Goal: Task Accomplishment & Management: Use online tool/utility

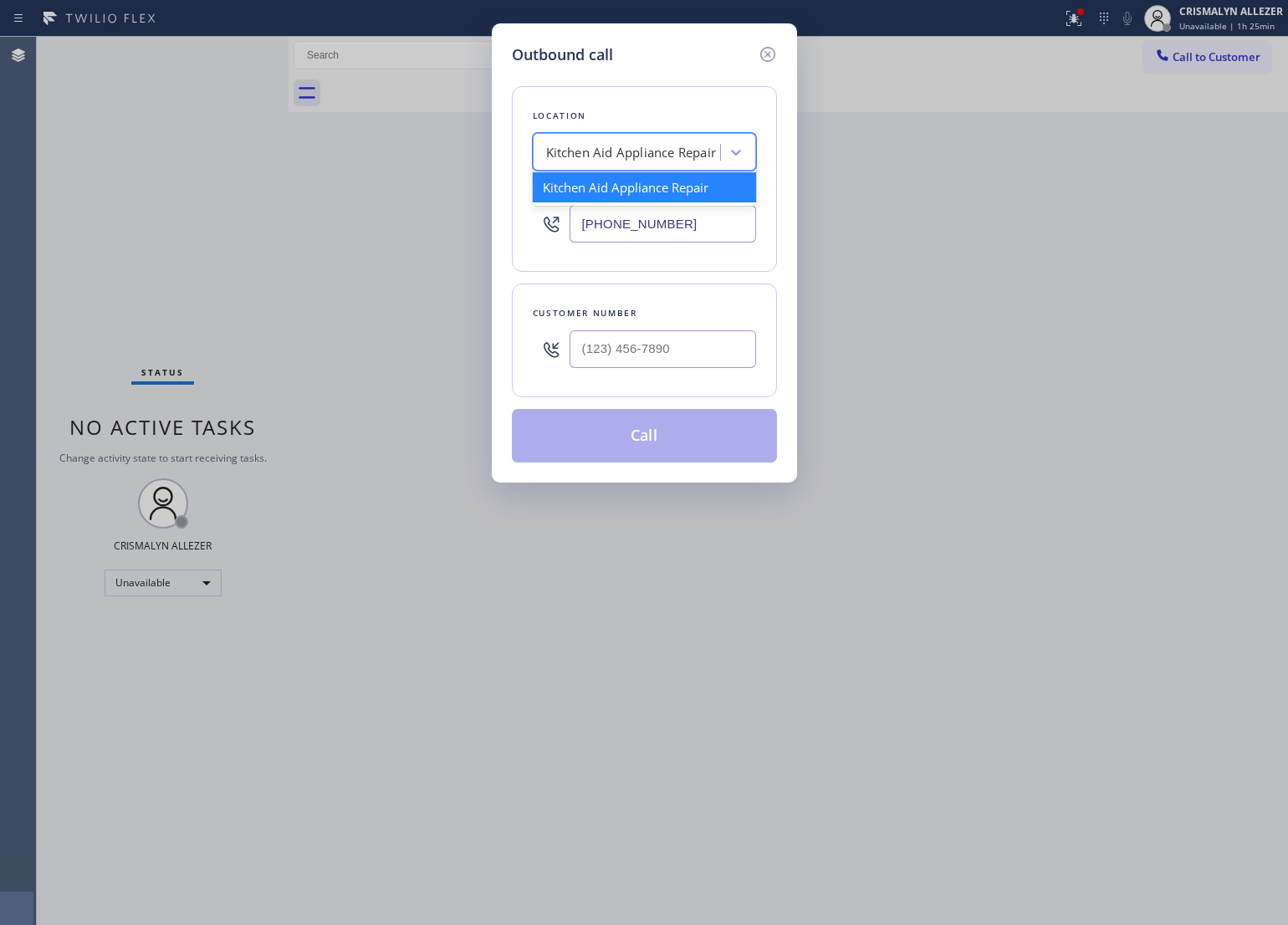
click at [662, 144] on div "Kitchen Aid Appliance Repair" at bounding box center [631, 153] width 170 height 19
paste input "LG Appliance Repair"
type input "LG Appliance Repair"
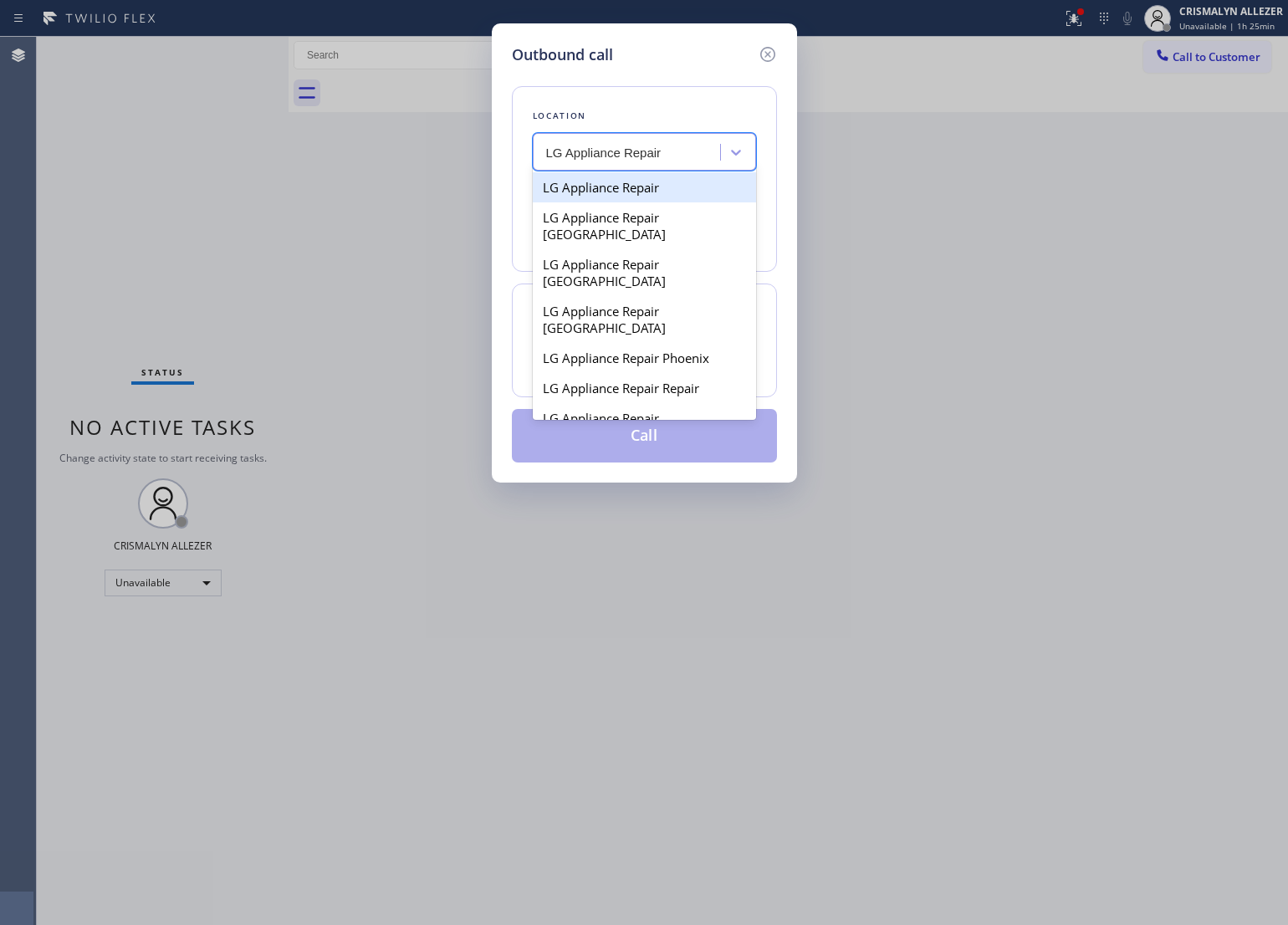
click at [608, 186] on div "LG Appliance Repair" at bounding box center [644, 187] width 223 height 30
type input "[PHONE_NUMBER]"
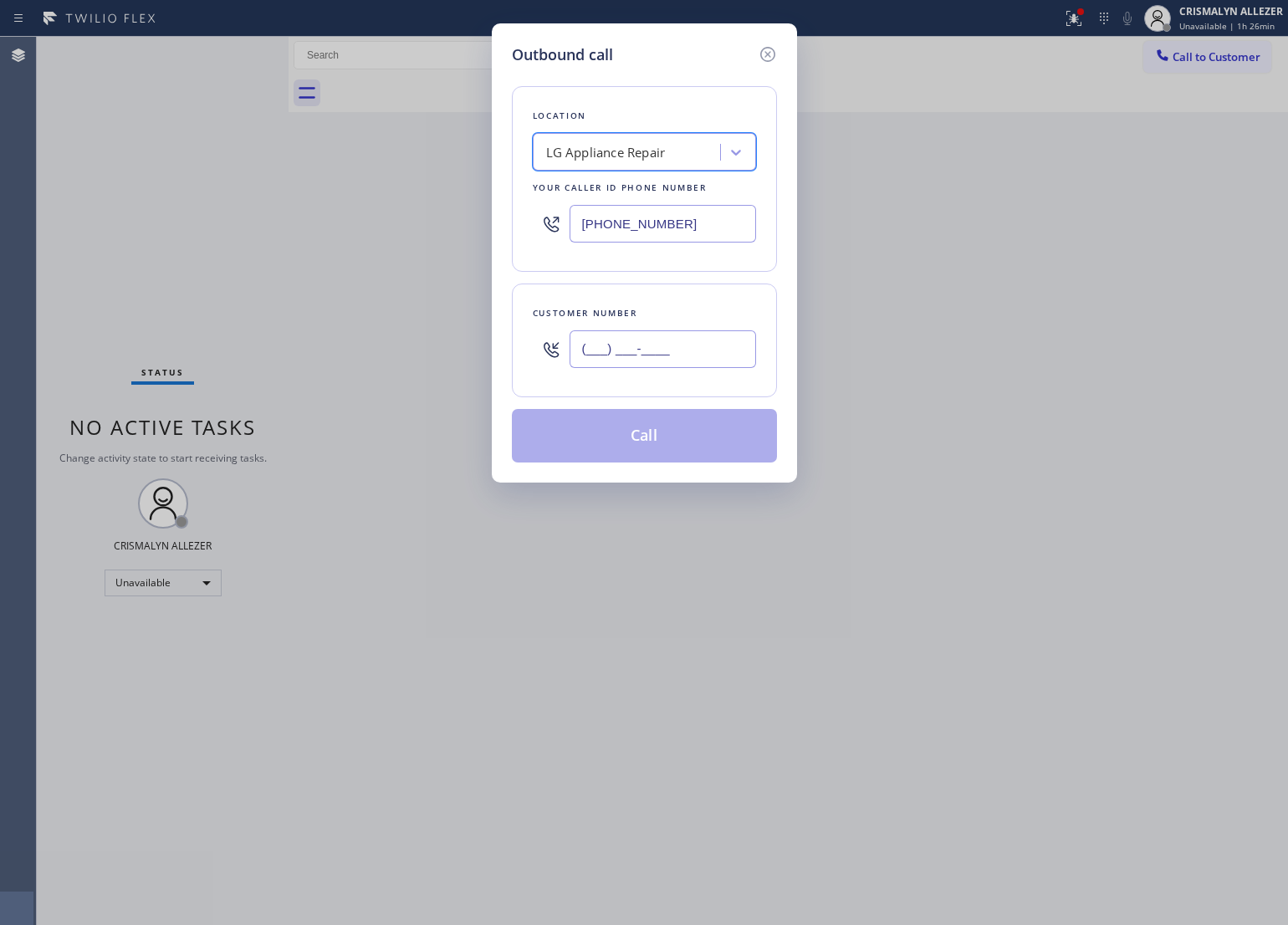
click at [706, 356] on input "(___) ___-____" at bounding box center [663, 349] width 186 height 38
paste input "760) 845-4022"
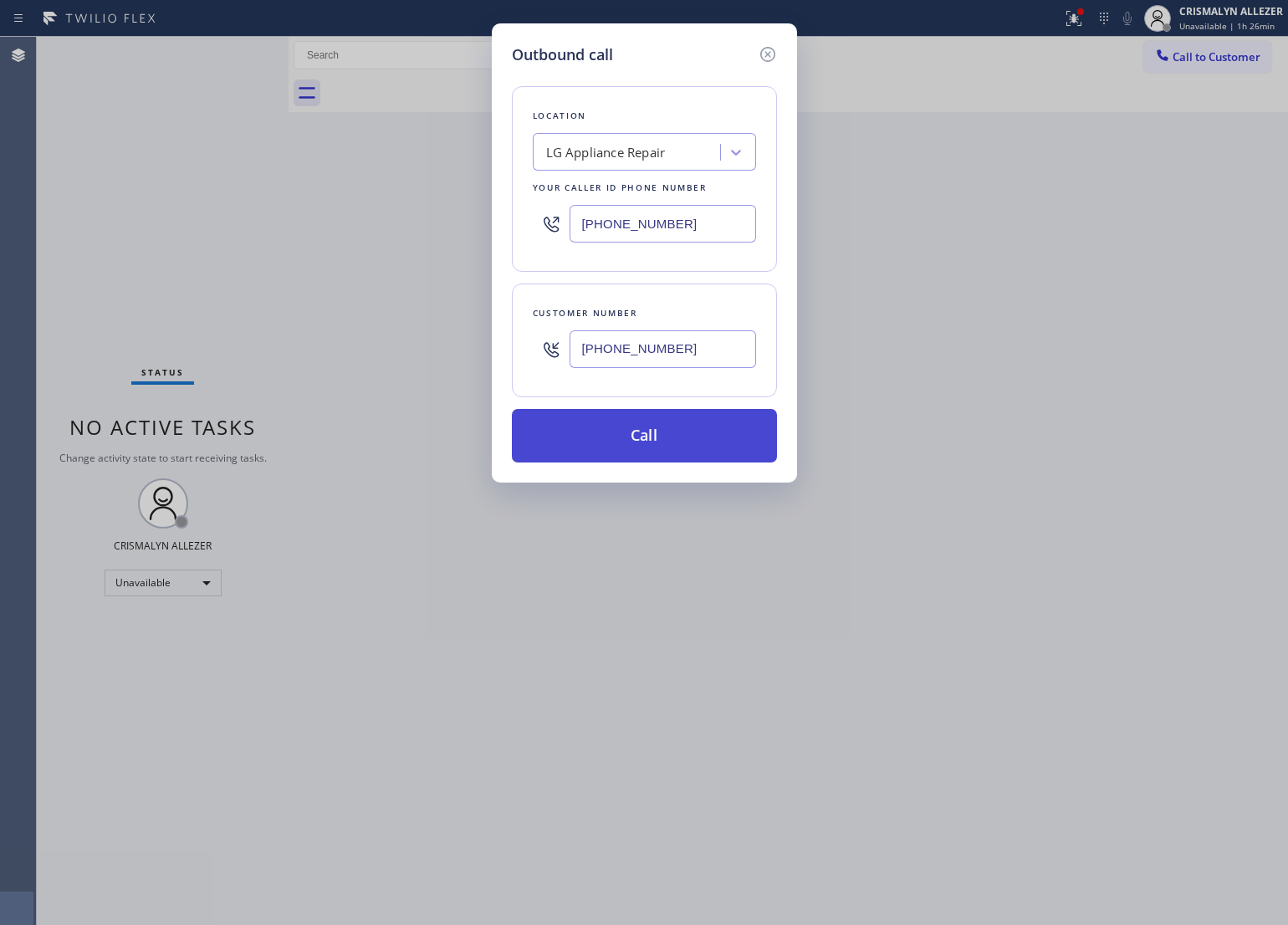
type input "[PHONE_NUMBER]"
click at [663, 449] on button "Call" at bounding box center [644, 436] width 266 height 54
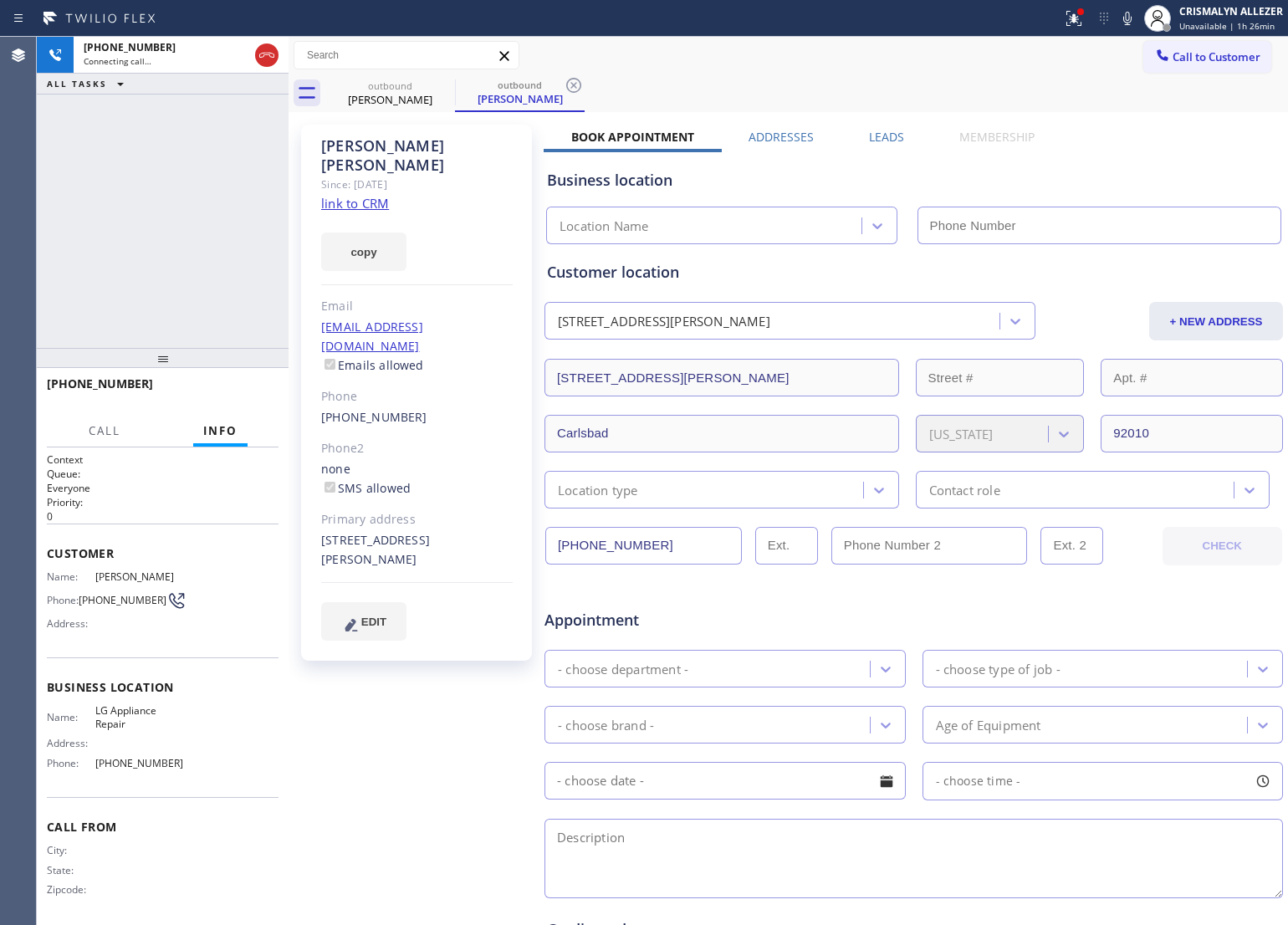
type input "[PHONE_NUMBER]"
click at [243, 381] on button "HANG UP" at bounding box center [239, 391] width 78 height 24
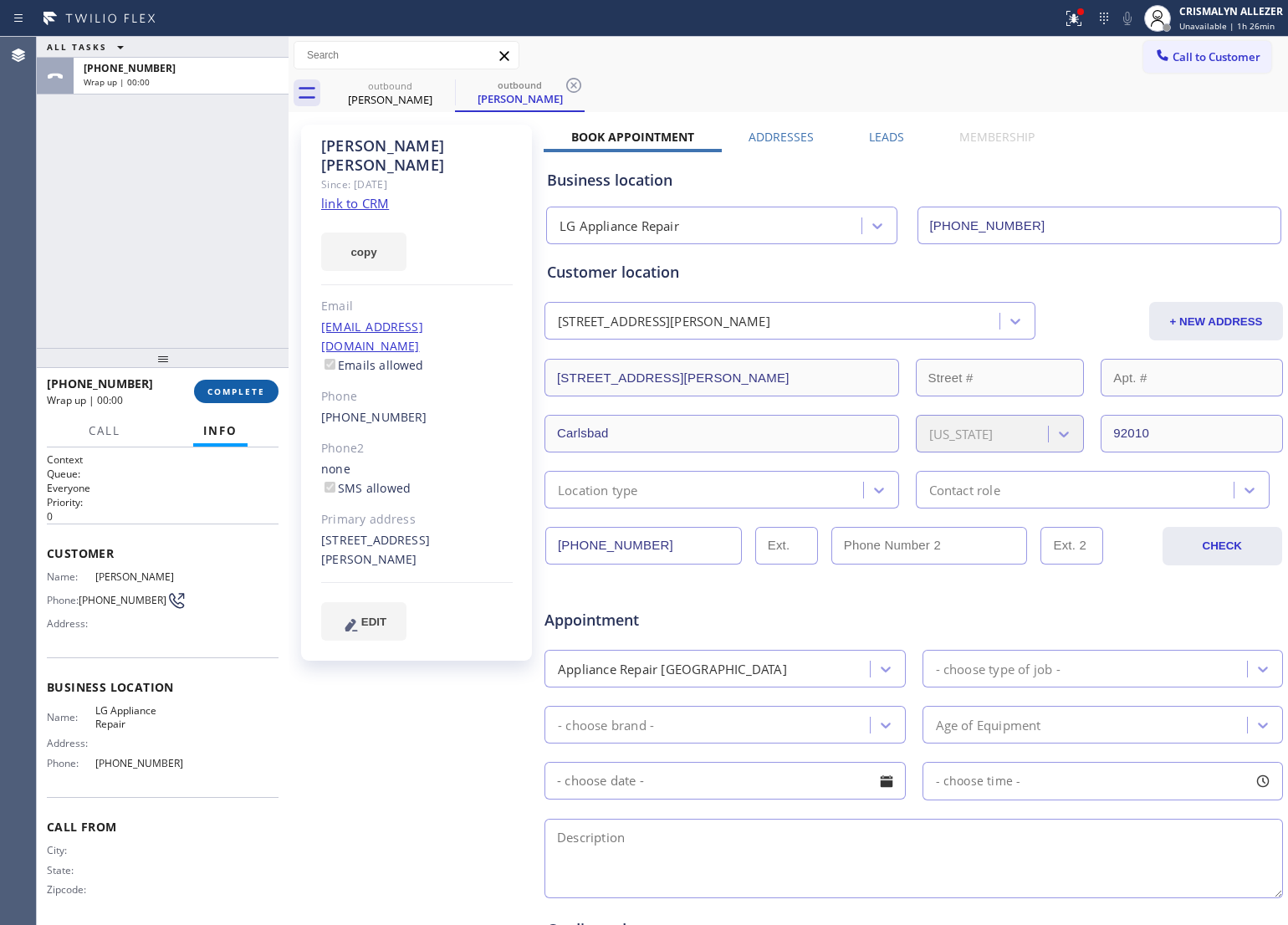
click at [250, 393] on span "COMPLETE" at bounding box center [236, 391] width 57 height 12
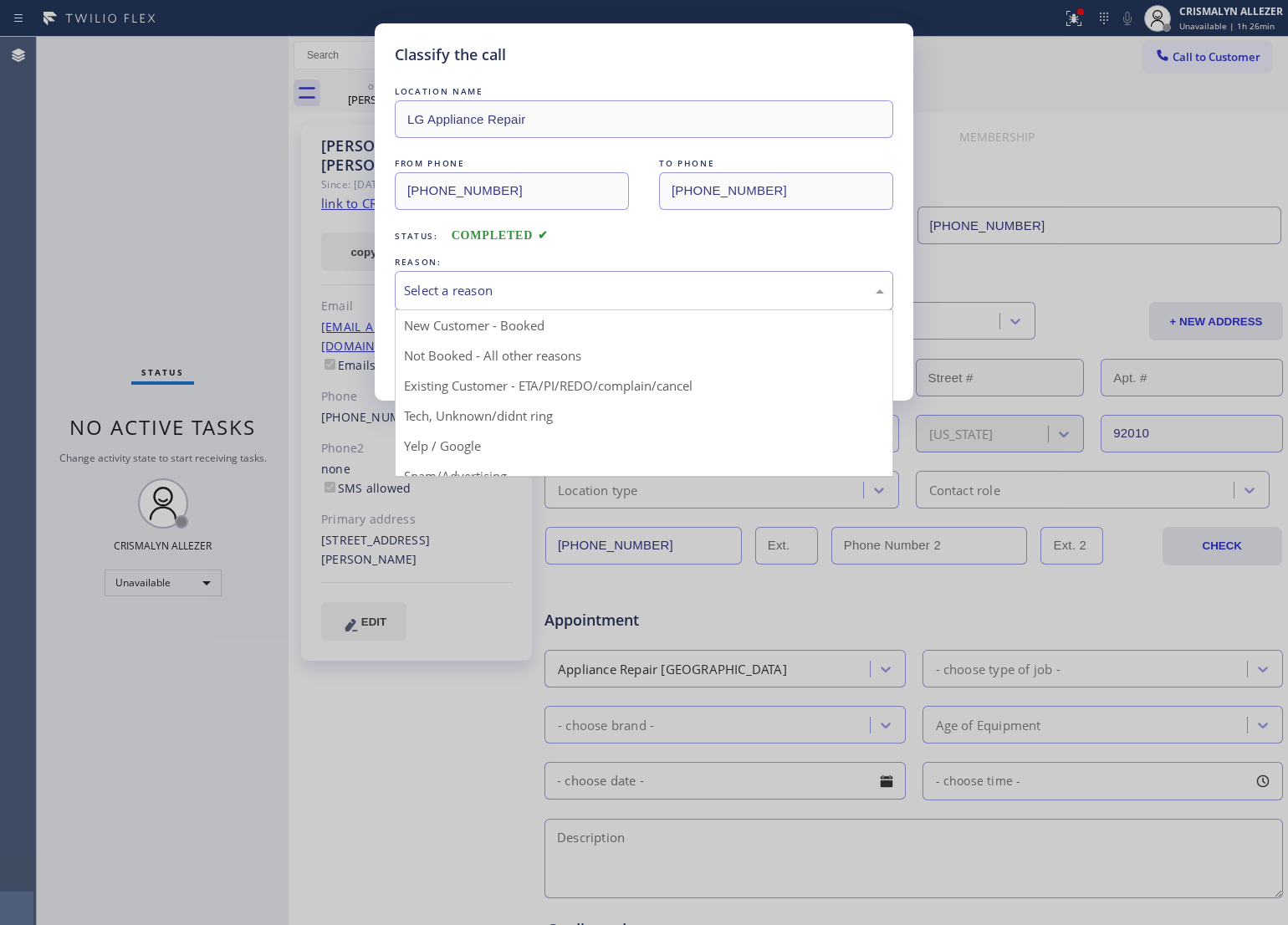
drag, startPoint x: 609, startPoint y: 287, endPoint x: 575, endPoint y: 305, distance: 38.5
click at [607, 288] on div "Select a reason" at bounding box center [644, 290] width 480 height 19
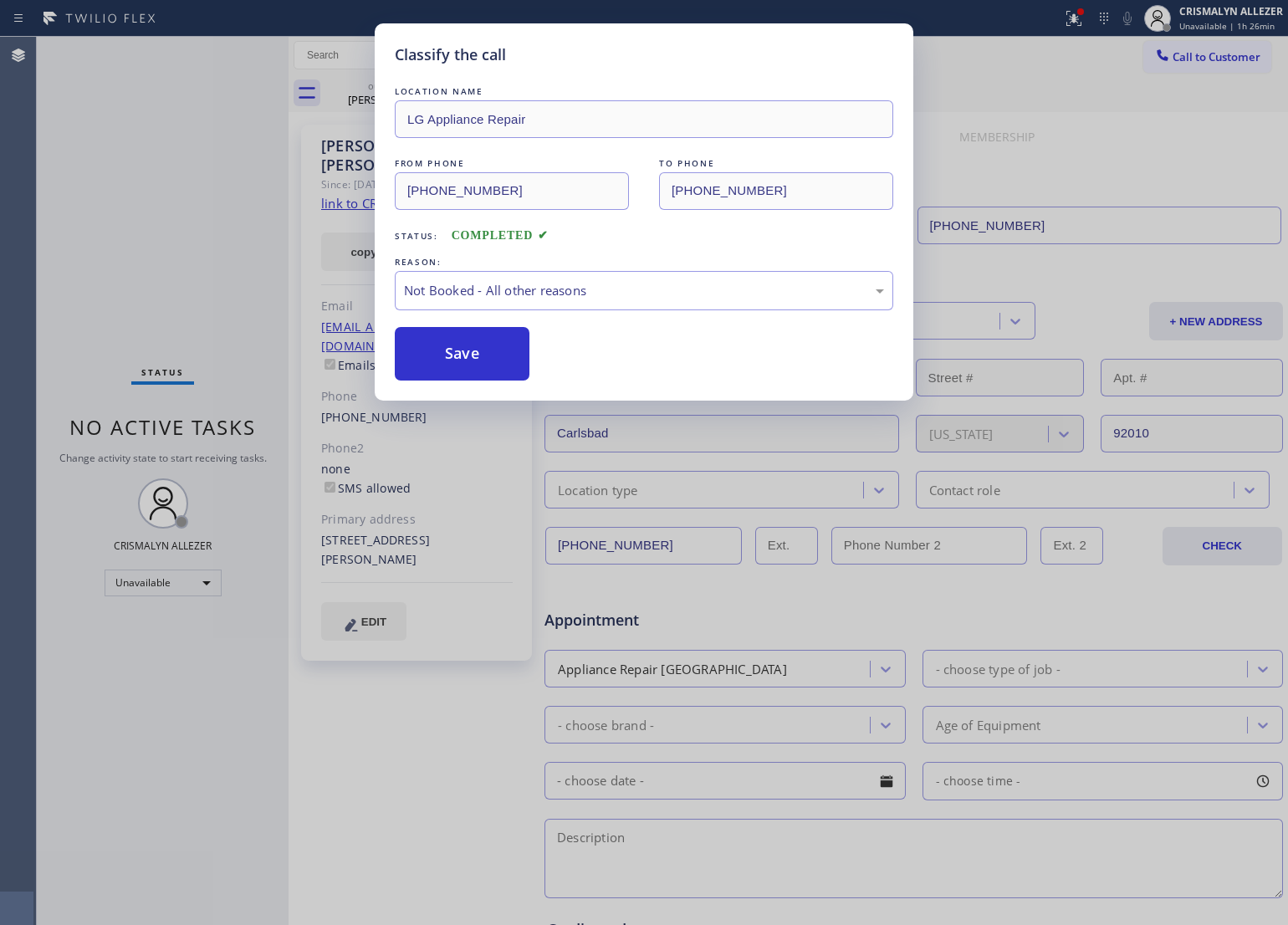
click at [456, 356] on button "Save" at bounding box center [462, 354] width 135 height 54
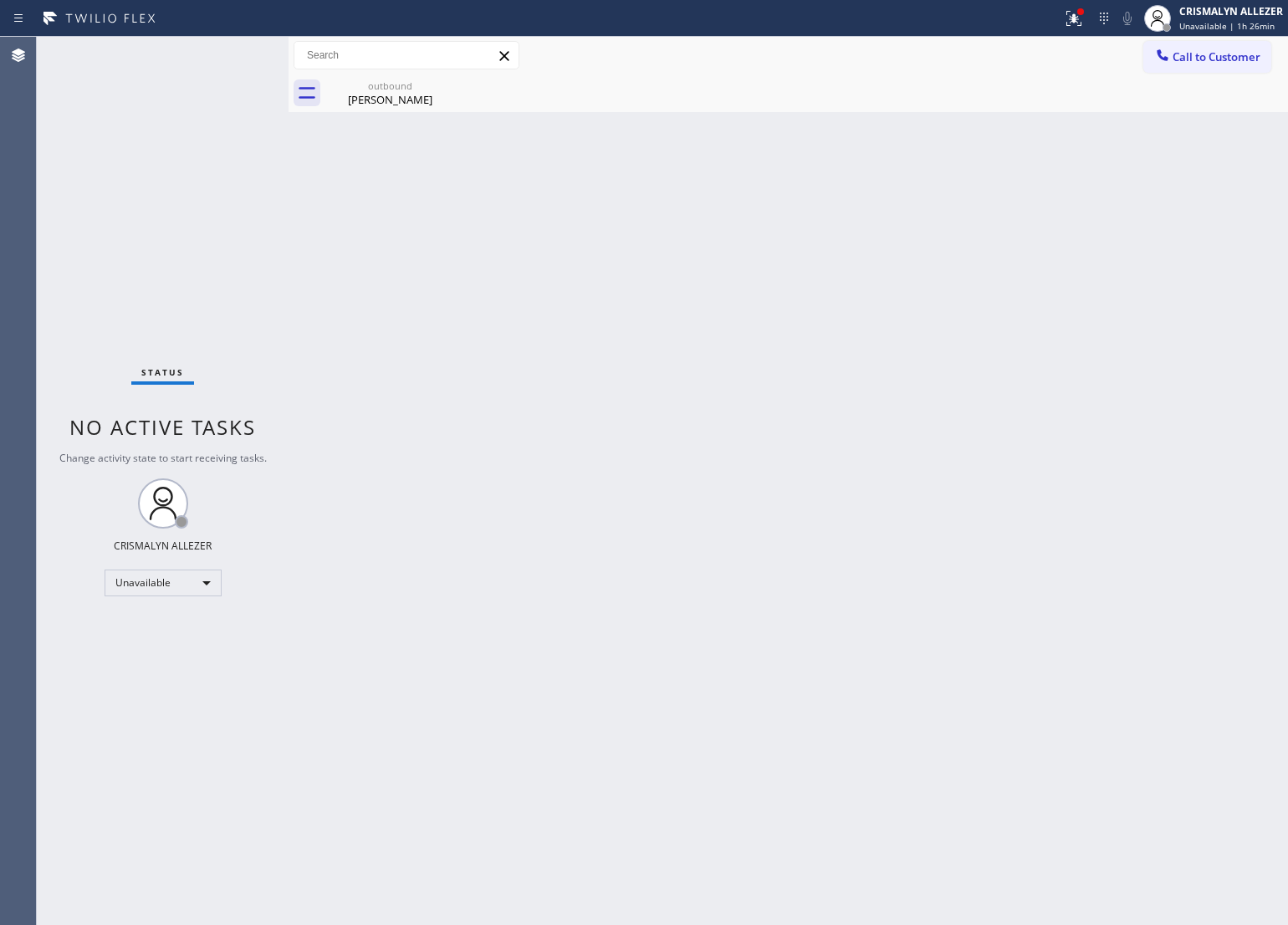
drag, startPoint x: 341, startPoint y: 101, endPoint x: 780, endPoint y: 222, distance: 455.4
click at [341, 102] on div "[PERSON_NAME]" at bounding box center [390, 99] width 126 height 15
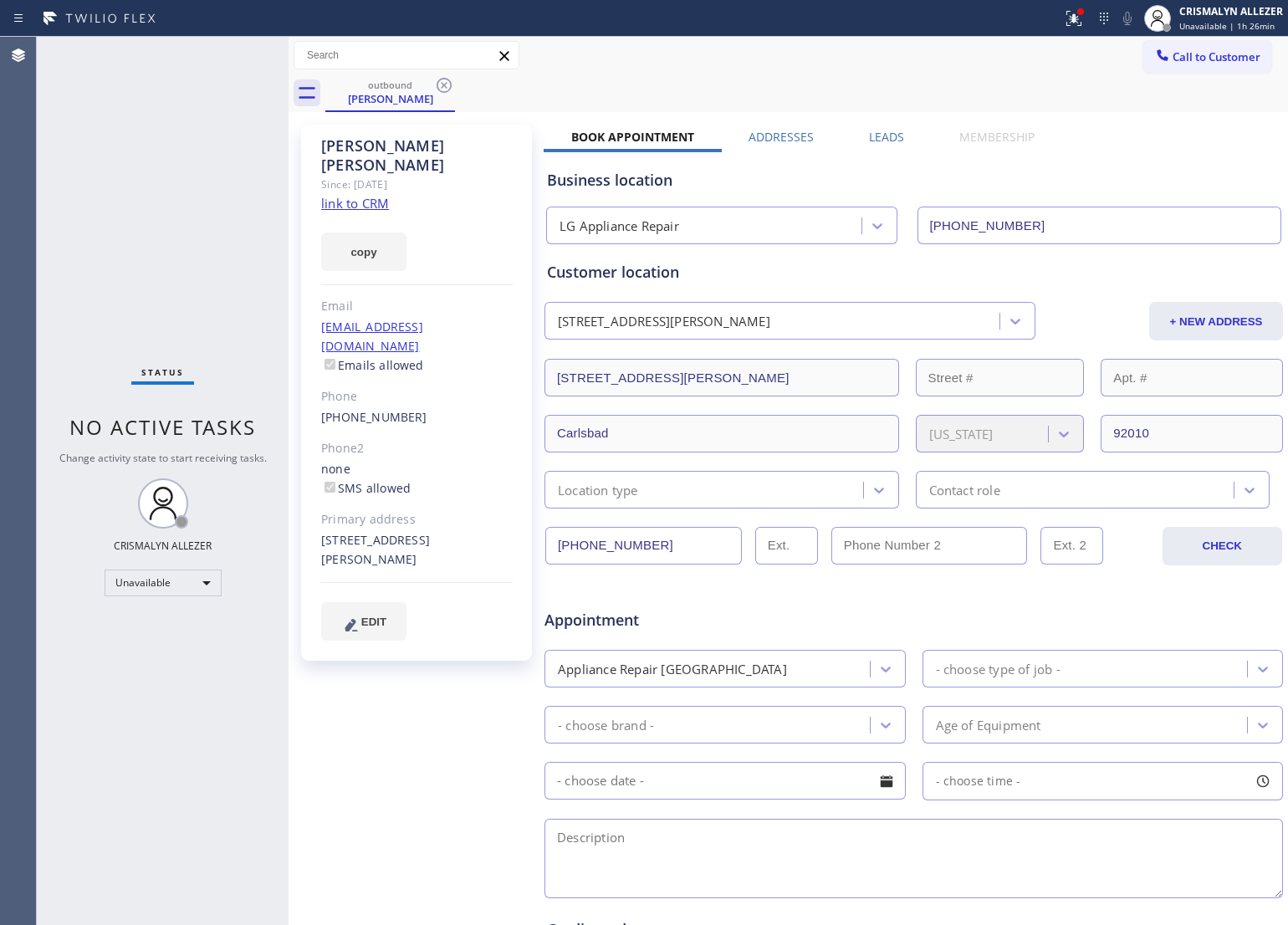
click at [881, 135] on label "Leads" at bounding box center [887, 137] width 35 height 16
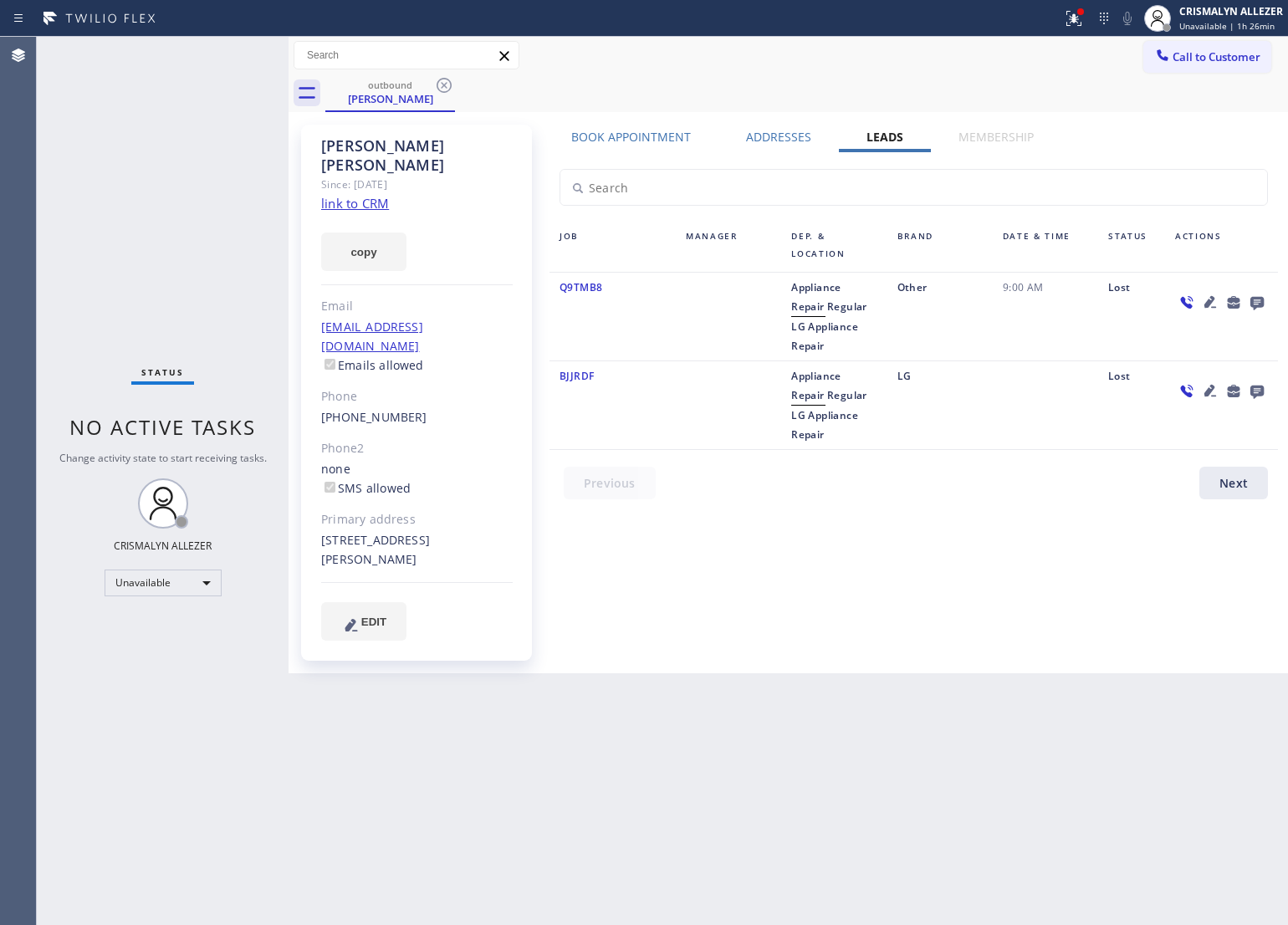
click at [1252, 303] on icon at bounding box center [1257, 304] width 13 height 13
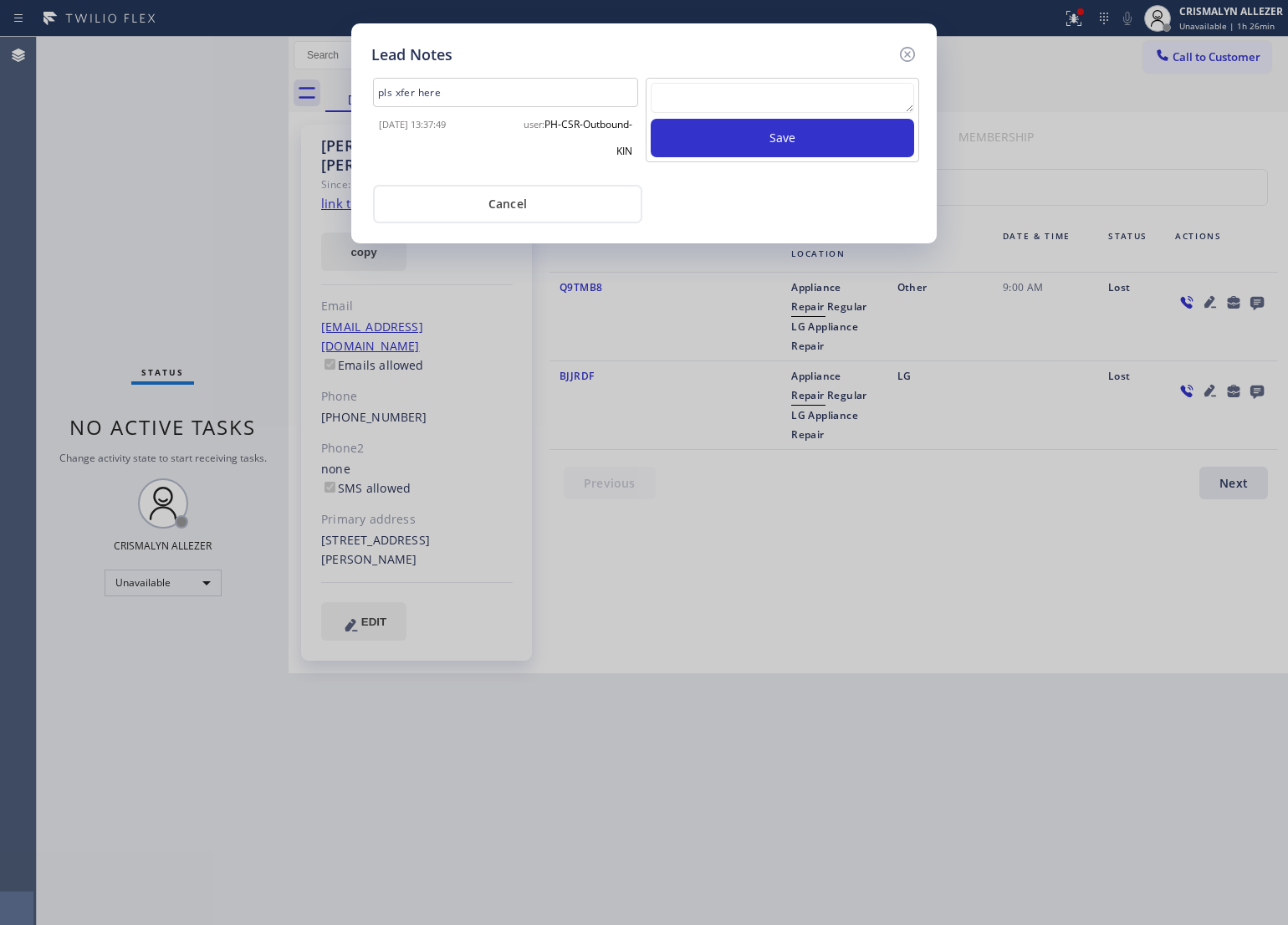
click at [702, 92] on textarea at bounding box center [782, 98] width 264 height 30
type textarea "pls xfer here"
click at [781, 131] on button "Save" at bounding box center [782, 138] width 264 height 39
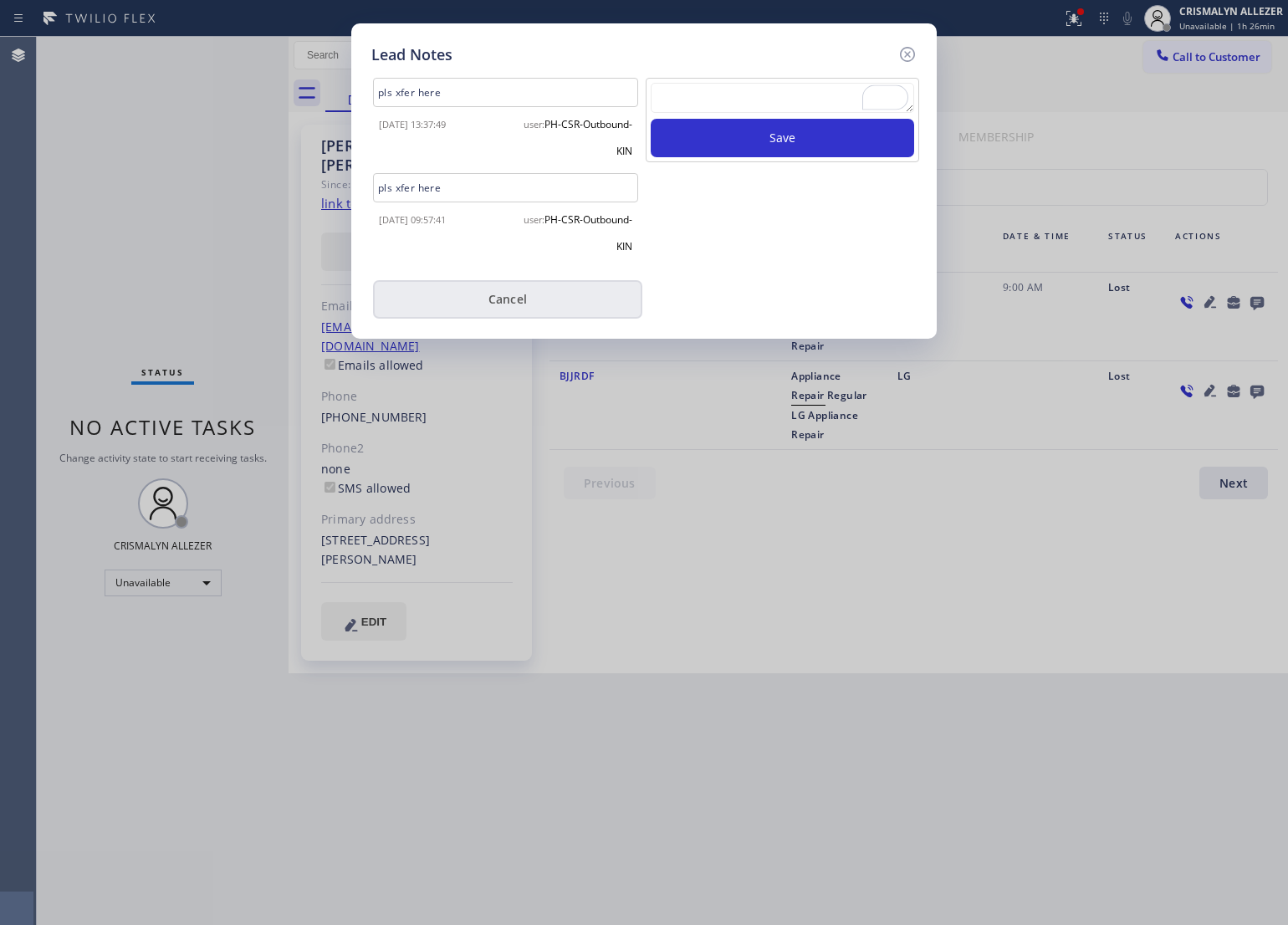
click at [518, 315] on button "Cancel" at bounding box center [507, 299] width 269 height 39
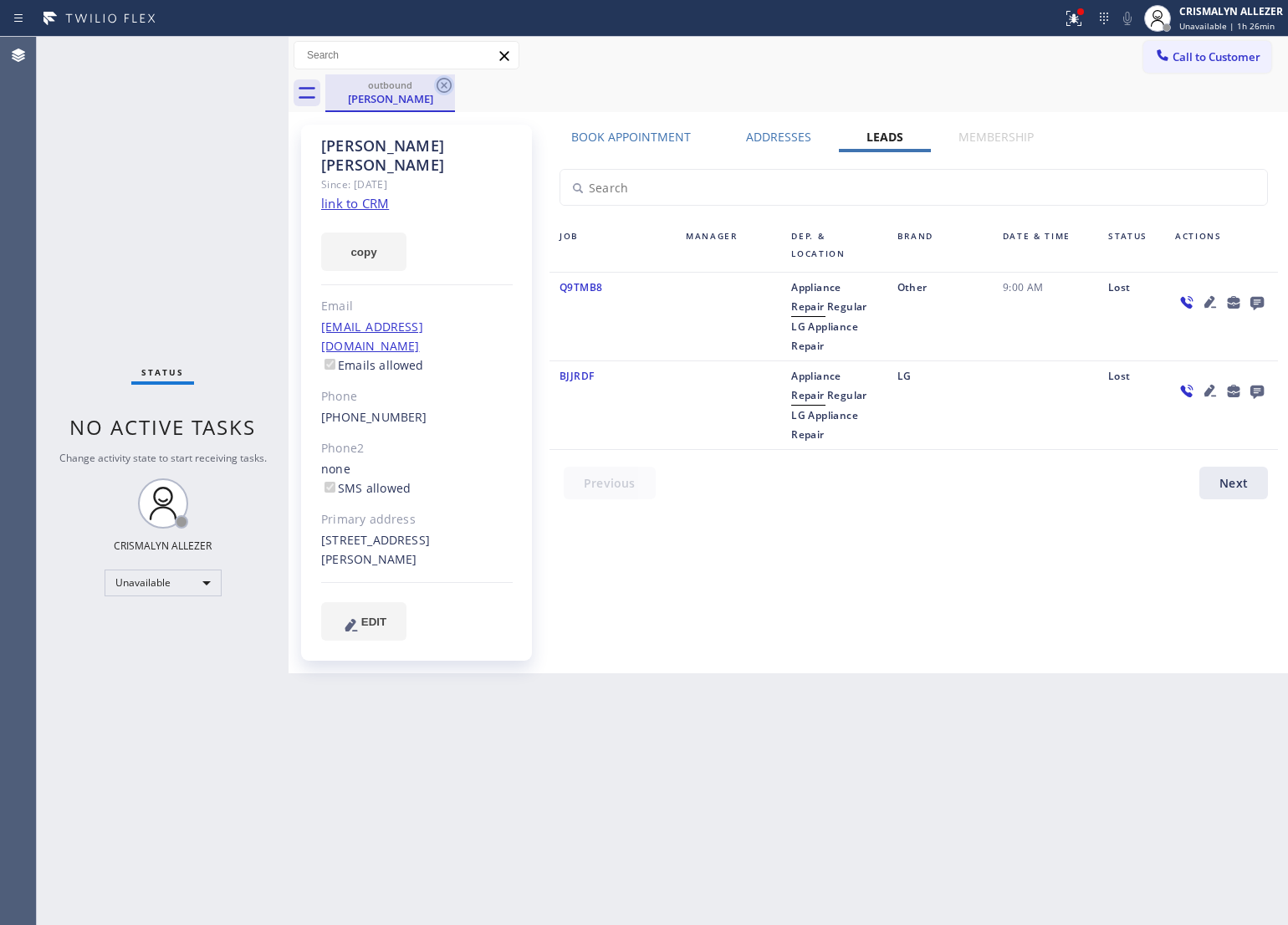
click at [443, 82] on icon at bounding box center [444, 85] width 20 height 20
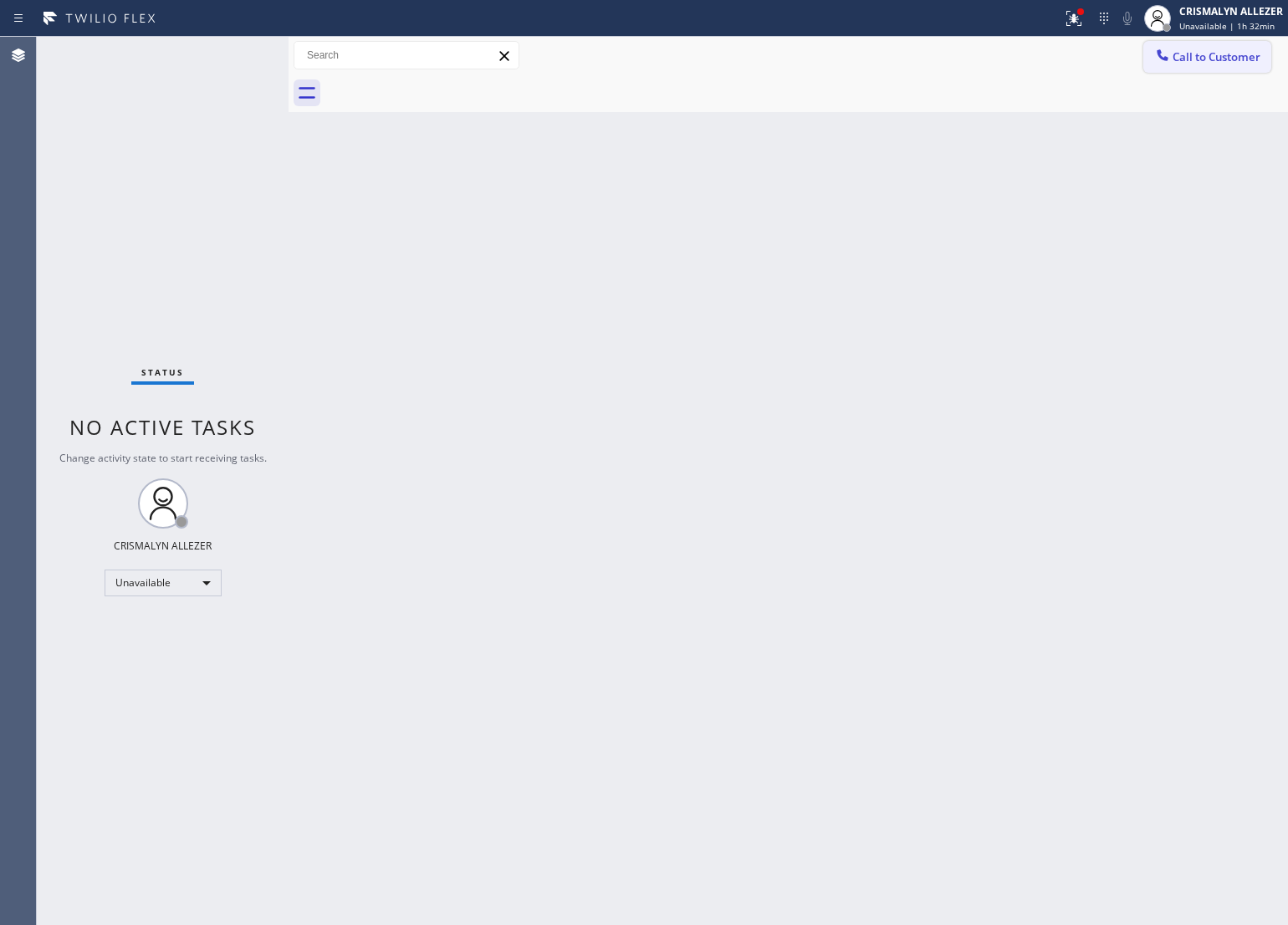
click at [1198, 62] on span "Call to Customer" at bounding box center [1216, 57] width 88 height 15
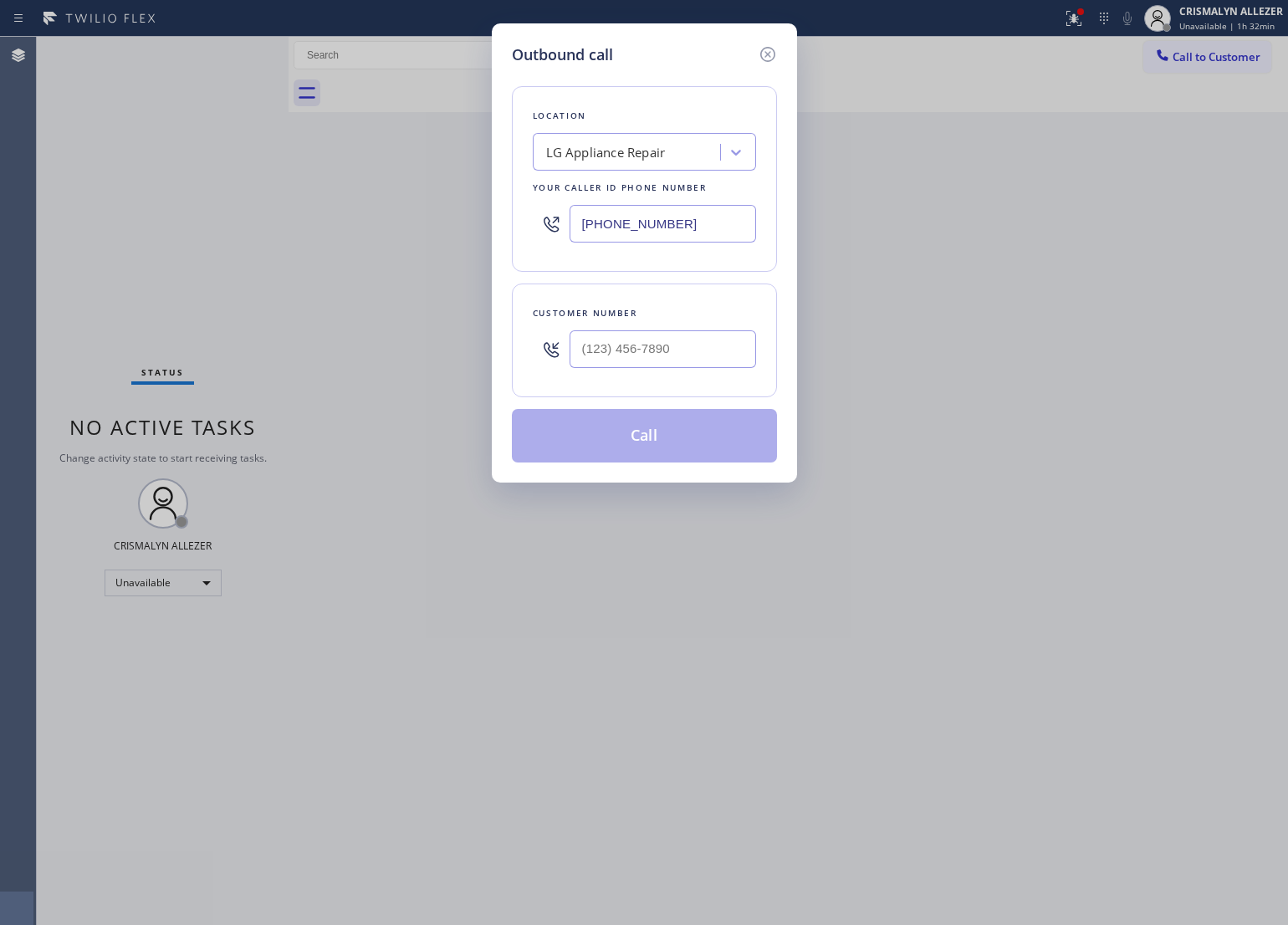
paste input "562) 337-3994"
drag, startPoint x: 706, startPoint y: 226, endPoint x: 226, endPoint y: 245, distance: 480.4
click at [234, 244] on div "Outbound call Location LG Appliance Repair Your caller id phone number [PHONE_N…" at bounding box center [644, 462] width 1288 height 925
type input "[PHONE_NUMBER]"
click at [702, 354] on input "(___) ___-____" at bounding box center [663, 349] width 186 height 38
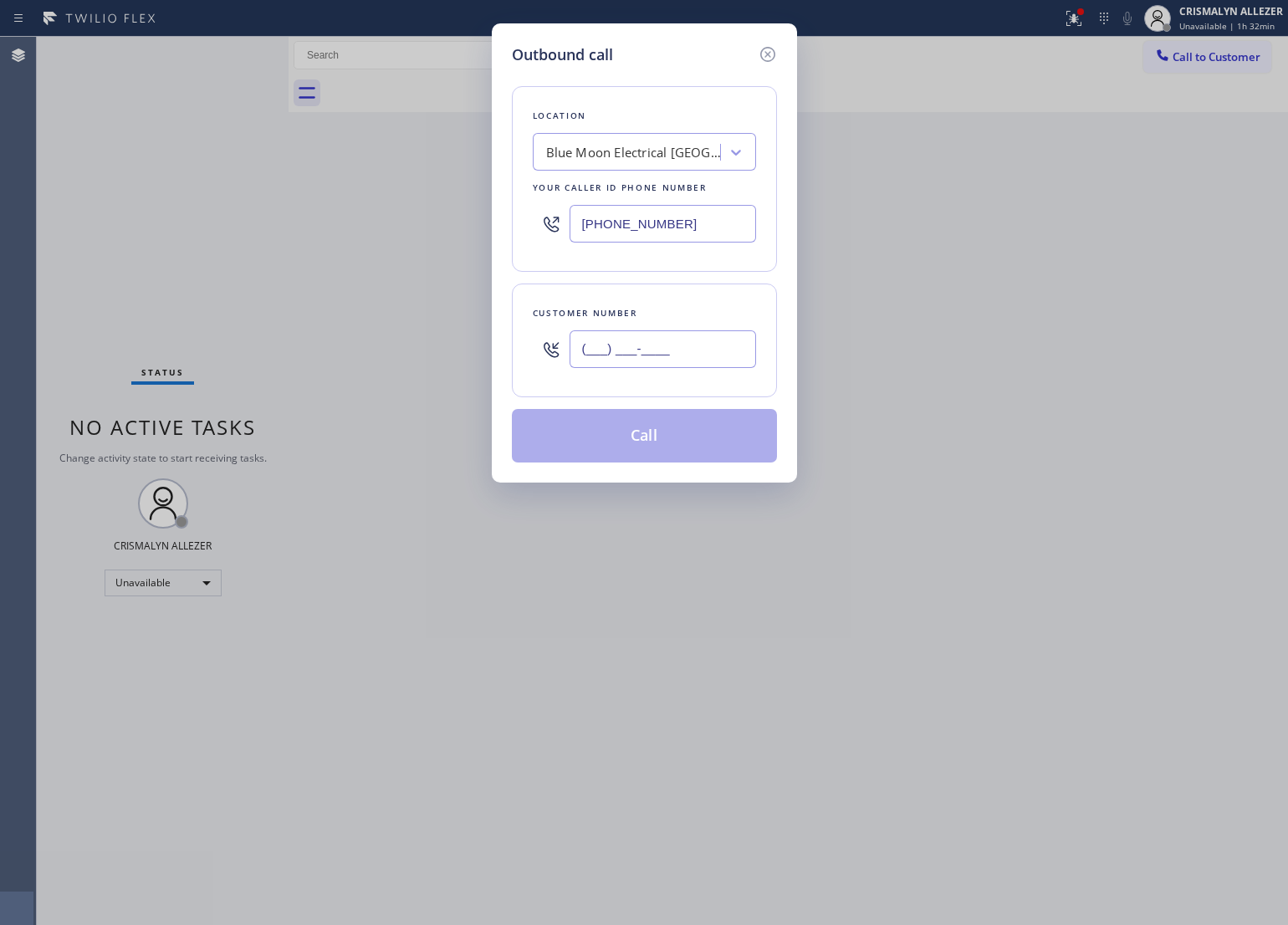
paste input "562) 221-9231"
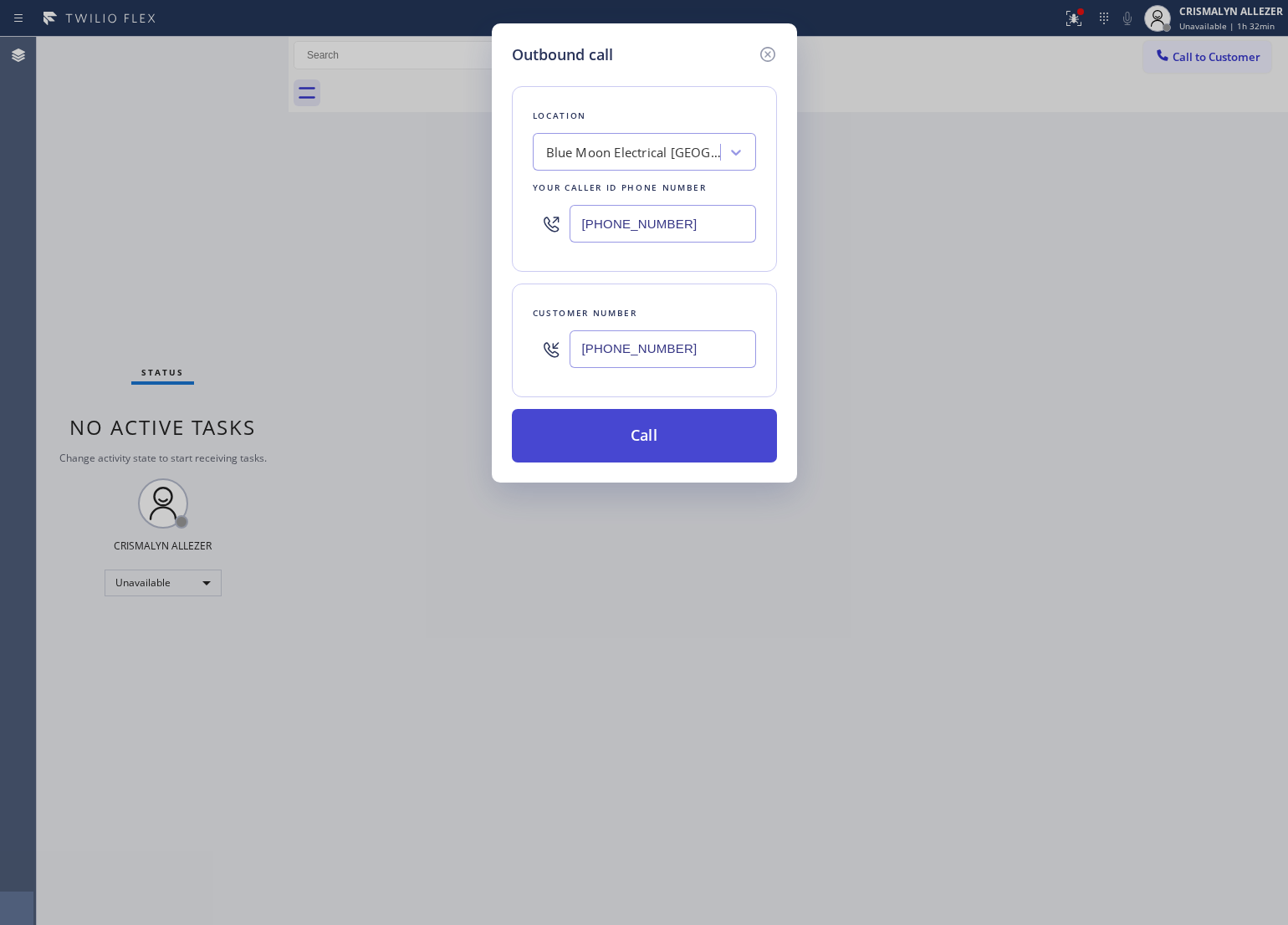
type input "[PHONE_NUMBER]"
click at [651, 436] on button "Call" at bounding box center [644, 436] width 266 height 54
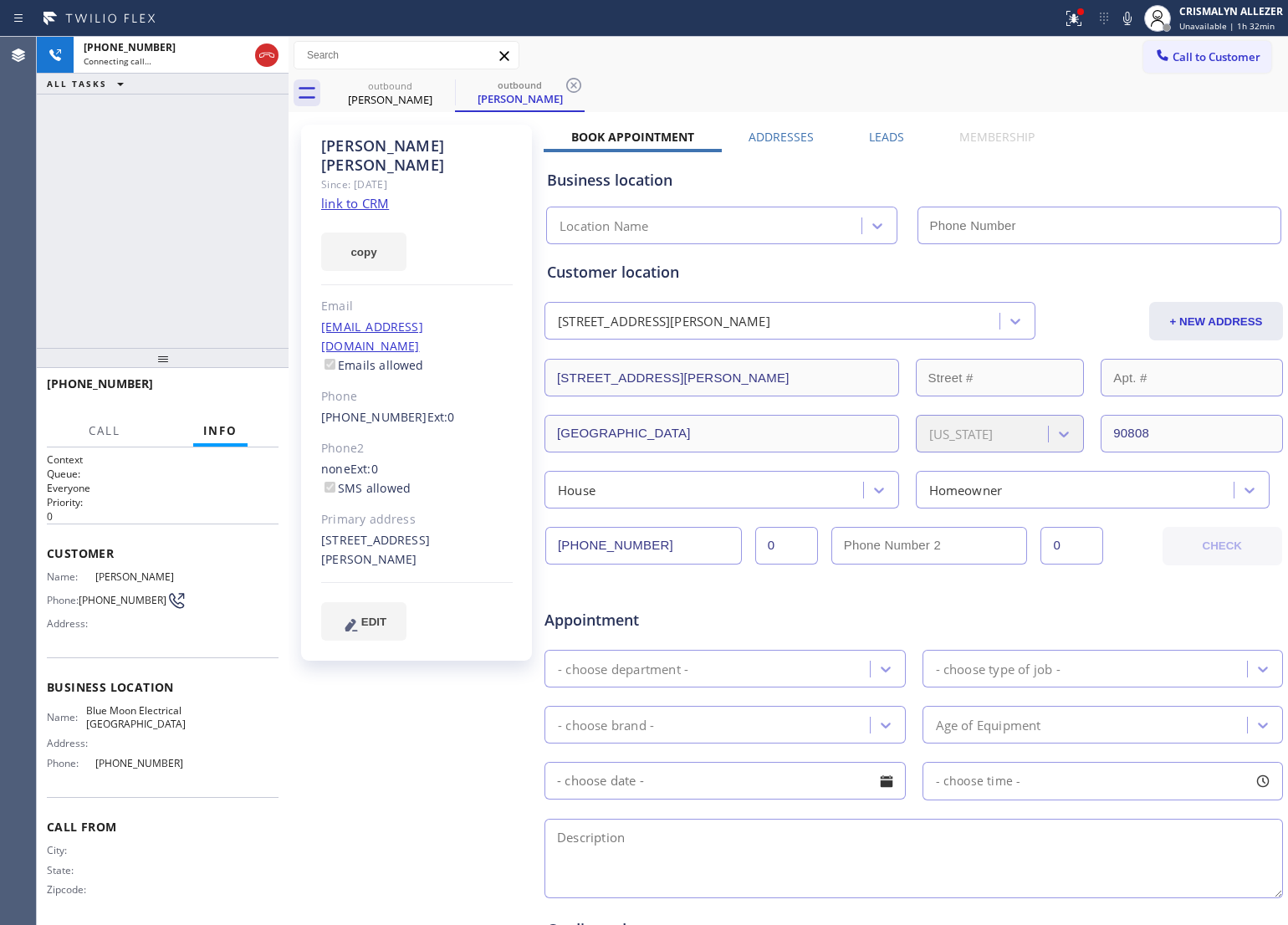
type input "[PHONE_NUMBER]"
click at [373, 195] on link "link to CRM" at bounding box center [355, 203] width 67 height 17
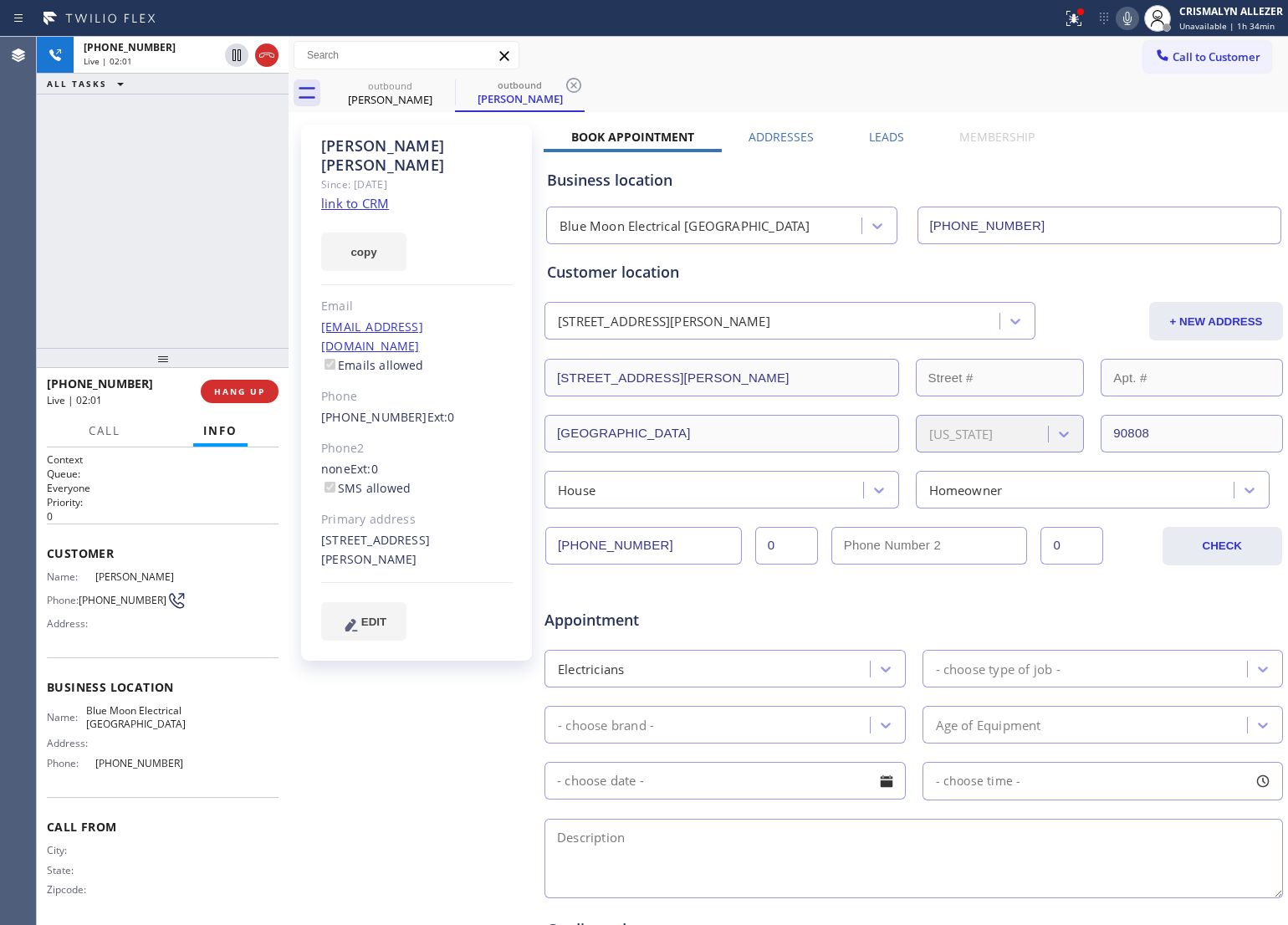
click at [1127, 19] on icon at bounding box center [1128, 19] width 8 height 13
click at [1127, 17] on icon at bounding box center [1128, 19] width 8 height 13
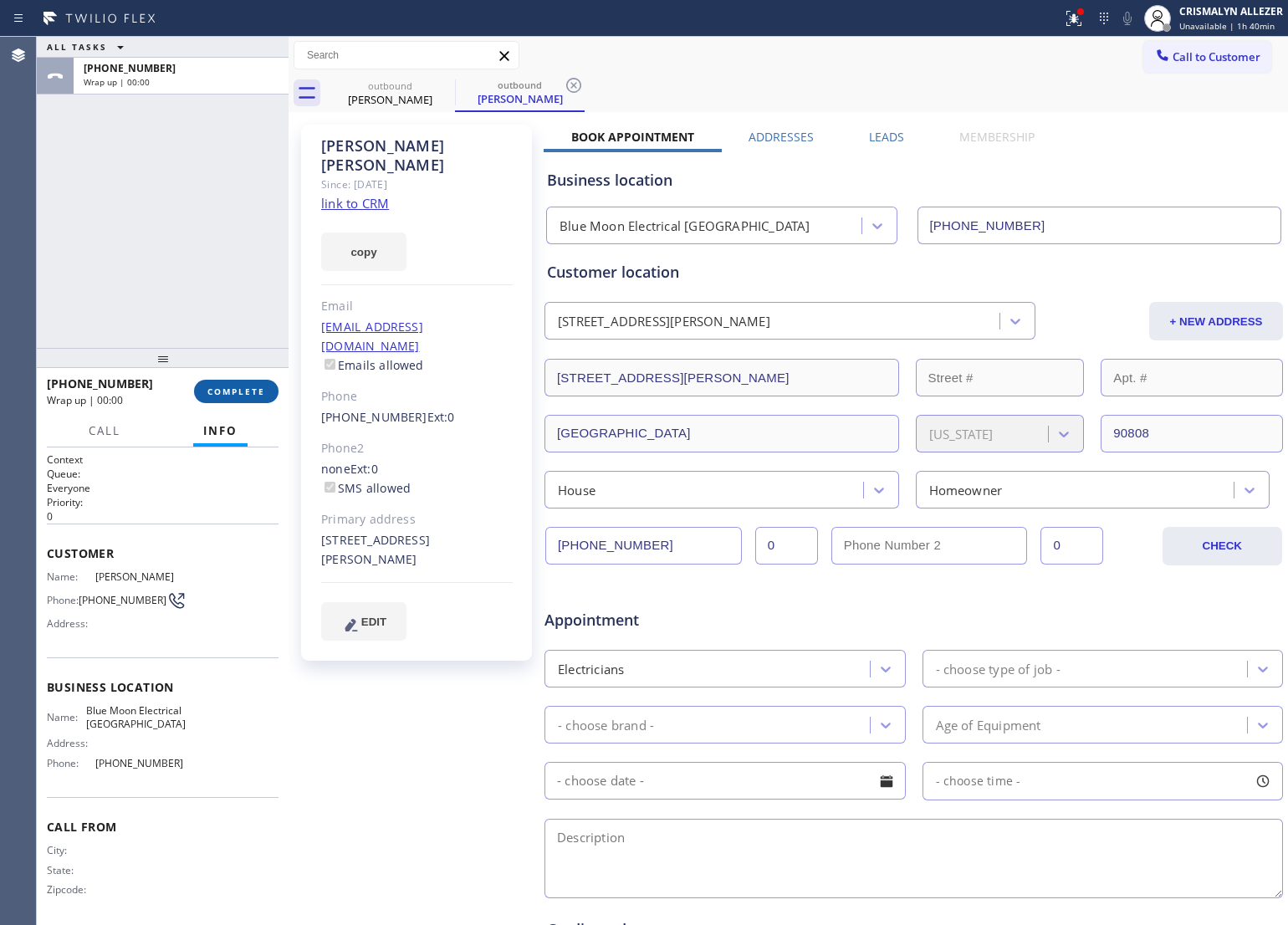
click at [241, 395] on span "COMPLETE" at bounding box center [236, 391] width 57 height 12
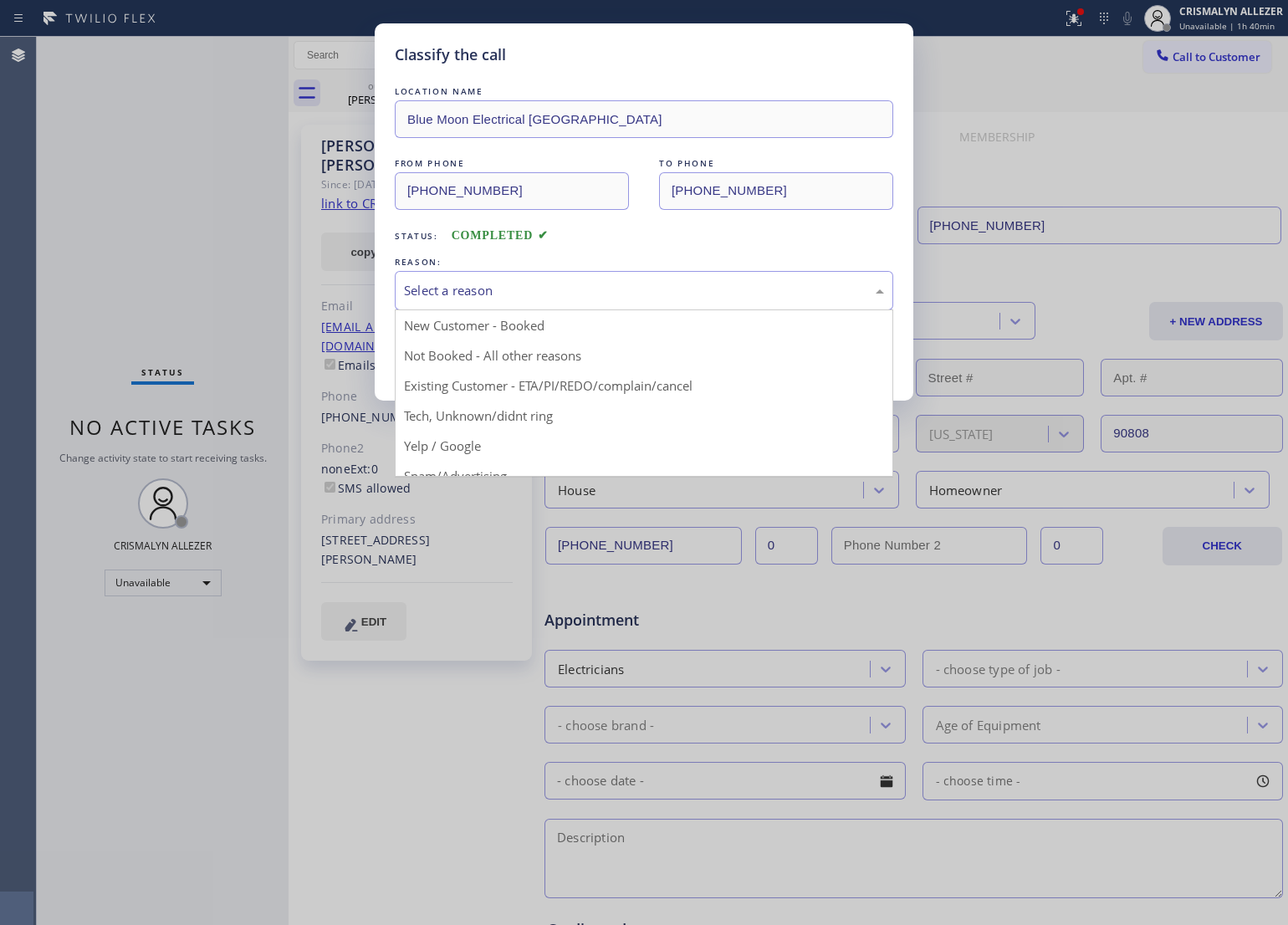
click at [620, 299] on div "Select a reason" at bounding box center [644, 290] width 480 height 19
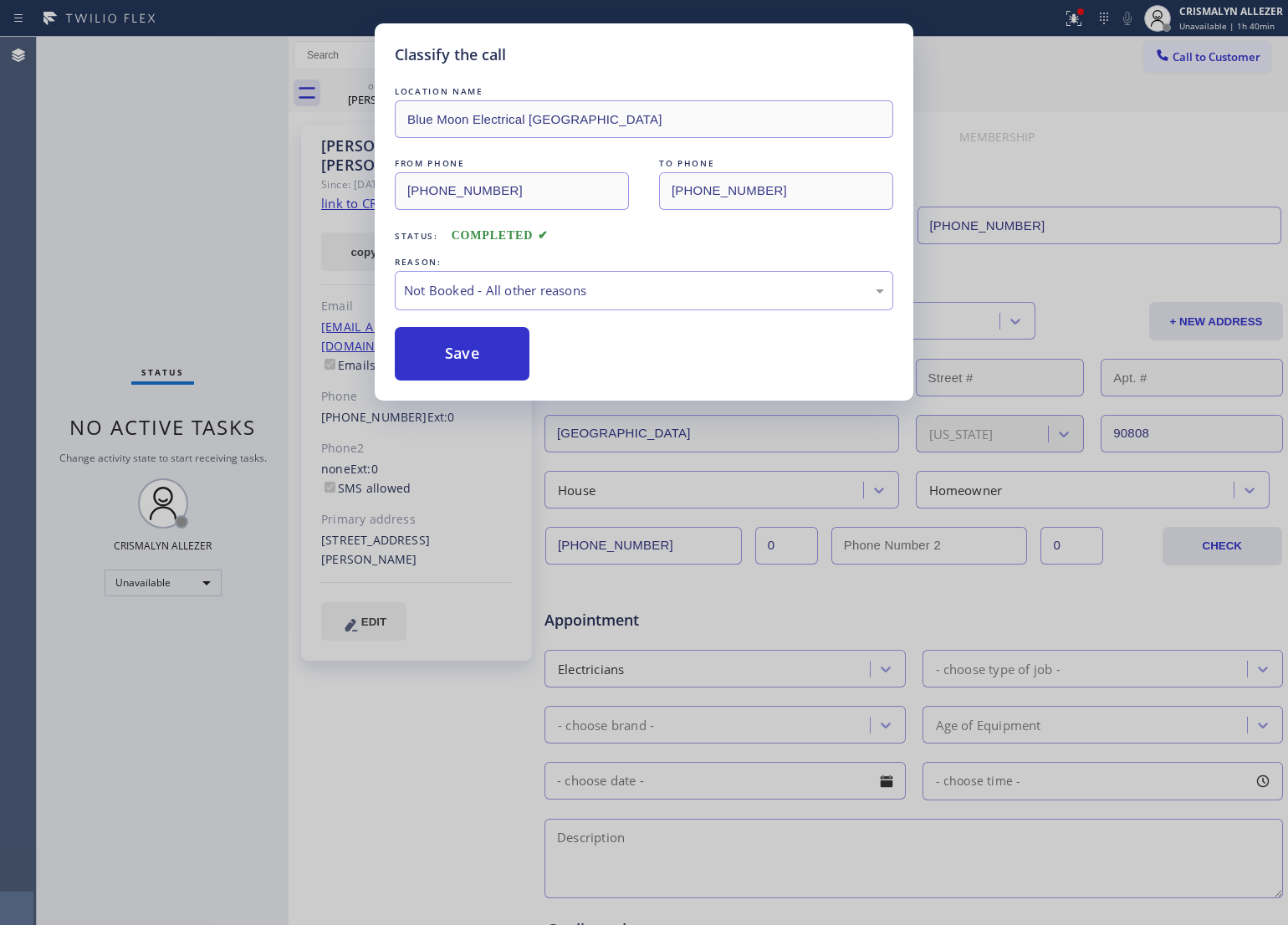
click at [470, 362] on button "Save" at bounding box center [462, 354] width 135 height 54
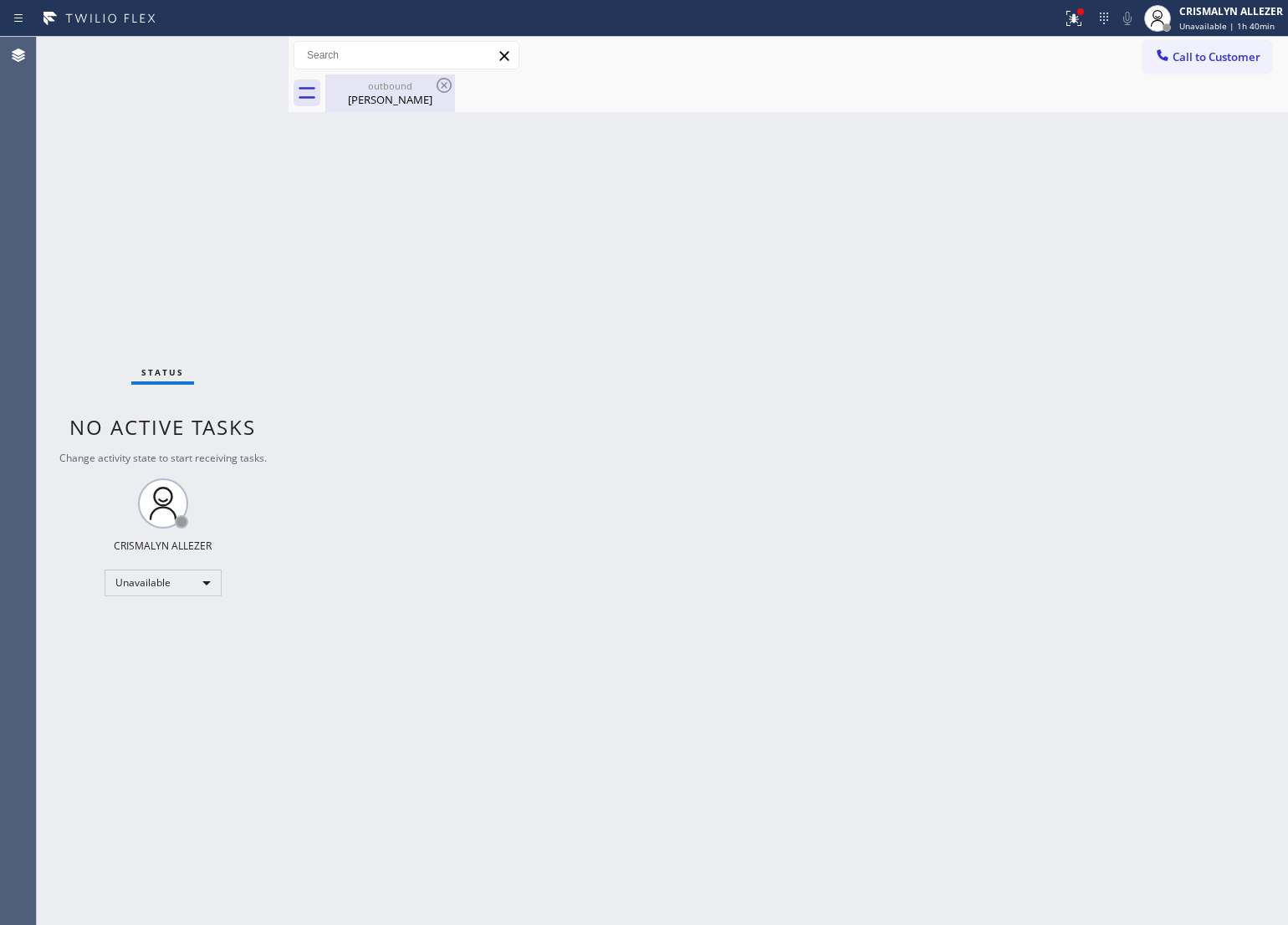
click at [422, 94] on div "[PERSON_NAME]" at bounding box center [390, 99] width 126 height 15
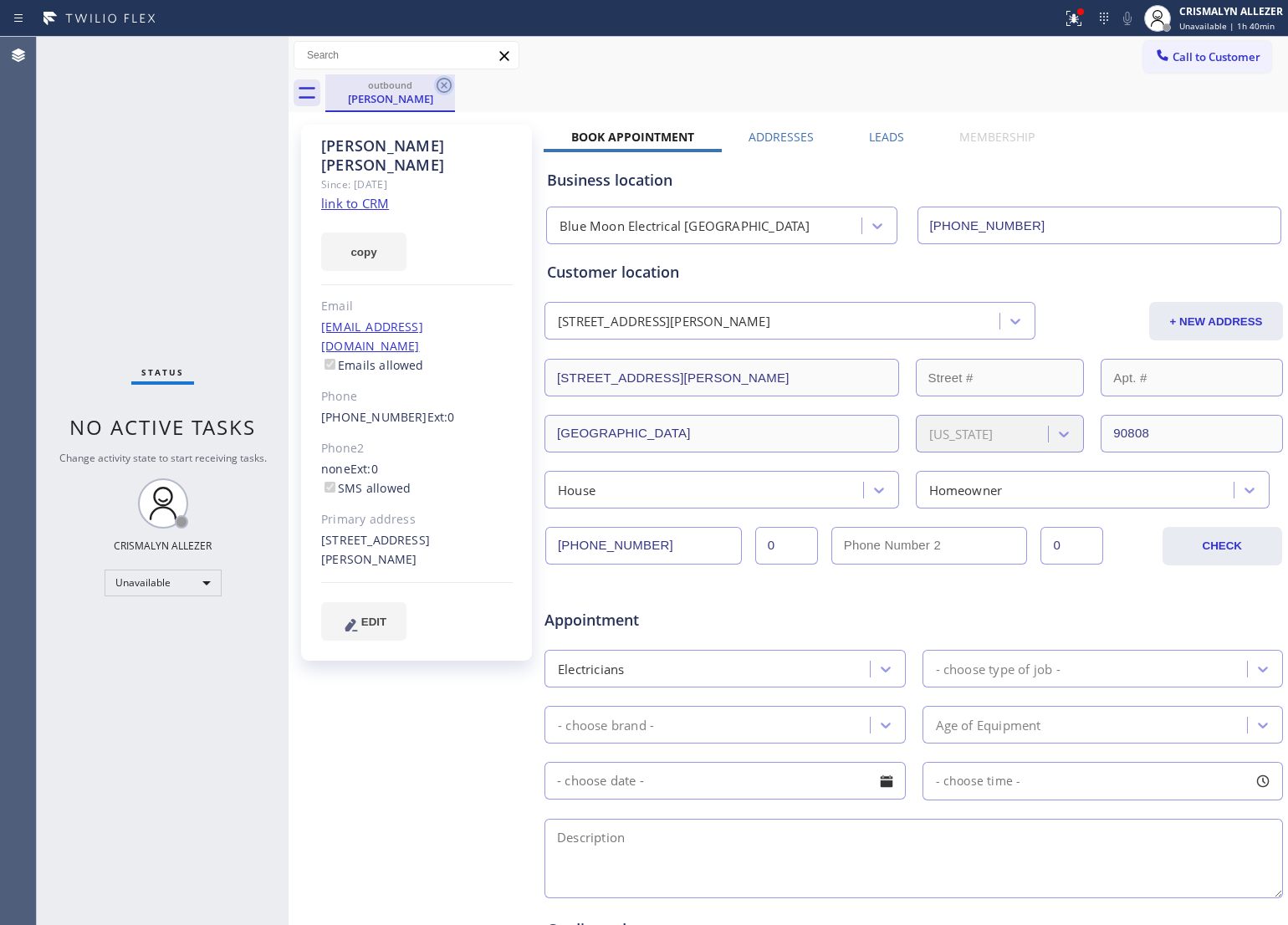
click at [437, 83] on icon at bounding box center [444, 85] width 15 height 15
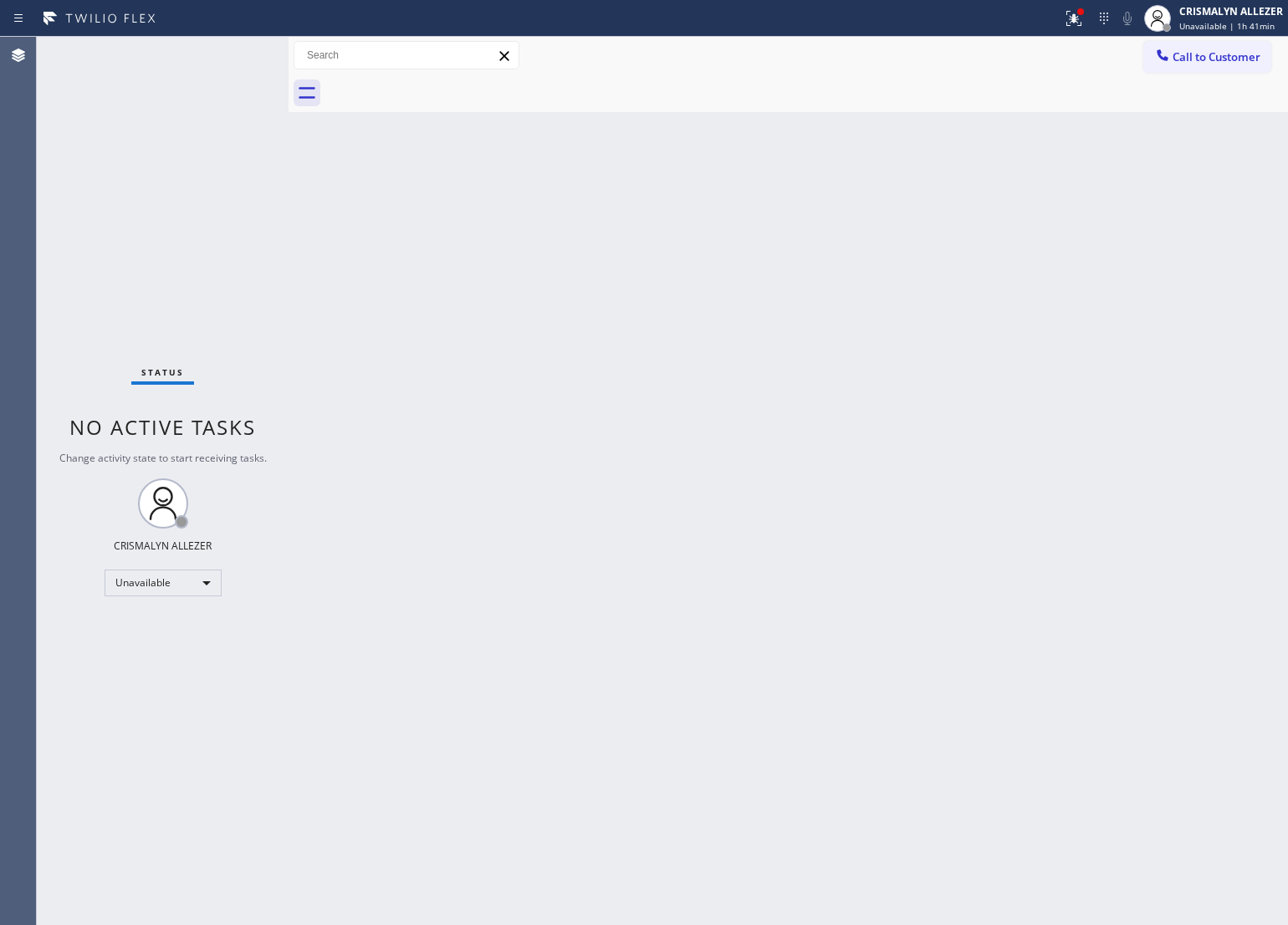
drag, startPoint x: 749, startPoint y: 493, endPoint x: 883, endPoint y: 419, distance: 153.1
click at [754, 490] on div "Back to Dashboard Change Sender ID Customers Technicians Select a contact Outbo…" at bounding box center [788, 481] width 1000 height 889
click at [210, 584] on div "Unavailable" at bounding box center [163, 584] width 117 height 27
click at [188, 662] on li "Break" at bounding box center [161, 669] width 114 height 20
click at [520, 348] on div "Back to Dashboard Change Sender ID Customers Technicians Select a contact Outbo…" at bounding box center [788, 481] width 1000 height 889
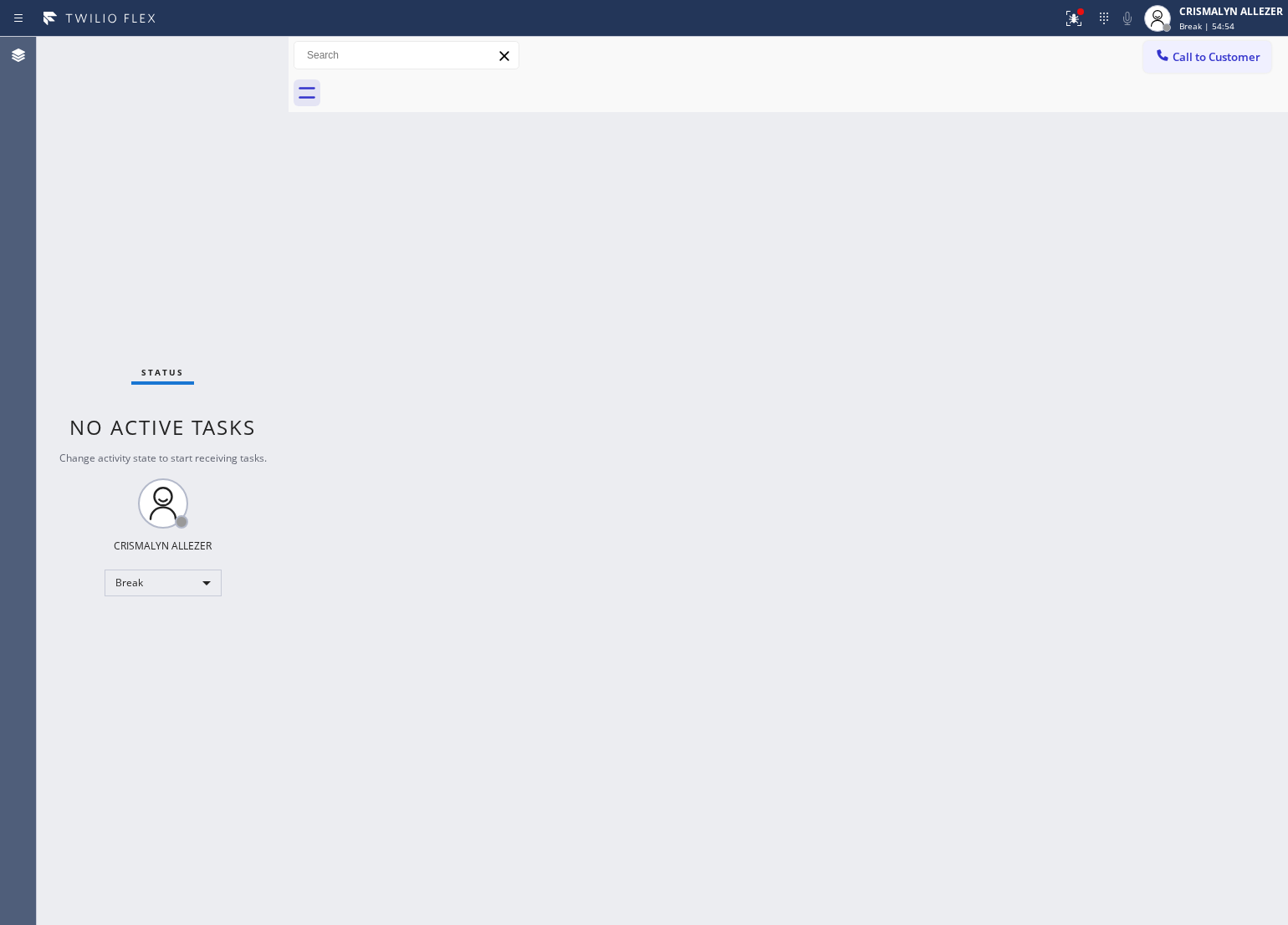
click at [380, 286] on div "Back to Dashboard Change Sender ID Customers Technicians Select a contact Outbo…" at bounding box center [788, 481] width 1000 height 889
click at [201, 587] on div "Break" at bounding box center [163, 584] width 117 height 27
click at [180, 649] on li "Unavailable" at bounding box center [161, 648] width 114 height 20
click at [1211, 61] on span "Call to Customer" at bounding box center [1216, 57] width 88 height 15
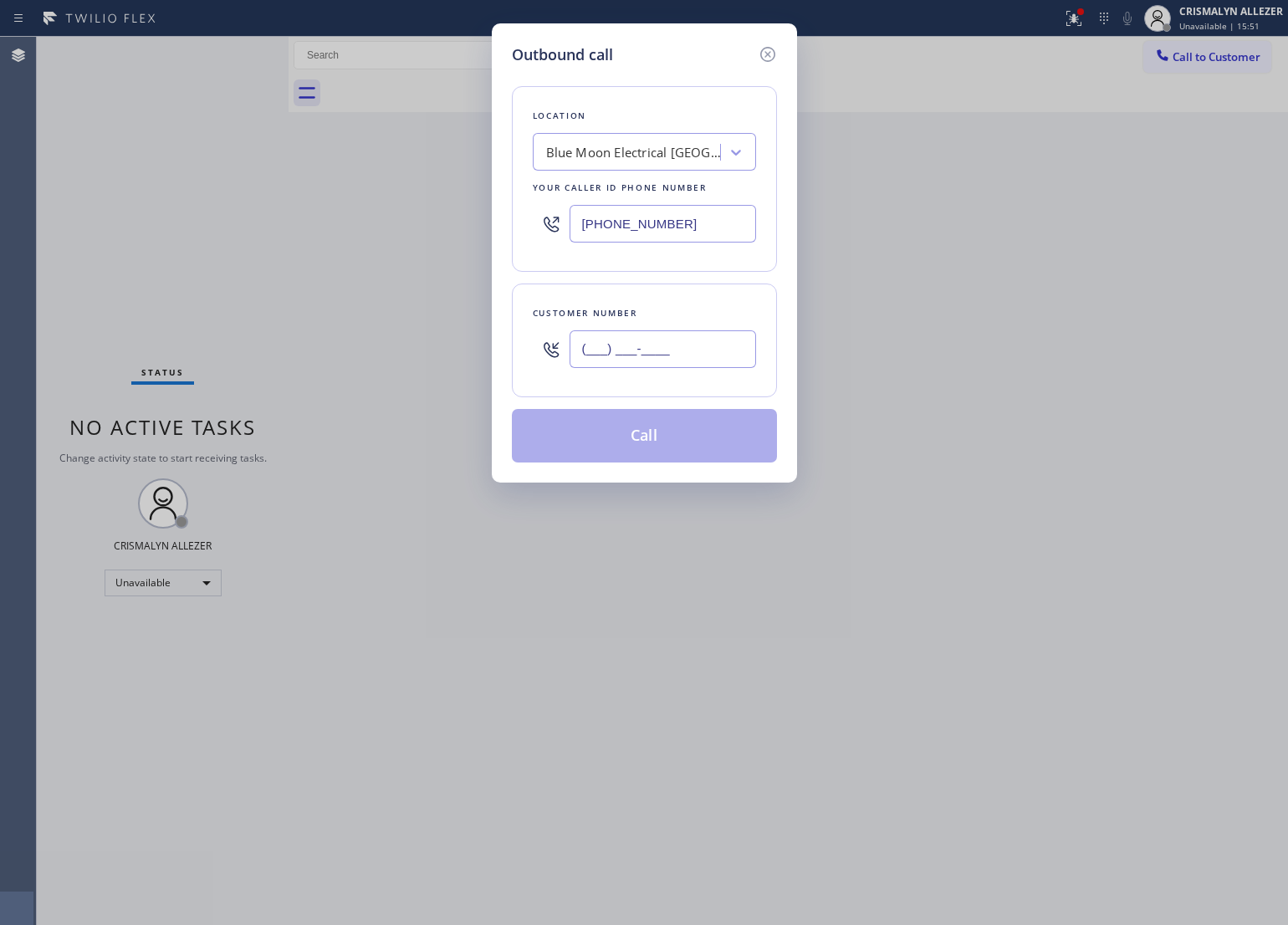
click at [713, 357] on input "(___) ___-____" at bounding box center [663, 349] width 186 height 38
paste input "973) 346-2759"
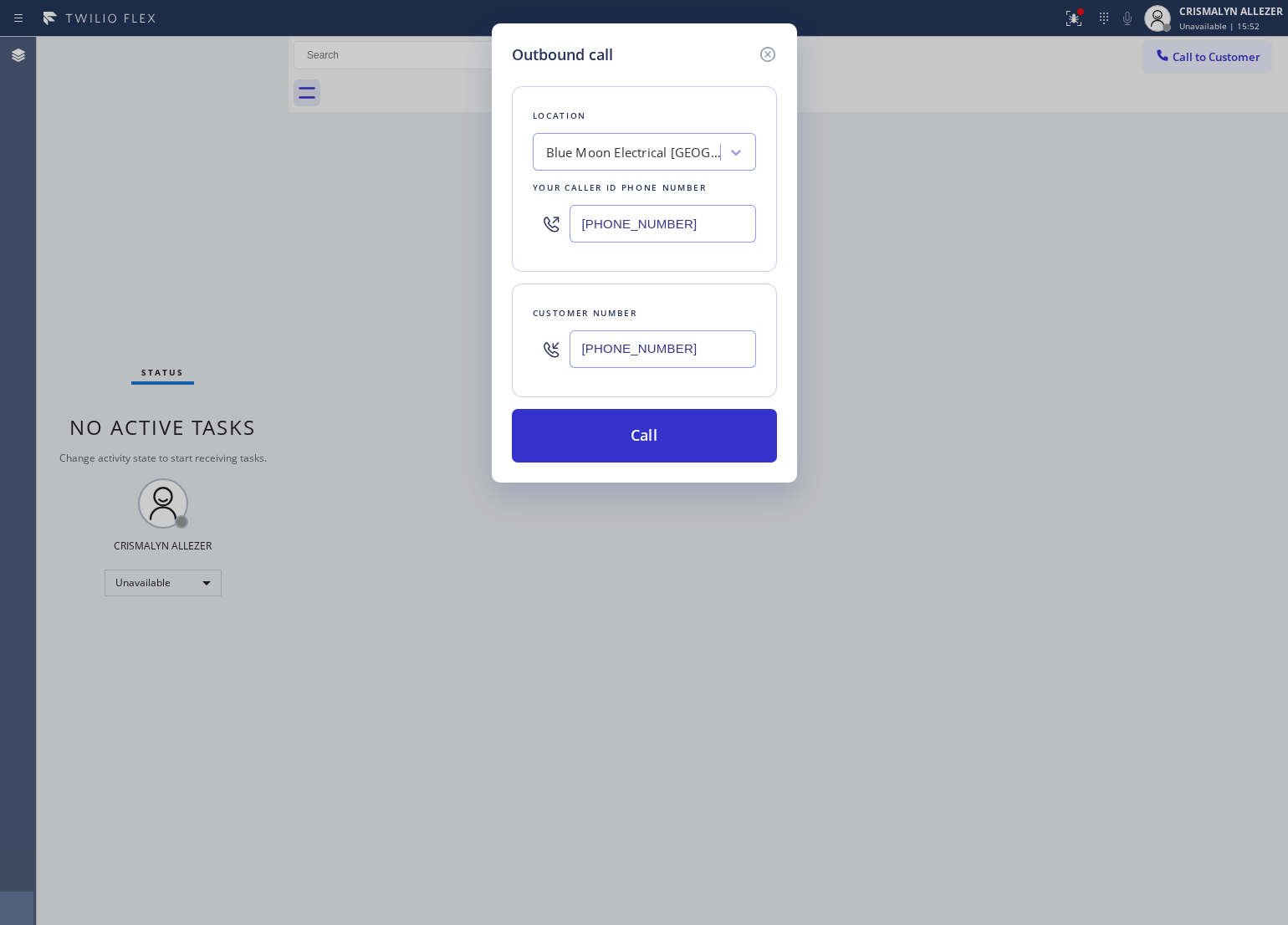
type input "[PHONE_NUMBER]"
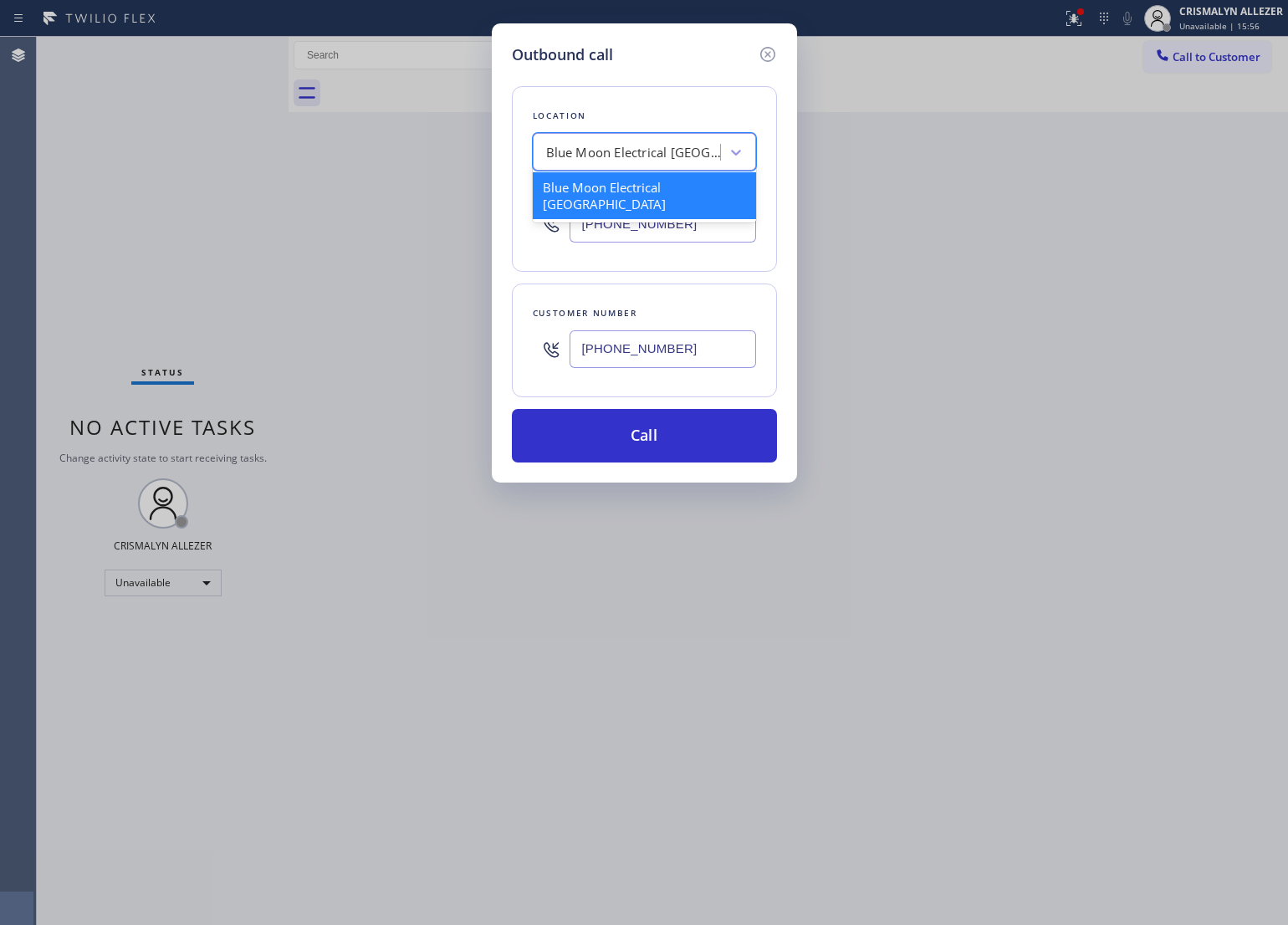
click at [591, 156] on div "Blue Moon Electrical [GEOGRAPHIC_DATA]" at bounding box center [634, 153] width 175 height 19
paste input "Marvel Electricians"
type input "Marvel Electricians"
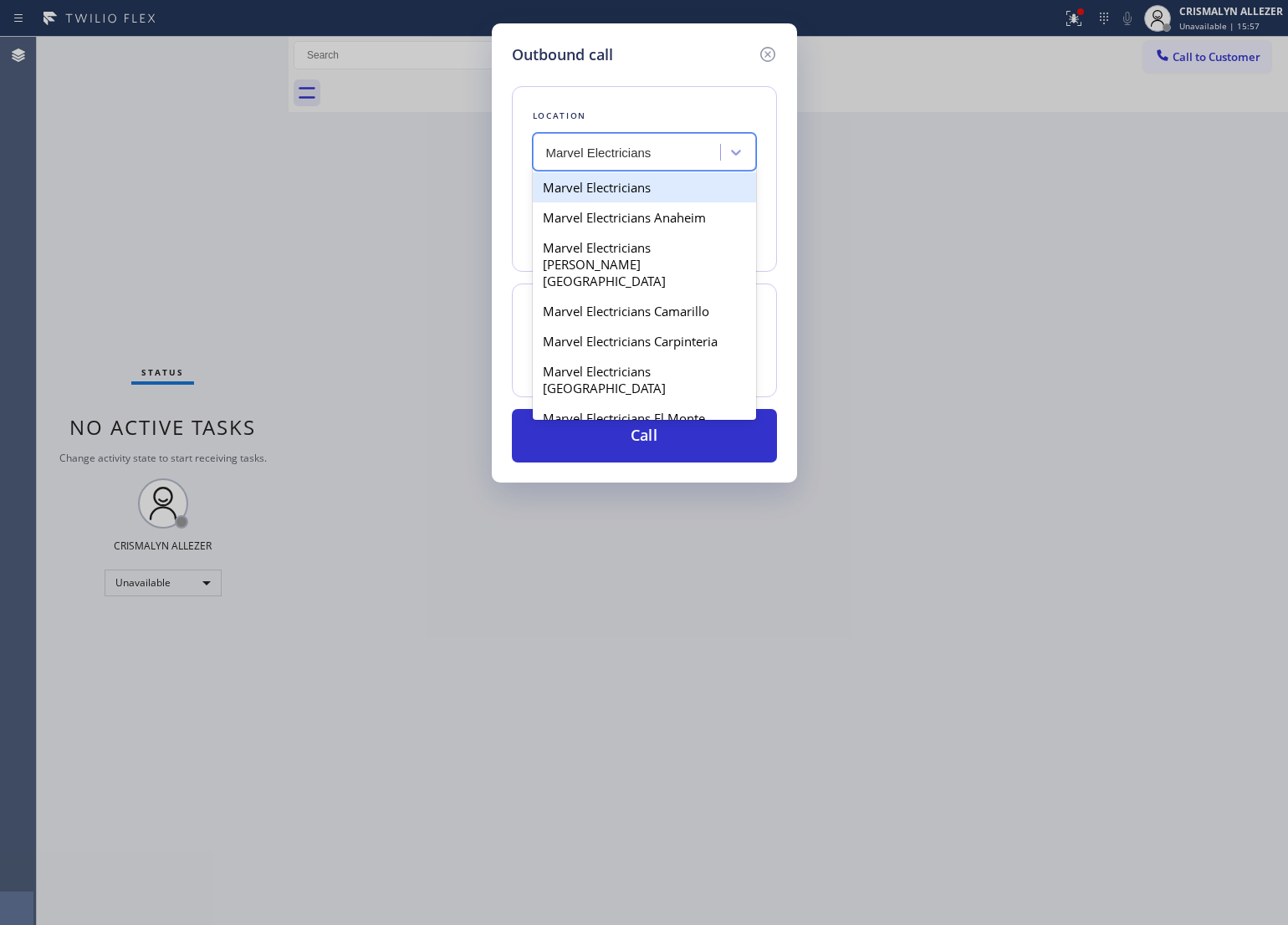
click at [593, 192] on div "Marvel Electricians" at bounding box center [644, 187] width 223 height 30
type input "[PHONE_NUMBER]"
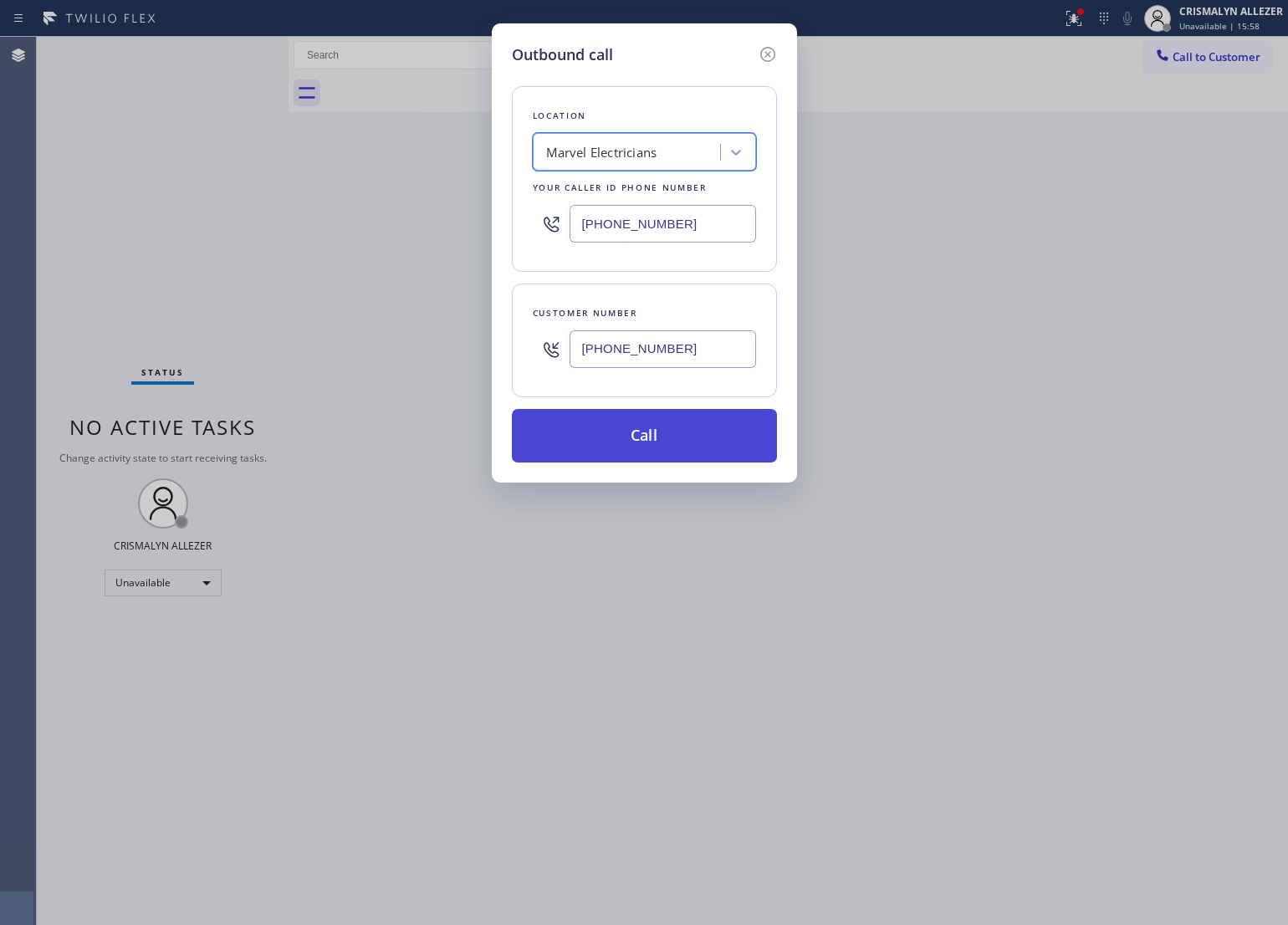
click at [641, 438] on button "Call" at bounding box center [644, 436] width 266 height 54
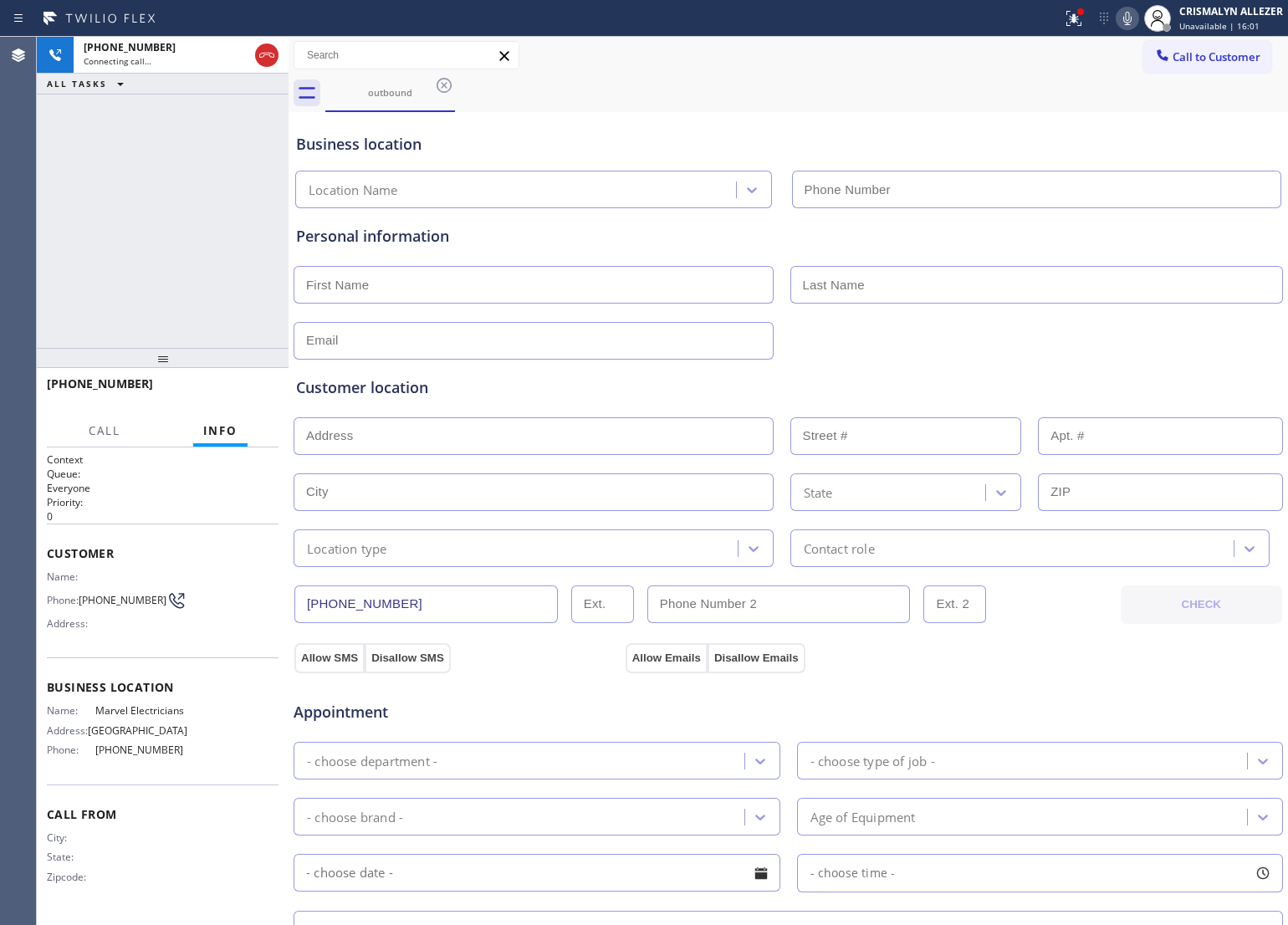
type input "[PHONE_NUMBER]"
click at [228, 400] on button "HANG UP" at bounding box center [239, 391] width 78 height 24
click at [224, 398] on button "HANG UP" at bounding box center [239, 391] width 78 height 24
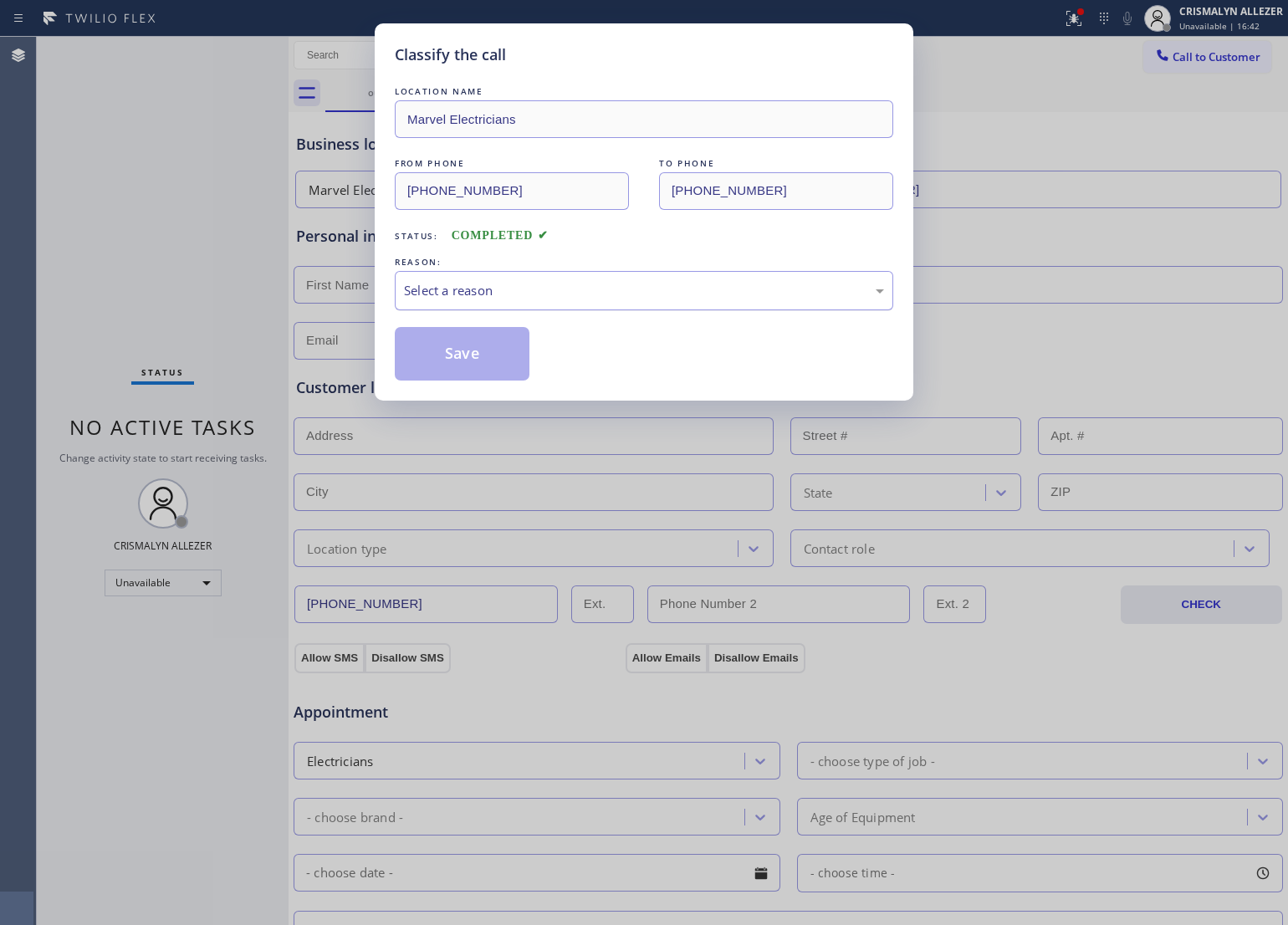
click at [669, 281] on div "Select a reason" at bounding box center [644, 290] width 480 height 19
click at [429, 364] on button "Save" at bounding box center [462, 354] width 135 height 54
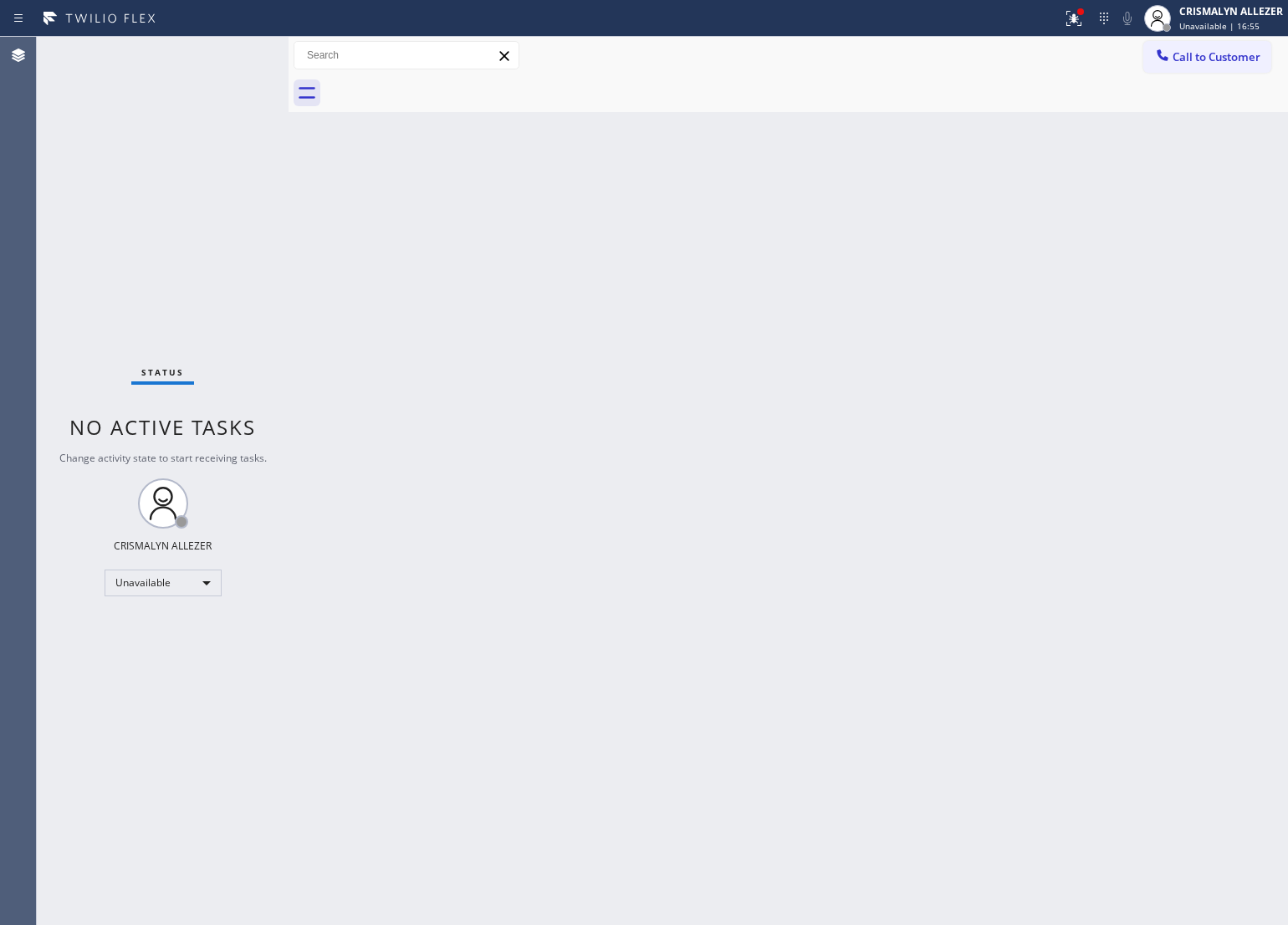
click at [1276, 56] on div "Call to Customer Outbound call Location Marvel Electricians Your caller id phon…" at bounding box center [1216, 56] width 145 height 30
click at [1192, 63] on span "Call to Customer" at bounding box center [1216, 57] width 88 height 15
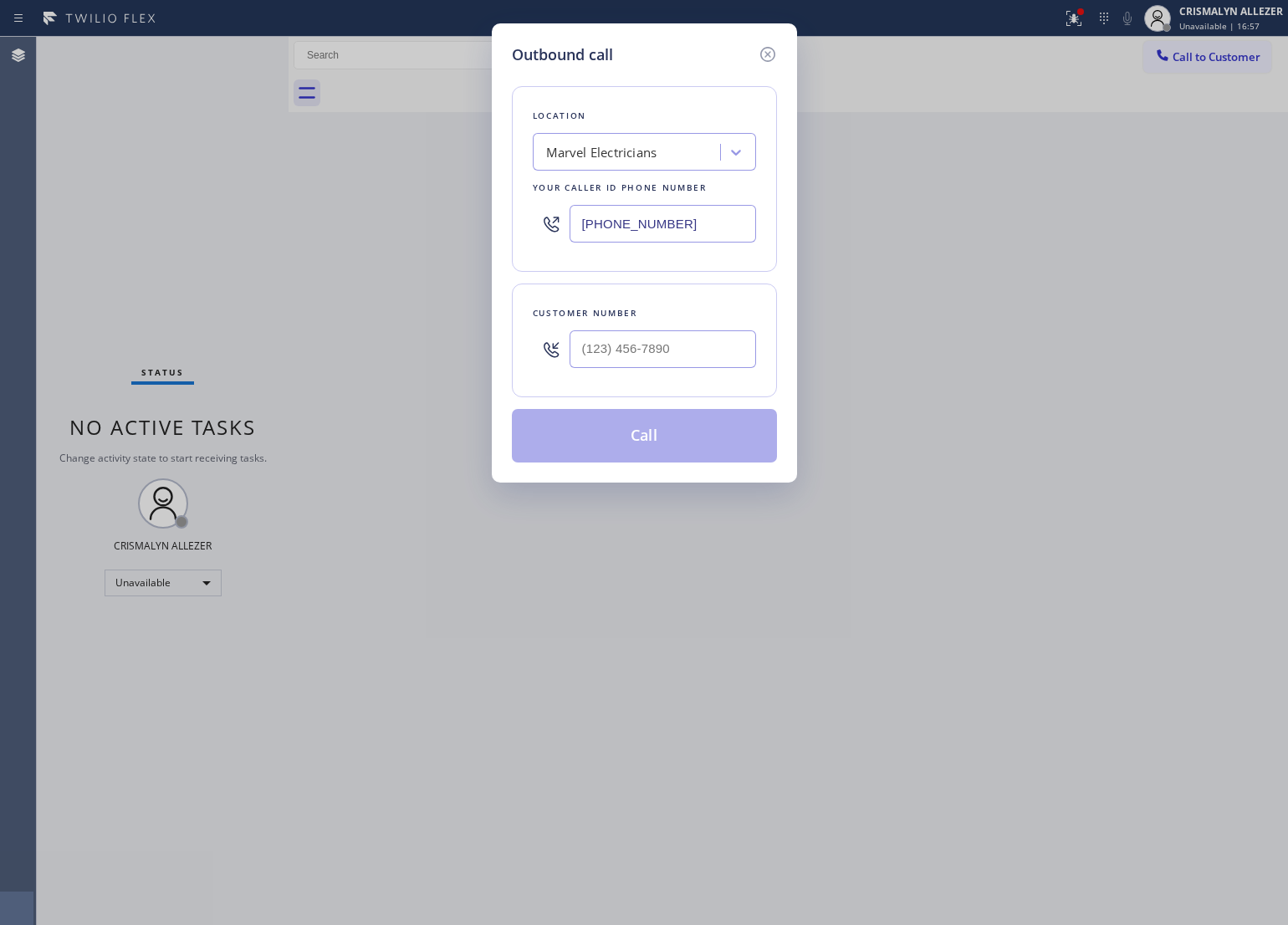
drag, startPoint x: 650, startPoint y: 228, endPoint x: 371, endPoint y: 232, distance: 279.0
click at [287, 220] on div "Outbound call Location Marvel Electricians Your caller id phone number [PHONE_N…" at bounding box center [644, 462] width 1288 height 925
paste input "908) 201-8274"
type input "[PHONE_NUMBER]"
click at [687, 358] on input "(___) ___-____" at bounding box center [663, 349] width 186 height 38
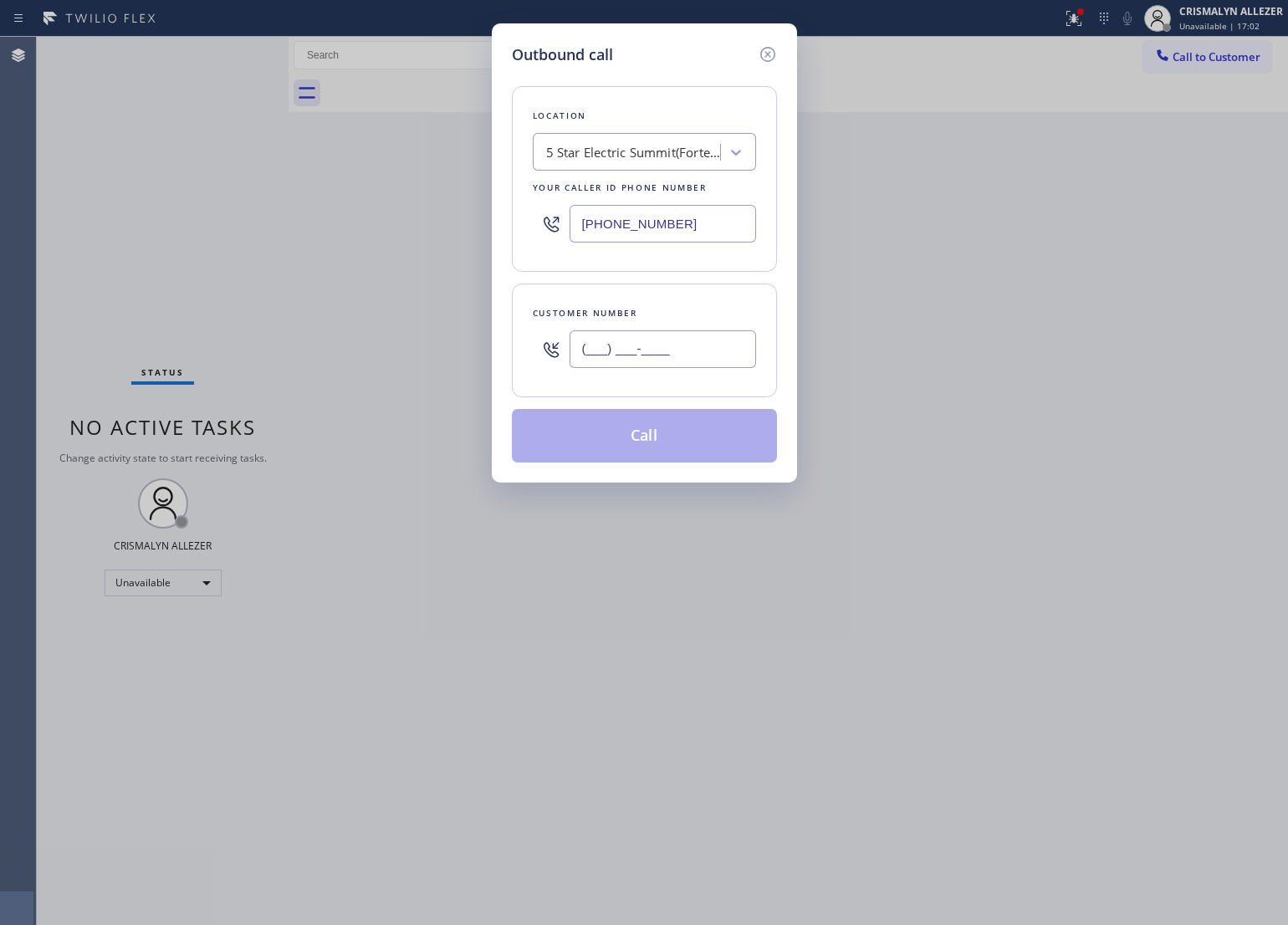
paste input "973) 494-3777"
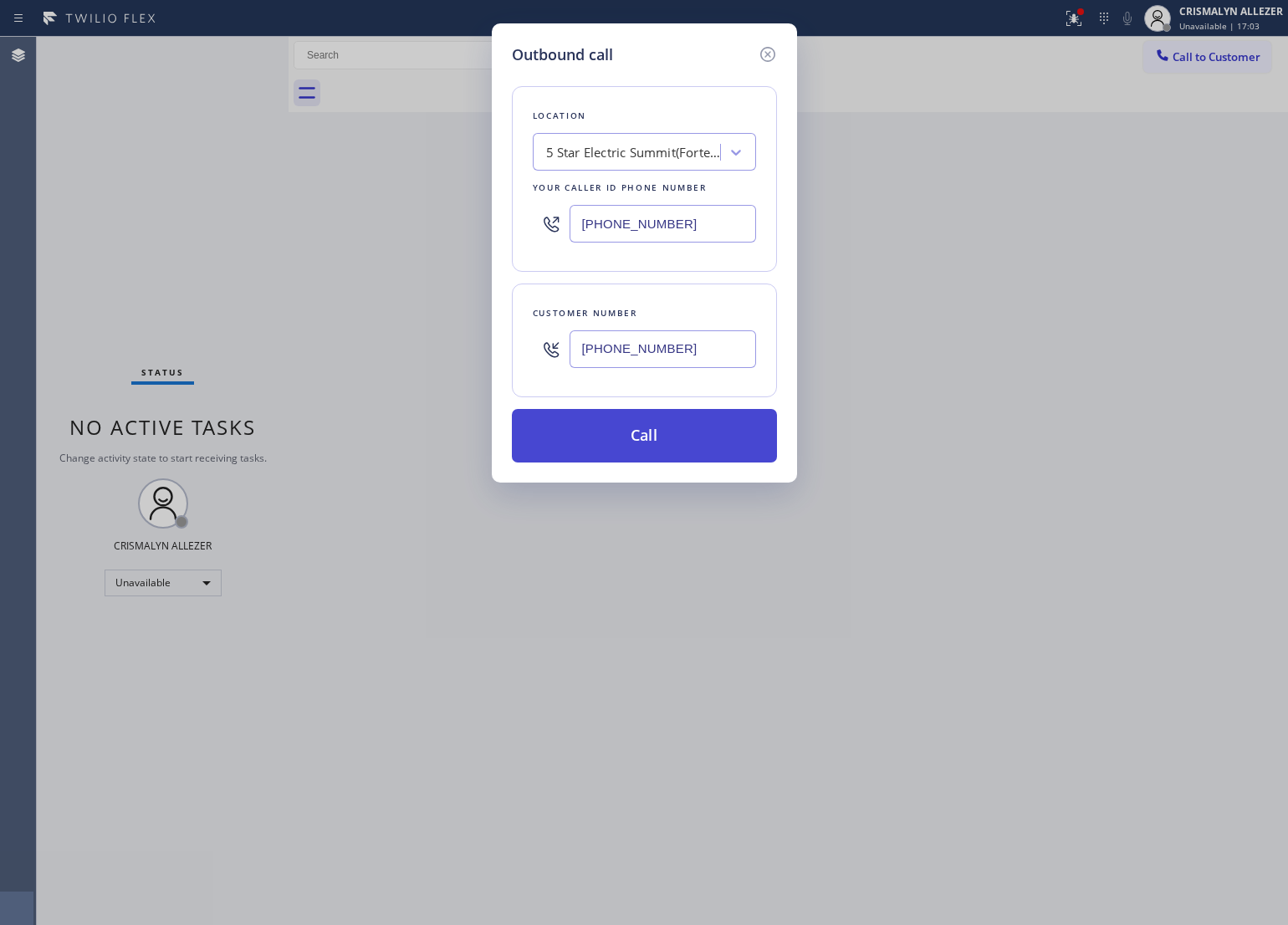
type input "[PHONE_NUMBER]"
click at [646, 452] on button "Call" at bounding box center [644, 436] width 266 height 54
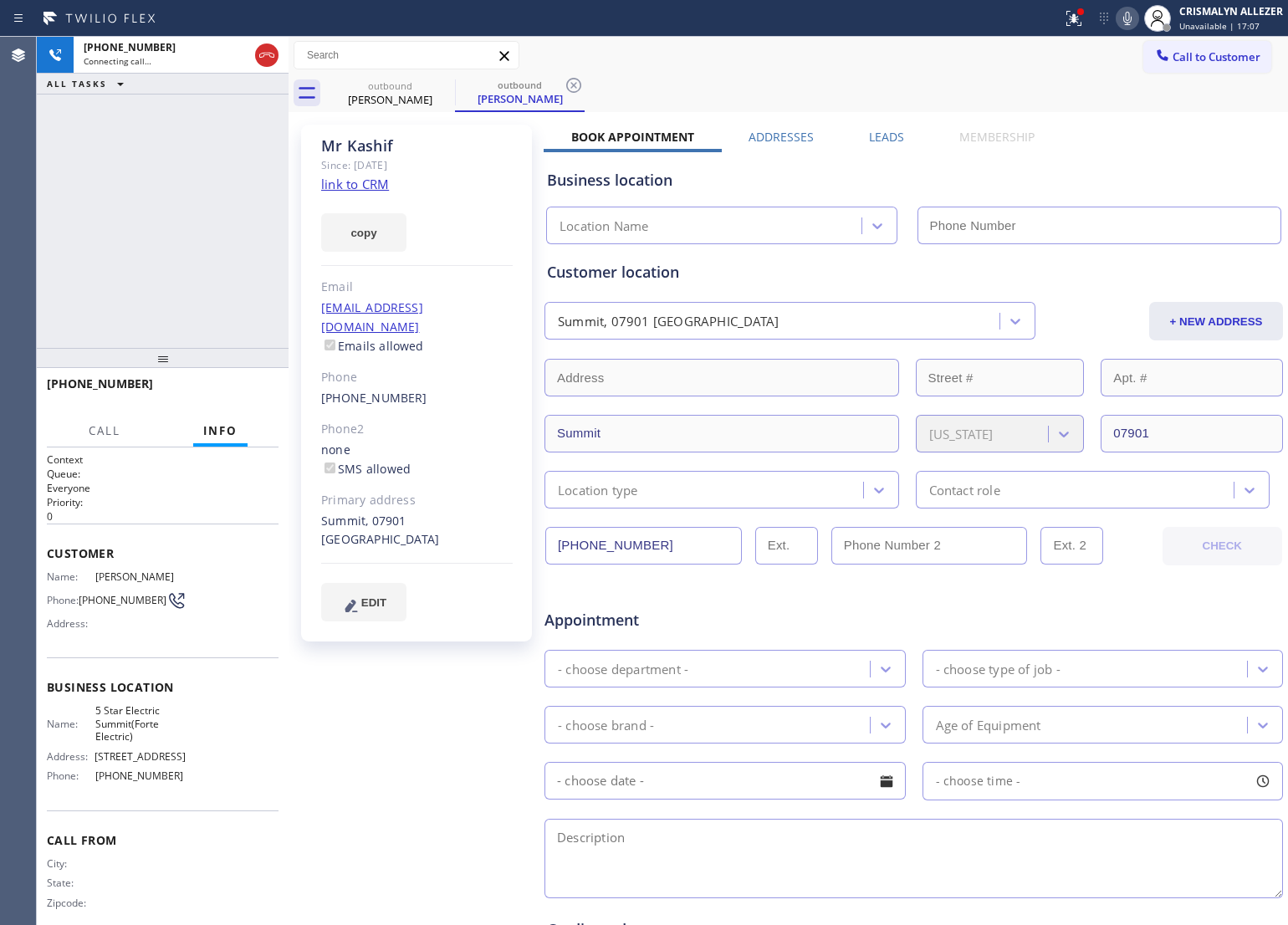
type input "[PHONE_NUMBER]"
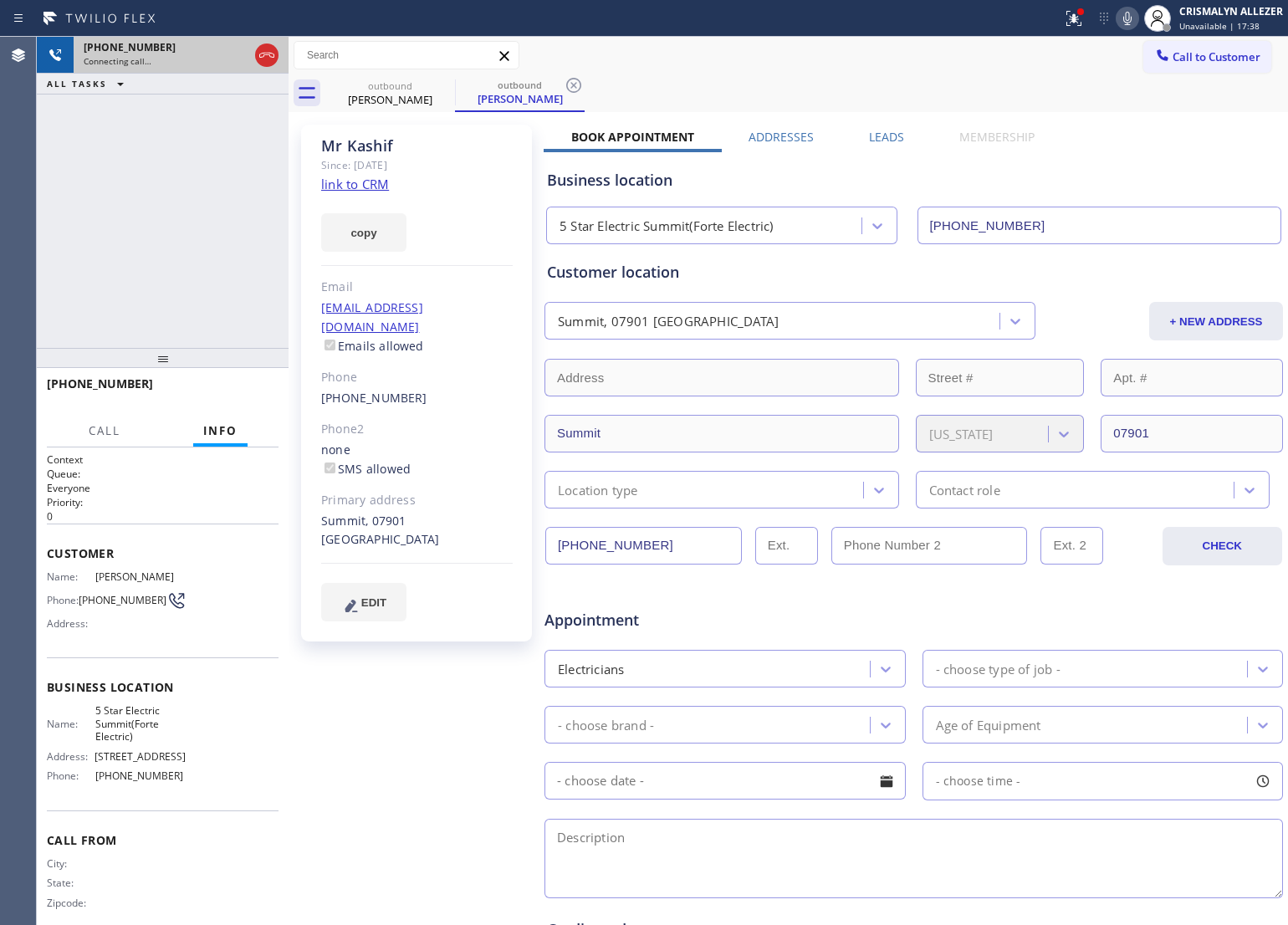
drag, startPoint x: 268, startPoint y: 54, endPoint x: 228, endPoint y: 58, distance: 40.2
click at [268, 54] on icon at bounding box center [267, 56] width 15 height 5
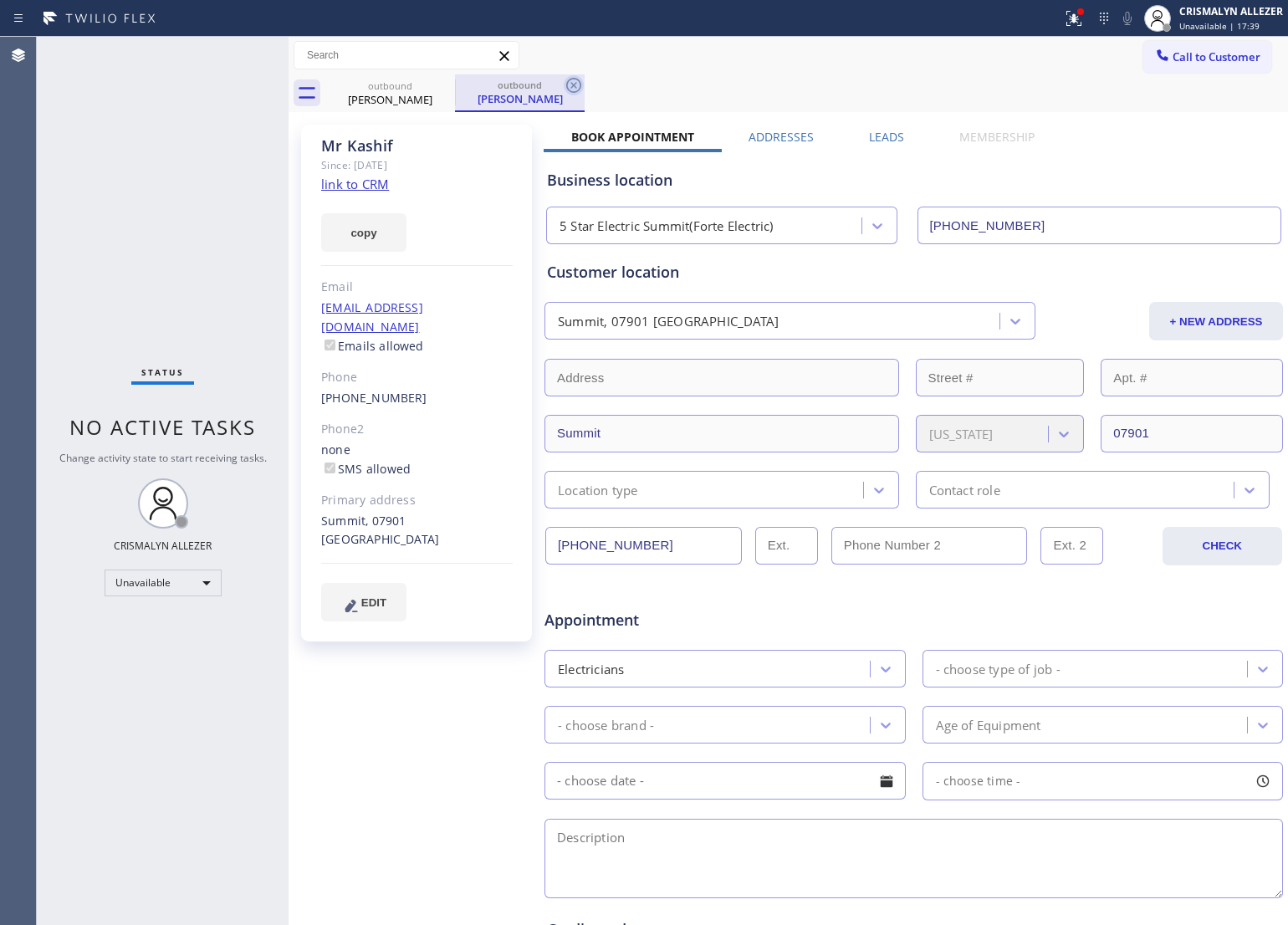
click at [582, 85] on icon at bounding box center [574, 85] width 20 height 20
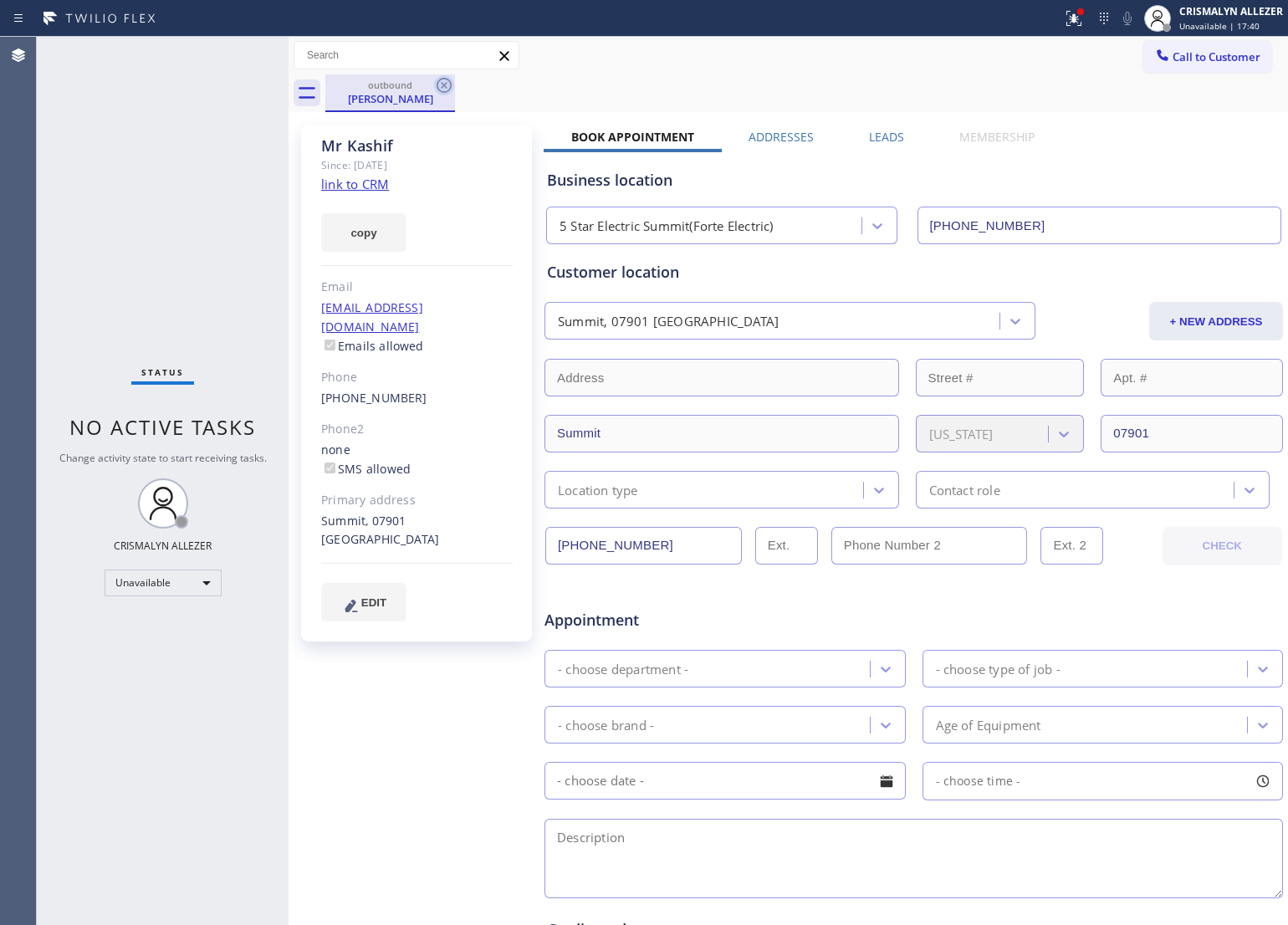
click at [443, 82] on icon at bounding box center [444, 85] width 20 height 20
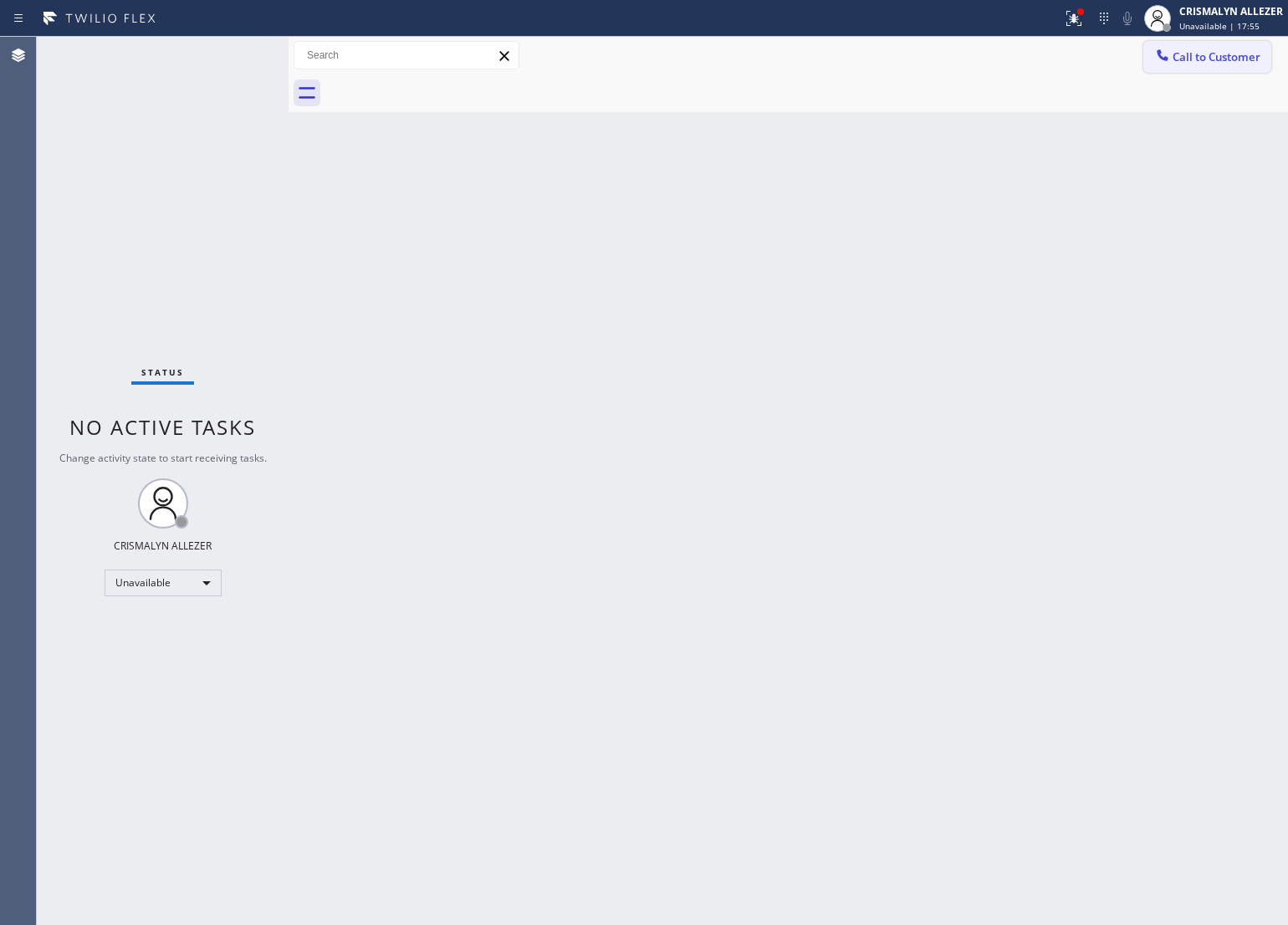
click at [1240, 60] on span "Call to Customer" at bounding box center [1216, 57] width 88 height 15
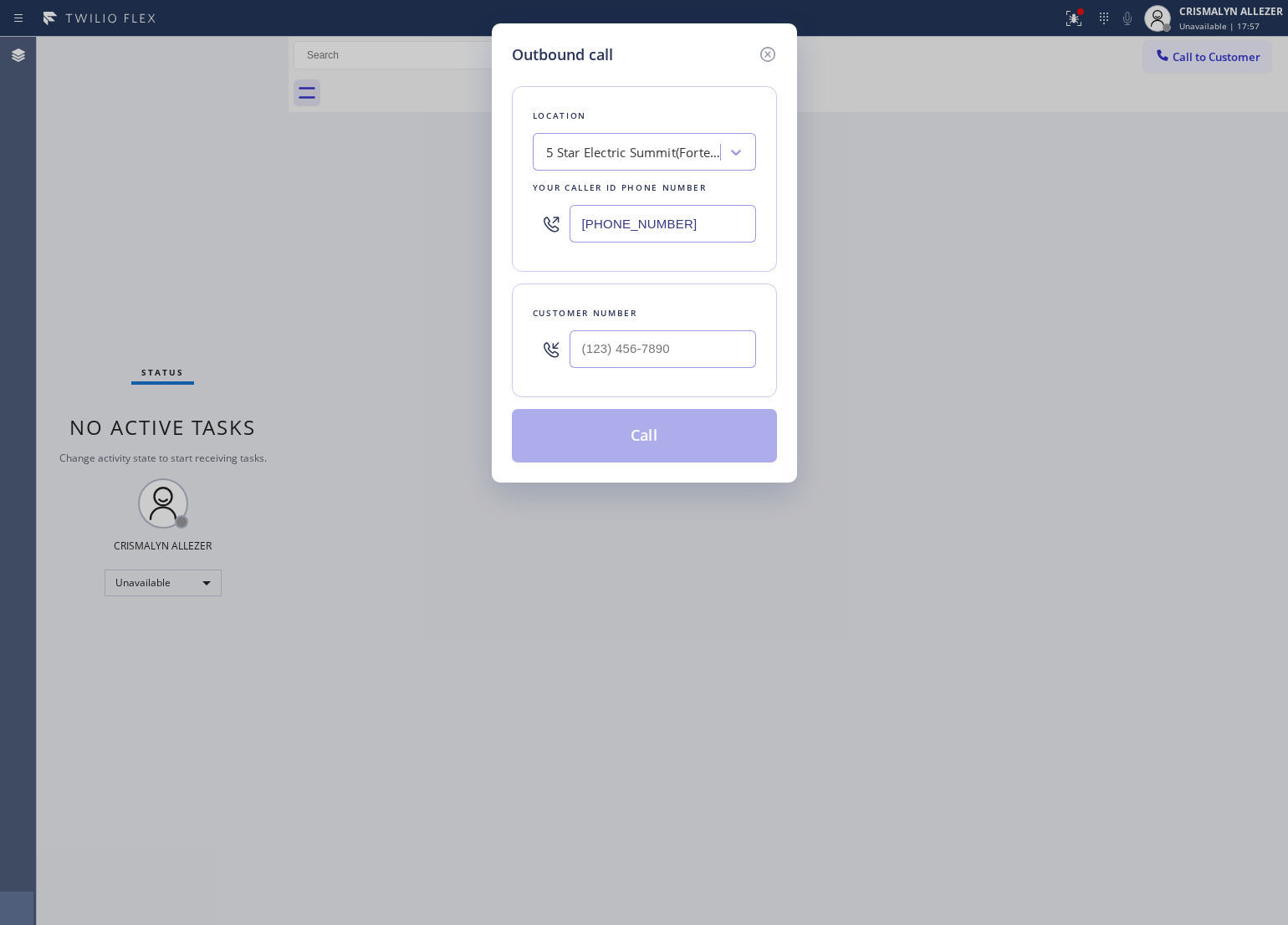
drag, startPoint x: 705, startPoint y: 222, endPoint x: 422, endPoint y: 233, distance: 283.2
click at [366, 230] on div "Outbound call Location 5 Star Electric Summit(Forte Electric) Your caller id ph…" at bounding box center [644, 462] width 1288 height 925
paste input "657) 218-2893"
type input "[PHONE_NUMBER]"
click at [697, 352] on input "(___) ___-____" at bounding box center [663, 349] width 186 height 38
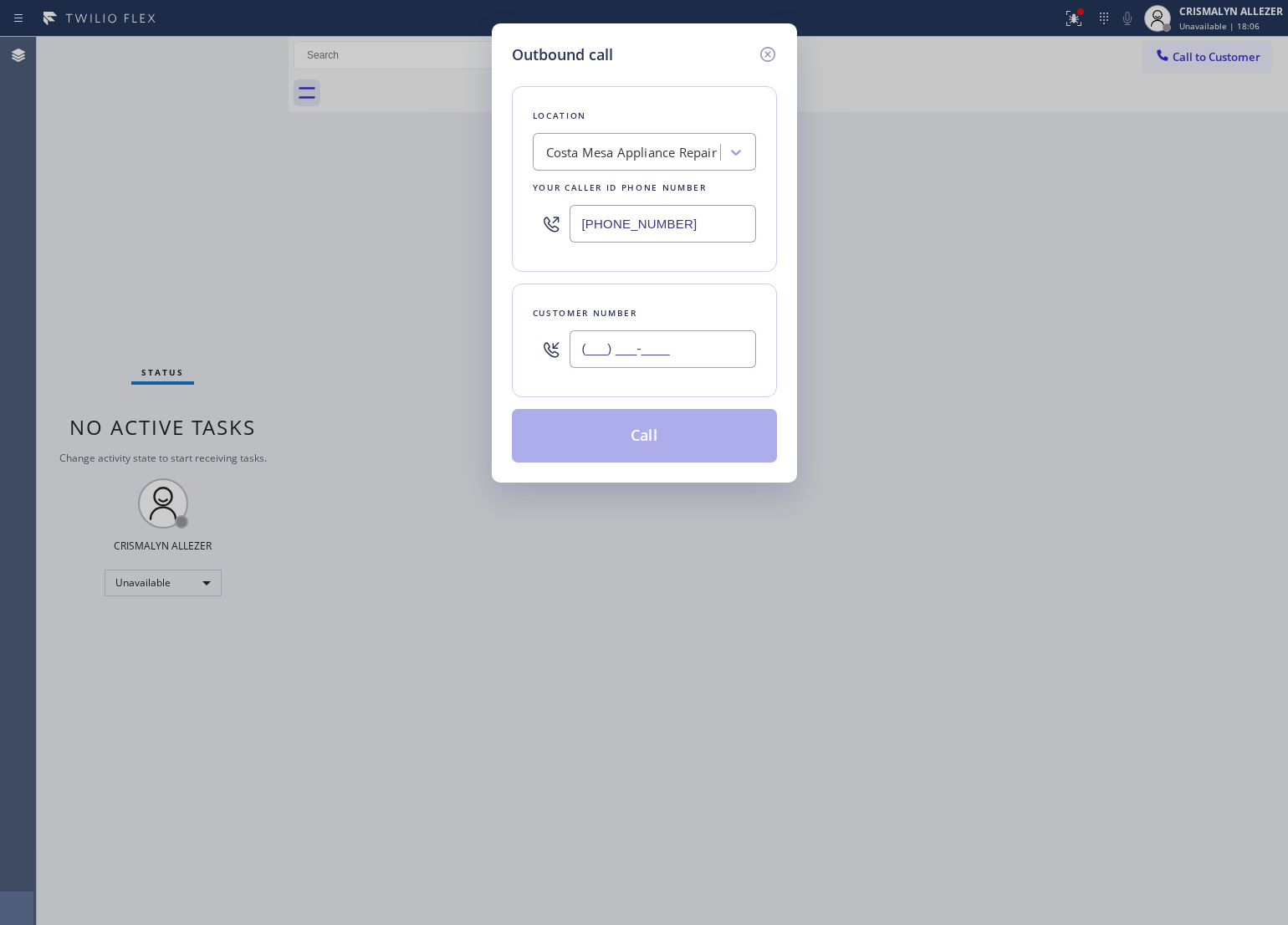
paste input "657) 218-2893"
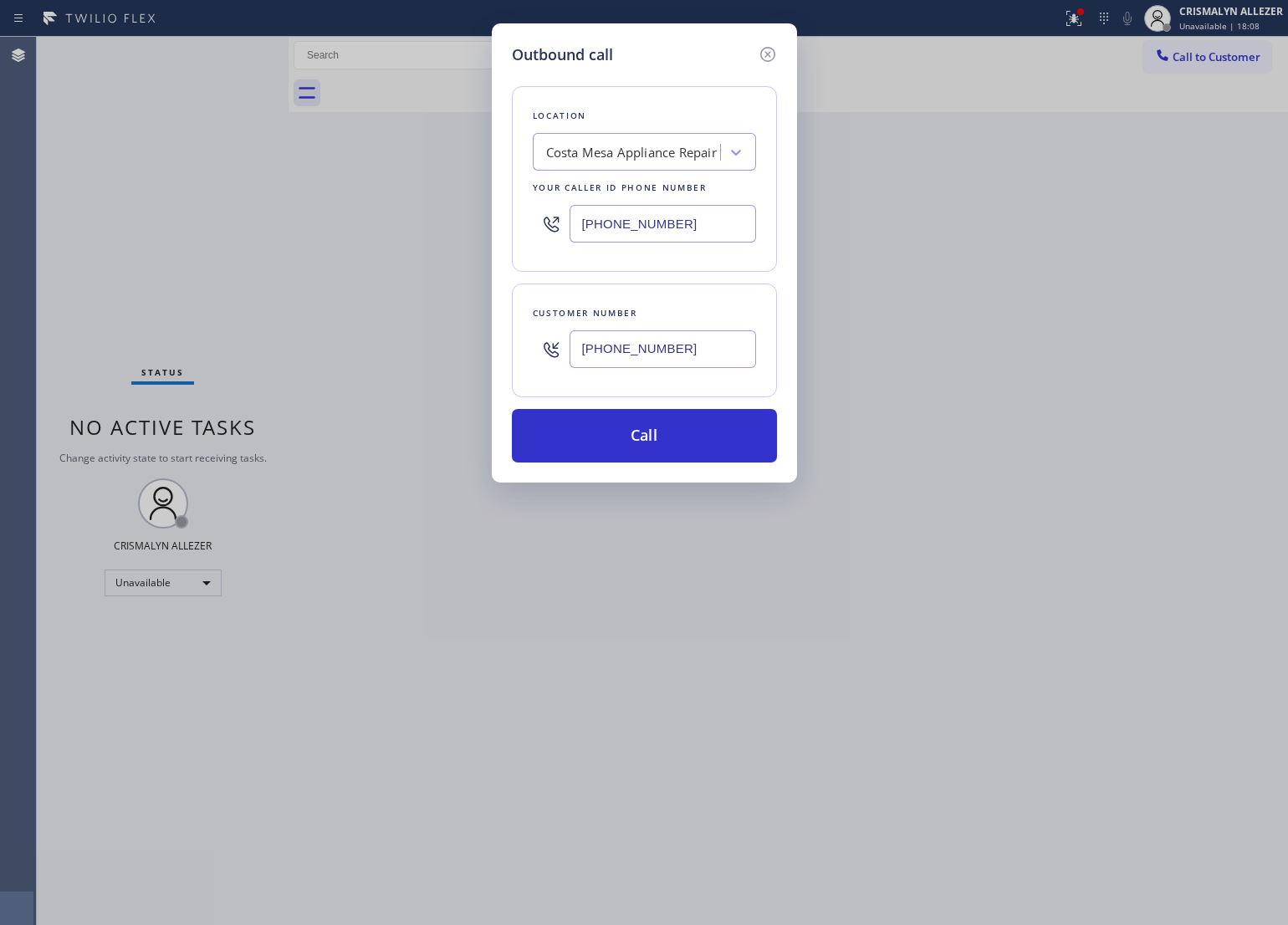
type input "[PHONE_NUMBER]"
click at [657, 453] on button "Call" at bounding box center [644, 436] width 266 height 54
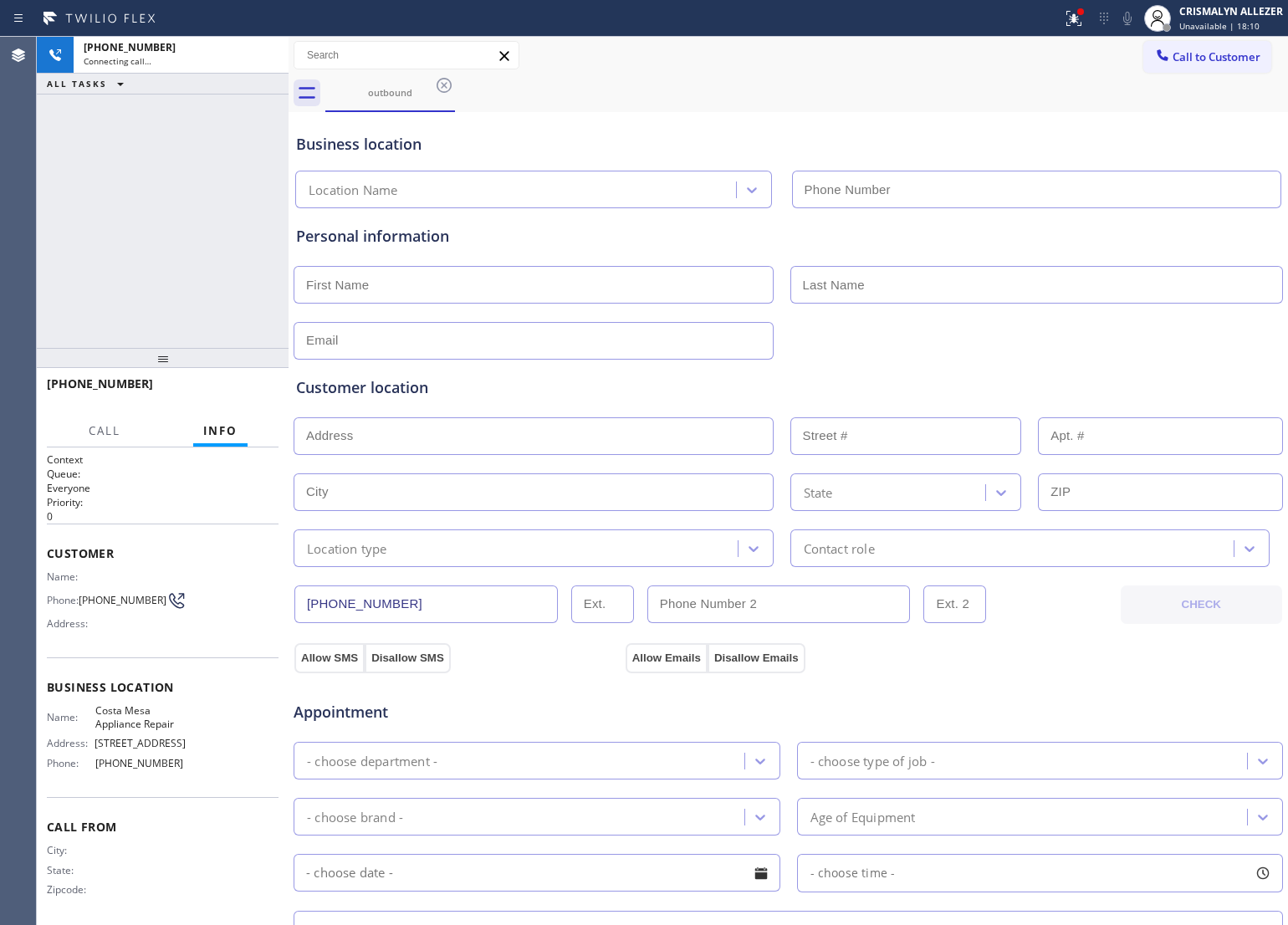
drag, startPoint x: 638, startPoint y: 461, endPoint x: 634, endPoint y: 439, distance: 22.4
click at [634, 439] on input "text" at bounding box center [534, 436] width 480 height 38
type input "[PHONE_NUMBER]"
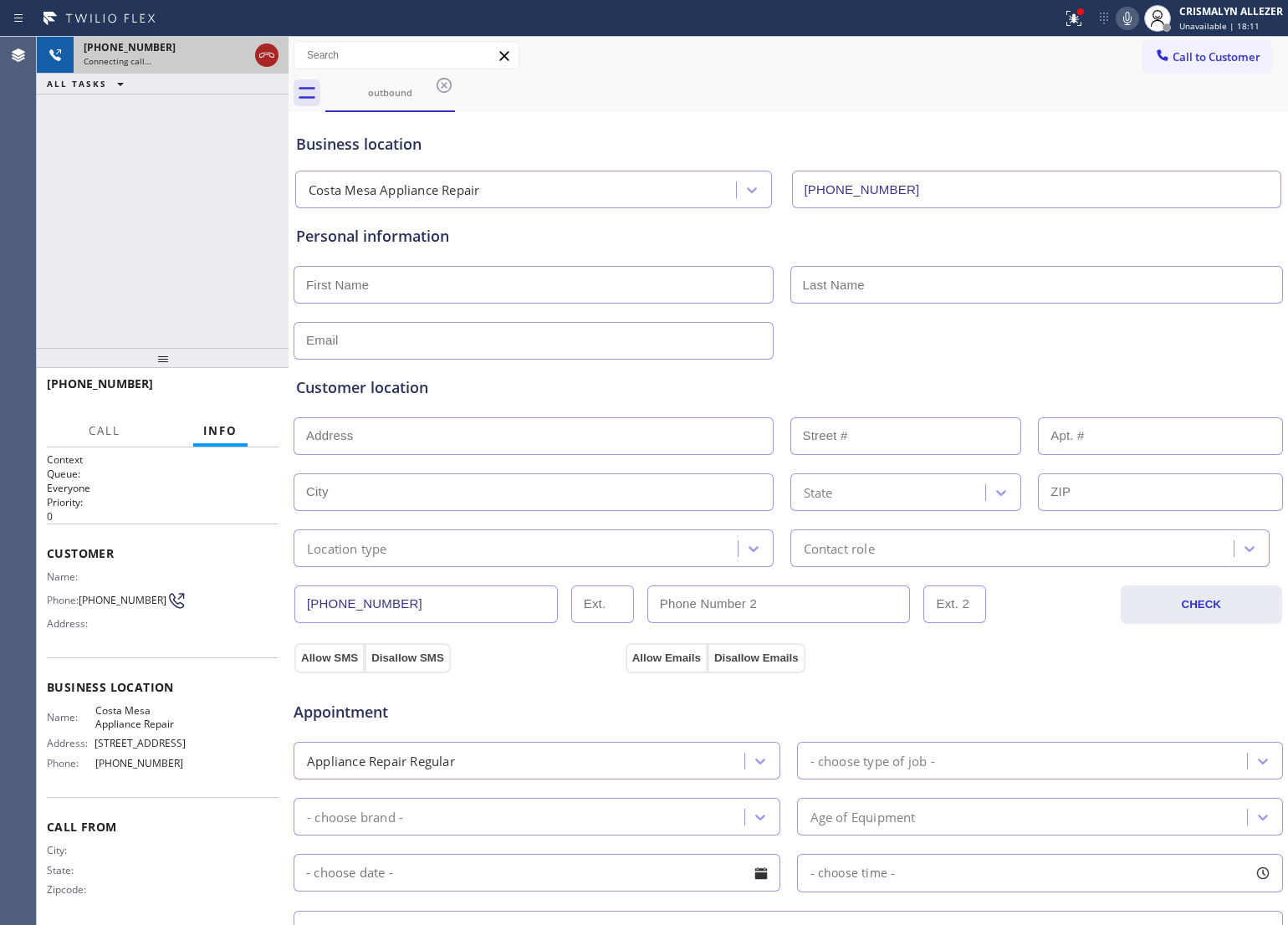
click at [268, 59] on icon at bounding box center [267, 56] width 20 height 20
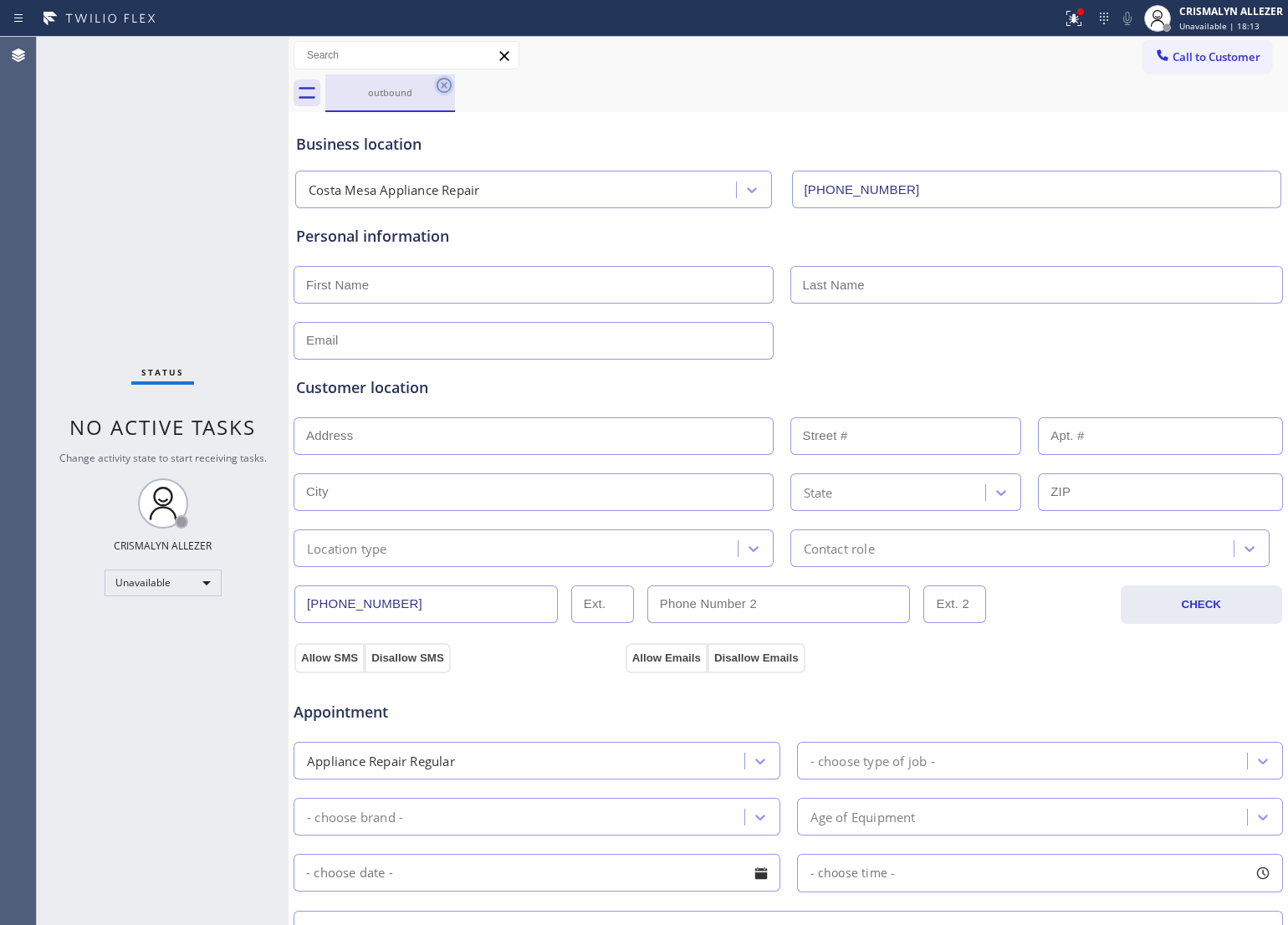
click at [452, 89] on icon at bounding box center [444, 85] width 20 height 20
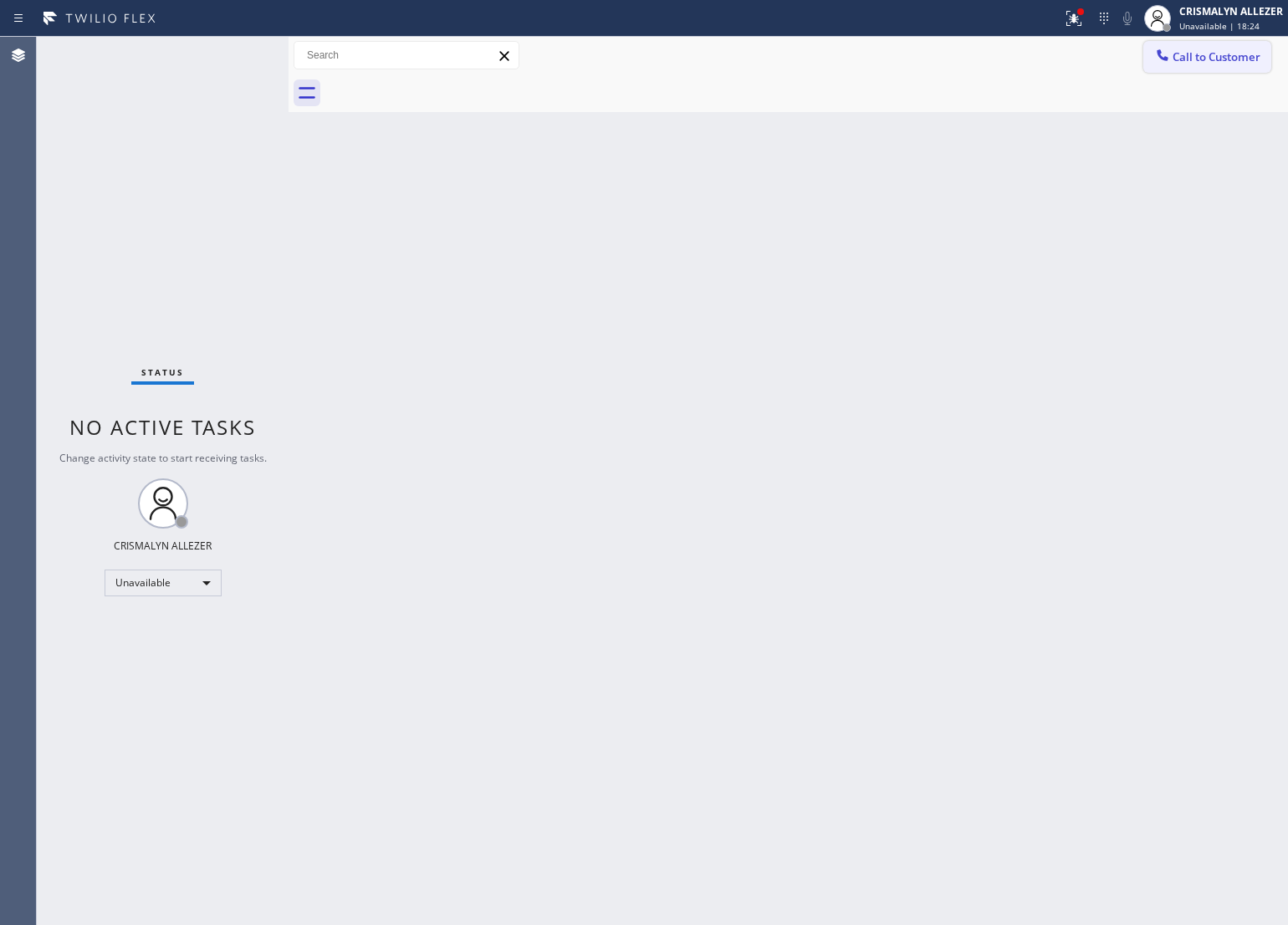
click at [1222, 58] on span "Call to Customer" at bounding box center [1216, 57] width 88 height 15
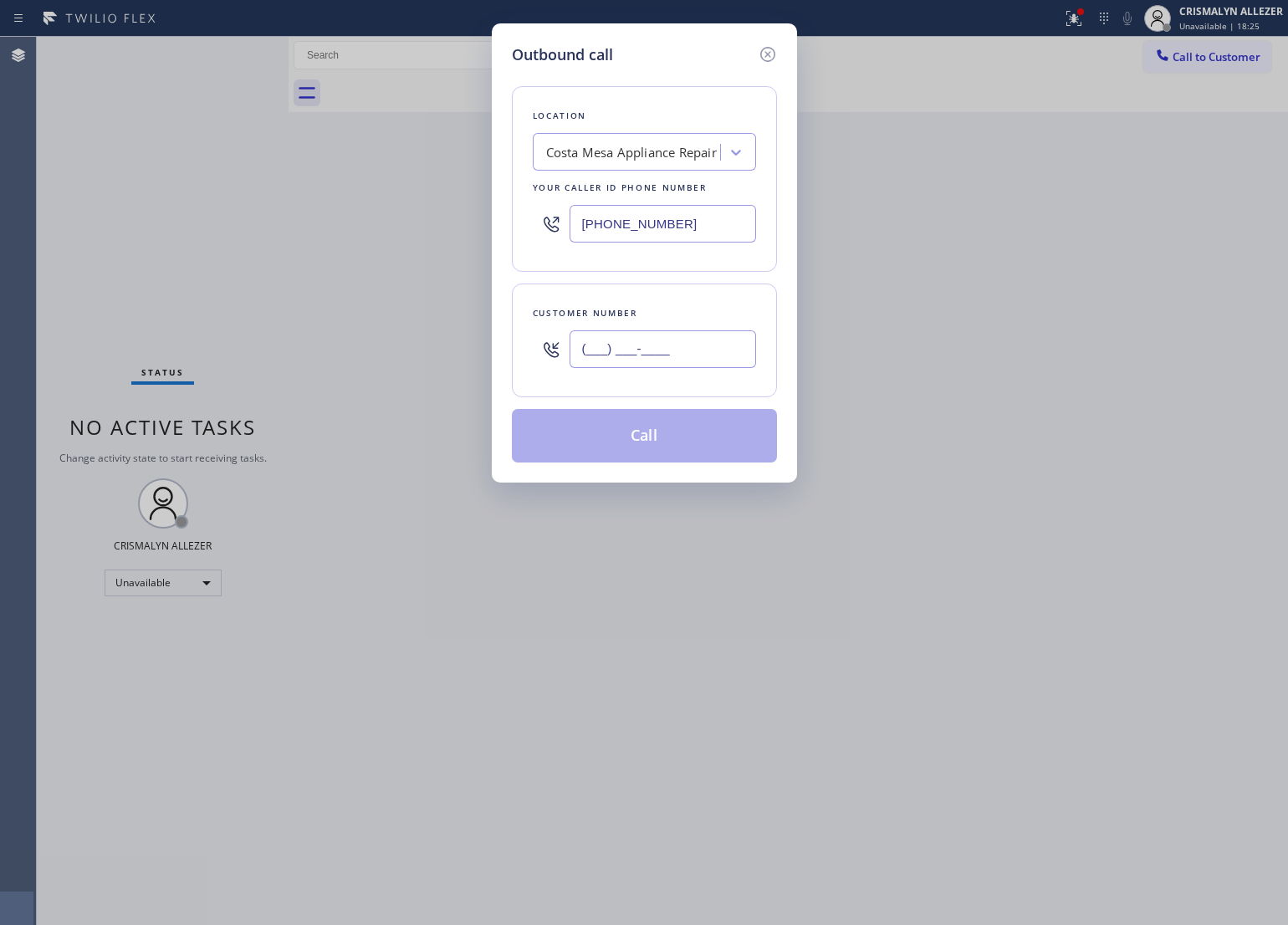
click at [711, 368] on input "(___) ___-____" at bounding box center [663, 349] width 186 height 38
paste input "949) 235-0375"
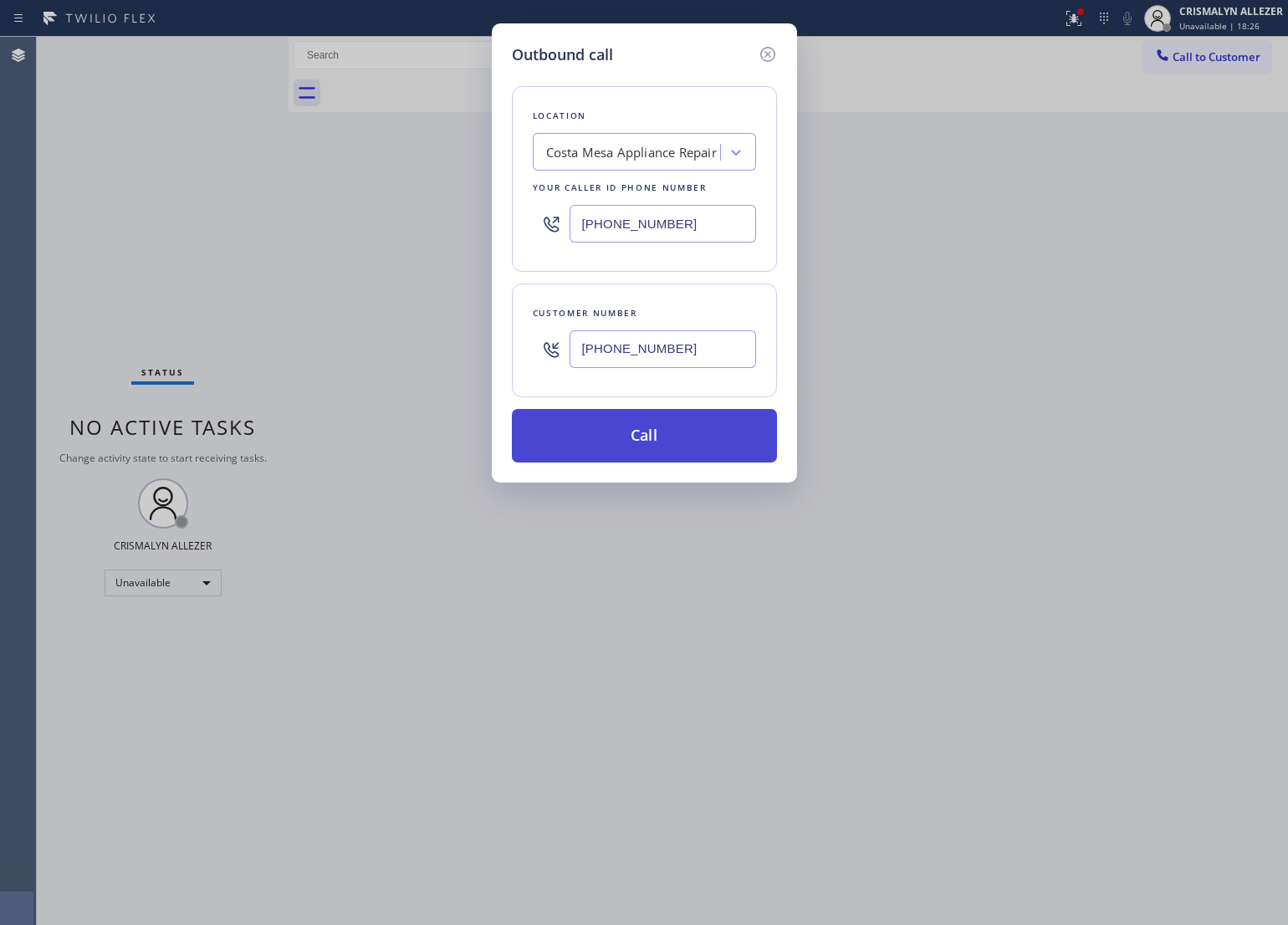
type input "[PHONE_NUMBER]"
click at [667, 431] on button "Call" at bounding box center [644, 436] width 266 height 54
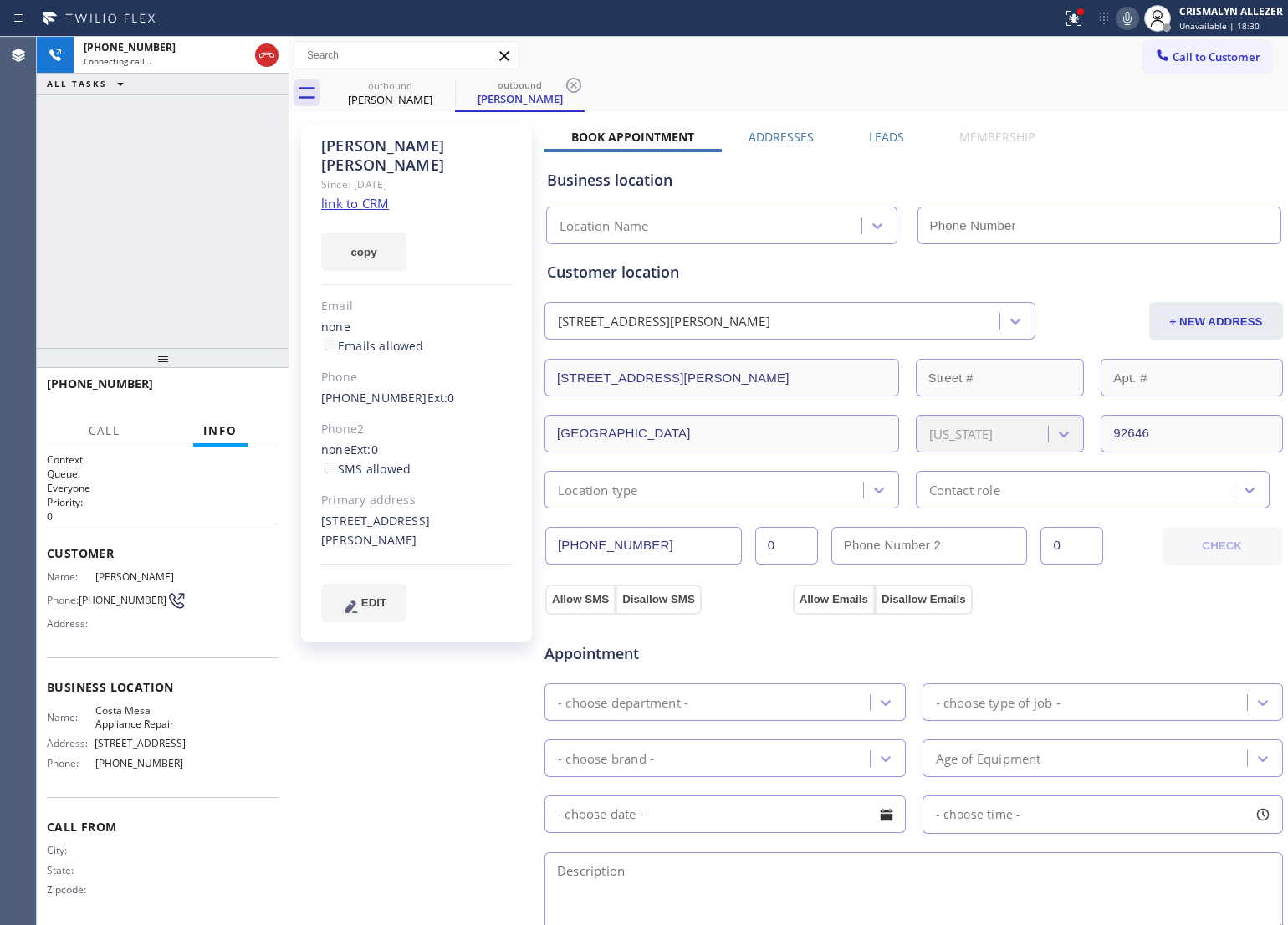
type input "[PHONE_NUMBER]"
click at [234, 391] on span "HANG UP" at bounding box center [239, 391] width 51 height 12
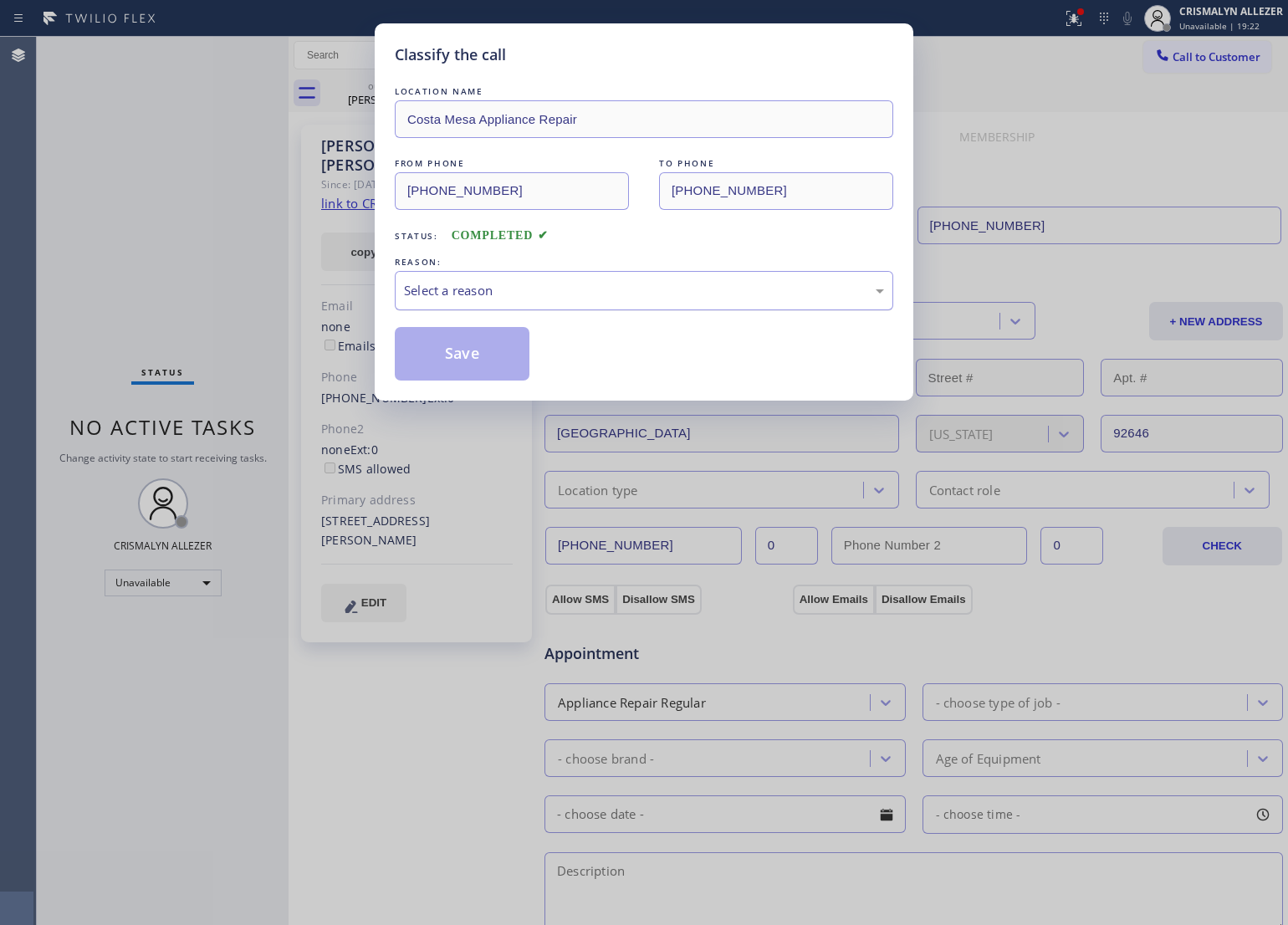
click at [636, 298] on div "Select a reason" at bounding box center [644, 290] width 480 height 19
click at [448, 357] on button "Save" at bounding box center [462, 354] width 135 height 54
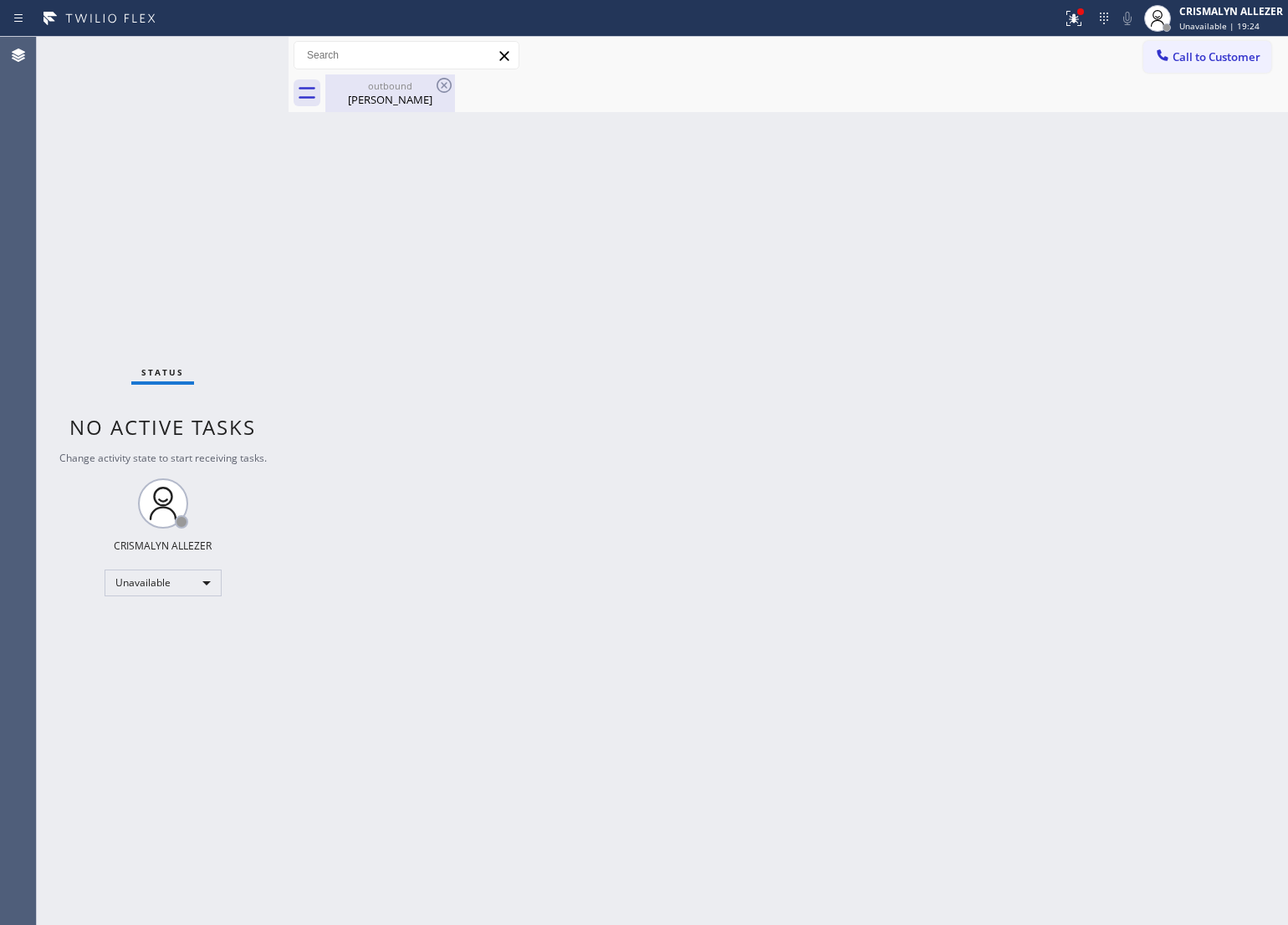
click at [399, 103] on div "[PERSON_NAME]" at bounding box center [390, 99] width 126 height 15
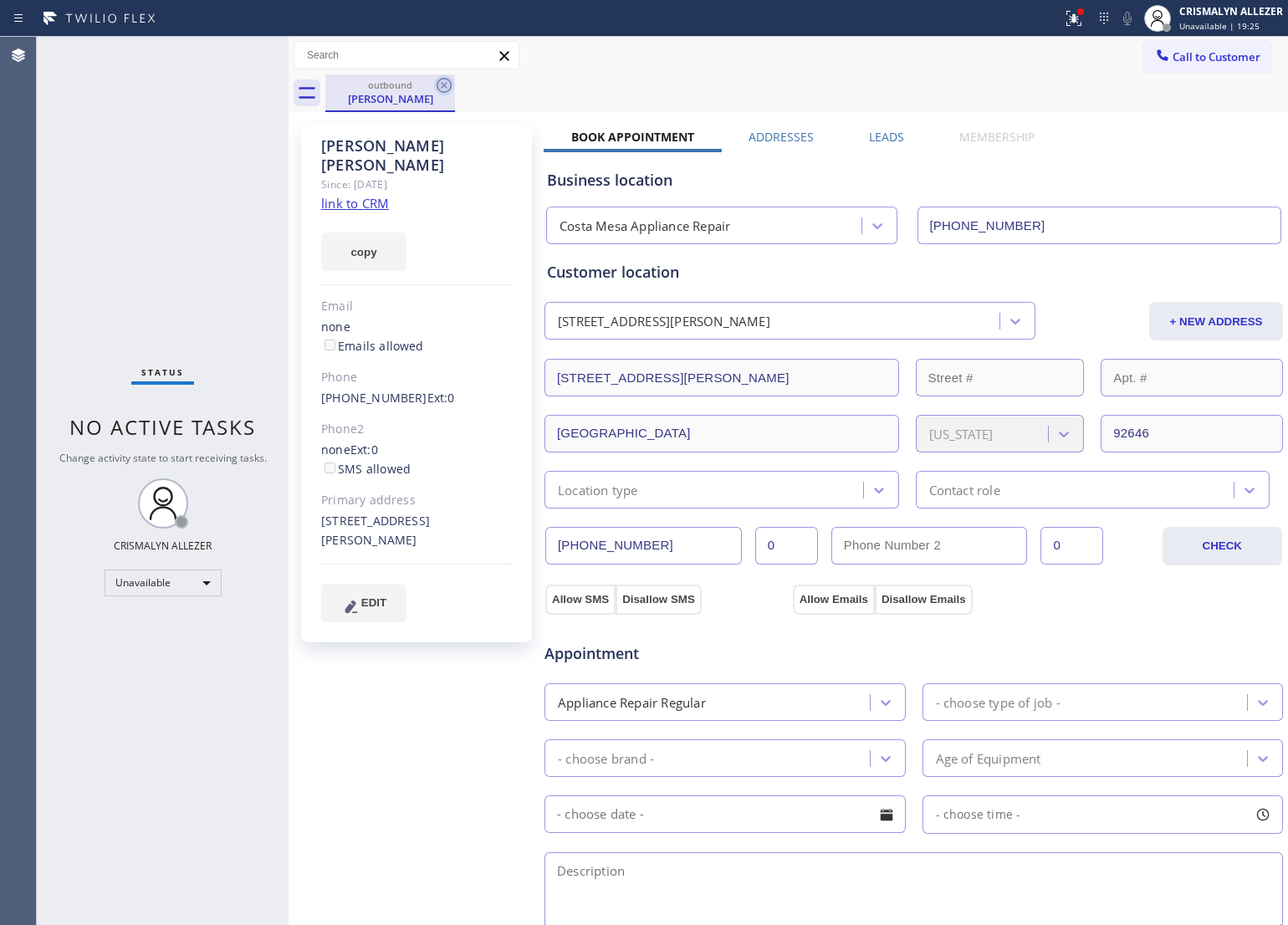
click at [442, 89] on icon at bounding box center [444, 85] width 20 height 20
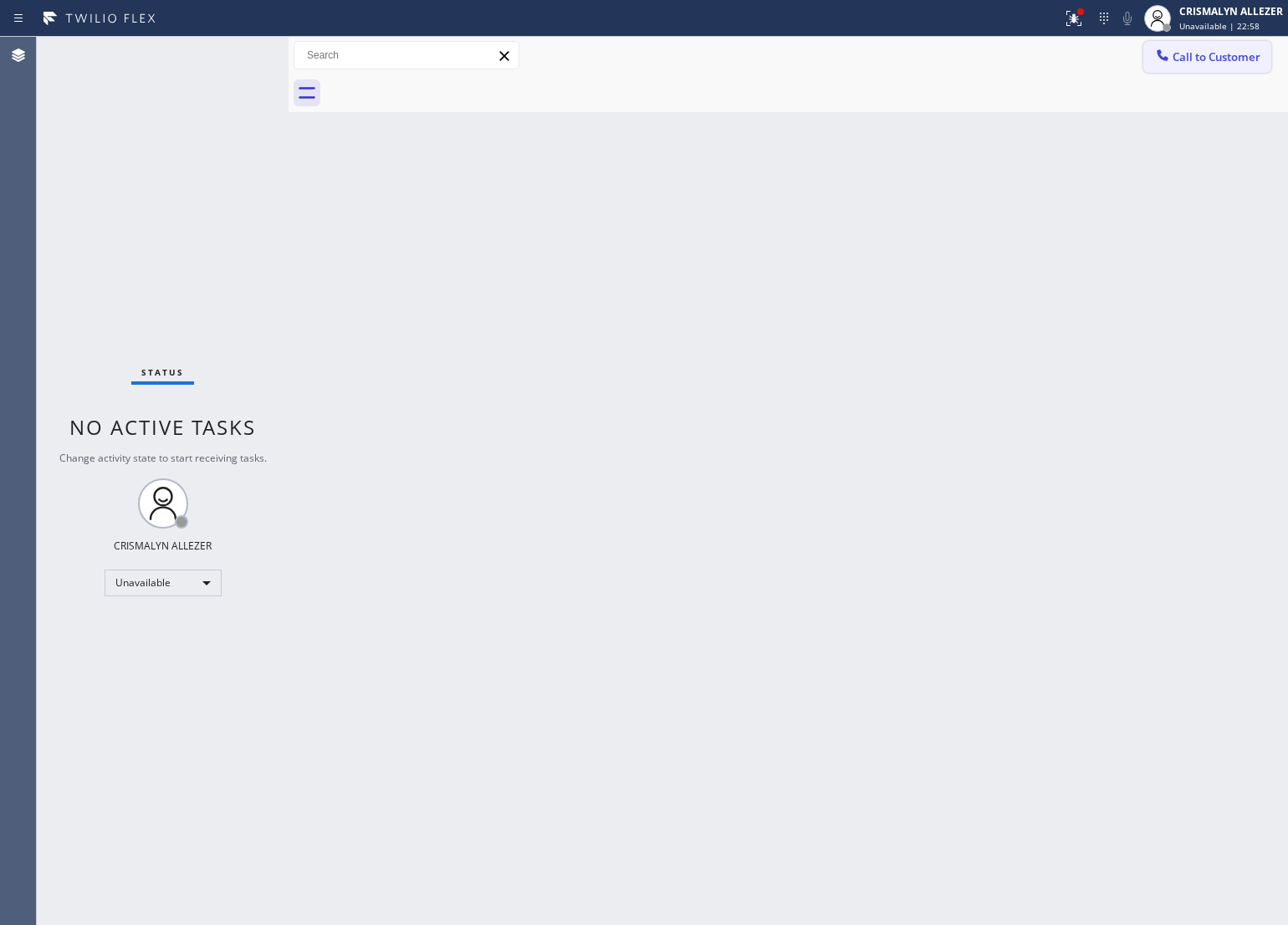
click at [1189, 59] on span "Call to Customer" at bounding box center [1216, 57] width 88 height 15
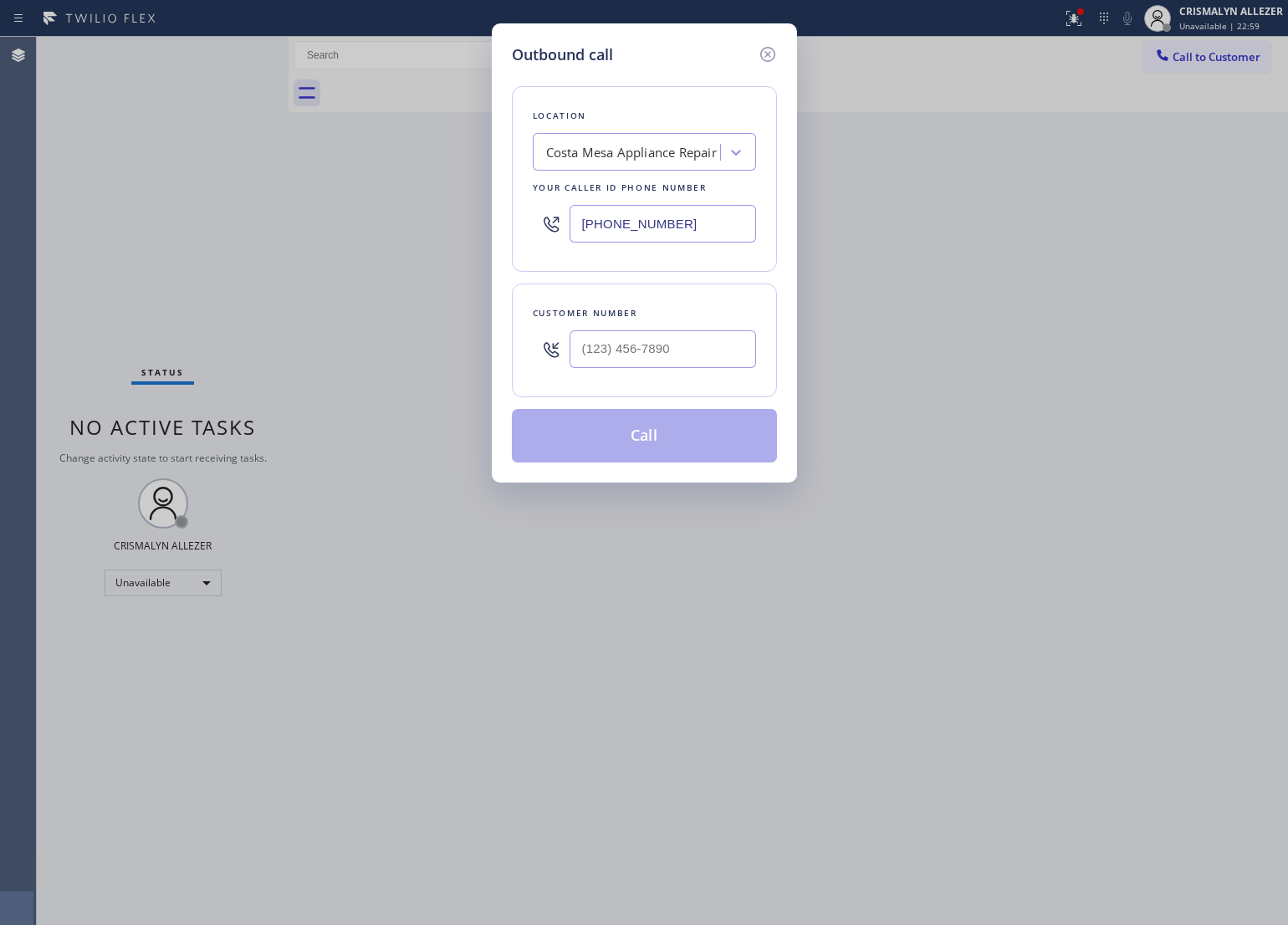
drag, startPoint x: 712, startPoint y: 220, endPoint x: 282, endPoint y: 239, distance: 430.4
click at [282, 239] on div "Outbound call Location [GEOGRAPHIC_DATA] Appliance Repair Your caller id phone …" at bounding box center [644, 462] width 1288 height 925
paste input "831) 278-4827"
type input "[PHONE_NUMBER]"
click at [661, 336] on input "(___) ___-____" at bounding box center [663, 349] width 186 height 38
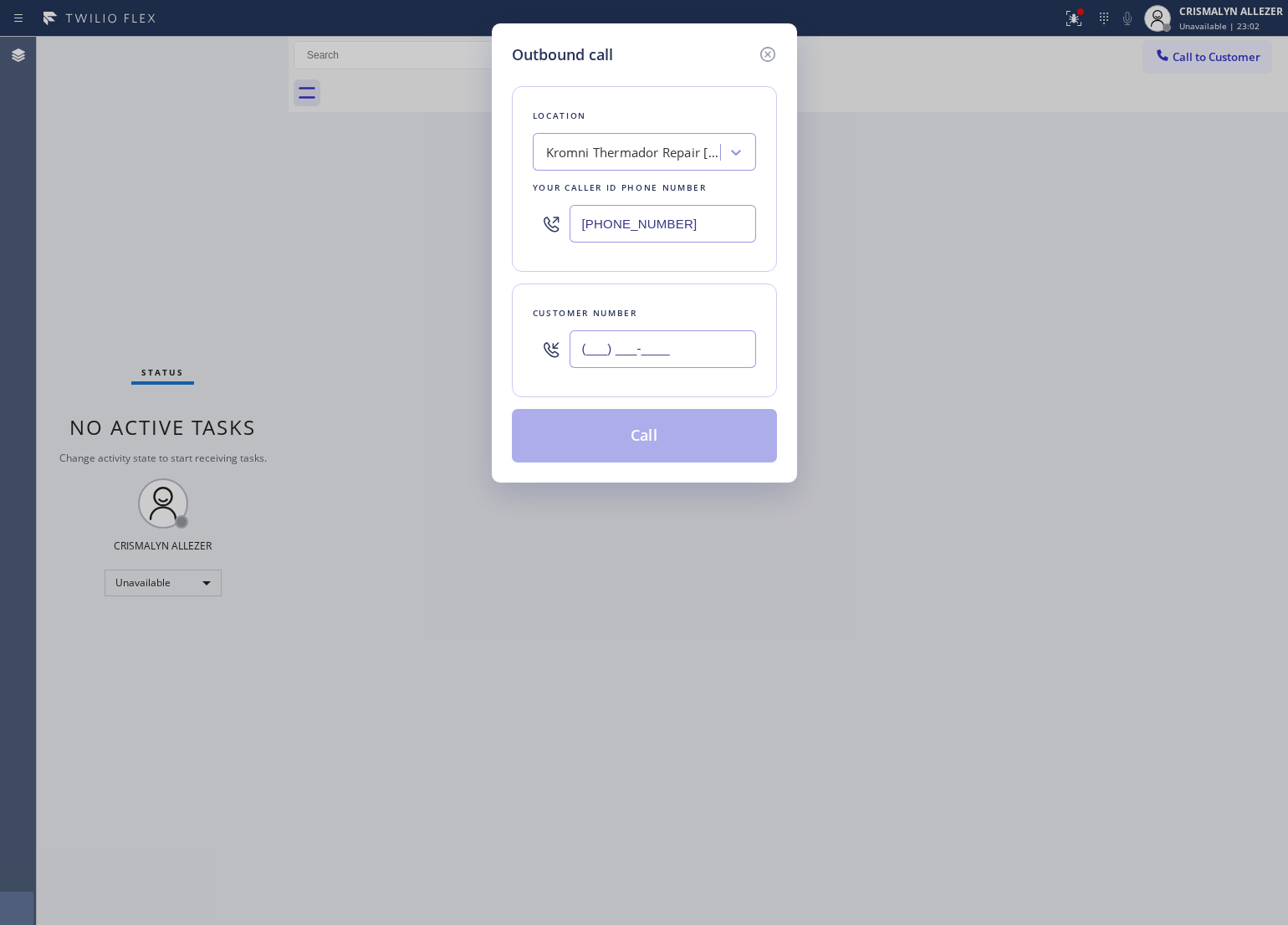
paste input "714) 919-6621"
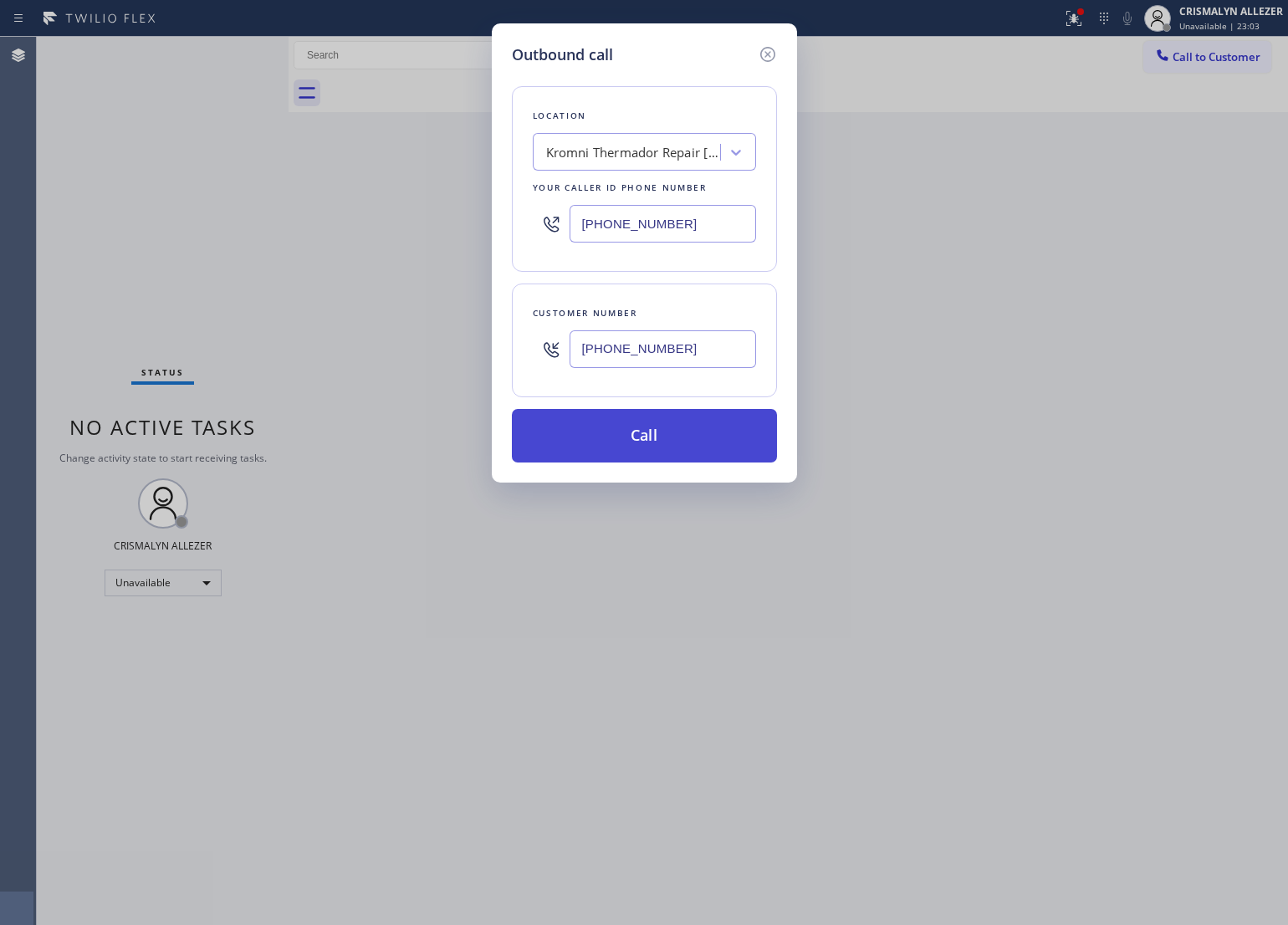
type input "[PHONE_NUMBER]"
click at [647, 445] on button "Call" at bounding box center [644, 436] width 266 height 54
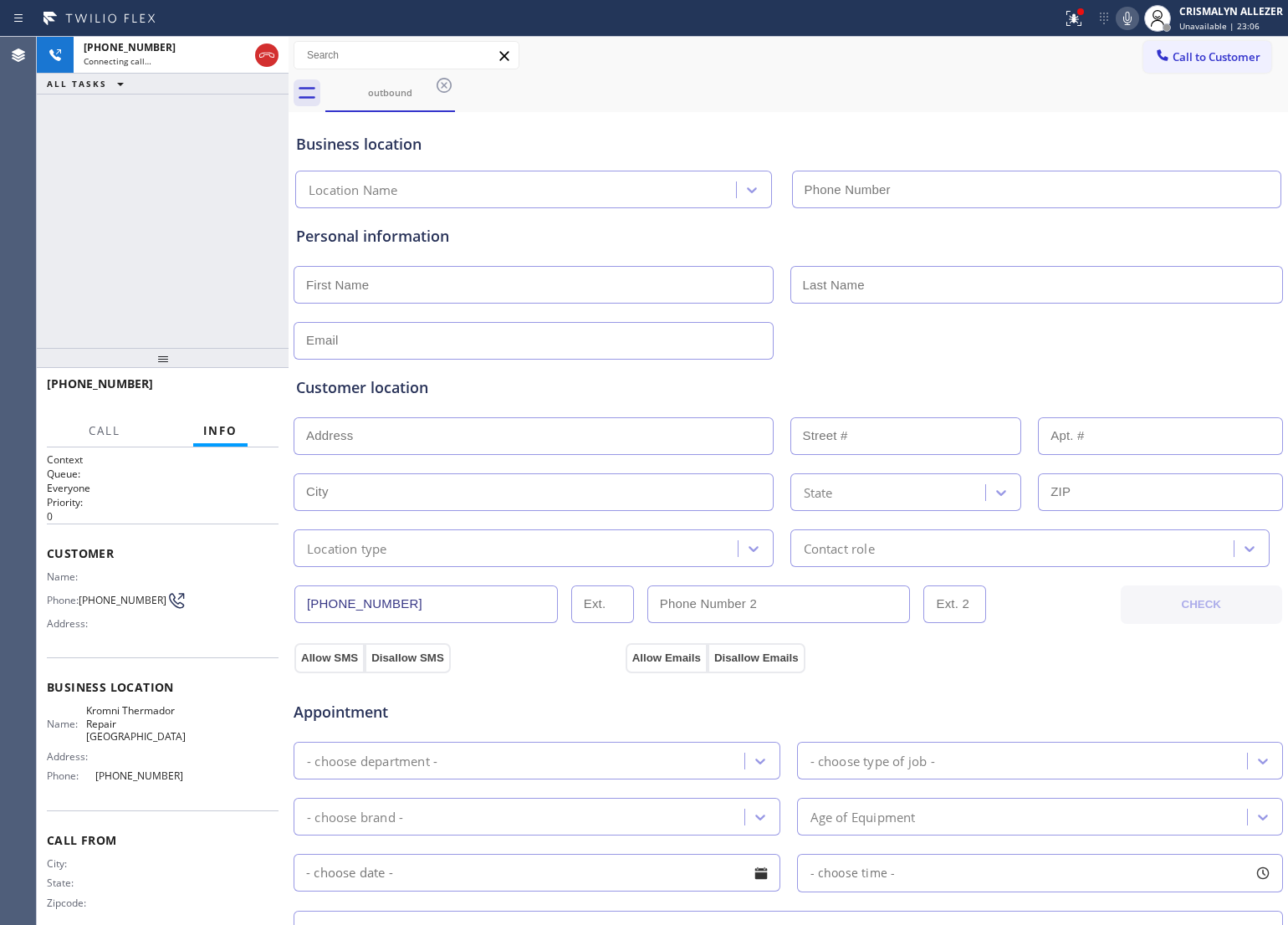
type input "[PHONE_NUMBER]"
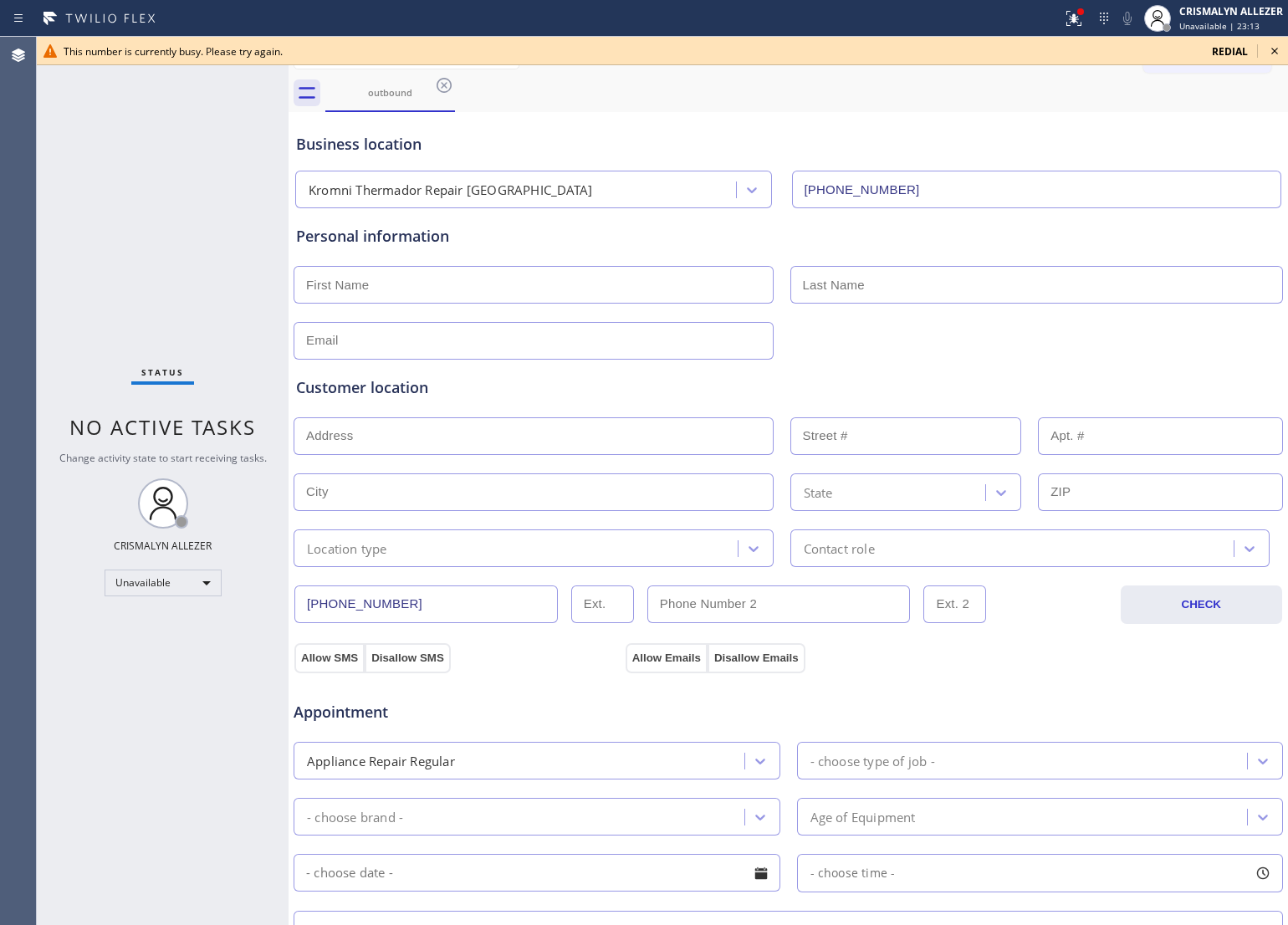
click at [623, 133] on div "Business location" at bounding box center [788, 144] width 985 height 23
click at [1274, 45] on icon at bounding box center [1275, 51] width 20 height 20
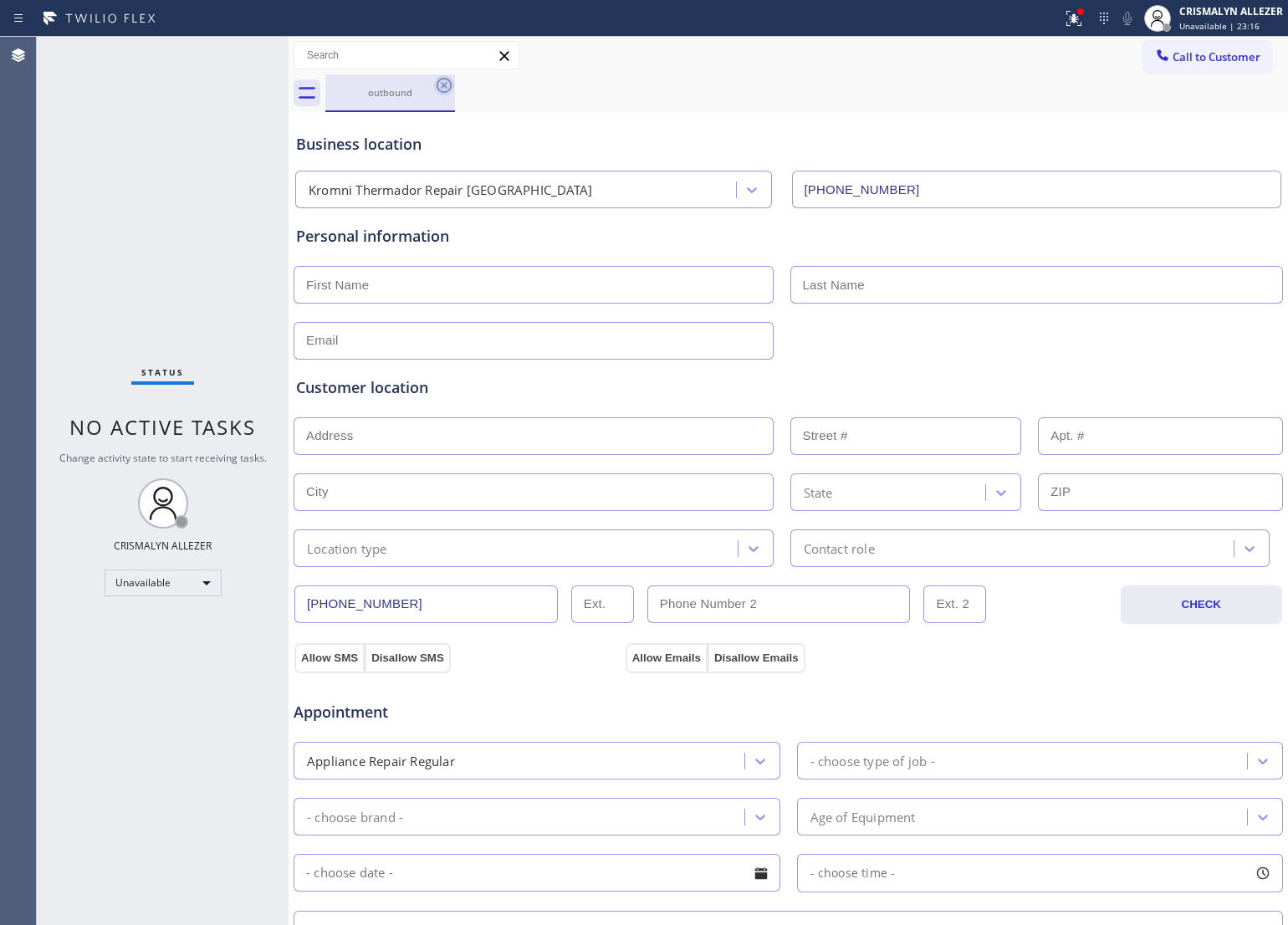
click at [441, 83] on icon at bounding box center [444, 85] width 20 height 20
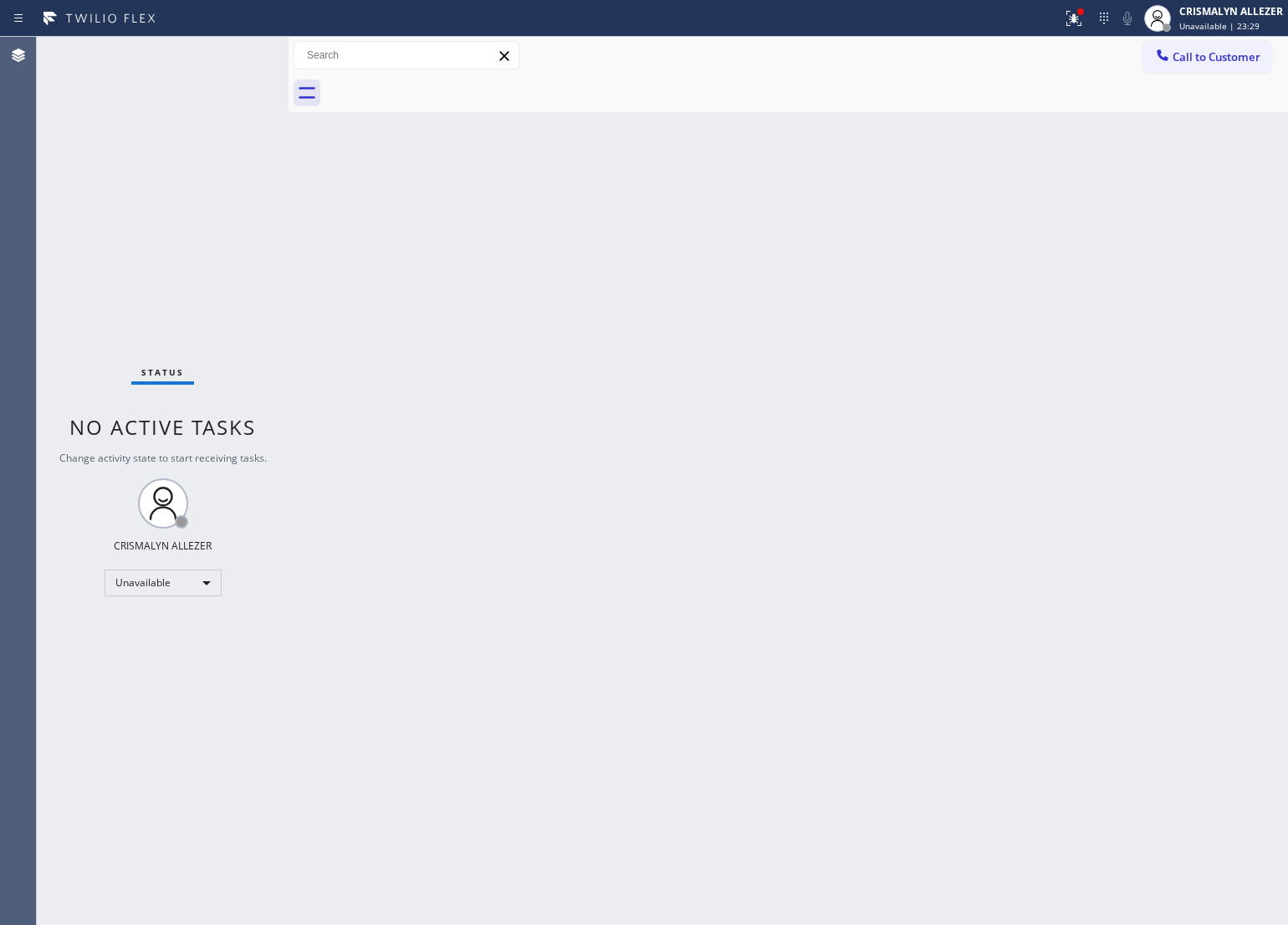
click at [645, 383] on div "Back to Dashboard Change Sender ID Customers Technicians Select a contact Outbo…" at bounding box center [788, 481] width 1000 height 889
click at [1205, 47] on button "Call to Customer" at bounding box center [1207, 57] width 128 height 32
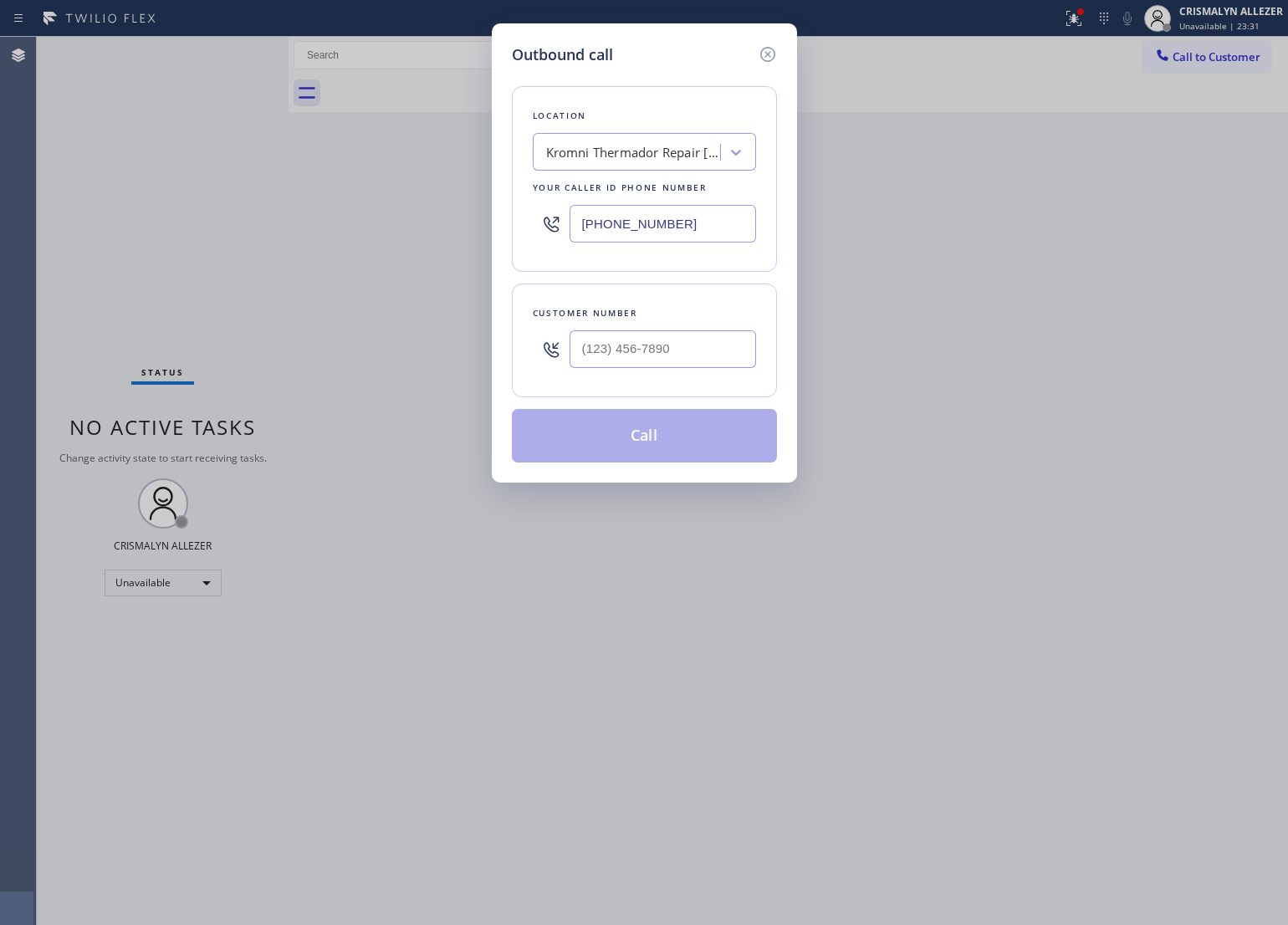
drag, startPoint x: 711, startPoint y: 229, endPoint x: 667, endPoint y: 226, distance: 44.1
click at [667, 226] on input "[PHONE_NUMBER]" at bounding box center [663, 223] width 186 height 38
click at [713, 345] on input "(___) ___-____" at bounding box center [663, 349] width 186 height 38
paste input "303) 746-5337"
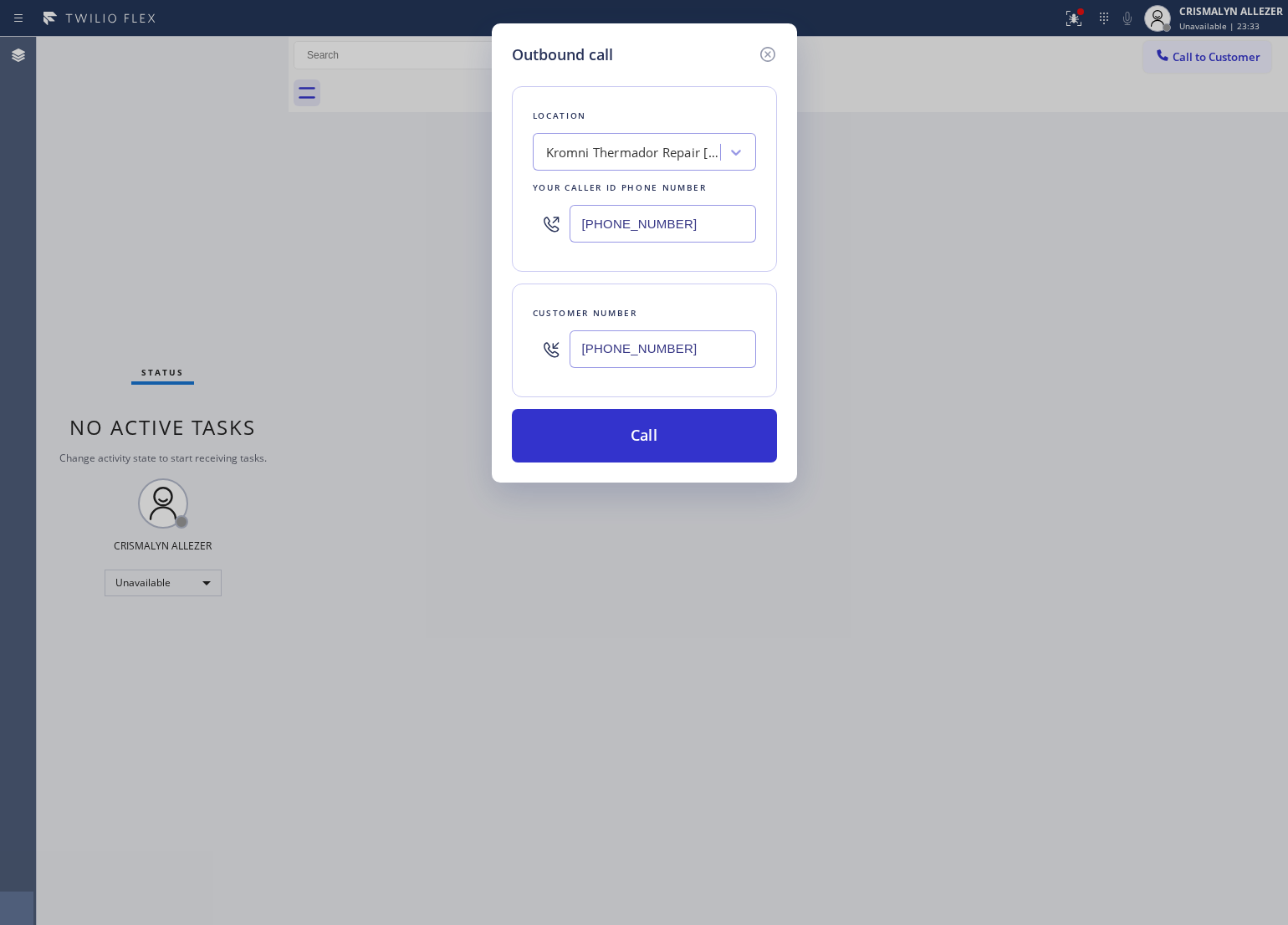
type input "[PHONE_NUMBER]"
click at [623, 157] on div "Kromni Thermador Repair [GEOGRAPHIC_DATA]" at bounding box center [634, 153] width 175 height 19
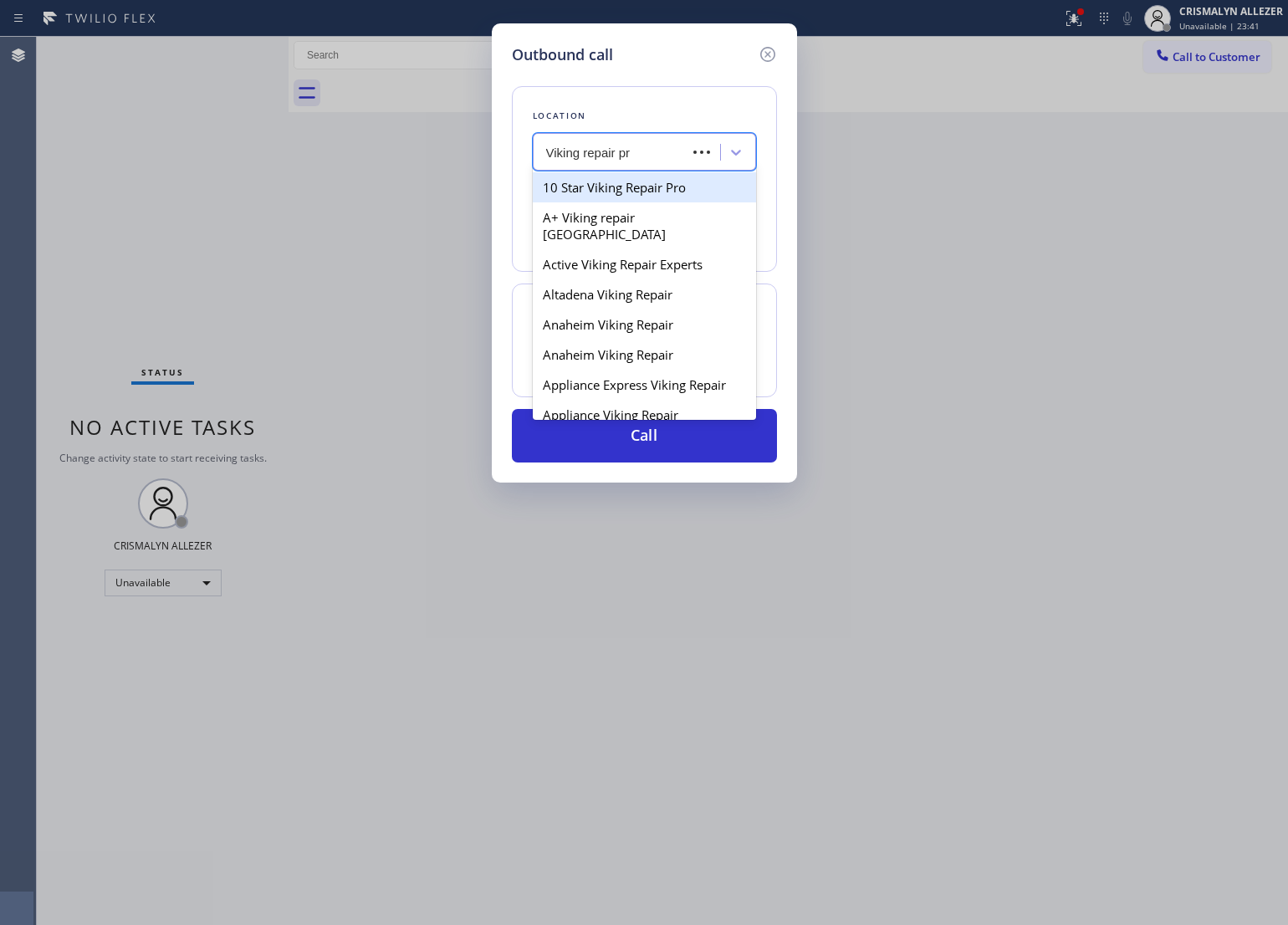
type input "Viking repair pro"
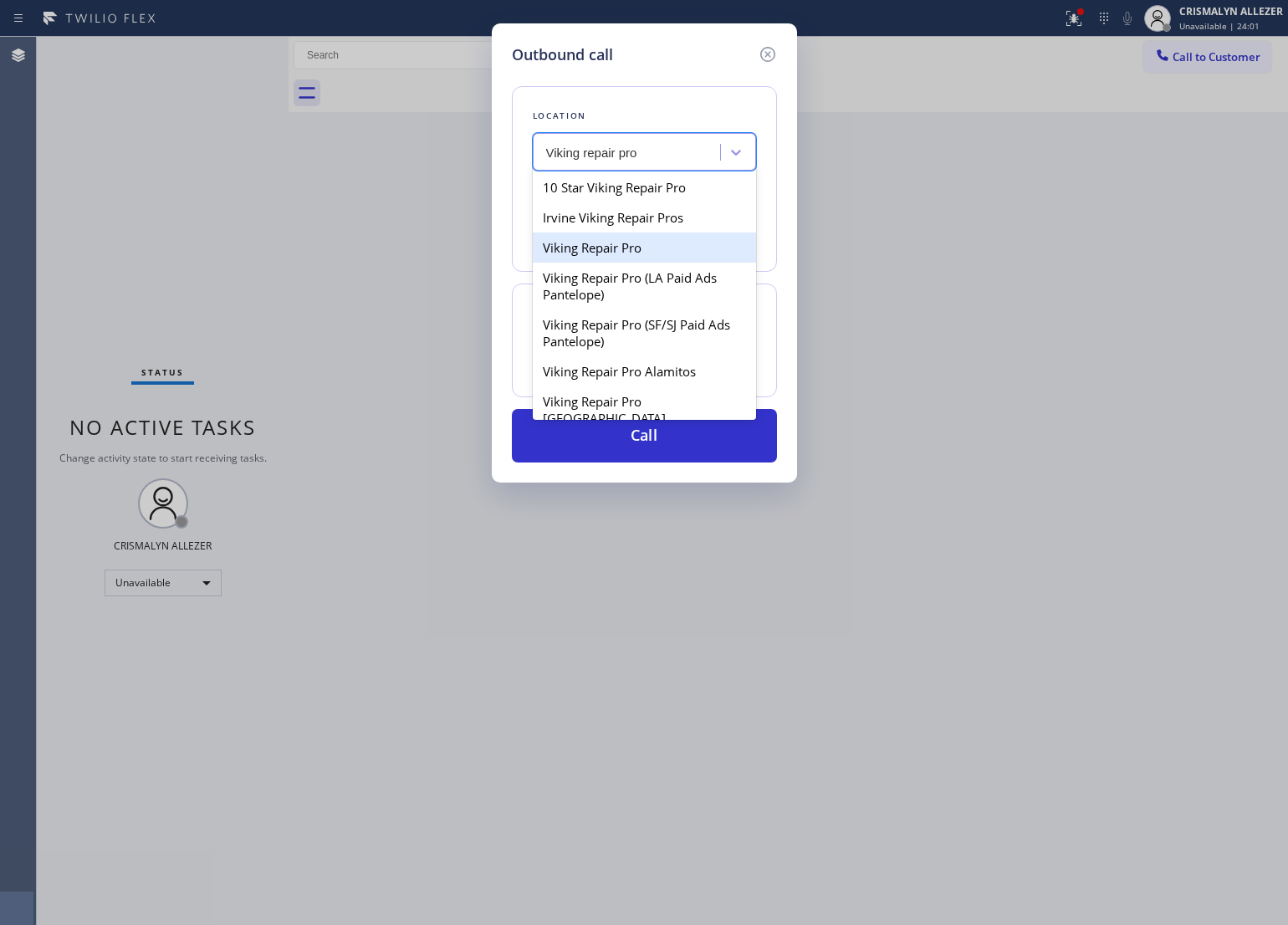
click at [661, 257] on div "Viking Repair Pro" at bounding box center [644, 248] width 223 height 30
type input "[PHONE_NUMBER]"
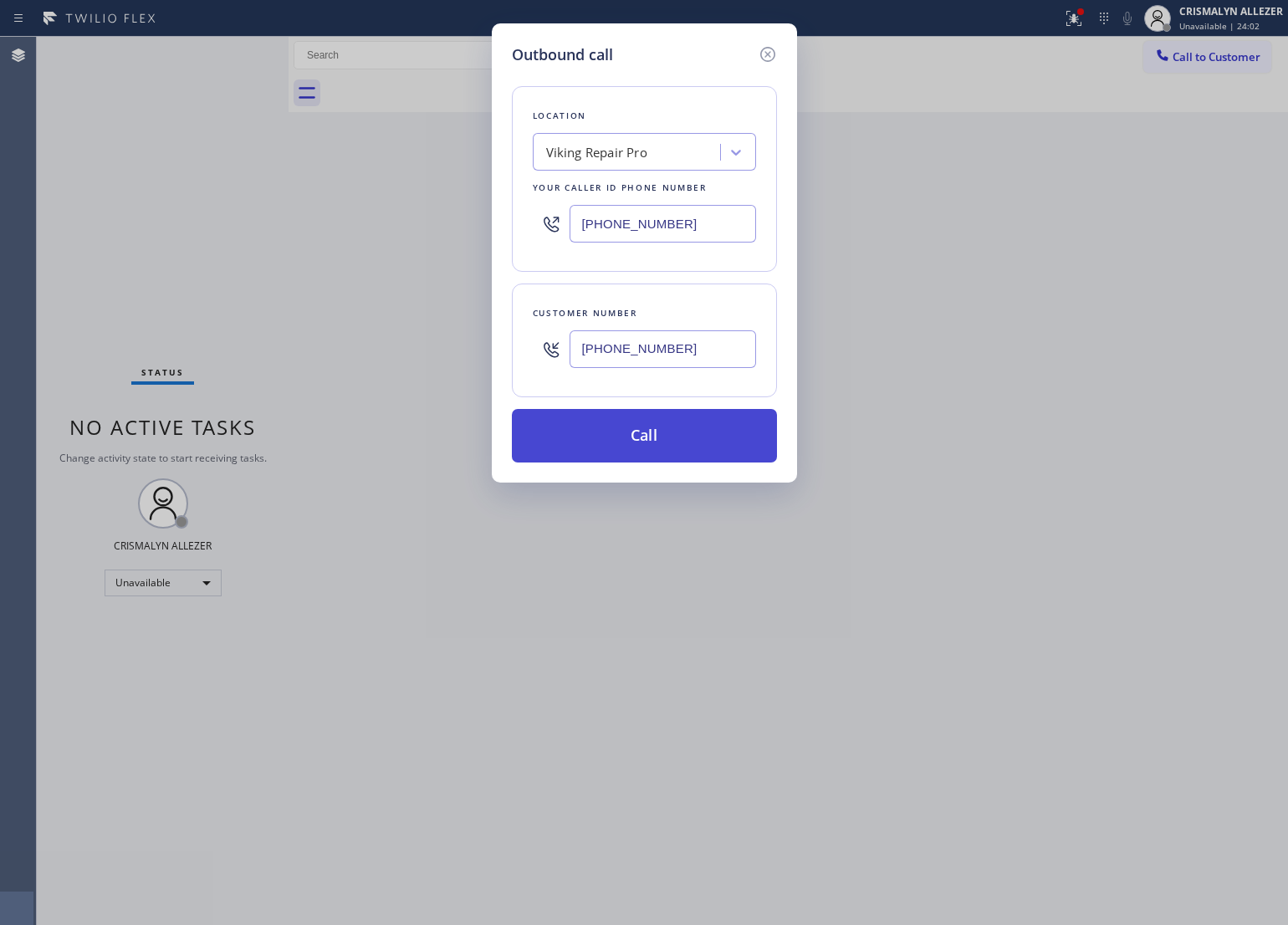
click at [649, 459] on button "Call" at bounding box center [644, 436] width 266 height 54
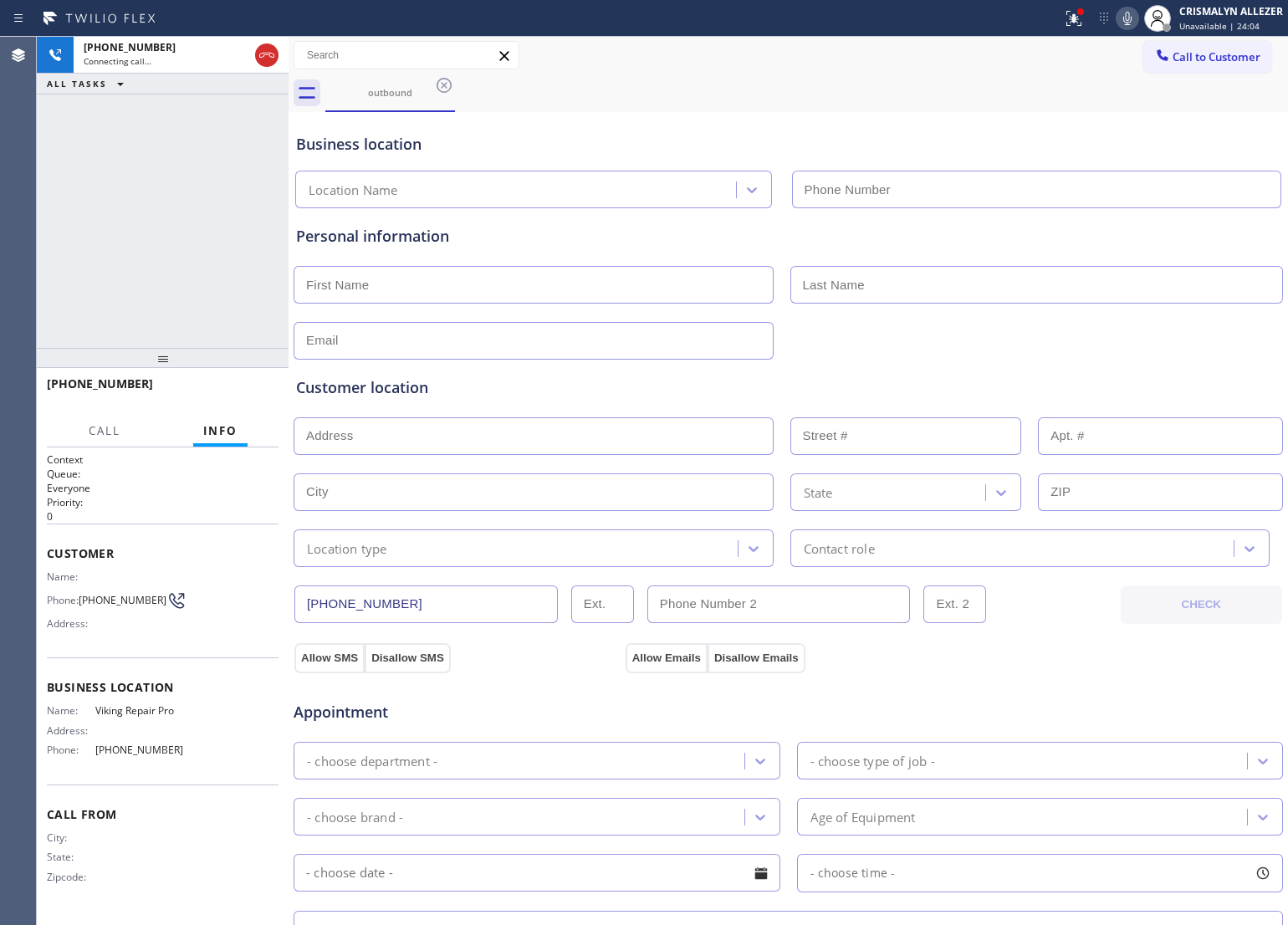
type input "[PHONE_NUMBER]"
click at [216, 390] on span "HANG UP" at bounding box center [239, 391] width 51 height 12
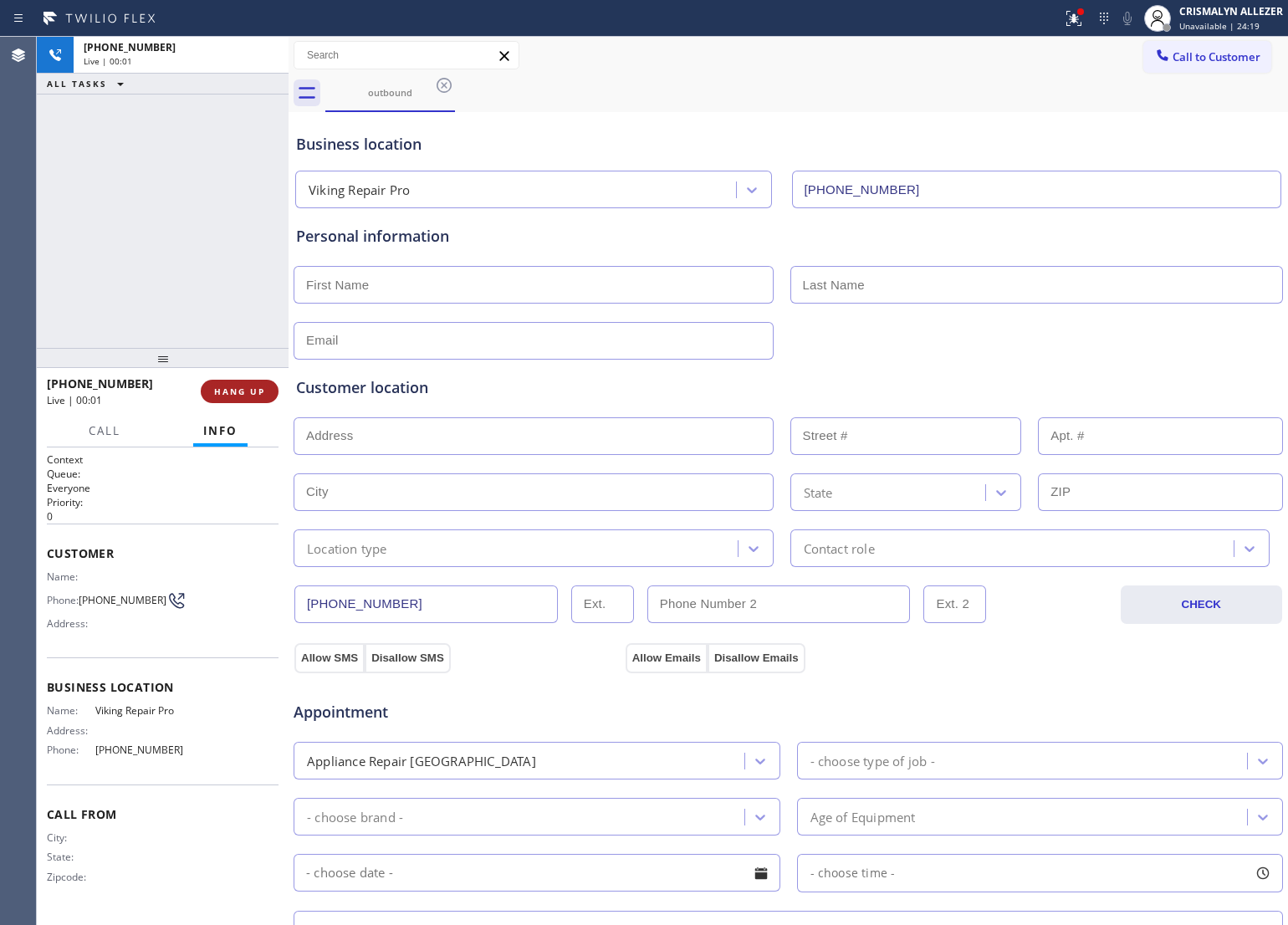
click at [216, 390] on span "HANG UP" at bounding box center [239, 391] width 51 height 12
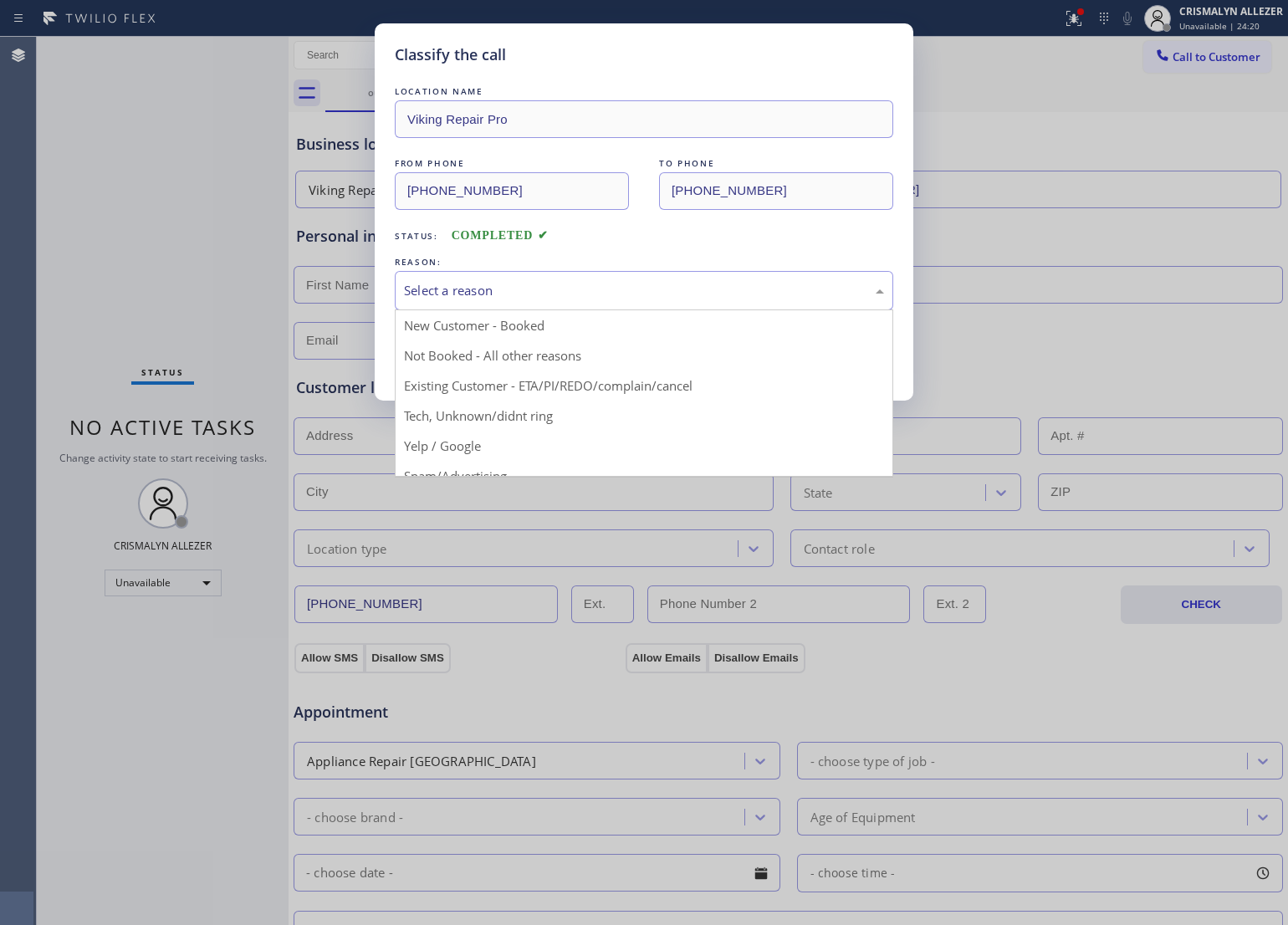
click at [561, 293] on div "Select a reason" at bounding box center [644, 290] width 480 height 19
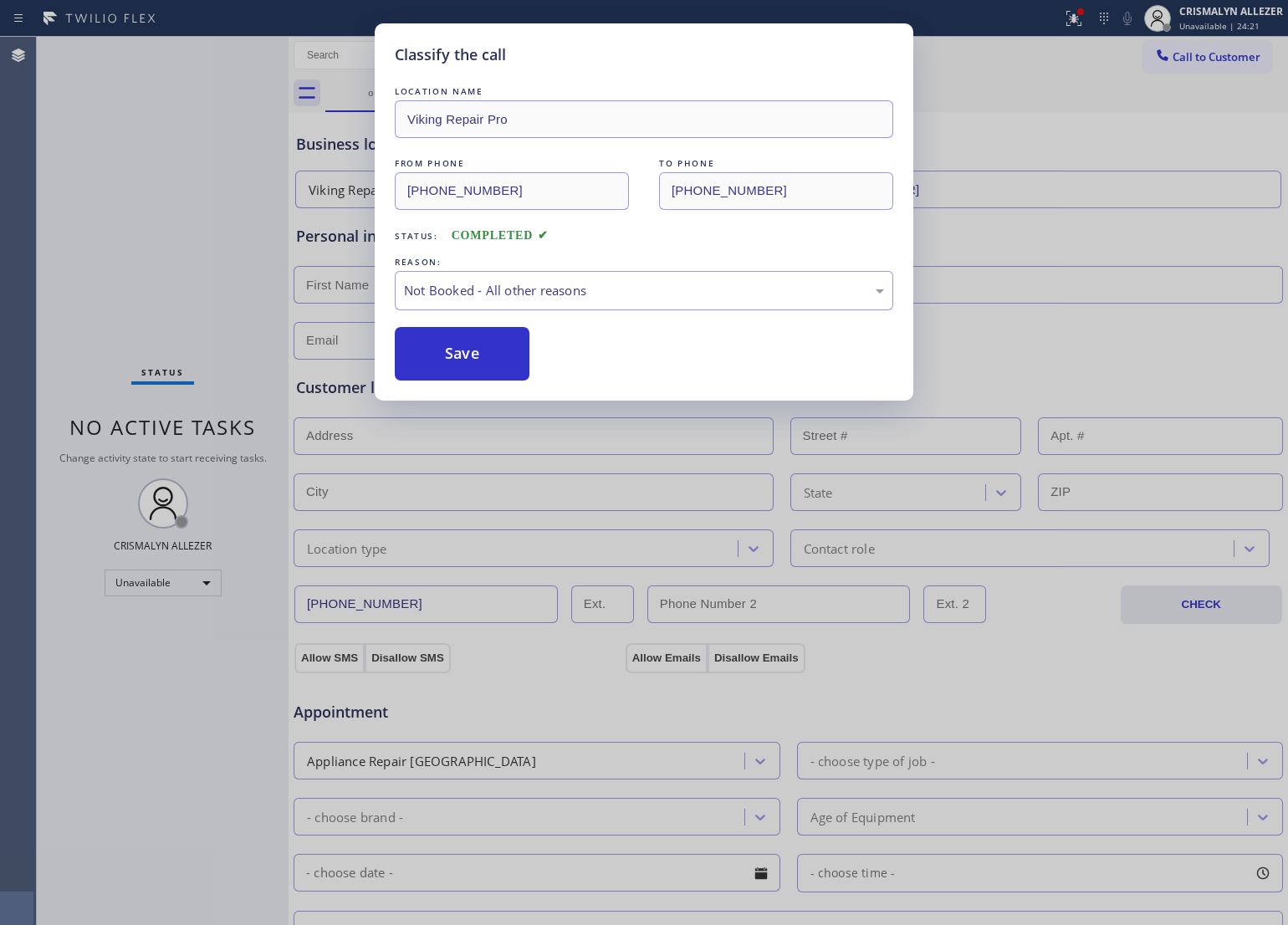
click at [459, 358] on button "Save" at bounding box center [462, 354] width 135 height 54
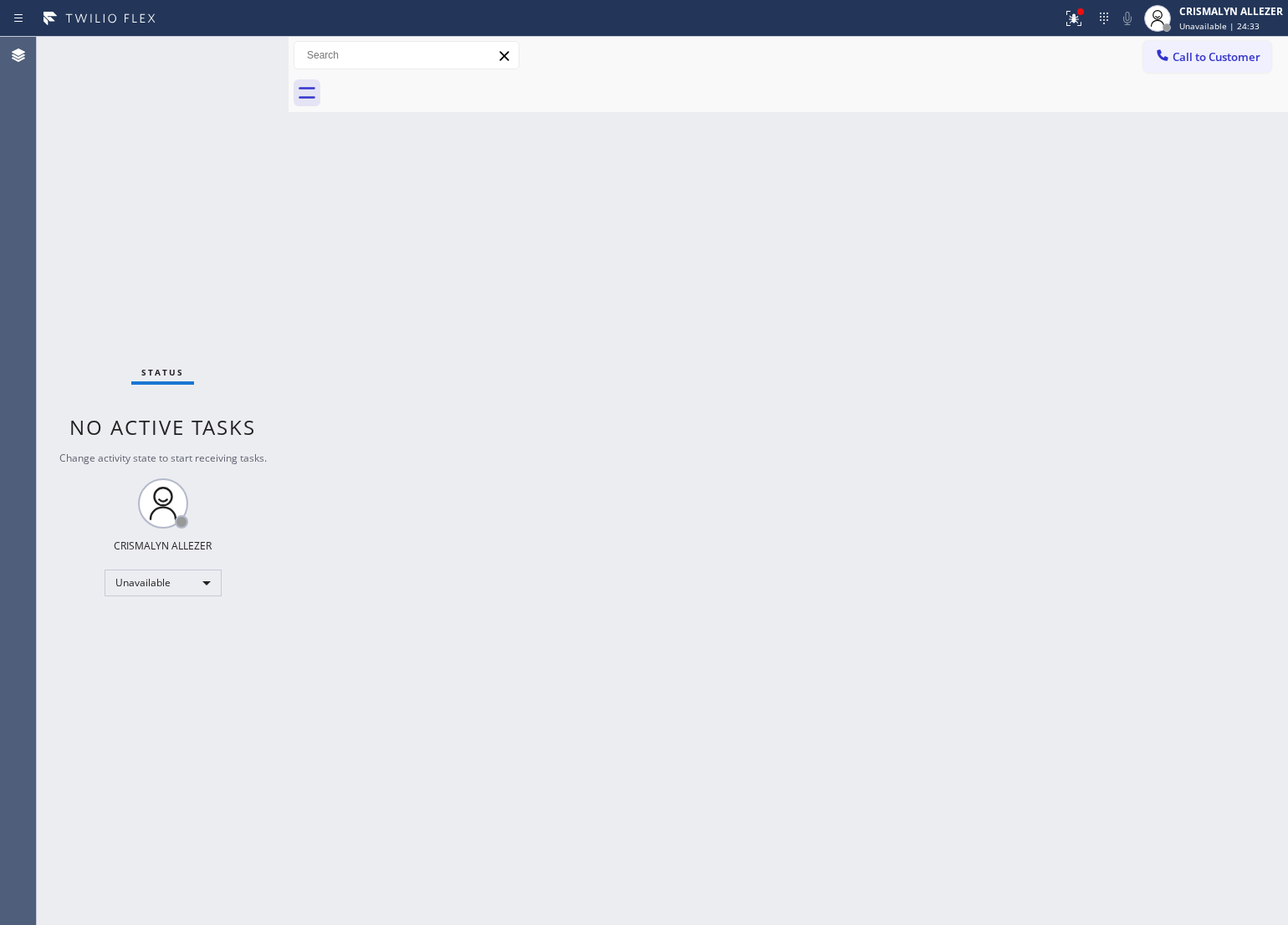
drag, startPoint x: 332, startPoint y: 220, endPoint x: 697, endPoint y: 143, distance: 373.0
click at [364, 207] on div "Back to Dashboard Change Sender ID Customers Technicians Select a contact Outbo…" at bounding box center [788, 481] width 1000 height 889
click at [1181, 55] on span "Call to Customer" at bounding box center [1216, 57] width 88 height 15
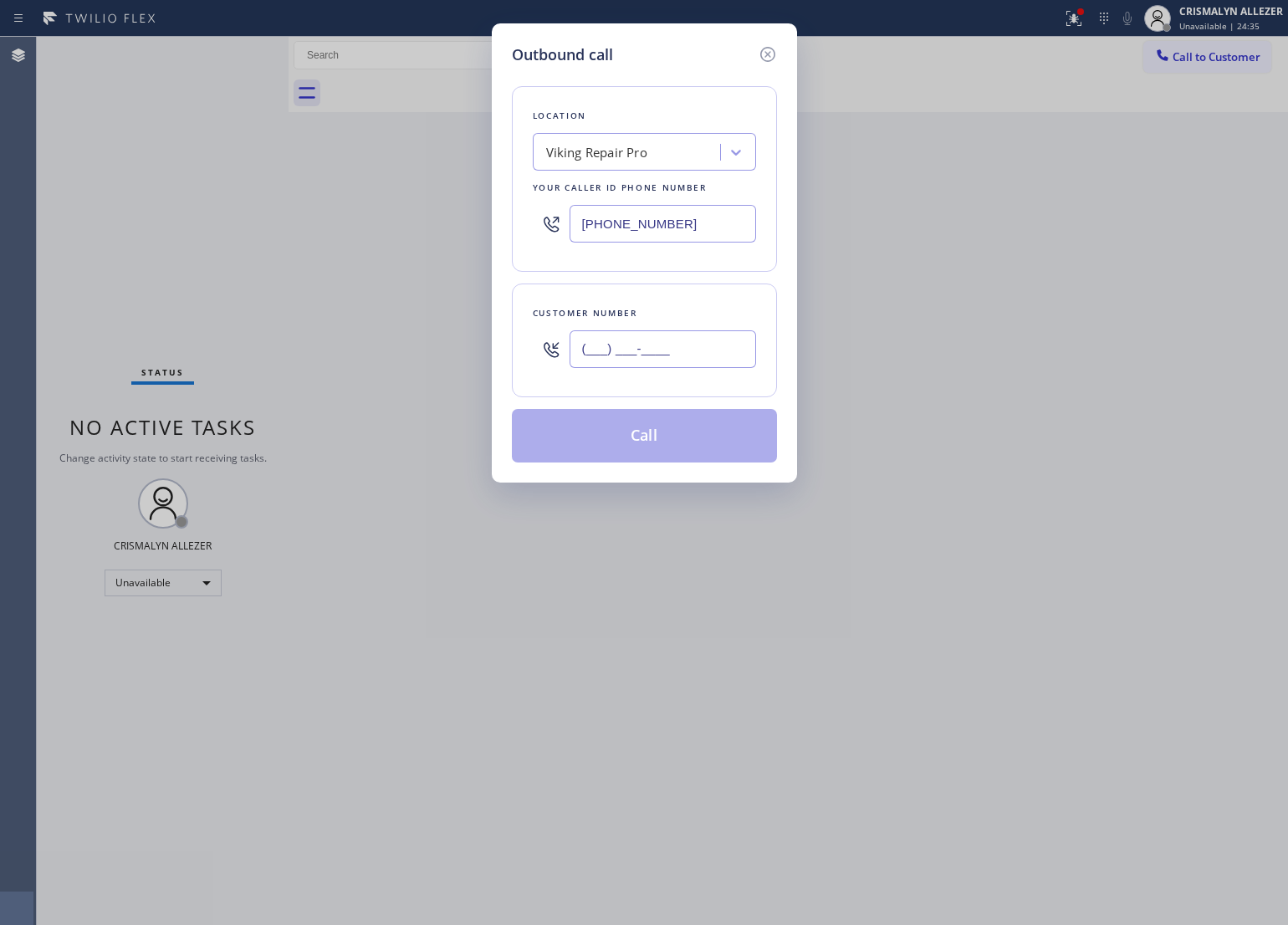
click at [691, 343] on input "(___) ___-____" at bounding box center [663, 349] width 186 height 38
paste input "619) 708-2073"
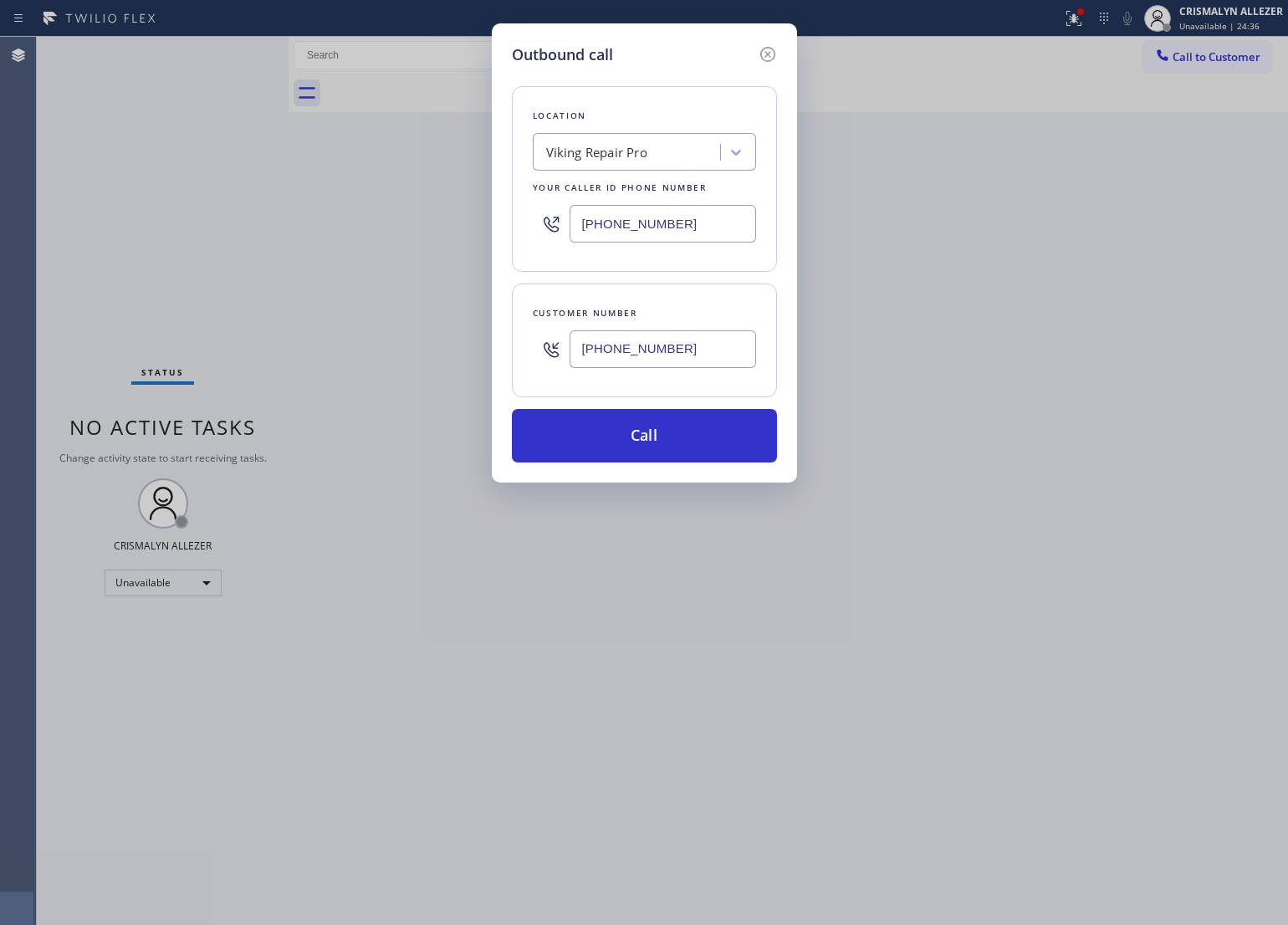
type input "[PHONE_NUMBER]"
drag, startPoint x: 688, startPoint y: 226, endPoint x: 397, endPoint y: 218, distance: 291.1
click at [397, 218] on div "Outbound call Location Viking Repair Pro Your caller id phone number [PHONE_NUM…" at bounding box center [644, 462] width 1288 height 925
paste input "55) 662-5332"
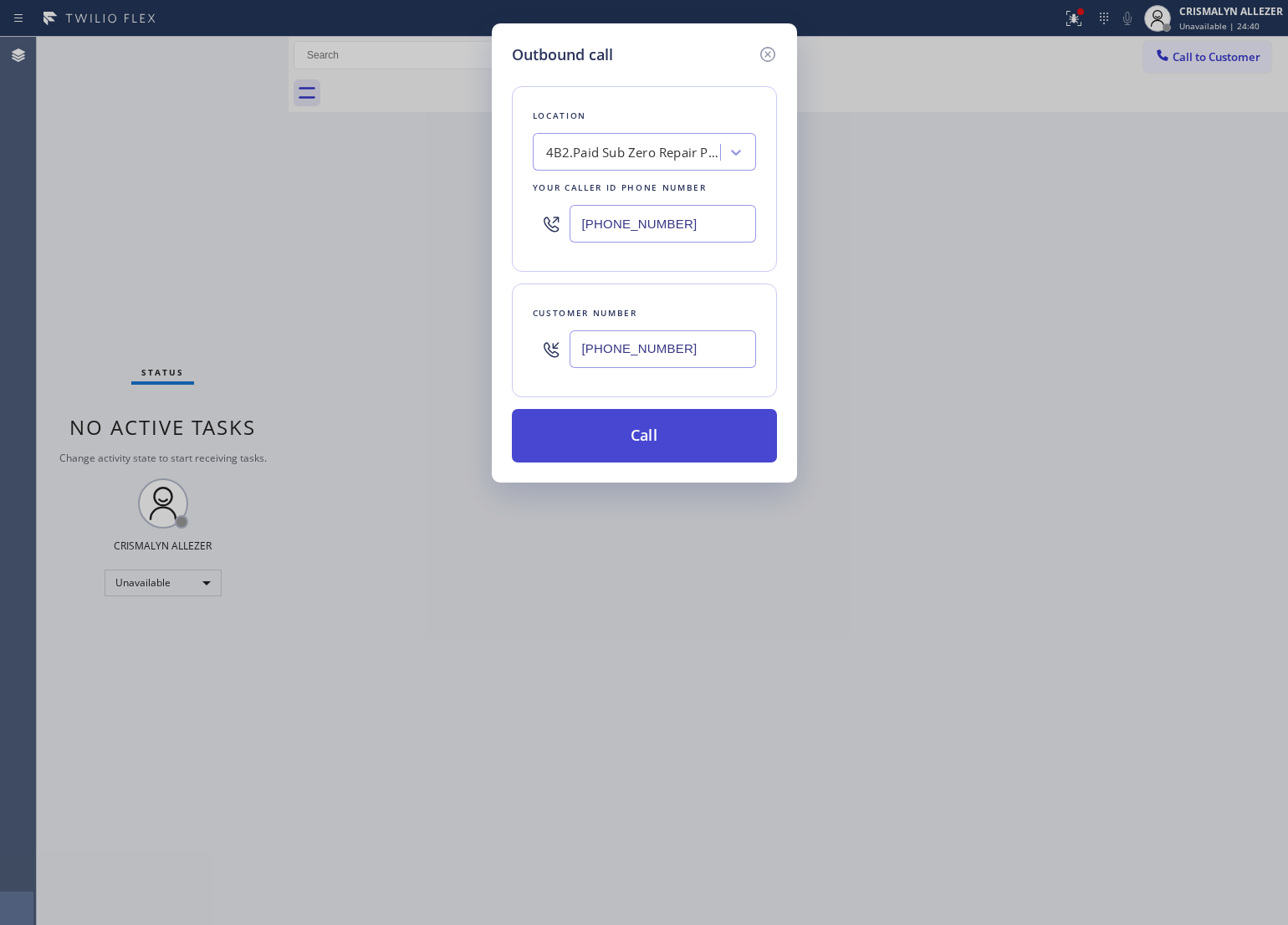
type input "[PHONE_NUMBER]"
click at [654, 431] on button "Call" at bounding box center [644, 436] width 266 height 54
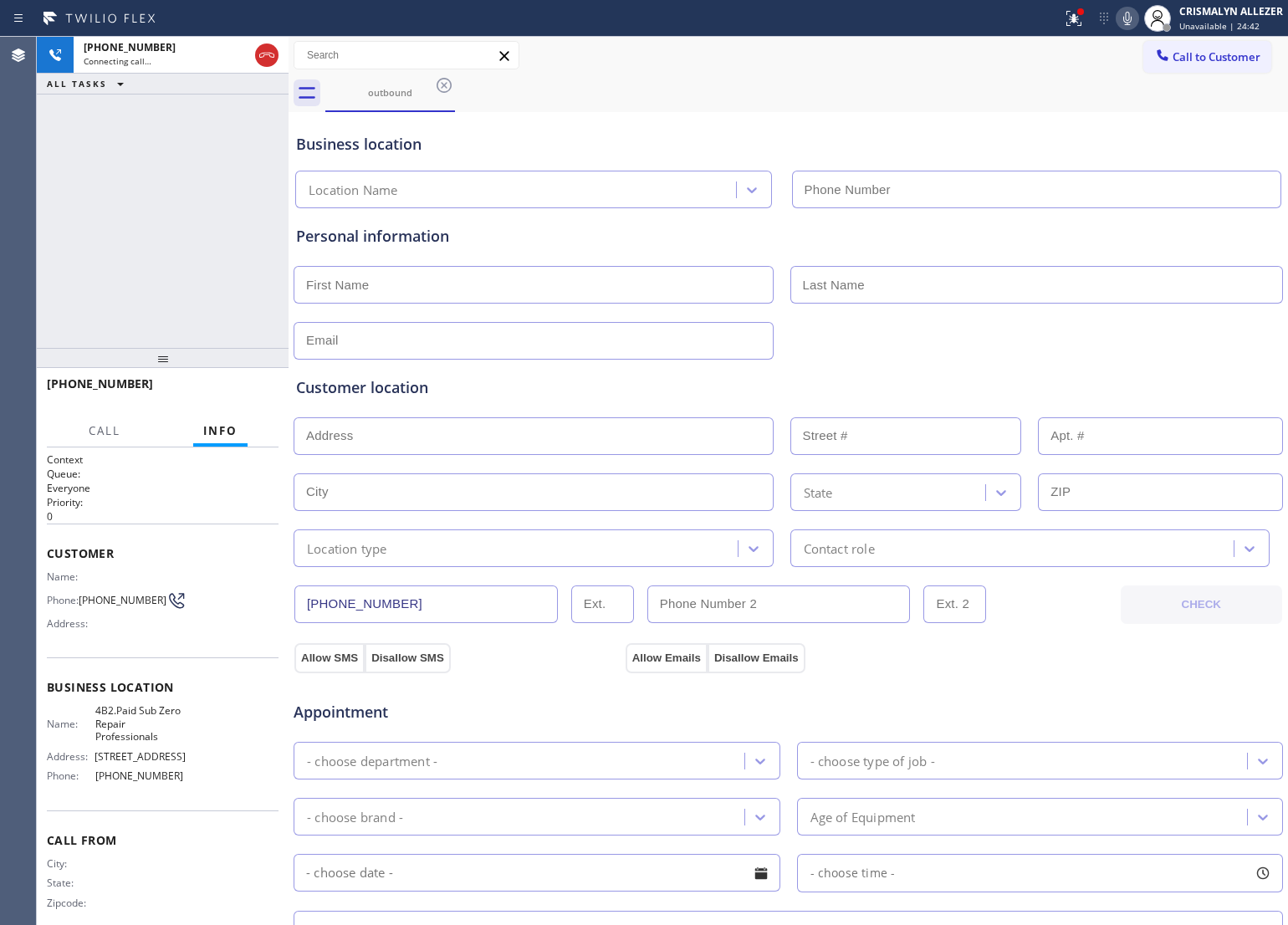
type input "[PHONE_NUMBER]"
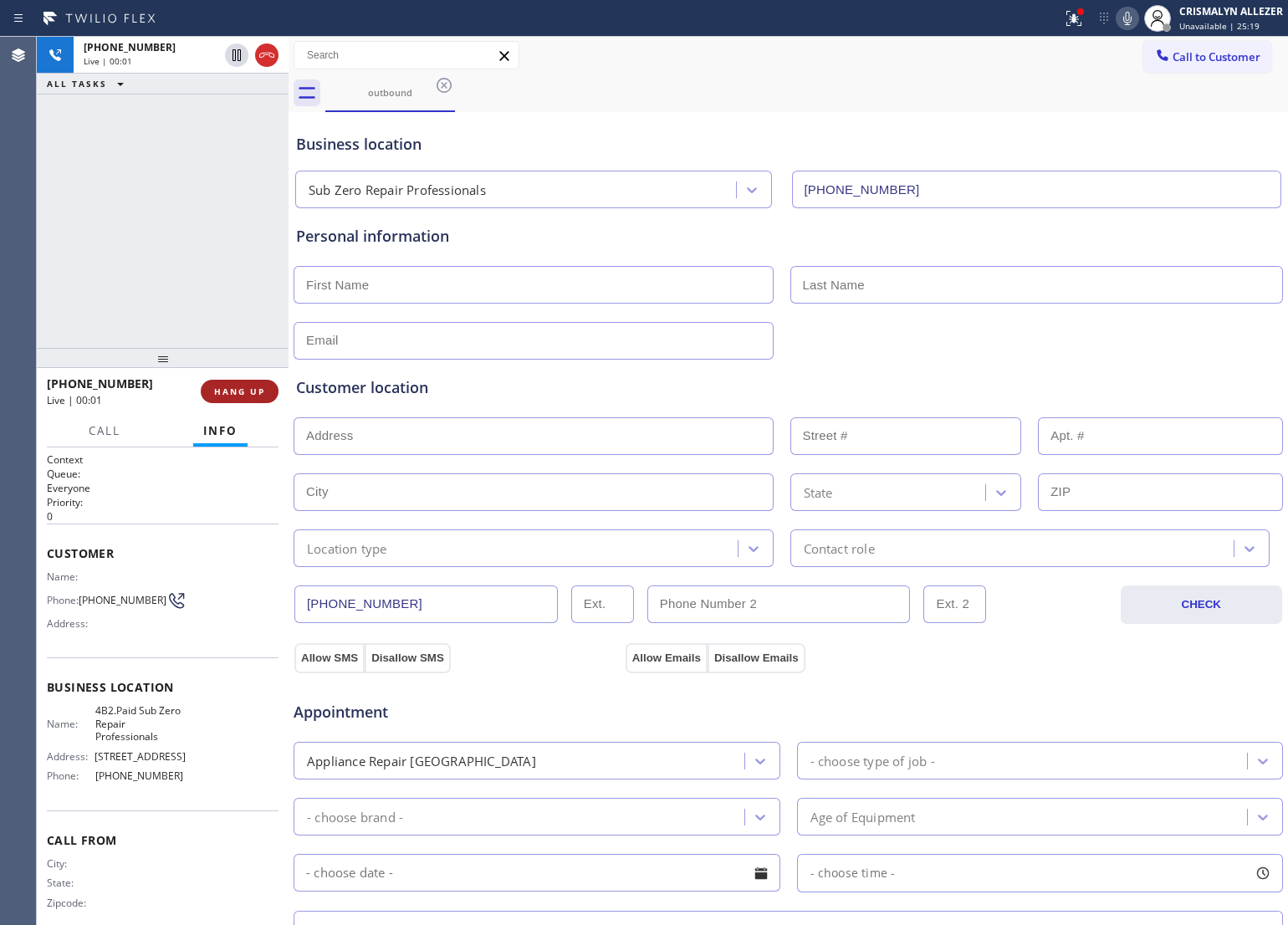
click at [220, 390] on span "HANG UP" at bounding box center [239, 391] width 51 height 12
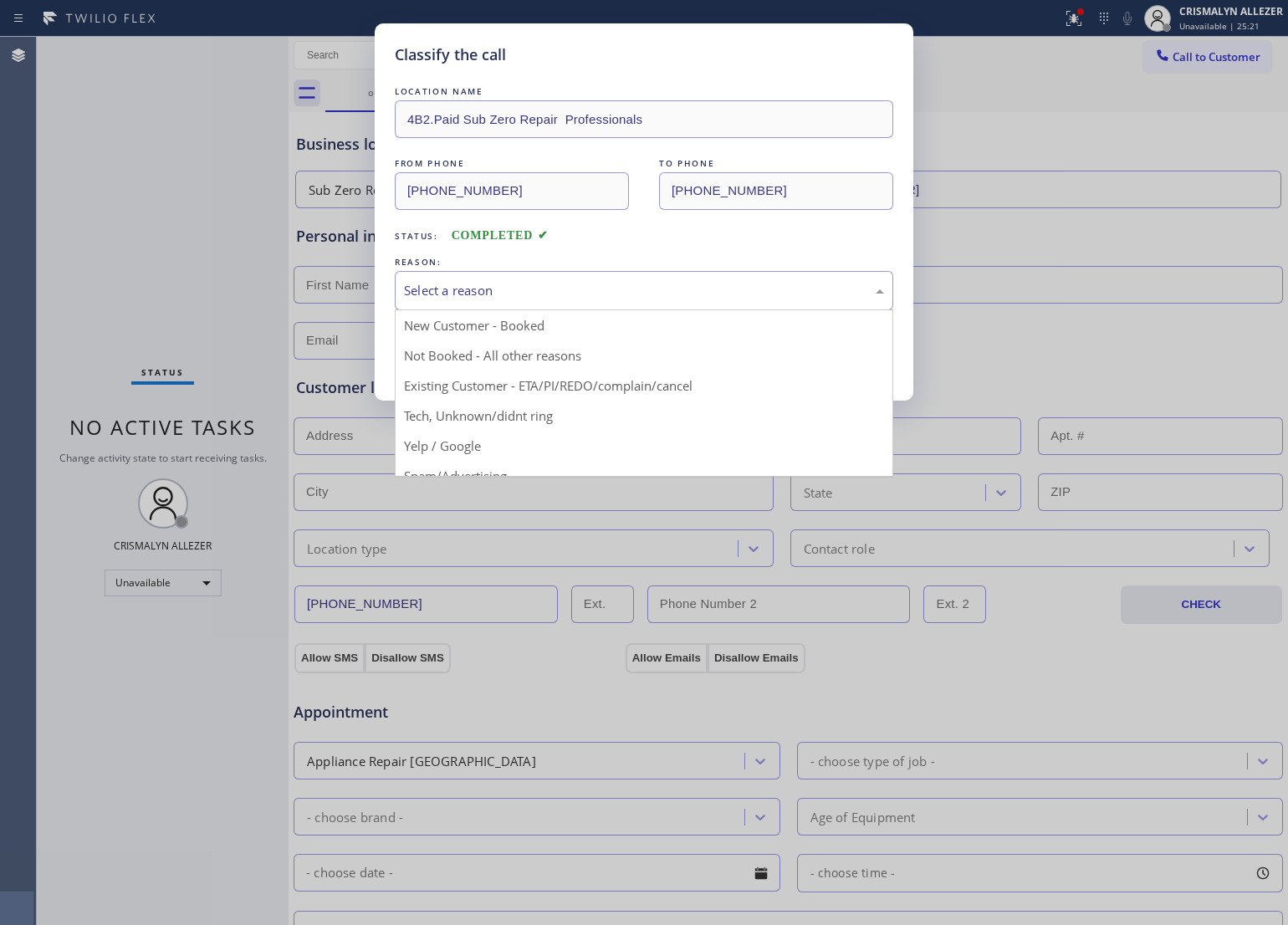
click at [592, 298] on div "Select a reason" at bounding box center [644, 290] width 480 height 19
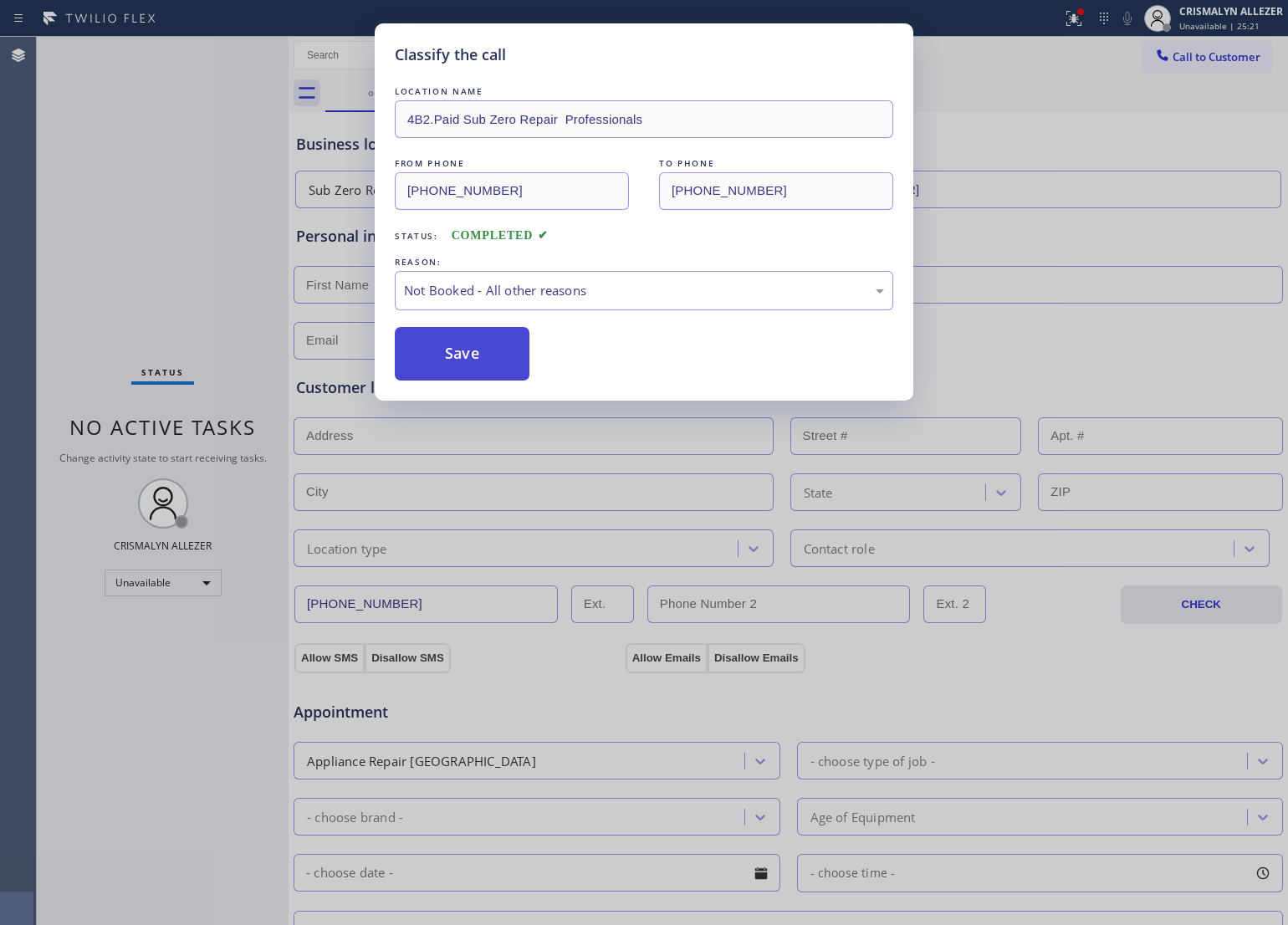
click at [479, 364] on button "Save" at bounding box center [462, 354] width 135 height 54
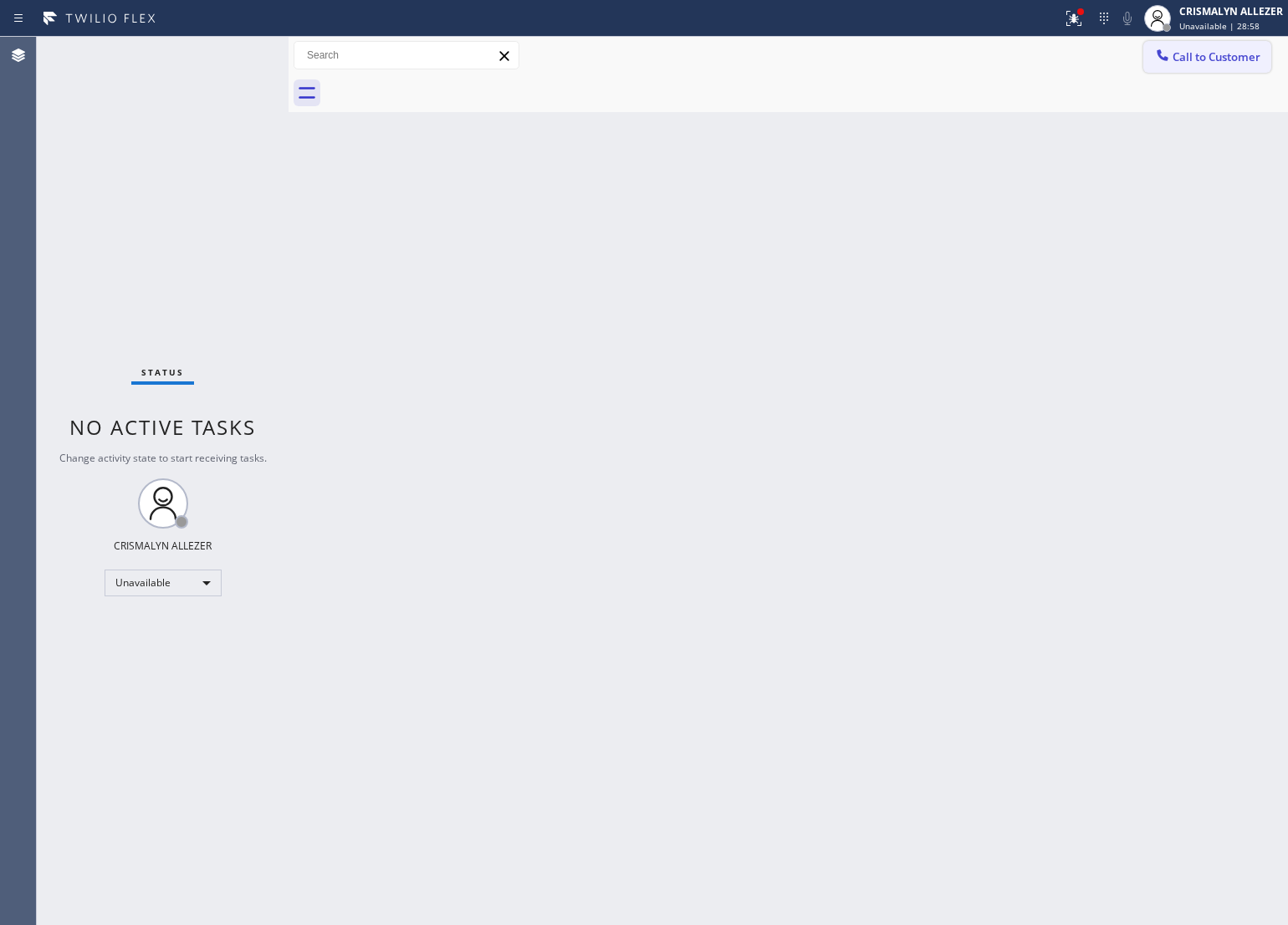
click at [1214, 56] on span "Call to Customer" at bounding box center [1216, 57] width 88 height 15
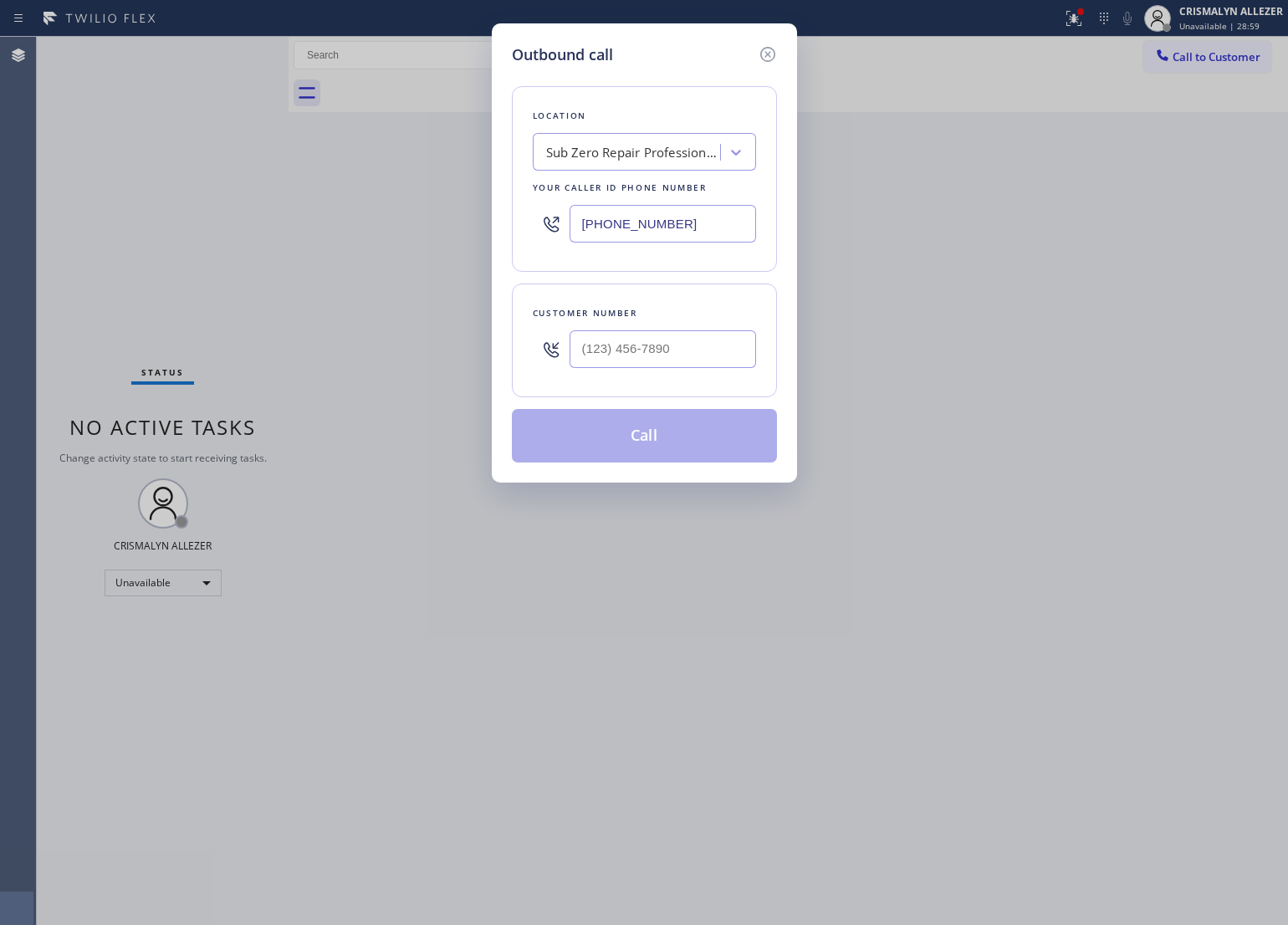
click at [606, 157] on div "Sub Zero Repair Professionals" at bounding box center [634, 153] width 175 height 19
paste input "Best Wolf Appliance Repair [GEOGRAPHIC_DATA]"
type input "Best Wolf Appliance Repair [GEOGRAPHIC_DATA]"
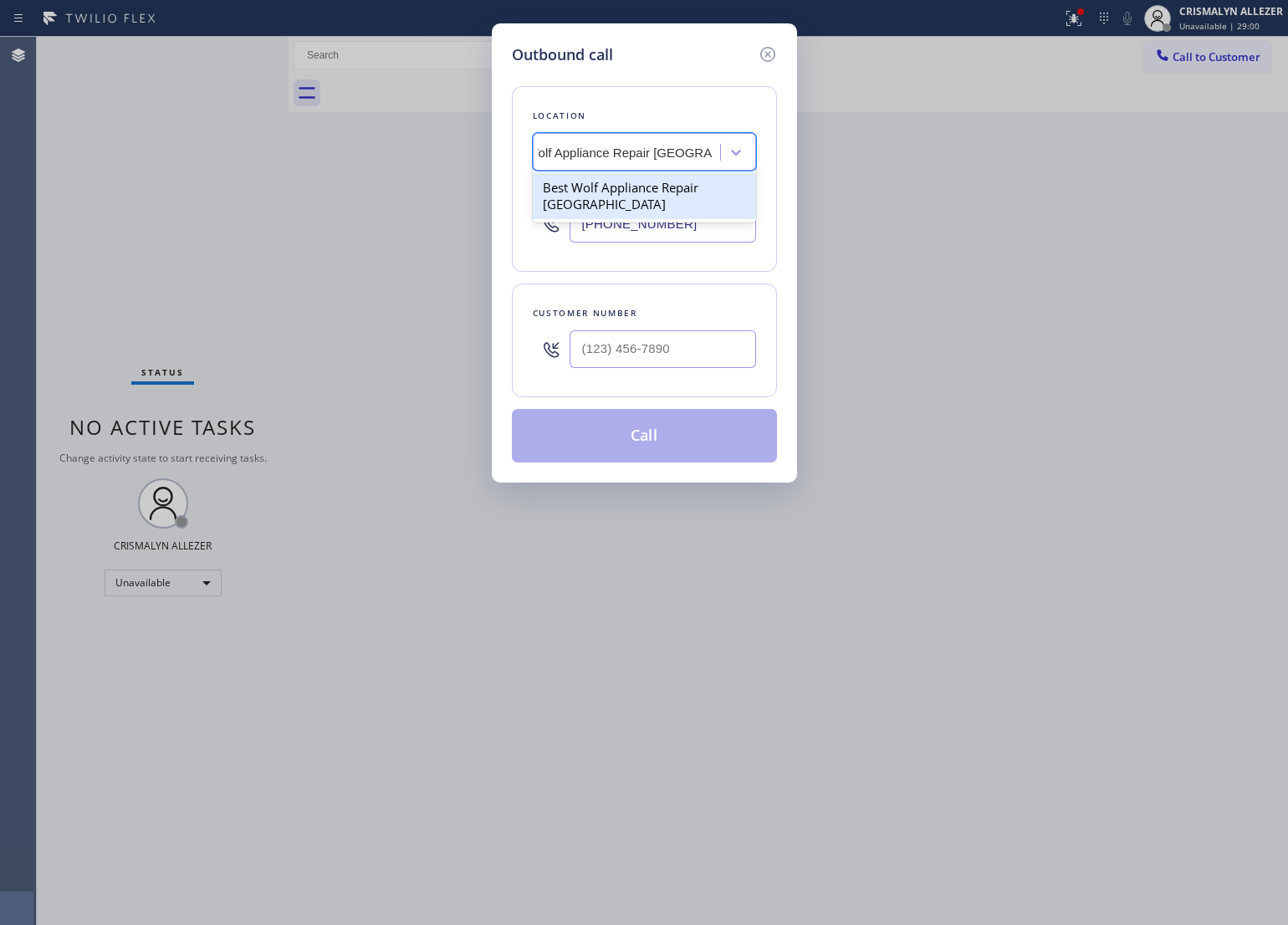
click at [611, 206] on div "Best Wolf Appliance Repair [GEOGRAPHIC_DATA]" at bounding box center [644, 196] width 223 height 47
type input "[PHONE_NUMBER]"
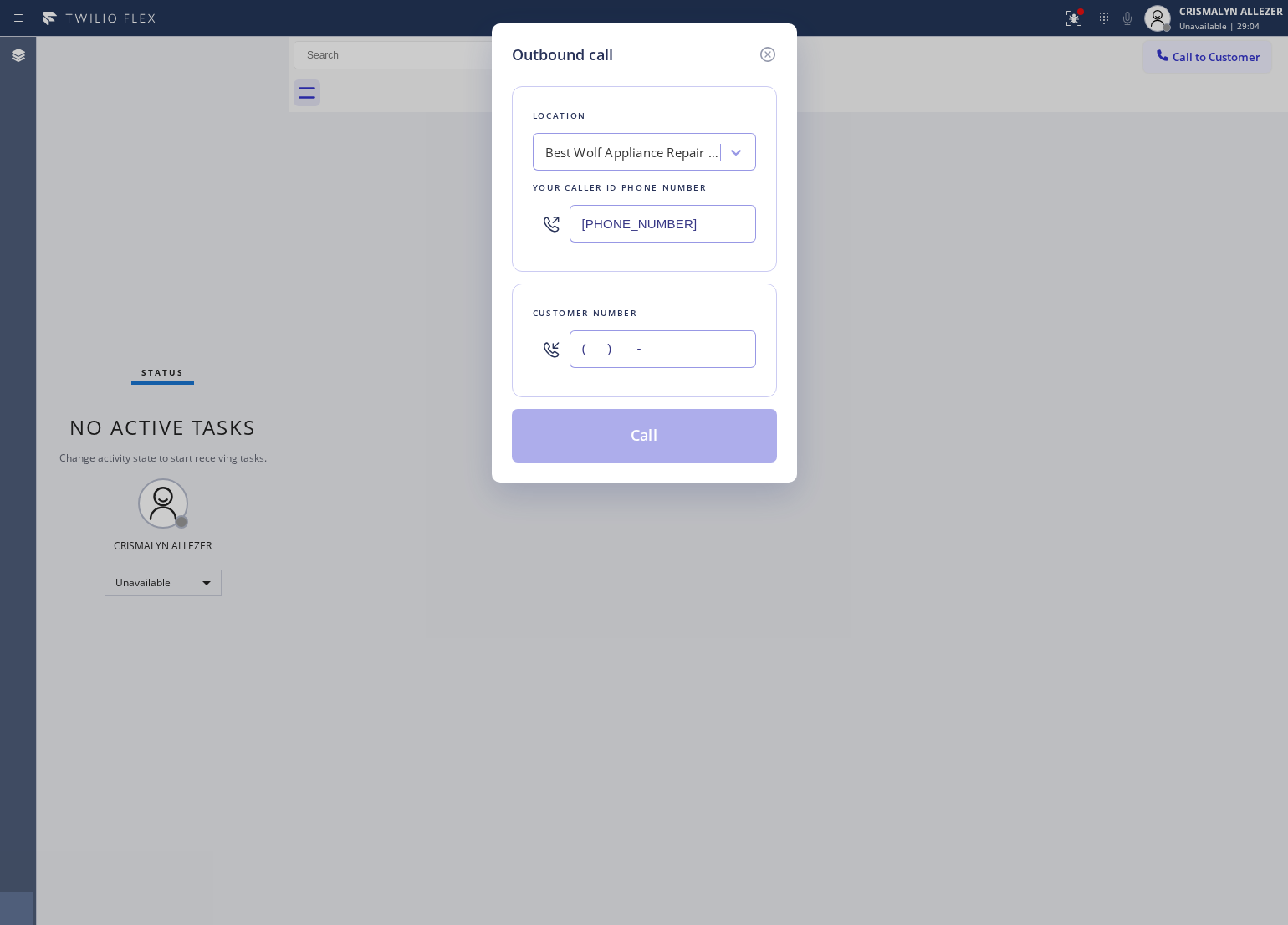
click at [657, 339] on input "(___) ___-____" at bounding box center [663, 349] width 186 height 38
paste input "206) 972-1956"
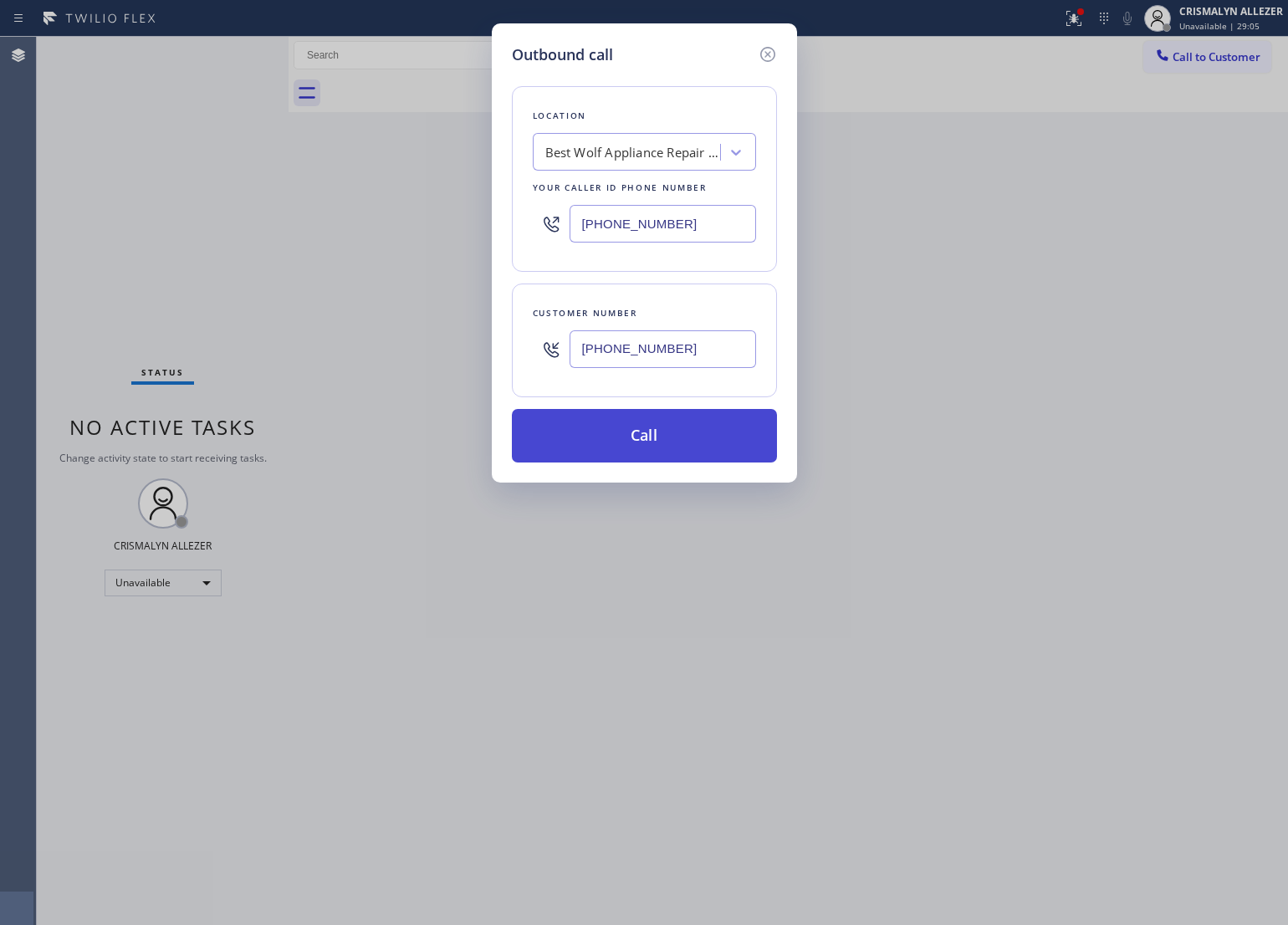
type input "[PHONE_NUMBER]"
click at [648, 449] on button "Call" at bounding box center [644, 436] width 266 height 54
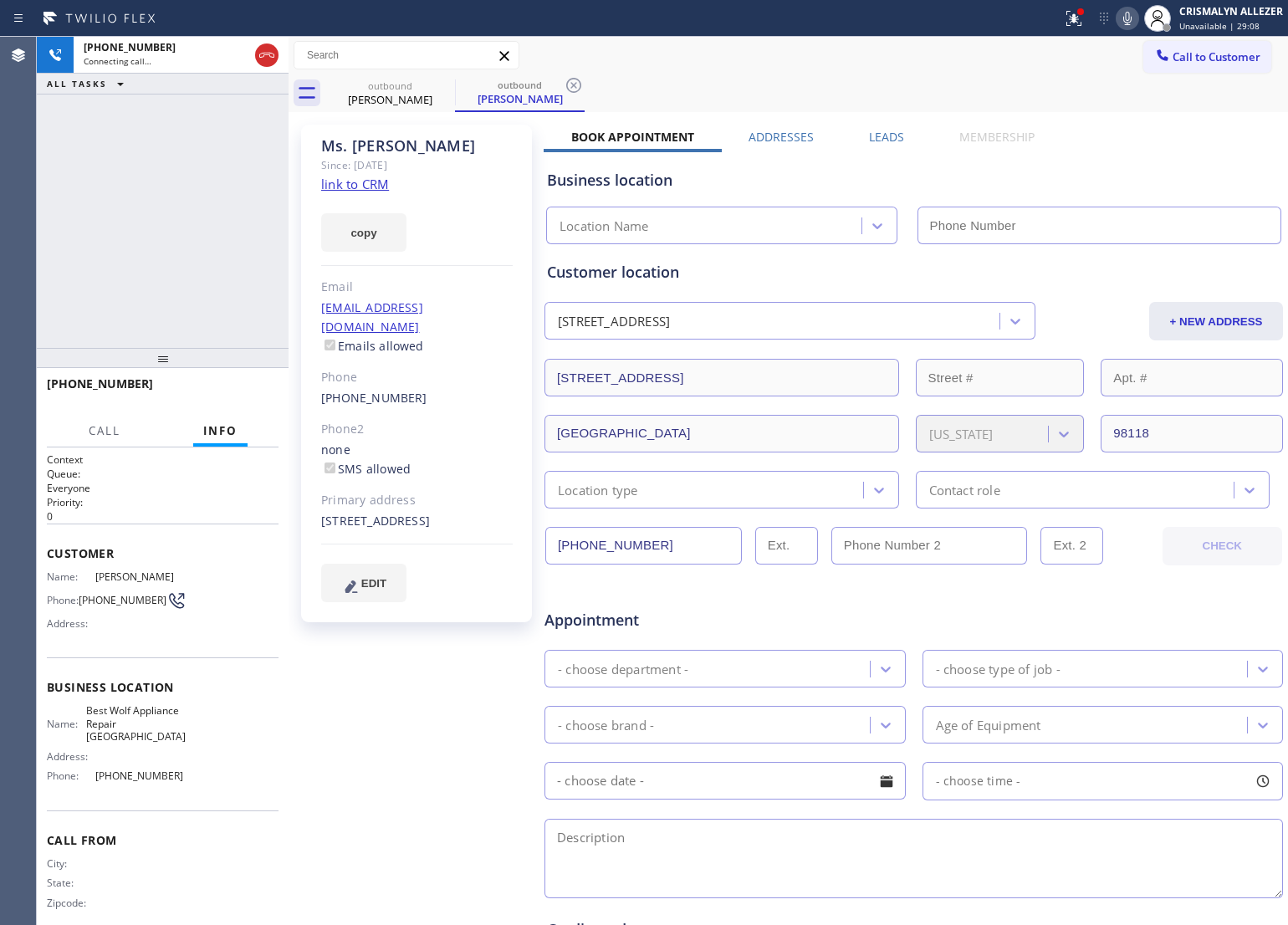
click at [348, 185] on link "link to CRM" at bounding box center [355, 184] width 67 height 17
type input "[PHONE_NUMBER]"
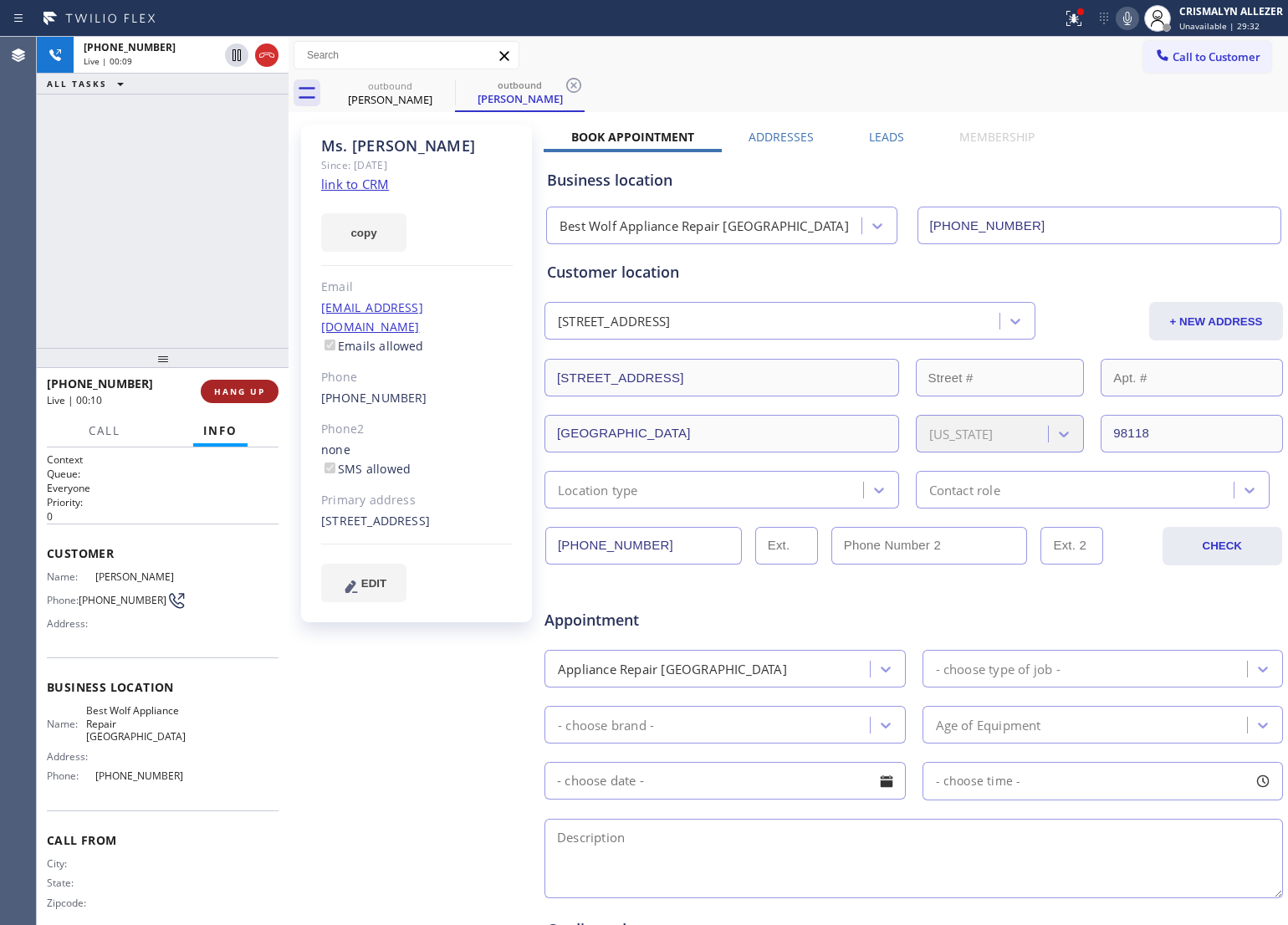
click at [235, 394] on span "HANG UP" at bounding box center [239, 391] width 51 height 12
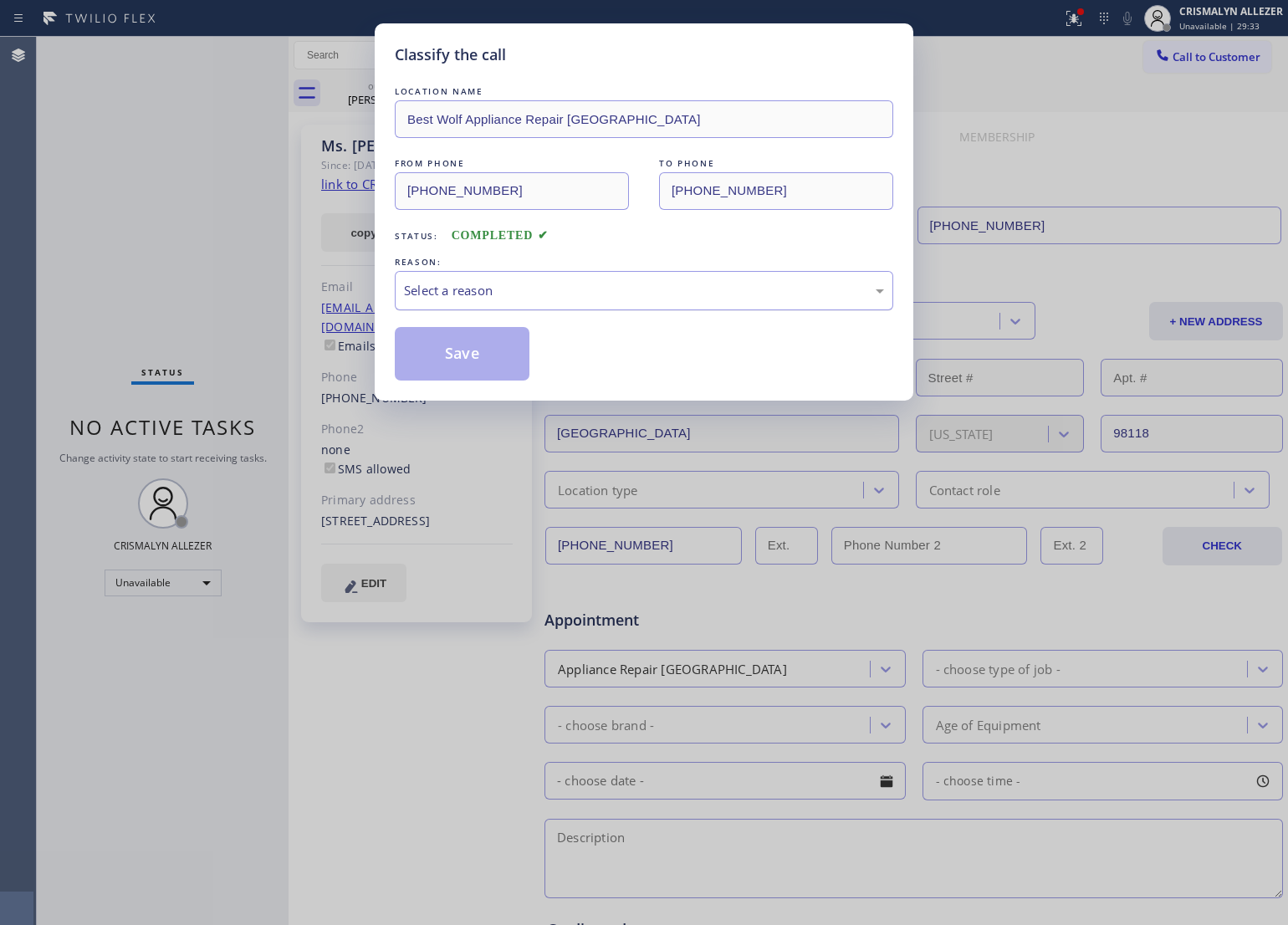
click at [612, 300] on div "Select a reason" at bounding box center [644, 290] width 480 height 19
click at [478, 354] on button "Save" at bounding box center [462, 354] width 135 height 54
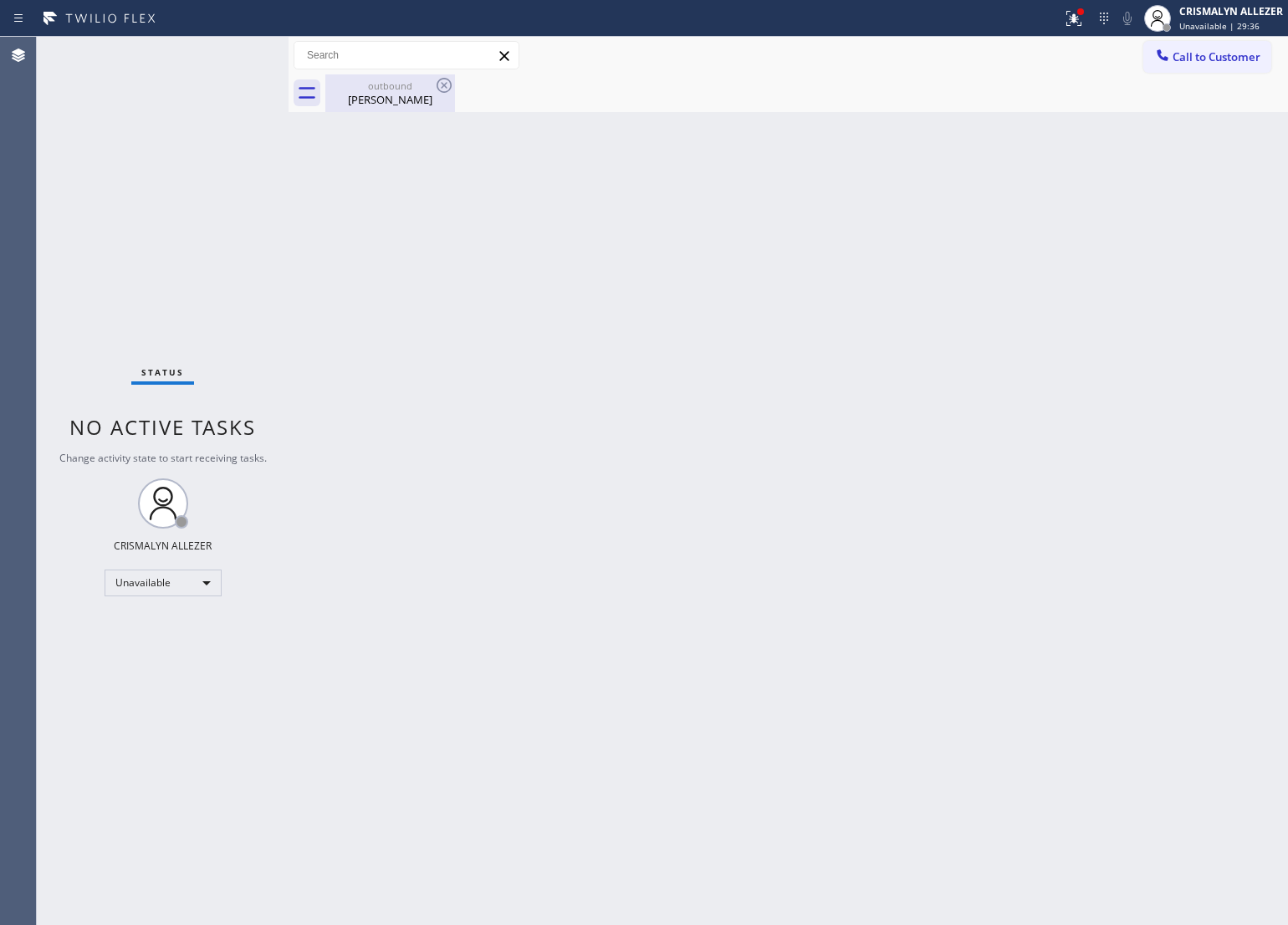
click at [389, 102] on div "[PERSON_NAME]" at bounding box center [390, 99] width 126 height 15
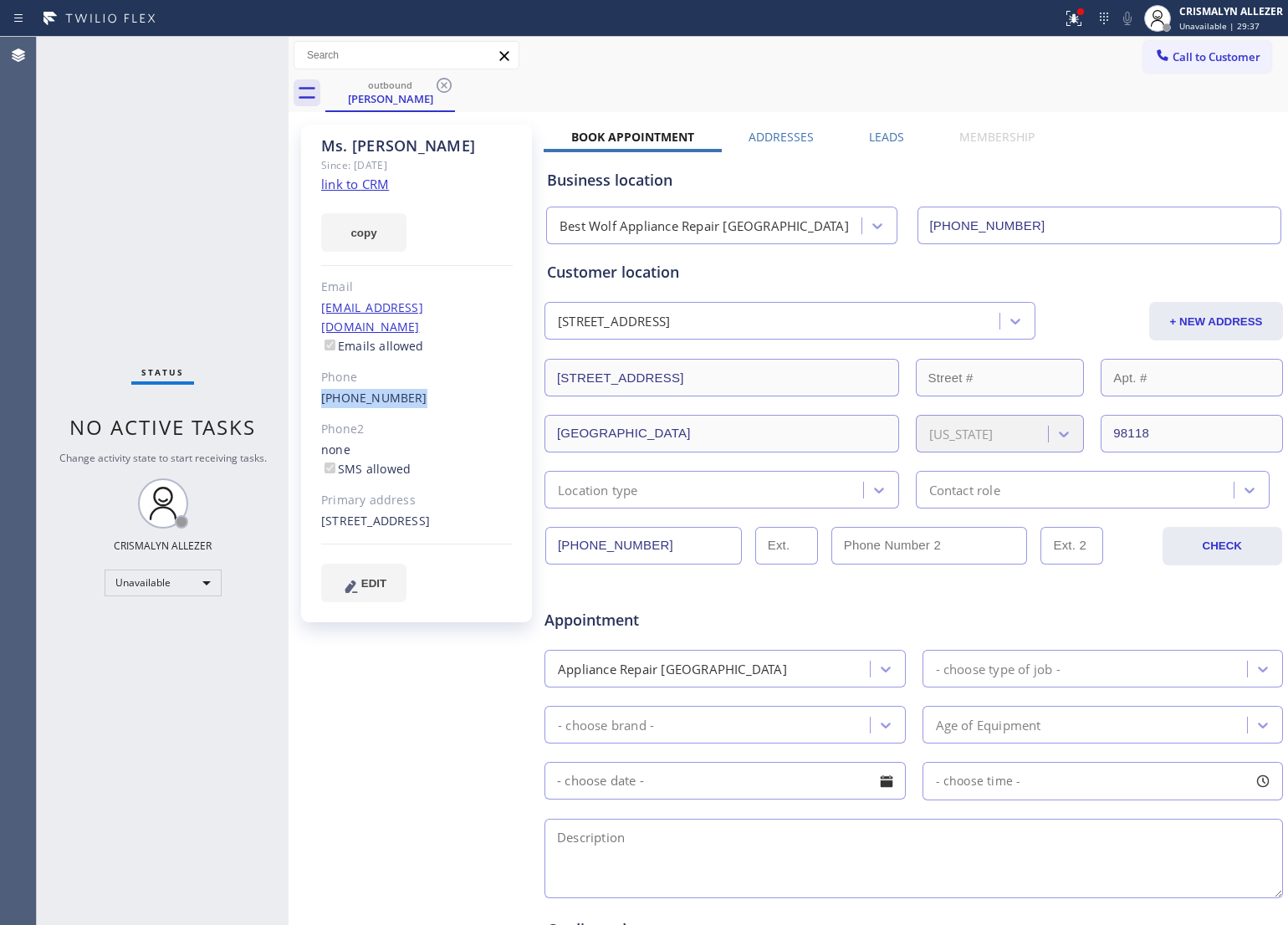
drag, startPoint x: 311, startPoint y: 378, endPoint x: 420, endPoint y: 383, distance: 109.1
click at [420, 383] on div "[PERSON_NAME] Since: [DATE] link to CRM copy Email [EMAIL_ADDRESS][DOMAIN_NAME]…" at bounding box center [416, 374] width 231 height 497
copy link "[PHONE_NUMBER]"
click at [446, 85] on icon at bounding box center [444, 85] width 20 height 20
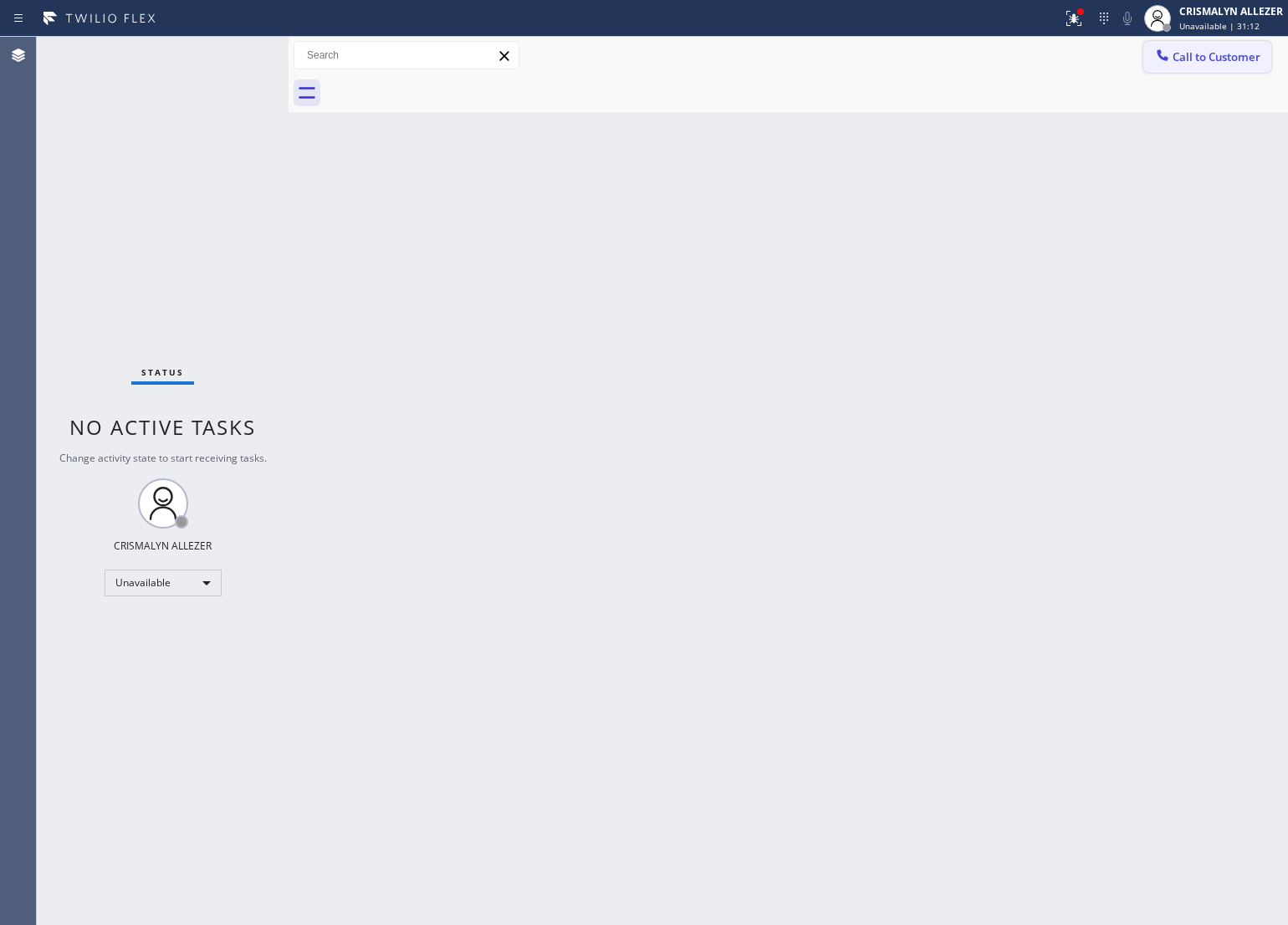
click at [1218, 60] on span "Call to Customer" at bounding box center [1216, 57] width 88 height 15
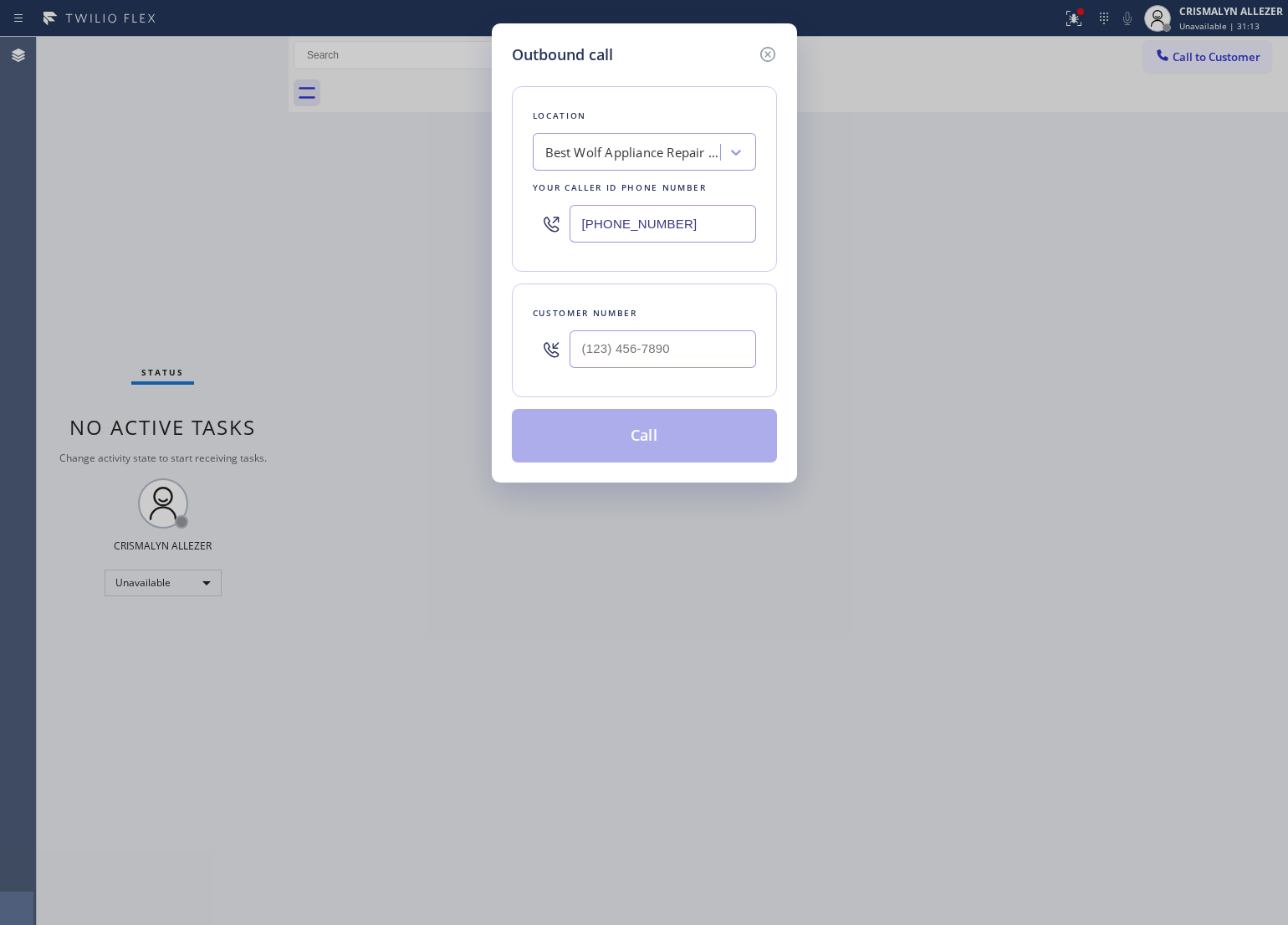
drag, startPoint x: 705, startPoint y: 223, endPoint x: 465, endPoint y: 232, distance: 240.2
click at [465, 232] on div "Outbound call Location Best Wolf Appliance Repair [GEOGRAPHIC_DATA] Your caller…" at bounding box center [644, 462] width 1288 height 925
paste input "786) 461-1450"
type input "[PHONE_NUMBER]"
click at [629, 360] on input "(___) ___-____" at bounding box center [663, 349] width 186 height 38
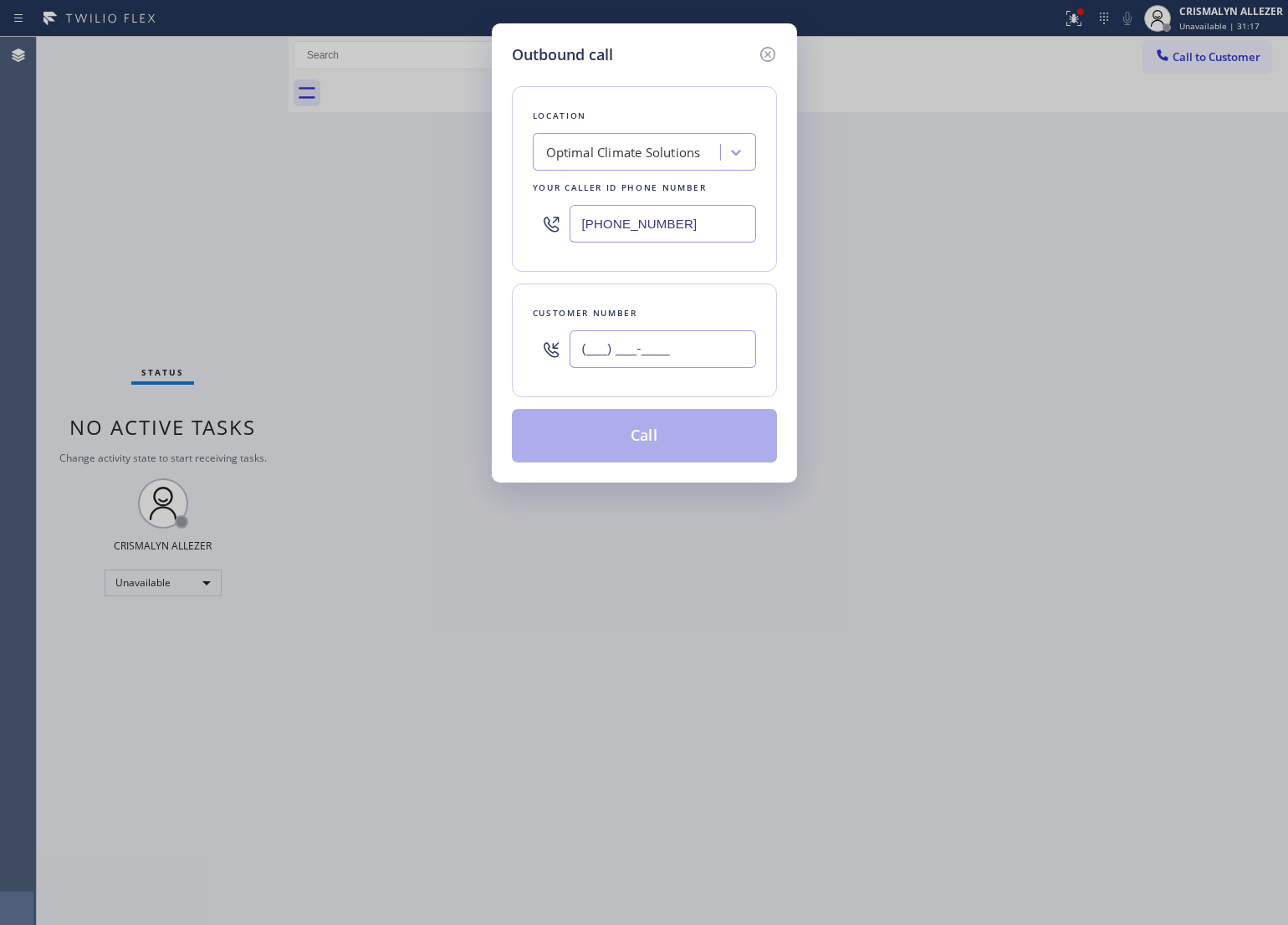
paste input "205) 268-3509"
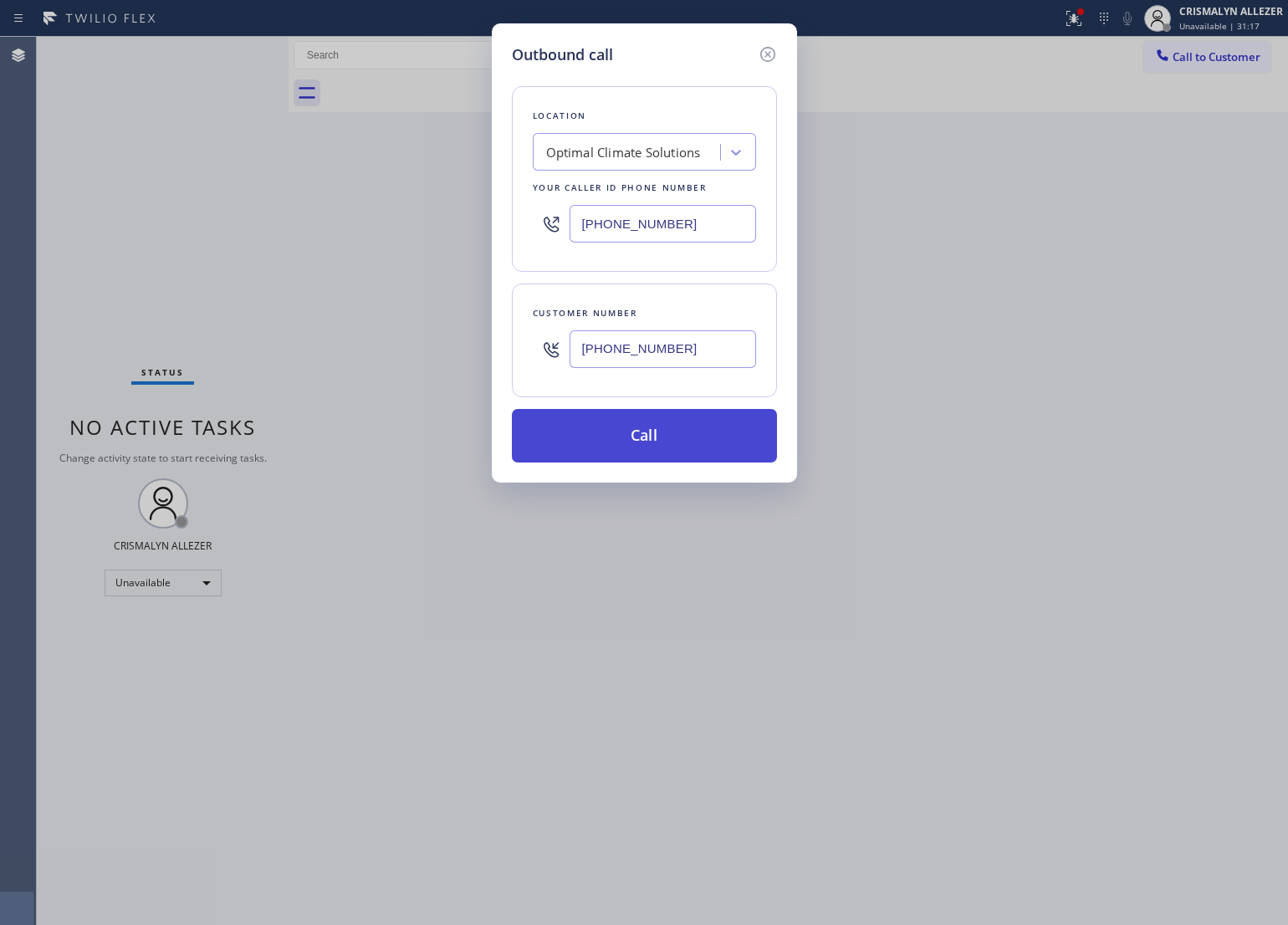
type input "[PHONE_NUMBER]"
click at [641, 444] on button "Call" at bounding box center [644, 436] width 266 height 54
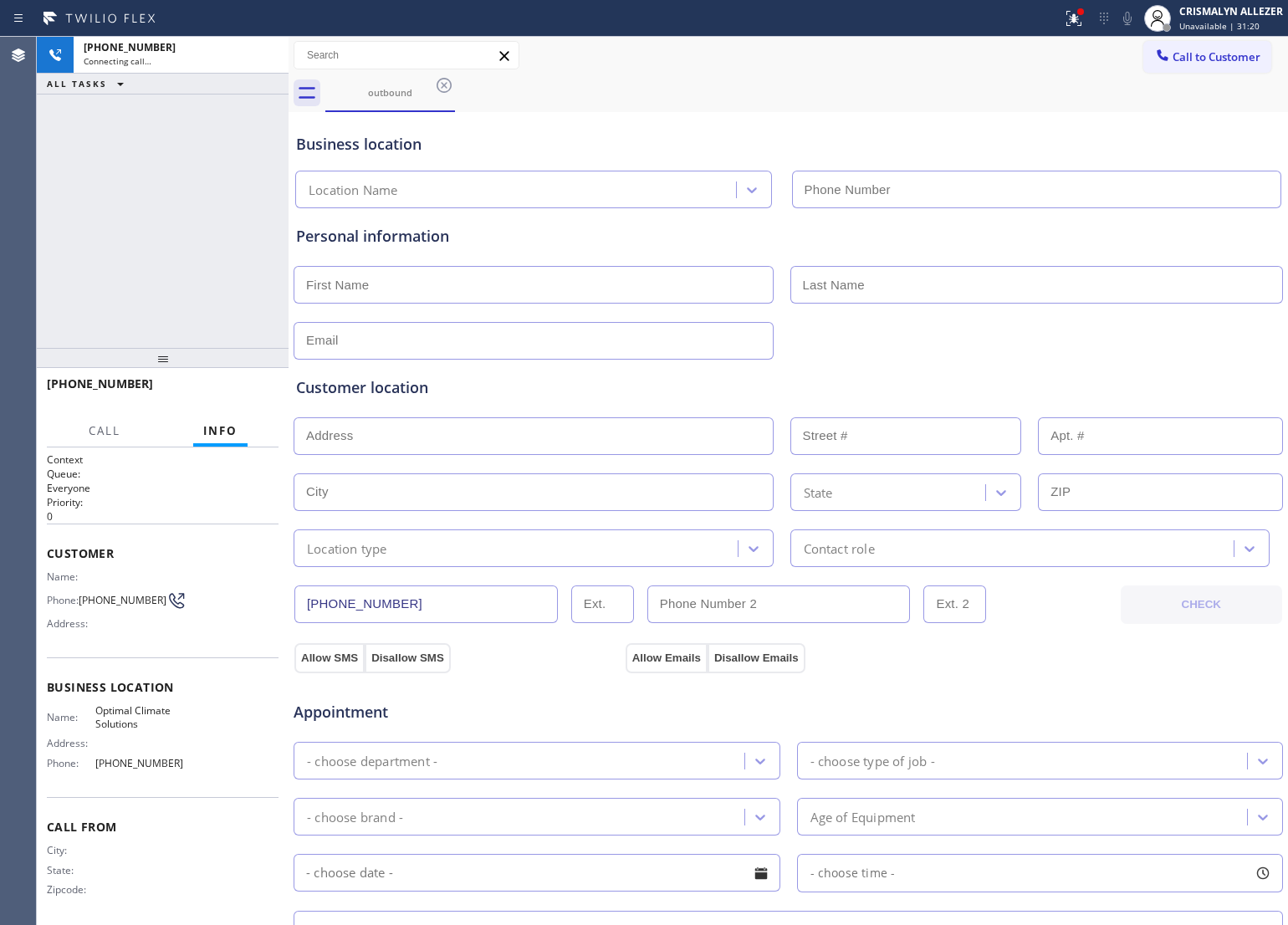
type input "[PHONE_NUMBER]"
click at [236, 403] on div "[PHONE_NUMBER] Live | 00:00 HANG UP" at bounding box center [163, 392] width 232 height 44
click at [233, 395] on span "HANG UP" at bounding box center [239, 391] width 51 height 12
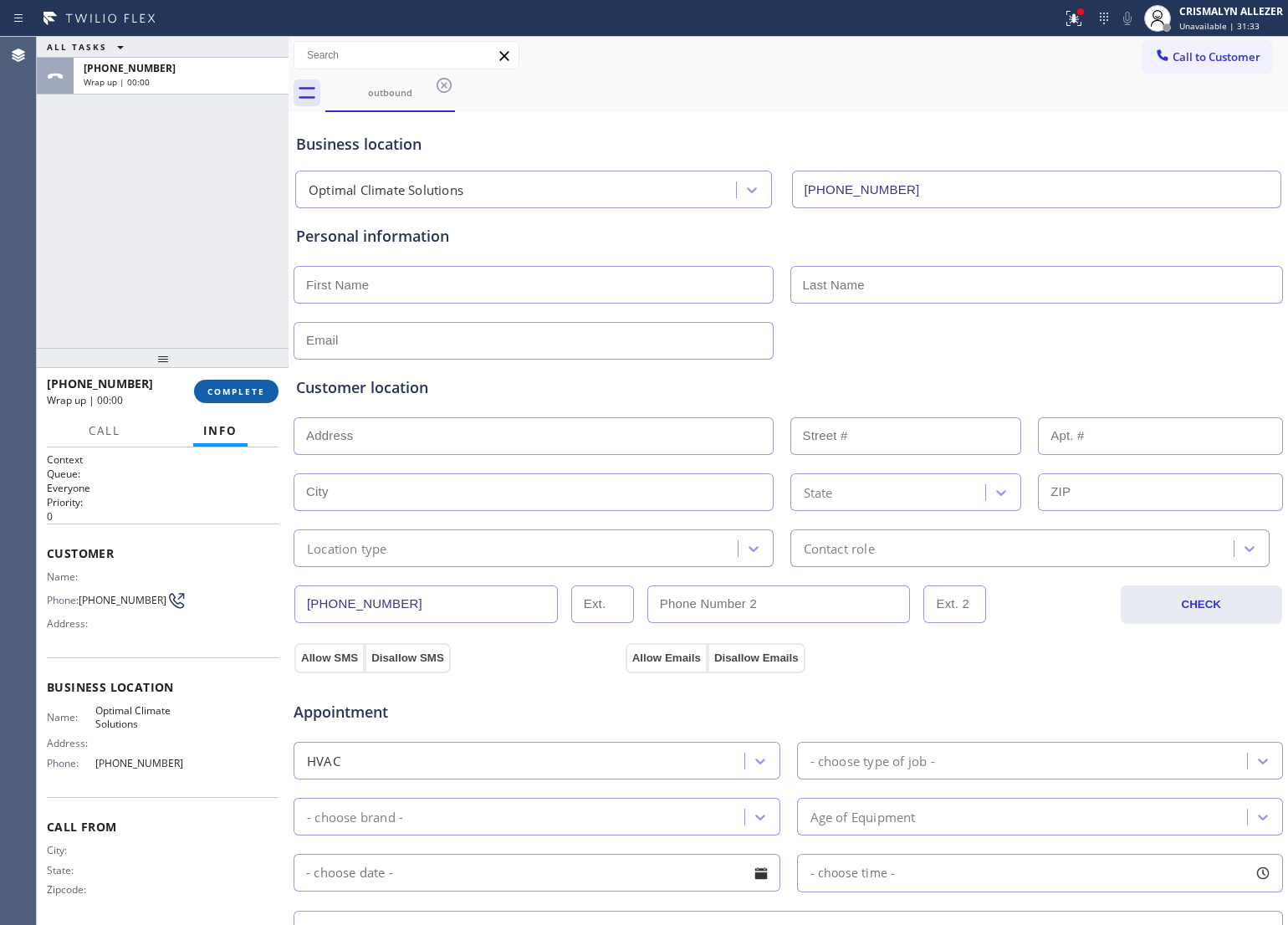
click at [230, 394] on span "COMPLETE" at bounding box center [236, 391] width 57 height 12
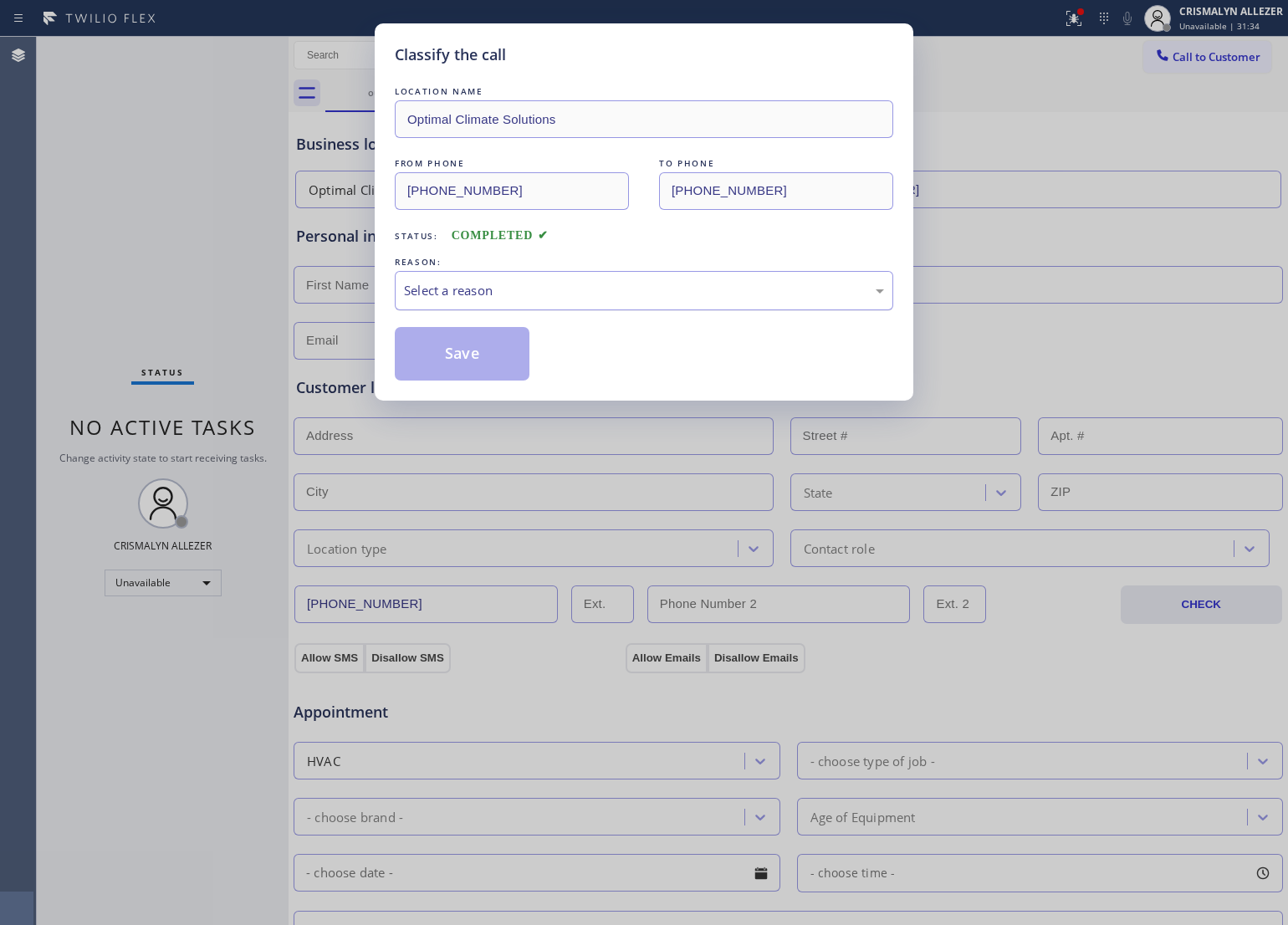
click at [588, 293] on div "Select a reason" at bounding box center [644, 290] width 480 height 19
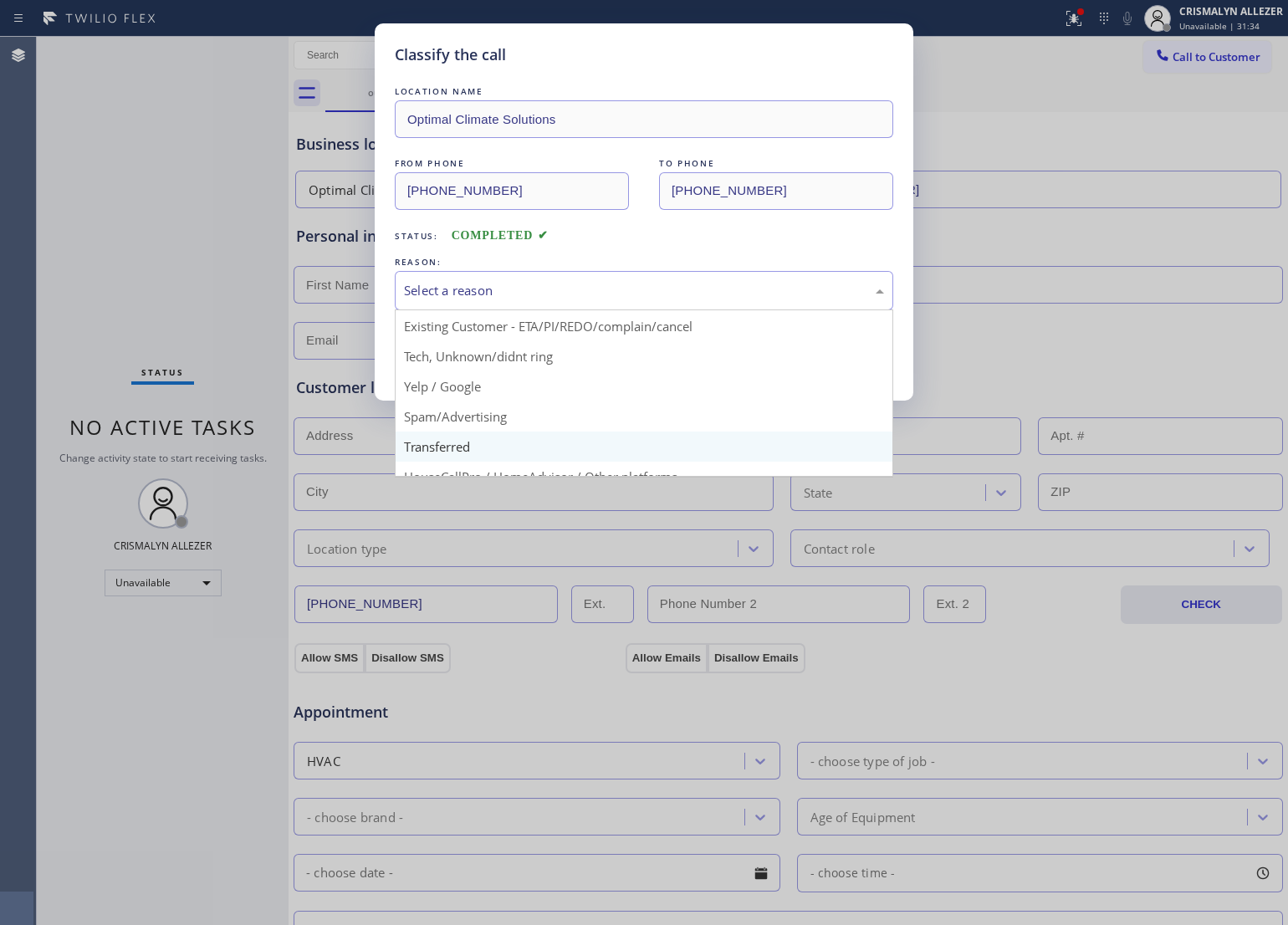
scroll to position [115, 0]
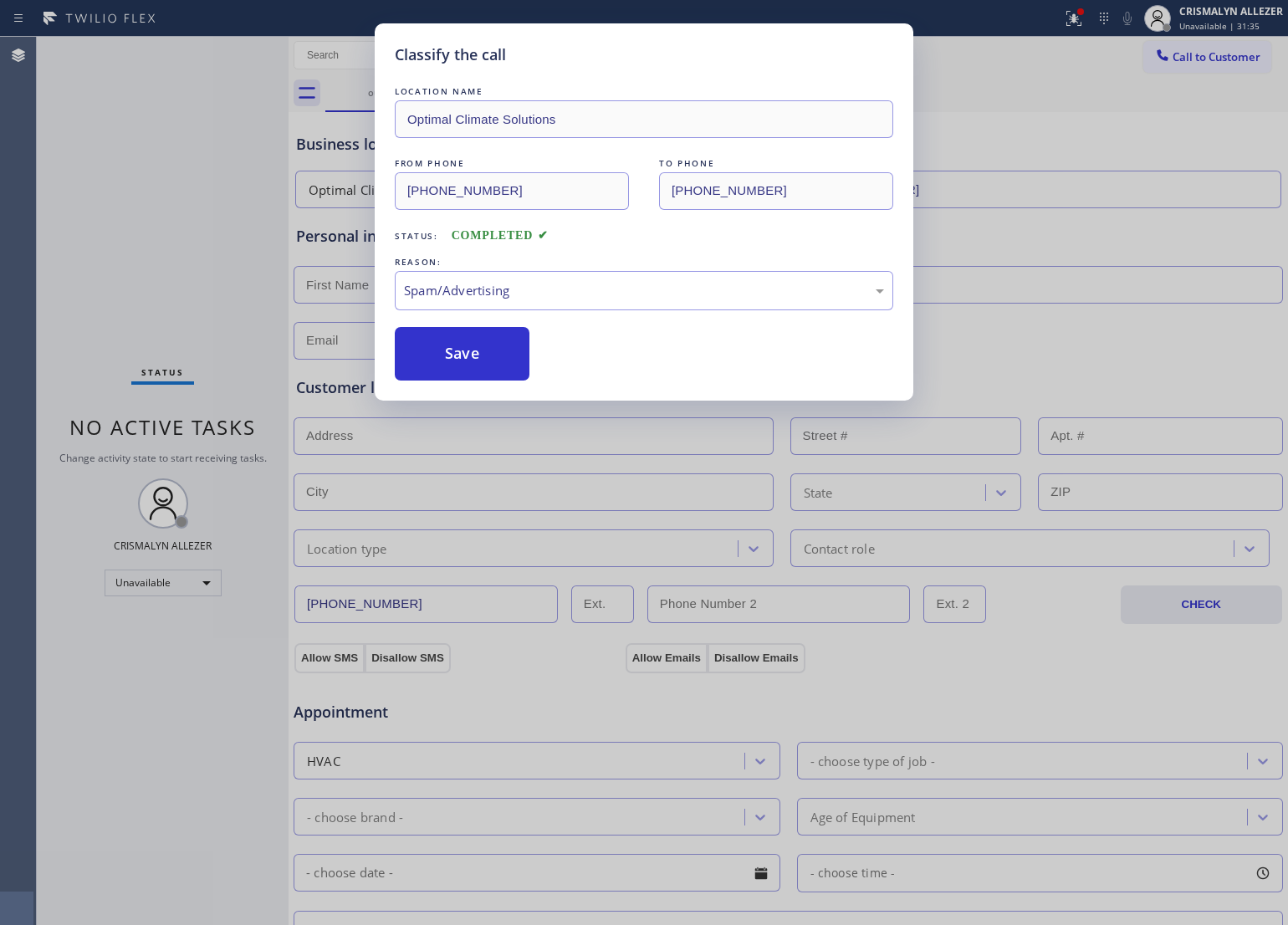
click at [473, 375] on button "Save" at bounding box center [462, 354] width 135 height 54
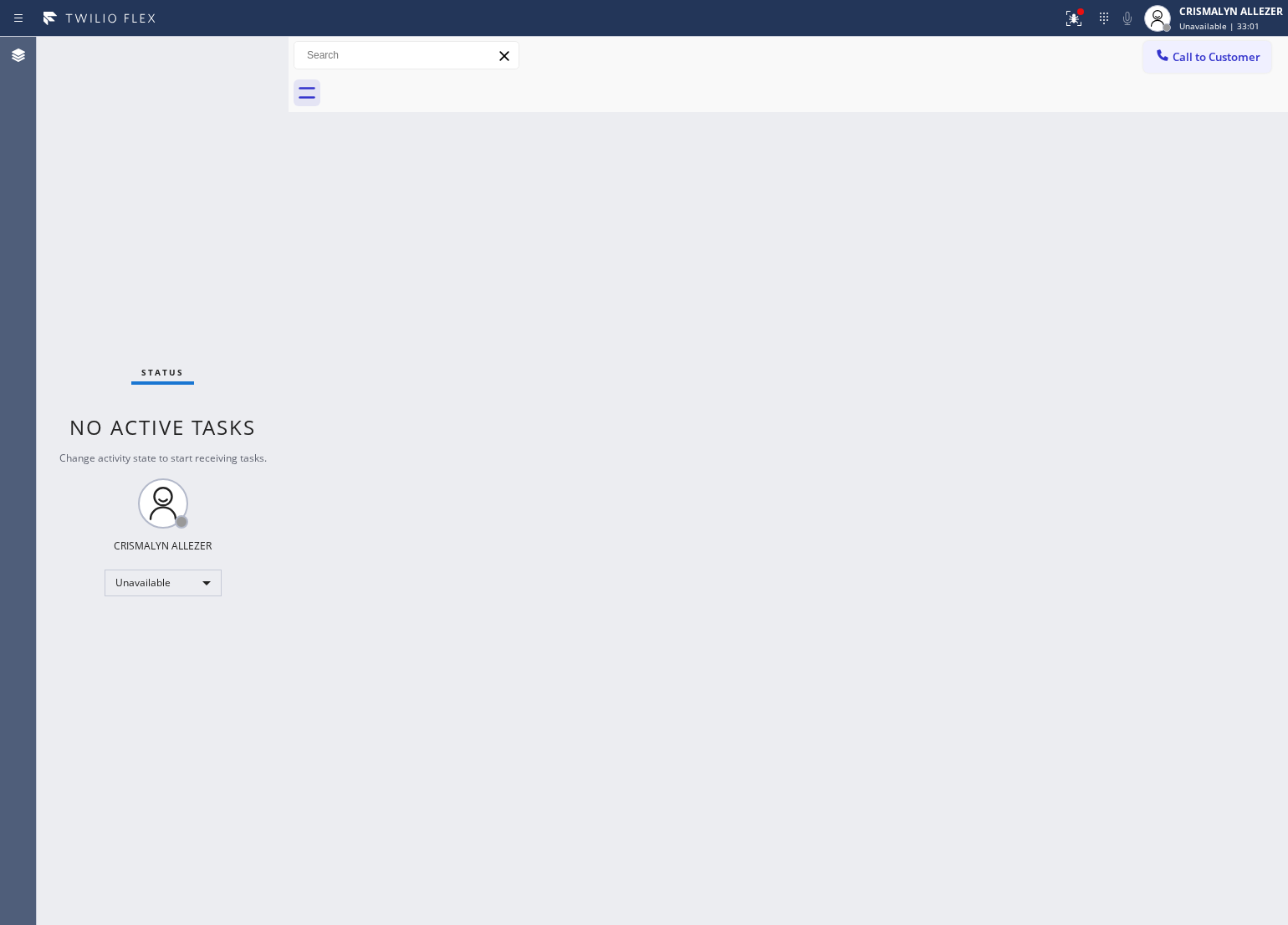
drag, startPoint x: 687, startPoint y: 499, endPoint x: 1025, endPoint y: 197, distance: 453.3
click at [699, 487] on div "Back to Dashboard Change Sender ID Customers Technicians Select a contact Outbo…" at bounding box center [788, 481] width 1000 height 889
click at [1209, 60] on span "Call to Customer" at bounding box center [1216, 57] width 88 height 15
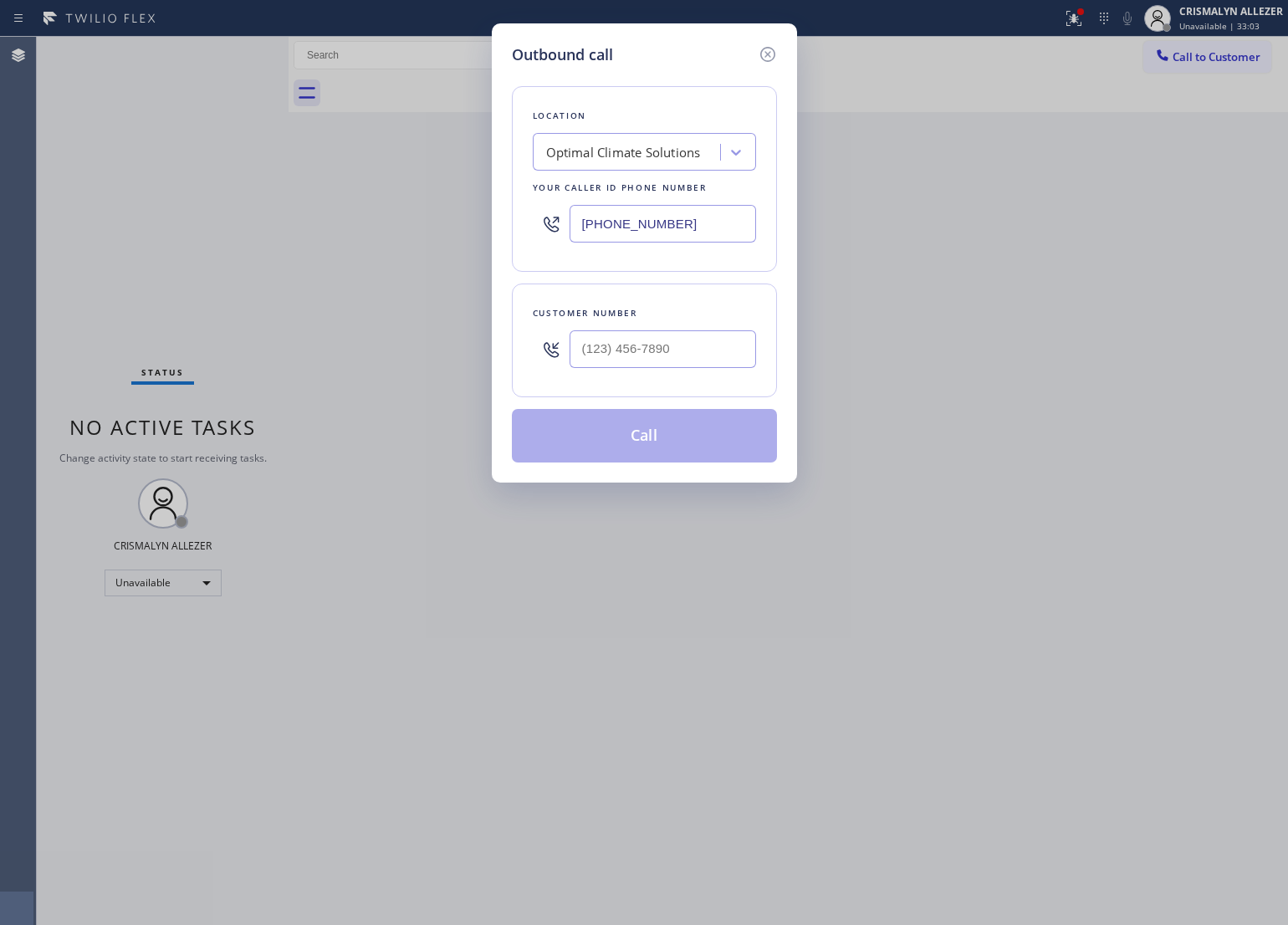
drag, startPoint x: 698, startPoint y: 213, endPoint x: 151, endPoint y: 214, distance: 547.0
click at [153, 215] on div "Outbound call Location Optimal Climate Solutions Your caller id phone number [P…" at bounding box center [644, 462] width 1288 height 925
paste input "323) 745-8189"
type input "[PHONE_NUMBER]"
click at [624, 335] on input "(___) ___-____" at bounding box center [663, 349] width 186 height 38
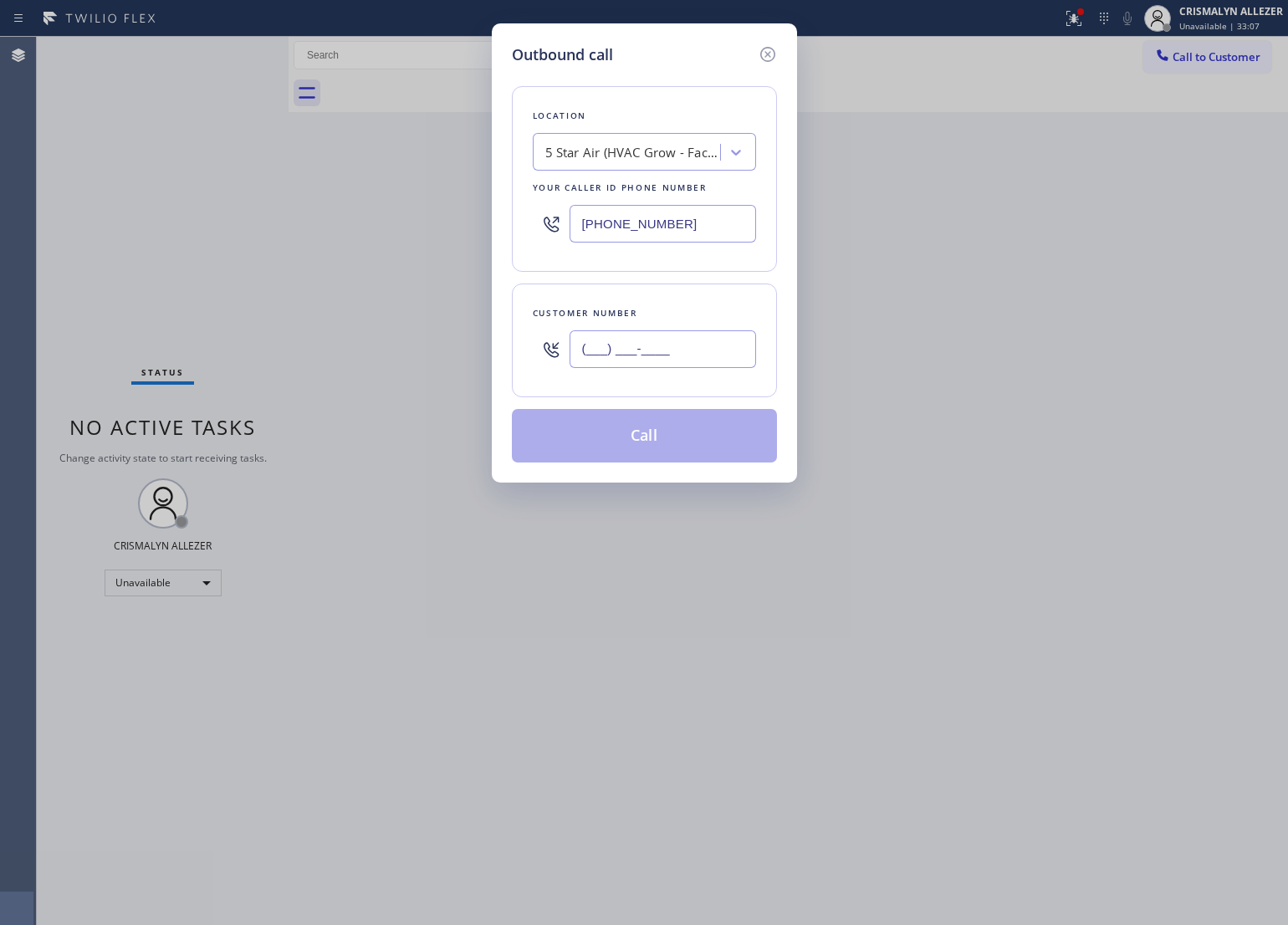
paste input "478) 308-0052"
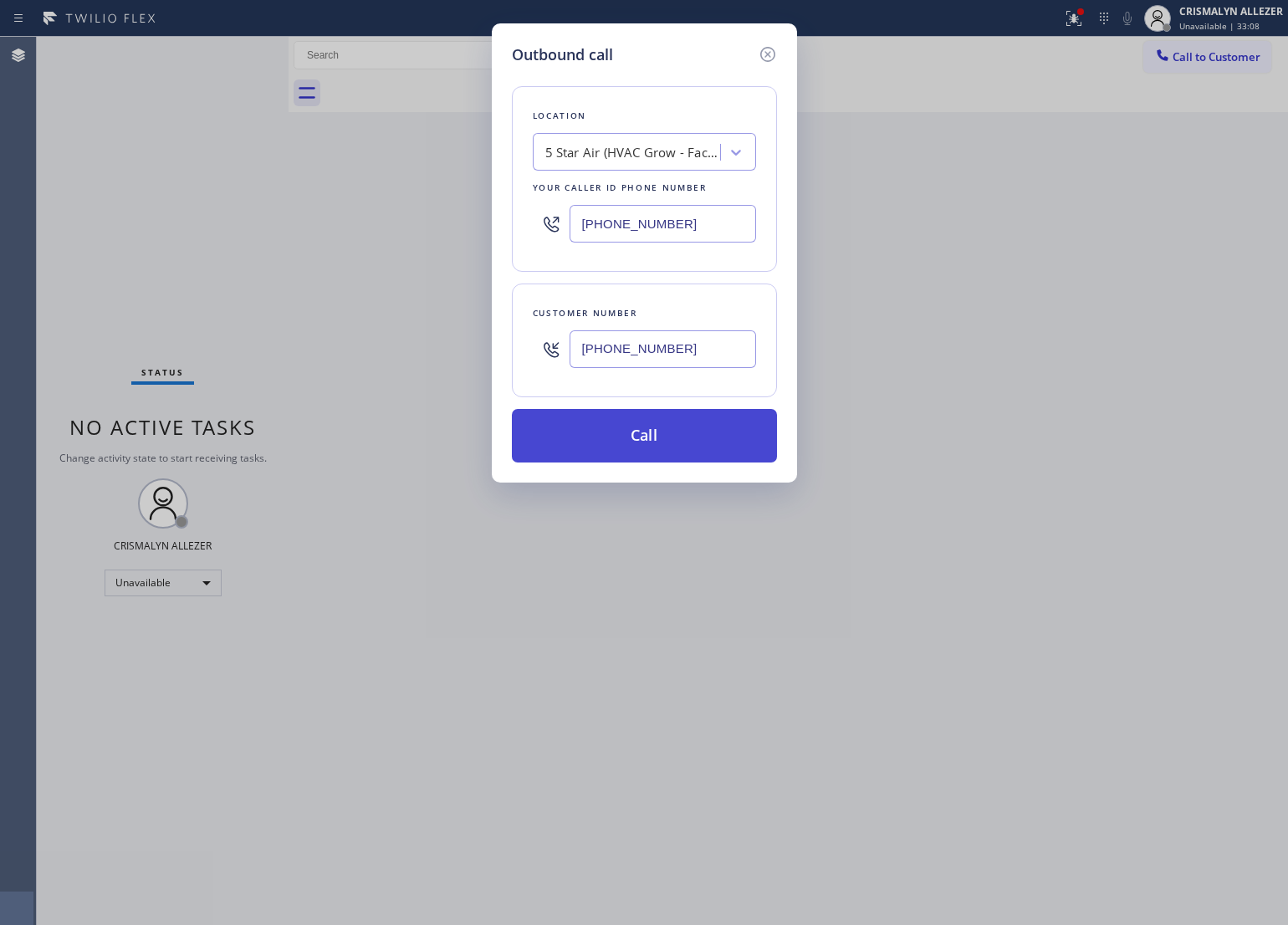
type input "[PHONE_NUMBER]"
click at [646, 449] on button "Call" at bounding box center [644, 436] width 266 height 54
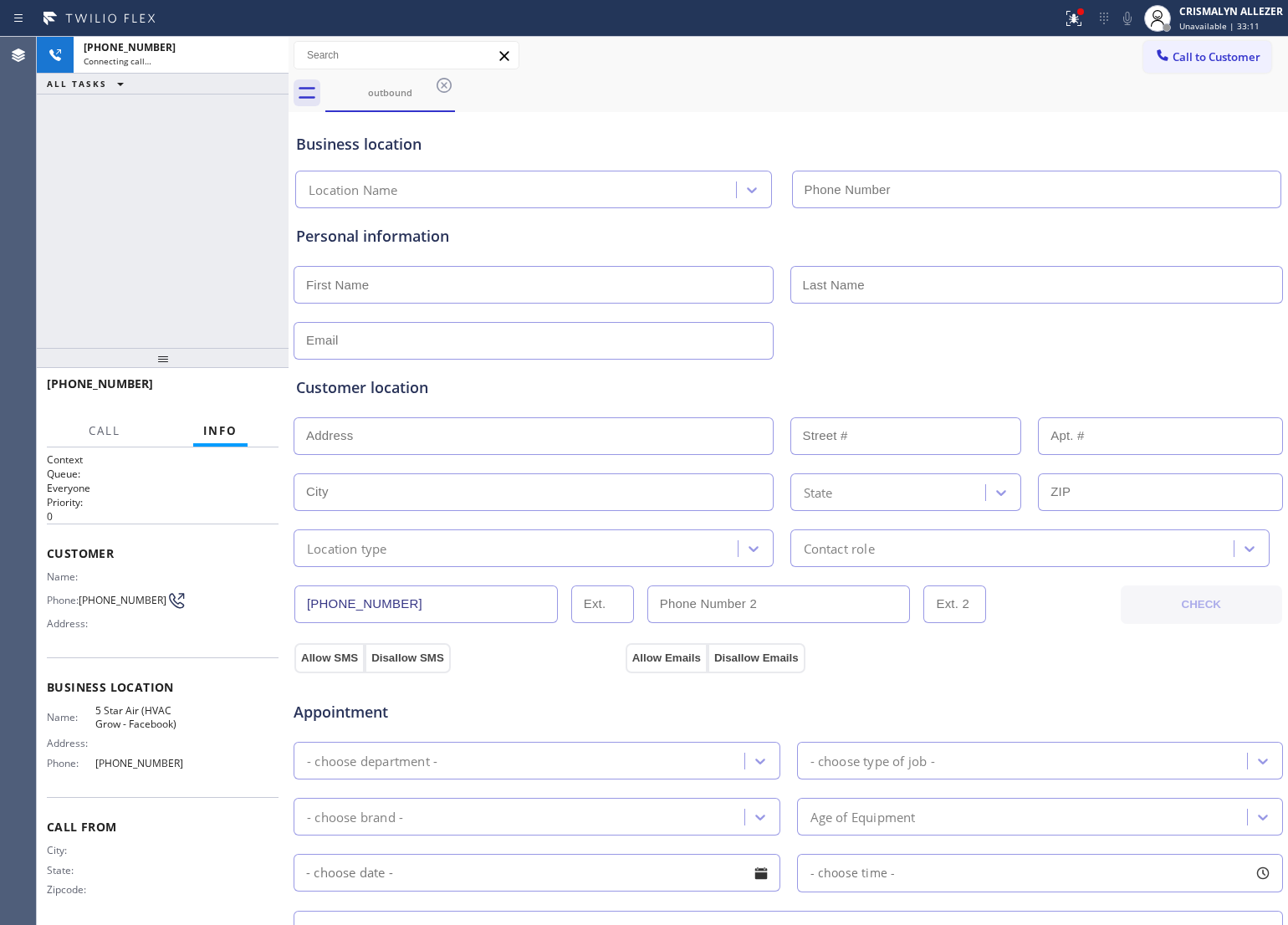
type input "[PHONE_NUMBER]"
click at [235, 395] on span "HANG UP" at bounding box center [239, 391] width 51 height 12
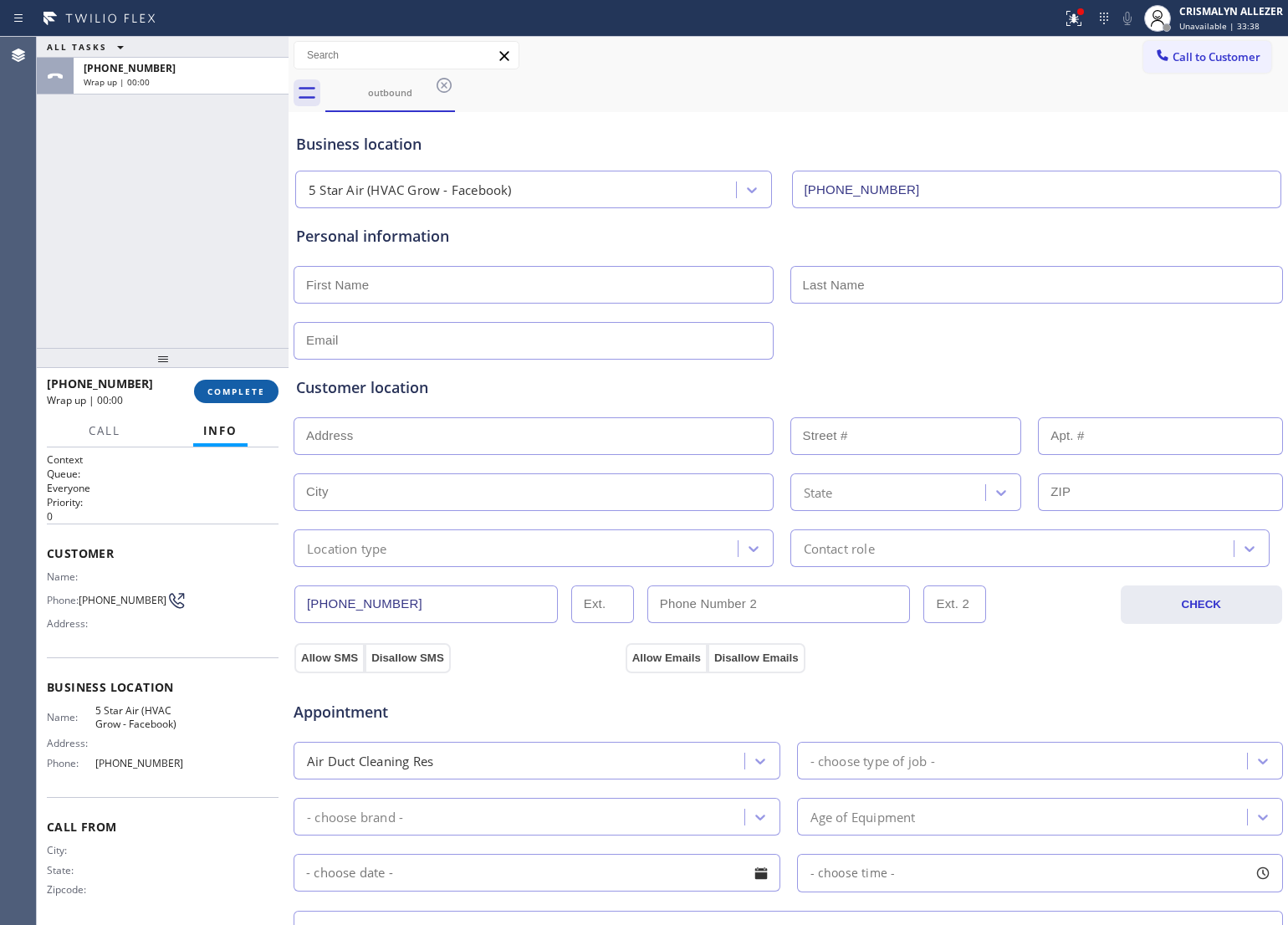
click at [235, 395] on span "COMPLETE" at bounding box center [236, 391] width 57 height 12
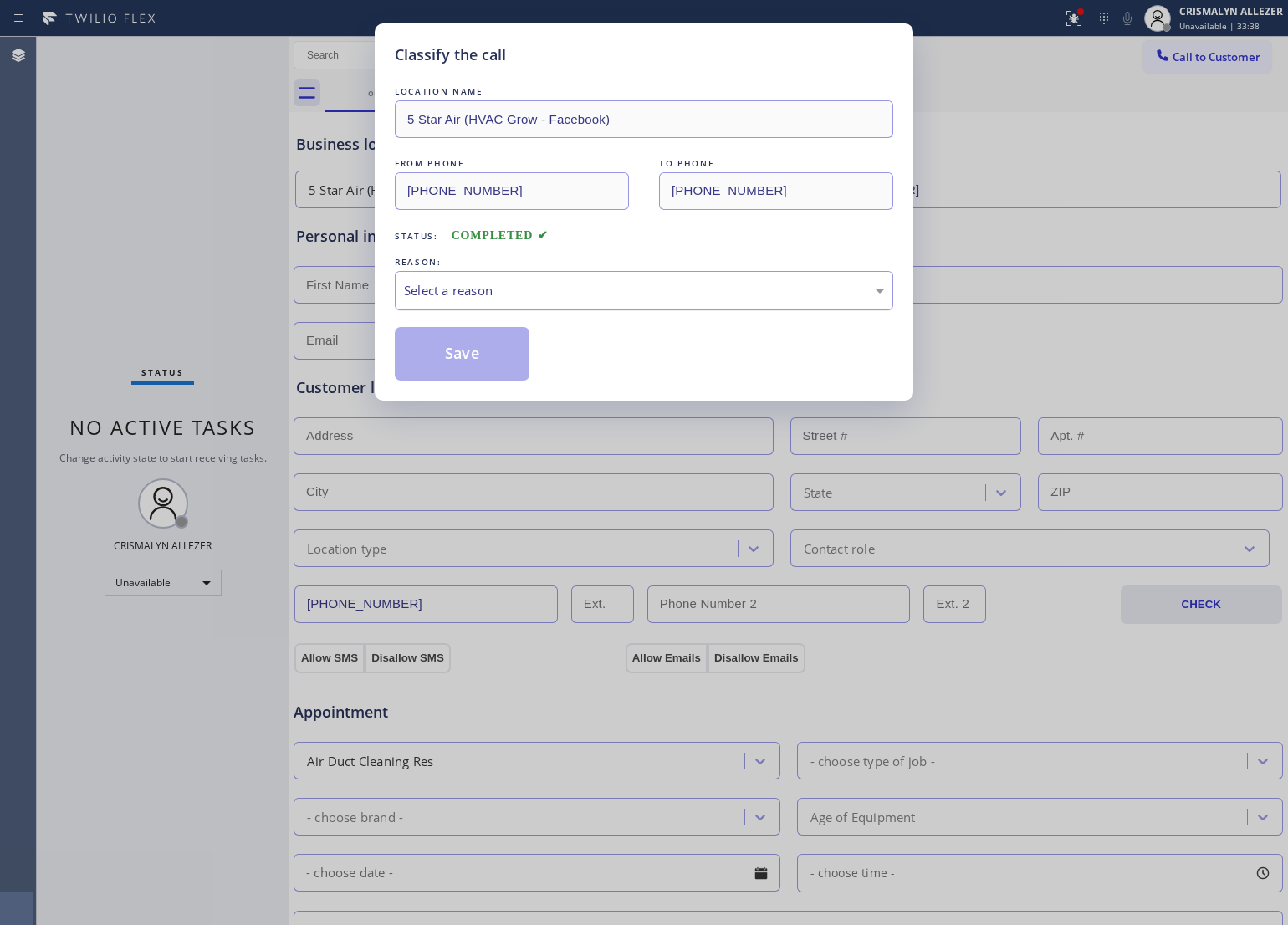
click at [633, 295] on div "Select a reason" at bounding box center [644, 290] width 480 height 19
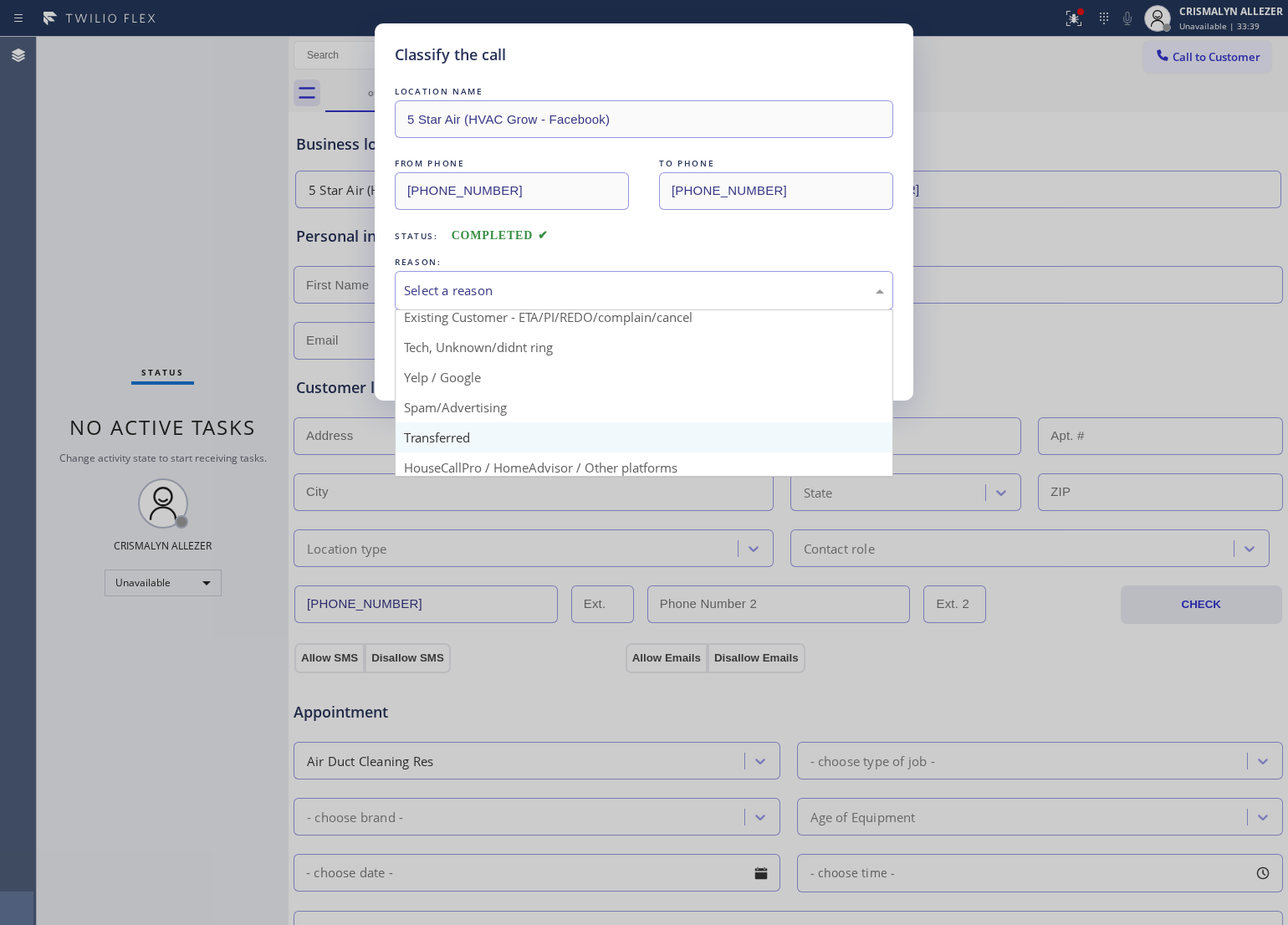
scroll to position [115, 0]
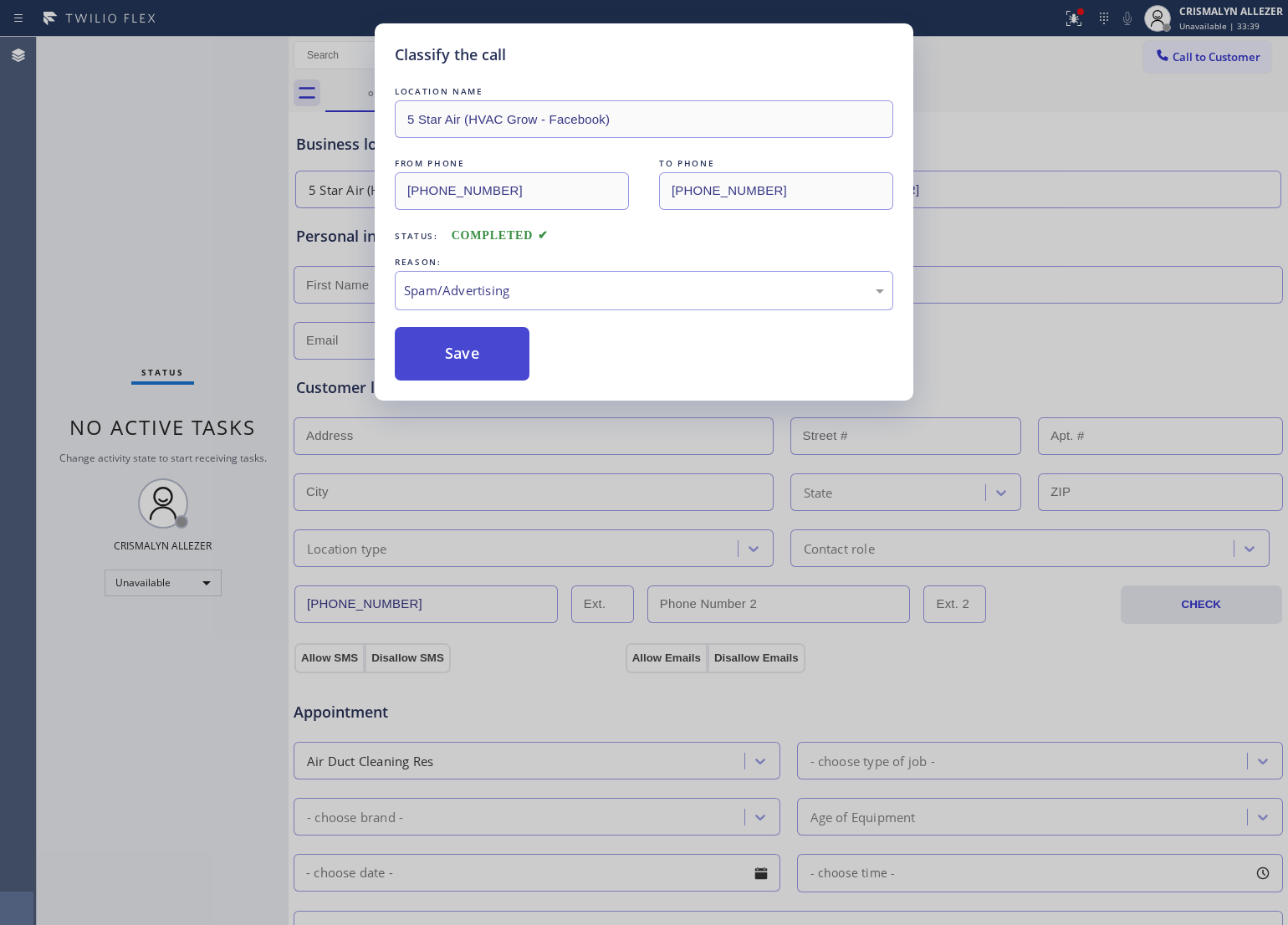
click at [458, 370] on button "Save" at bounding box center [462, 354] width 135 height 54
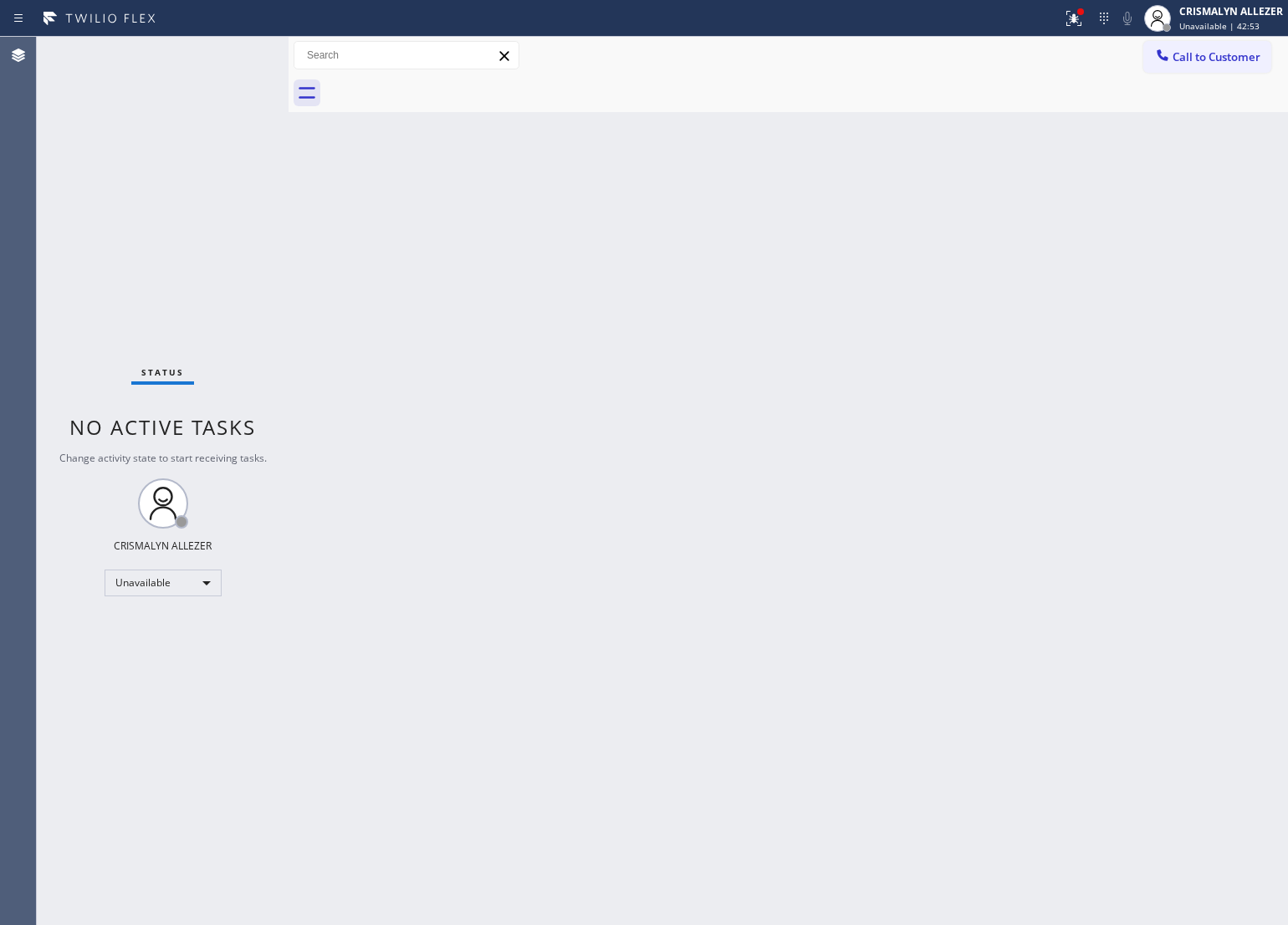
drag, startPoint x: 1192, startPoint y: 61, endPoint x: 1182, endPoint y: 65, distance: 10.8
click at [1193, 61] on span "Call to Customer" at bounding box center [1216, 57] width 88 height 15
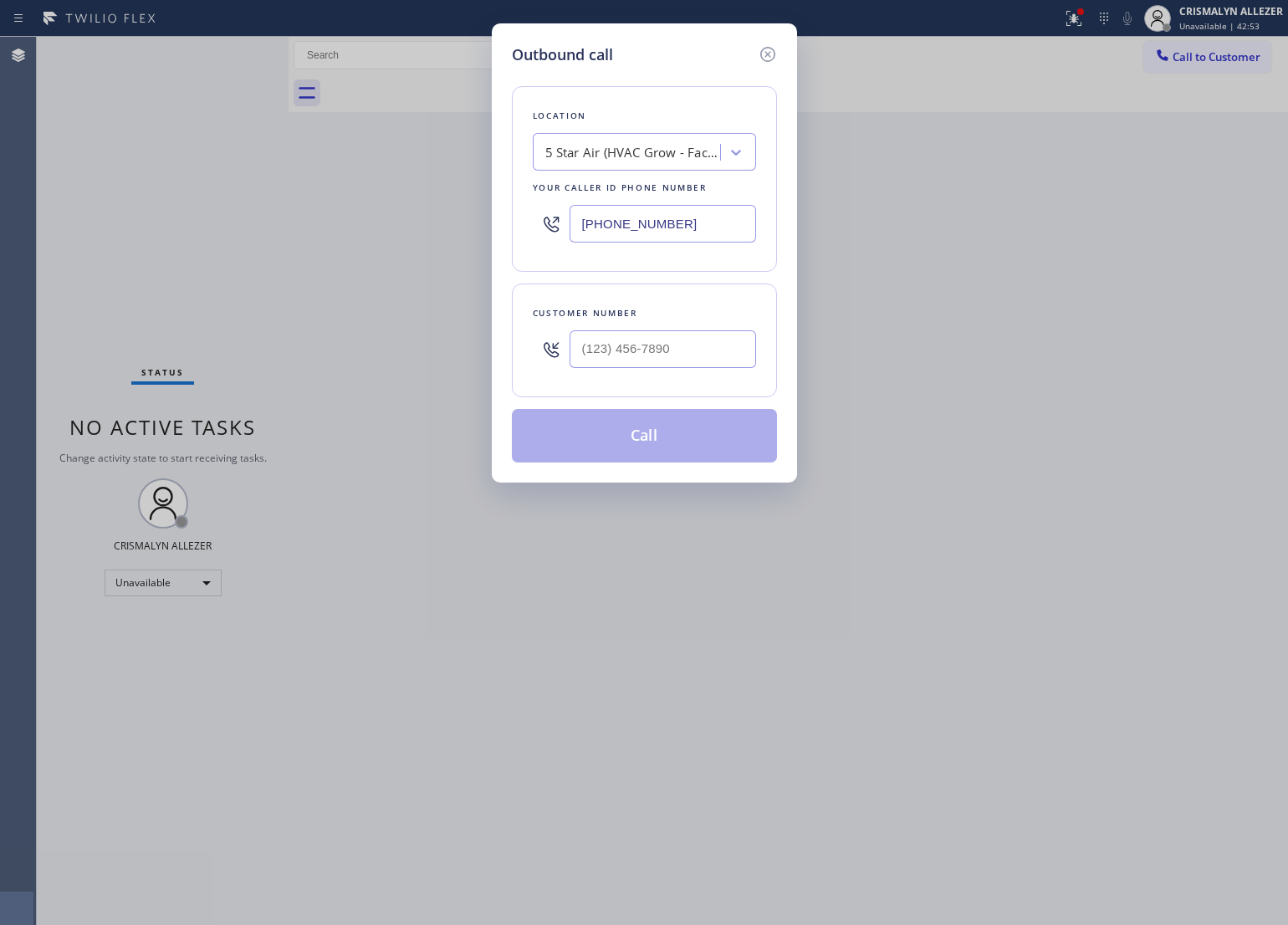
drag, startPoint x: 727, startPoint y: 222, endPoint x: 448, endPoint y: 289, distance: 286.9
click at [333, 245] on div "Outbound call Location 5 Star Air (HVAC Grow - Facebook) Your caller id phone n…" at bounding box center [644, 462] width 1288 height 925
paste input "202) 933-7030"
type input "[PHONE_NUMBER]"
click at [665, 358] on input "(___) ___-____" at bounding box center [663, 349] width 186 height 38
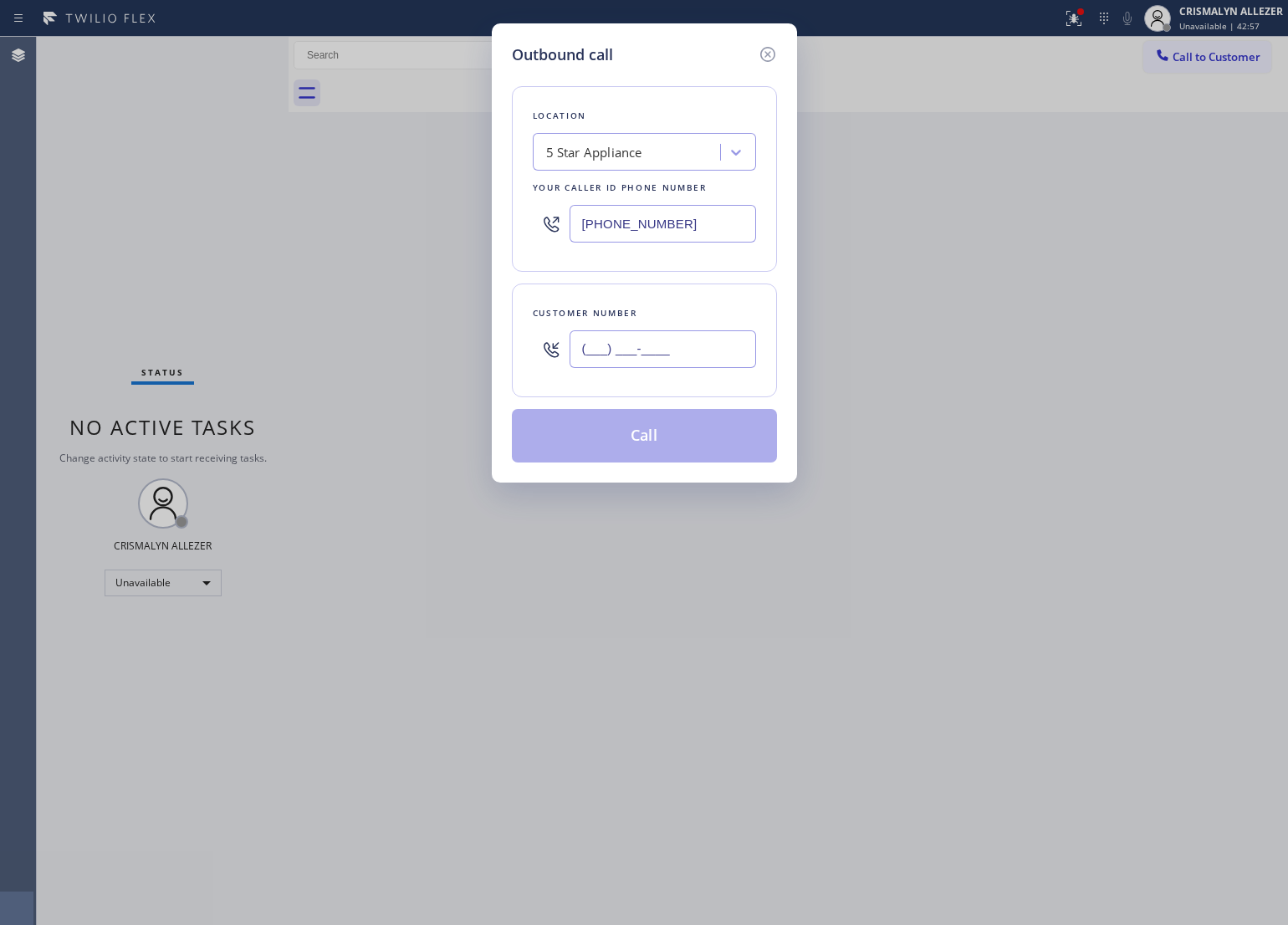
paste input "203) 931-5096"
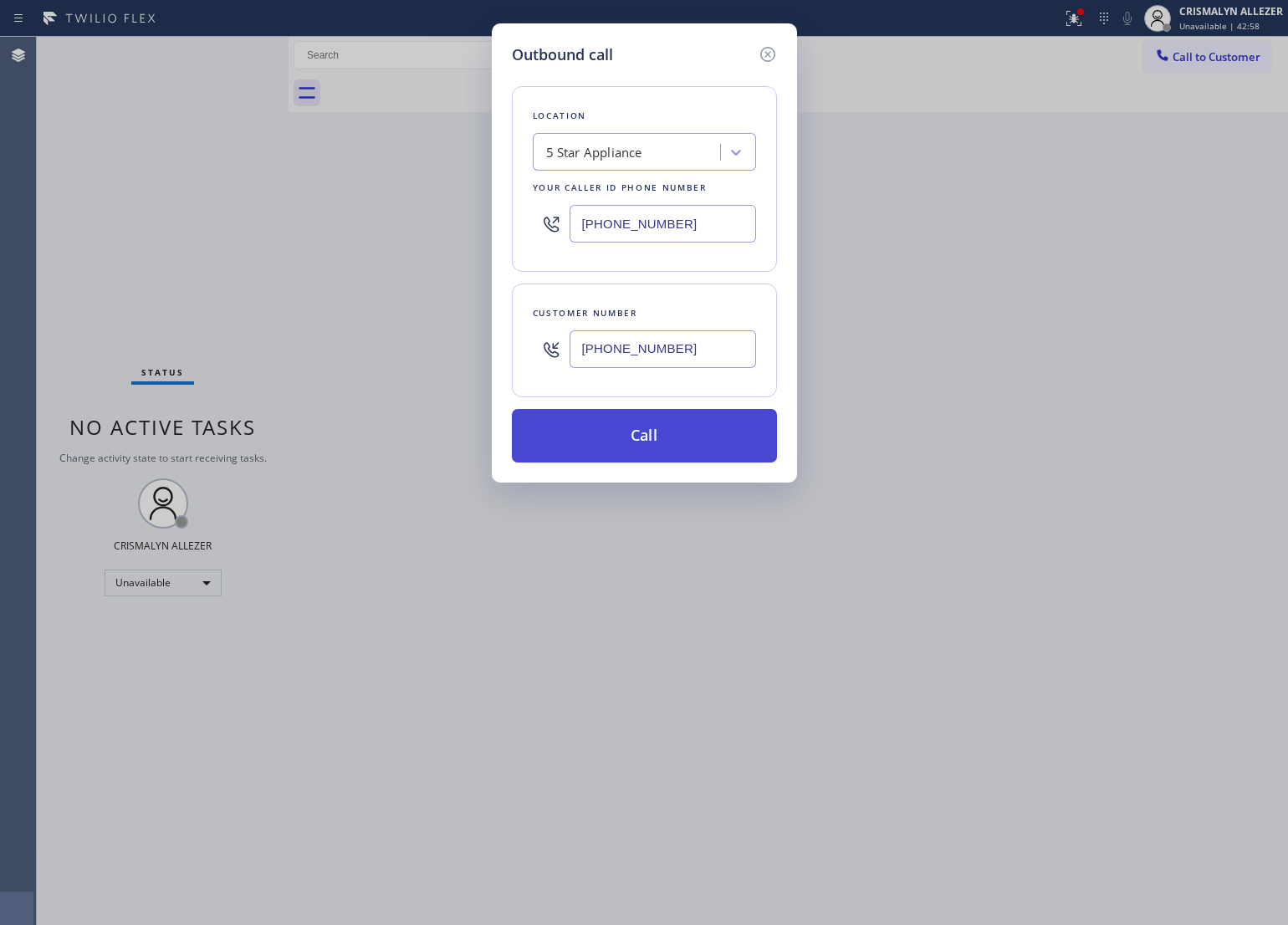
type input "[PHONE_NUMBER]"
click at [654, 444] on button "Call" at bounding box center [644, 436] width 266 height 54
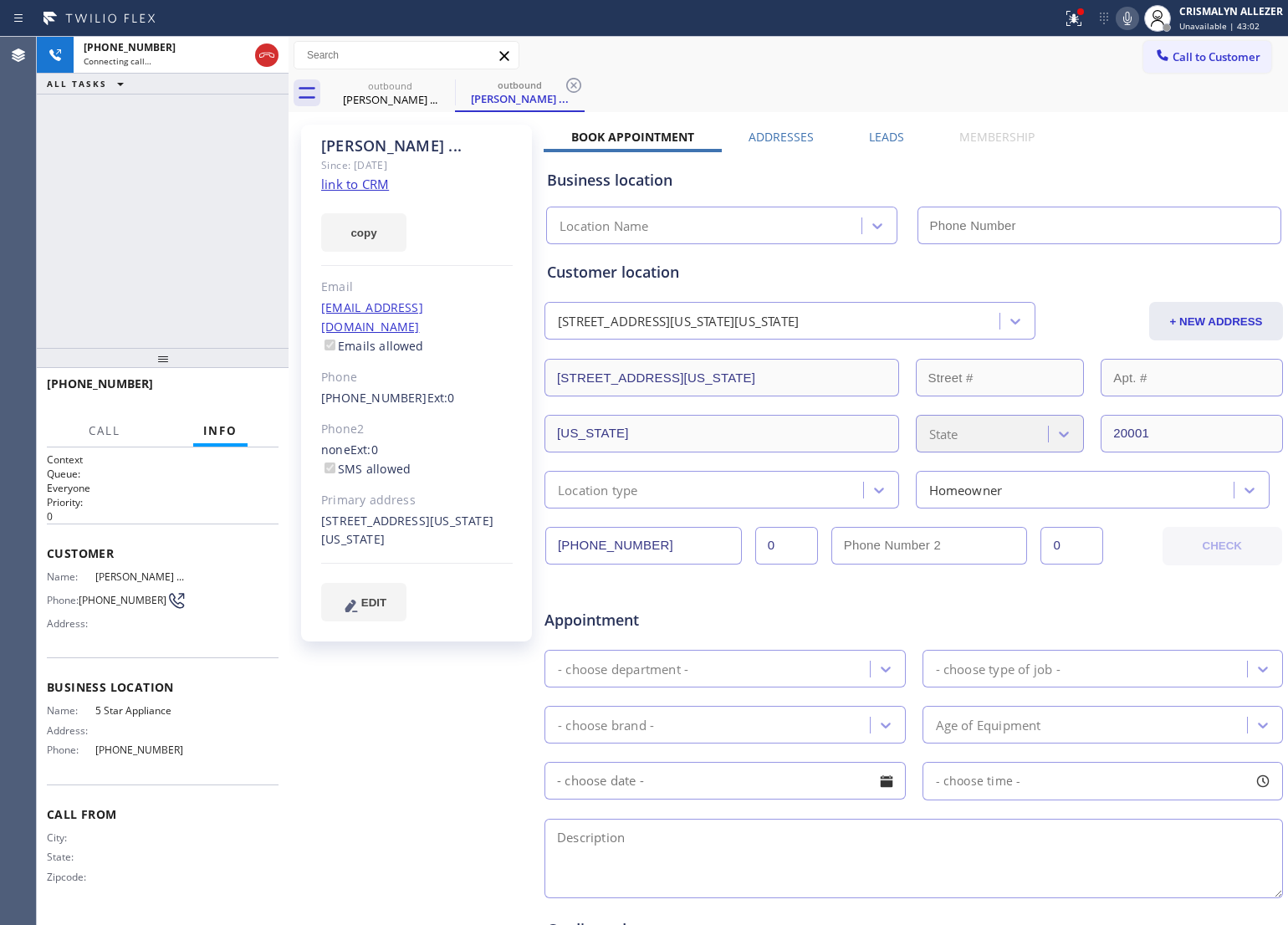
click at [362, 186] on link "link to CRM" at bounding box center [355, 184] width 67 height 17
type input "[PHONE_NUMBER]"
click at [482, 420] on div "Phone2" at bounding box center [416, 429] width 191 height 19
click at [464, 394] on div "[PERSON_NAME] ... Since: [DATE] link to CRM copy Email [EMAIL_ADDRESS][DOMAIN_N…" at bounding box center [416, 383] width 231 height 517
click at [244, 394] on span "HANG UP" at bounding box center [239, 391] width 51 height 12
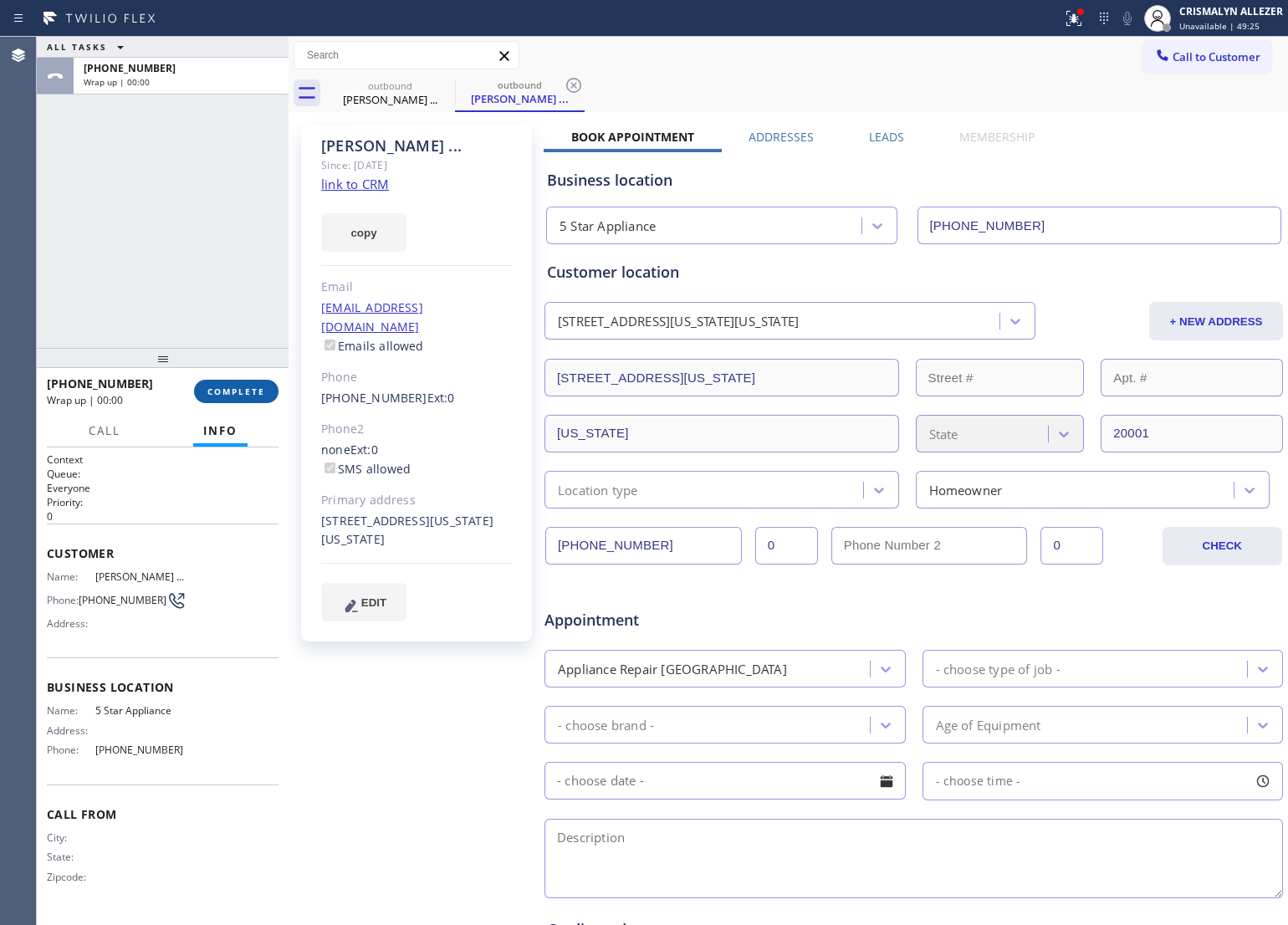
click at [244, 394] on span "COMPLETE" at bounding box center [236, 391] width 57 height 12
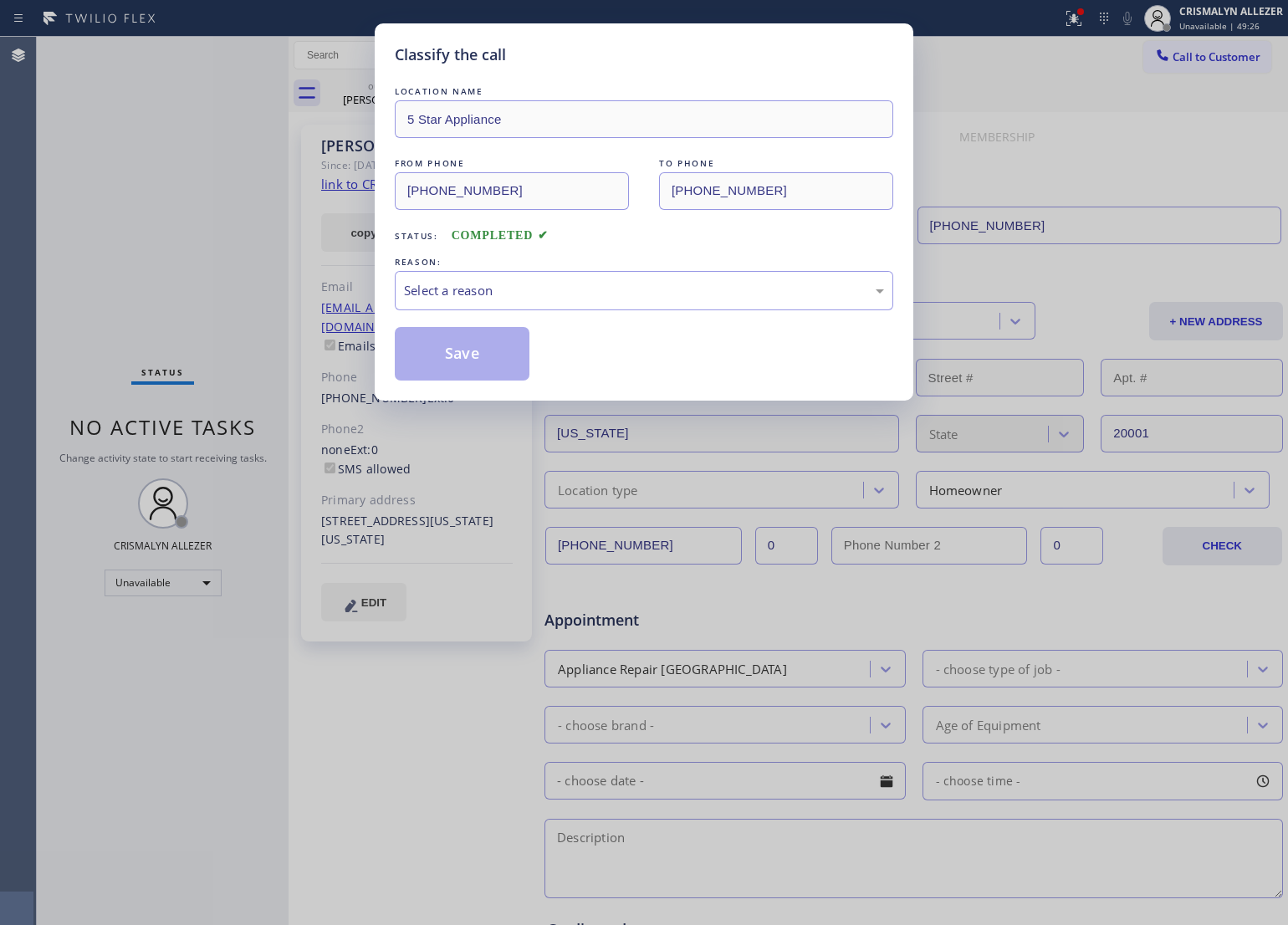
click at [657, 324] on div "LOCATION NAME 5 Star Appliance FROM PHONE [PHONE_NUMBER] TO PHONE [PHONE_NUMBER…" at bounding box center [643, 231] width 498 height 298
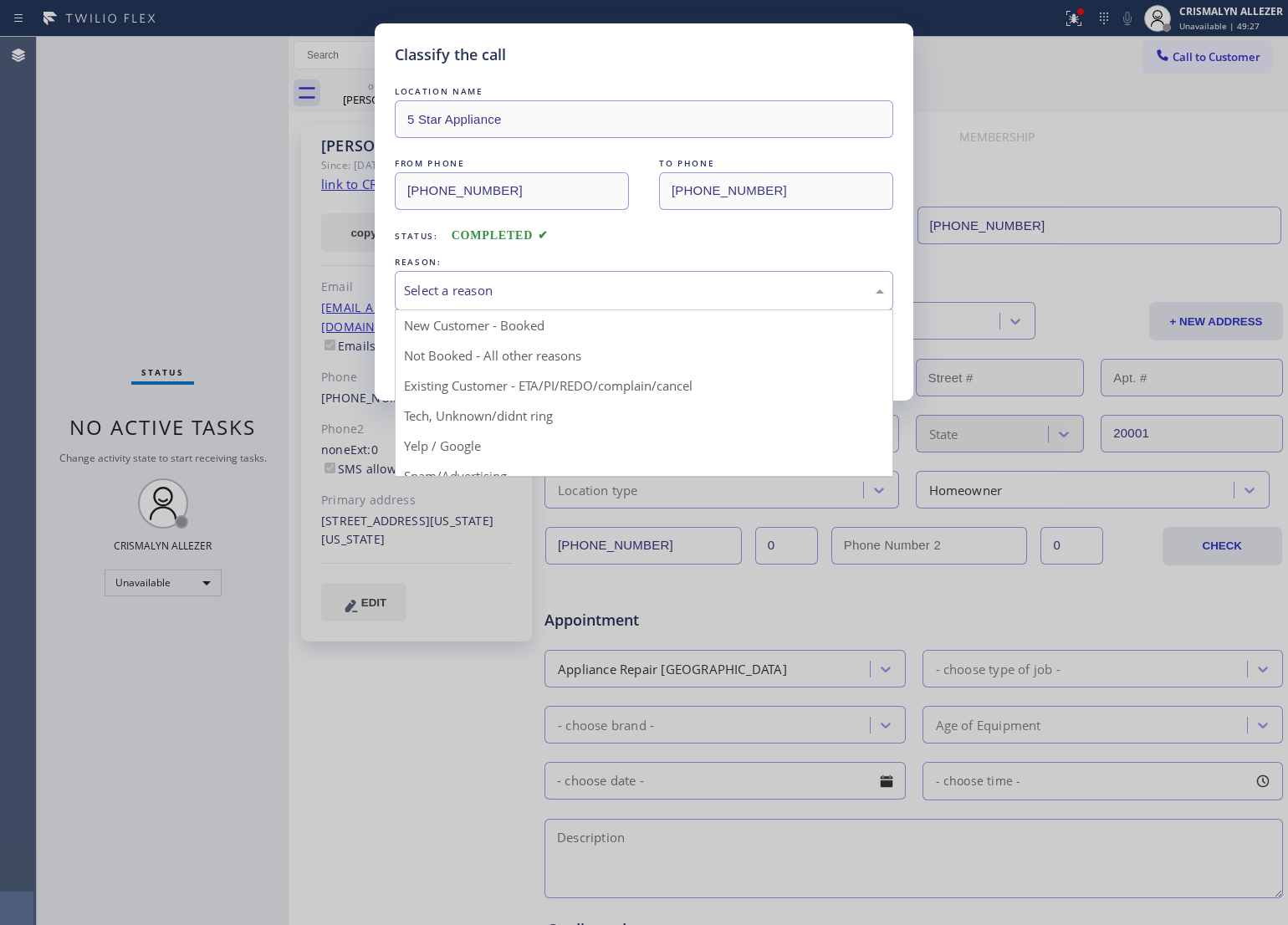
click at [649, 298] on div "Select a reason" at bounding box center [644, 290] width 480 height 19
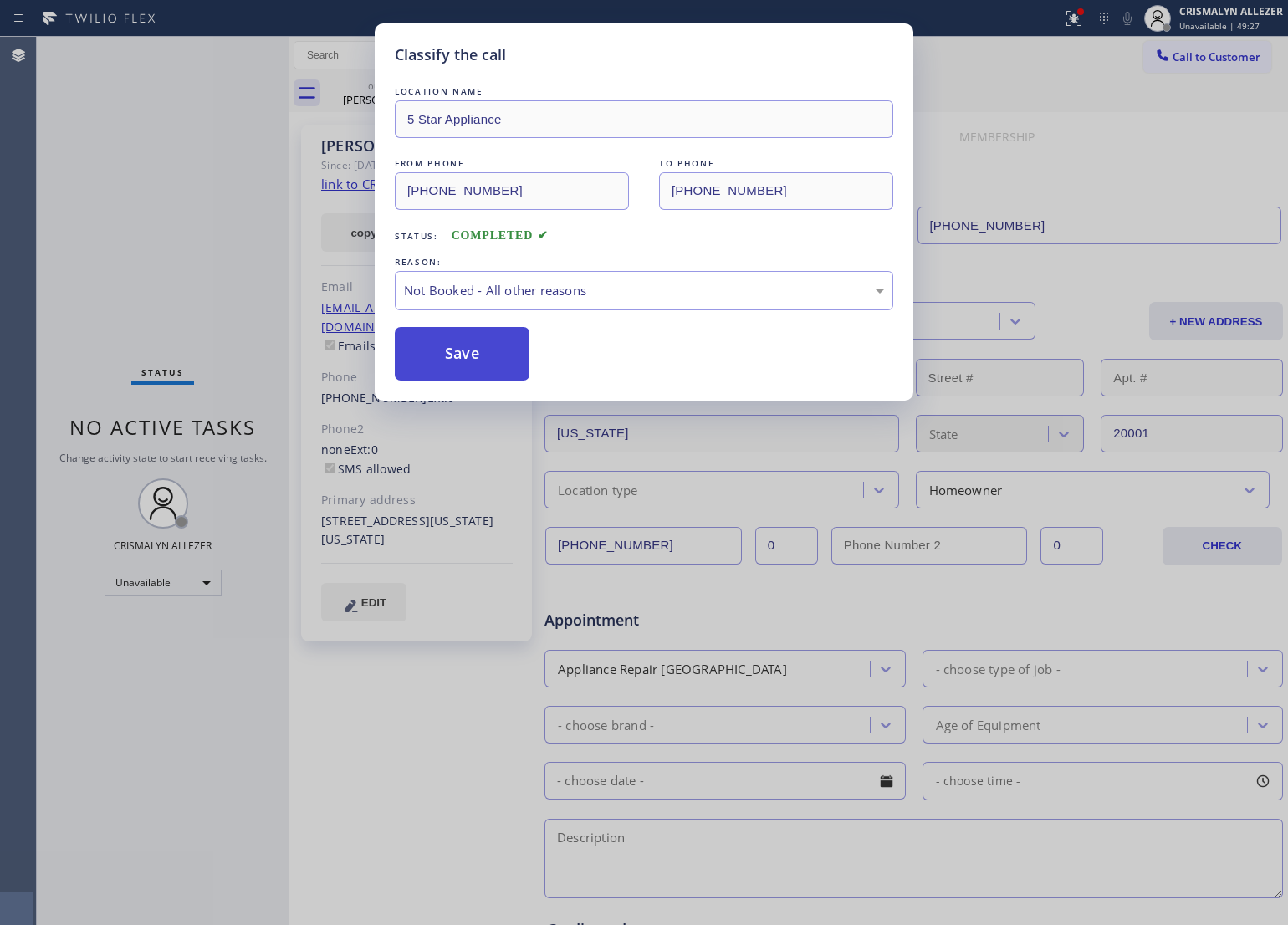
click at [489, 352] on button "Save" at bounding box center [462, 354] width 135 height 54
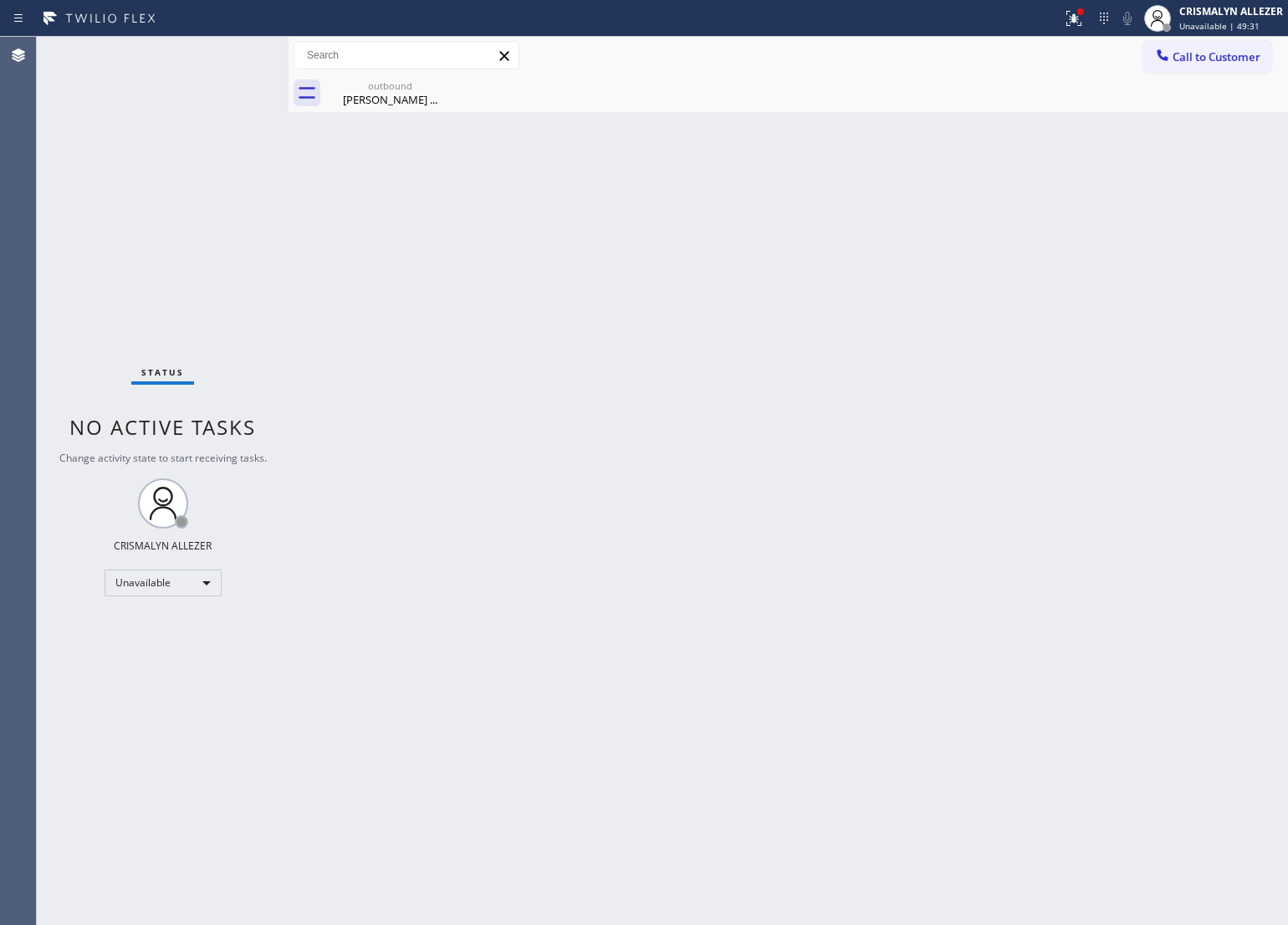
click at [658, 391] on div "Back to Dashboard Change Sender ID Customers Technicians Select a contact Outbo…" at bounding box center [788, 481] width 1000 height 889
drag, startPoint x: 1180, startPoint y: 47, endPoint x: 967, endPoint y: 136, distance: 230.8
click at [1181, 47] on button "Call to Customer" at bounding box center [1207, 57] width 128 height 32
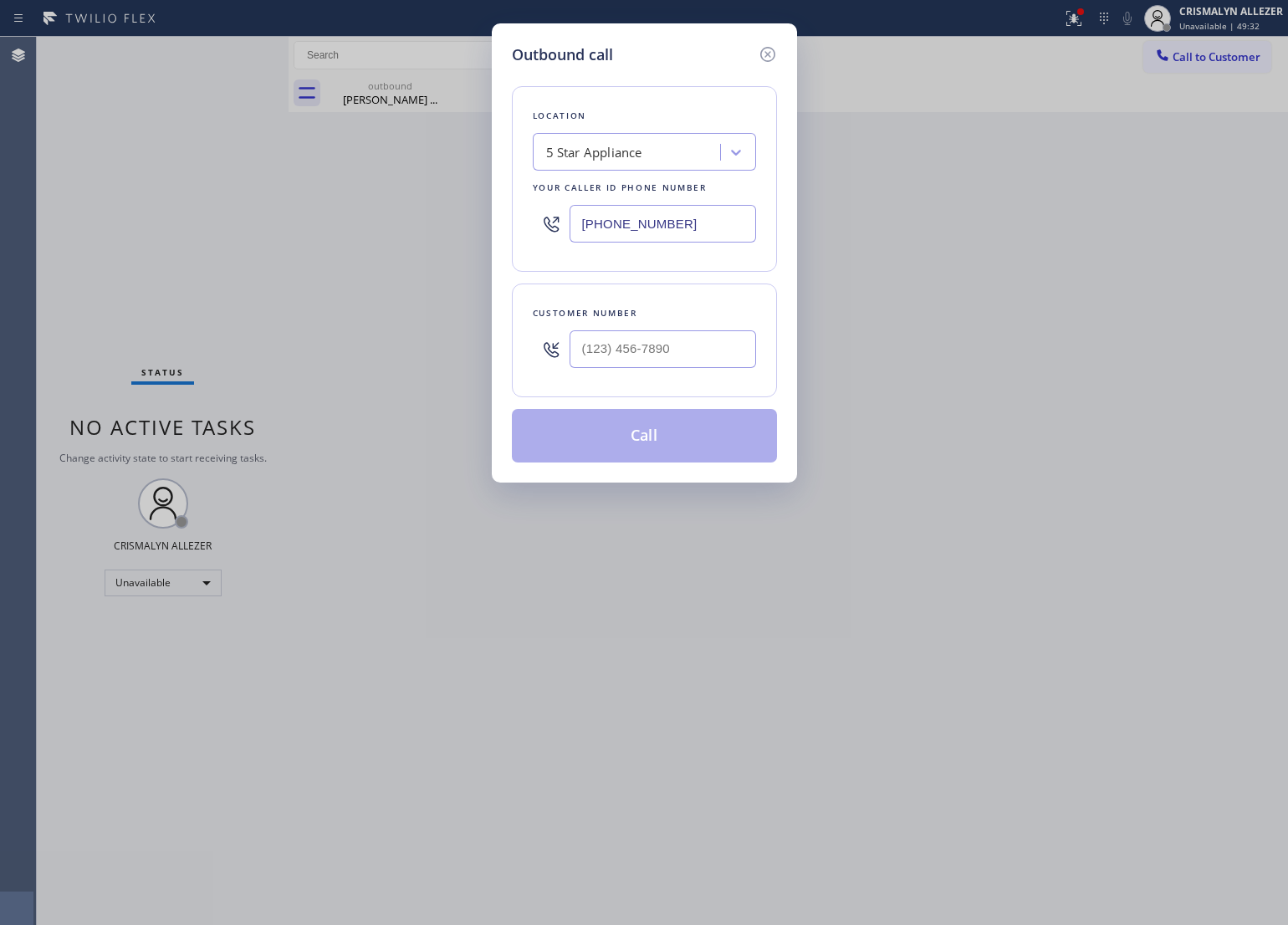
drag, startPoint x: 738, startPoint y: 230, endPoint x: 110, endPoint y: 194, distance: 629.0
click at [169, 194] on div "Outbound call Location 5 Star Appliance Your caller id phone number [PHONE_NUMB…" at bounding box center [644, 462] width 1288 height 925
paste input "855) 731-4952"
type input "[PHONE_NUMBER]"
click at [720, 353] on input "(___) ___-____" at bounding box center [663, 349] width 186 height 38
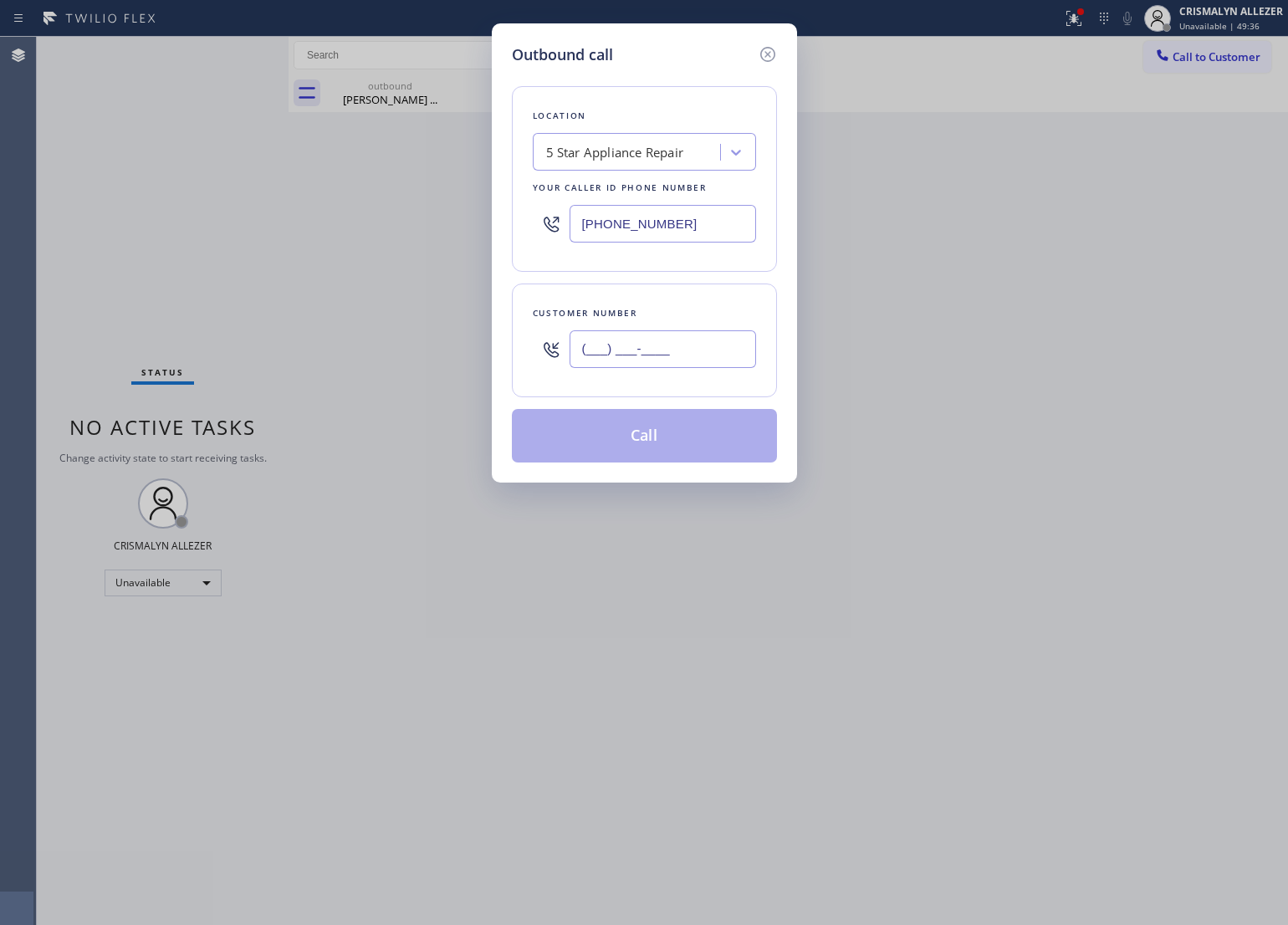
paste input "310) 420-9538"
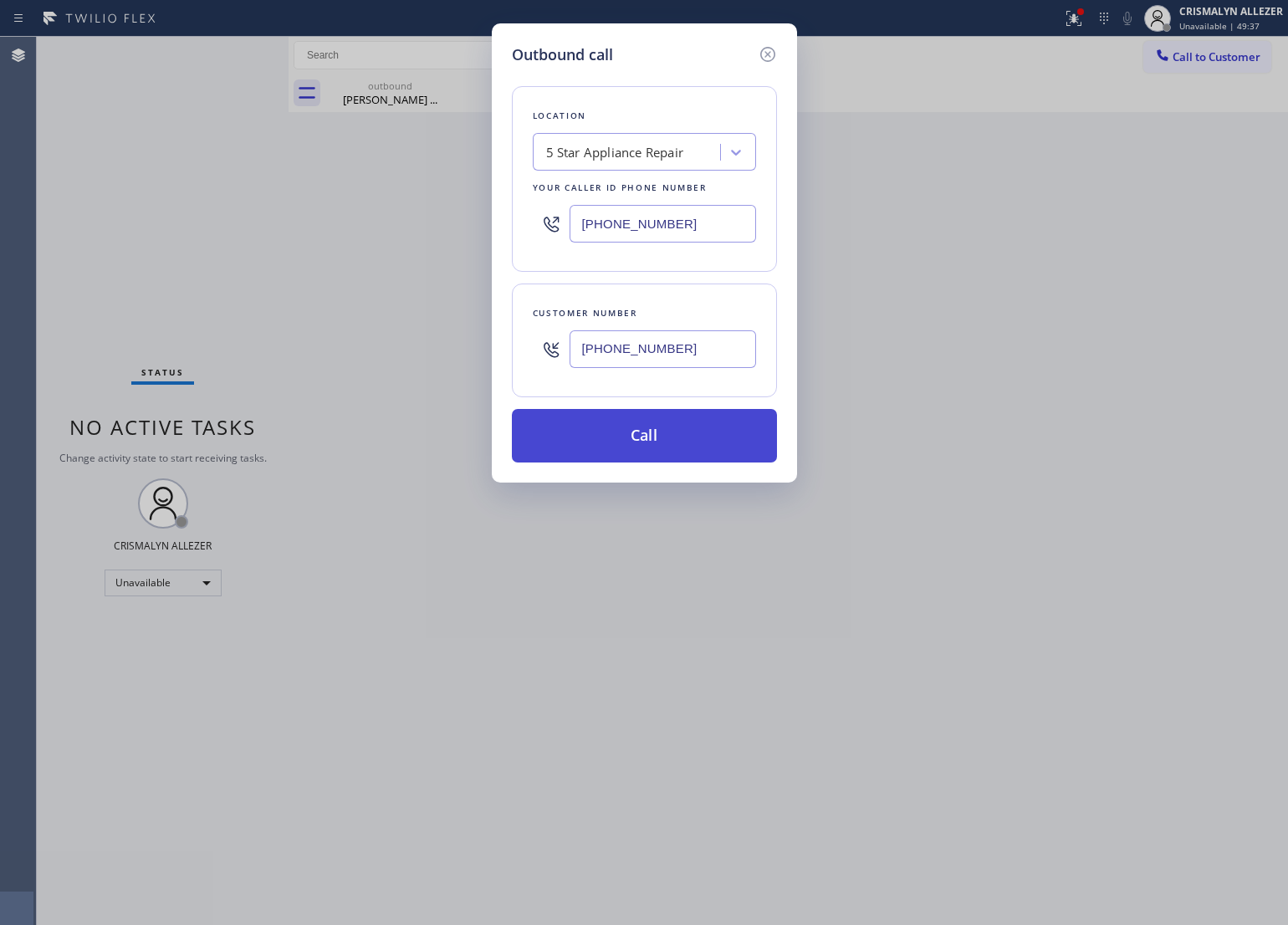
type input "[PHONE_NUMBER]"
click at [648, 433] on button "Call" at bounding box center [644, 436] width 266 height 54
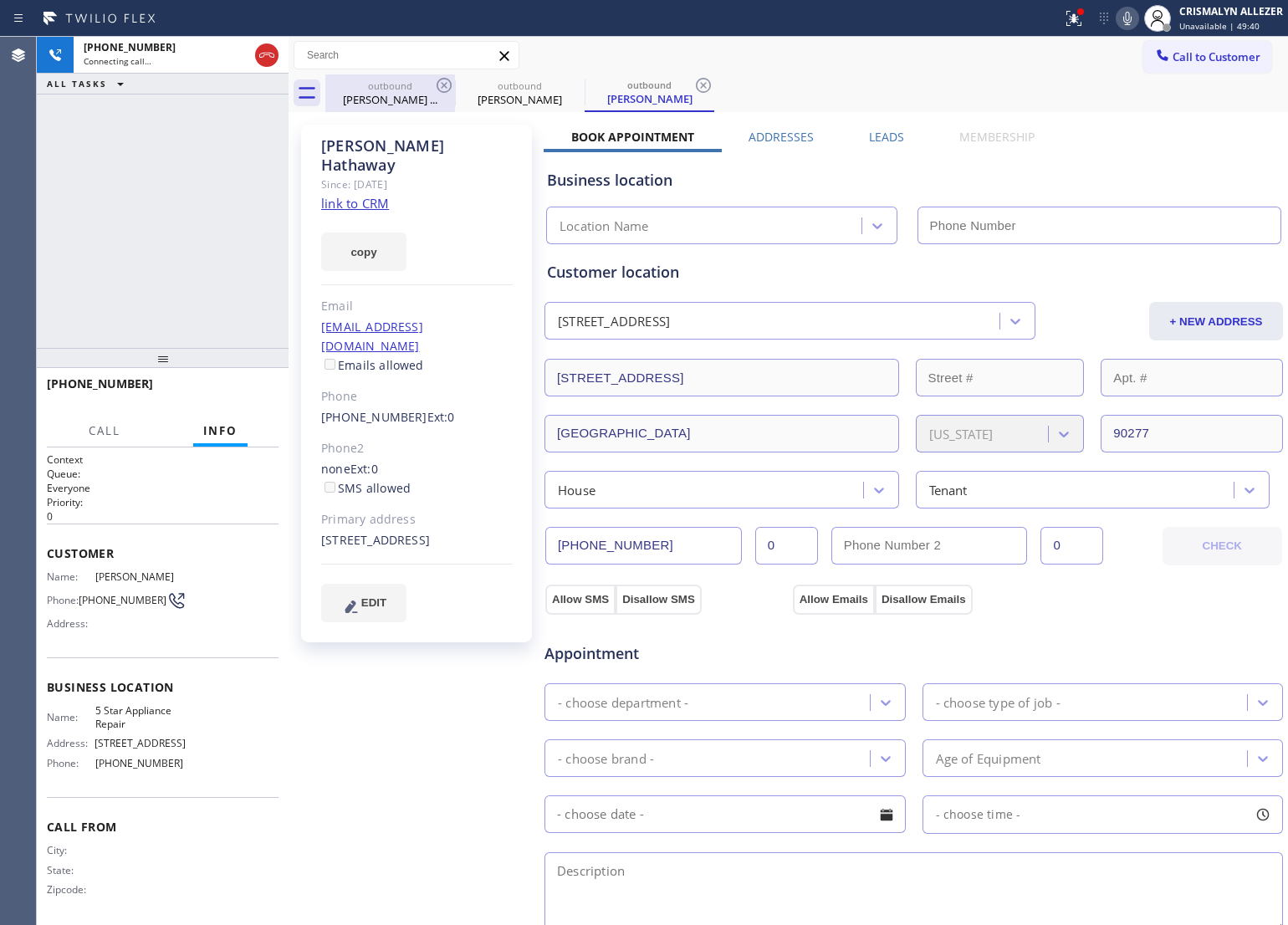
type input "[PHONE_NUMBER]"
click at [393, 94] on div "[PERSON_NAME] ..." at bounding box center [390, 99] width 126 height 15
type input "[PHONE_NUMBER]"
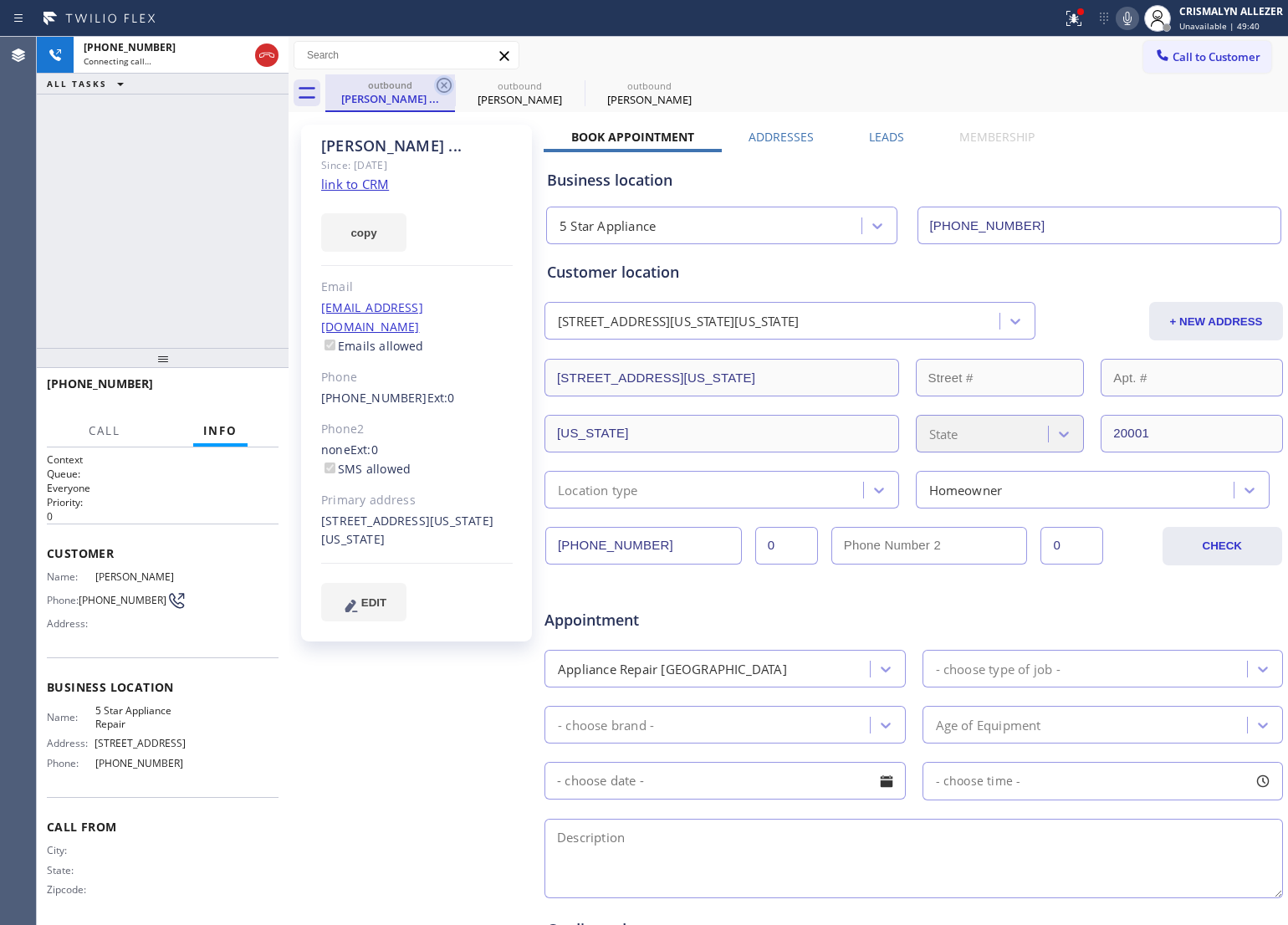
click at [441, 83] on icon at bounding box center [444, 85] width 20 height 20
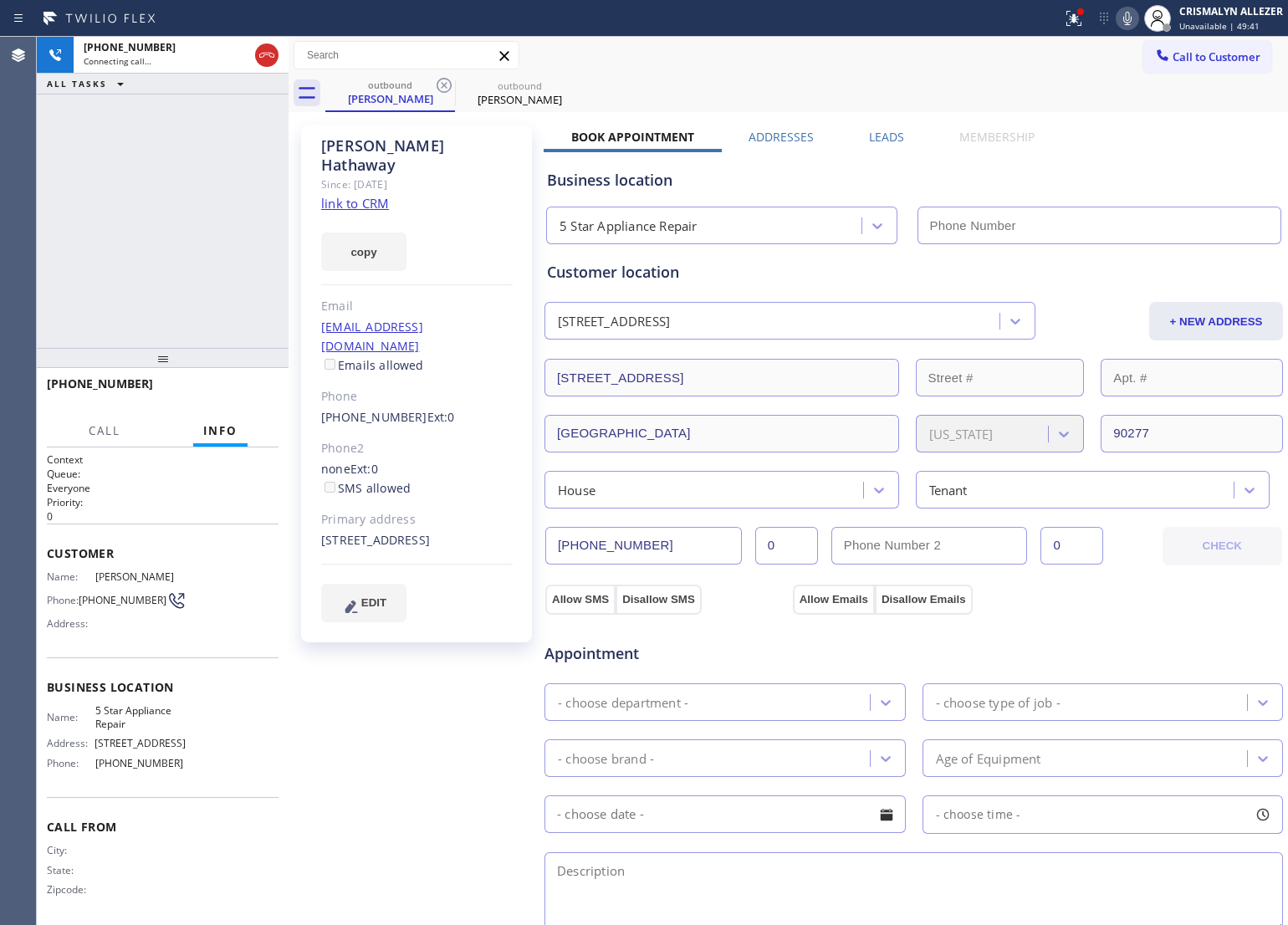
type input "[PHONE_NUMBER]"
click at [362, 195] on link "link to CRM" at bounding box center [355, 203] width 67 height 17
click at [1130, 24] on icon at bounding box center [1128, 19] width 8 height 13
click at [217, 173] on div "[PHONE_NUMBER] Live | 04:36 ALL TASKS ALL TASKS ACTIVE TASKS TASKS IN WRAP UP" at bounding box center [163, 192] width 252 height 311
click at [1125, 13] on icon at bounding box center [1128, 19] width 20 height 20
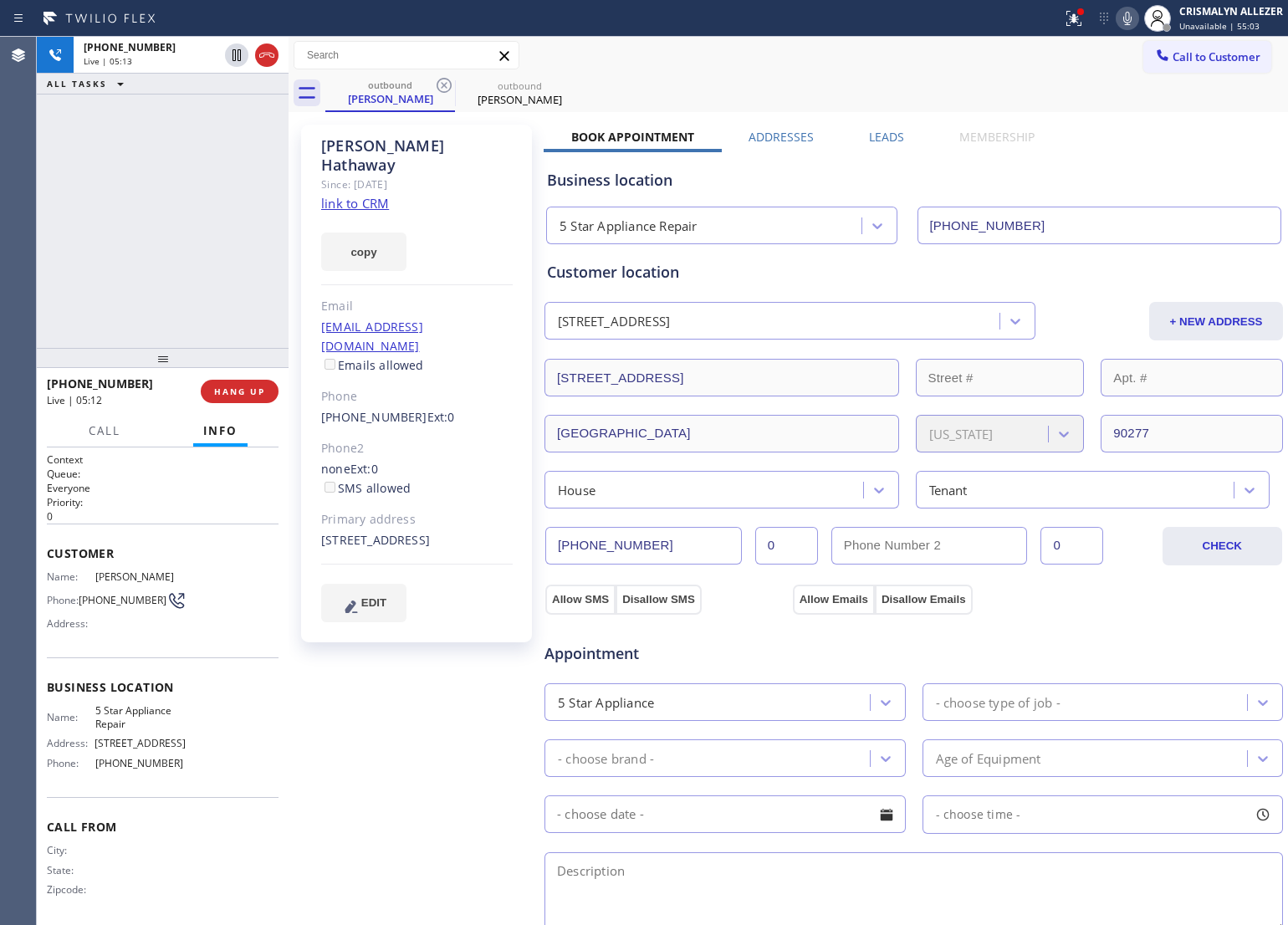
click at [1127, 22] on icon at bounding box center [1128, 19] width 8 height 13
click at [1123, 23] on icon at bounding box center [1128, 19] width 20 height 20
drag, startPoint x: 809, startPoint y: 256, endPoint x: 969, endPoint y: 214, distance: 165.4
click at [812, 256] on div "Customer location [STREET_ADDRESS] + NEW ADDRESS [STREET_ADDRESS][US_STATE] Hou…" at bounding box center [914, 377] width 740 height 265
click at [1124, 23] on icon at bounding box center [1128, 19] width 20 height 20
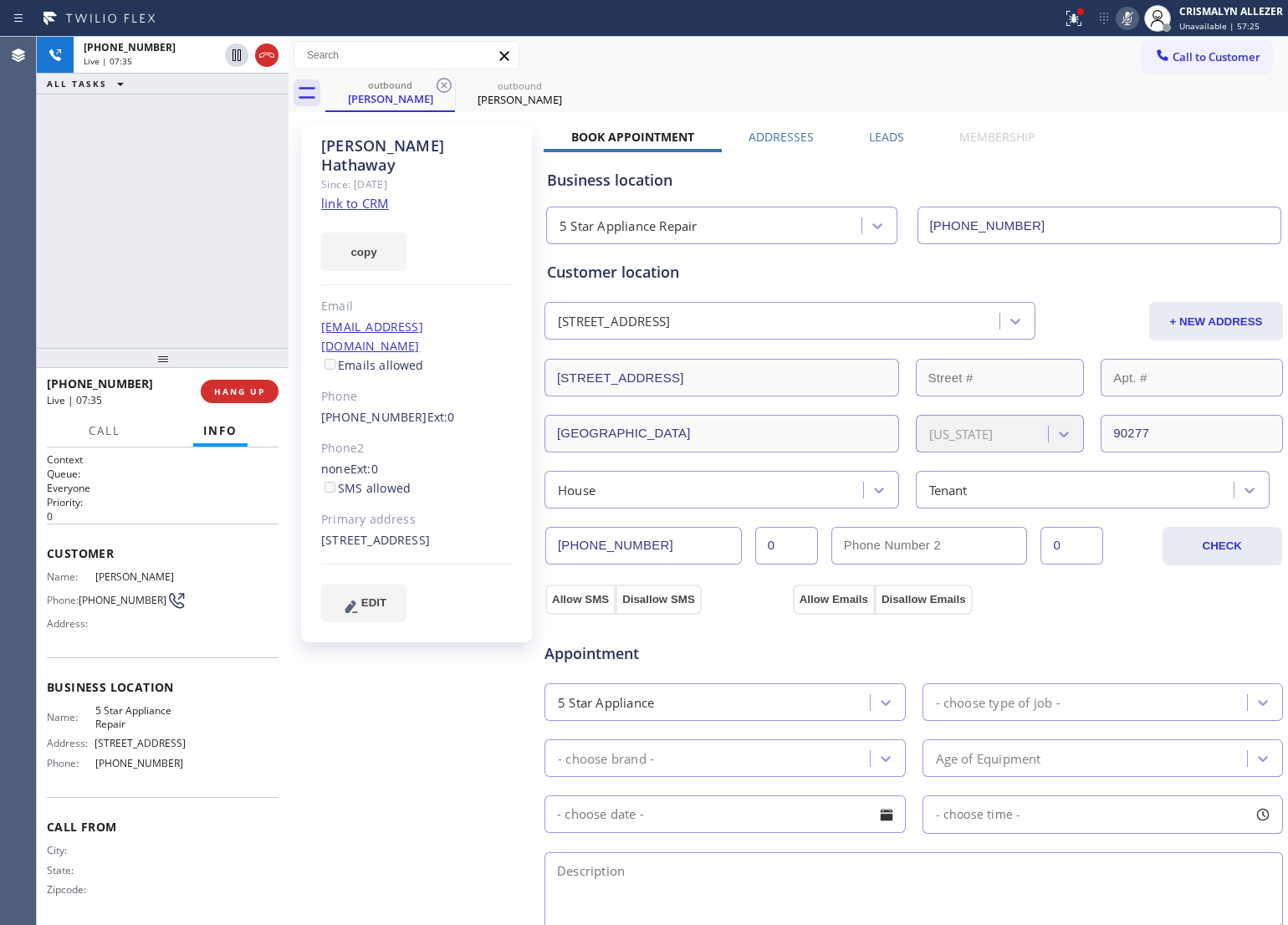
click at [1123, 13] on icon at bounding box center [1128, 19] width 20 height 20
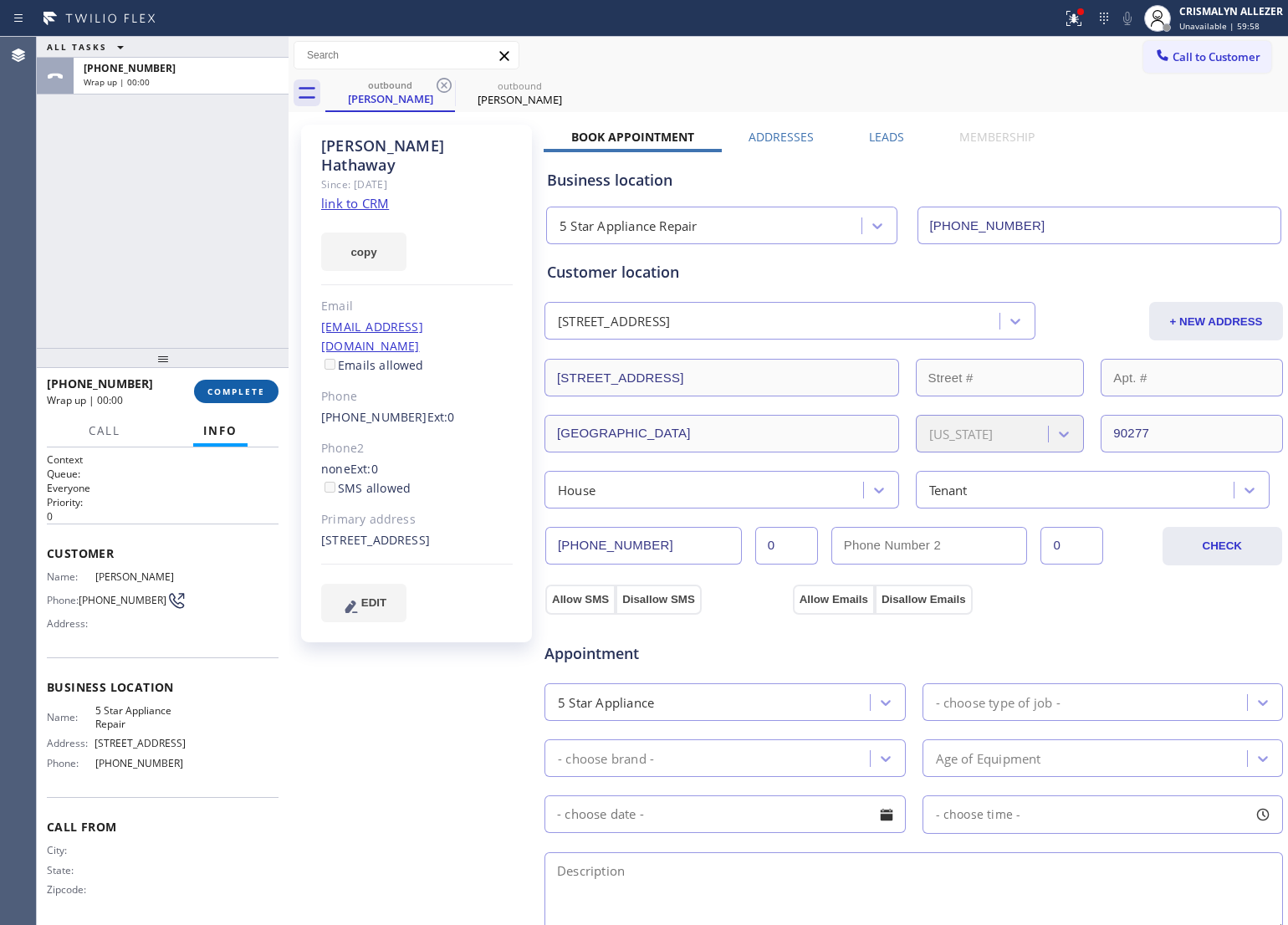
click at [228, 394] on span "COMPLETE" at bounding box center [236, 391] width 57 height 12
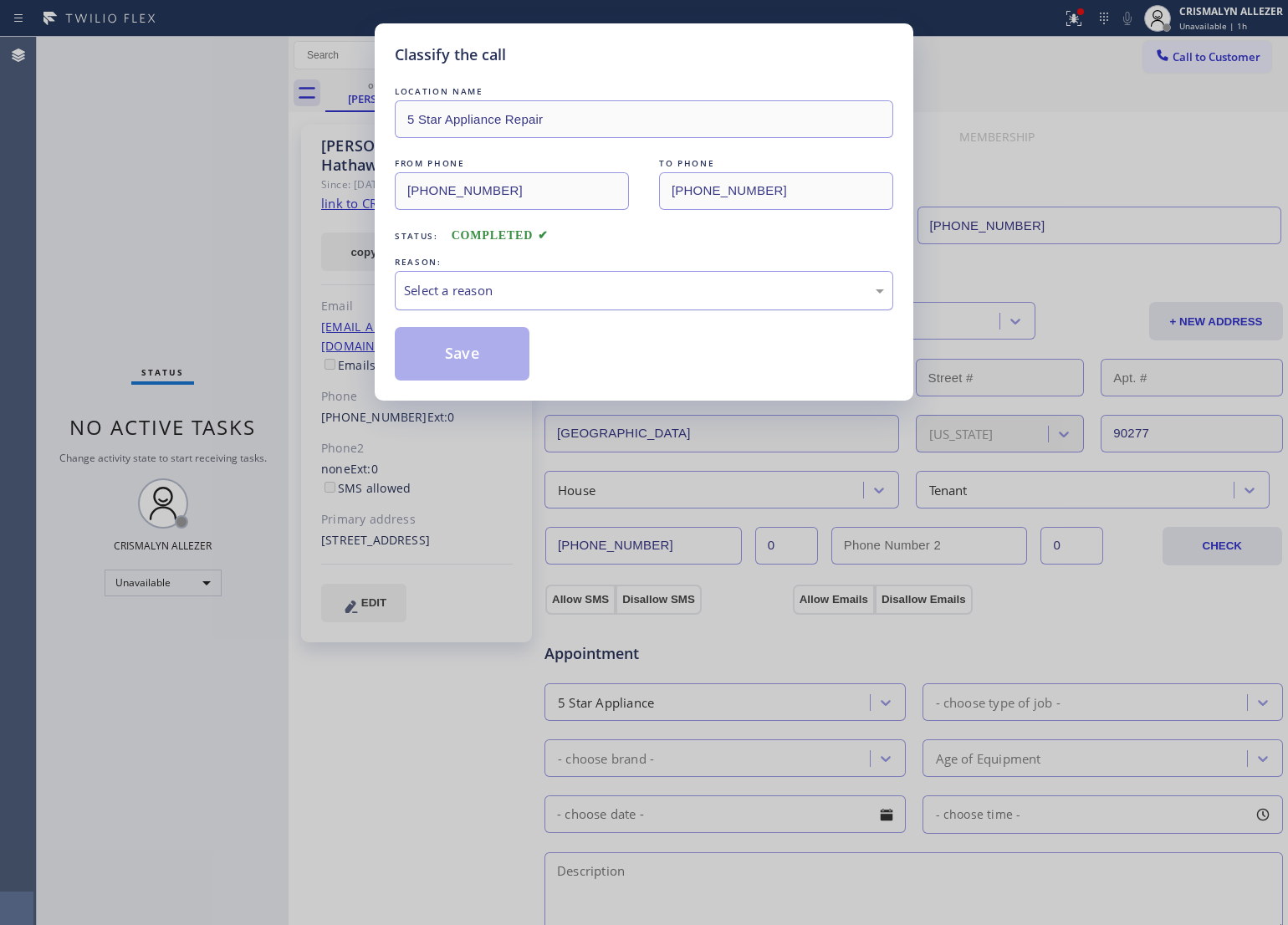
click at [703, 293] on div "Select a reason" at bounding box center [644, 290] width 480 height 19
click at [458, 352] on button "Save" at bounding box center [462, 354] width 135 height 54
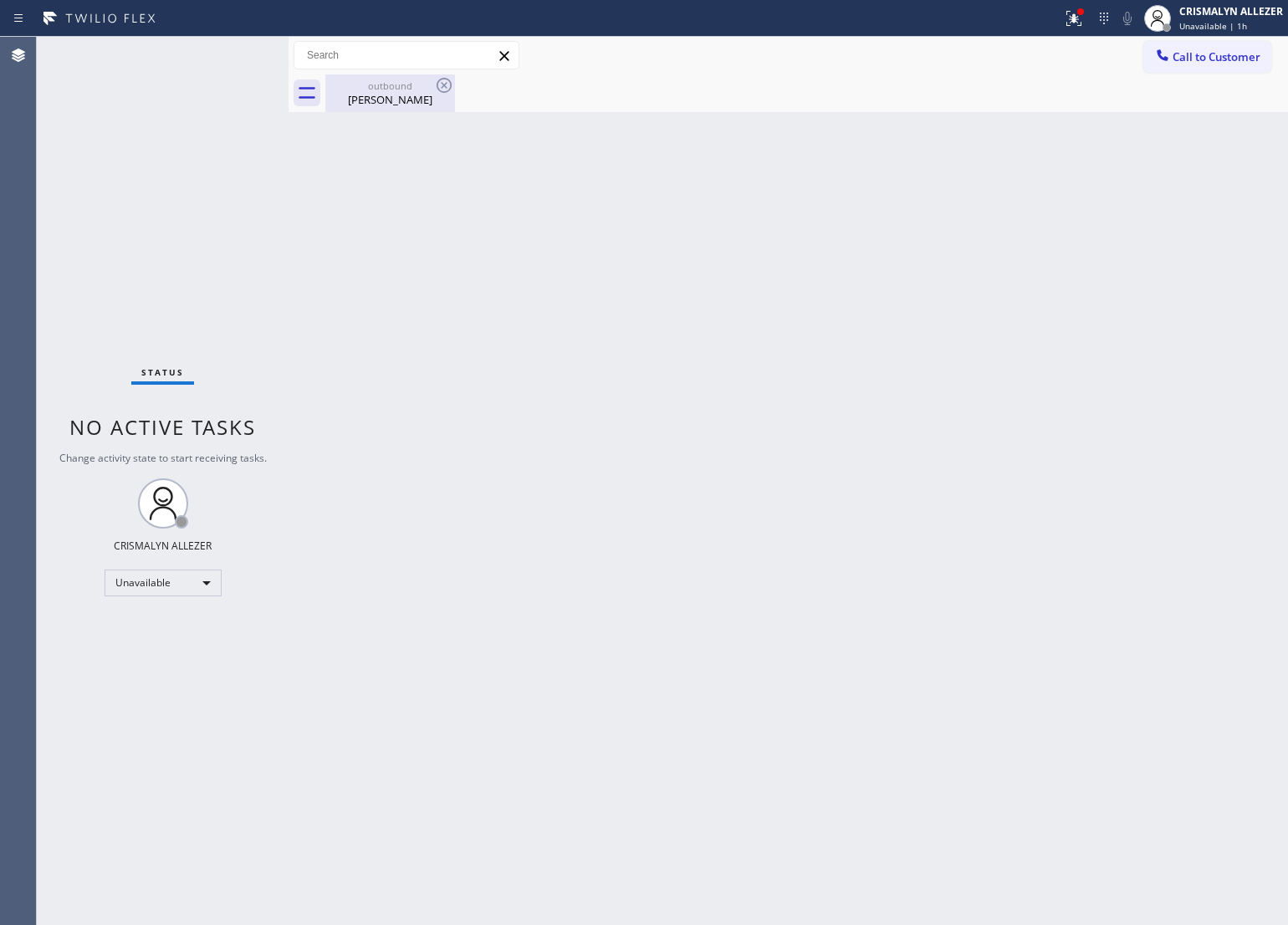
click at [394, 105] on div "[PERSON_NAME]" at bounding box center [390, 99] width 126 height 15
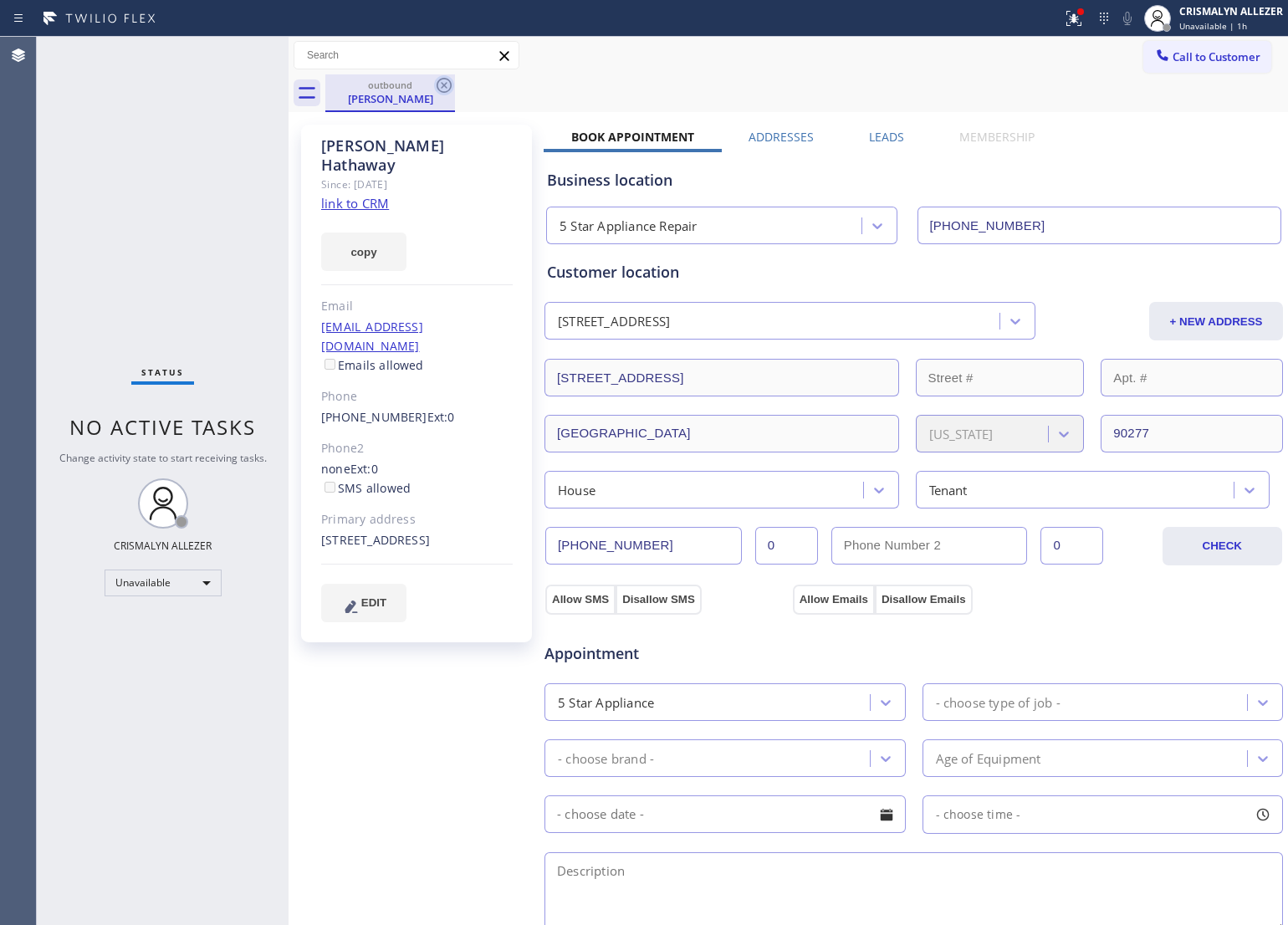
click at [448, 88] on icon at bounding box center [444, 85] width 20 height 20
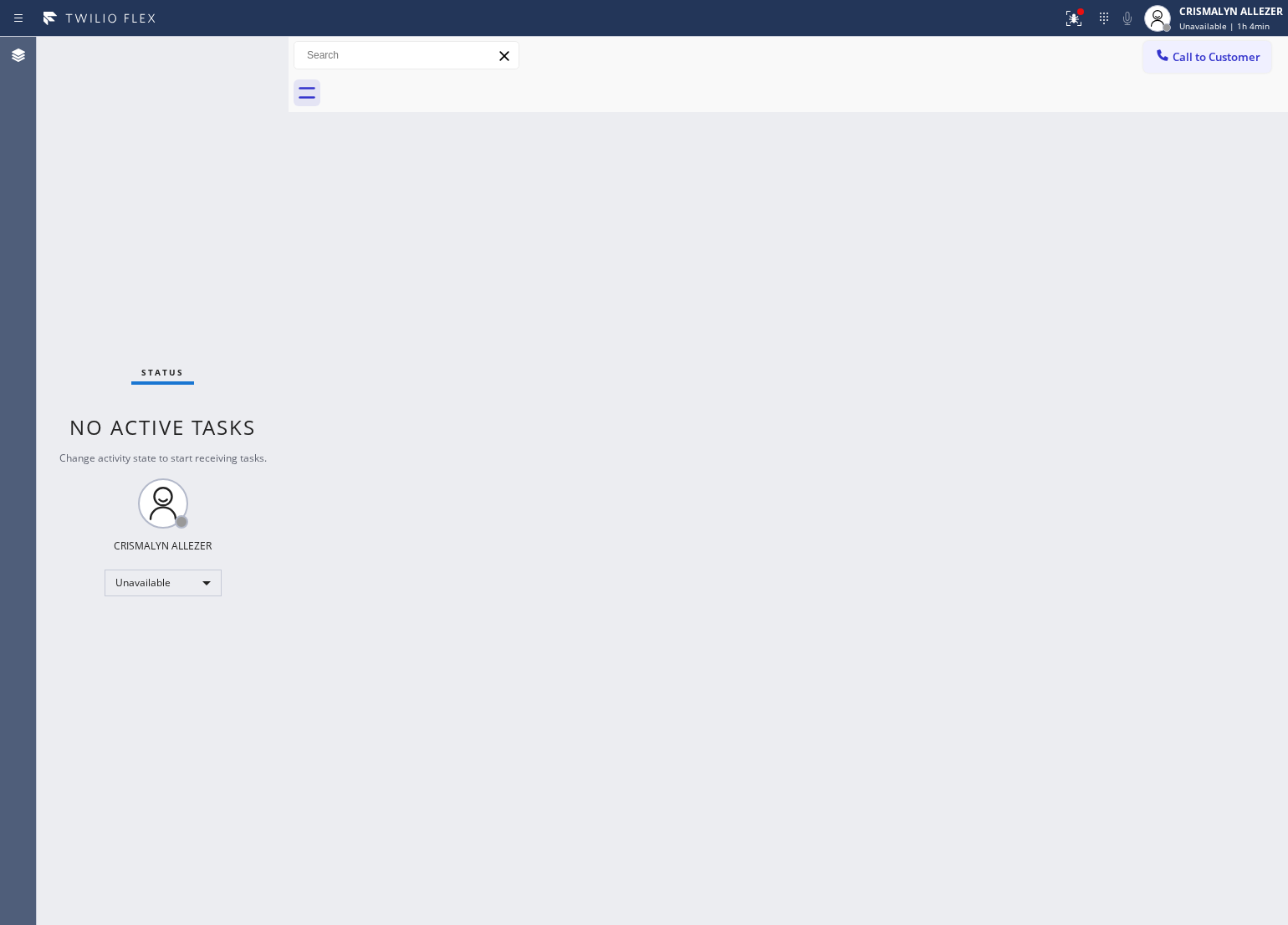
click at [661, 272] on div "Back to Dashboard Change Sender ID Customers Technicians Select a contact Outbo…" at bounding box center [788, 481] width 1000 height 889
click at [1228, 65] on button "Call to Customer" at bounding box center [1207, 57] width 128 height 32
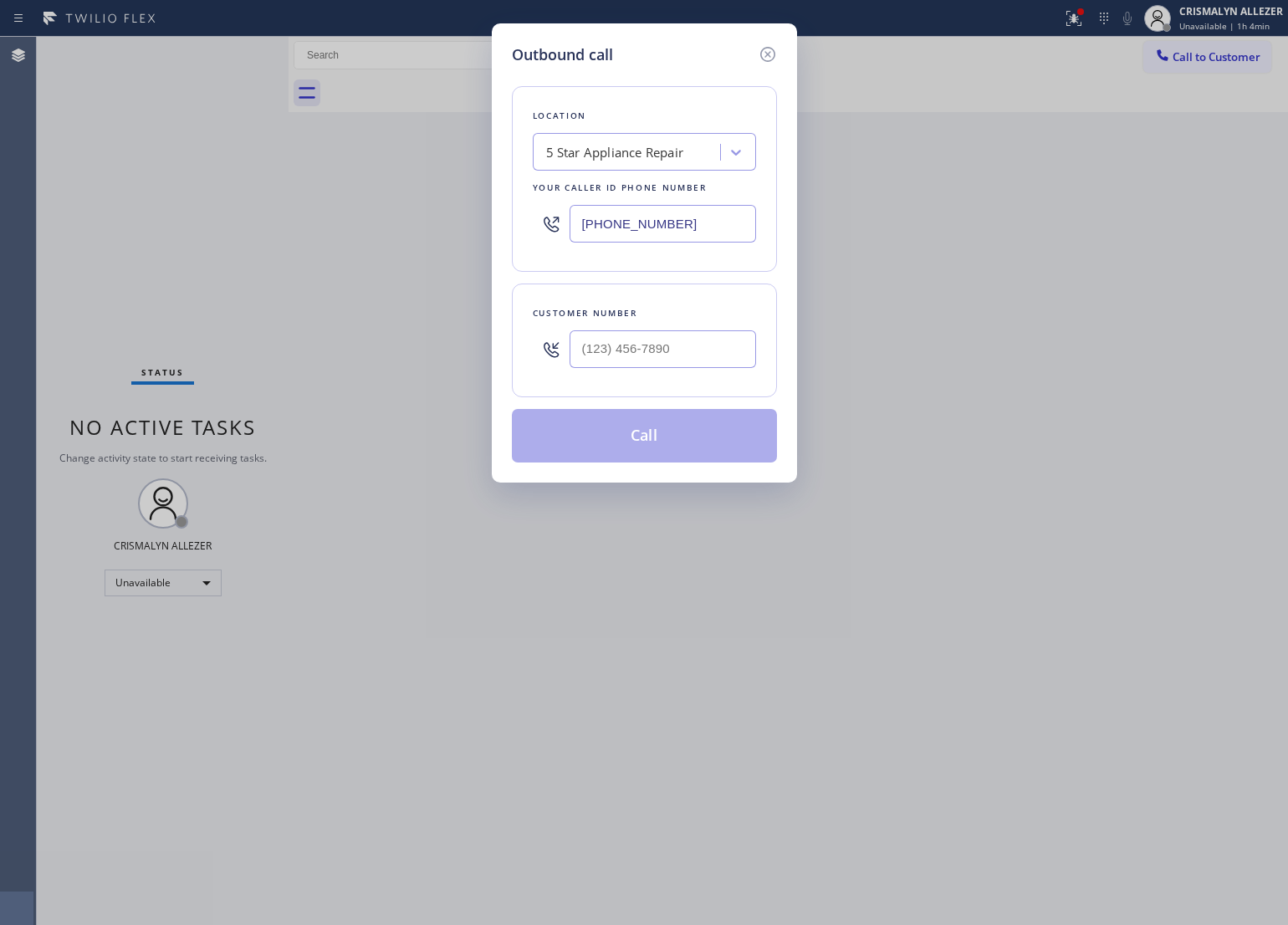
drag, startPoint x: 719, startPoint y: 233, endPoint x: 210, endPoint y: 202, distance: 509.9
click at [210, 202] on div "Outbound call Location 5 Star Appliance Repair Your caller id phone number [PHO…" at bounding box center [644, 462] width 1288 height 925
paste input "714) 909-1269"
type input "[PHONE_NUMBER]"
click at [657, 345] on input "(___) ___-____" at bounding box center [663, 349] width 186 height 38
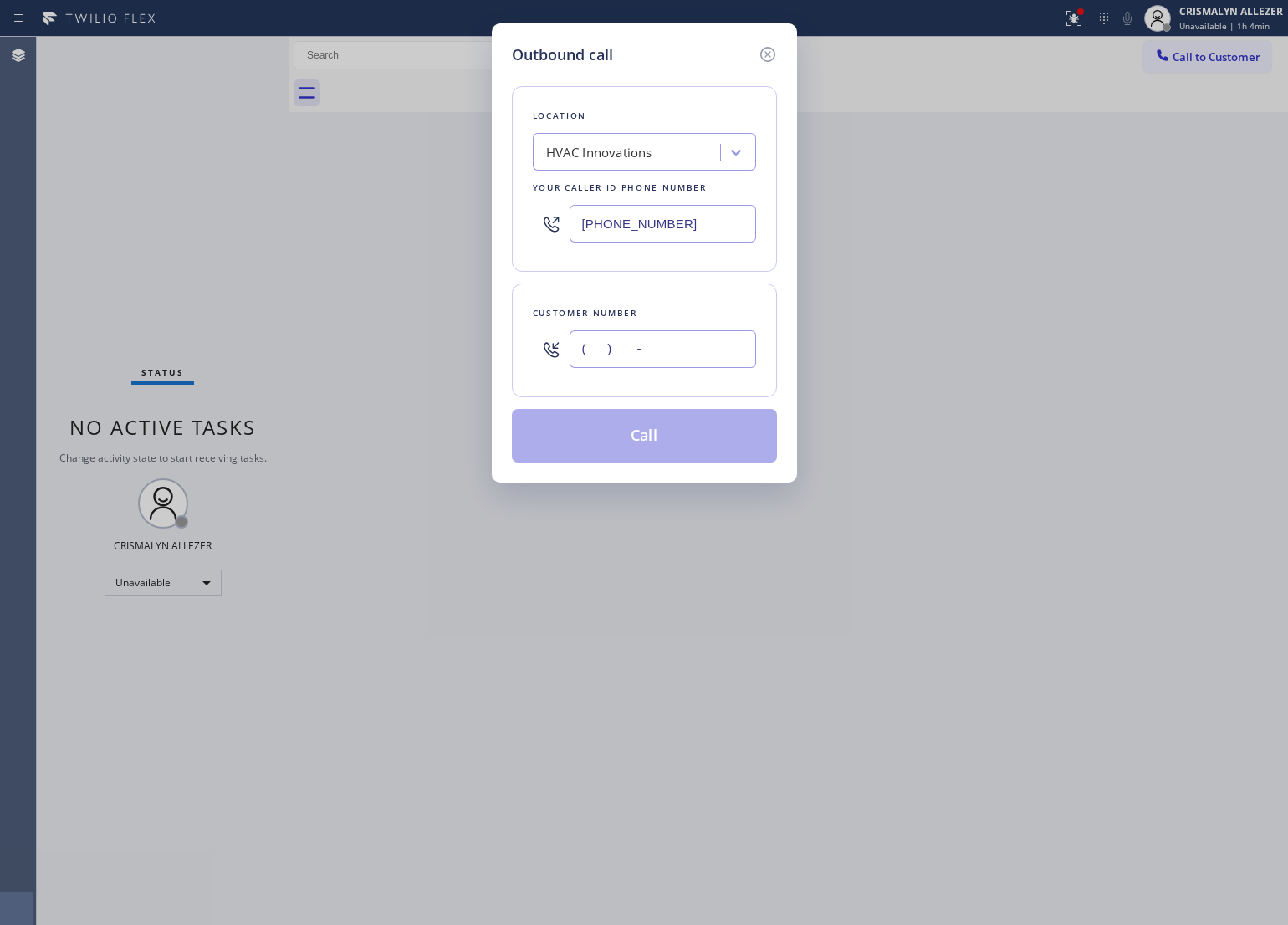
paste input "714) 250-8328"
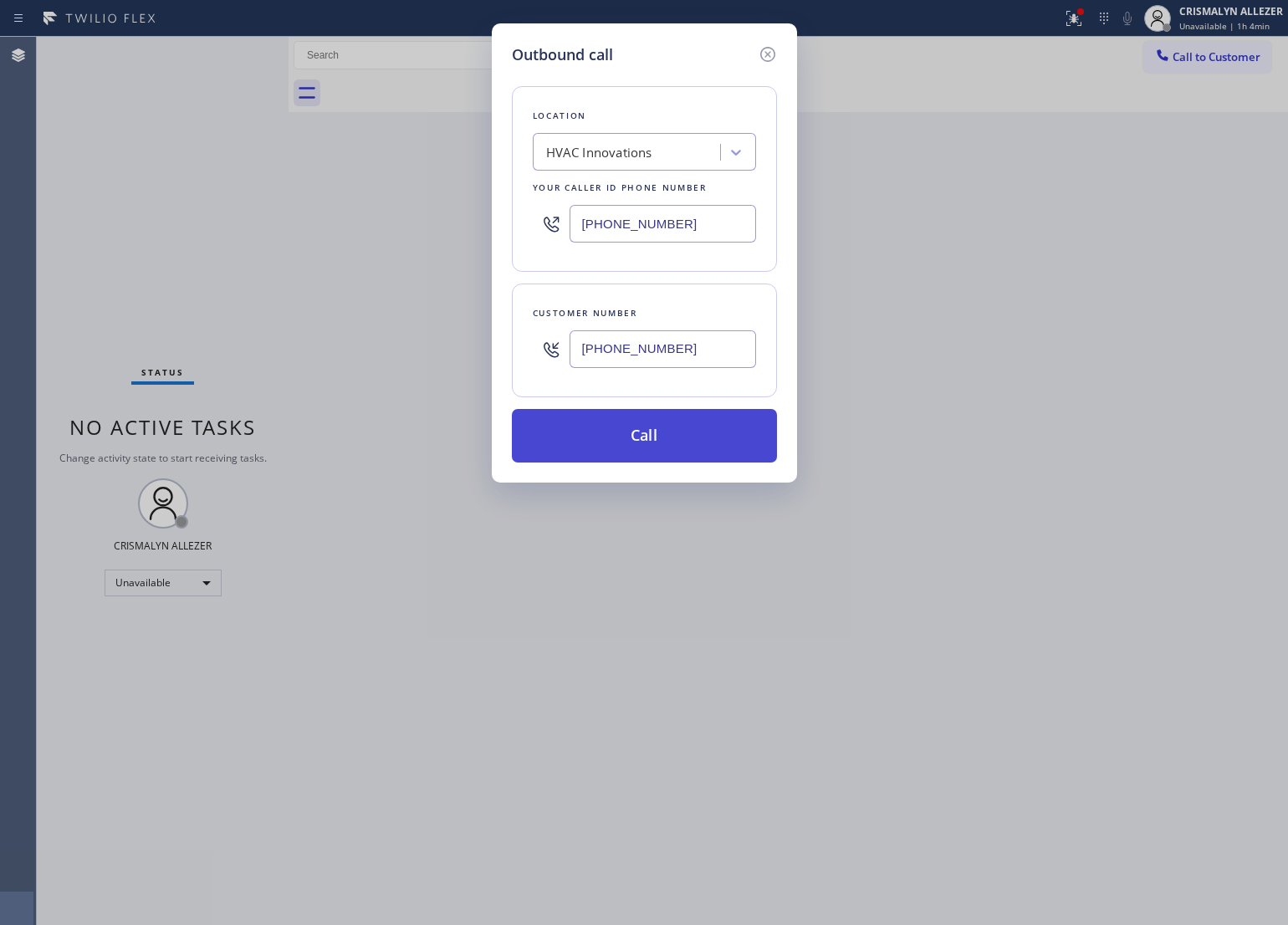
type input "[PHONE_NUMBER]"
click at [657, 462] on button "Call" at bounding box center [644, 436] width 266 height 54
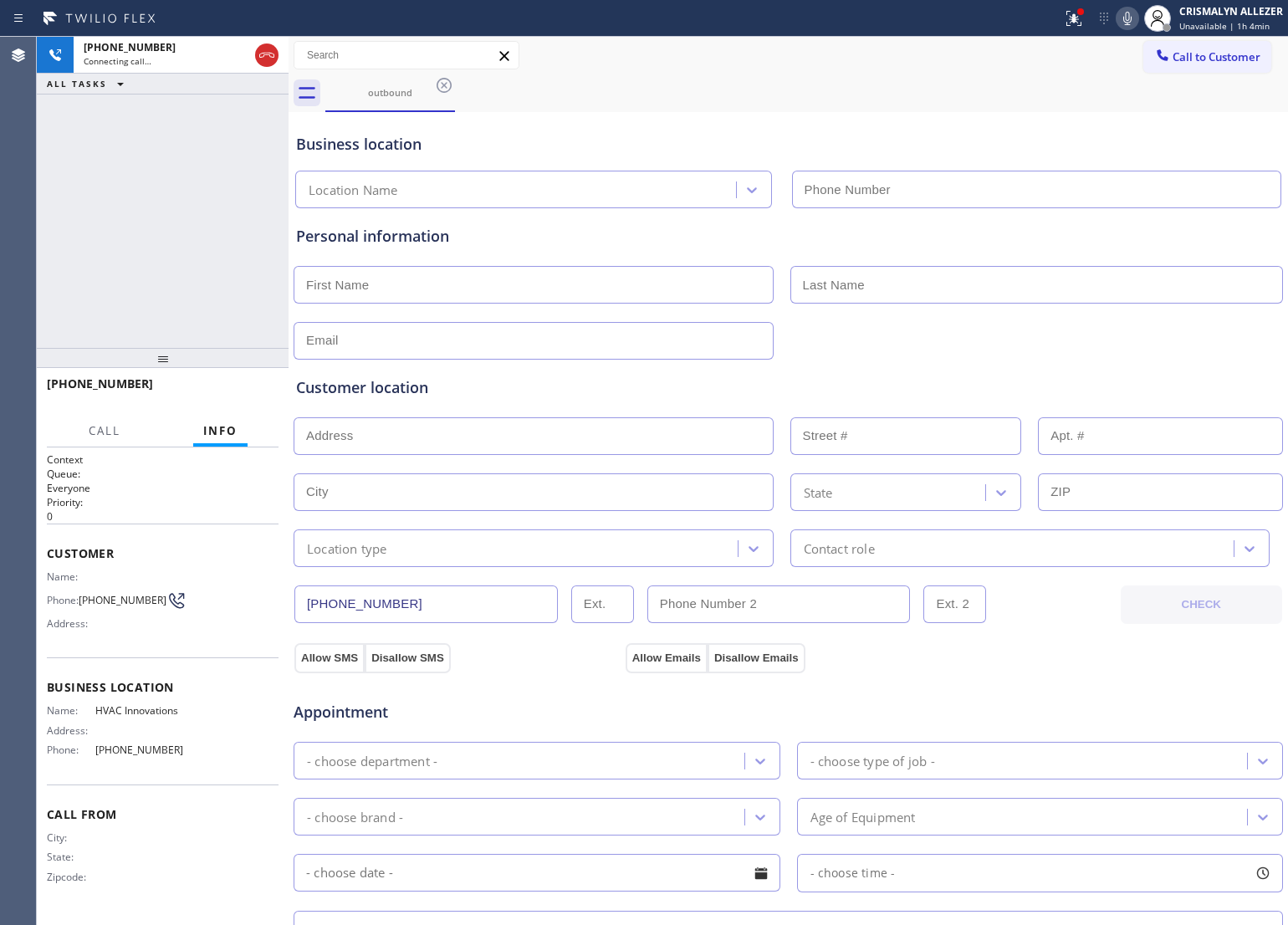
type input "[PHONE_NUMBER]"
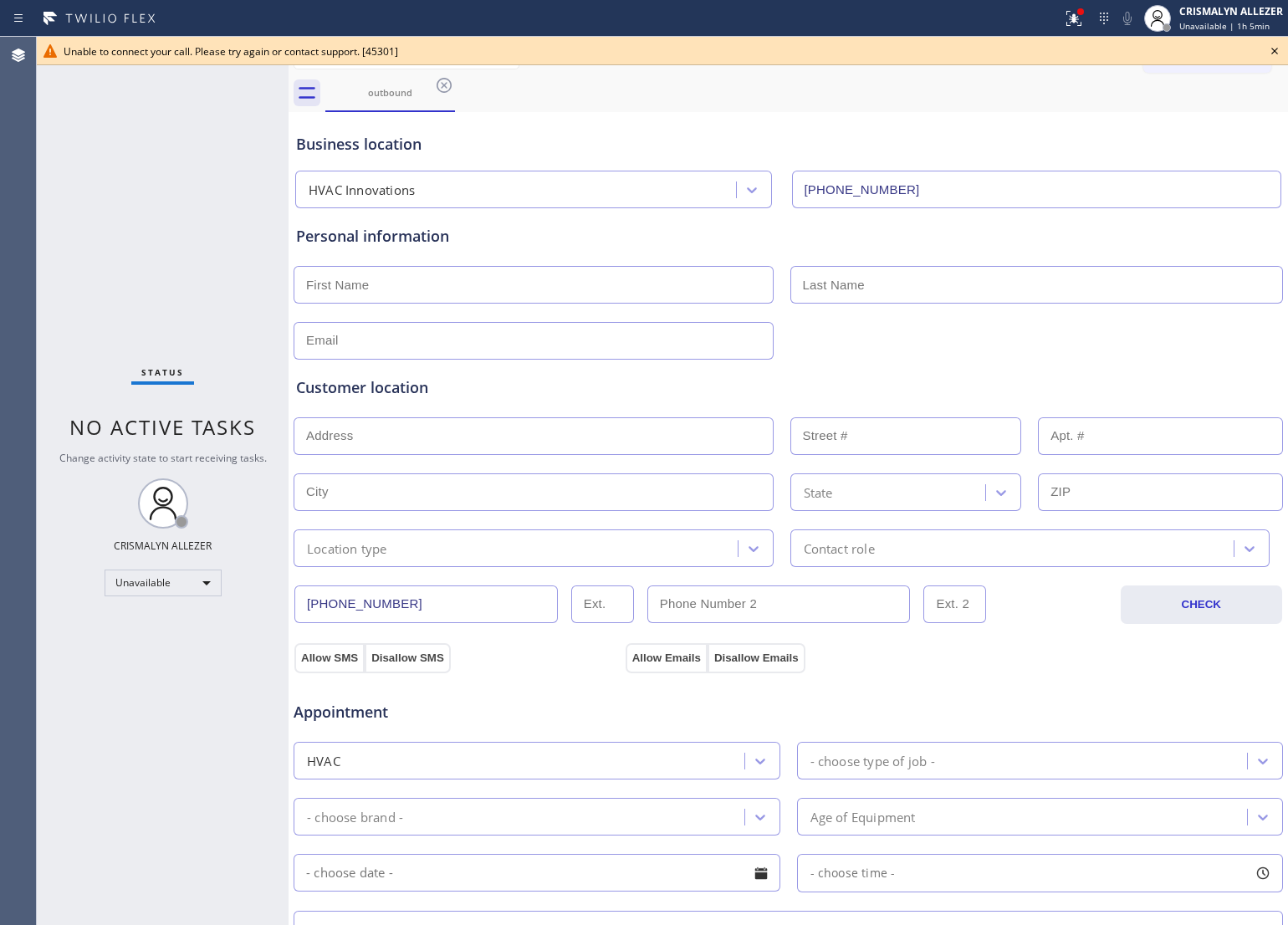
drag, startPoint x: 674, startPoint y: 141, endPoint x: 868, endPoint y: 93, distance: 199.8
click at [696, 133] on div "Business location" at bounding box center [788, 144] width 985 height 23
drag, startPoint x: 1281, startPoint y: 46, endPoint x: 1173, endPoint y: 60, distance: 108.9
click at [1258, 48] on div "Unable to connect your call. Please try again or contact support. [45301]" at bounding box center [663, 51] width 1251 height 29
click at [1273, 51] on icon at bounding box center [1275, 51] width 7 height 7
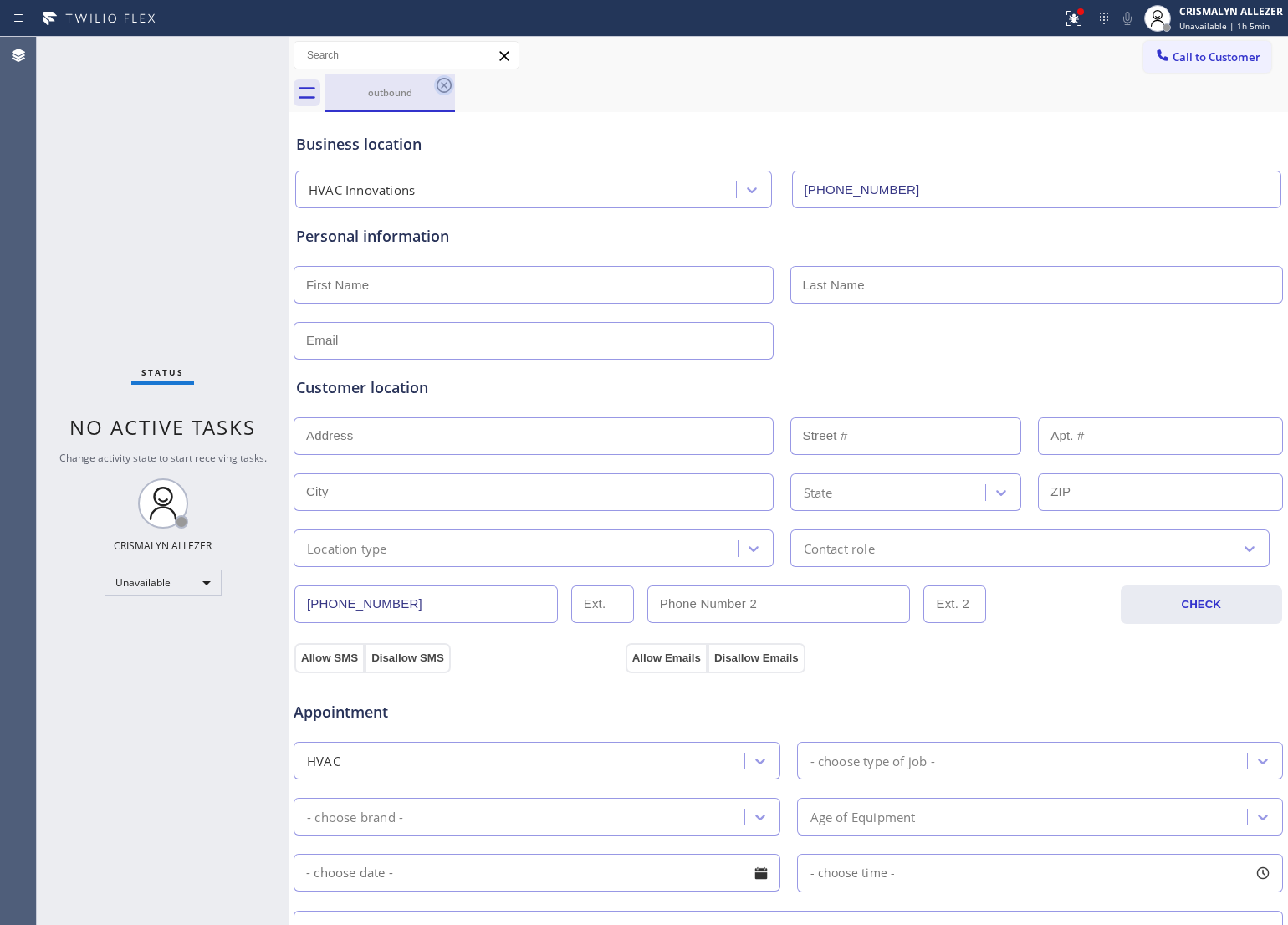
click at [441, 88] on icon at bounding box center [444, 85] width 15 height 15
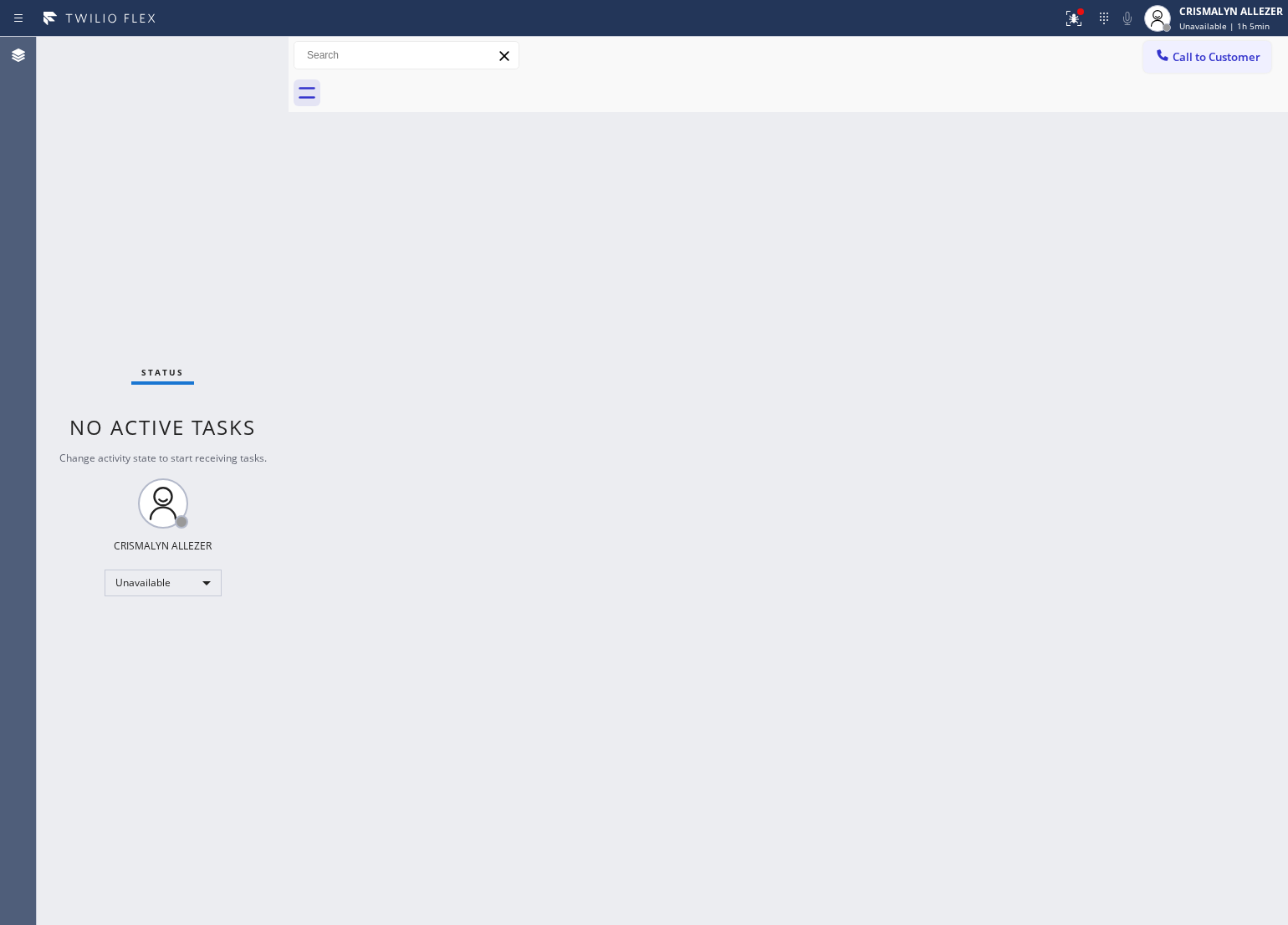
drag, startPoint x: 799, startPoint y: 352, endPoint x: 813, endPoint y: 340, distance: 18.4
click at [799, 352] on div "Back to Dashboard Change Sender ID Customers Technicians Select a contact Outbo…" at bounding box center [788, 481] width 1000 height 889
click at [1215, 55] on span "Call to Customer" at bounding box center [1216, 57] width 88 height 15
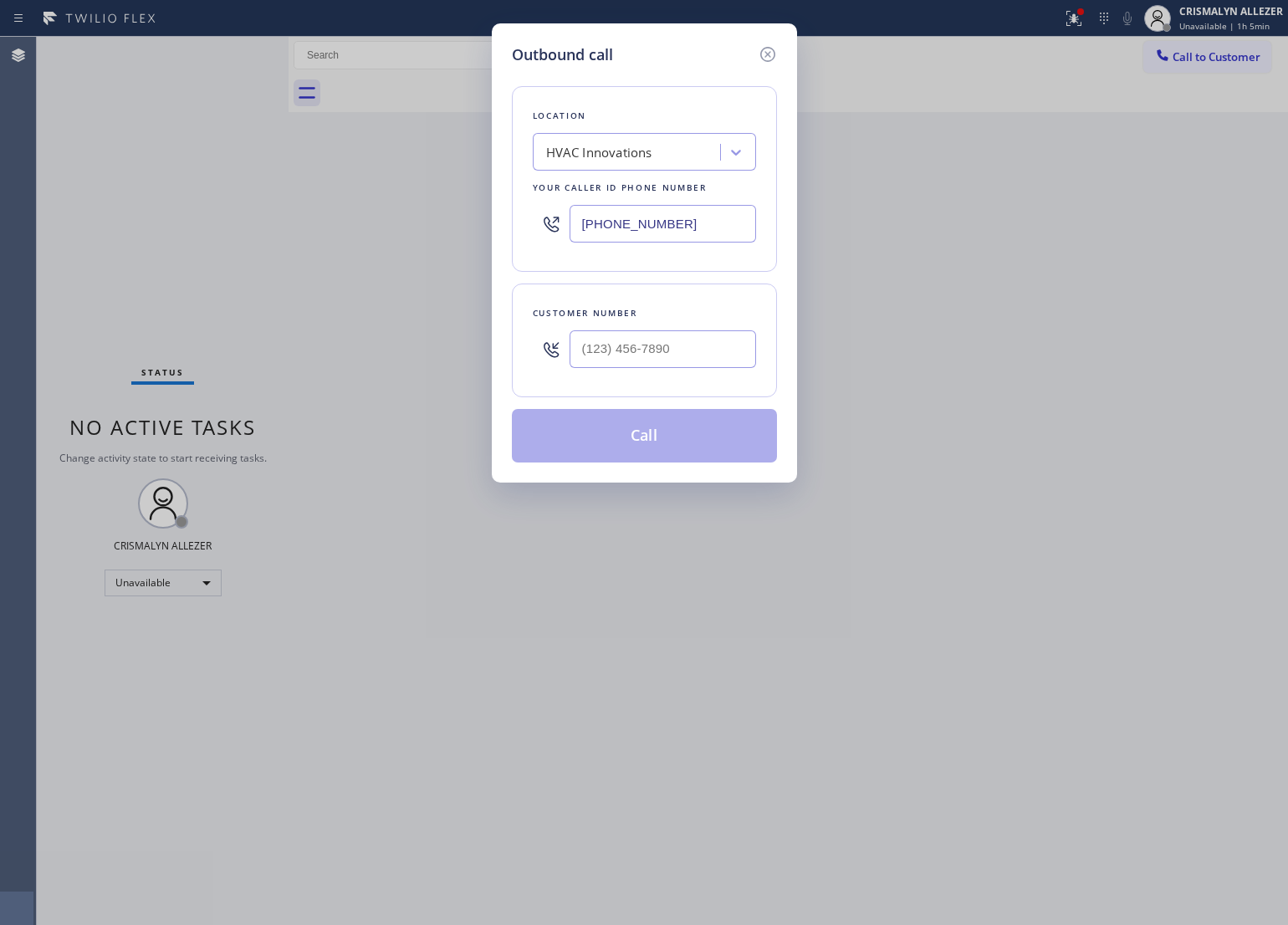
drag, startPoint x: 709, startPoint y: 230, endPoint x: 402, endPoint y: 218, distance: 307.2
click at [402, 218] on div "Outbound call Location HVAC Innovations Your caller id phone number [PHONE_NUMB…" at bounding box center [644, 462] width 1288 height 925
paste input "410) 237-0708"
type input "[PHONE_NUMBER]"
click at [682, 346] on input "(___) ___-____" at bounding box center [663, 349] width 186 height 38
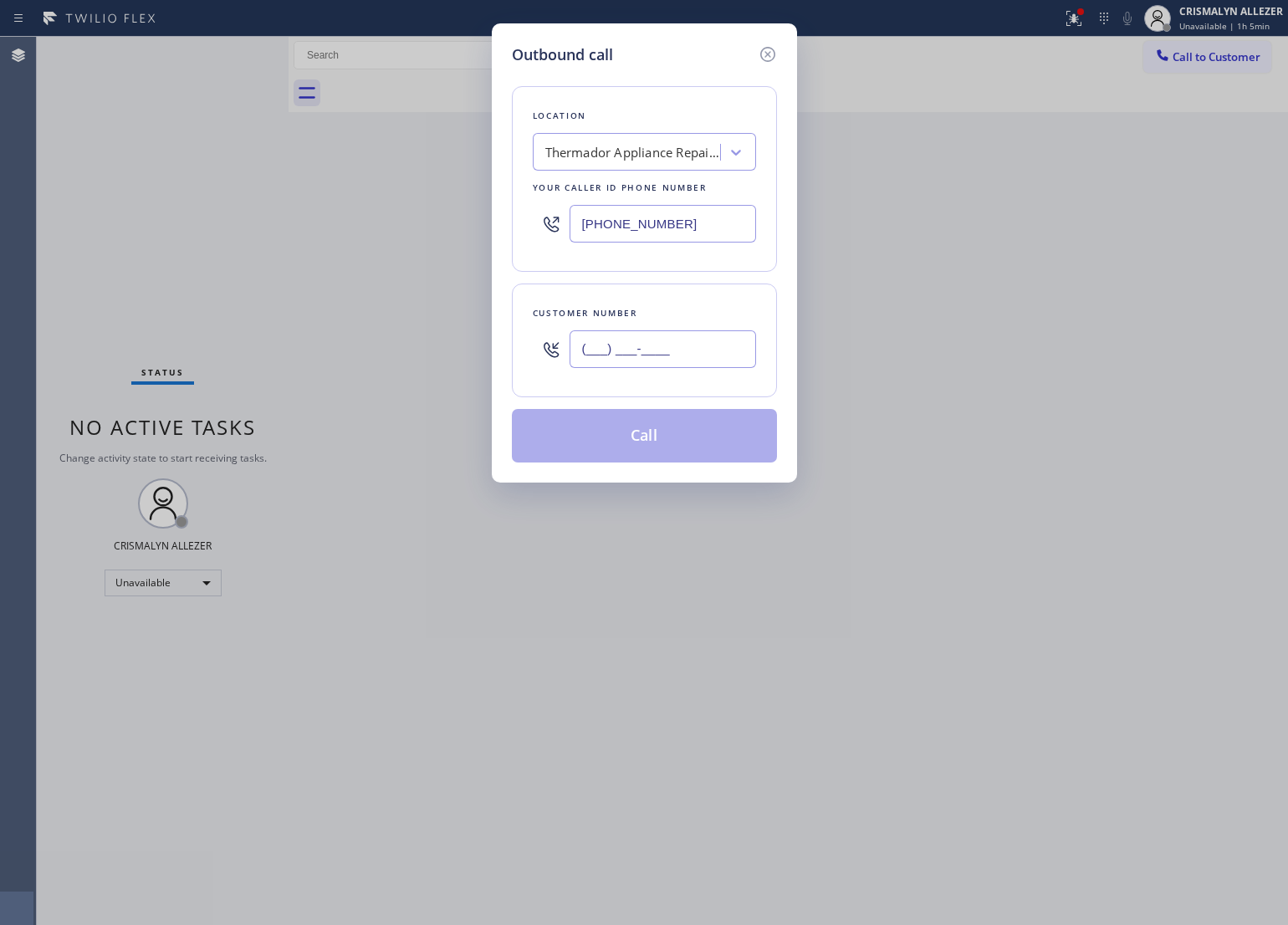
paste input "410) 237-0708"
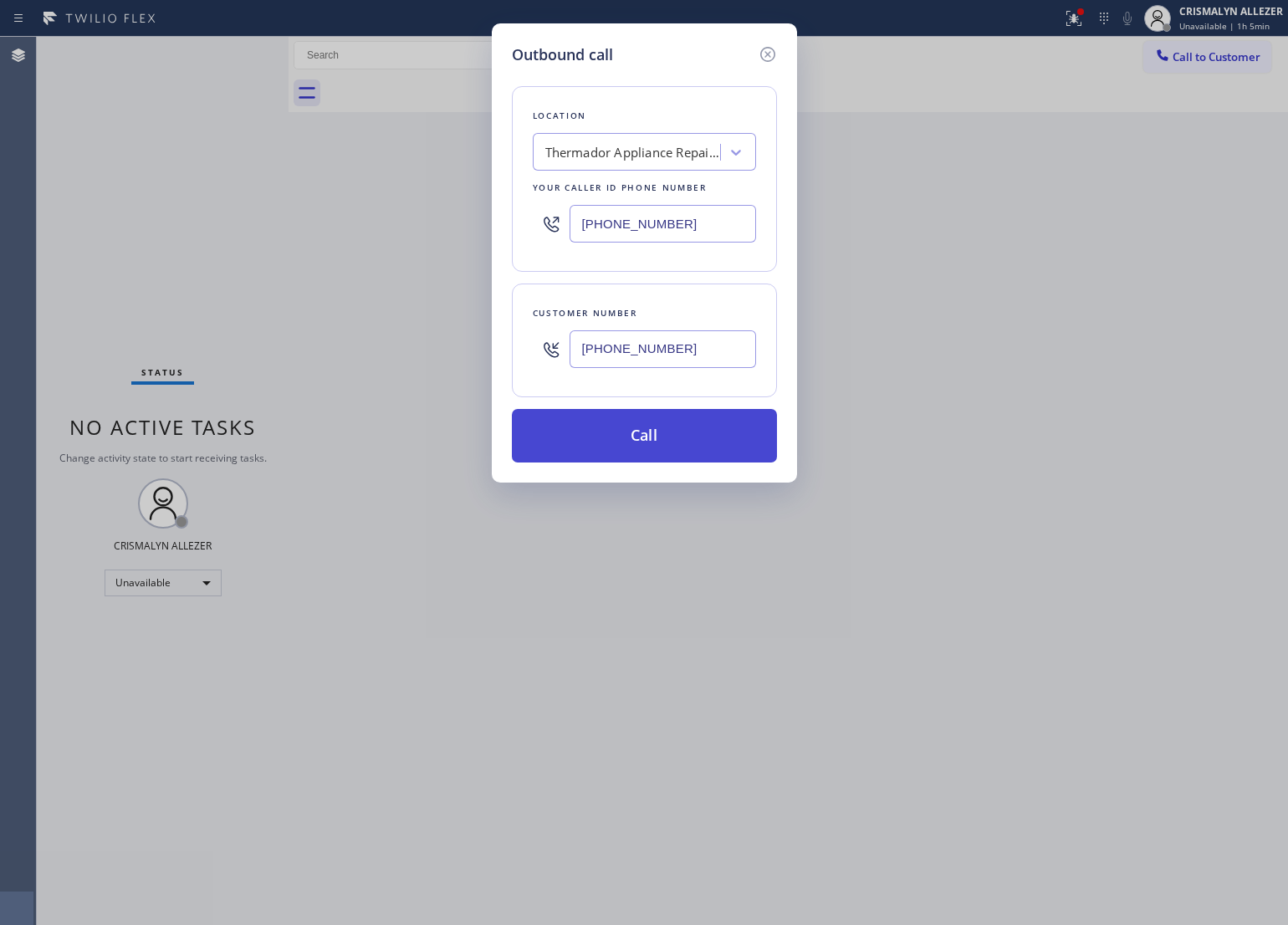
type input "[PHONE_NUMBER]"
click at [646, 448] on button "Call" at bounding box center [644, 436] width 266 height 54
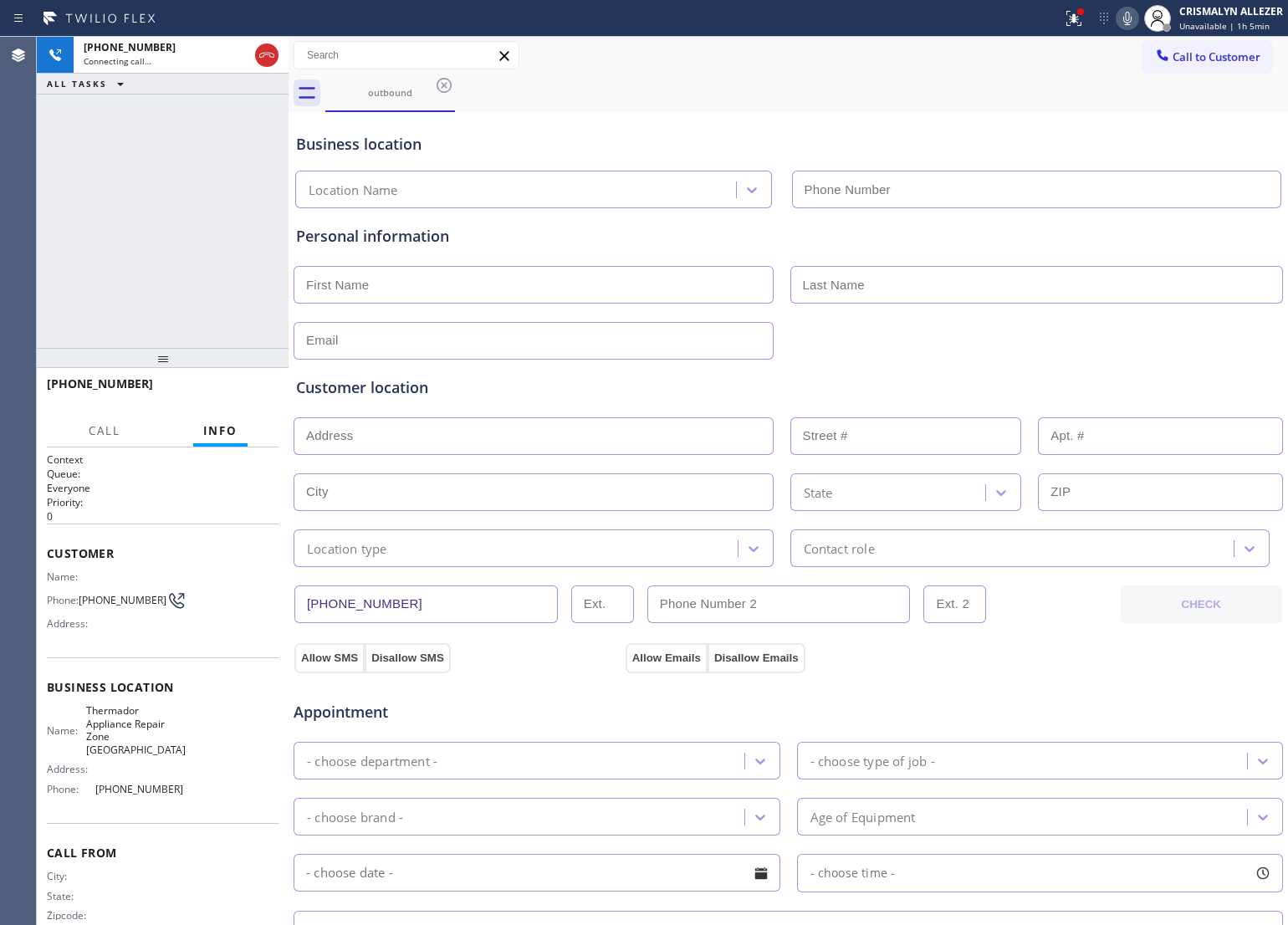
type input "[PHONE_NUMBER]"
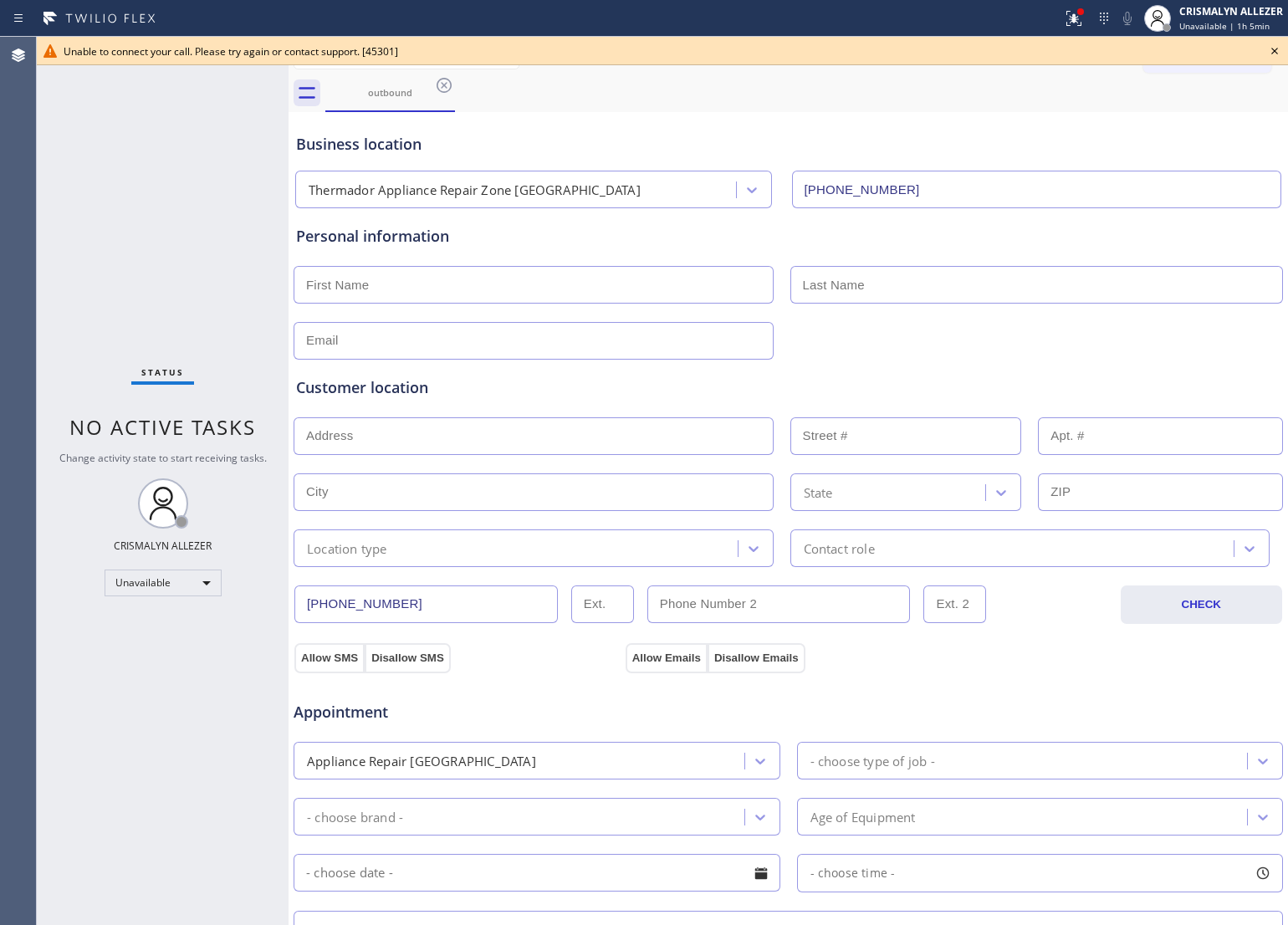
drag, startPoint x: 711, startPoint y: 134, endPoint x: 1010, endPoint y: 107, distance: 300.2
click at [717, 134] on div "Business location" at bounding box center [788, 144] width 985 height 23
click at [1275, 51] on icon at bounding box center [1275, 51] width 7 height 7
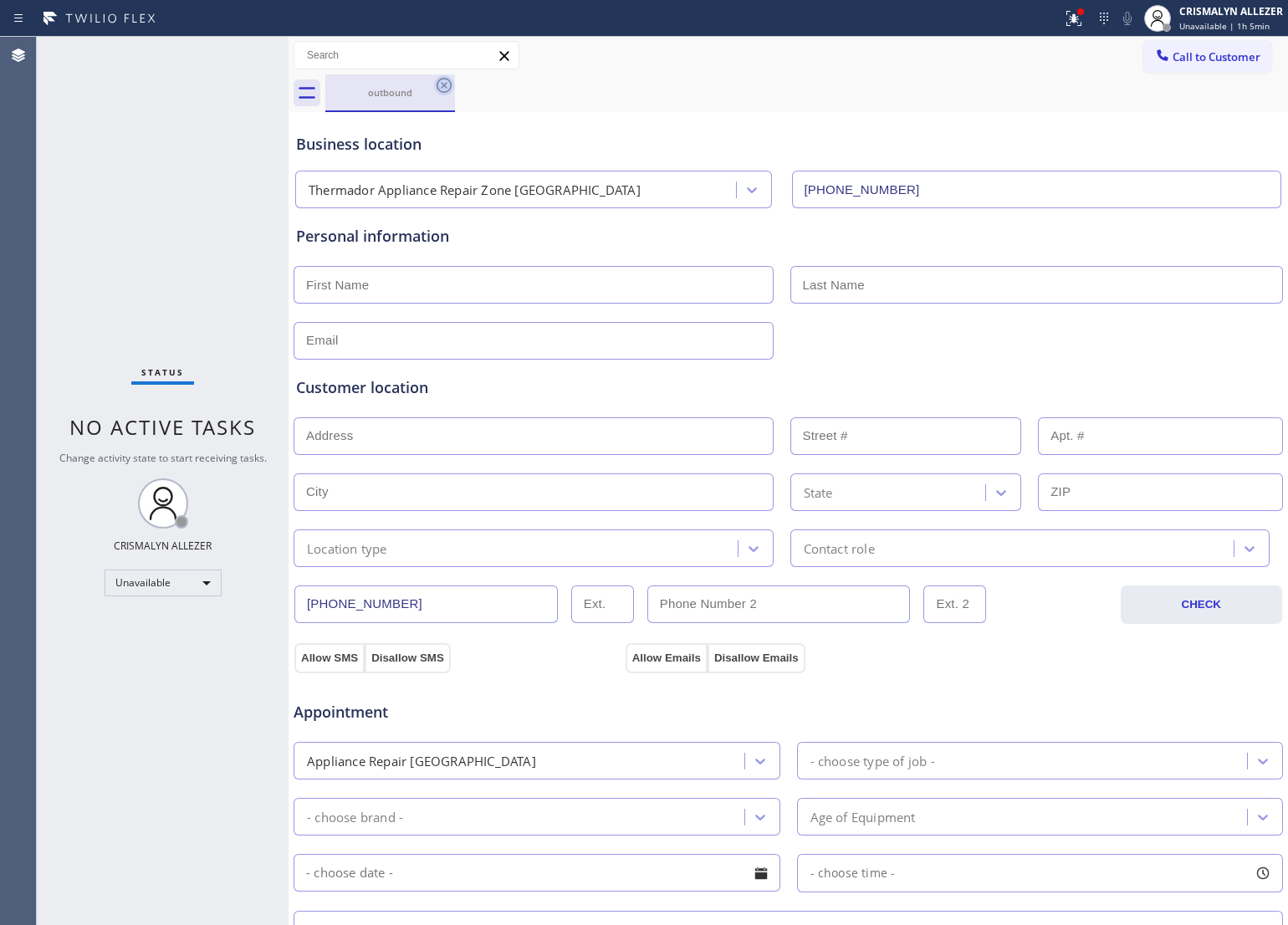
click at [440, 84] on icon at bounding box center [444, 85] width 20 height 20
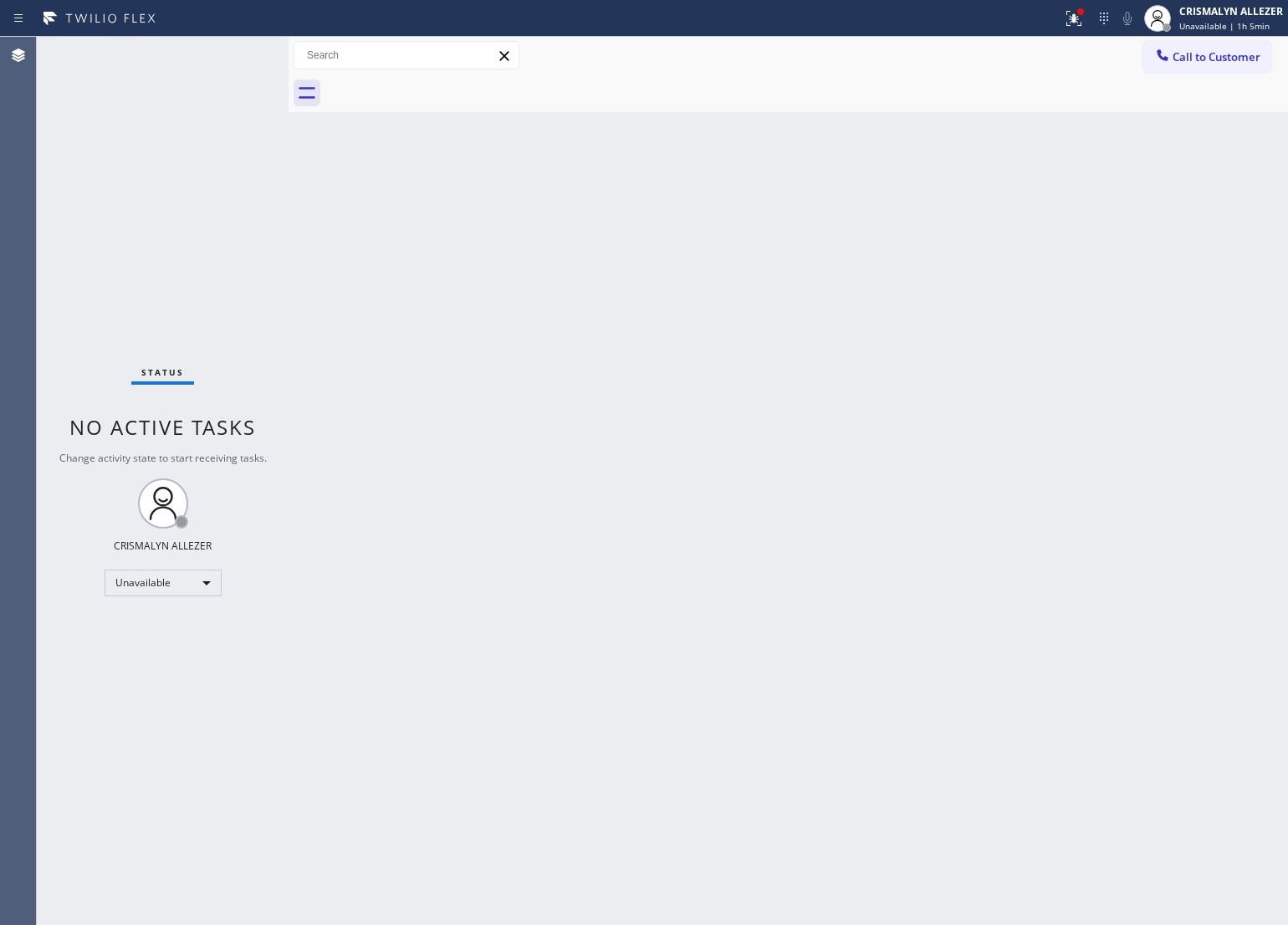
click at [732, 394] on div "Back to Dashboard Change Sender ID Customers Technicians Select a contact Outbo…" at bounding box center [788, 481] width 1000 height 889
click at [1210, 60] on span "Call to Customer" at bounding box center [1216, 57] width 88 height 15
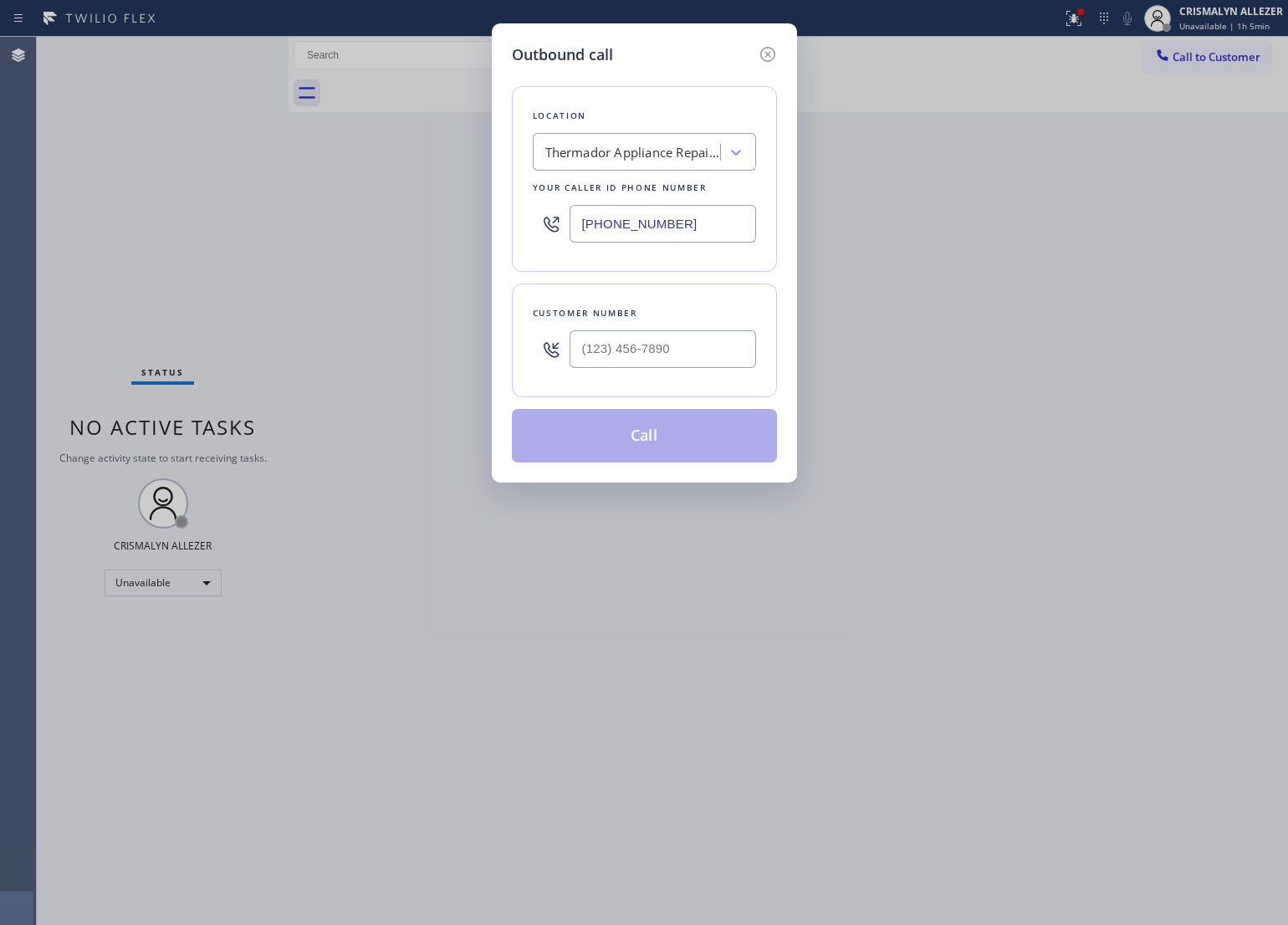
paste input "text"
drag, startPoint x: 728, startPoint y: 229, endPoint x: 223, endPoint y: 219, distance: 505.1
click at [223, 219] on div "Outbound call Location Thermador Appliance Repair Zone [GEOGRAPHIC_DATA] Your c…" at bounding box center [644, 462] width 1288 height 925
click at [1044, 255] on div "Outbound call Location Thermador Appliance Repair Zone [GEOGRAPHIC_DATA] Your c…" at bounding box center [644, 462] width 1288 height 925
drag, startPoint x: 720, startPoint y: 226, endPoint x: 319, endPoint y: 216, distance: 401.1
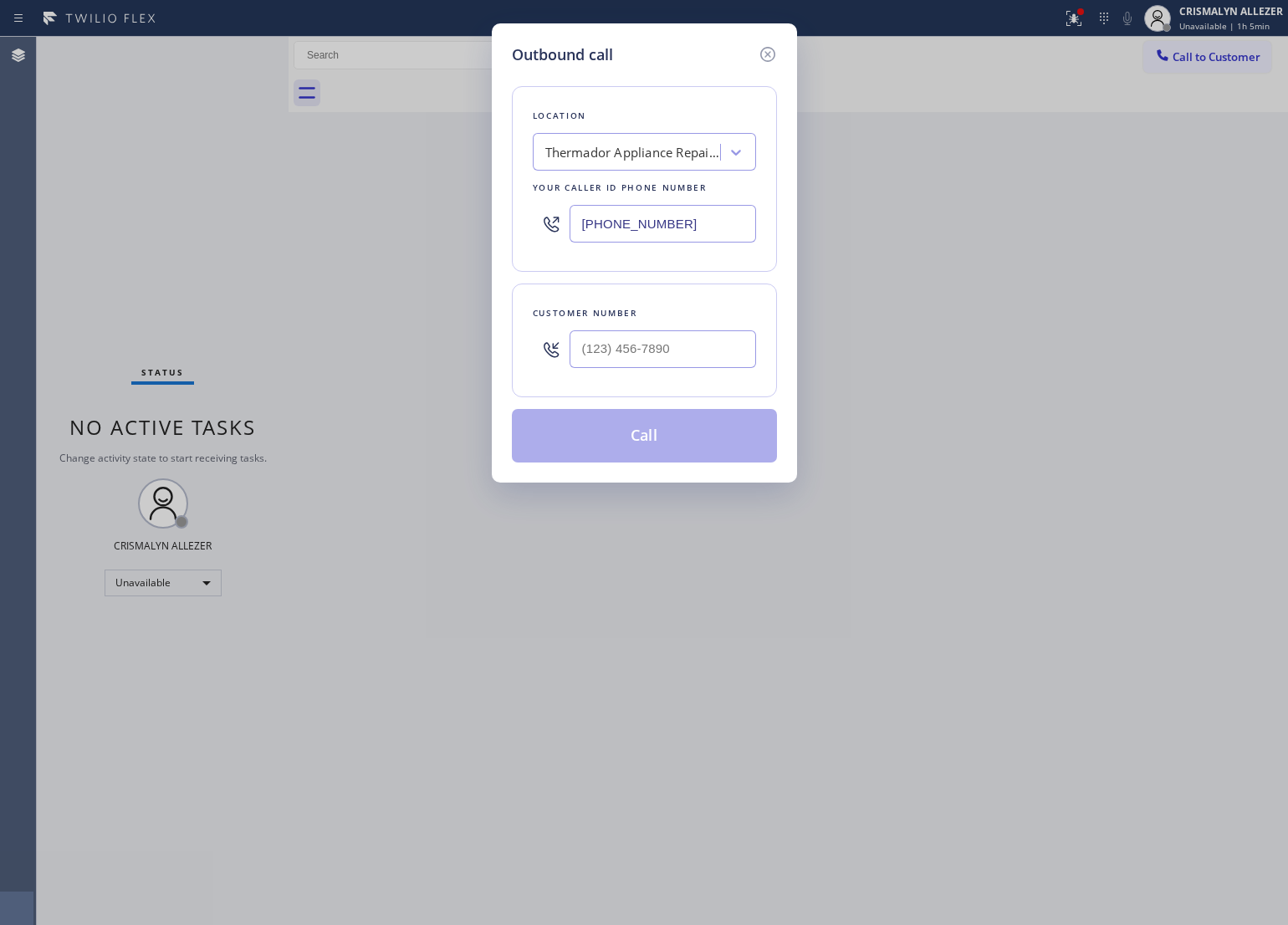
click at [289, 222] on div "Outbound call Location Thermador Appliance Repair Zone [GEOGRAPHIC_DATA] Your c…" at bounding box center [644, 462] width 1288 height 925
paste input "text"
drag, startPoint x: 682, startPoint y: 233, endPoint x: 370, endPoint y: 240, distance: 312.1
click at [370, 240] on div "Outbound call Location Thermador Appliance Repair Zone [GEOGRAPHIC_DATA] Your c…" at bounding box center [644, 462] width 1288 height 925
paste input "805) 303-5959"
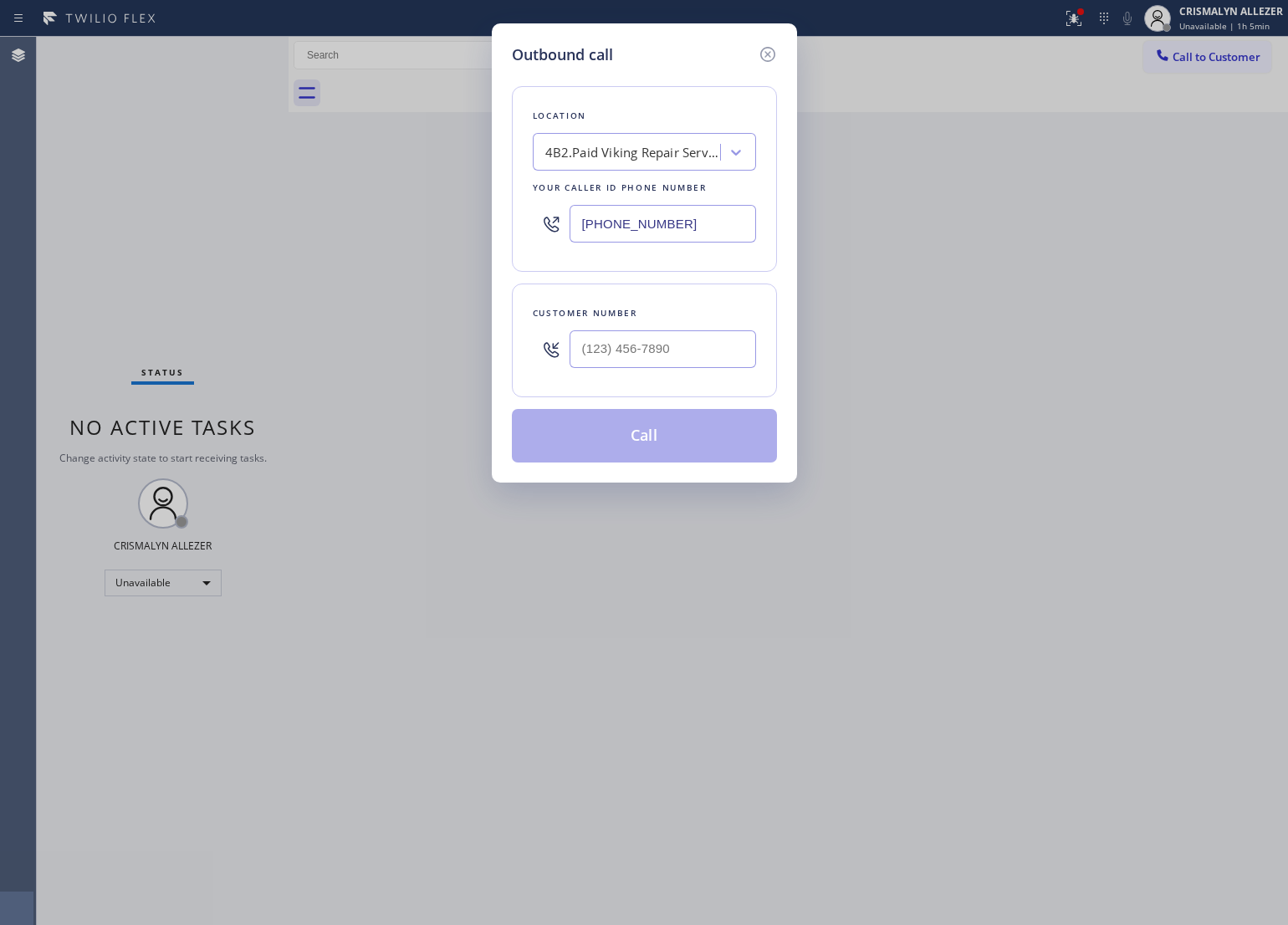
type input "[PHONE_NUMBER]"
click at [678, 362] on input "(___) ___-____" at bounding box center [663, 349] width 186 height 38
paste input "805) 657-0359"
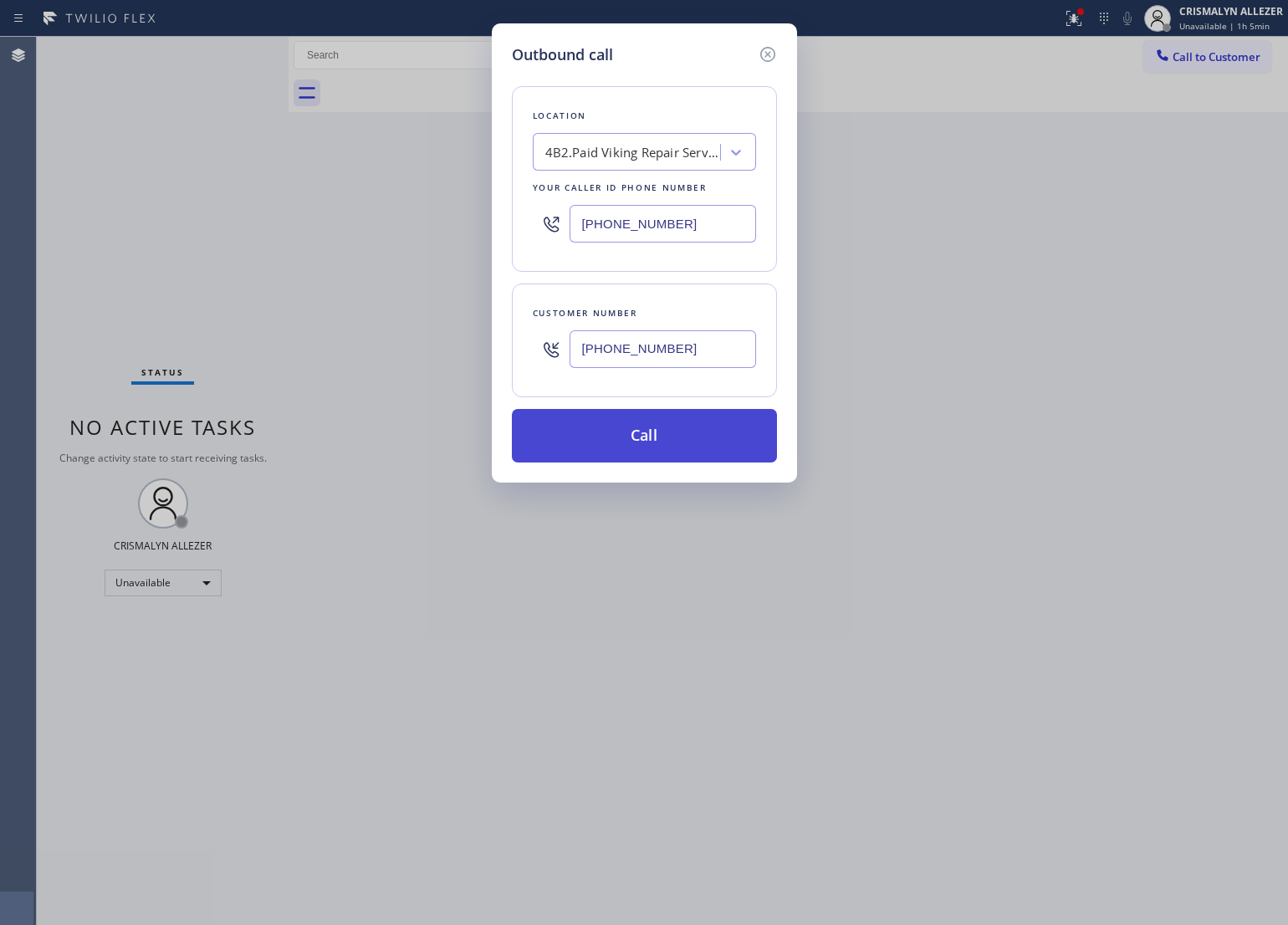
type input "[PHONE_NUMBER]"
click at [665, 438] on button "Call" at bounding box center [644, 436] width 266 height 54
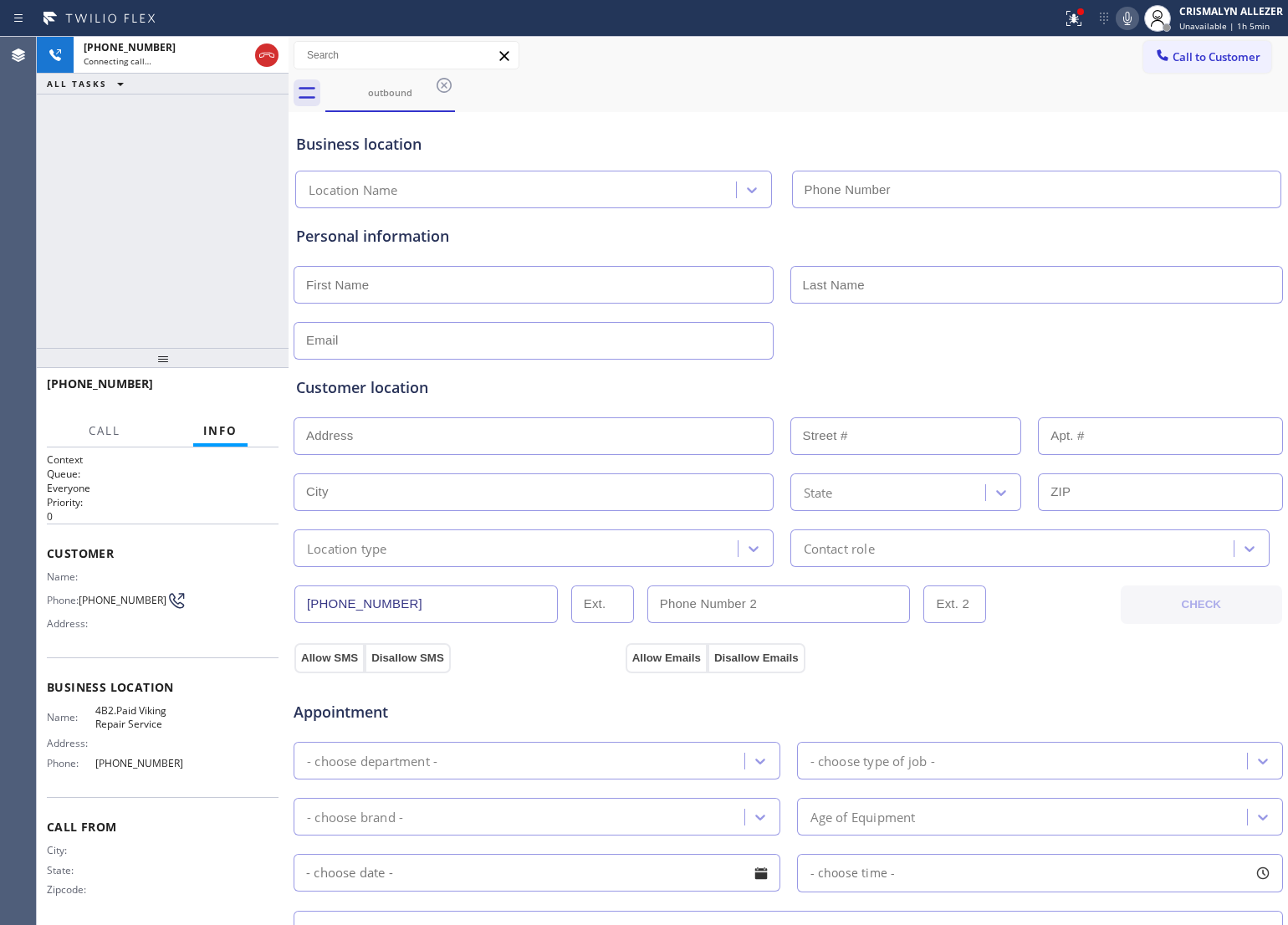
type input "[PHONE_NUMBER]"
click at [232, 386] on span "HANG UP" at bounding box center [239, 391] width 51 height 12
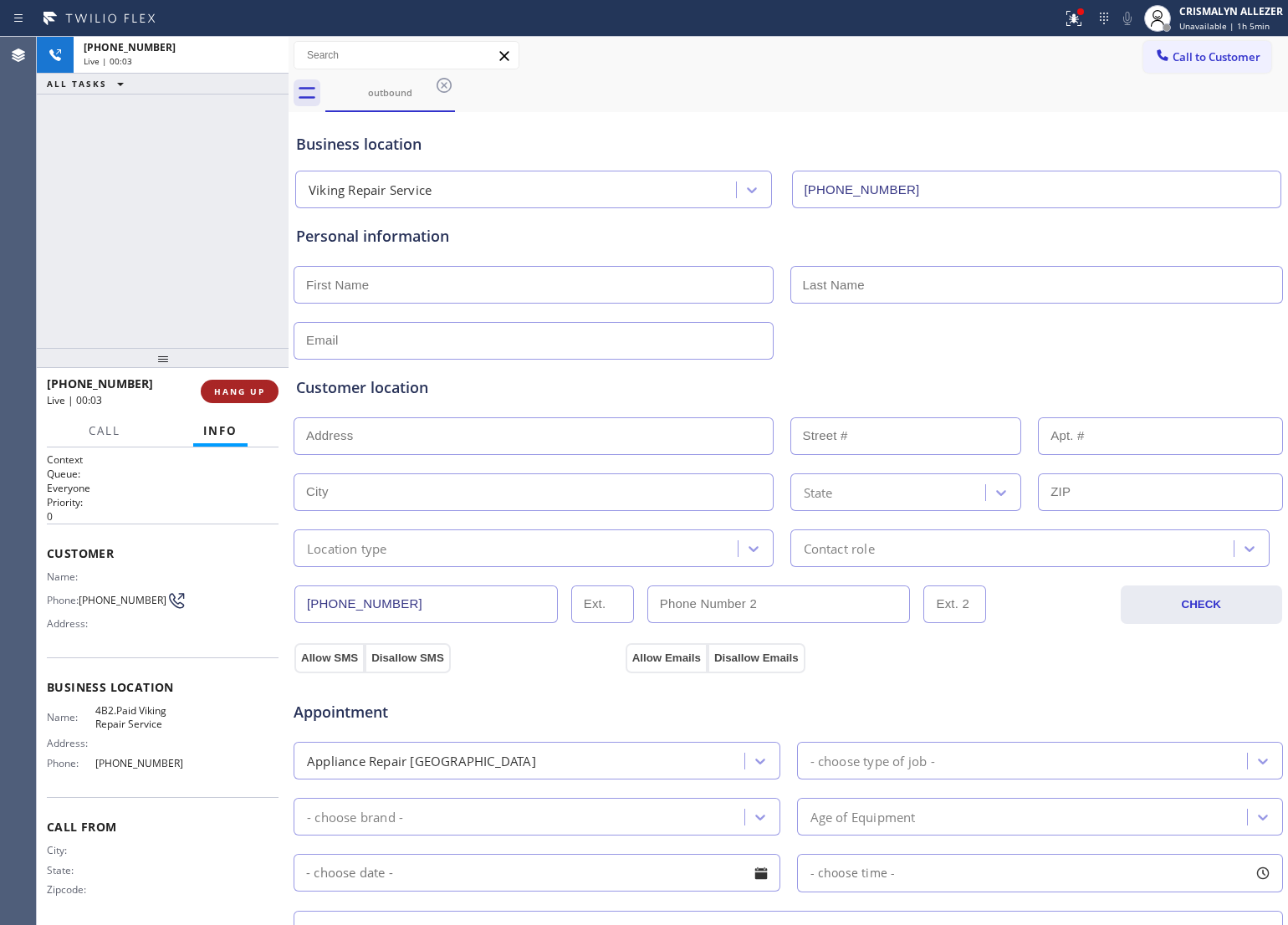
click at [232, 386] on span "HANG UP" at bounding box center [239, 391] width 51 height 12
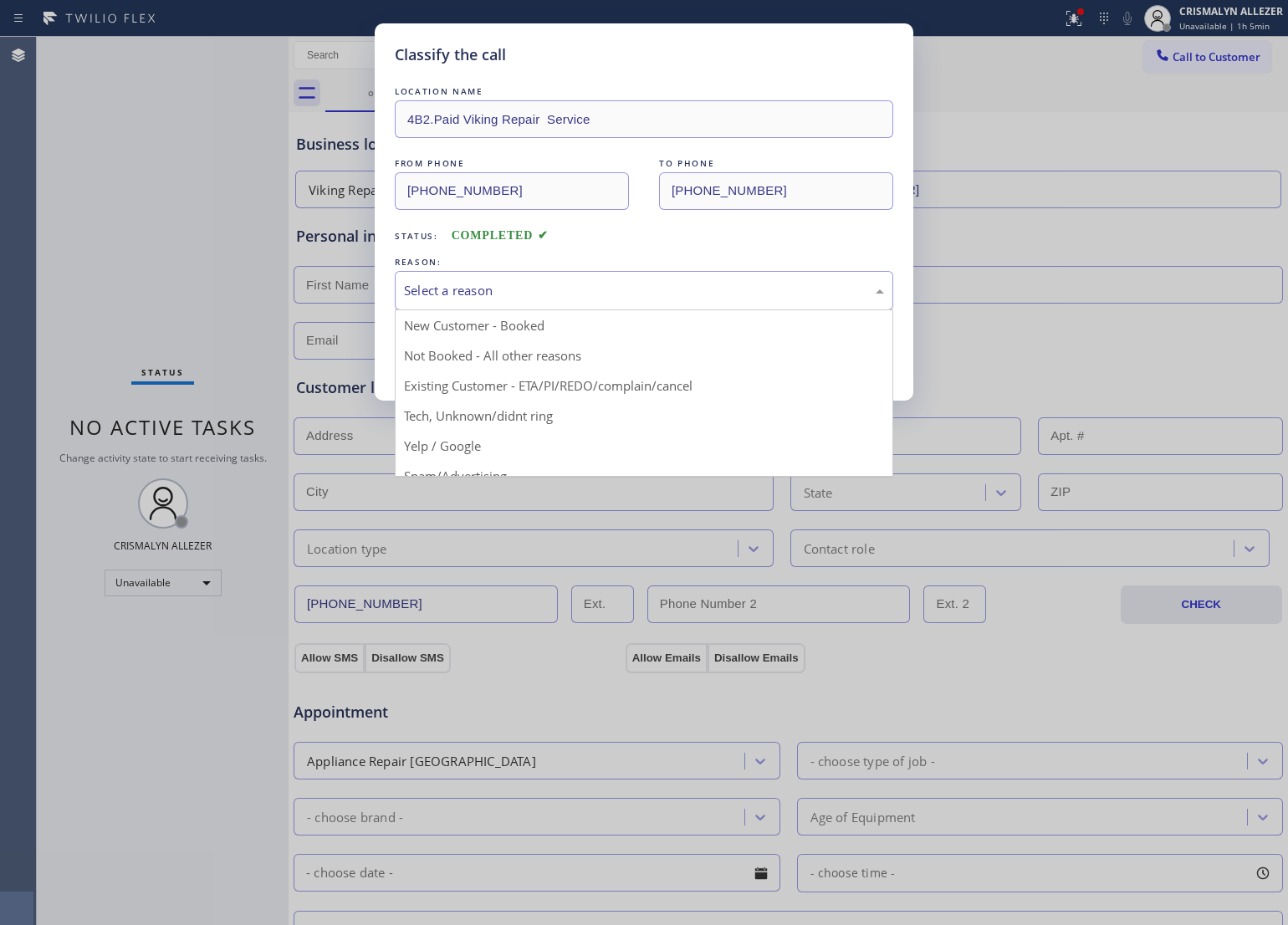
click at [682, 285] on div "Select a reason" at bounding box center [644, 290] width 480 height 19
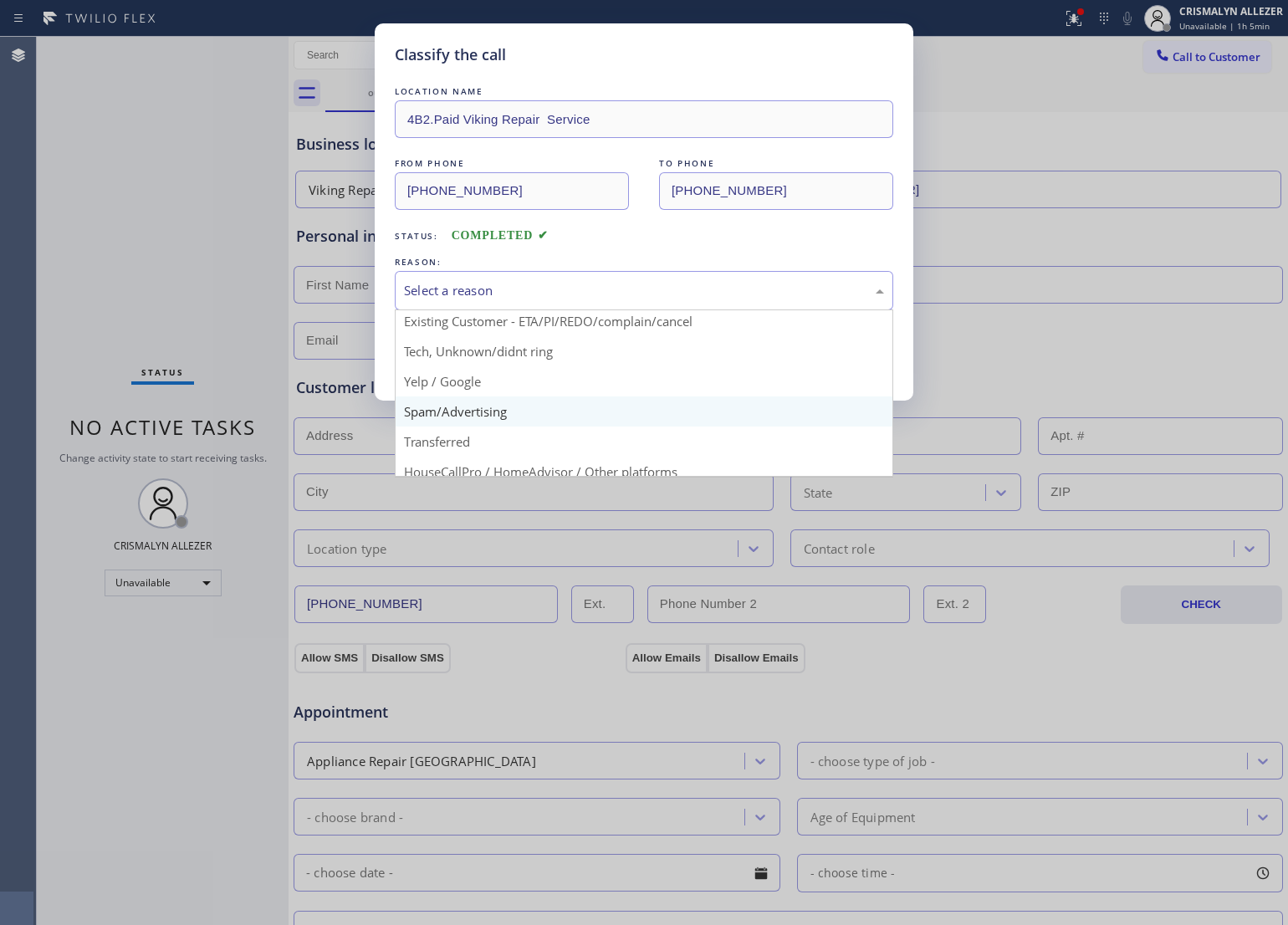
scroll to position [115, 0]
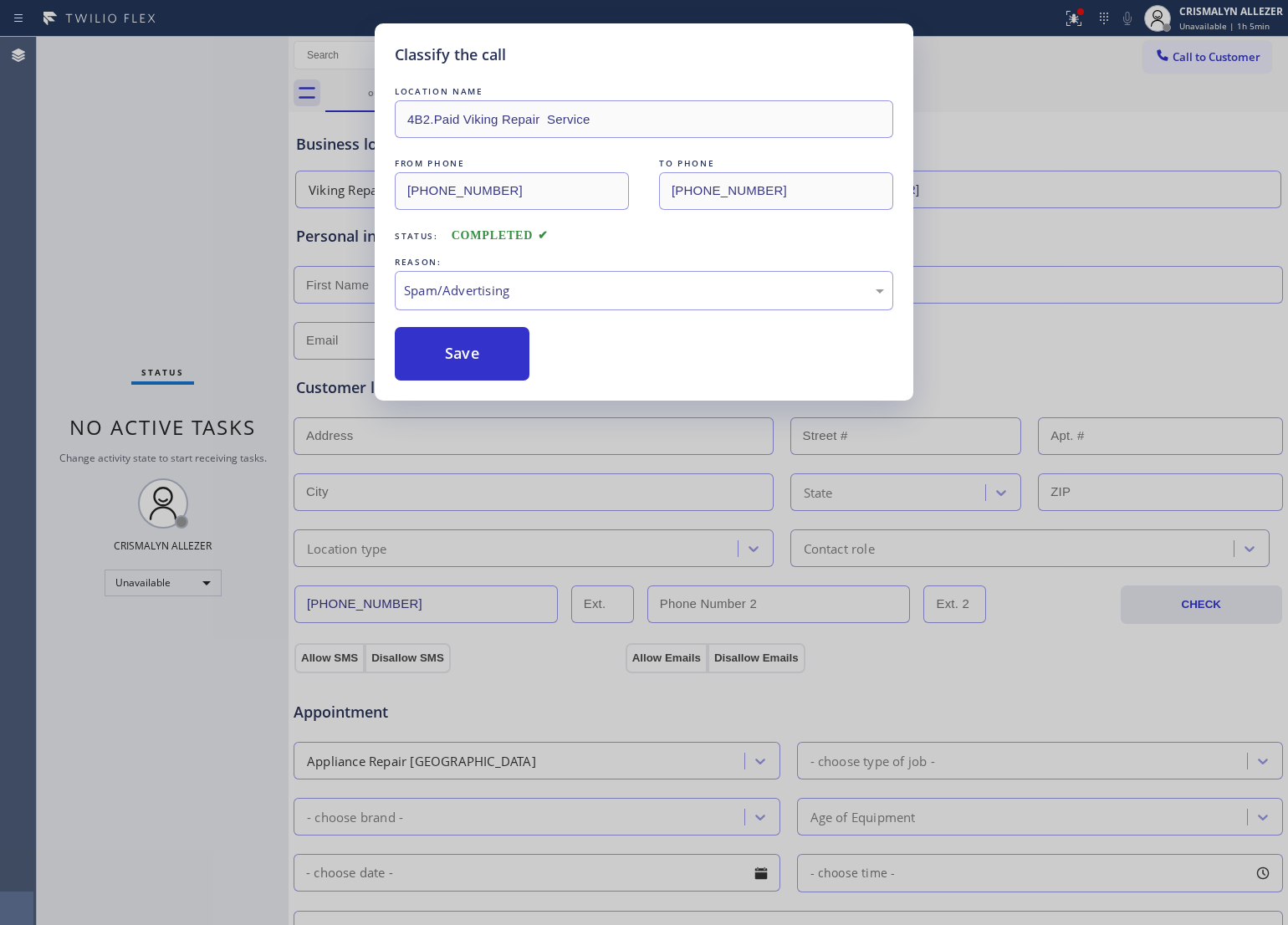
click at [474, 366] on button "Save" at bounding box center [462, 354] width 135 height 54
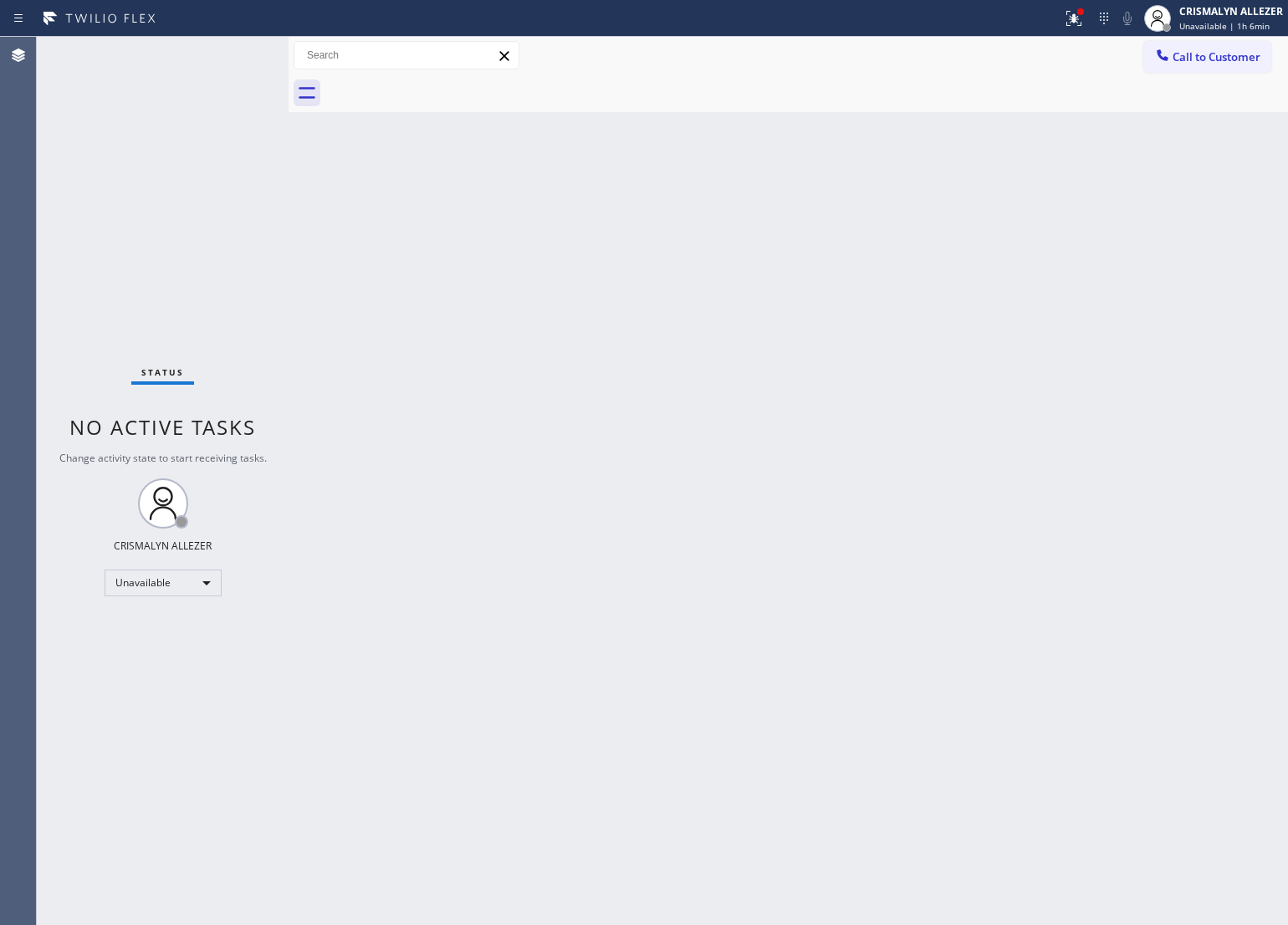
click at [584, 373] on div "Back to Dashboard Change Sender ID Customers Technicians Select a contact Outbo…" at bounding box center [788, 481] width 1000 height 889
click at [1188, 61] on span "Call to Customer" at bounding box center [1216, 57] width 88 height 15
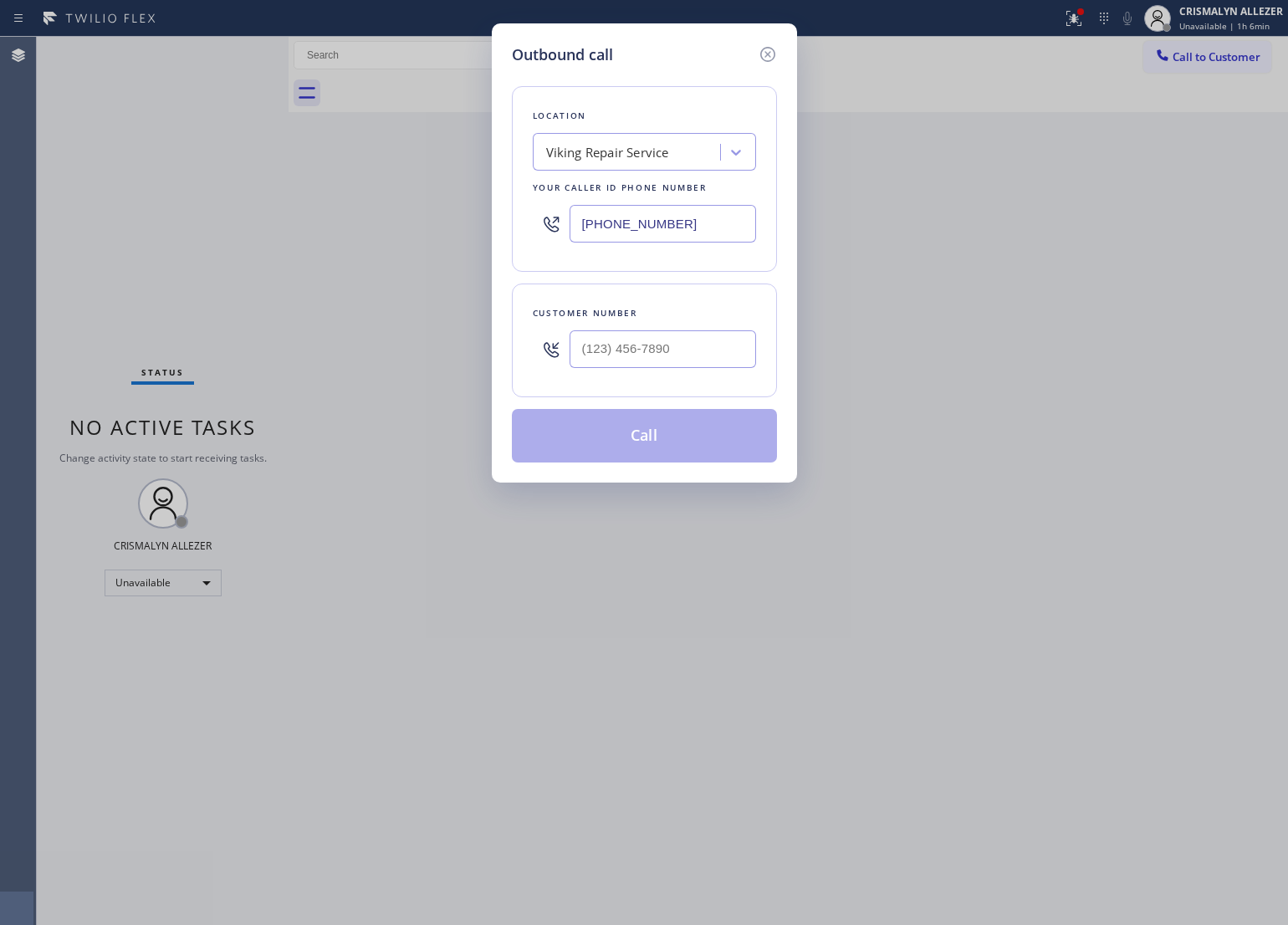
drag, startPoint x: 695, startPoint y: 223, endPoint x: 365, endPoint y: 234, distance: 330.2
click at [378, 234] on div "Outbound call Location Viking Repair Service Your caller id phone number [PHONE…" at bounding box center [644, 462] width 1288 height 925
paste input "323) 215-1266"
type input "[PHONE_NUMBER]"
click at [657, 361] on input "(___) ___-____" at bounding box center [663, 349] width 186 height 38
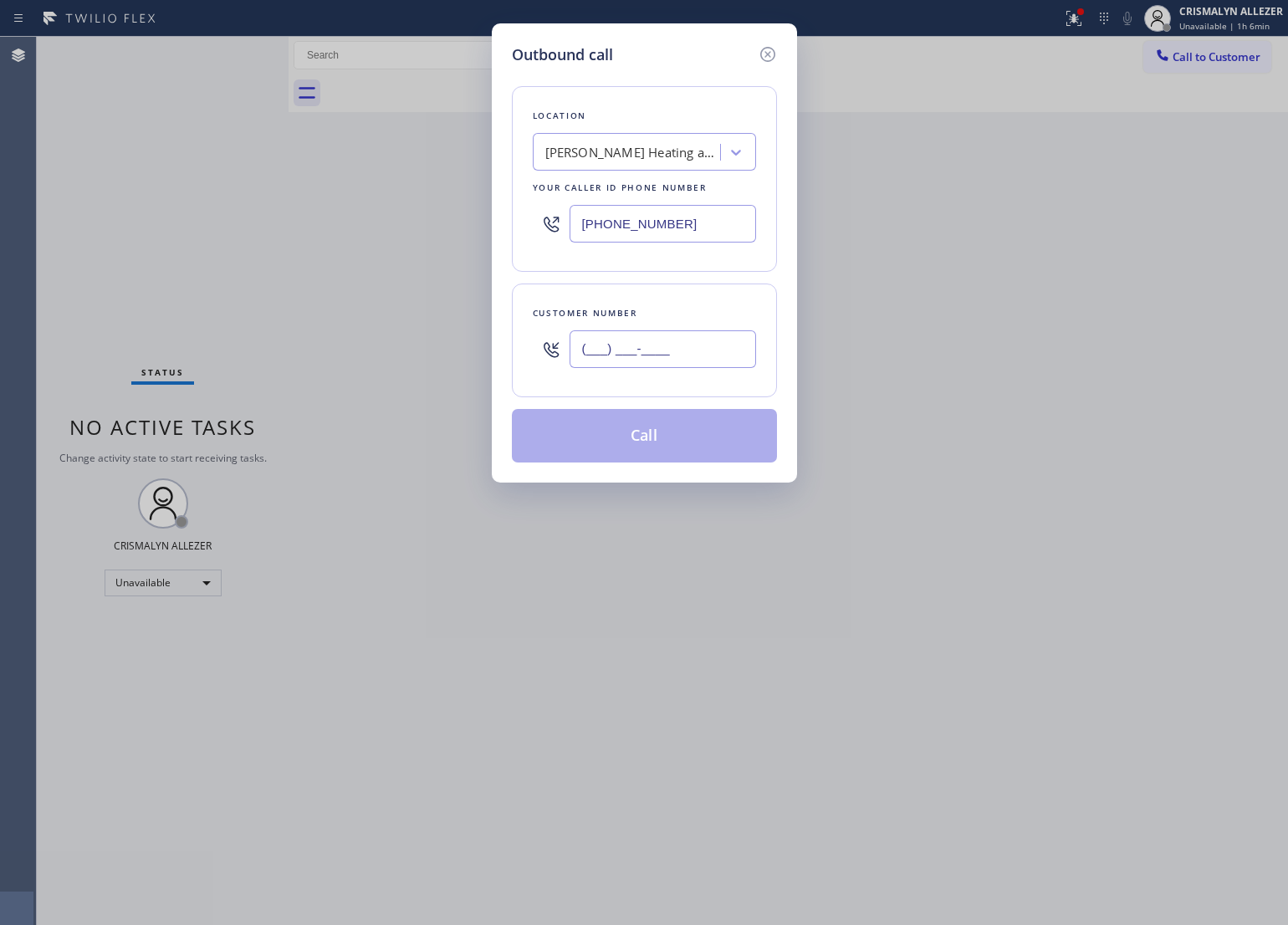
paste input "310) 303-8903"
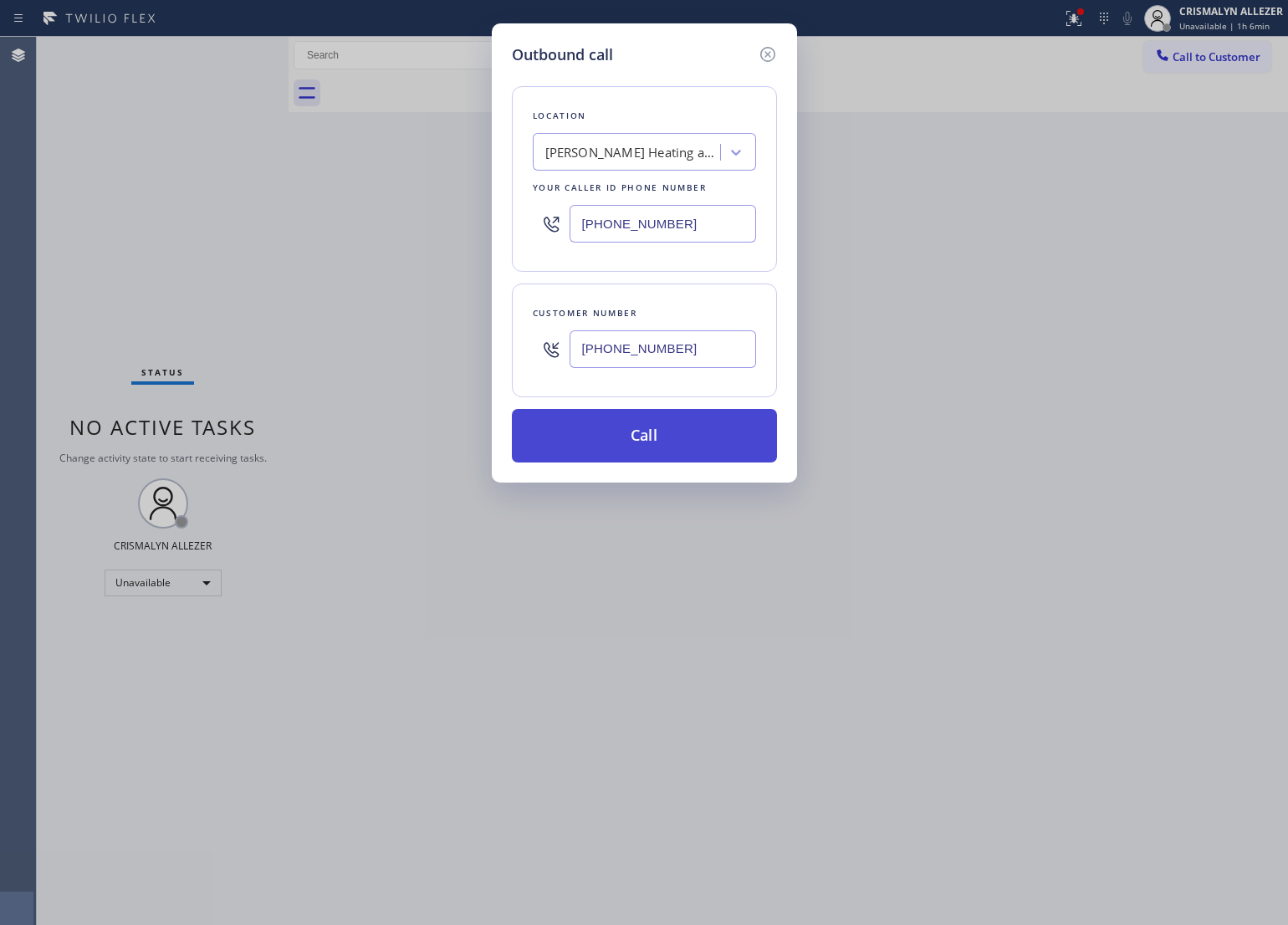
type input "[PHONE_NUMBER]"
click at [655, 438] on button "Call" at bounding box center [644, 436] width 266 height 54
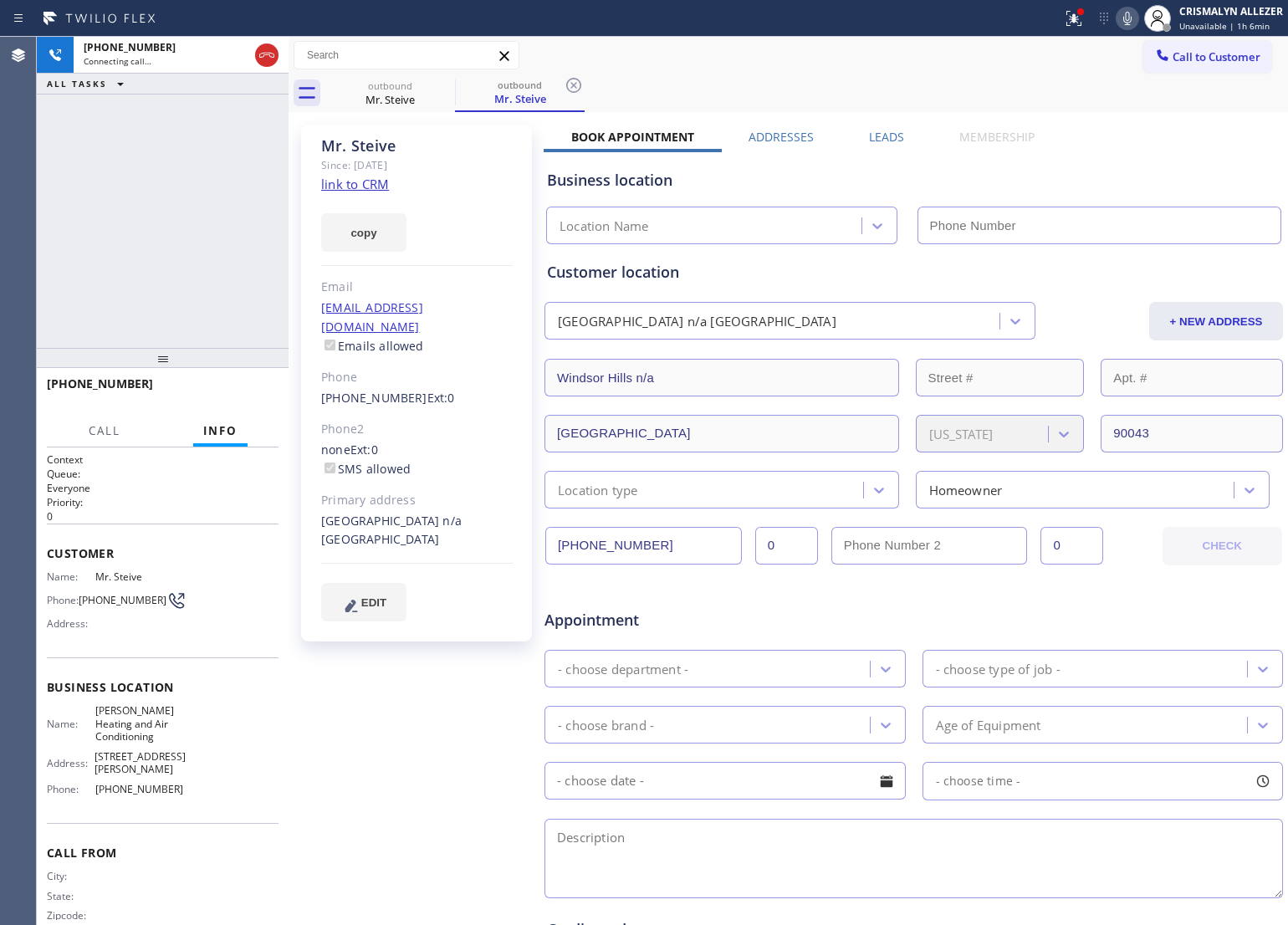
type input "[PHONE_NUMBER]"
drag, startPoint x: 264, startPoint y: 51, endPoint x: 270, endPoint y: 73, distance: 22.8
click at [264, 51] on icon at bounding box center [267, 56] width 20 height 20
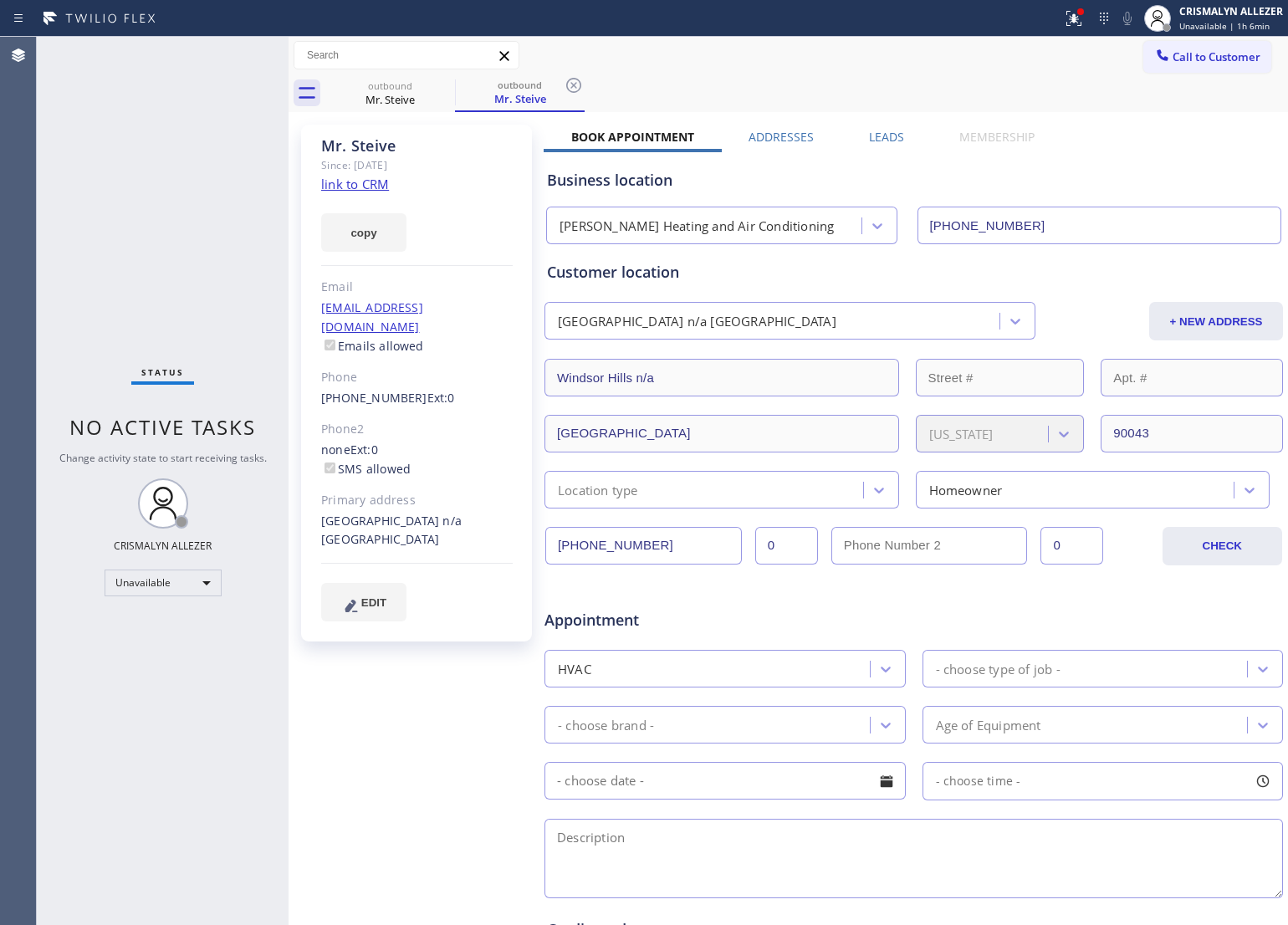
click at [350, 182] on link "link to CRM" at bounding box center [355, 184] width 67 height 17
click at [566, 85] on icon at bounding box center [574, 85] width 20 height 20
click at [439, 89] on icon at bounding box center [444, 85] width 20 height 20
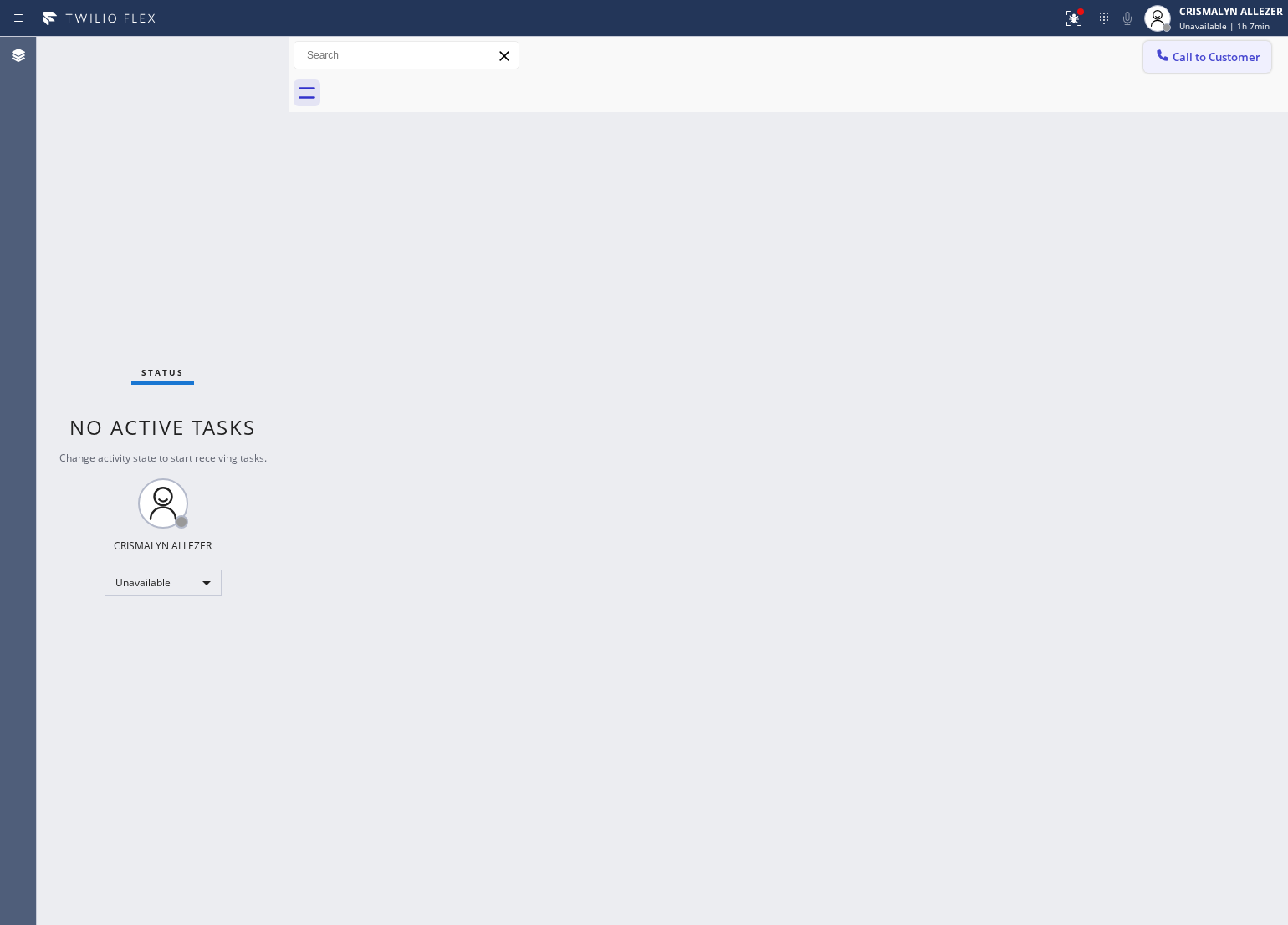
click at [1216, 65] on button "Call to Customer" at bounding box center [1207, 57] width 128 height 32
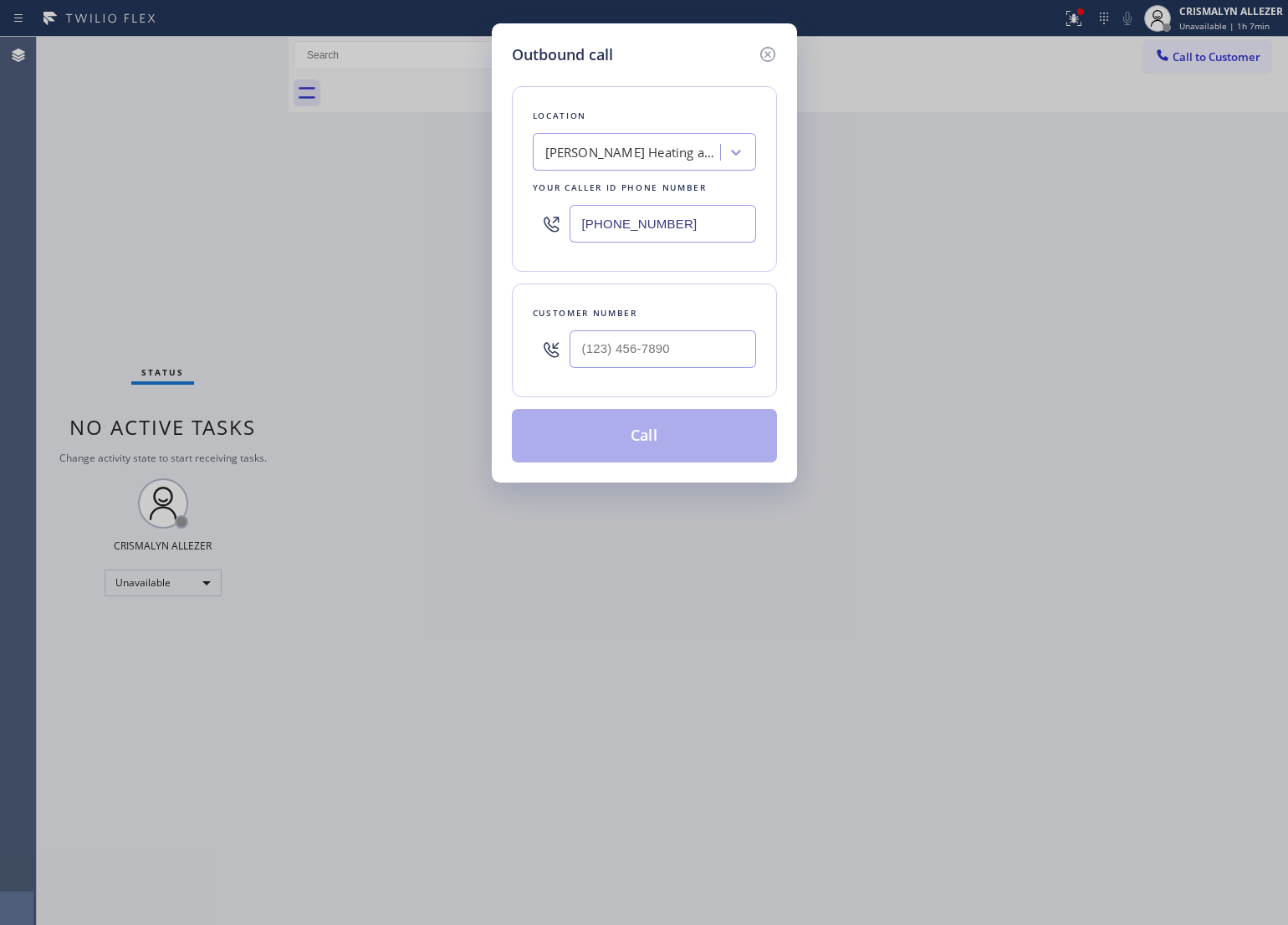
drag, startPoint x: 738, startPoint y: 234, endPoint x: 340, endPoint y: 235, distance: 398.0
click at [340, 235] on div "Outbound call Location [GEOGRAPHIC_DATA] Heating and Air Conditioning Your call…" at bounding box center [644, 462] width 1288 height 925
paste input "818) 342-7695"
type input "[PHONE_NUMBER]"
click at [692, 352] on input "(___) ___-____" at bounding box center [663, 349] width 186 height 38
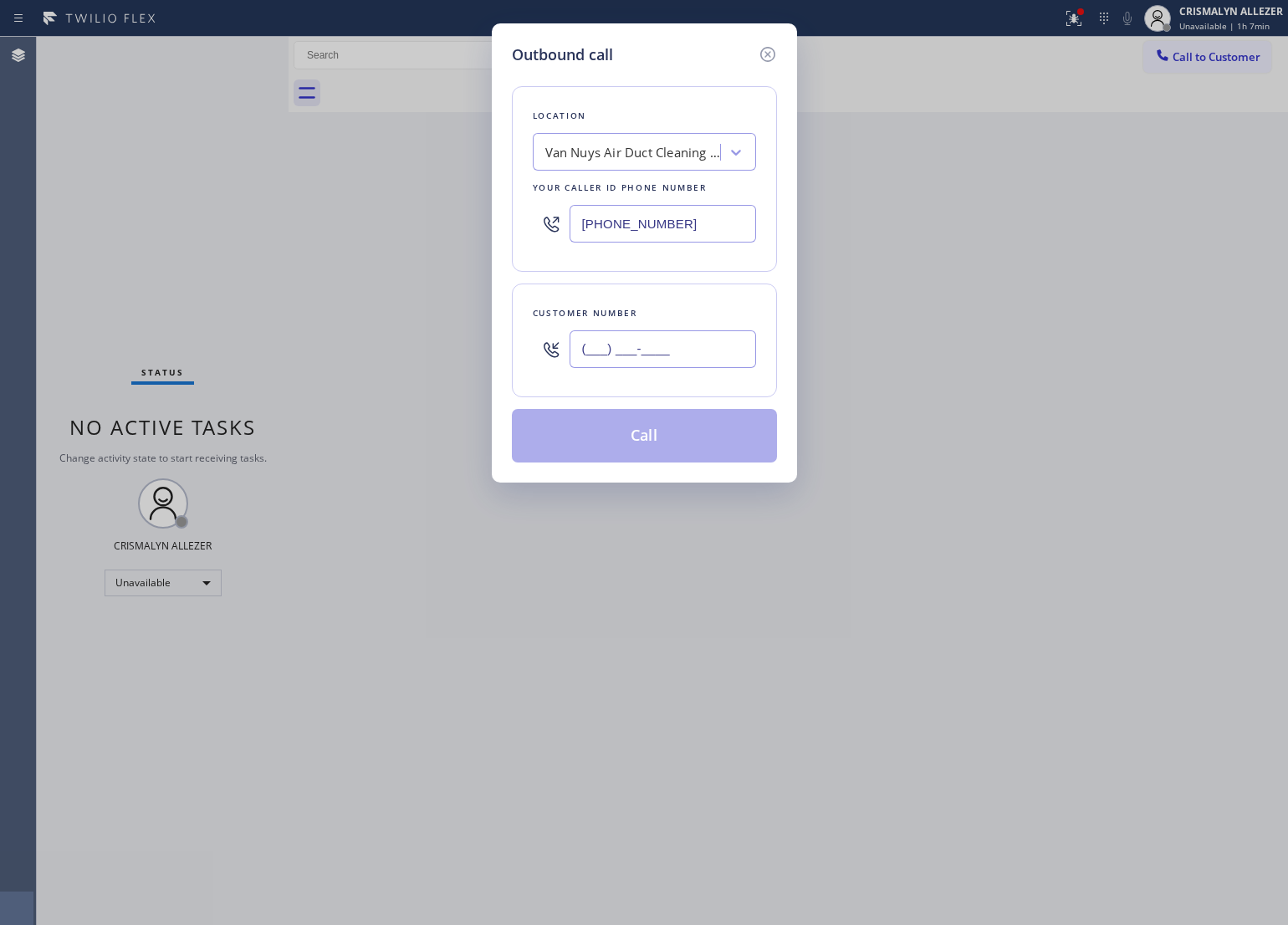
paste input "213) 497-0482"
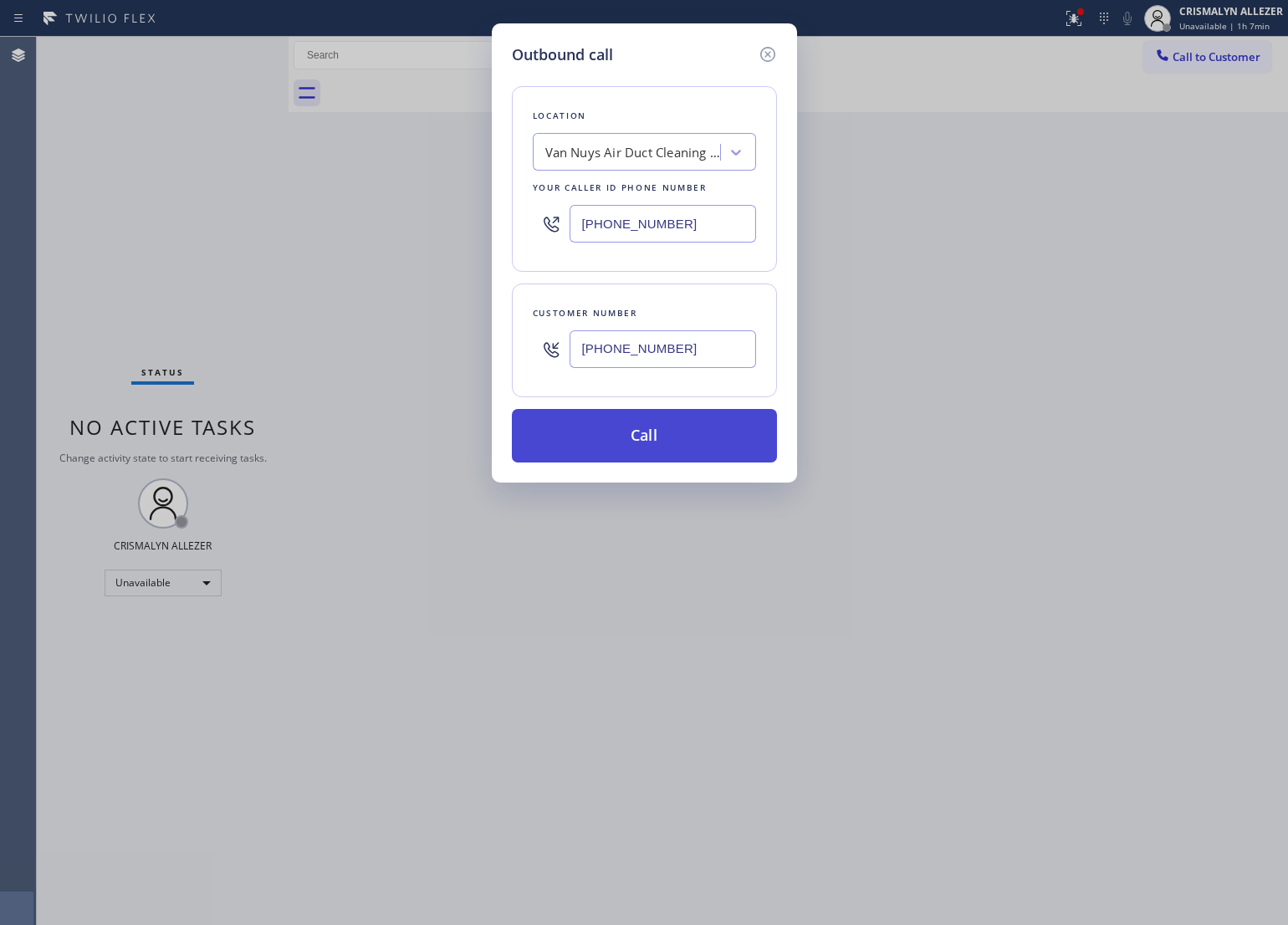
type input "[PHONE_NUMBER]"
click at [644, 445] on button "Call" at bounding box center [644, 436] width 266 height 54
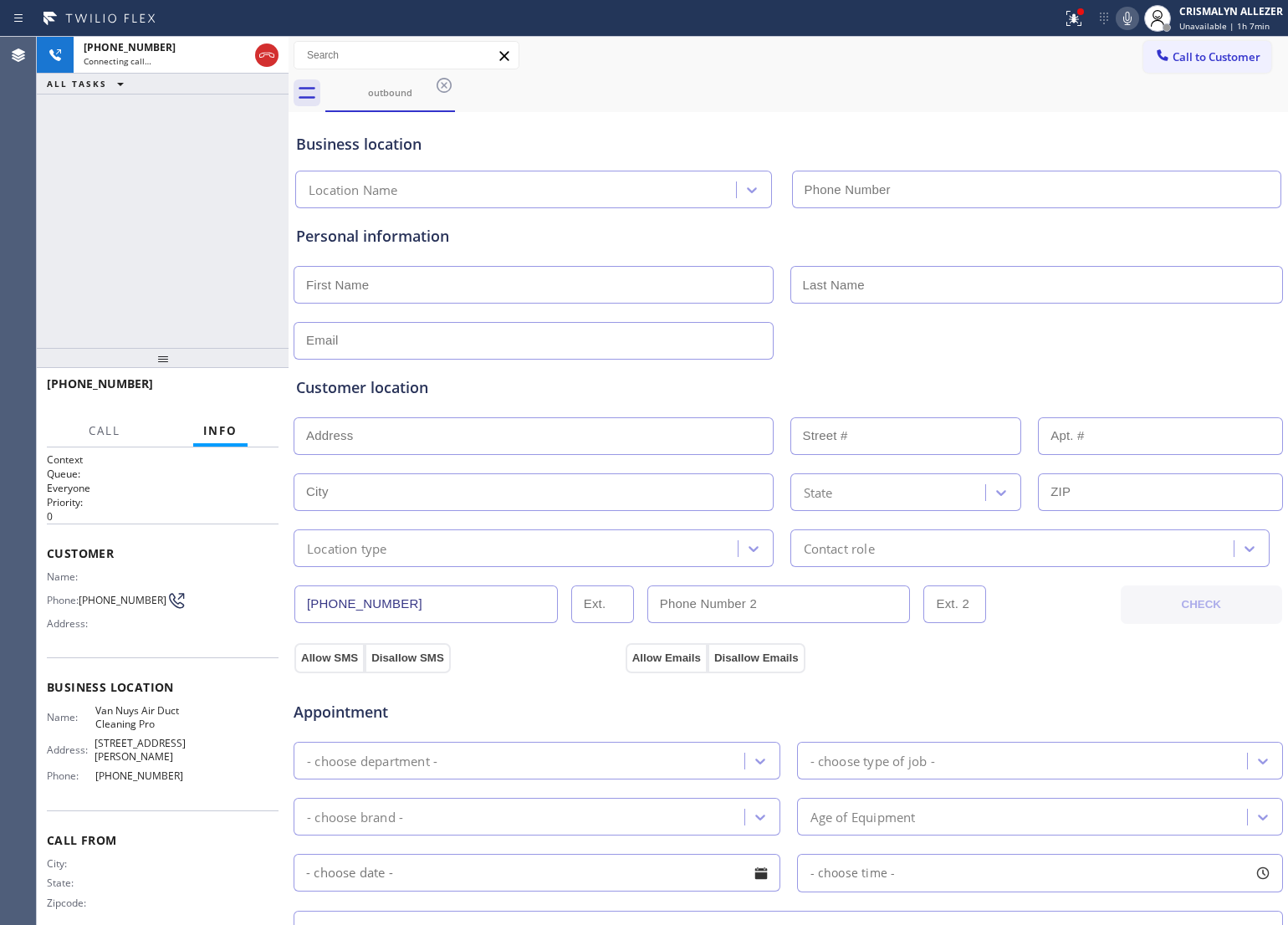
type input "[PHONE_NUMBER]"
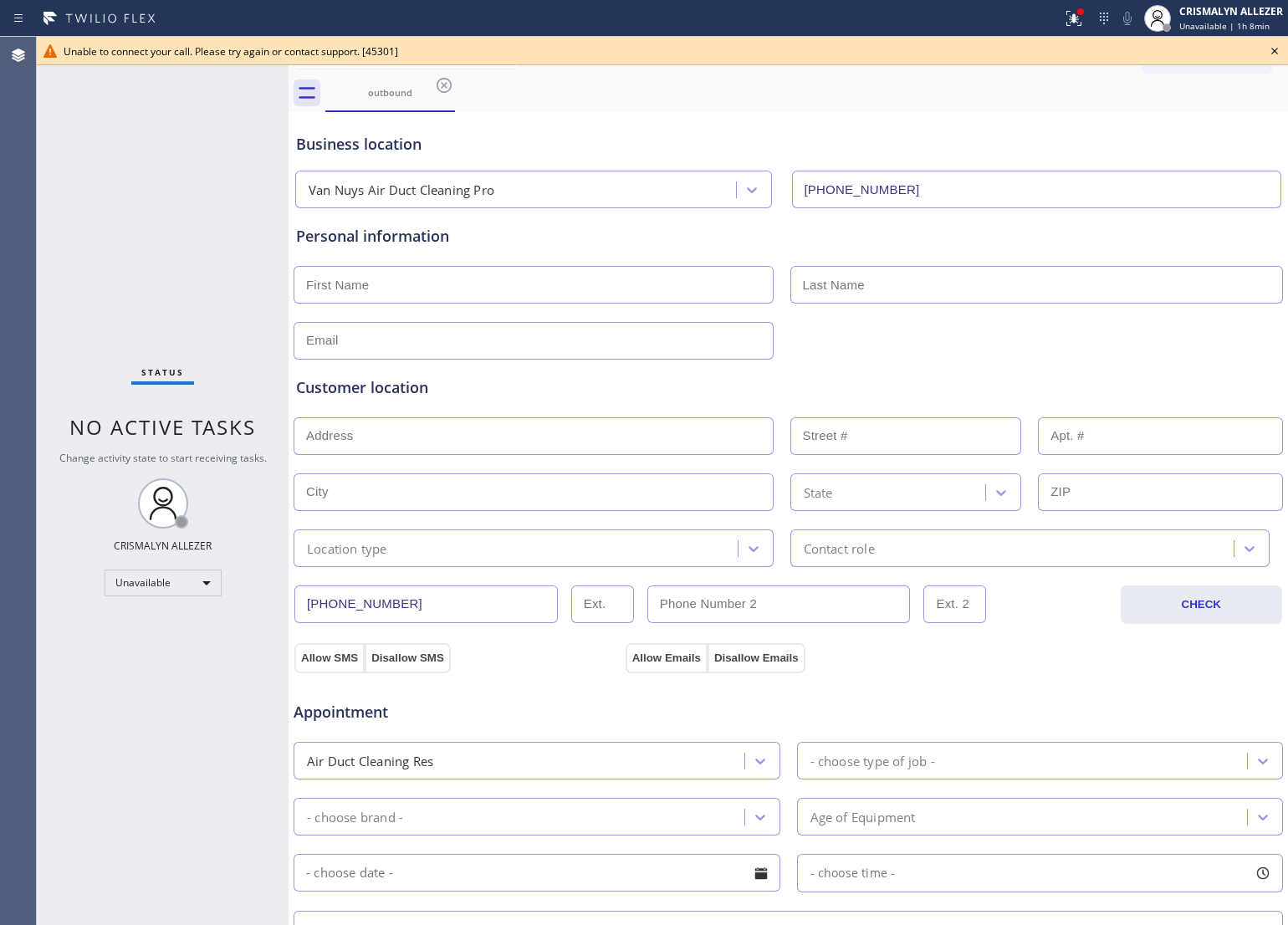
click at [707, 138] on div "Business location" at bounding box center [788, 144] width 985 height 23
click at [1269, 52] on icon at bounding box center [1275, 51] width 20 height 20
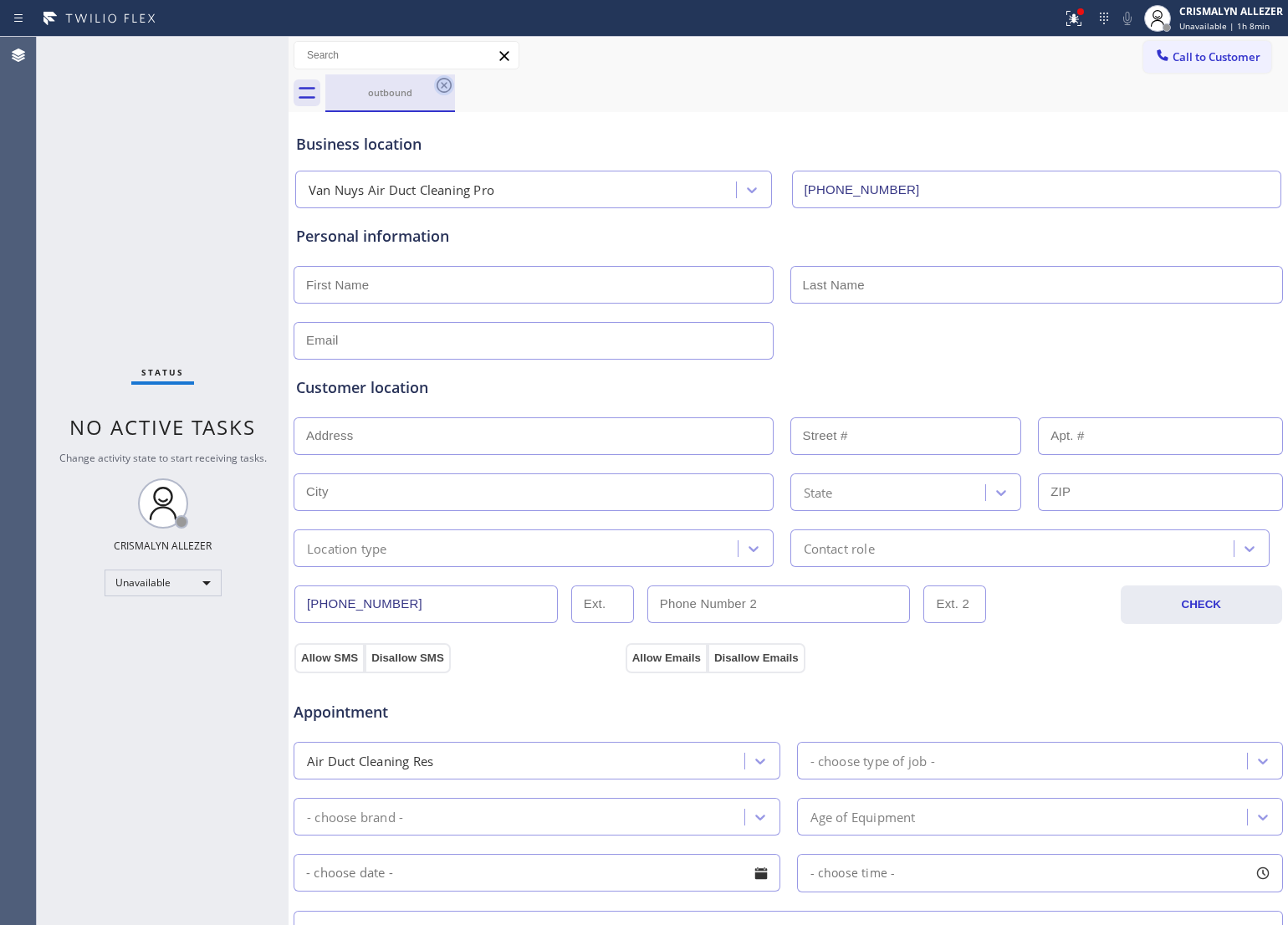
click at [442, 79] on icon at bounding box center [444, 85] width 20 height 20
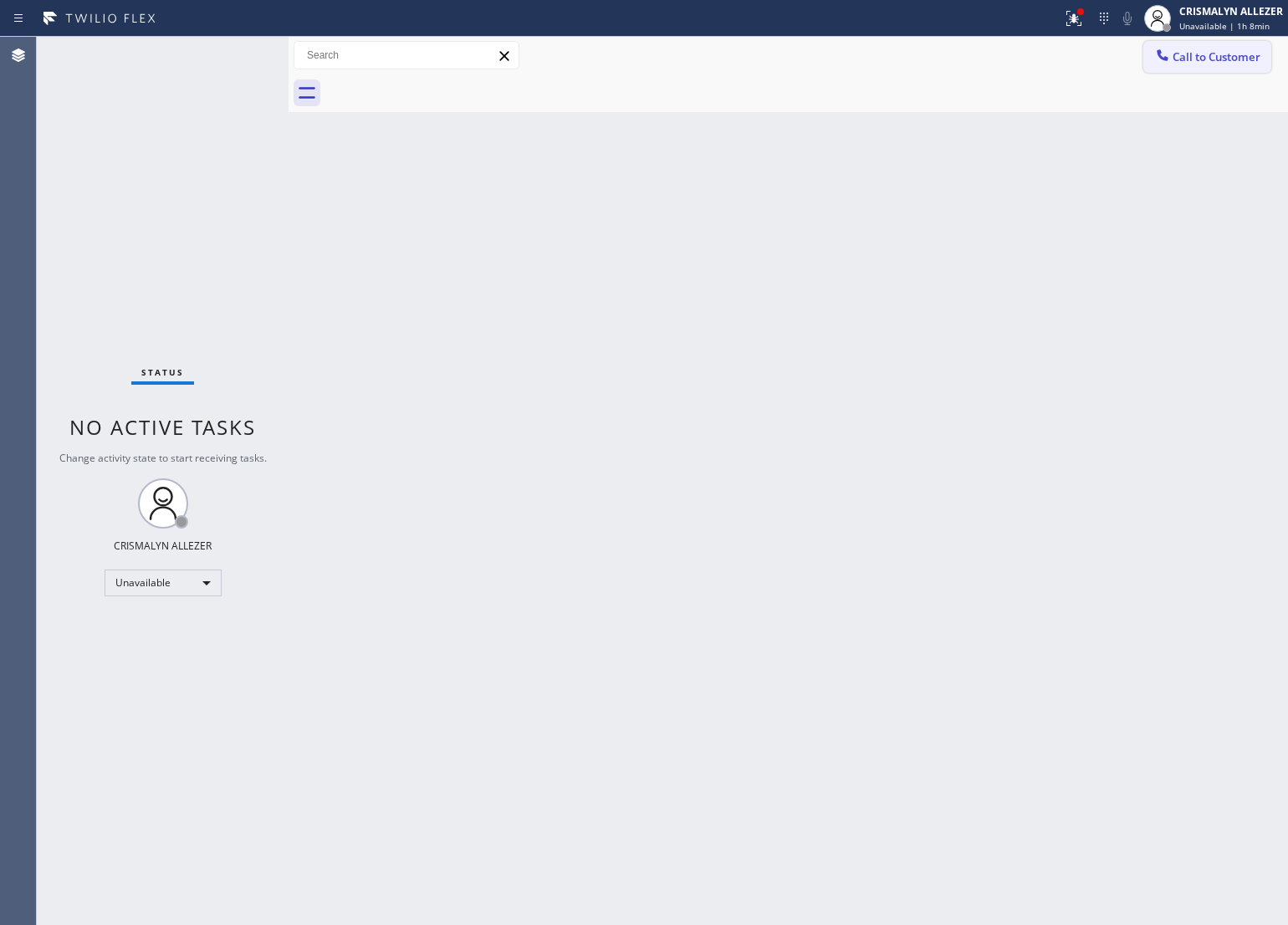
click at [1189, 60] on span "Call to Customer" at bounding box center [1216, 57] width 88 height 15
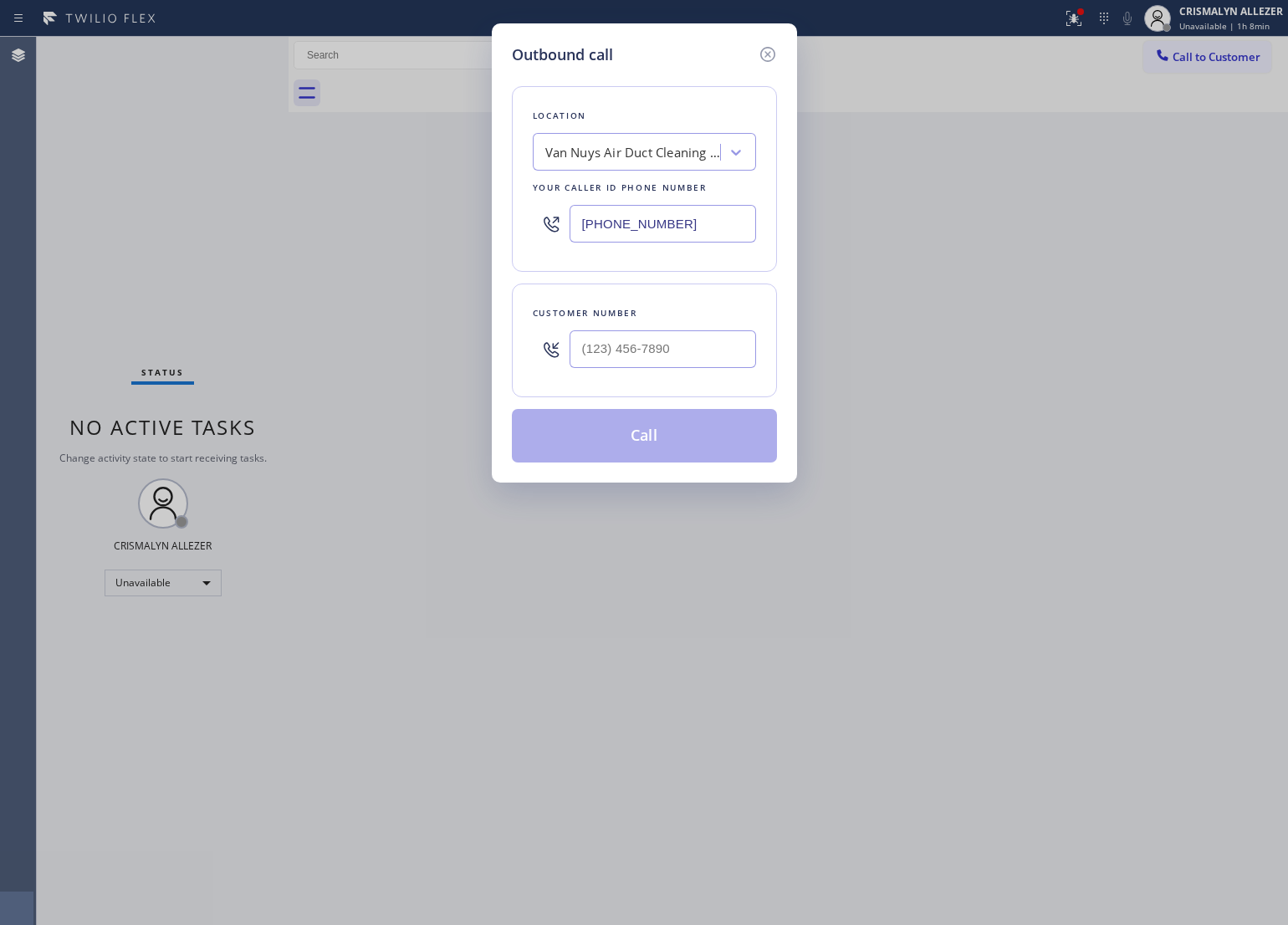
drag, startPoint x: 724, startPoint y: 218, endPoint x: 341, endPoint y: 220, distance: 383.0
click at [341, 220] on div "Outbound call Location Van Nuys Air Duct Cleaning Pro Your caller id phone numb…" at bounding box center [644, 462] width 1288 height 925
paste input "305) 257-9918"
type input "[PHONE_NUMBER]"
click at [962, 284] on div "Outbound call Location MB AC Repair Your caller id phone number [PHONE_NUMBER] …" at bounding box center [644, 462] width 1288 height 925
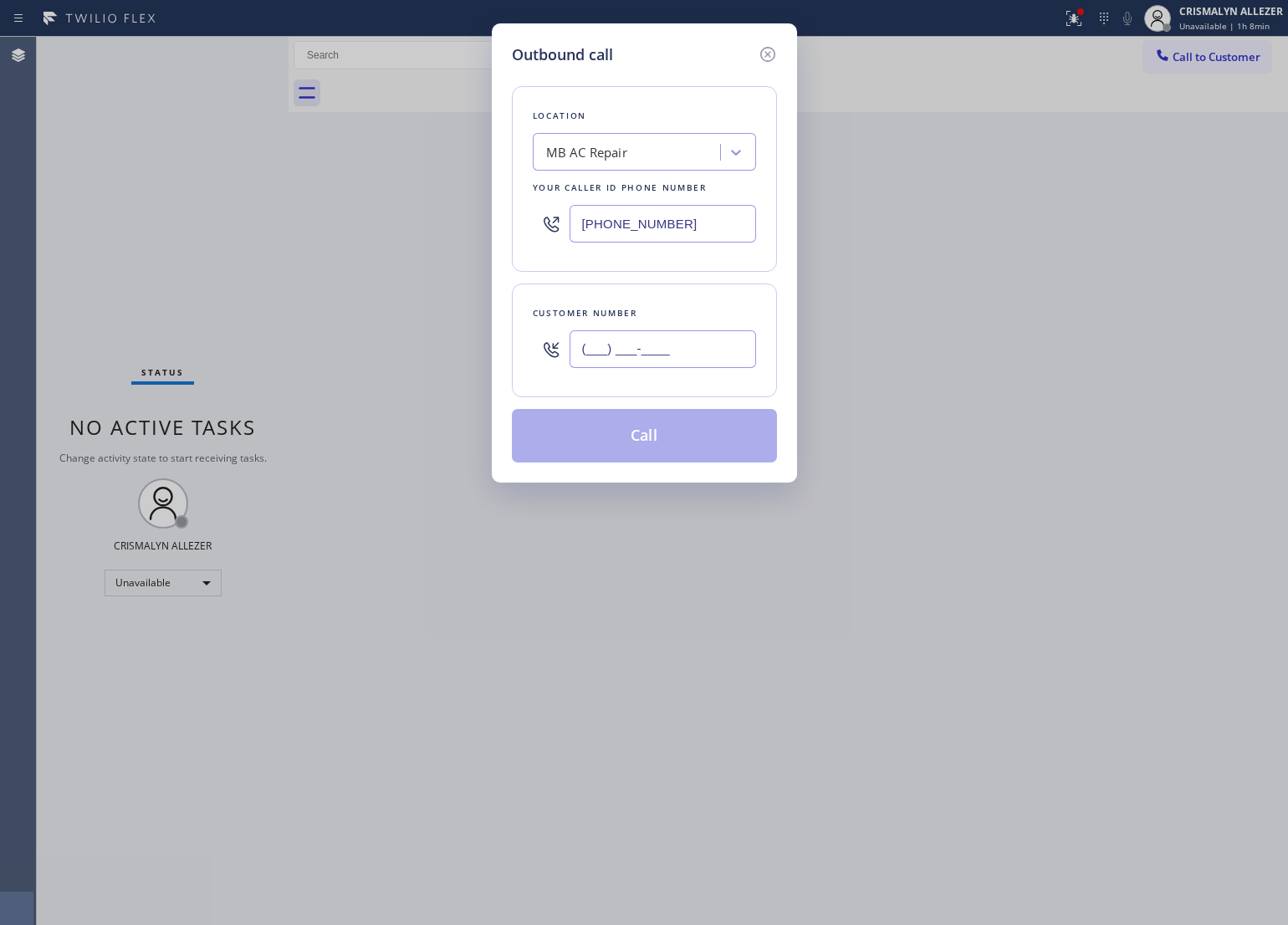
click at [730, 343] on input "(___) ___-____" at bounding box center [663, 349] width 186 height 38
paste input "305) 257-9918"
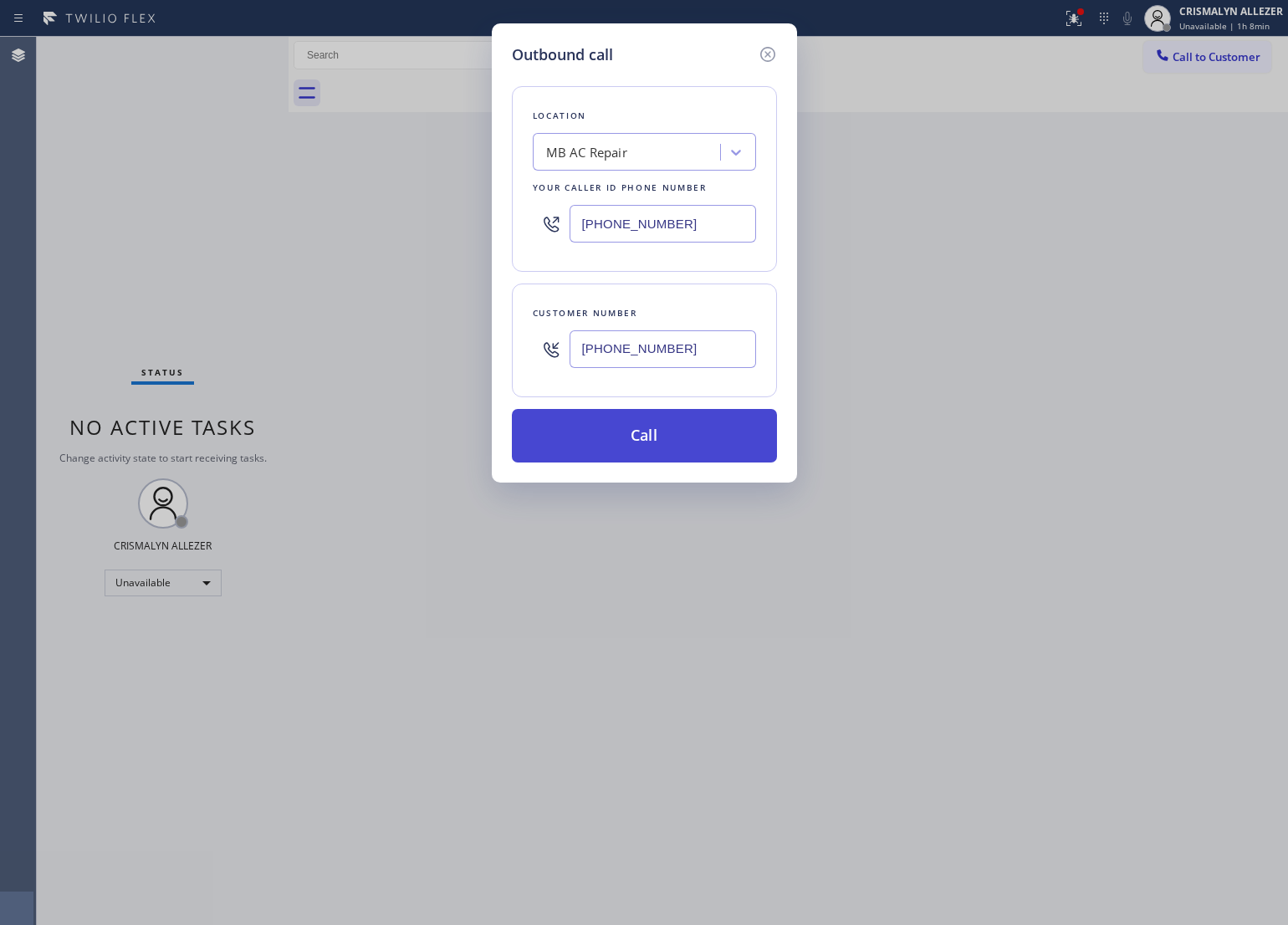
type input "[PHONE_NUMBER]"
click at [666, 442] on button "Call" at bounding box center [644, 436] width 266 height 54
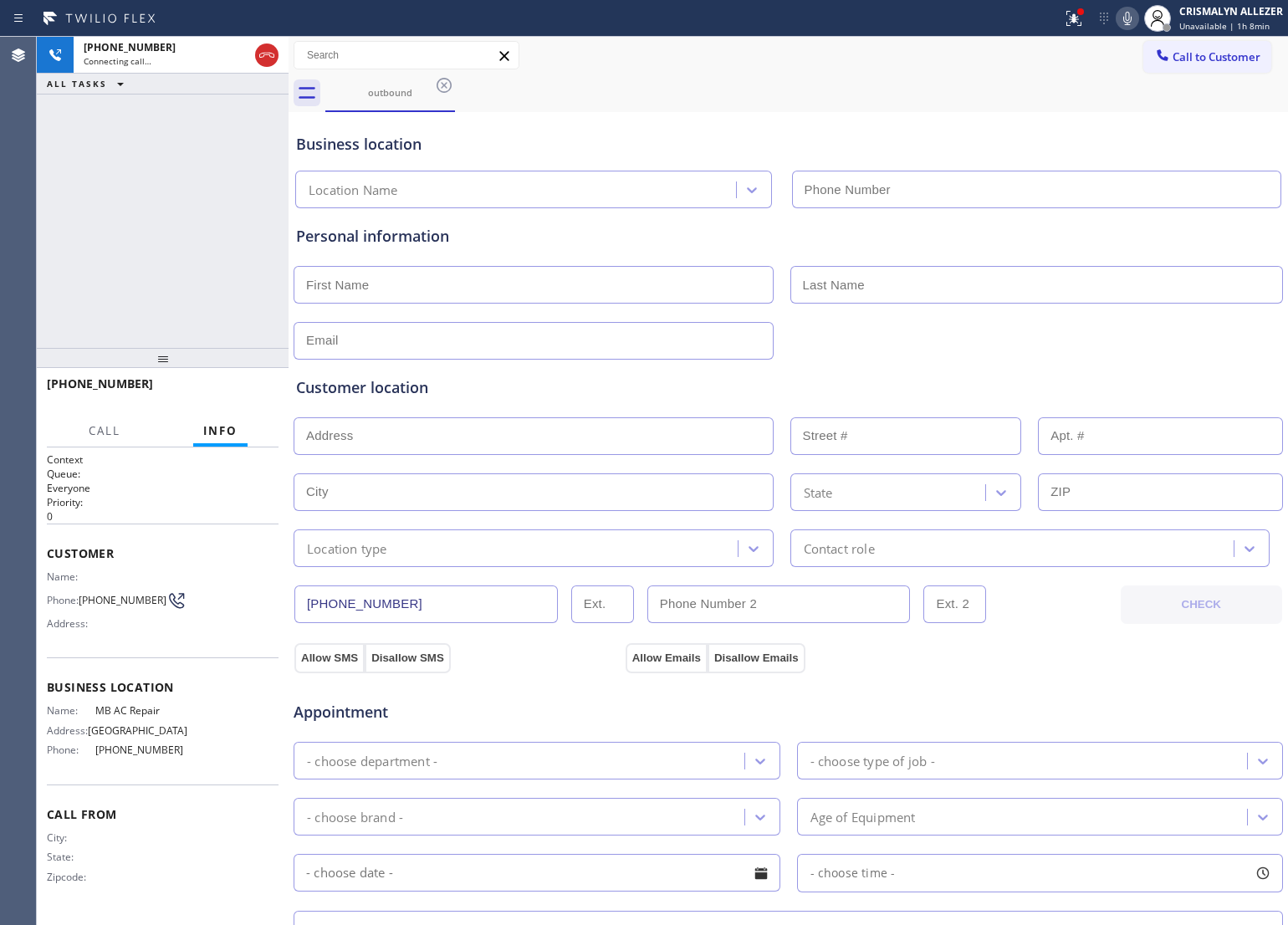
type input "[PHONE_NUMBER]"
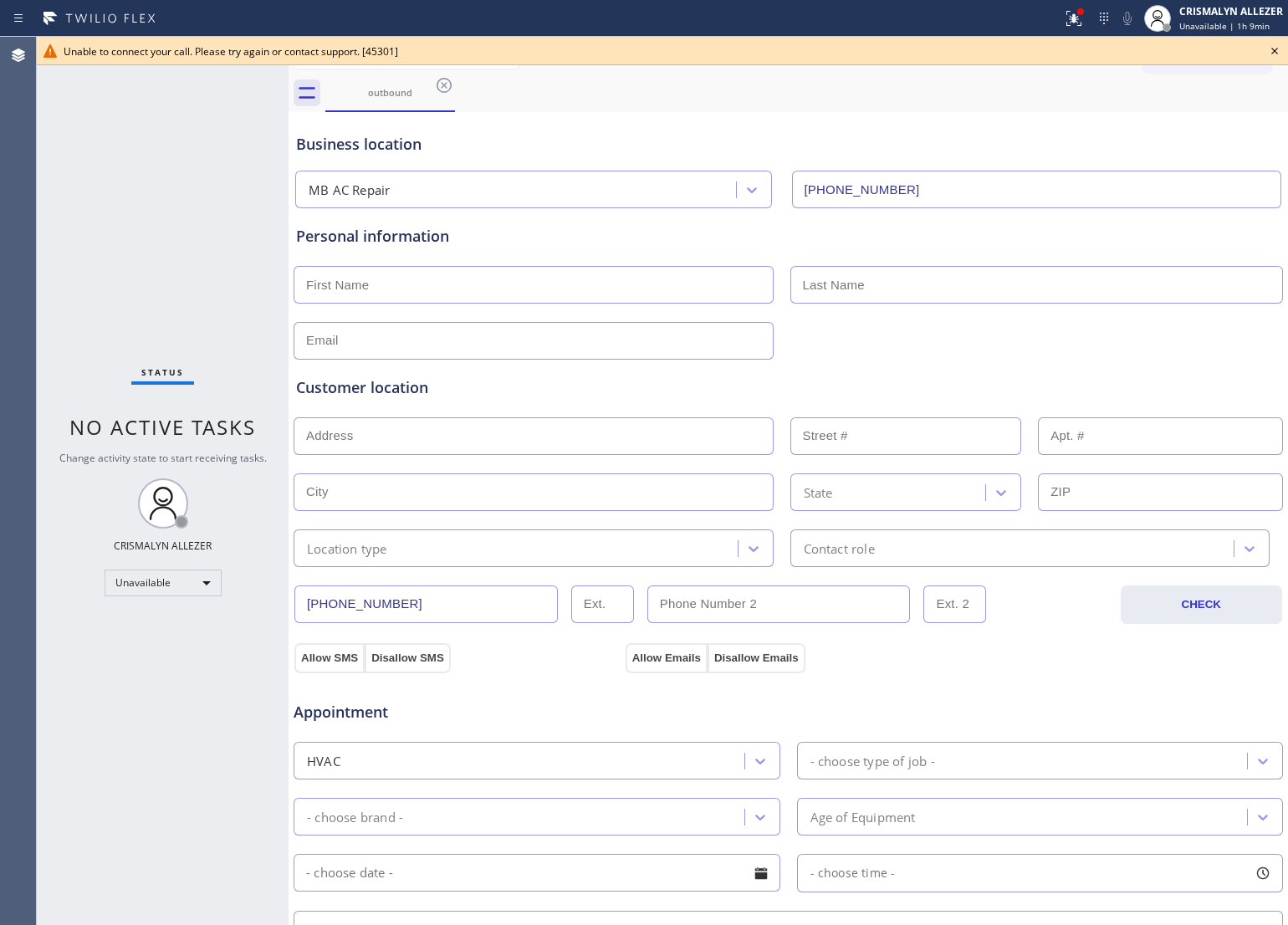
click at [126, 224] on div "Status No active tasks Change activity state to start receiving tasks. CRISMALY…" at bounding box center [163, 481] width 252 height 889
click at [1276, 48] on icon at bounding box center [1275, 51] width 20 height 20
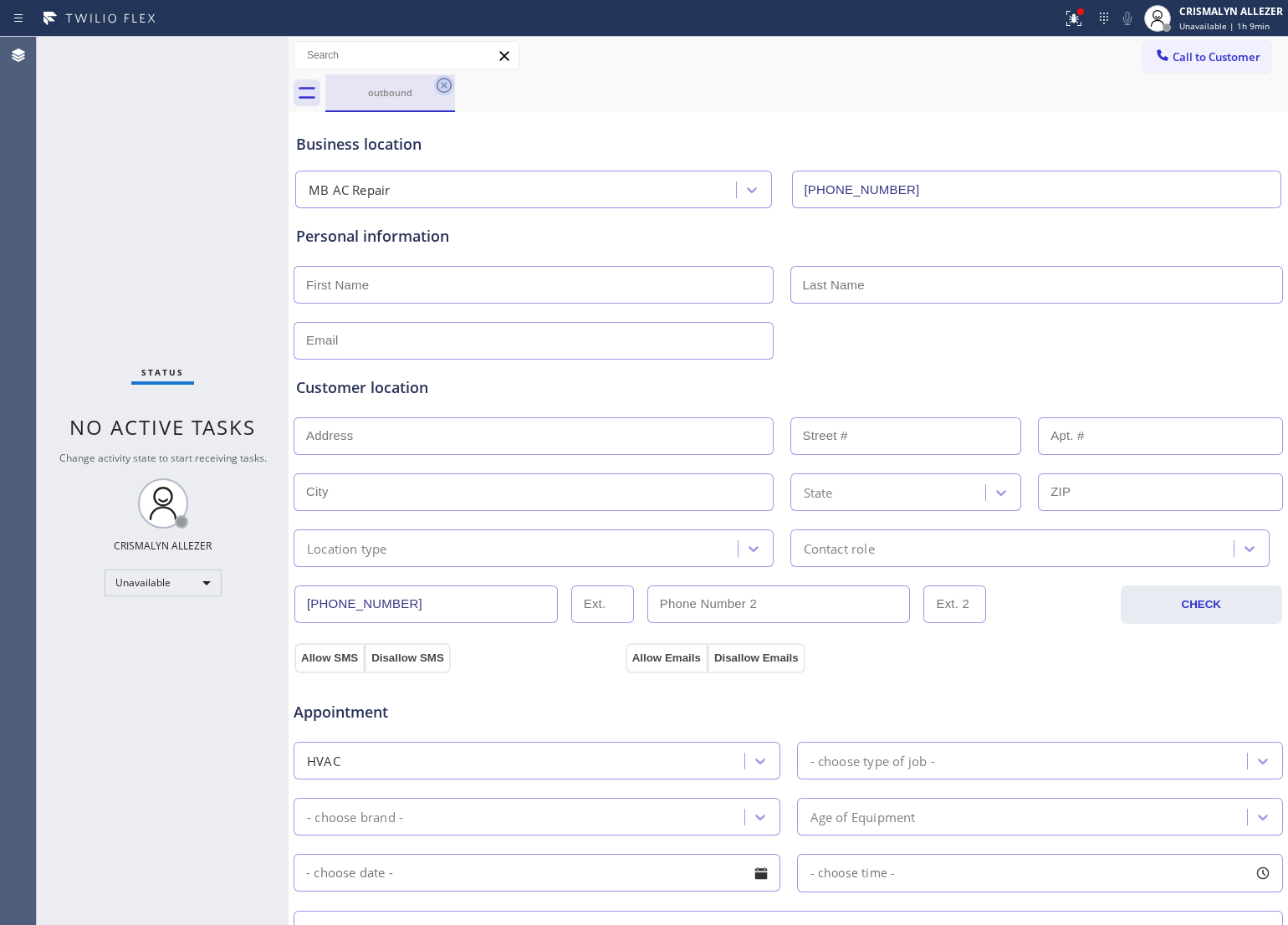
click at [448, 89] on icon at bounding box center [444, 85] width 20 height 20
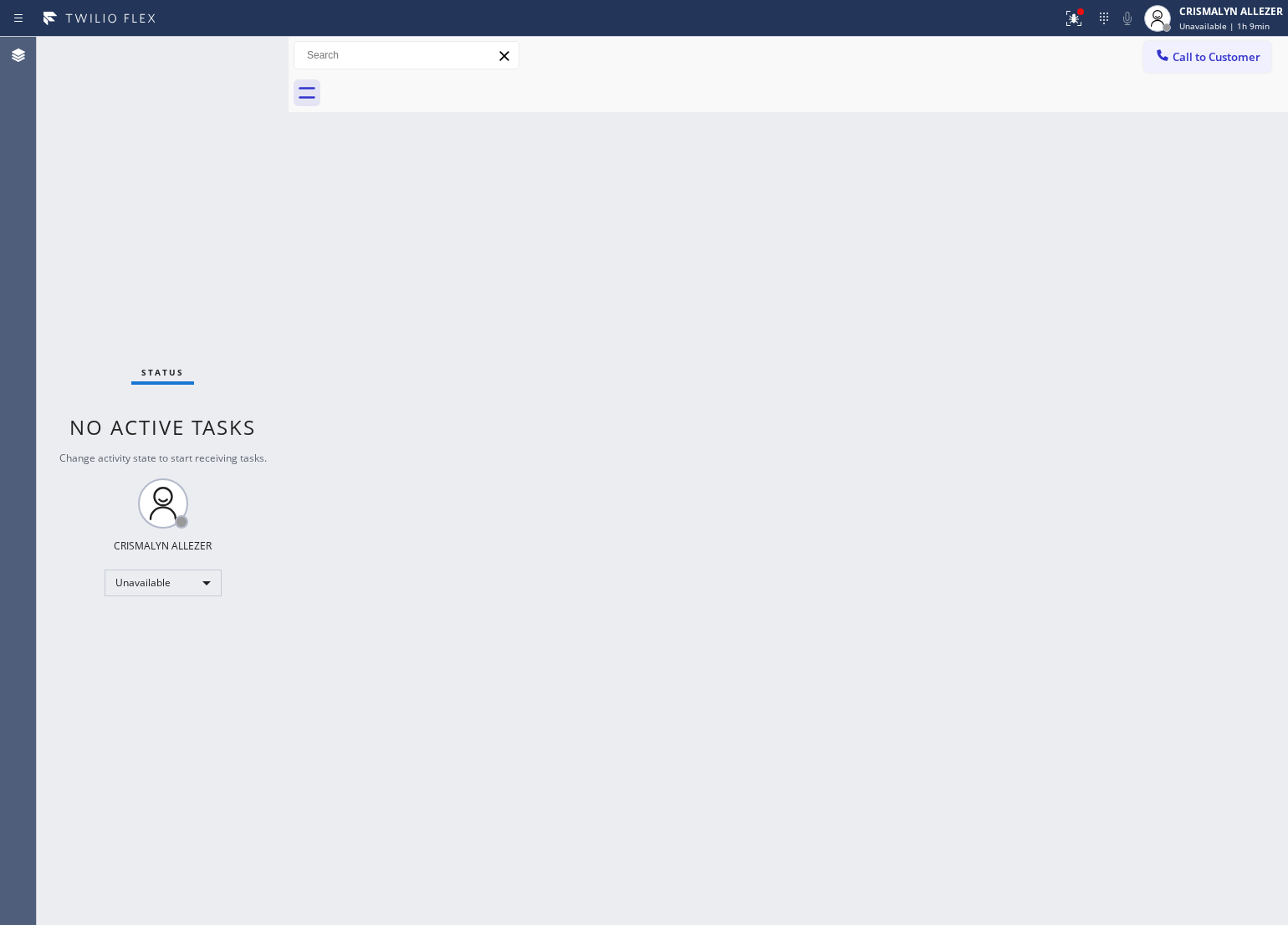
click at [1211, 56] on span "Call to Customer" at bounding box center [1216, 57] width 88 height 15
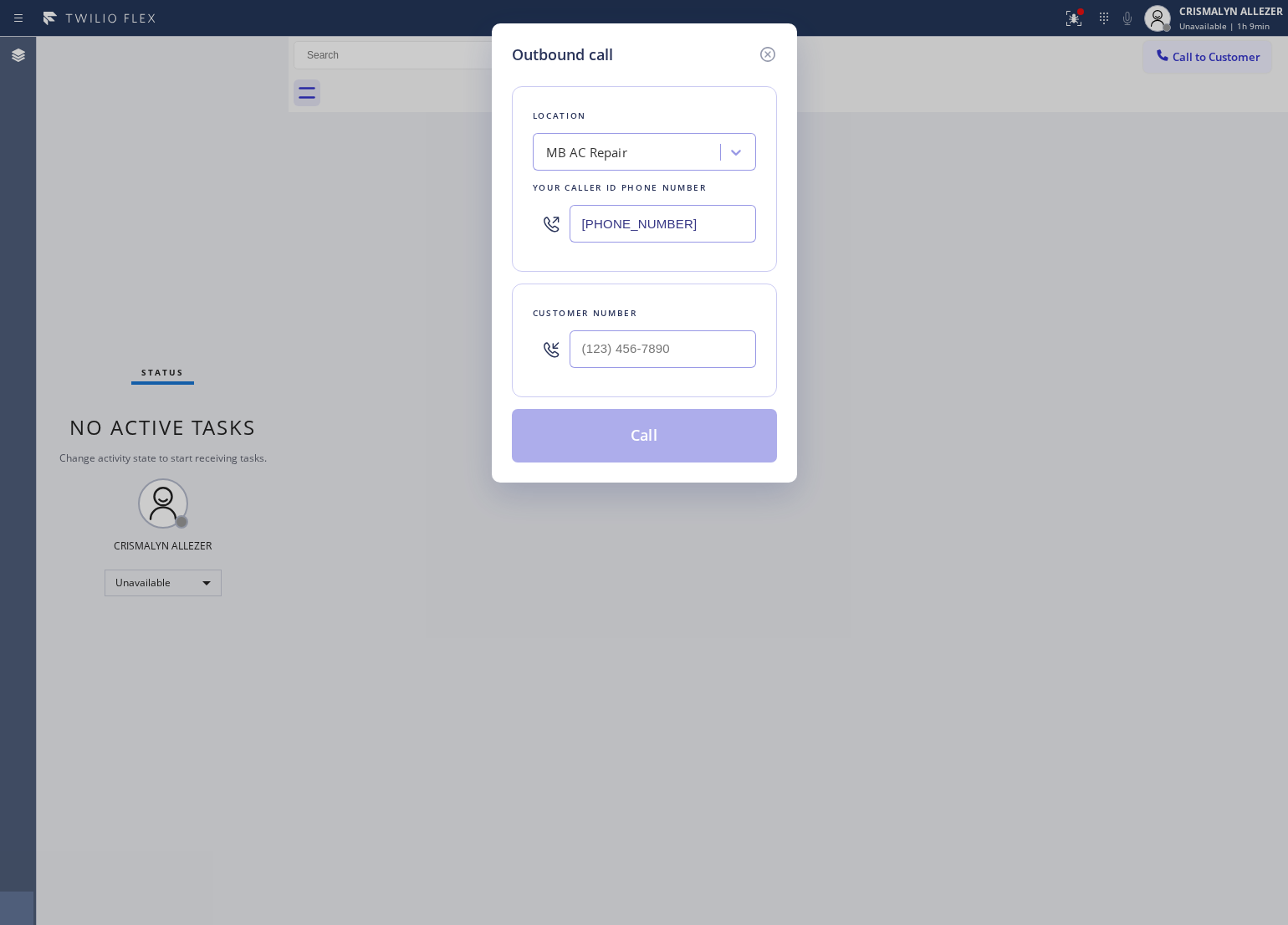
drag, startPoint x: 695, startPoint y: 223, endPoint x: 172, endPoint y: 199, distance: 523.6
click at [224, 205] on div "Outbound call Location MB AC Repair Your caller id phone number [PHONE_NUMBER] …" at bounding box center [644, 462] width 1288 height 925
paste input "39-8487"
type input "[PHONE_NUMBER]"
click at [723, 354] on input "(___) ___-____" at bounding box center [663, 349] width 186 height 38
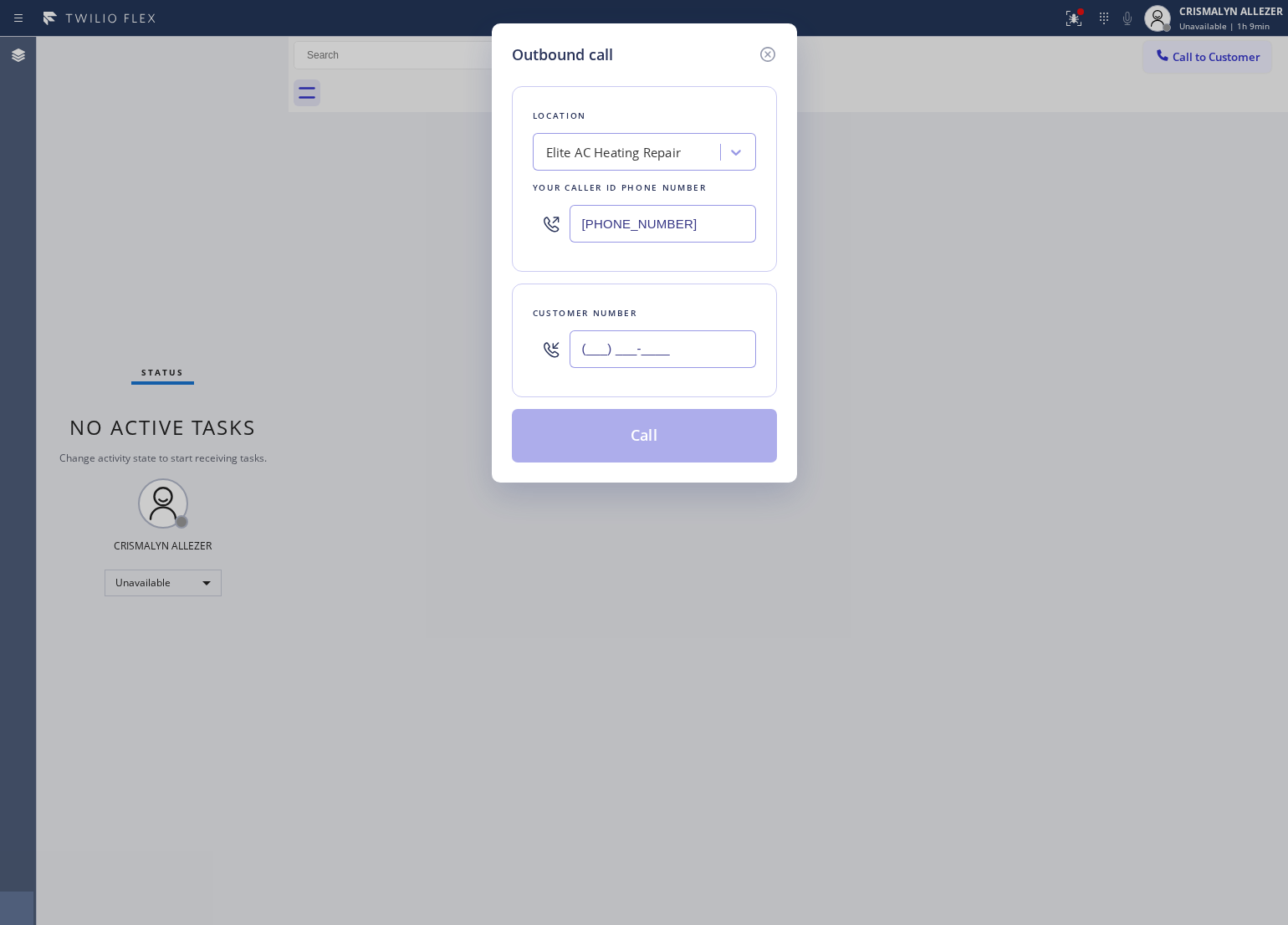
paste input "786) 571-8771"
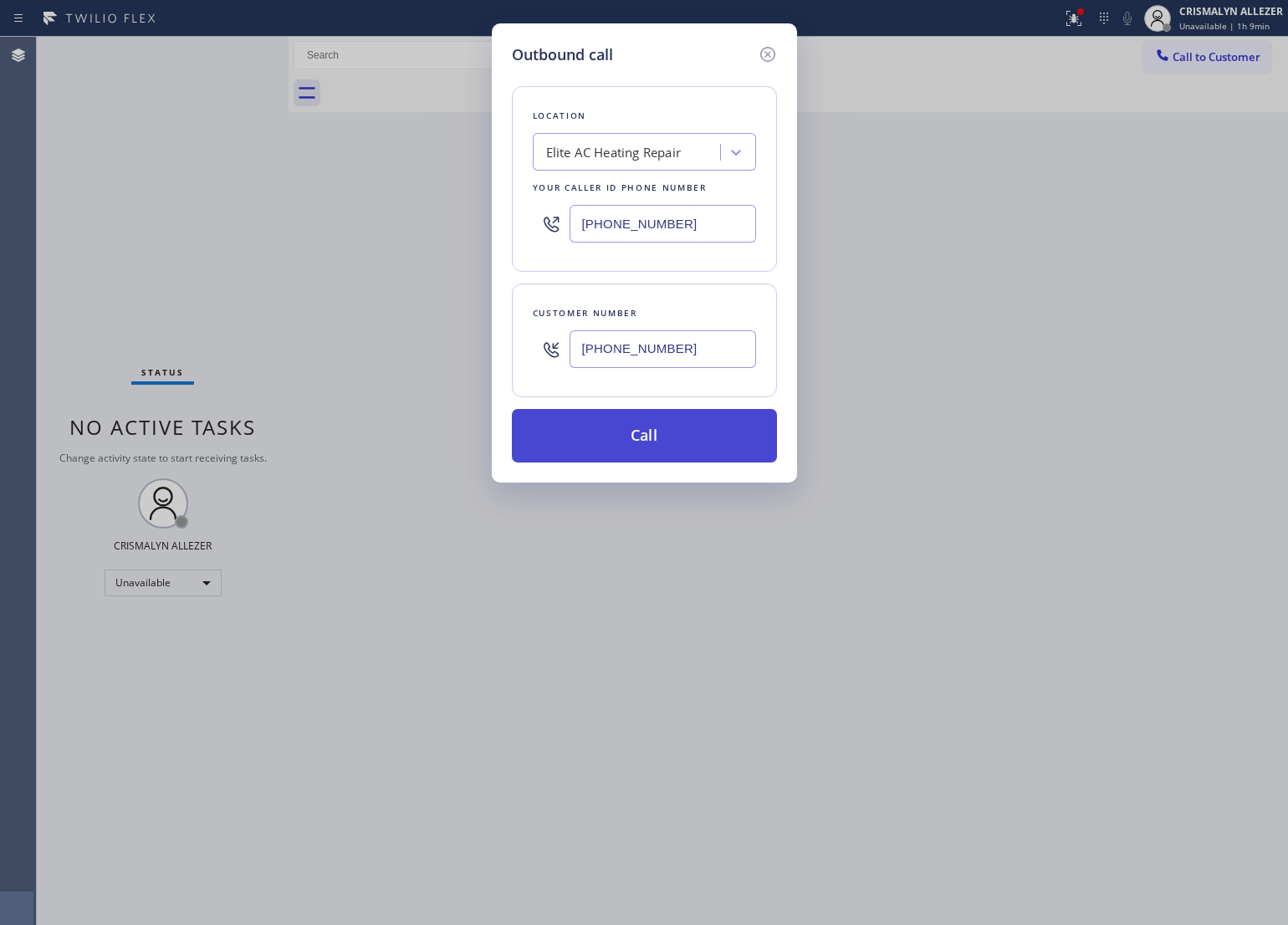
type input "[PHONE_NUMBER]"
click at [665, 432] on button "Call" at bounding box center [644, 436] width 266 height 54
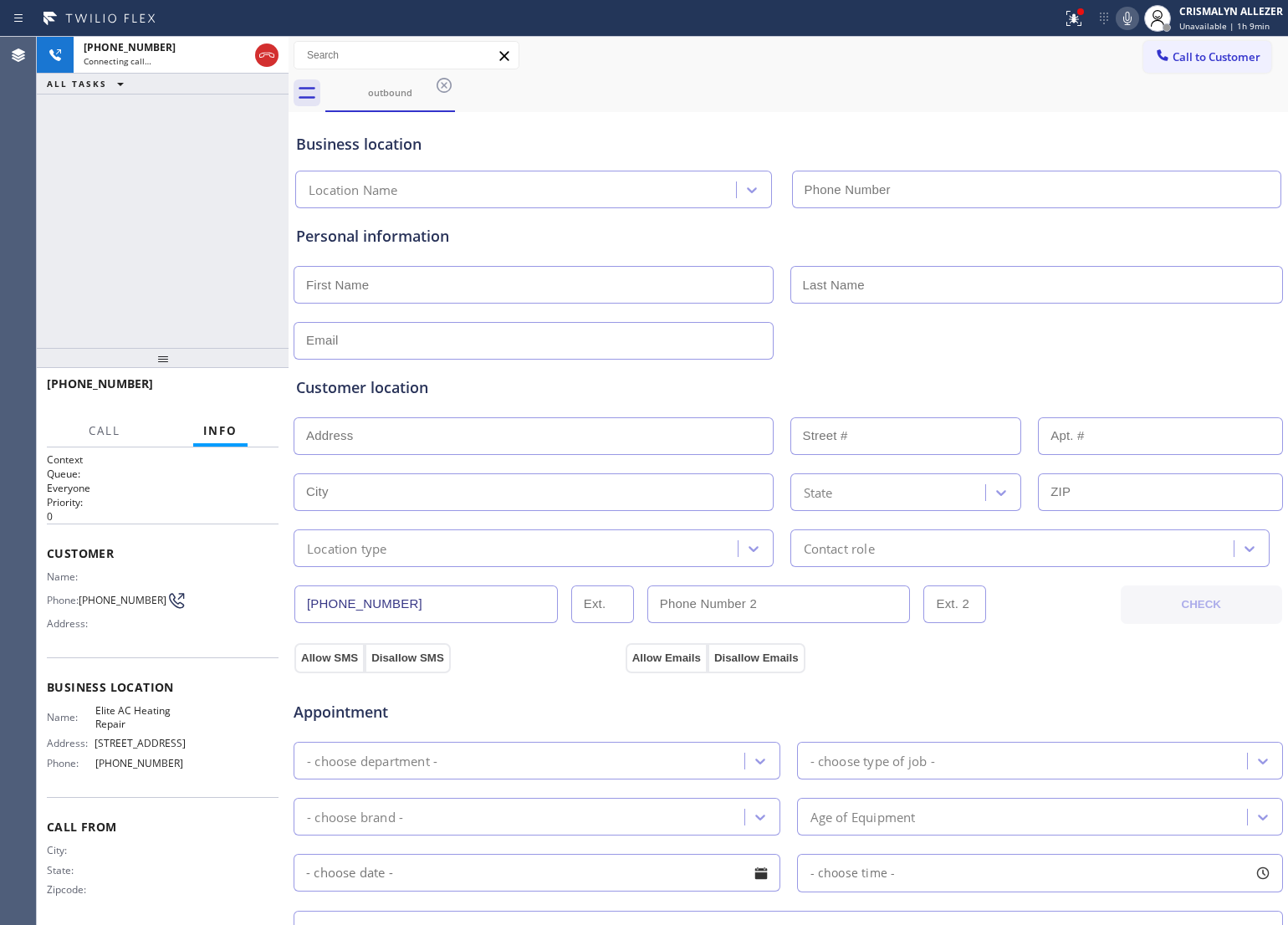
type input "[PHONE_NUMBER]"
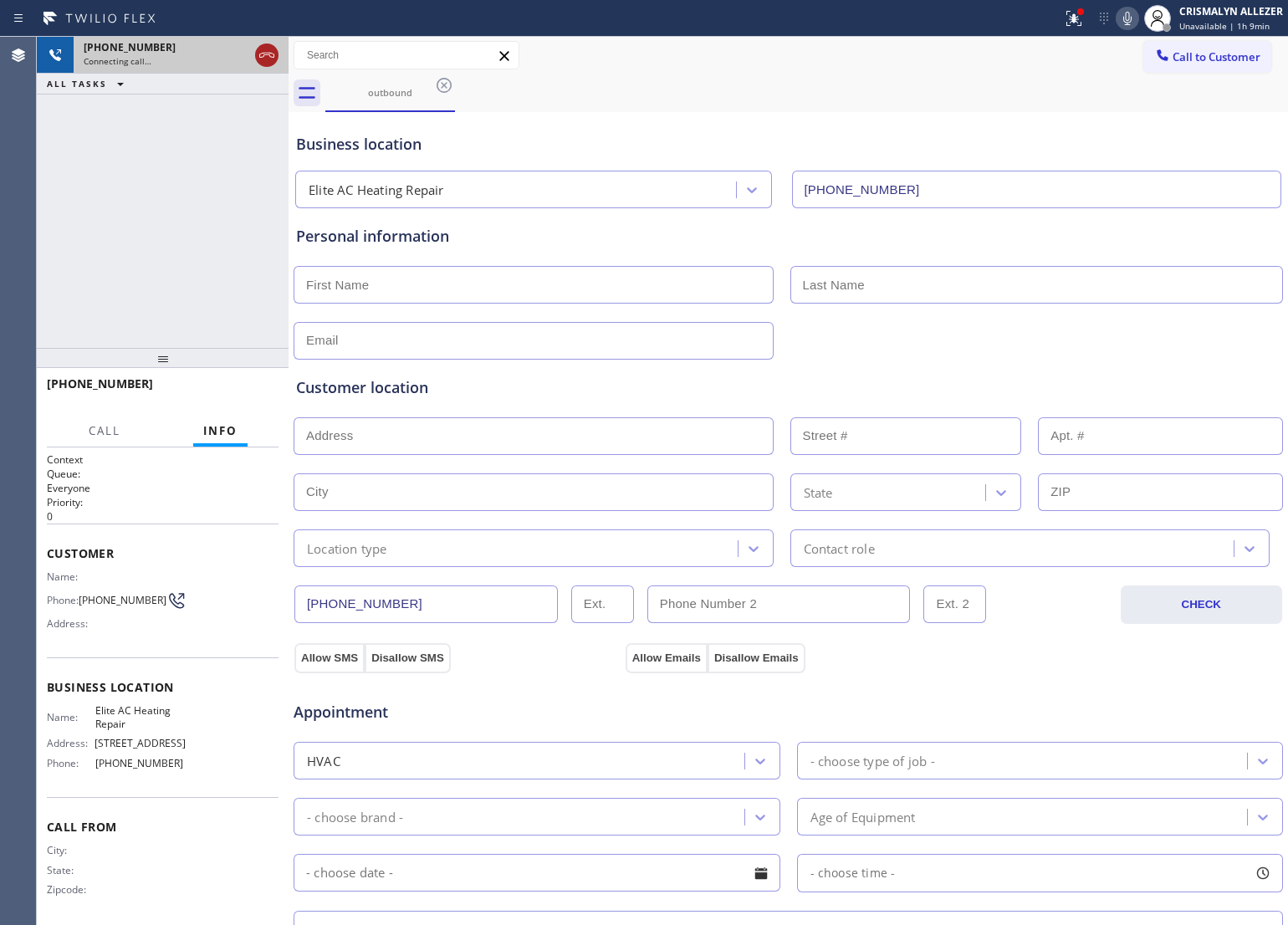
click at [266, 56] on icon at bounding box center [267, 56] width 20 height 20
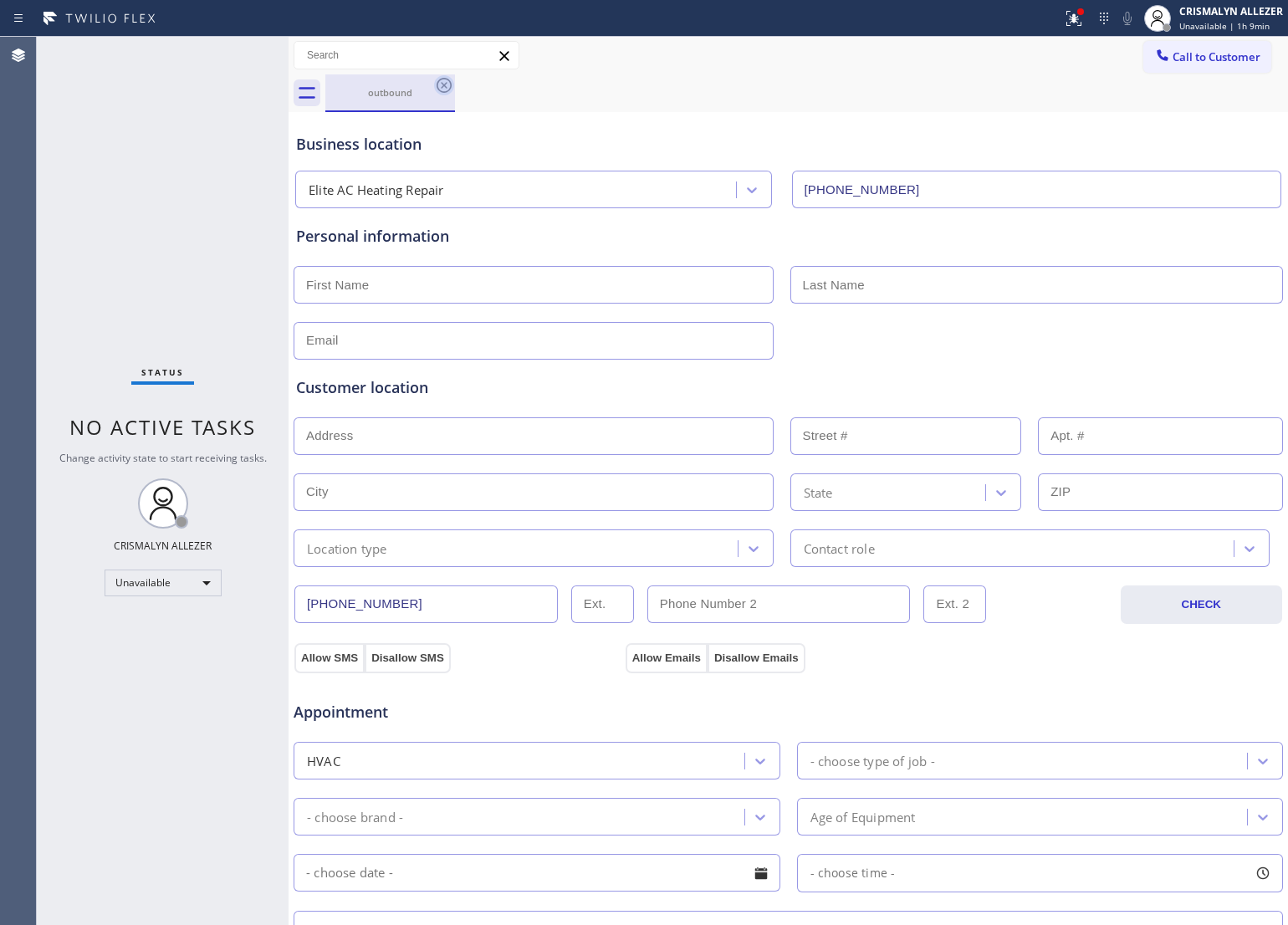
click at [446, 84] on icon at bounding box center [444, 85] width 20 height 20
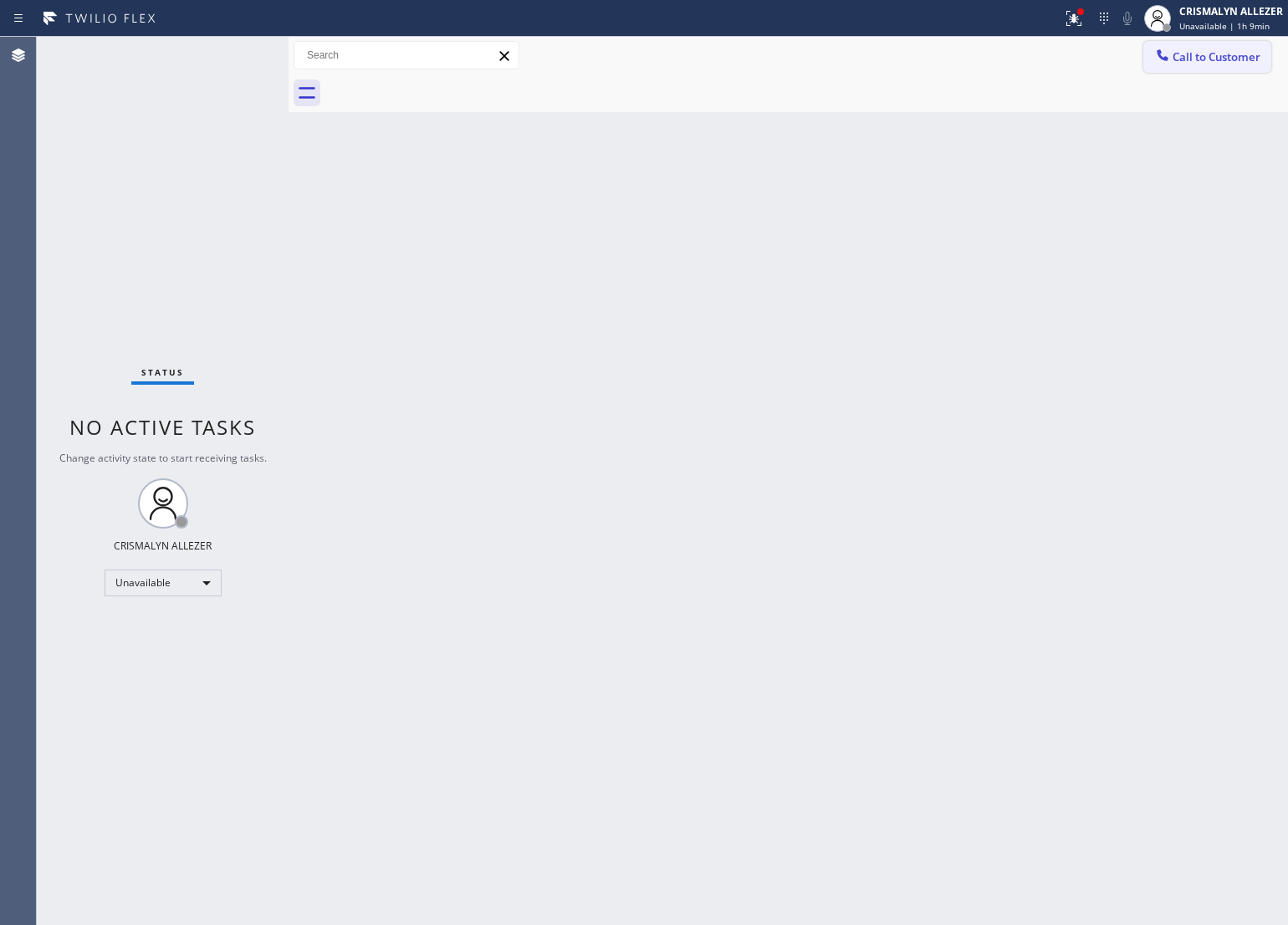
click at [1216, 61] on span "Call to Customer" at bounding box center [1216, 57] width 88 height 15
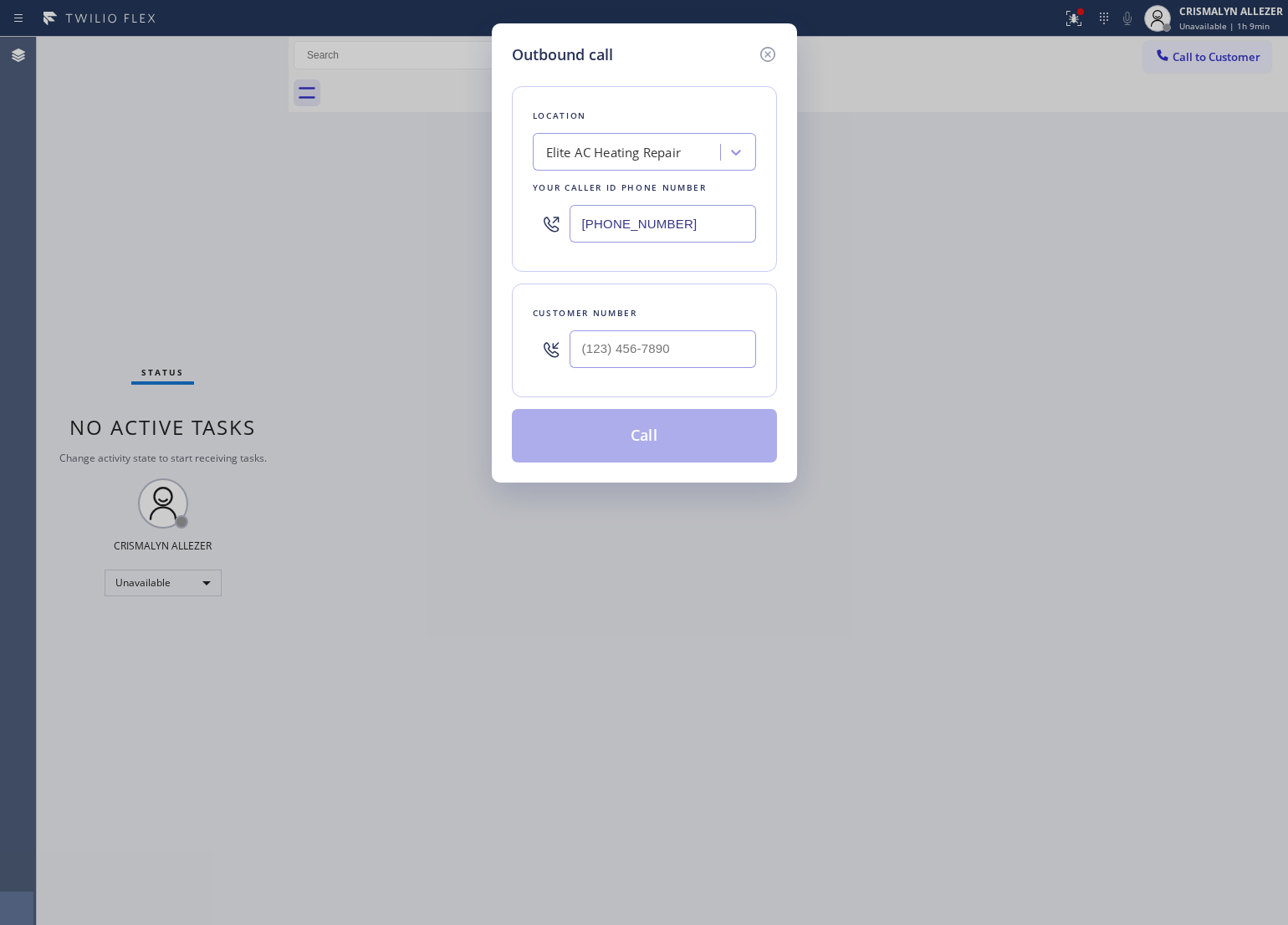
drag, startPoint x: 684, startPoint y: 223, endPoint x: 216, endPoint y: 256, distance: 469.2
click at [216, 256] on div "Outbound call Location Elite AC Heating Repair Your caller id phone number [PHO…" at bounding box center [644, 462] width 1288 height 925
paste input "23) 310-5589"
type input "[PHONE_NUMBER]"
click at [672, 356] on input "(___) ___-____" at bounding box center [663, 349] width 186 height 38
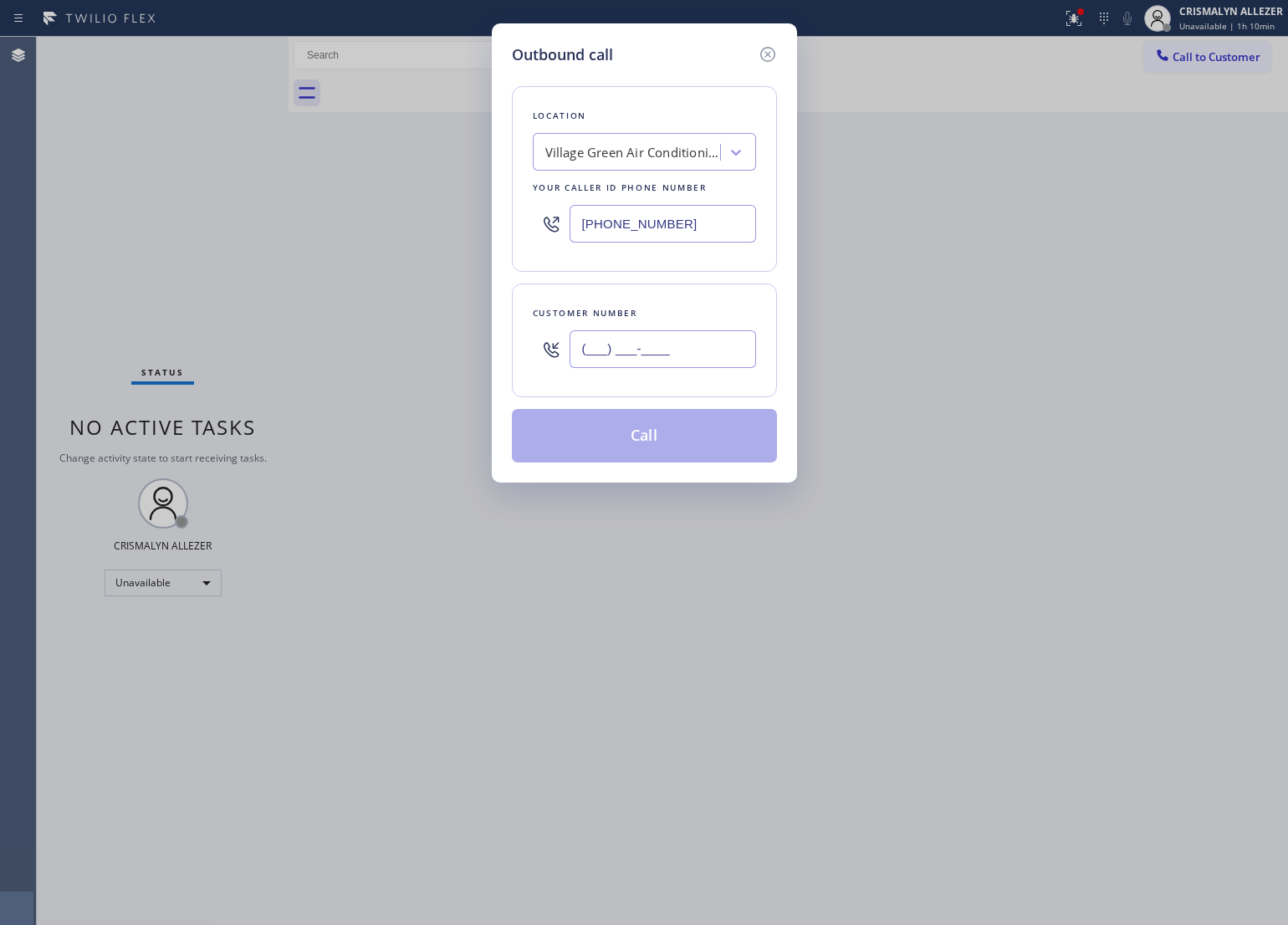
paste input "310) 622-0911"
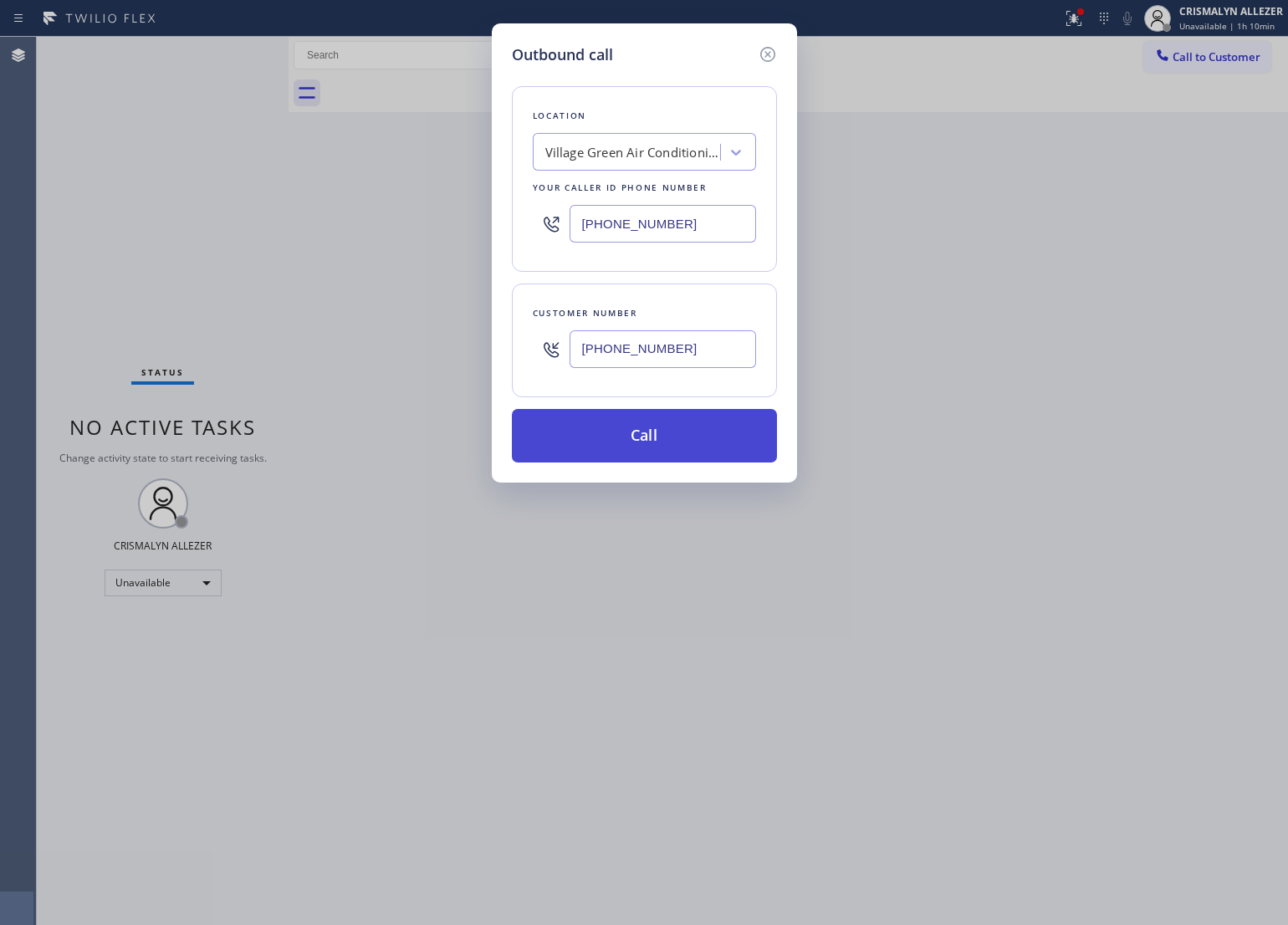
type input "[PHONE_NUMBER]"
click at [648, 457] on button "Call" at bounding box center [644, 436] width 266 height 54
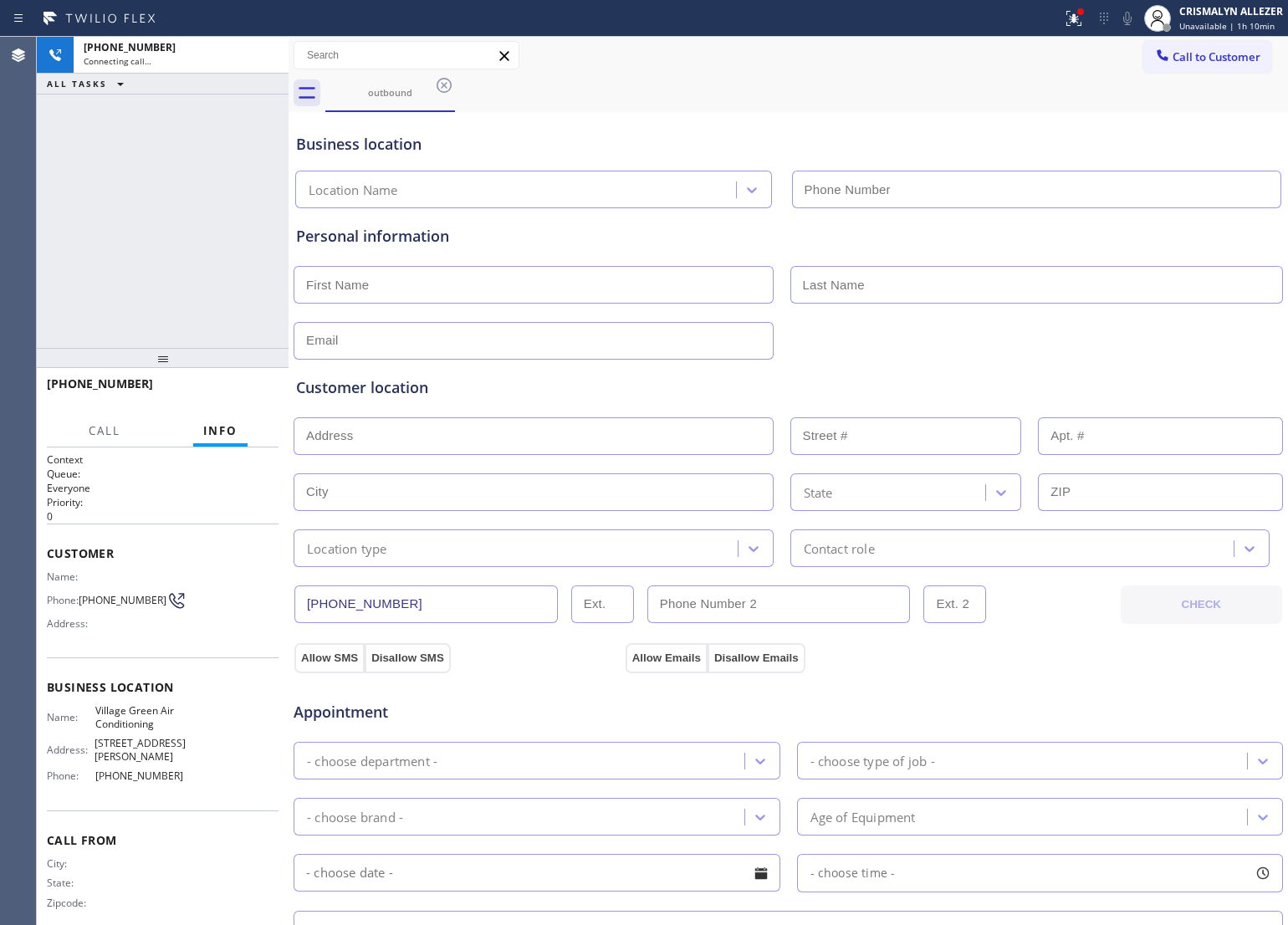
type input "[PHONE_NUMBER]"
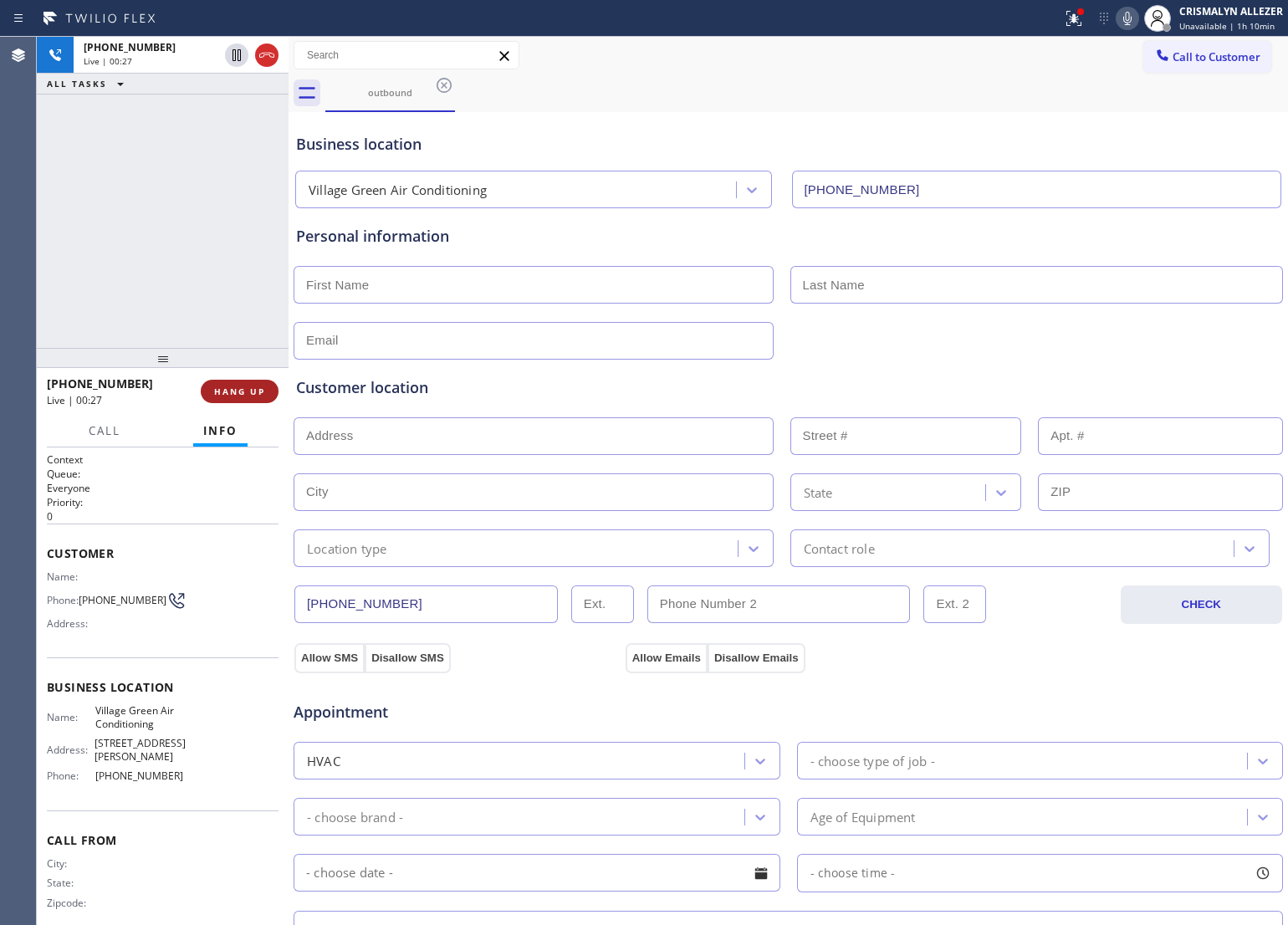
click at [228, 394] on span "HANG UP" at bounding box center [239, 391] width 51 height 12
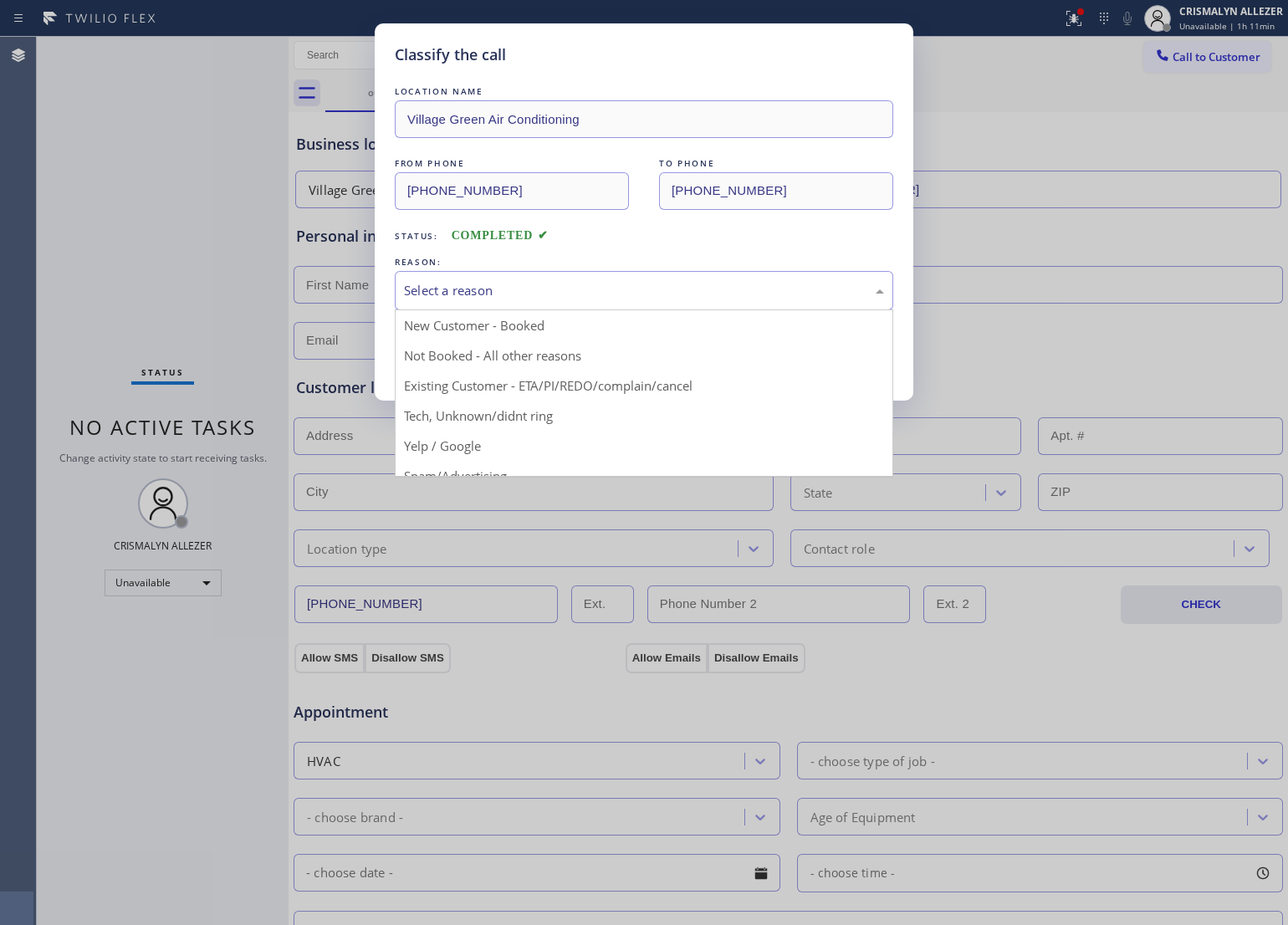
click at [619, 294] on div "Select a reason" at bounding box center [644, 290] width 480 height 19
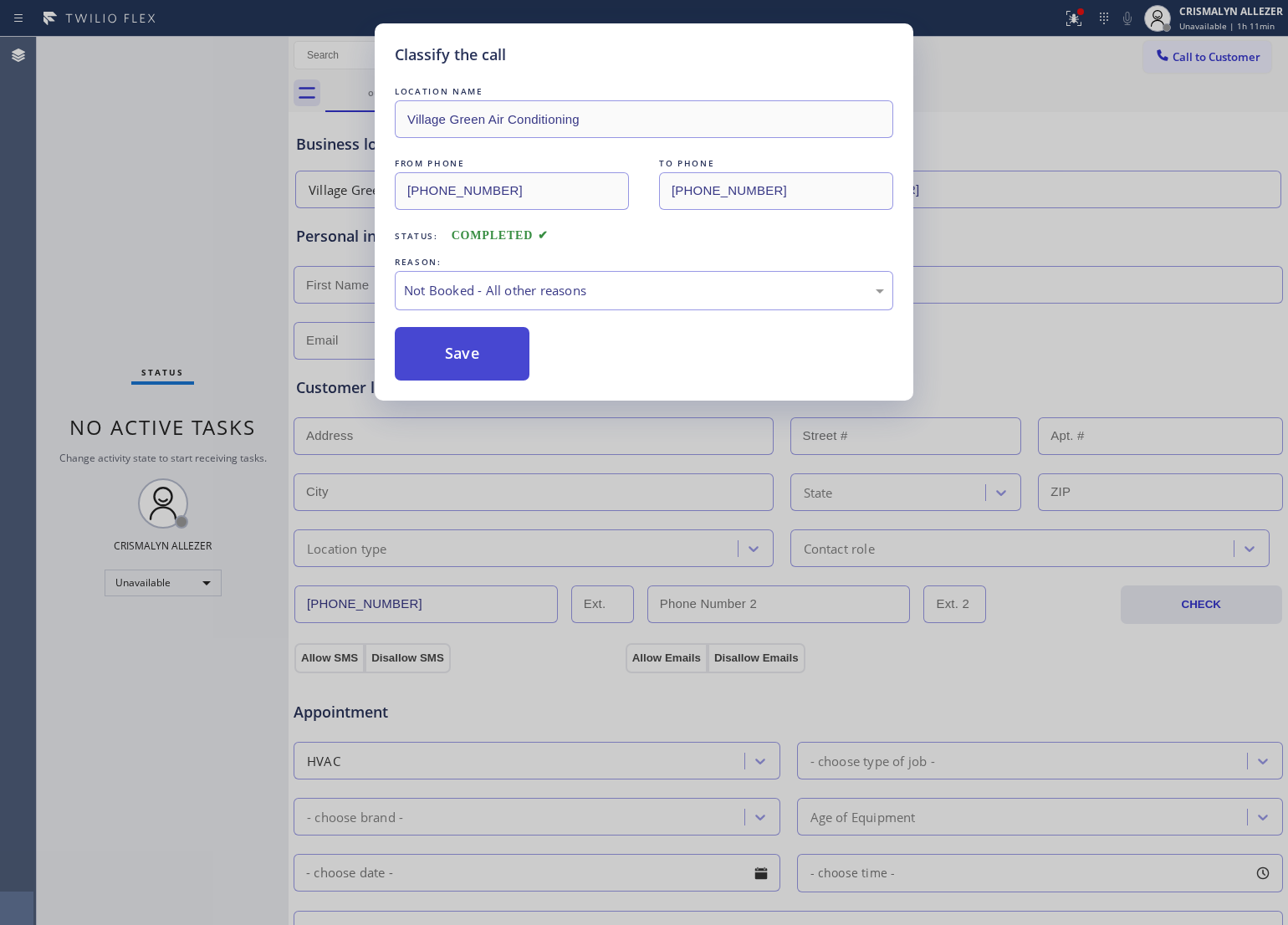
click at [454, 354] on button "Save" at bounding box center [462, 354] width 135 height 54
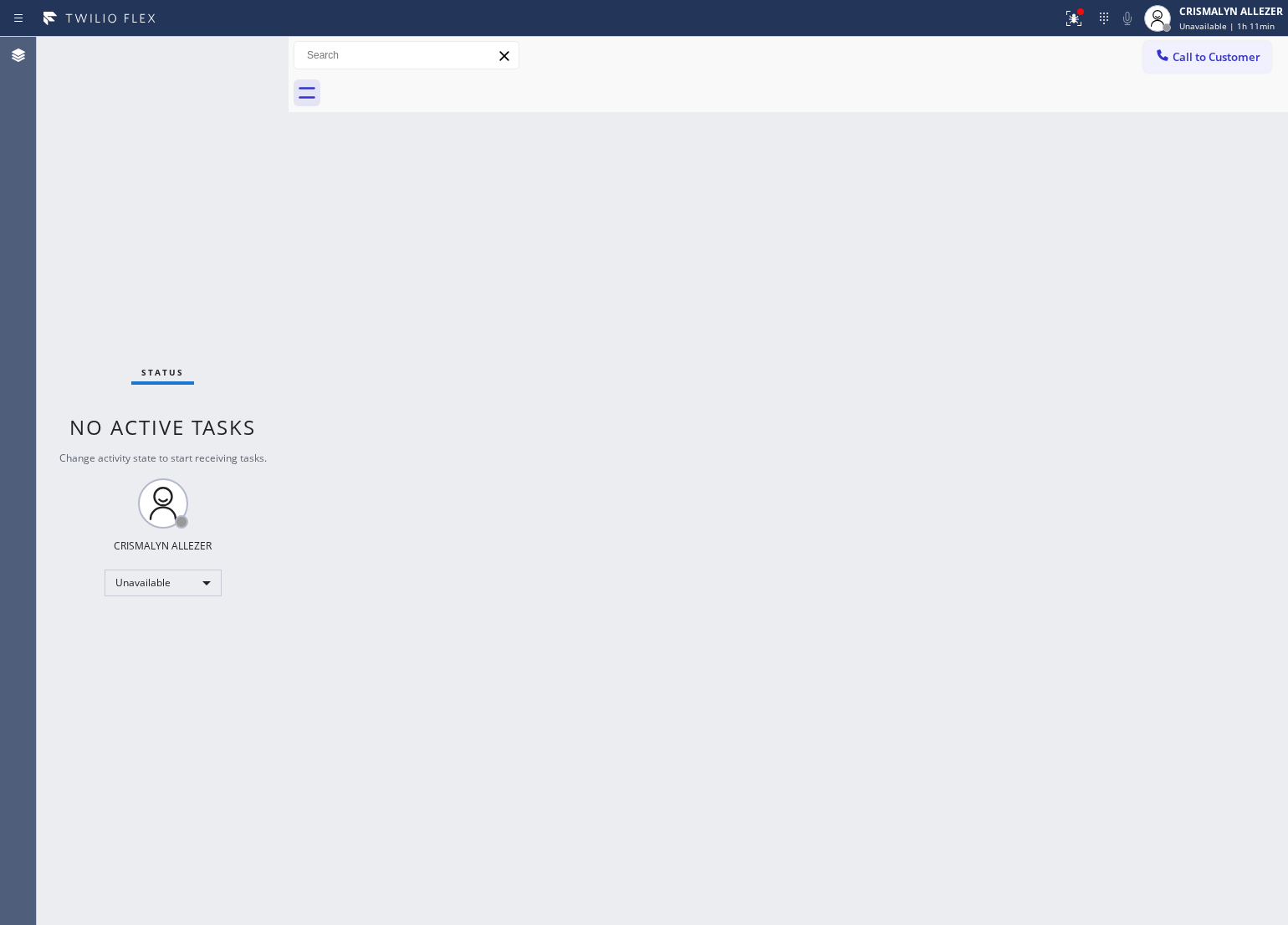
click at [669, 295] on div "Back to Dashboard Change Sender ID Customers Technicians Select a contact Outbo…" at bounding box center [788, 481] width 1000 height 889
click at [1222, 67] on button "Call to Customer" at bounding box center [1207, 57] width 128 height 32
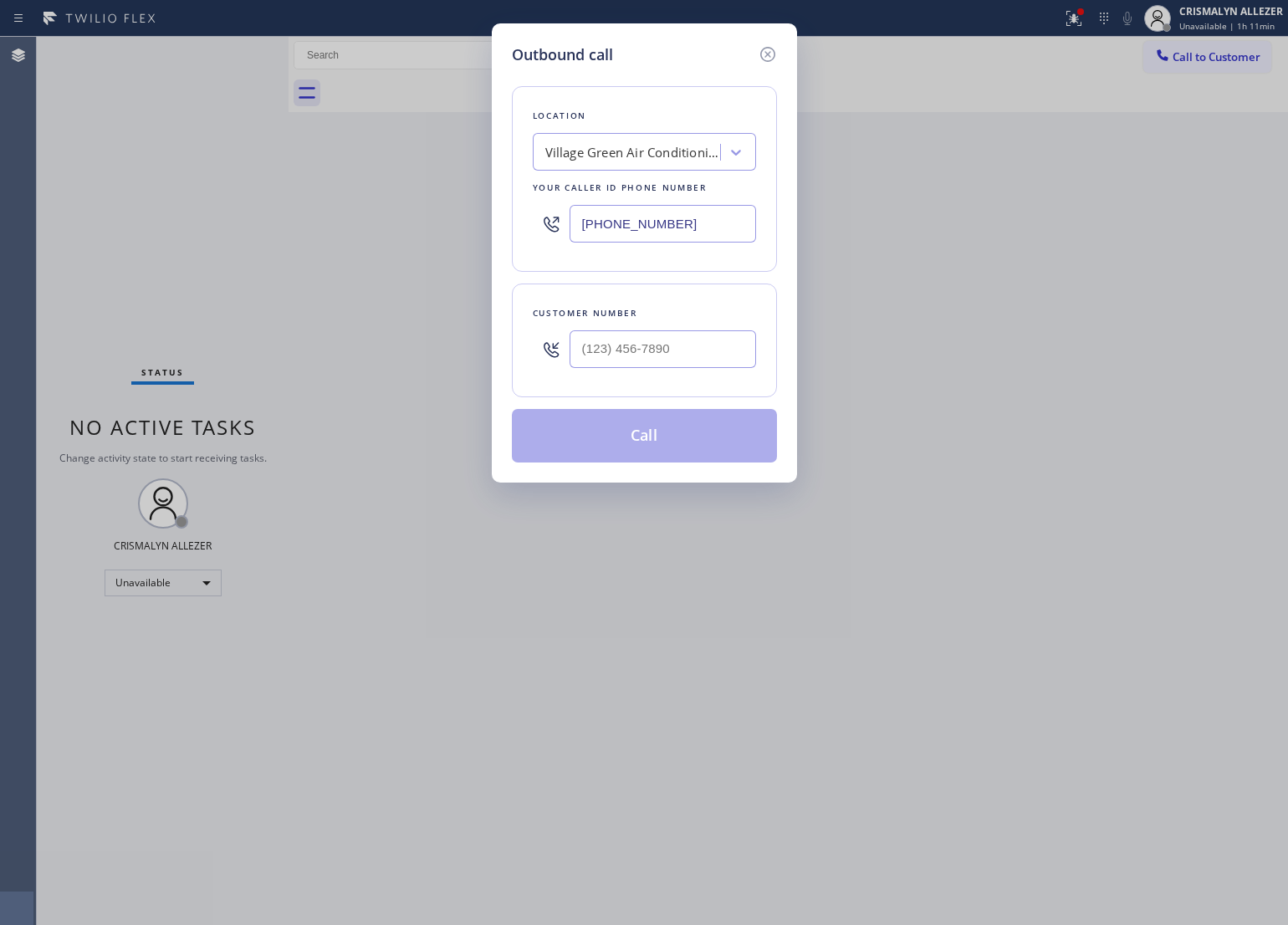
drag, startPoint x: 692, startPoint y: 234, endPoint x: 194, endPoint y: 205, distance: 498.8
click at [258, 207] on div "Outbound call Location Village Green Air Conditioning Your caller id phone numb…" at bounding box center [644, 462] width 1288 height 925
paste input "929) 323-484"
type input "[PHONE_NUMBER]"
click at [666, 358] on input "(___) ___-____" at bounding box center [663, 349] width 186 height 38
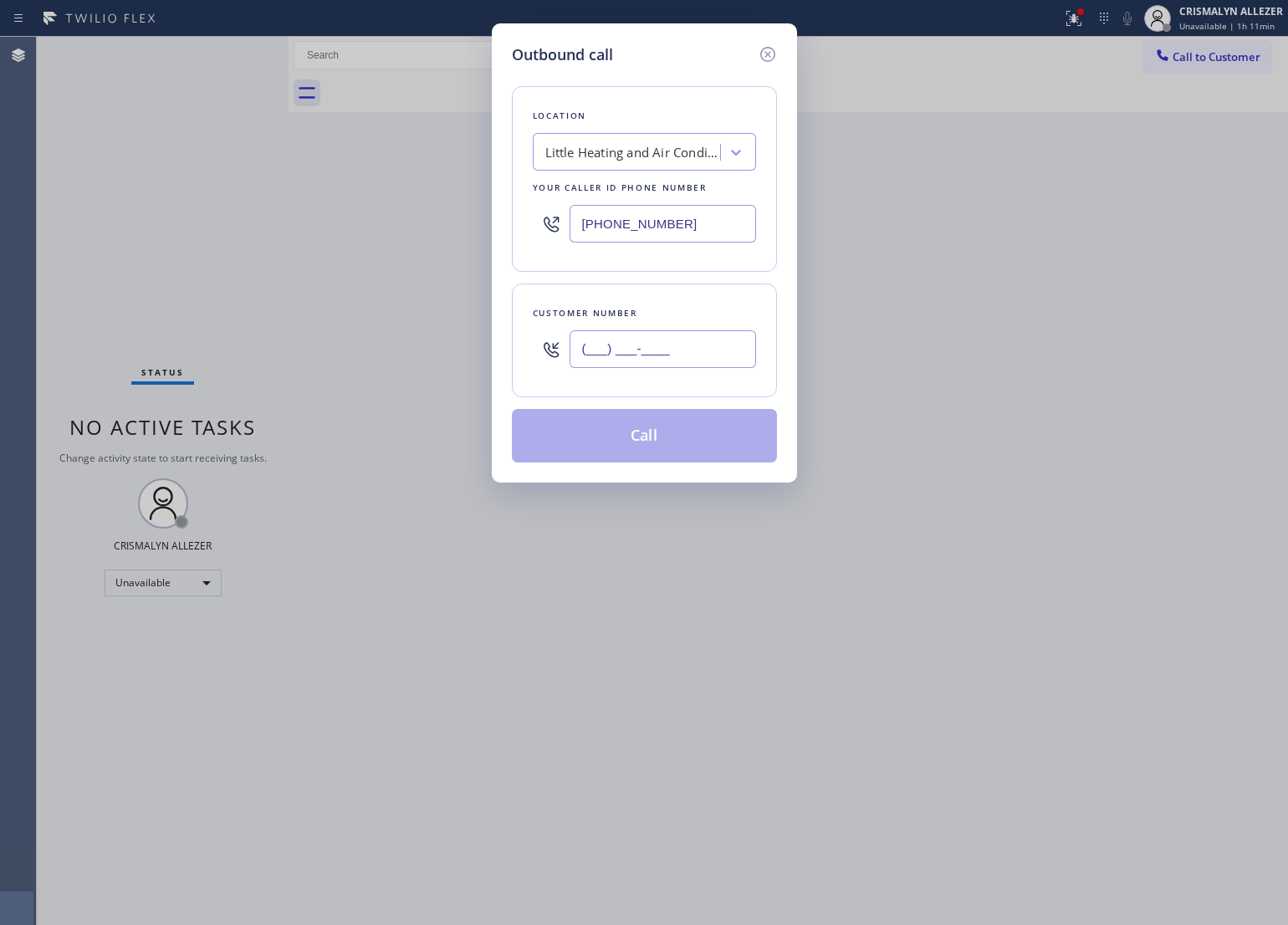
paste input "929) 323-4849"
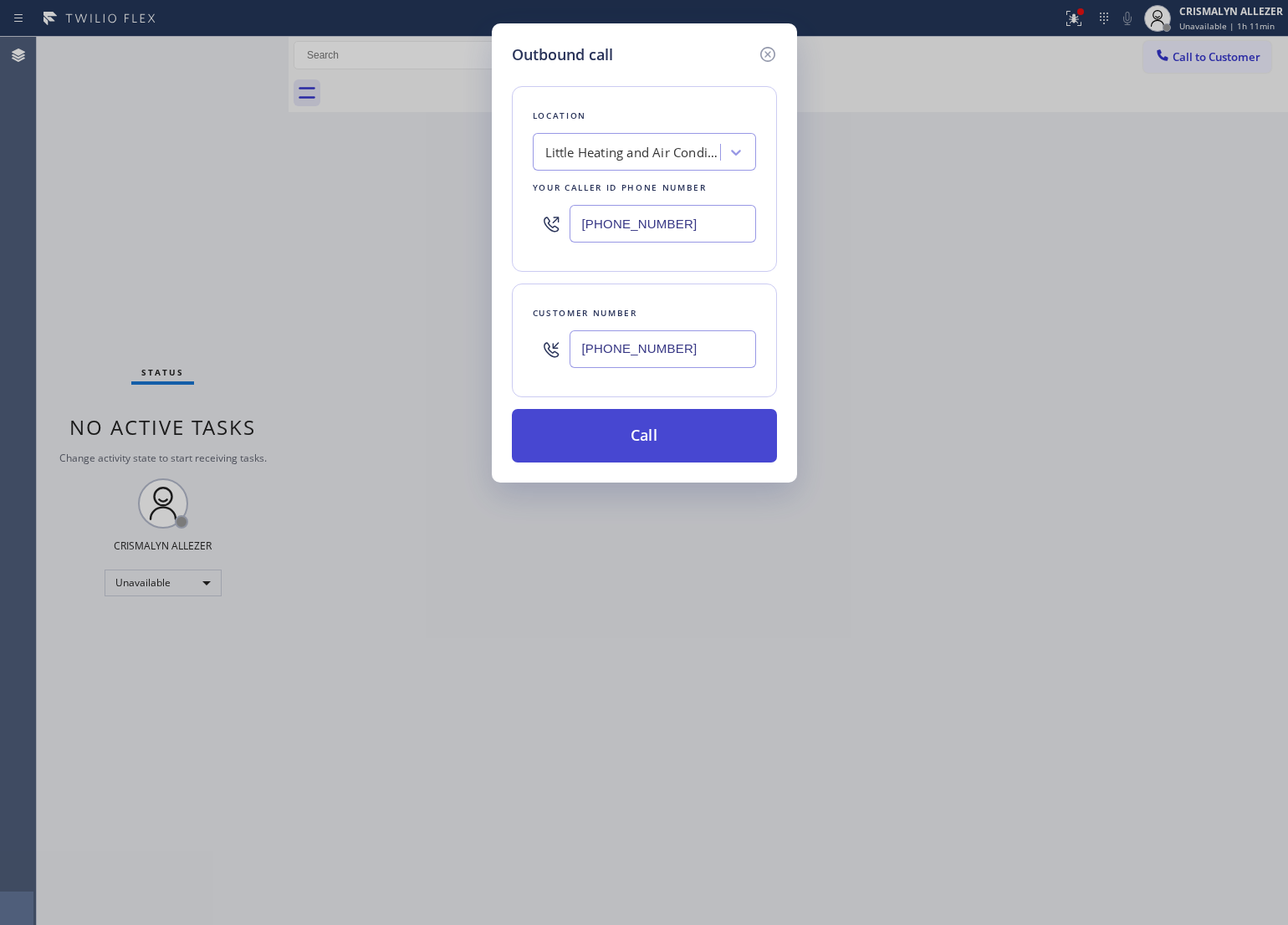
type input "[PHONE_NUMBER]"
click at [640, 463] on button "Call" at bounding box center [644, 436] width 266 height 54
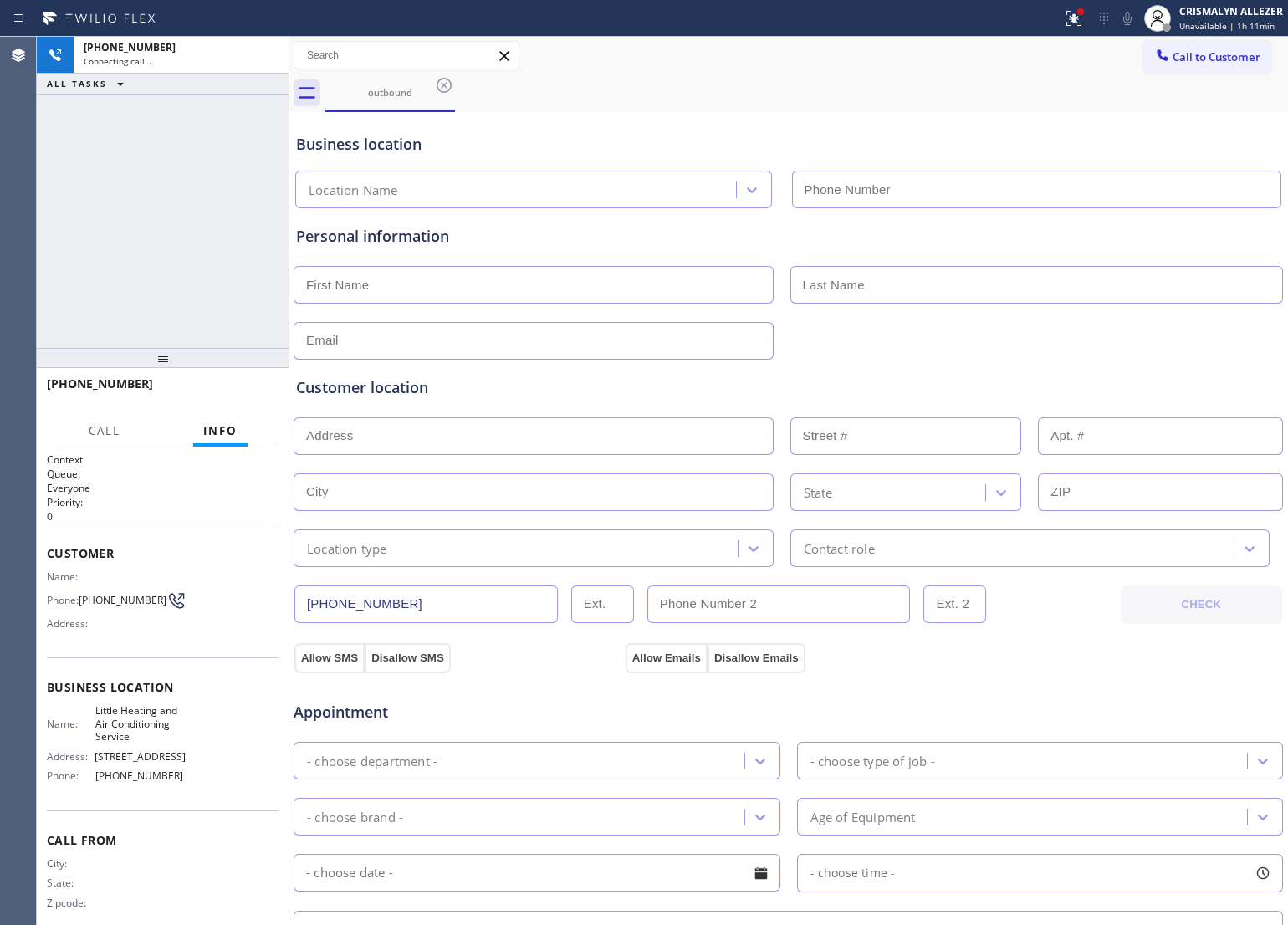
type input "[PHONE_NUMBER]"
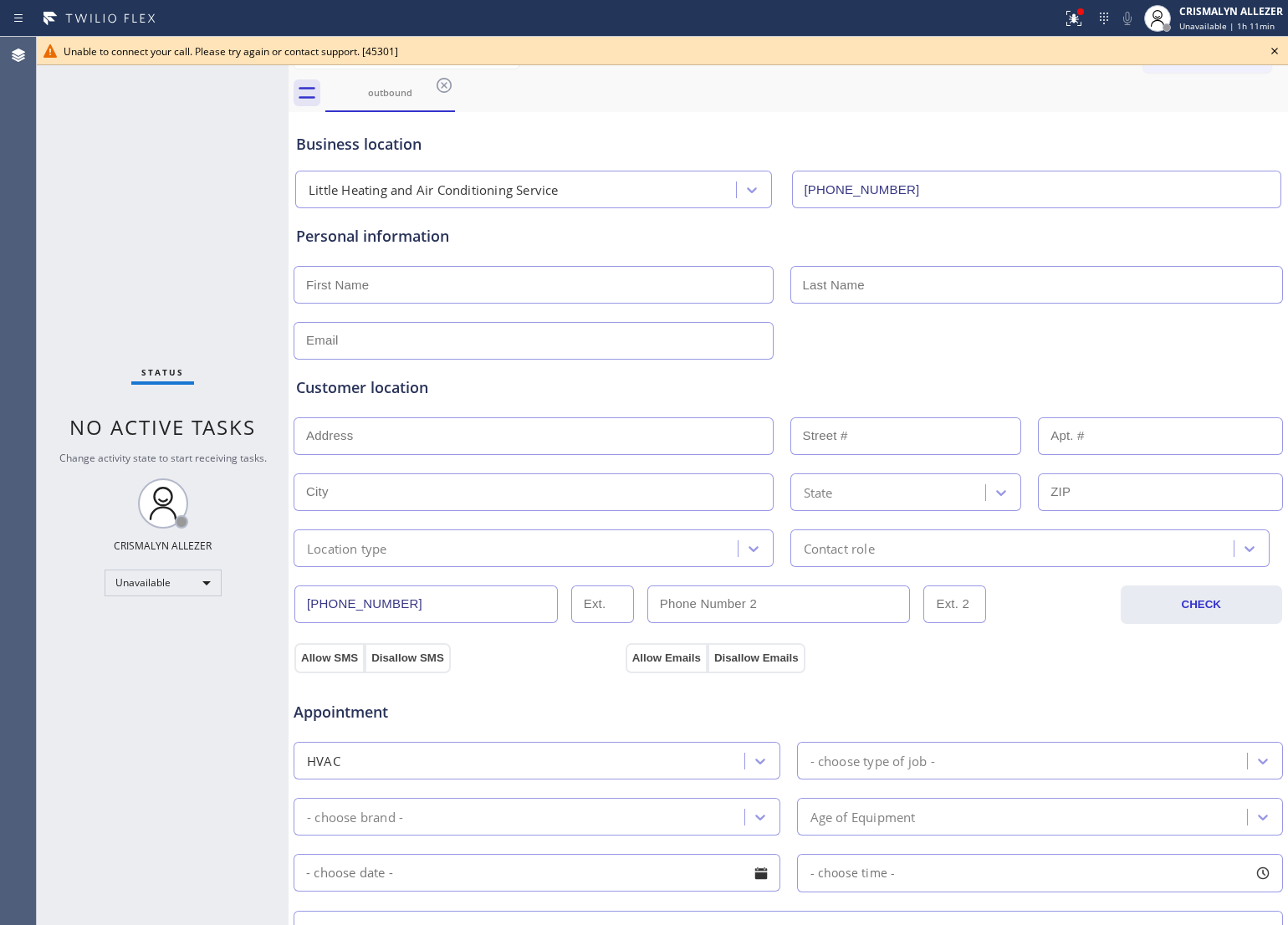
click at [1274, 43] on icon at bounding box center [1275, 51] width 20 height 20
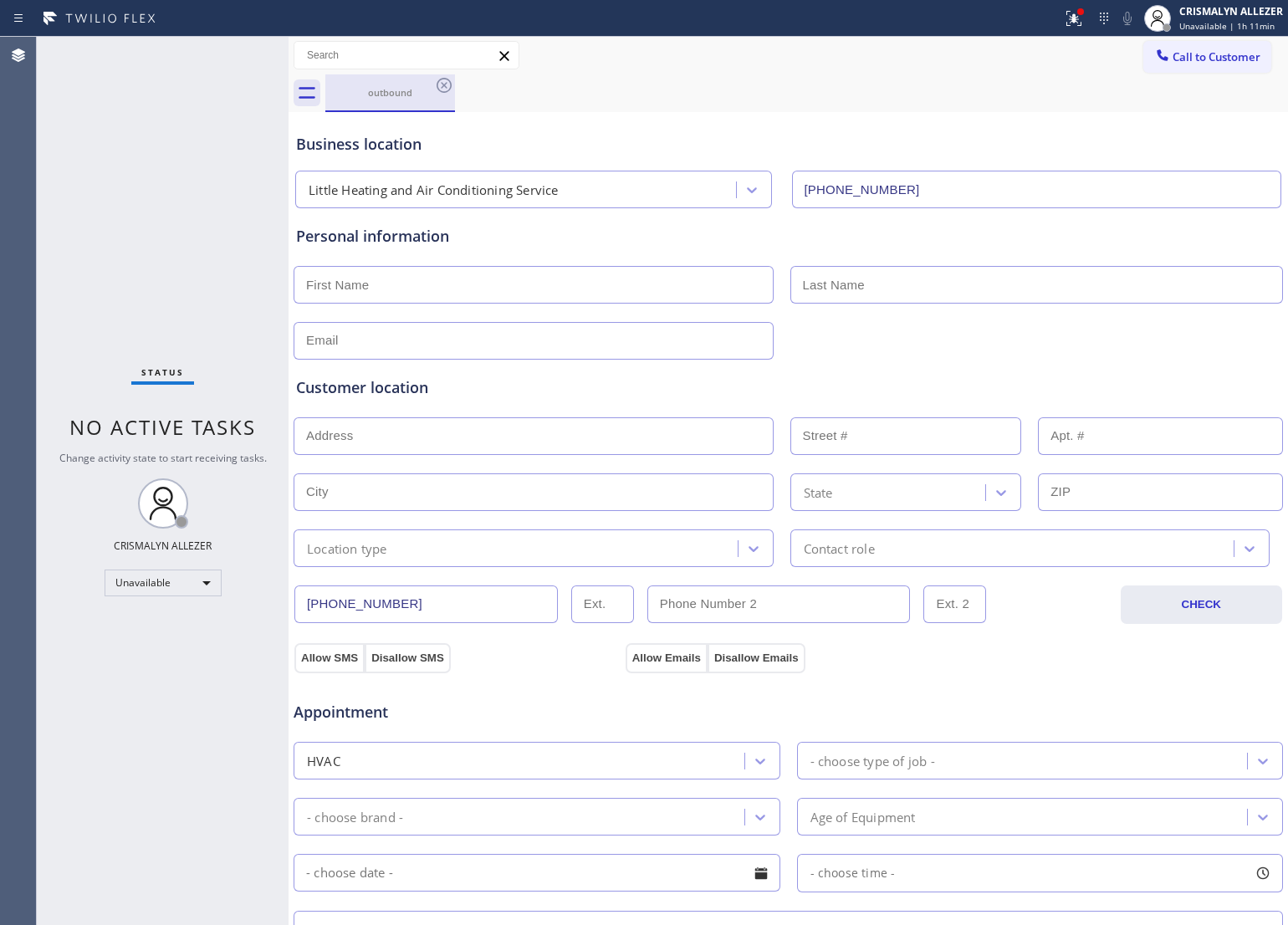
click at [431, 86] on div "outbound" at bounding box center [390, 92] width 126 height 13
click at [445, 84] on icon at bounding box center [444, 85] width 15 height 15
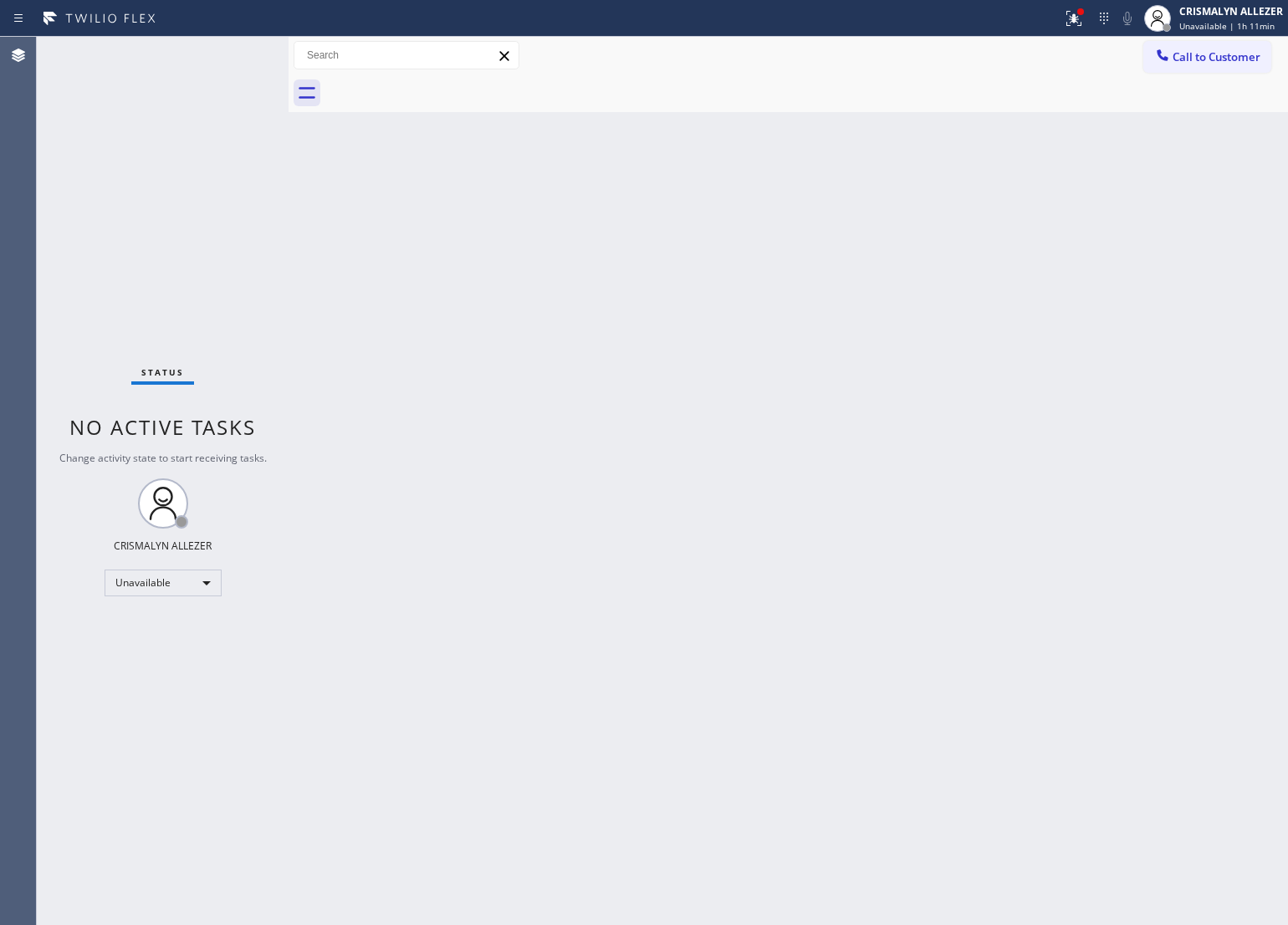
click at [140, 186] on div "Status No active tasks Change activity state to start receiving tasks. CRISMALY…" at bounding box center [163, 481] width 252 height 889
click at [1234, 60] on span "Call to Customer" at bounding box center [1216, 57] width 88 height 15
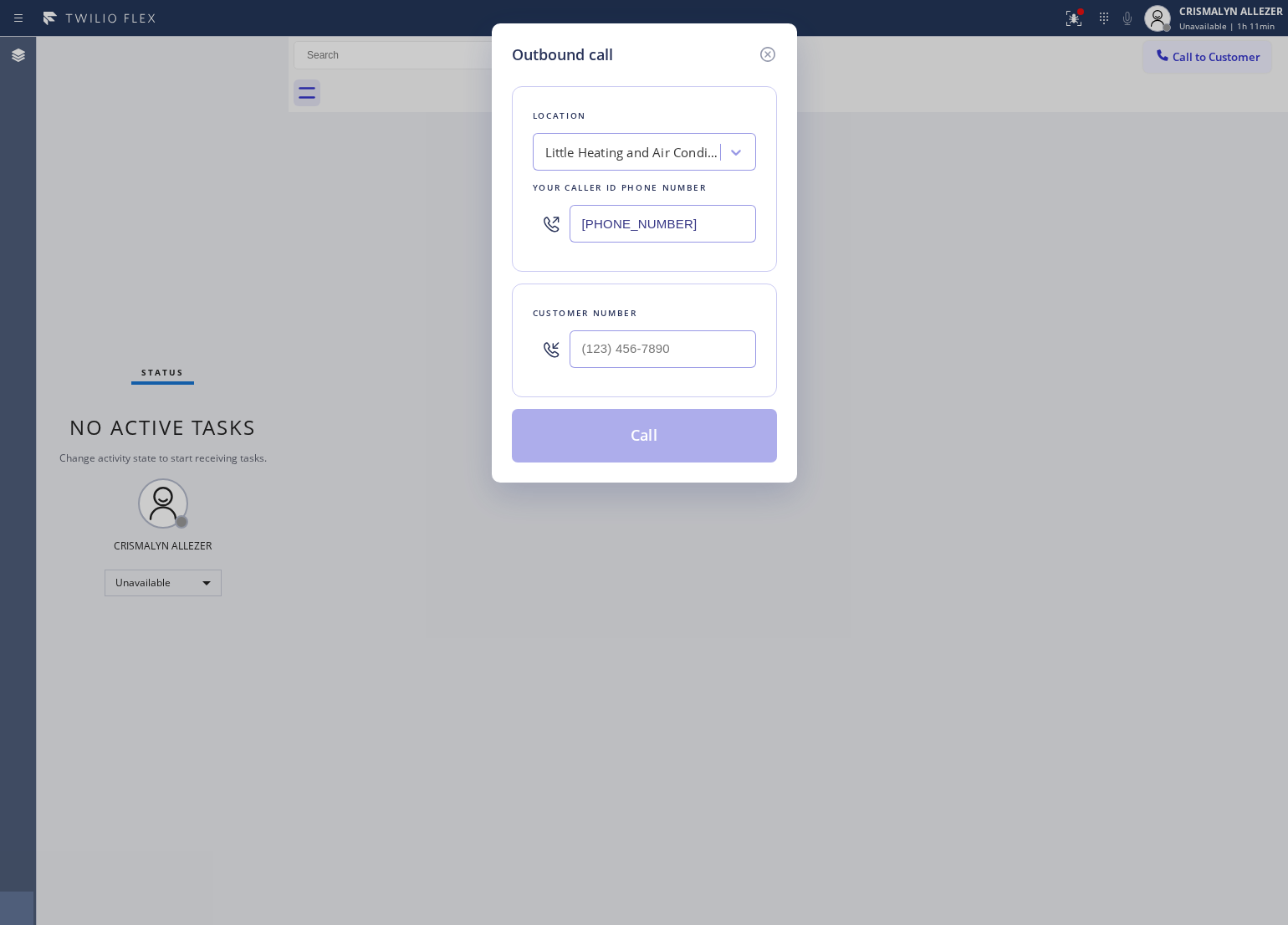
drag, startPoint x: 737, startPoint y: 234, endPoint x: 253, endPoint y: 230, distance: 484.0
click at [260, 229] on div "Outbound call Location Little Heating and Air Conditioning Service Your caller …" at bounding box center [644, 462] width 1288 height 925
paste input "855) 731-4952"
type input "[PHONE_NUMBER]"
click at [147, 282] on div "Outbound call Location 5 Star Appliance Repair Your caller id phone number [PHO…" at bounding box center [644, 462] width 1288 height 925
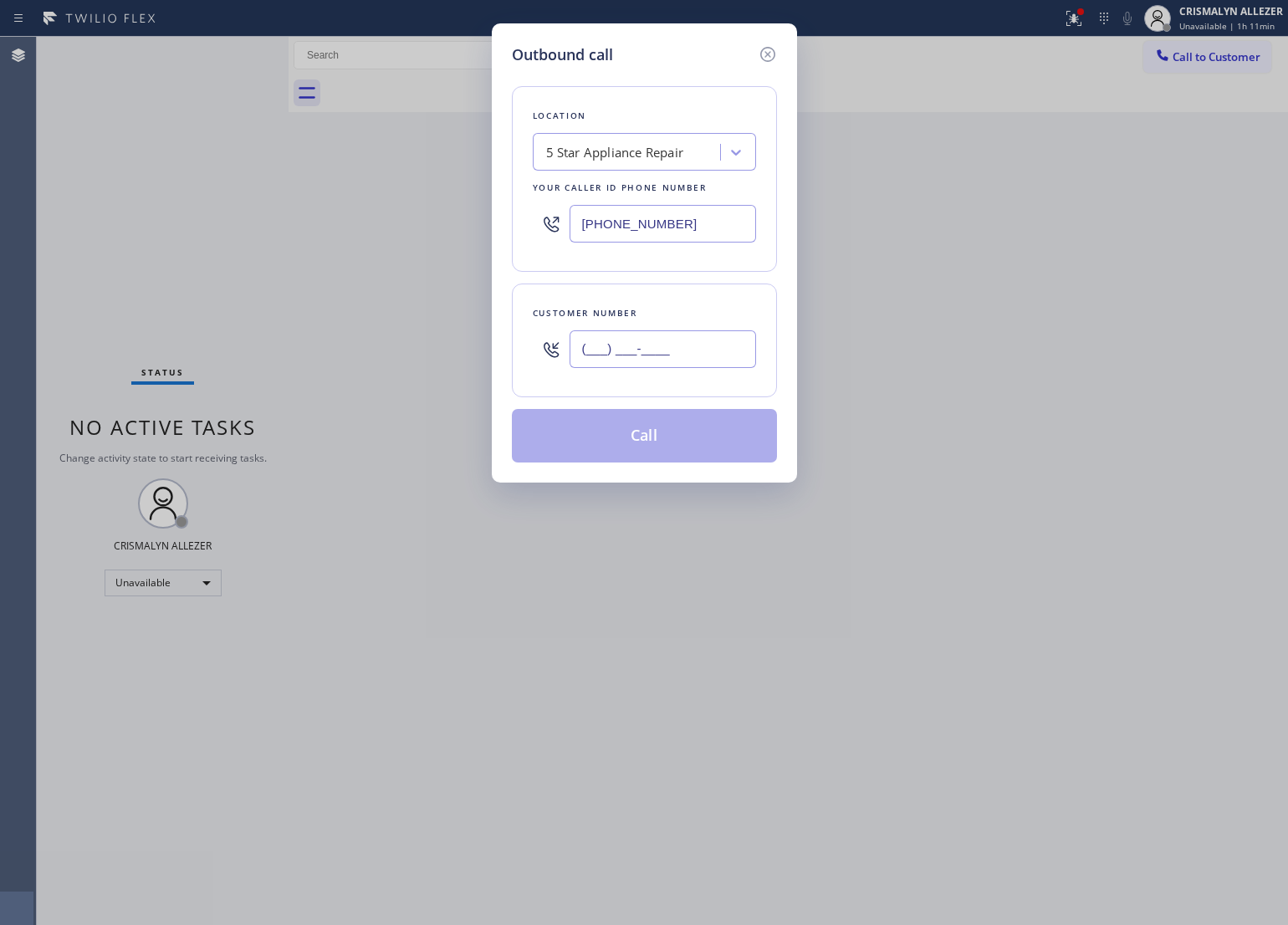
click at [670, 357] on input "(___) ___-____" at bounding box center [663, 349] width 186 height 38
paste input "650) 365-9797"
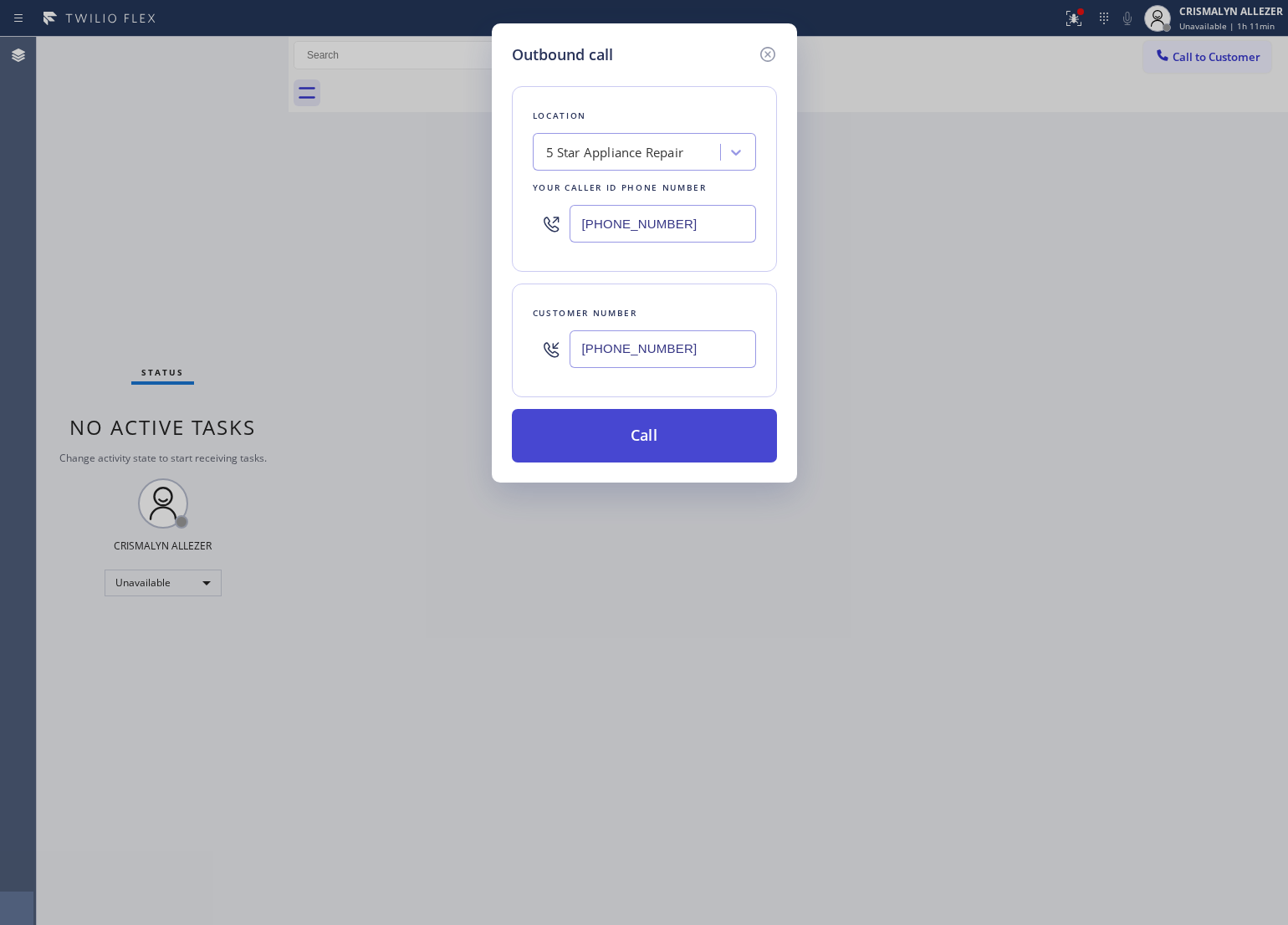
type input "[PHONE_NUMBER]"
click at [661, 436] on button "Call" at bounding box center [644, 436] width 266 height 54
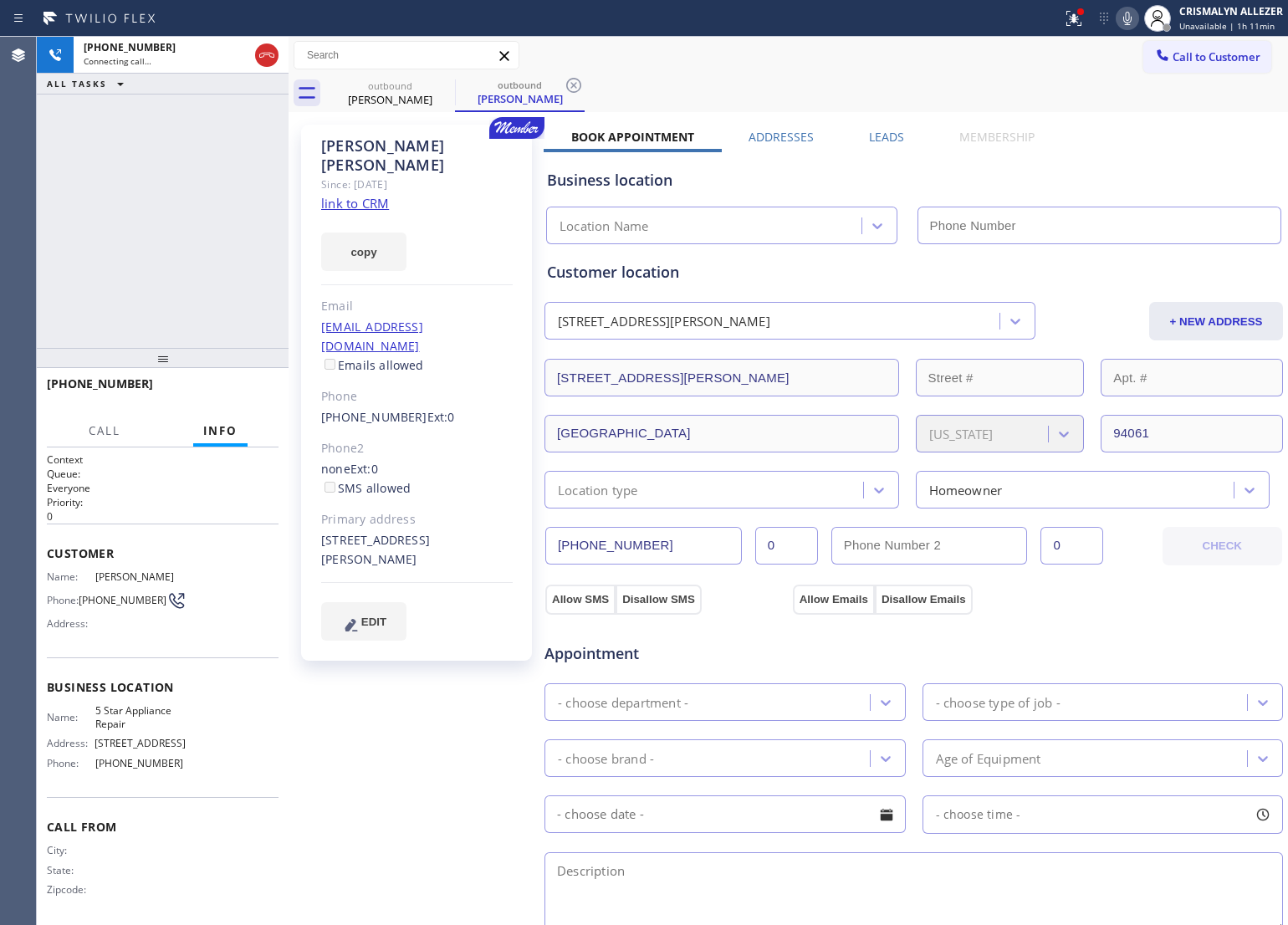
click at [344, 195] on link "link to CRM" at bounding box center [355, 203] width 67 height 17
type input "[PHONE_NUMBER]"
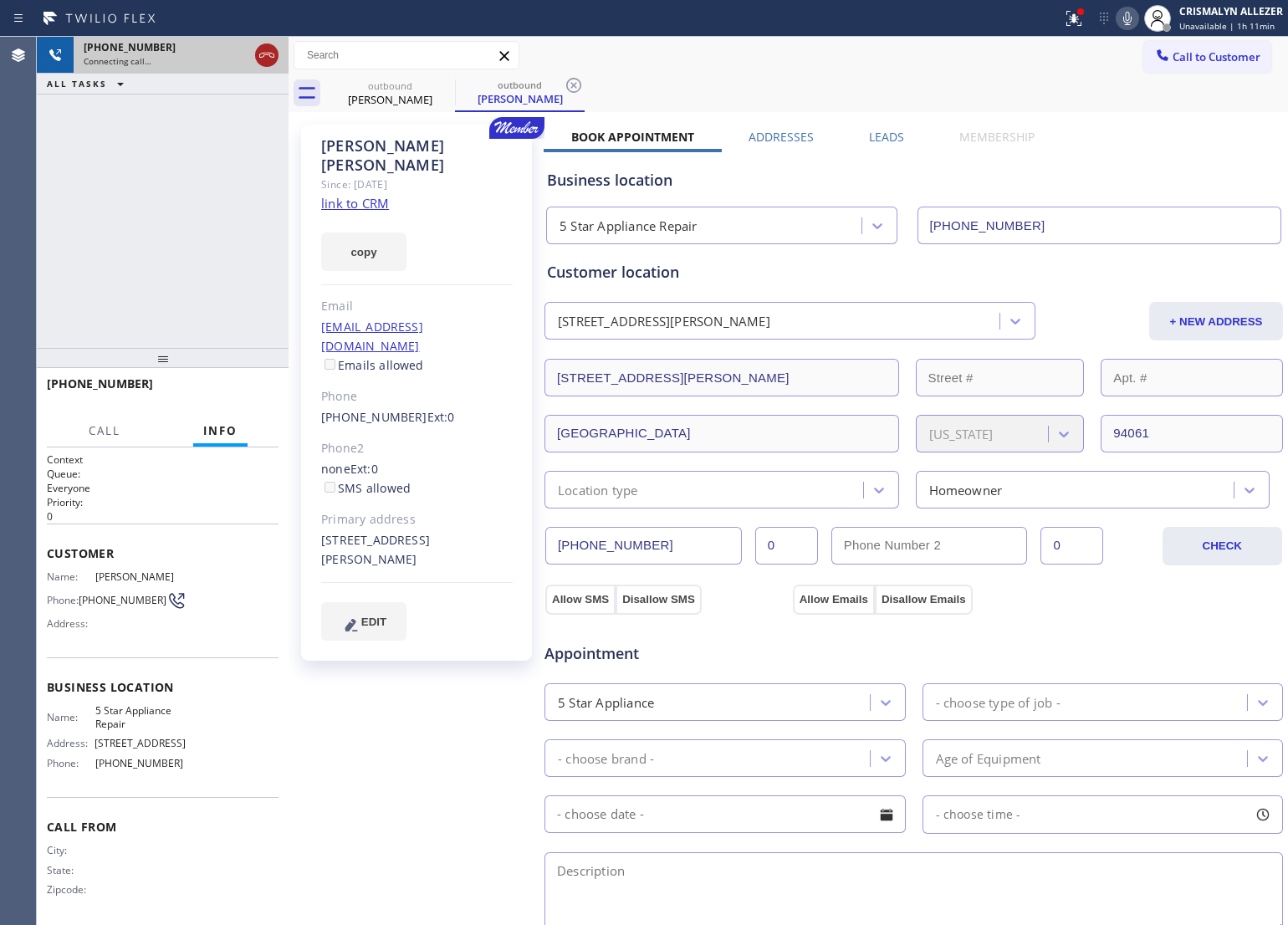
click at [262, 58] on icon at bounding box center [267, 56] width 20 height 20
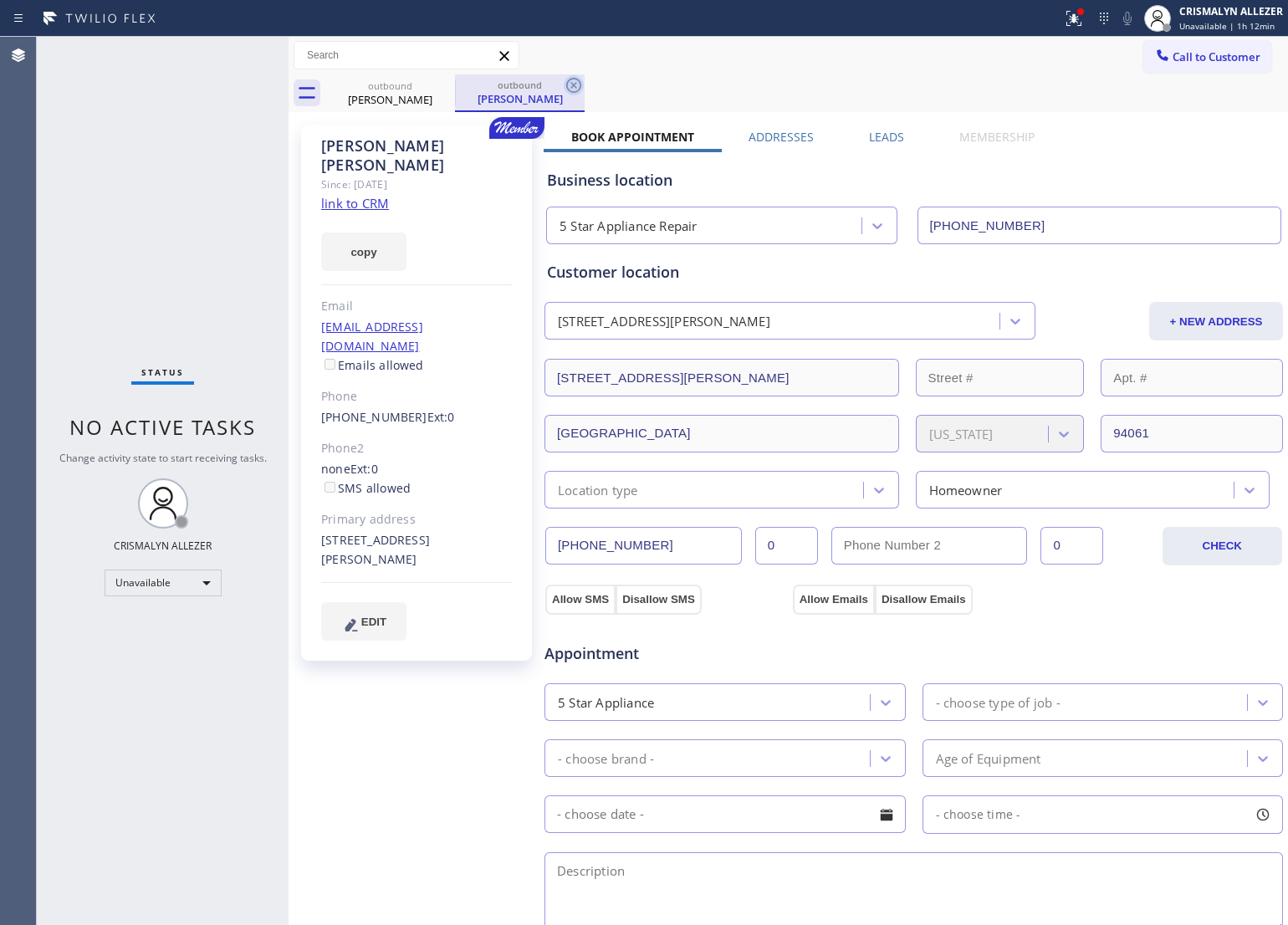
click at [572, 89] on icon at bounding box center [574, 85] width 20 height 20
drag, startPoint x: 444, startPoint y: 89, endPoint x: 403, endPoint y: 0, distance: 98.0
click at [443, 86] on icon at bounding box center [444, 85] width 20 height 20
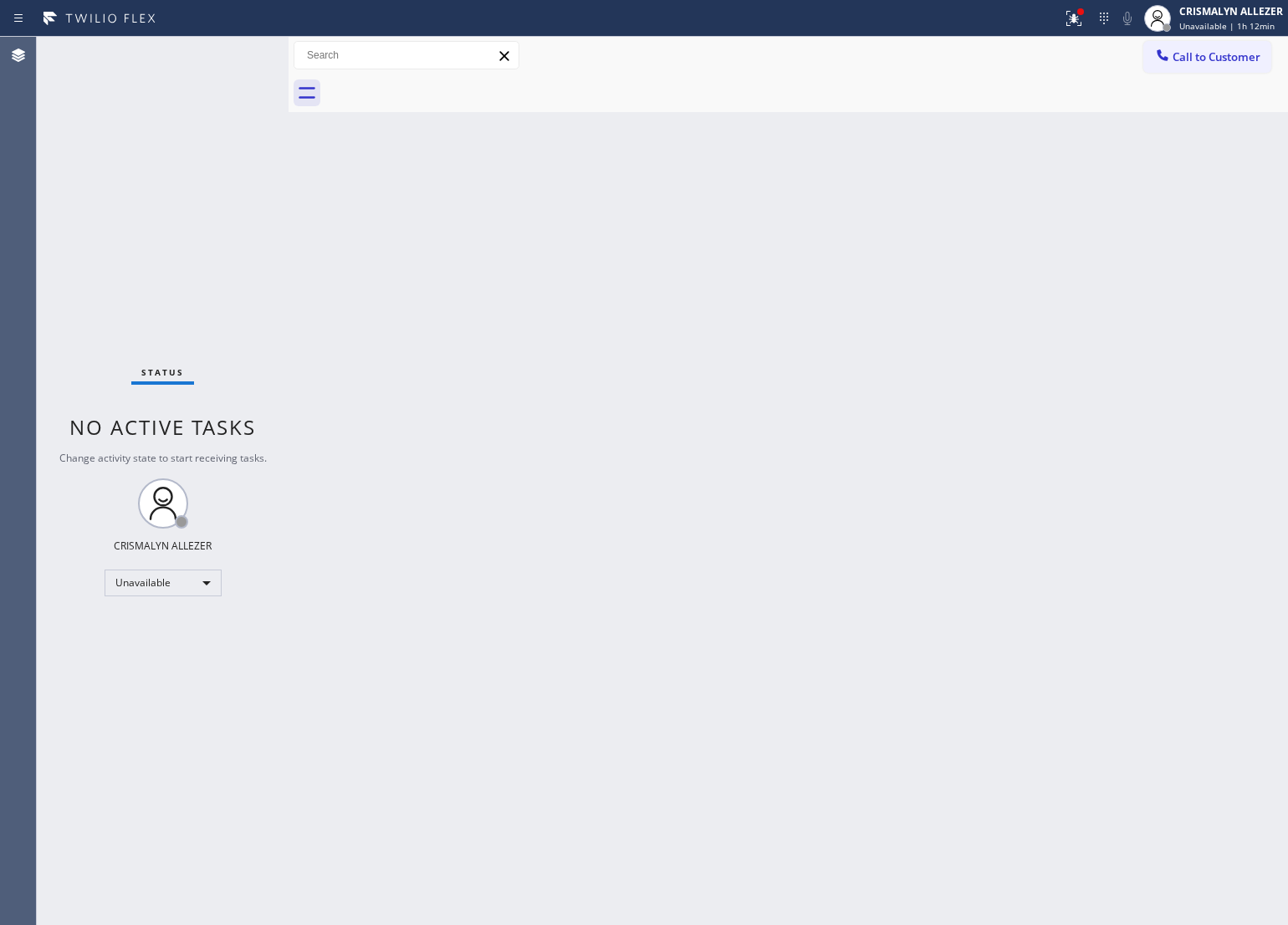
click at [119, 161] on div "Status No active tasks Change activity state to start receiving tasks. CRISMALY…" at bounding box center [163, 481] width 252 height 889
click at [1207, 58] on span "Call to Customer" at bounding box center [1216, 57] width 88 height 15
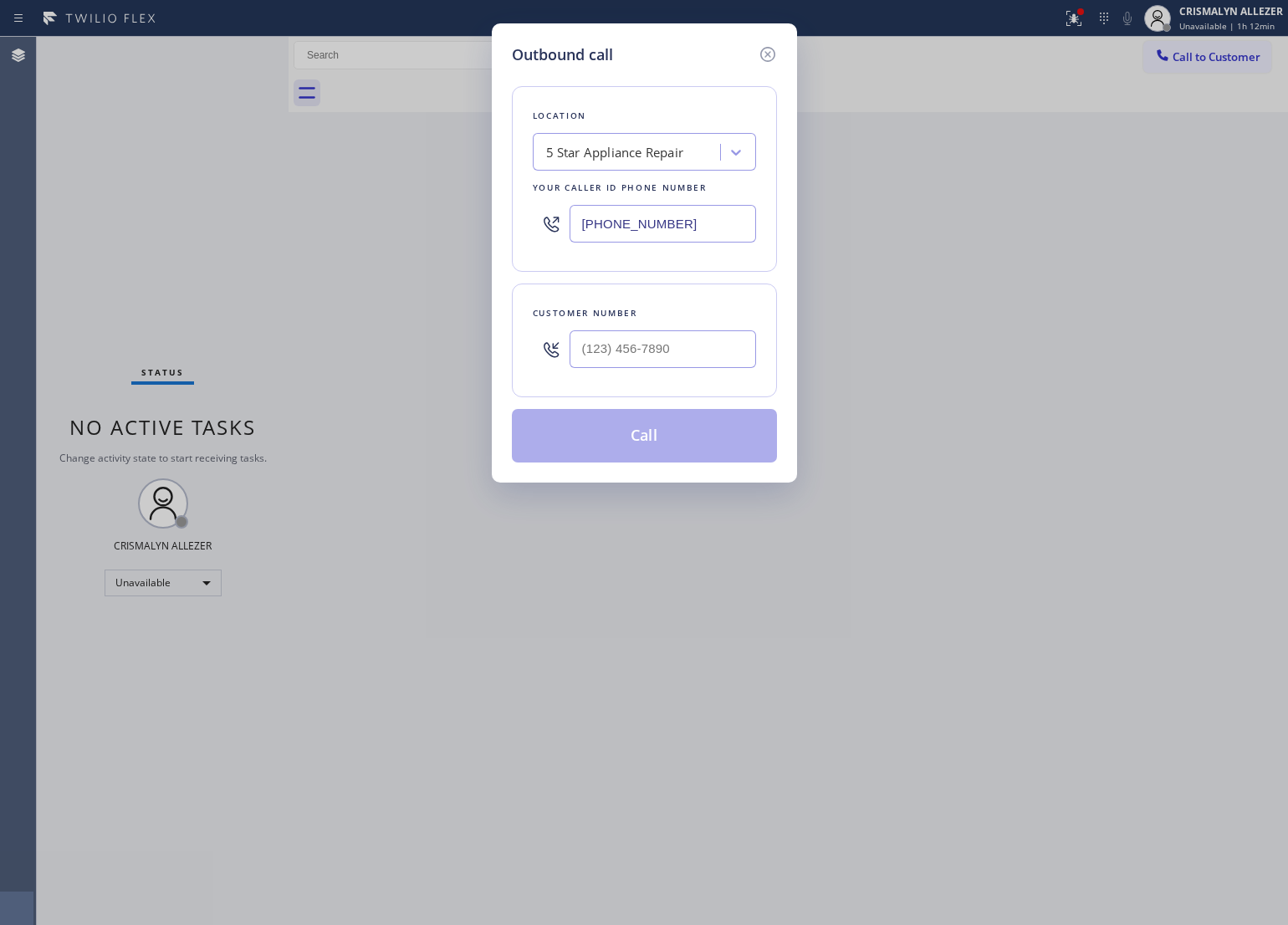
drag, startPoint x: 485, startPoint y: 230, endPoint x: 456, endPoint y: 264, distance: 44.7
click at [292, 234] on div "Outbound call Location 5 Star Appliance Repair Your caller id phone number [PHO…" at bounding box center [644, 462] width 1288 height 925
paste input "786) 420-4669"
type input "[PHONE_NUMBER]"
click at [1107, 333] on div "Outbound call Location 5 Star Appliance Repair Your caller id phone number [PHO…" at bounding box center [644, 462] width 1288 height 925
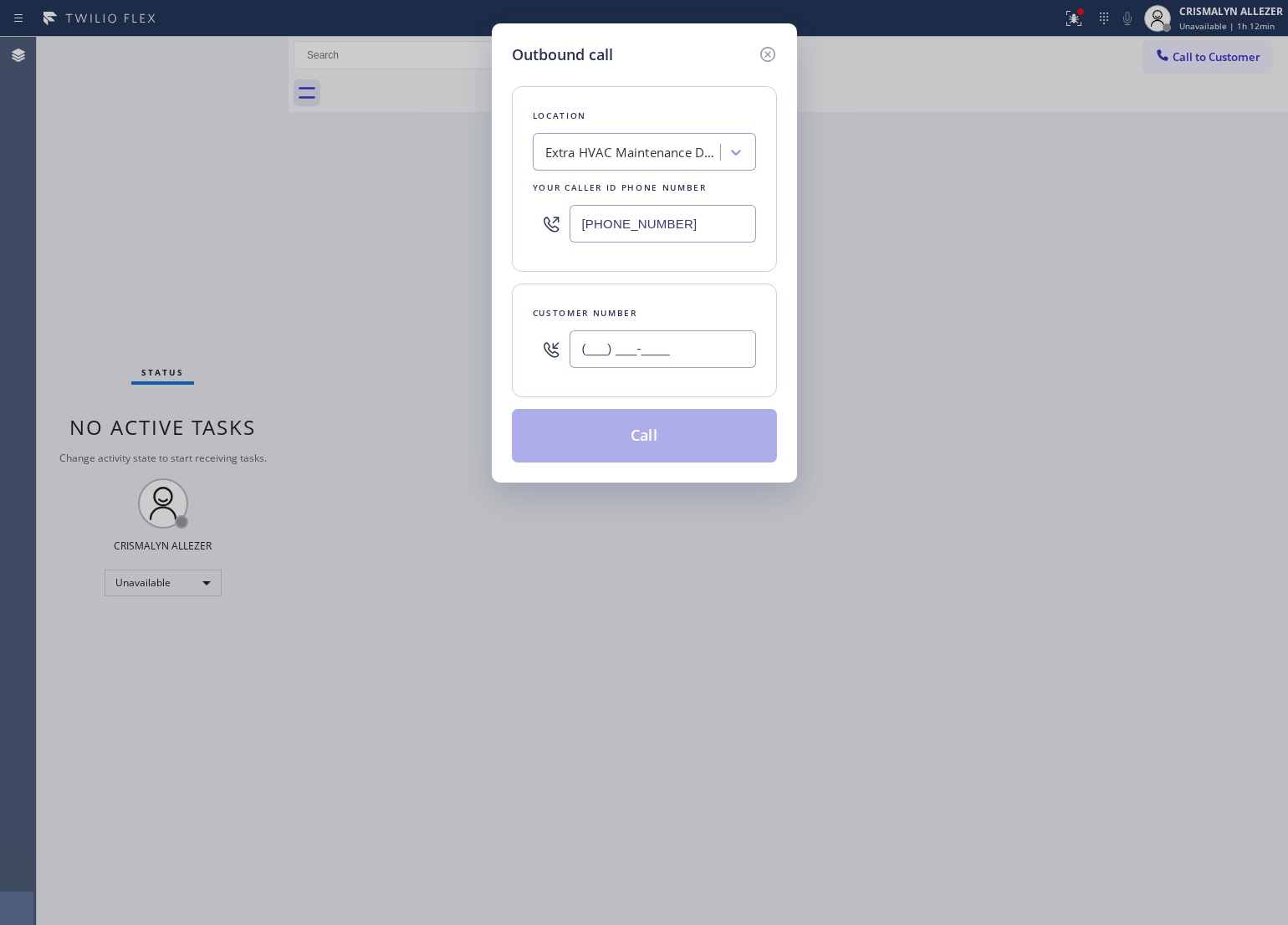
click at [708, 357] on input "(___) ___-____" at bounding box center [663, 349] width 186 height 38
paste input "786) 204-7793"
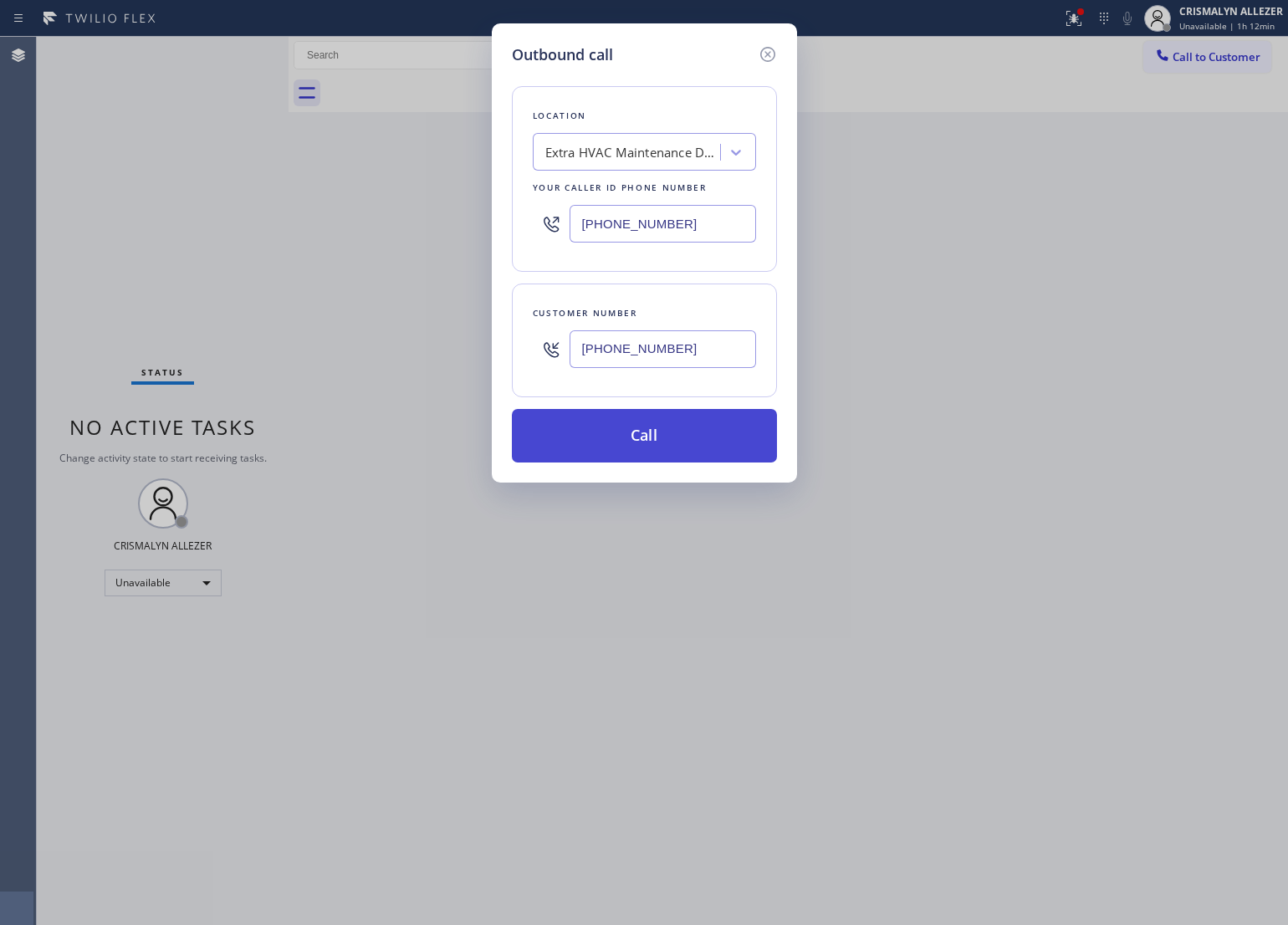
type input "[PHONE_NUMBER]"
click at [645, 449] on button "Call" at bounding box center [644, 436] width 266 height 54
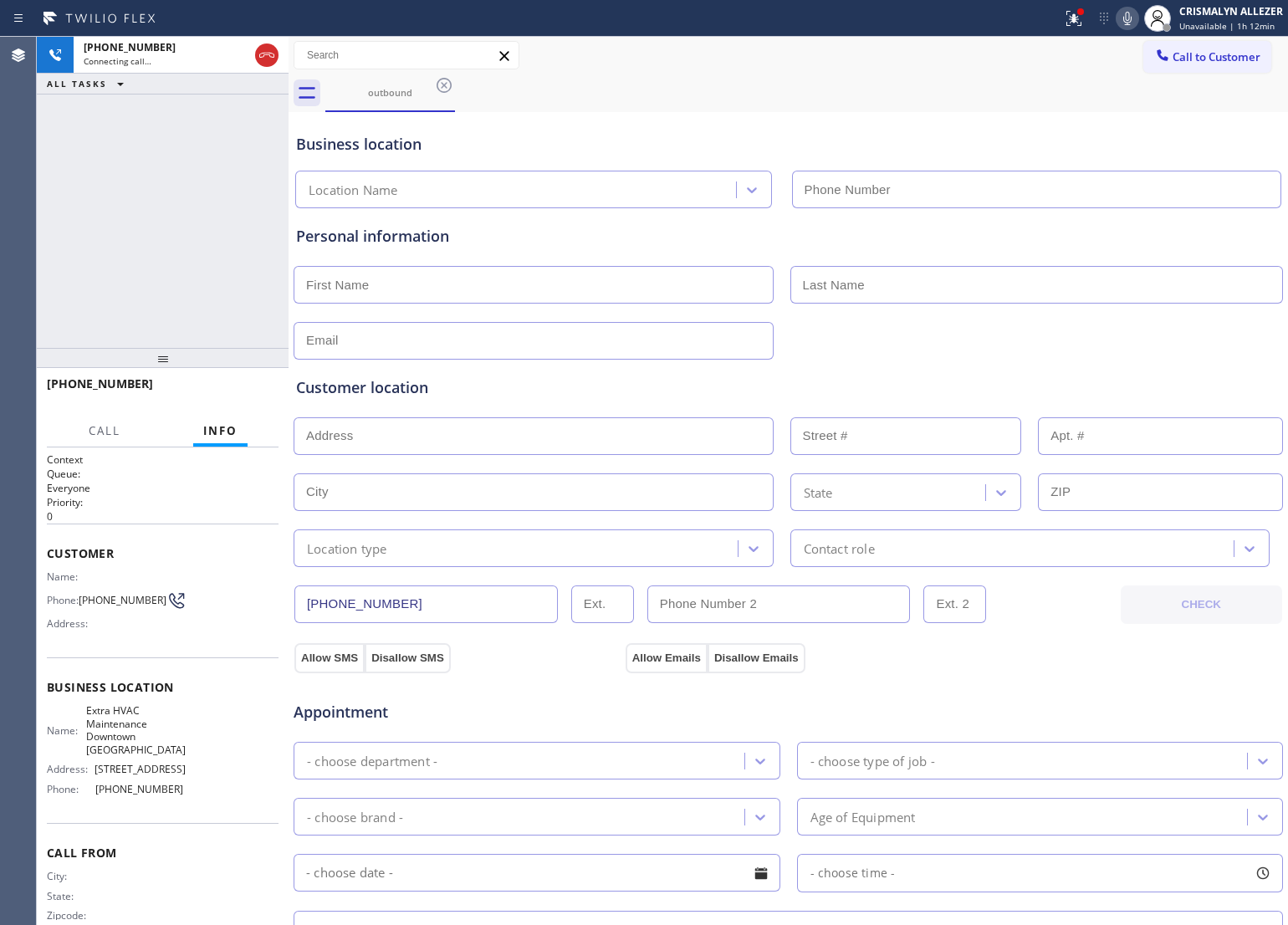
type input "[PHONE_NUMBER]"
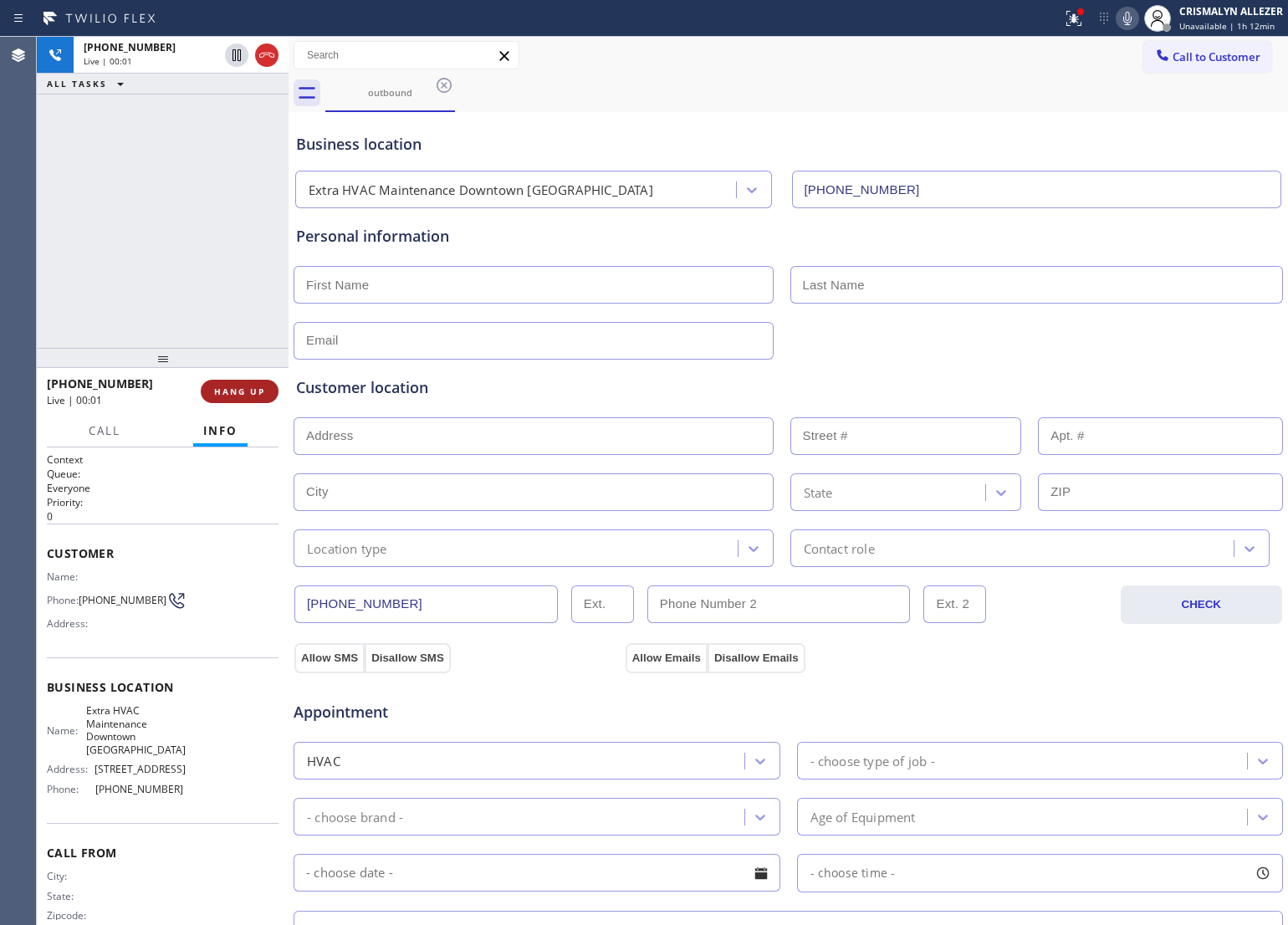
click at [220, 390] on span "HANG UP" at bounding box center [239, 391] width 51 height 12
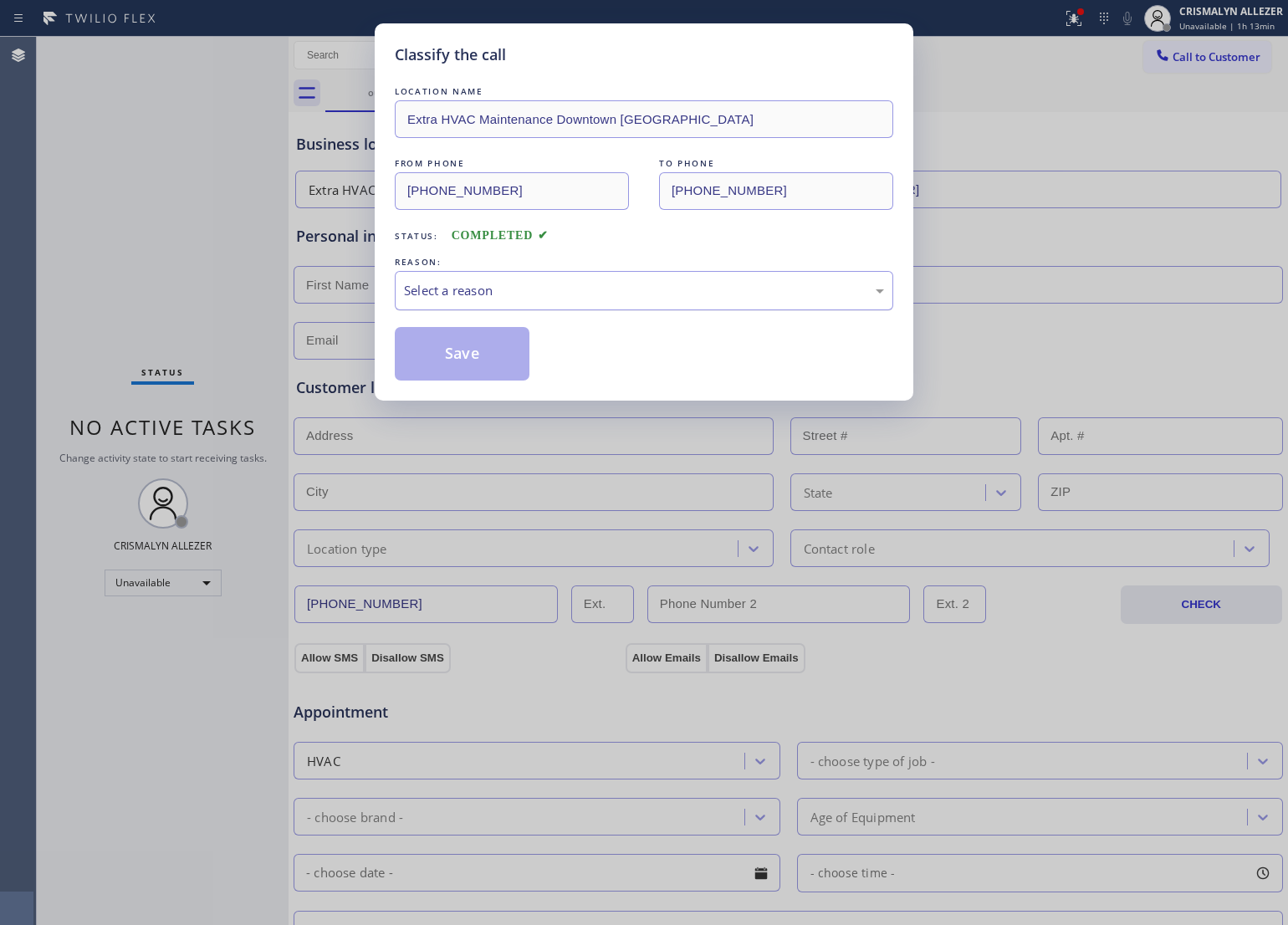
click at [620, 297] on div "Select a reason" at bounding box center [644, 290] width 480 height 19
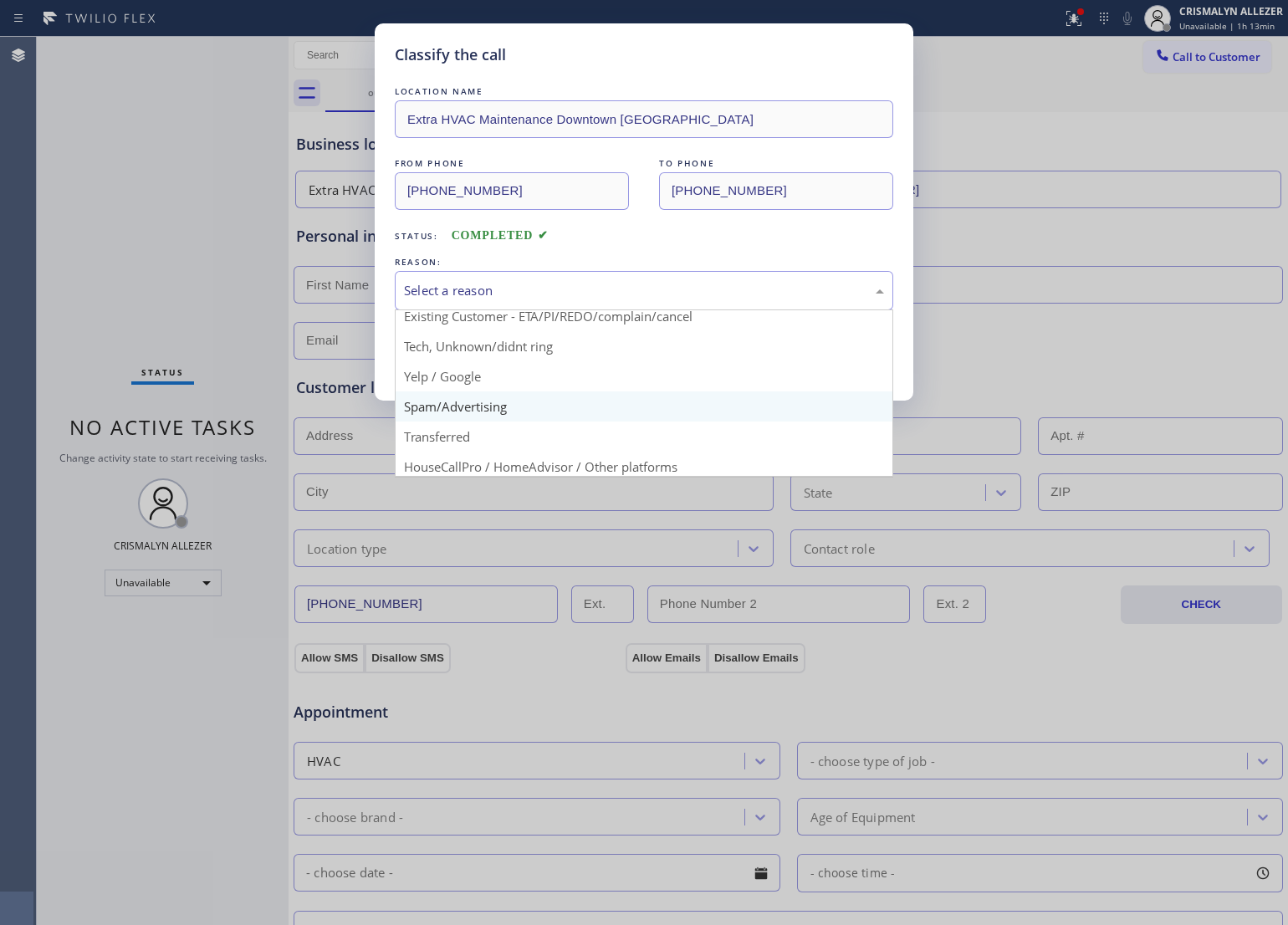
scroll to position [115, 0]
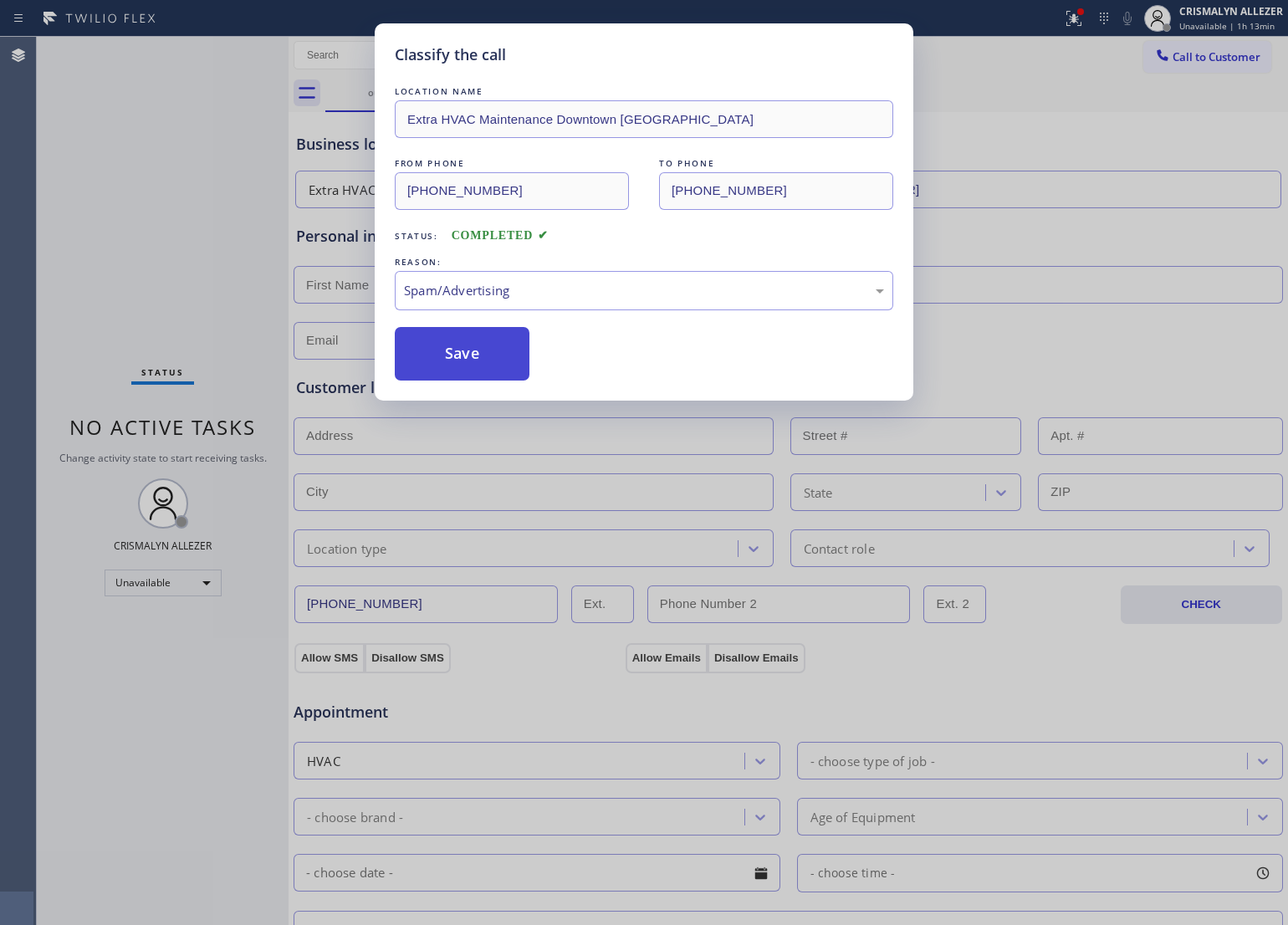
click at [470, 374] on button "Save" at bounding box center [462, 354] width 135 height 54
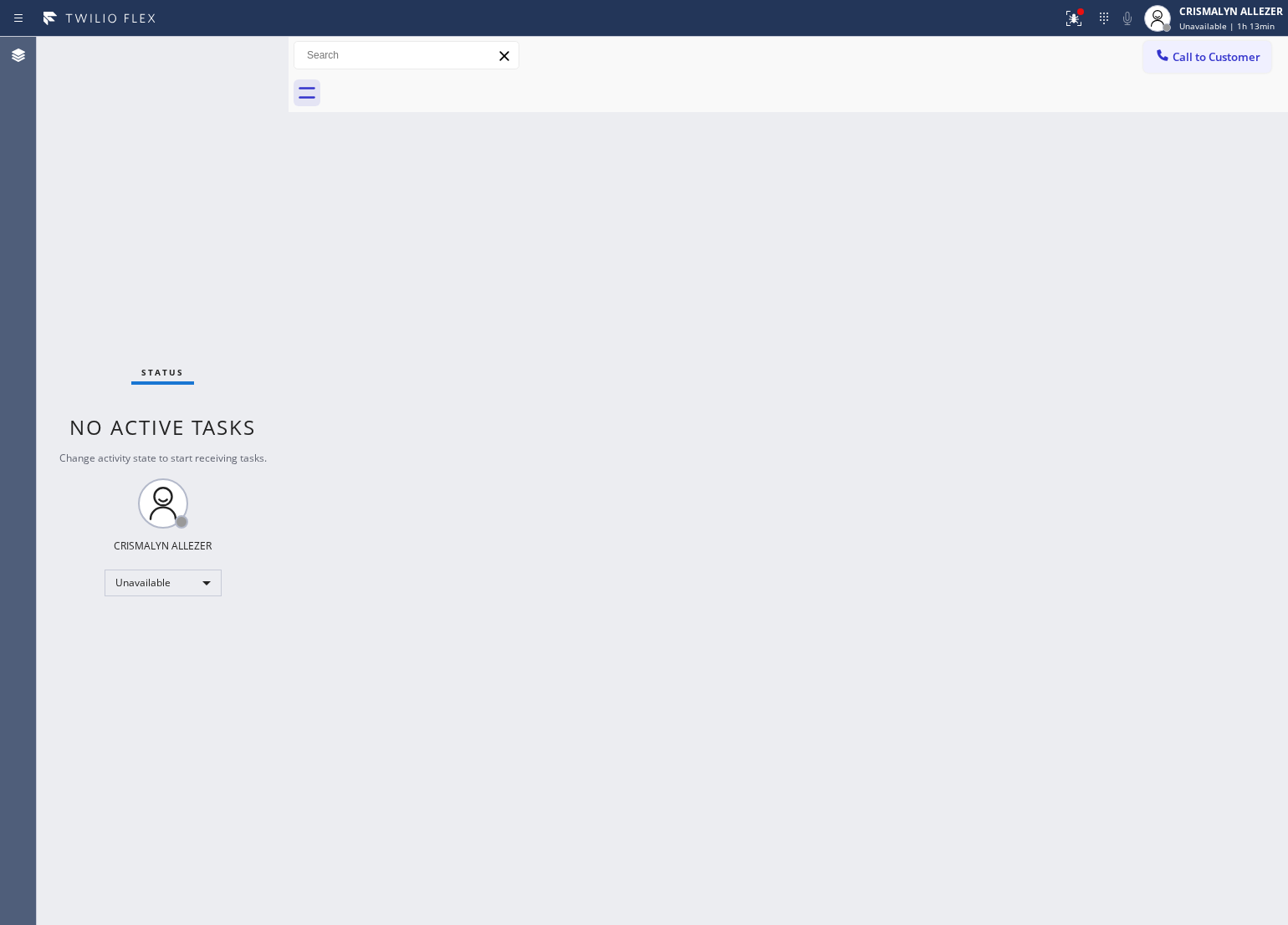
click at [1219, 61] on span "Call to Customer" at bounding box center [1216, 57] width 88 height 15
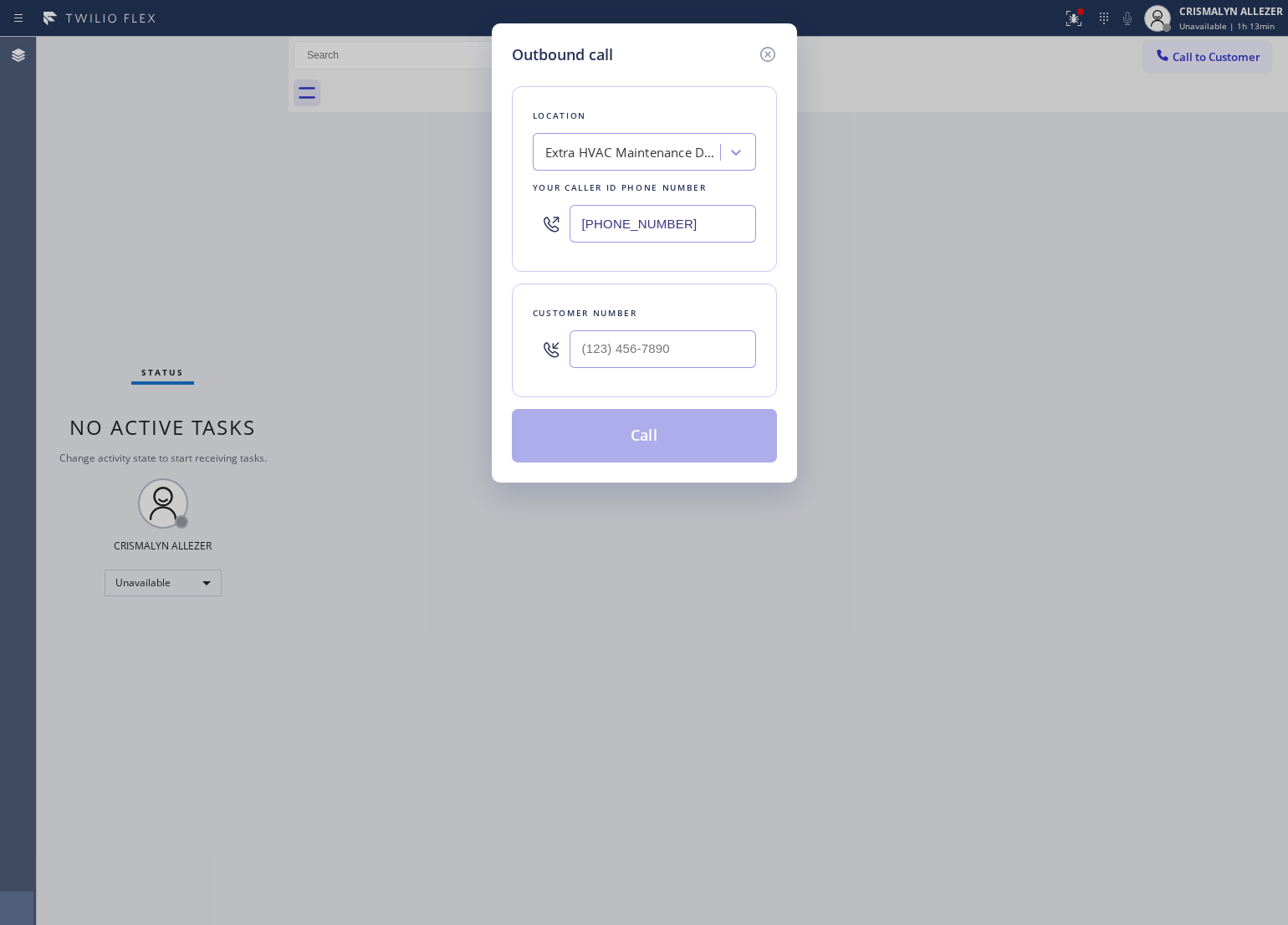
drag, startPoint x: 707, startPoint y: 236, endPoint x: 141, endPoint y: 245, distance: 566.1
click at [453, 236] on div "Outbound call Location Extra HVAC Maintenance Downtown [GEOGRAPHIC_DATA] Your c…" at bounding box center [644, 462] width 1288 height 925
paste input "315) 631-0488"
type input "[PHONE_NUMBER]"
click at [695, 374] on div at bounding box center [663, 349] width 186 height 54
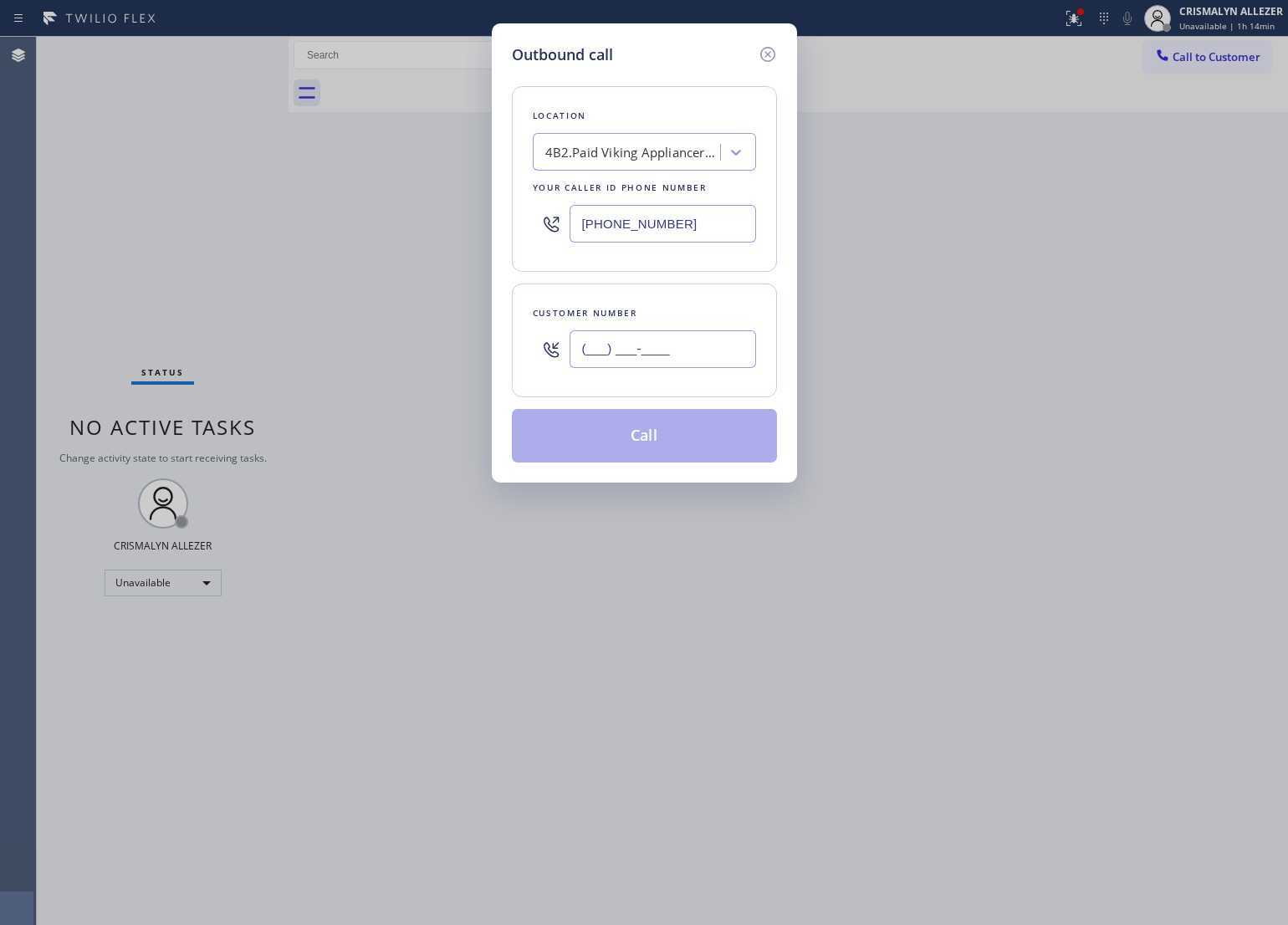
click at [697, 358] on input "(___) ___-____" at bounding box center [663, 349] width 186 height 38
paste input "514) 947-5969"
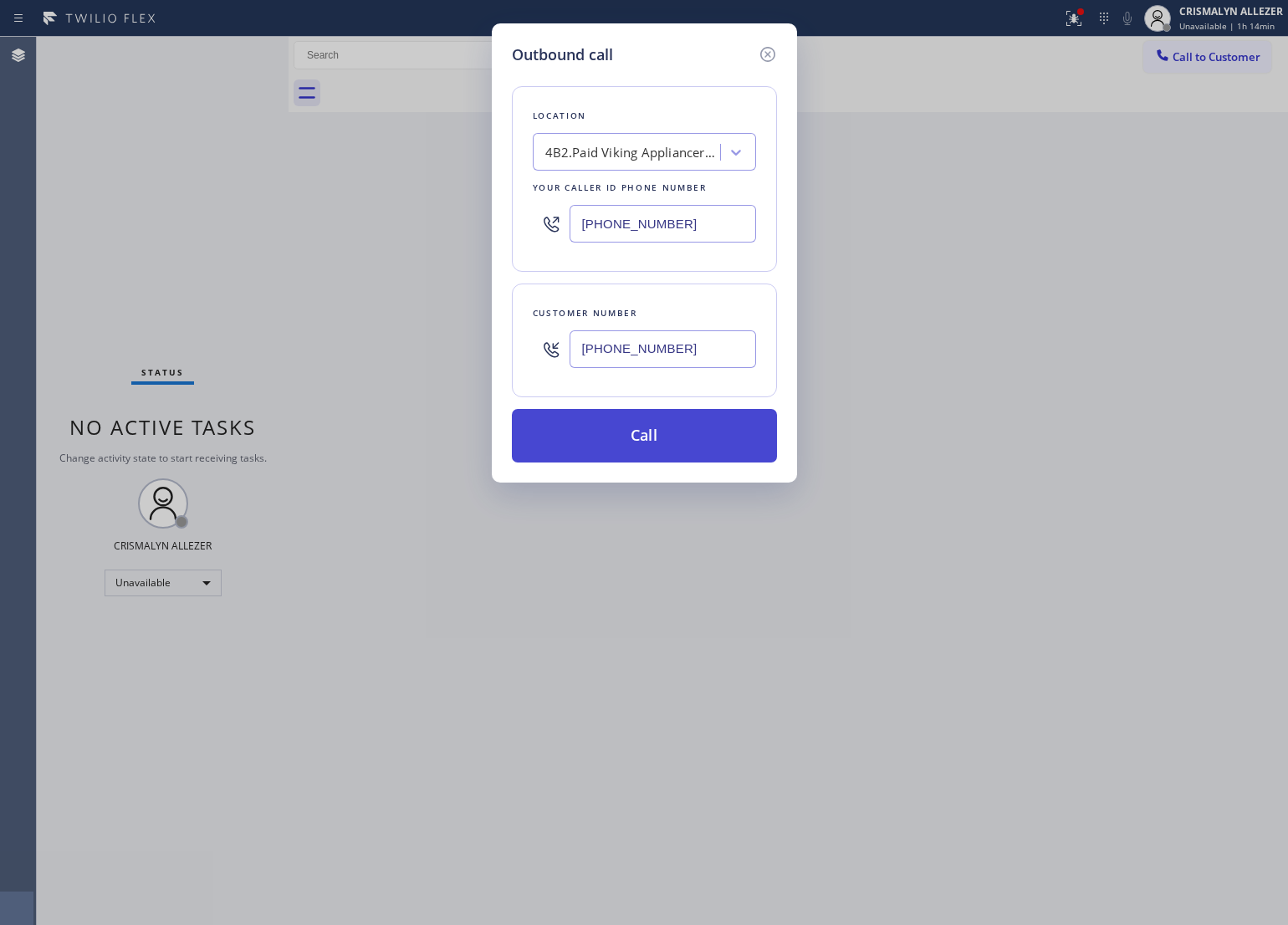
type input "[PHONE_NUMBER]"
click at [641, 450] on button "Call" at bounding box center [644, 436] width 266 height 54
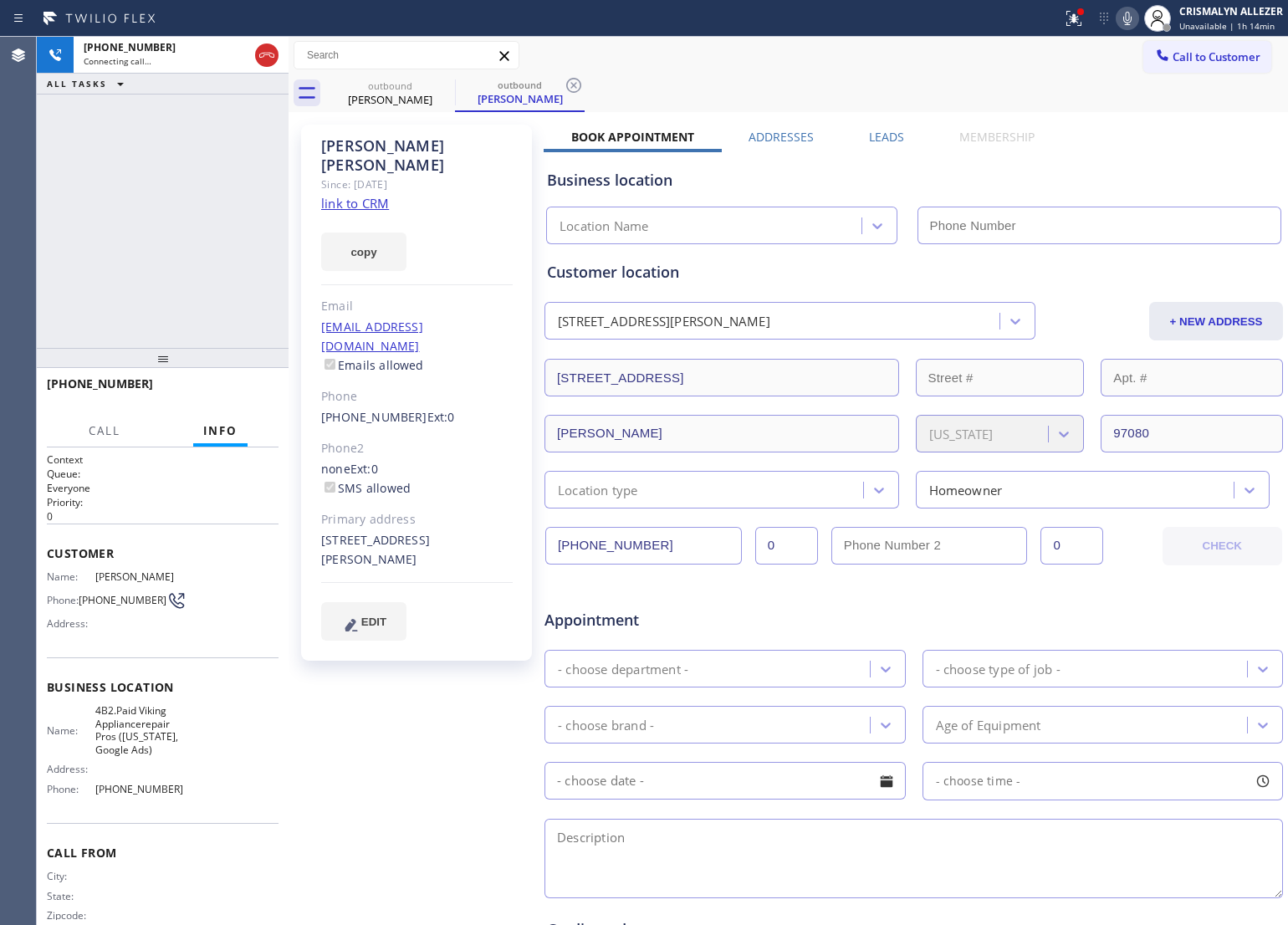
type input "[PHONE_NUMBER]"
click at [375, 195] on link "link to CRM" at bounding box center [355, 203] width 67 height 17
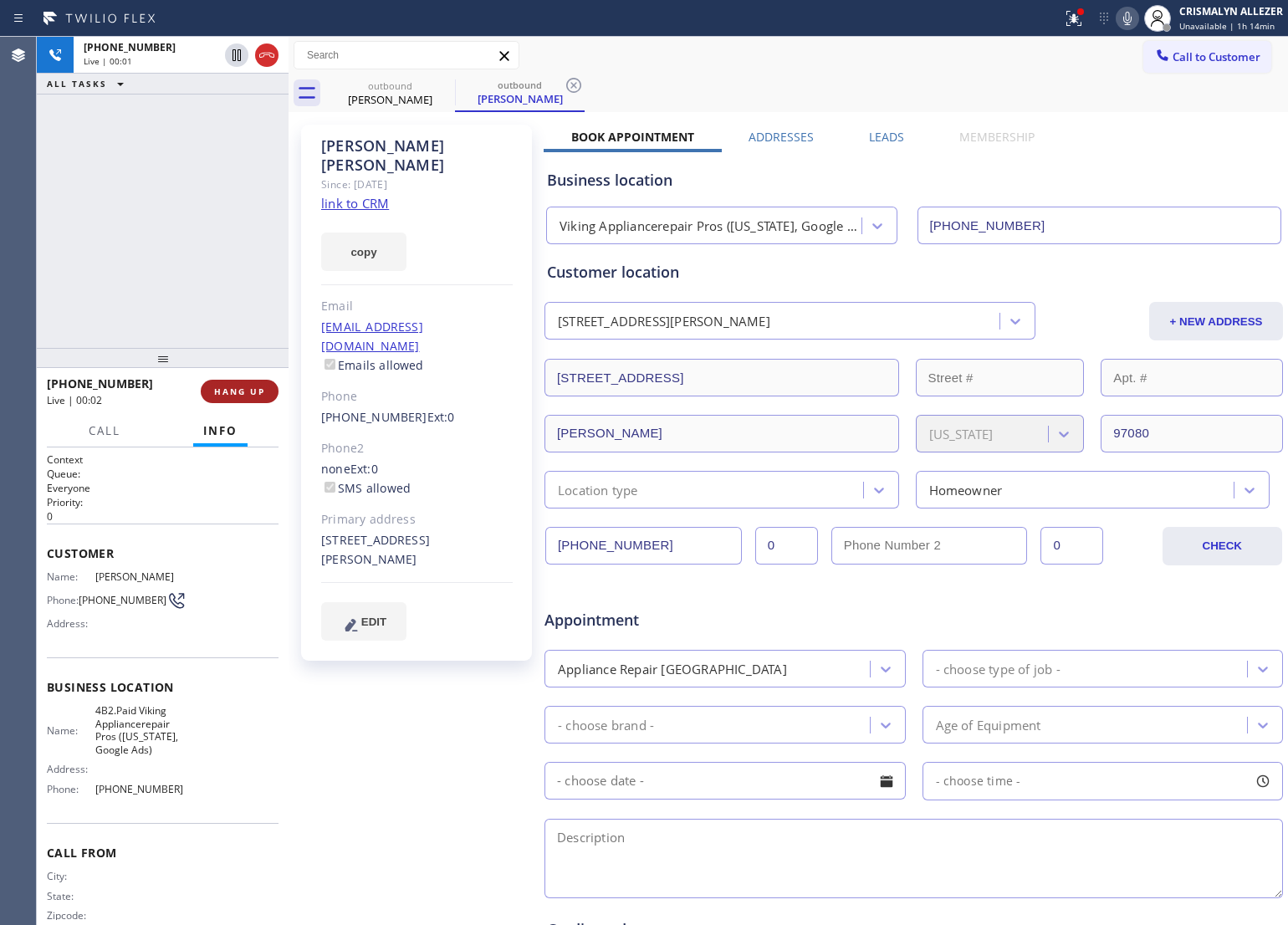
click at [218, 393] on span "HANG UP" at bounding box center [239, 391] width 51 height 12
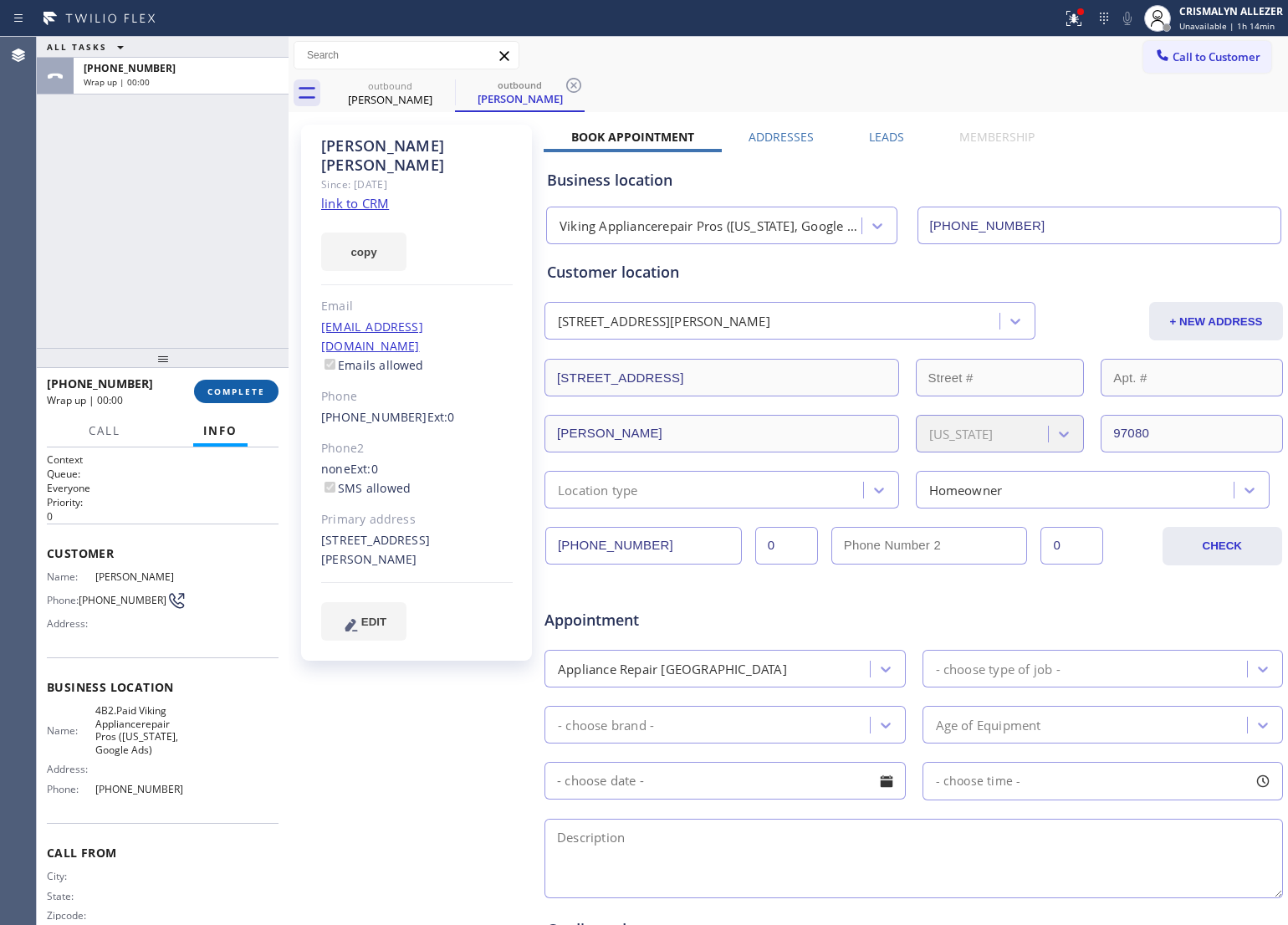
click at [218, 393] on span "COMPLETE" at bounding box center [236, 391] width 57 height 12
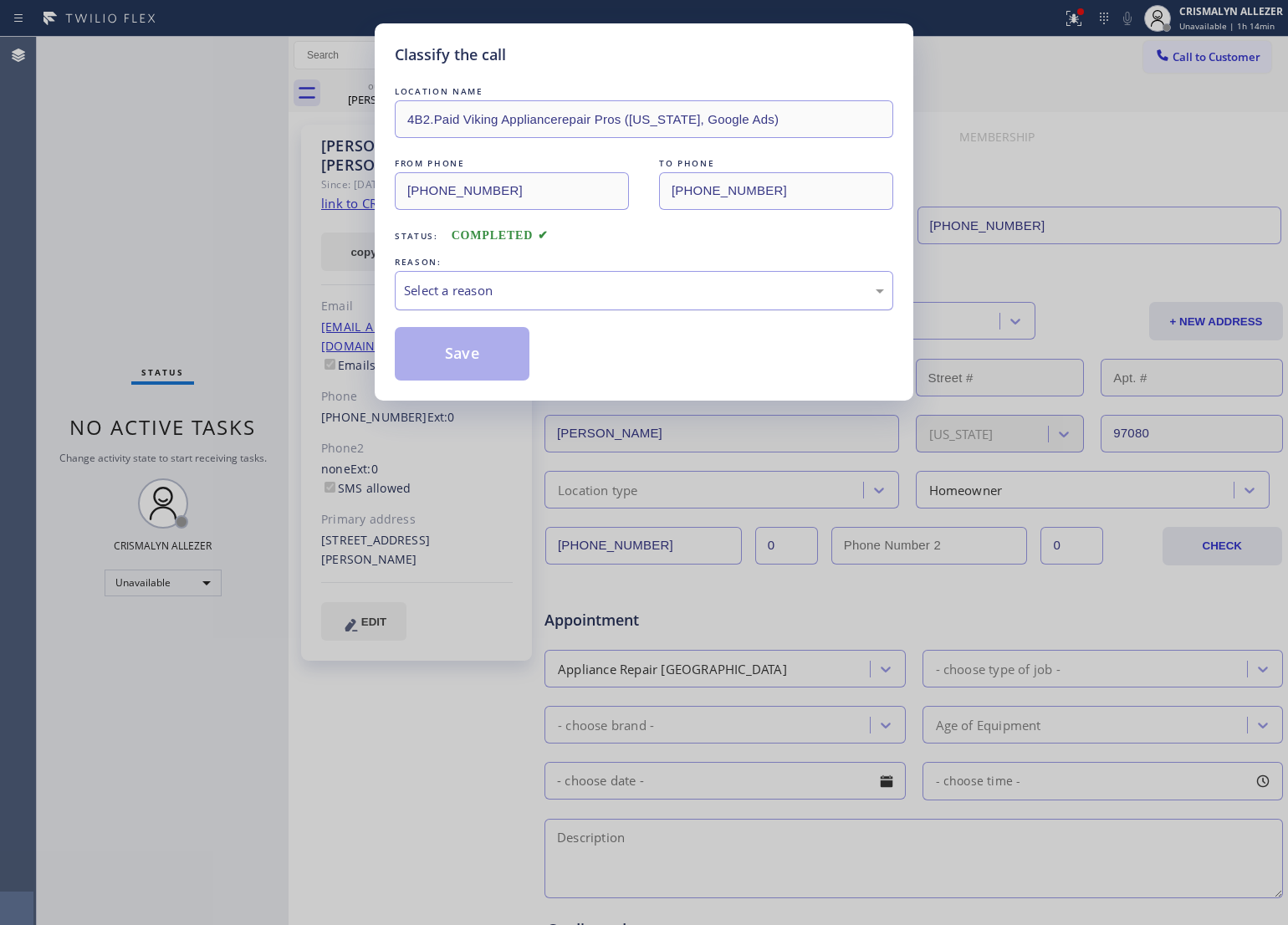
click at [623, 304] on div "Select a reason" at bounding box center [643, 290] width 498 height 40
click at [493, 358] on button "Save" at bounding box center [462, 354] width 135 height 54
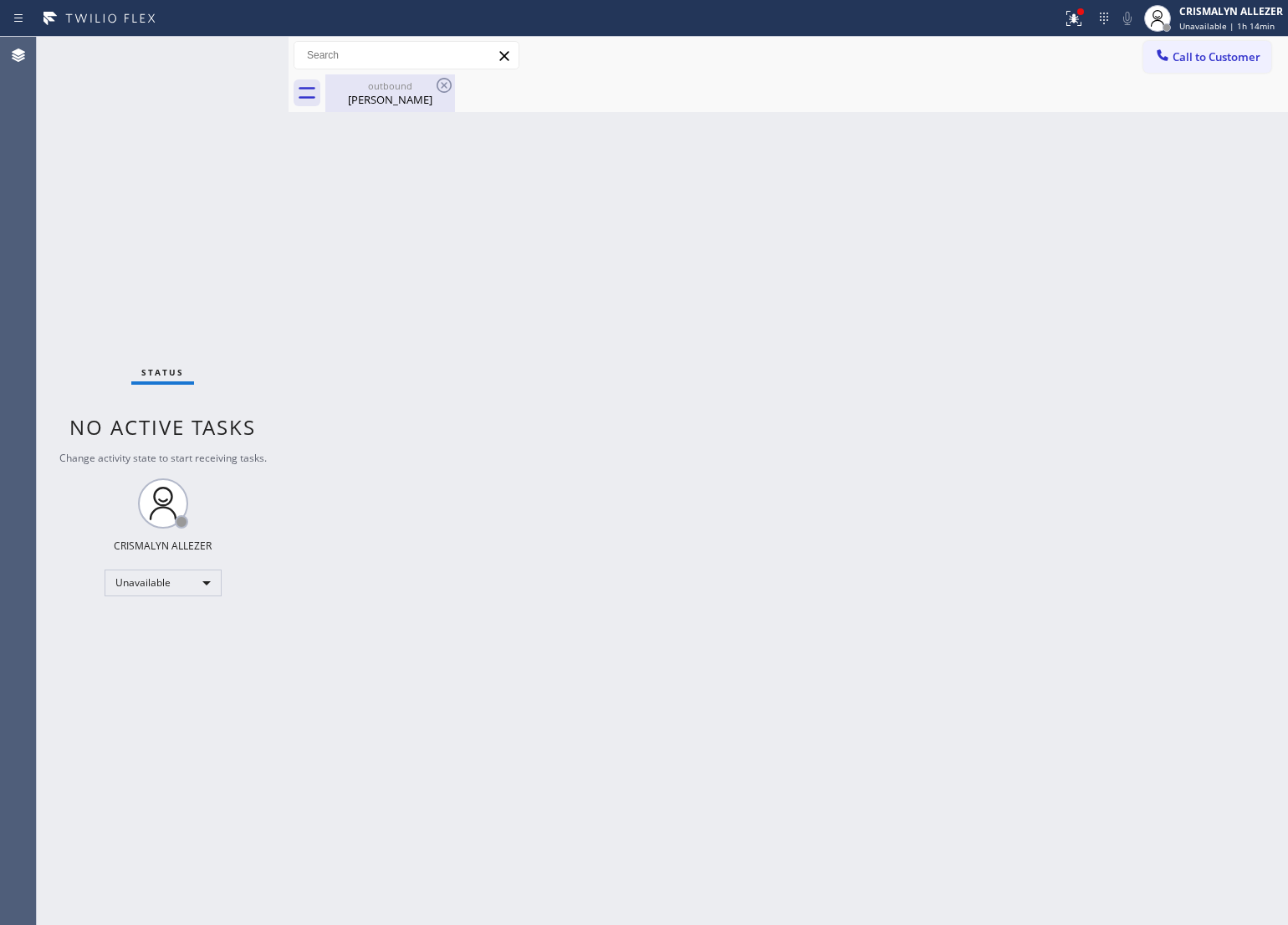
click at [385, 96] on div "[PERSON_NAME]" at bounding box center [390, 99] width 126 height 15
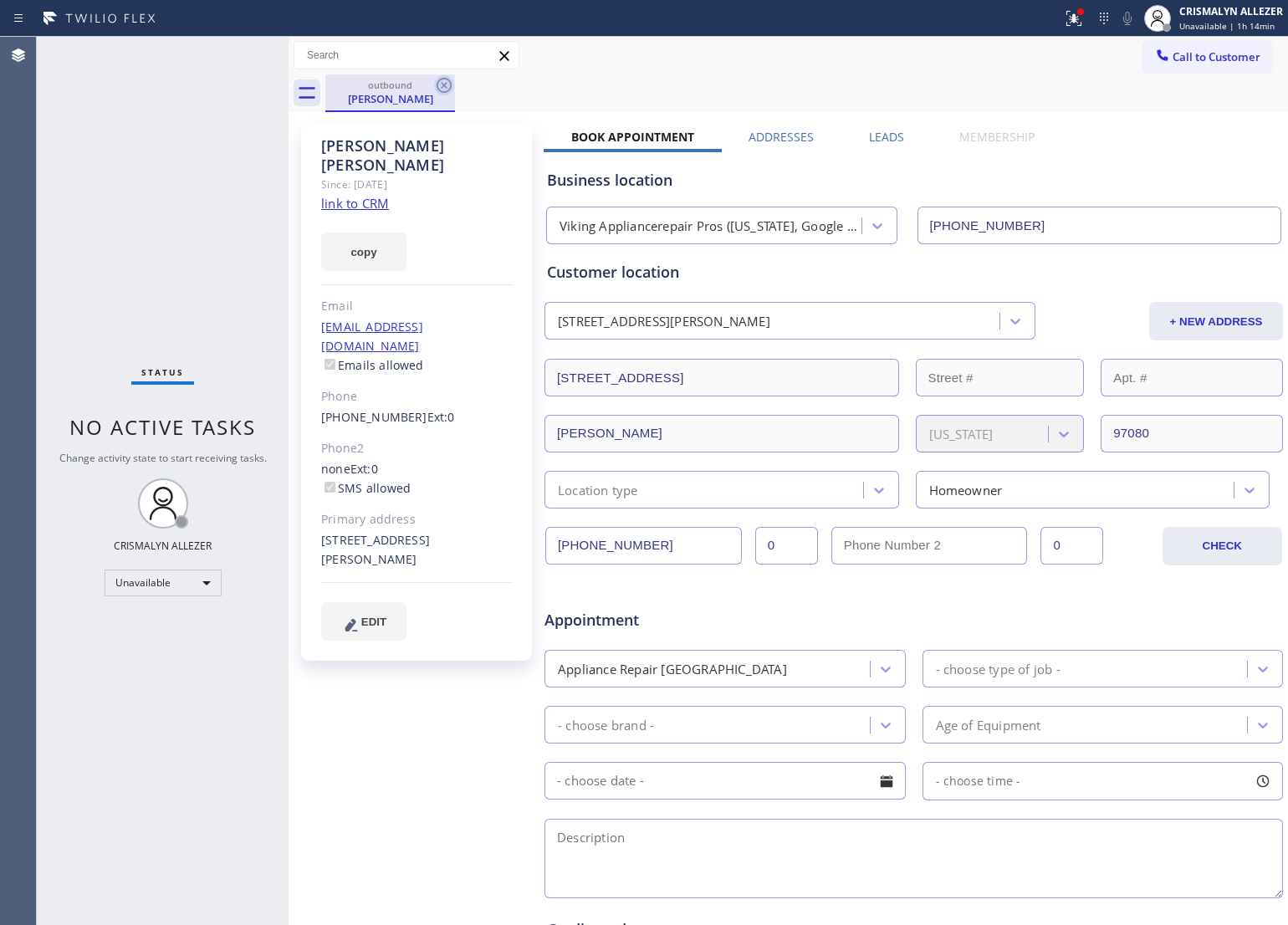
click at [442, 88] on icon at bounding box center [444, 85] width 15 height 15
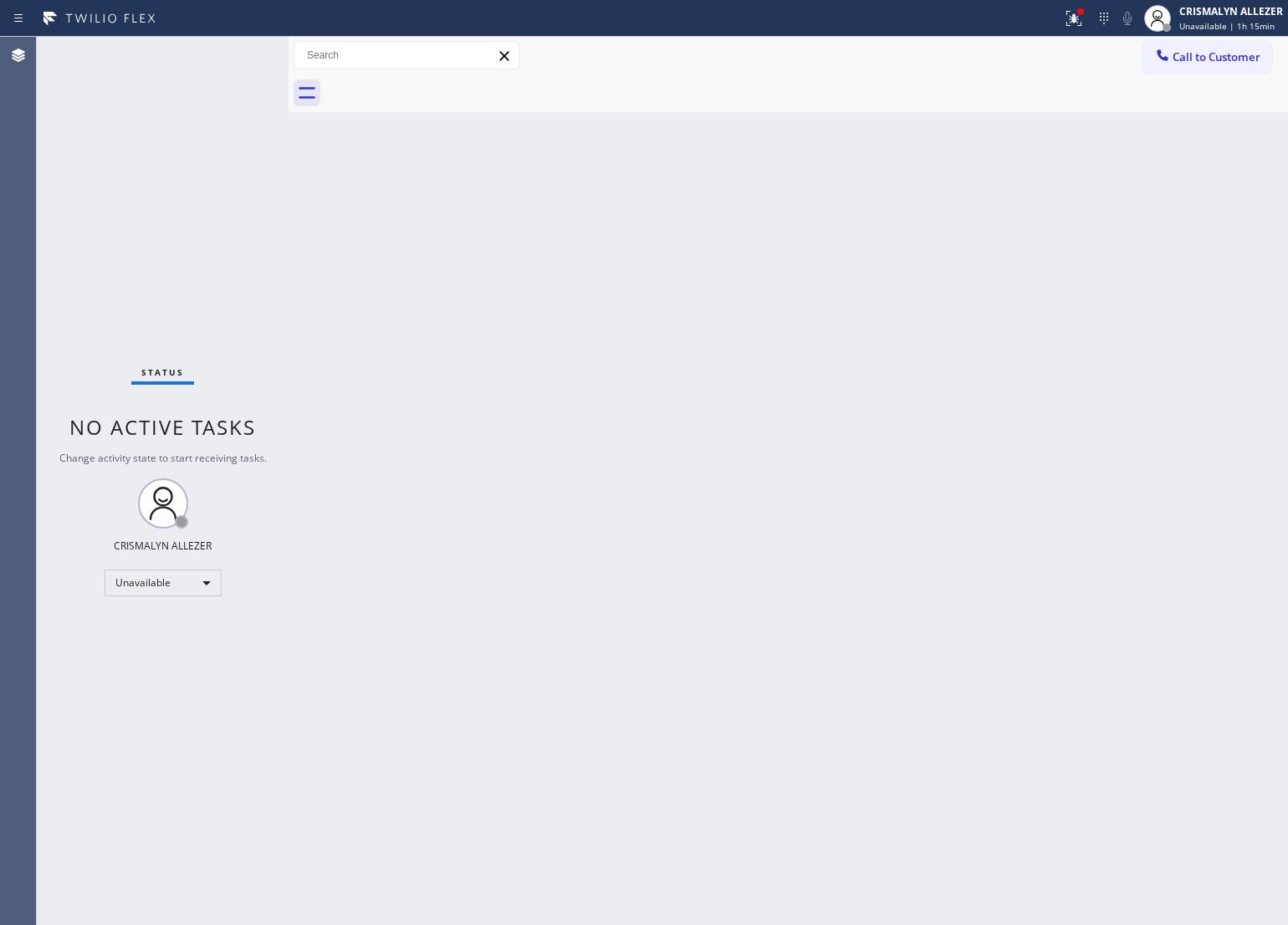
drag, startPoint x: 801, startPoint y: 143, endPoint x: 896, endPoint y: 10, distance: 163.4
click at [807, 132] on div "Back to Dashboard Change Sender ID Customers Technicians Select a contact Outbo…" at bounding box center [788, 481] width 1000 height 889
click at [1214, 53] on span "Call to Customer" at bounding box center [1216, 57] width 88 height 15
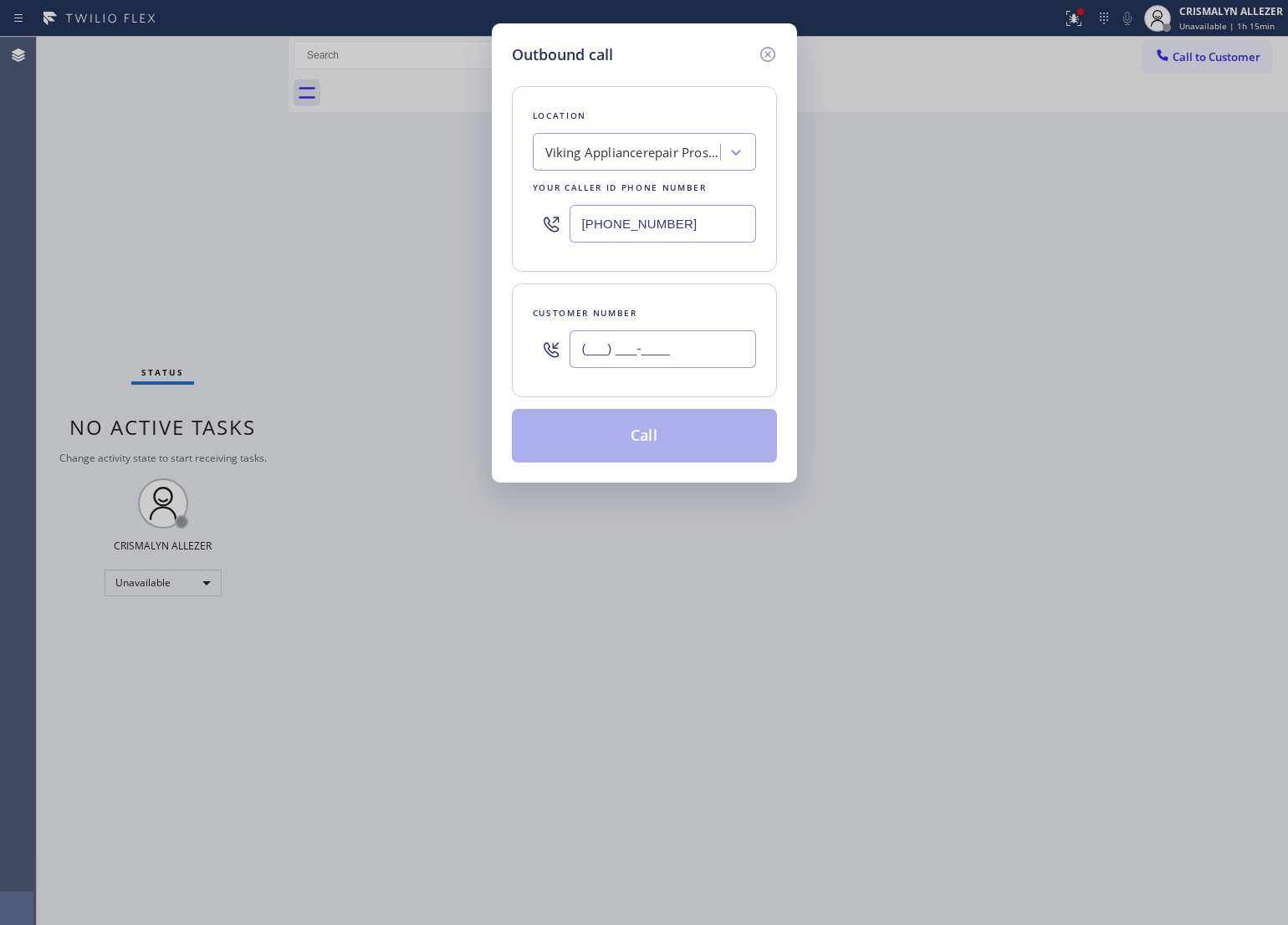
click at [716, 344] on input "(___) ___-____" at bounding box center [663, 349] width 186 height 38
paste input "514) 947-5969"
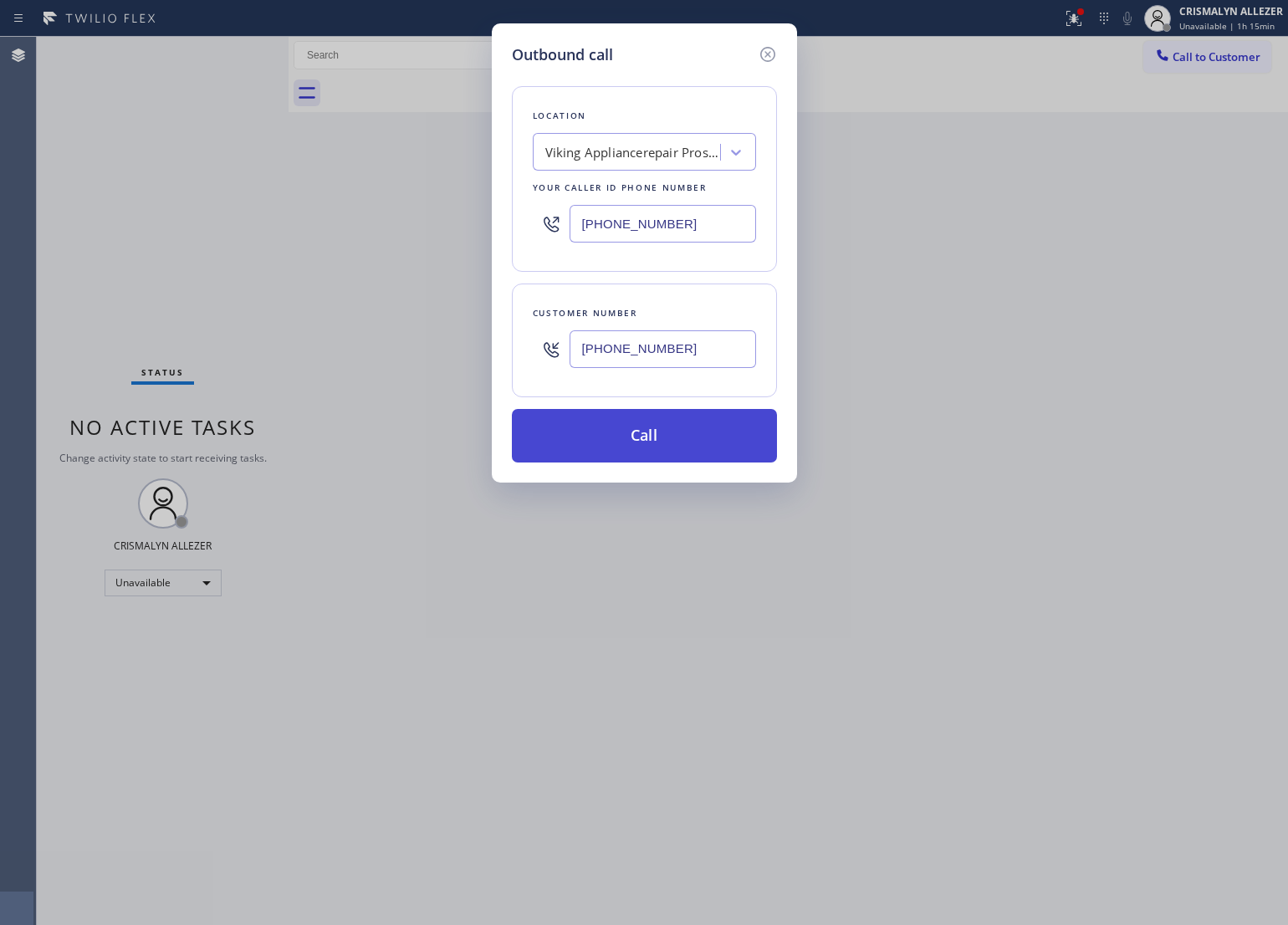
type input "[PHONE_NUMBER]"
click at [650, 453] on button "Call" at bounding box center [644, 436] width 266 height 54
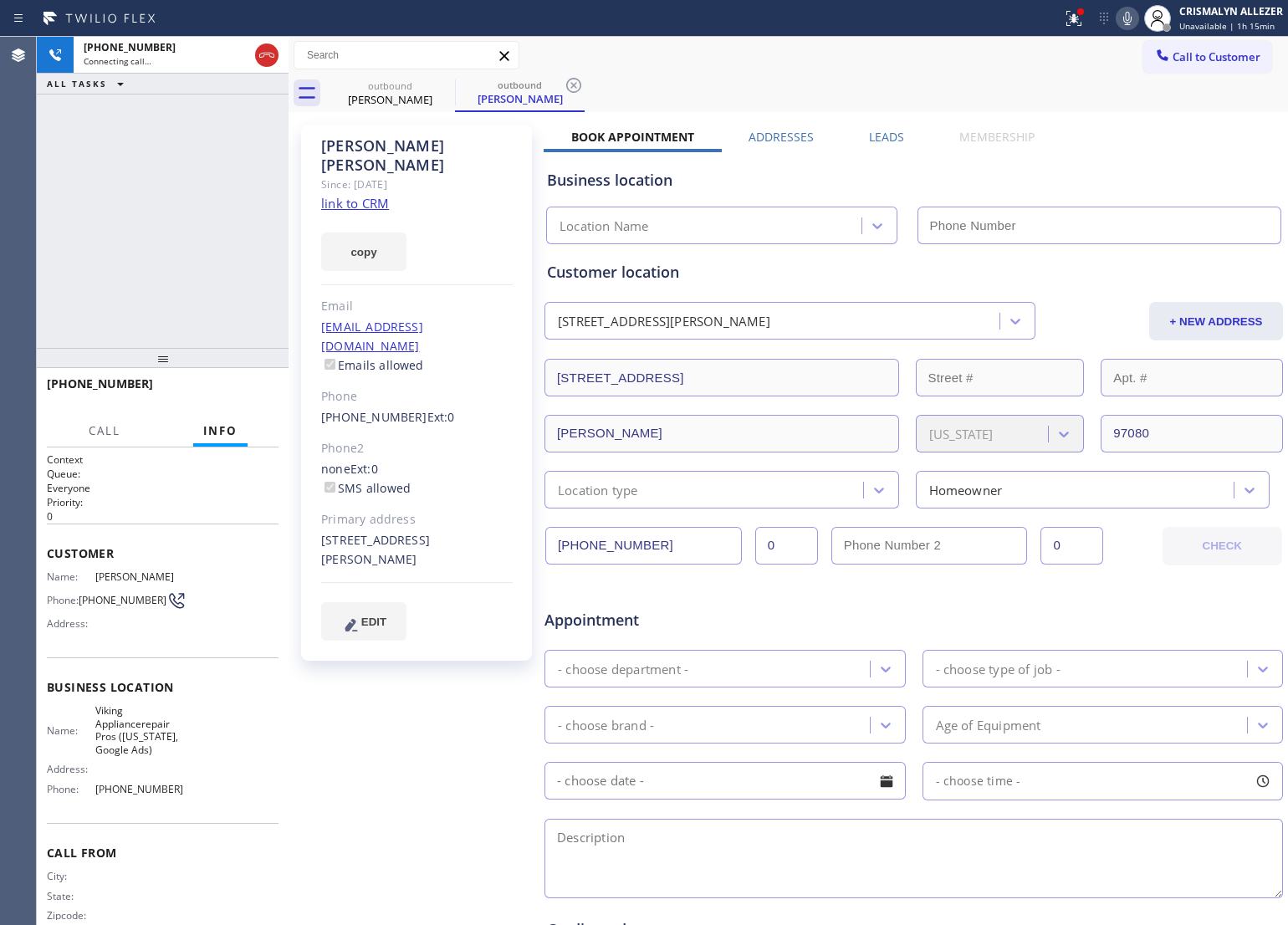
type input "[PHONE_NUMBER]"
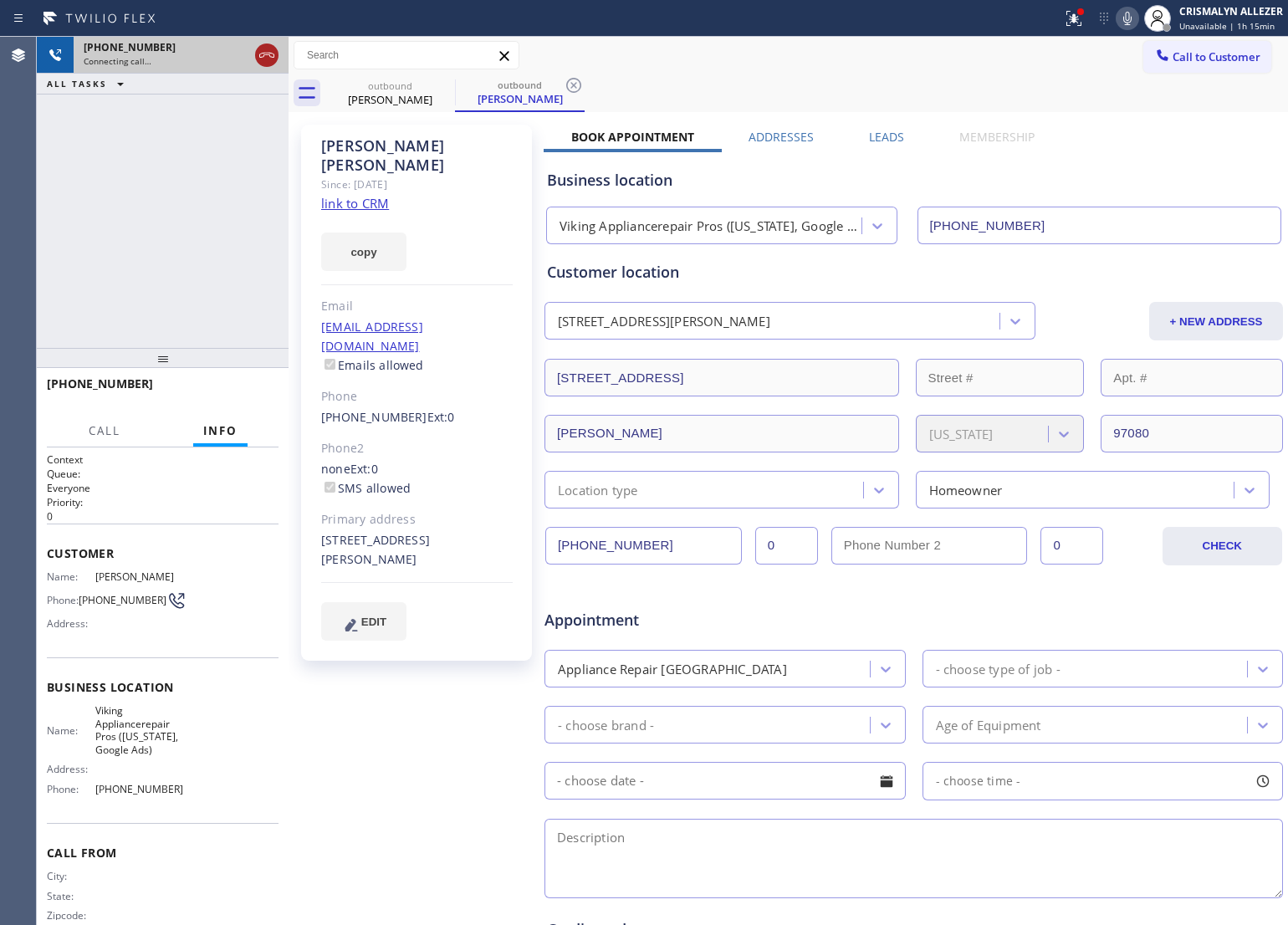
click at [265, 55] on icon at bounding box center [267, 56] width 20 height 20
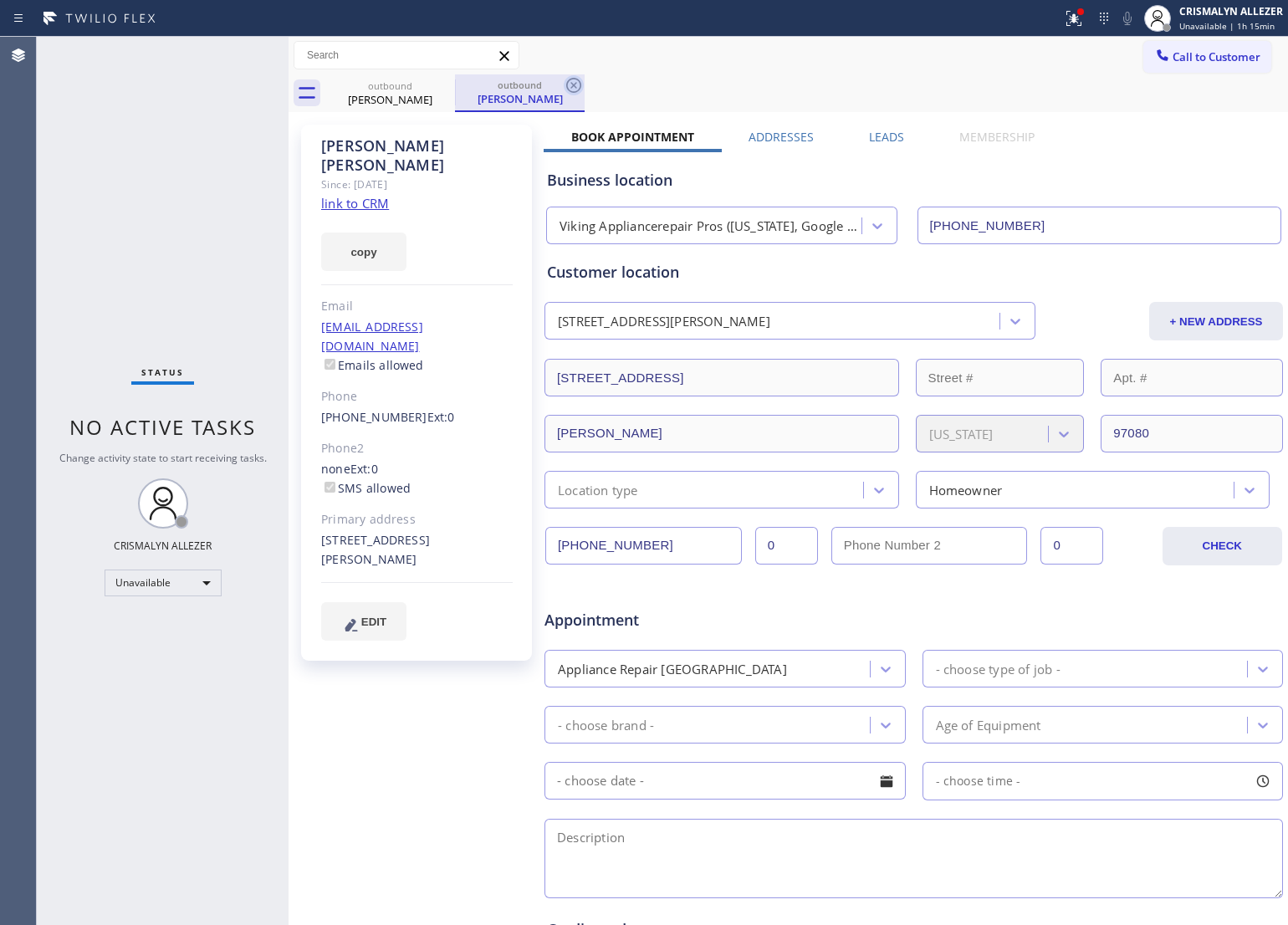
click at [574, 83] on icon at bounding box center [574, 85] width 20 height 20
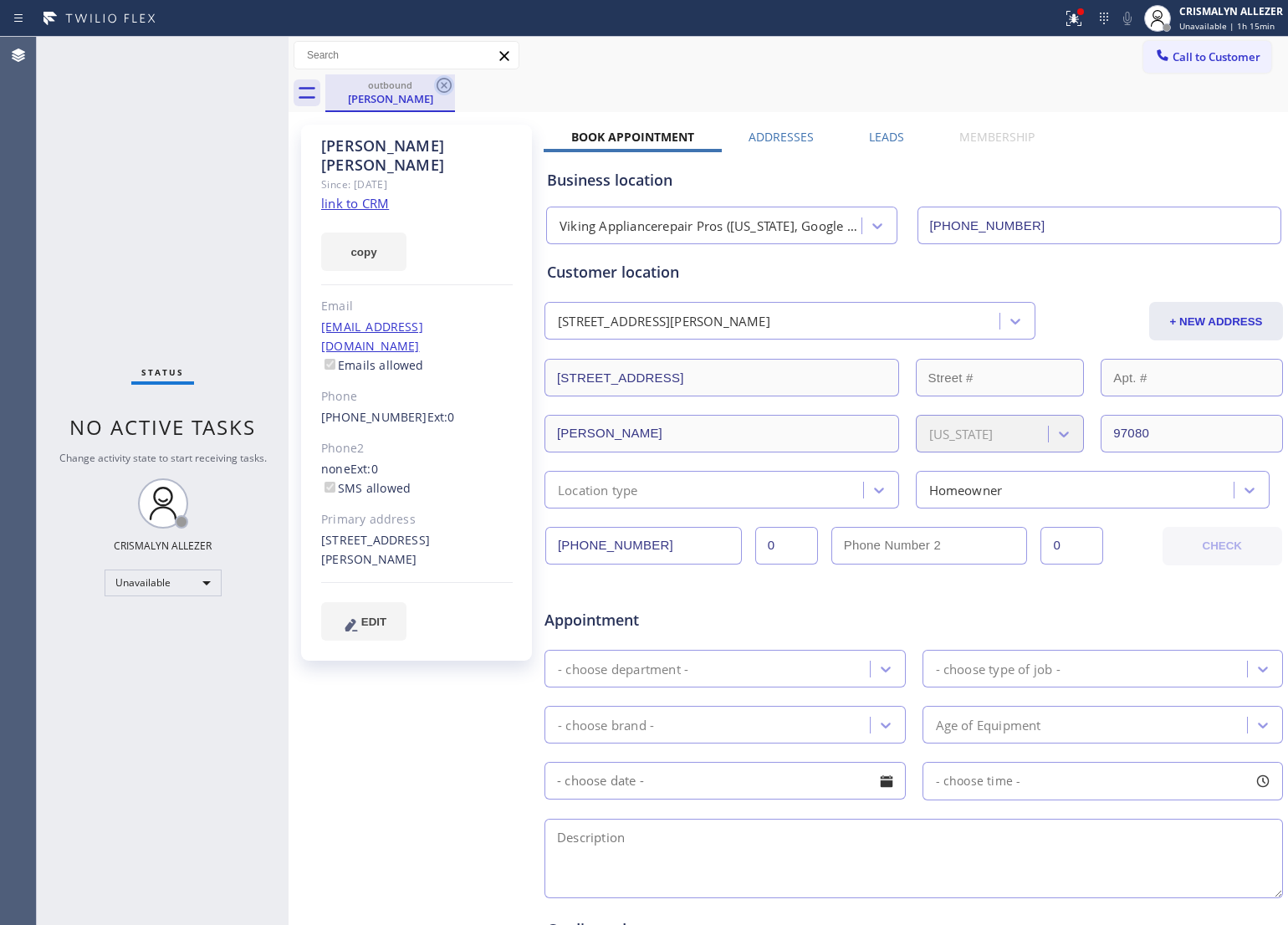
click at [440, 86] on icon at bounding box center [444, 85] width 20 height 20
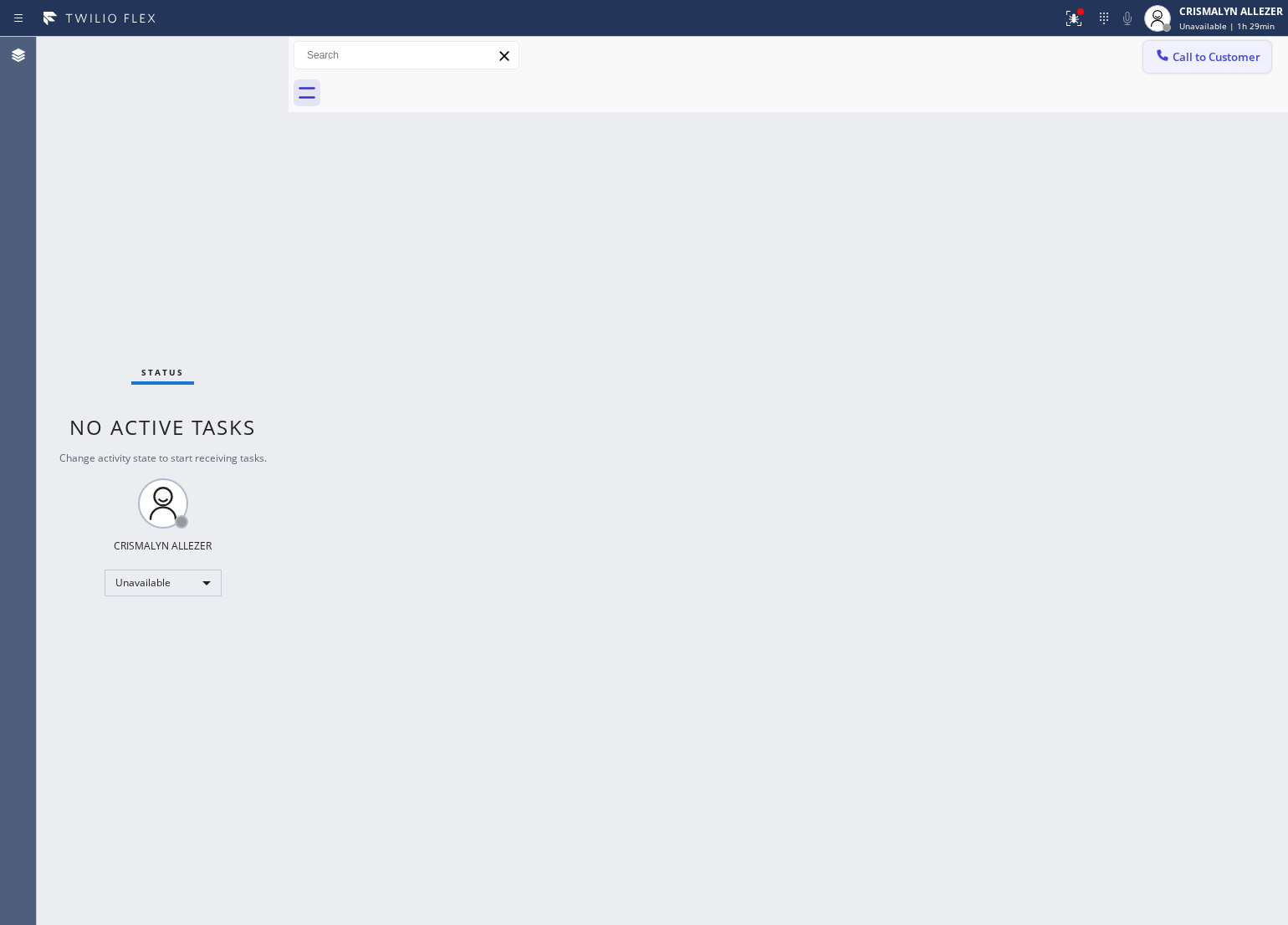
click at [1248, 56] on span "Call to Customer" at bounding box center [1216, 57] width 88 height 15
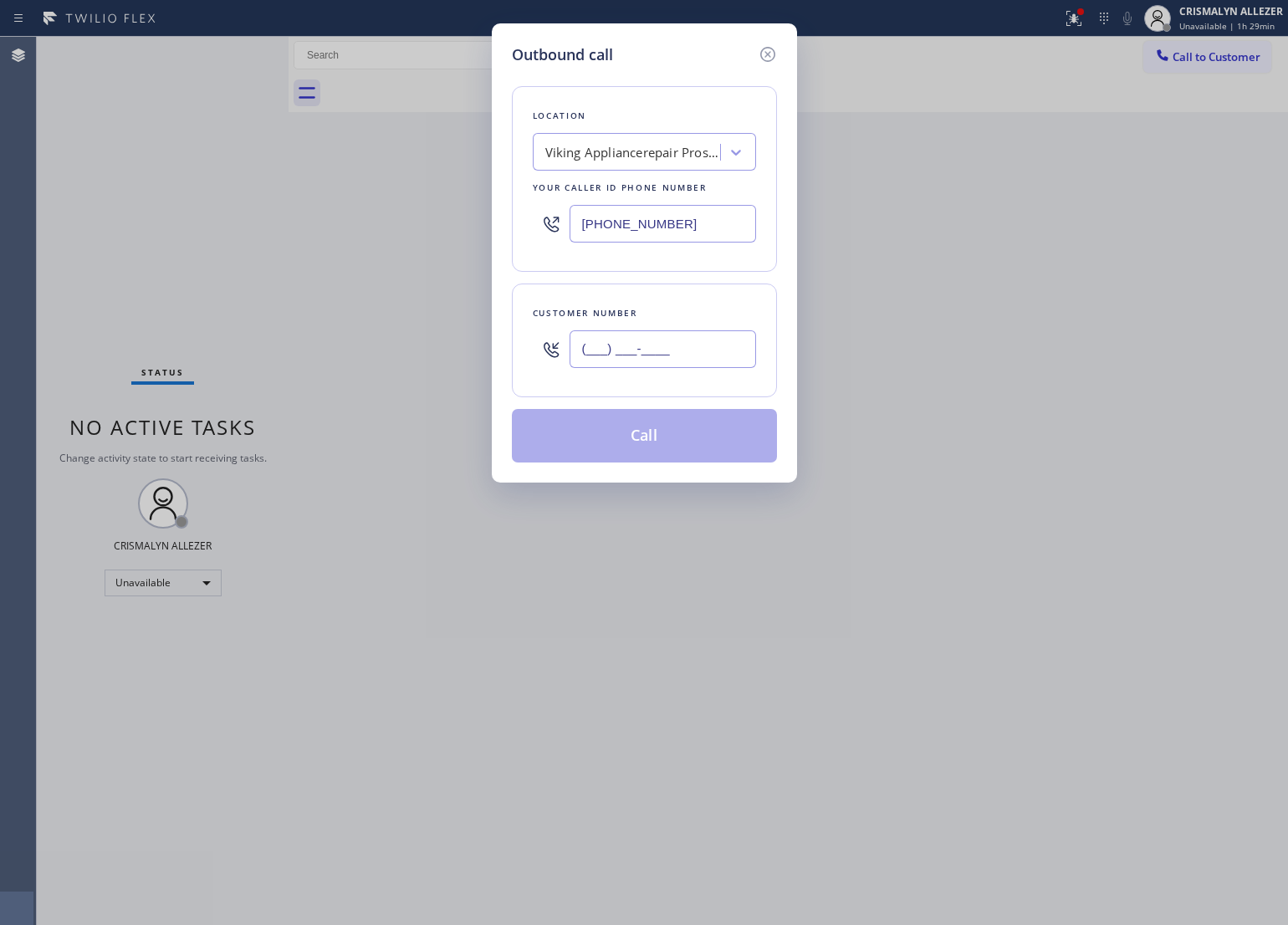
click at [721, 358] on input "(___) ___-____" at bounding box center [663, 349] width 186 height 38
paste input "514) 947-5969"
type input "[PHONE_NUMBER]"
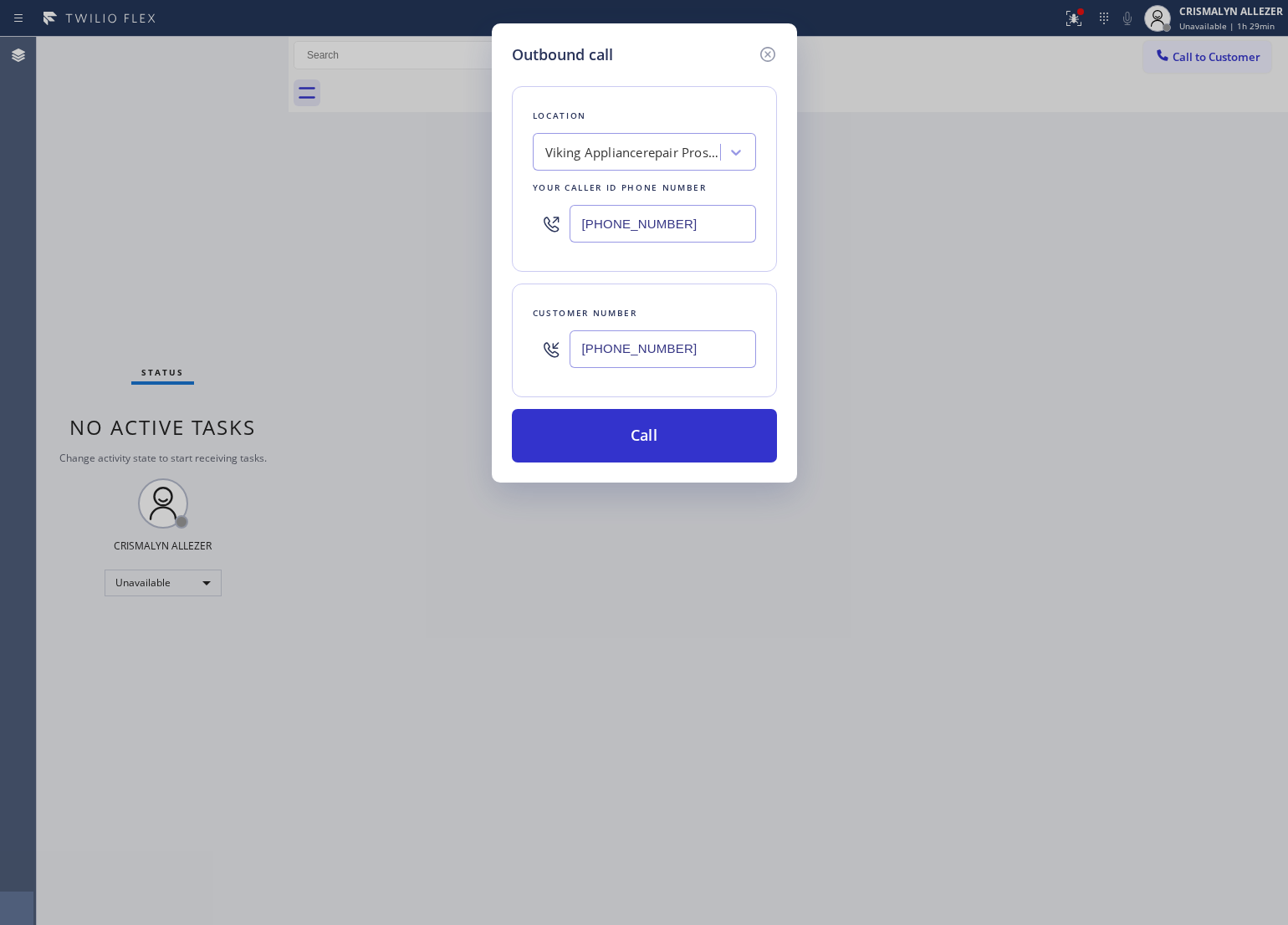
drag, startPoint x: 716, startPoint y: 220, endPoint x: 513, endPoint y: 219, distance: 203.0
click at [514, 219] on div "Location Viking Appliancerepair Pros ([US_STATE], Google Ads) Your caller id ph…" at bounding box center [644, 179] width 266 height 186
paste input "text"
type input "[PHONE_NUMBER]"
click at [666, 442] on button "Call" at bounding box center [644, 436] width 266 height 54
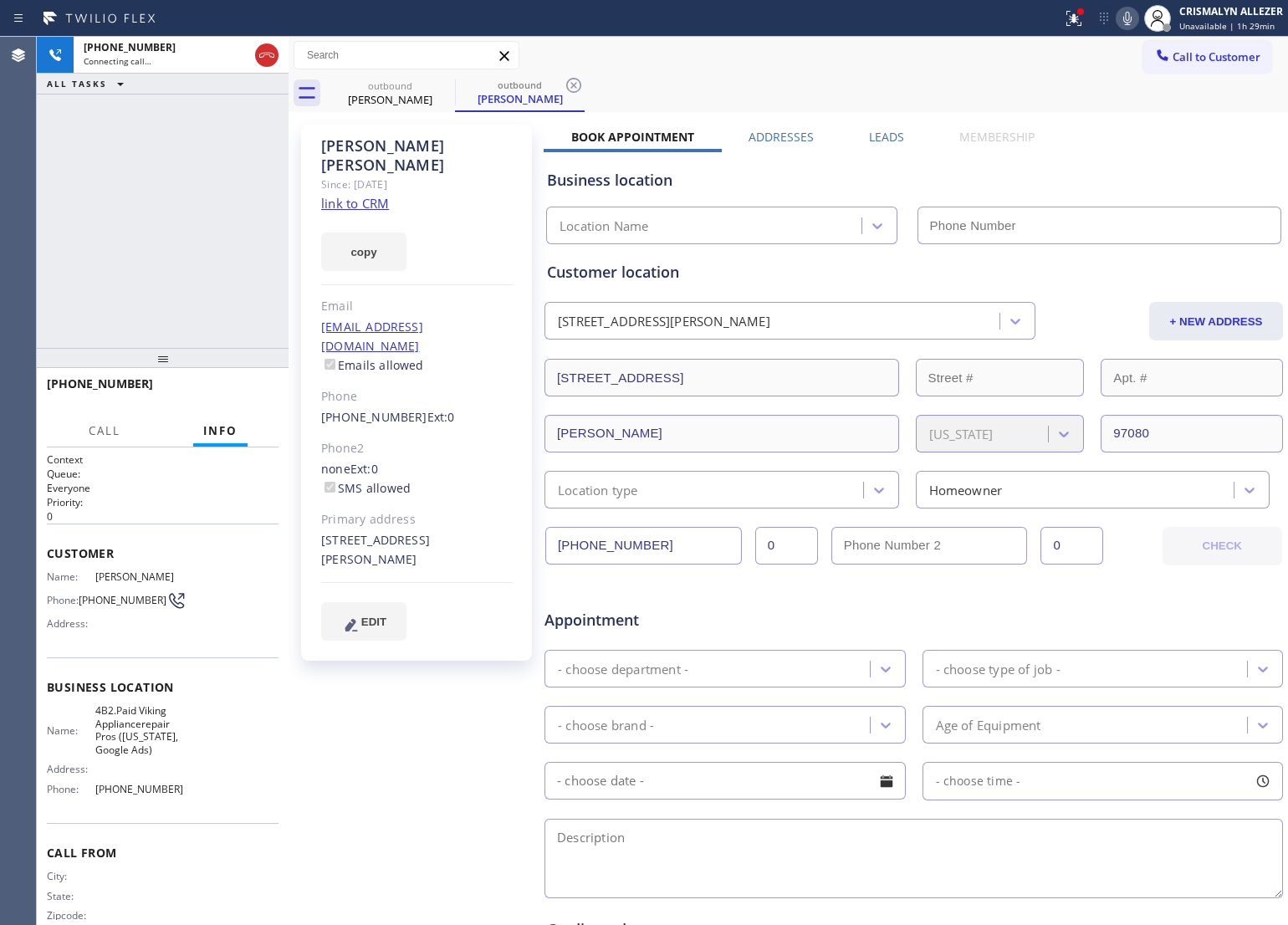
type input "[PHONE_NUMBER]"
click at [136, 219] on div "[PHONE_NUMBER] Connecting call… ALL TASKS ALL TASKS ACTIVE TASKS TASKS IN WRAP …" at bounding box center [163, 192] width 252 height 311
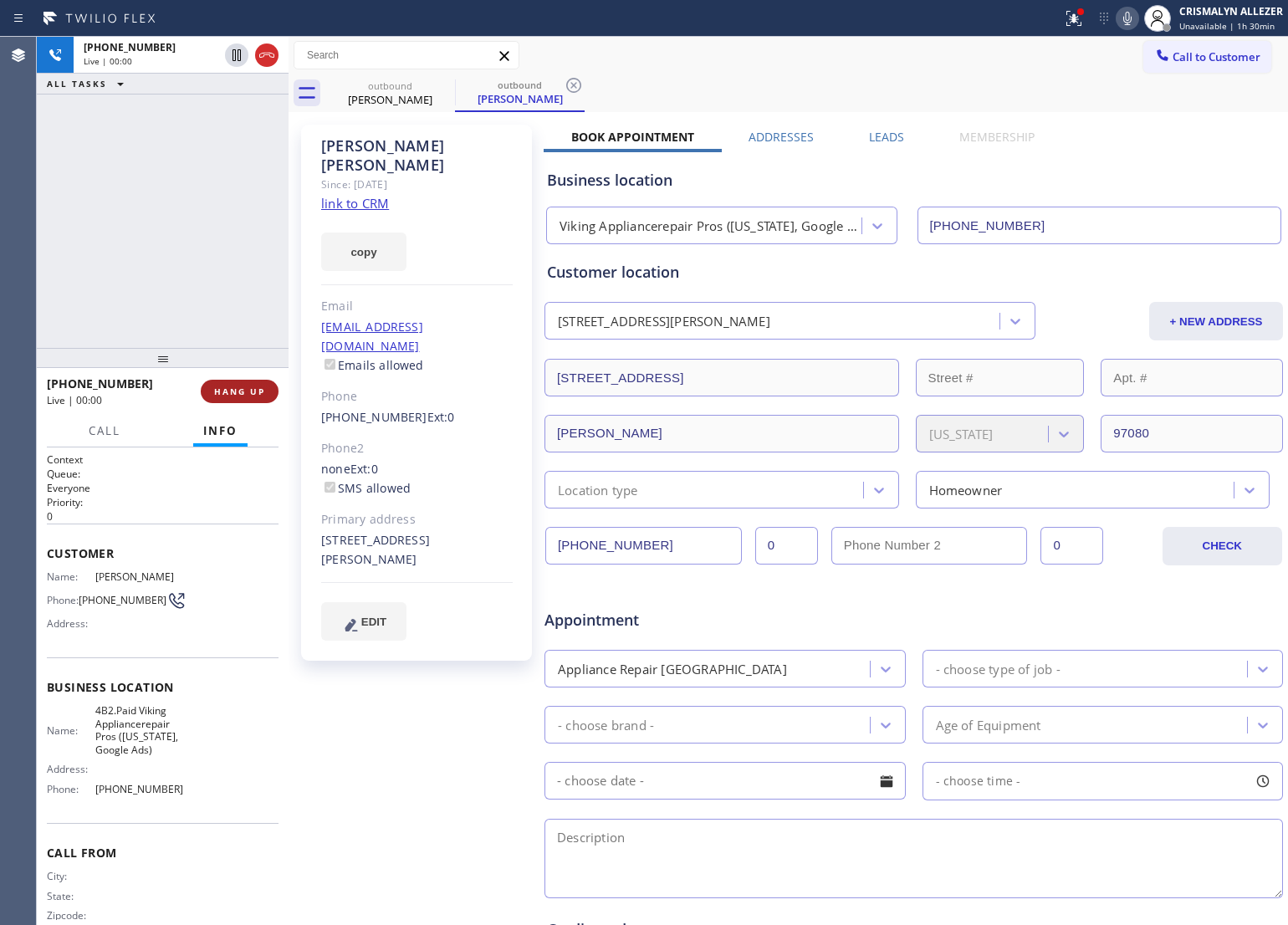
click at [220, 385] on span "HANG UP" at bounding box center [239, 391] width 51 height 12
click at [228, 390] on span "HANG UP" at bounding box center [239, 391] width 51 height 12
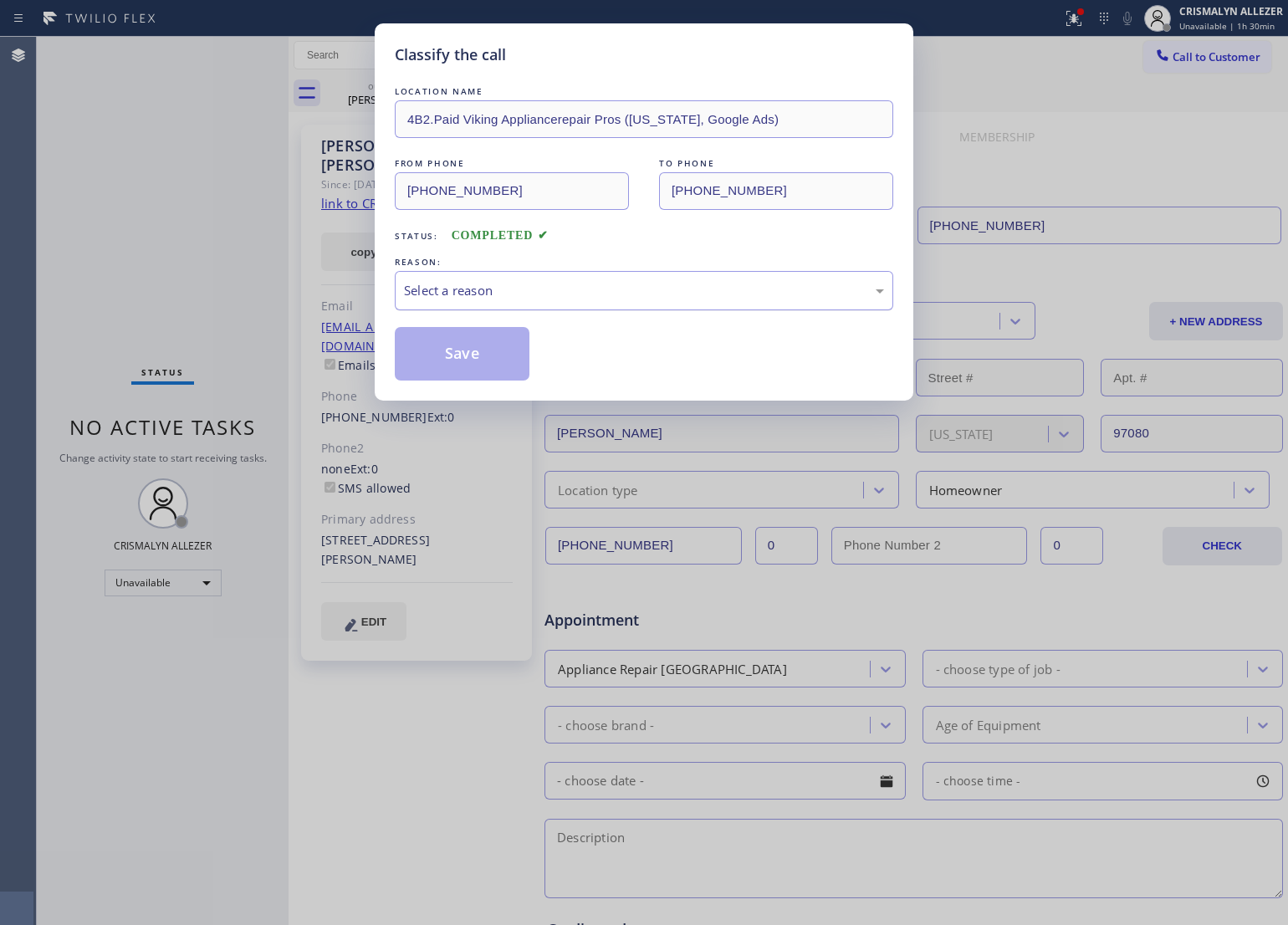
click at [616, 303] on div "Select a reason" at bounding box center [643, 290] width 498 height 40
click at [437, 361] on button "Save" at bounding box center [462, 354] width 135 height 54
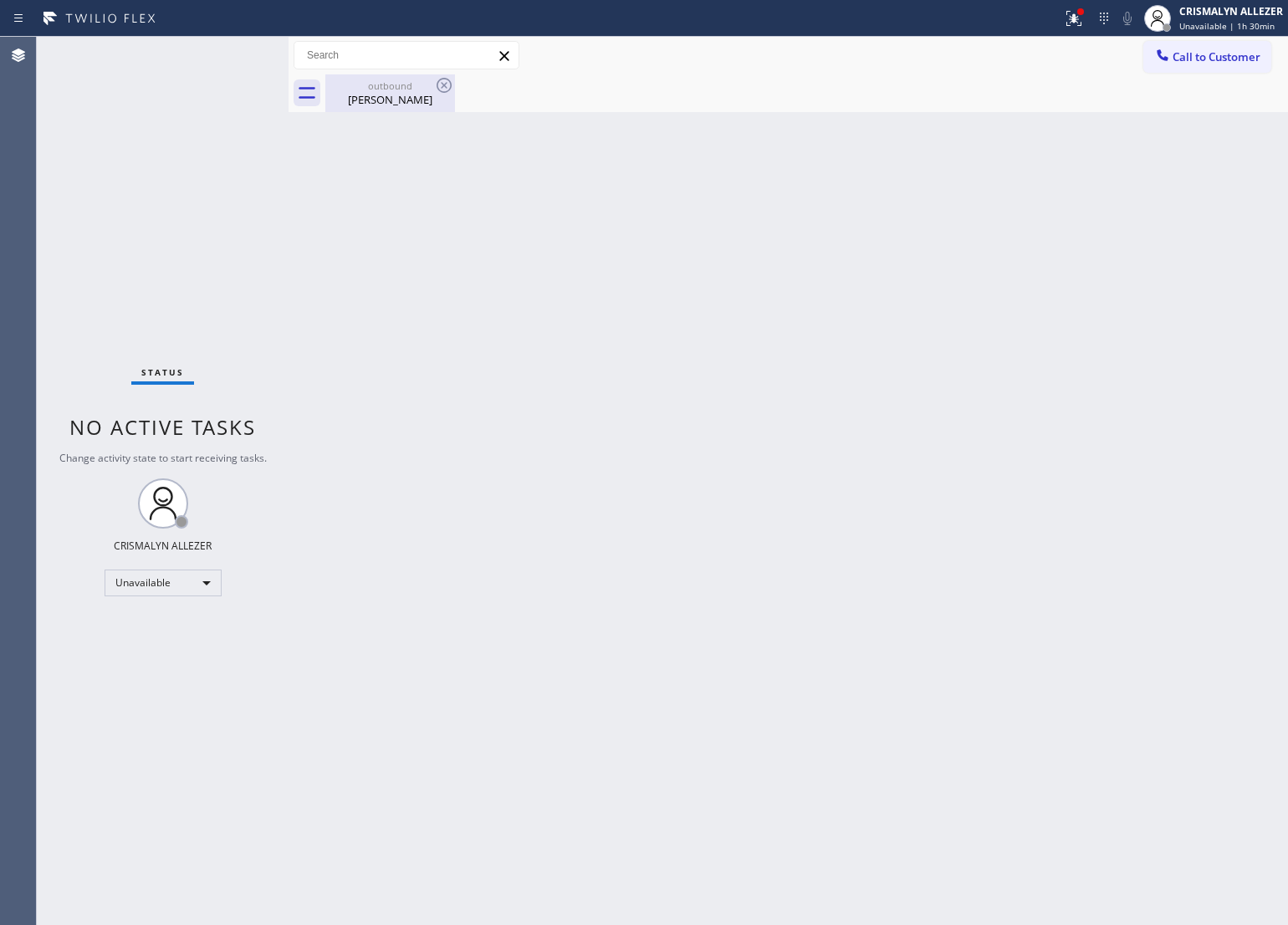
click at [377, 110] on div "outbound [PERSON_NAME]" at bounding box center [390, 93] width 126 height 38
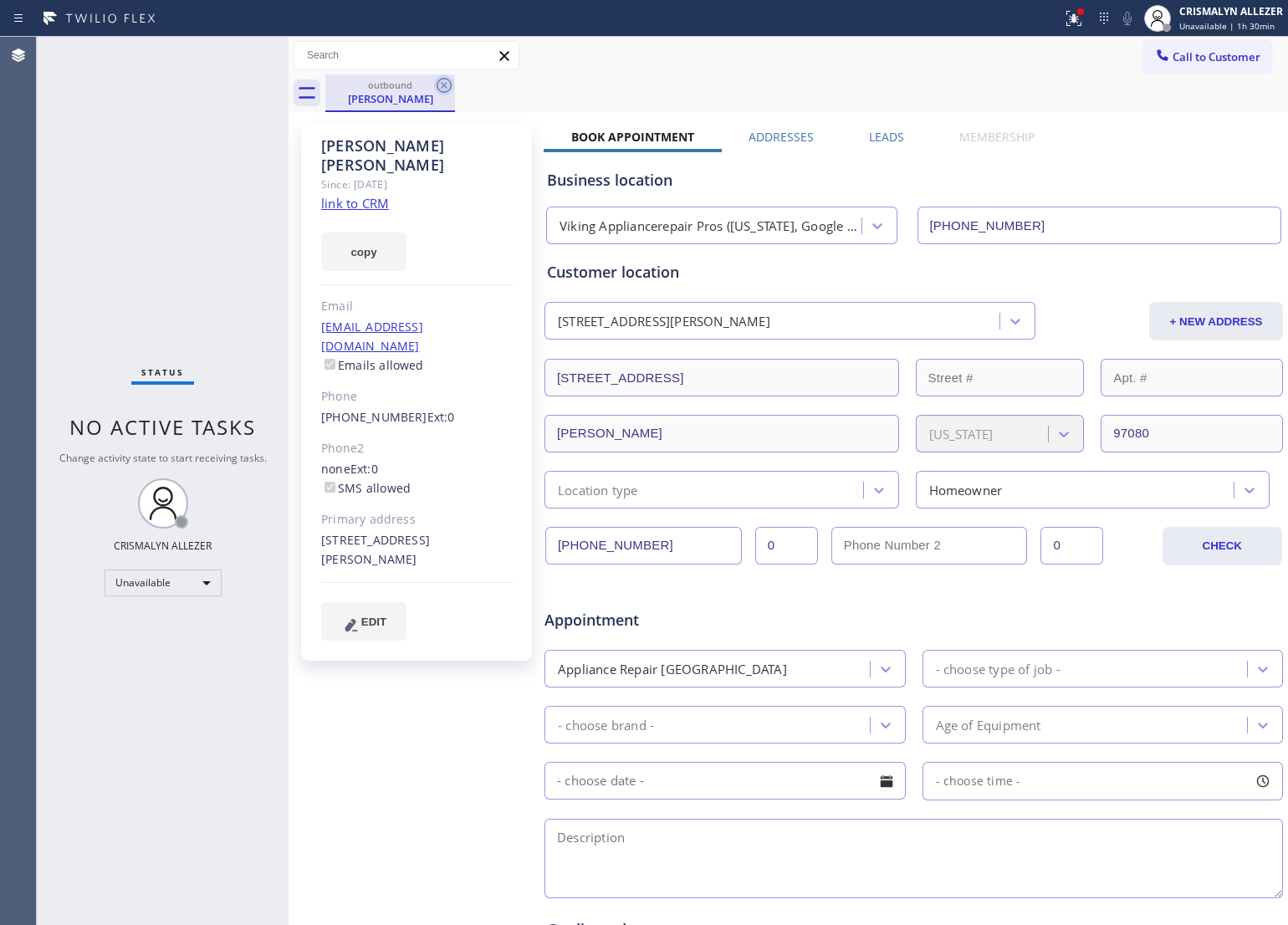
click at [450, 82] on icon at bounding box center [444, 85] width 15 height 15
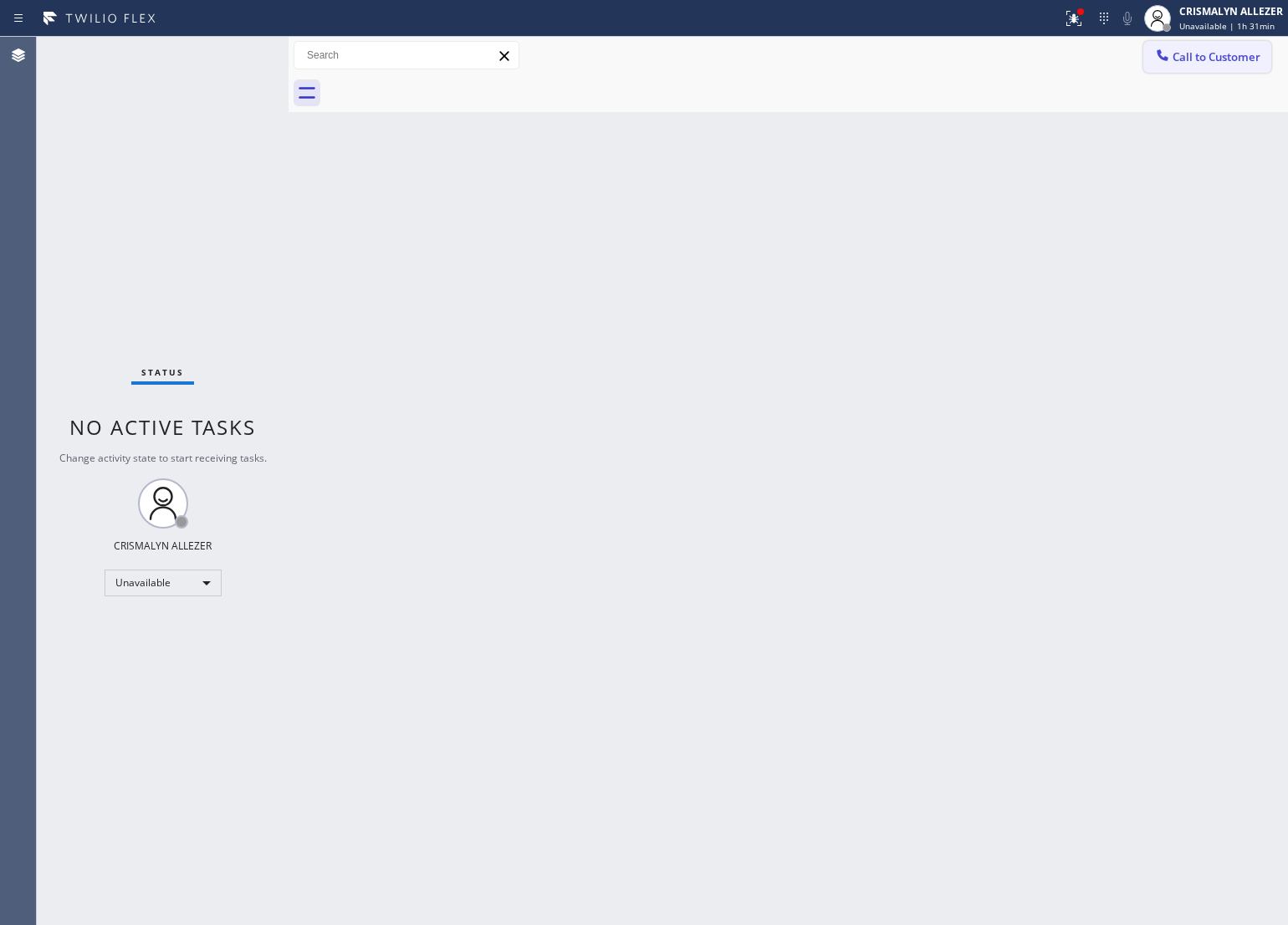
click at [1218, 59] on span "Call to Customer" at bounding box center [1216, 57] width 88 height 15
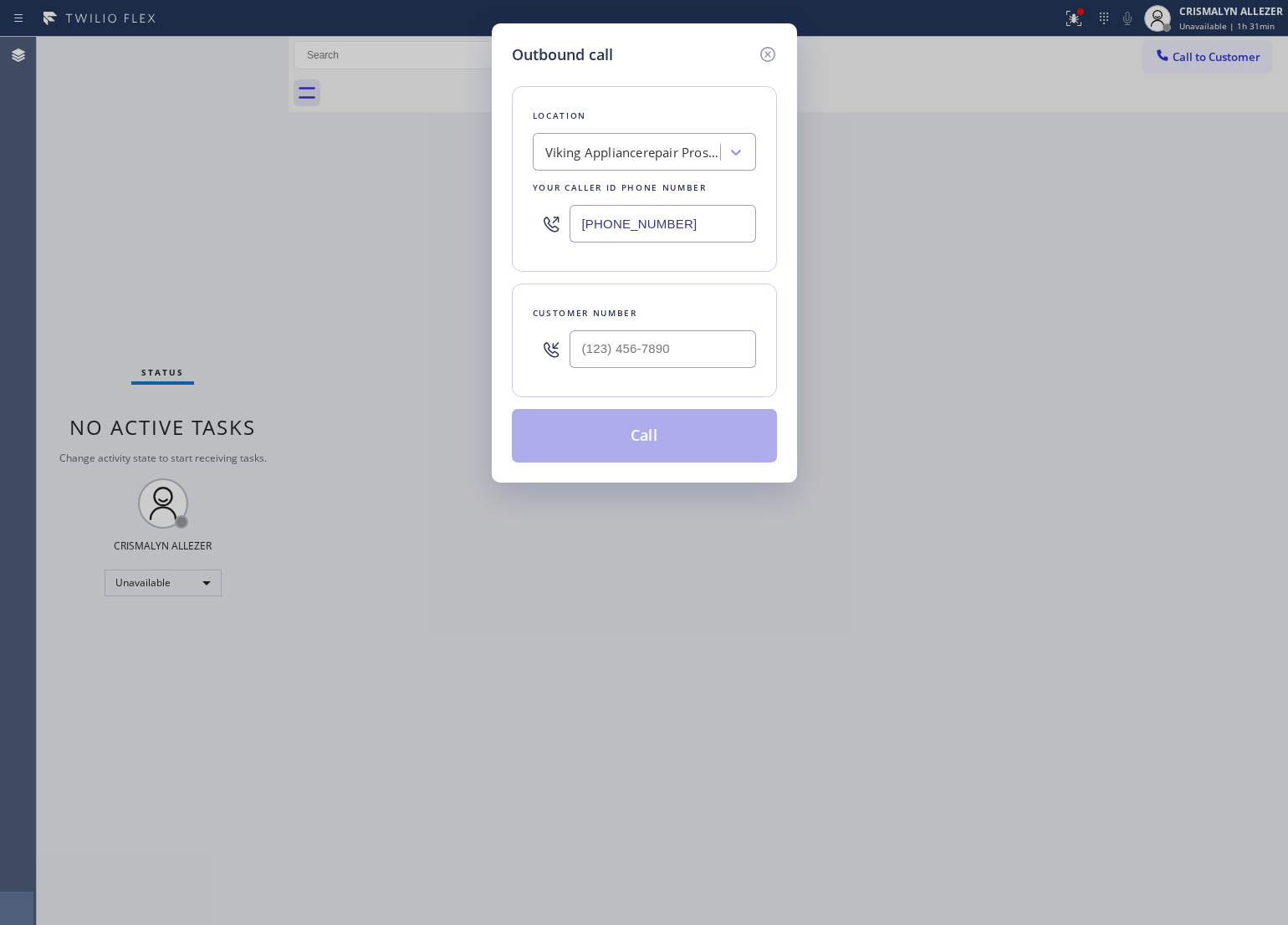
drag, startPoint x: 726, startPoint y: 230, endPoint x: 249, endPoint y: 226, distance: 477.0
click at [249, 226] on div "Outbound call Location Viking Appliancerepair Pros ([US_STATE], Google Ads) You…" at bounding box center [644, 462] width 1288 height 925
paste input "908) 201-8274"
type input "[PHONE_NUMBER]"
click at [705, 345] on input "(___) ___-____" at bounding box center [663, 349] width 186 height 38
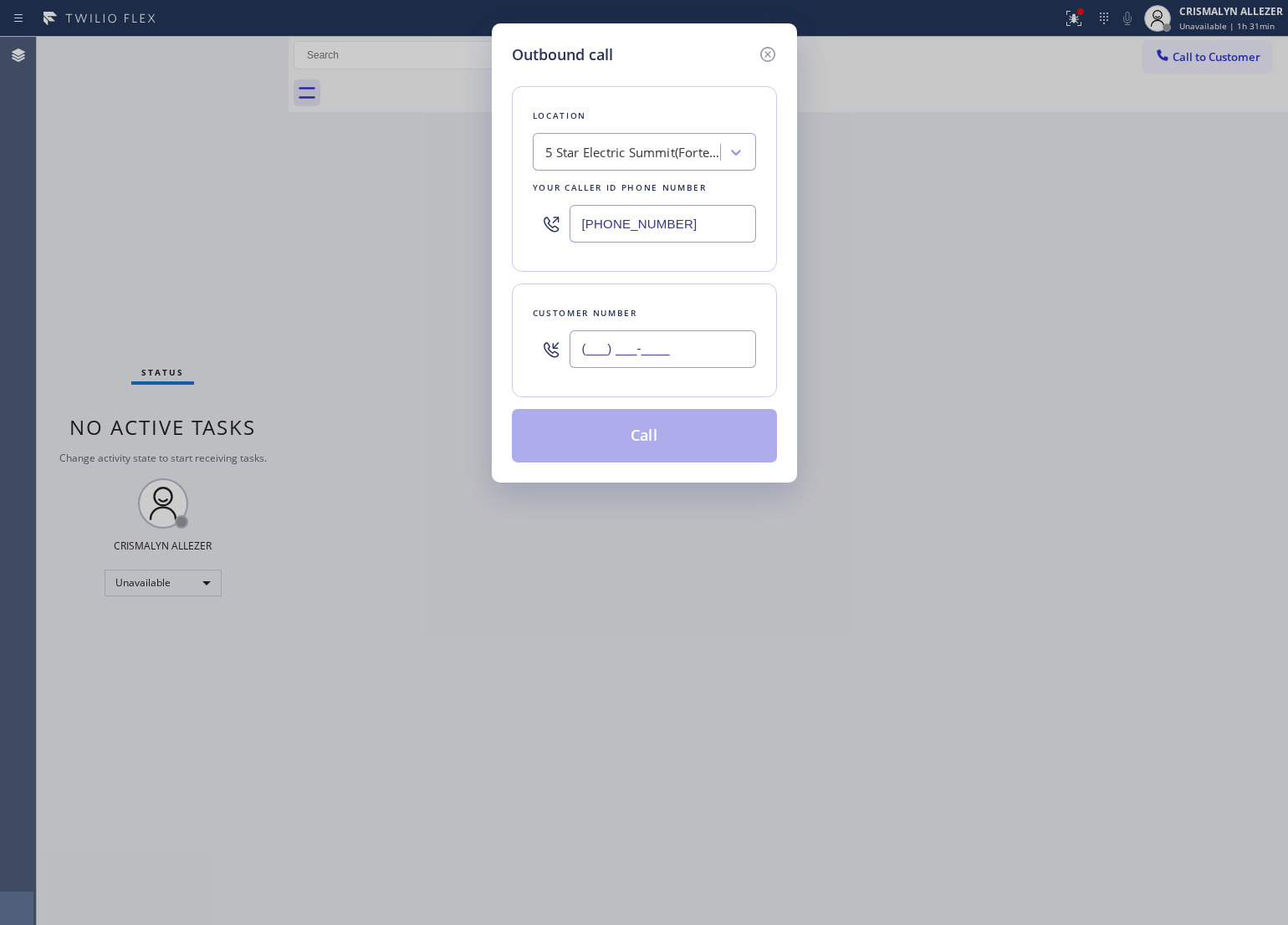
paste input "973) 494-3777"
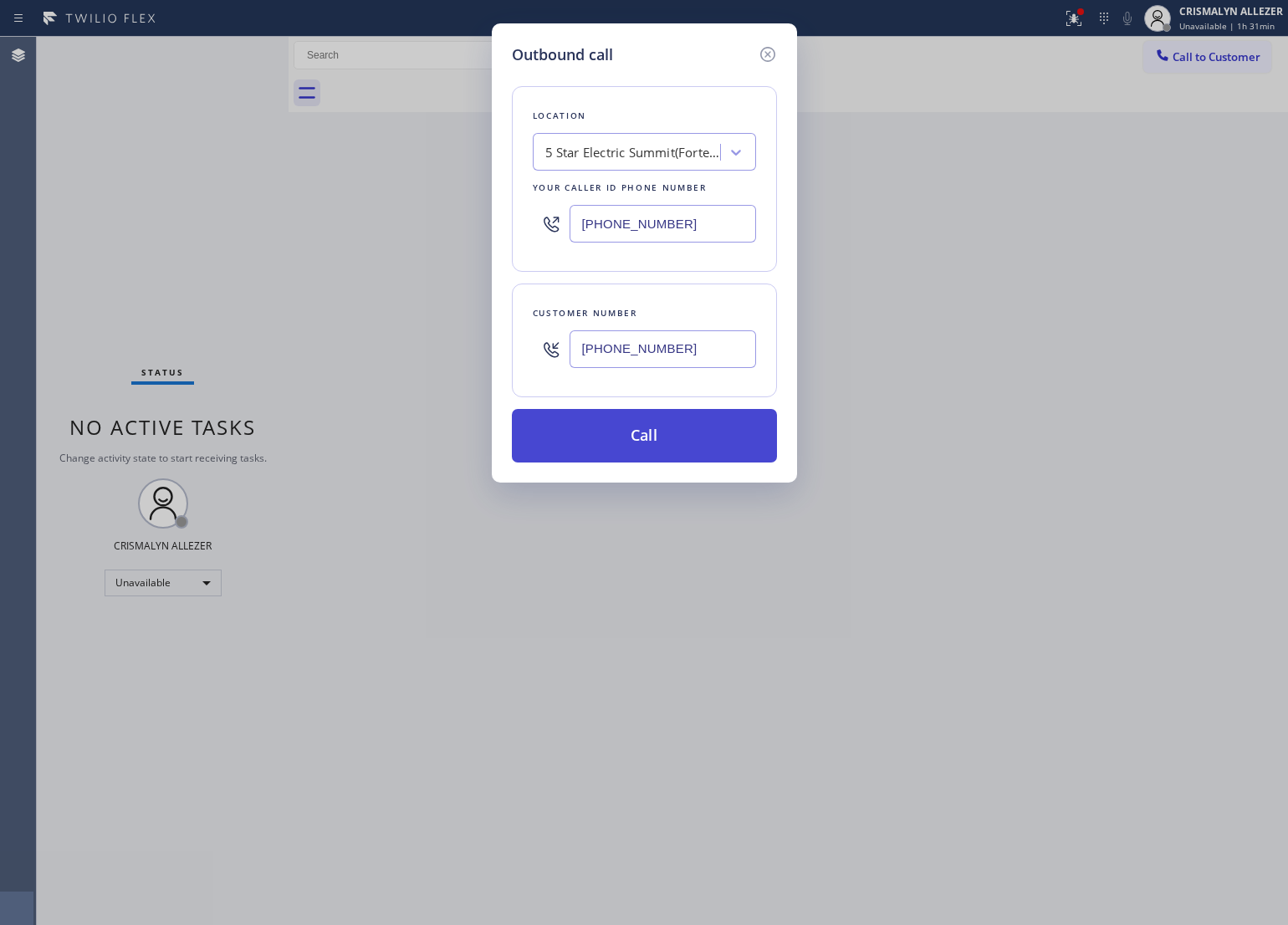
type input "[PHONE_NUMBER]"
click at [653, 435] on button "Call" at bounding box center [644, 436] width 266 height 54
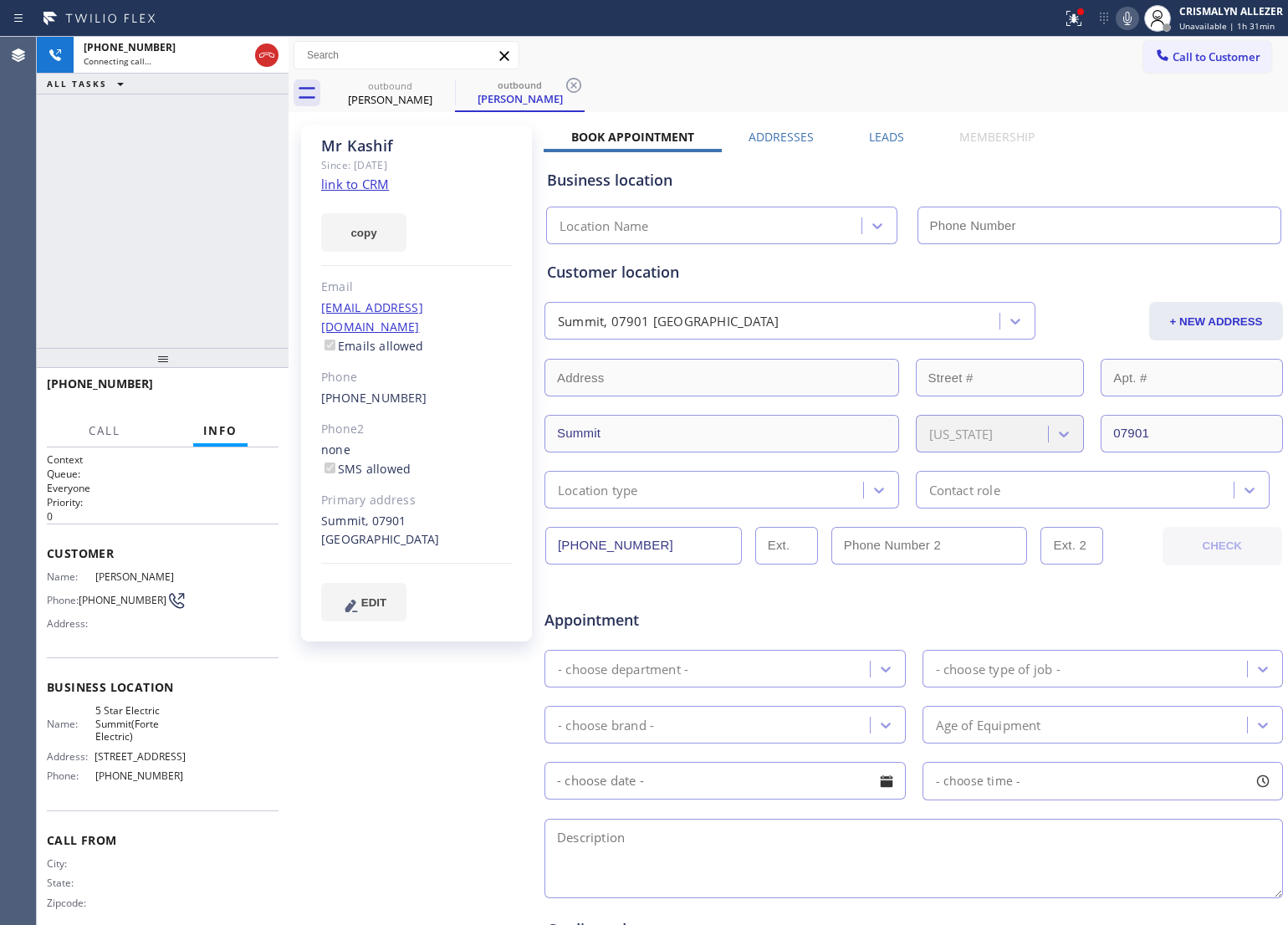
type input "[PHONE_NUMBER]"
drag, startPoint x: 268, startPoint y: 191, endPoint x: 266, endPoint y: 220, distance: 29.1
click at [266, 193] on div "[PHONE_NUMBER] Connecting call… ALL TASKS ALL TASKS ACTIVE TASKS TASKS IN WRAP …" at bounding box center [163, 192] width 252 height 311
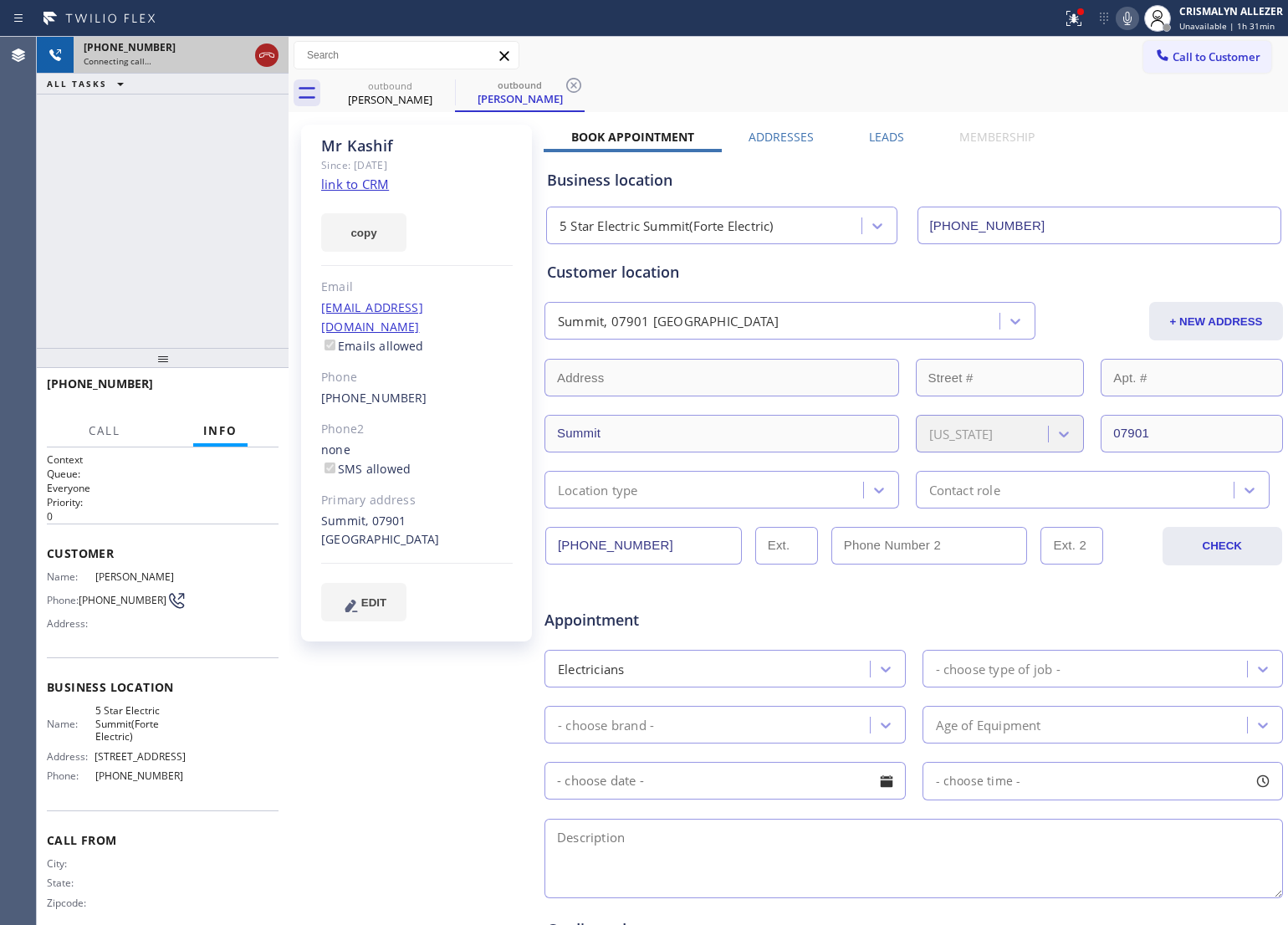
click at [264, 53] on icon at bounding box center [267, 56] width 15 height 5
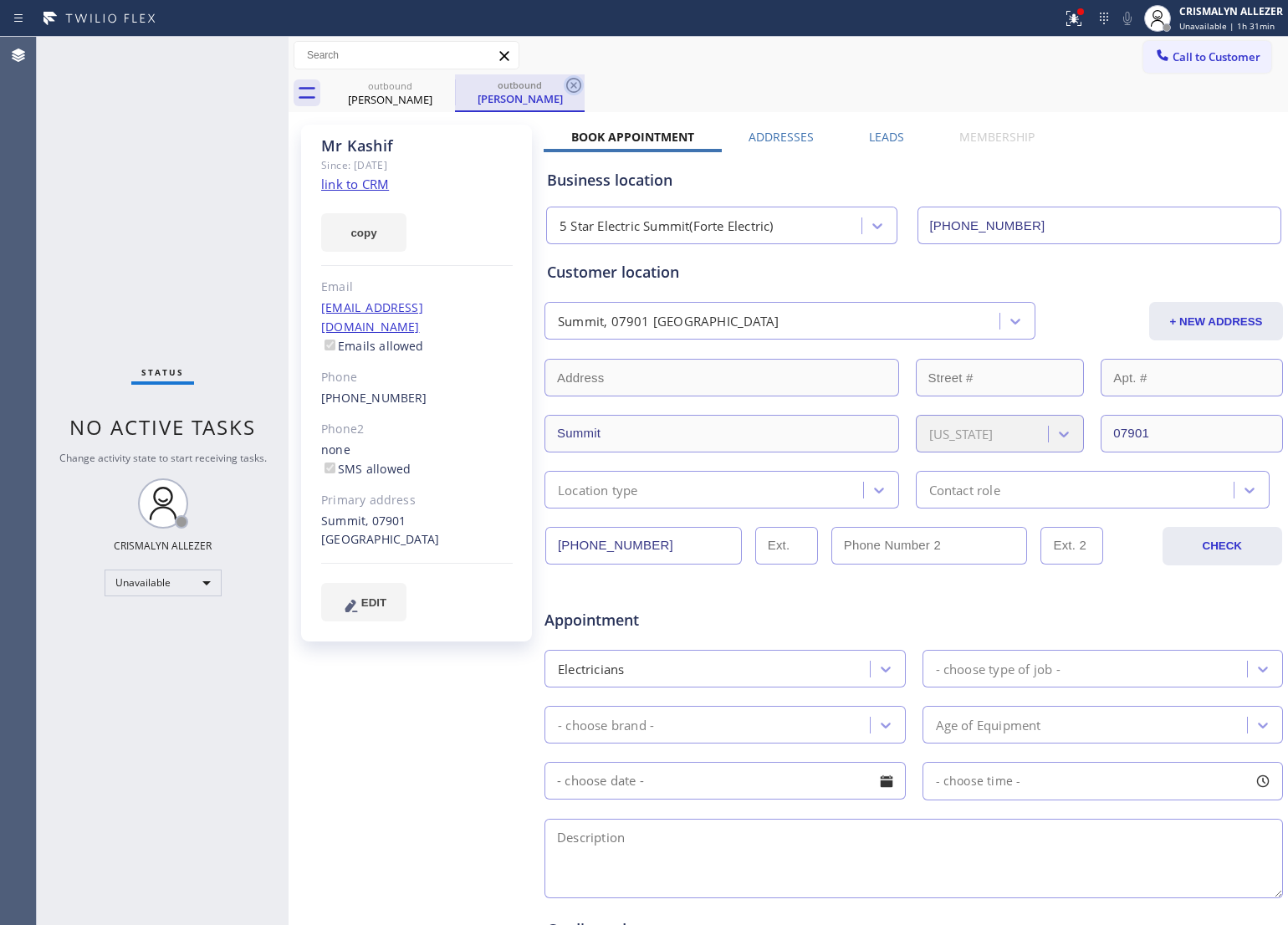
click at [572, 81] on icon at bounding box center [574, 85] width 20 height 20
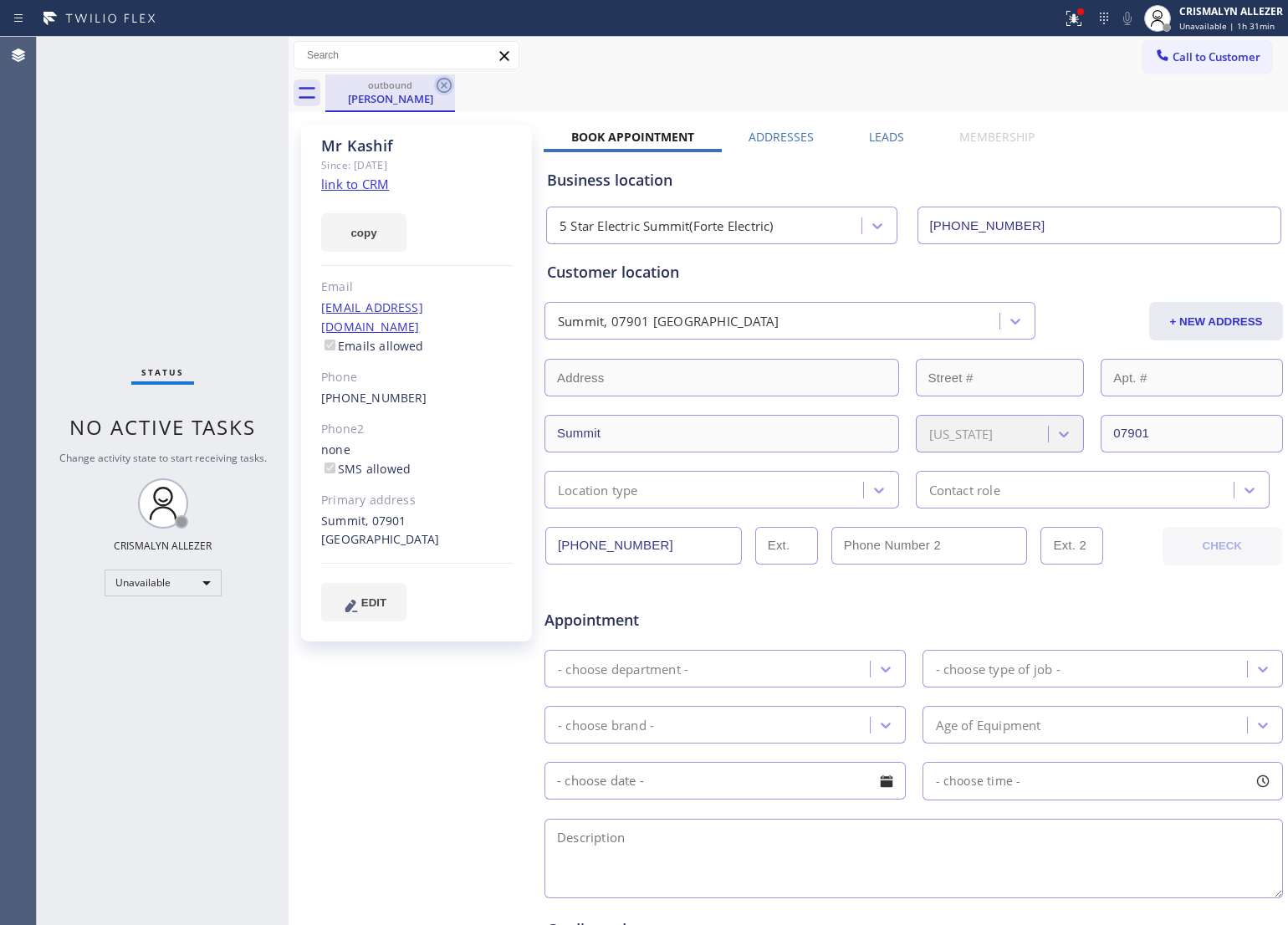
click at [442, 84] on icon at bounding box center [444, 85] width 20 height 20
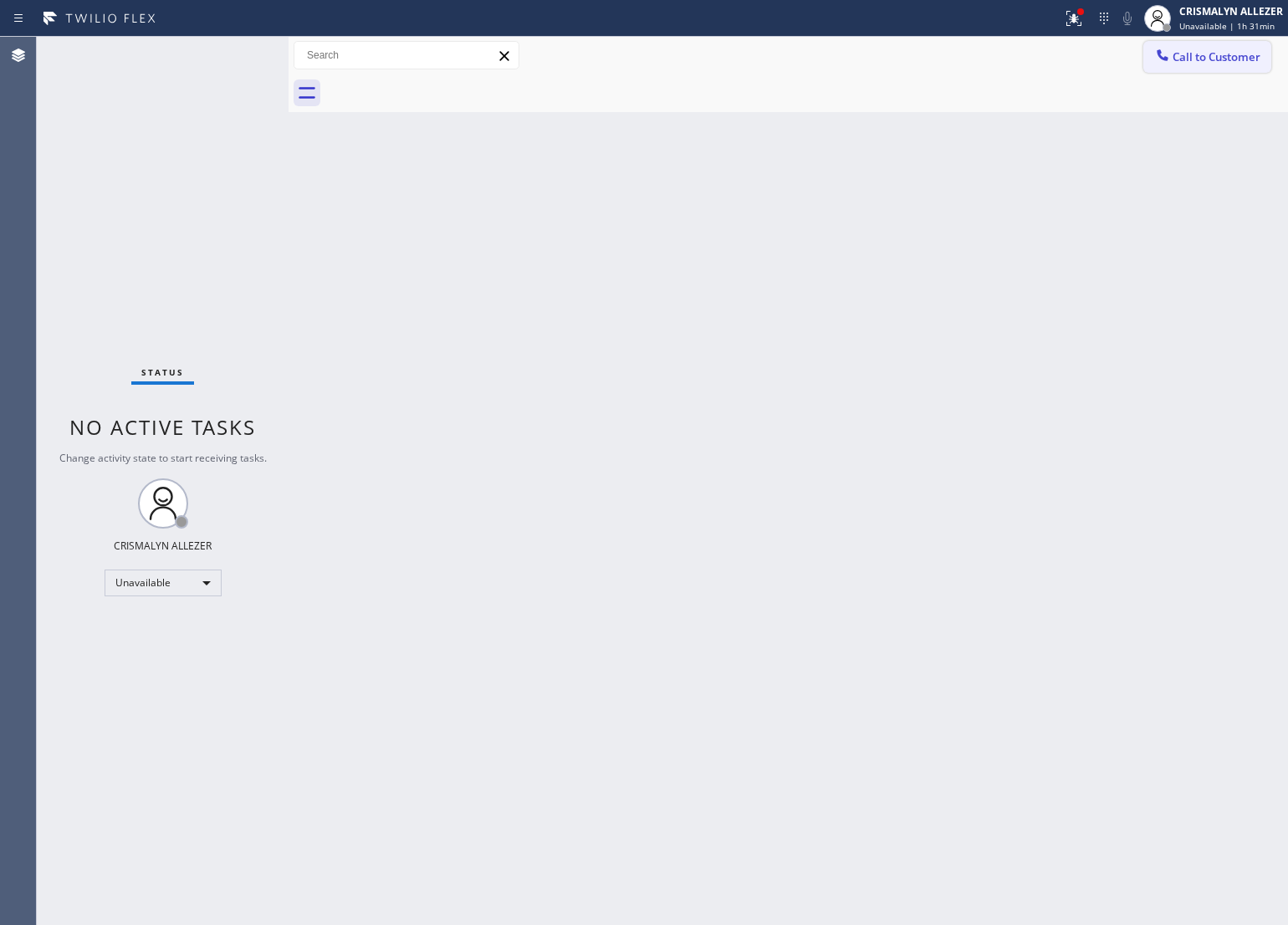
click at [1223, 59] on span "Call to Customer" at bounding box center [1216, 57] width 88 height 15
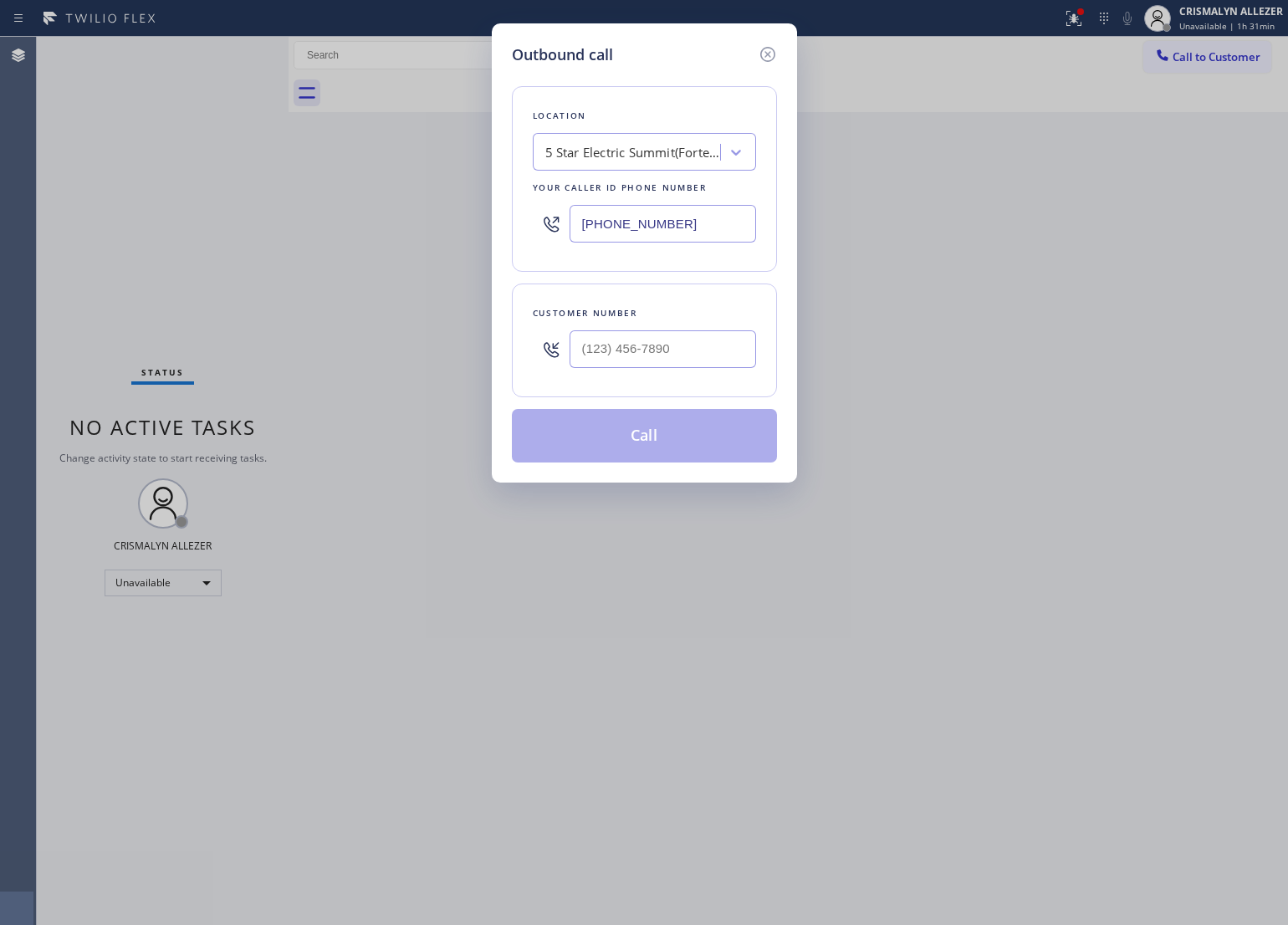
drag, startPoint x: 692, startPoint y: 220, endPoint x: 253, endPoint y: 230, distance: 439.1
click at [269, 219] on div "Outbound call Location 5 Star Electric Summit(Forte Electric) Your caller id ph…" at bounding box center [644, 462] width 1288 height 925
paste input "844) 386-0017"
type input "[PHONE_NUMBER]"
click at [625, 363] on input "(___) ___-____" at bounding box center [663, 349] width 186 height 38
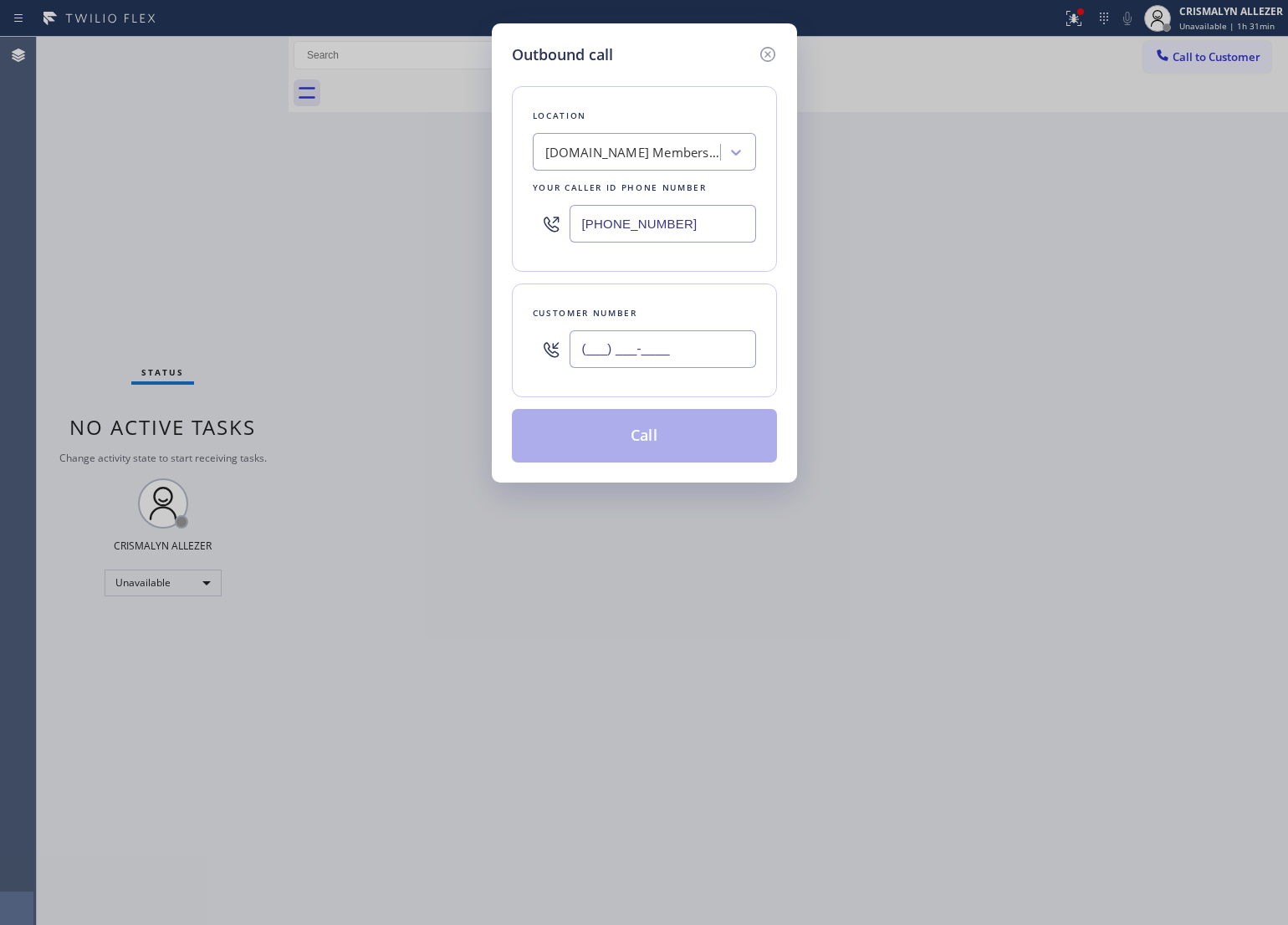
paste input "805) 501-4851"
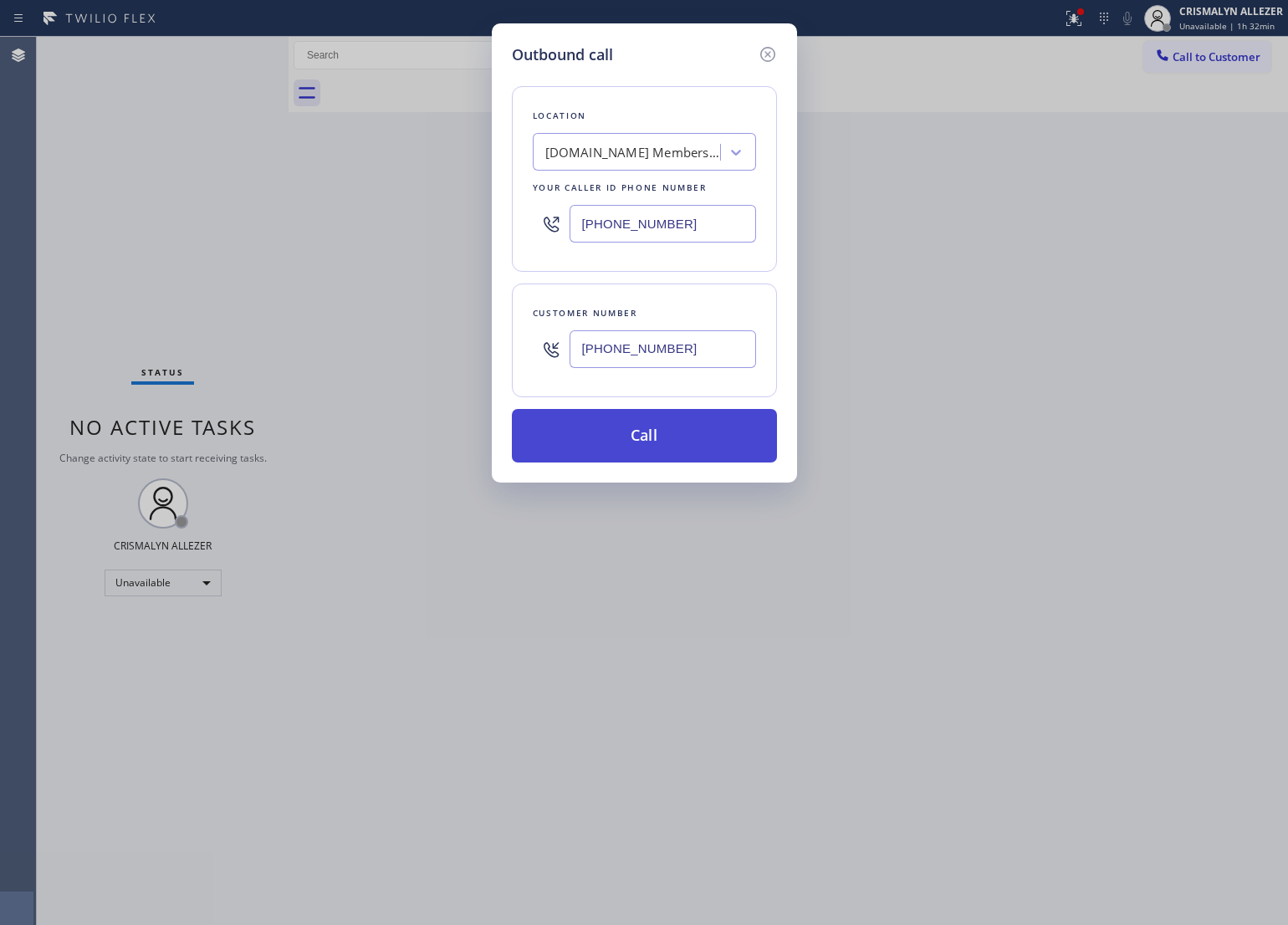
type input "[PHONE_NUMBER]"
click at [649, 429] on button "Call" at bounding box center [644, 436] width 266 height 54
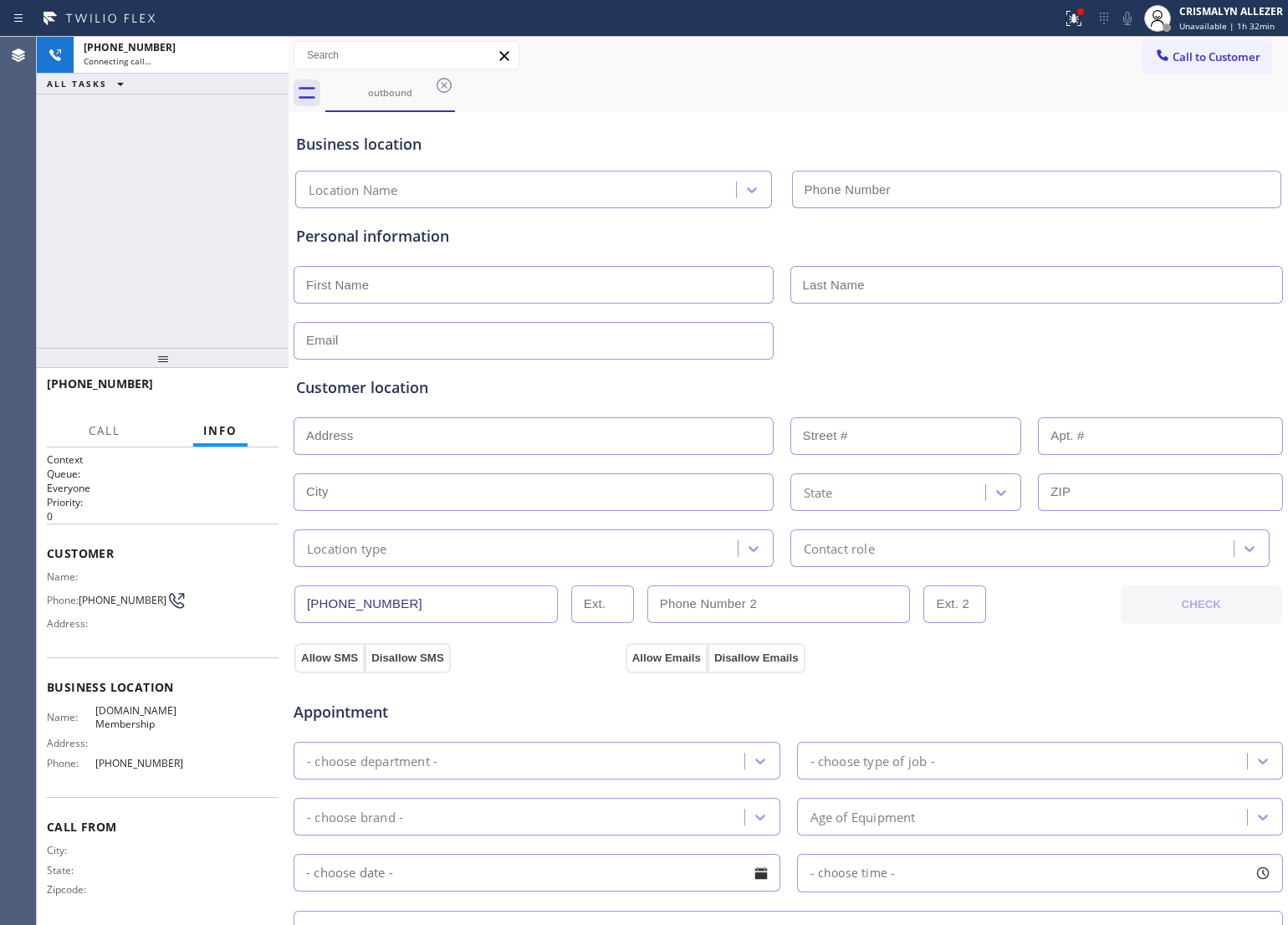
type input "[PHONE_NUMBER]"
click at [234, 399] on button "HANG UP" at bounding box center [239, 391] width 78 height 24
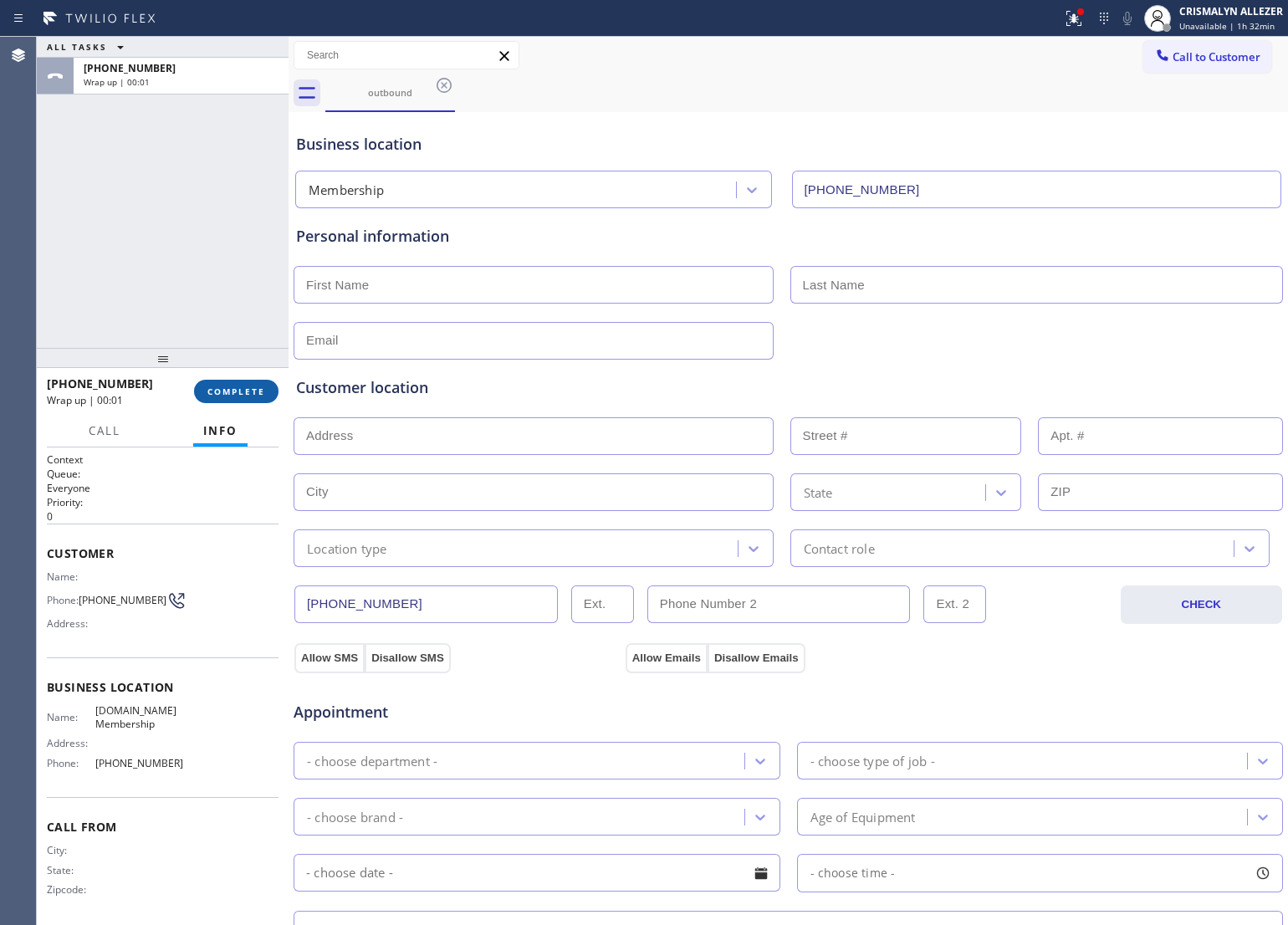
click at [222, 399] on button "COMPLETE" at bounding box center [236, 391] width 84 height 24
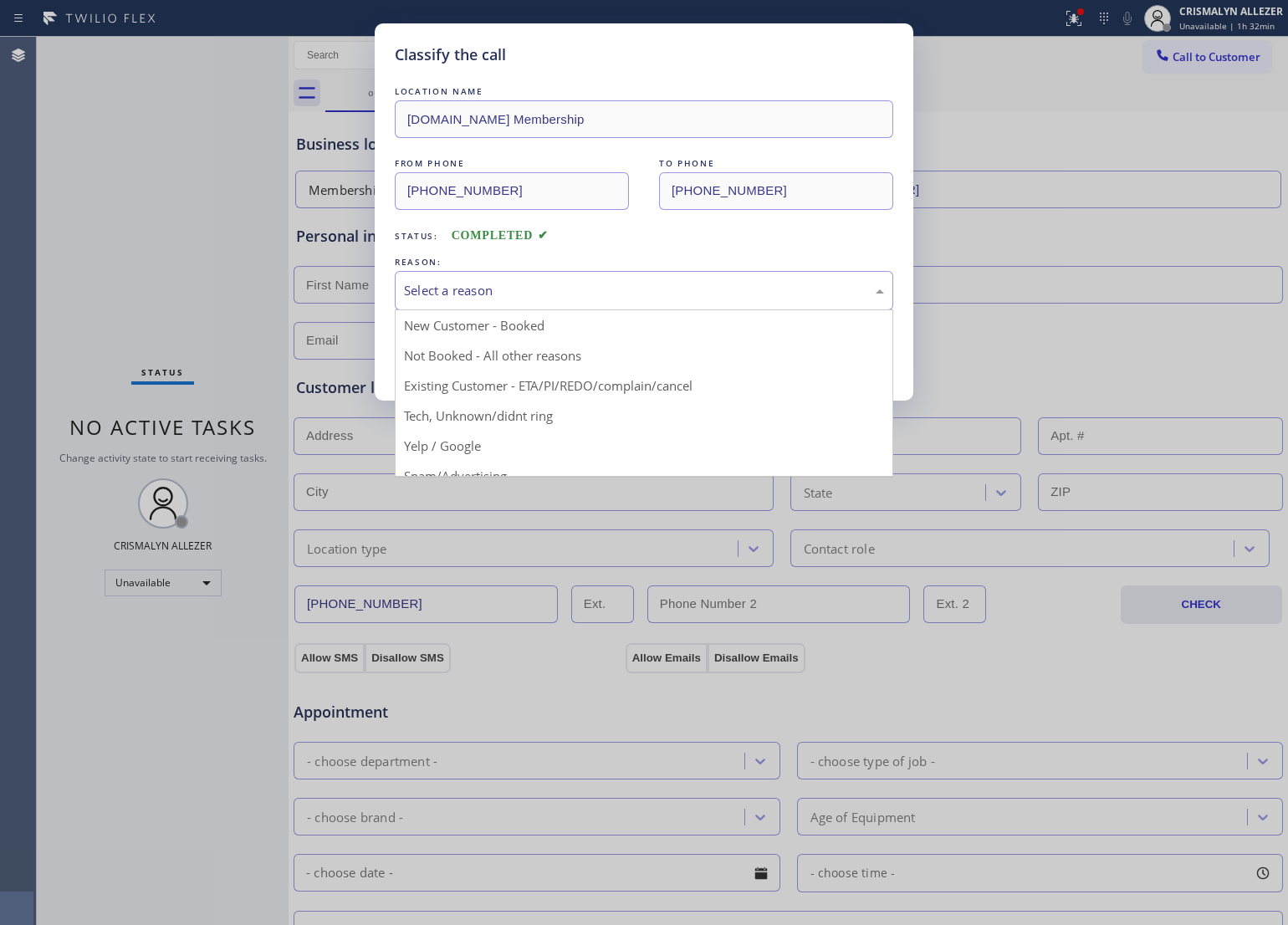
click at [604, 307] on div "Select a reason" at bounding box center [643, 290] width 498 height 40
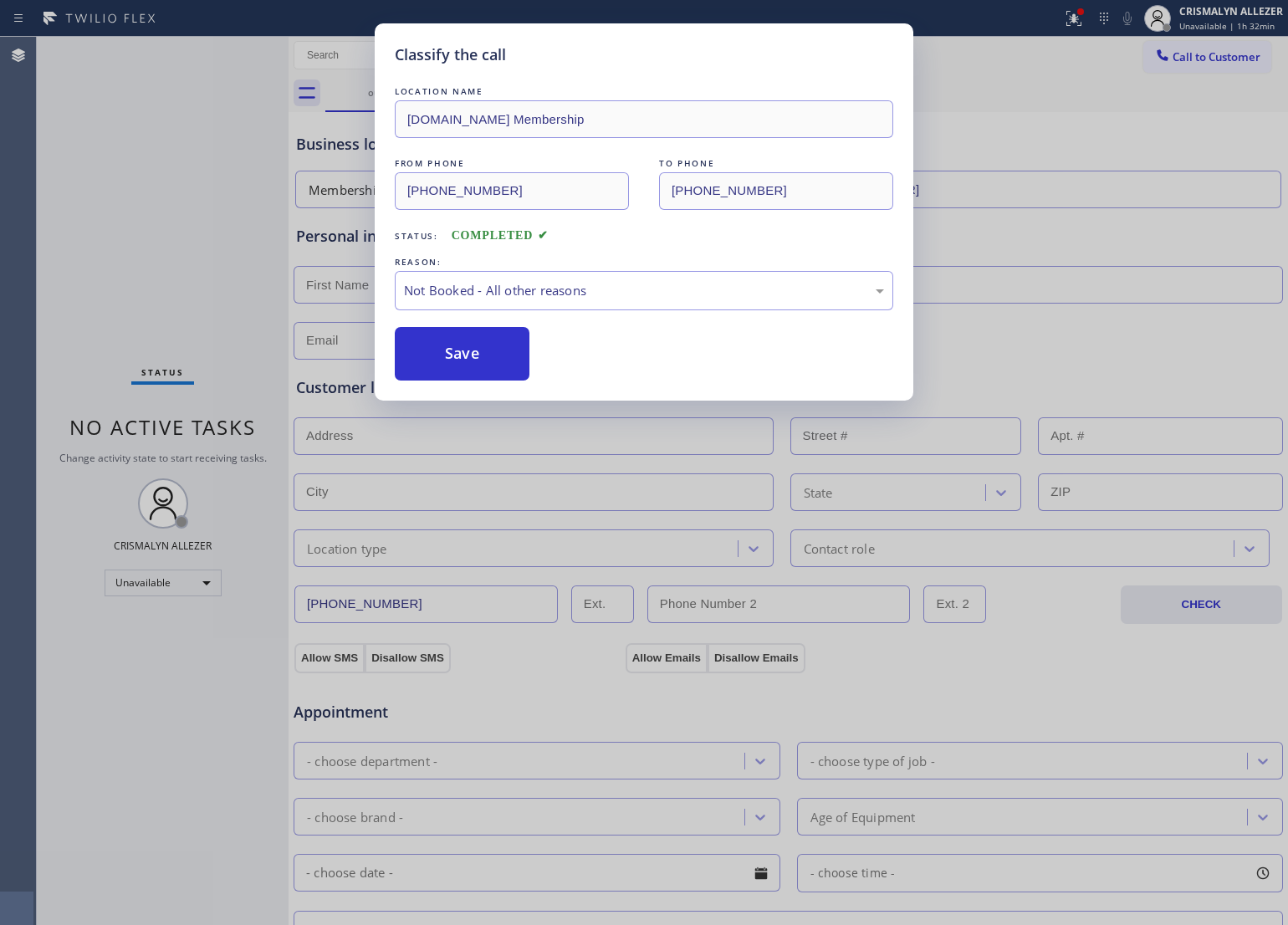
click at [489, 358] on button "Save" at bounding box center [462, 354] width 135 height 54
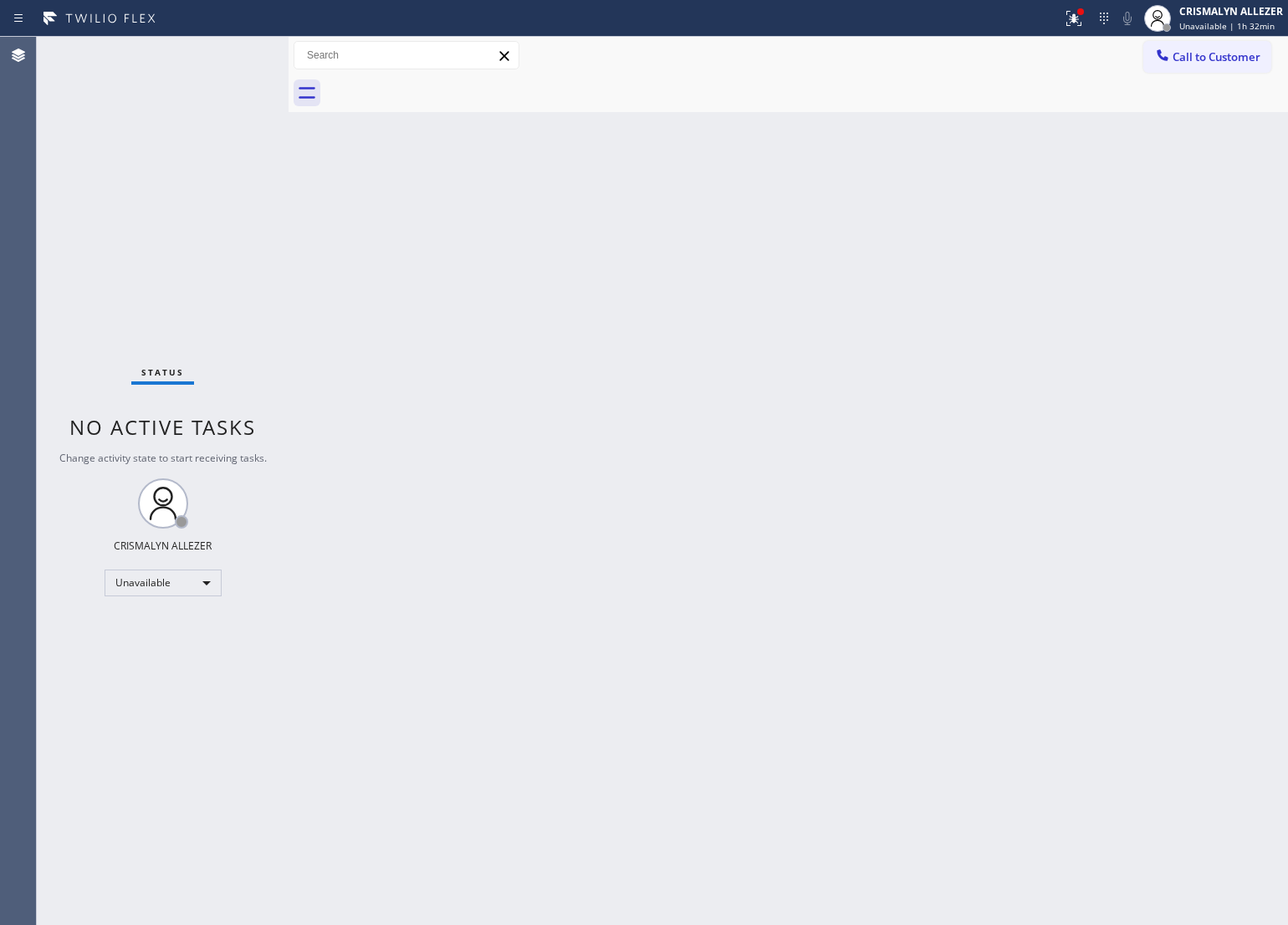
drag, startPoint x: 1210, startPoint y: 52, endPoint x: 964, endPoint y: 199, distance: 286.6
click at [1199, 59] on span "Call to Customer" at bounding box center [1216, 57] width 88 height 15
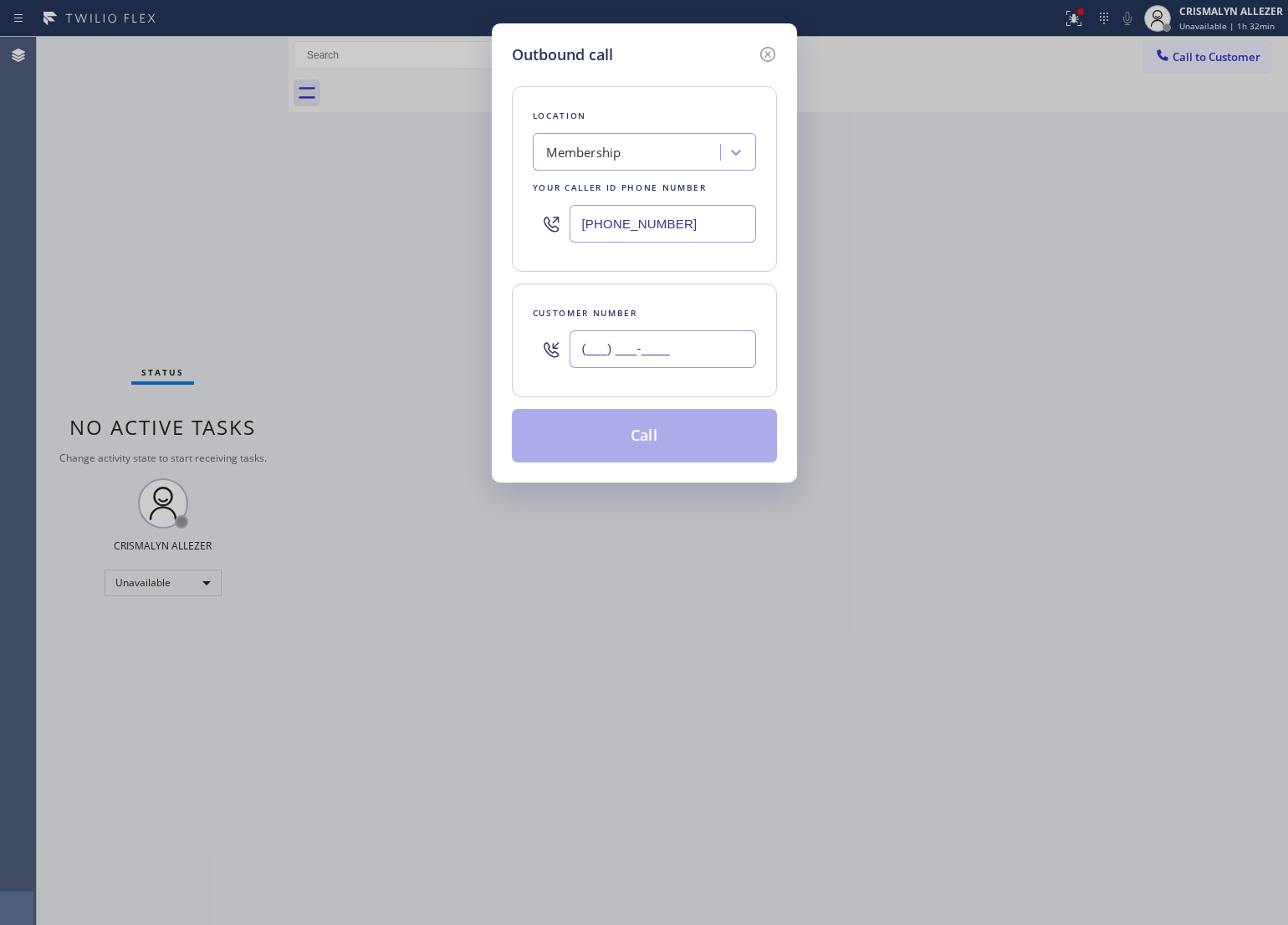
click at [724, 337] on input "(___) ___-____" at bounding box center [663, 349] width 186 height 38
paste input "805) 501-4851"
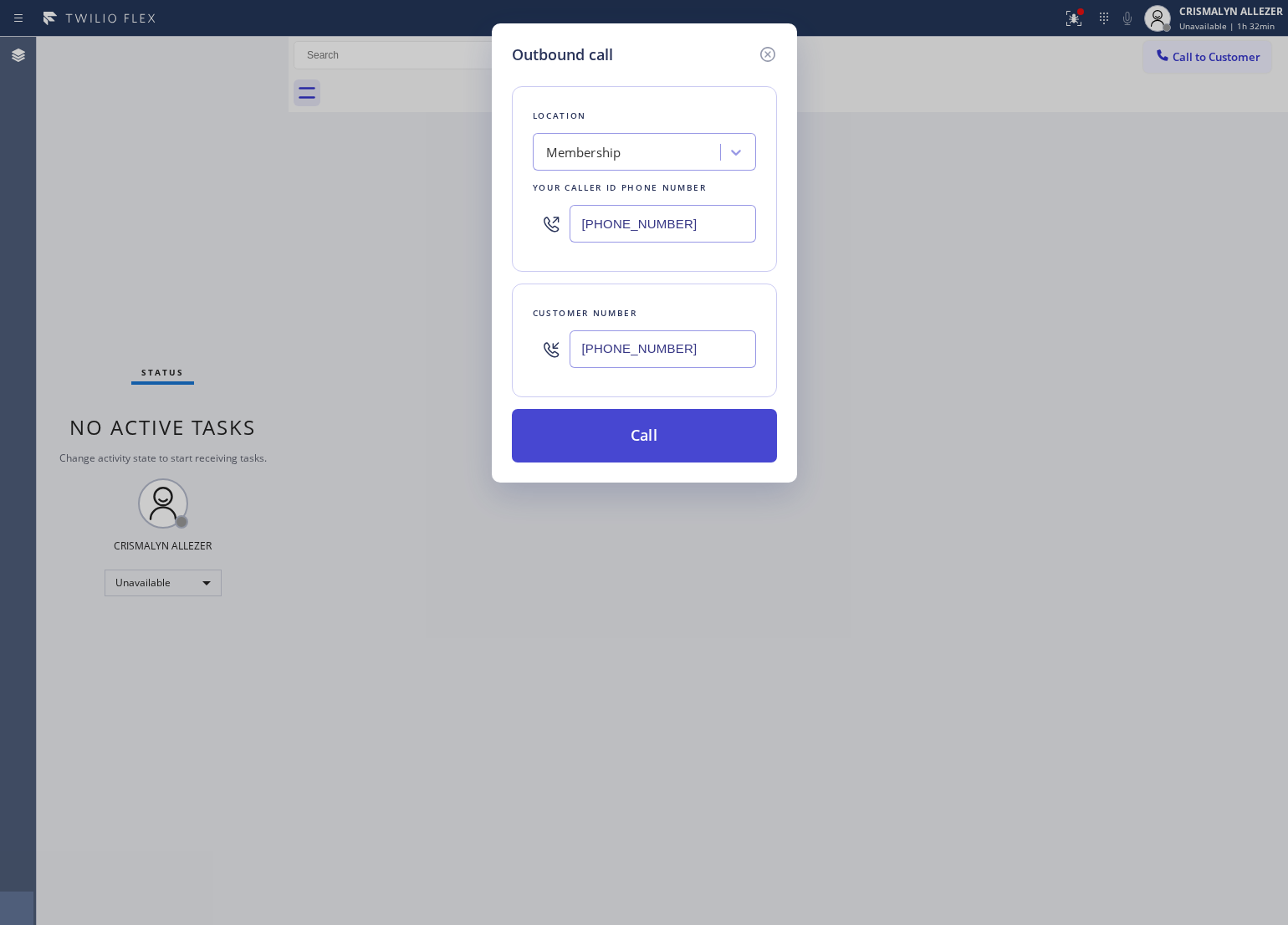
type input "[PHONE_NUMBER]"
click at [649, 433] on button "Call" at bounding box center [644, 436] width 266 height 54
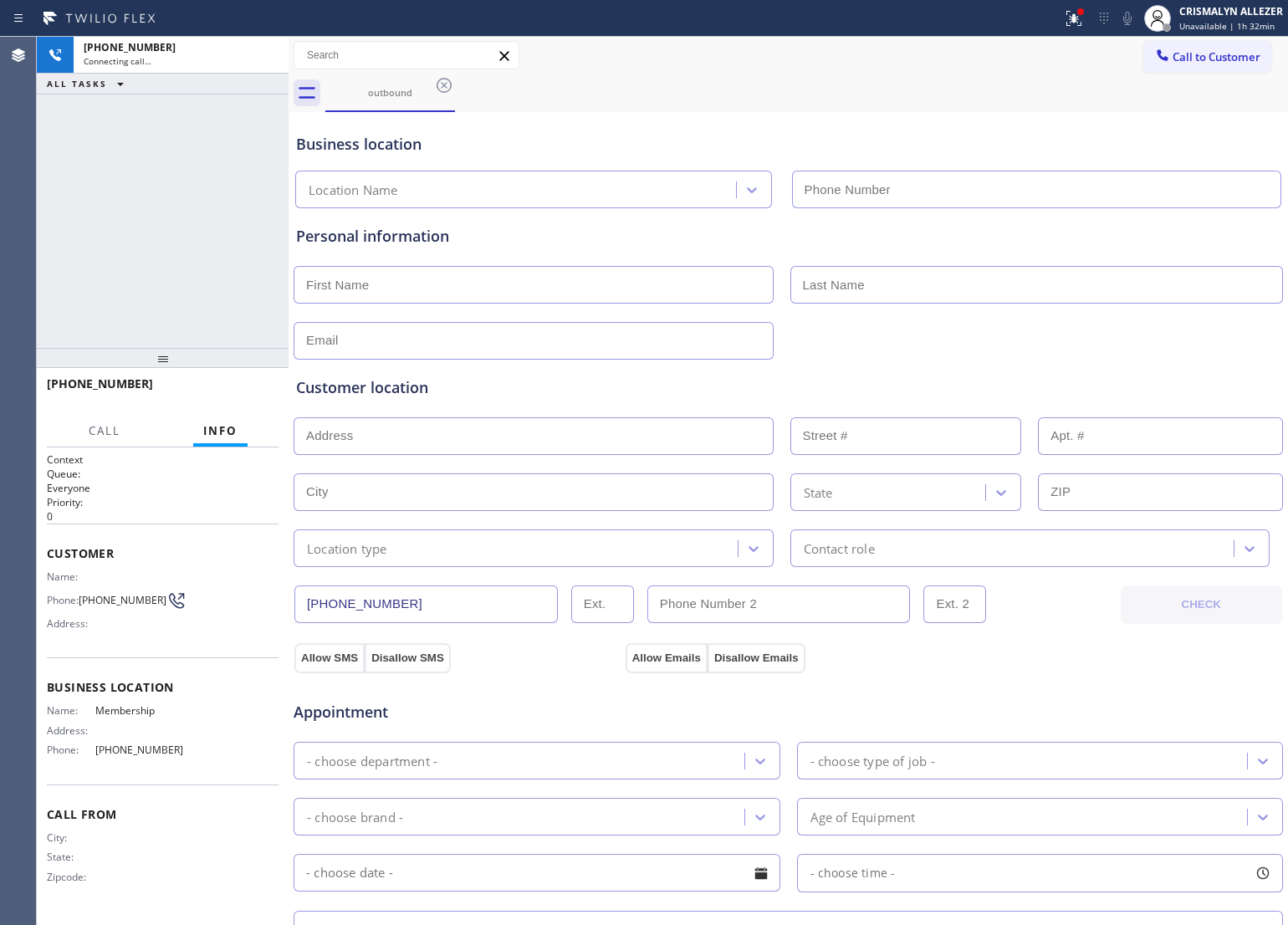
type input "[PHONE_NUMBER]"
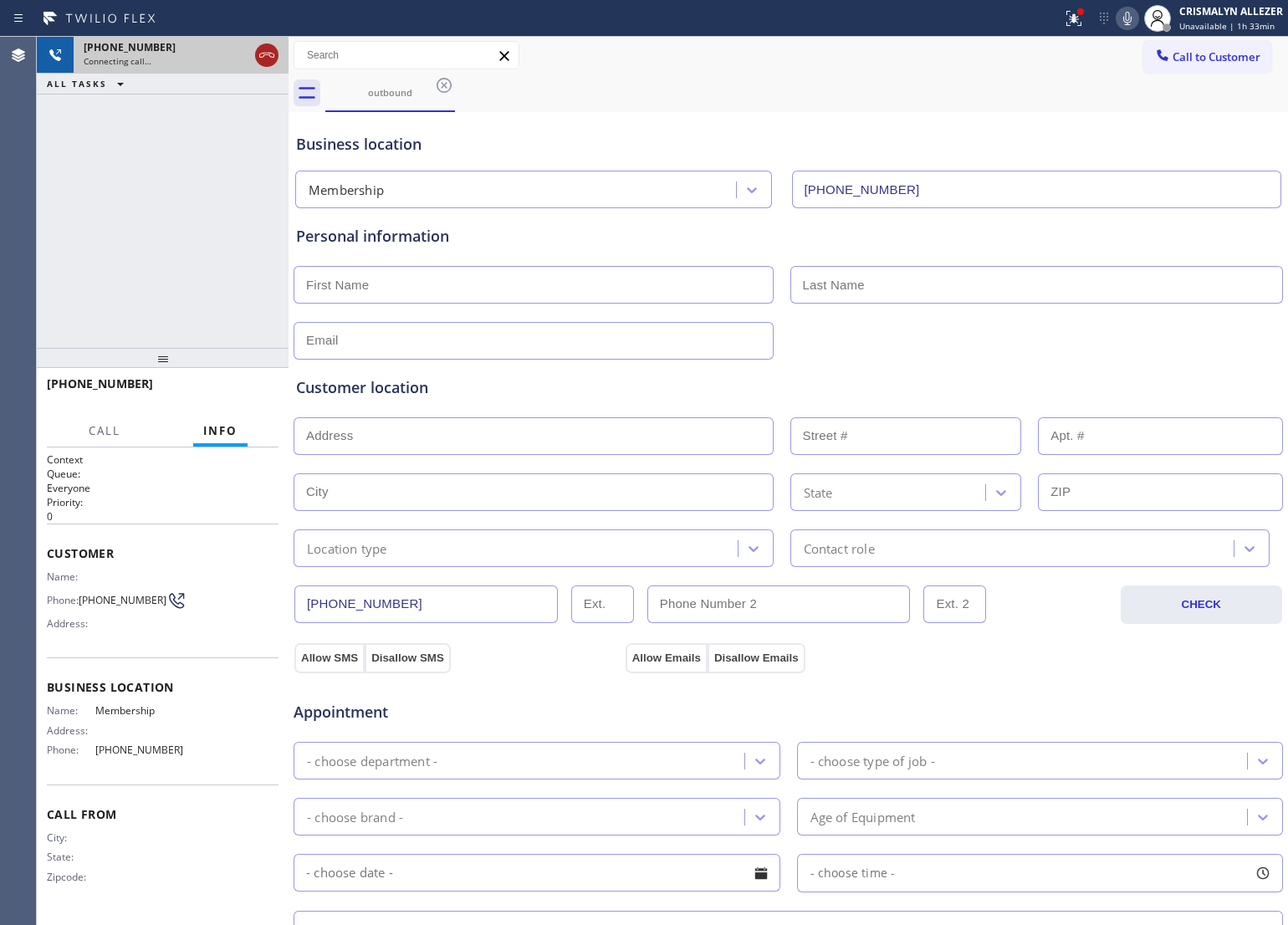
click at [258, 61] on icon at bounding box center [267, 56] width 20 height 20
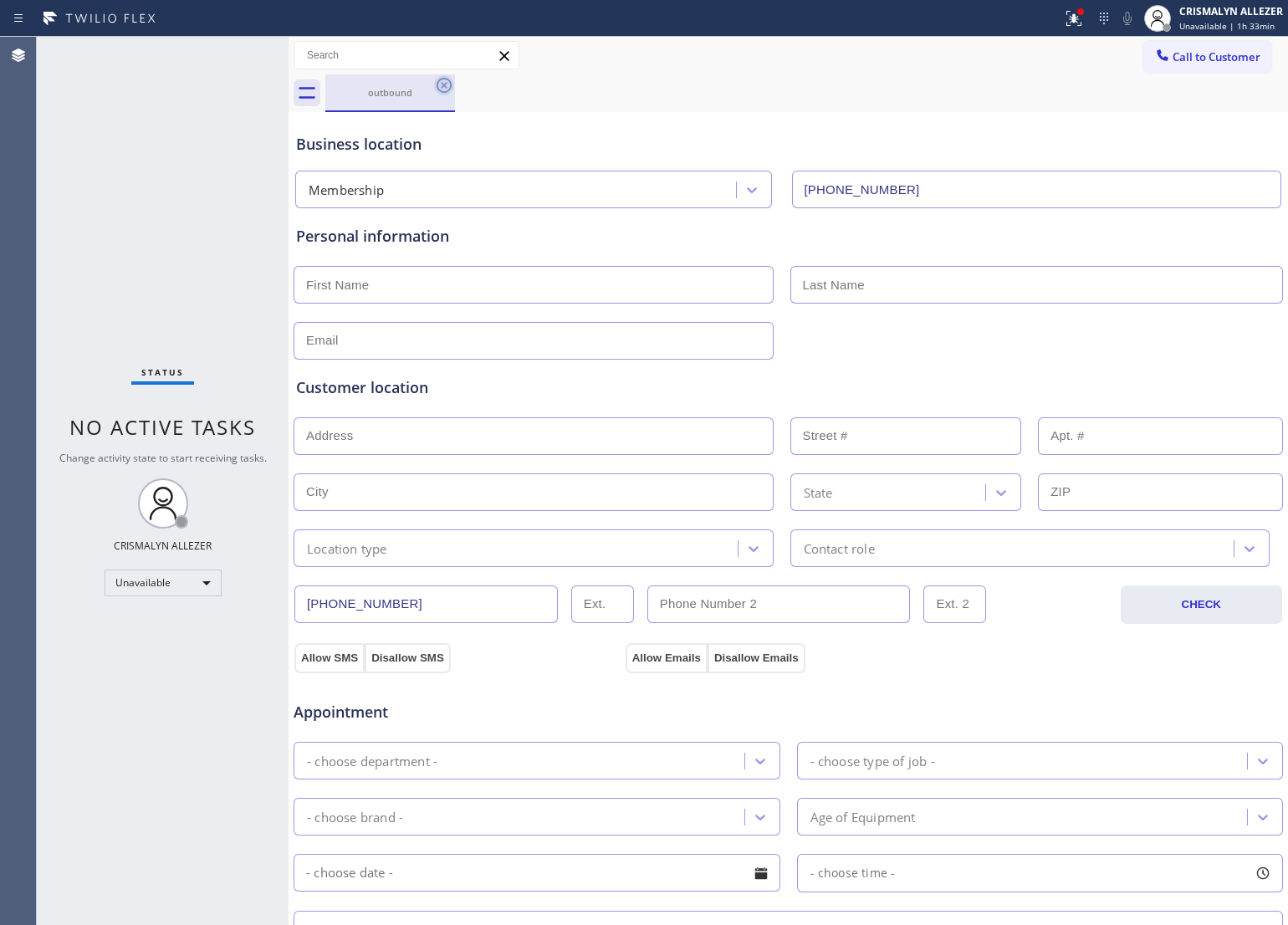
click at [439, 83] on icon at bounding box center [444, 85] width 20 height 20
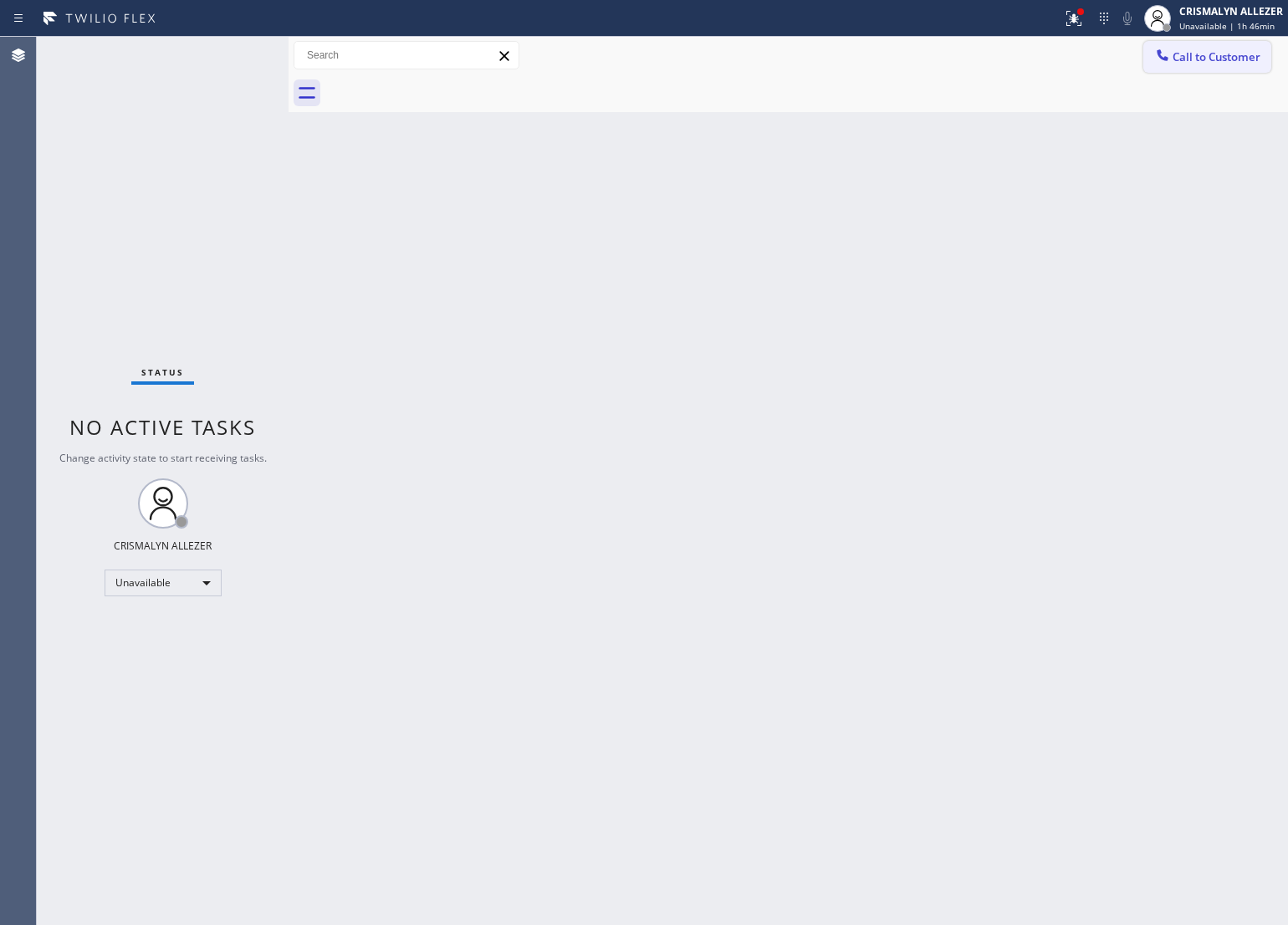
click at [1181, 60] on span "Call to Customer" at bounding box center [1216, 57] width 88 height 15
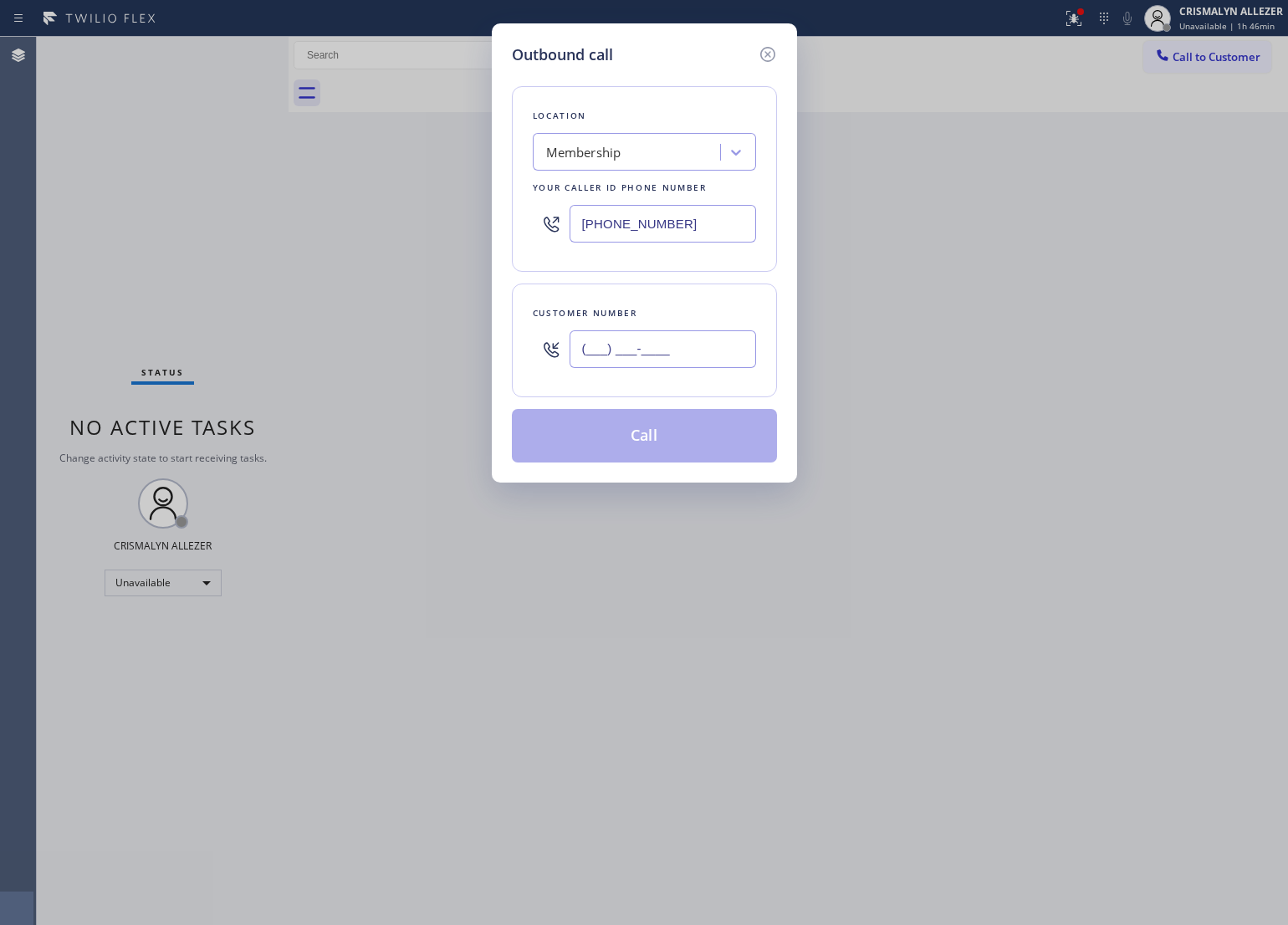
click at [713, 357] on input "(___) ___-____" at bounding box center [663, 349] width 186 height 38
paste input "626) 367-4996"
type input "[PHONE_NUMBER]"
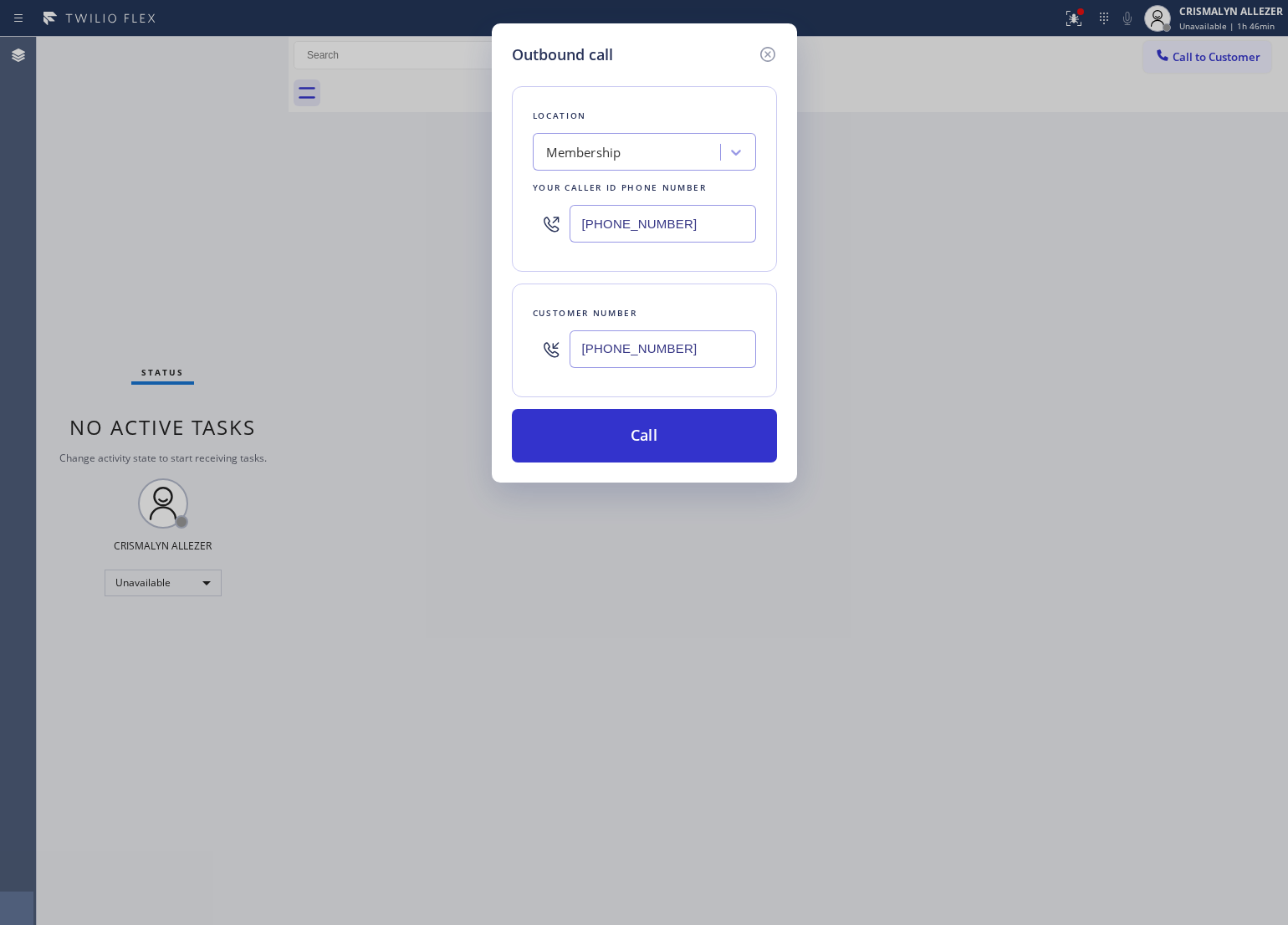
click at [662, 160] on div "Membership" at bounding box center [629, 153] width 182 height 30
paste input "HVAC Alliance Expert"
type input "HVAC Alliance Expert"
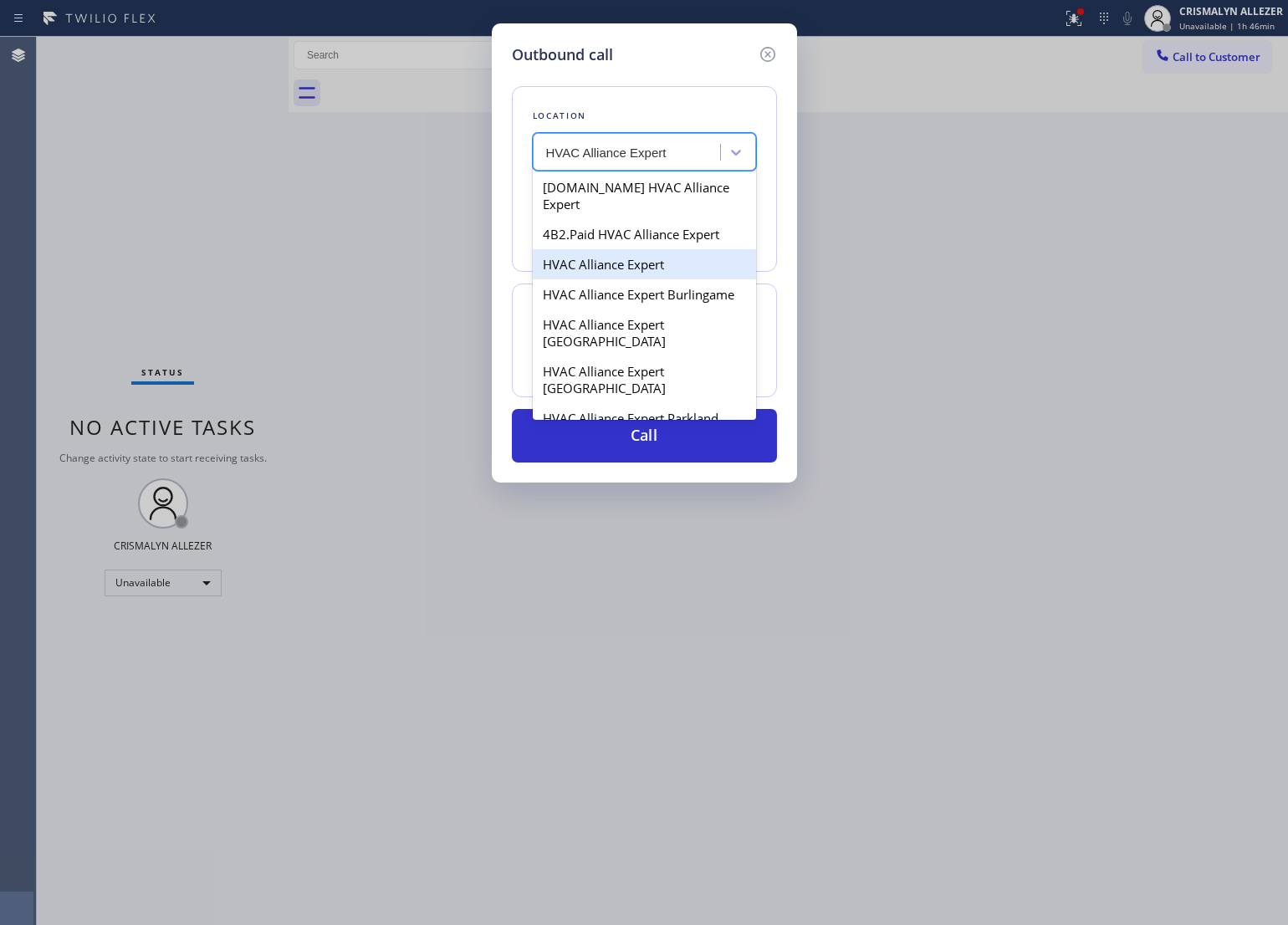
click at [604, 250] on div "HVAC Alliance Expert" at bounding box center [644, 265] width 223 height 30
type input "[PHONE_NUMBER]"
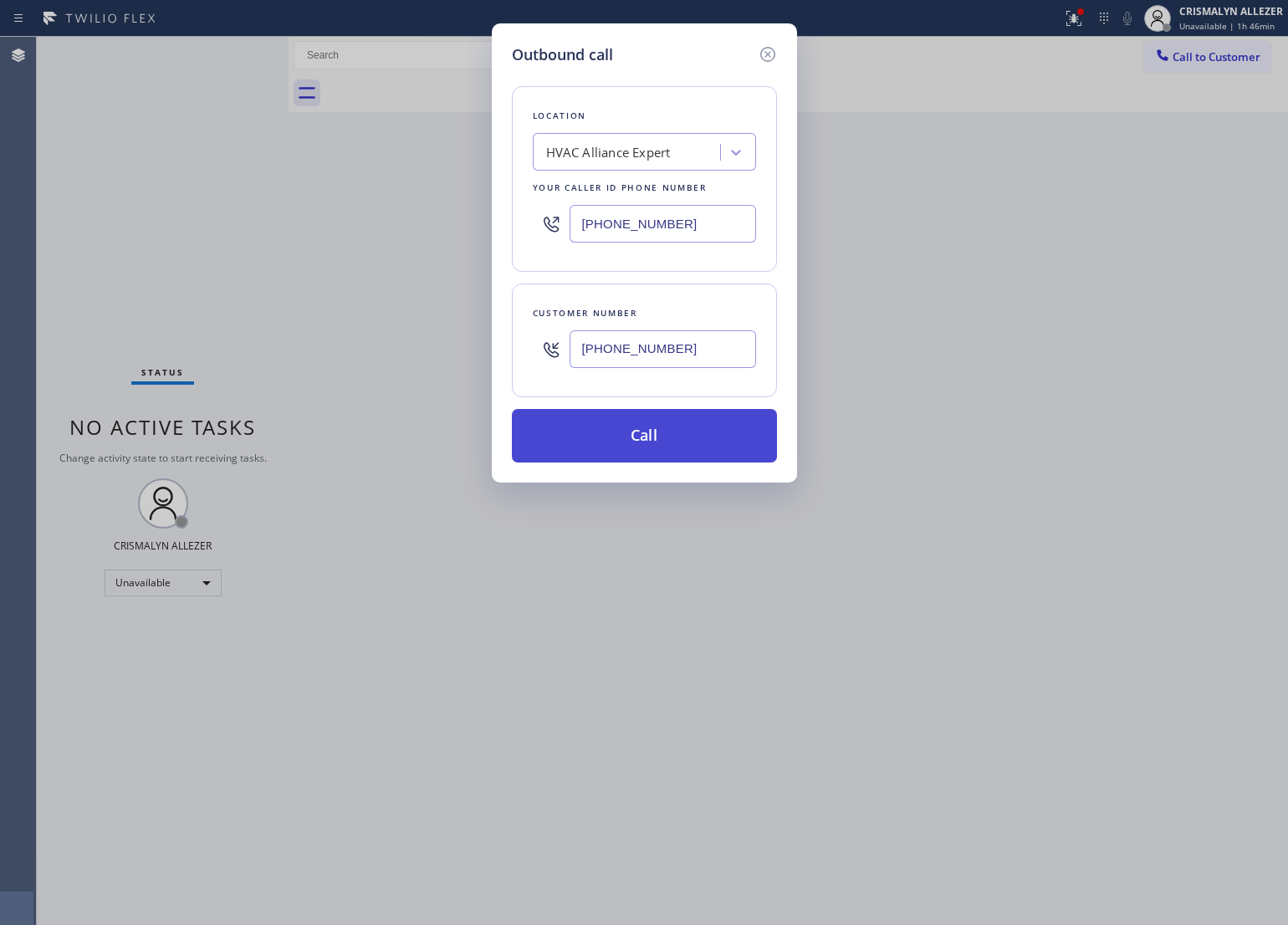
click at [648, 438] on button "Call" at bounding box center [644, 436] width 266 height 54
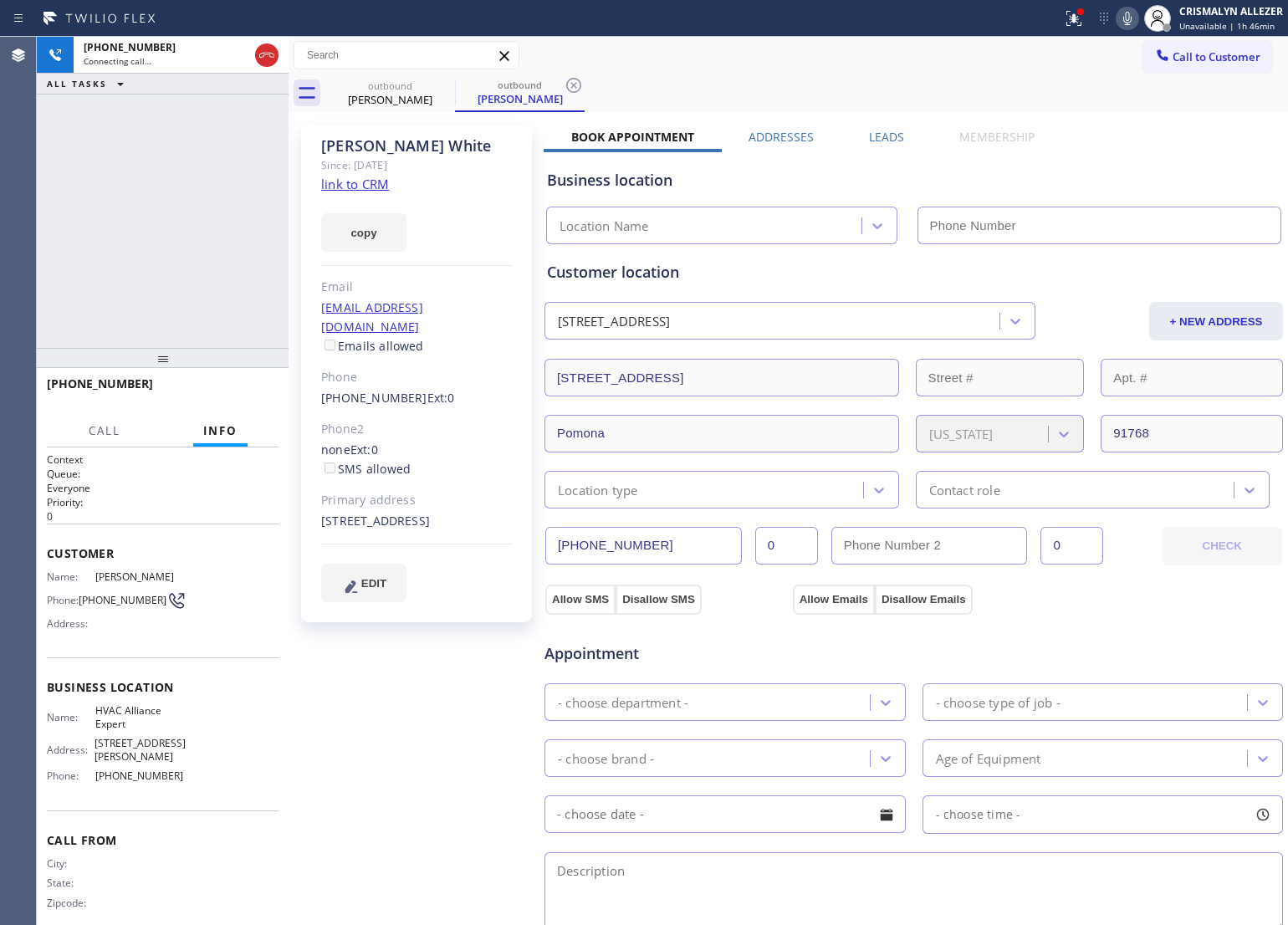
click at [374, 185] on link "link to CRM" at bounding box center [355, 184] width 67 height 17
type input "[PHONE_NUMBER]"
click at [223, 390] on span "HANG UP" at bounding box center [239, 391] width 51 height 12
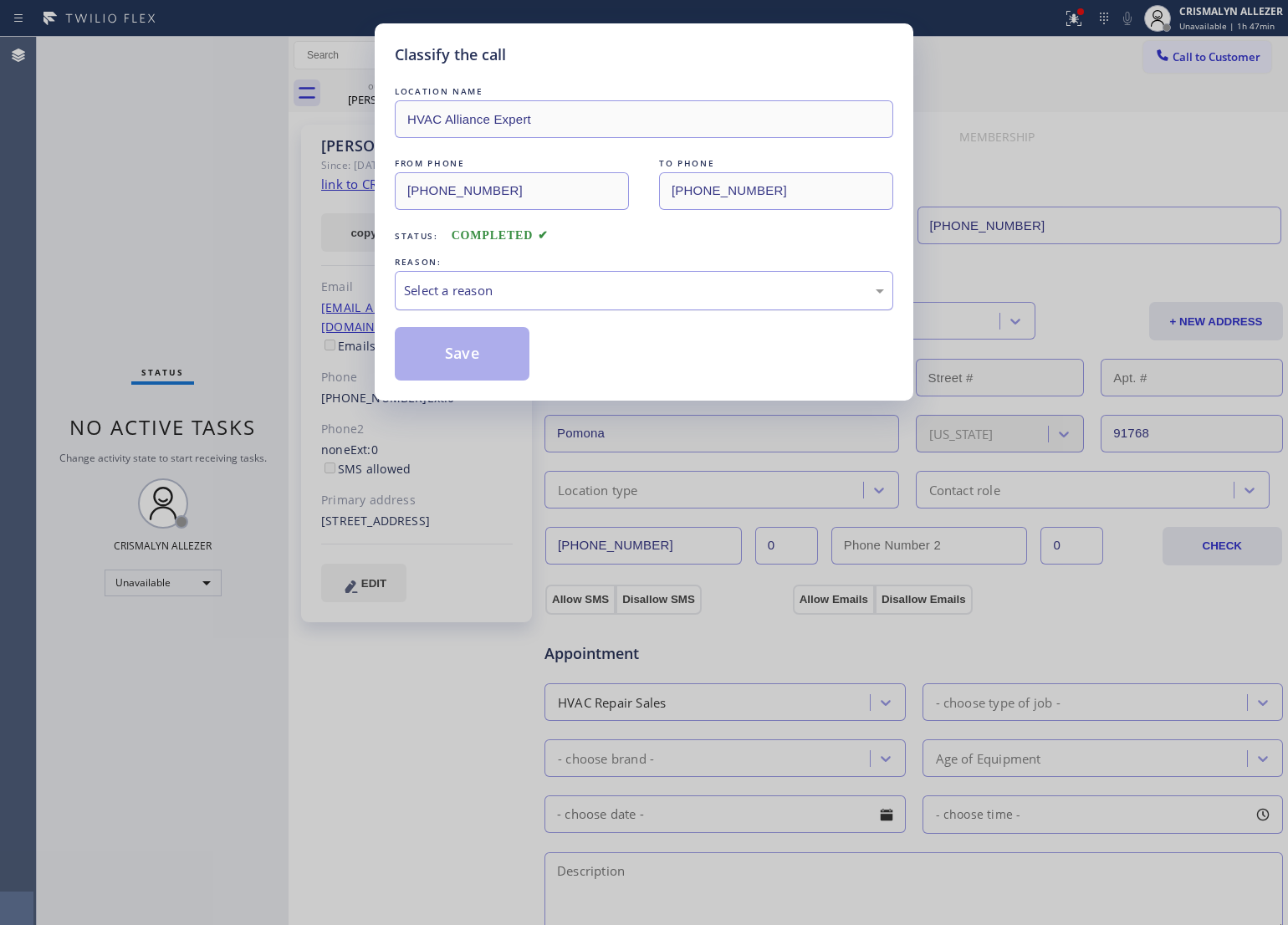
click at [615, 280] on div "Select a reason" at bounding box center [643, 290] width 498 height 40
click at [443, 354] on button "Save" at bounding box center [462, 354] width 135 height 54
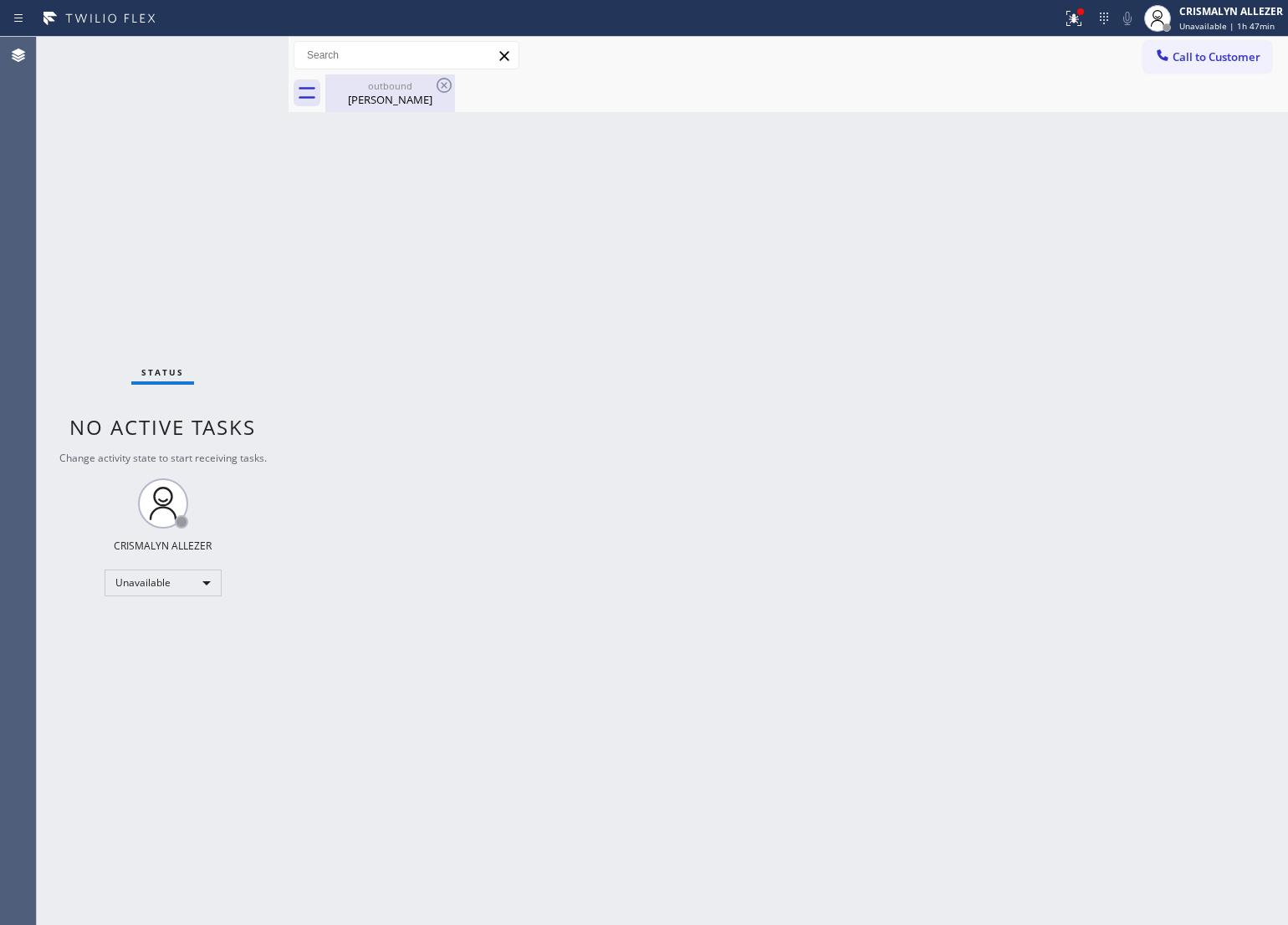
click at [382, 110] on div "outbound [PERSON_NAME]" at bounding box center [390, 93] width 126 height 38
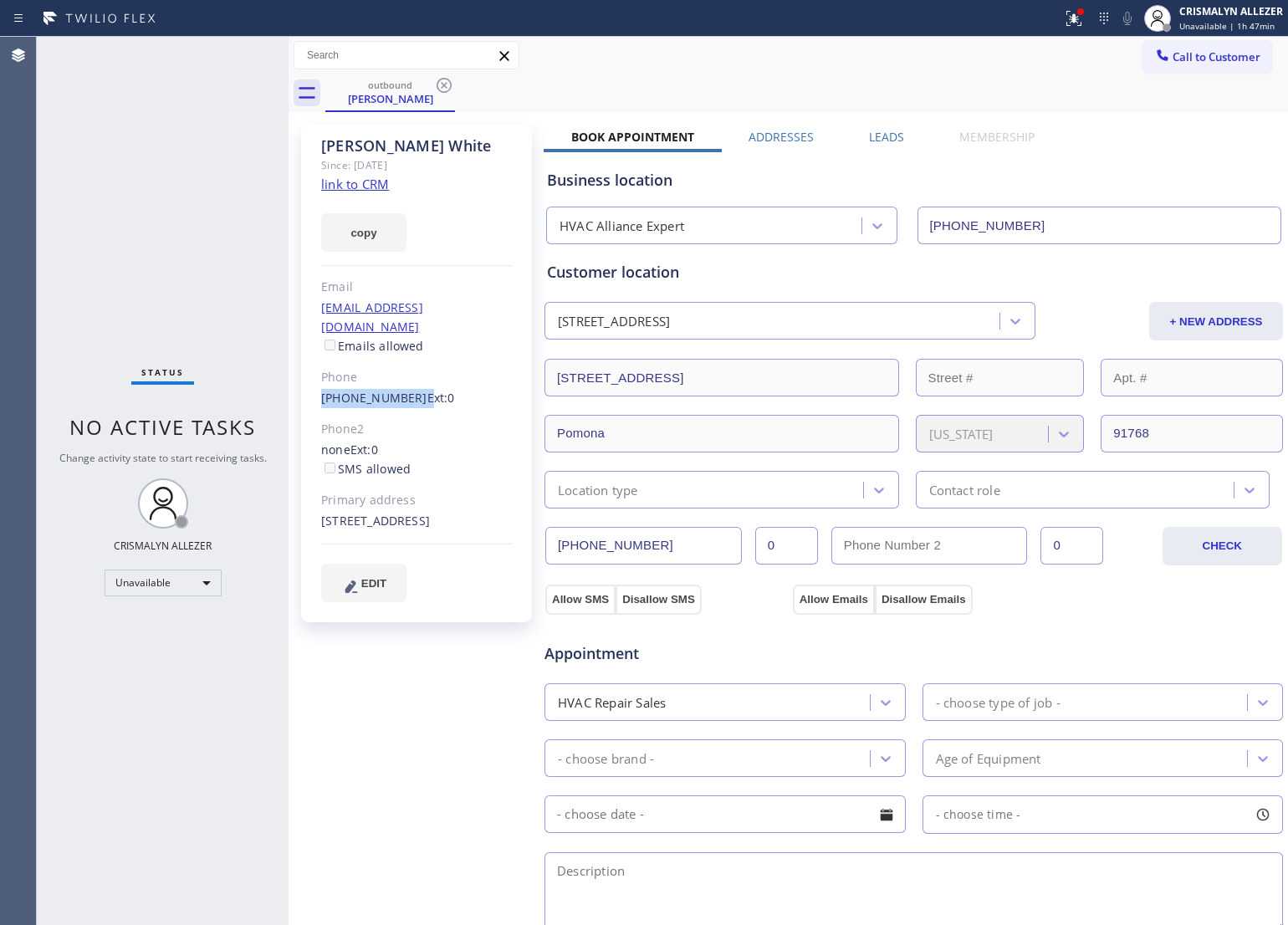
drag, startPoint x: 319, startPoint y: 381, endPoint x: 407, endPoint y: 385, distance: 88.1
click at [407, 385] on div "[PERSON_NAME] Since: [DATE] link to CRM copy Email [EMAIL_ADDRESS][DOMAIN_NAME]…" at bounding box center [416, 374] width 231 height 497
copy div "[PHONE_NUMBER]"
click at [444, 85] on icon at bounding box center [444, 85] width 15 height 15
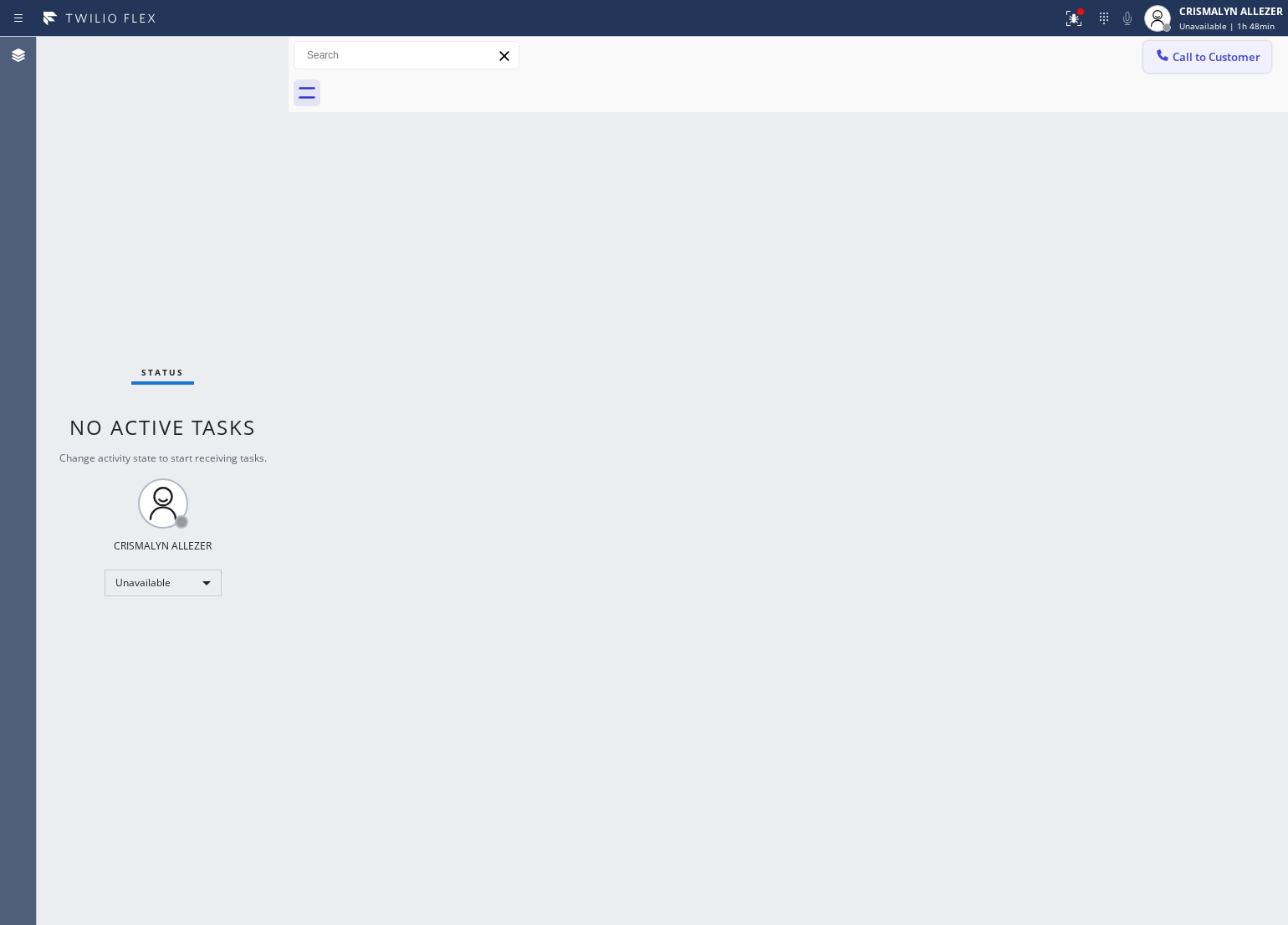
click at [1226, 60] on span "Call to Customer" at bounding box center [1216, 57] width 88 height 15
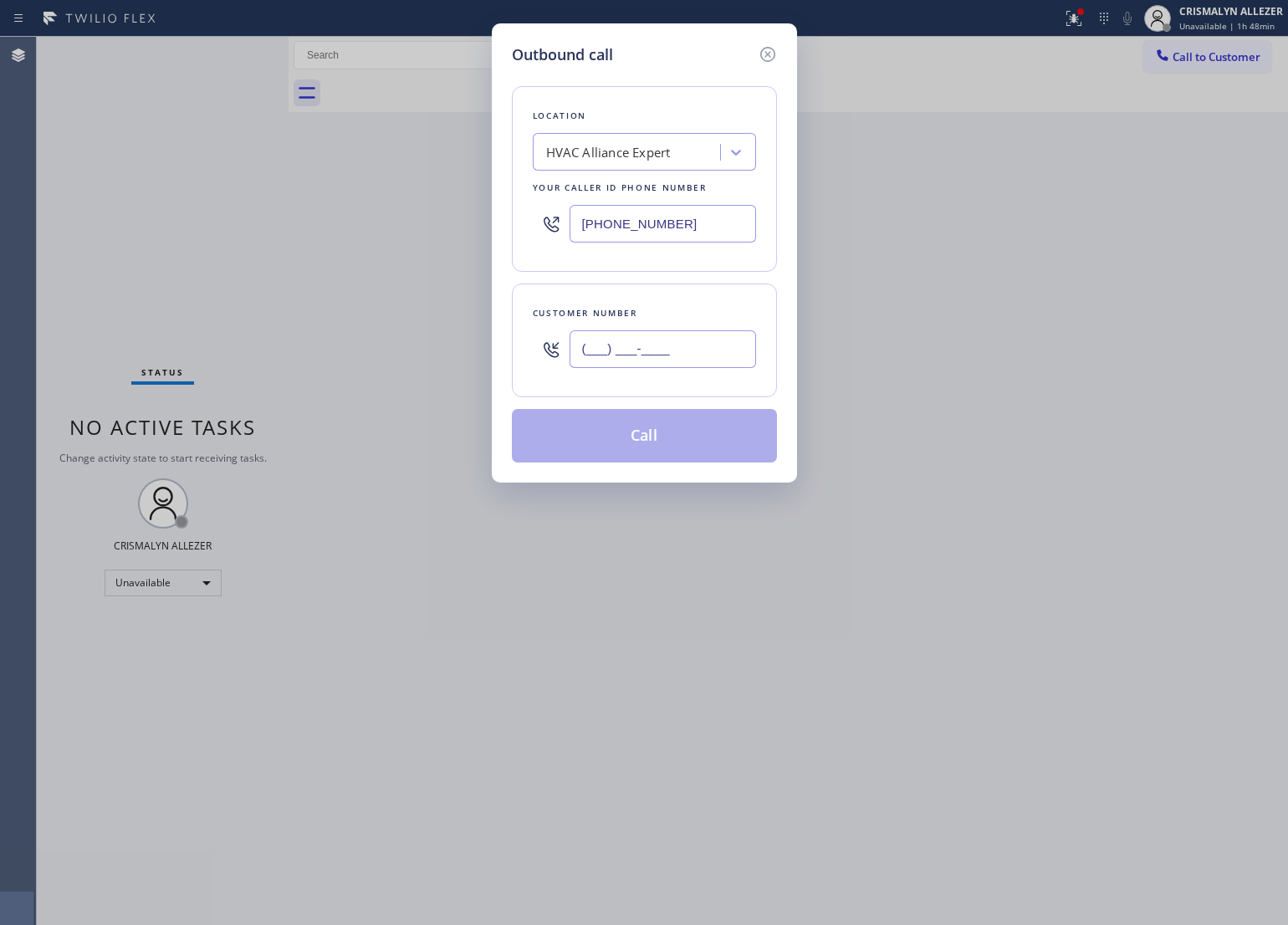
click at [698, 349] on input "(___) ___-____" at bounding box center [663, 349] width 186 height 38
paste input "206) 295-4789"
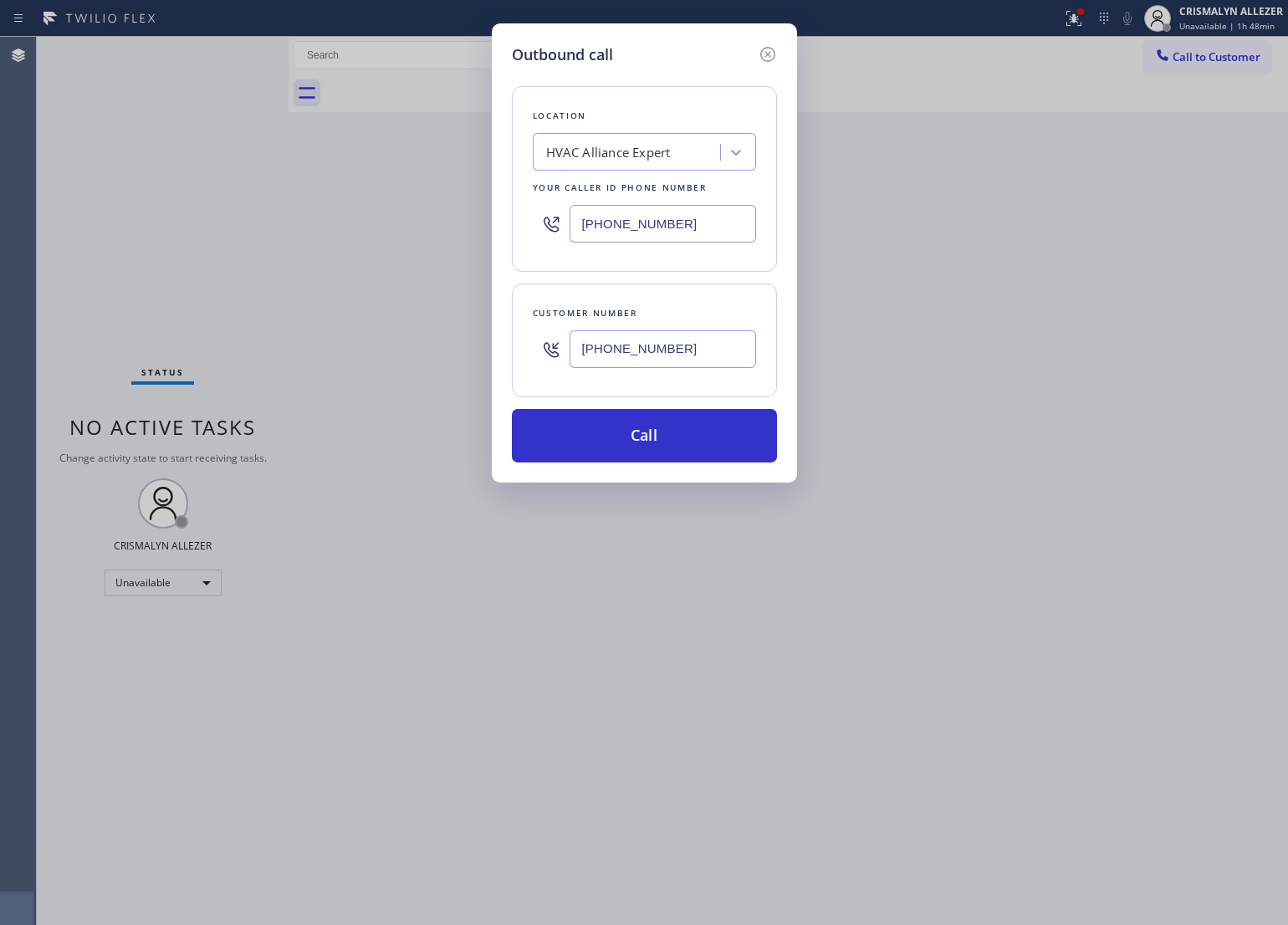
type input "[PHONE_NUMBER]"
click at [574, 136] on div "HVAC Alliance Expert" at bounding box center [644, 152] width 223 height 38
paste input "Thermador Appliance Repair pros"
type input "T"
type input "5 star appliance re"
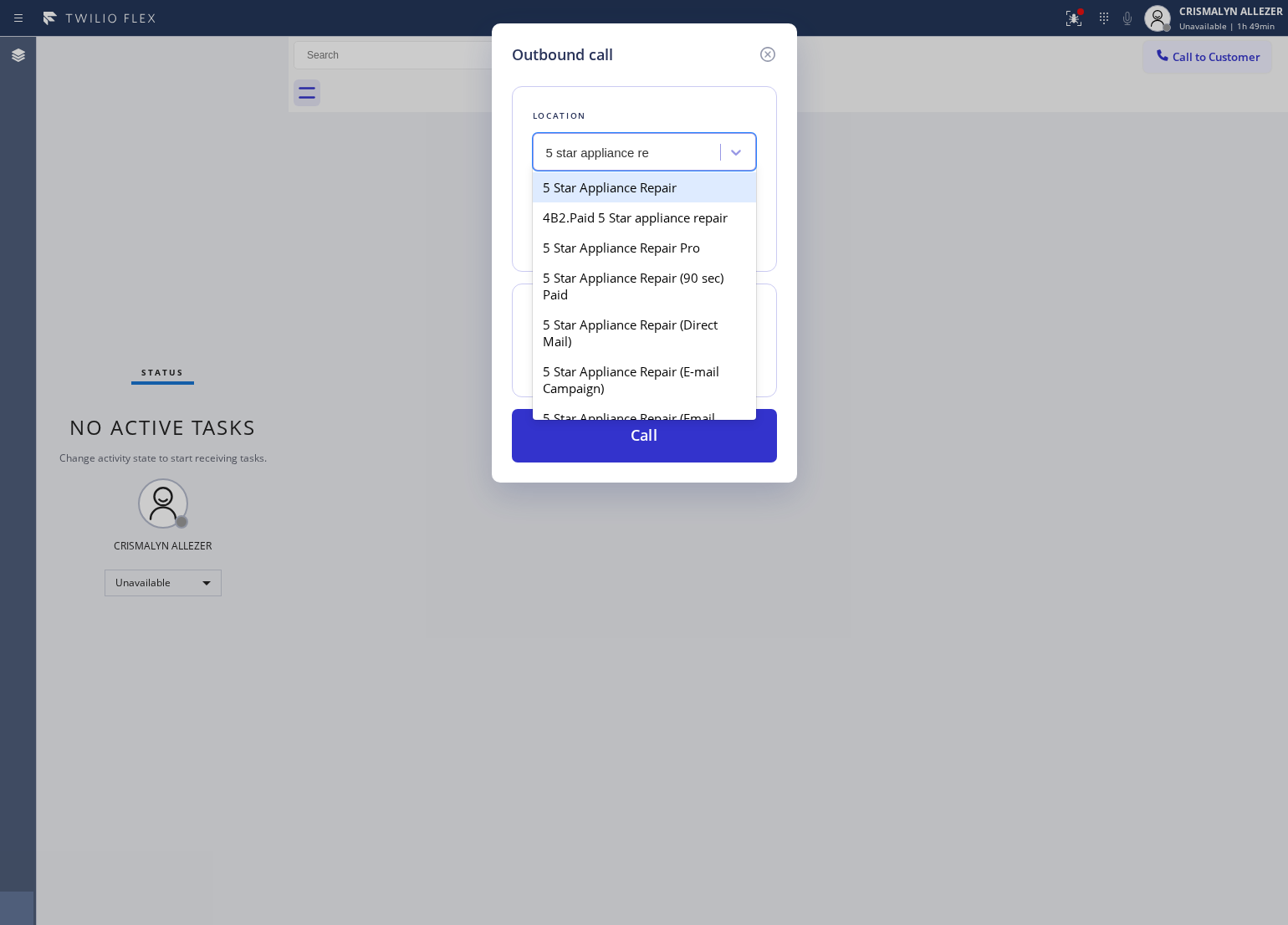
click at [609, 194] on div "5 Star Appliance Repair" at bounding box center [644, 187] width 223 height 30
type input "[PHONE_NUMBER]"
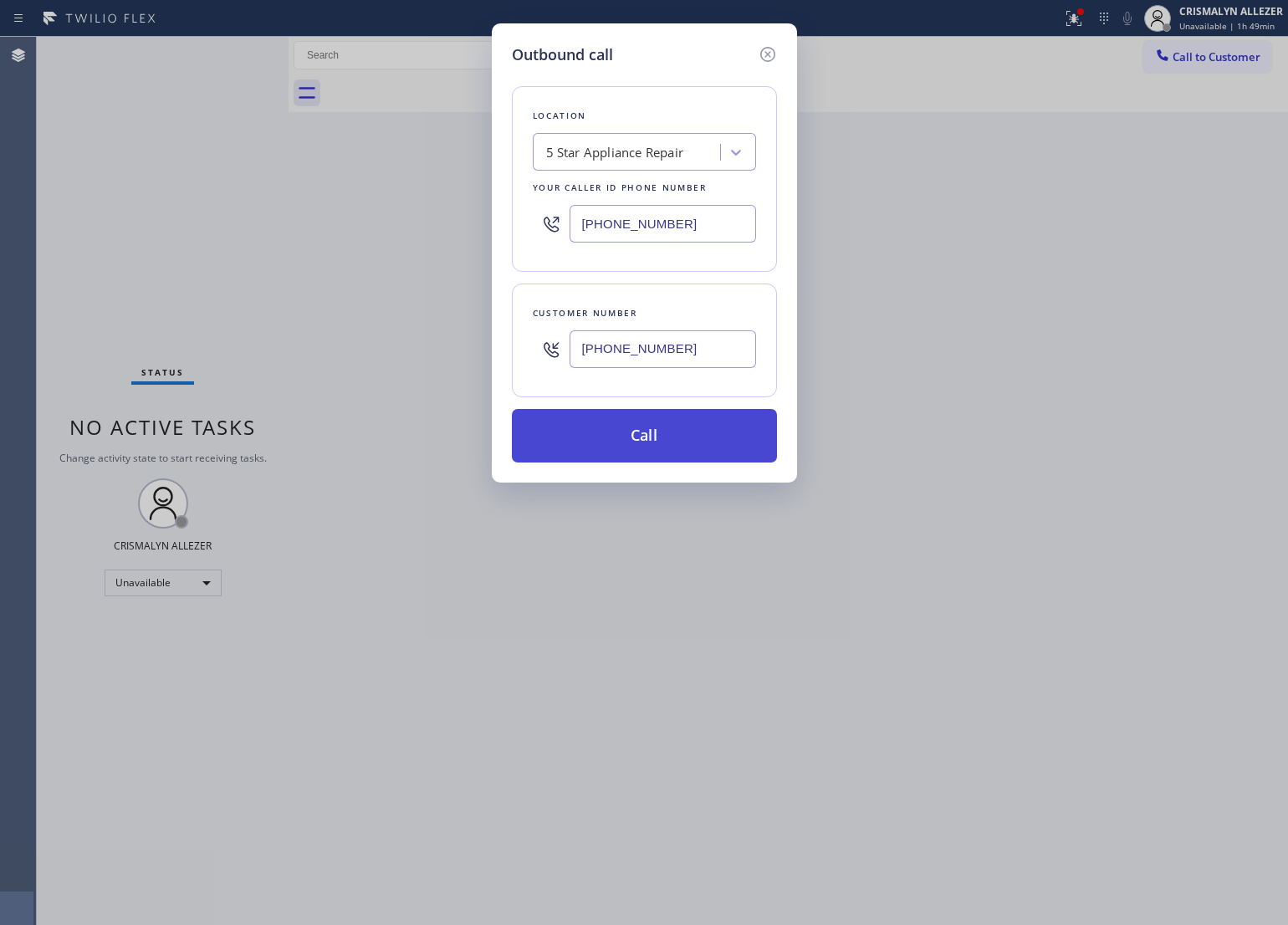
click at [663, 441] on button "Call" at bounding box center [644, 436] width 266 height 54
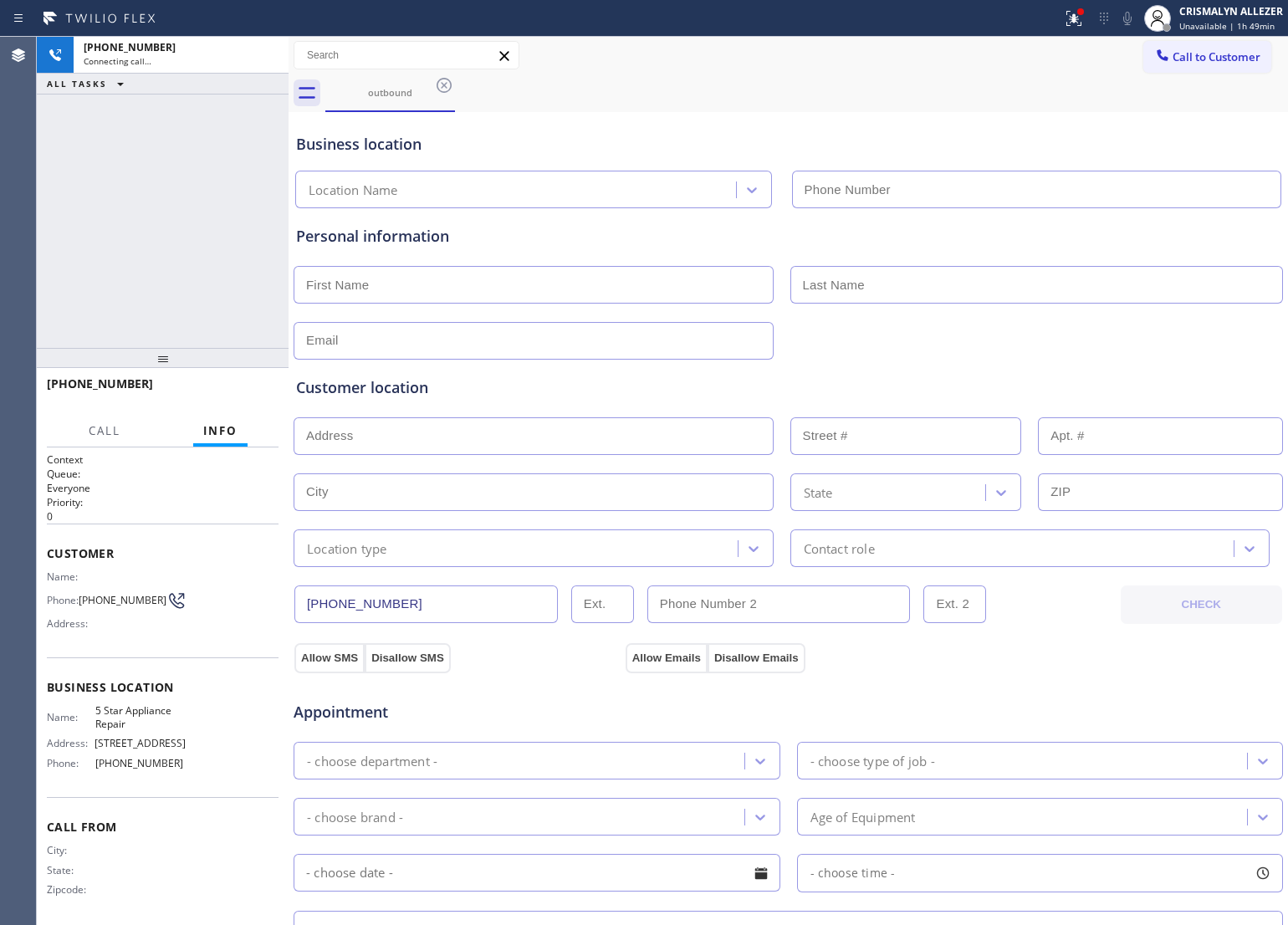
type input "[PHONE_NUMBER]"
click at [228, 390] on span "HANG UP" at bounding box center [239, 391] width 51 height 12
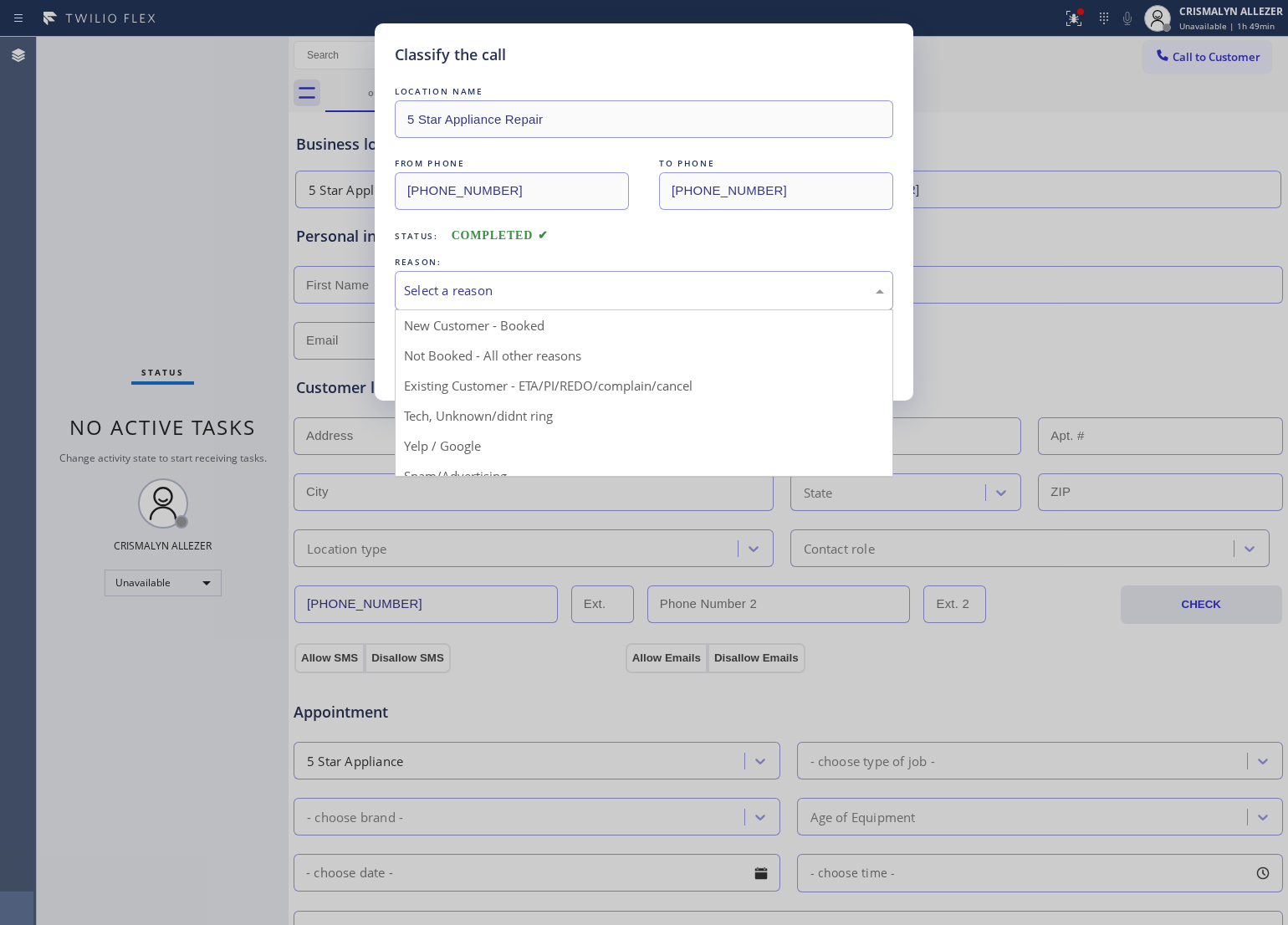
click at [696, 290] on div "Select a reason" at bounding box center [644, 290] width 480 height 19
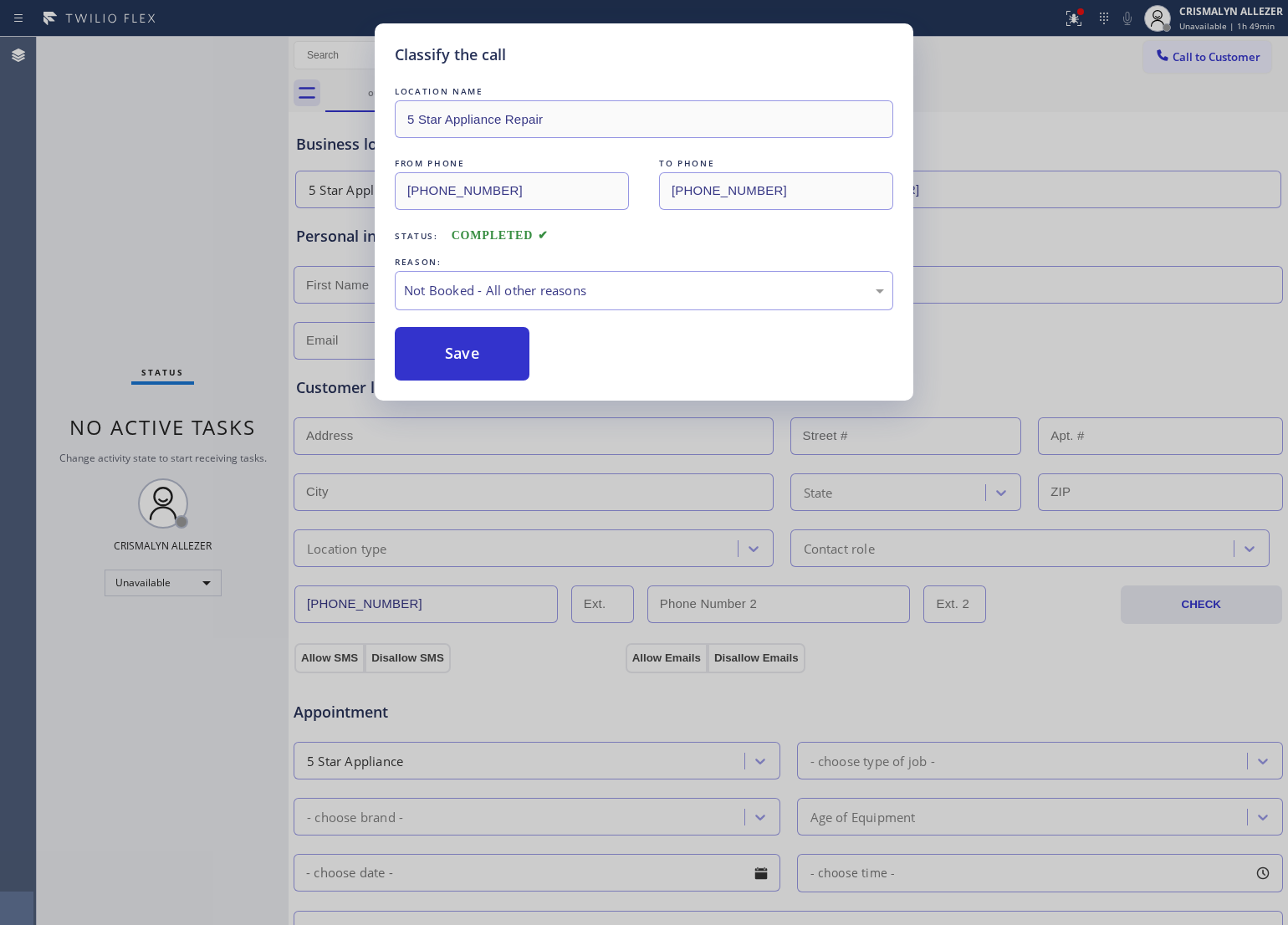
click at [457, 368] on button "Save" at bounding box center [462, 354] width 135 height 54
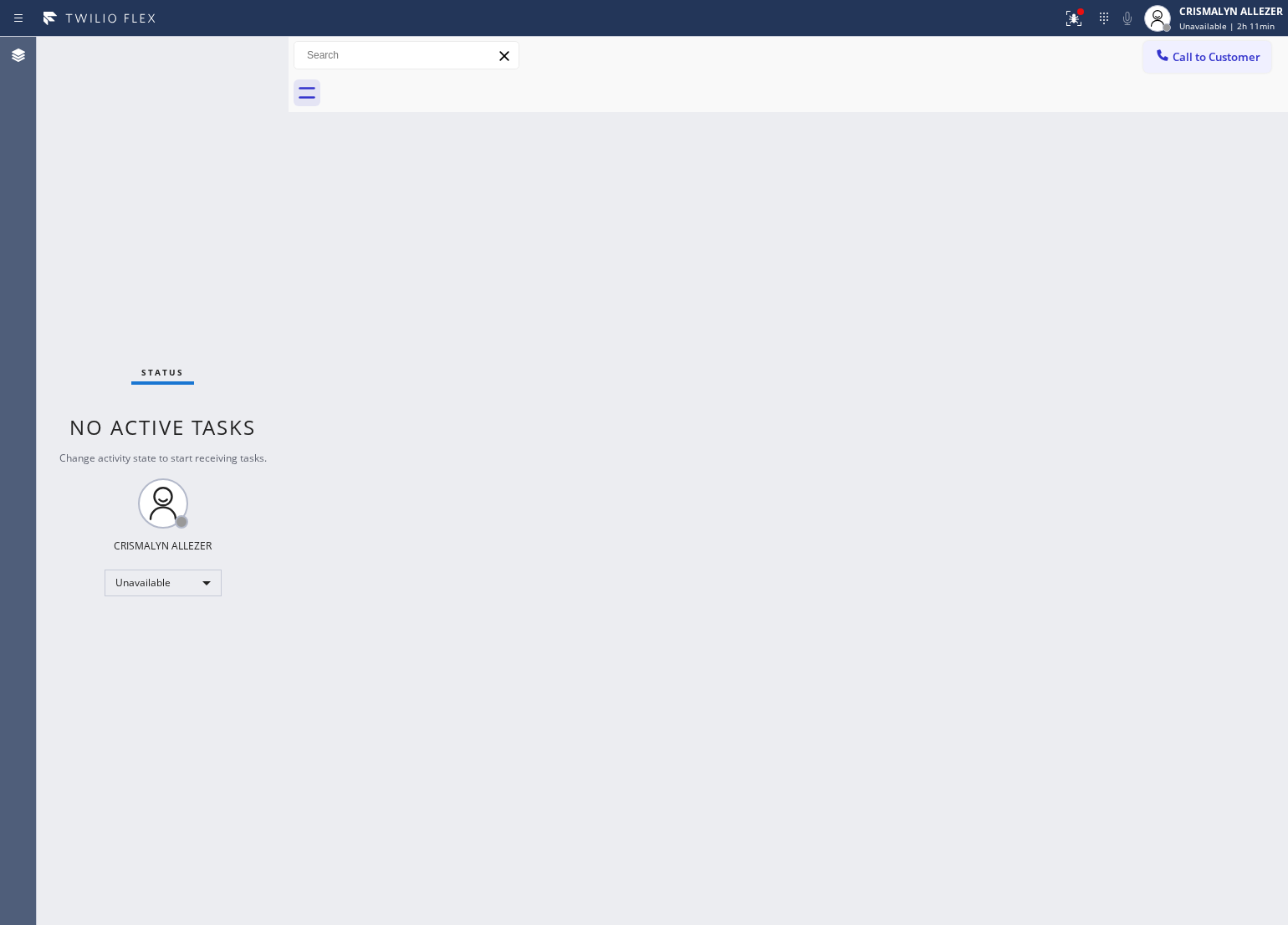
click at [1205, 51] on span "Call to Customer" at bounding box center [1216, 57] width 88 height 15
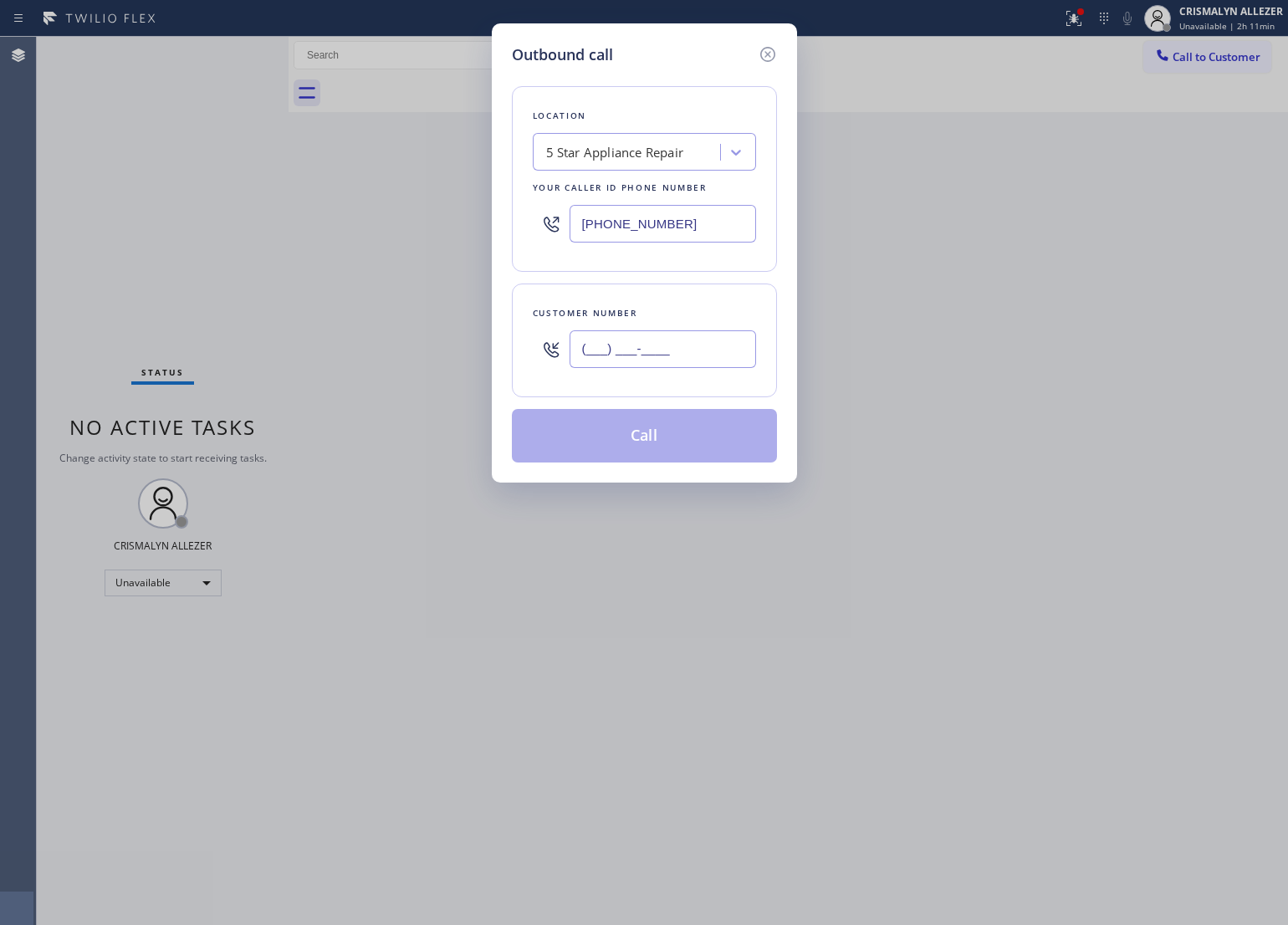
click at [684, 332] on input "(___) ___-____" at bounding box center [663, 349] width 186 height 38
paste input "562) 305-8184"
type input "[PHONE_NUMBER]"
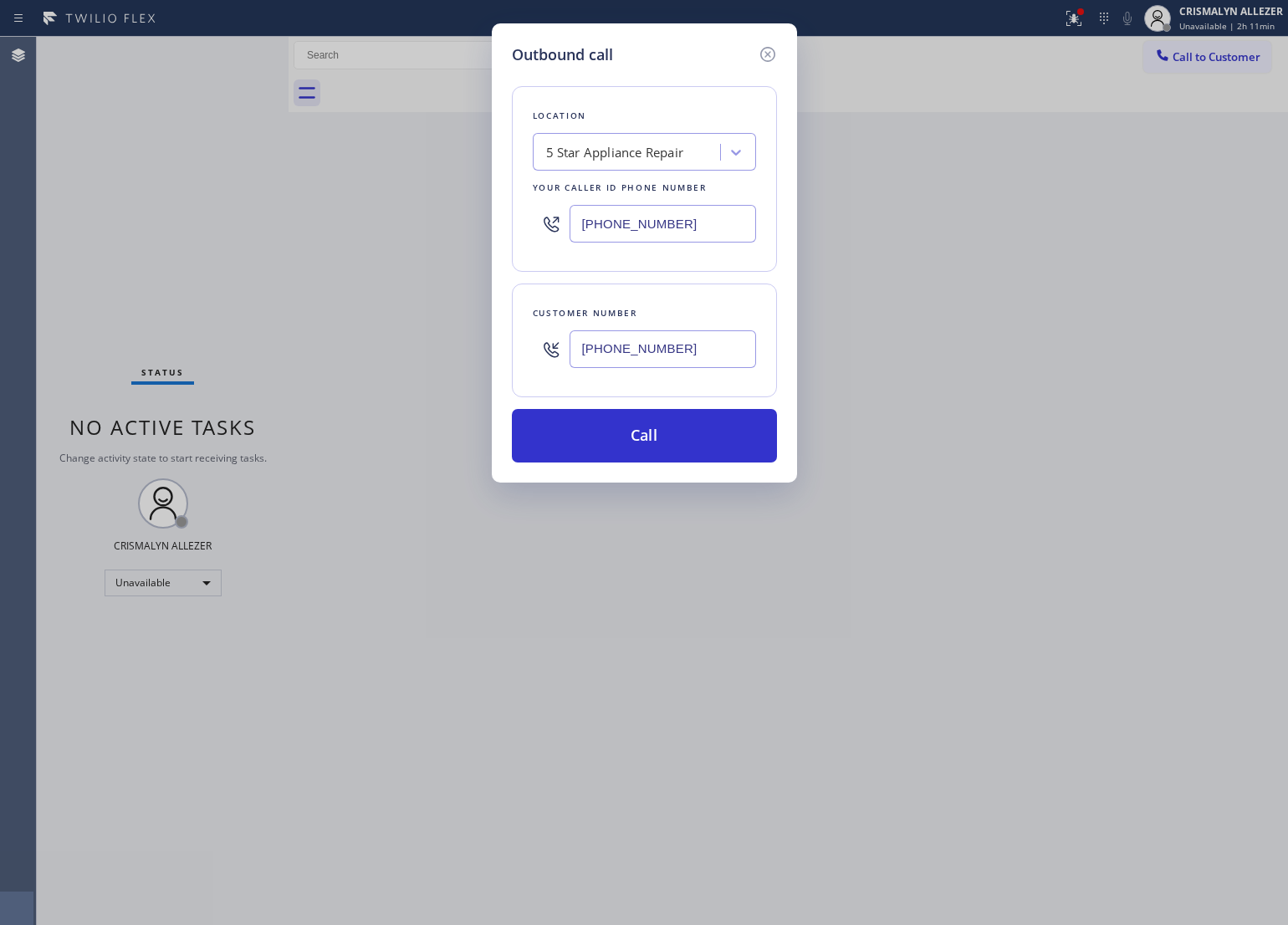
click at [647, 163] on div "5 Star Appliance Repair" at bounding box center [629, 153] width 182 height 30
paste input "Affordable Appliance Repairs"
type input "Affordable Appliance Repairs"
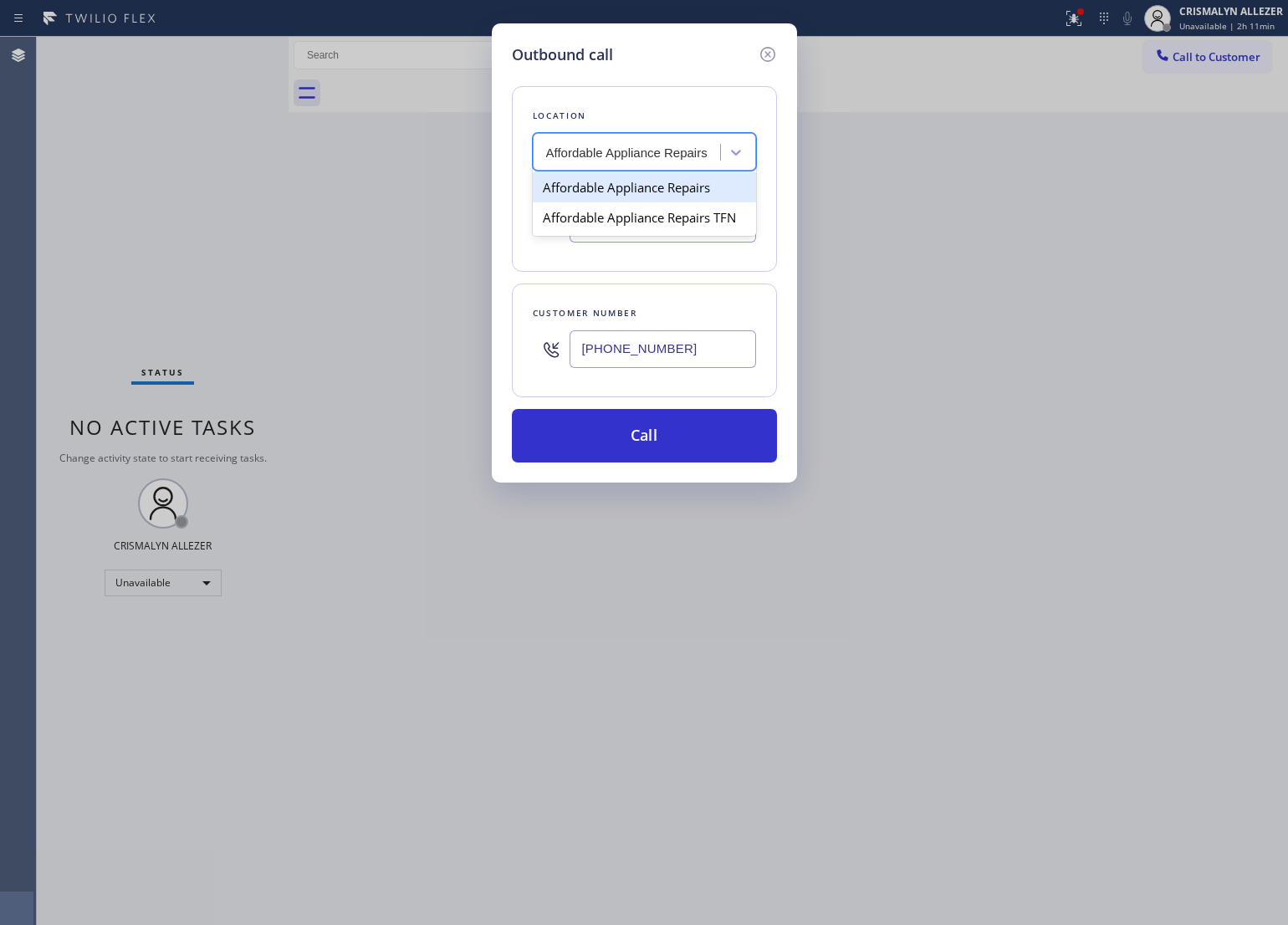
click at [641, 178] on div "Affordable Appliance Repairs" at bounding box center [644, 187] width 223 height 30
type input "[PHONE_NUMBER]"
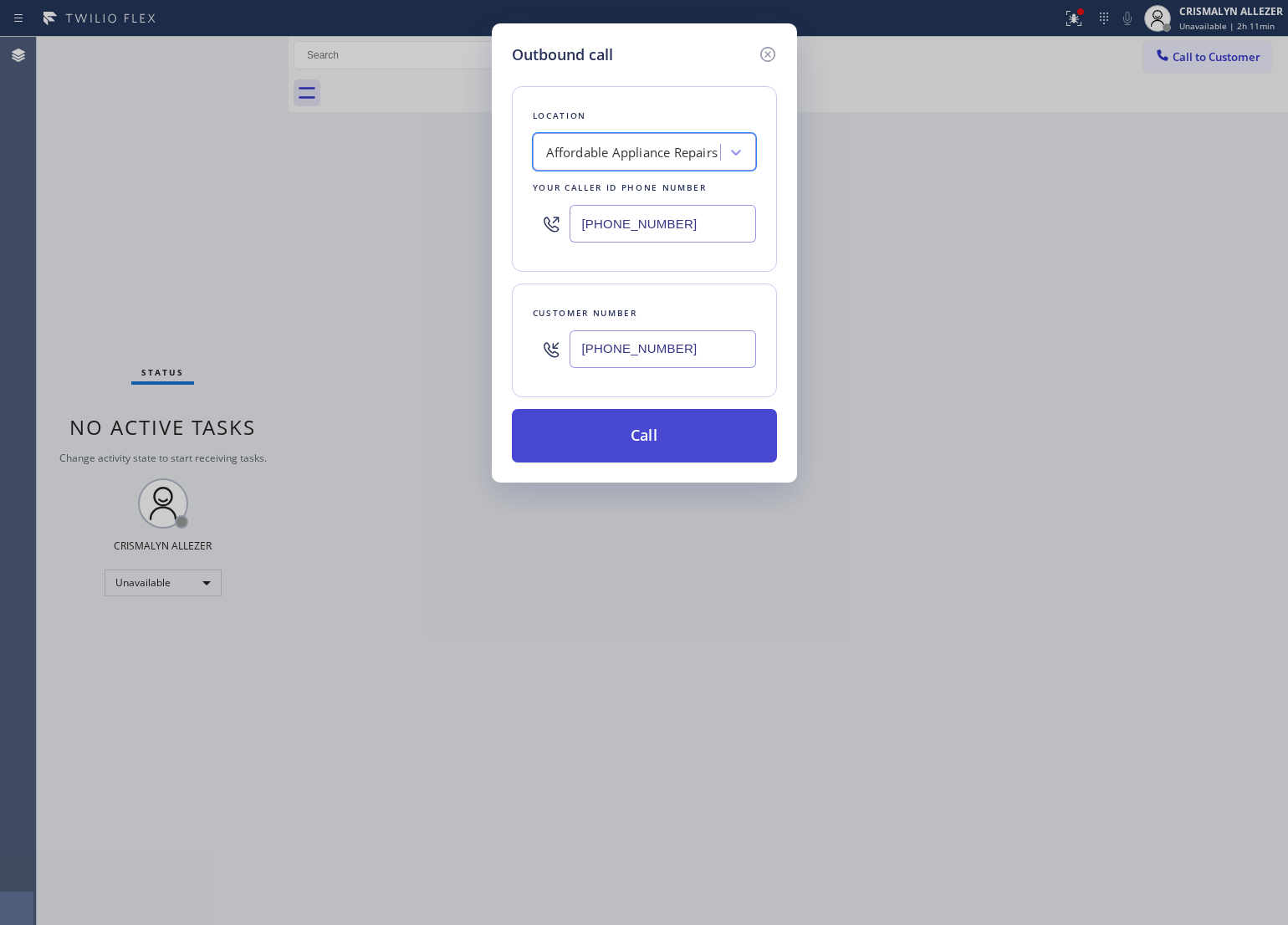
click at [630, 436] on button "Call" at bounding box center [644, 436] width 266 height 54
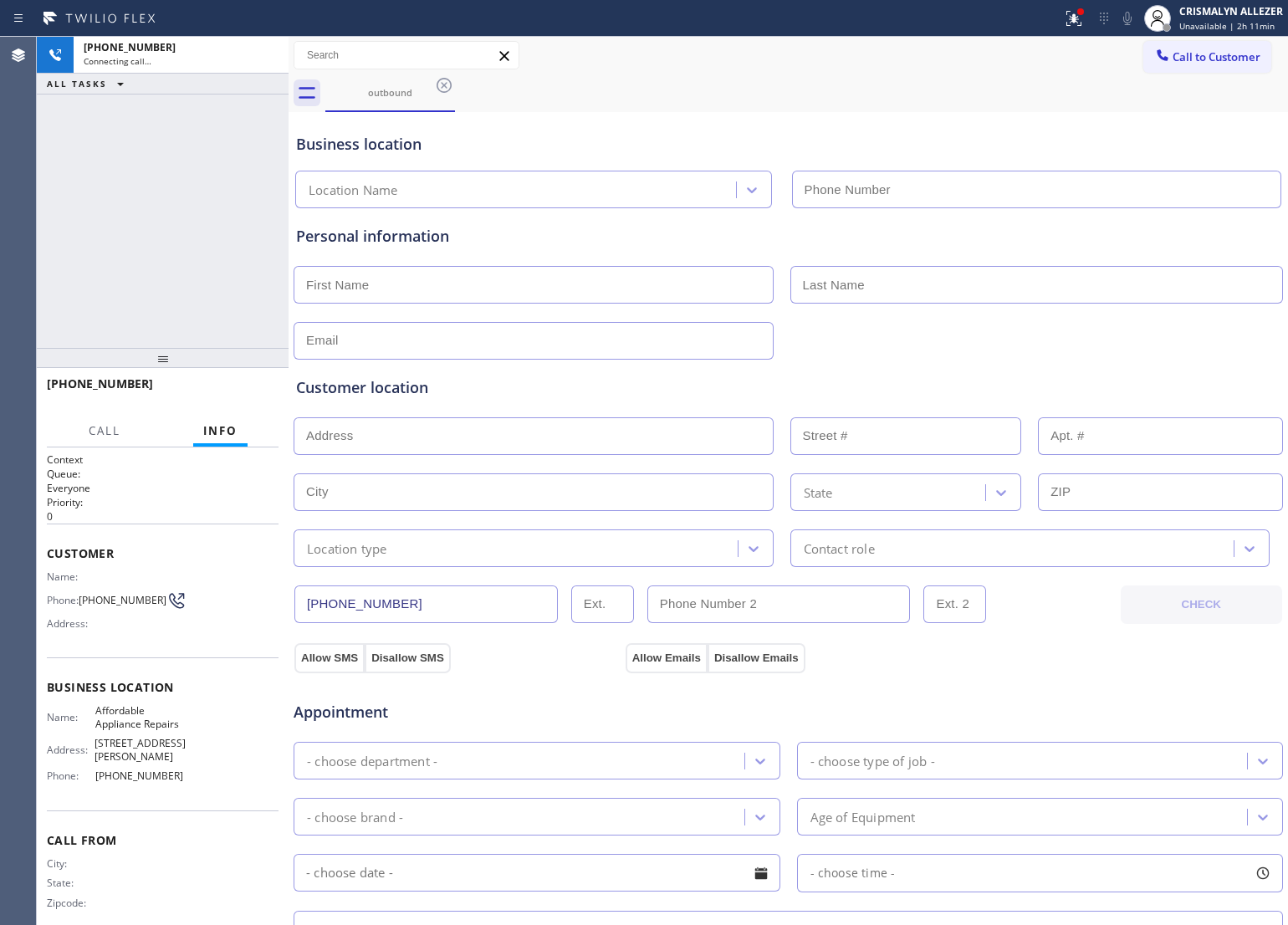
type input "[PHONE_NUMBER]"
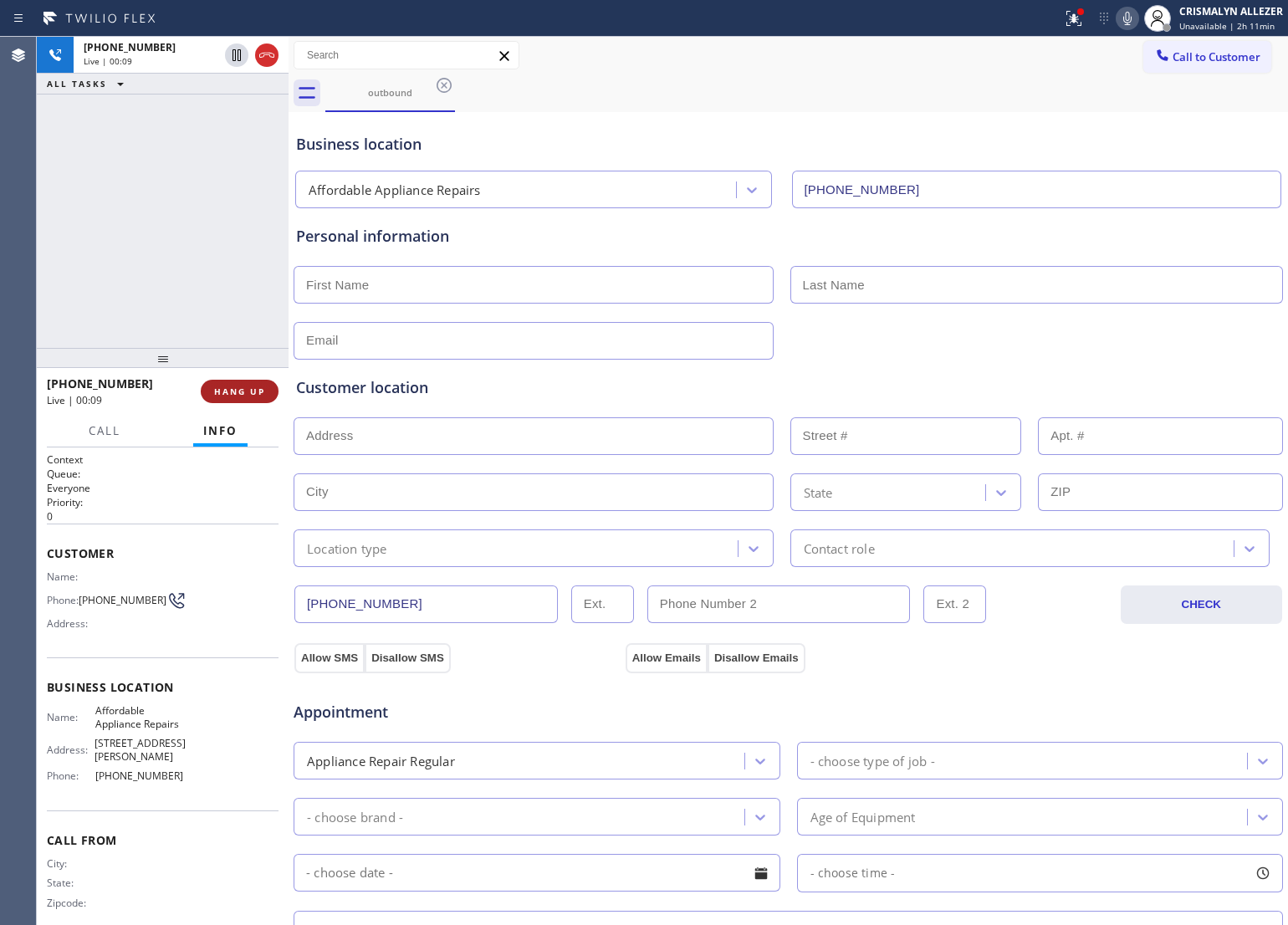
click at [223, 398] on button "HANG UP" at bounding box center [239, 391] width 78 height 24
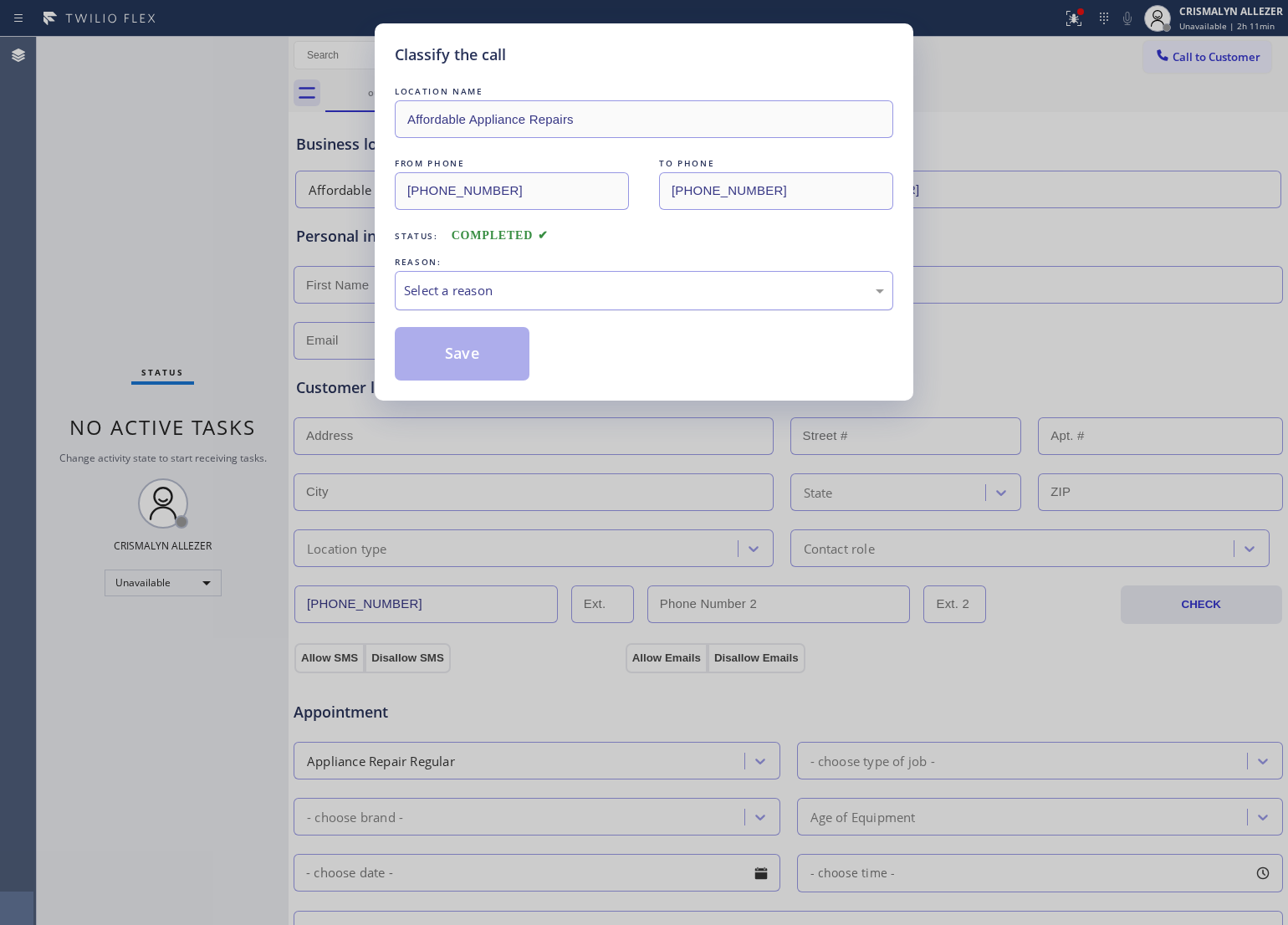
click at [588, 288] on div "Select a reason" at bounding box center [644, 290] width 480 height 19
click at [461, 354] on button "Save" at bounding box center [462, 354] width 135 height 54
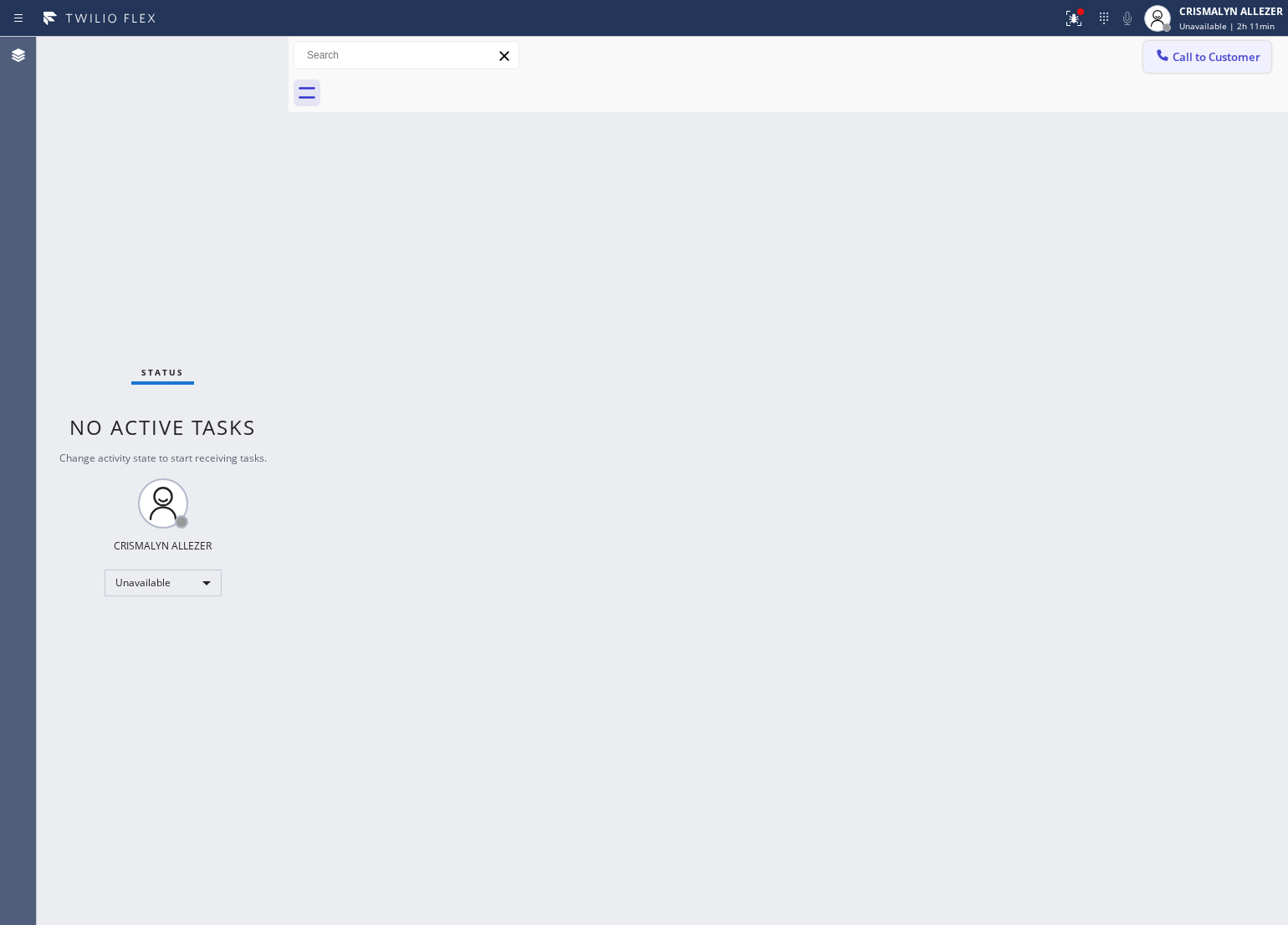
click at [1231, 54] on span "Call to Customer" at bounding box center [1216, 57] width 88 height 15
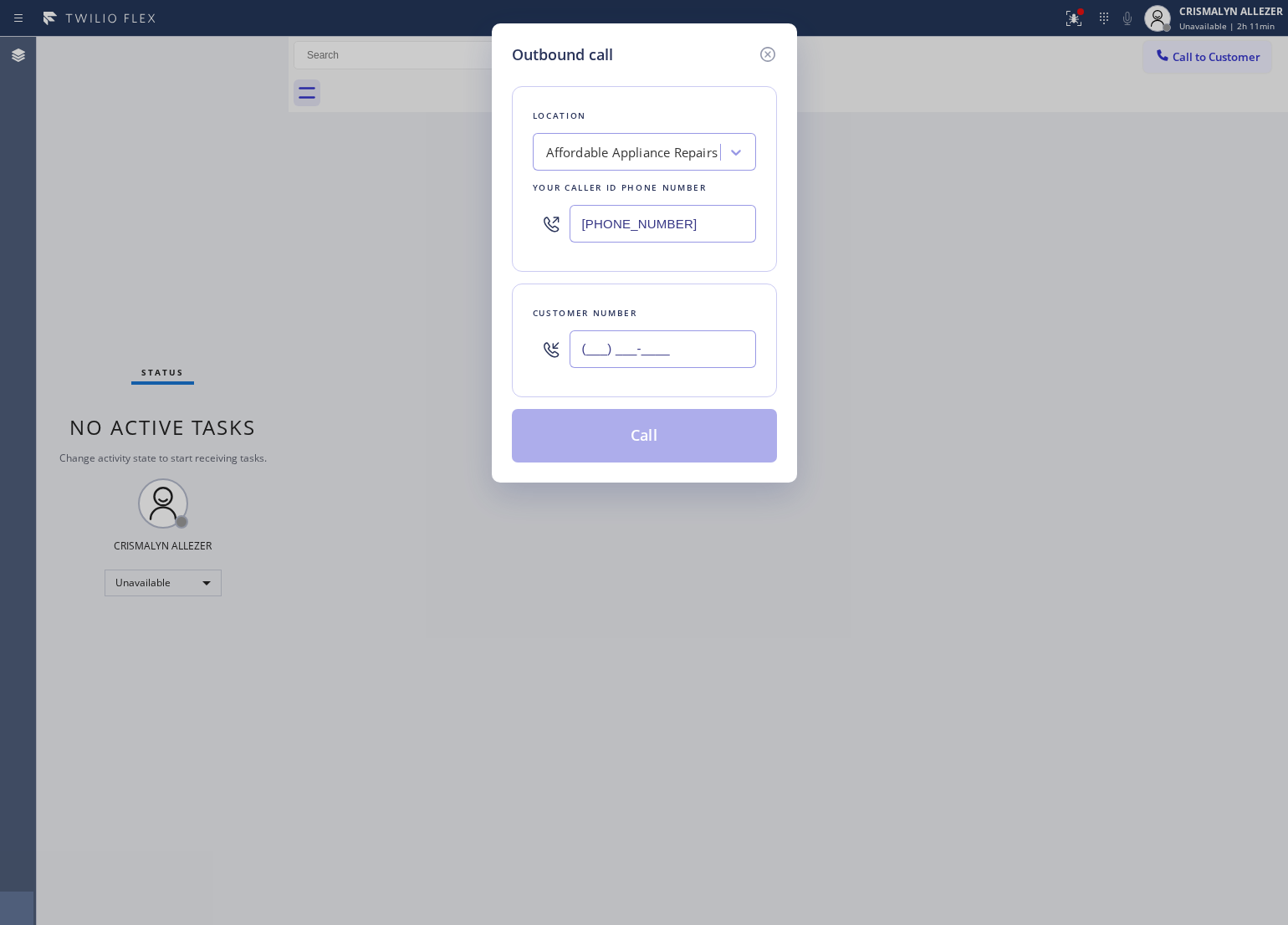
click at [699, 358] on input "(___) ___-____" at bounding box center [663, 349] width 186 height 38
paste input "562) 305-8184"
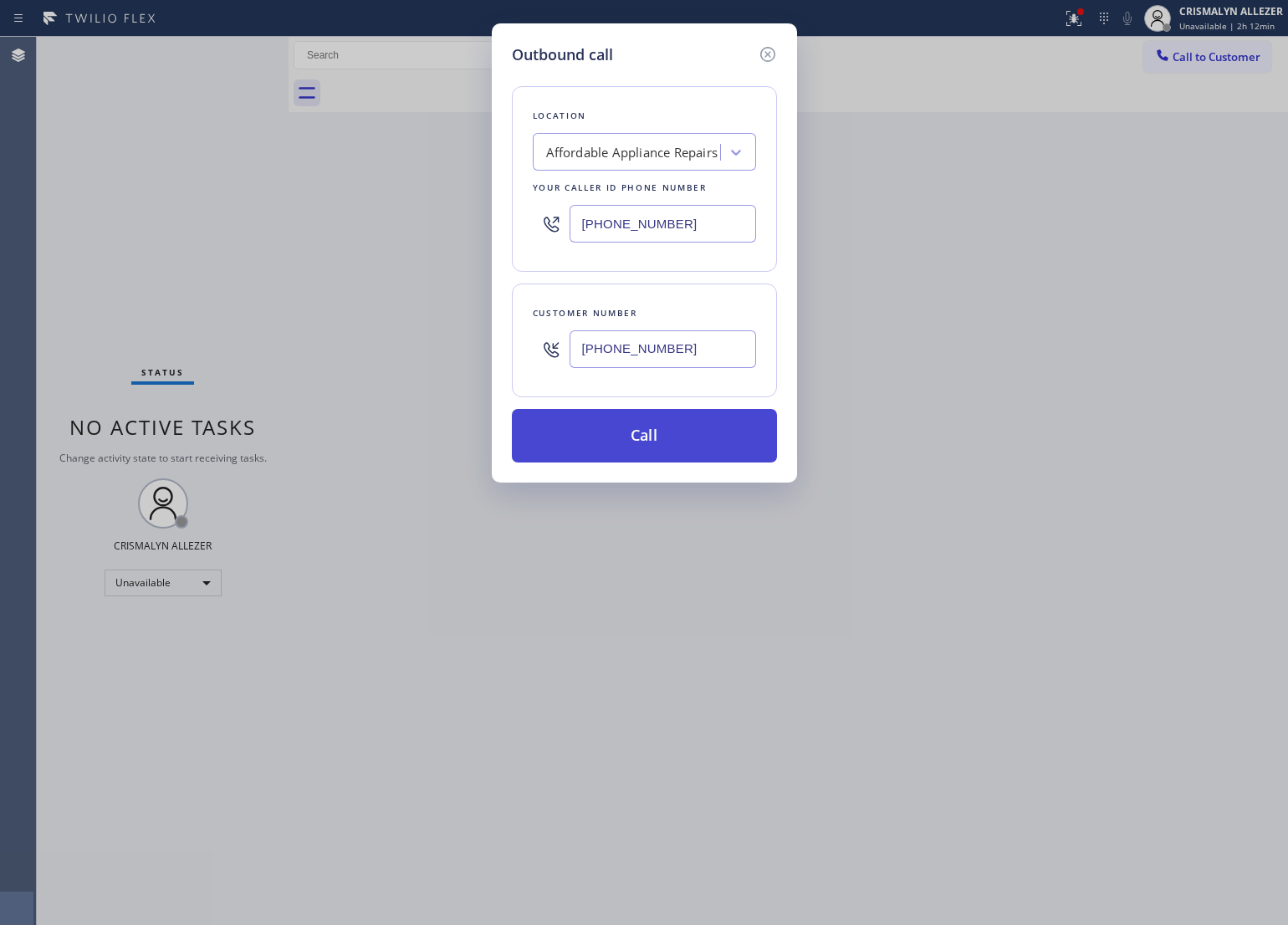
type input "[PHONE_NUMBER]"
click at [682, 444] on button "Call" at bounding box center [644, 436] width 266 height 54
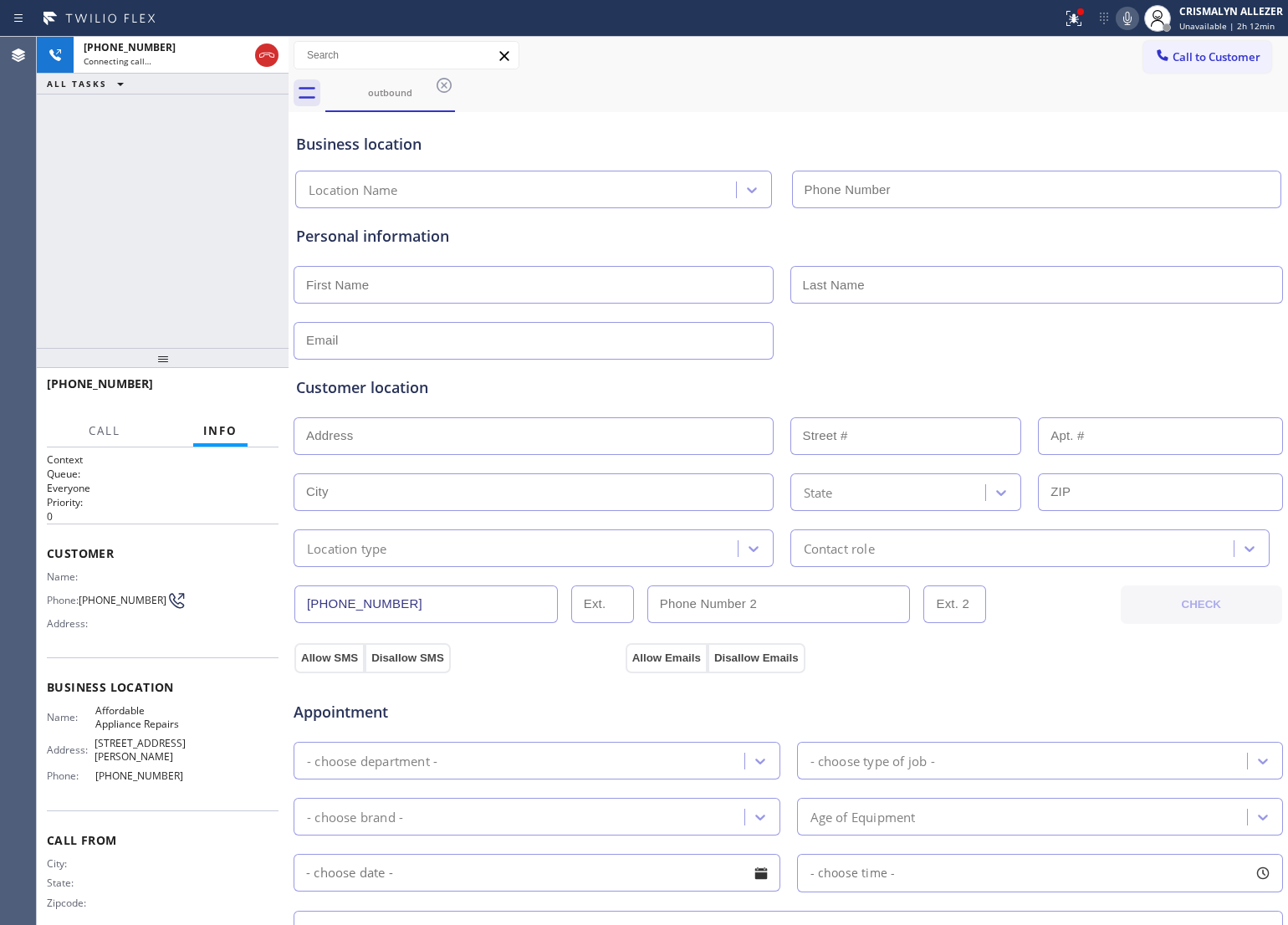
type input "[PHONE_NUMBER]"
click at [231, 390] on span "HANG UP" at bounding box center [239, 391] width 51 height 12
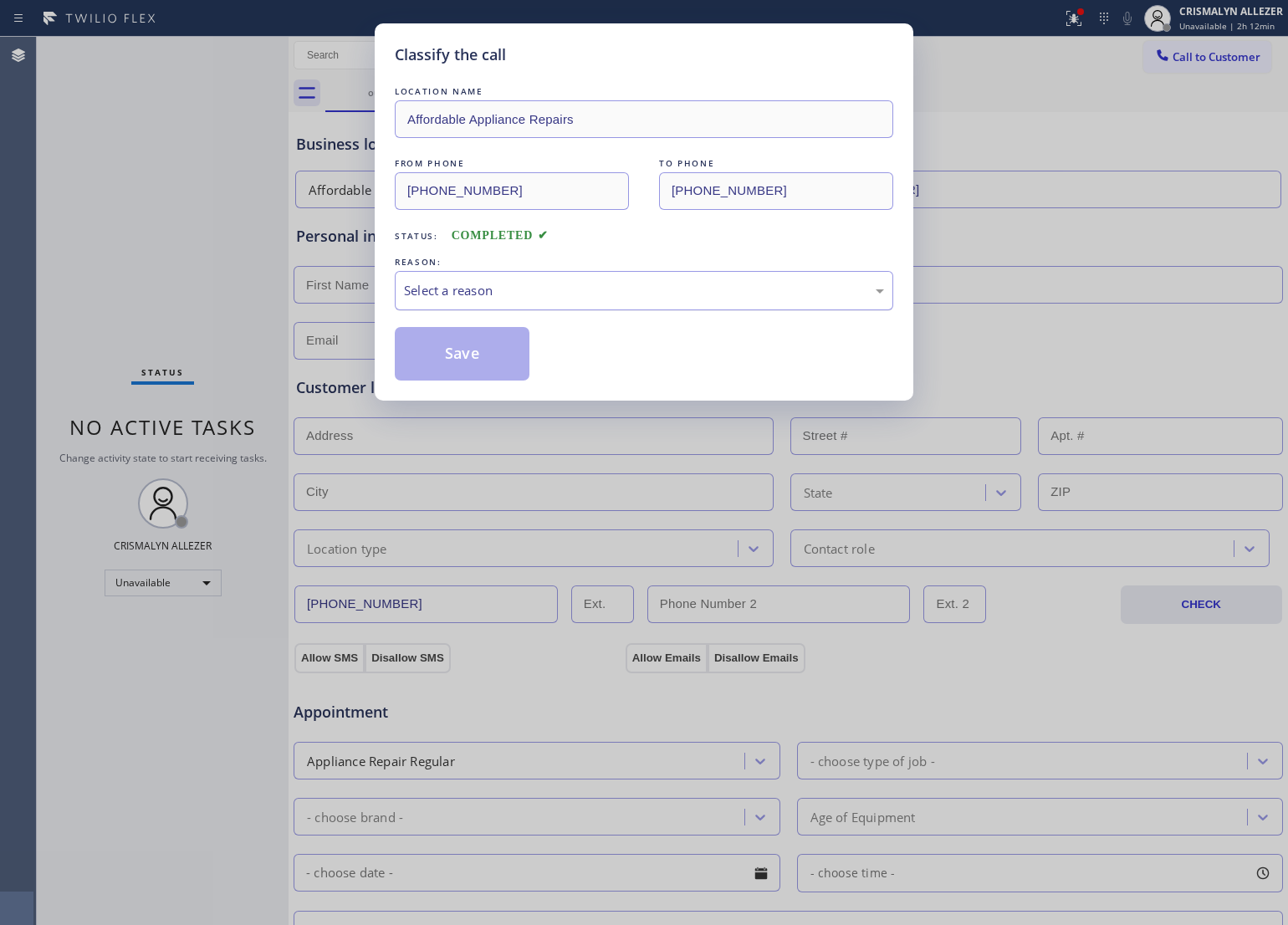
click at [642, 291] on div "Select a reason" at bounding box center [644, 290] width 480 height 19
click at [503, 369] on button "Save" at bounding box center [462, 354] width 135 height 54
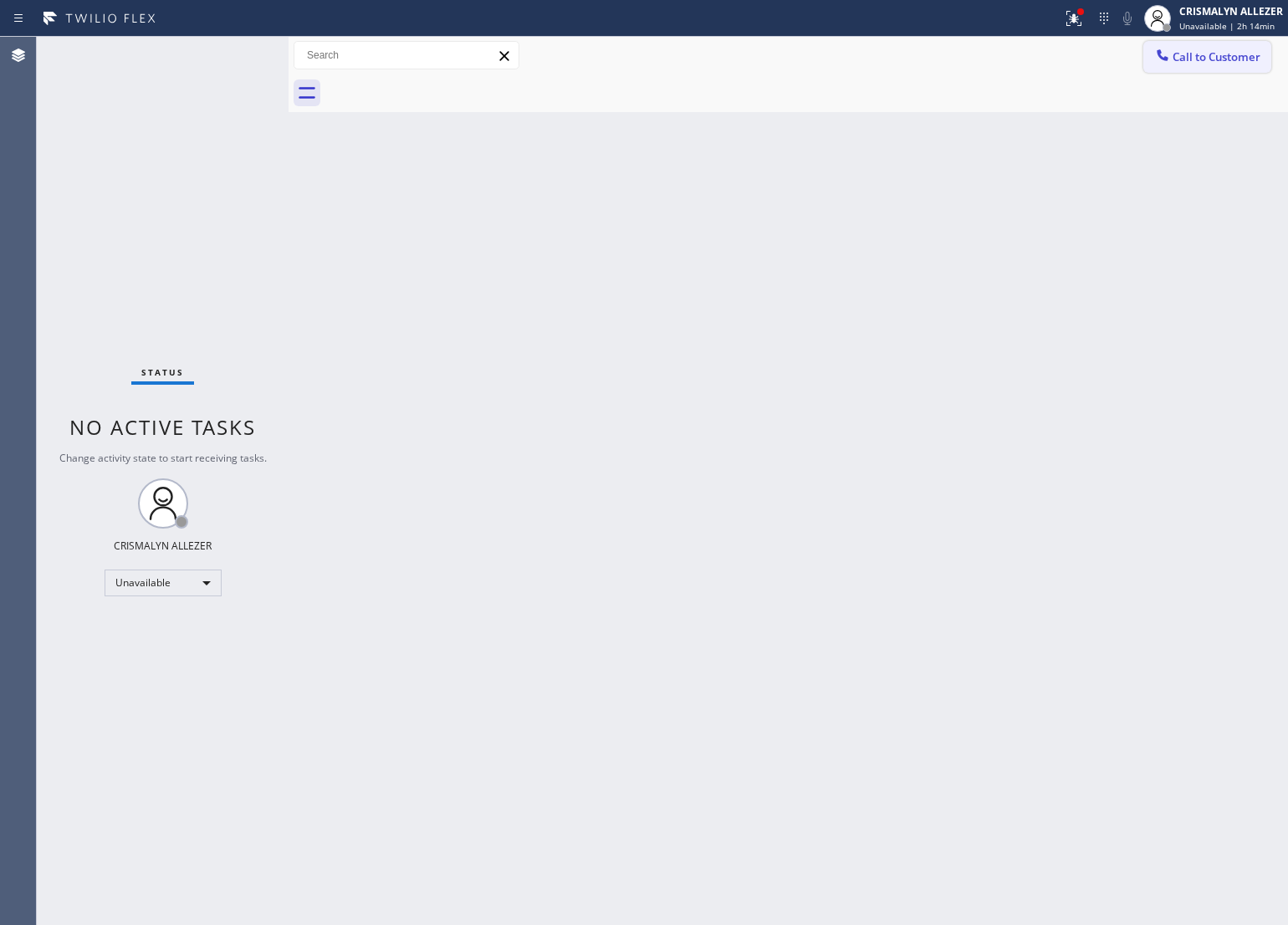
click at [1248, 65] on button "Call to Customer" at bounding box center [1207, 57] width 128 height 32
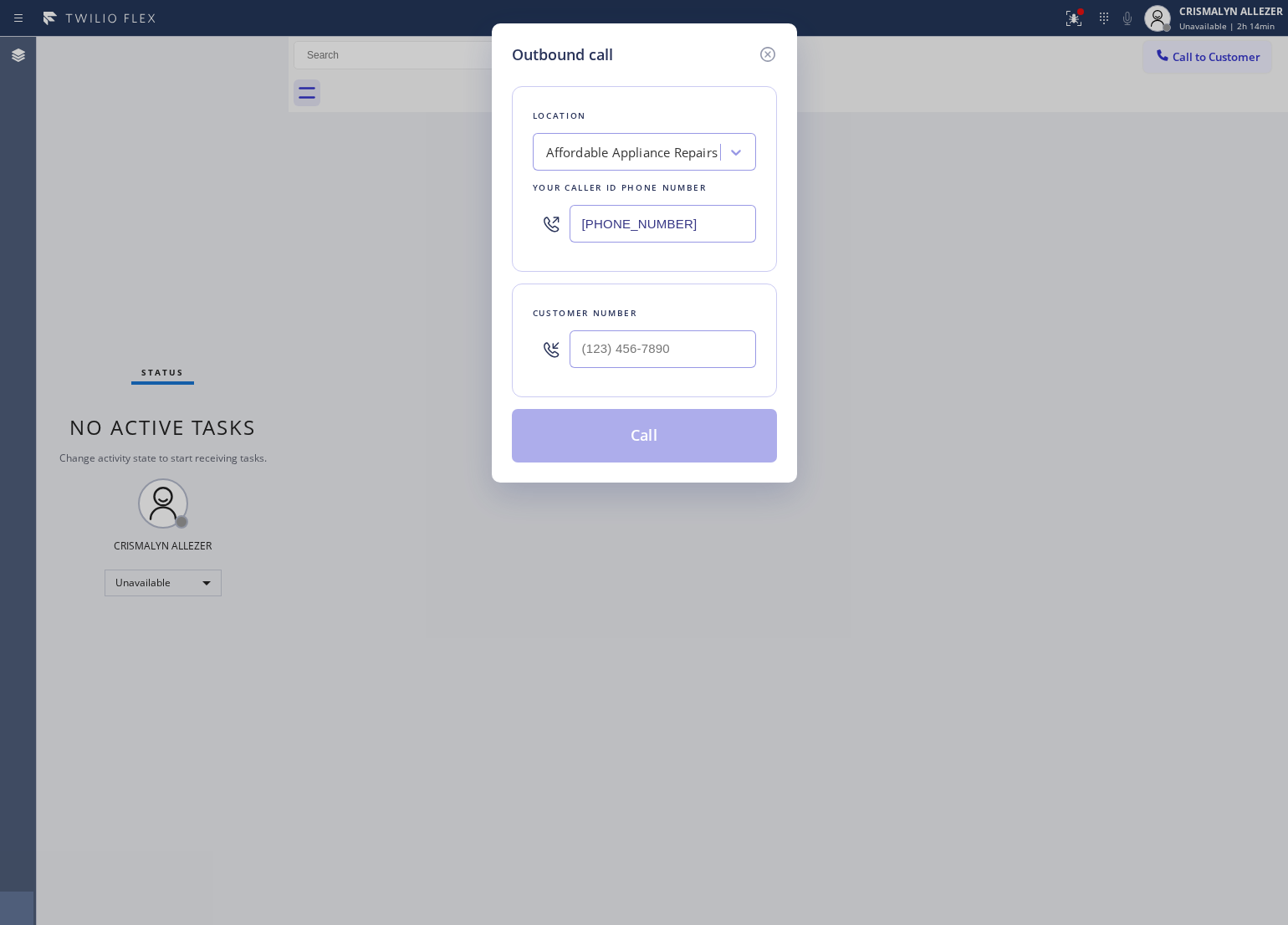
drag, startPoint x: 672, startPoint y: 219, endPoint x: 195, endPoint y: 251, distance: 478.1
click at [243, 258] on div "Outbound call Location Affordable Appliance Repairs Your caller id phone number…" at bounding box center [644, 462] width 1288 height 925
paste input "805) 360-5209"
type input "[PHONE_NUMBER]"
click at [768, 40] on div "Outbound call Location [PERSON_NAME] Plumbers Team Your caller id phone number …" at bounding box center [644, 253] width 305 height 460
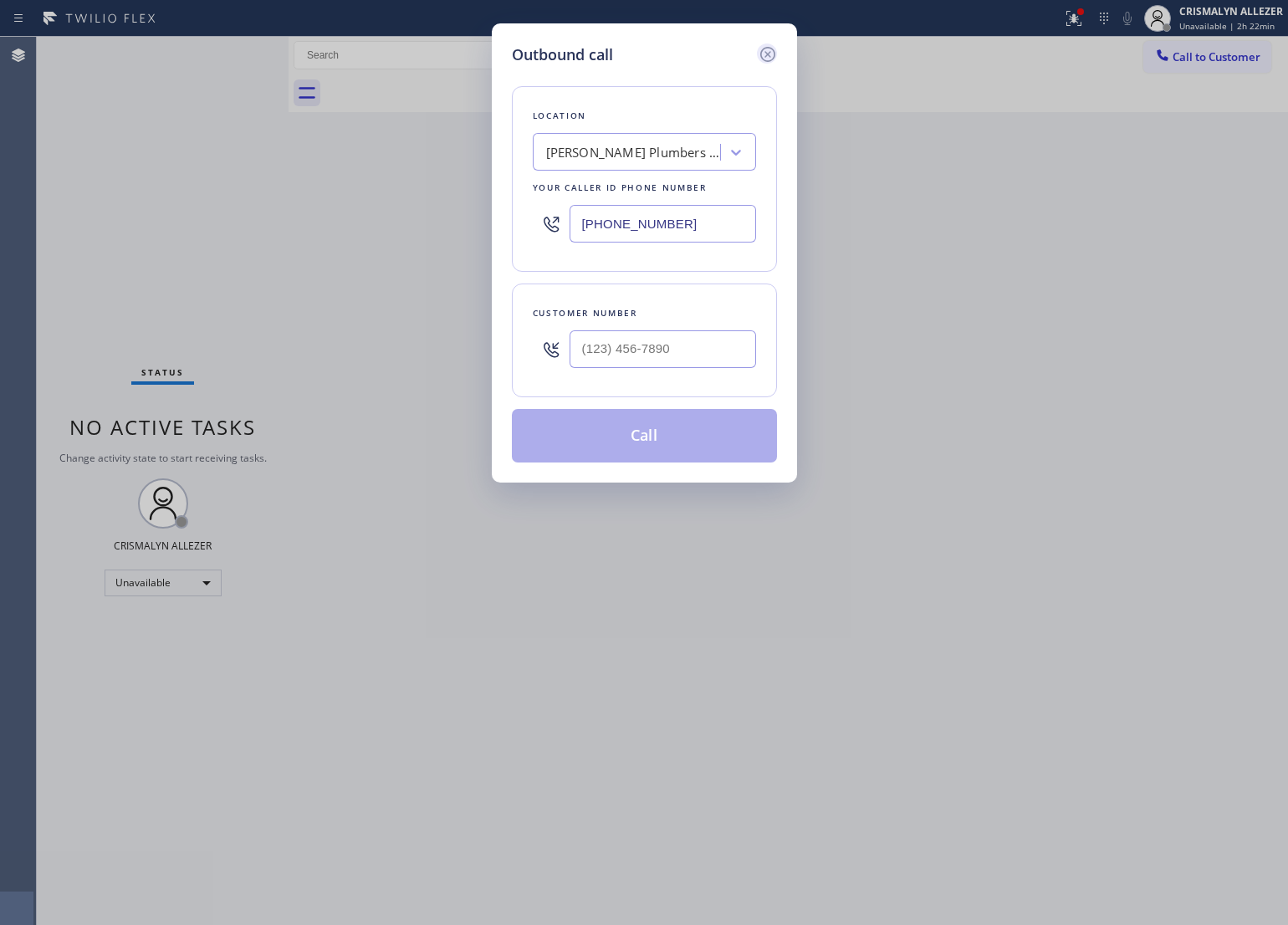
click at [765, 59] on icon at bounding box center [768, 55] width 20 height 20
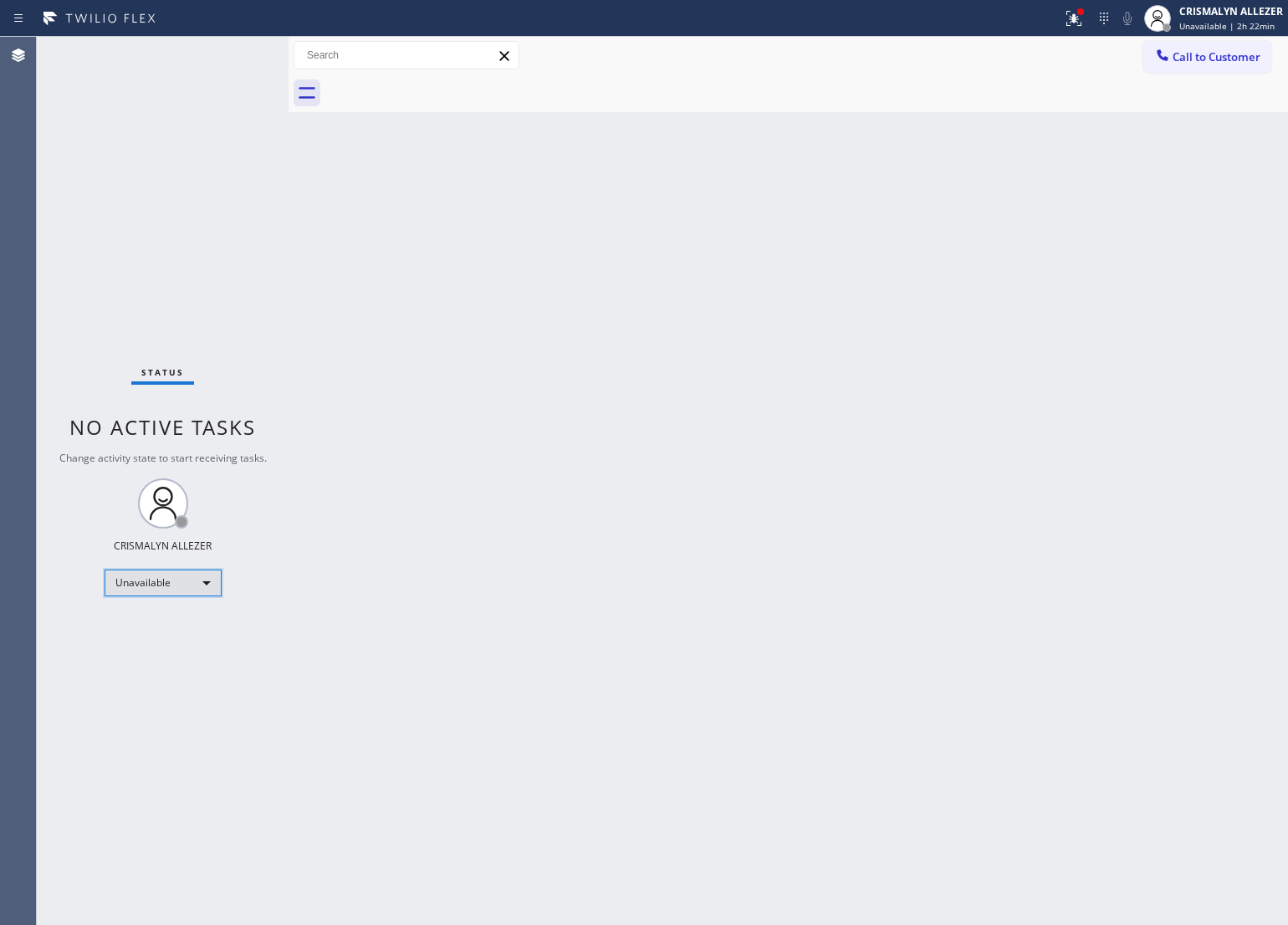
click at [210, 582] on div "Unavailable" at bounding box center [163, 584] width 117 height 27
click at [175, 666] on li "Break" at bounding box center [161, 669] width 114 height 20
click at [202, 586] on div "Break" at bounding box center [163, 584] width 117 height 27
click at [178, 647] on li "Unavailable" at bounding box center [161, 648] width 114 height 20
click at [1214, 65] on button "Call to Customer" at bounding box center [1207, 57] width 128 height 32
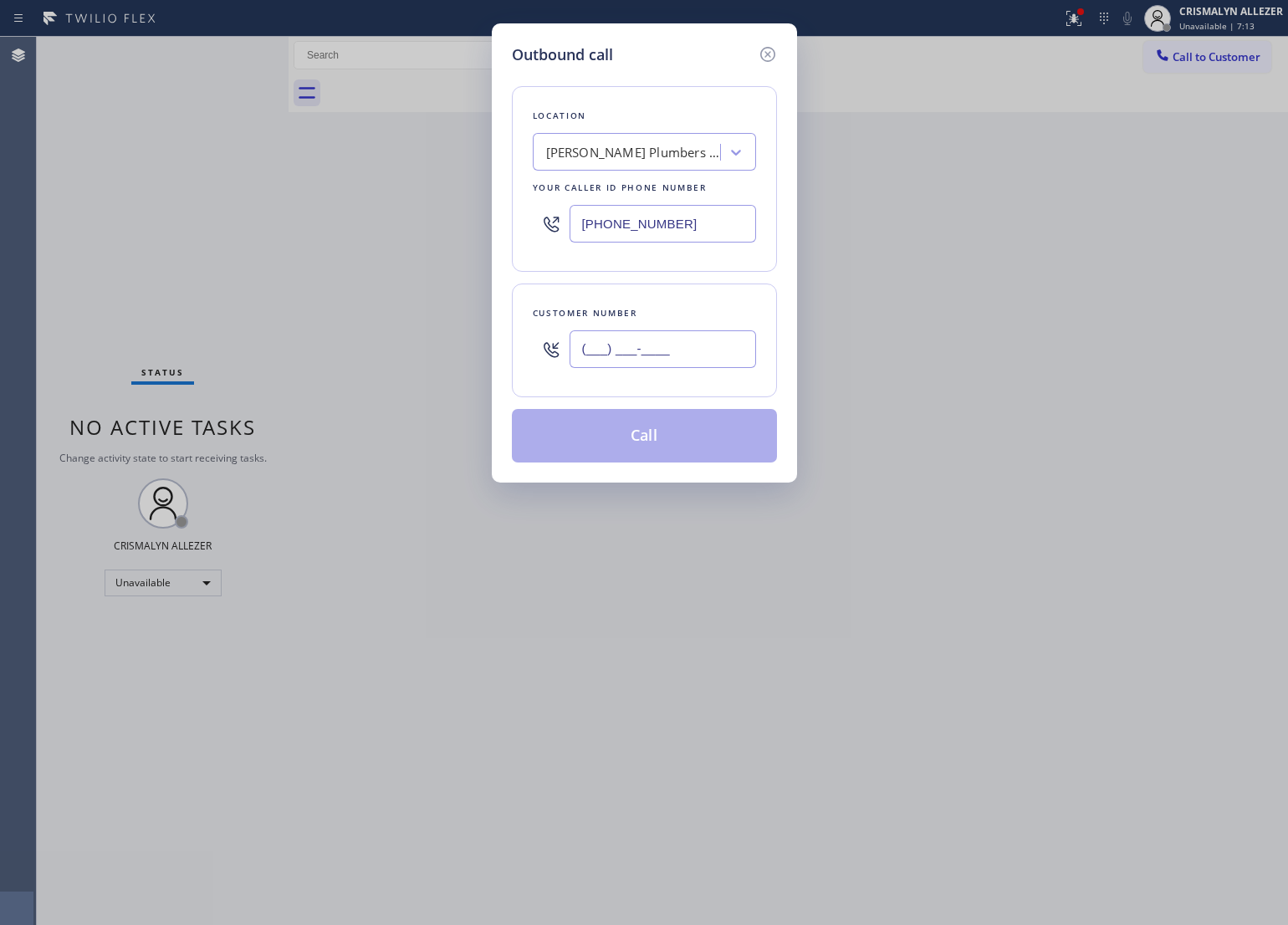
click at [711, 347] on input "(___) ___-____" at bounding box center [663, 349] width 186 height 38
paste input "562) 305-8184"
type input "[PHONE_NUMBER]"
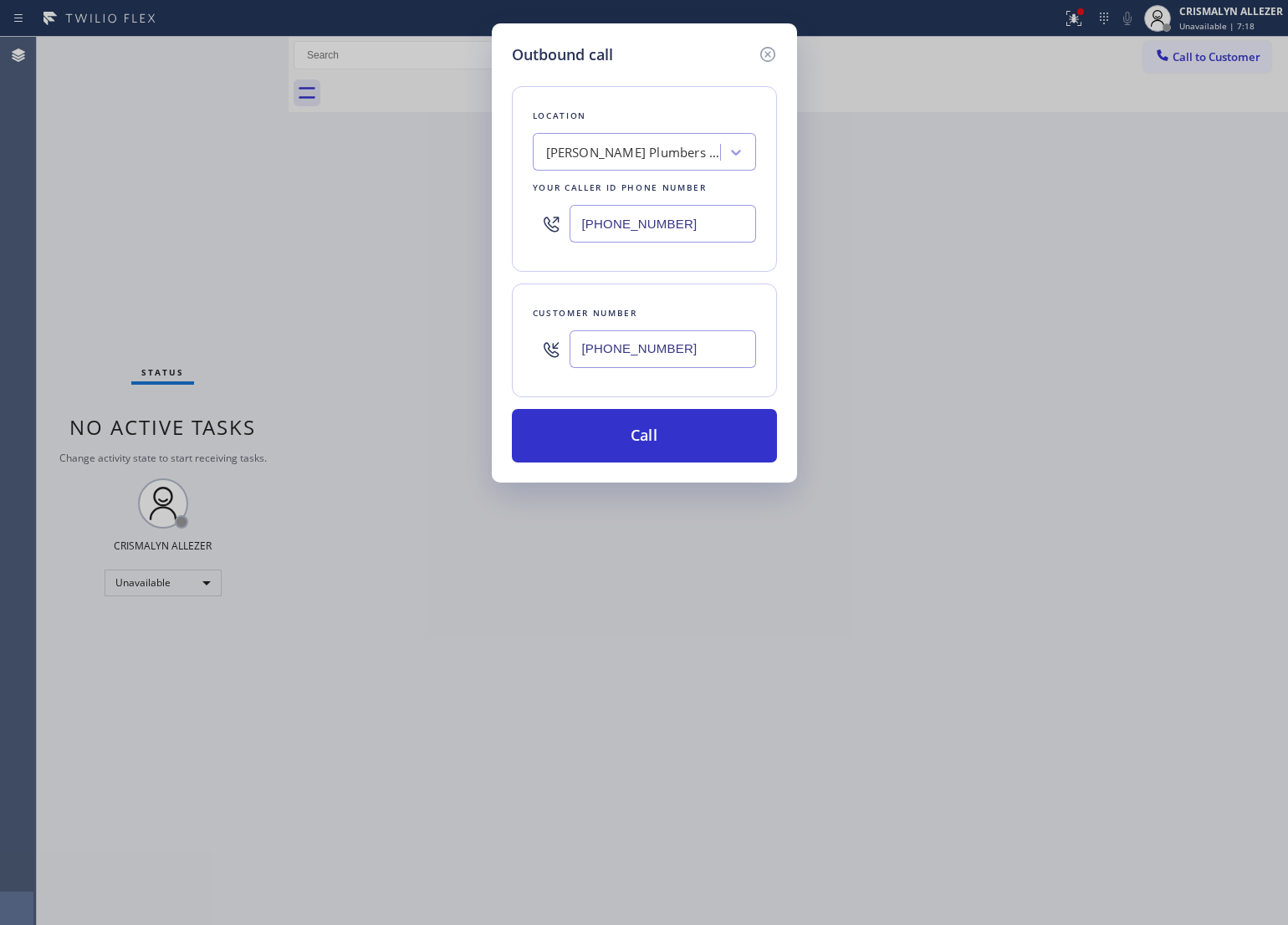
click at [631, 164] on div "[PERSON_NAME] Plumbers Team" at bounding box center [629, 153] width 182 height 30
paste input "Affordable Appliance Repairs"
type input "Affordable Appliance Repairs"
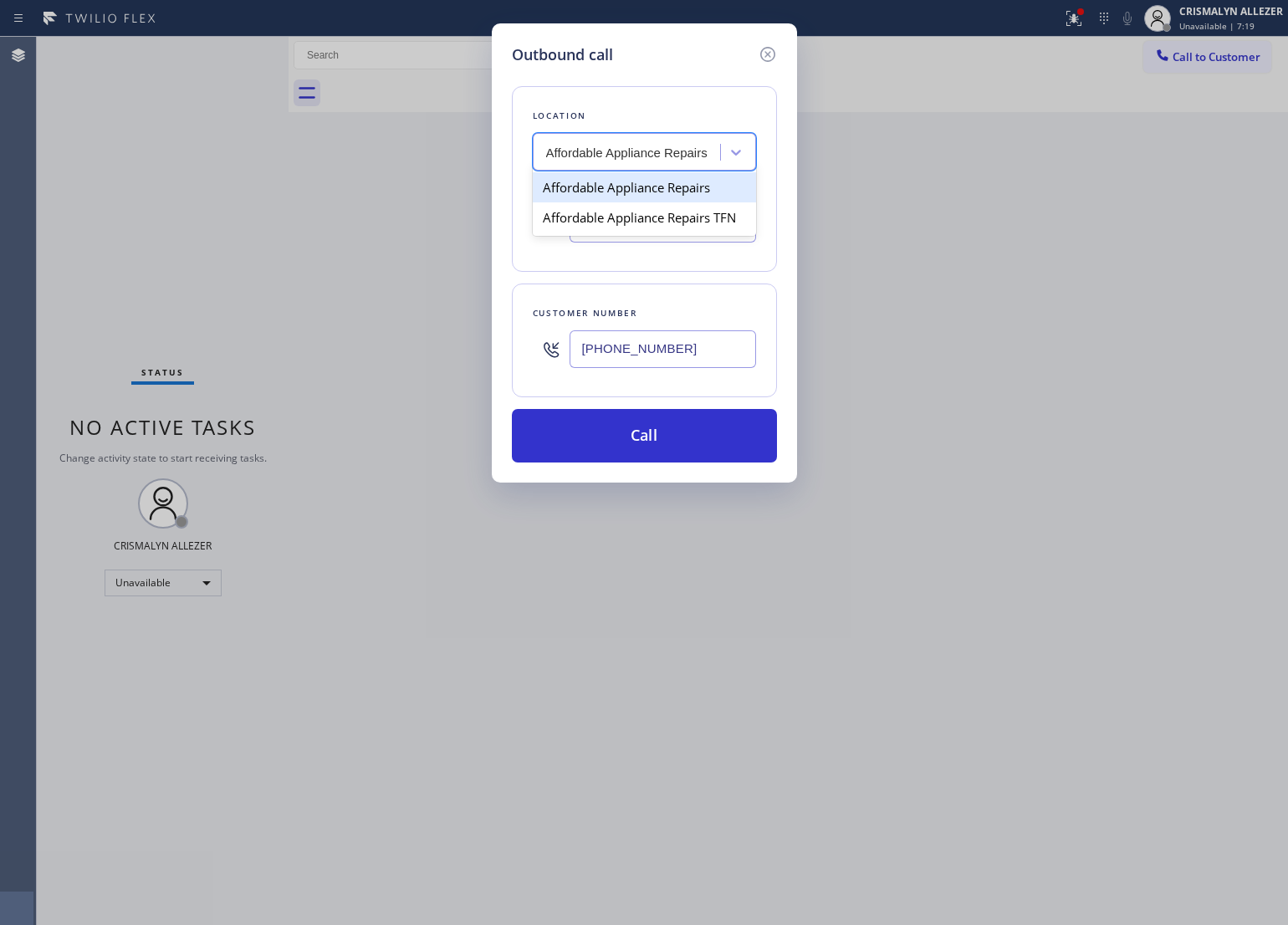
click at [625, 186] on div "Affordable Appliance Repairs" at bounding box center [644, 187] width 223 height 30
type input "[PHONE_NUMBER]"
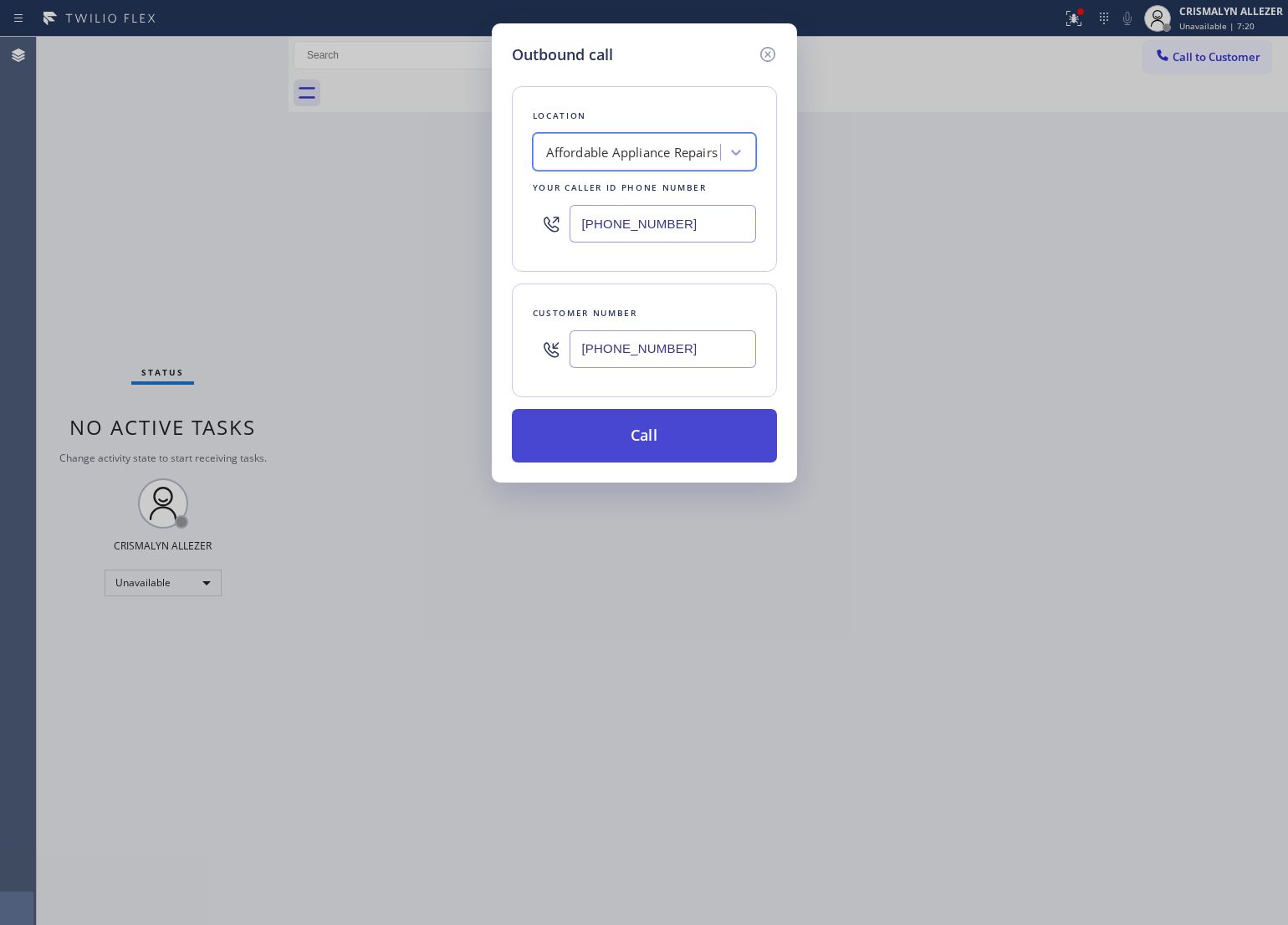
click at [644, 452] on button "Call" at bounding box center [644, 436] width 266 height 54
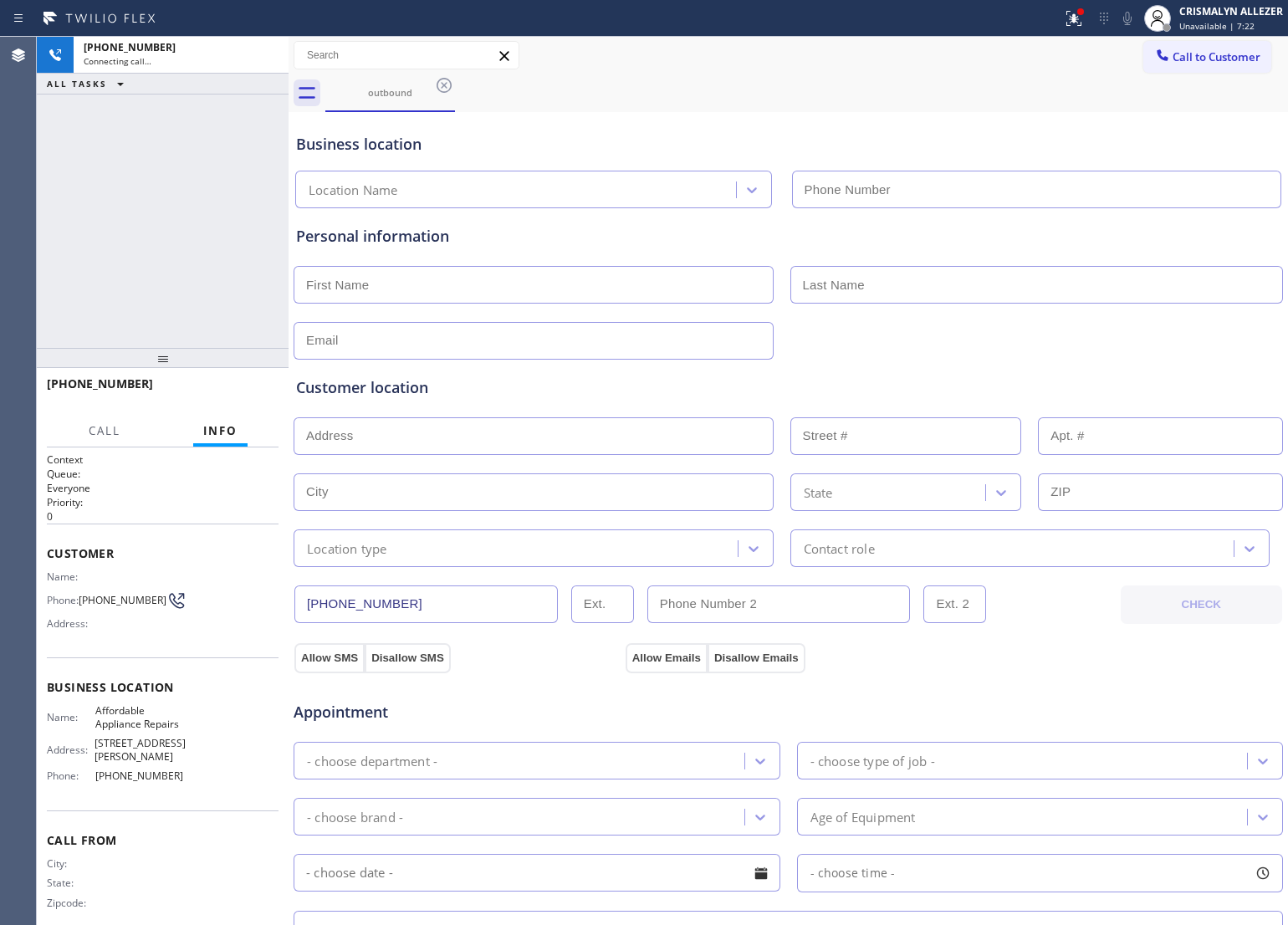
type input "[PHONE_NUMBER]"
click at [266, 73] on div "ALL TASKS ALL TASKS ACTIVE TASKS TASKS IN WRAP UP" at bounding box center [163, 83] width 252 height 21
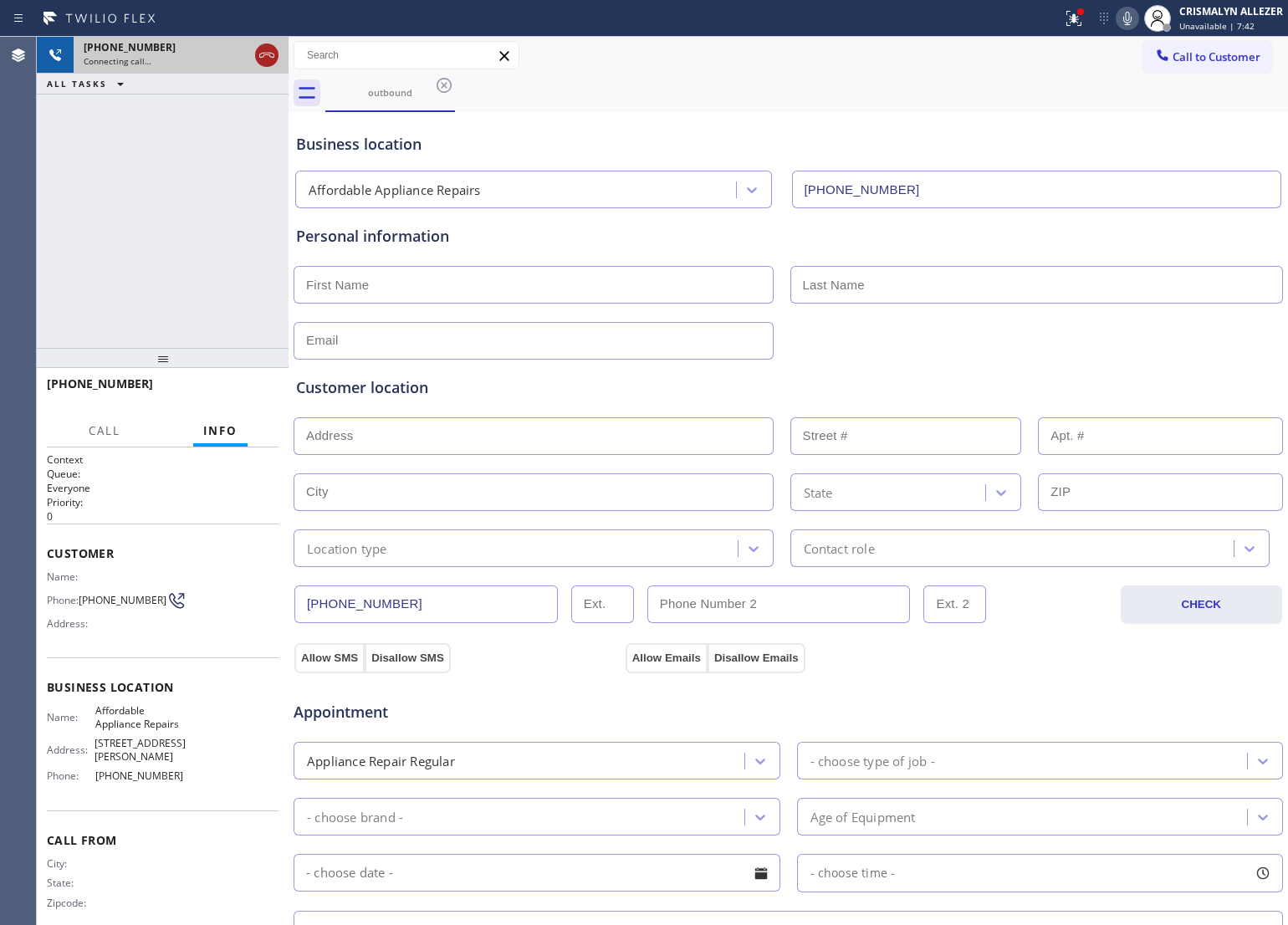
click at [262, 60] on icon at bounding box center [267, 56] width 20 height 20
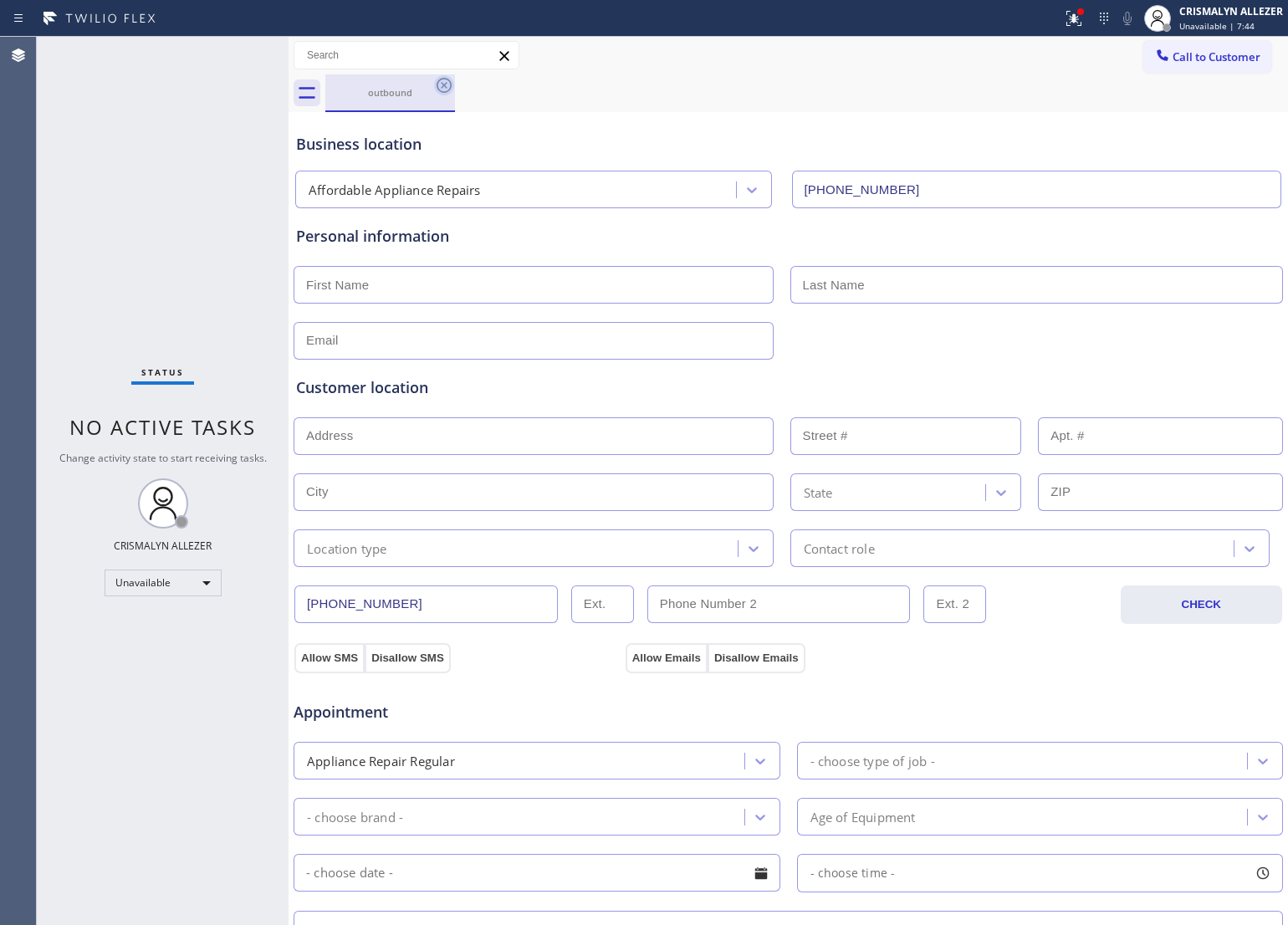
click at [442, 89] on icon at bounding box center [444, 85] width 20 height 20
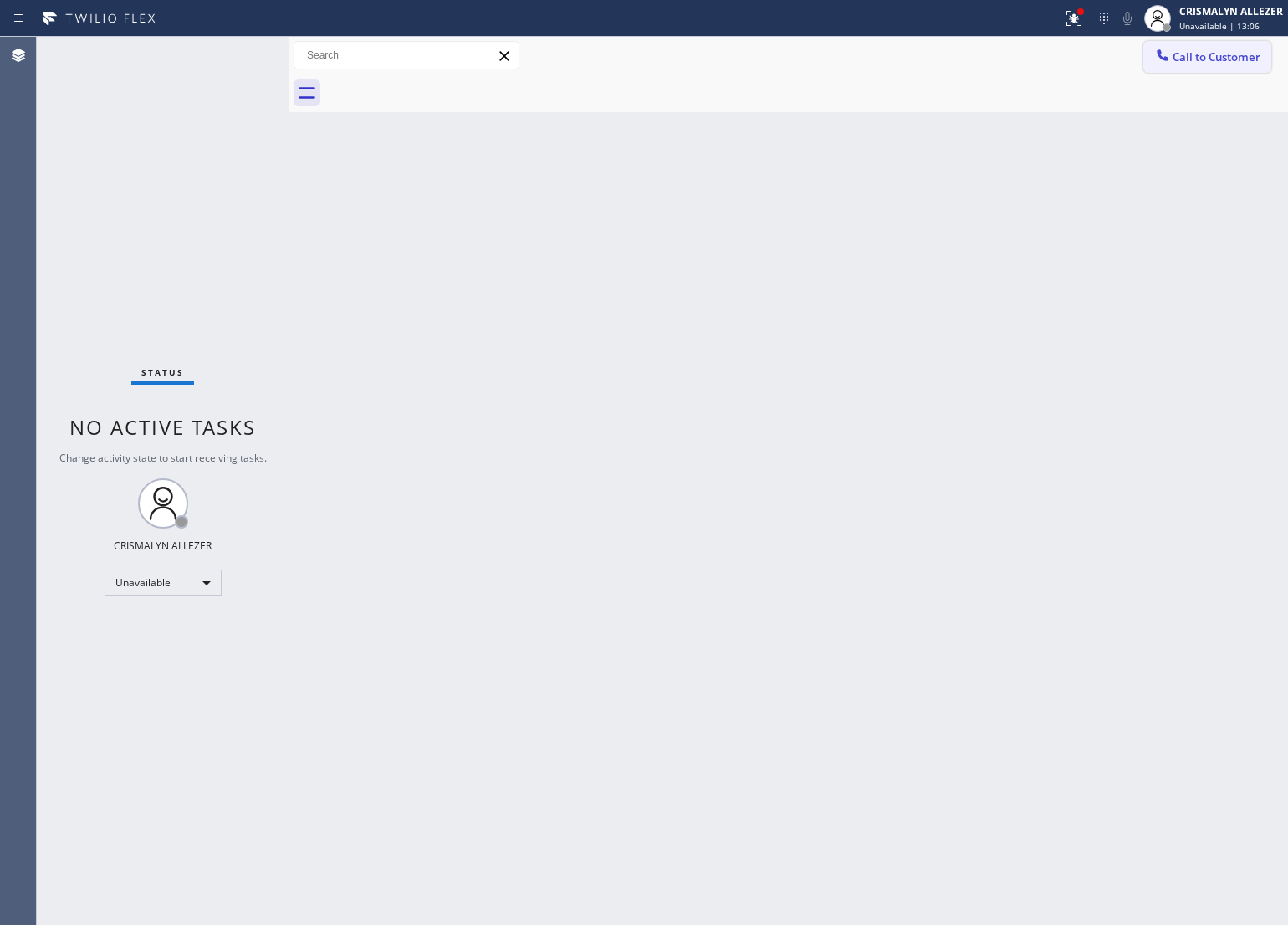
click at [1243, 62] on span "Call to Customer" at bounding box center [1216, 57] width 88 height 15
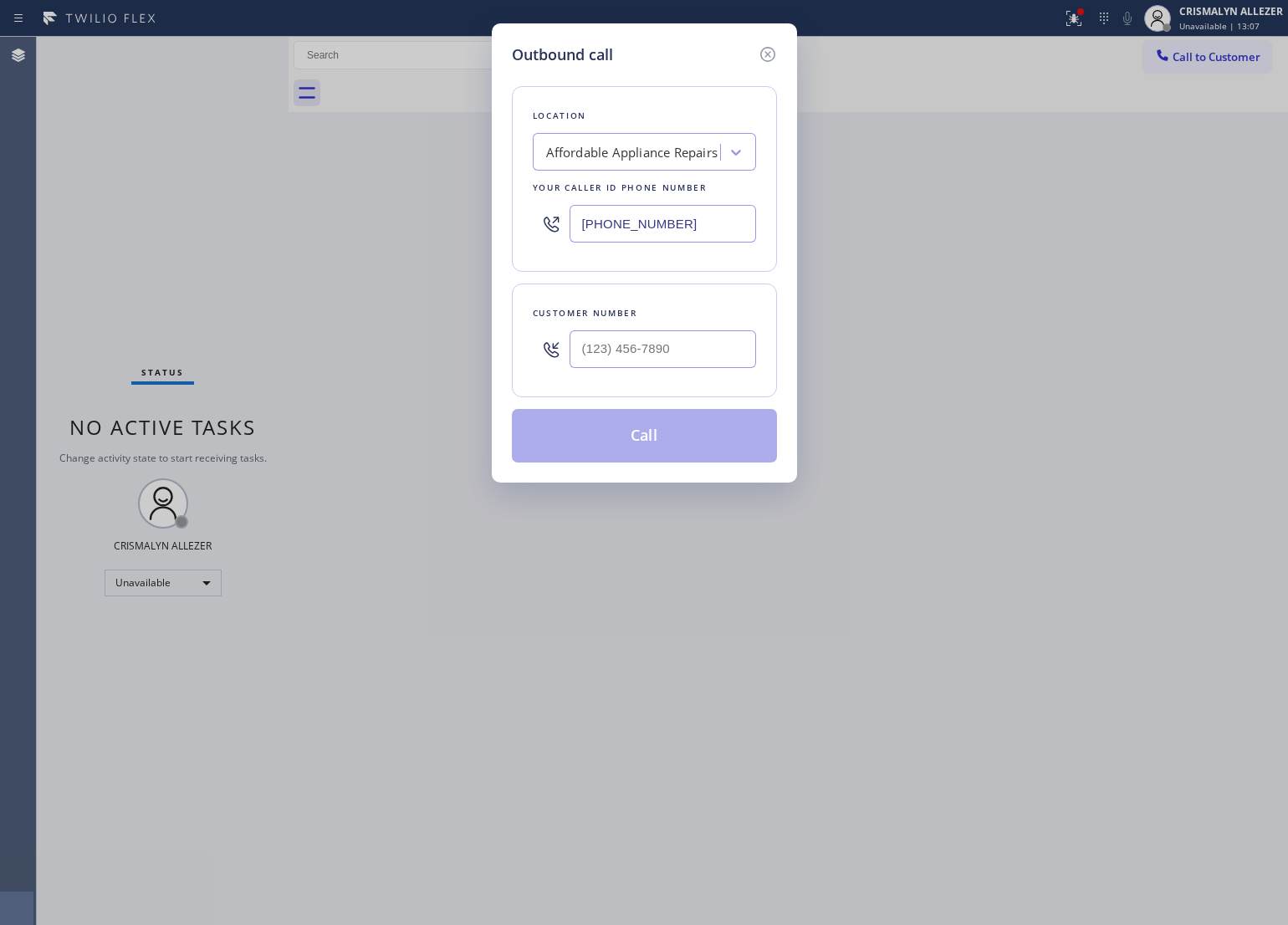
drag, startPoint x: 600, startPoint y: 233, endPoint x: 287, endPoint y: 247, distance: 313.3
click at [319, 247] on div "Outbound call Location Affordable Appliance Repairs Your caller id phone number…" at bounding box center [644, 462] width 1288 height 925
paste input "858) 943-4889"
type input "[PHONE_NUMBER]"
click at [697, 350] on input "(___) ___-____" at bounding box center [663, 349] width 186 height 38
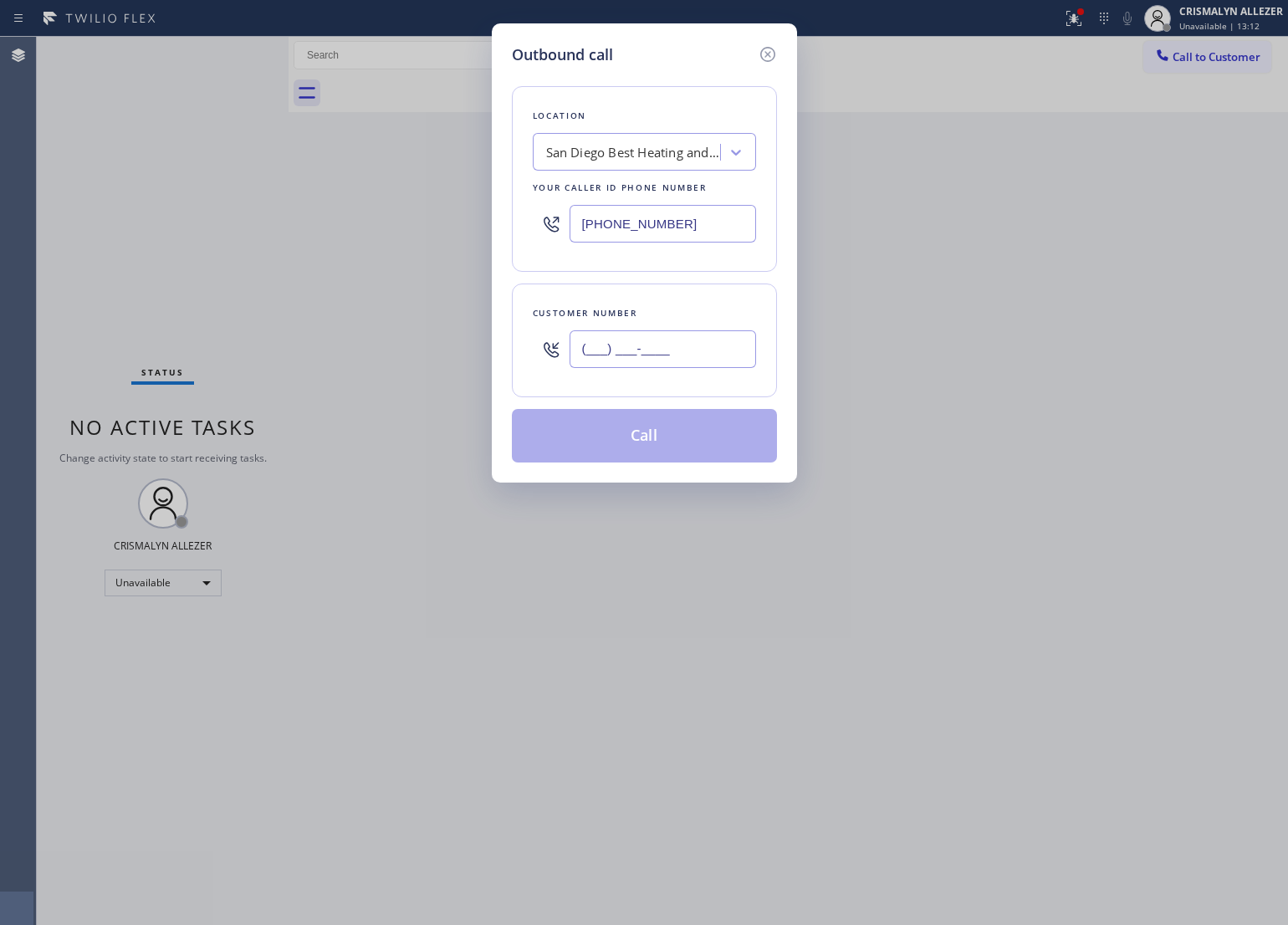
paste input "516) 312-6905"
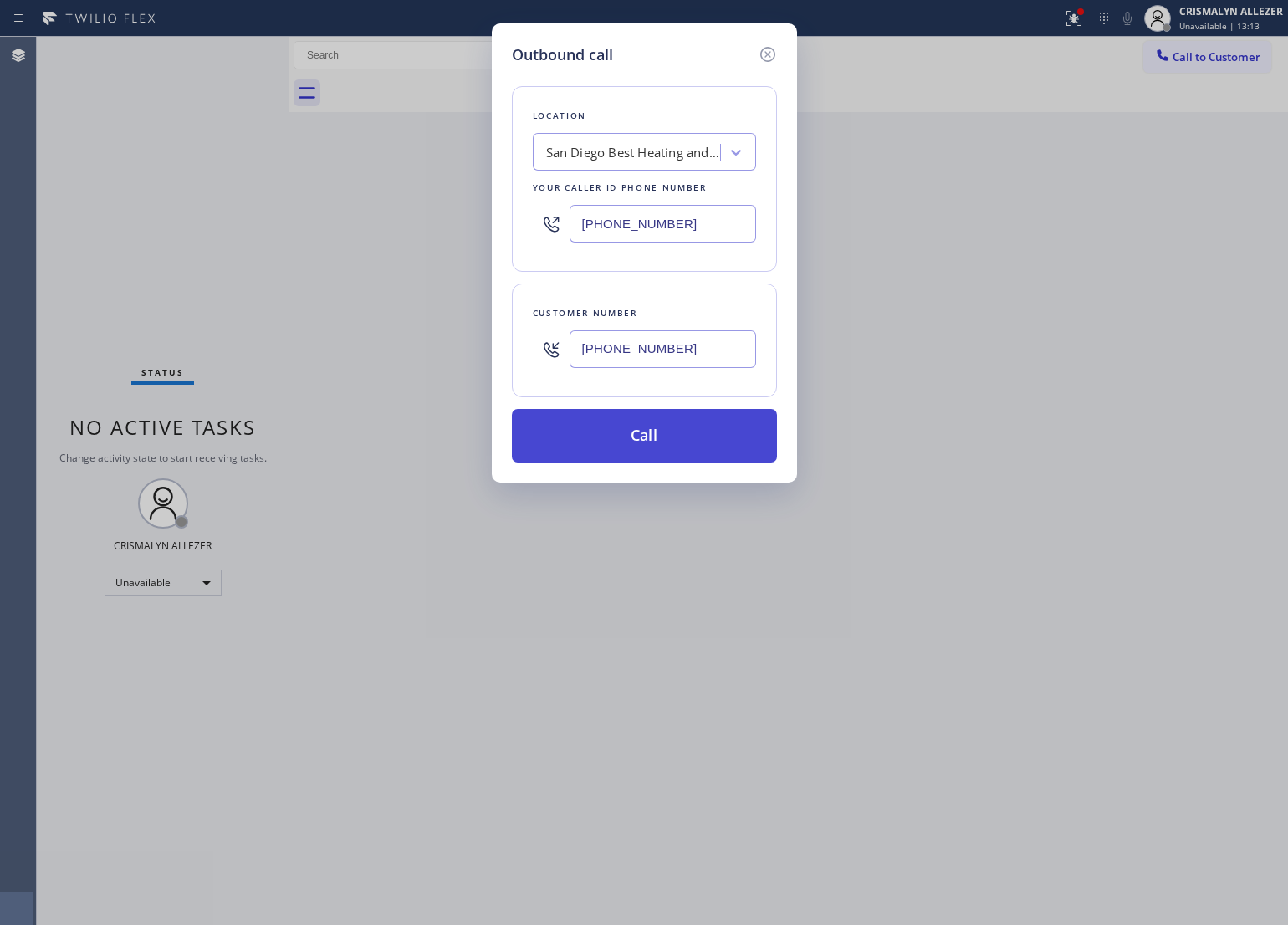
type input "[PHONE_NUMBER]"
click at [655, 437] on button "Call" at bounding box center [644, 436] width 266 height 54
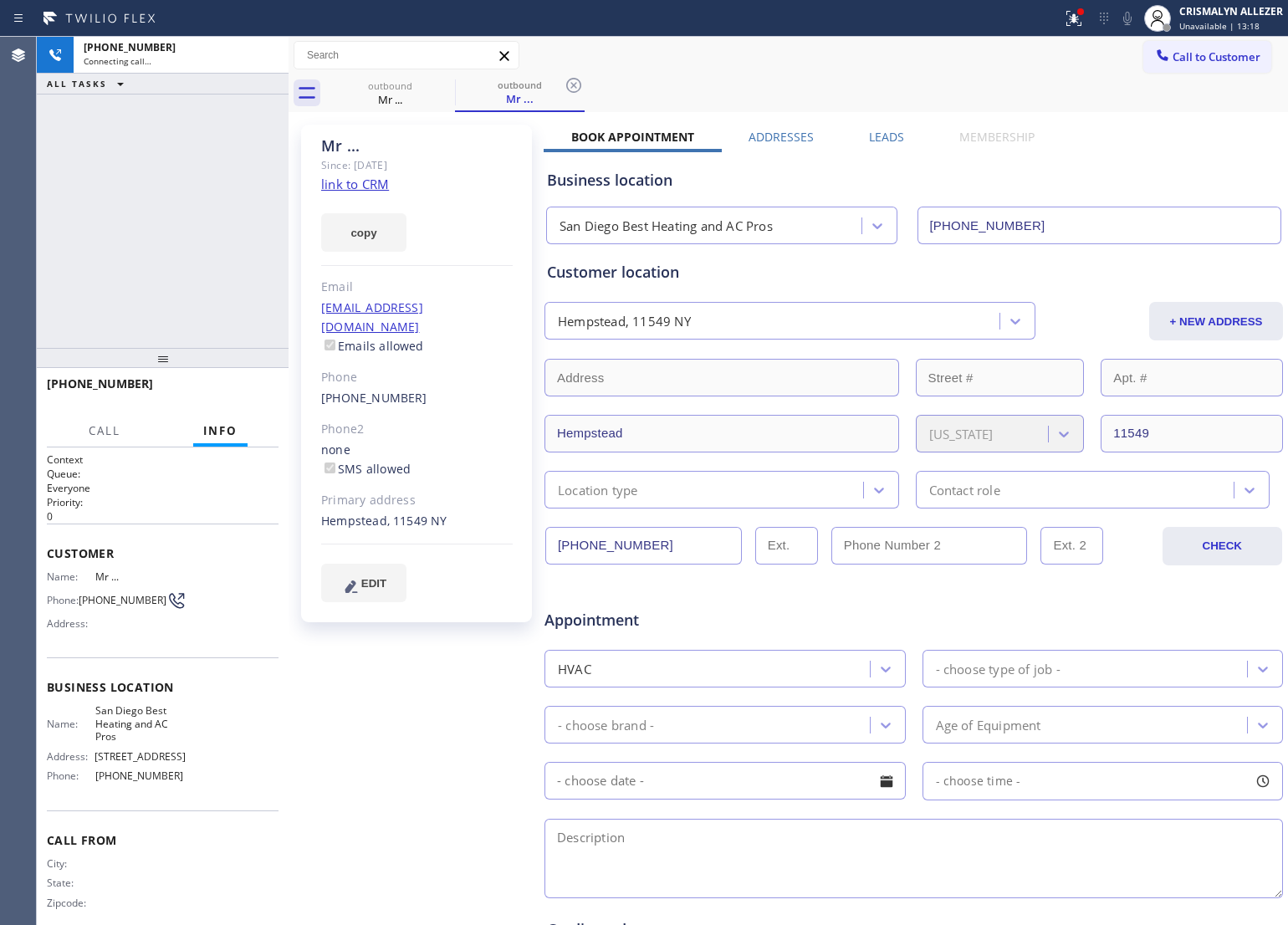
type input "[PHONE_NUMBER]"
click at [223, 398] on button "HANG UP" at bounding box center [239, 391] width 78 height 24
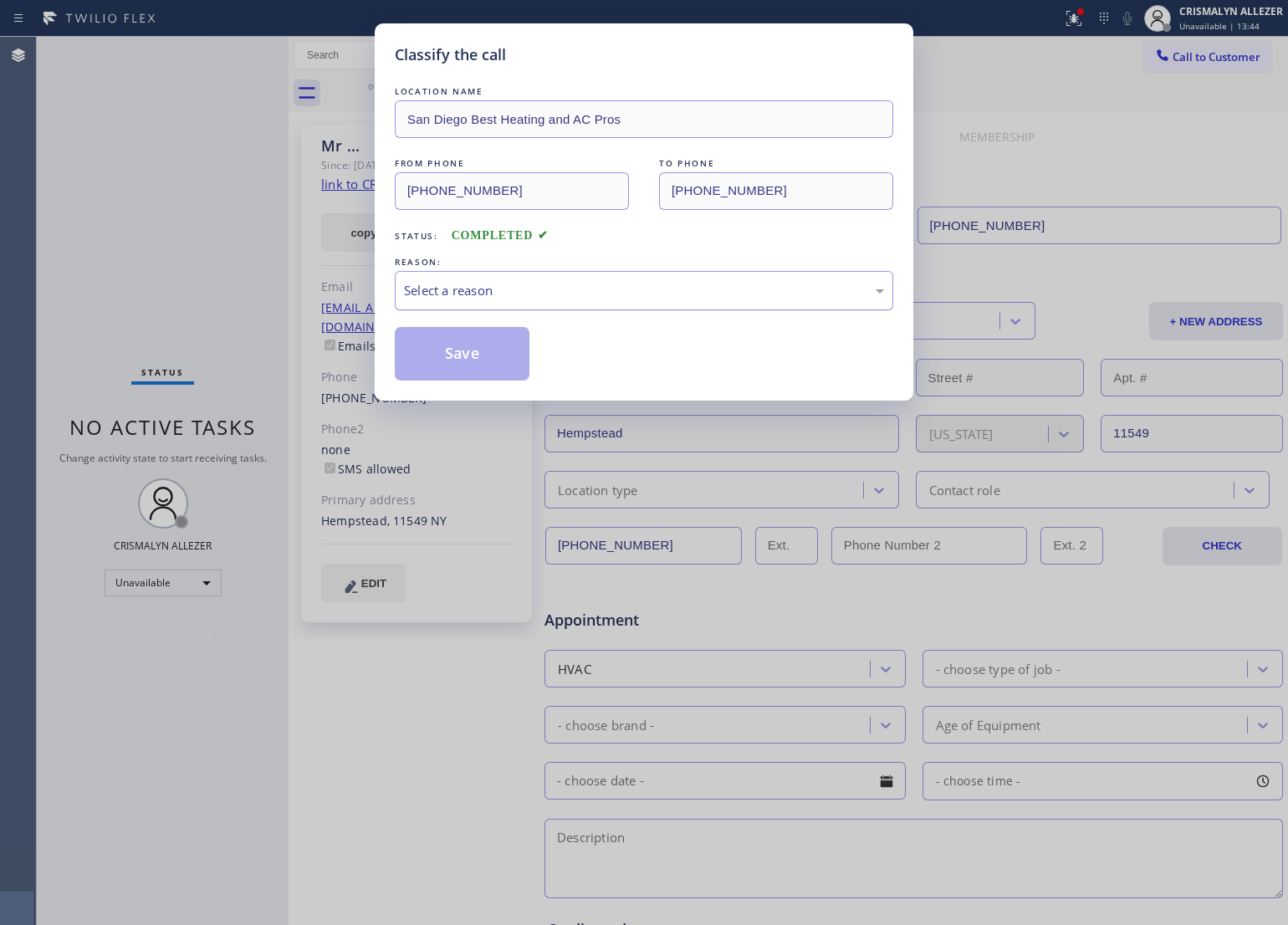
click at [650, 295] on div "Select a reason" at bounding box center [644, 290] width 480 height 19
click at [452, 373] on button "Save" at bounding box center [462, 354] width 135 height 54
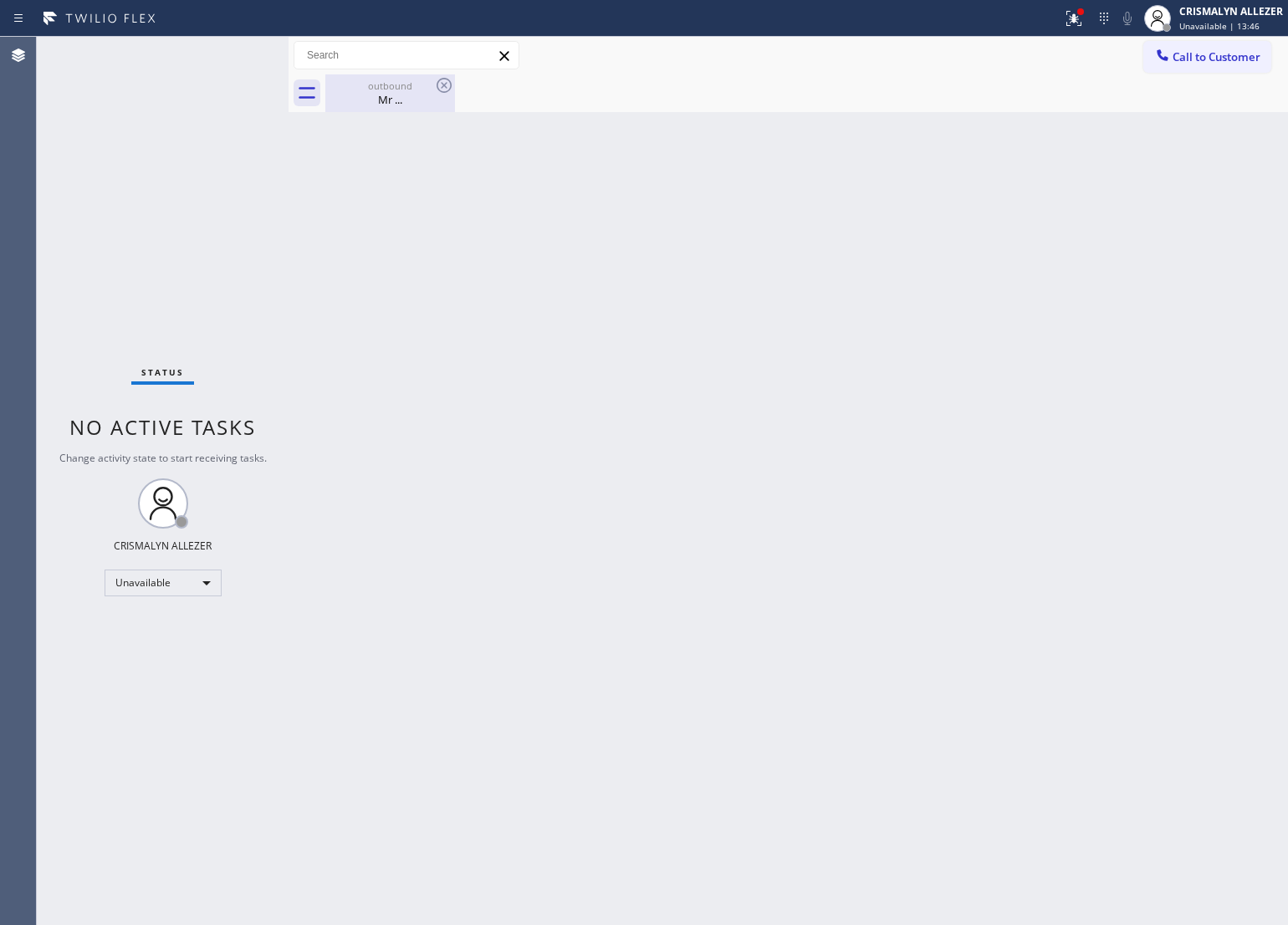
click at [383, 102] on div "Mr ..." at bounding box center [390, 99] width 126 height 15
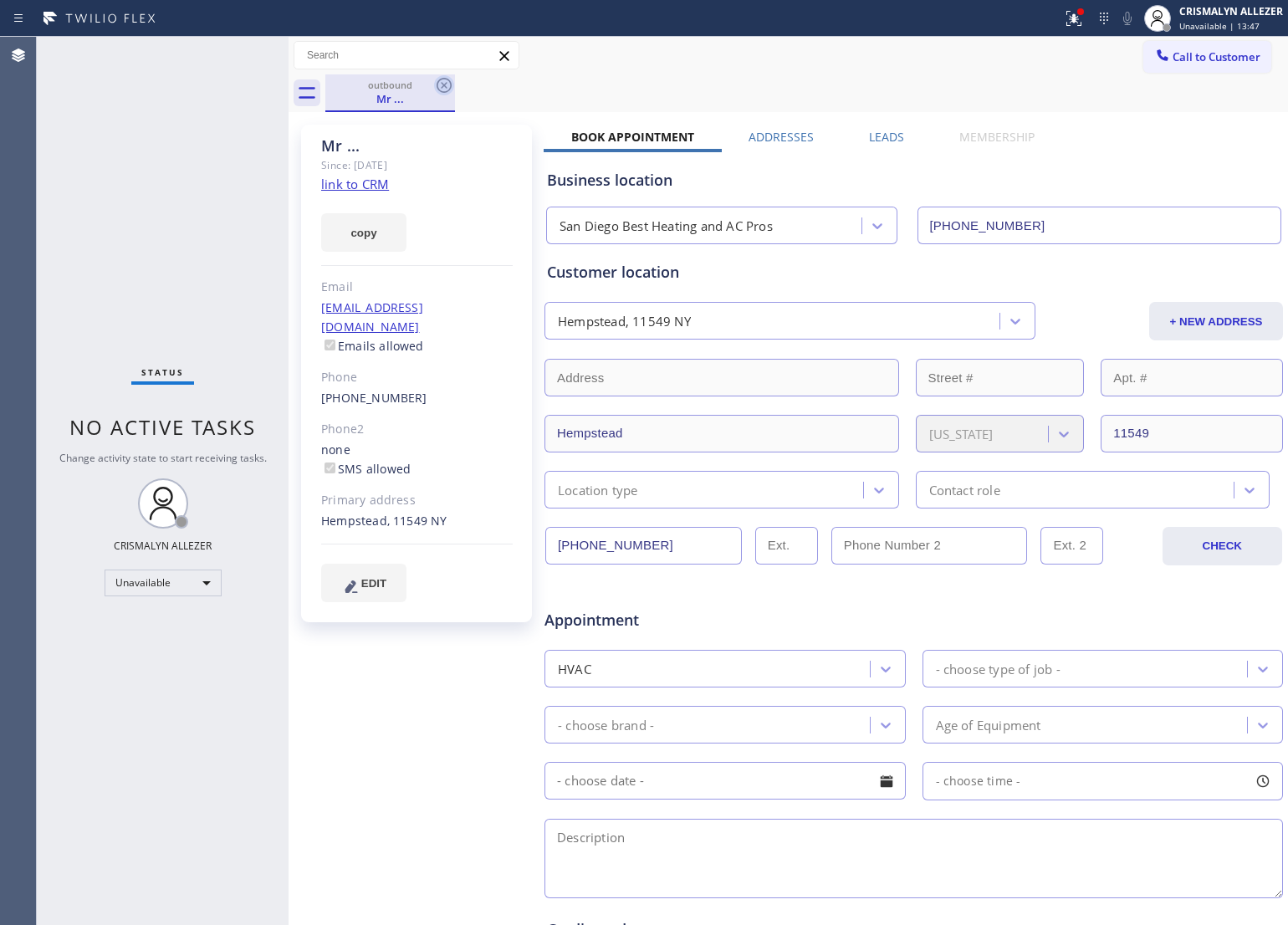
click at [439, 84] on icon at bounding box center [444, 85] width 20 height 20
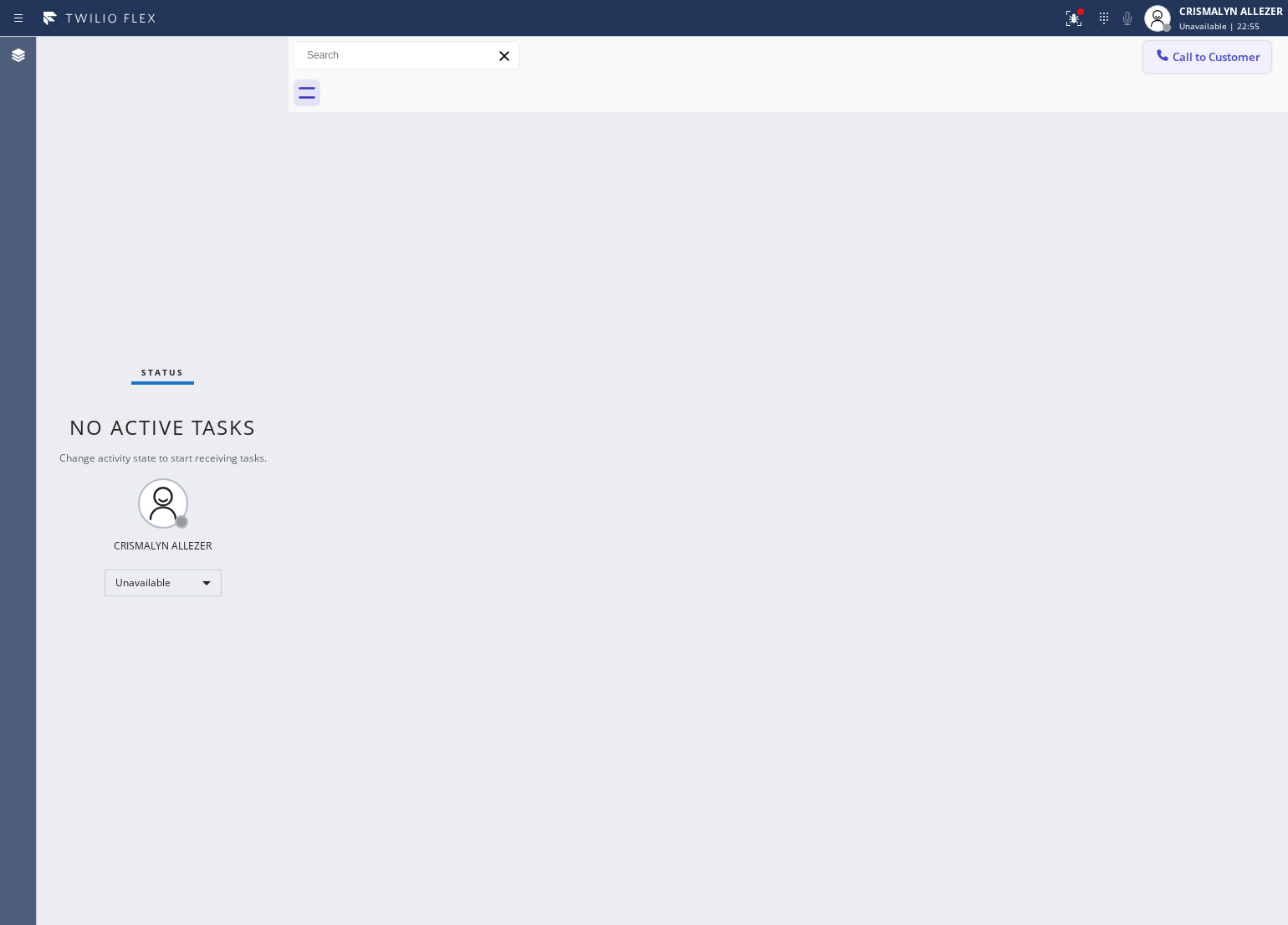
click at [1203, 61] on span "Call to Customer" at bounding box center [1216, 57] width 88 height 15
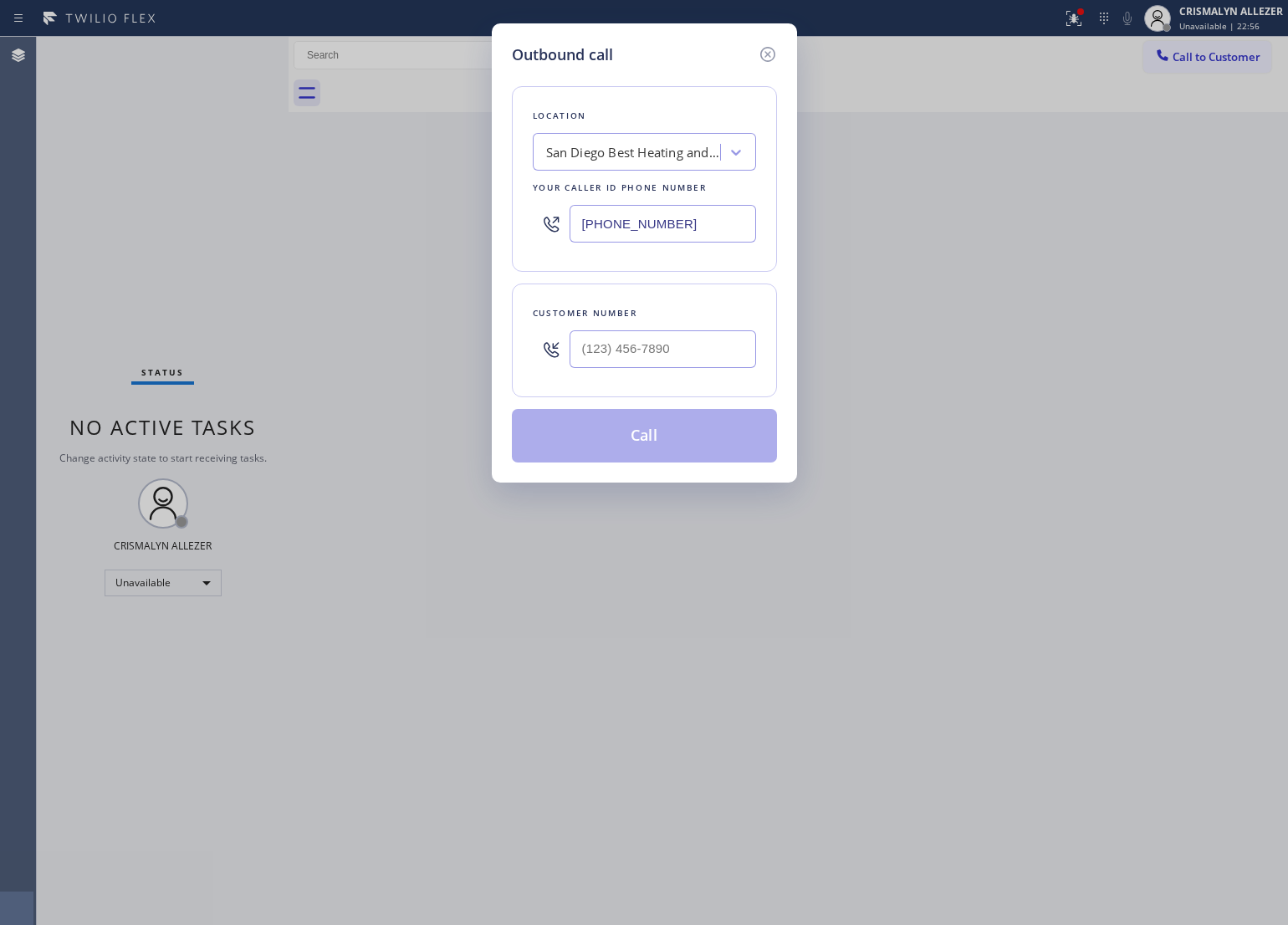
drag, startPoint x: 715, startPoint y: 231, endPoint x: 423, endPoint y: 229, distance: 292.0
click at [423, 229] on div "Outbound call Location [GEOGRAPHIC_DATA] Best Heating and AC Pros Your caller i…" at bounding box center [644, 462] width 1288 height 925
paste input "562) 309-4505"
type input "[PHONE_NUMBER]"
click at [711, 357] on input "(___) ___-____" at bounding box center [663, 349] width 186 height 38
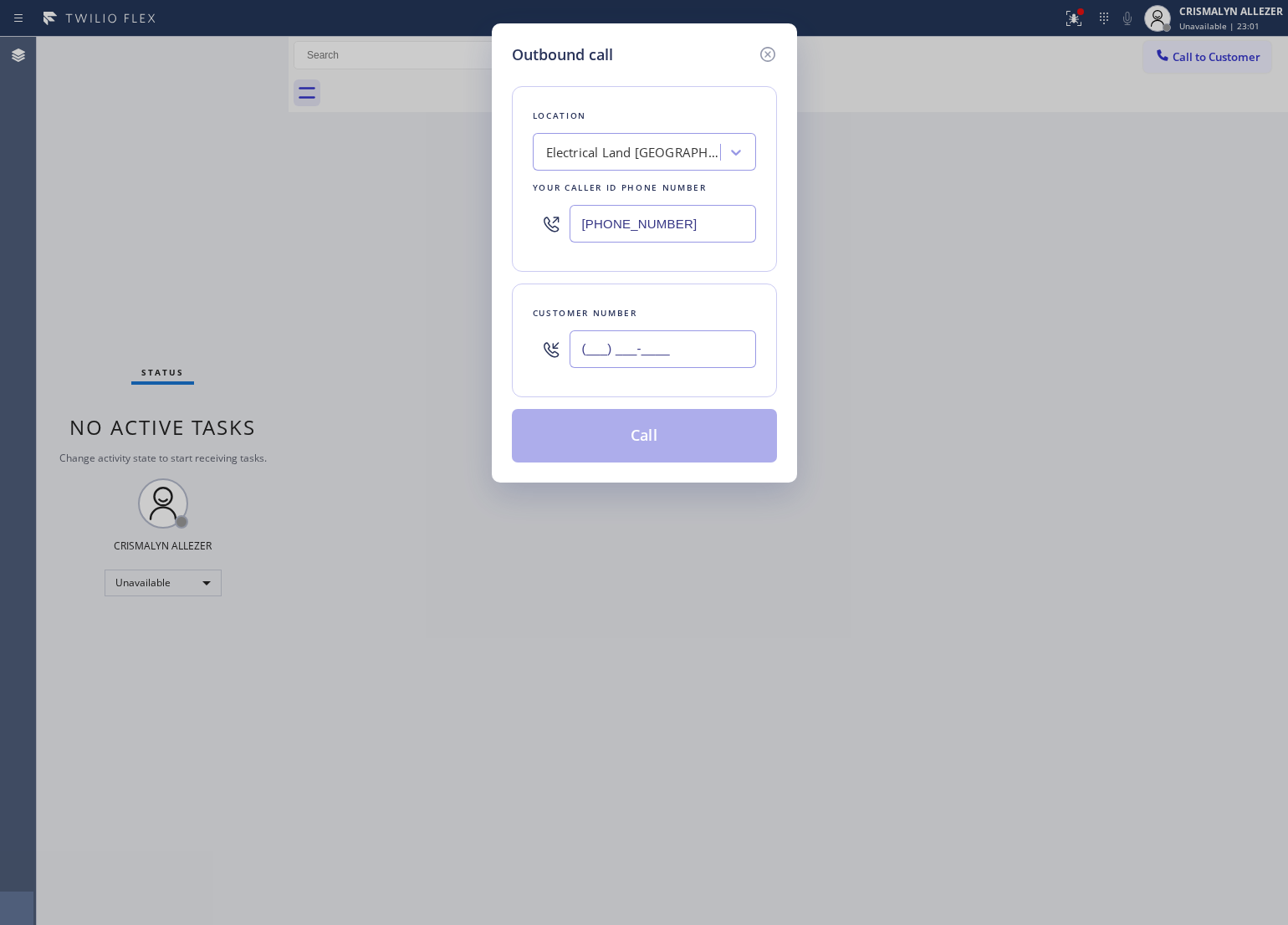
paste input "562) 900-4218"
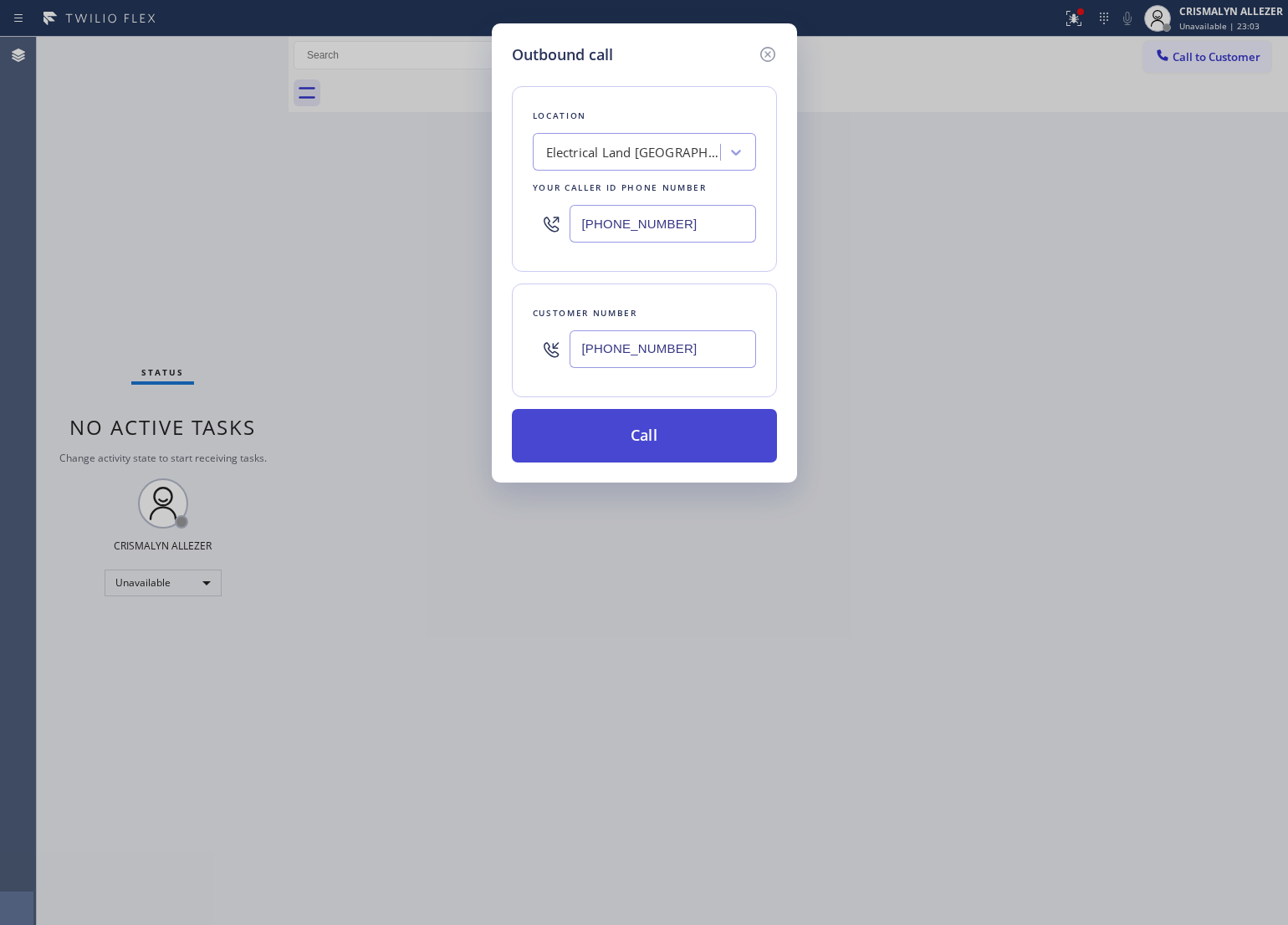
type input "[PHONE_NUMBER]"
click at [645, 445] on button "Call" at bounding box center [644, 436] width 266 height 54
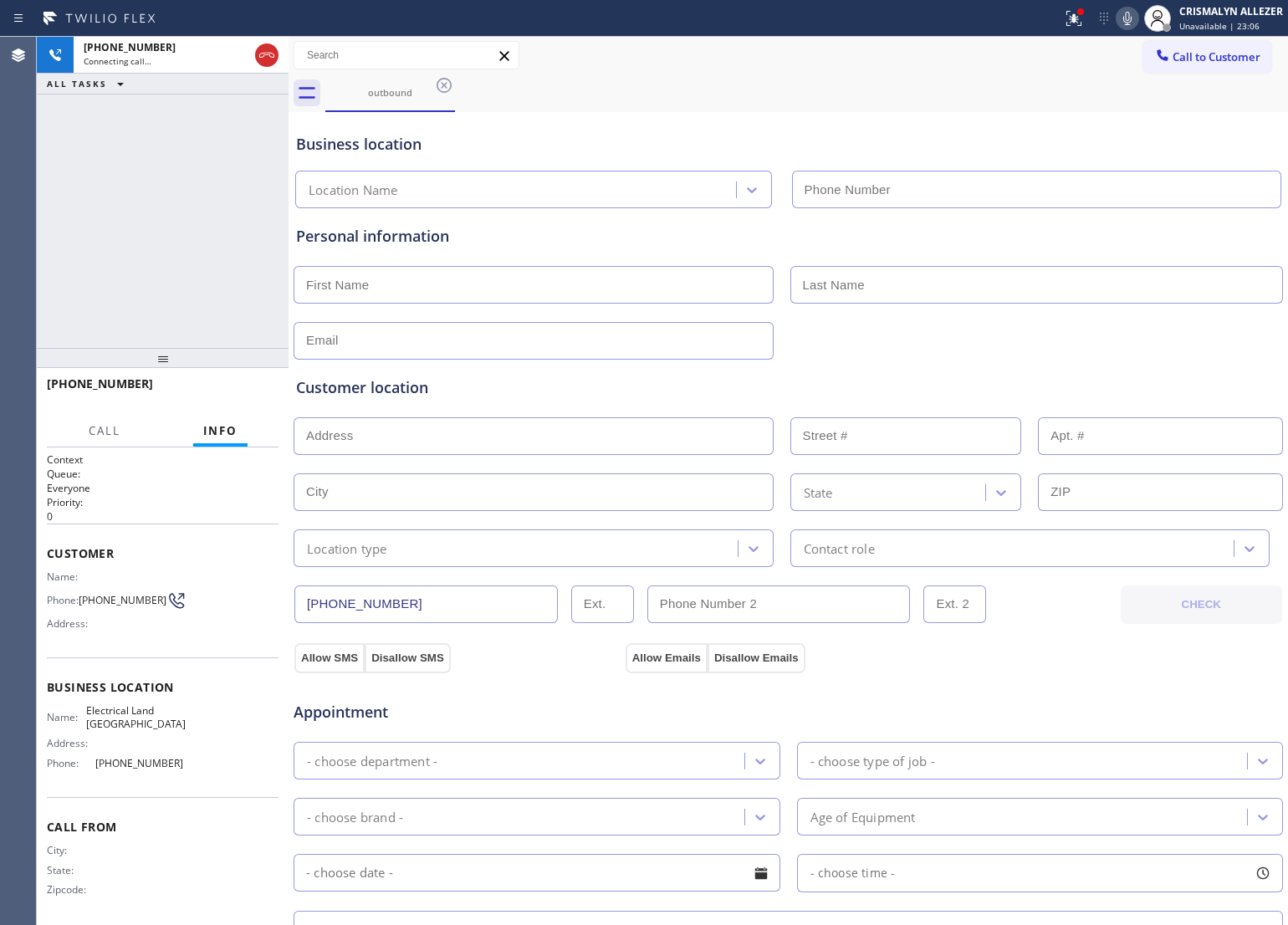
type input "[PHONE_NUMBER]"
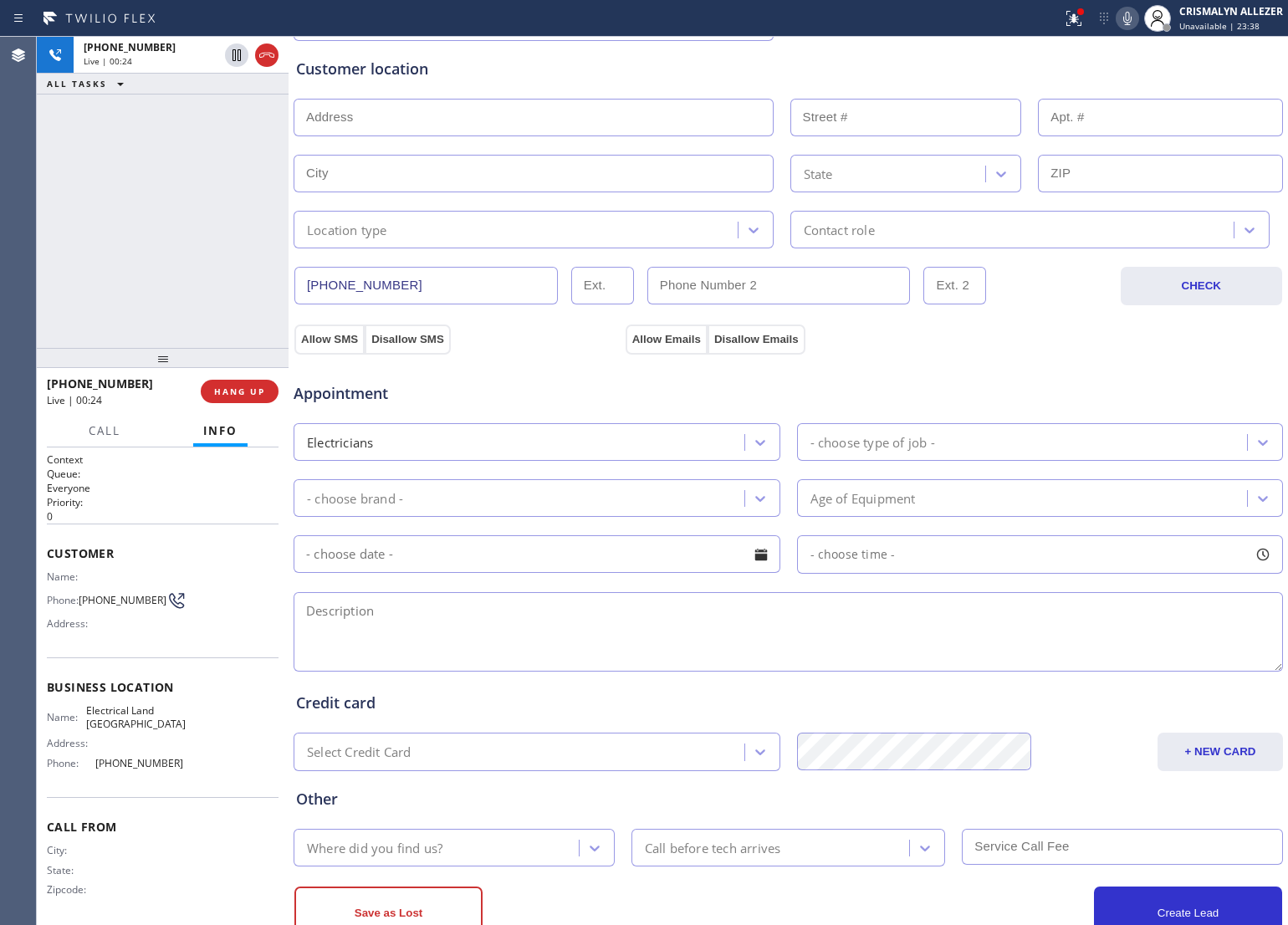
scroll to position [374, 0]
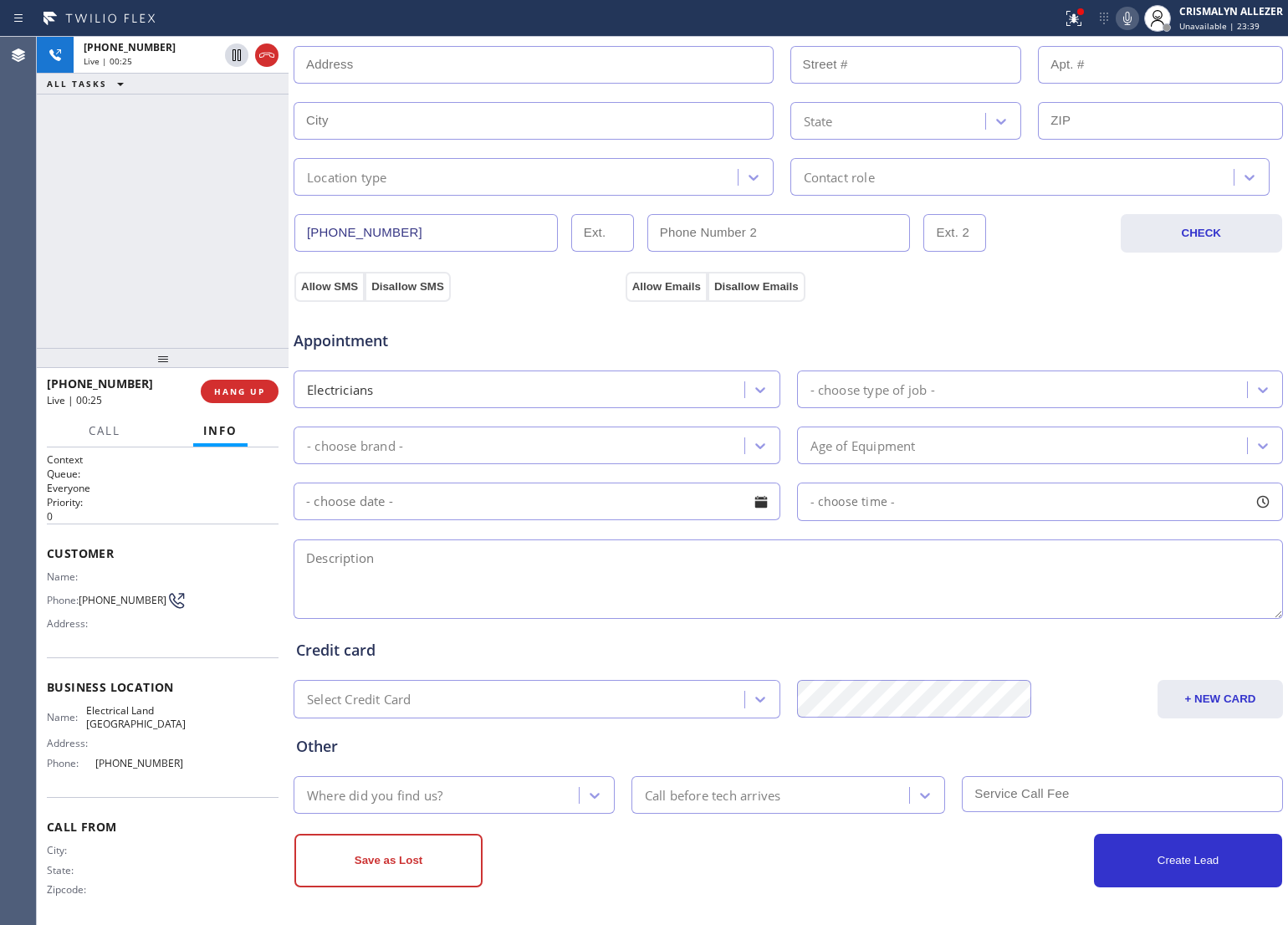
click at [428, 557] on textarea at bounding box center [788, 579] width 990 height 79
paste textarea "been turning on the pool pump now, it's been tripping the breaker to shut off/h…"
click at [775, 554] on textarea "been turning on the pool pump now, it's been tripping the breaker to shut off/h…" at bounding box center [788, 579] width 990 height 79
click at [913, 557] on textarea "been turning on the pool pump now, it's been tripping the breaker to shut off |…" at bounding box center [788, 579] width 990 height 79
click at [909, 566] on textarea "been turning on the pool pump now, it's been tripping the breaker to shut off |…" at bounding box center [788, 579] width 990 height 79
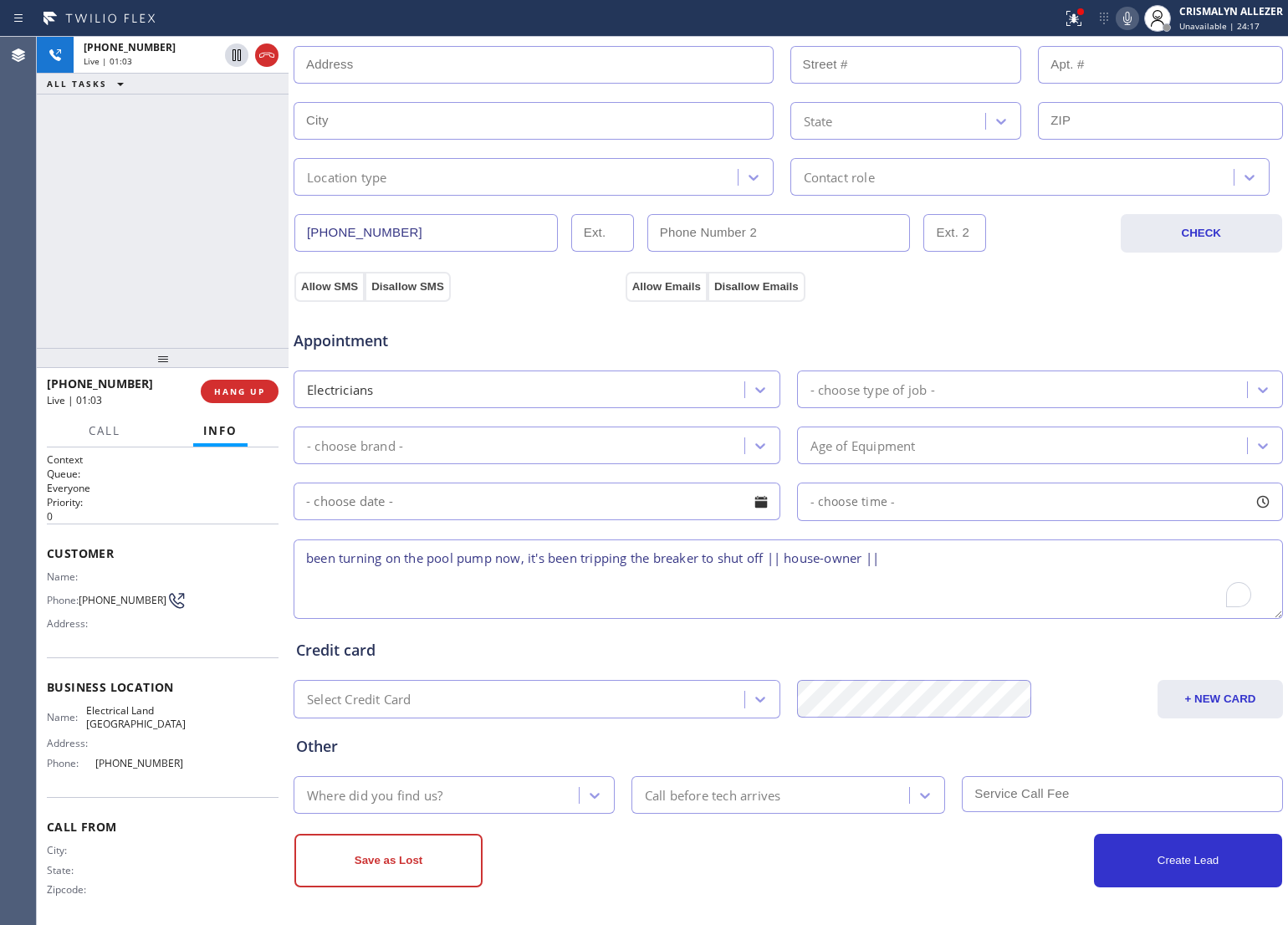
paste textarea "[STREET_ADDRESS][PERSON_NAME]"
click at [1125, 23] on icon at bounding box center [1128, 19] width 20 height 20
drag, startPoint x: 301, startPoint y: 557, endPoint x: 1177, endPoint y: 574, distance: 876.2
click at [1177, 574] on textarea "been turning on the pool pump now, it's been tripping the breaker to shut off |…" at bounding box center [788, 579] width 990 height 79
click at [808, 341] on div "Appointment" at bounding box center [788, 331] width 993 height 43
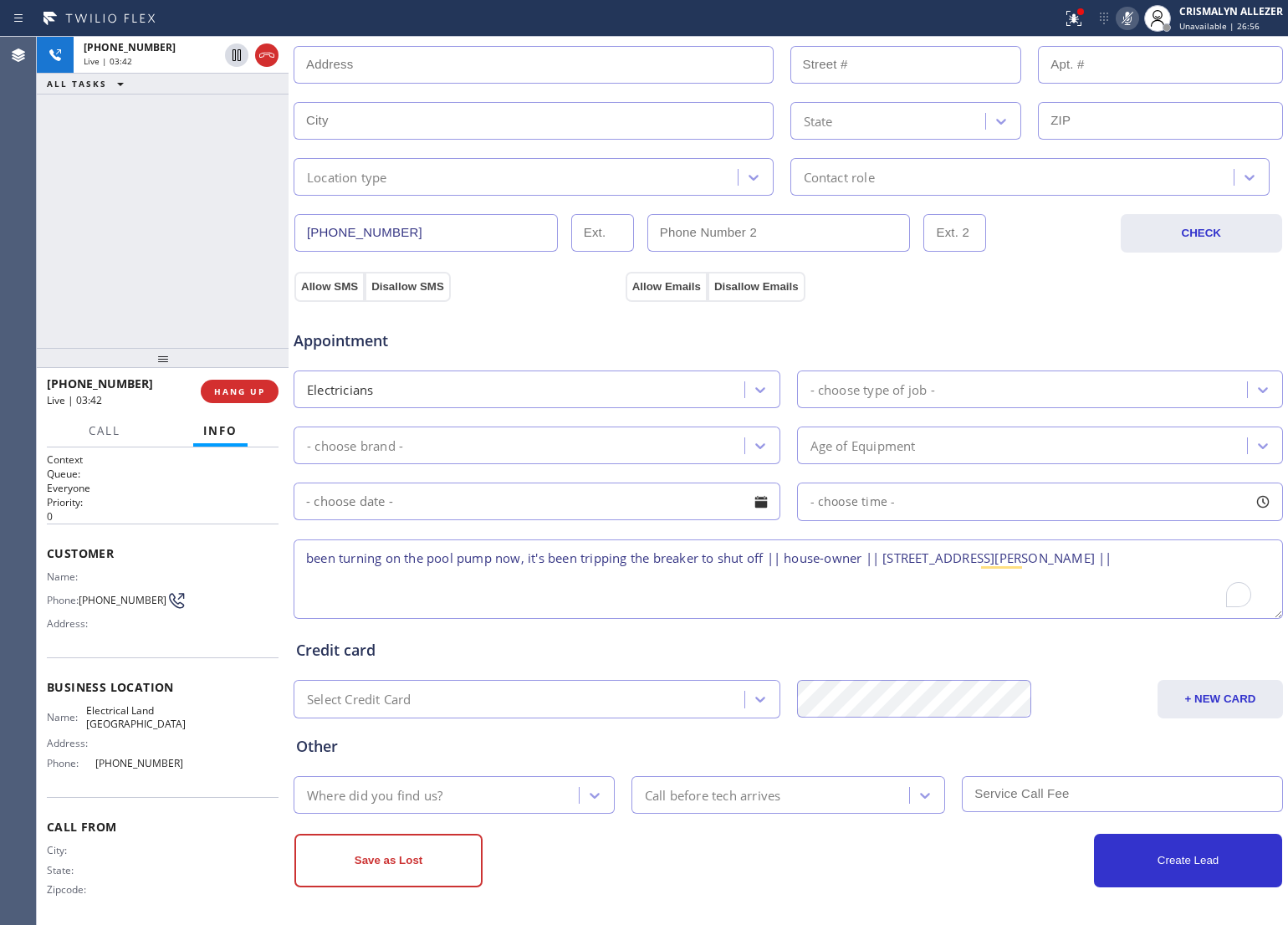
click at [648, 587] on textarea "been turning on the pool pump now, it's been tripping the breaker to shut off |…" at bounding box center [788, 579] width 990 height 79
click at [1124, 19] on icon at bounding box center [1128, 19] width 20 height 20
click at [793, 303] on div "Appointment Electricians - choose type of job - - choose brand - Age of Equipme…" at bounding box center [788, 461] width 991 height 321
click at [621, 584] on textarea "been turning on the pool pump now, it's been tripping the breaker to shut off |…" at bounding box center [788, 579] width 990 height 79
click at [663, 583] on textarea "been turning on the pool pump now, it's been tripping the breaker to shut off |…" at bounding box center [788, 579] width 990 height 79
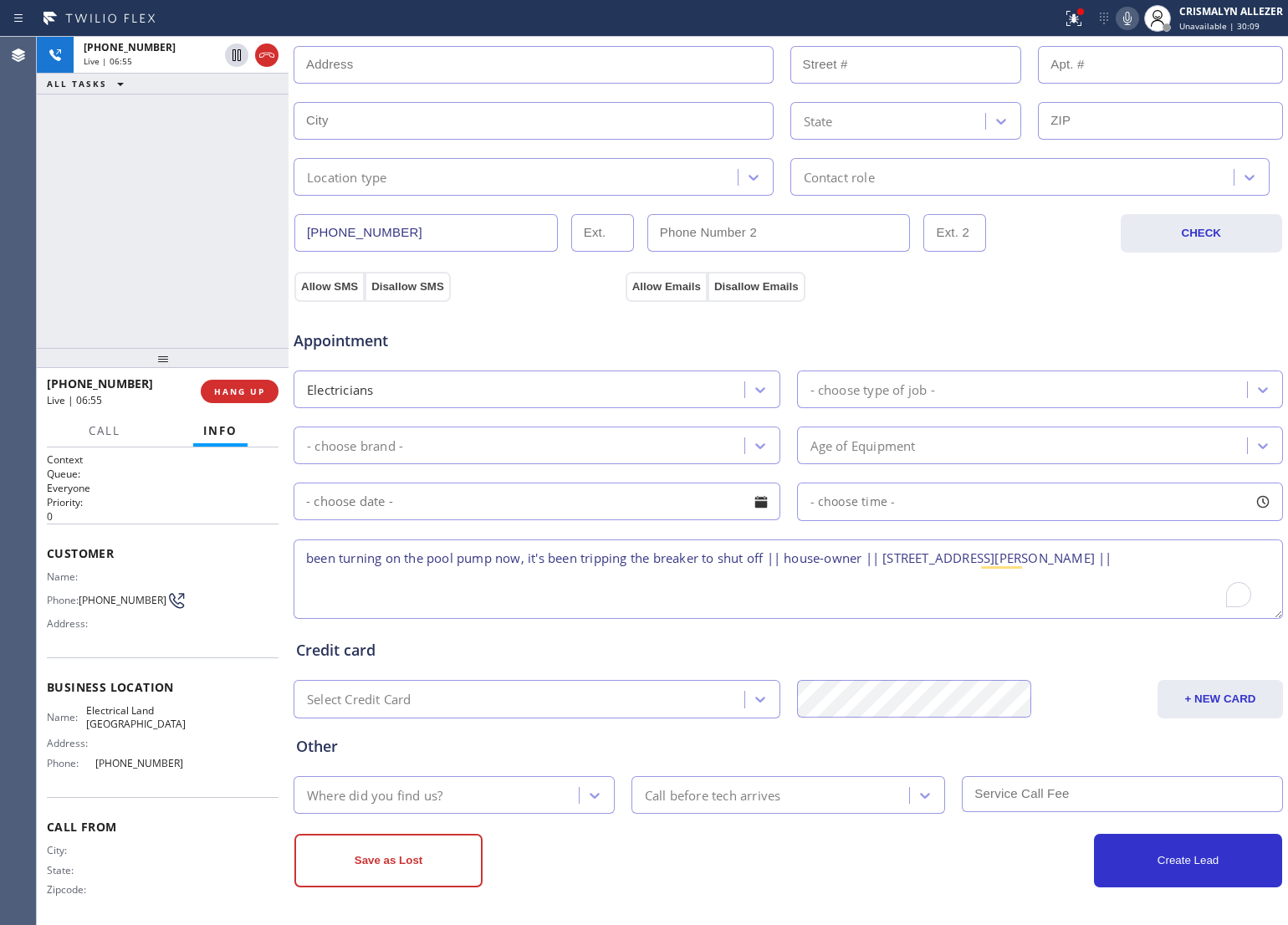
click at [1196, 561] on textarea "been turning on the pool pump now, it's been tripping the breaker to shut off |…" at bounding box center [788, 579] width 990 height 79
click at [306, 557] on textarea "been turning on the pool pump now, it's been tripping the breaker to shut off |…" at bounding box center [788, 579] width 990 height 79
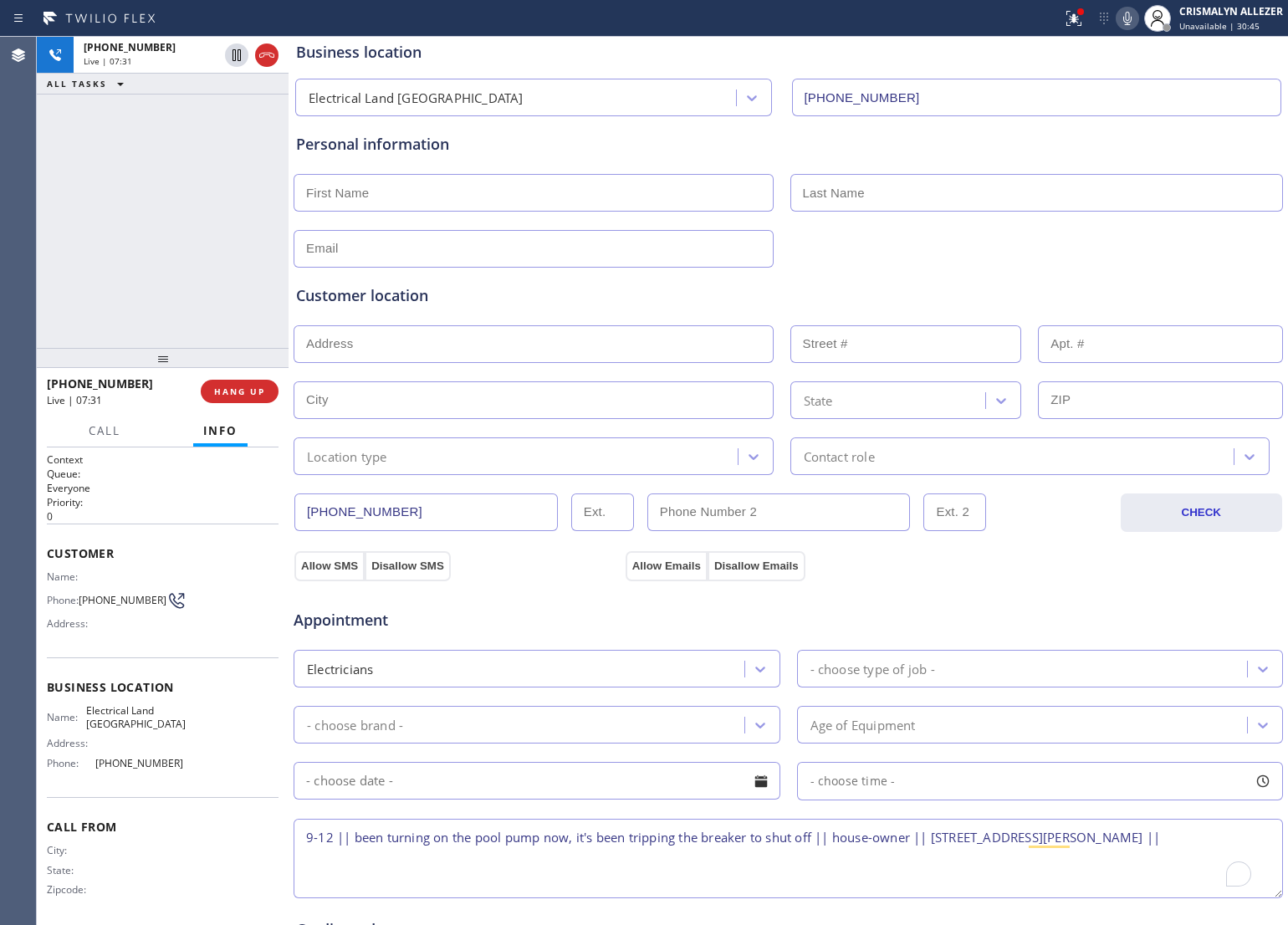
scroll to position [60, 0]
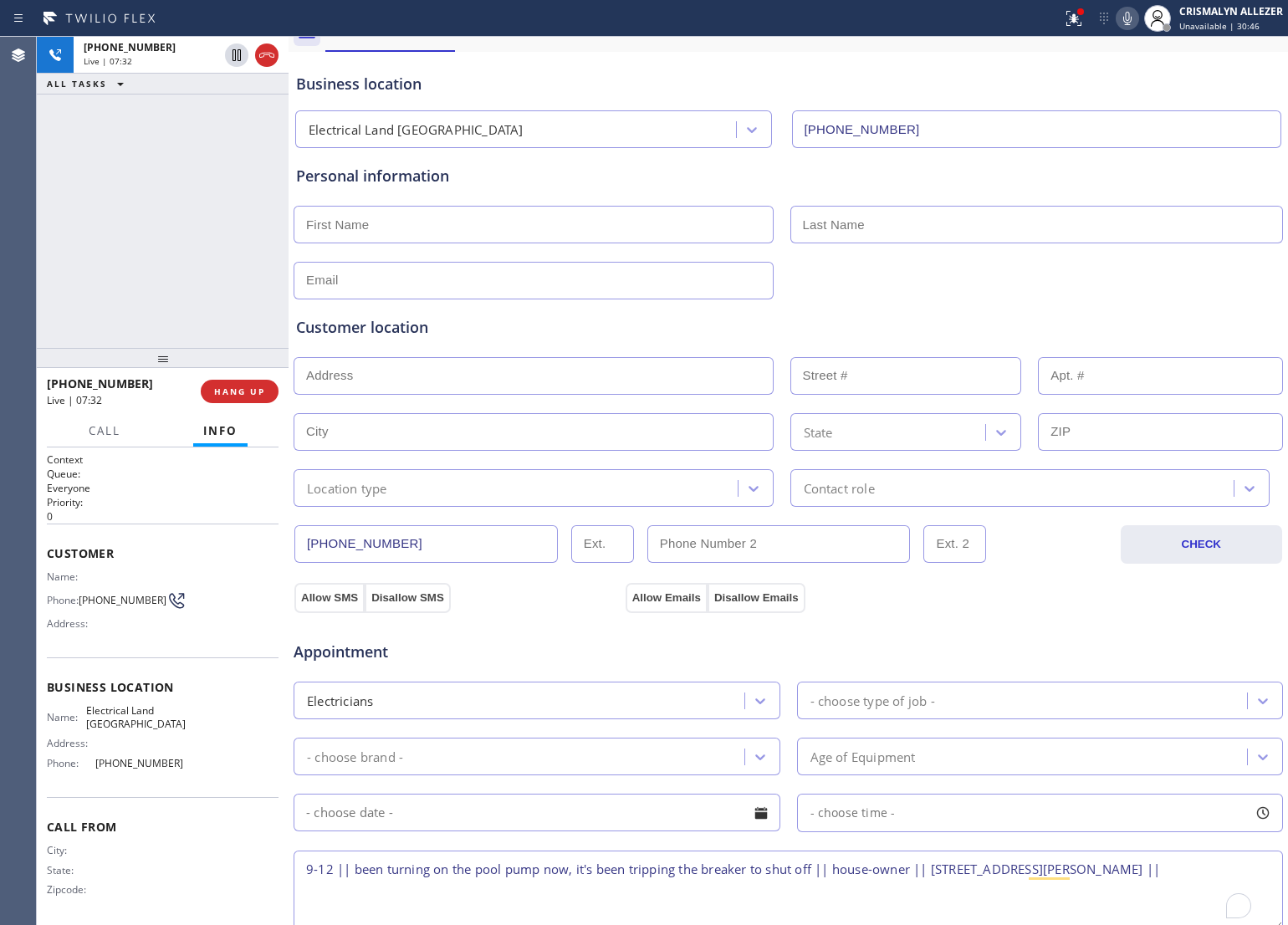
type textarea "9-12 || been turning on the pool pump now, it's been tripping the breaker to sh…"
click at [535, 281] on input "text" at bounding box center [534, 281] width 480 height 38
click at [402, 280] on input "[PERSON_NAME].[PERSON_NAME]" at bounding box center [534, 281] width 480 height 38
click at [437, 282] on input "[PERSON_NAME].[PERSON_NAME]" at bounding box center [534, 281] width 480 height 38
type input "[PERSON_NAME][EMAIL_ADDRESS][PERSON_NAME][DOMAIN_NAME]"
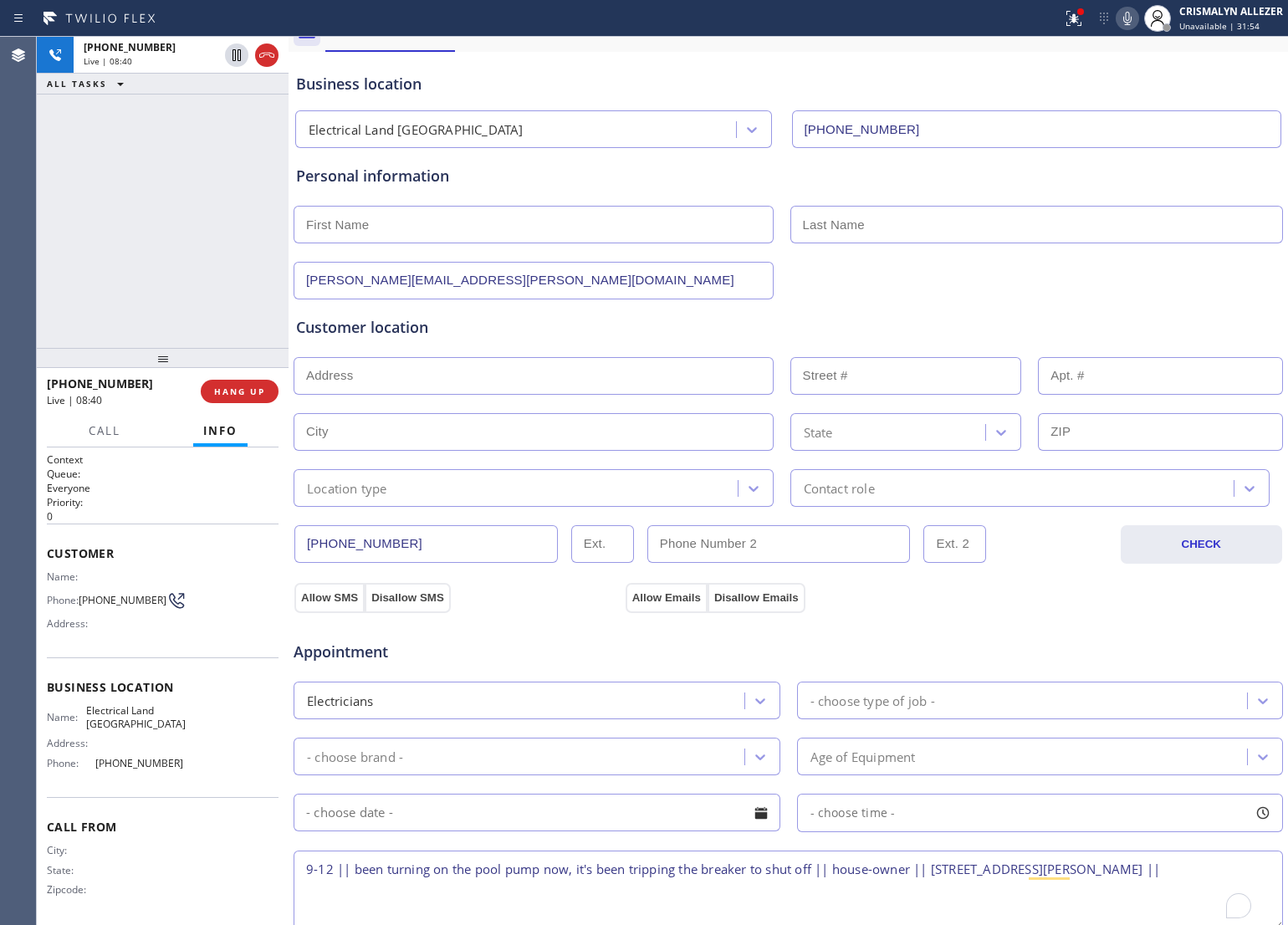
click at [477, 383] on input "text" at bounding box center [534, 376] width 480 height 38
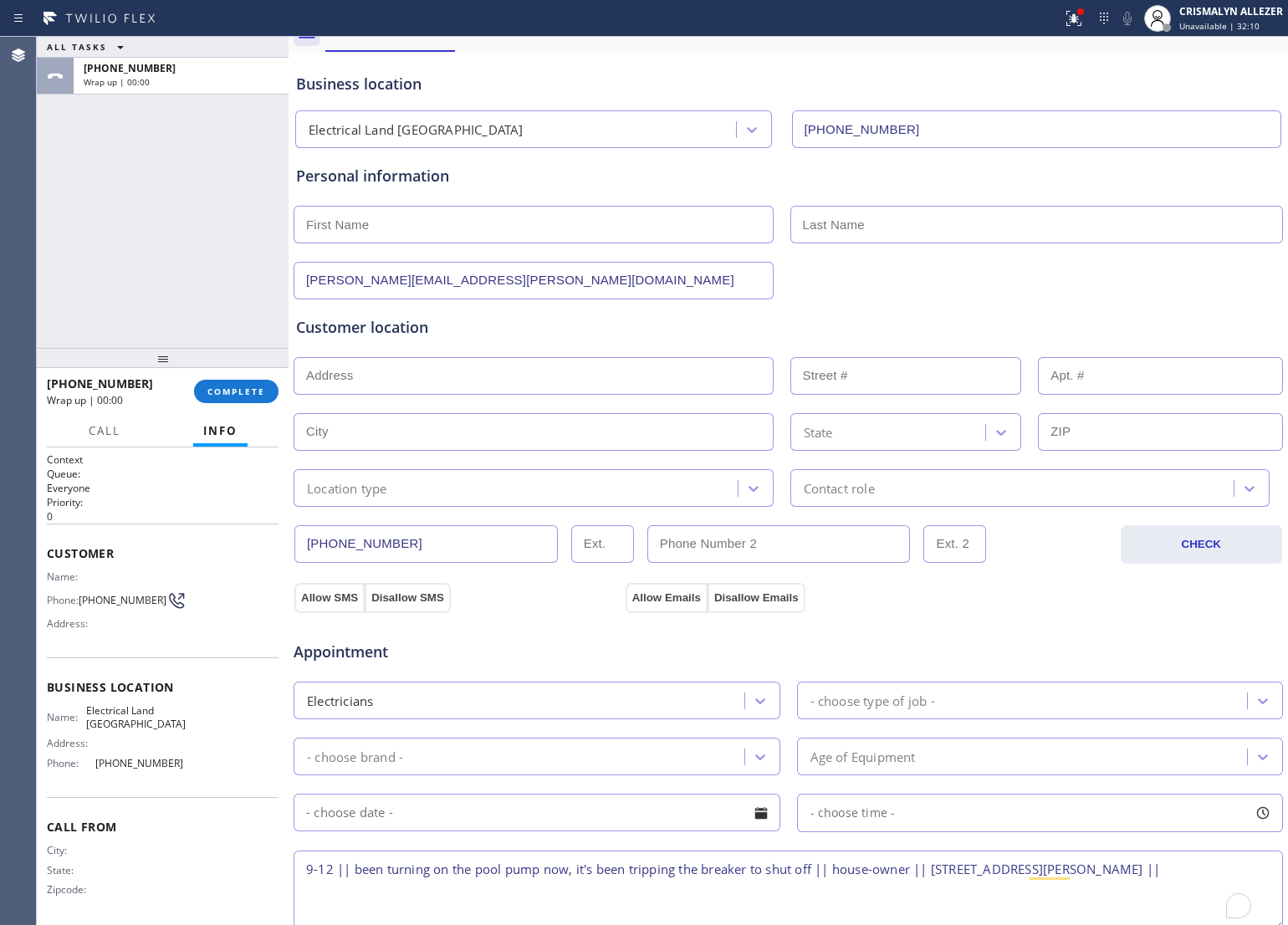
paste input "[STREET_ADDRESS][PERSON_NAME]"
type input "[STREET_ADDRESS][PERSON_NAME]"
type input "5419"
type input "[GEOGRAPHIC_DATA]"
type input "90808"
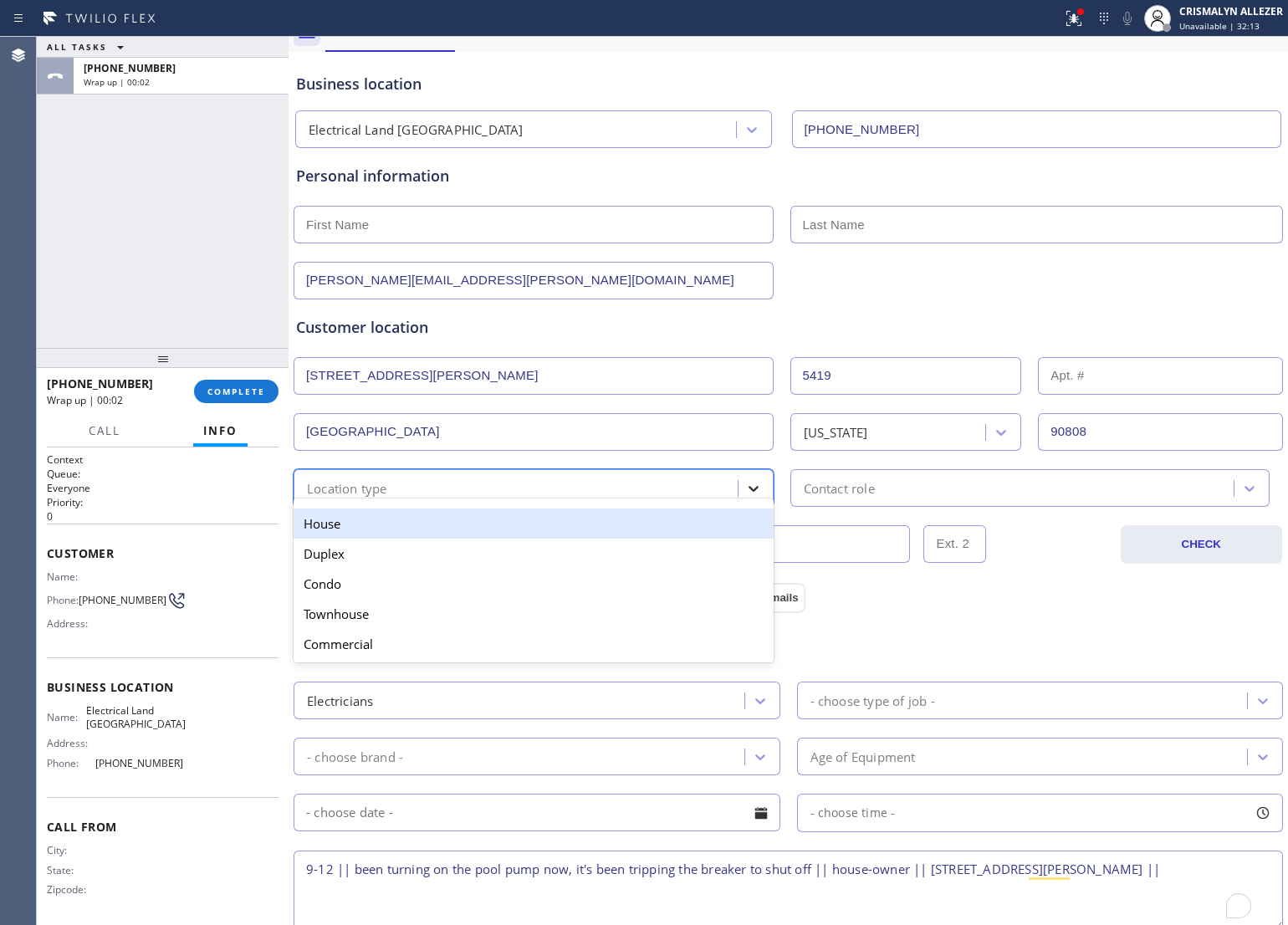
click at [738, 494] on div at bounding box center [754, 489] width 30 height 30
click at [645, 525] on div "House" at bounding box center [534, 524] width 480 height 30
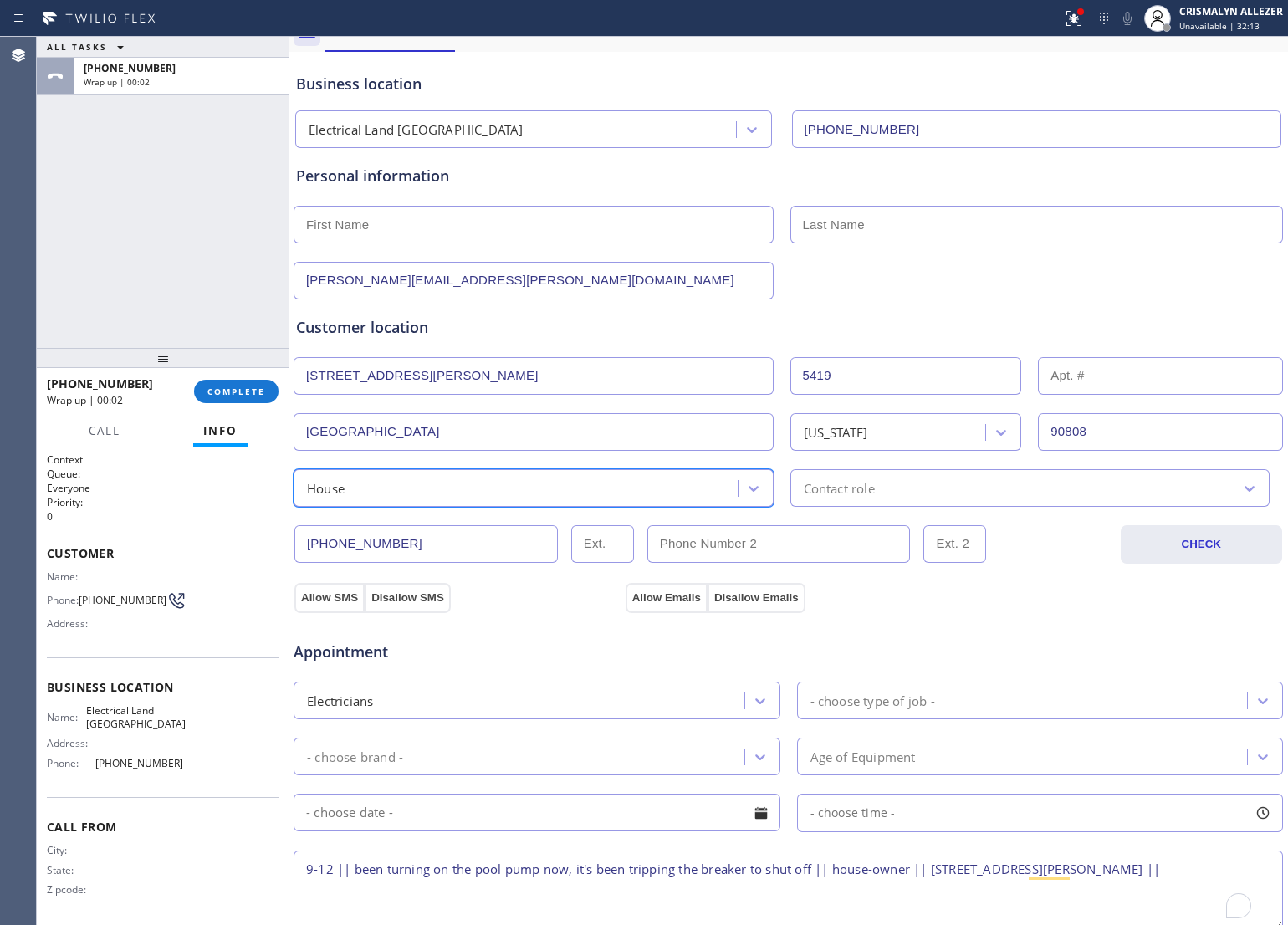
click at [891, 489] on div "Contact role" at bounding box center [1015, 488] width 439 height 30
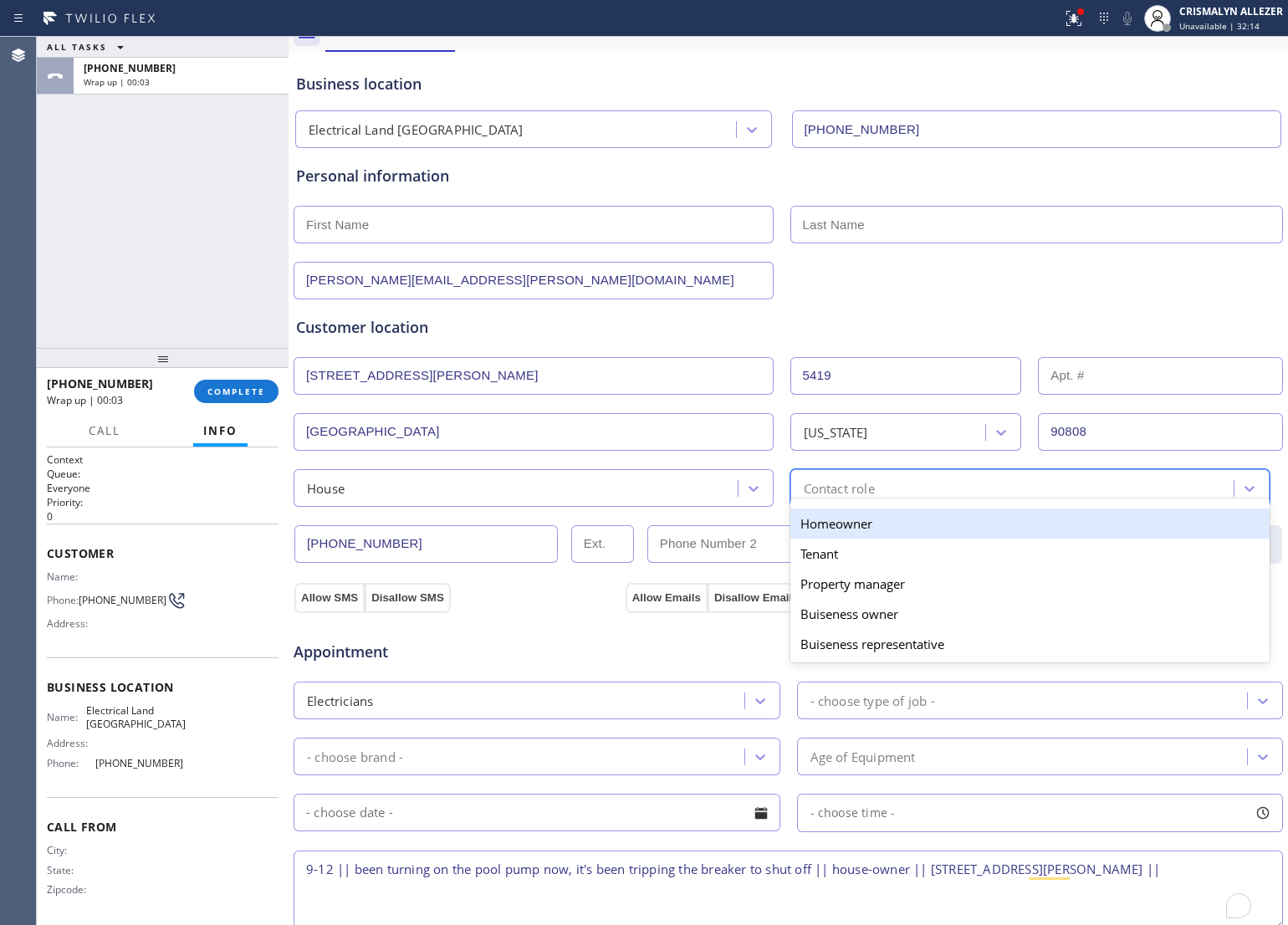
click at [838, 532] on div "Homeowner" at bounding box center [1031, 524] width 480 height 30
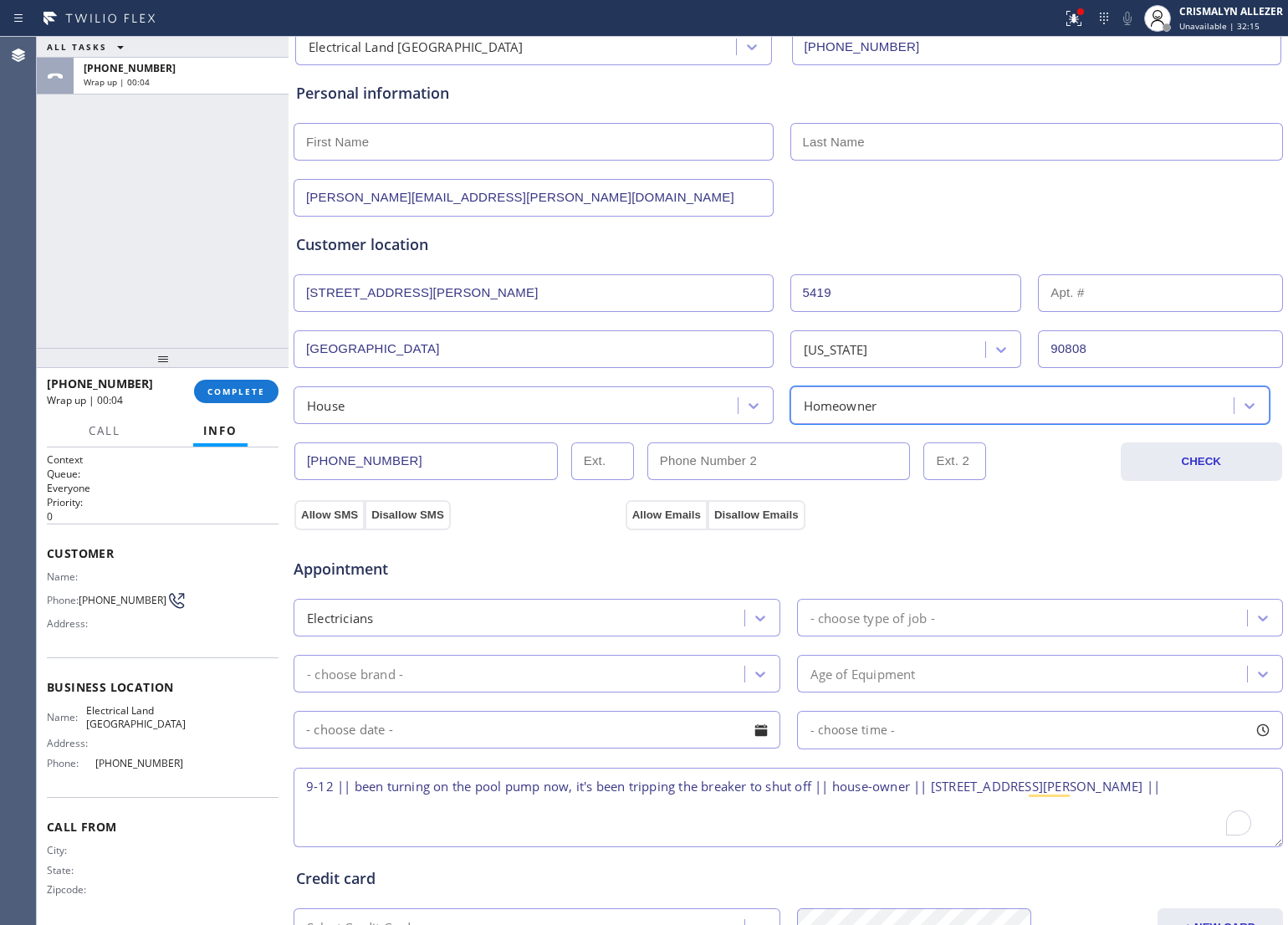
scroll to position [374, 0]
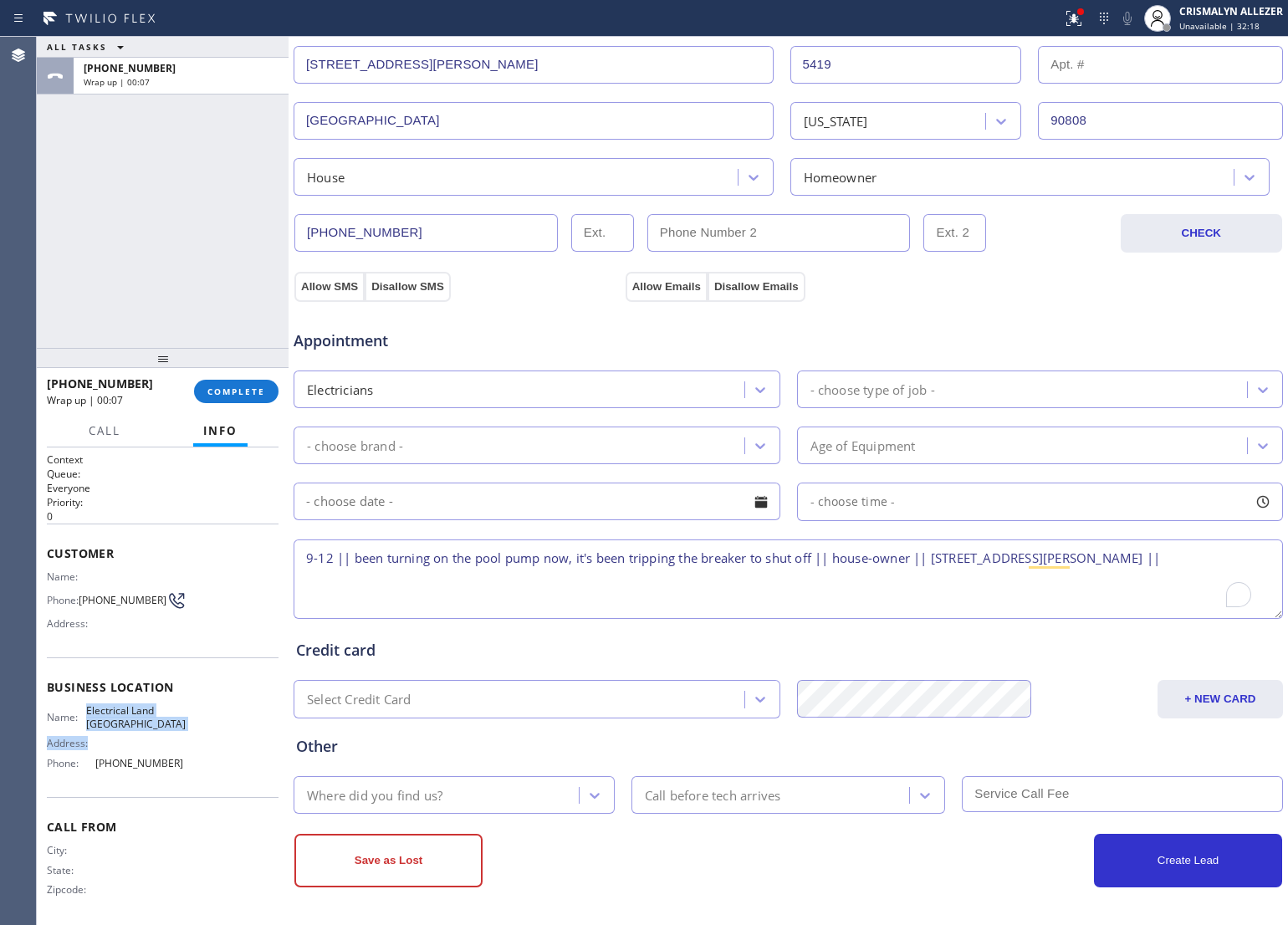
drag, startPoint x: 93, startPoint y: 703, endPoint x: 174, endPoint y: 734, distance: 86.7
click at [174, 734] on div "Name: Electrical Land [GEOGRAPHIC_DATA] Address: Phone: [PHONE_NUMBER]" at bounding box center [116, 739] width 139 height 72
click at [174, 737] on div "Address:" at bounding box center [116, 743] width 139 height 13
drag, startPoint x: 94, startPoint y: 704, endPoint x: 180, endPoint y: 739, distance: 92.8
click at [180, 739] on div "Name: Electrical Land [GEOGRAPHIC_DATA] Address: Phone: [PHONE_NUMBER]" at bounding box center [116, 739] width 139 height 72
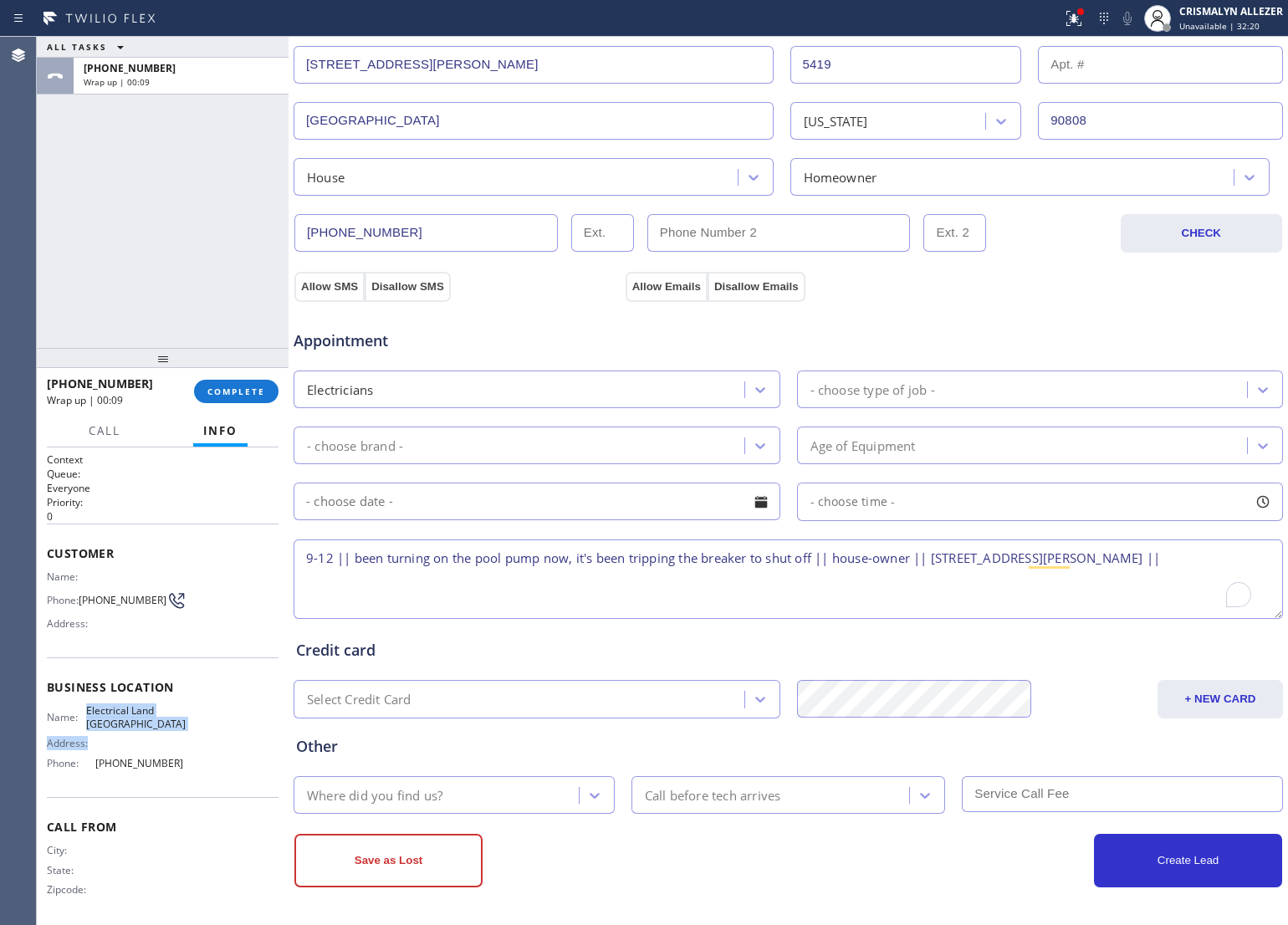
click at [180, 739] on div "Address:" at bounding box center [116, 743] width 139 height 13
drag, startPoint x: 92, startPoint y: 702, endPoint x: 168, endPoint y: 720, distance: 78.1
click at [168, 720] on div "Name: Electrical Land [GEOGRAPHIC_DATA]" at bounding box center [116, 717] width 139 height 26
copy span "Electrical Land [GEOGRAPHIC_DATA]"
click at [1228, 559] on textarea "9-12 || been turning on the pool pump now, it's been tripping the breaker to sh…" at bounding box center [788, 579] width 990 height 79
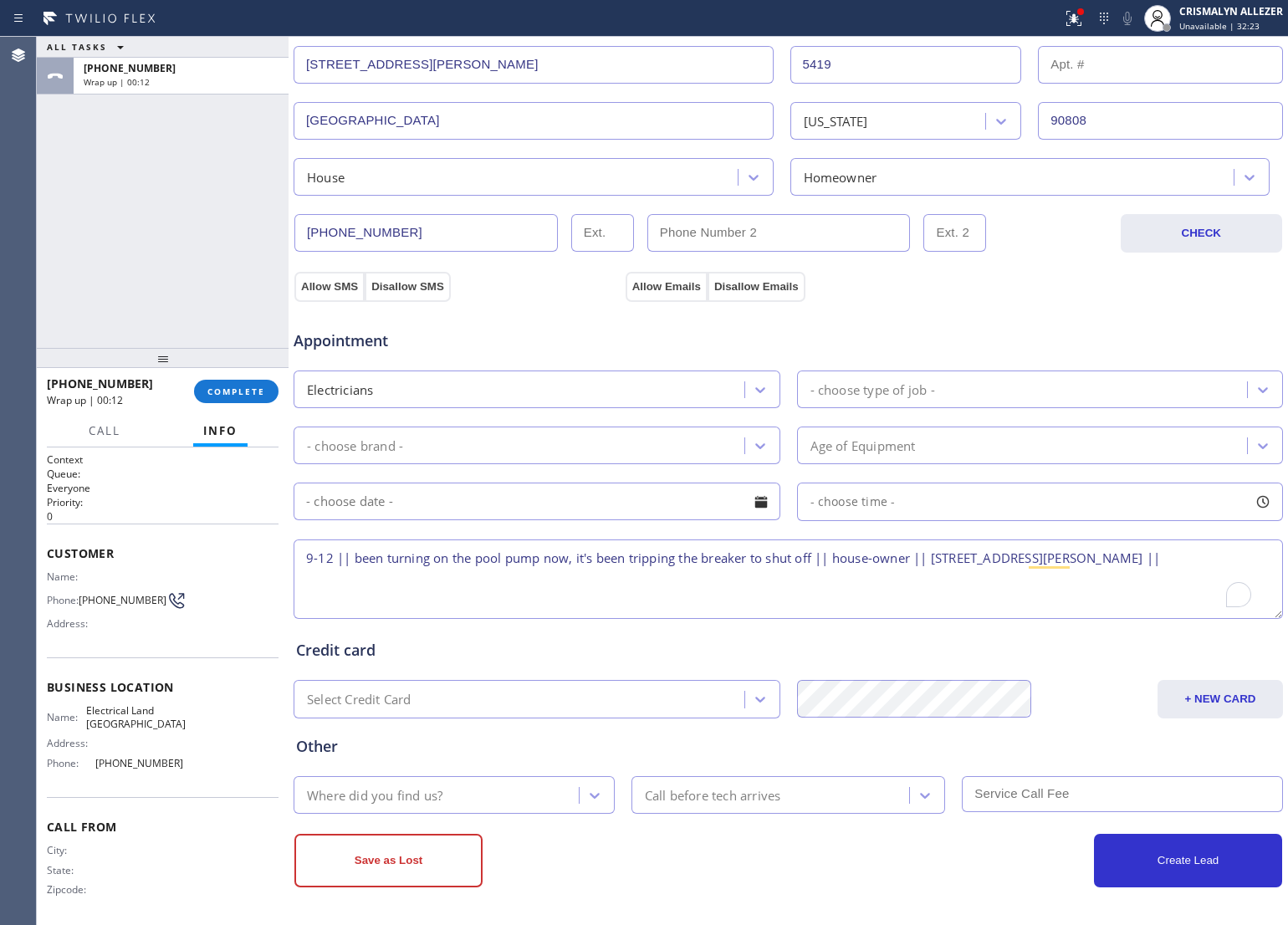
paste textarea "Electrical Land [GEOGRAPHIC_DATA]"
click at [347, 558] on textarea "9-12 || been turning on the pool pump now, it's been tripping the breaker to sh…" at bounding box center [788, 579] width 990 height 79
type textarea "9-12 || $60 || been turning on the pool pump now, it's been tripping the breake…"
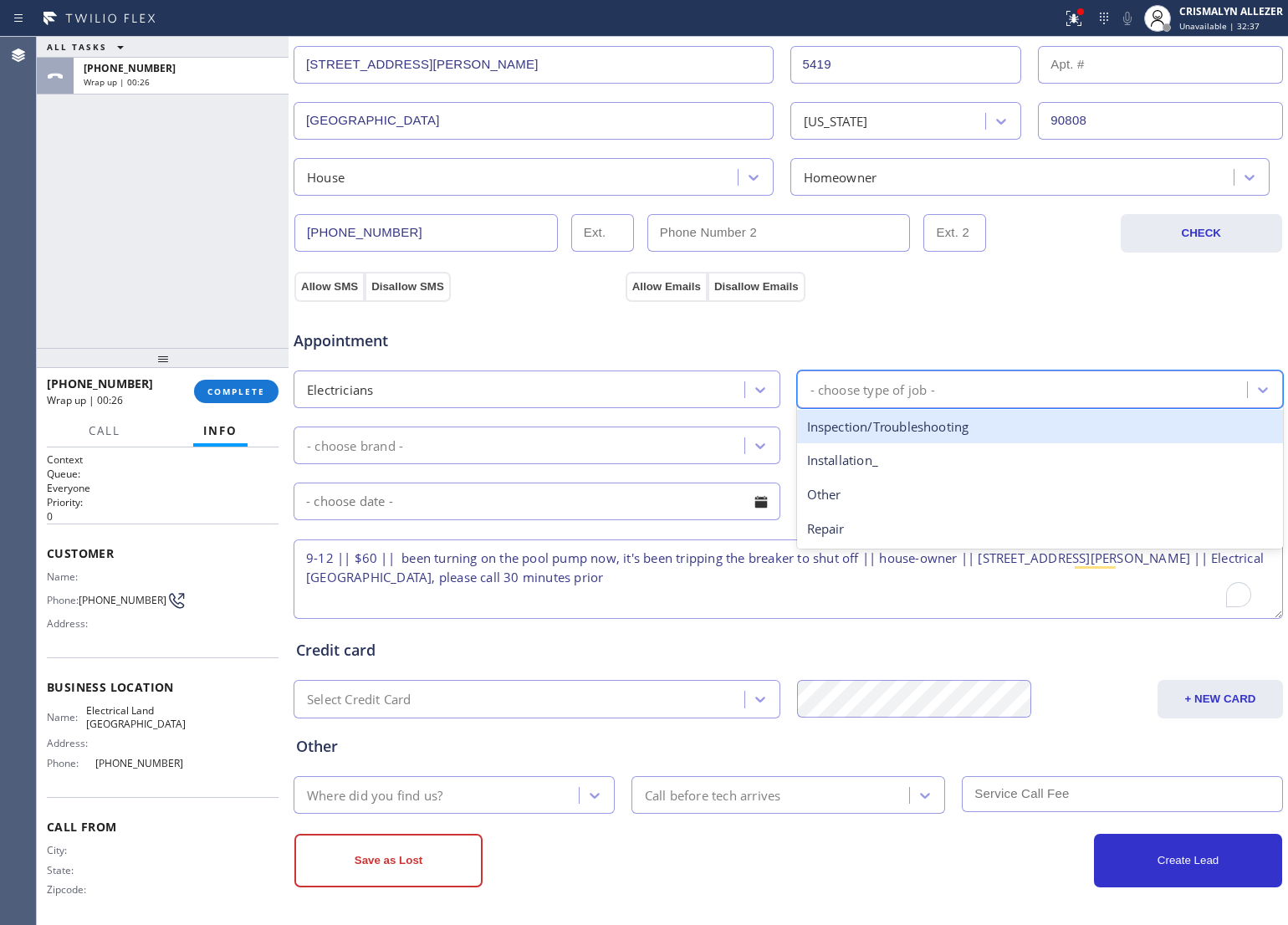
click at [938, 382] on div "- choose type of job -" at bounding box center [1025, 390] width 446 height 30
click at [912, 425] on div "Inspection/Troubleshooting" at bounding box center [1040, 427] width 486 height 35
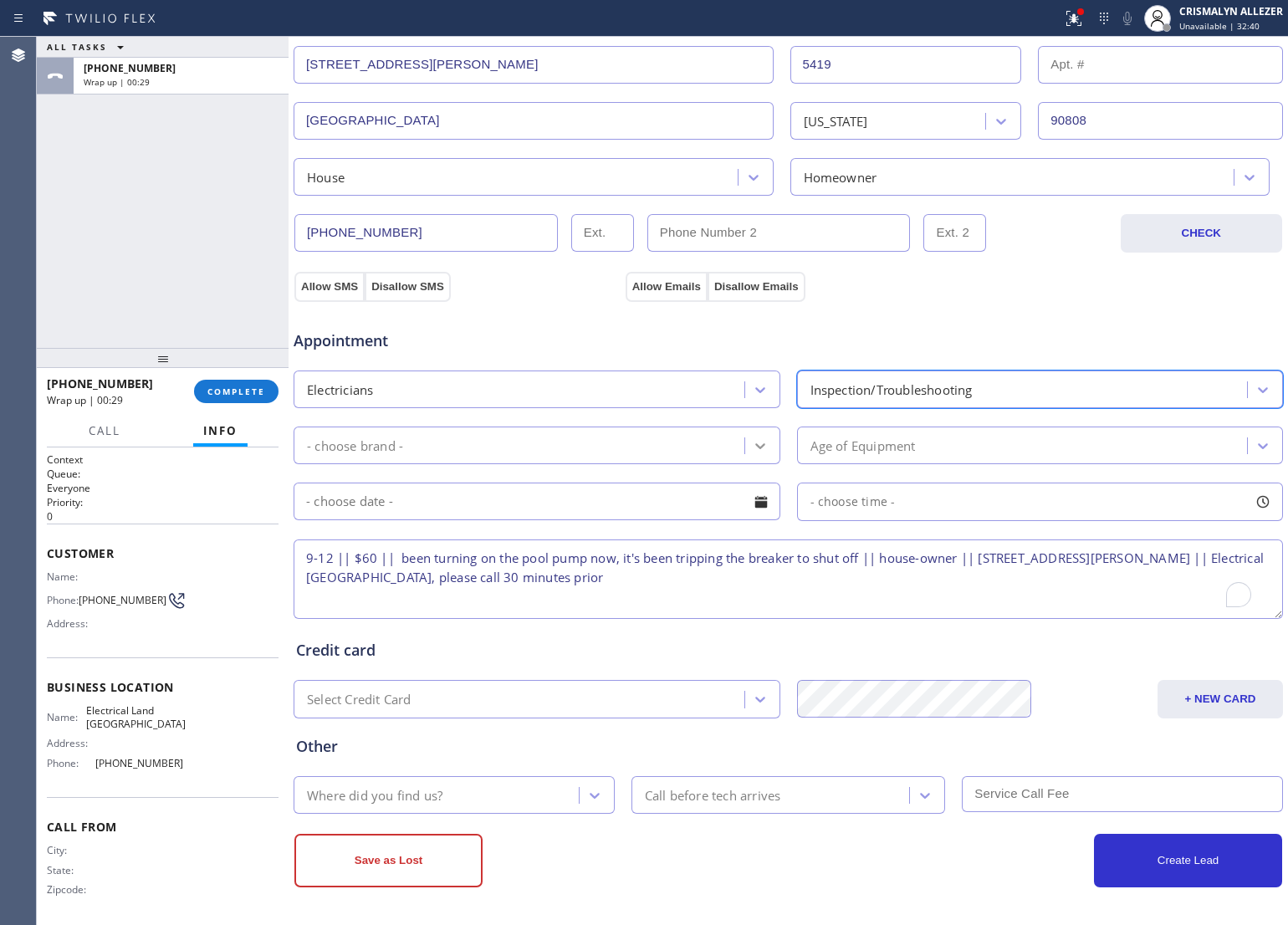
click at [745, 444] on div at bounding box center [760, 446] width 30 height 30
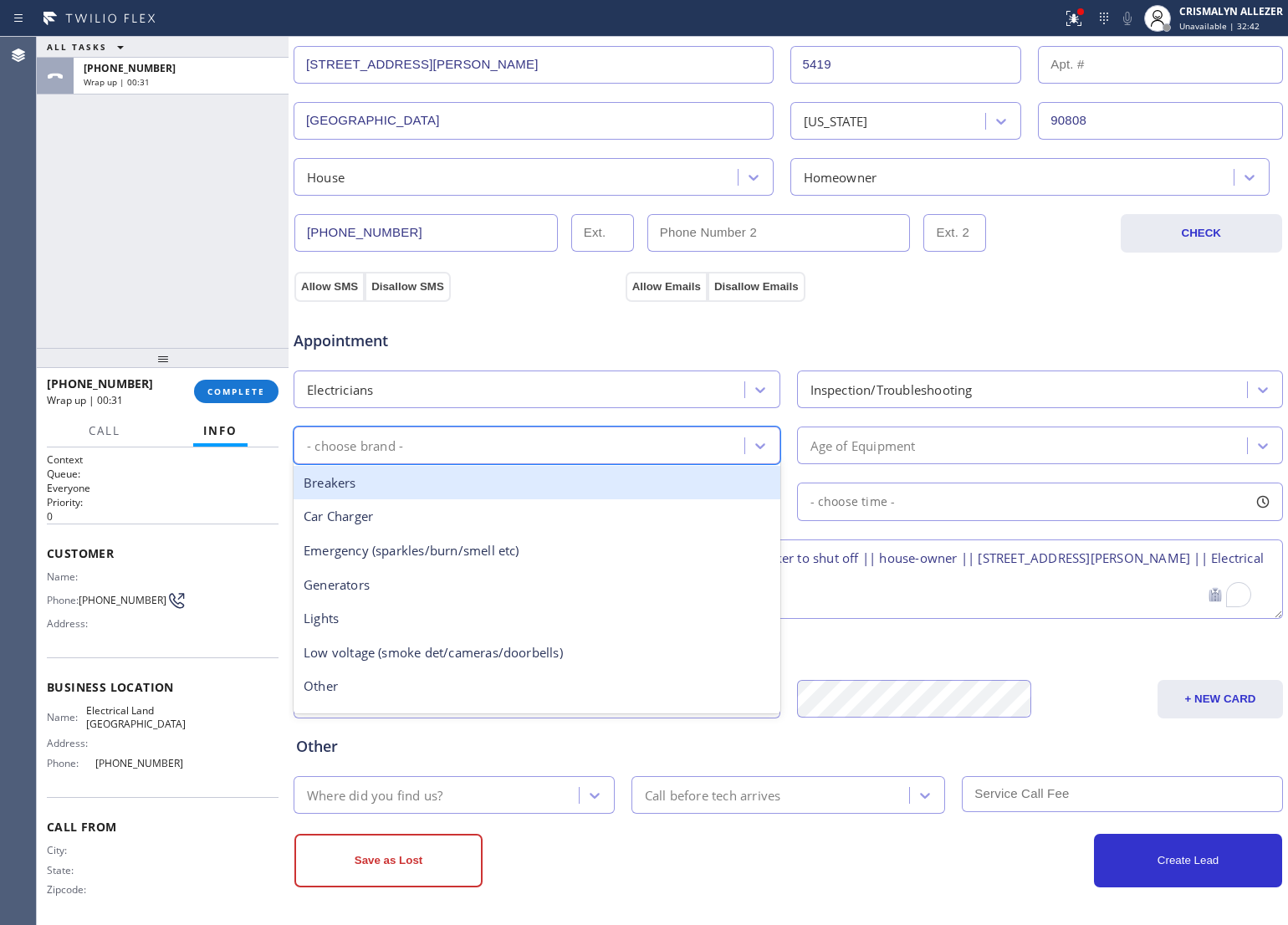
click at [851, 587] on textarea "9-12 || $60 || been turning on the pool pump now, it's been tripping the breake…" at bounding box center [788, 579] width 990 height 79
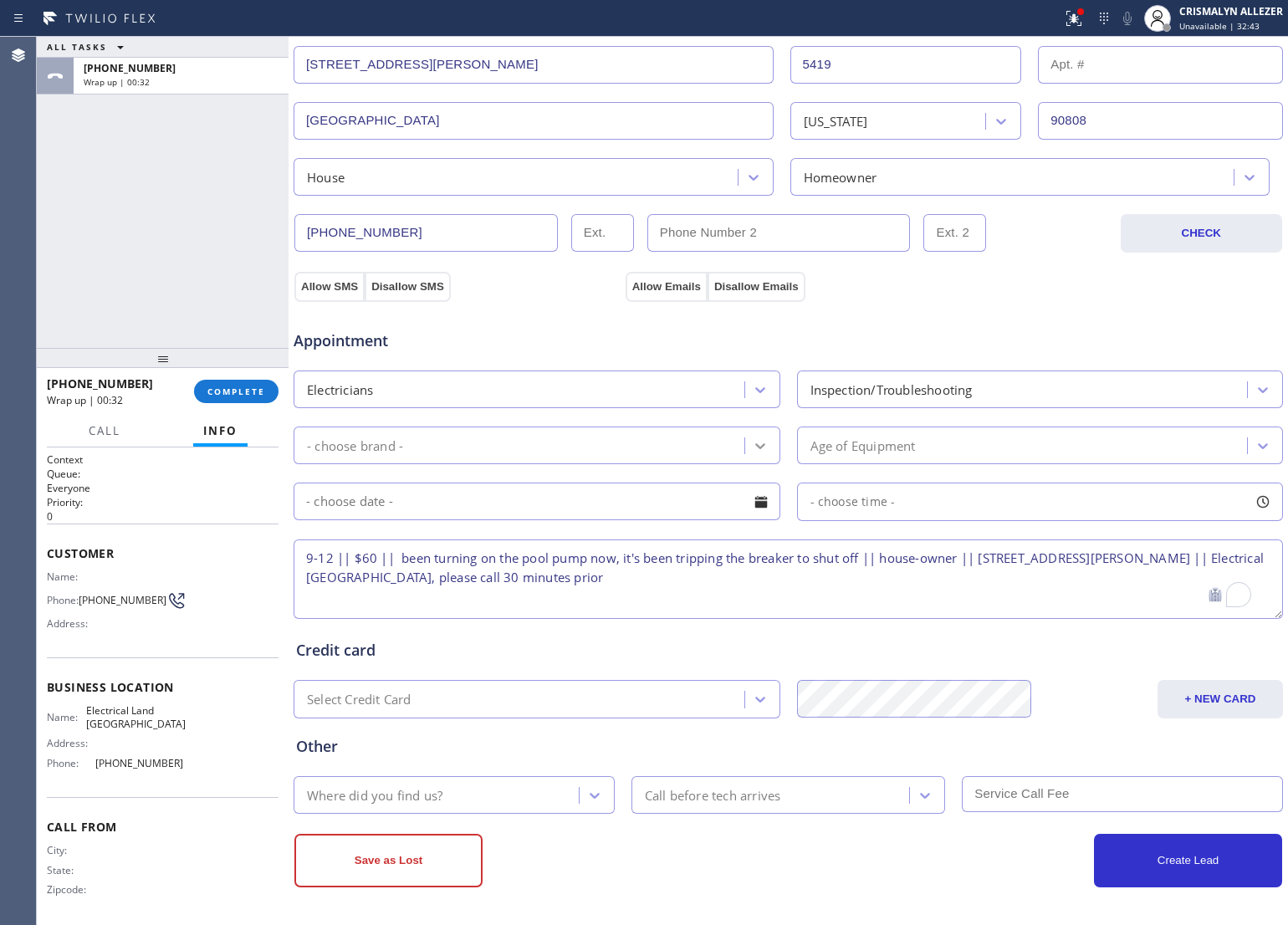
click at [752, 438] on icon at bounding box center [760, 446] width 17 height 17
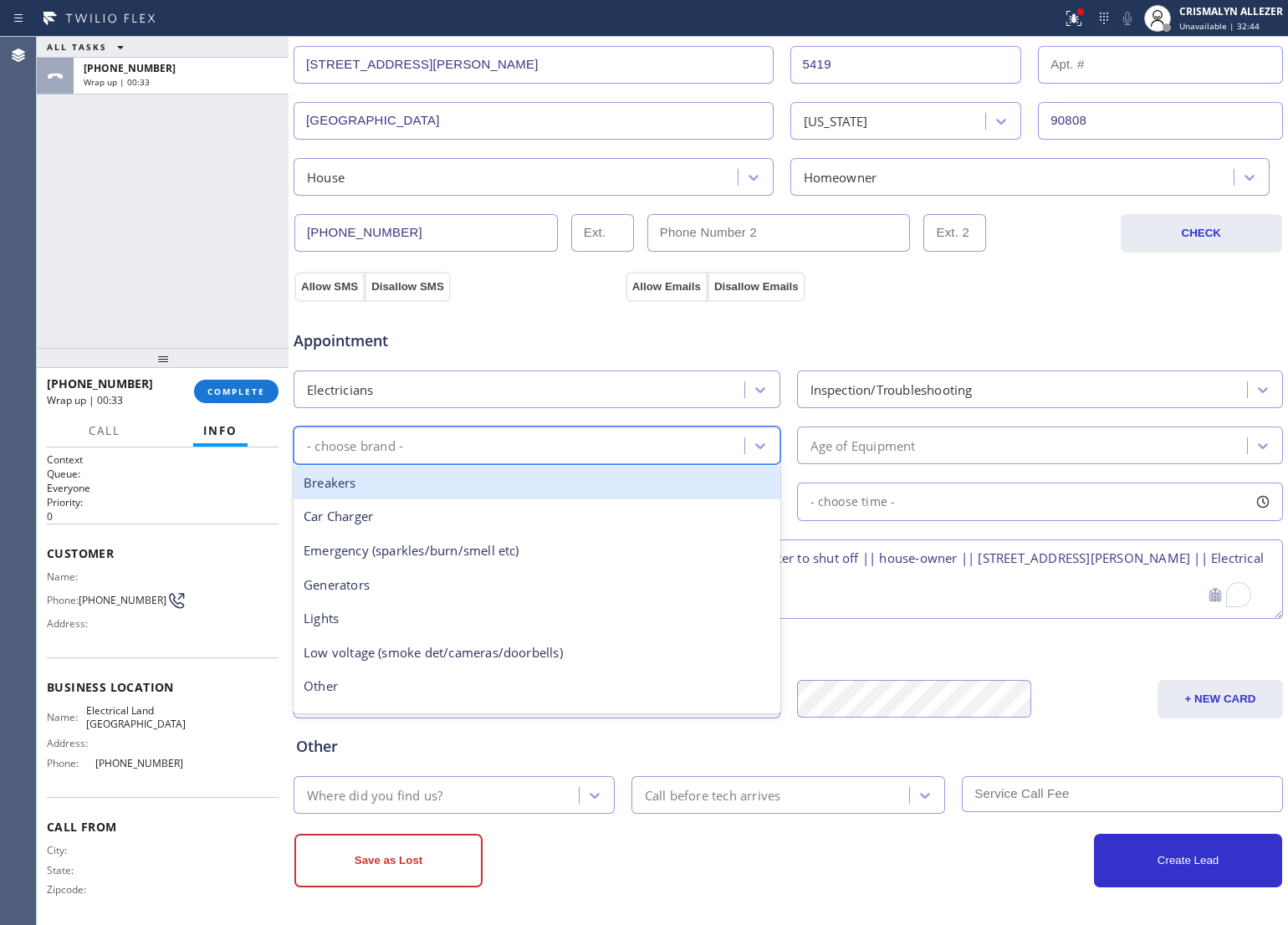
click at [374, 487] on div "Breakers" at bounding box center [536, 483] width 486 height 35
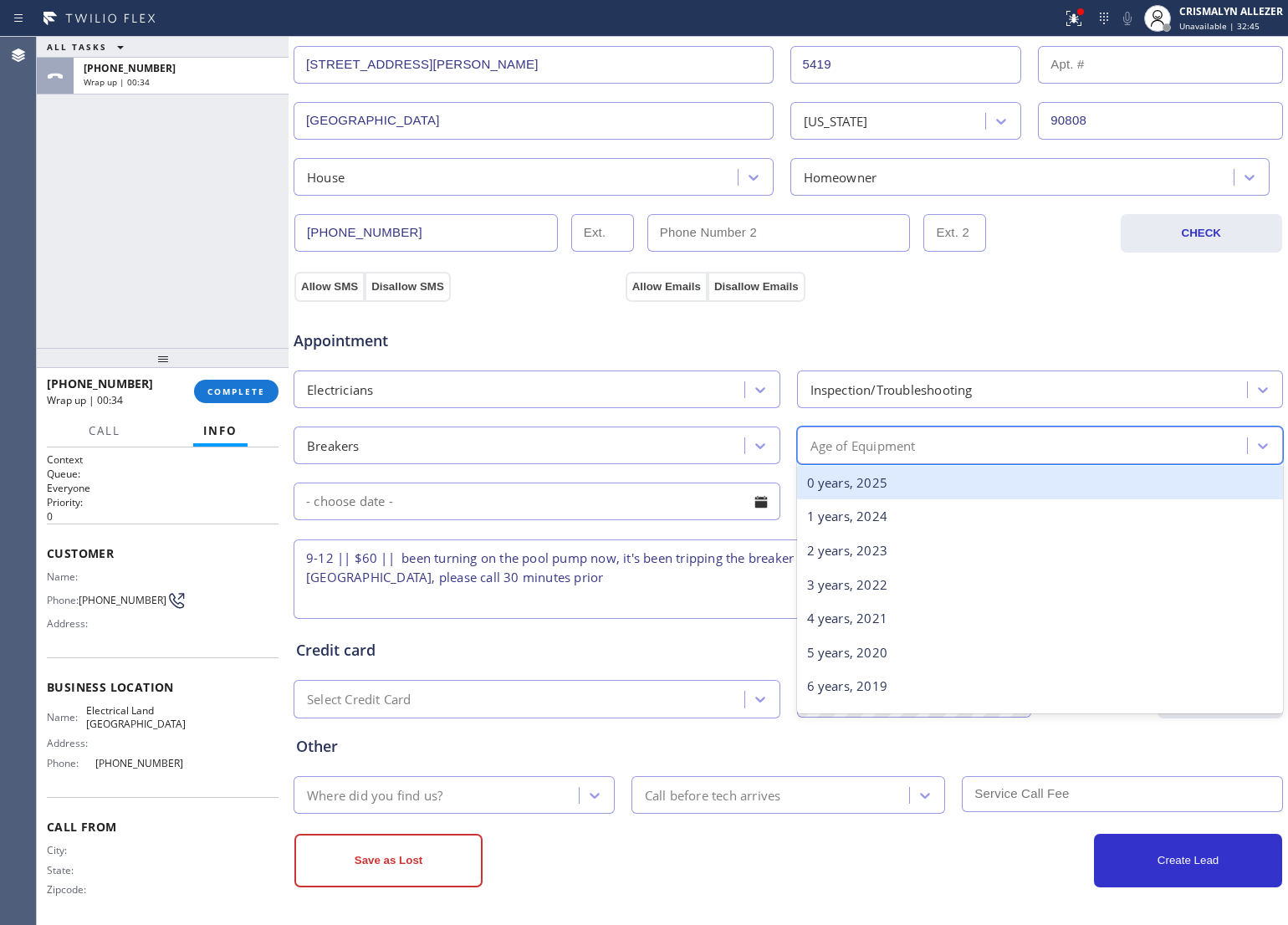
click at [963, 444] on div "Age of Equipment" at bounding box center [1025, 445] width 446 height 30
click at [916, 485] on div "0 years, 2025" at bounding box center [1040, 483] width 486 height 35
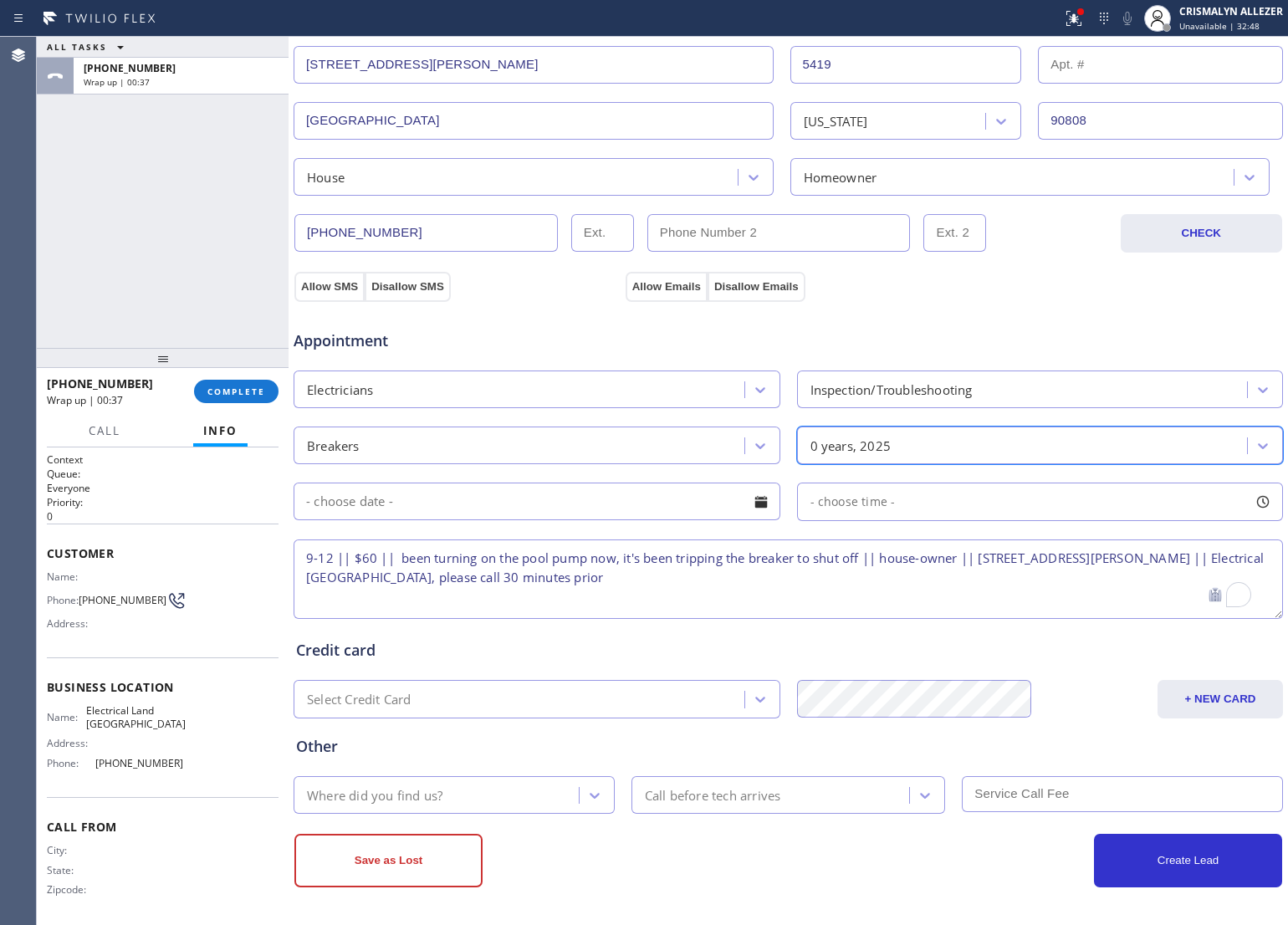
click at [750, 502] on div at bounding box center [761, 502] width 29 height 29
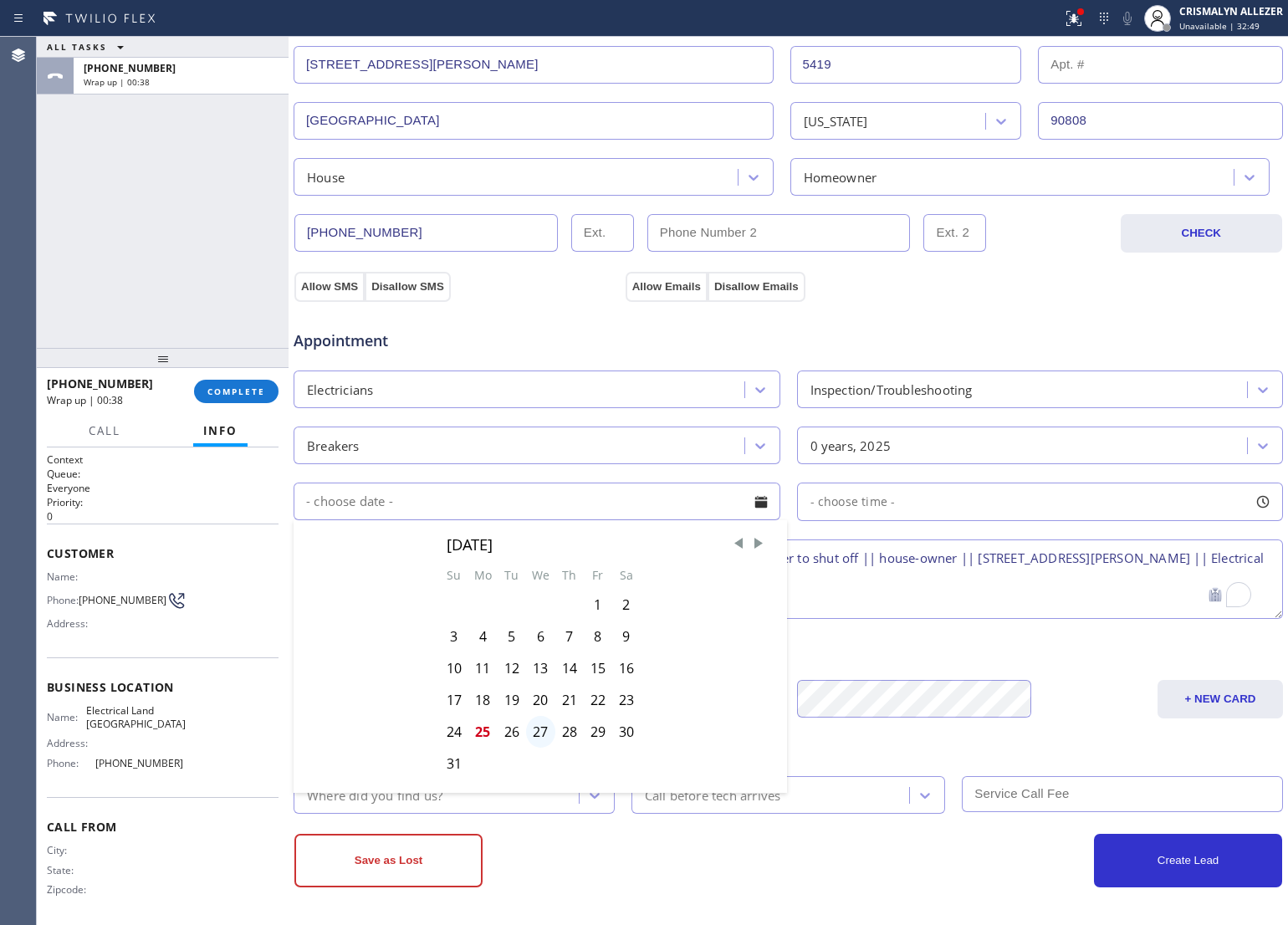
click at [537, 737] on div "27" at bounding box center [540, 732] width 30 height 32
type input "[DATE]"
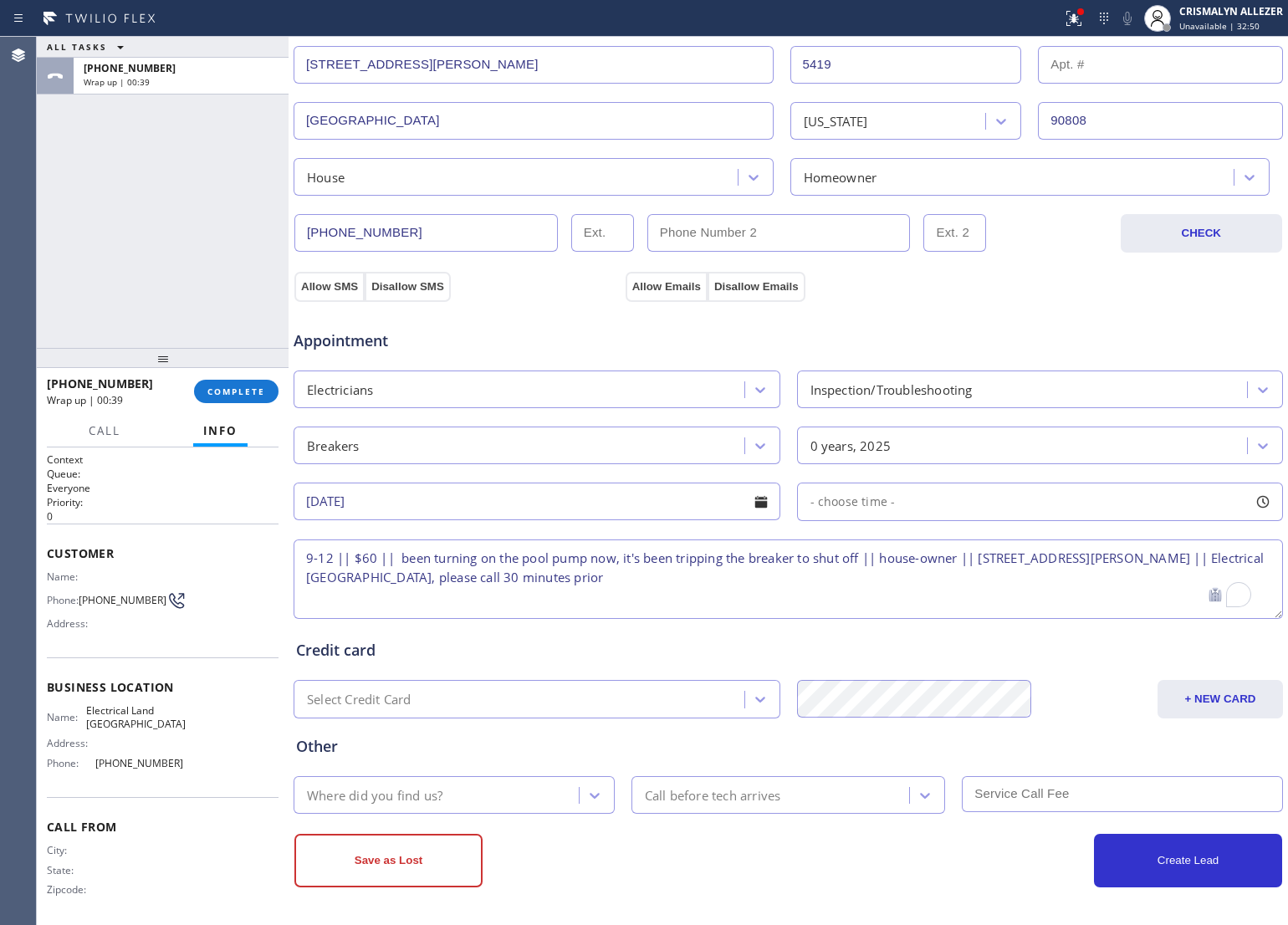
click at [950, 513] on div "- choose time -" at bounding box center [1040, 503] width 486 height 39
drag, startPoint x: 805, startPoint y: 607, endPoint x: 947, endPoint y: 600, distance: 142.2
click at [947, 600] on div at bounding box center [954, 605] width 20 height 35
drag, startPoint x: 807, startPoint y: 603, endPoint x: 842, endPoint y: 603, distance: 35.0
click at [842, 603] on div at bounding box center [849, 605] width 20 height 35
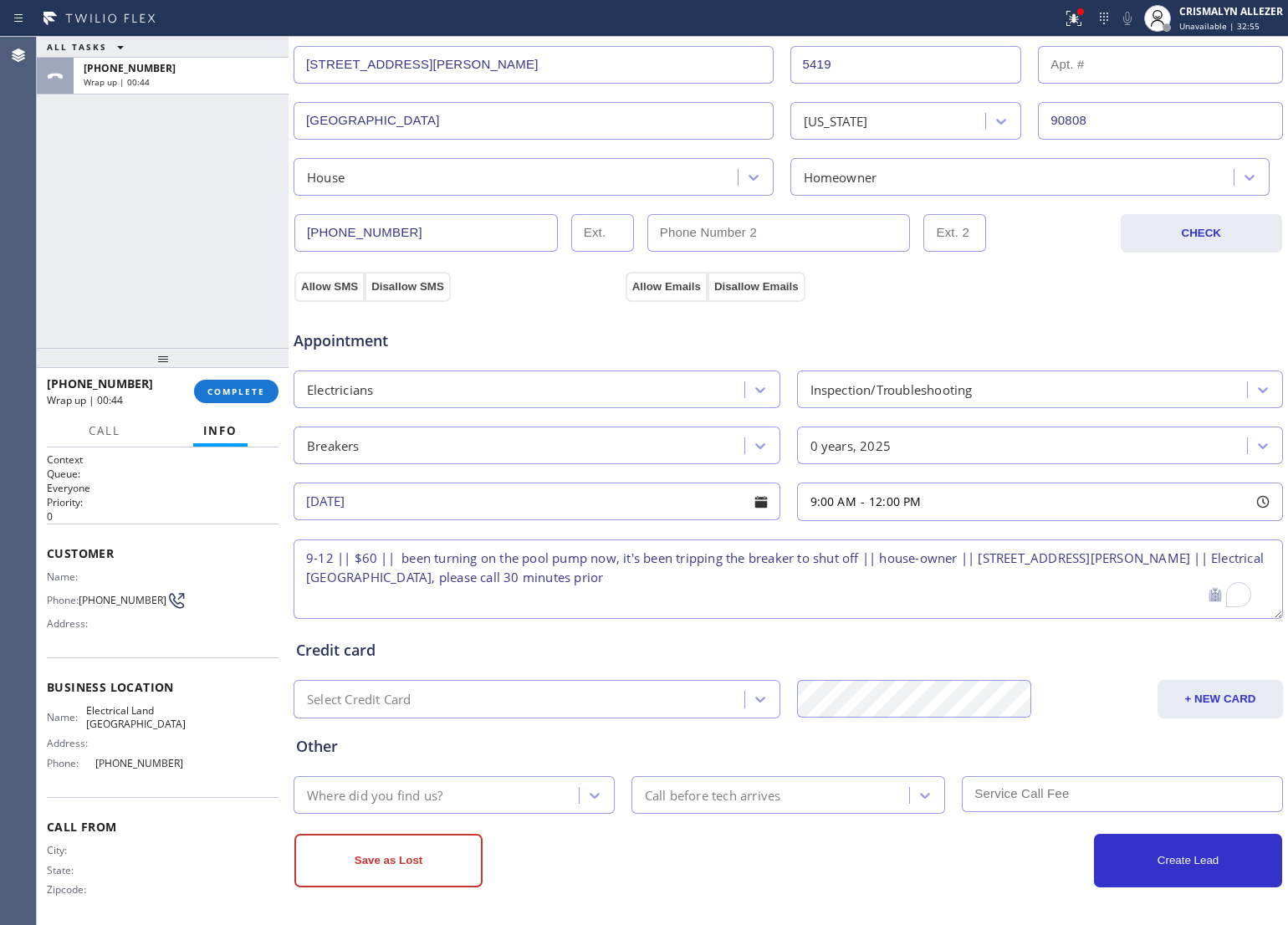
click at [707, 609] on textarea "9-12 || $60 || been turning on the pool pump now, it's been tripping the breake…" at bounding box center [788, 579] width 990 height 79
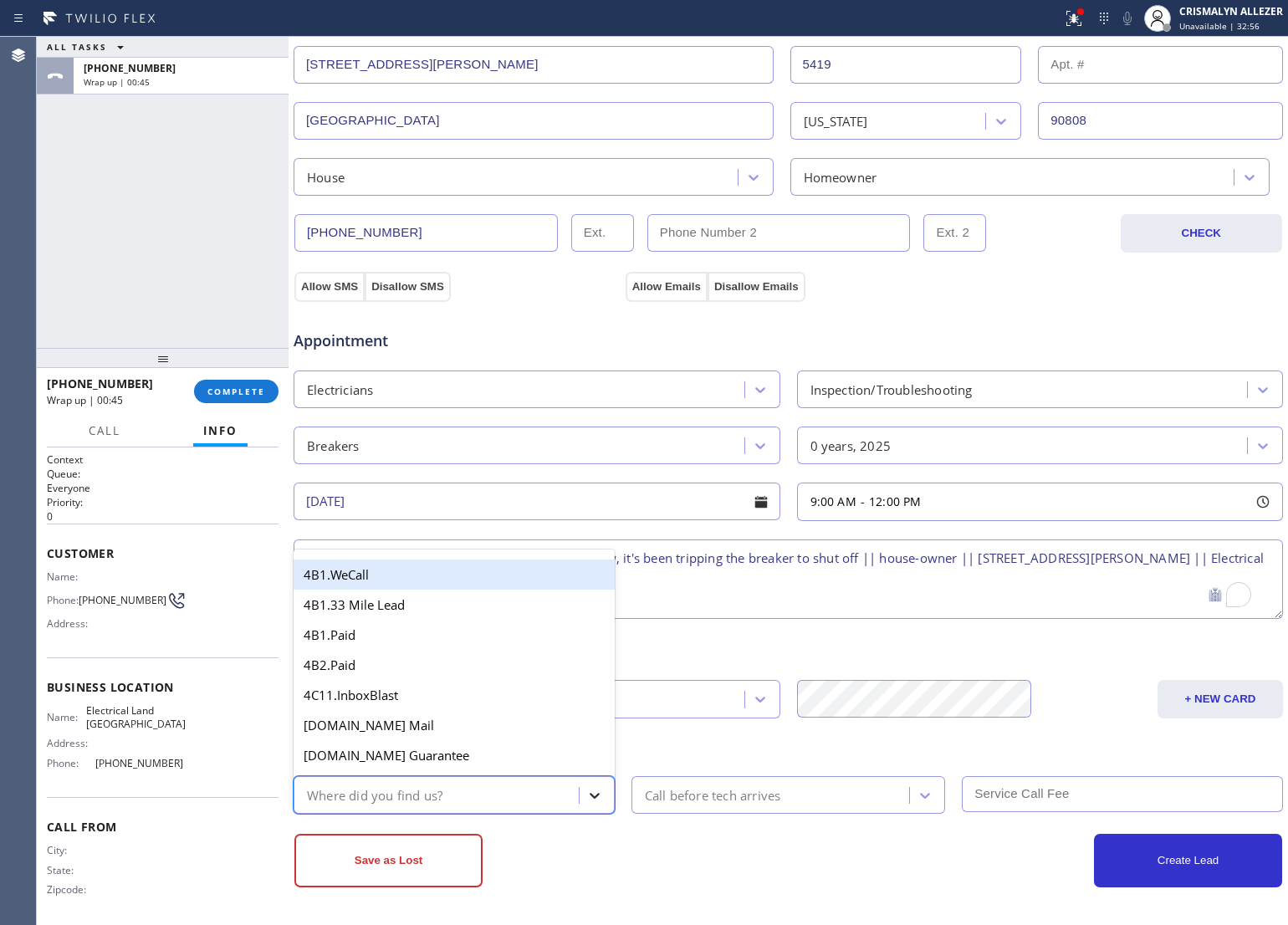
click at [593, 795] on icon at bounding box center [595, 796] width 17 height 17
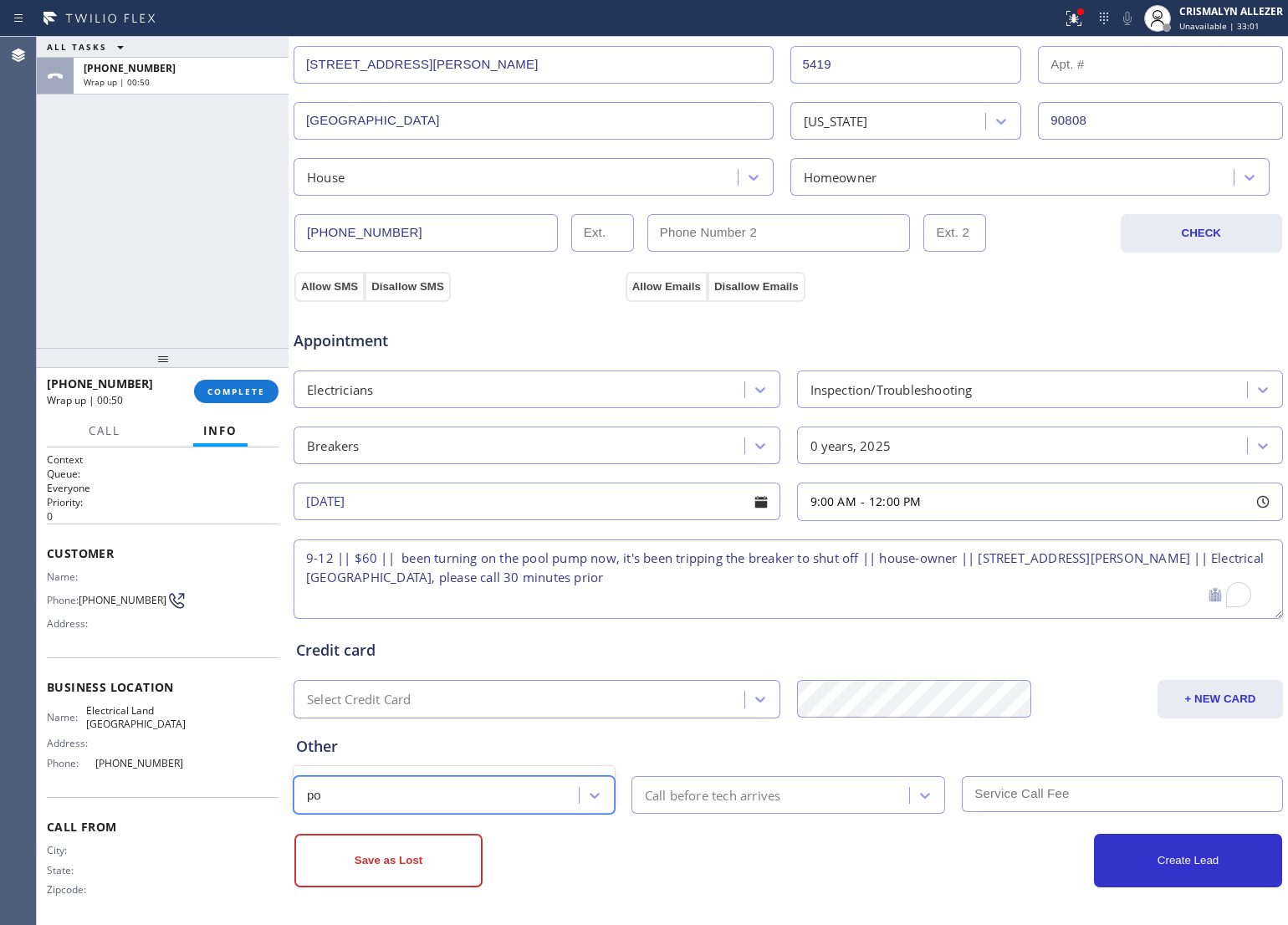
type input "p"
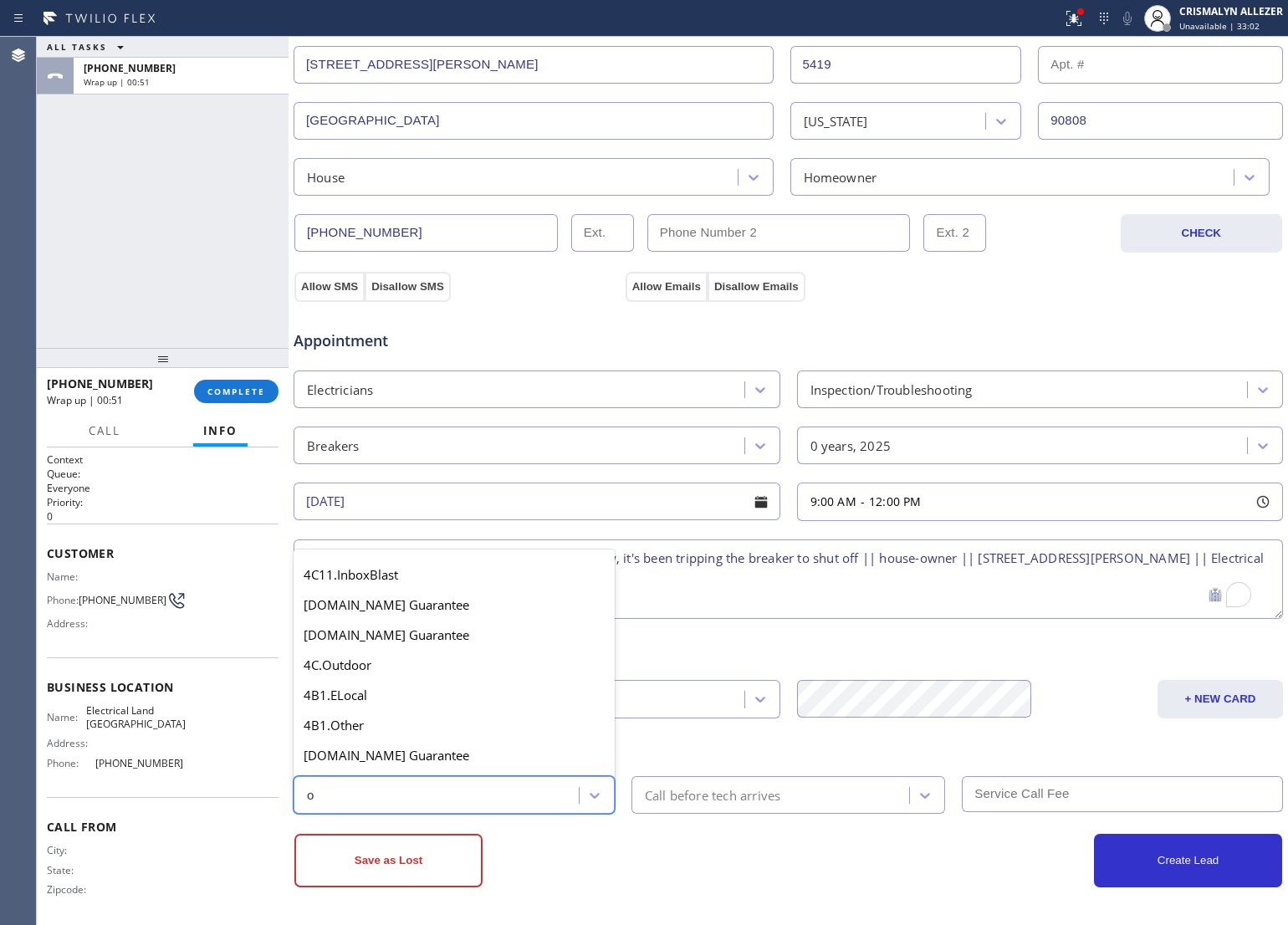
type input "ou"
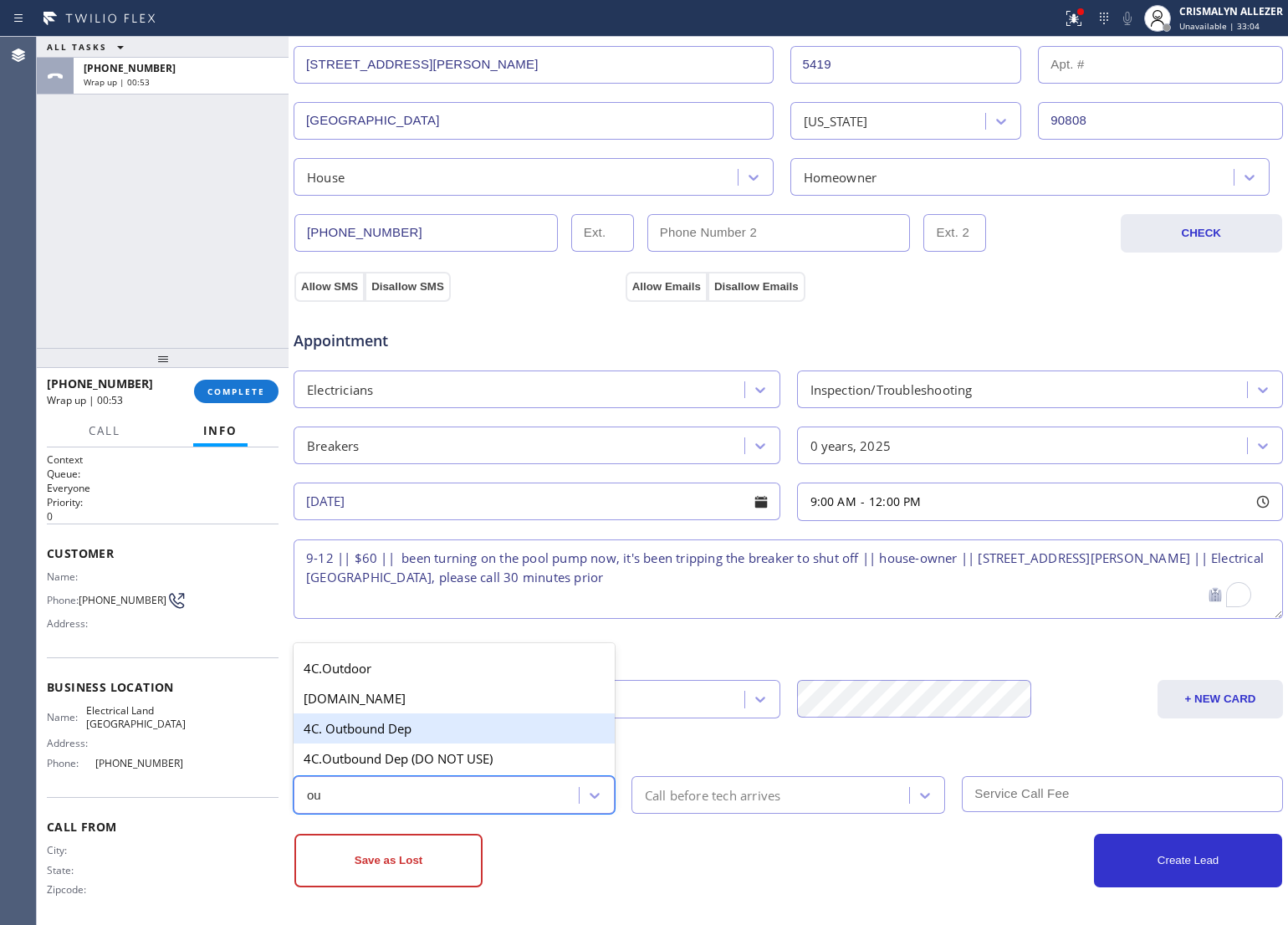
click at [466, 719] on div "4C. Outbound Dep" at bounding box center [453, 729] width 321 height 30
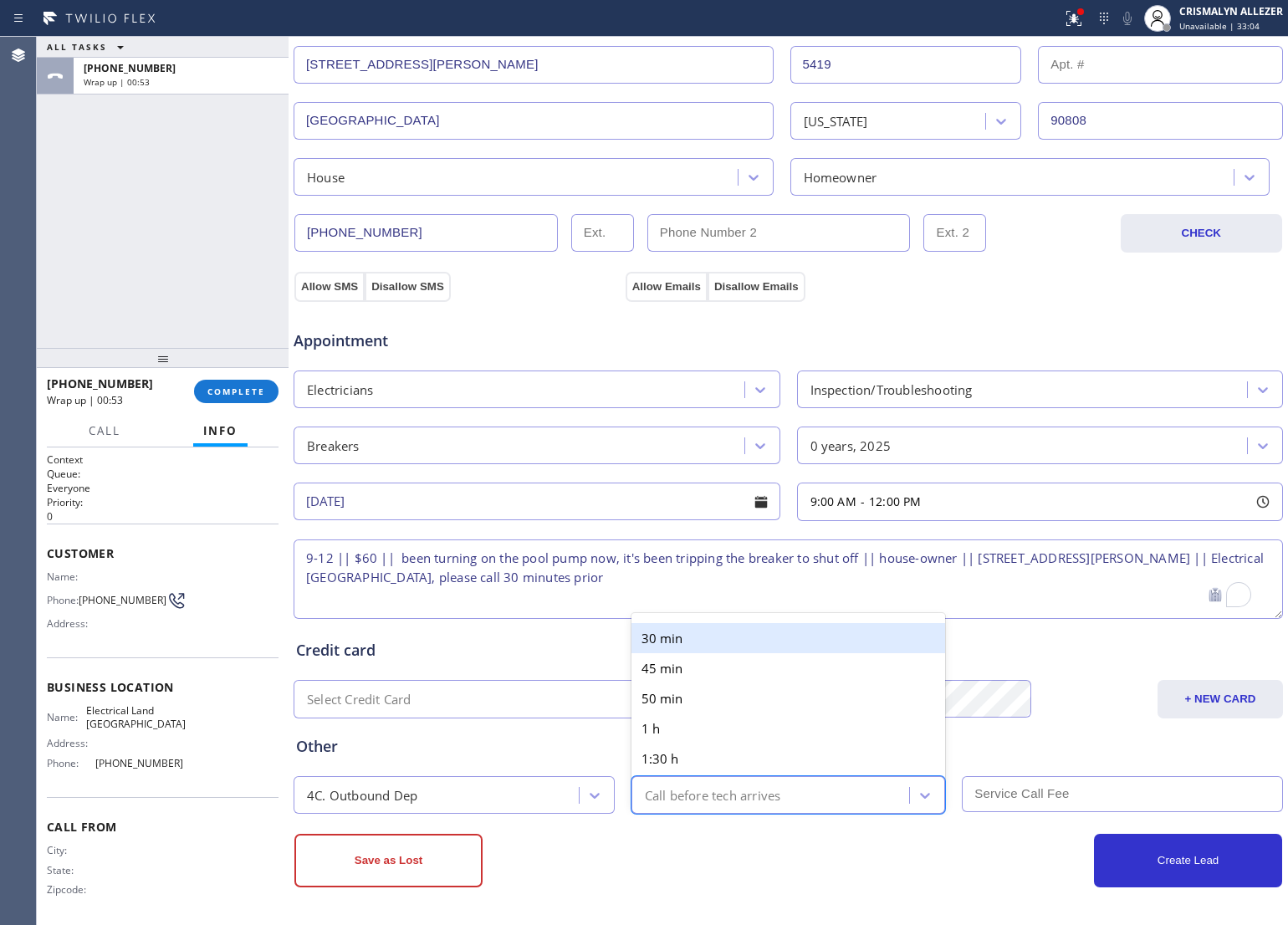
click at [802, 809] on div "Call before tech arrives" at bounding box center [773, 795] width 273 height 30
click at [750, 640] on div "30 min" at bounding box center [788, 638] width 314 height 30
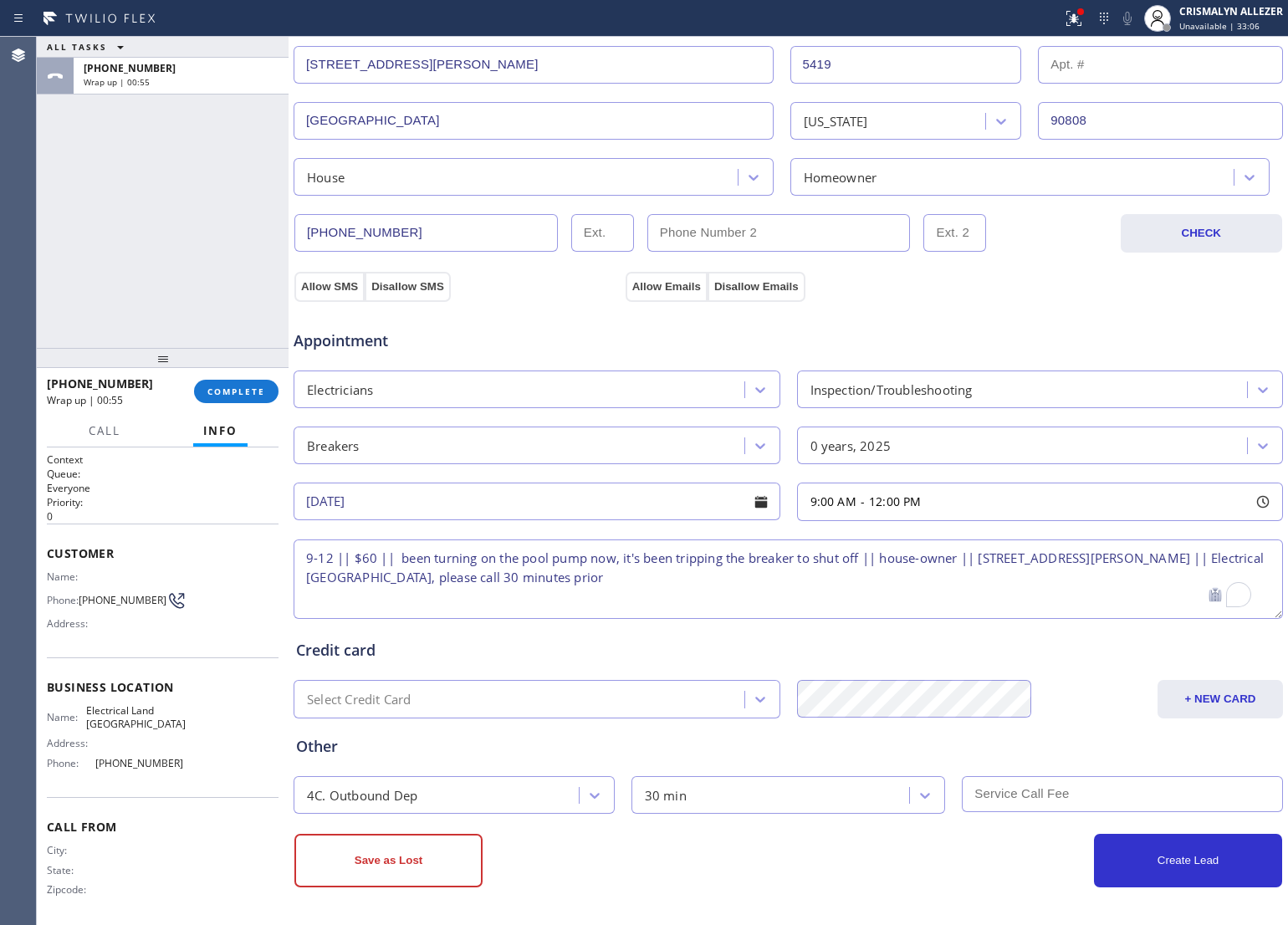
click at [1039, 809] on input "text" at bounding box center [1122, 794] width 321 height 36
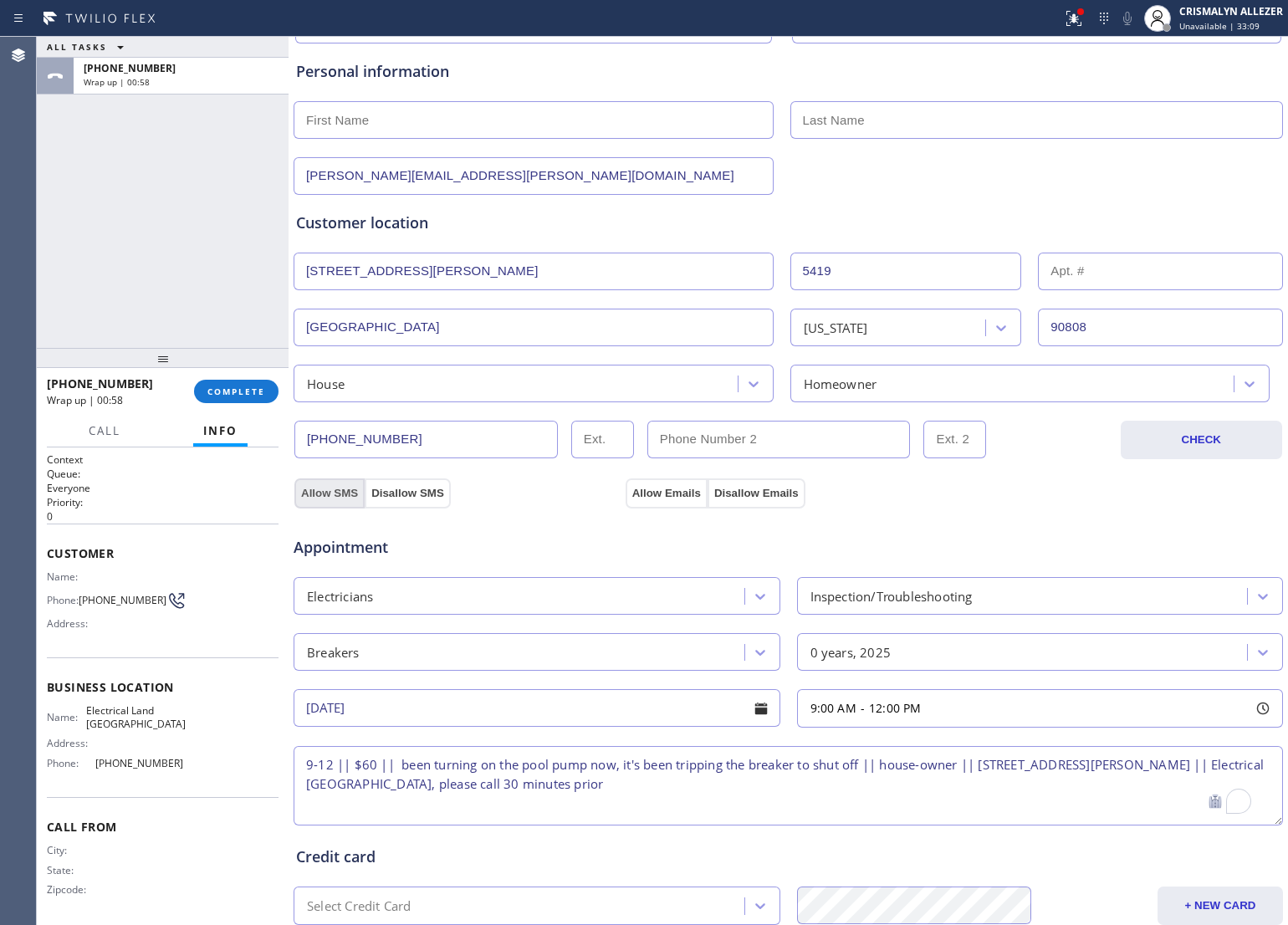
type input "60"
click at [331, 492] on button "Allow SMS" at bounding box center [329, 494] width 70 height 30
click at [657, 496] on button "Allow Emails" at bounding box center [666, 494] width 82 height 30
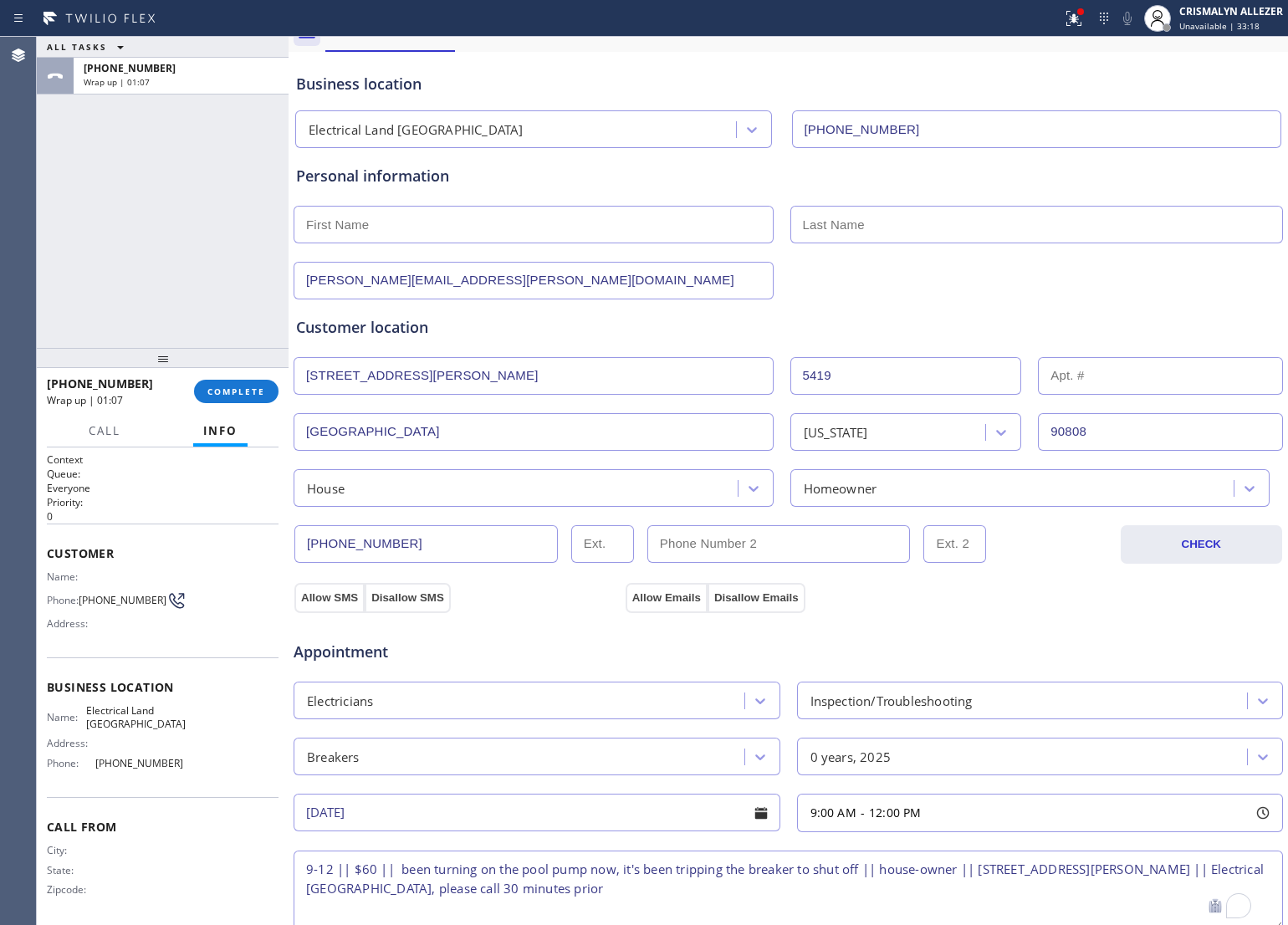
click at [408, 232] on input "text" at bounding box center [534, 224] width 480 height 38
type input "m"
type input "[PERSON_NAME]"
click at [329, 596] on button "Allow SMS" at bounding box center [325, 599] width 63 height 30
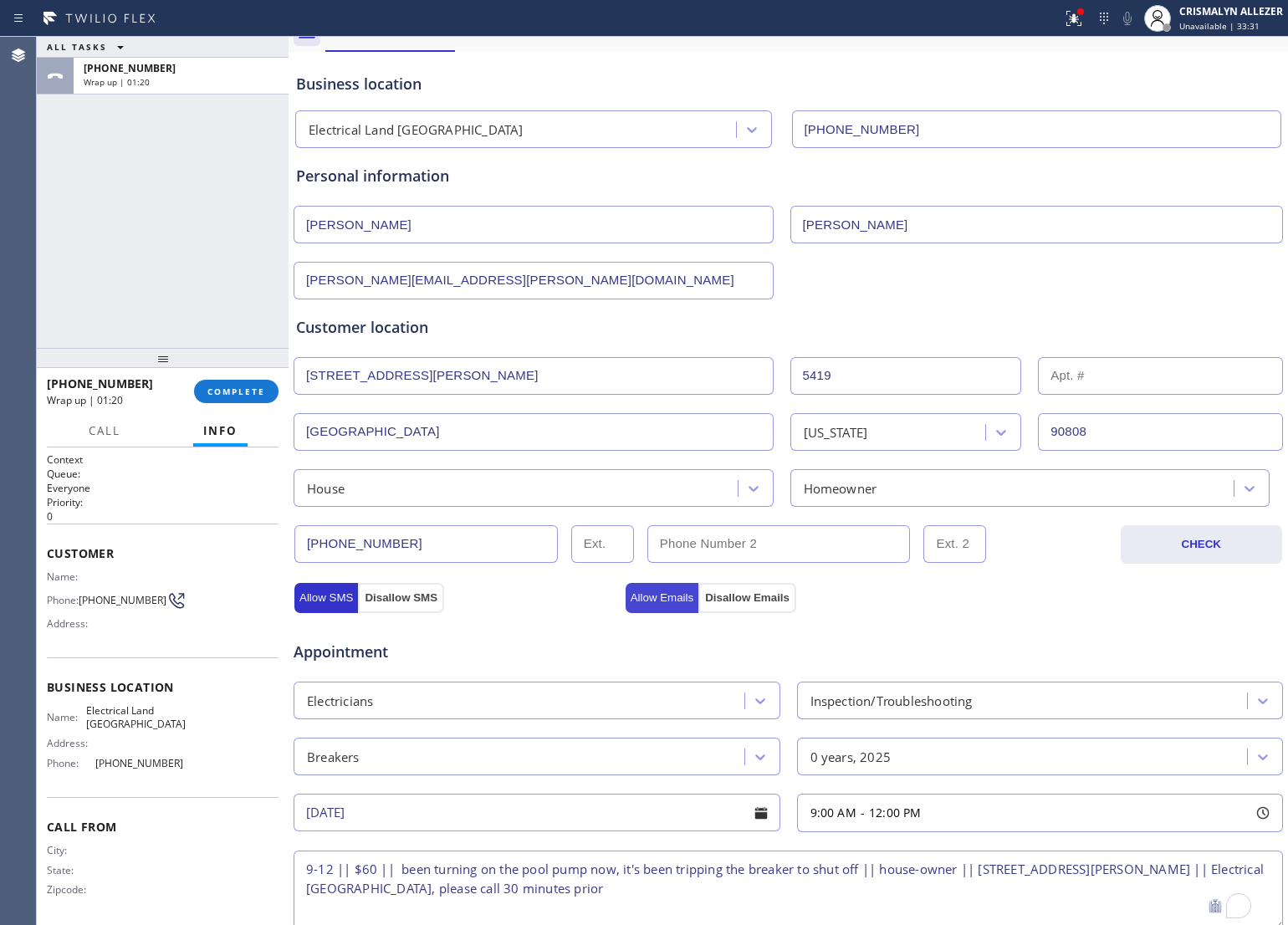
click at [642, 600] on button "Allow Emails" at bounding box center [662, 599] width 73 height 30
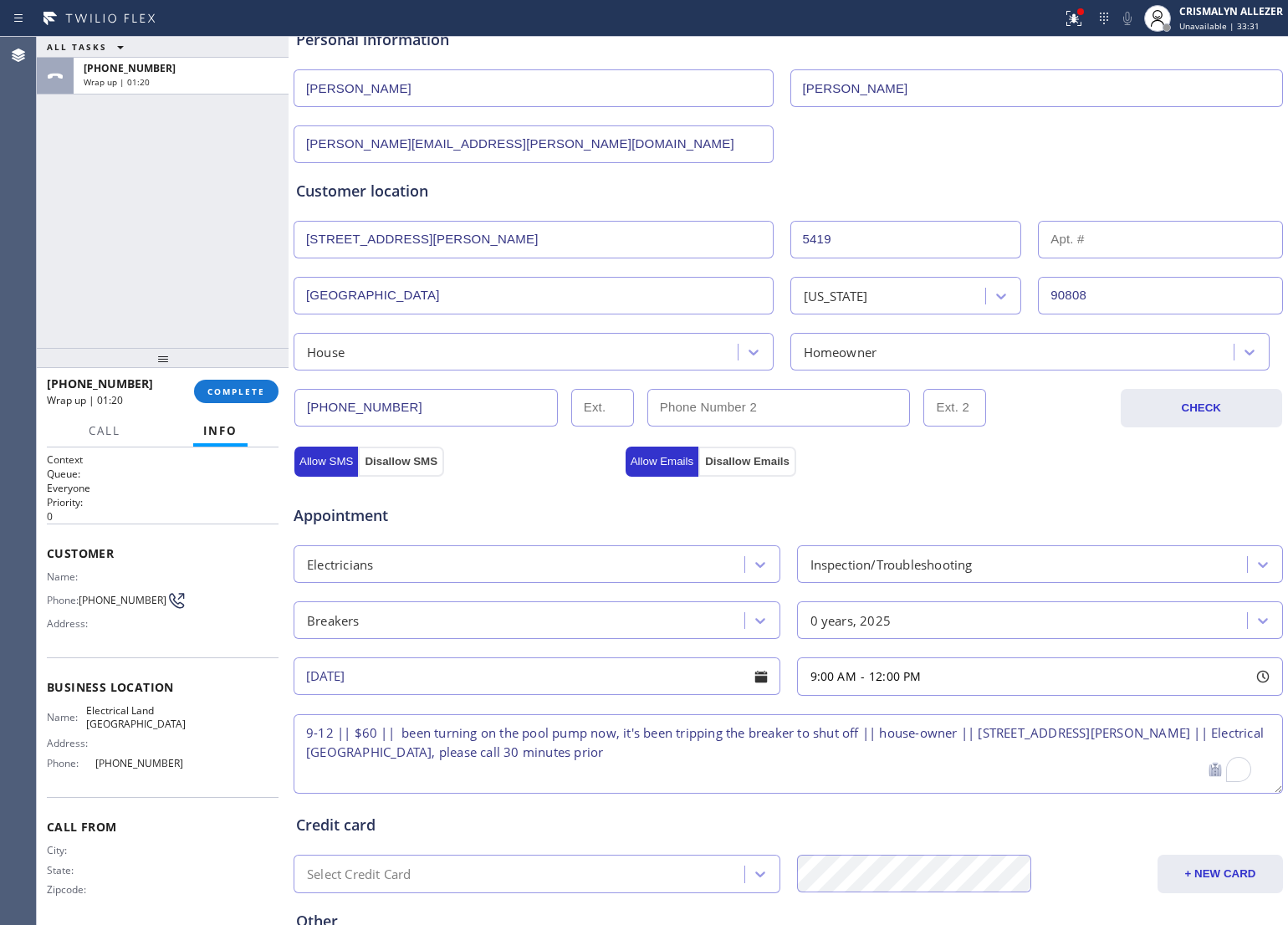
scroll to position [374, 0]
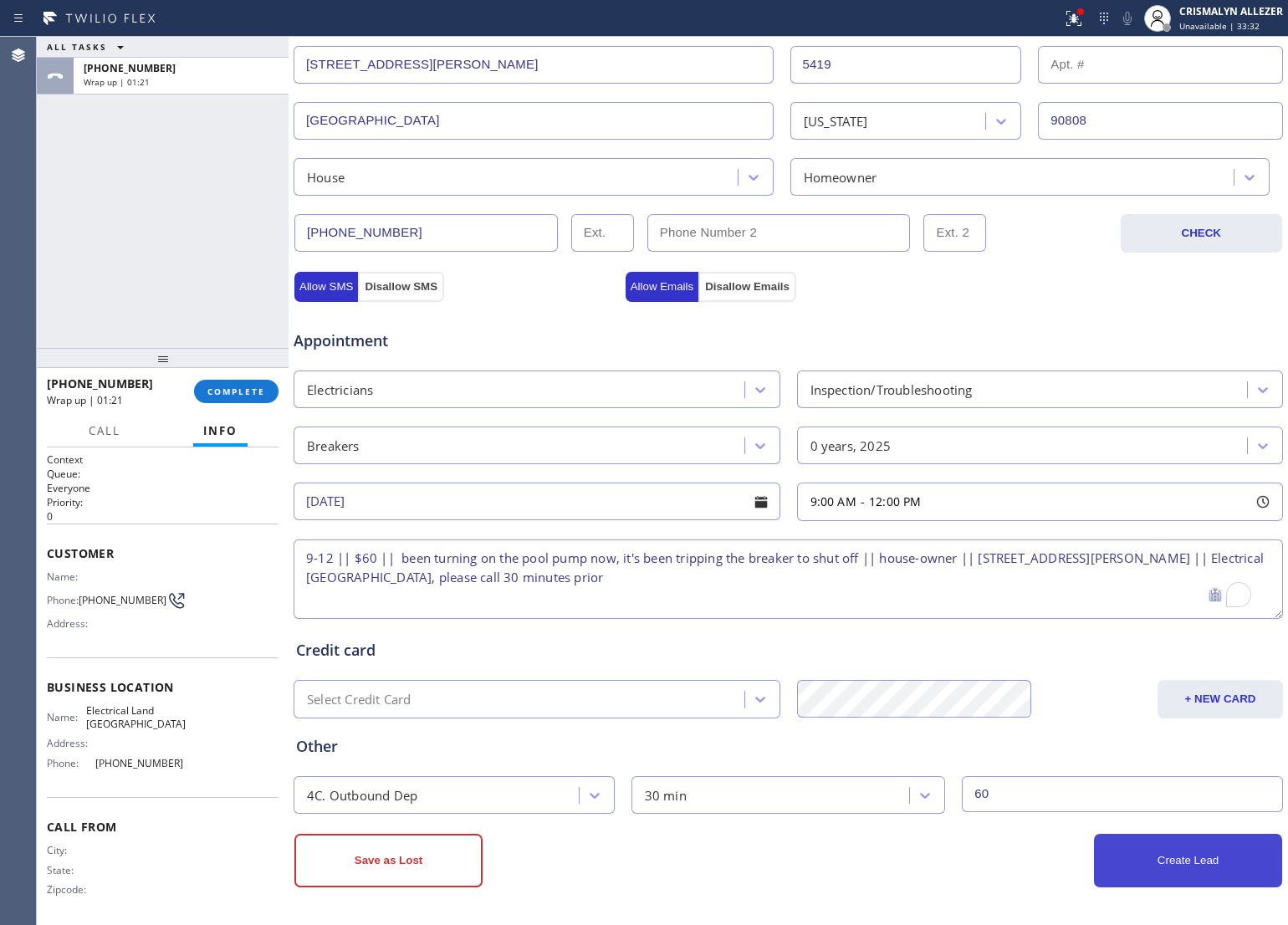
click at [1201, 864] on button "Create Lead" at bounding box center [1188, 861] width 188 height 54
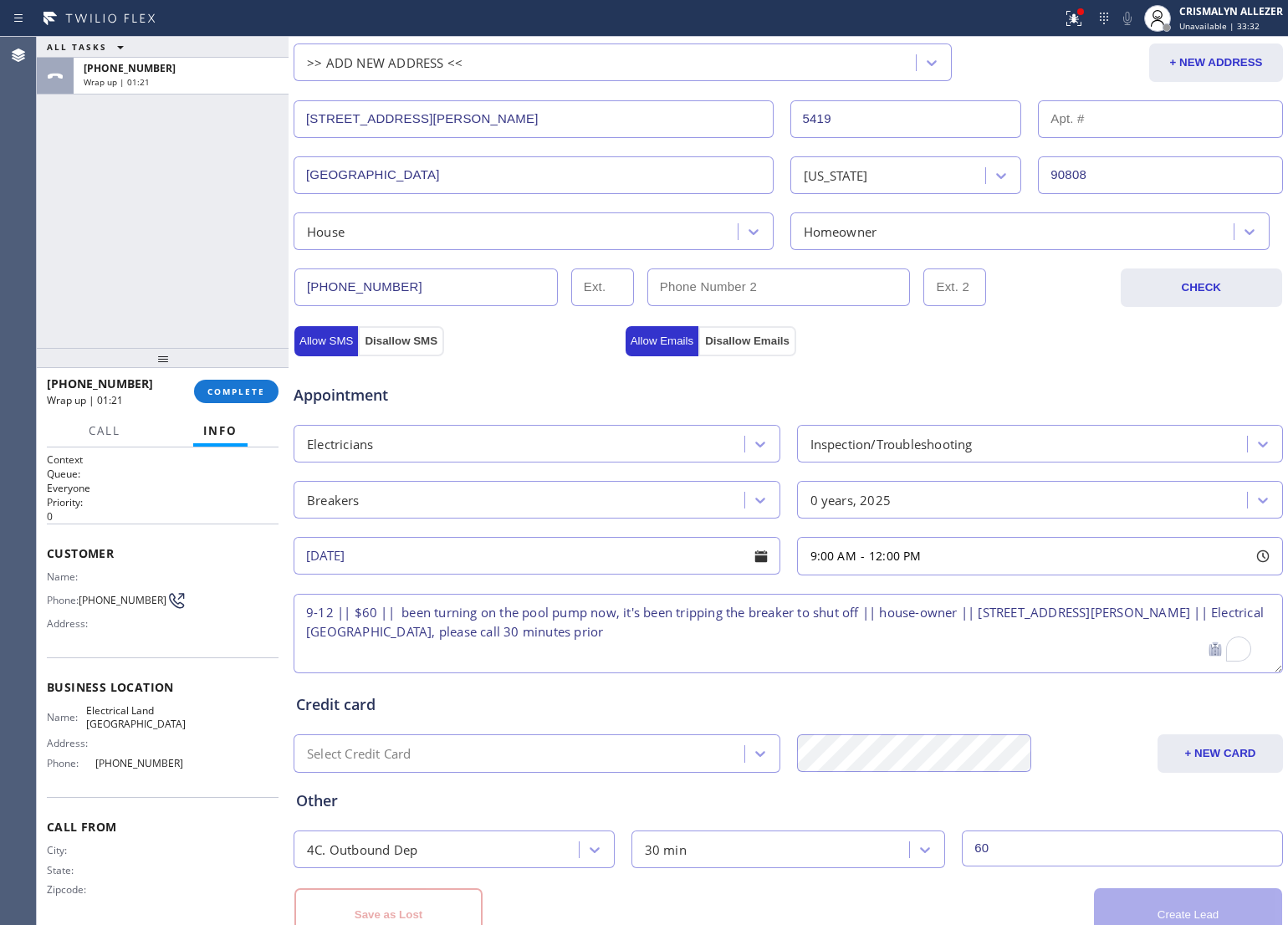
scroll to position [431, 0]
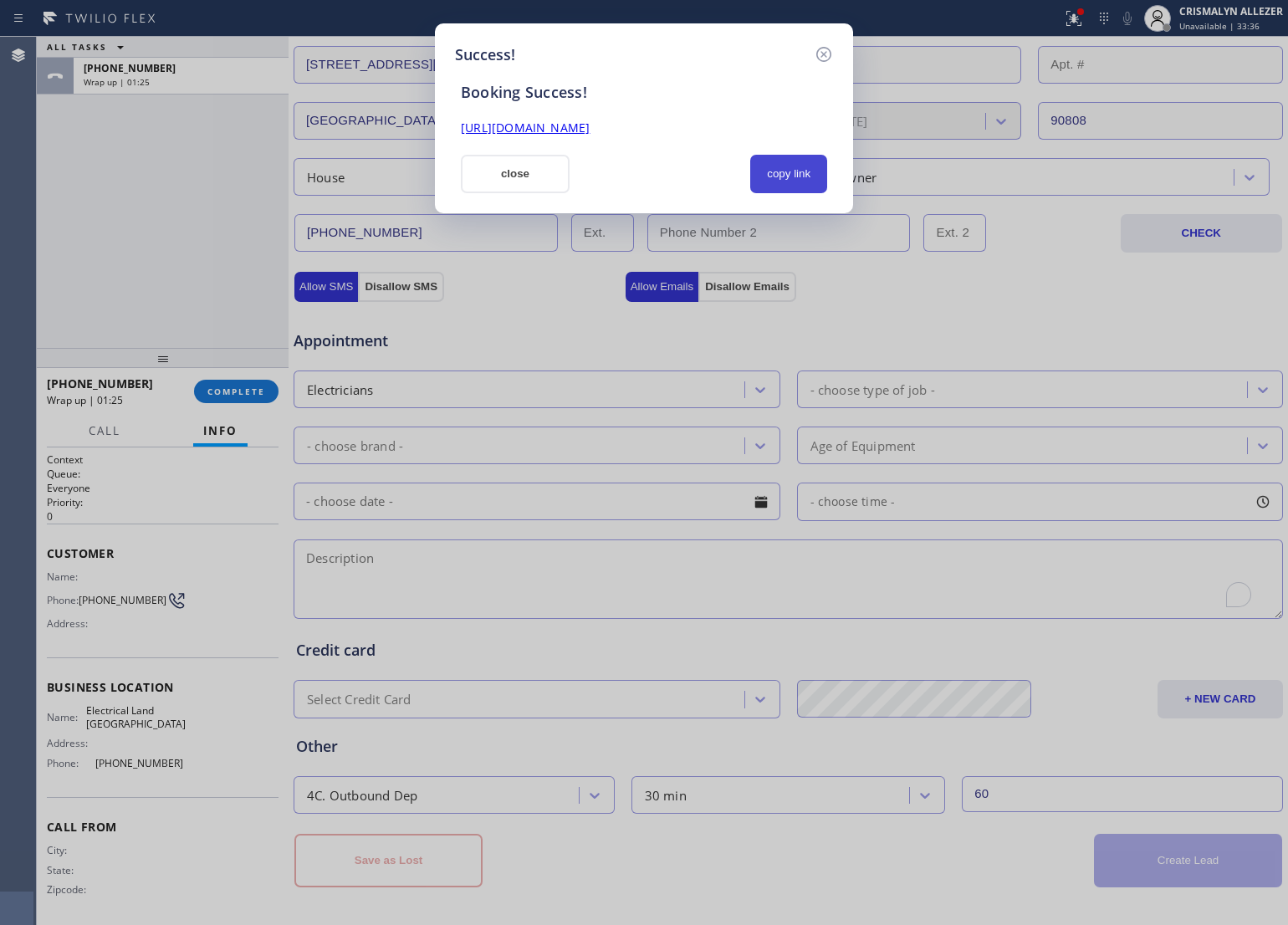
click at [774, 169] on button "copy link" at bounding box center [788, 175] width 77 height 39
click at [521, 180] on button "close" at bounding box center [515, 175] width 109 height 39
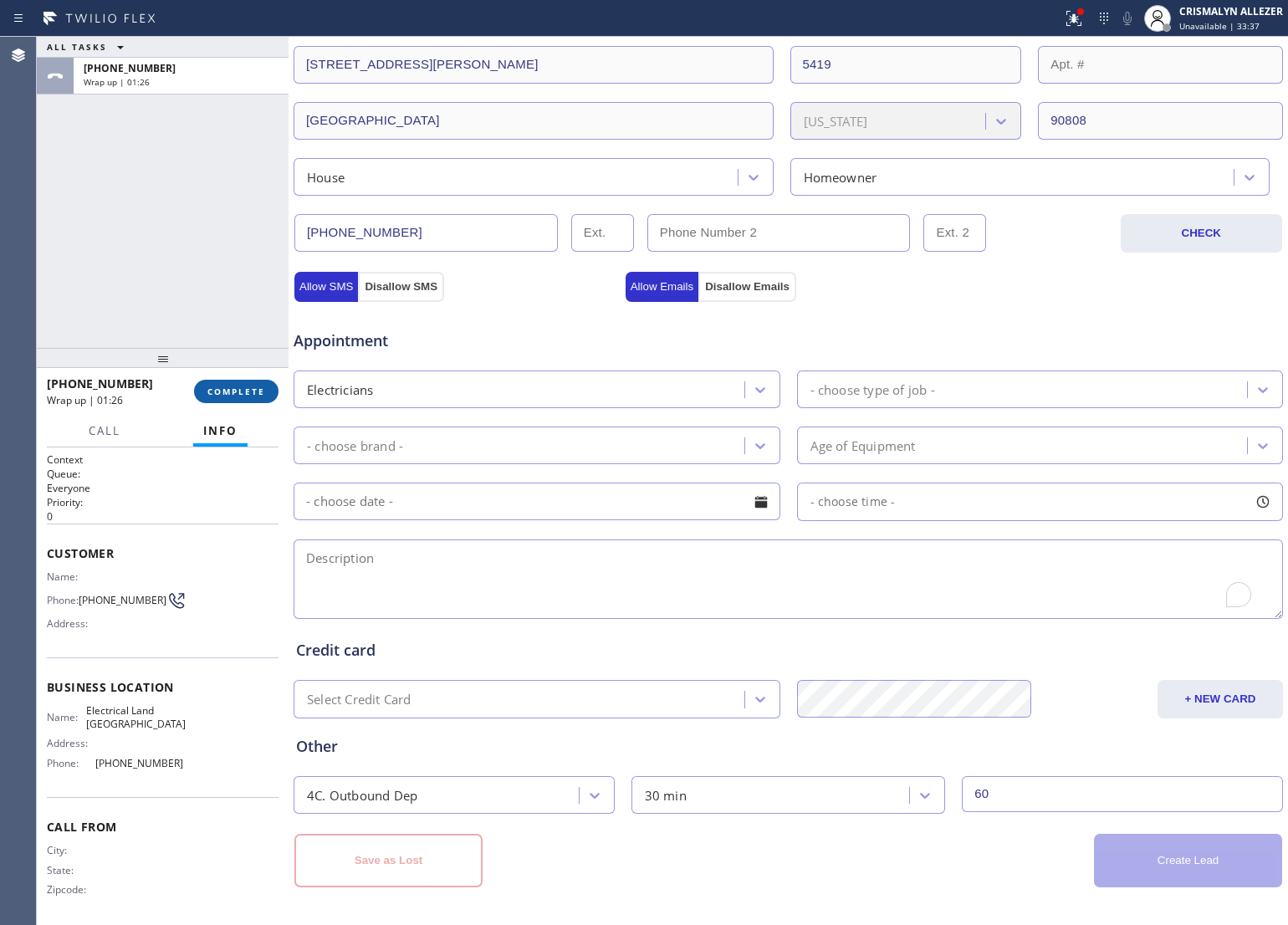
click at [223, 393] on span "COMPLETE" at bounding box center [236, 391] width 57 height 12
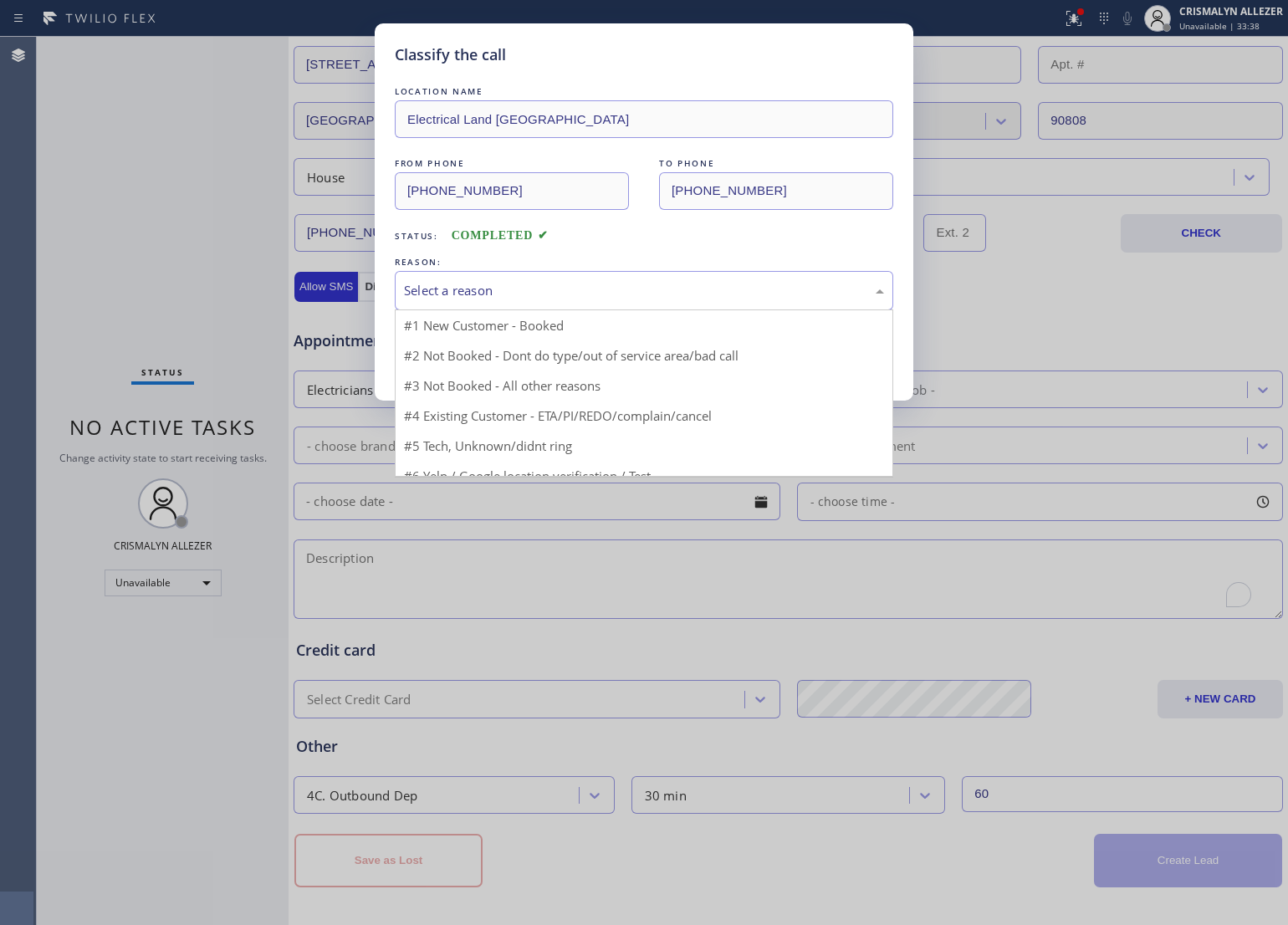
click at [602, 284] on div "Select a reason" at bounding box center [644, 290] width 480 height 19
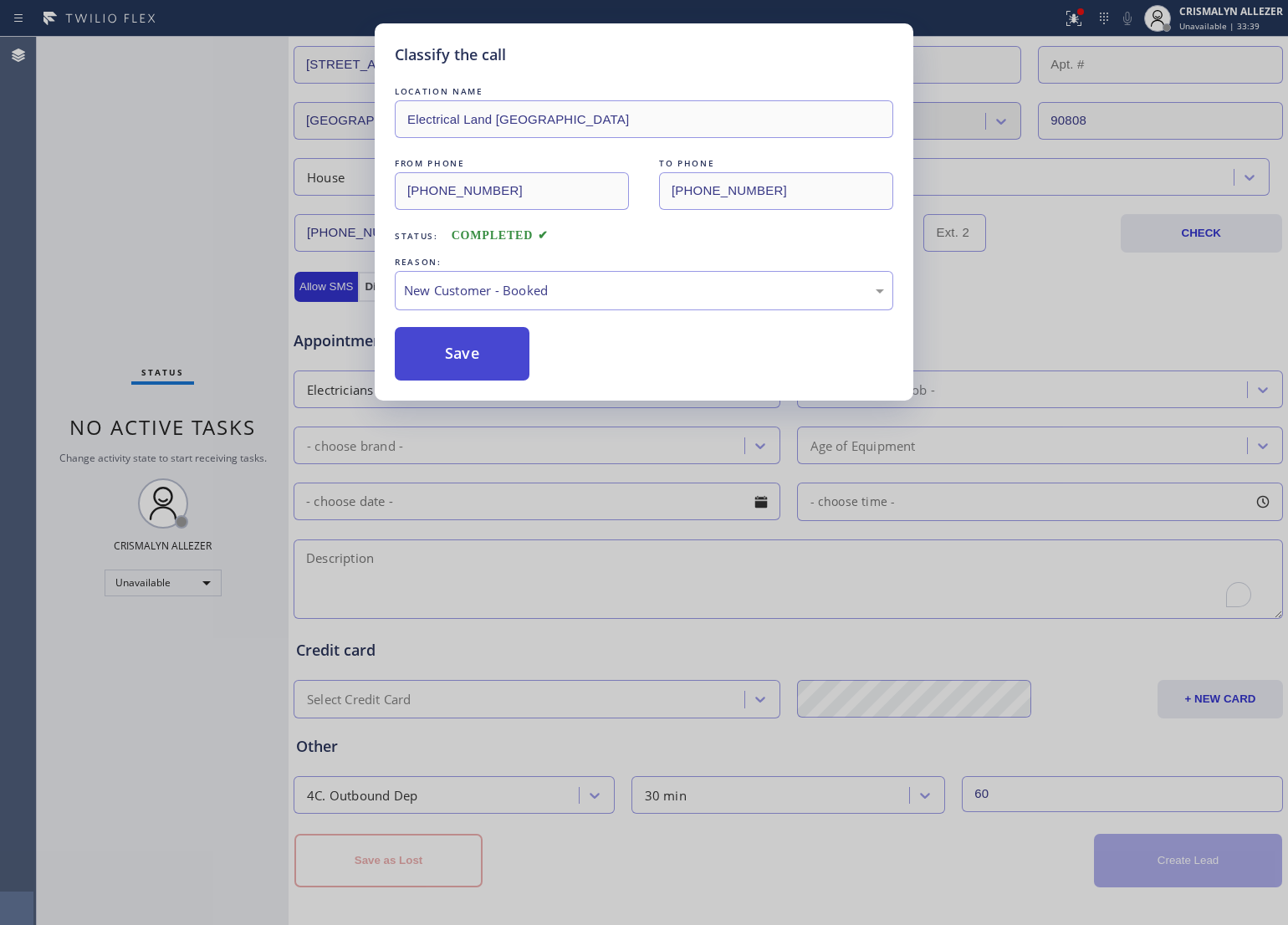
click at [483, 363] on button "Save" at bounding box center [462, 354] width 135 height 54
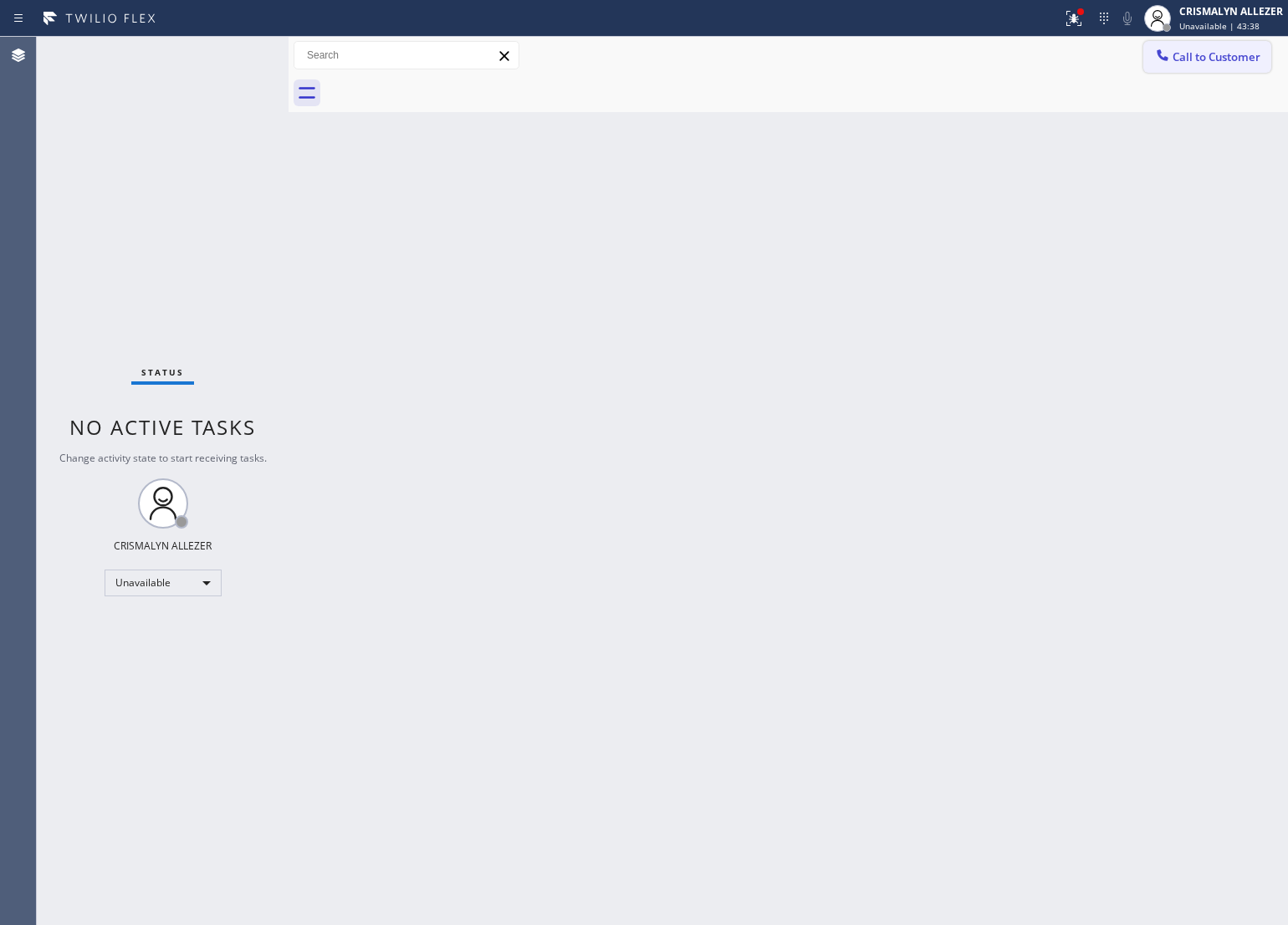
click at [1240, 59] on span "Call to Customer" at bounding box center [1216, 57] width 88 height 15
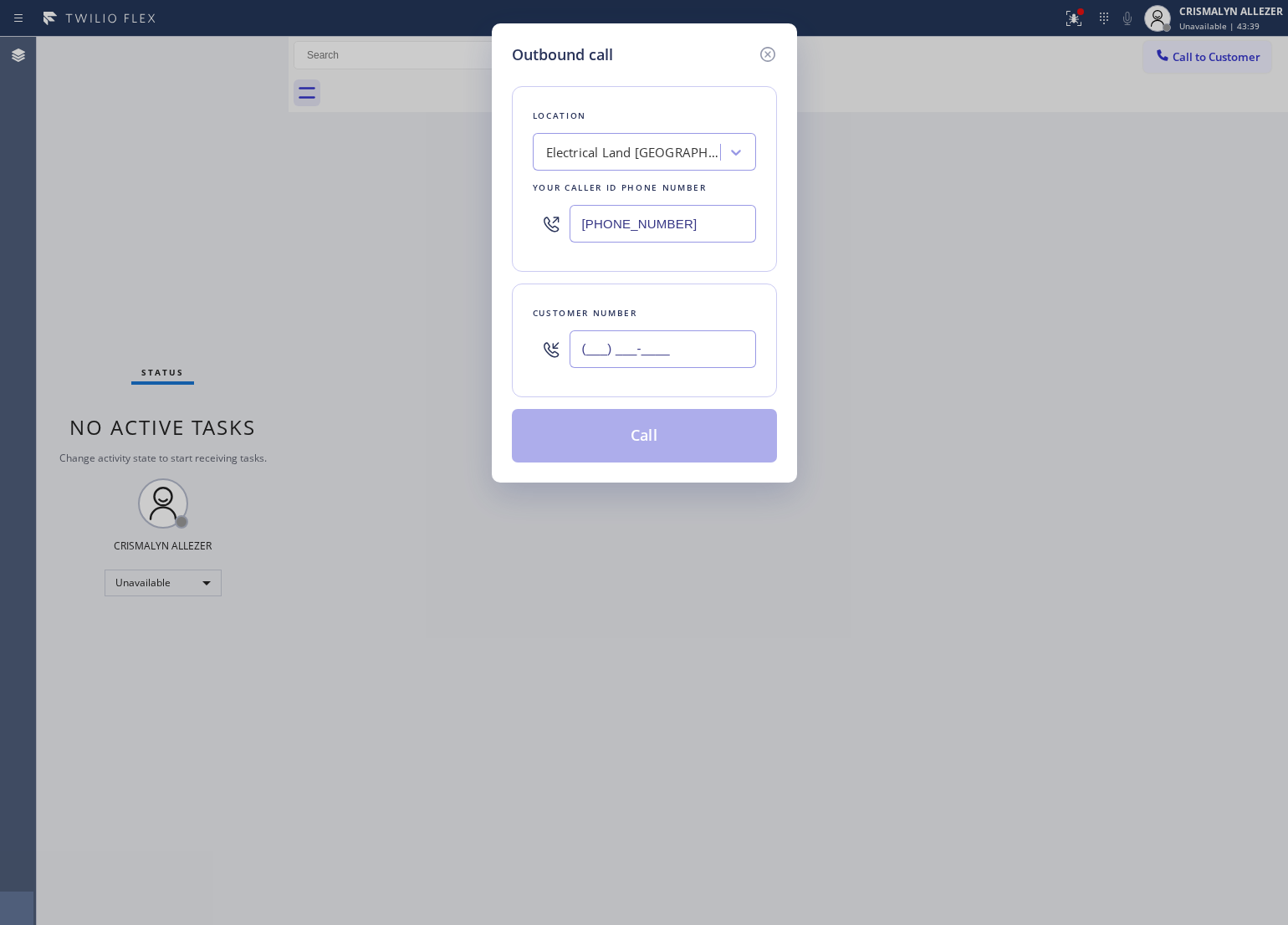
click at [699, 354] on input "(___) ___-____" at bounding box center [663, 349] width 186 height 38
paste input "949) 353-6929"
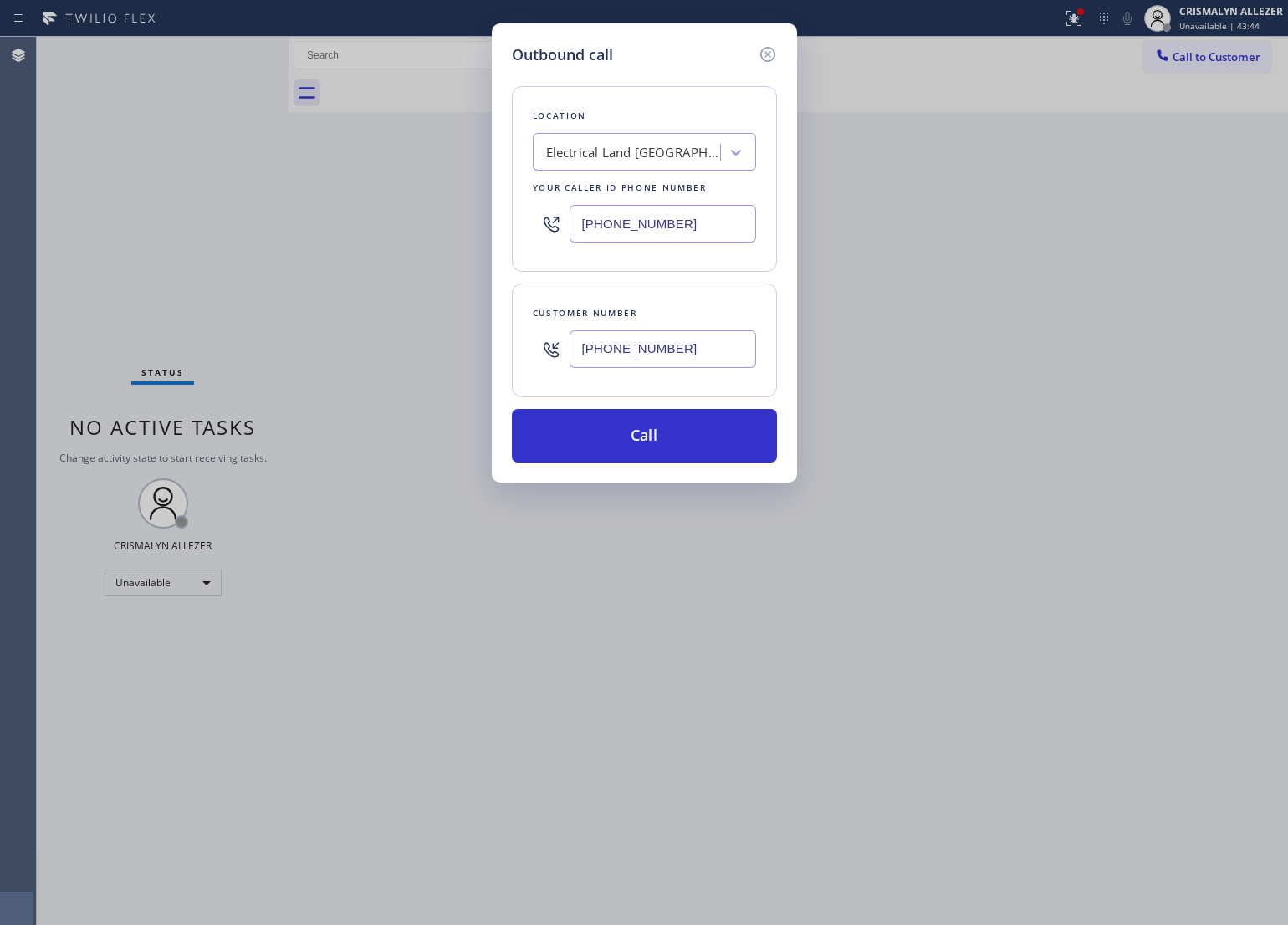
click at [705, 352] on input "[PHONE_NUMBER]" at bounding box center [663, 349] width 186 height 38
drag, startPoint x: 705, startPoint y: 352, endPoint x: 261, endPoint y: 348, distance: 444.0
click at [261, 348] on div "Outbound call Location Electrical Land [GEOGRAPHIC_DATA] Your caller id phone n…" at bounding box center [644, 462] width 1288 height 925
paste input "503-6120"
type input "[PHONE_NUMBER]"
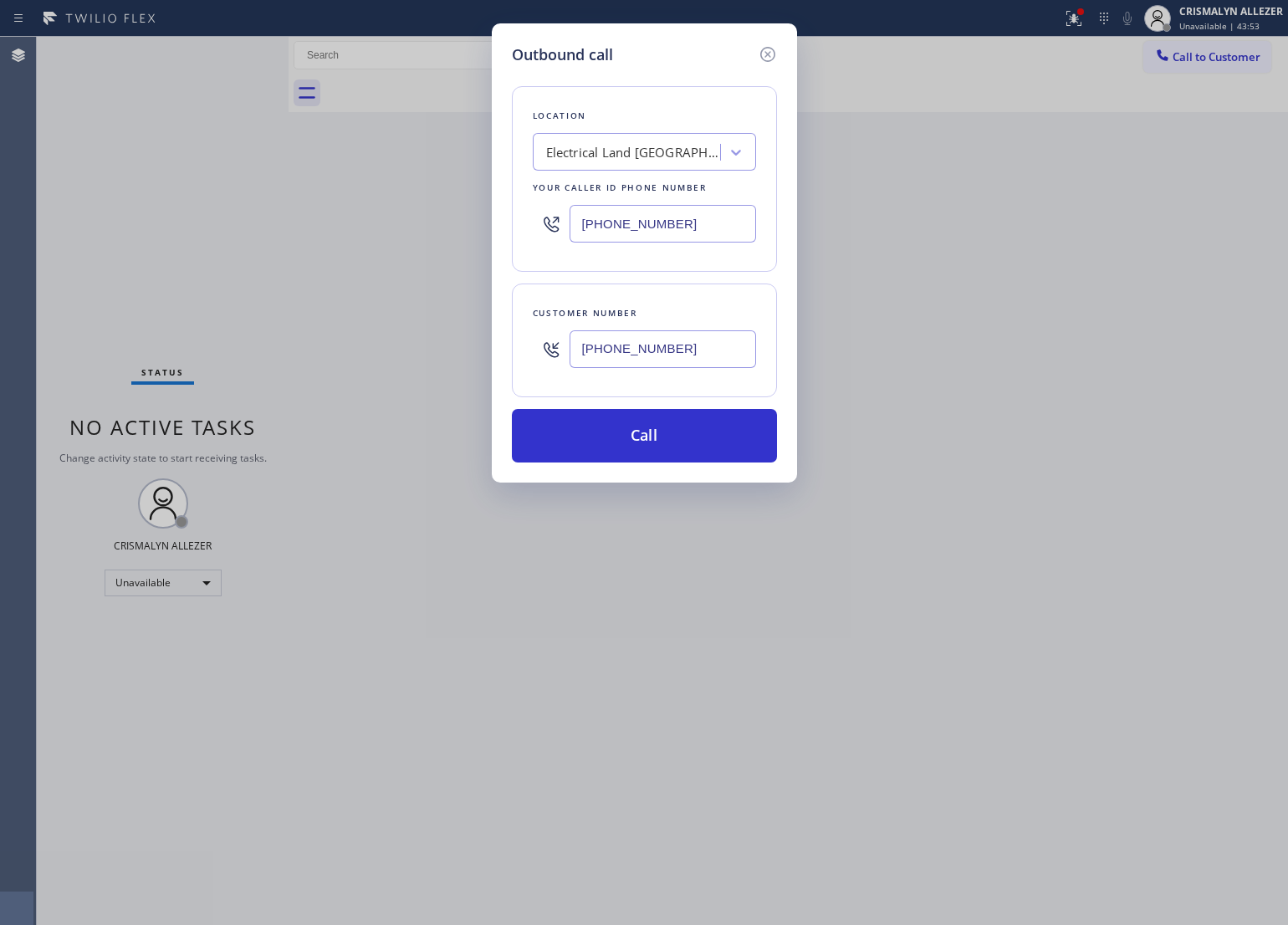
drag, startPoint x: 703, startPoint y: 226, endPoint x: 344, endPoint y: 222, distance: 359.0
click at [344, 222] on div "Outbound call Location Electrical Land [GEOGRAPHIC_DATA] Your caller id phone n…" at bounding box center [644, 462] width 1288 height 925
paste input "949) 353-6929"
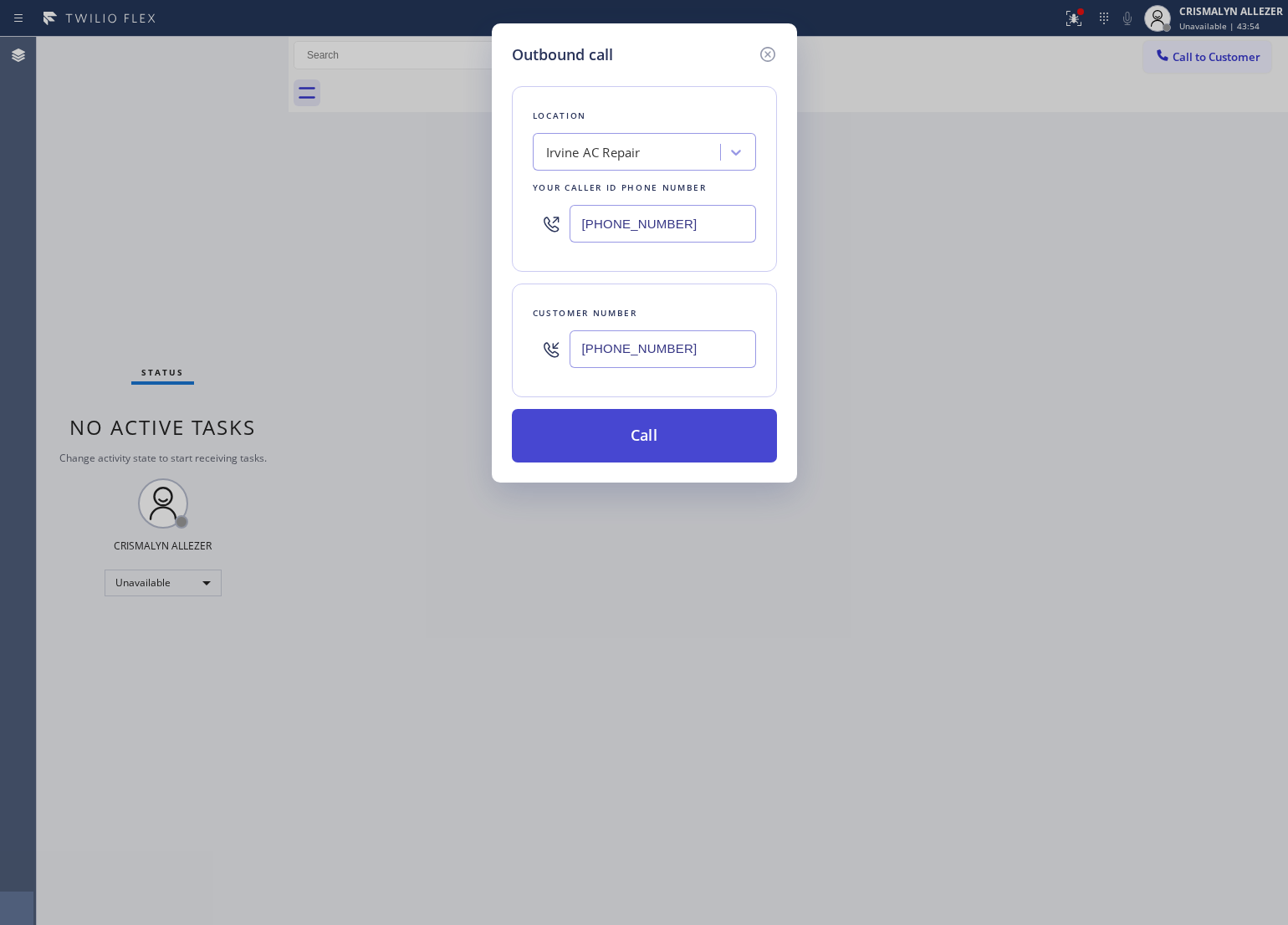
type input "[PHONE_NUMBER]"
click at [671, 433] on button "Call" at bounding box center [644, 436] width 266 height 54
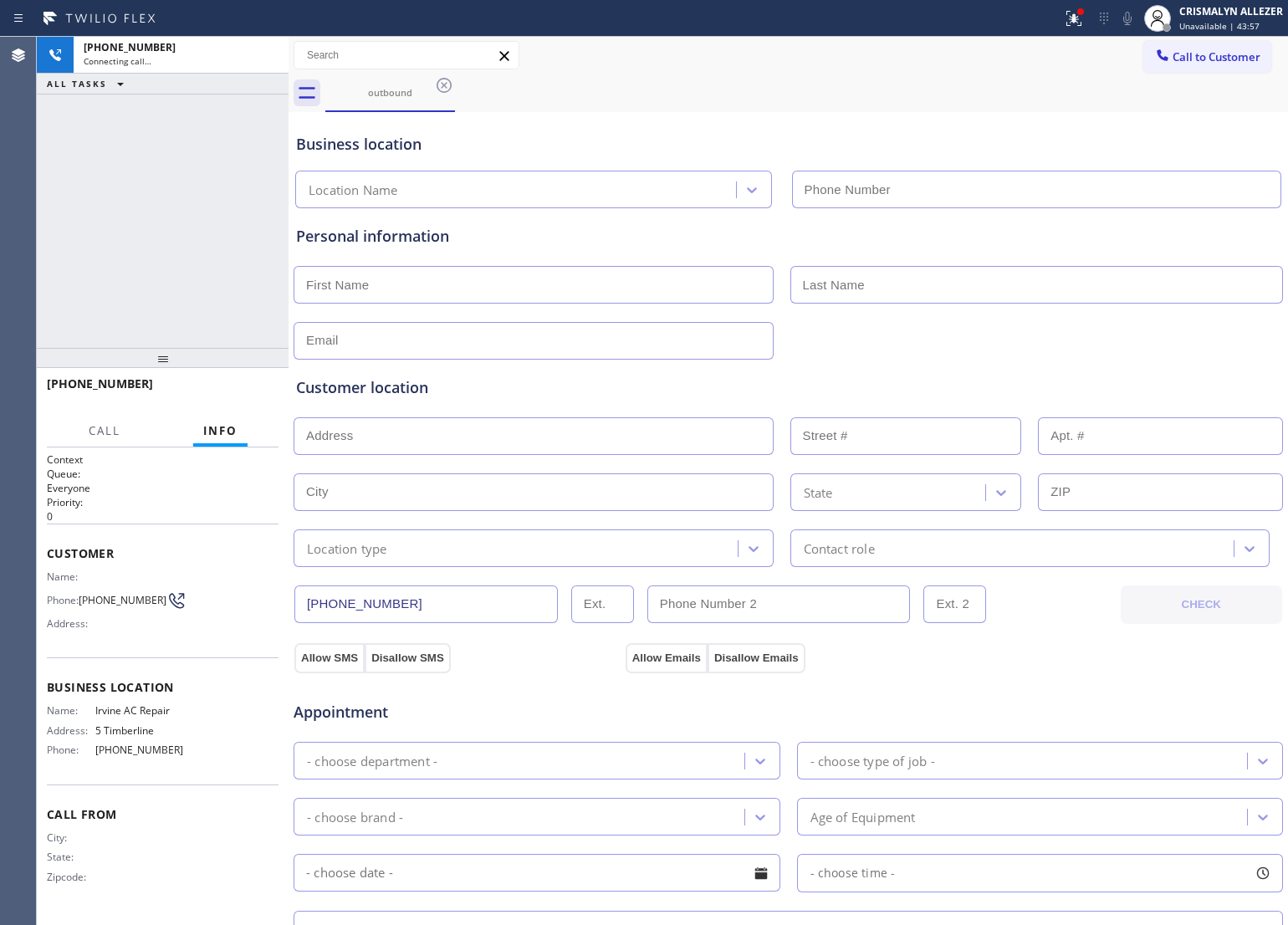
type input "[PHONE_NUMBER]"
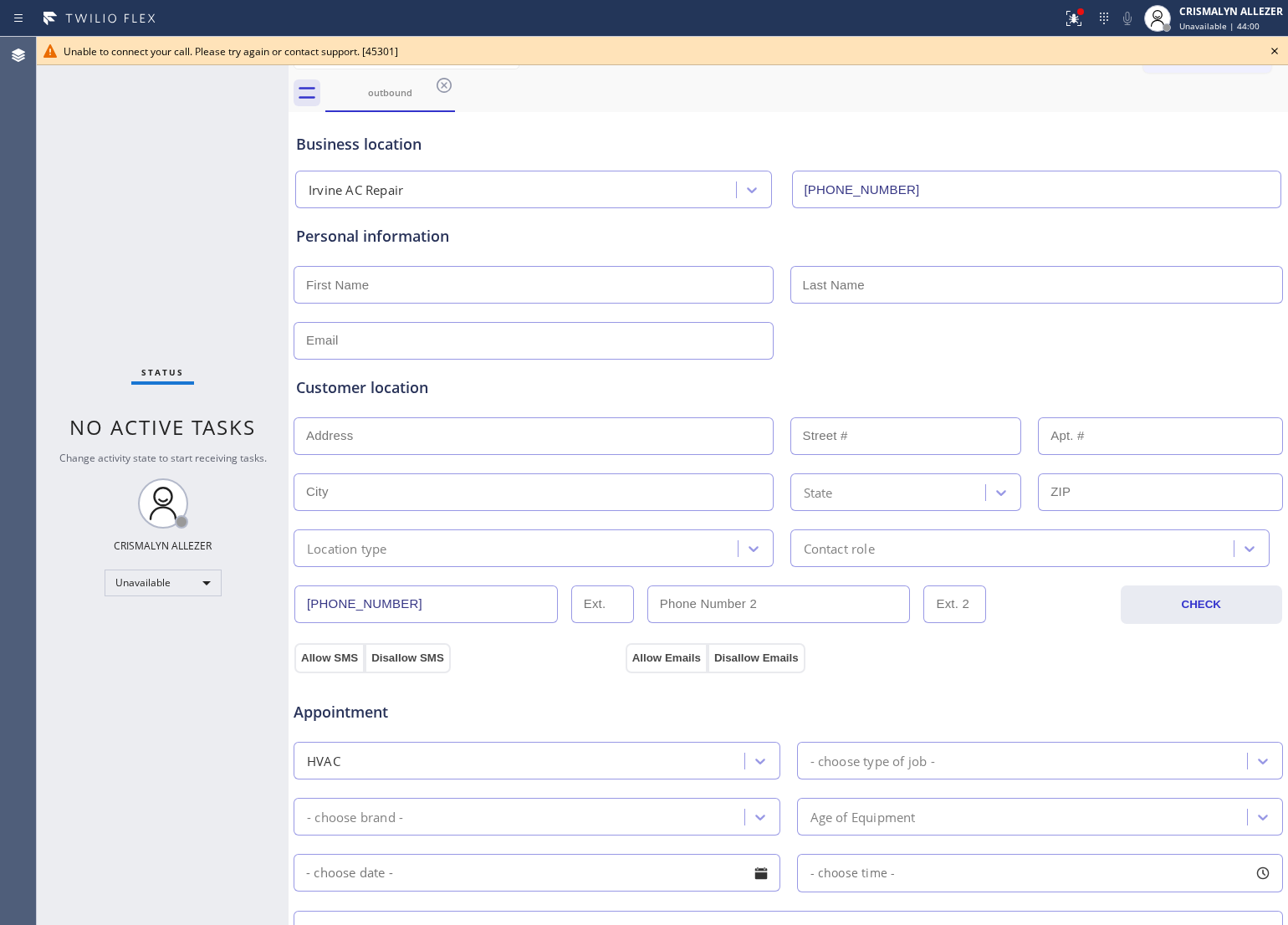
click at [1277, 45] on icon at bounding box center [1275, 51] width 20 height 20
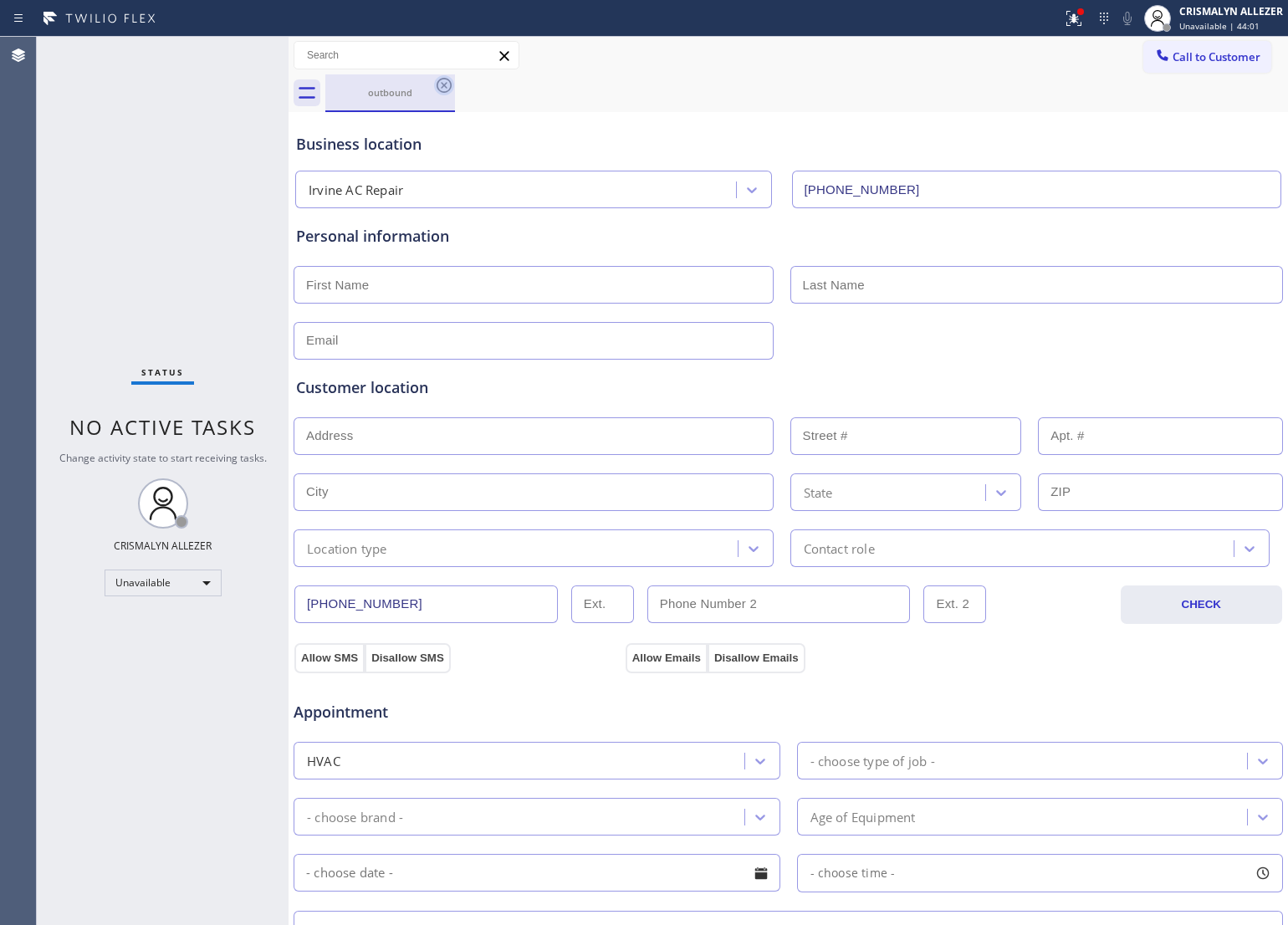
click at [437, 89] on icon at bounding box center [444, 85] width 15 height 15
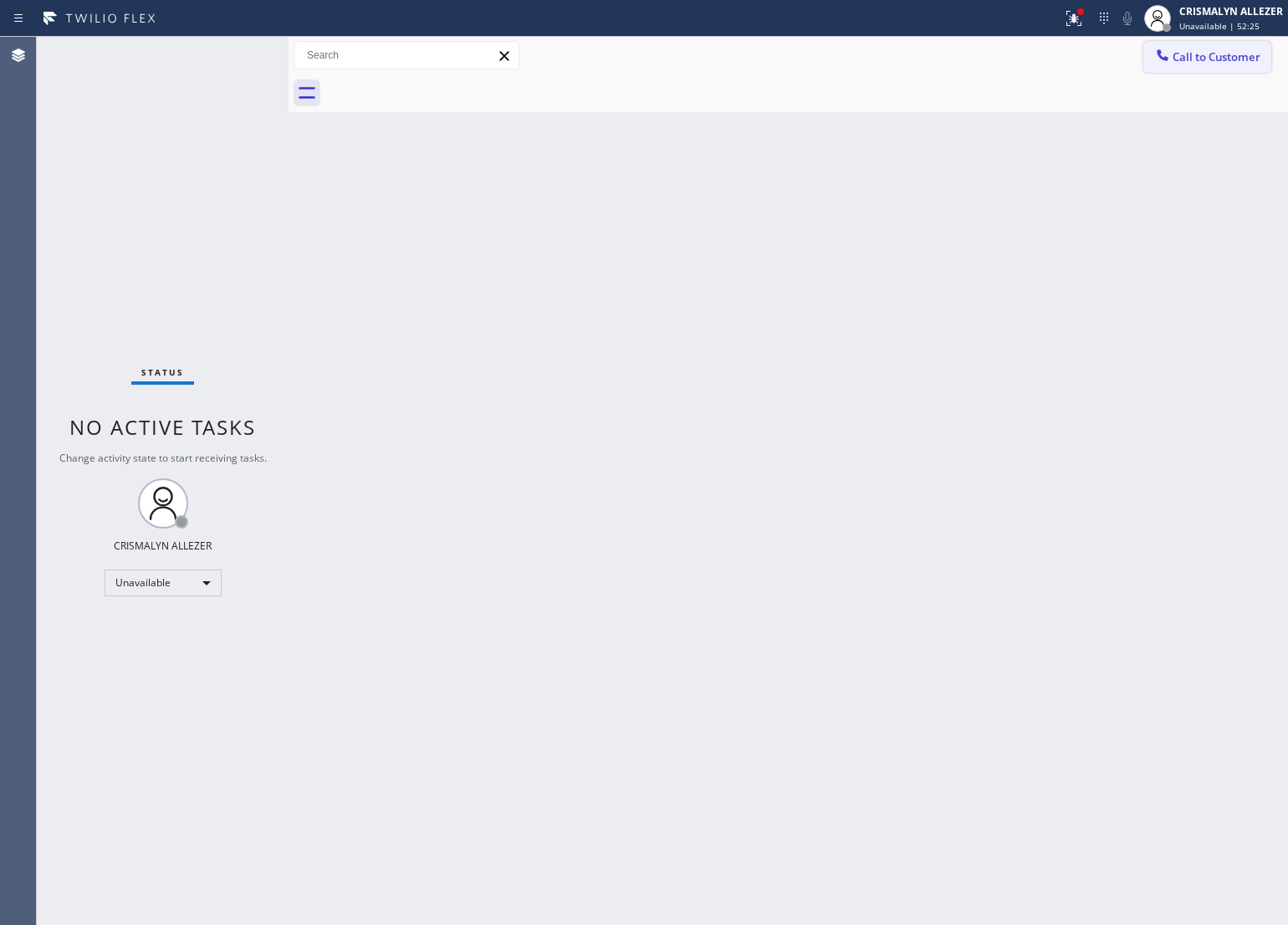
click at [1223, 56] on span "Call to Customer" at bounding box center [1216, 57] width 88 height 15
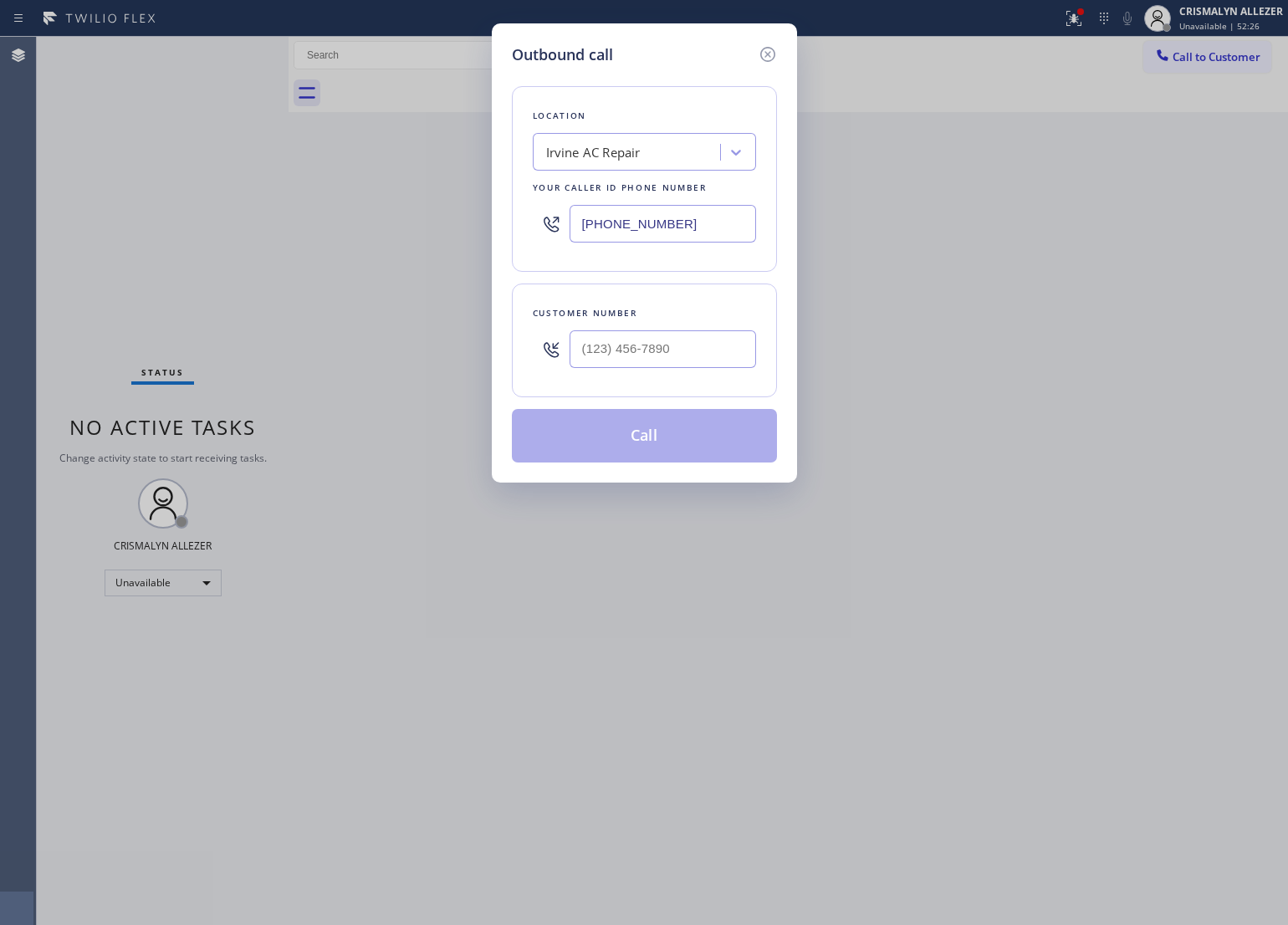
drag, startPoint x: 684, startPoint y: 218, endPoint x: 301, endPoint y: 223, distance: 383.0
click at [303, 223] on div "Outbound call Location [GEOGRAPHIC_DATA] AC Repair Your caller id phone number …" at bounding box center [644, 462] width 1288 height 925
paste input "626) 548-3326"
type input "[PHONE_NUMBER]"
click at [688, 352] on input "(___) ___-____" at bounding box center [663, 349] width 186 height 38
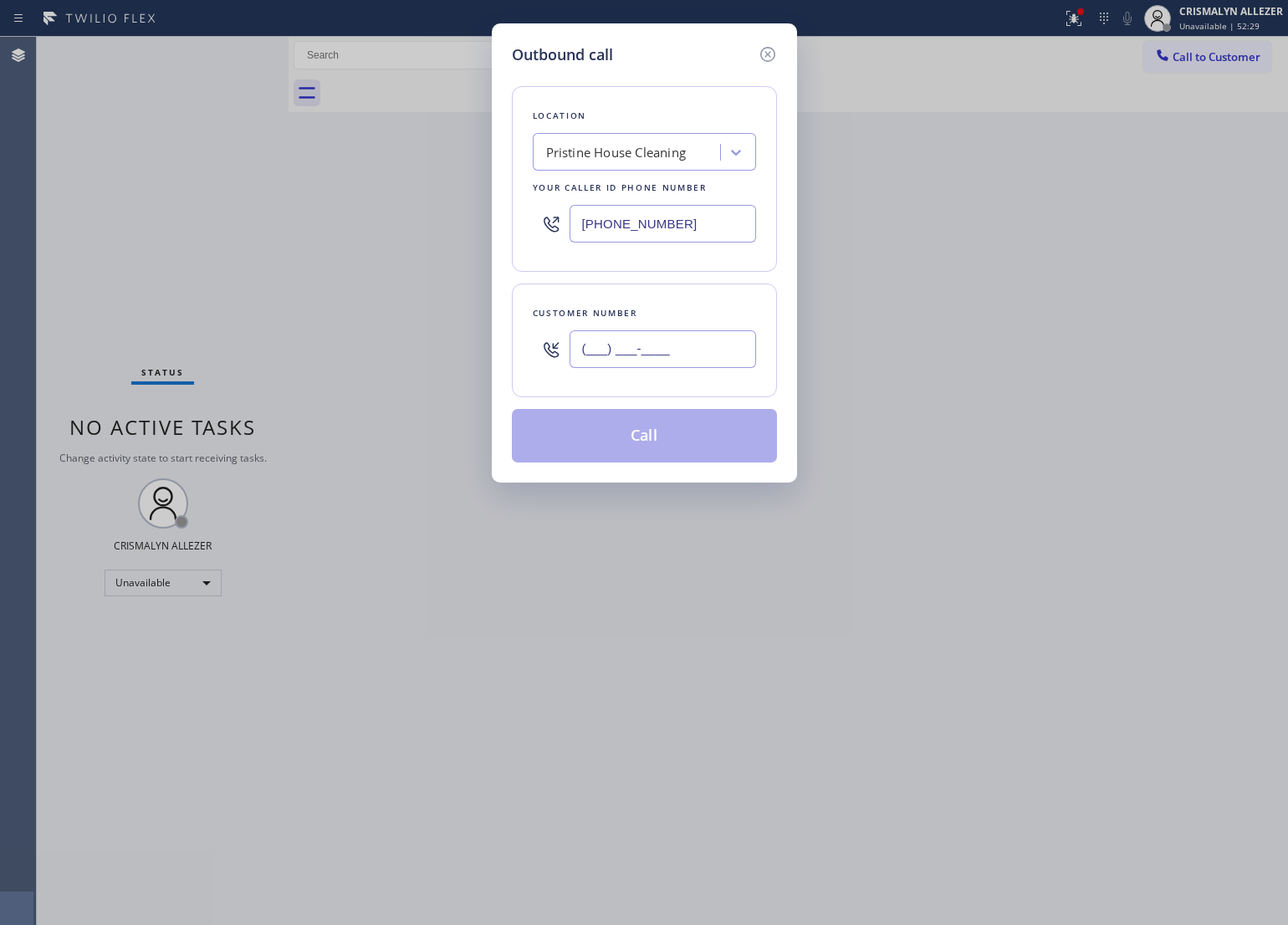
paste input "747) 745-2660"
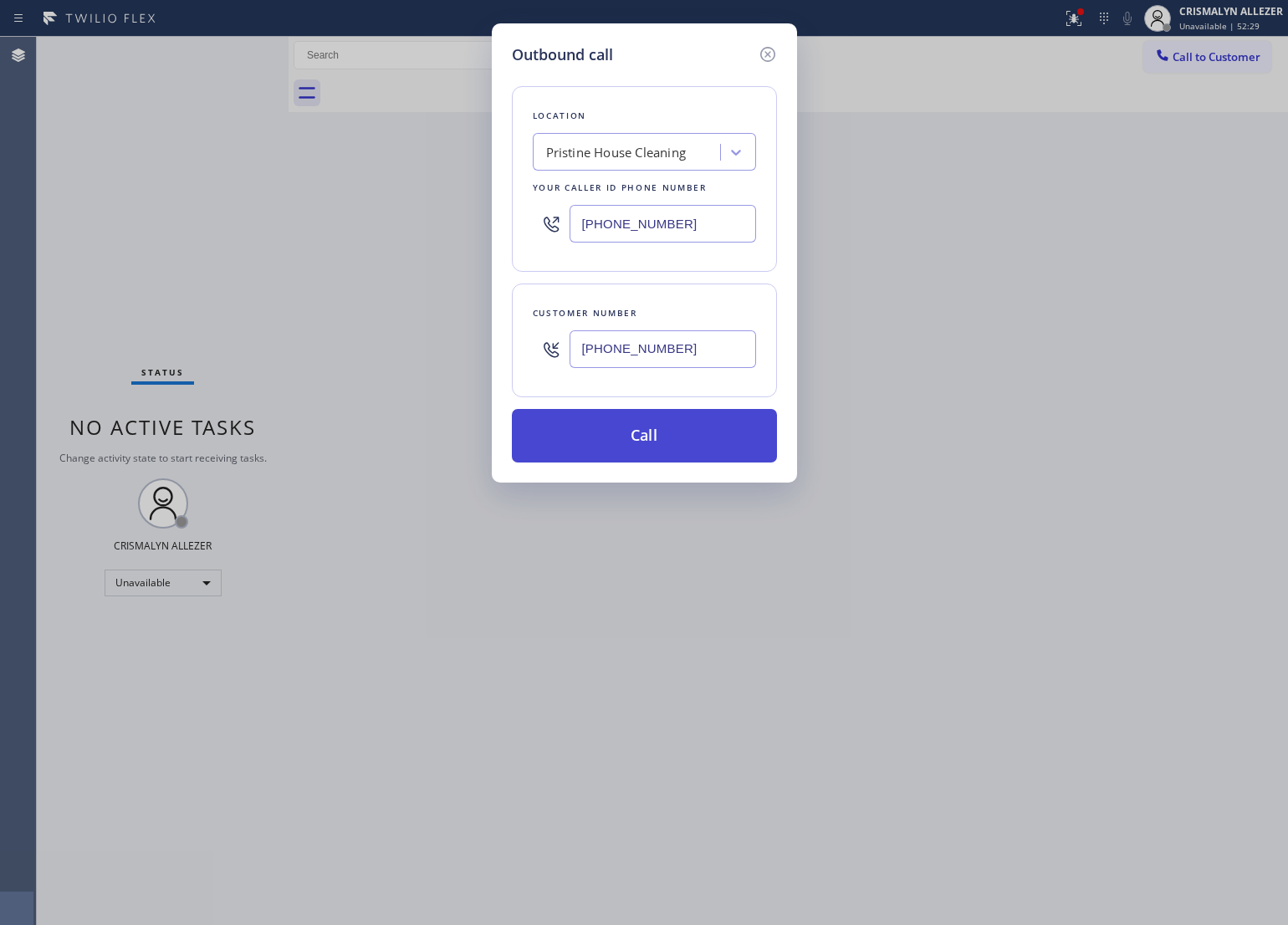
type input "[PHONE_NUMBER]"
click at [666, 442] on button "Call" at bounding box center [644, 436] width 266 height 54
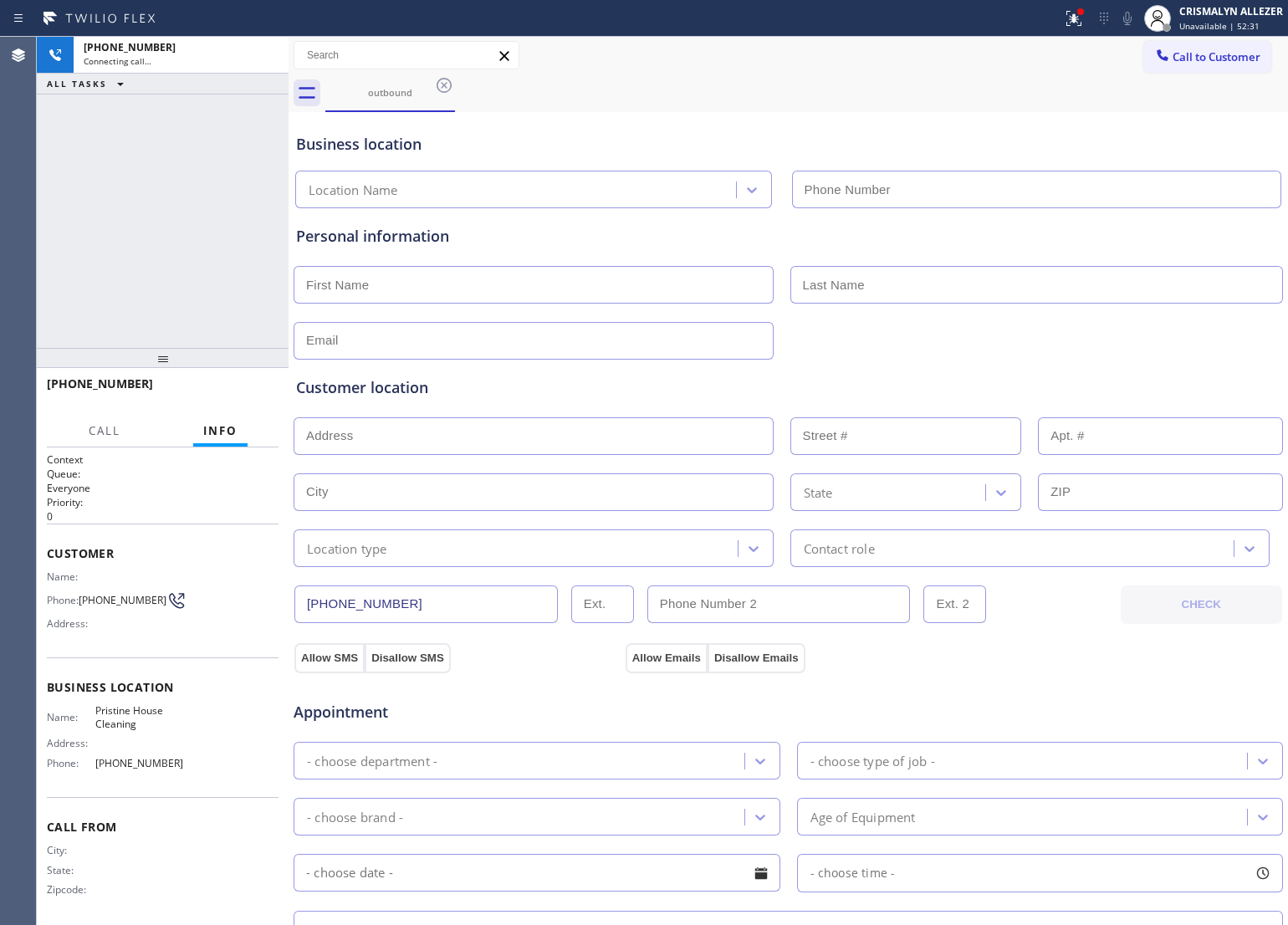
type input "[PHONE_NUMBER]"
click at [233, 397] on button "HANG UP" at bounding box center [239, 391] width 78 height 24
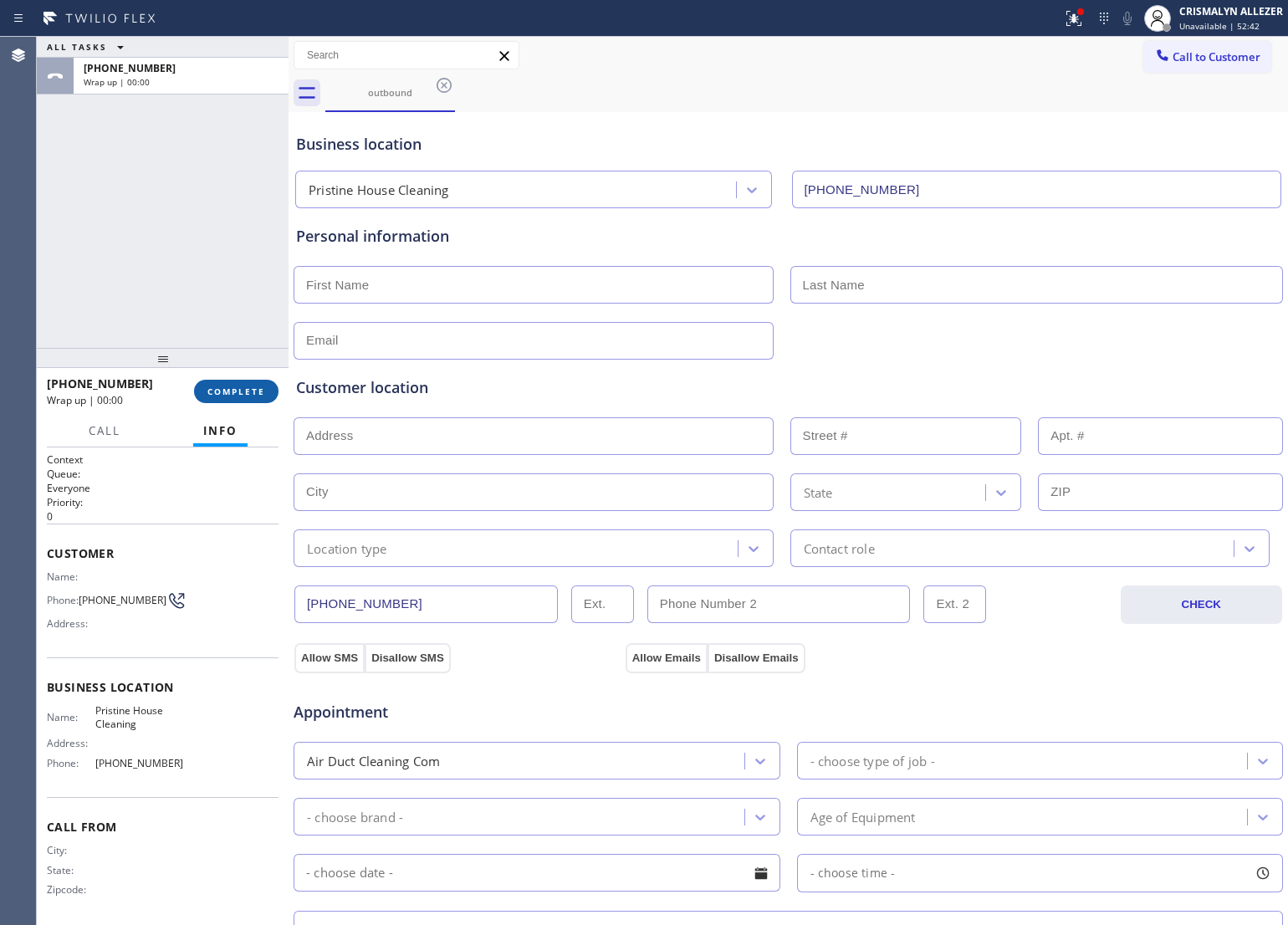
click at [235, 390] on span "COMPLETE" at bounding box center [236, 391] width 57 height 12
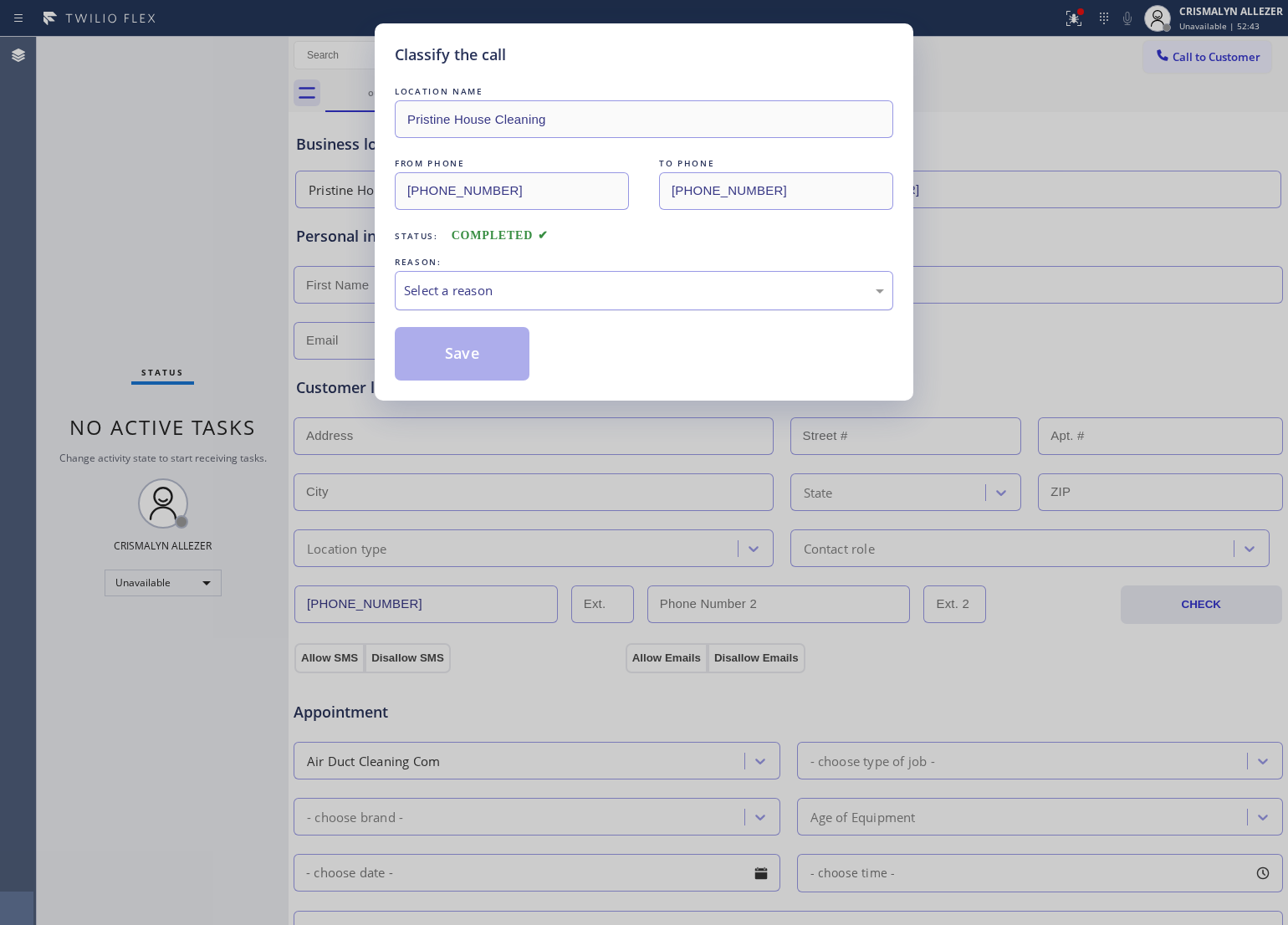
click at [738, 294] on div "Select a reason" at bounding box center [644, 290] width 480 height 19
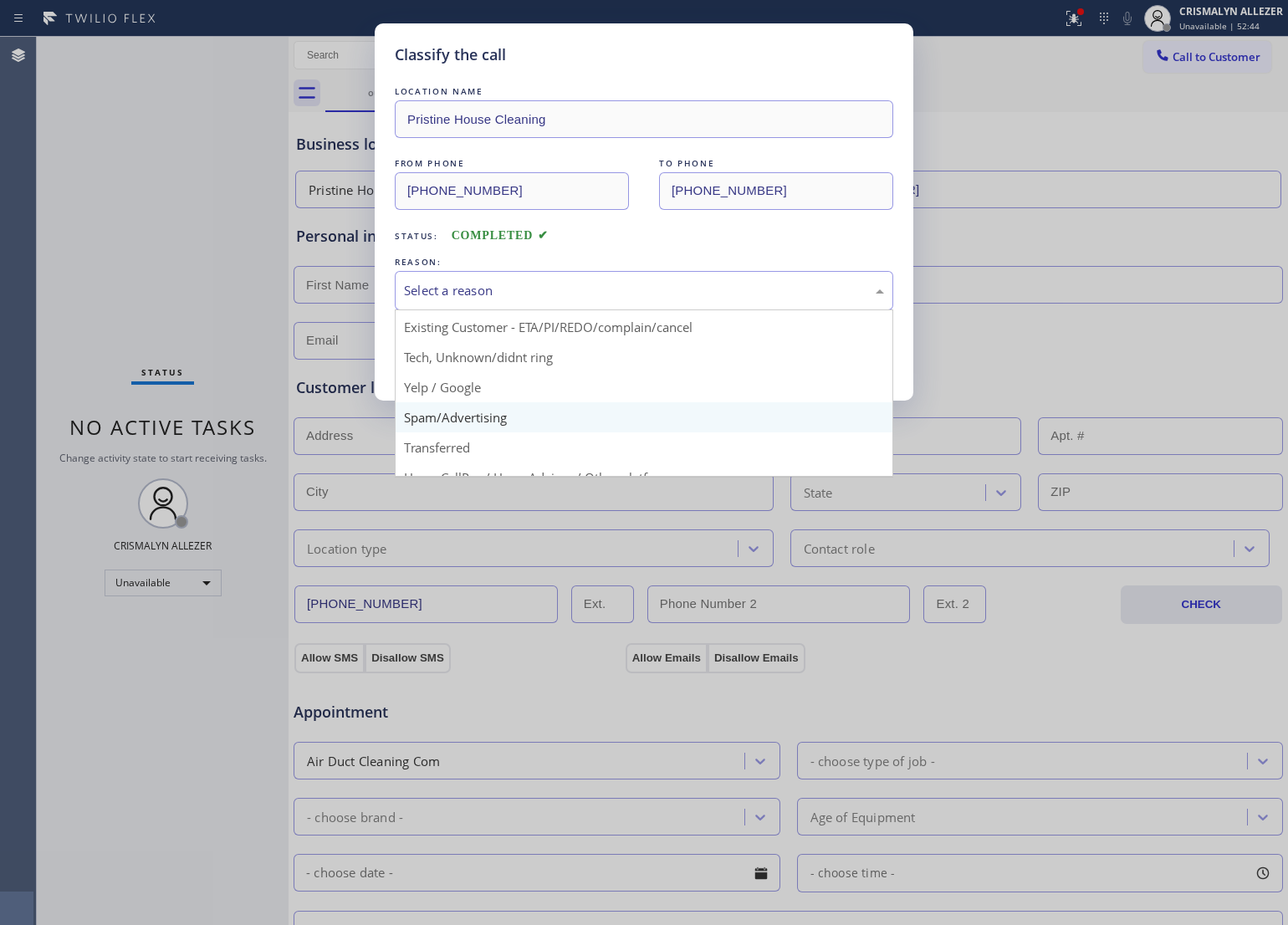
scroll to position [115, 0]
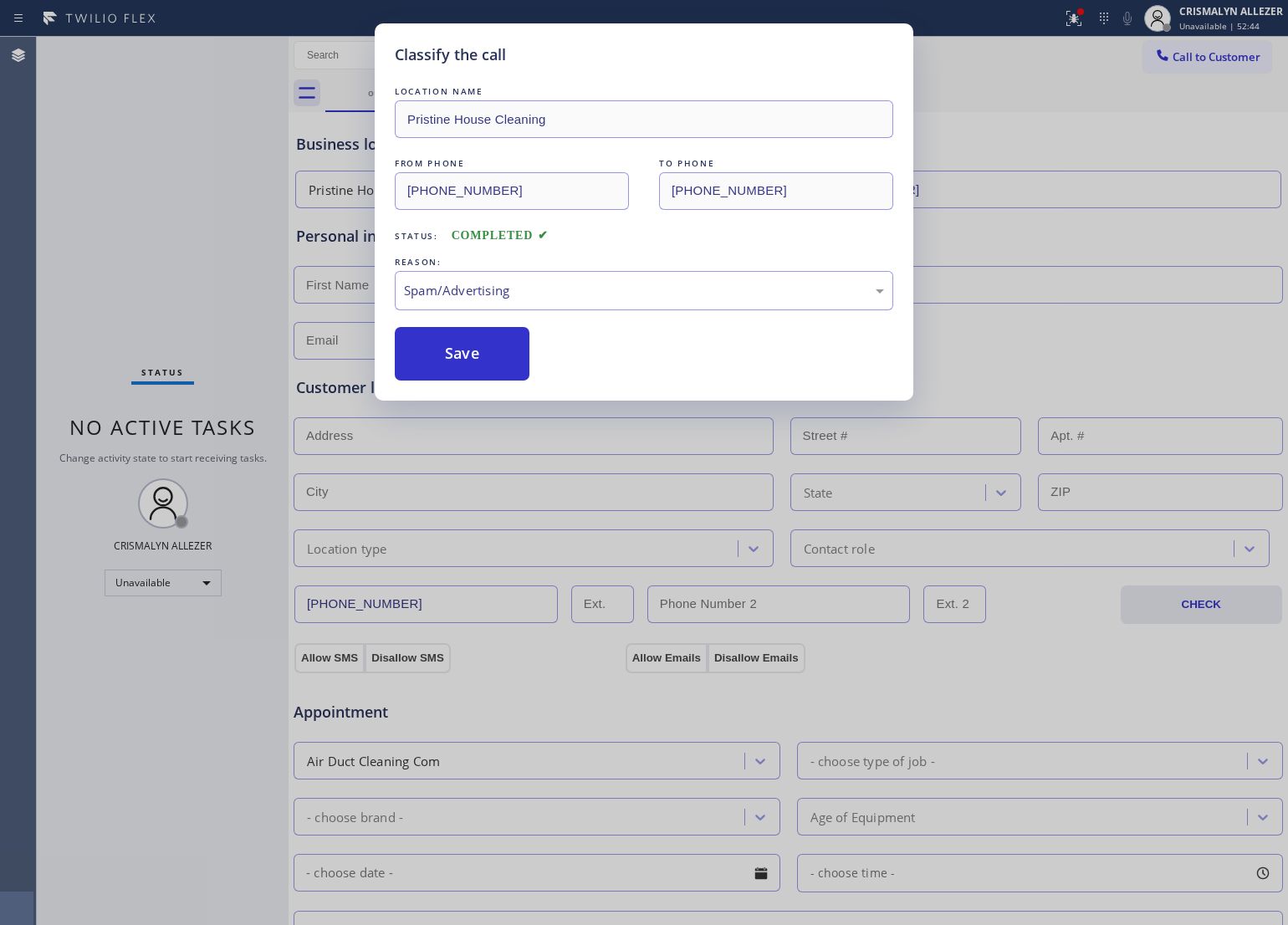
click at [483, 367] on button "Save" at bounding box center [462, 354] width 135 height 54
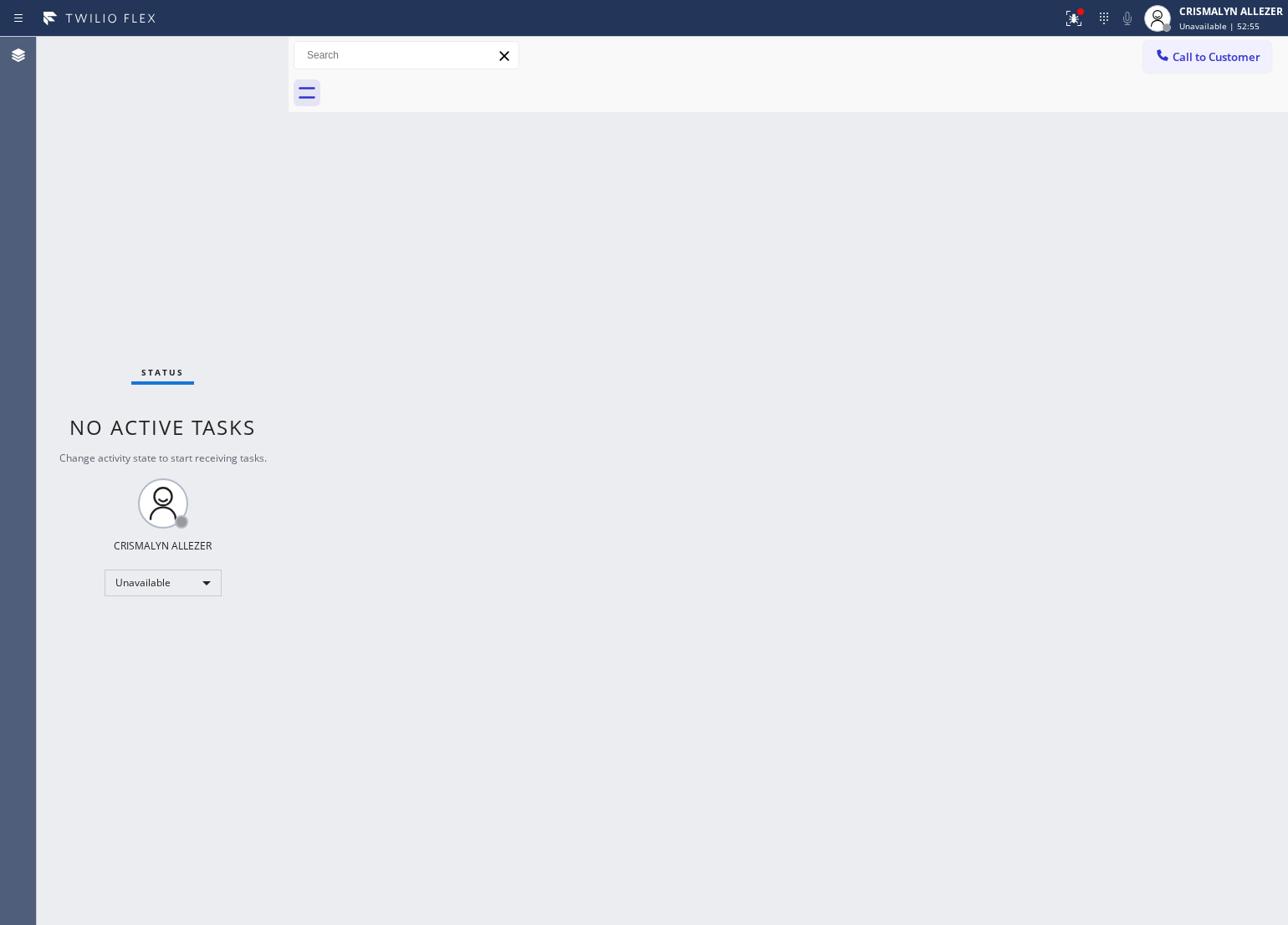
click at [644, 390] on div "Back to Dashboard Change Sender ID Customers Technicians Select a contact Outbo…" at bounding box center [788, 481] width 1000 height 889
drag, startPoint x: 1228, startPoint y: 52, endPoint x: 1124, endPoint y: 101, distance: 115.0
click at [1228, 53] on span "Call to Customer" at bounding box center [1216, 57] width 88 height 15
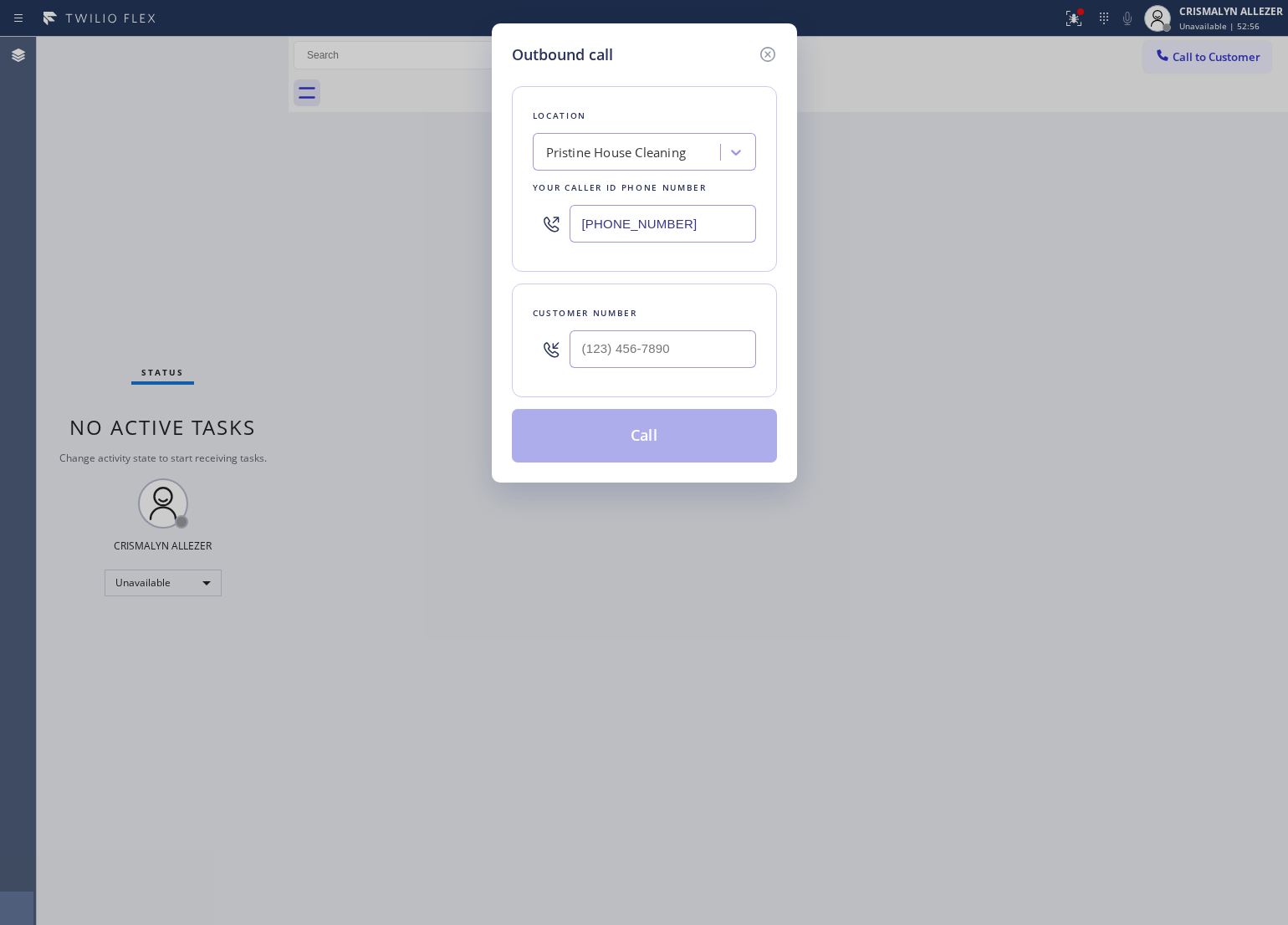
drag, startPoint x: 732, startPoint y: 226, endPoint x: 364, endPoint y: 233, distance: 368.1
click at [378, 233] on div "Outbound call Location Pristine House Cleaning Your caller id phone number [PHO…" at bounding box center [644, 462] width 1288 height 925
paste input "516) 407-9737"
type input "[PHONE_NUMBER]"
click at [693, 352] on input "(___) ___-____" at bounding box center [663, 349] width 186 height 38
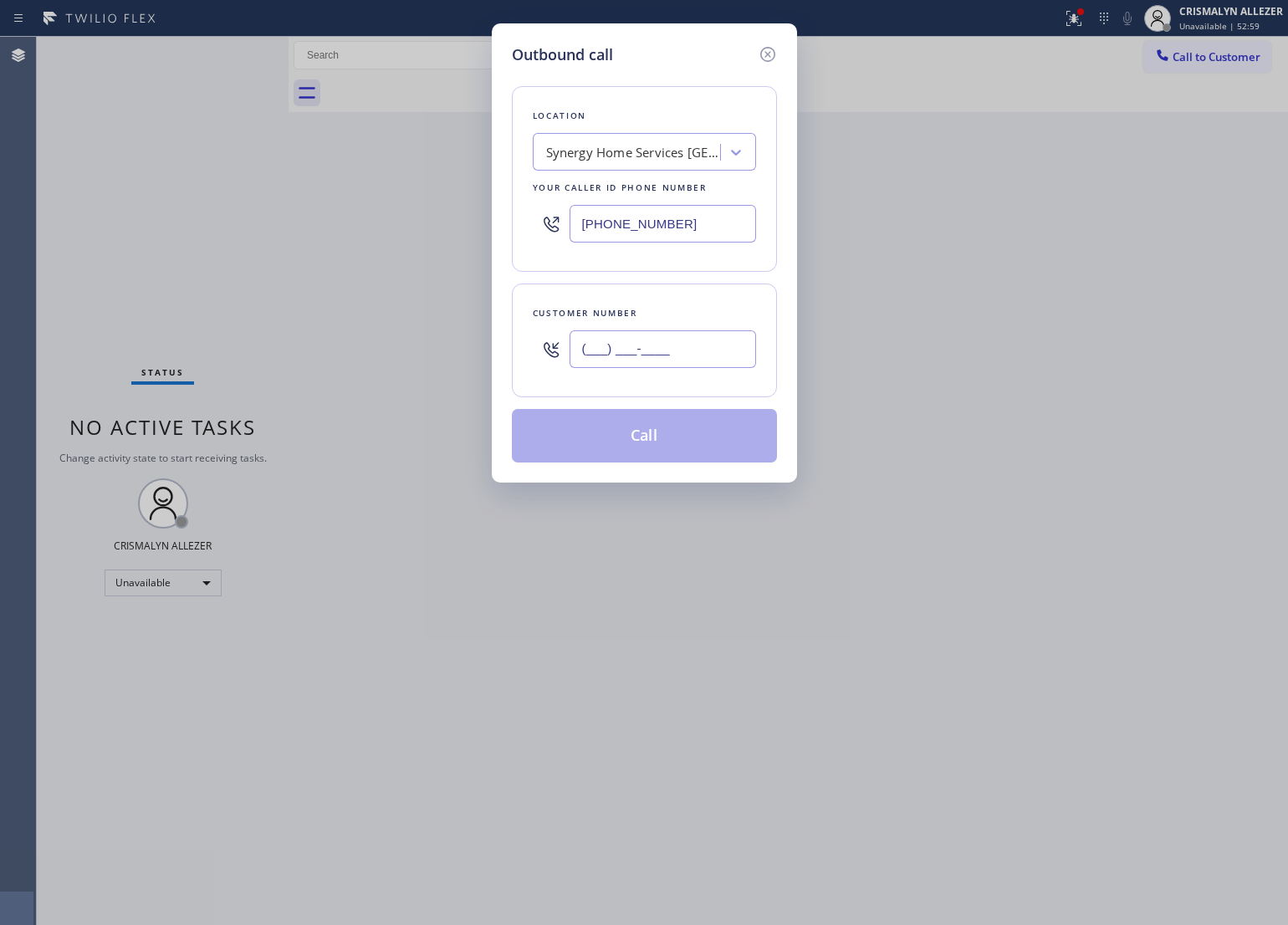
paste input "516) 407-9737"
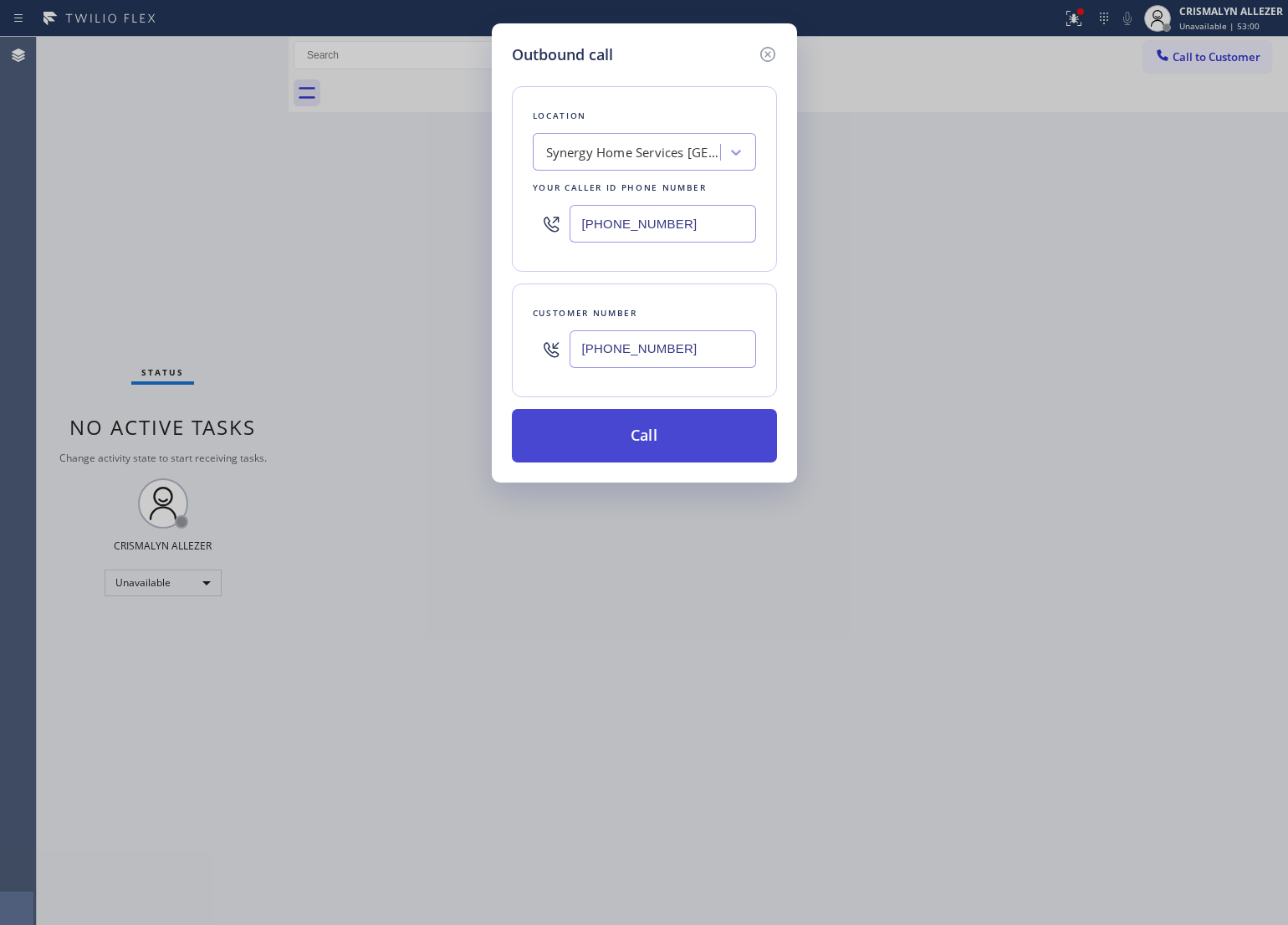
type input "[PHONE_NUMBER]"
click at [651, 442] on button "Call" at bounding box center [644, 436] width 266 height 54
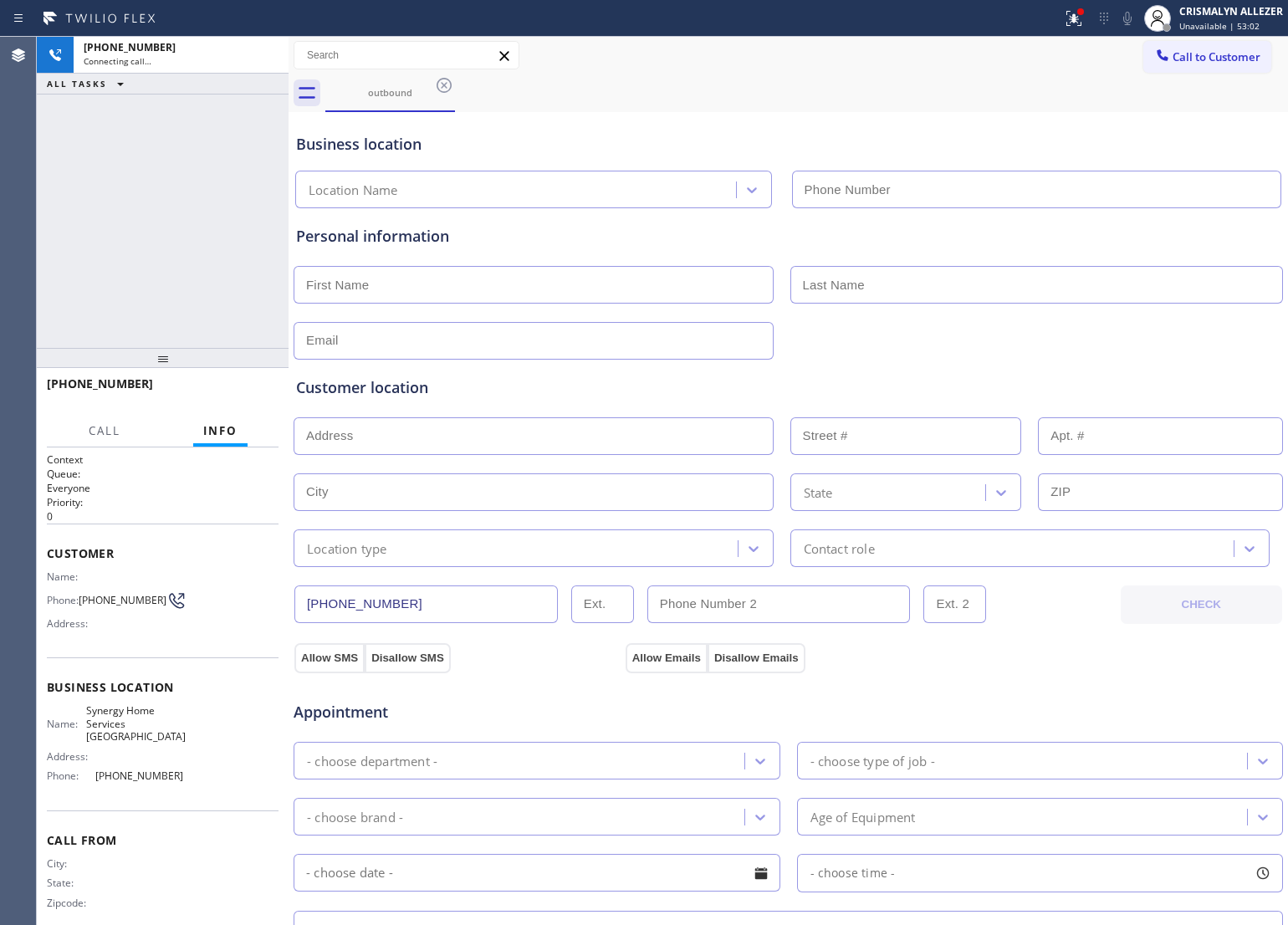
type input "[PHONE_NUMBER]"
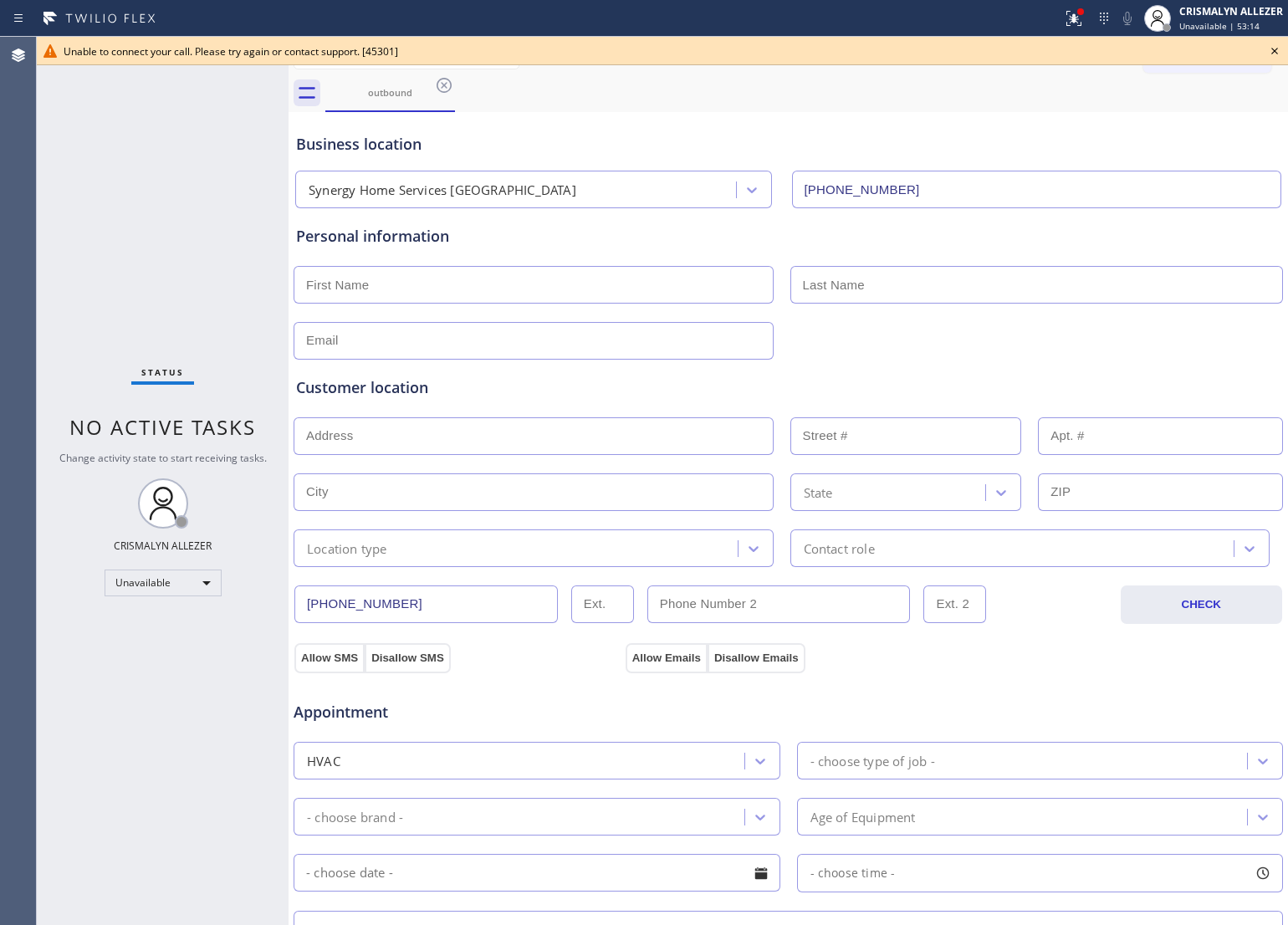
drag, startPoint x: 753, startPoint y: 229, endPoint x: 765, endPoint y: 124, distance: 105.7
click at [763, 186] on div "Business location Synergy Home Services [GEOGRAPHIC_DATA] [PHONE_NUMBER] Person…" at bounding box center [788, 687] width 991 height 1143
click at [766, 93] on div "outbound" at bounding box center [807, 93] width 963 height 38
click at [1272, 51] on icon at bounding box center [1275, 51] width 20 height 20
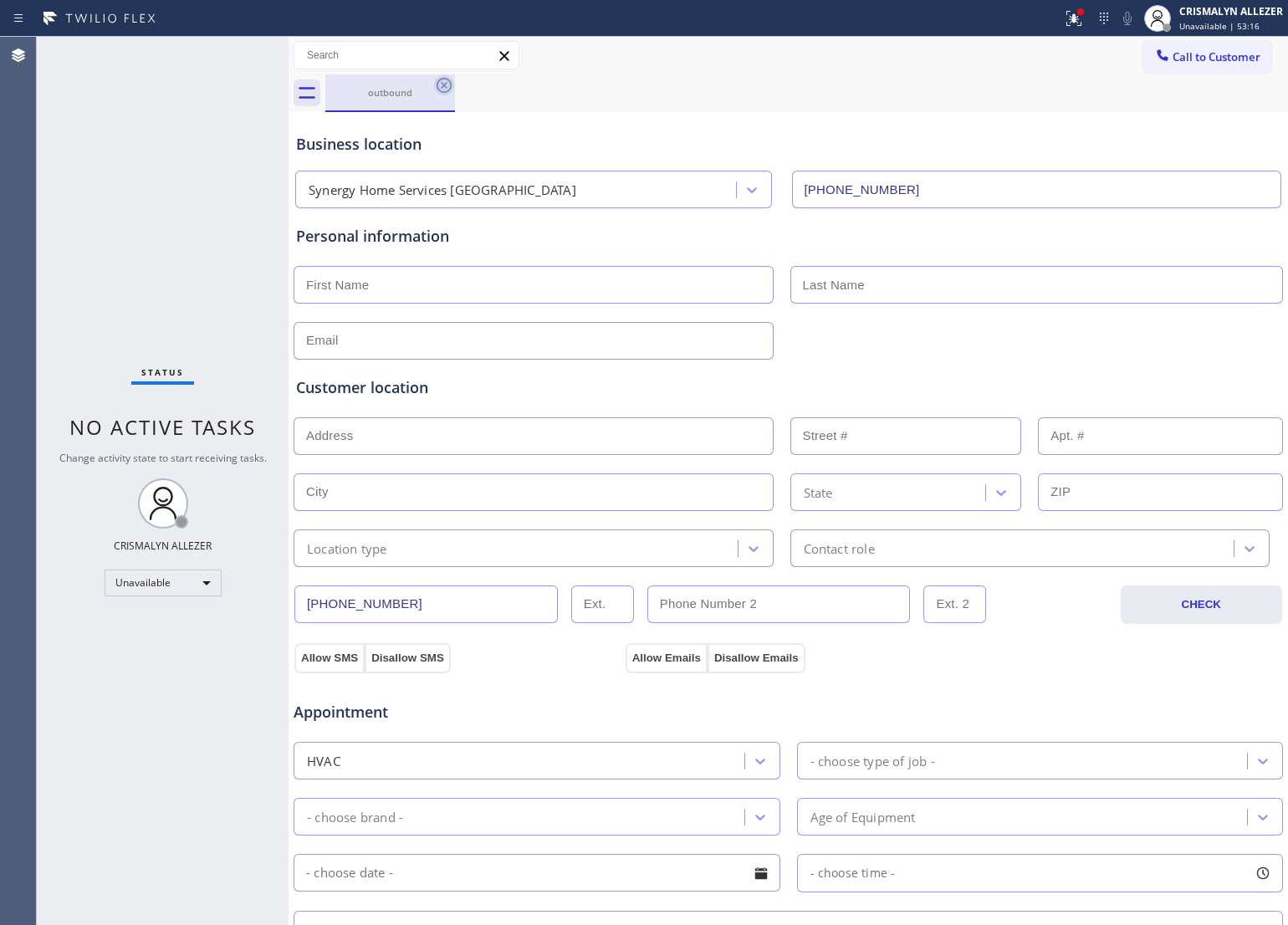
click at [446, 86] on icon at bounding box center [444, 85] width 15 height 15
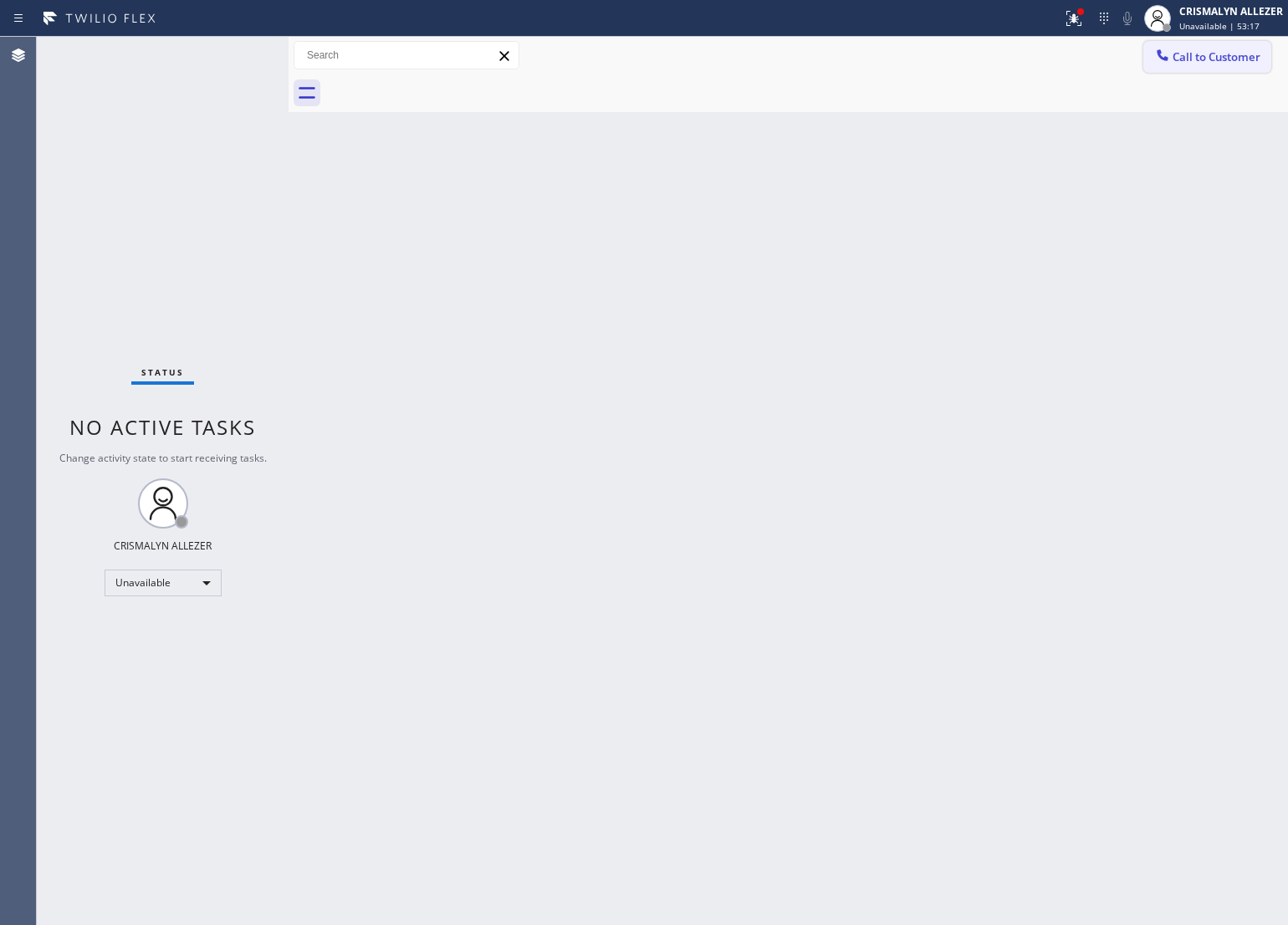
click at [1198, 53] on span "Call to Customer" at bounding box center [1216, 57] width 88 height 15
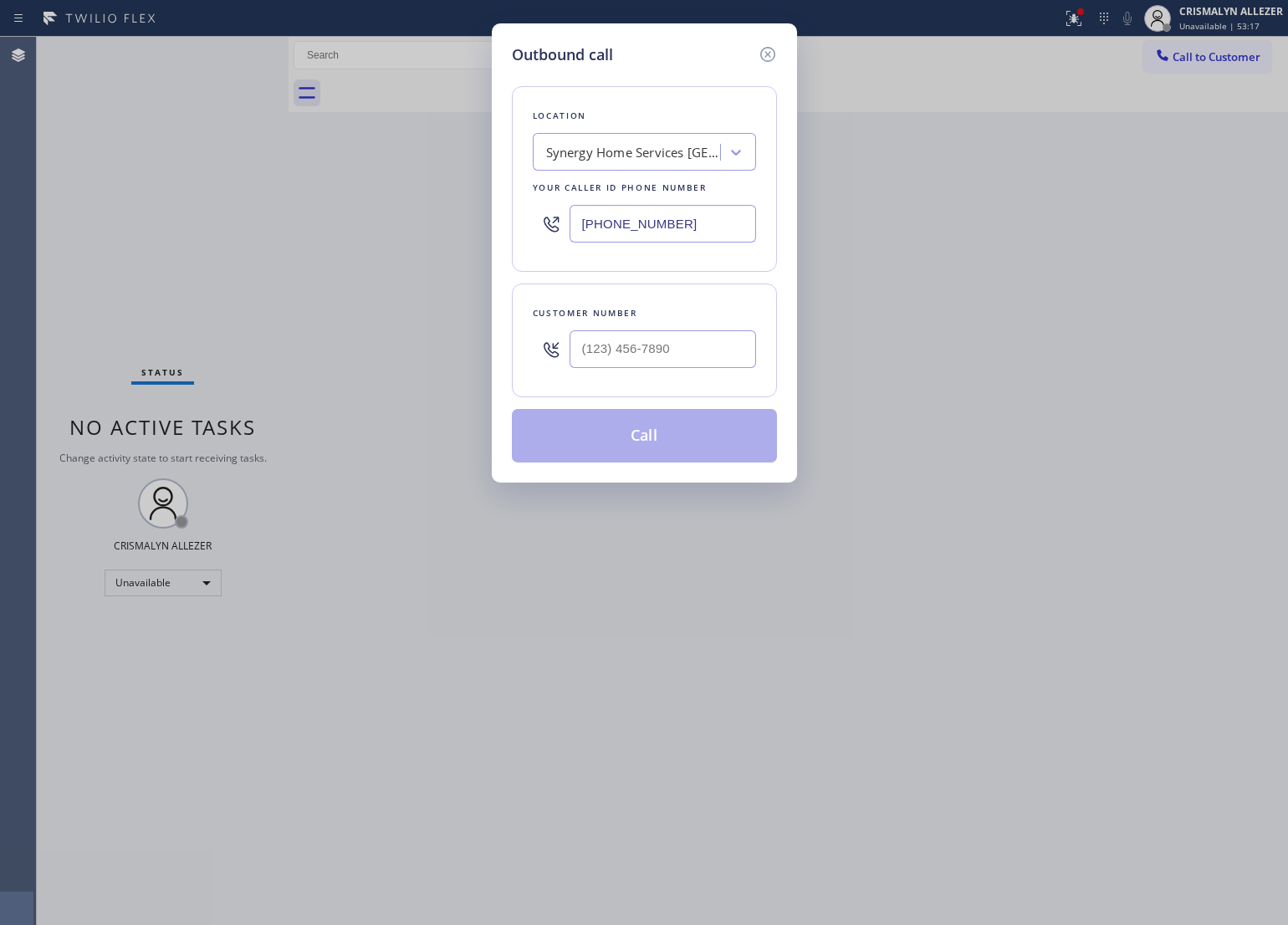
drag, startPoint x: 642, startPoint y: 231, endPoint x: 446, endPoint y: 230, distance: 196.0
click at [464, 230] on div "Outbound call Location Synergy Home Services [GEOGRAPHIC_DATA] Your caller id p…" at bounding box center [644, 462] width 1288 height 925
paste input "833) 384-0080"
drag, startPoint x: 716, startPoint y: 226, endPoint x: 182, endPoint y: 223, distance: 534.0
click at [207, 223] on div "Outbound call Location Elite Sub-Zero & Wolf Repair Service Your caller id phon…" at bounding box center [644, 462] width 1288 height 925
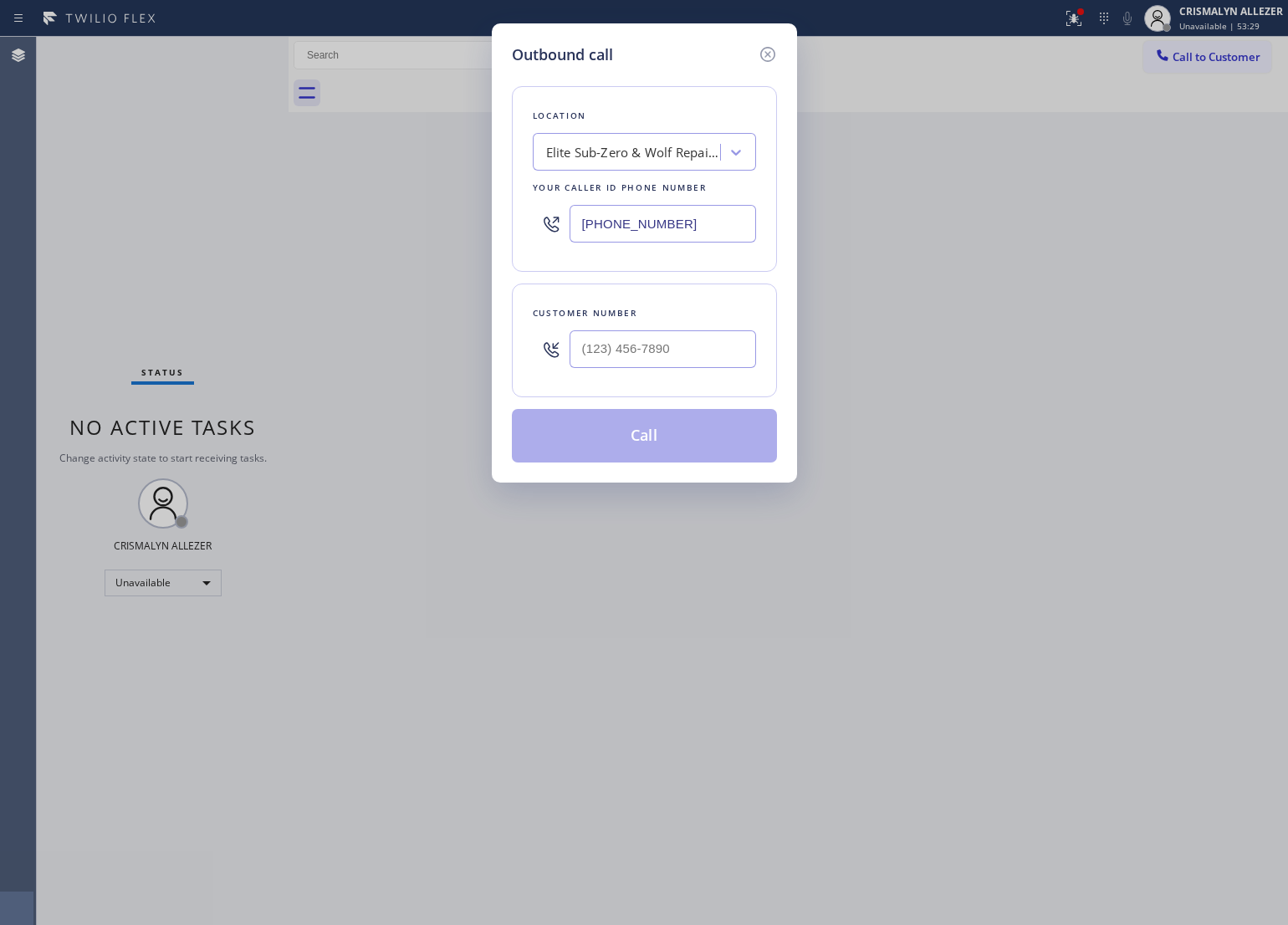
paste input "626) 548-3326"
type input "[PHONE_NUMBER]"
click at [700, 363] on input "(___) ___-____" at bounding box center [663, 349] width 186 height 38
paste input "323) 352-7137"
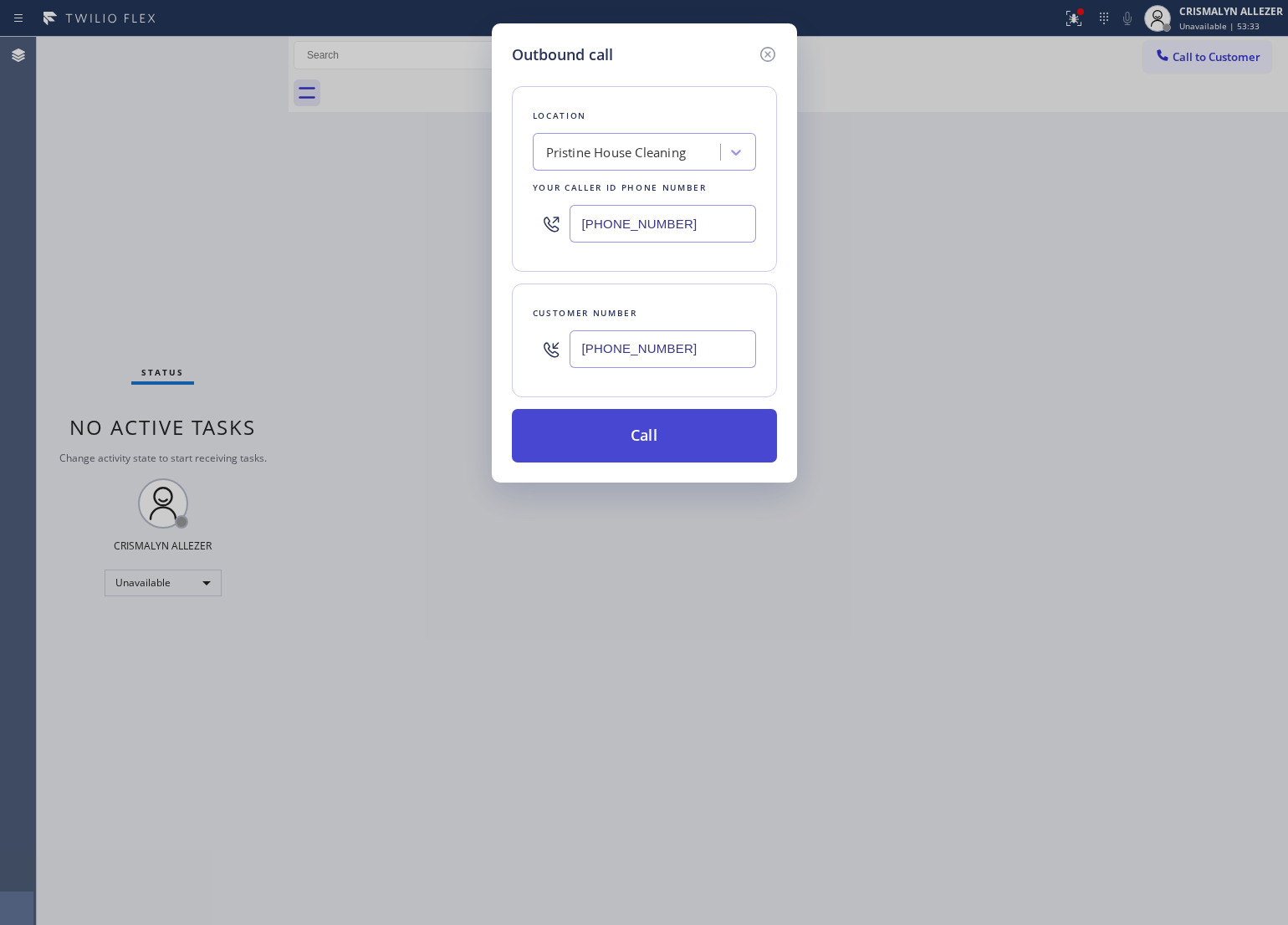
type input "[PHONE_NUMBER]"
click at [655, 444] on button "Call" at bounding box center [644, 436] width 266 height 54
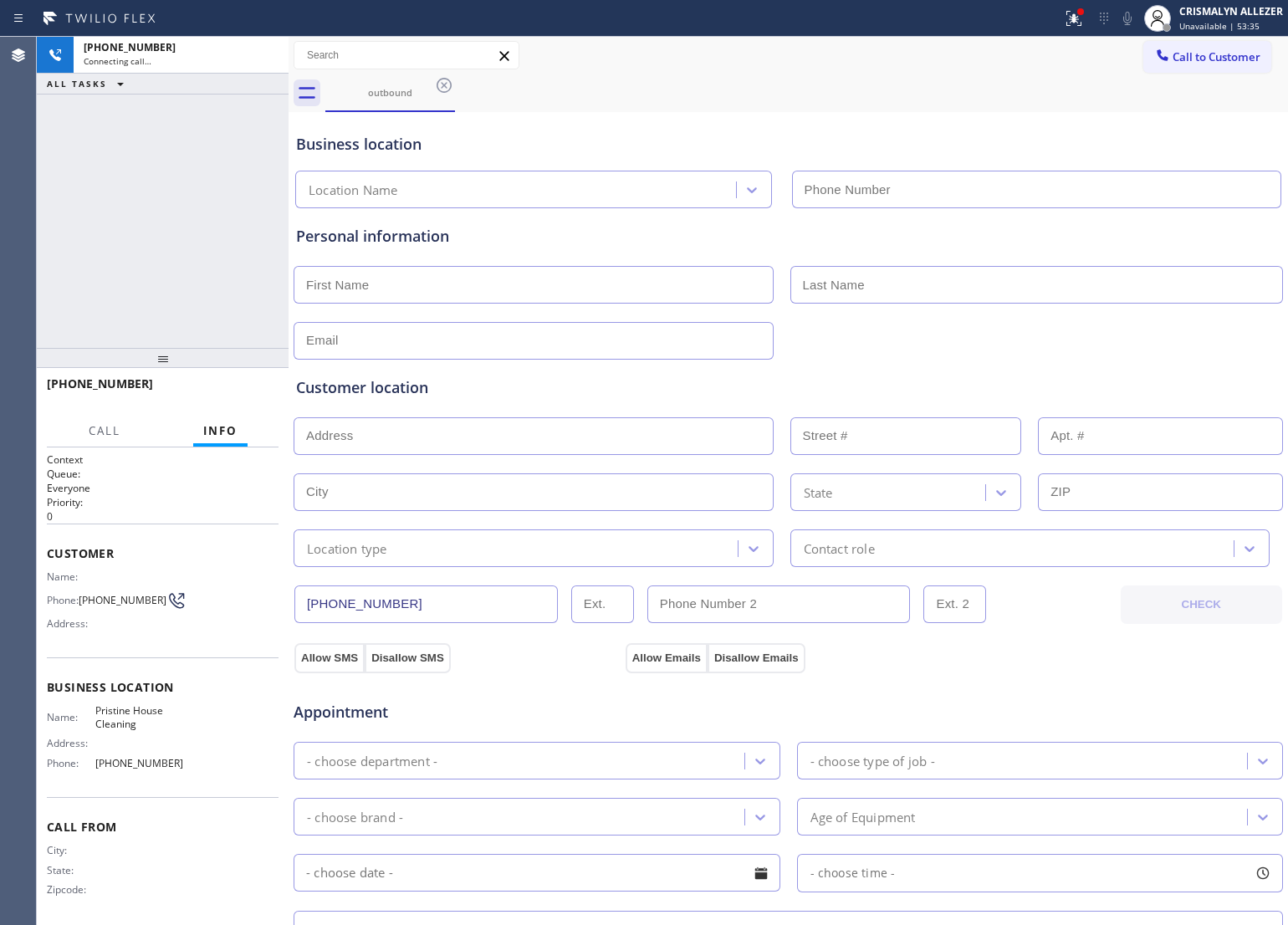
type input "[PHONE_NUMBER]"
click at [232, 389] on span "HANG UP" at bounding box center [239, 391] width 51 height 12
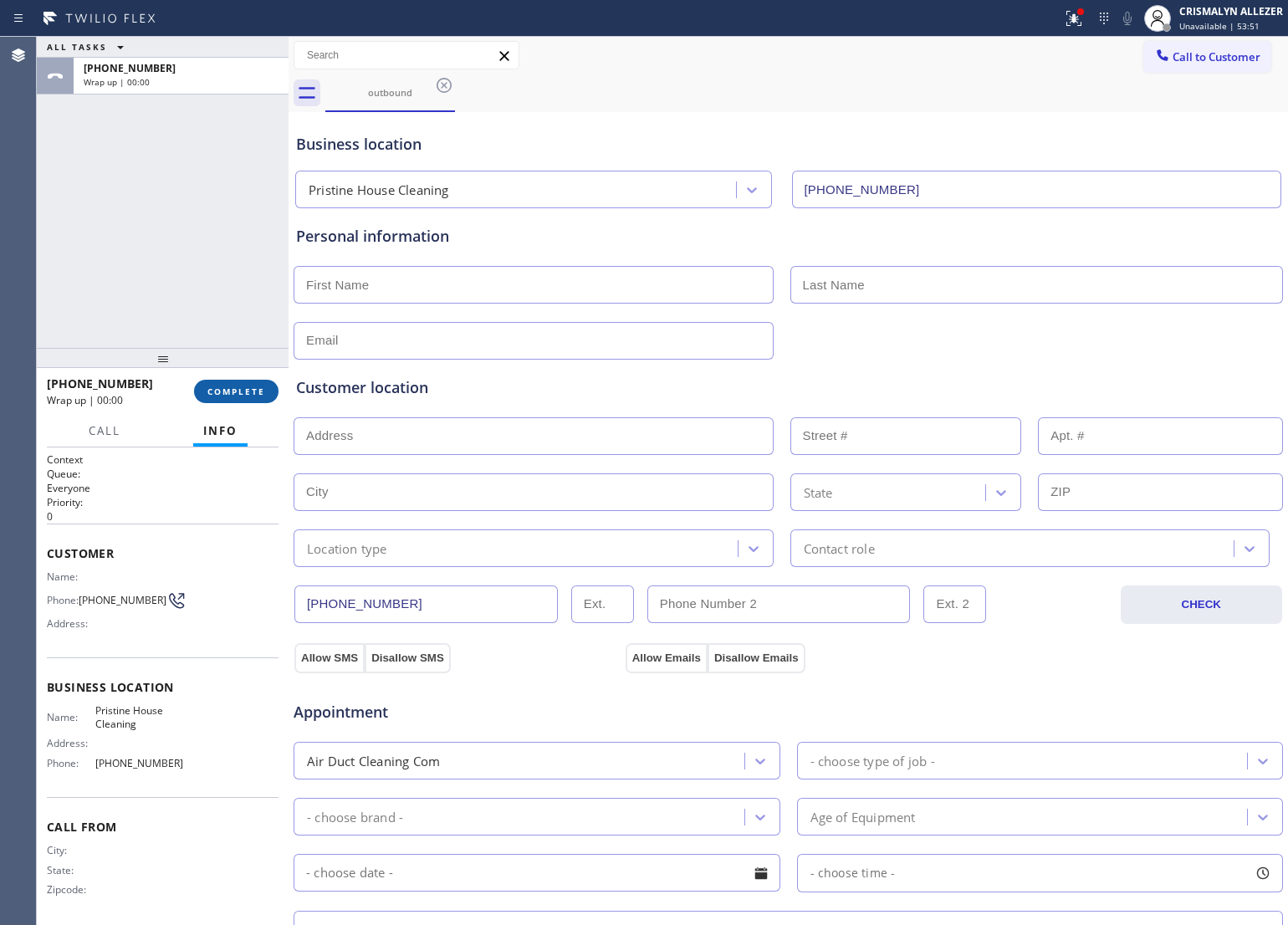
click at [218, 397] on div "[PHONE_NUMBER] Wrap up | 00:00 COMPLETE" at bounding box center [163, 392] width 232 height 44
click at [218, 397] on button "COMPLETE" at bounding box center [236, 391] width 84 height 24
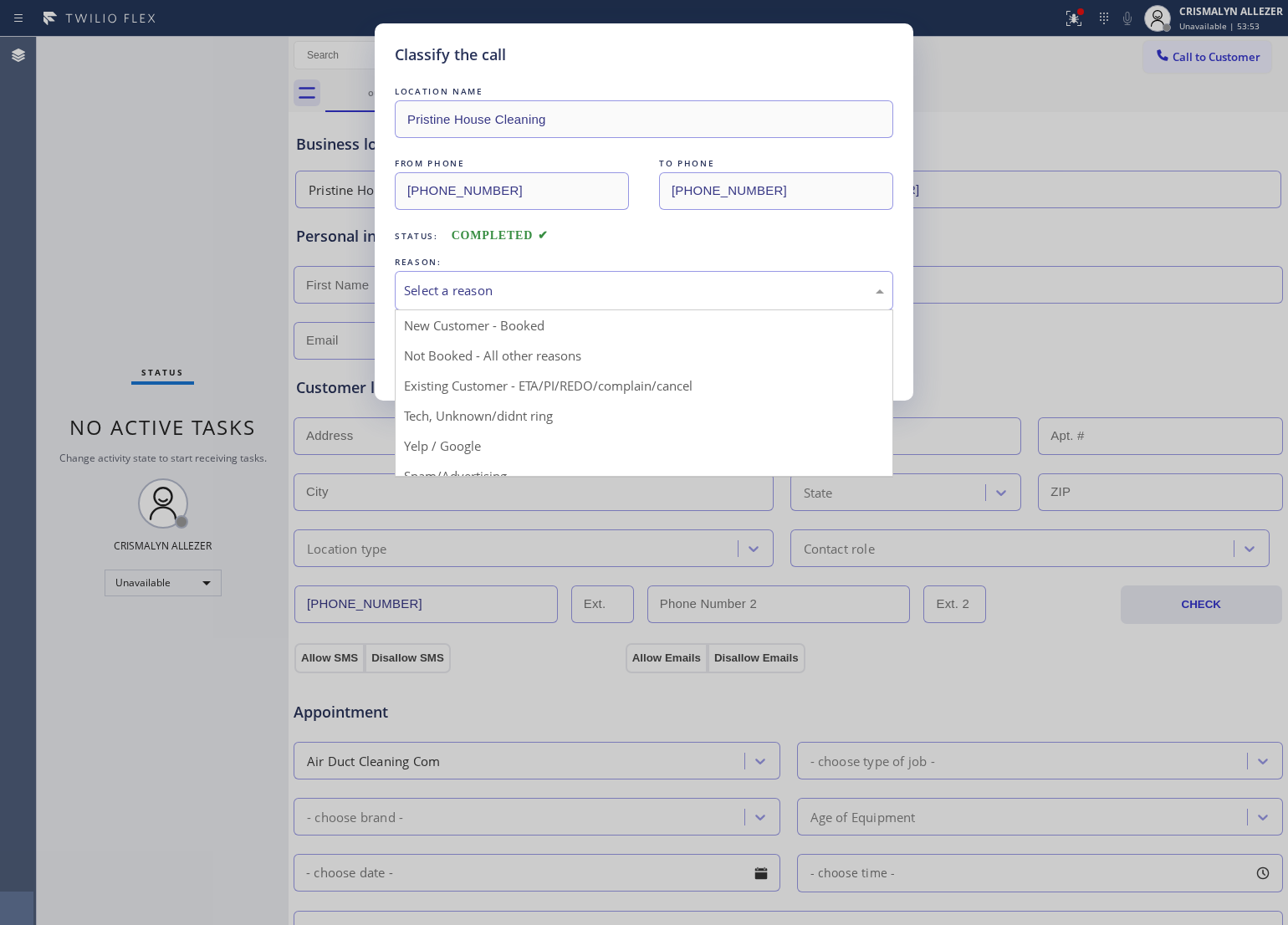
click at [599, 289] on div "Select a reason" at bounding box center [644, 290] width 480 height 19
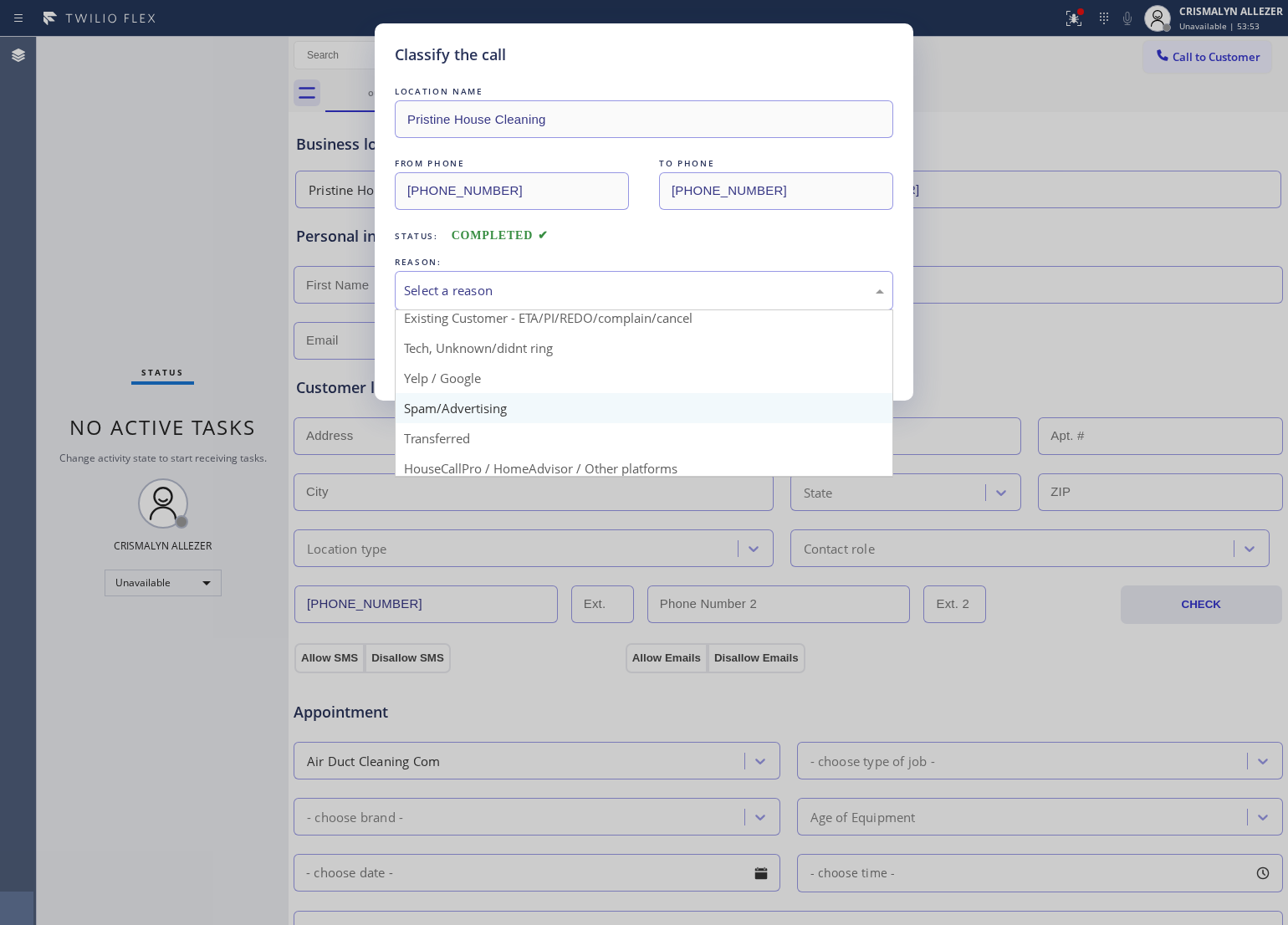
scroll to position [105, 0]
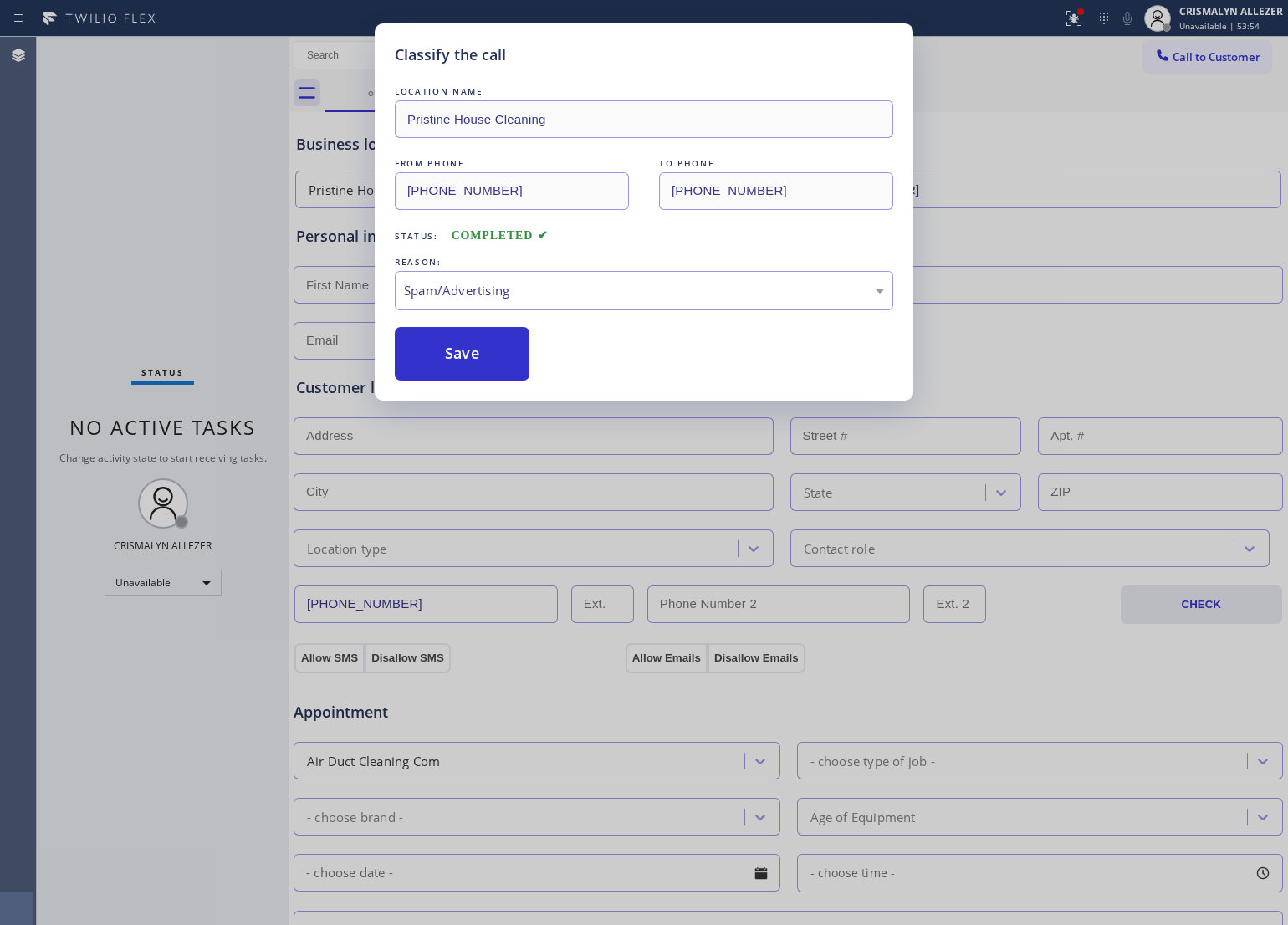
click at [503, 374] on button "Save" at bounding box center [462, 354] width 135 height 54
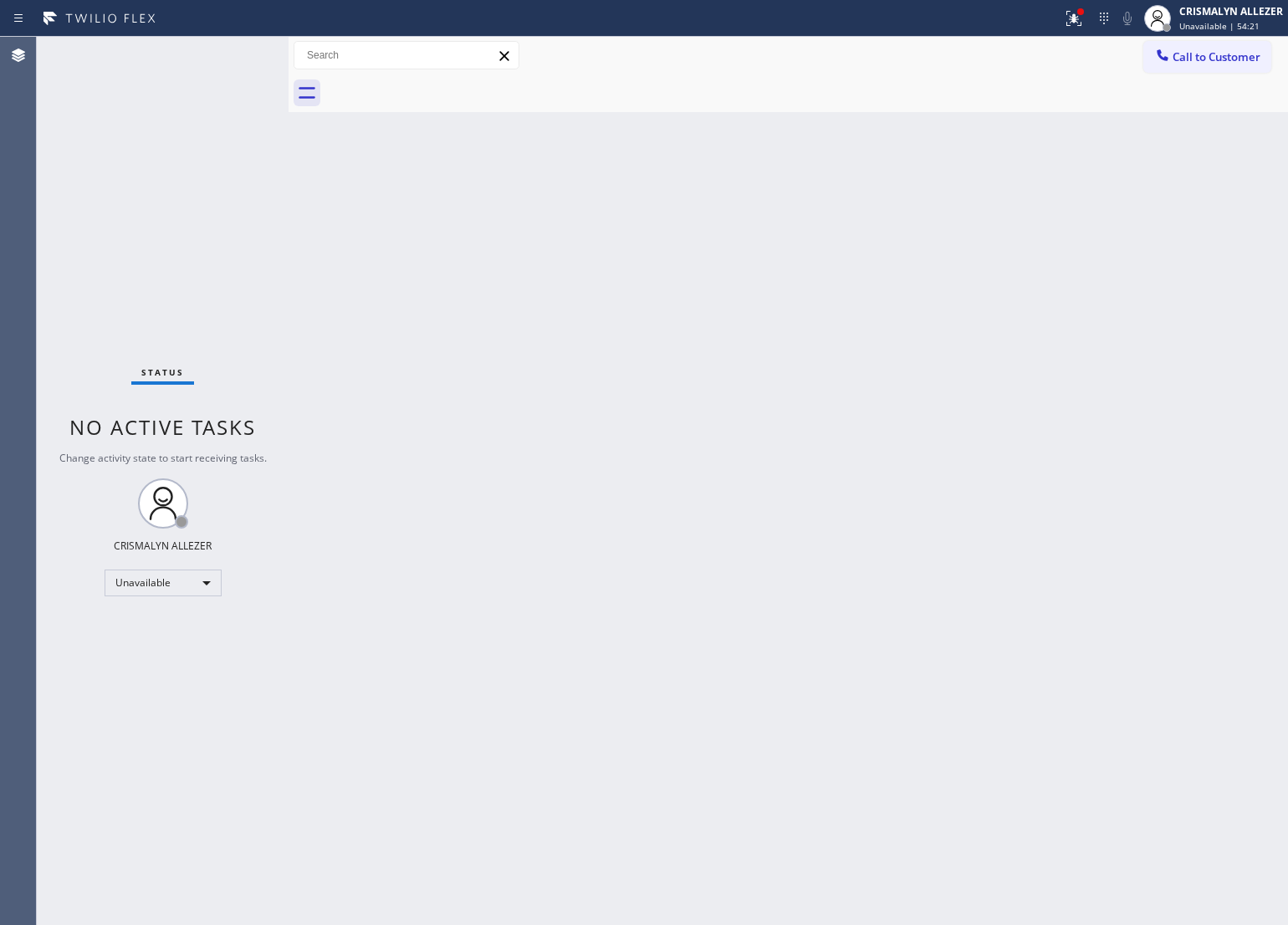
drag, startPoint x: 573, startPoint y: 284, endPoint x: 901, endPoint y: 141, distance: 357.8
click at [579, 284] on div "Back to Dashboard Change Sender ID Customers Technicians Select a contact Outbo…" at bounding box center [788, 481] width 1000 height 889
click at [1264, 51] on button "Call to Customer" at bounding box center [1207, 57] width 128 height 32
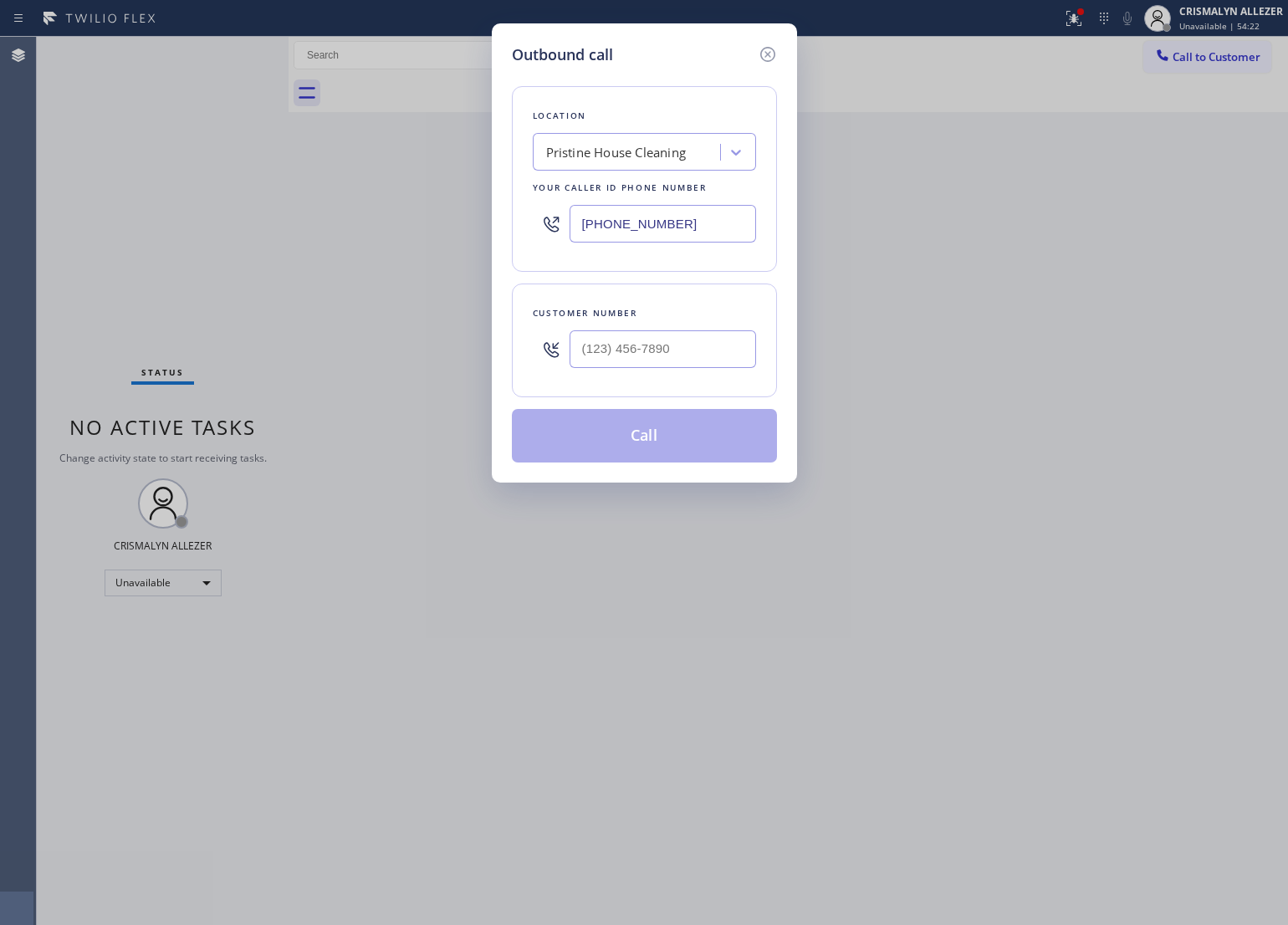
drag, startPoint x: 724, startPoint y: 227, endPoint x: 273, endPoint y: 234, distance: 451.1
click at [282, 233] on div "Outbound call Location Pristine House Cleaning Your caller id phone number [PHO…" at bounding box center [644, 462] width 1288 height 925
paste input "754) 581-8073"
type input "[PHONE_NUMBER]"
click at [711, 362] on input "(___) ___-____" at bounding box center [663, 349] width 186 height 38
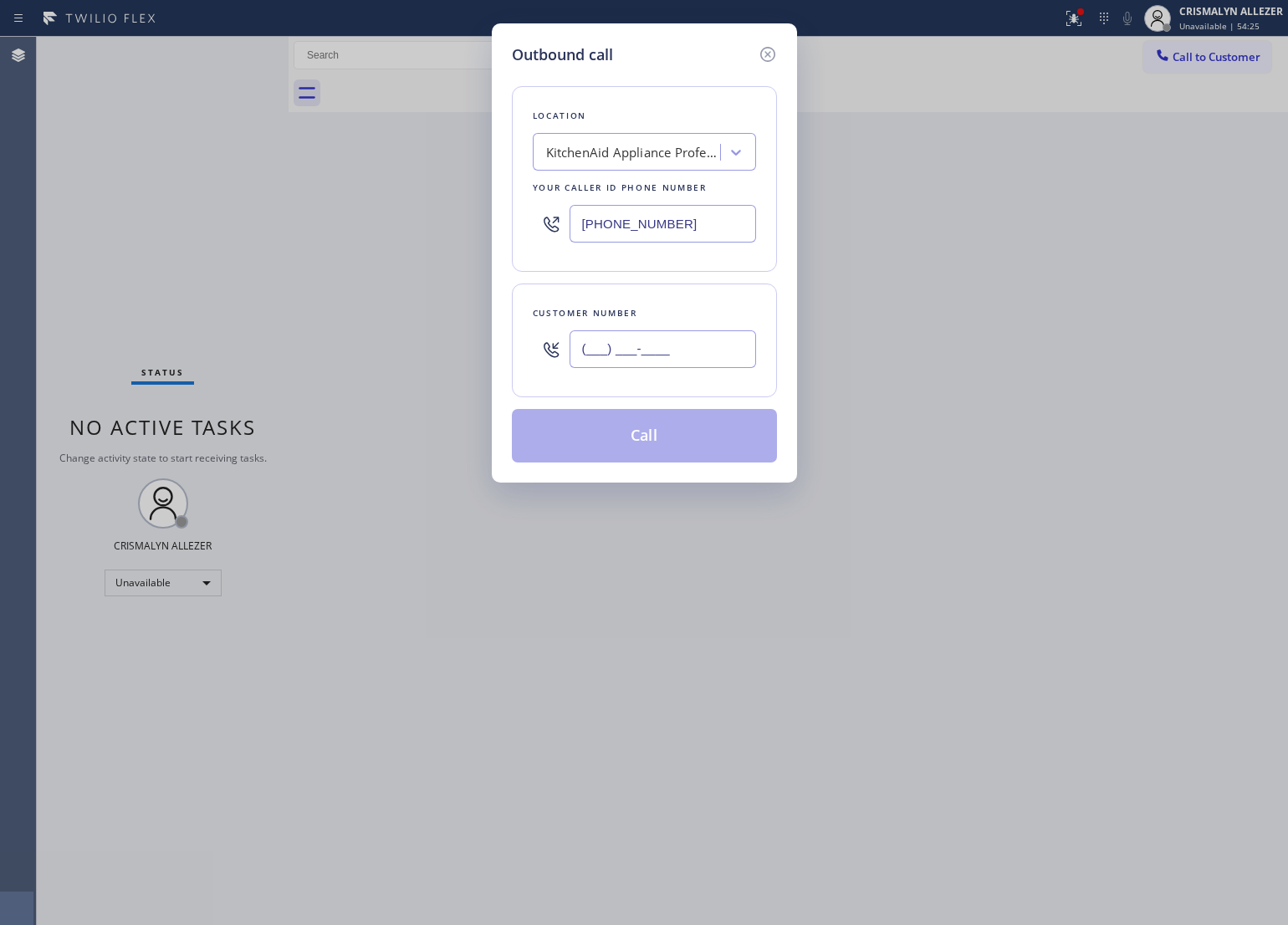
paste input "909) 853-9785"
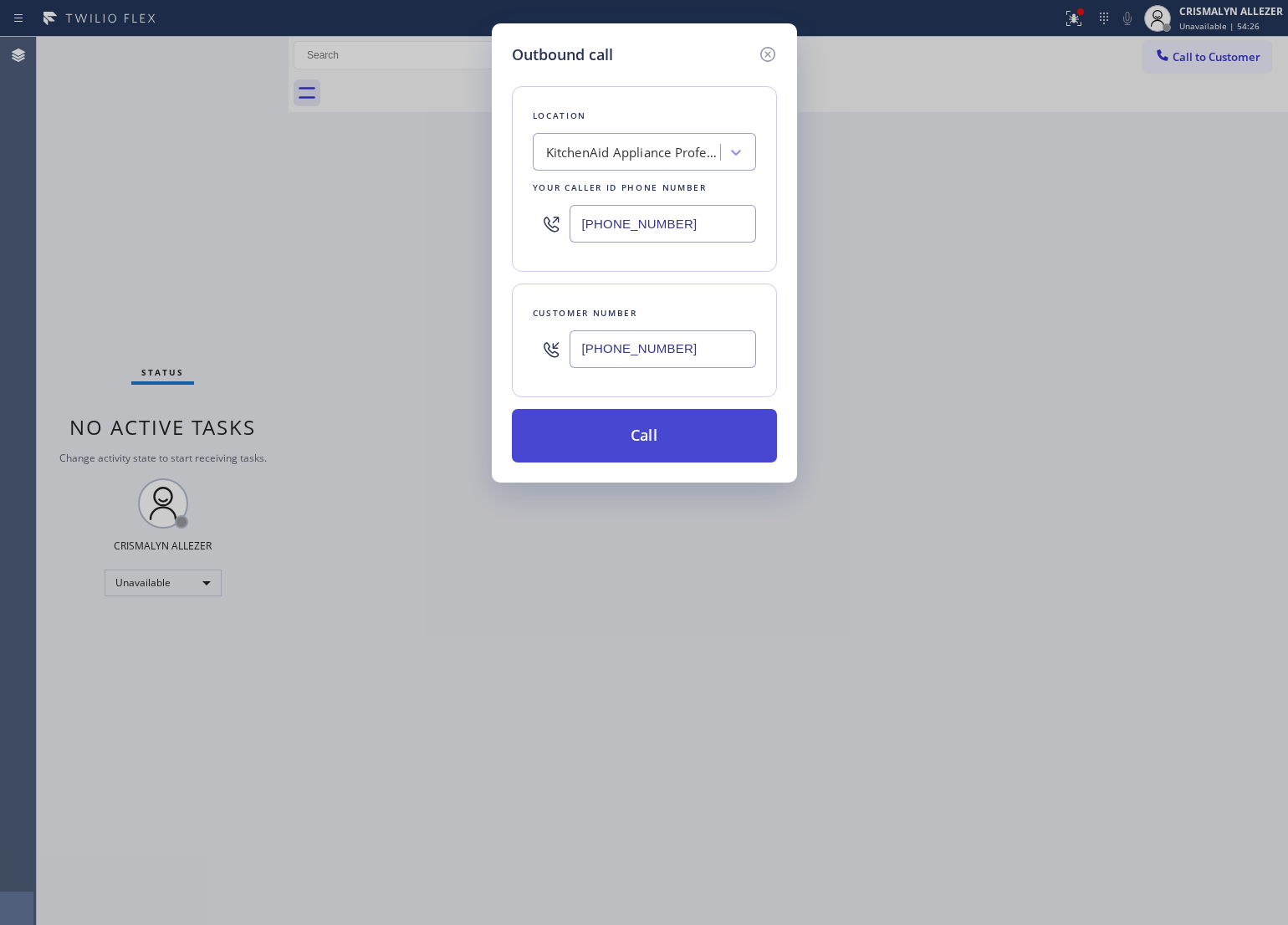
type input "[PHONE_NUMBER]"
click at [675, 448] on button "Call" at bounding box center [644, 436] width 266 height 54
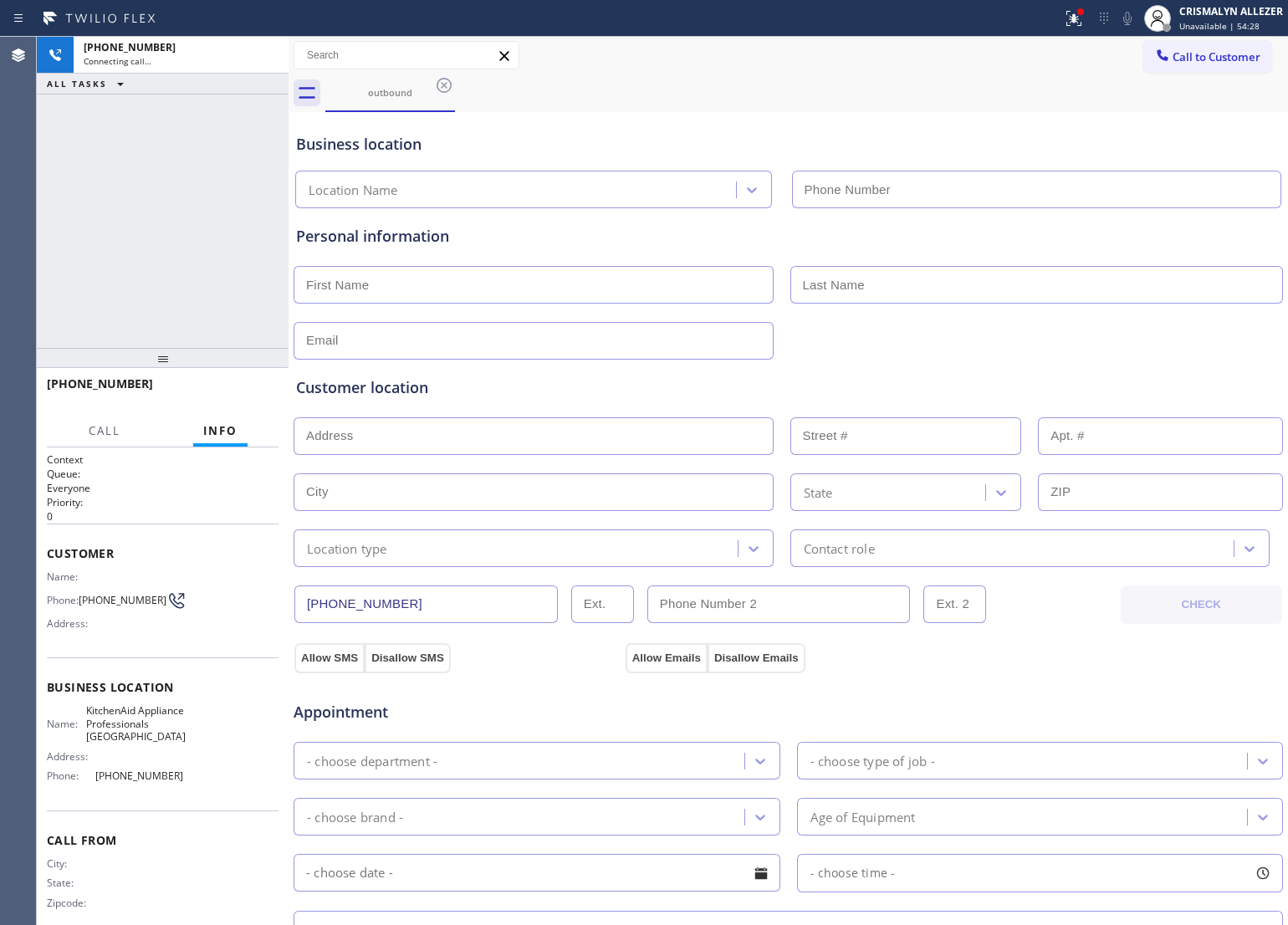
type input "[PHONE_NUMBER]"
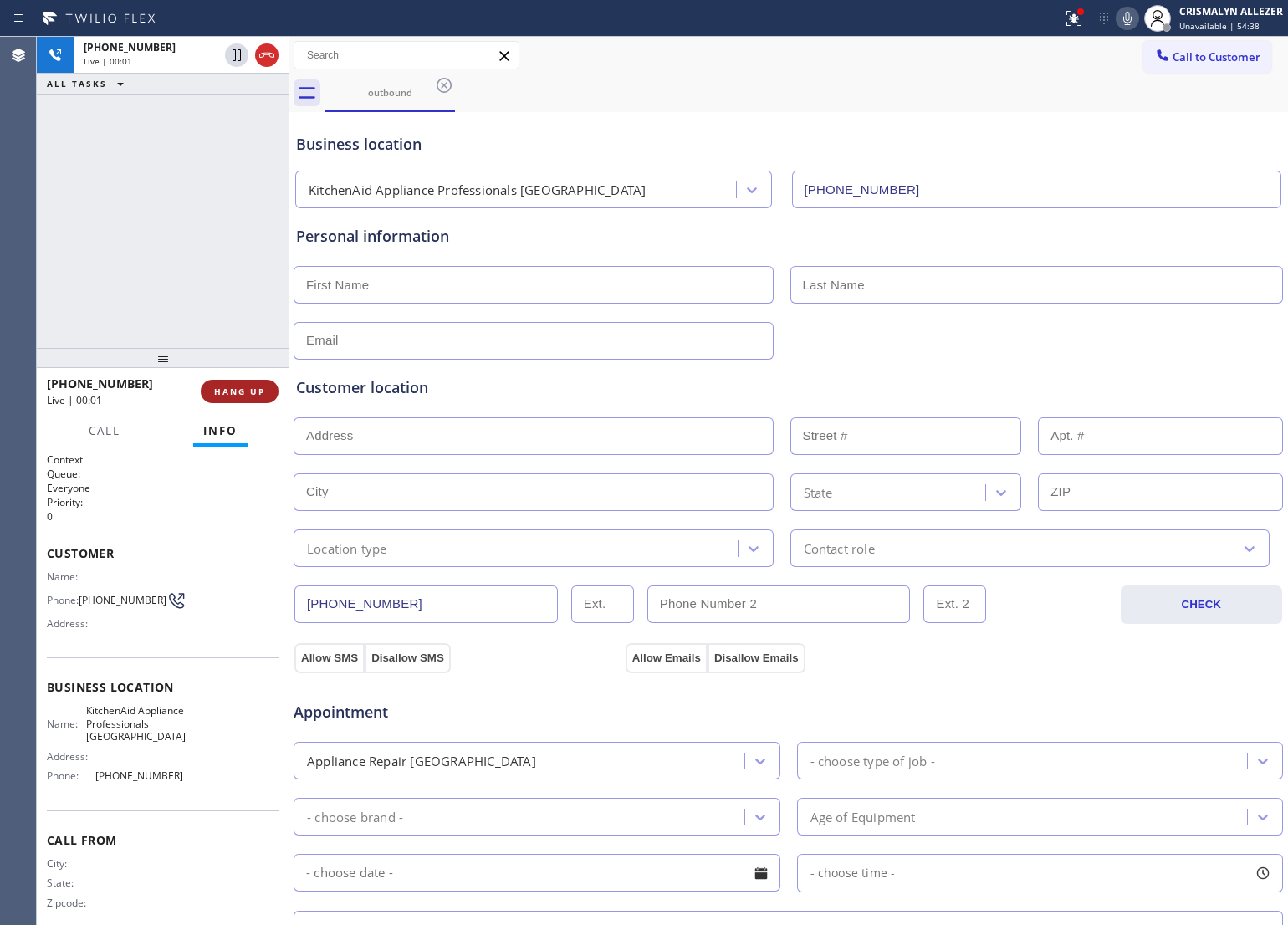
click at [240, 393] on span "HANG UP" at bounding box center [239, 391] width 51 height 12
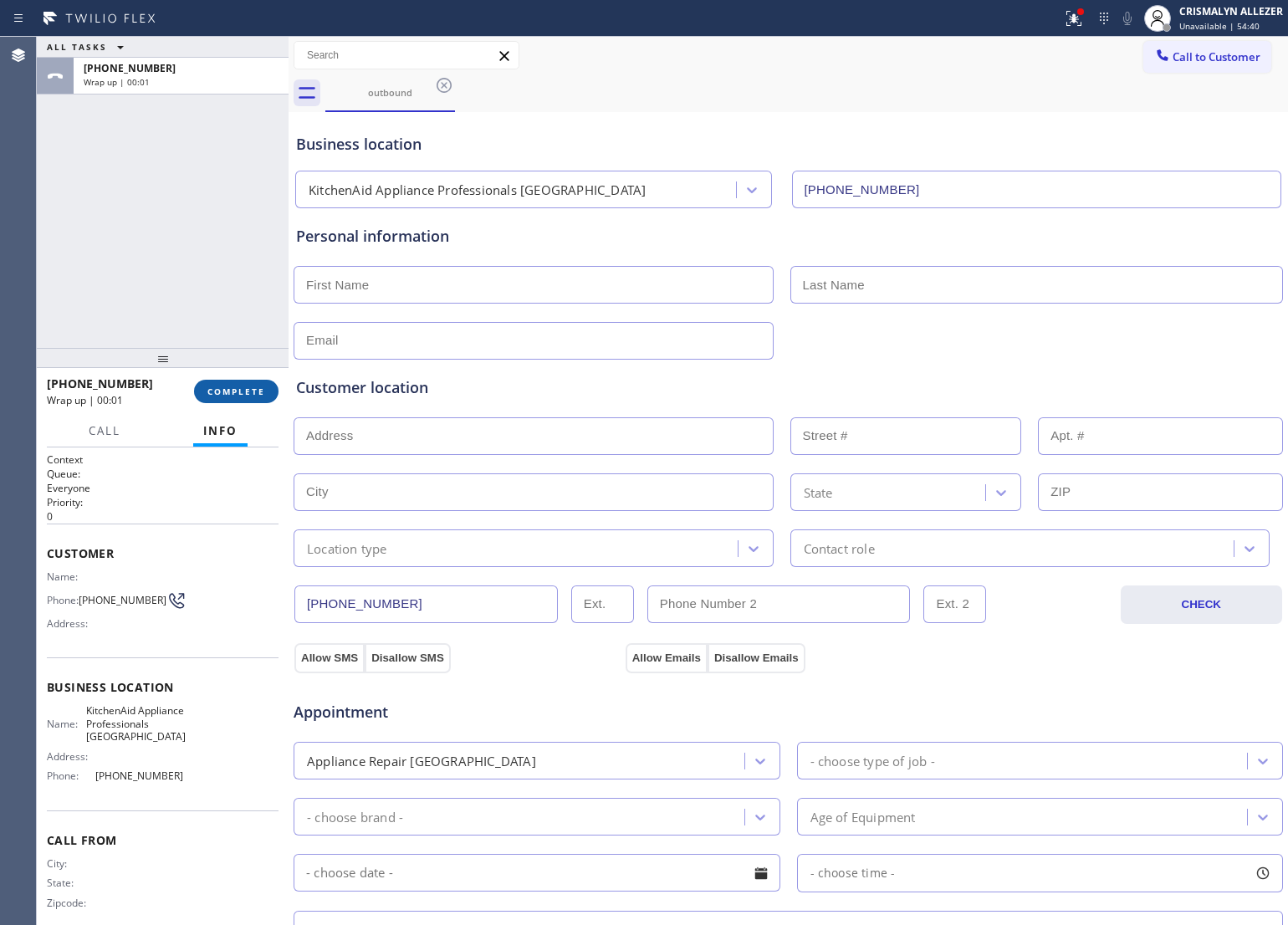
click at [239, 400] on button "COMPLETE" at bounding box center [236, 391] width 84 height 24
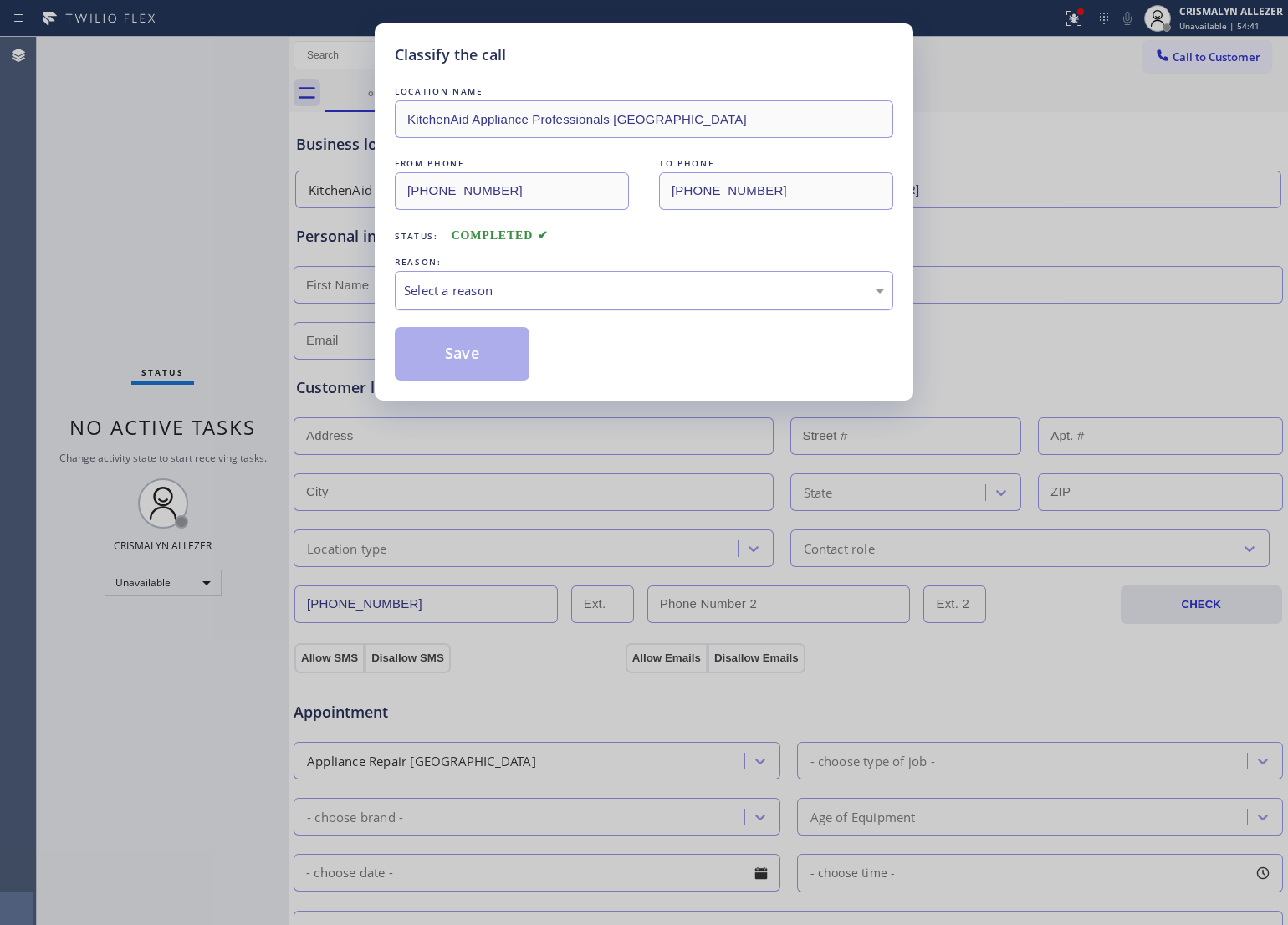
click at [625, 305] on div "Select a reason" at bounding box center [643, 290] width 498 height 40
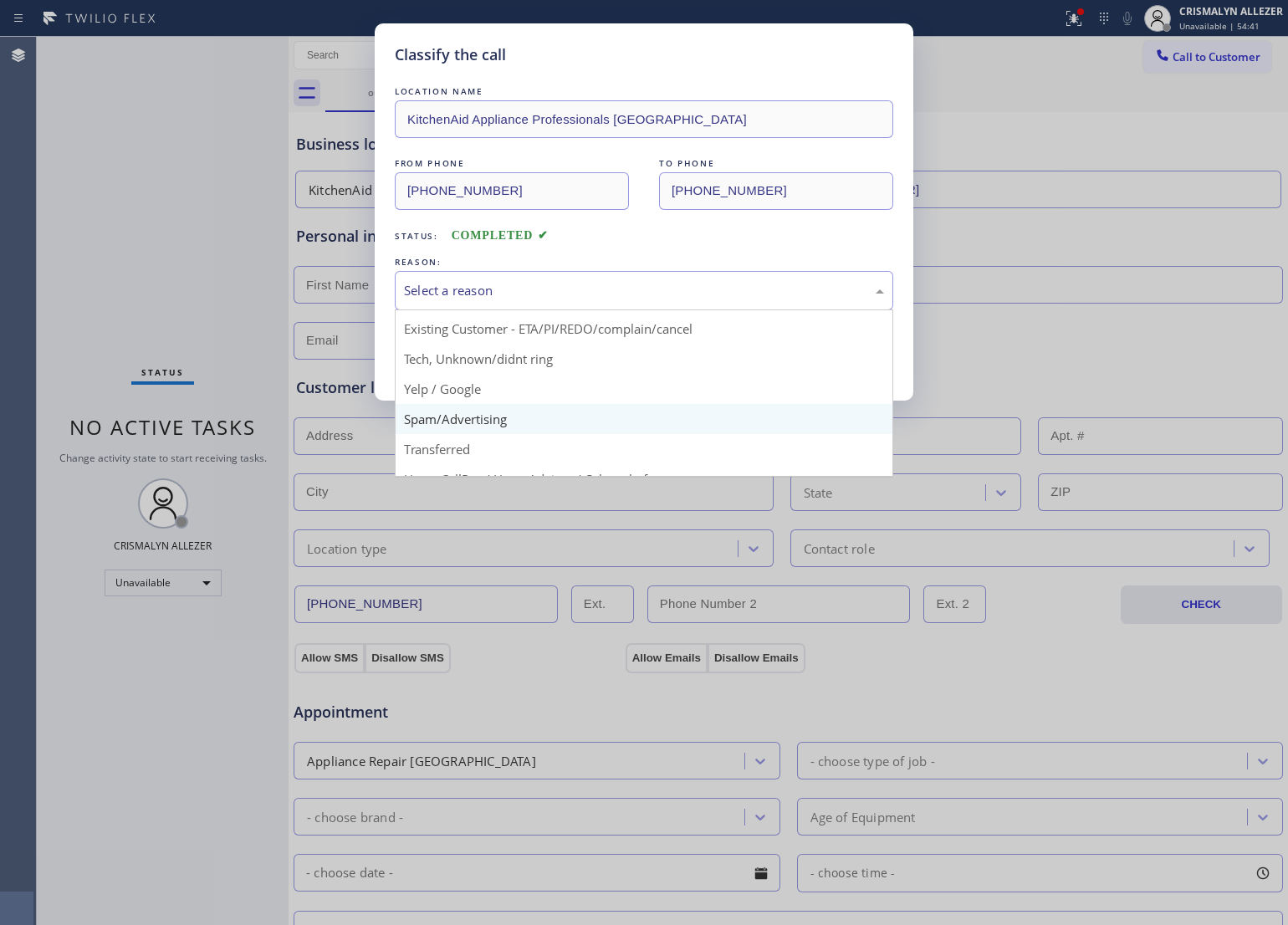
scroll to position [115, 0]
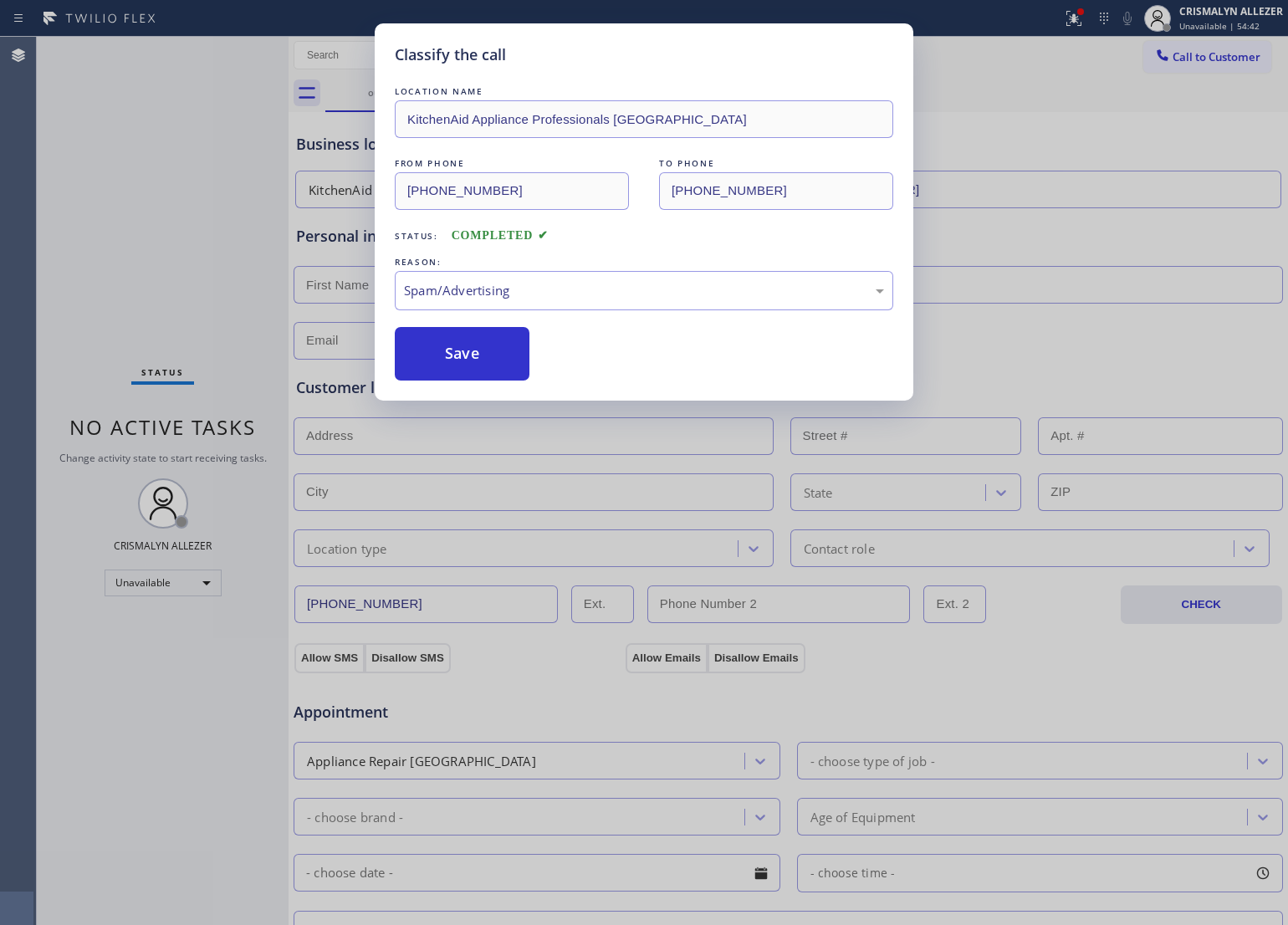
click at [470, 365] on button "Save" at bounding box center [462, 354] width 135 height 54
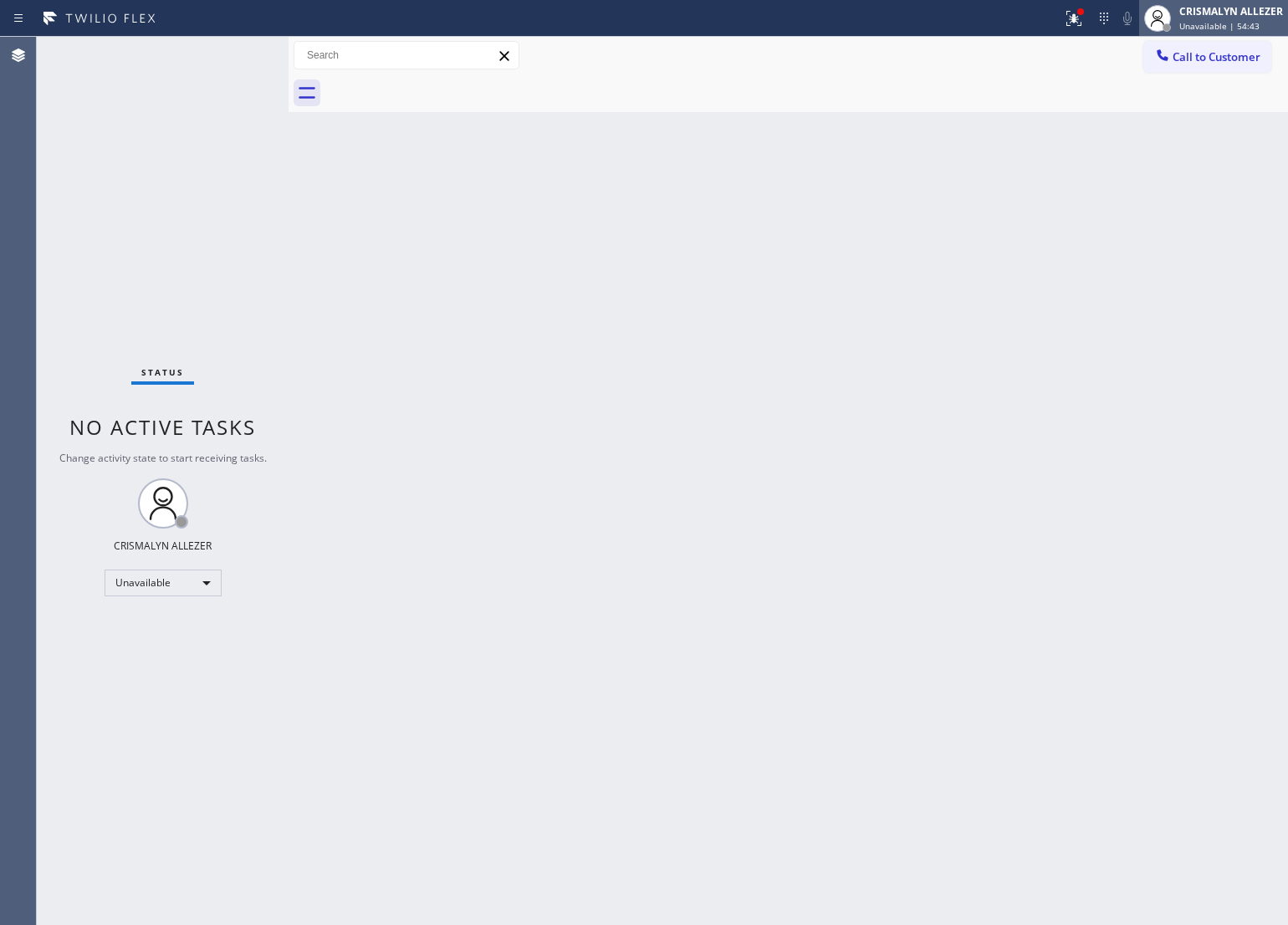
click at [1261, 35] on div "CRISMALYN ALLEZER Unavailable | 54:43" at bounding box center [1213, 19] width 149 height 37
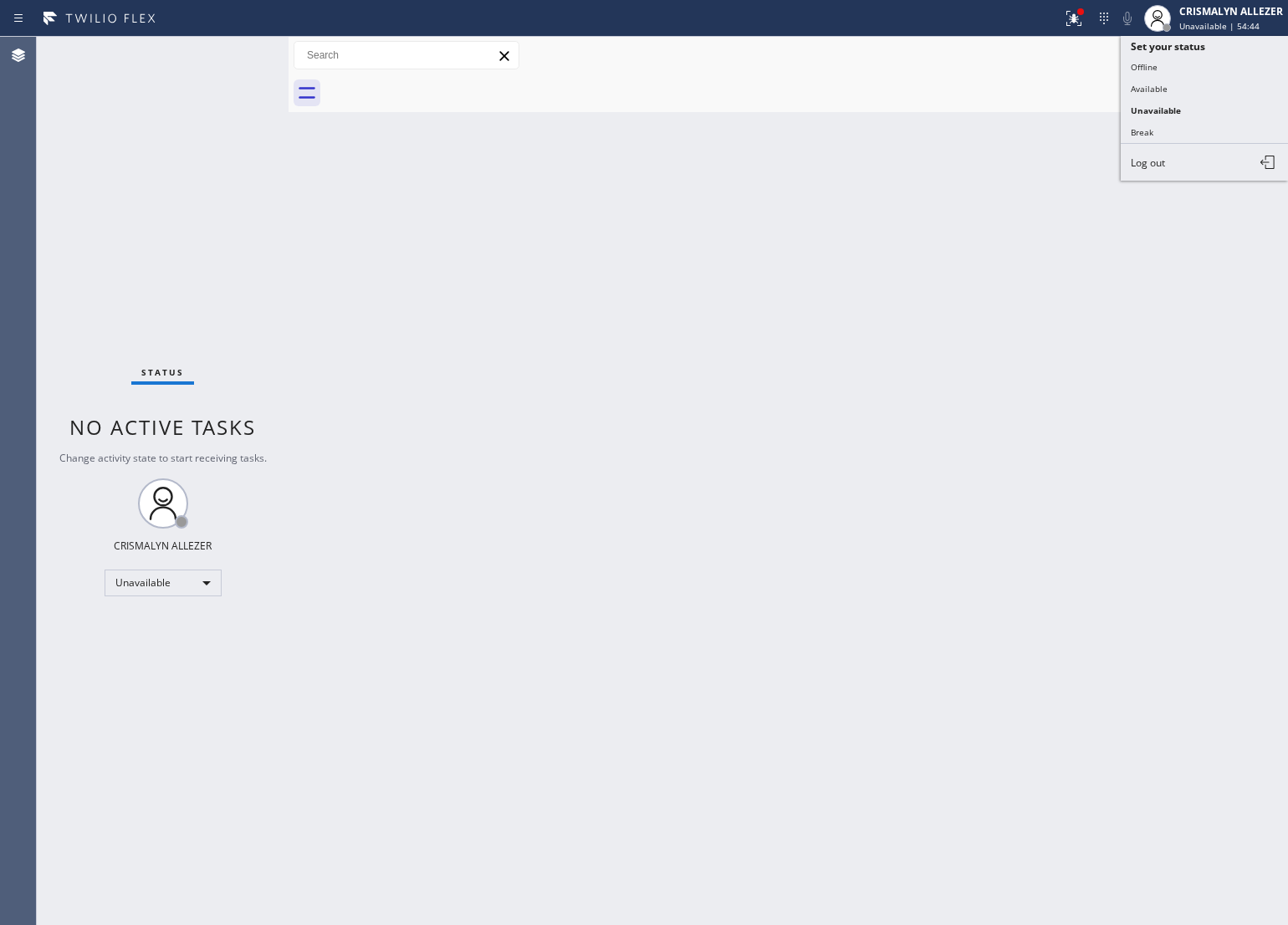
drag, startPoint x: 921, startPoint y: 209, endPoint x: 1129, endPoint y: 114, distance: 228.7
click at [934, 202] on div "Back to Dashboard Change Sender ID Customers Technicians Select a contact Outbo…" at bounding box center [788, 481] width 1000 height 889
click at [1236, 62] on span "Call to Customer" at bounding box center [1216, 57] width 88 height 15
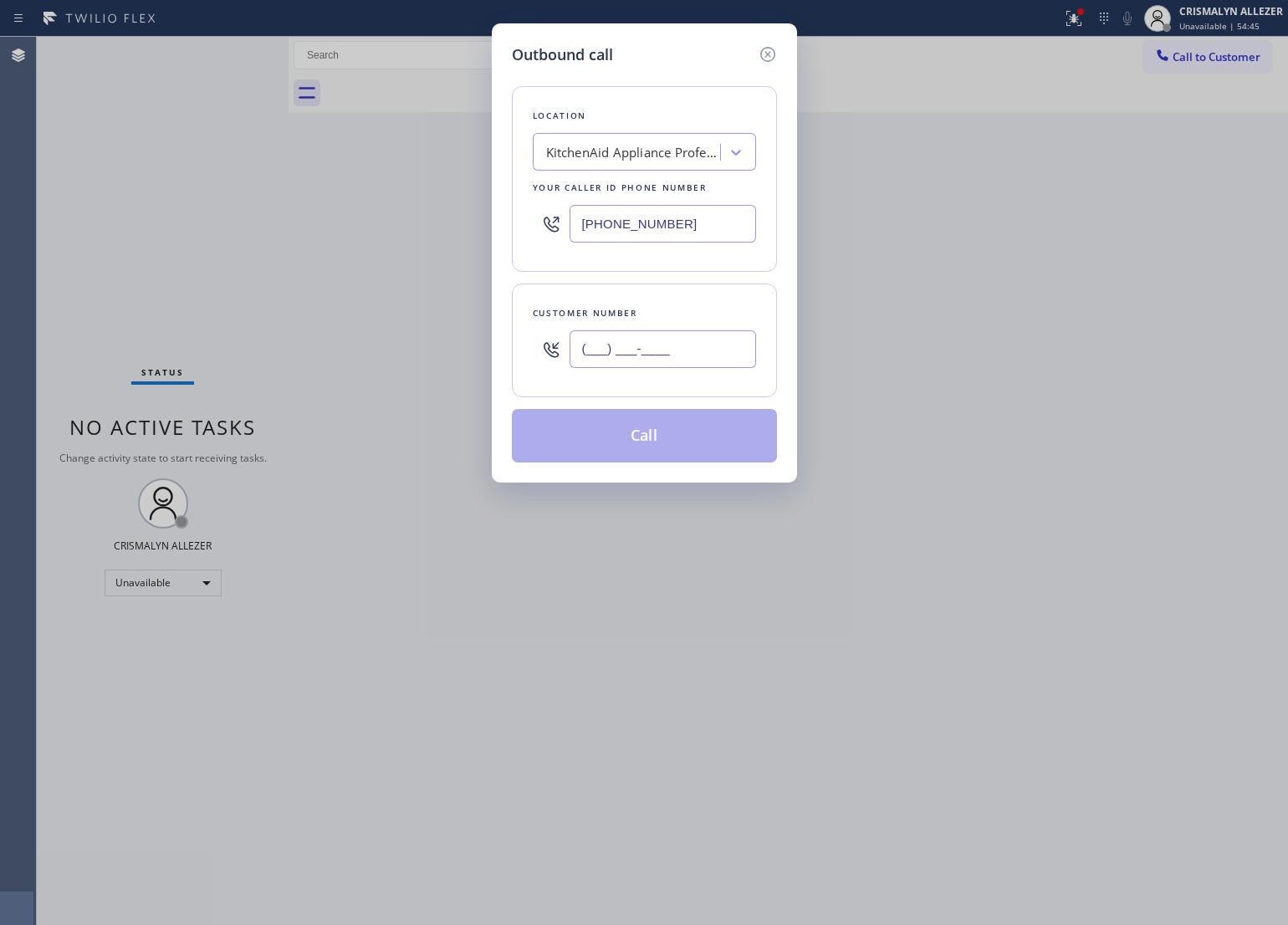
click at [708, 362] on input "(___) ___-____" at bounding box center [663, 349] width 186 height 38
paste input "909) 853-9785"
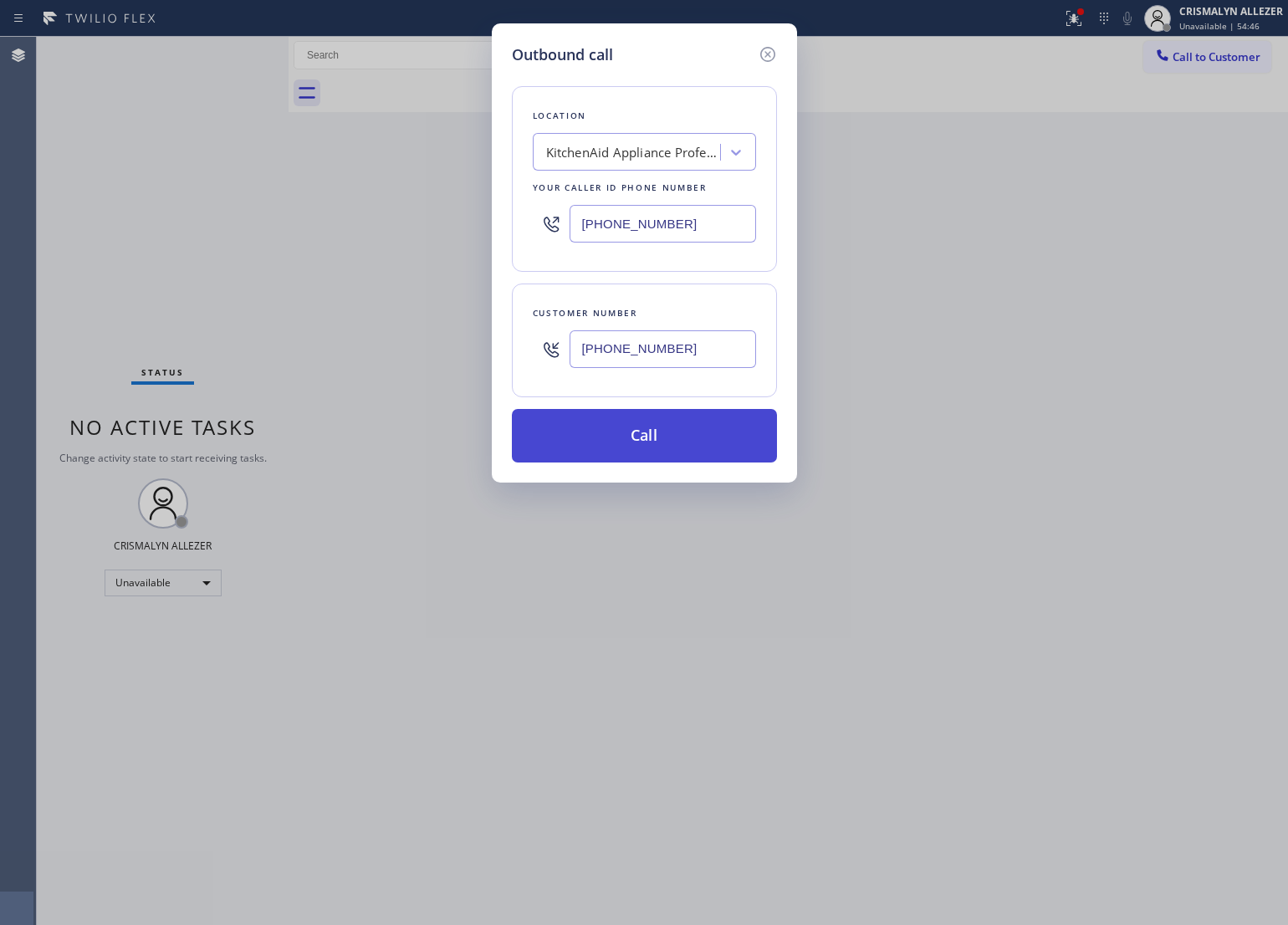
type input "[PHONE_NUMBER]"
click at [653, 445] on button "Call" at bounding box center [644, 436] width 266 height 54
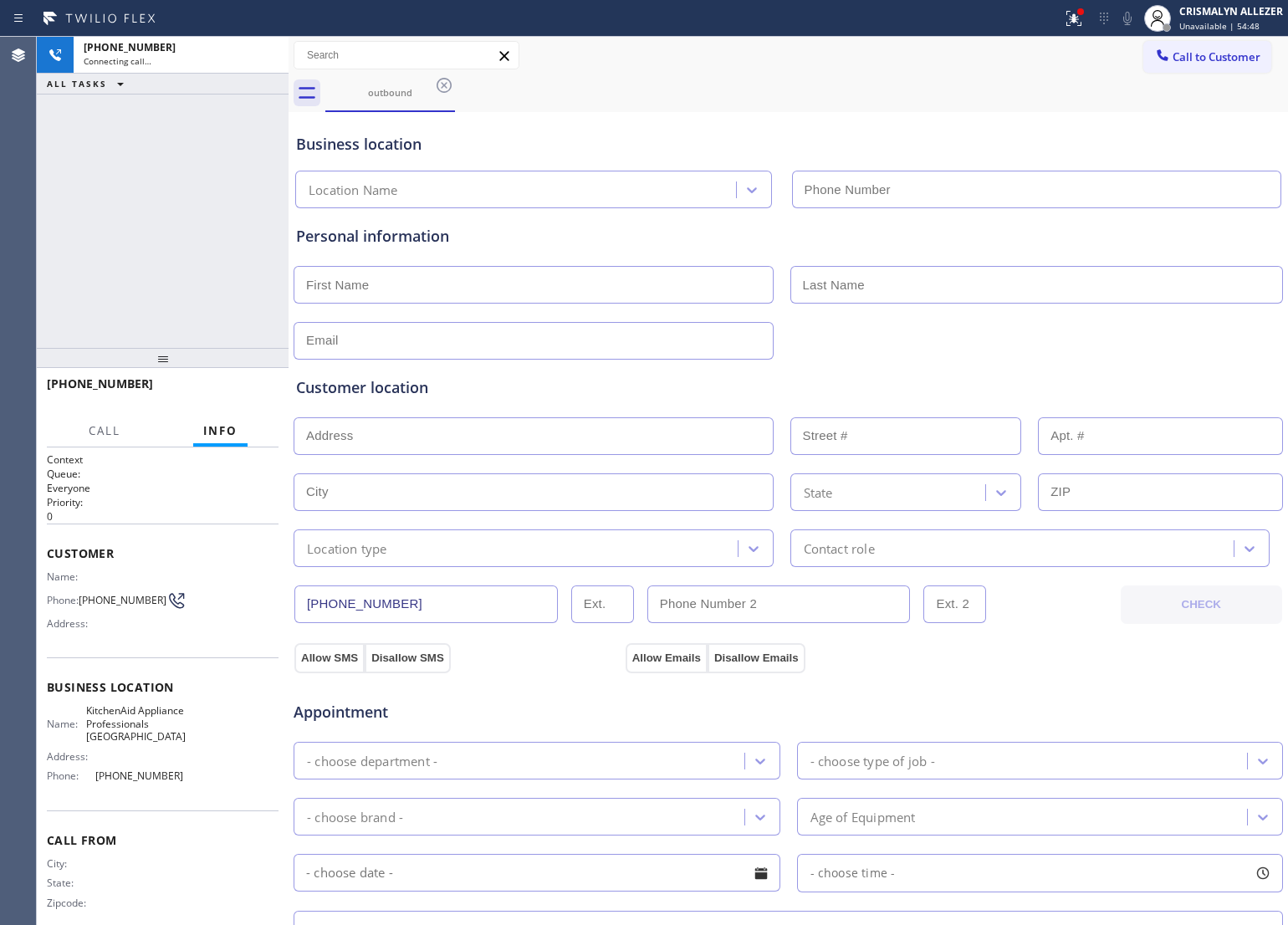
type input "[PHONE_NUMBER]"
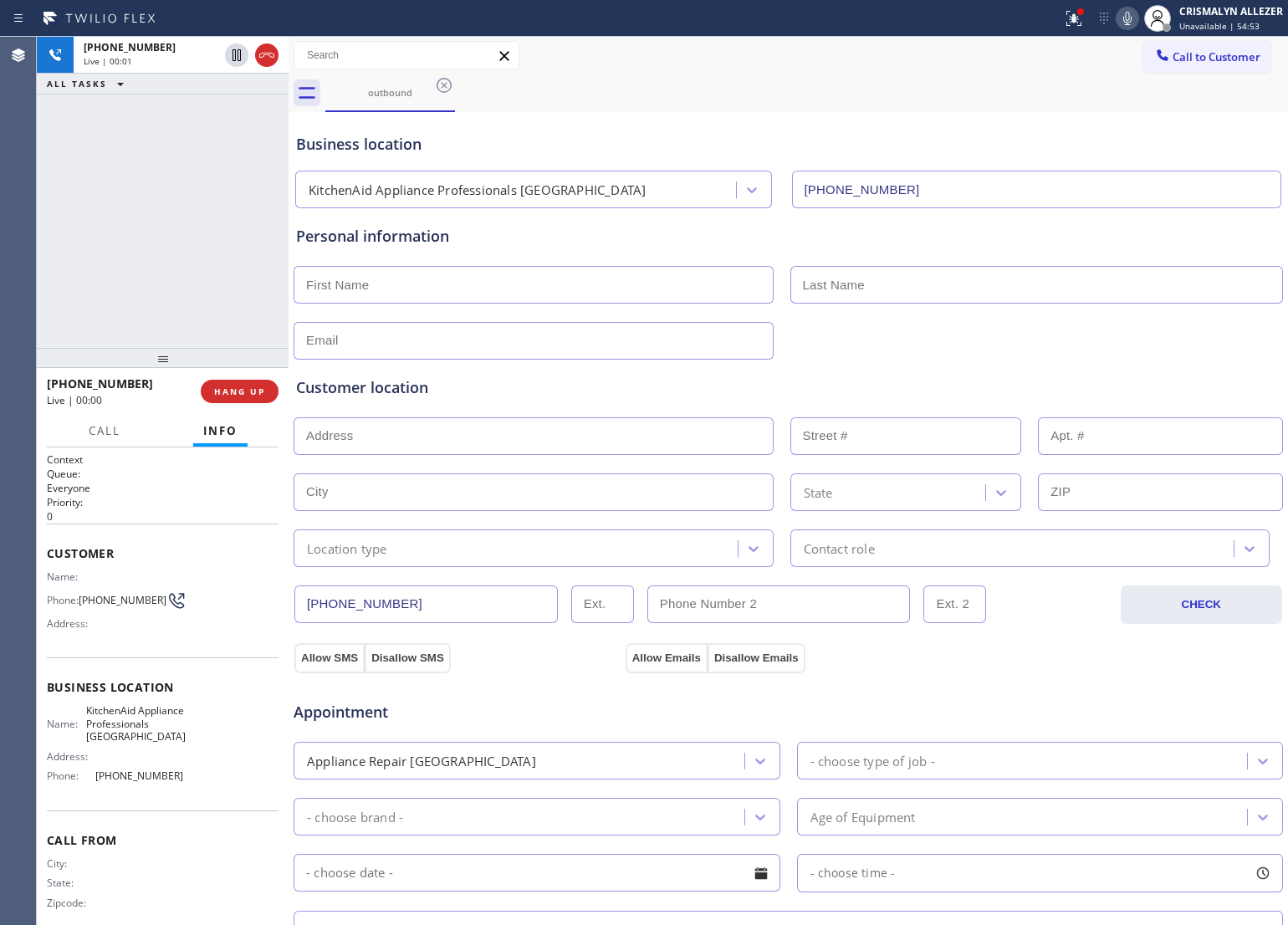
click at [236, 410] on div "[PHONE_NUMBER] Live | 00:00 HANG UP" at bounding box center [163, 392] width 232 height 44
click at [240, 391] on span "HANG UP" at bounding box center [239, 391] width 51 height 12
click at [240, 391] on span "COMPLETE" at bounding box center [236, 391] width 57 height 12
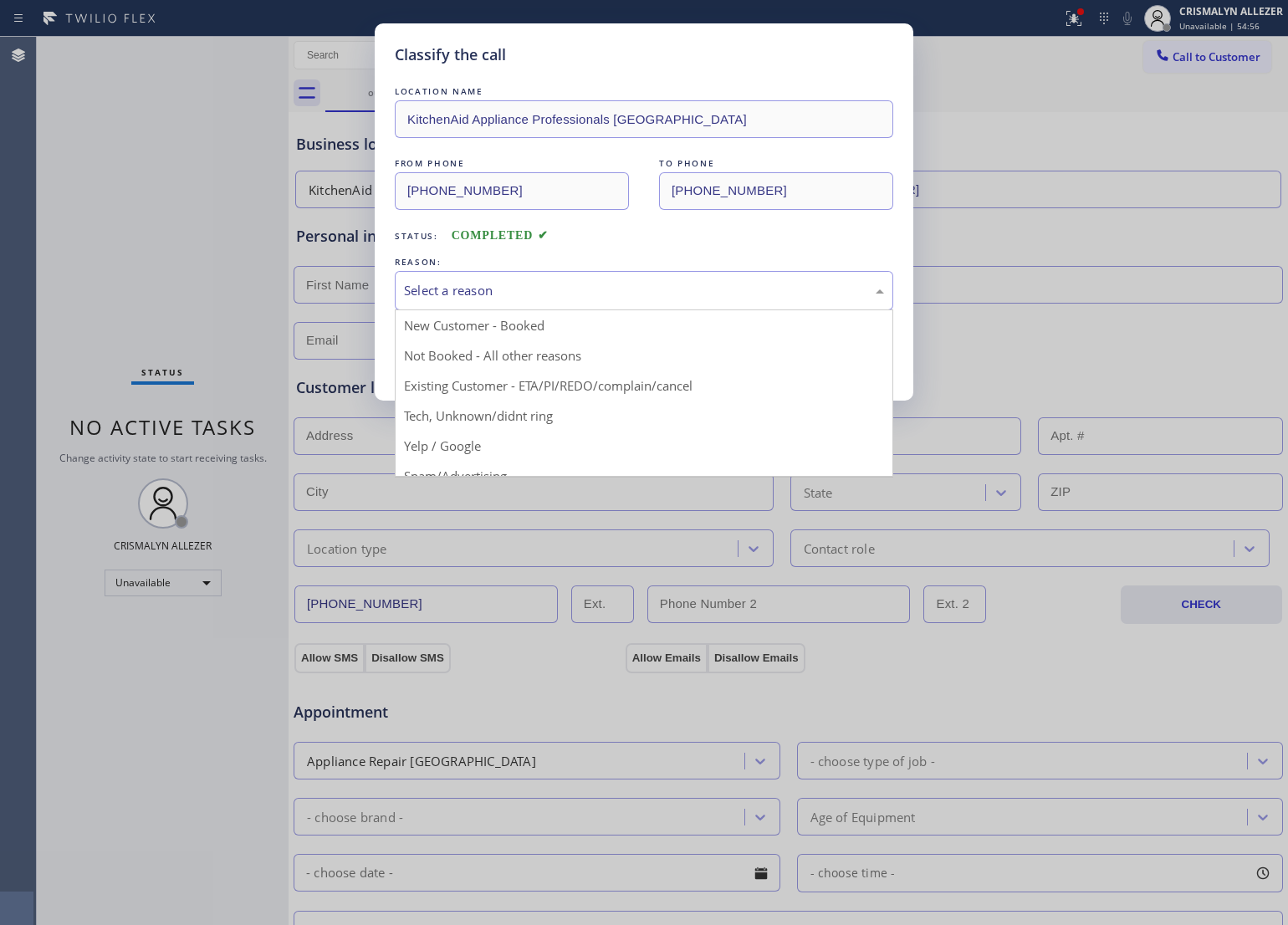
click at [648, 288] on div "Select a reason" at bounding box center [644, 290] width 480 height 19
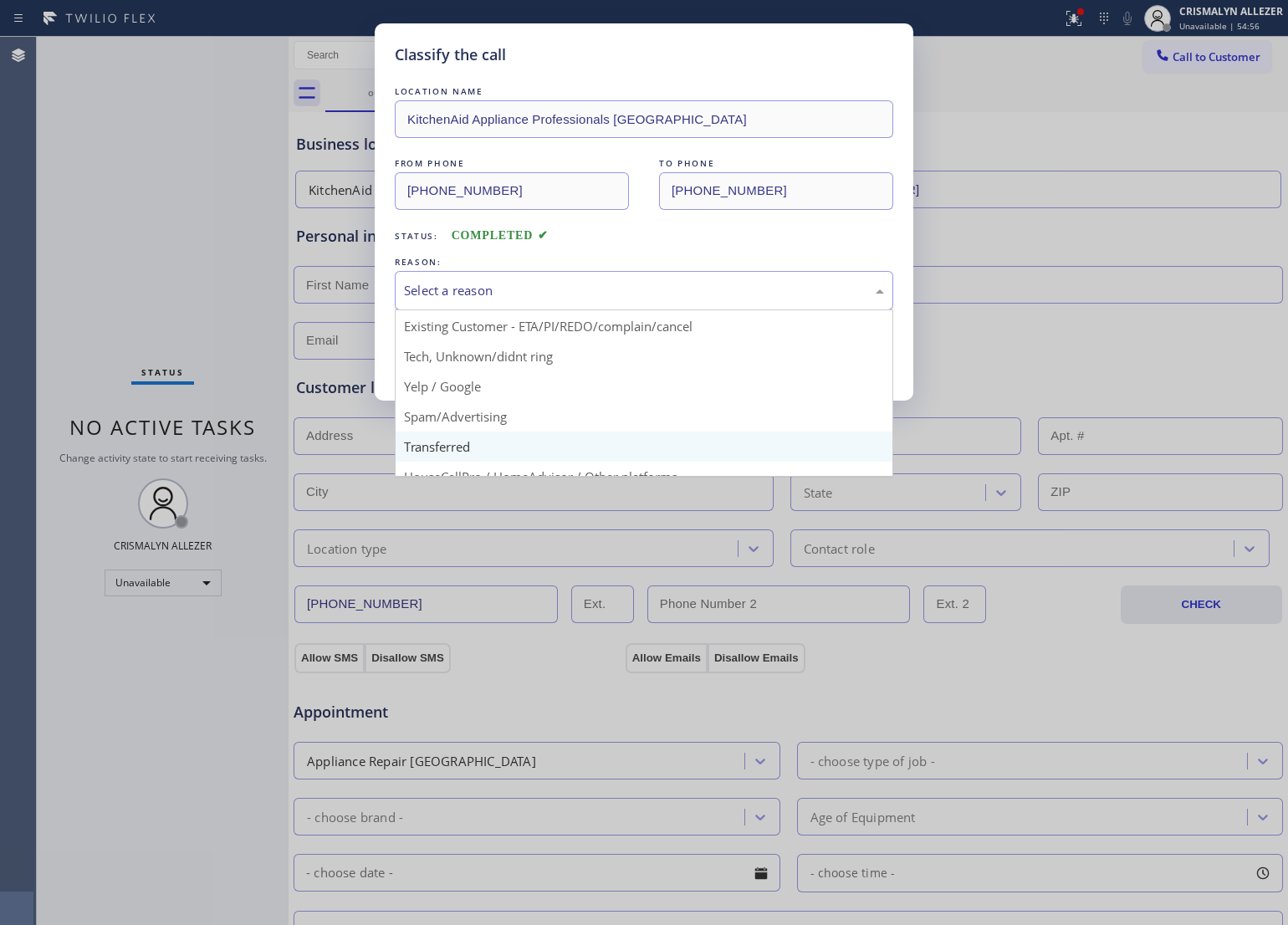
scroll to position [115, 0]
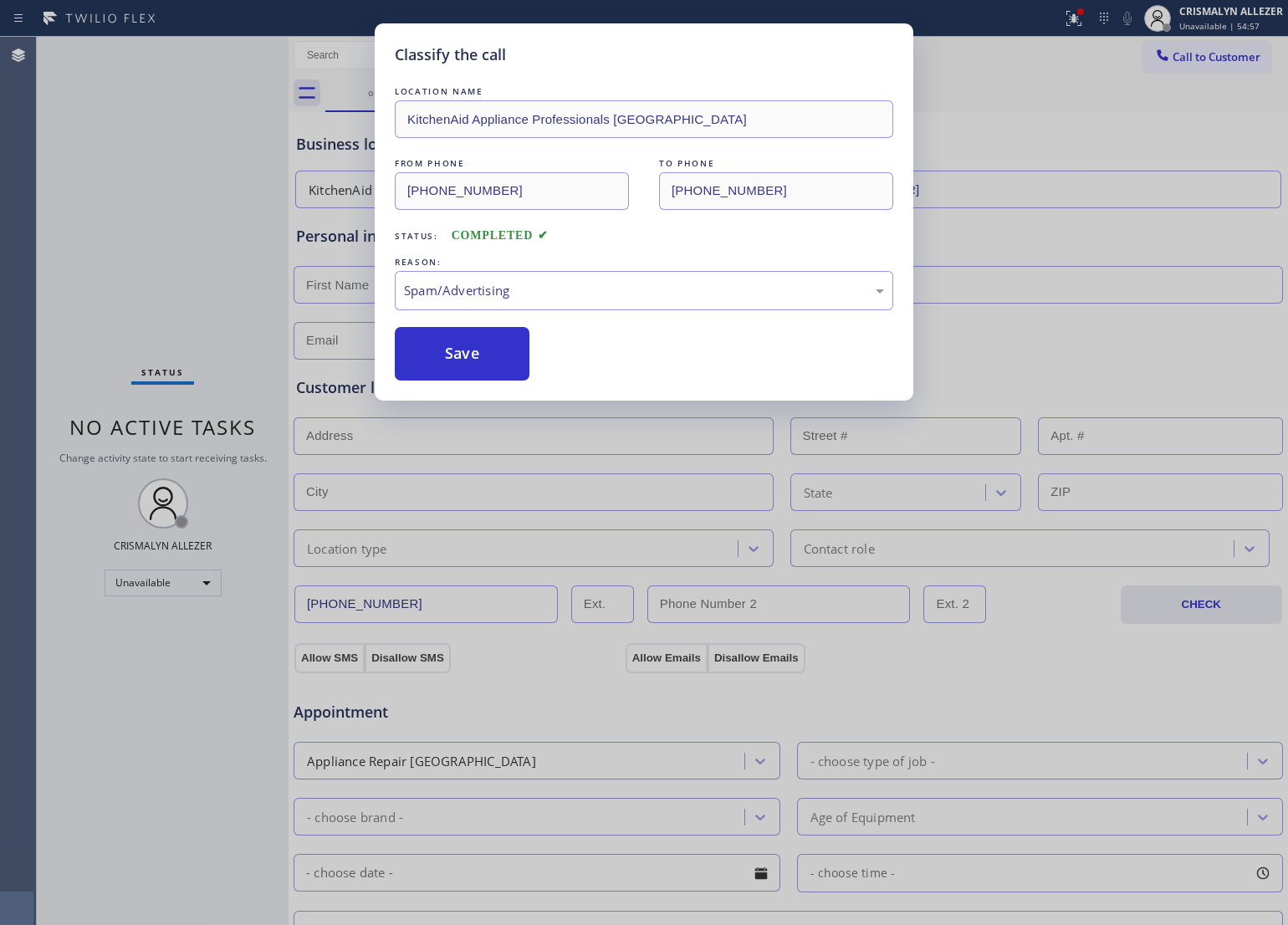
click at [475, 373] on button "Save" at bounding box center [462, 354] width 135 height 54
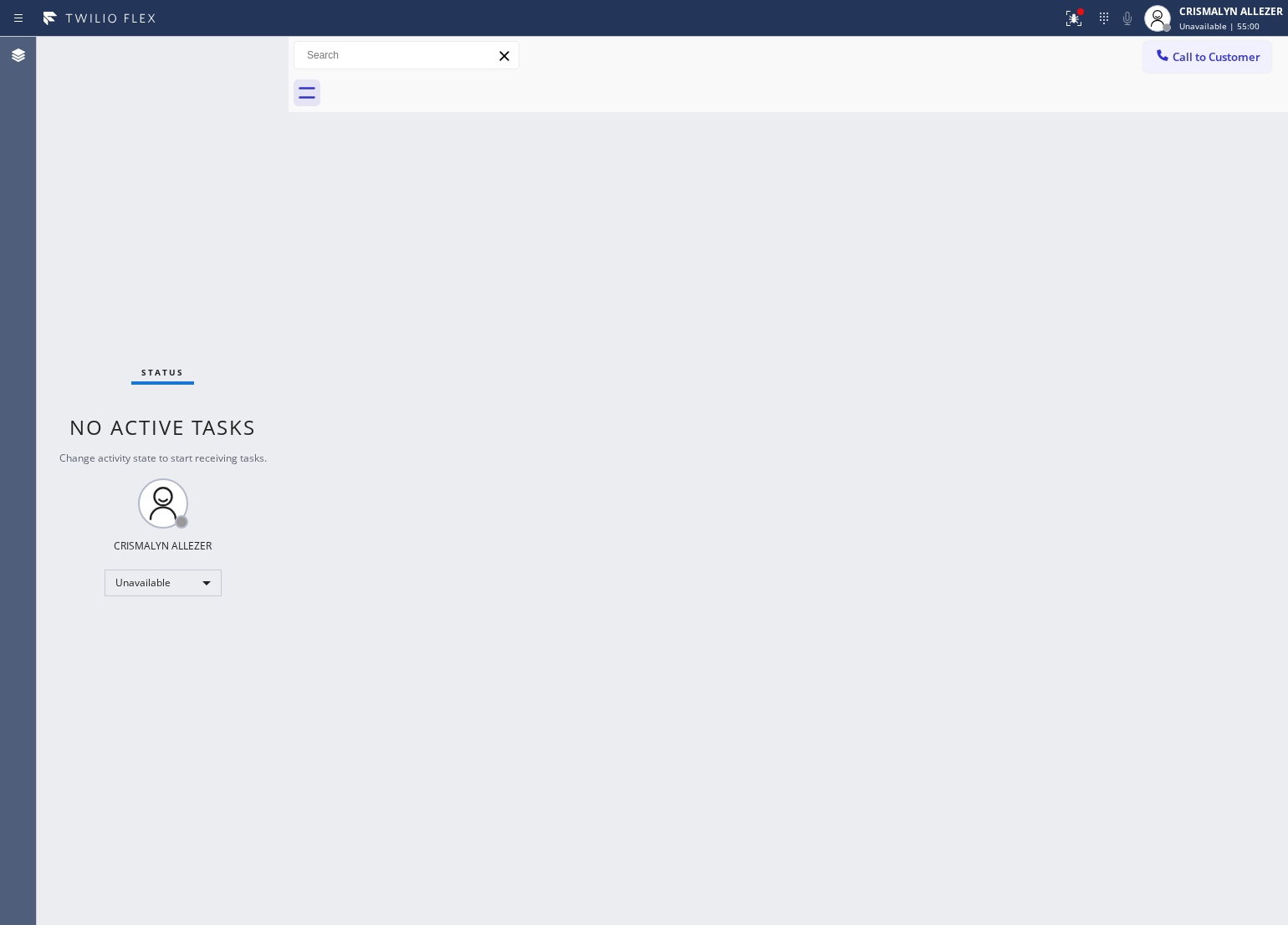
click at [791, 318] on div "Back to Dashboard Change Sender ID Customers Technicians Select a contact Outbo…" at bounding box center [788, 481] width 1000 height 889
click at [1194, 48] on button "Call to Customer" at bounding box center [1207, 57] width 128 height 32
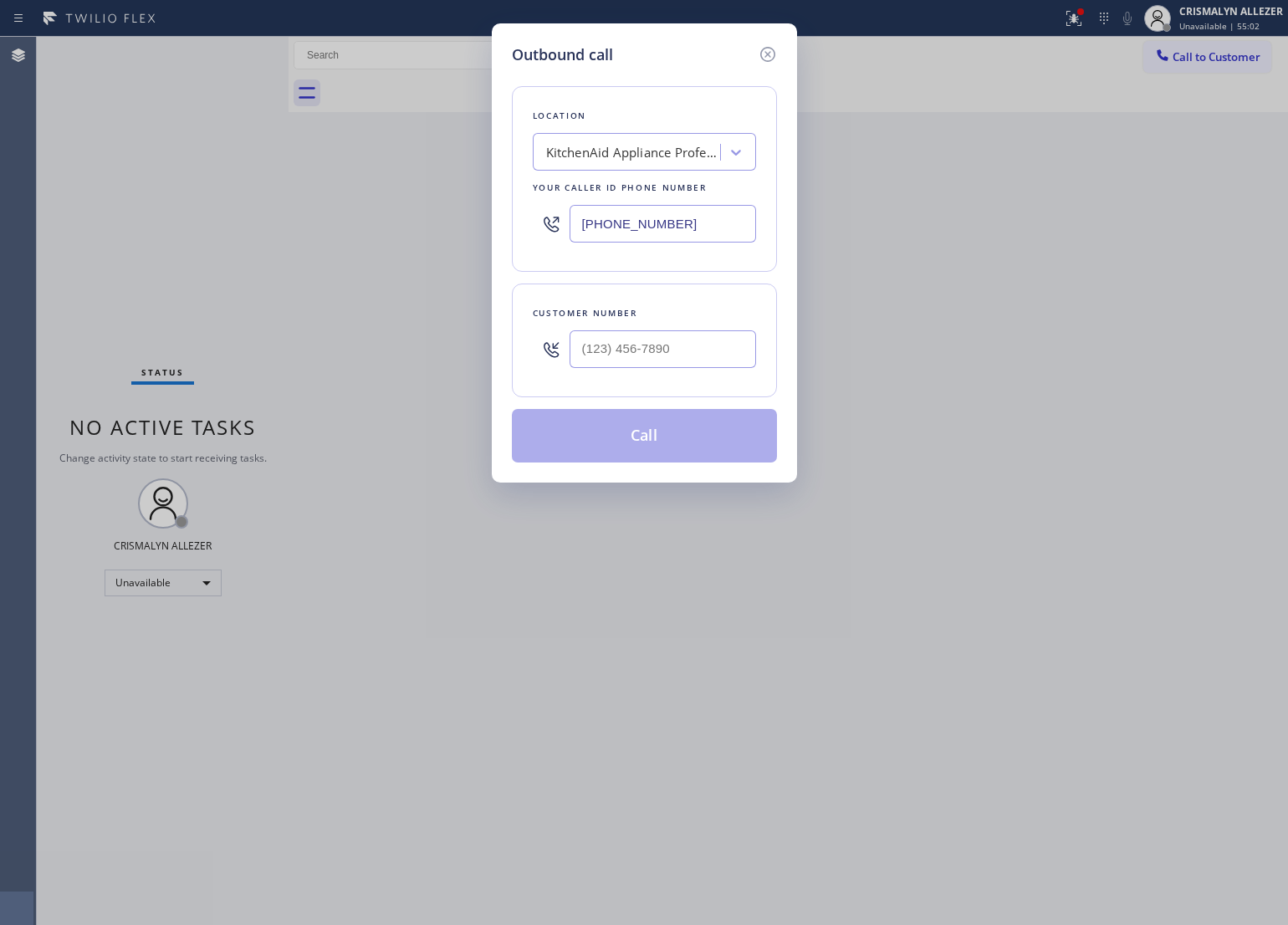
drag, startPoint x: 704, startPoint y: 227, endPoint x: 328, endPoint y: 219, distance: 376.1
click at [456, 228] on div "Outbound call Location KitchenAid Appliance Professionals [GEOGRAPHIC_DATA] You…" at bounding box center [644, 462] width 1288 height 925
paste input "949) 998-4239"
type input "[PHONE_NUMBER]"
click at [679, 350] on input "(___) ___-____" at bounding box center [663, 349] width 186 height 38
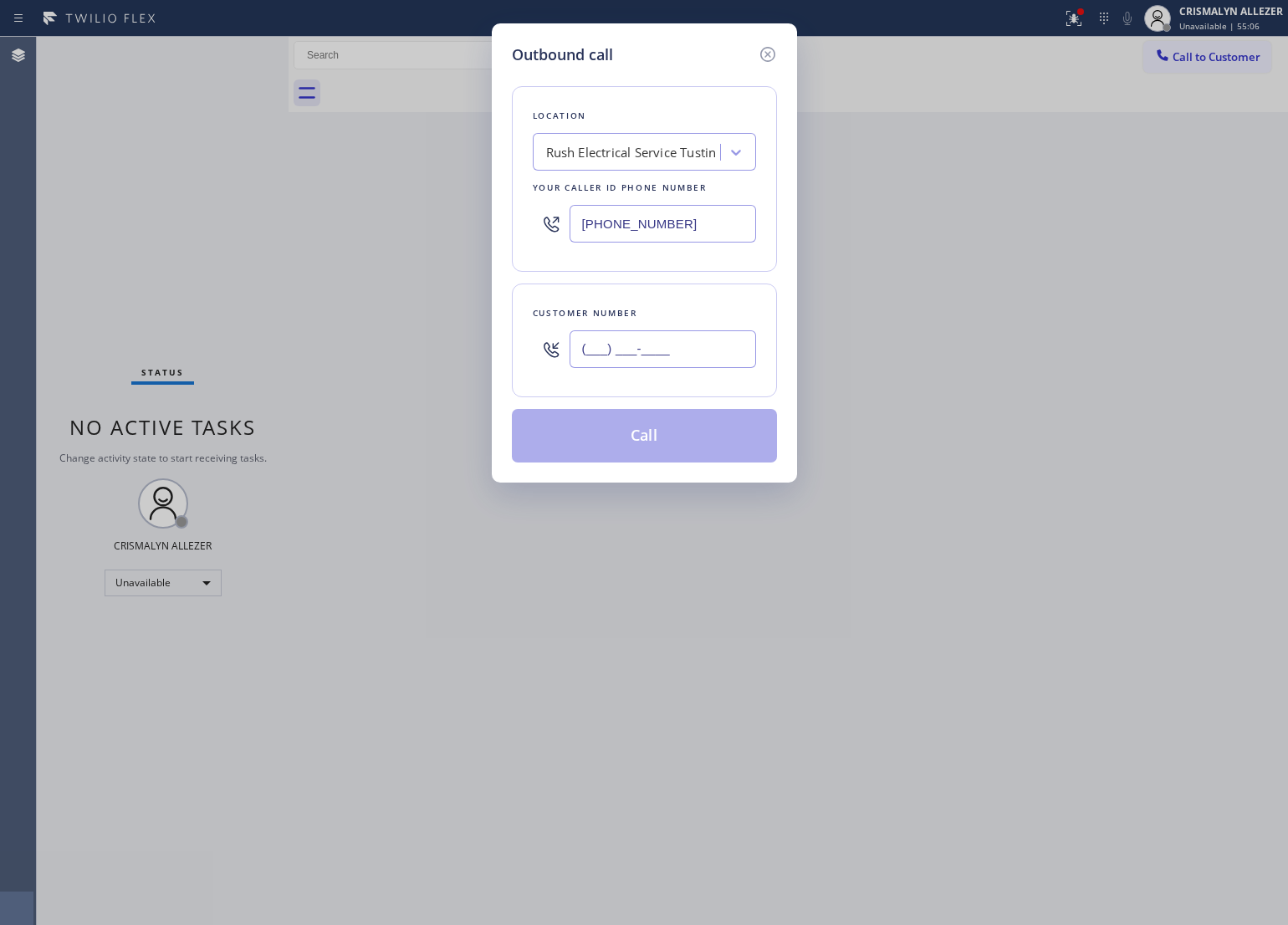
paste input "213) 526-1497"
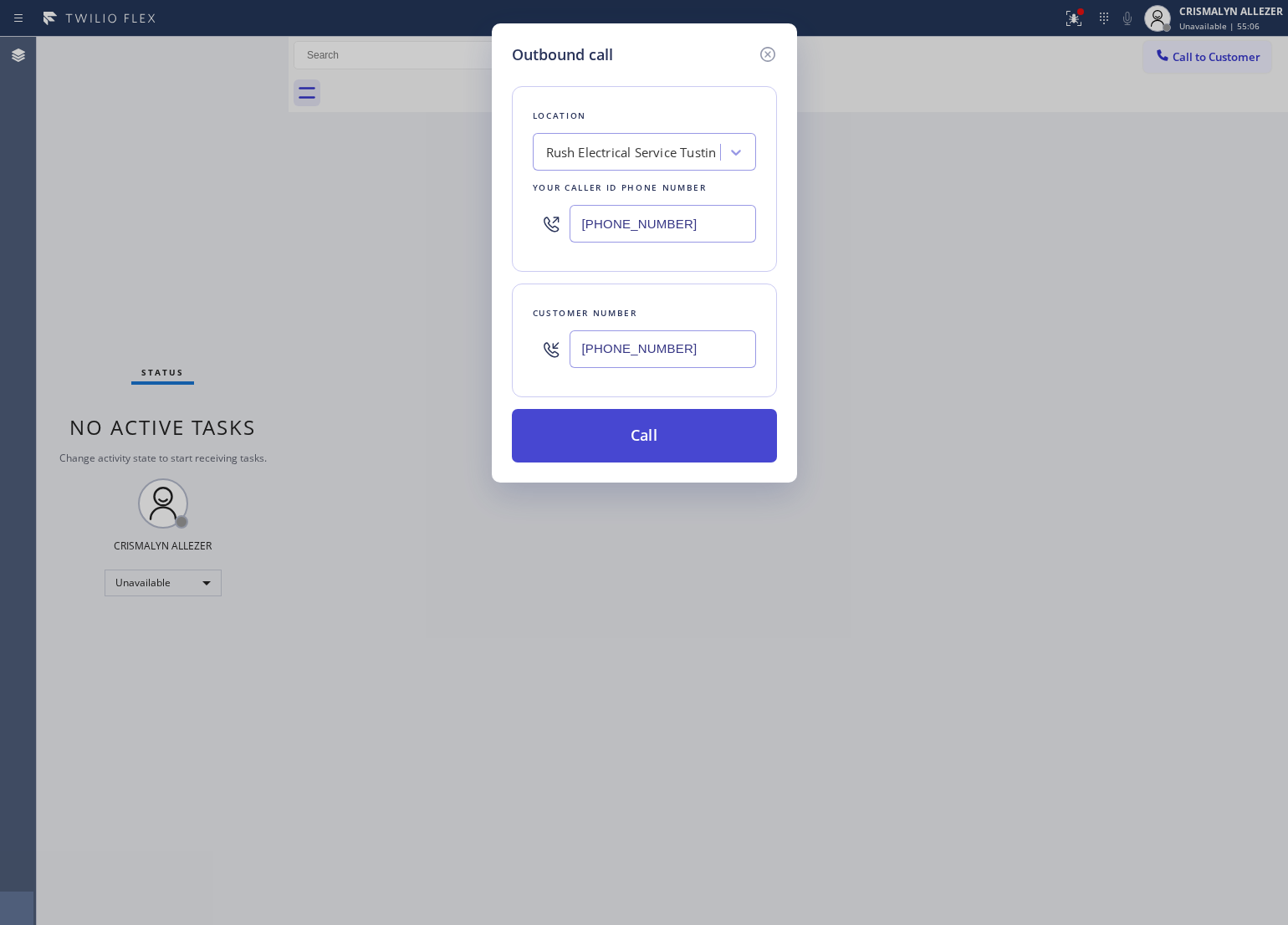
type input "[PHONE_NUMBER]"
click at [640, 444] on button "Call" at bounding box center [644, 436] width 266 height 54
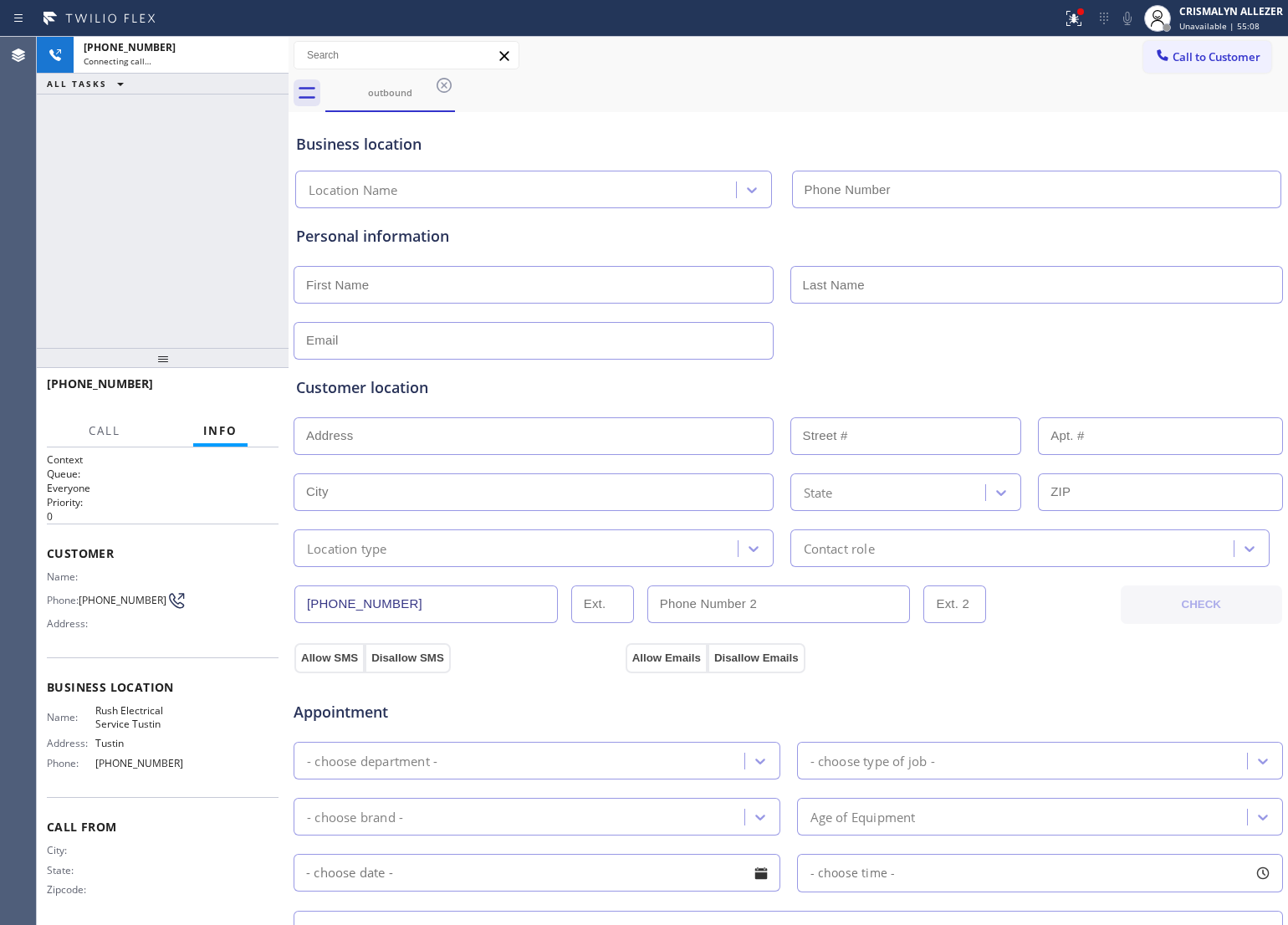
type input "[PHONE_NUMBER]"
click at [236, 393] on span "HANG UP" at bounding box center [239, 391] width 51 height 12
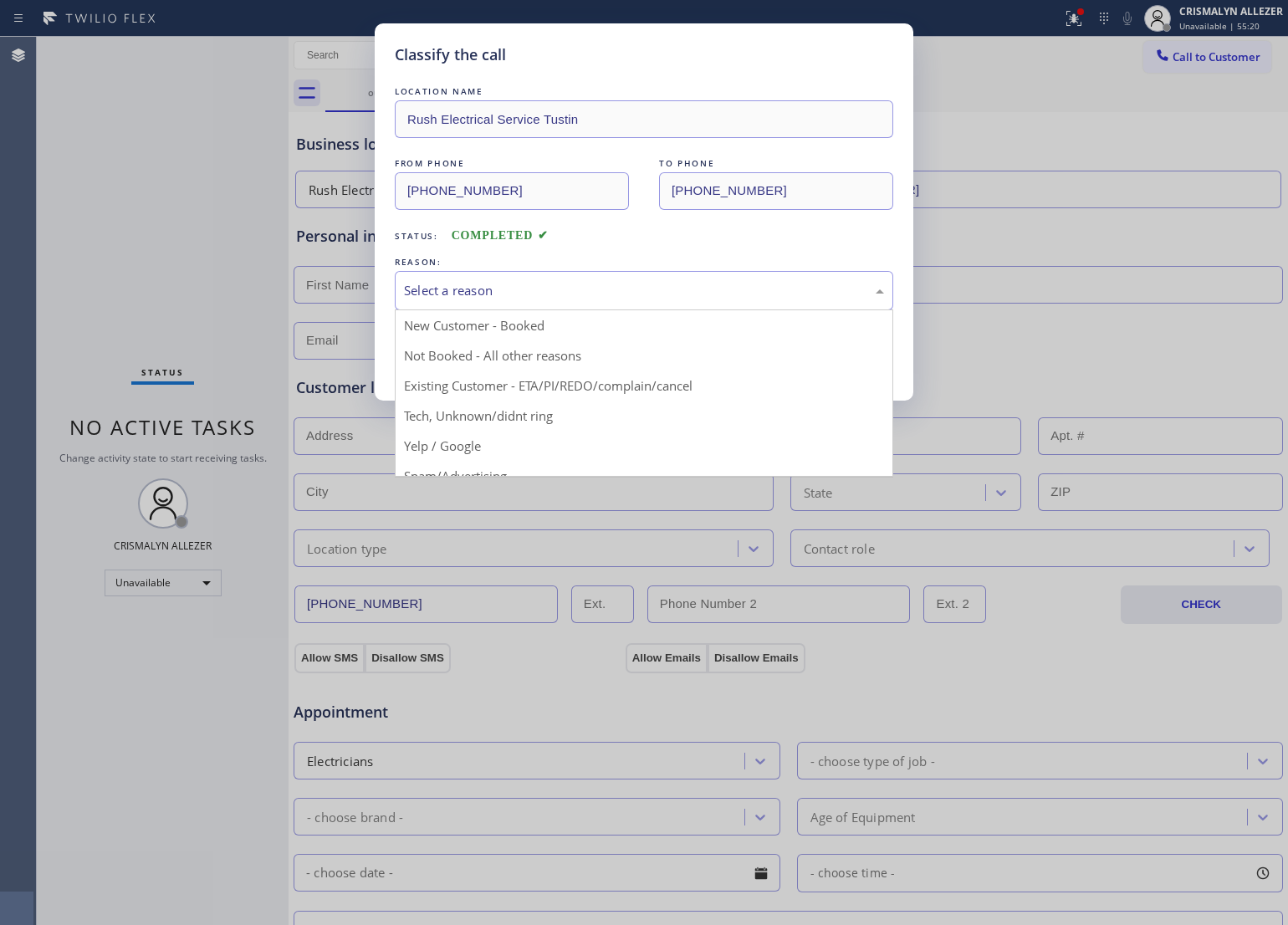
click at [657, 300] on div "Select a reason" at bounding box center [644, 290] width 480 height 19
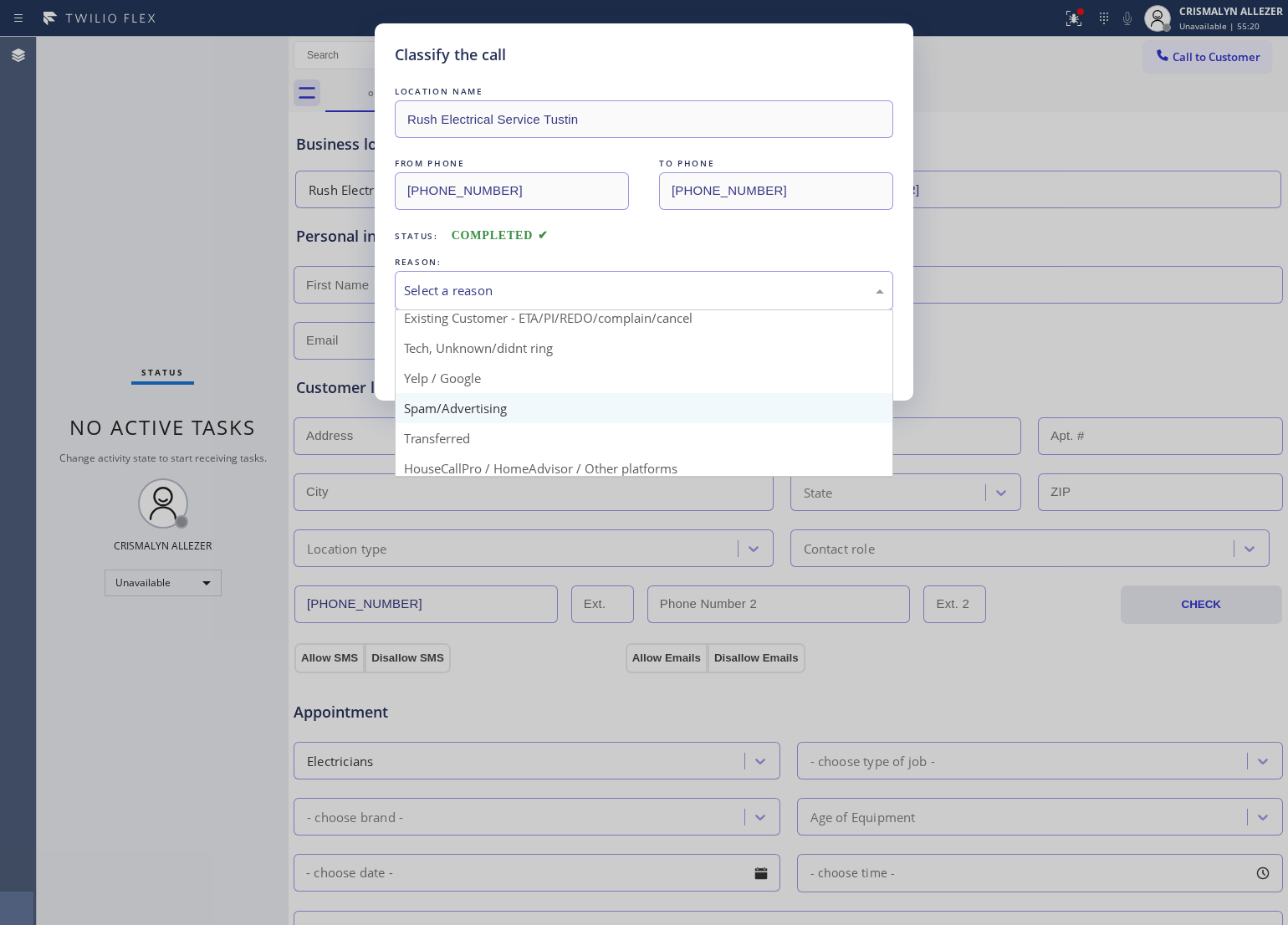
scroll to position [105, 0]
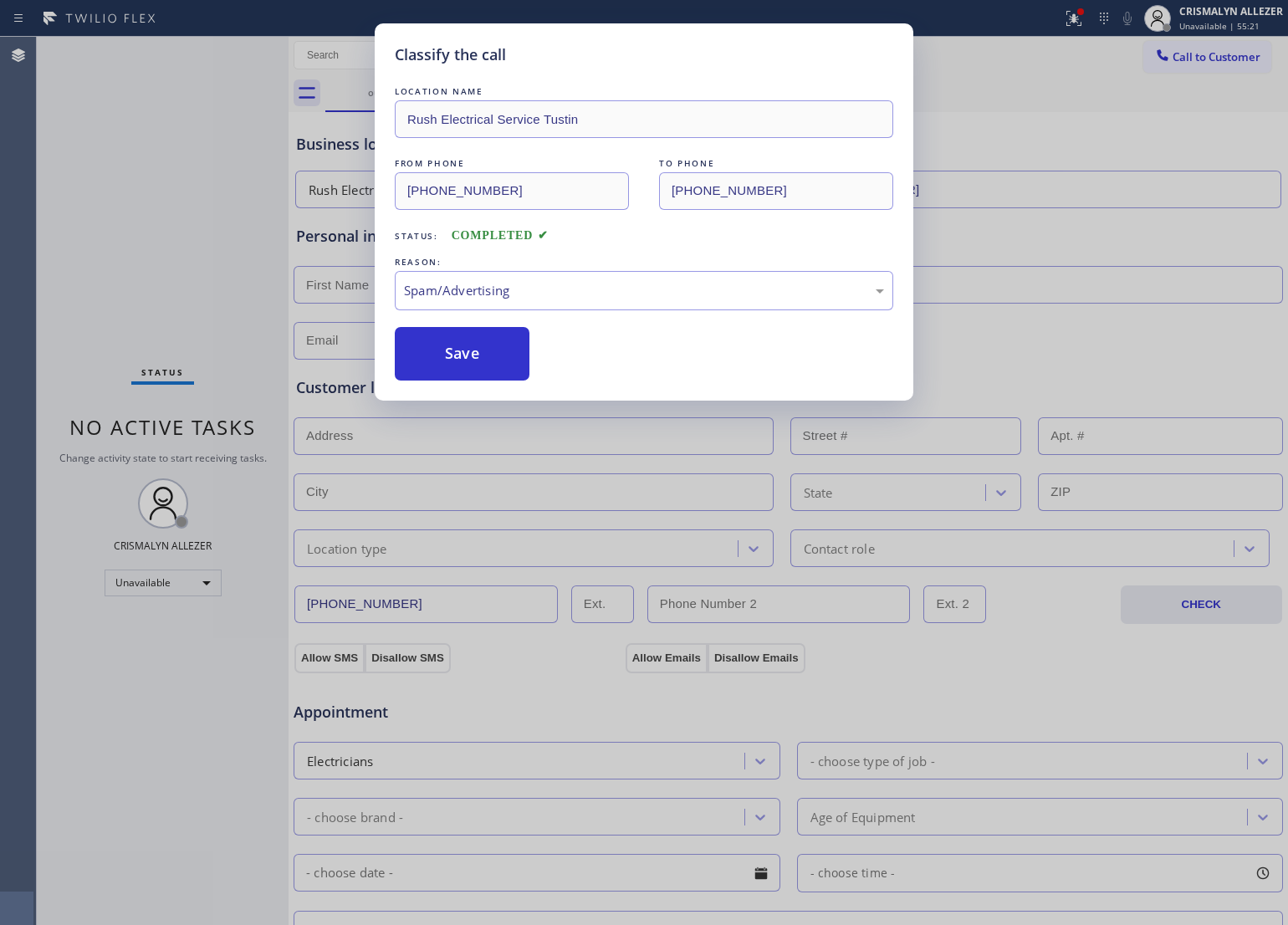
click at [460, 379] on button "Save" at bounding box center [462, 354] width 135 height 54
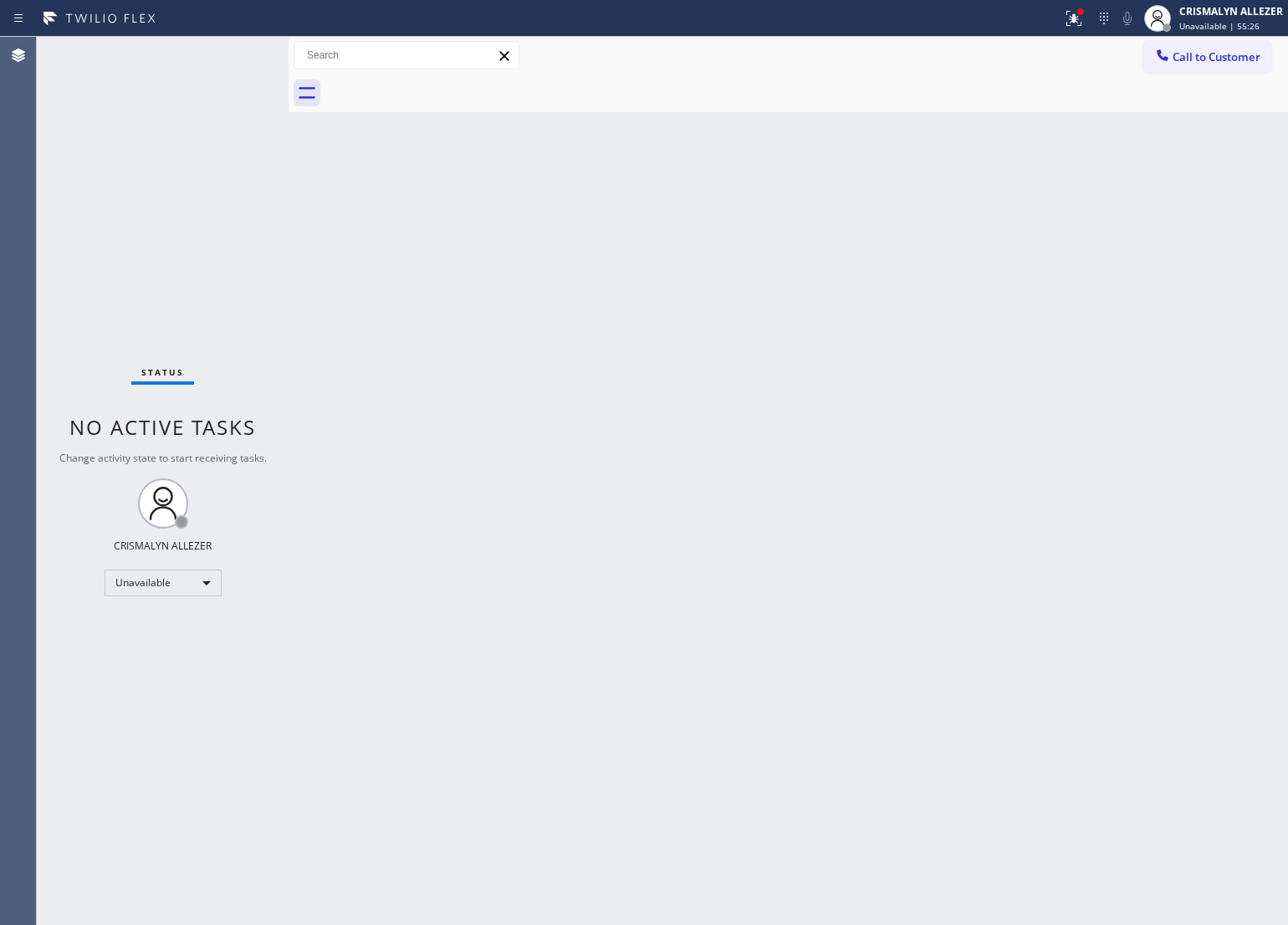
click at [659, 400] on div "Back to Dashboard Change Sender ID Customers Technicians Select a contact Outbo…" at bounding box center [788, 481] width 1000 height 889
click at [1194, 56] on span "Call to Customer" at bounding box center [1216, 57] width 88 height 15
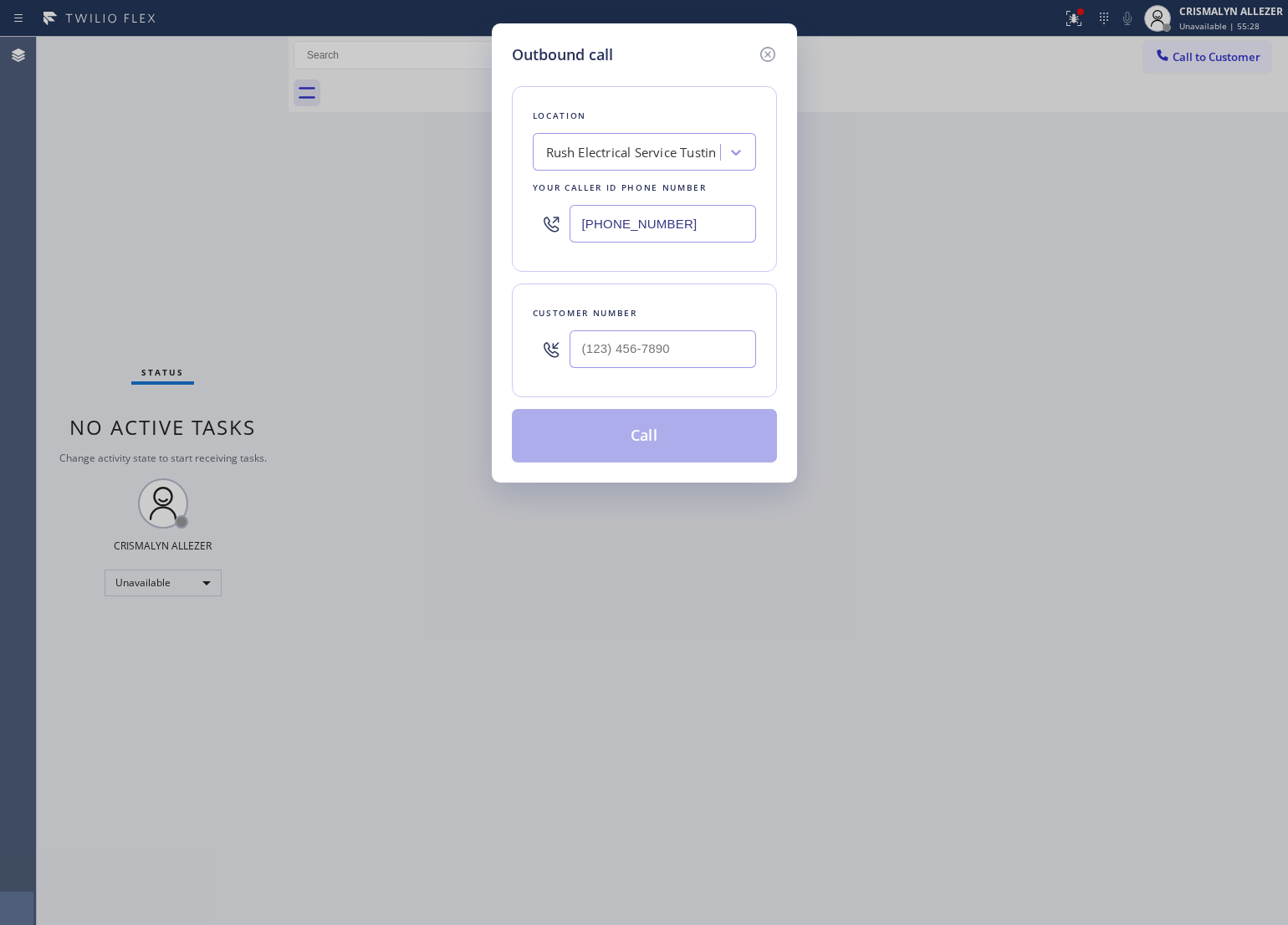
drag, startPoint x: 723, startPoint y: 233, endPoint x: 286, endPoint y: 231, distance: 437.0
click at [307, 231] on div "Outbound call Location Rush Electrical Service Tustin Your caller id phone numb…" at bounding box center [644, 462] width 1288 height 925
paste input "424) 395-5444"
type input "[PHONE_NUMBER]"
click at [1049, 315] on div "Outbound call Location Wolf Top Choice Appliance Repair Torrance Your caller id…" at bounding box center [644, 462] width 1288 height 925
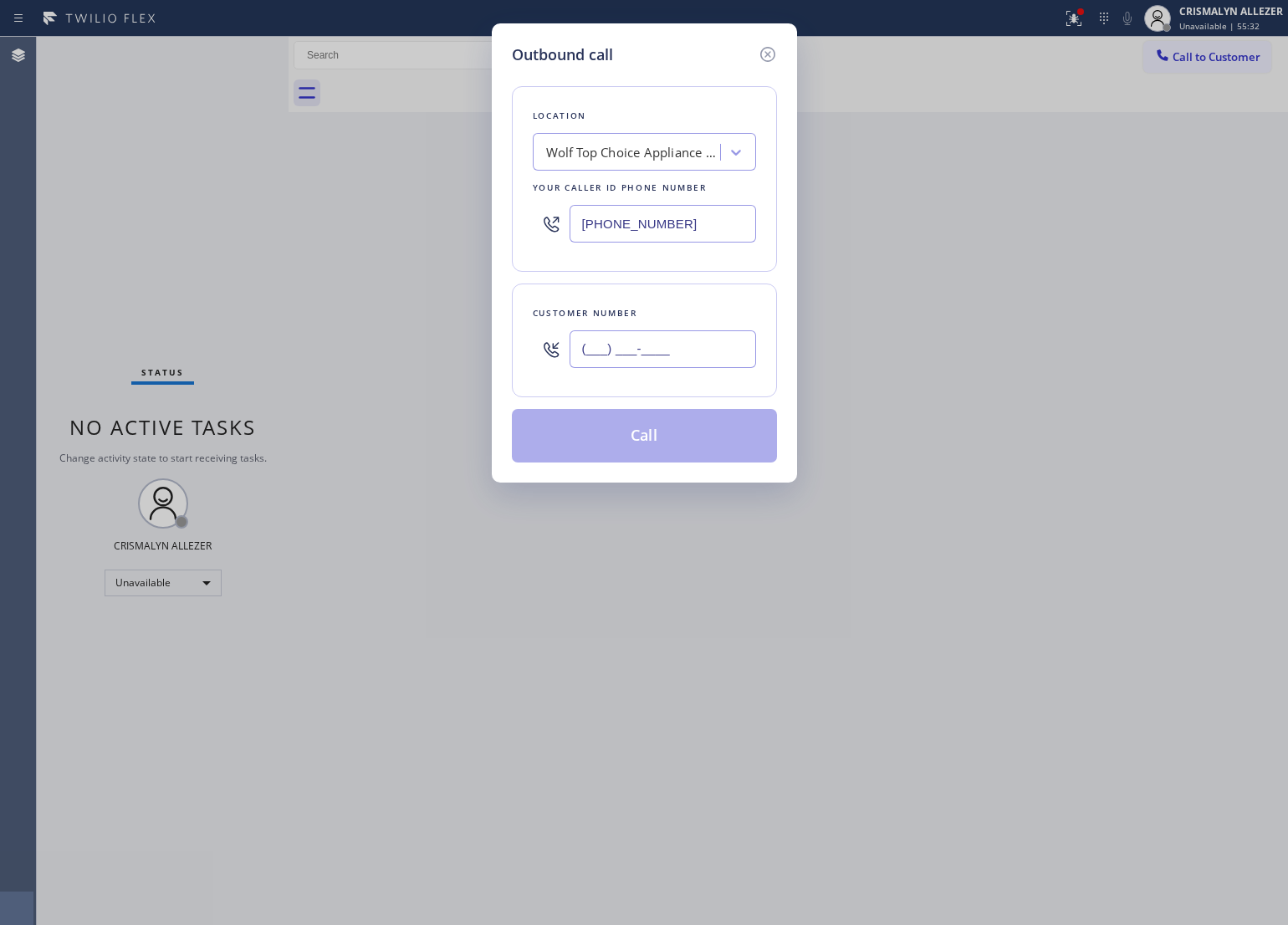
click at [676, 350] on input "(___) ___-____" at bounding box center [663, 349] width 186 height 38
paste input "628) 201-8727"
type input "[PHONE_NUMBER]"
click at [653, 436] on button "Call" at bounding box center [644, 436] width 266 height 54
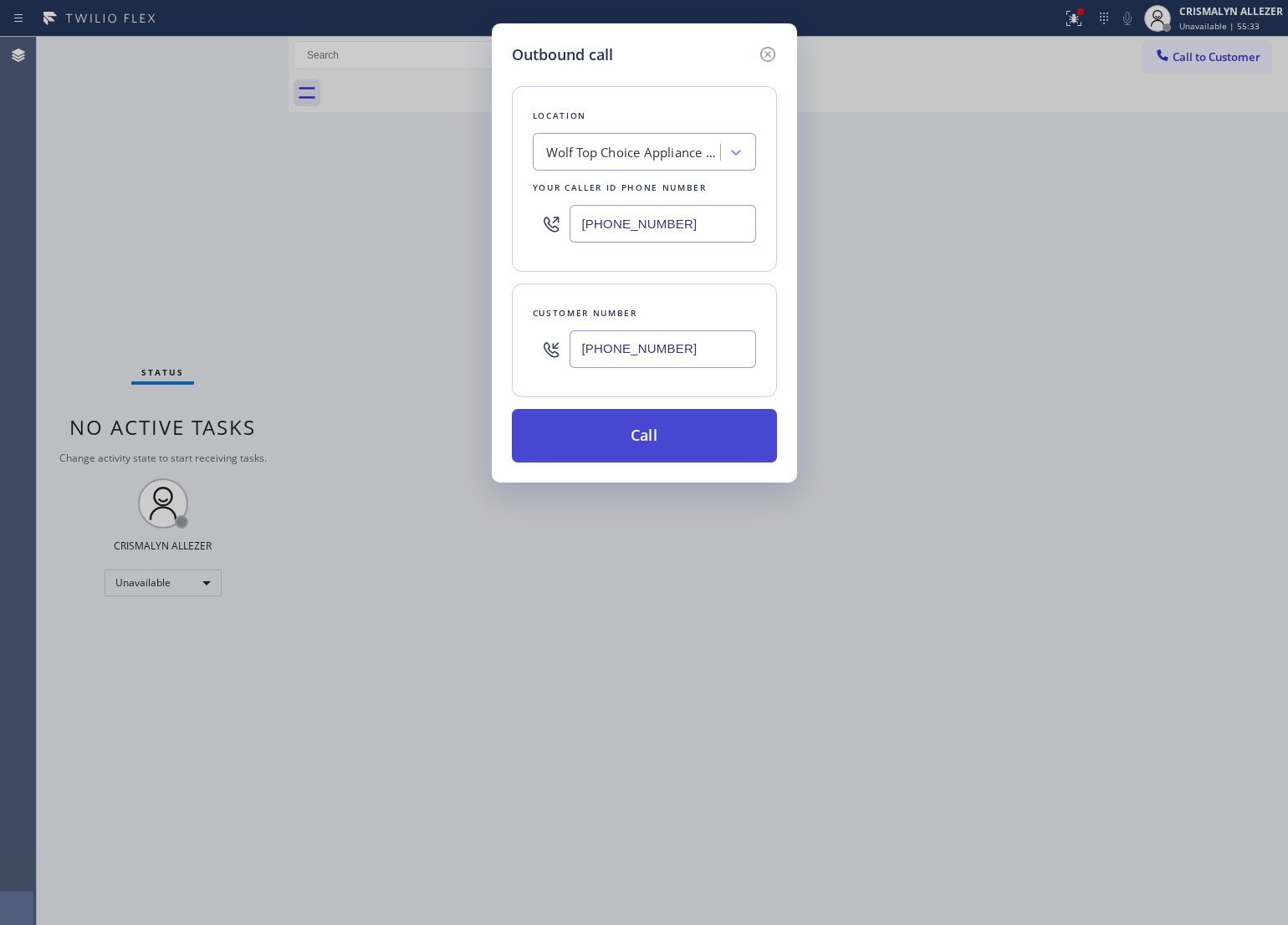
click at [653, 436] on button "Call" at bounding box center [644, 436] width 266 height 54
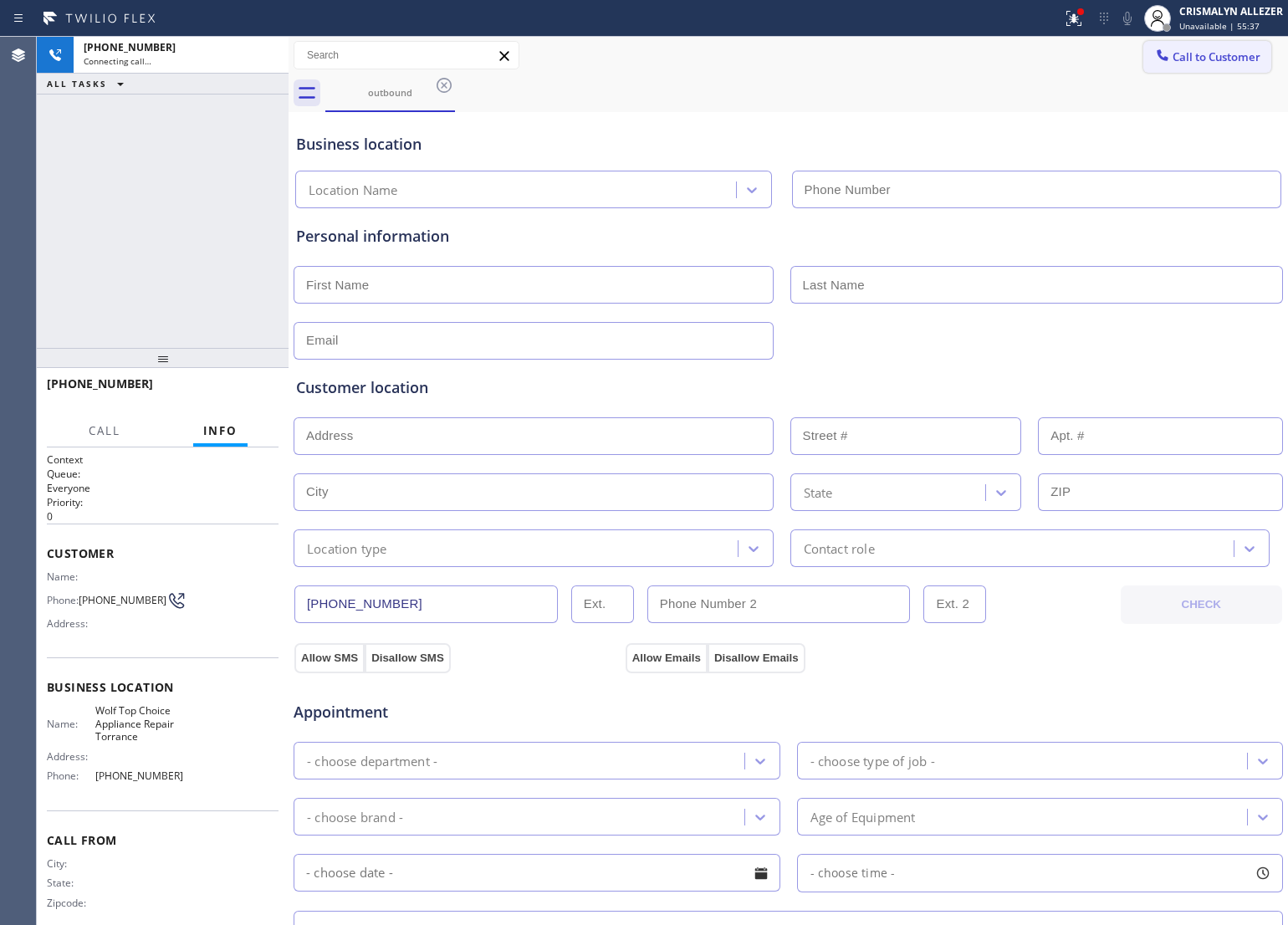
type input "[PHONE_NUMBER]"
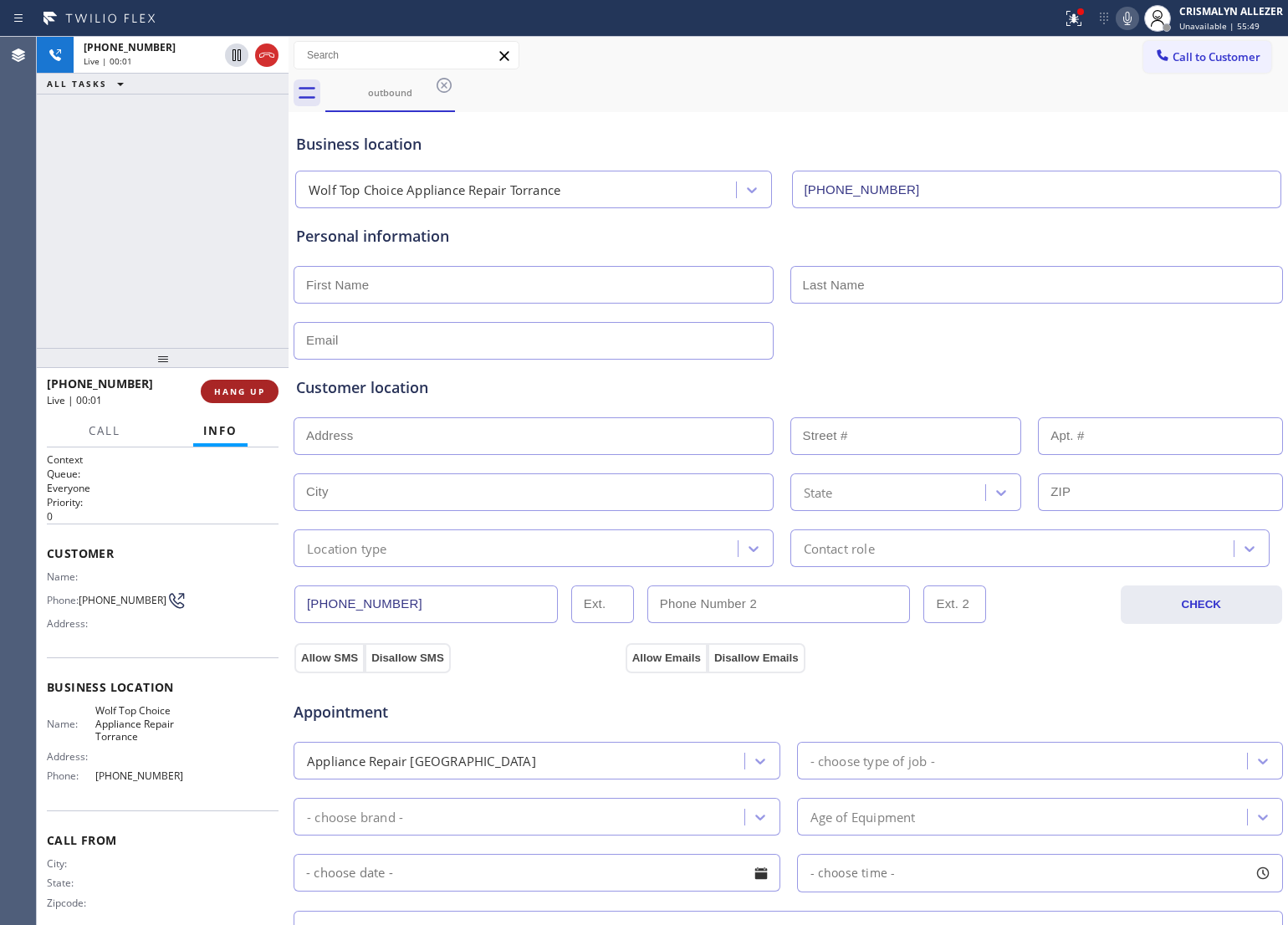
click at [230, 395] on span "HANG UP" at bounding box center [239, 391] width 51 height 12
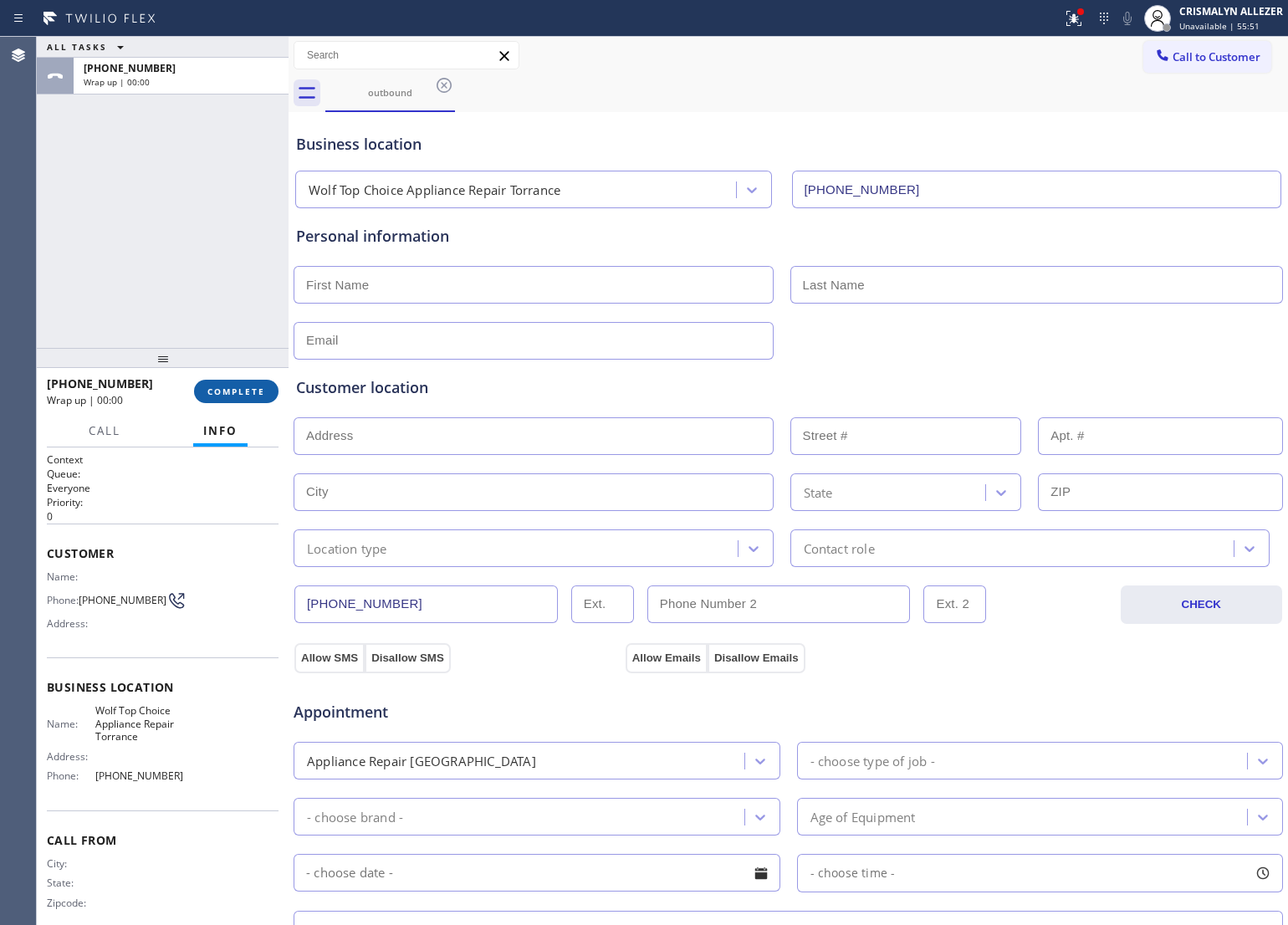
click at [251, 391] on span "COMPLETE" at bounding box center [236, 391] width 57 height 12
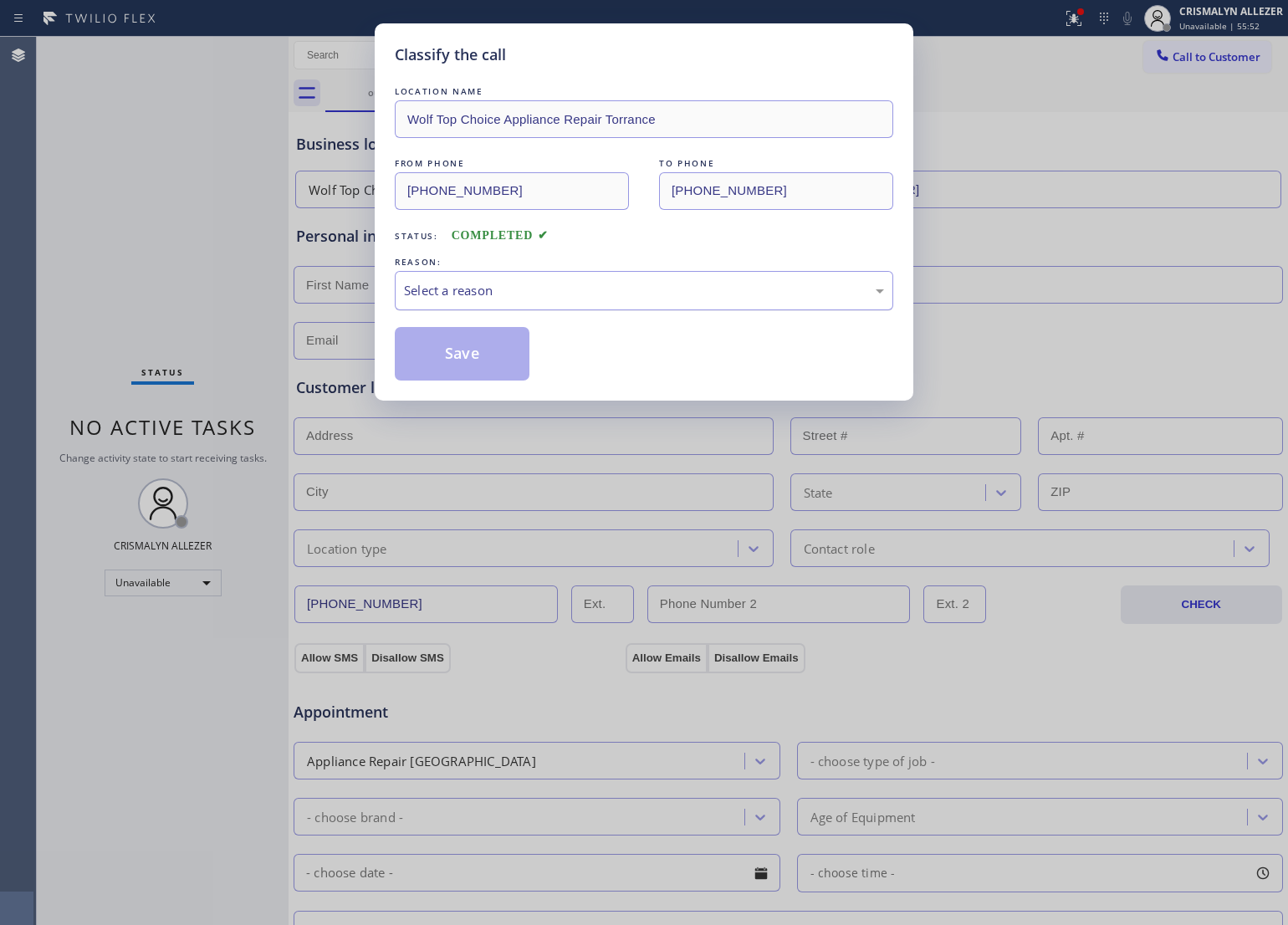
click at [688, 298] on div "Select a reason" at bounding box center [644, 290] width 480 height 19
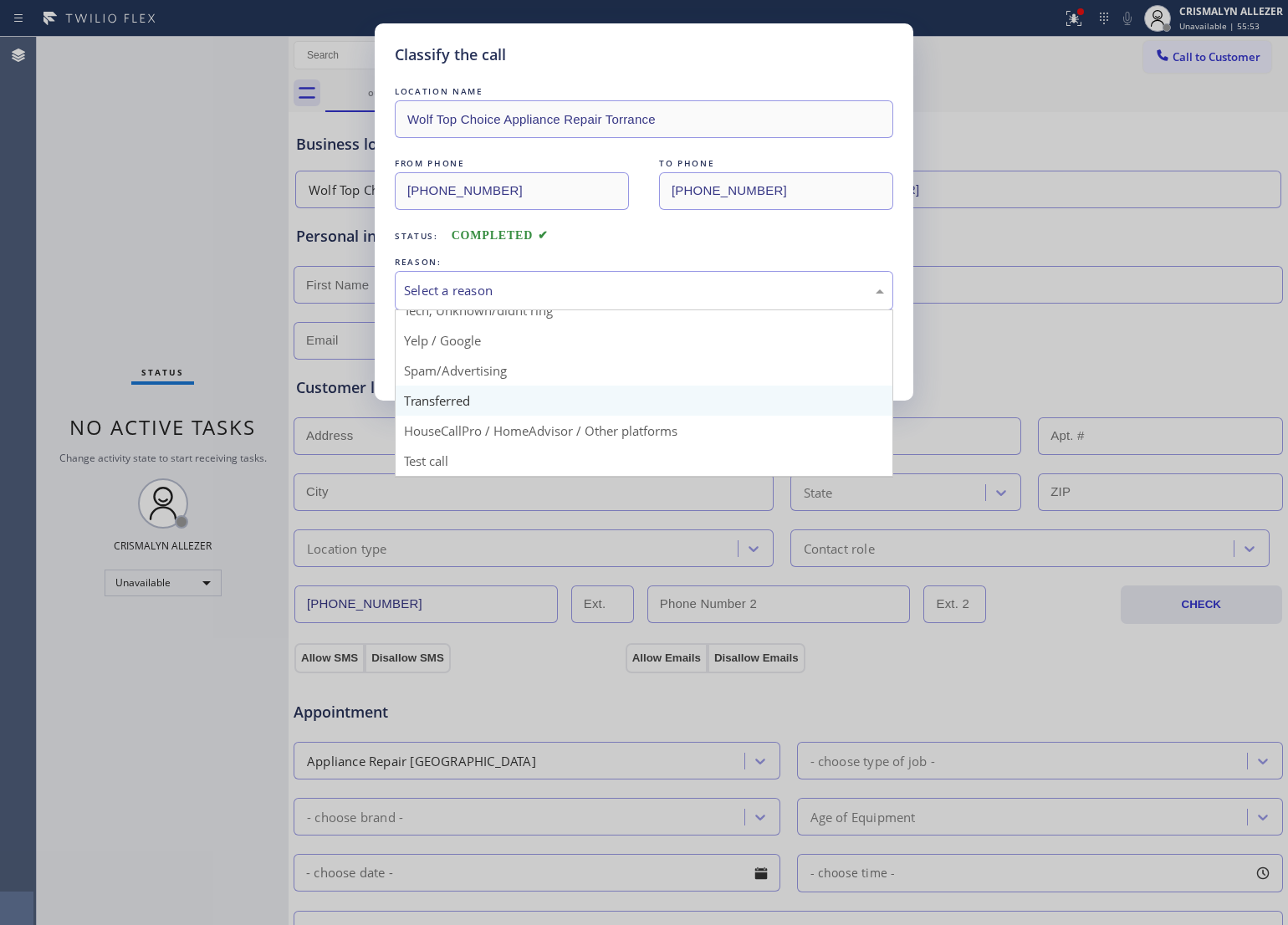
scroll to position [115, 0]
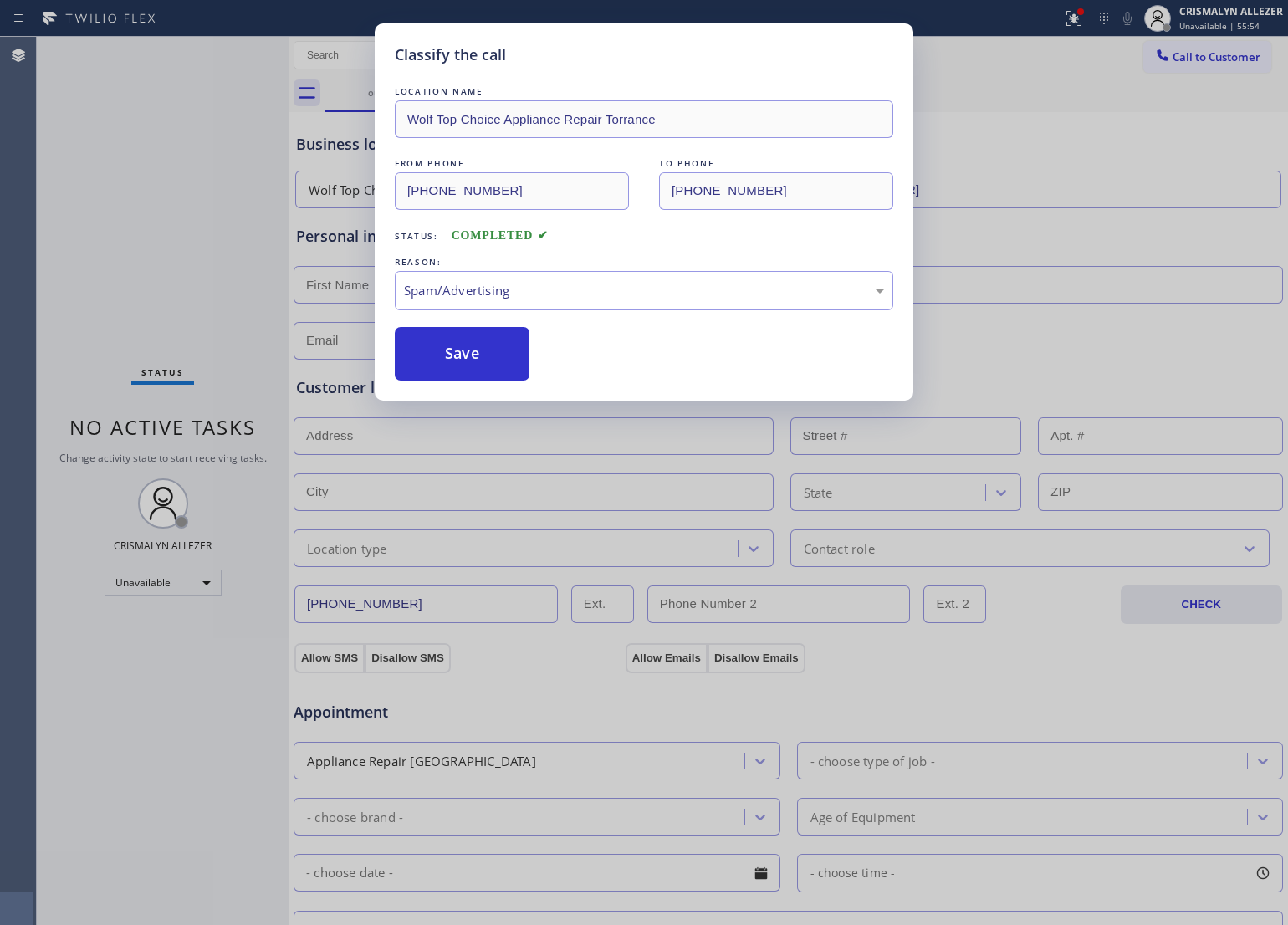
click at [480, 358] on button "Save" at bounding box center [462, 354] width 135 height 54
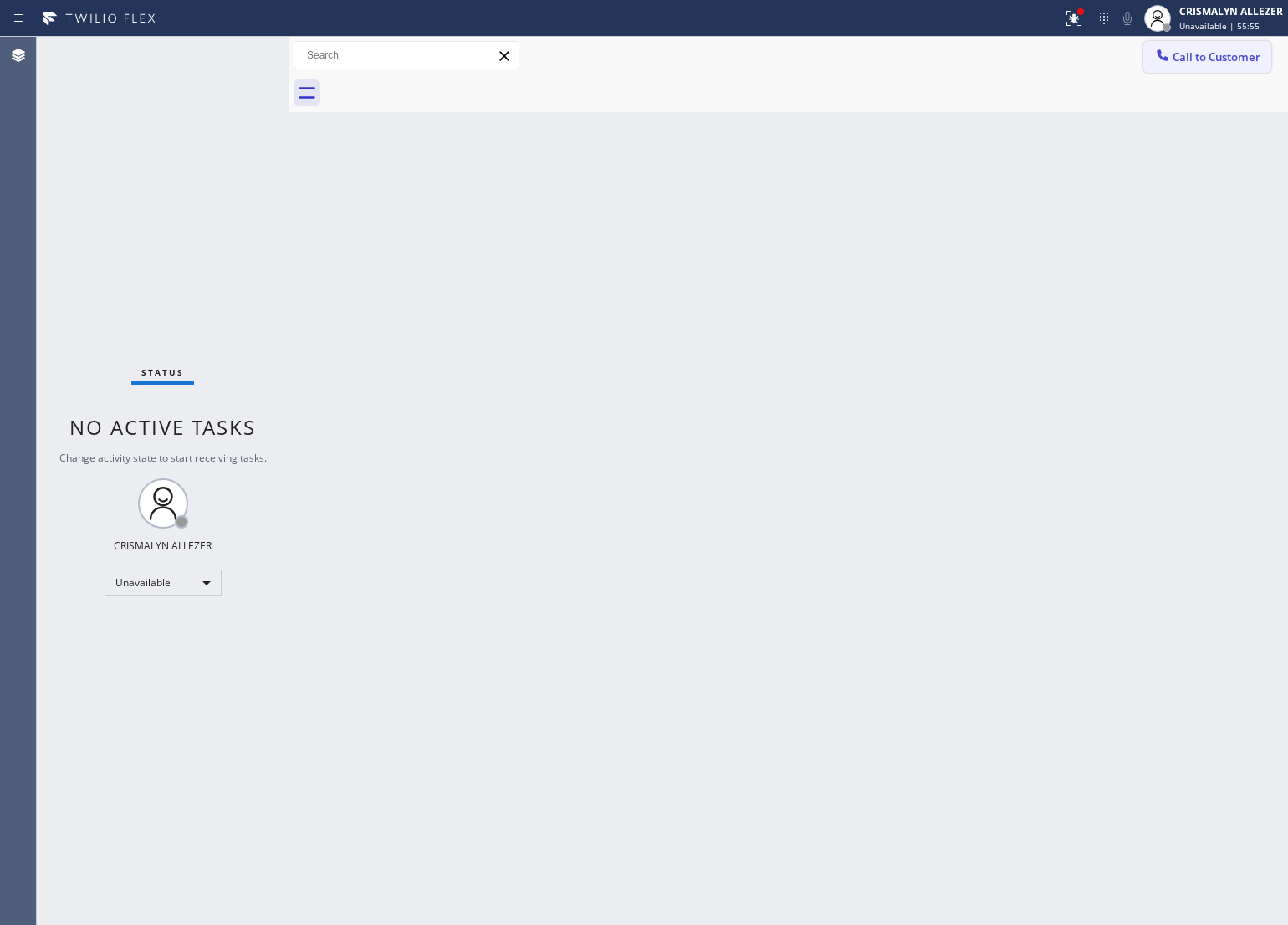
click at [1223, 60] on span "Call to Customer" at bounding box center [1216, 57] width 88 height 15
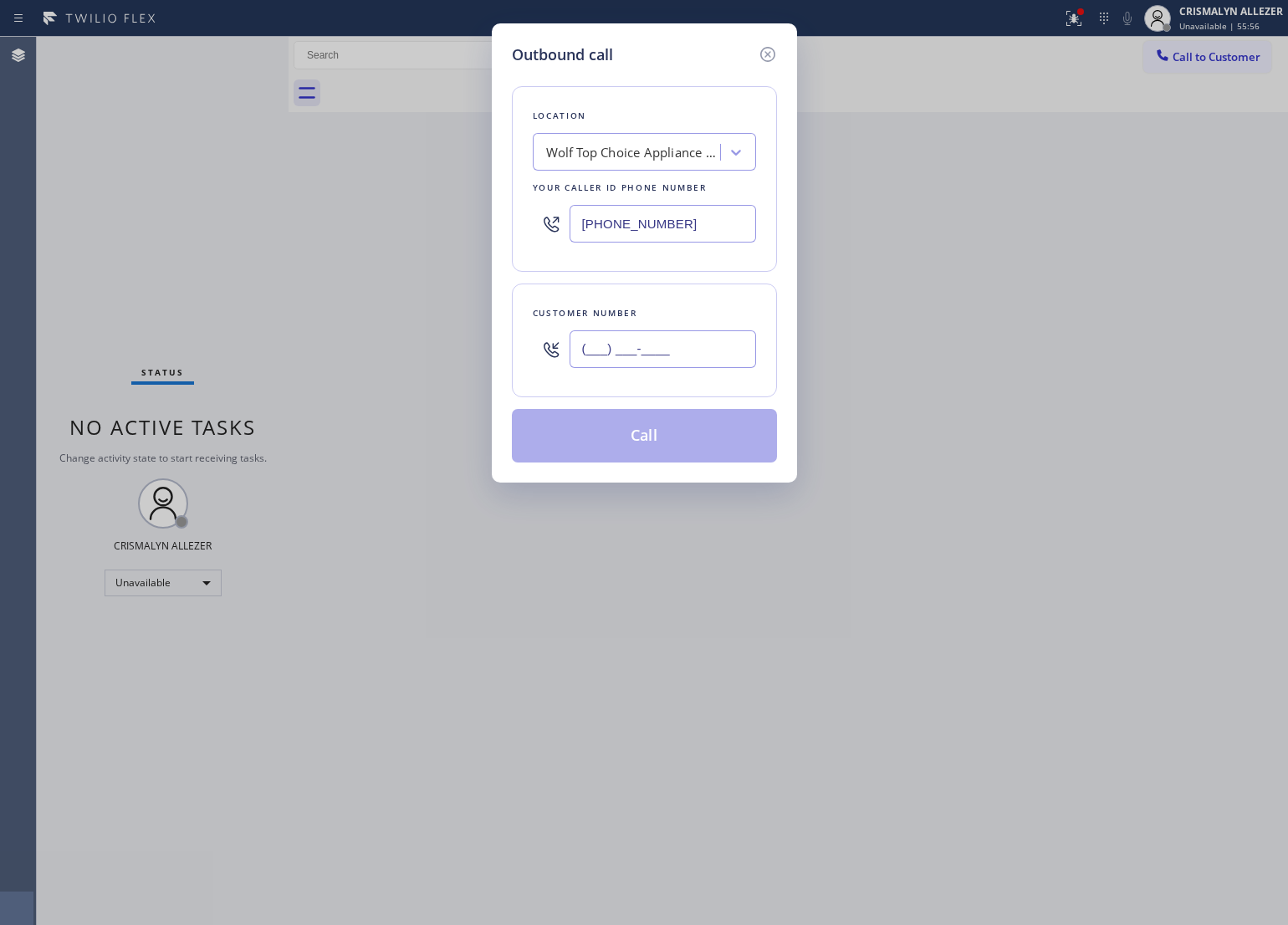
click at [716, 362] on input "(___) ___-____" at bounding box center [663, 349] width 186 height 38
paste input "628) 201-8727"
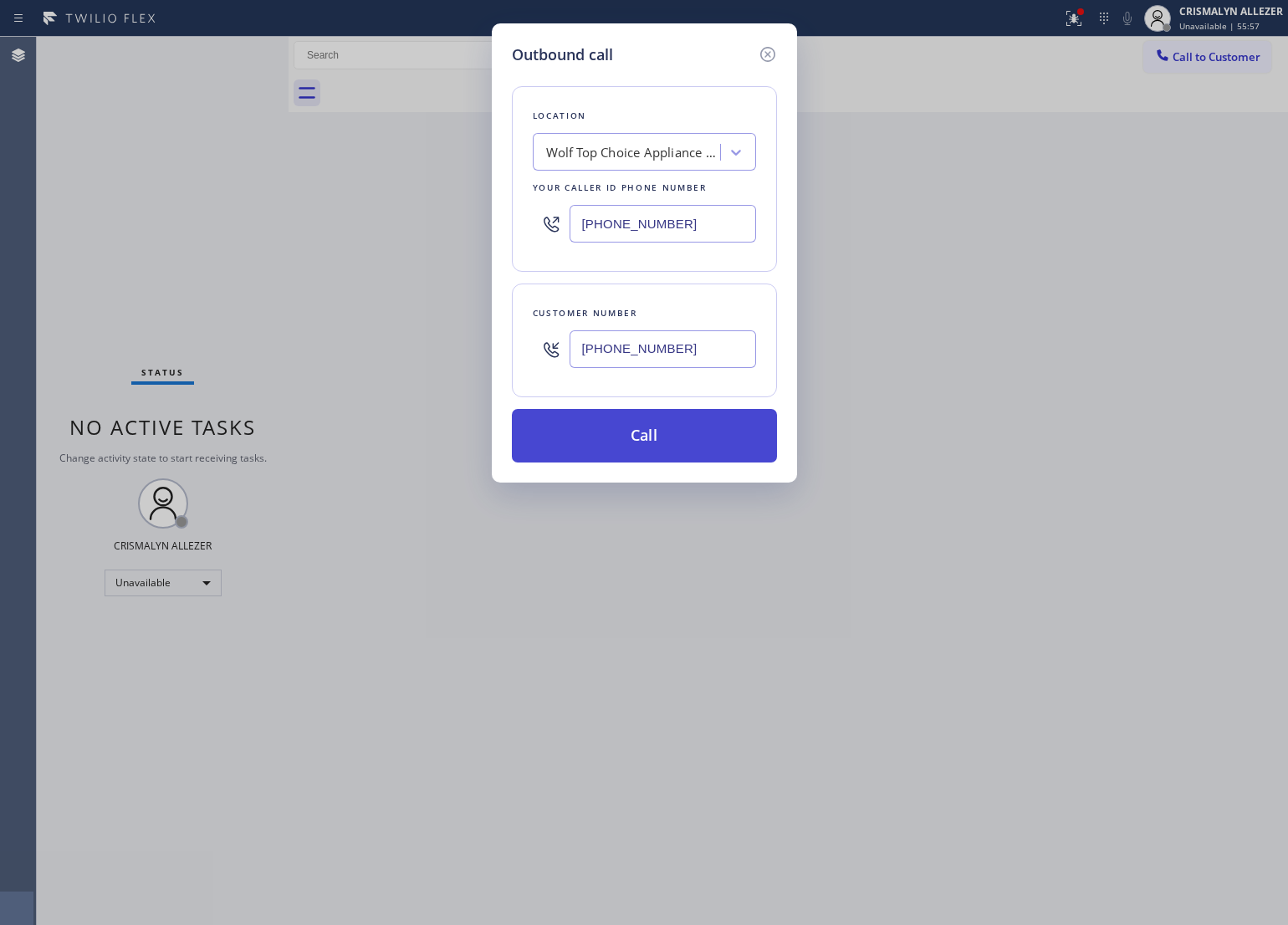
type input "[PHONE_NUMBER]"
click at [657, 444] on button "Call" at bounding box center [644, 436] width 266 height 54
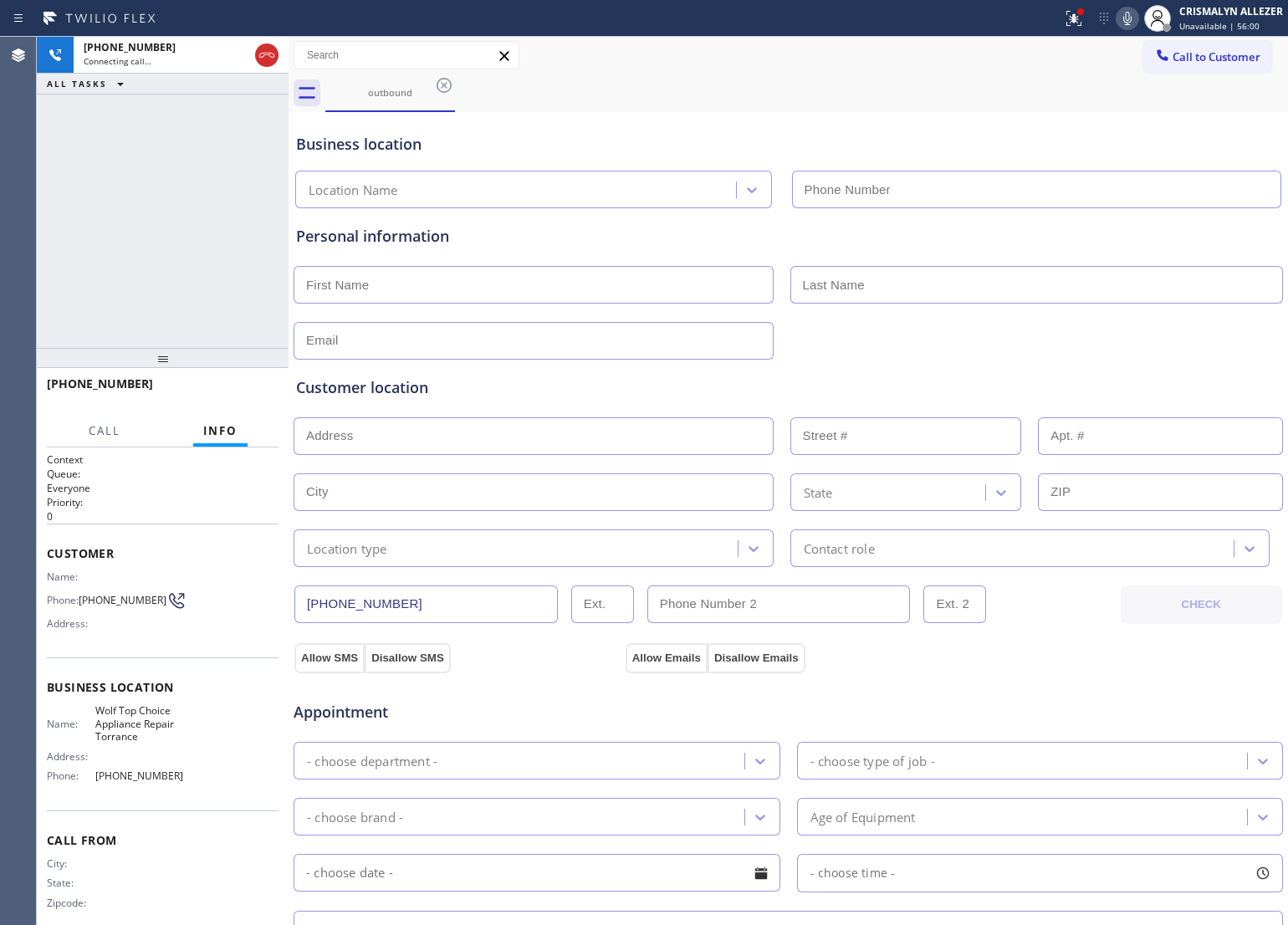
type input "[PHONE_NUMBER]"
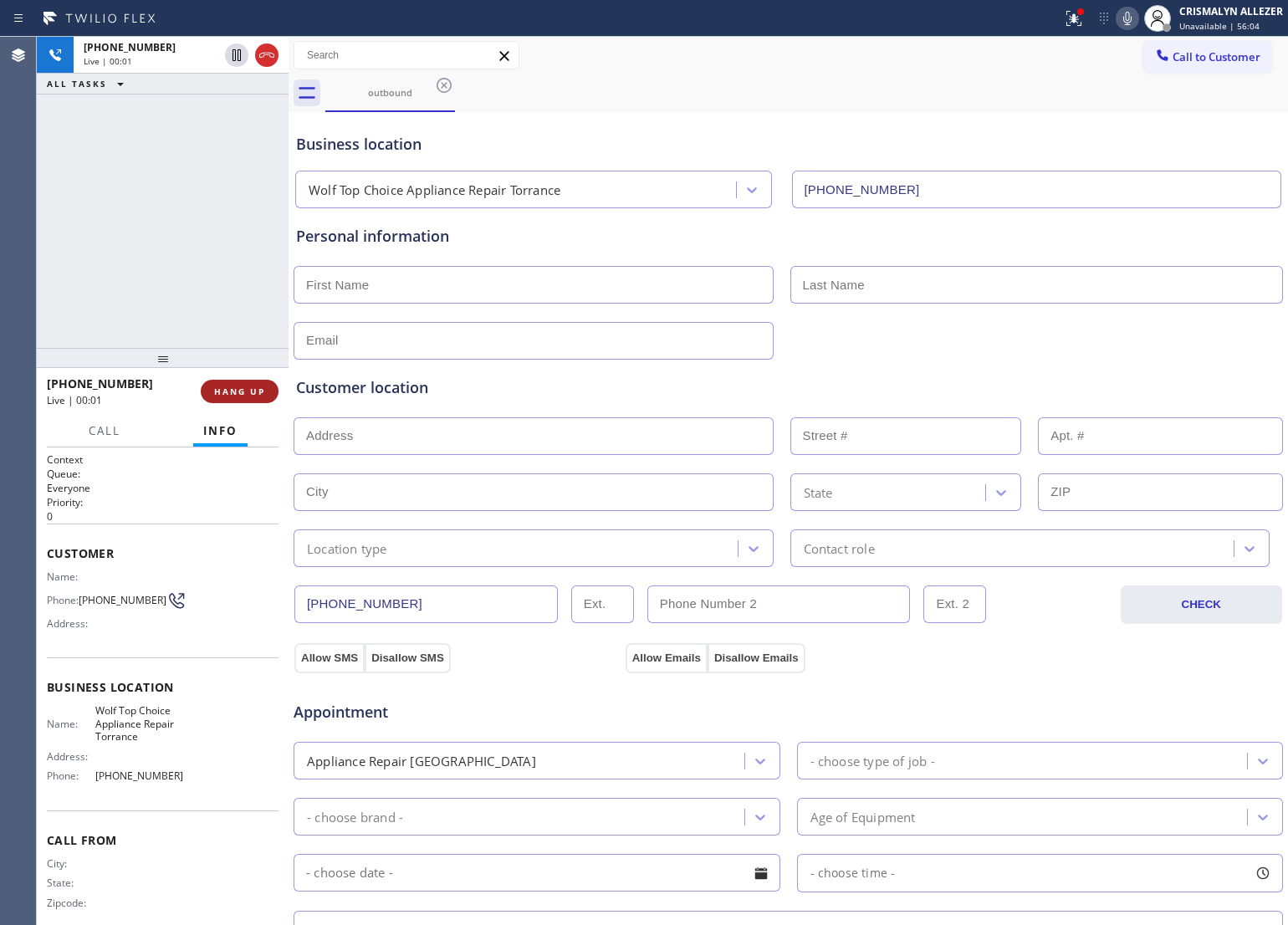
click at [224, 395] on span "HANG UP" at bounding box center [239, 391] width 51 height 12
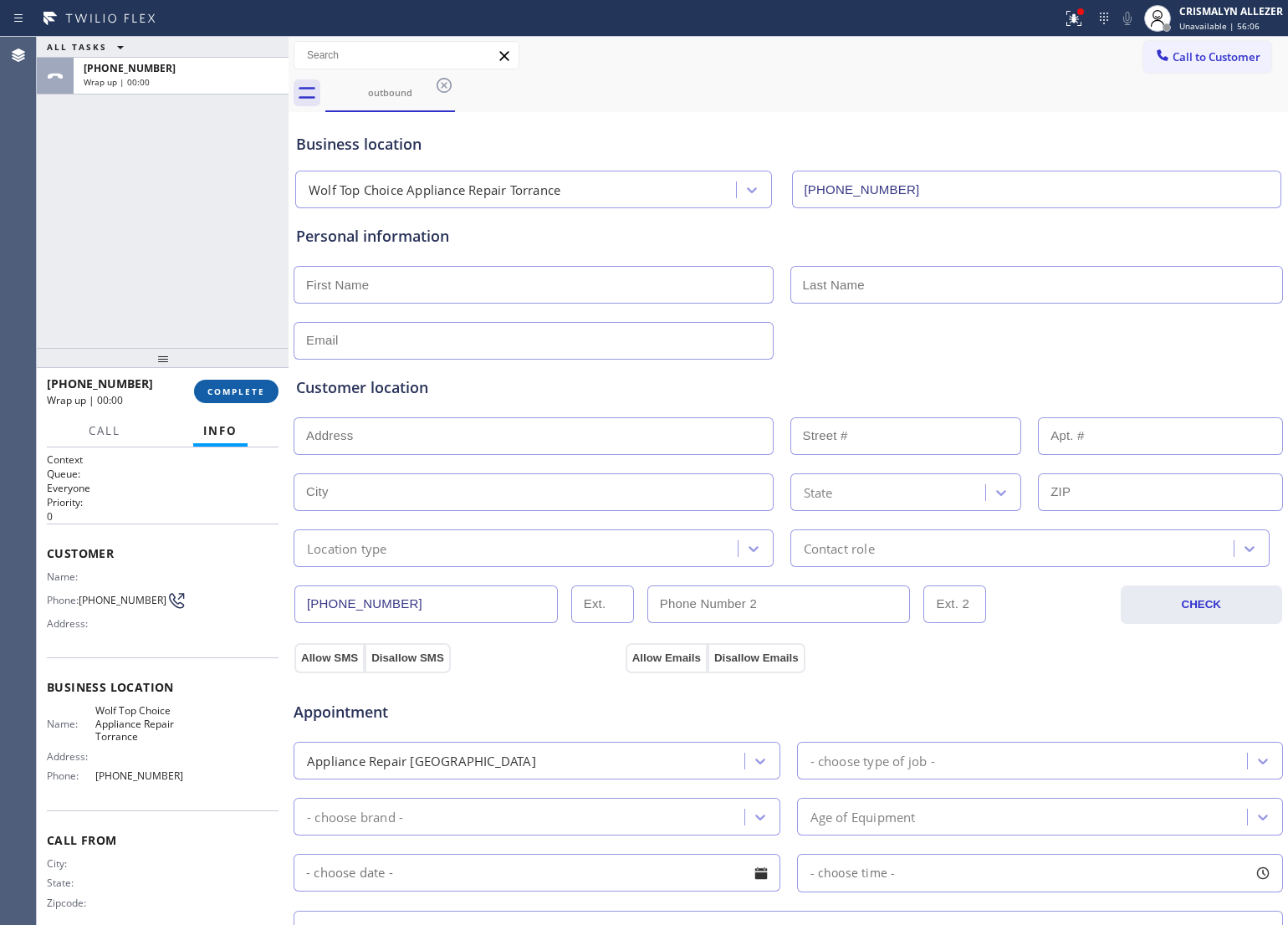
click at [227, 395] on span "COMPLETE" at bounding box center [236, 391] width 57 height 12
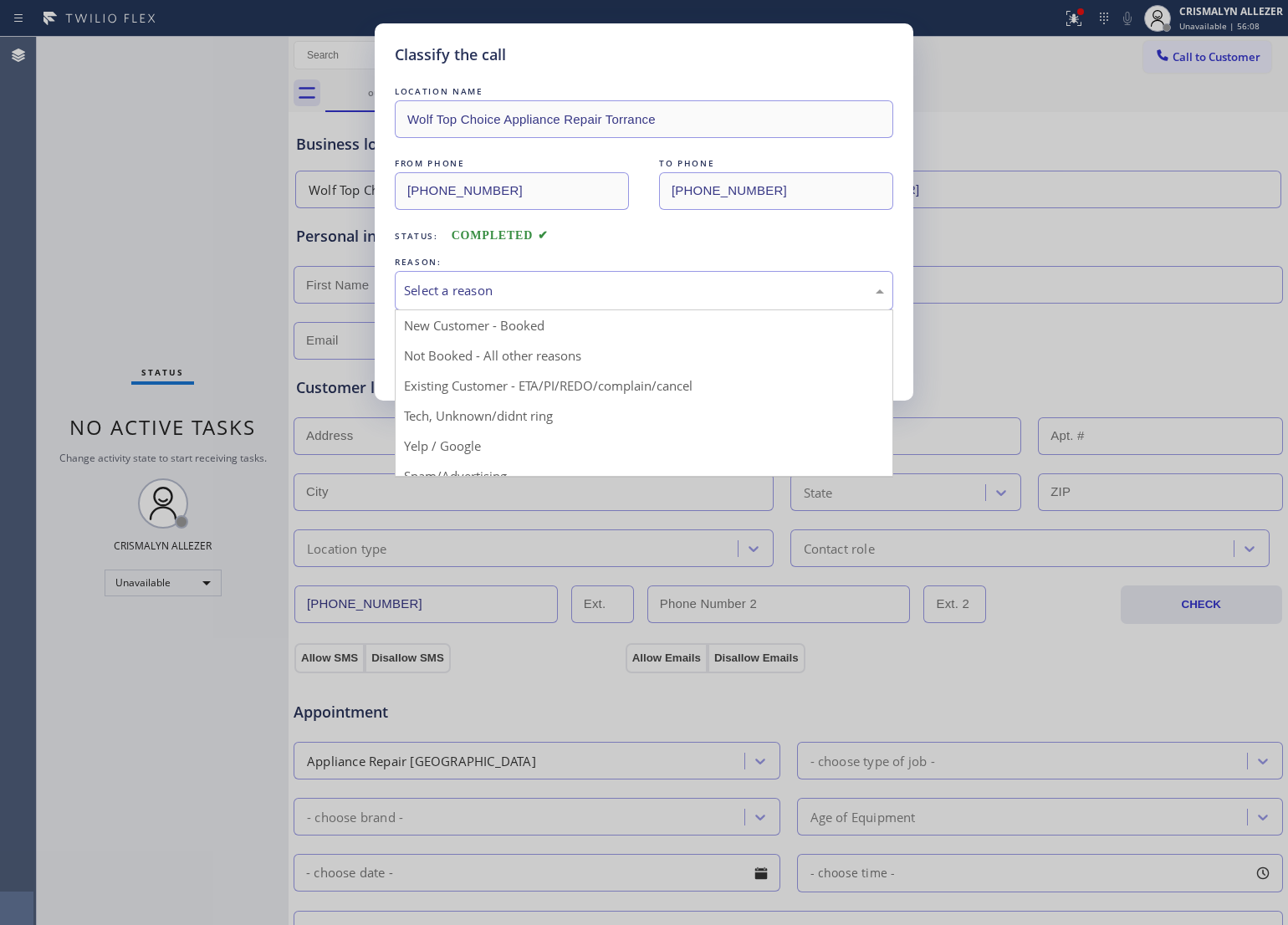
click at [606, 303] on div "Select a reason" at bounding box center [643, 290] width 498 height 40
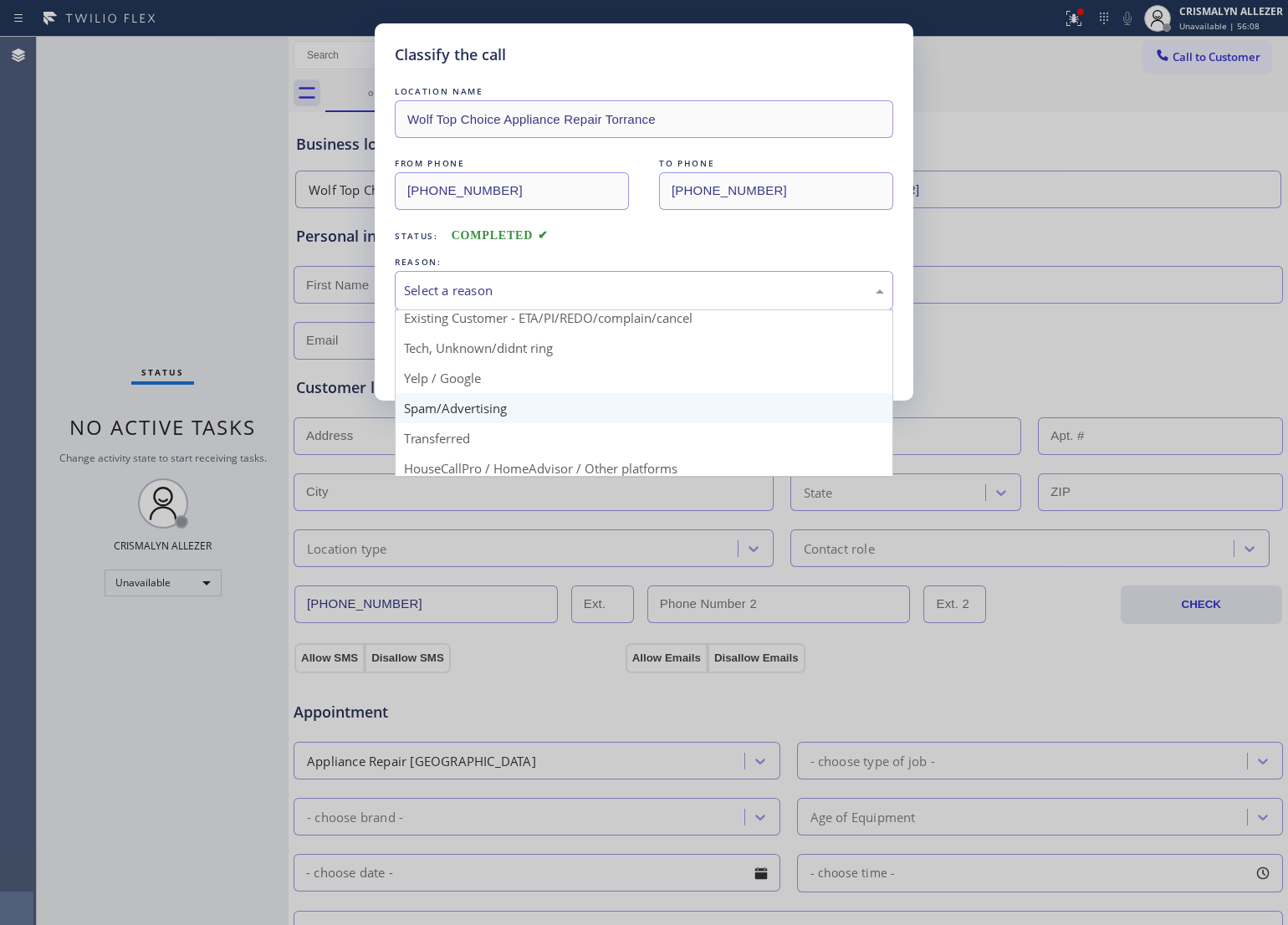
scroll to position [105, 0]
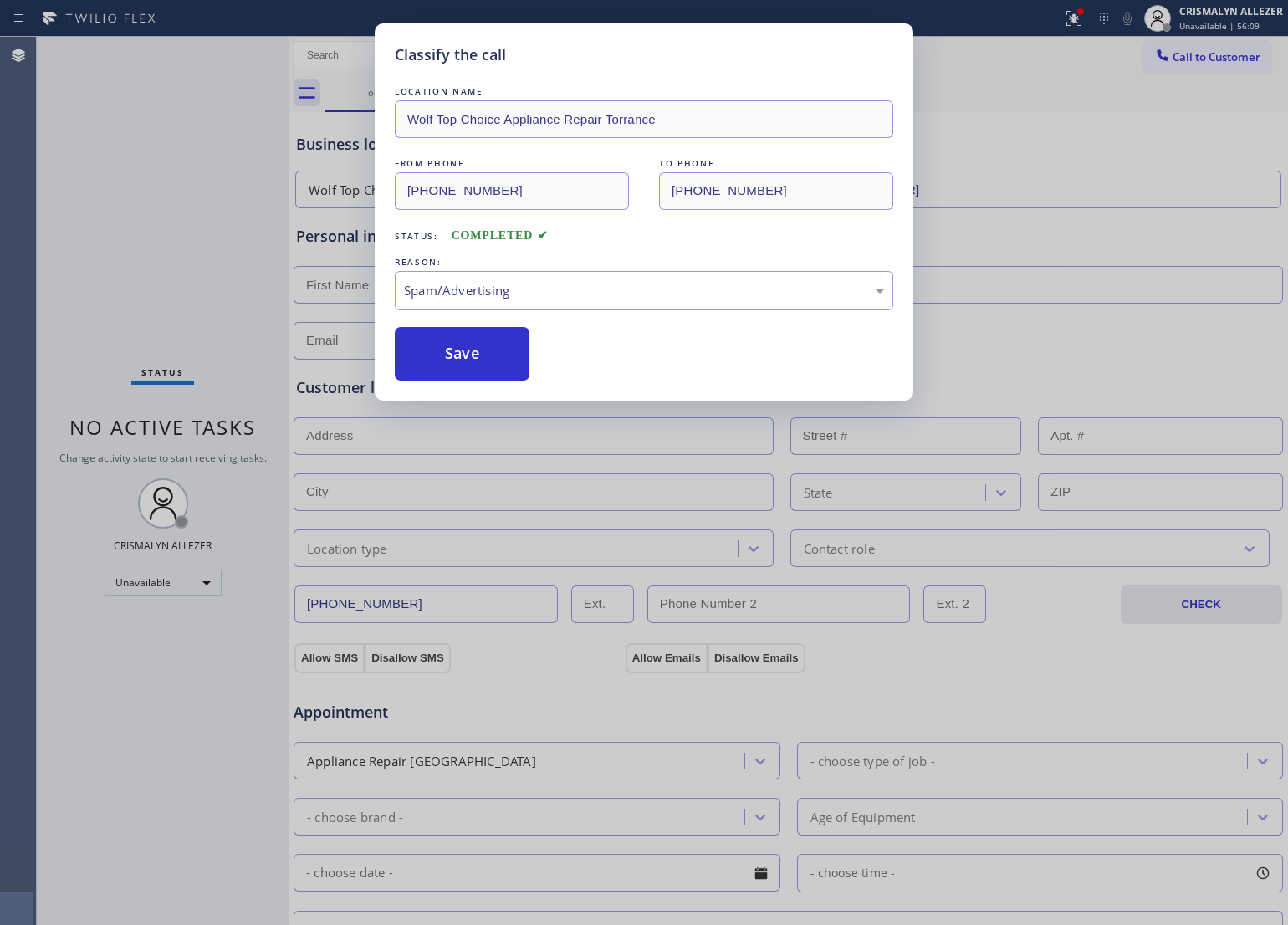
click at [475, 378] on button "Save" at bounding box center [462, 354] width 135 height 54
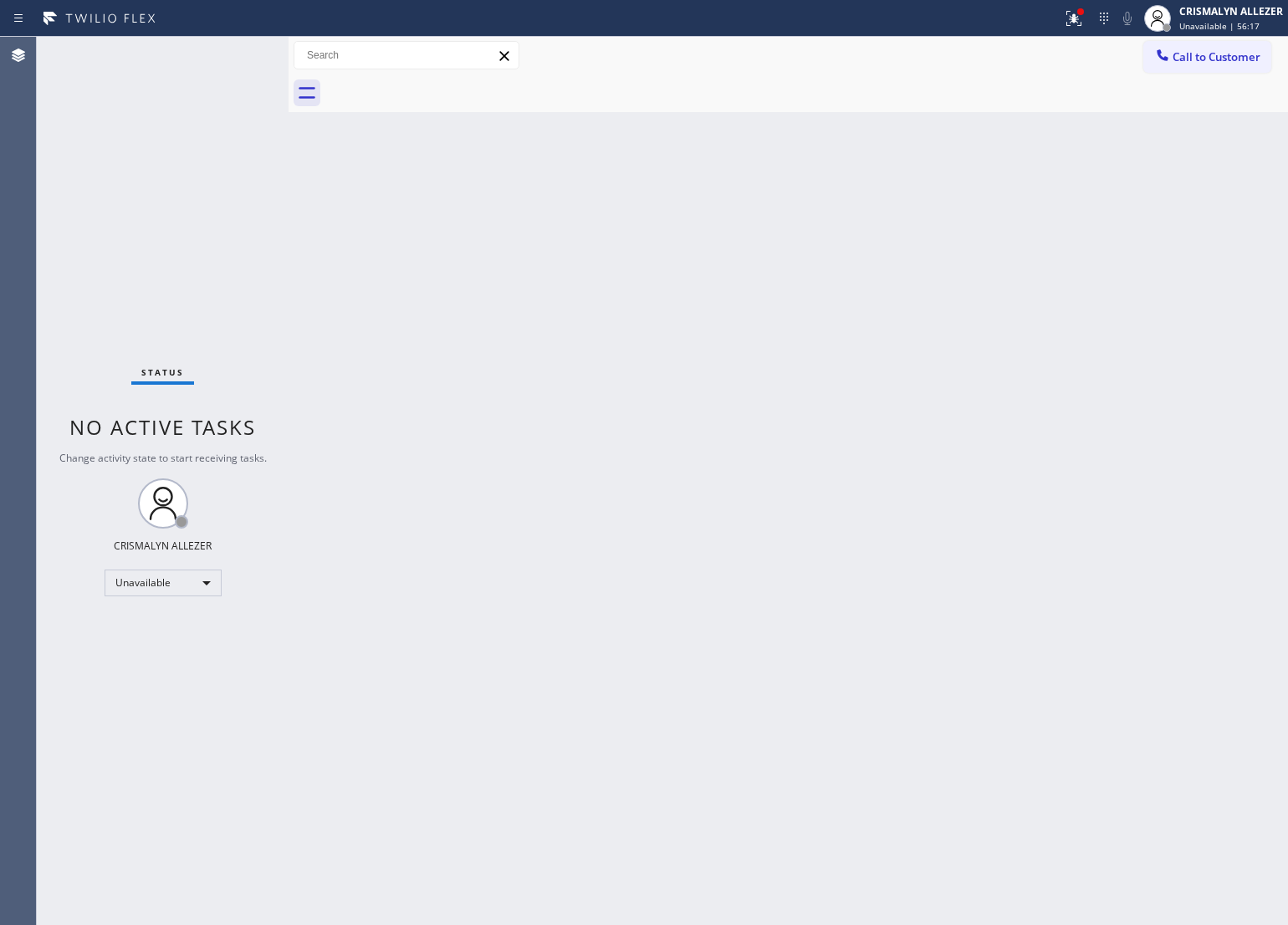
drag, startPoint x: 641, startPoint y: 406, endPoint x: 745, endPoint y: 336, distance: 125.4
click at [645, 401] on div "Back to Dashboard Change Sender ID Customers Technicians Select a contact Outbo…" at bounding box center [788, 481] width 1000 height 889
click at [1219, 67] on button "Call to Customer" at bounding box center [1207, 57] width 128 height 32
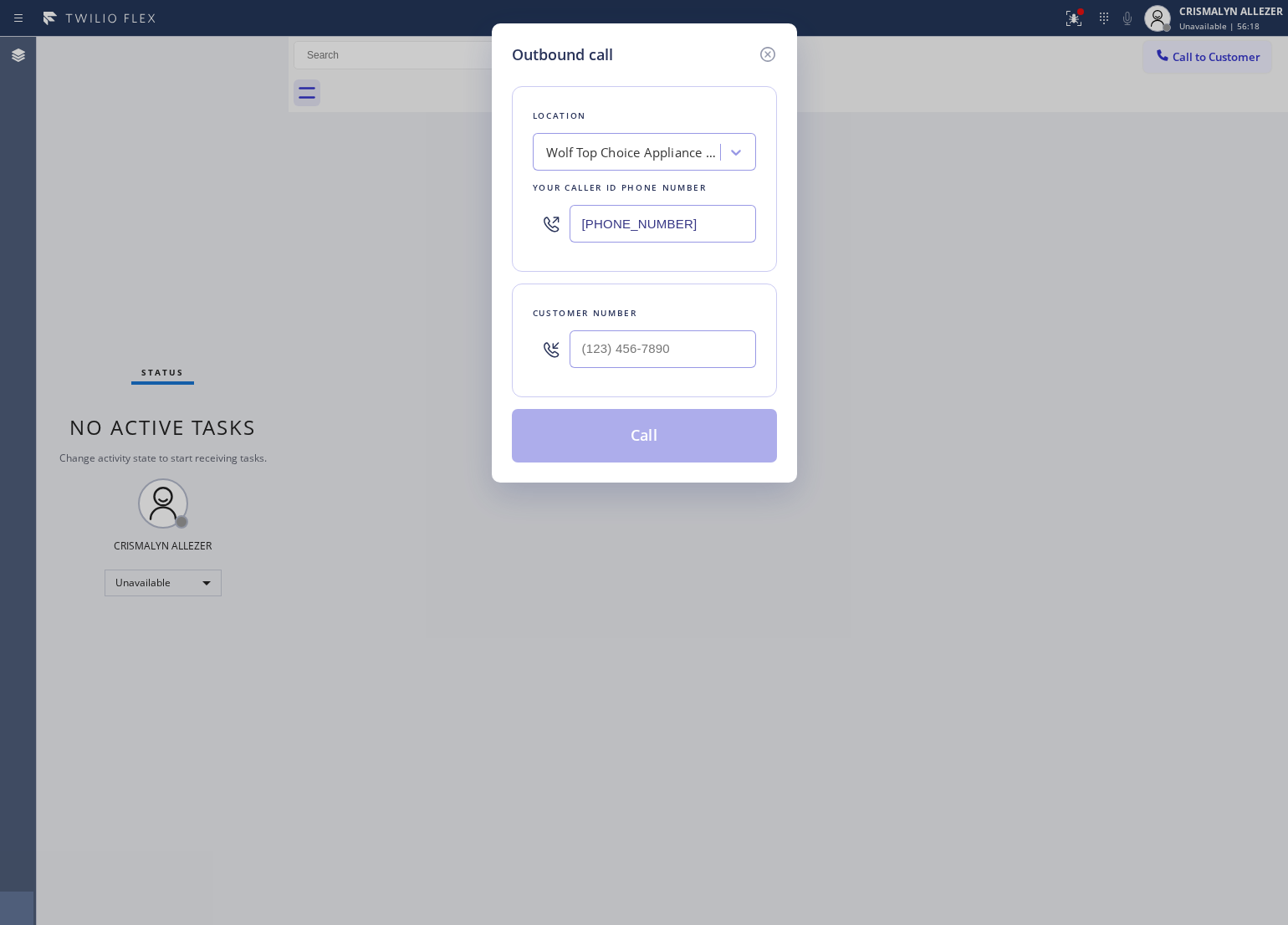
drag, startPoint x: 720, startPoint y: 236, endPoint x: 239, endPoint y: 228, distance: 481.1
click at [239, 228] on div "Outbound call Location Wolf Top Choice Appliance Repair Torrance Your caller id…" at bounding box center [644, 462] width 1288 height 925
paste input "609) 834-3073"
type input "[PHONE_NUMBER]"
click at [697, 345] on input "(___) ___-____" at bounding box center [663, 349] width 186 height 38
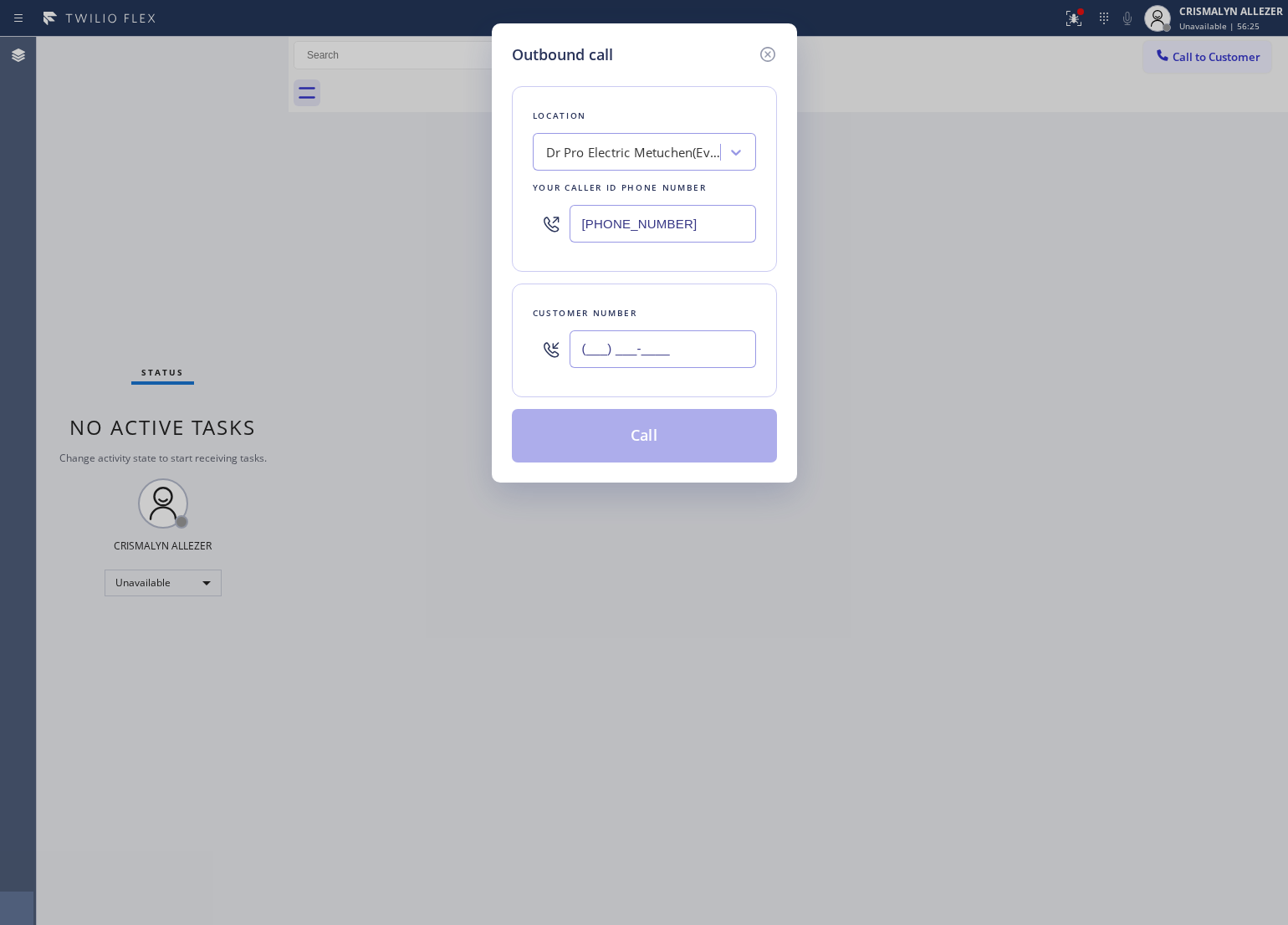
paste input "908) 316-1328"
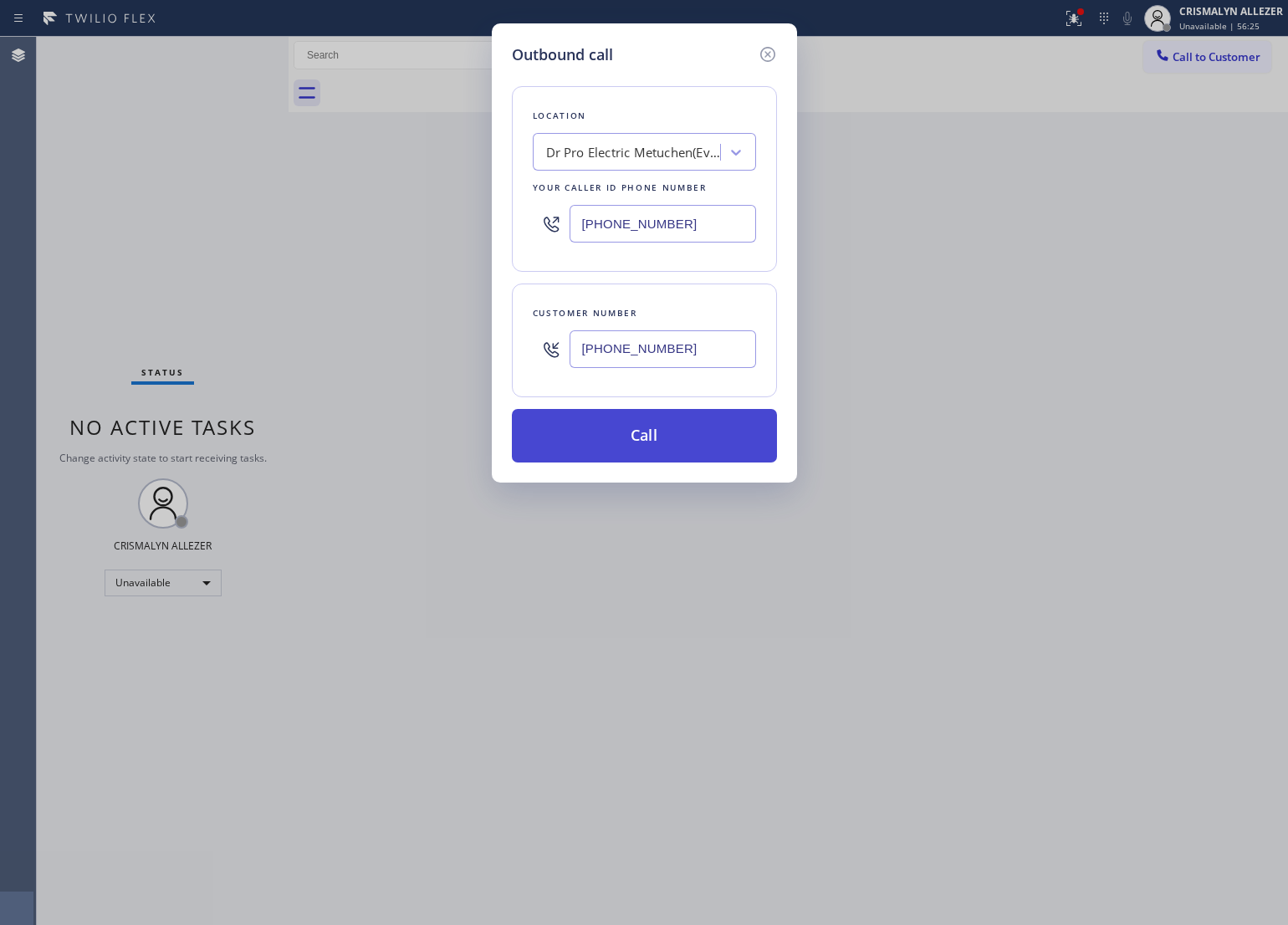
type input "[PHONE_NUMBER]"
click at [667, 428] on button "Call" at bounding box center [644, 436] width 266 height 54
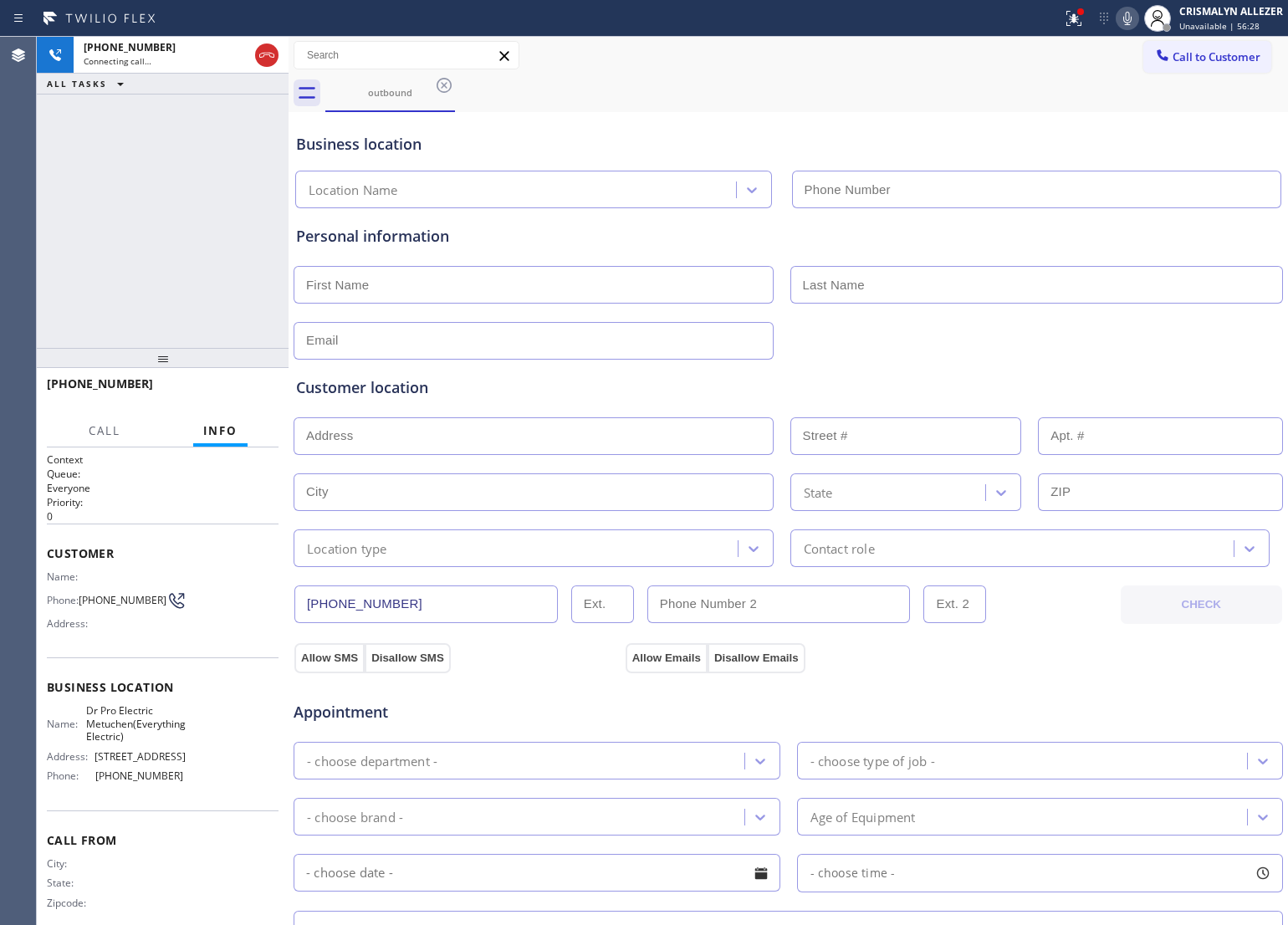
type input "[PHONE_NUMBER]"
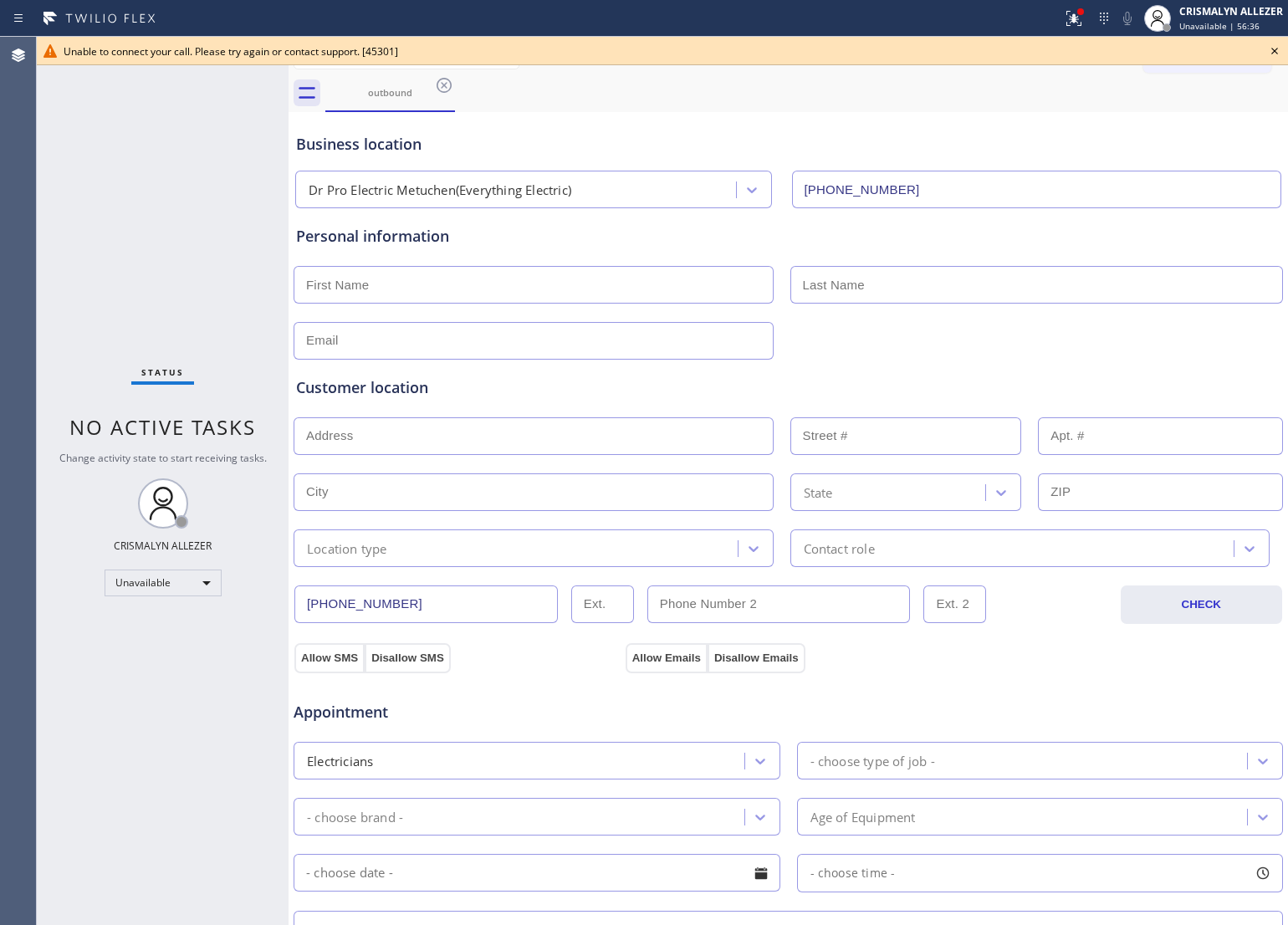
click at [686, 123] on div "Business location Dr Pro Electric Metuchen(Everything Electric) [PHONE_NUMBER]" at bounding box center [788, 162] width 991 height 92
click at [1272, 46] on icon at bounding box center [1275, 51] width 20 height 20
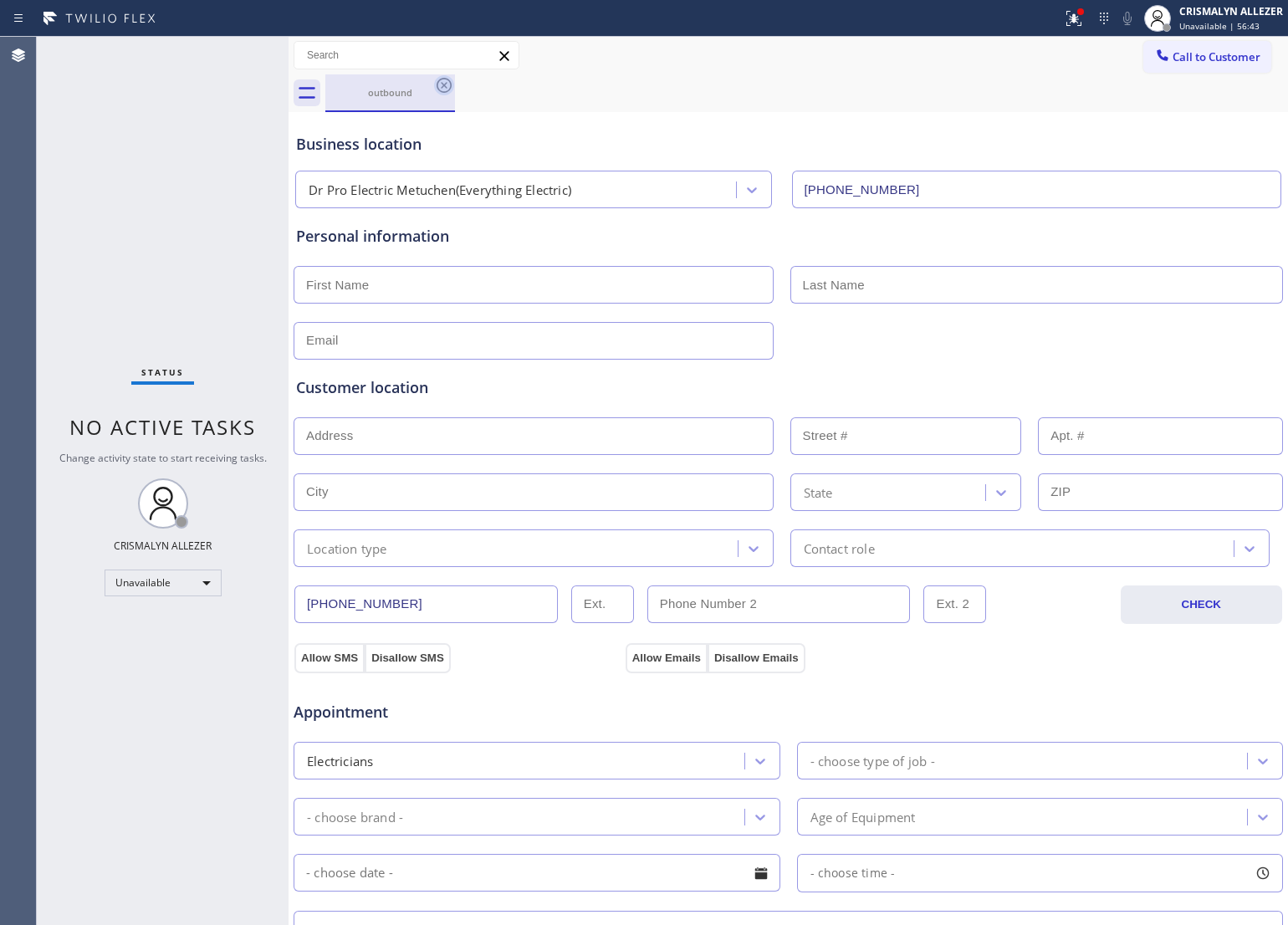
click at [444, 81] on icon at bounding box center [444, 85] width 20 height 20
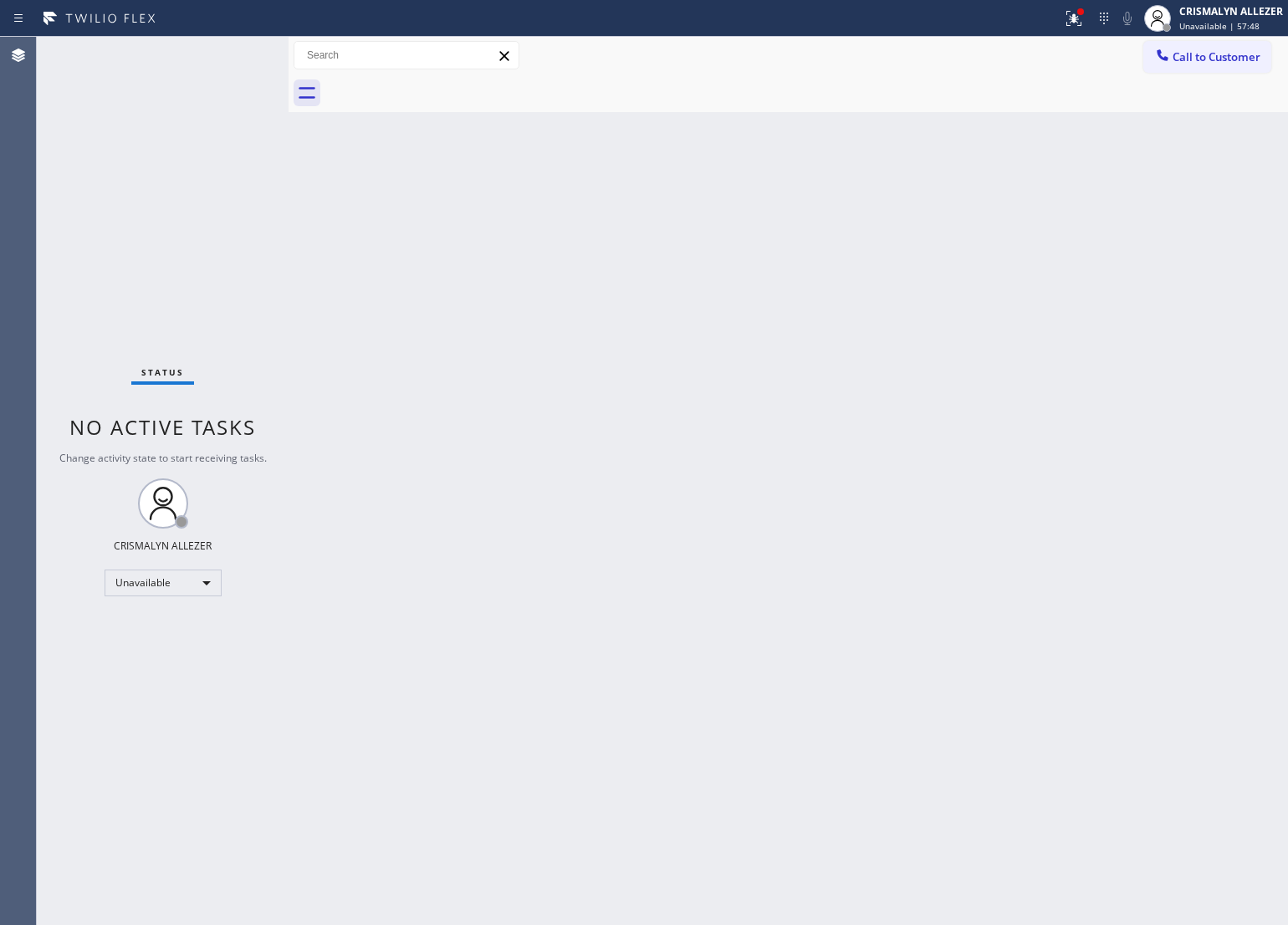
click at [591, 203] on div "Back to Dashboard Change Sender ID Customers Technicians Select a contact Outbo…" at bounding box center [788, 481] width 1000 height 889
click at [1072, 224] on div "Back to Dashboard Change Sender ID Customers Technicians Select a contact Outbo…" at bounding box center [788, 481] width 1000 height 889
click at [1218, 51] on span "Call to Customer" at bounding box center [1216, 57] width 88 height 15
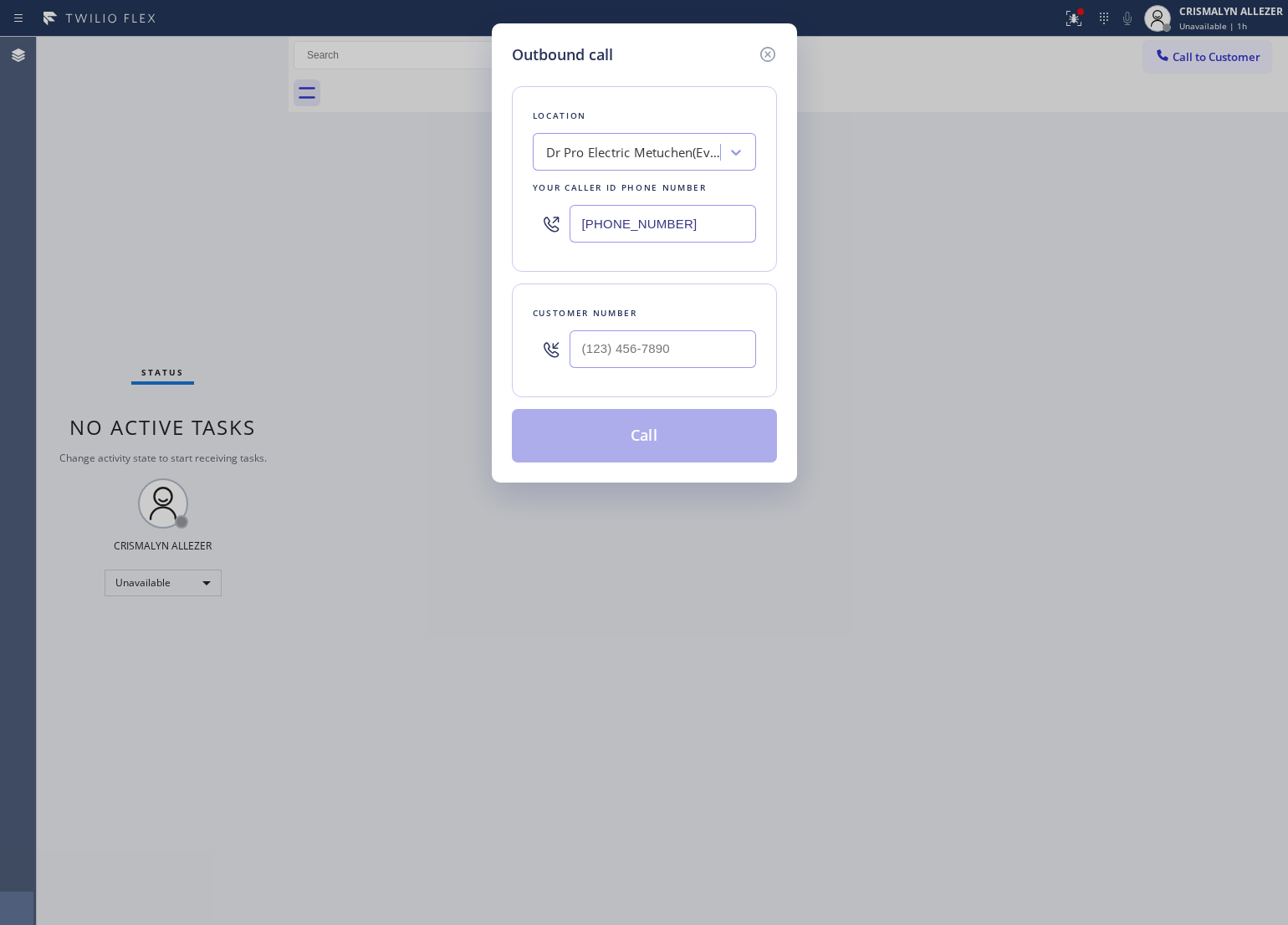
click at [676, 173] on div "Location Dr Pro Electric Metuchen(Everything Electric) Your caller id phone num…" at bounding box center [644, 179] width 266 height 186
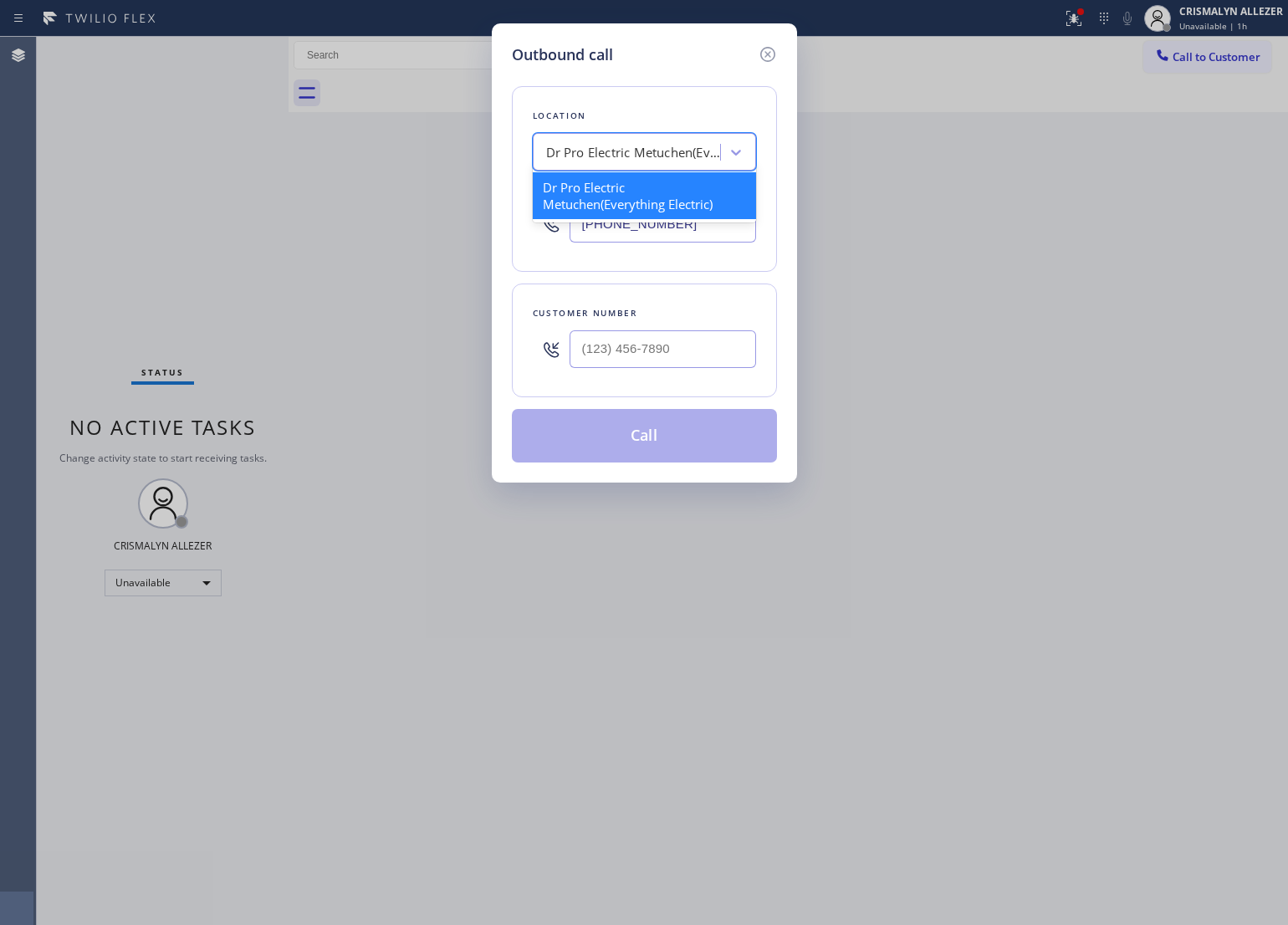
click at [676, 163] on div "Dr Pro Electric Metuchen(Everything Electric)" at bounding box center [629, 153] width 182 height 30
paste input "Viking Service [GEOGRAPHIC_DATA]"
type input "Viking Service [GEOGRAPHIC_DATA]"
click at [642, 181] on div "Viking Service [GEOGRAPHIC_DATA]" at bounding box center [644, 196] width 223 height 47
type input "[PHONE_NUMBER]"
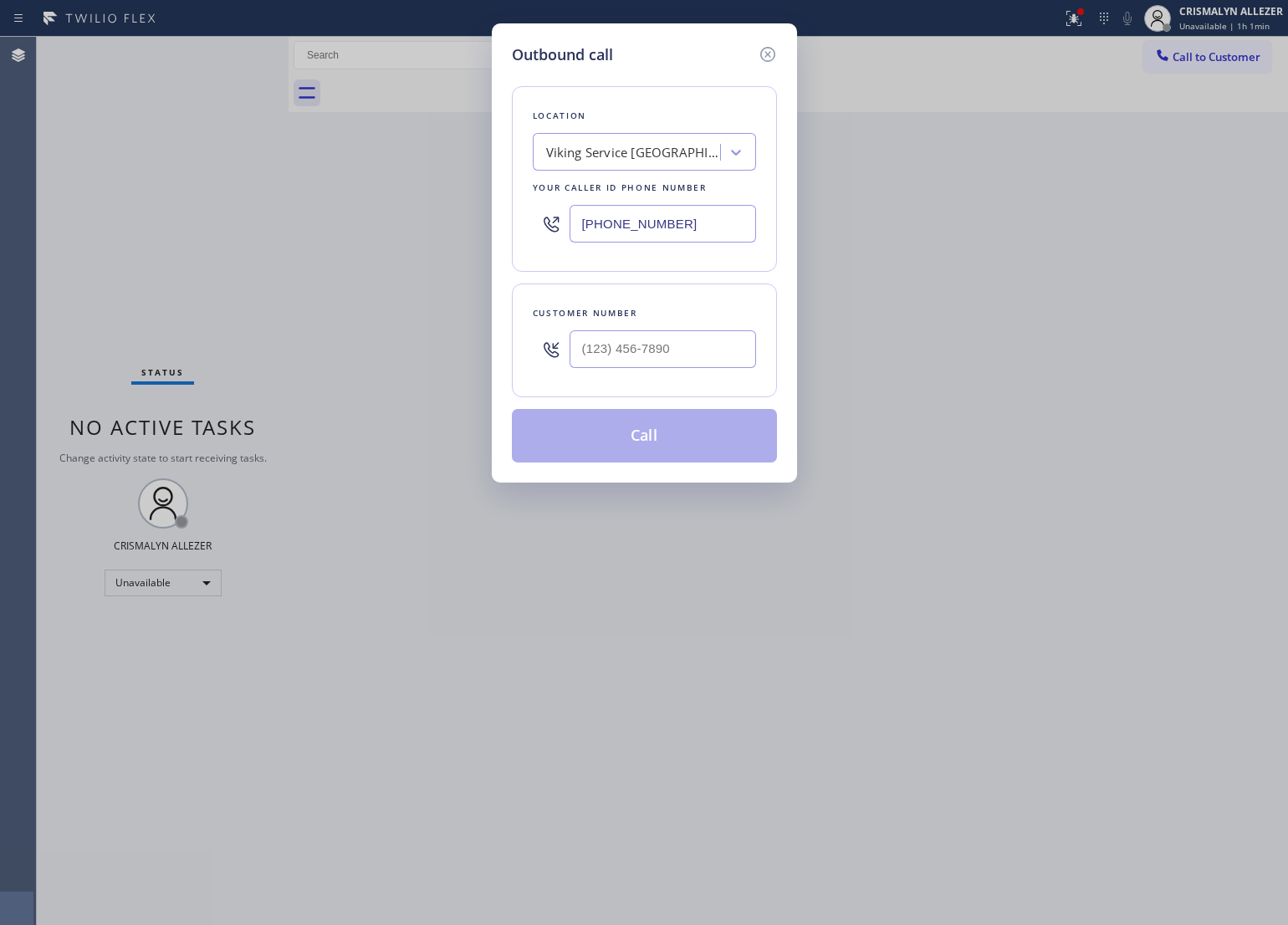
click at [655, 352] on input "text" at bounding box center [663, 349] width 186 height 38
paste input "646) 226-2576"
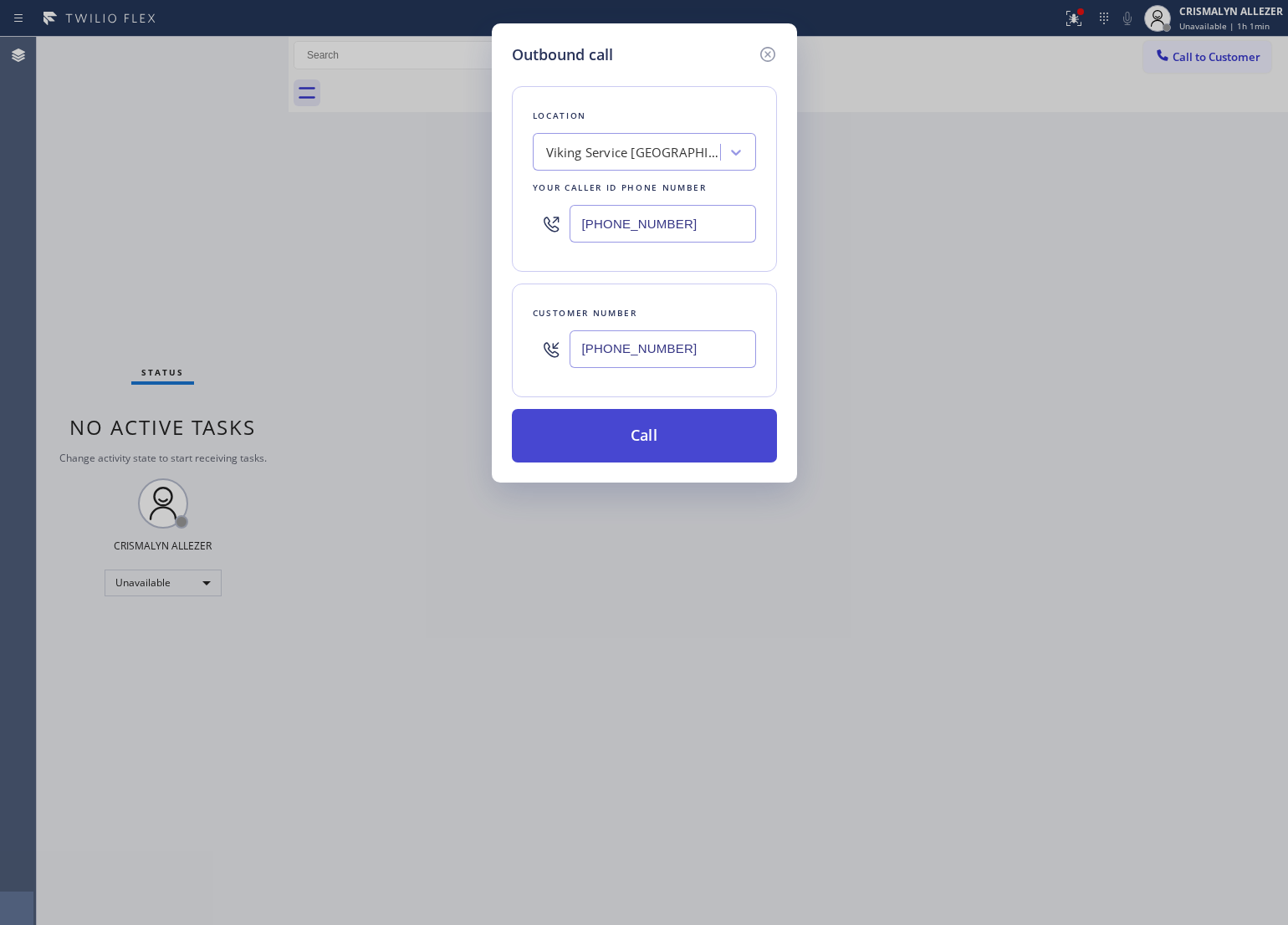
type input "[PHONE_NUMBER]"
click at [649, 437] on button "Call" at bounding box center [644, 436] width 266 height 54
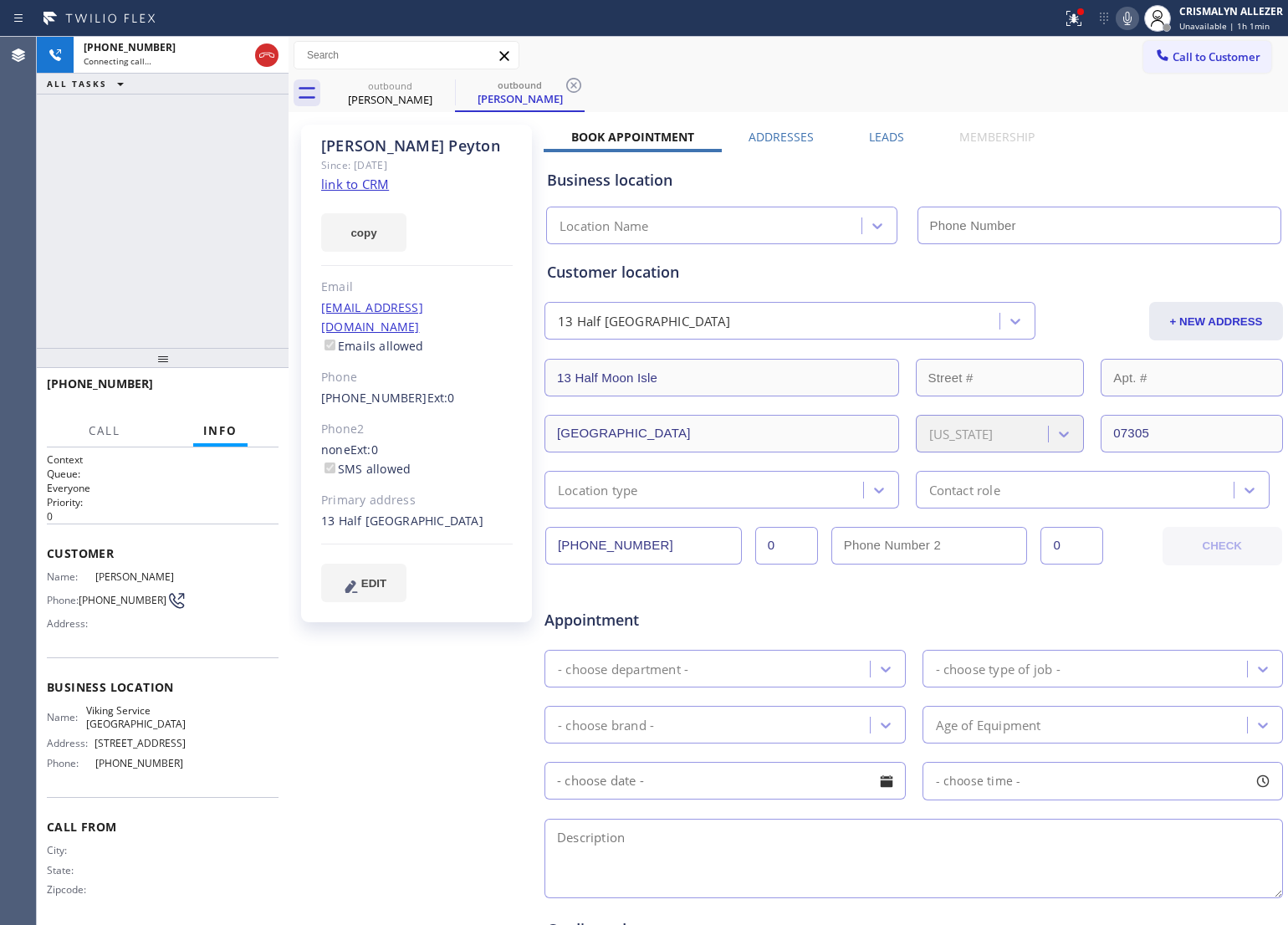
type input "[PHONE_NUMBER]"
click at [352, 186] on link "link to CRM" at bounding box center [355, 184] width 67 height 17
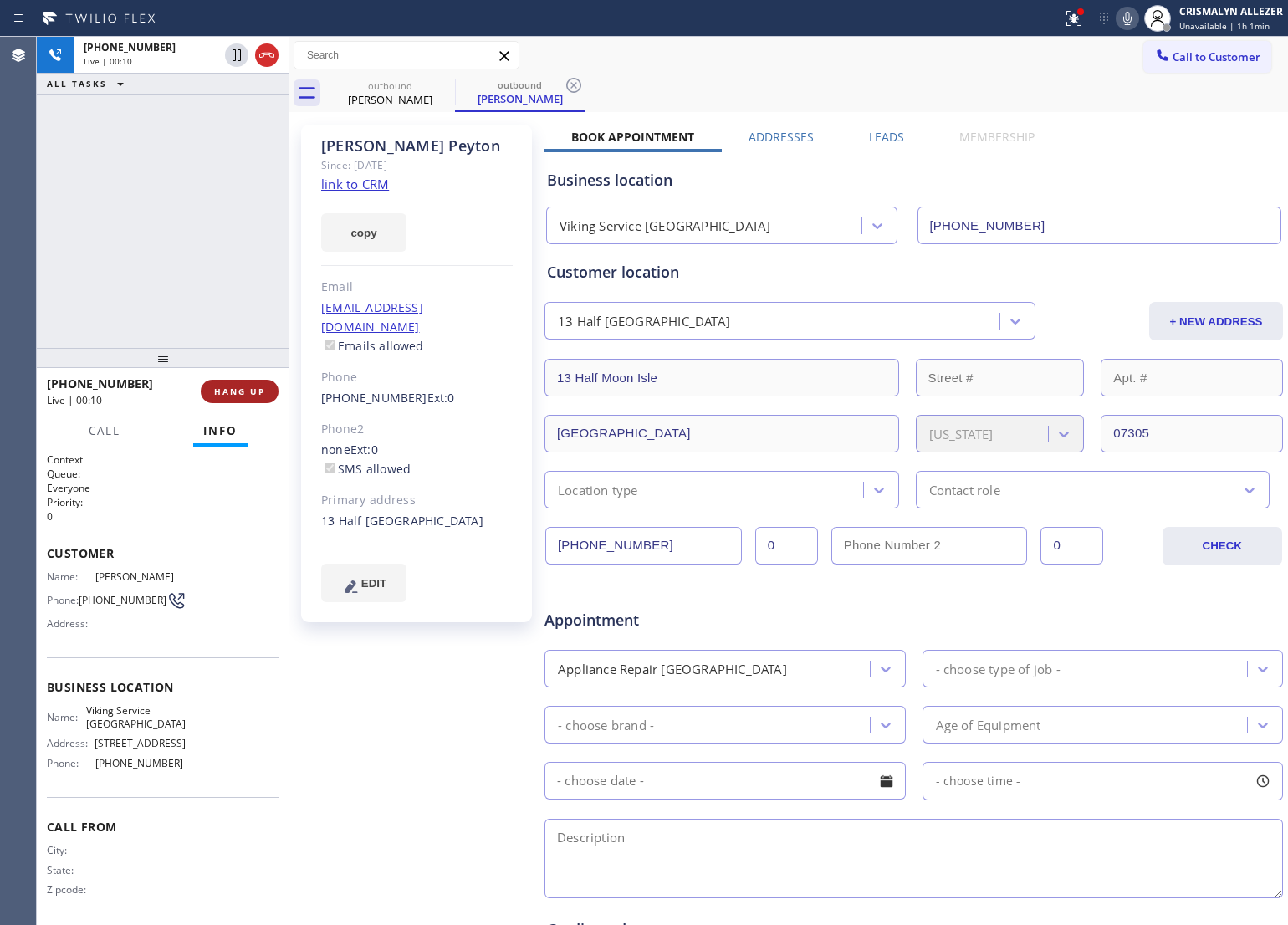
click at [239, 394] on span "HANG UP" at bounding box center [239, 391] width 51 height 12
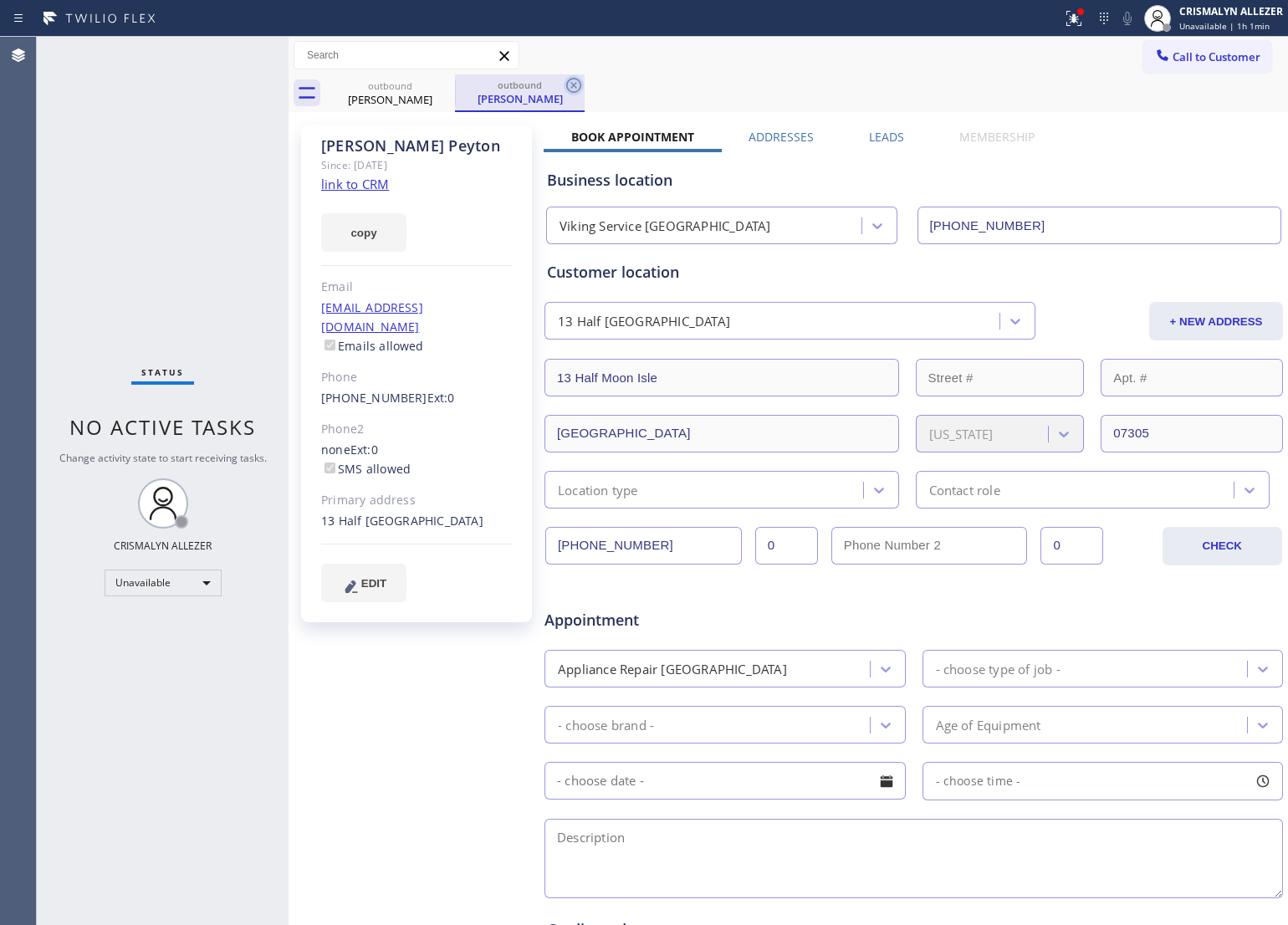
click at [566, 85] on icon at bounding box center [574, 85] width 15 height 15
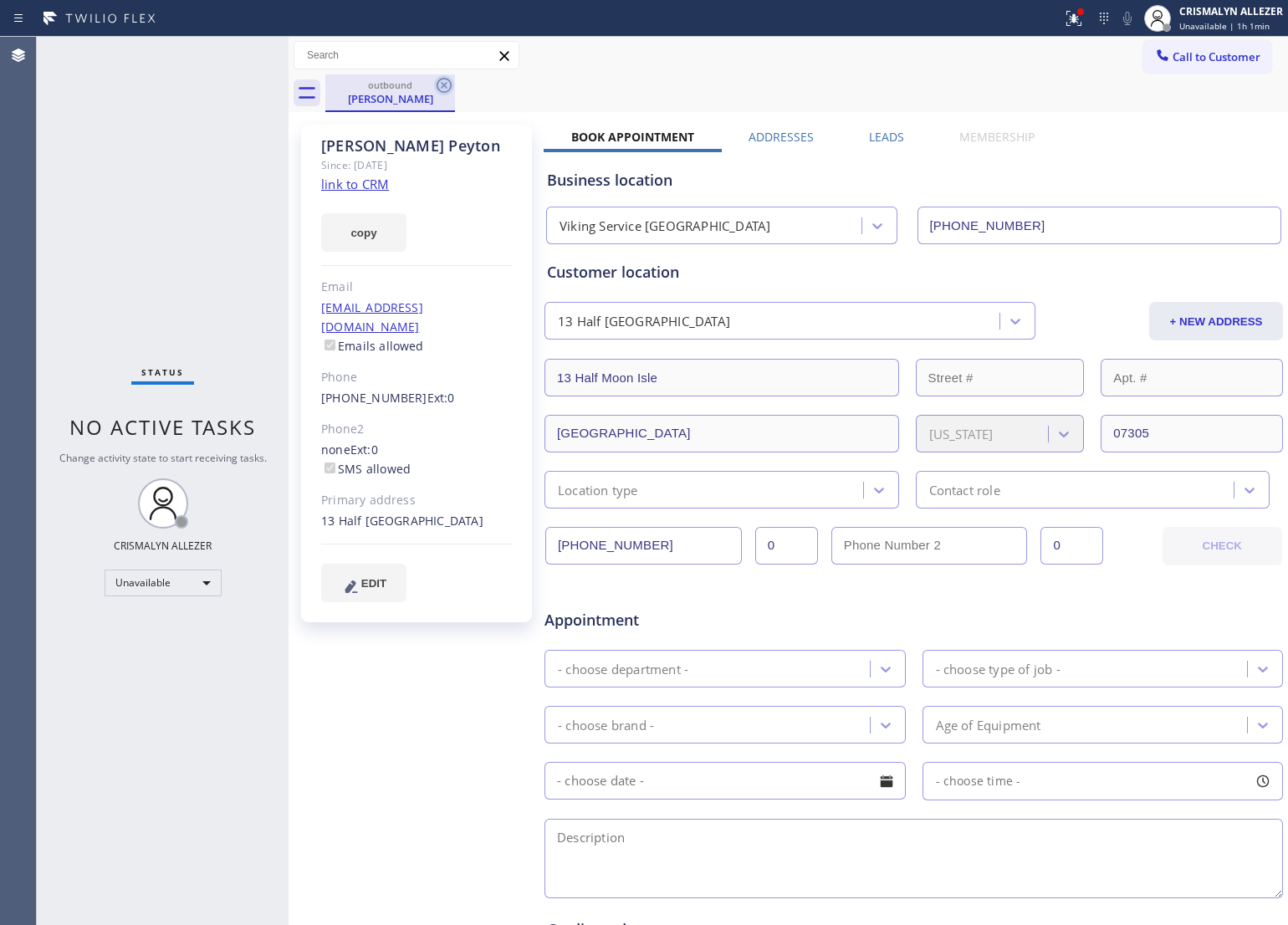
click at [443, 78] on icon at bounding box center [444, 85] width 15 height 15
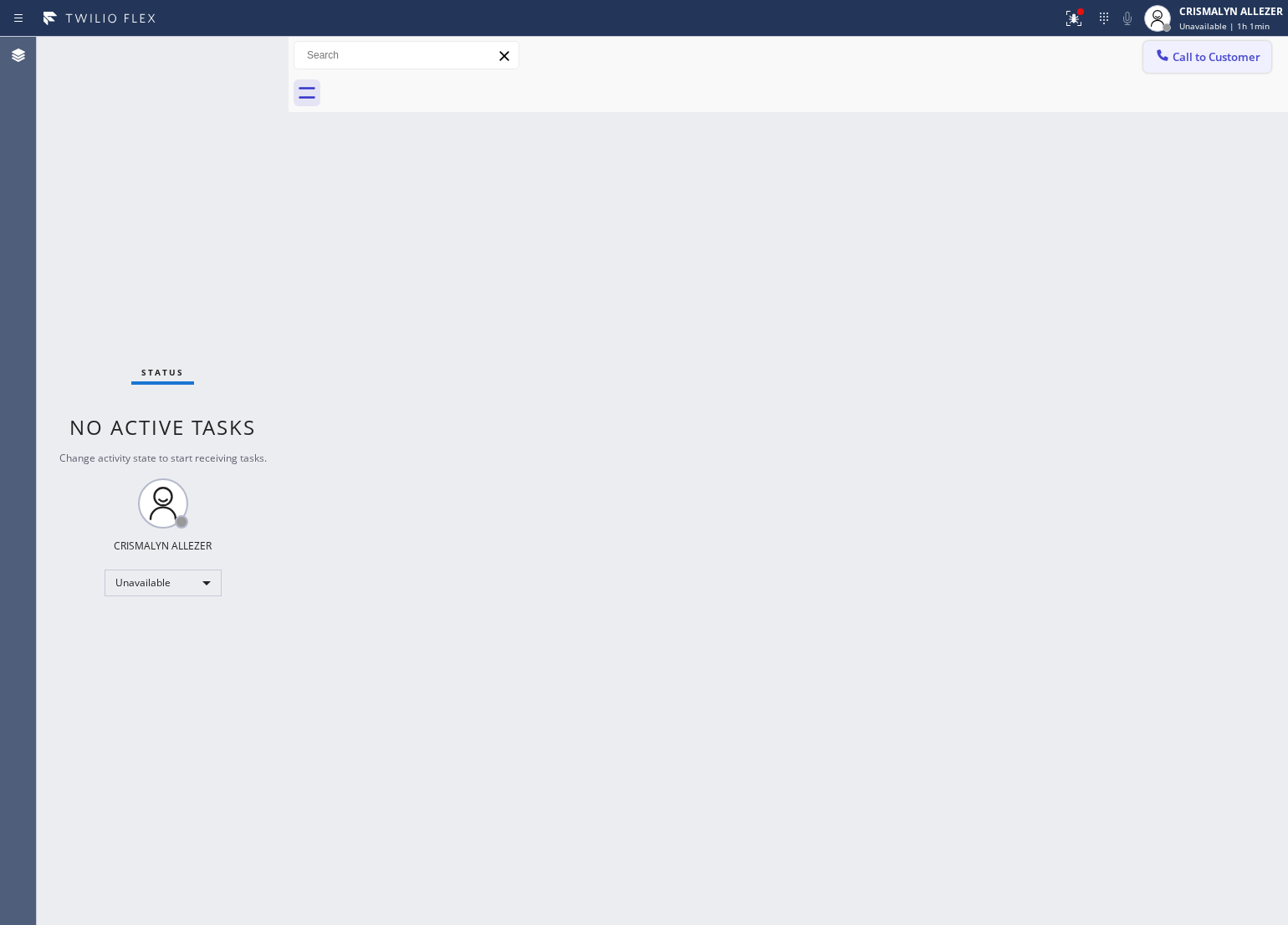
click at [1201, 56] on span "Call to Customer" at bounding box center [1216, 57] width 88 height 15
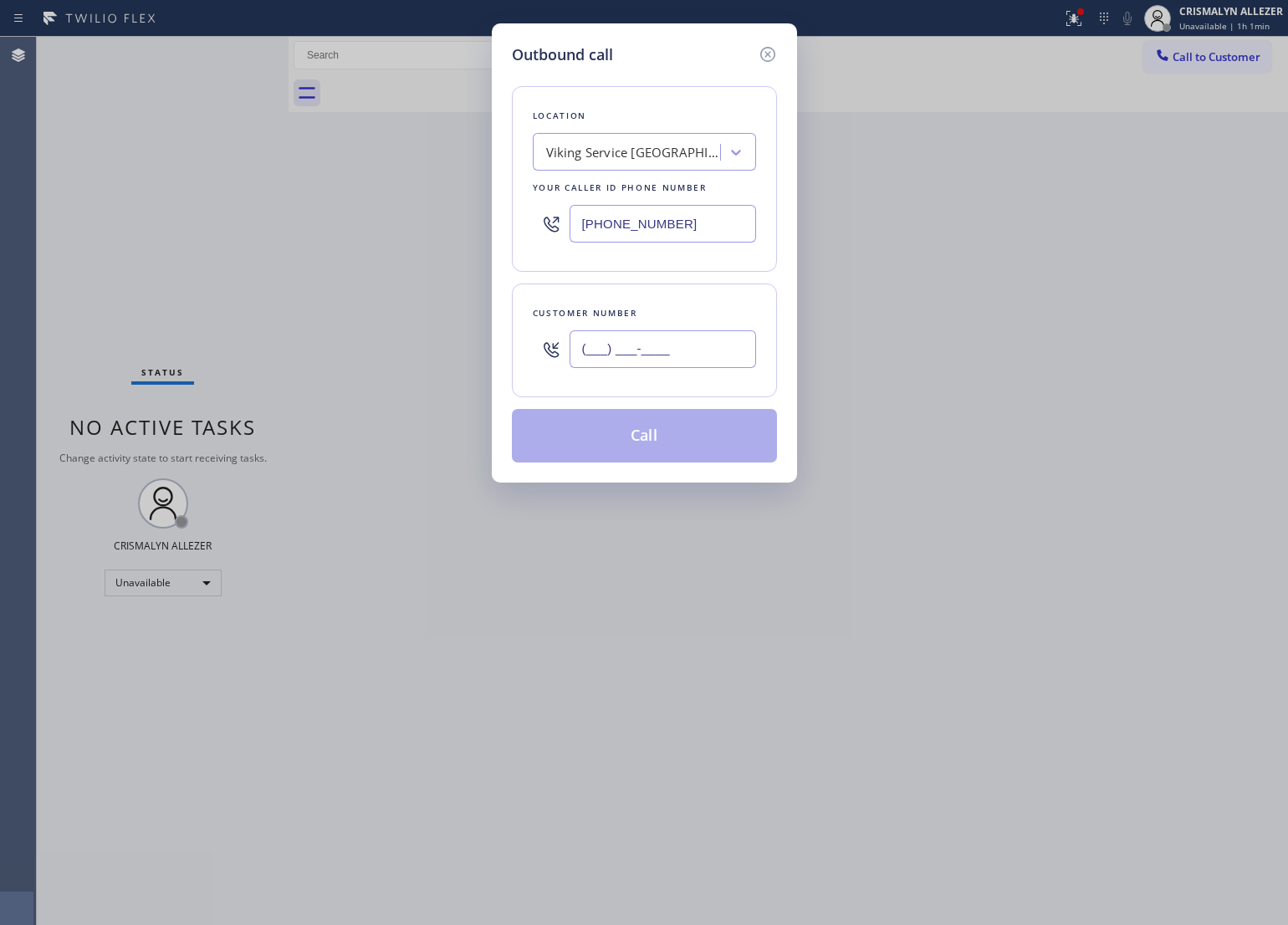
click at [717, 336] on input "(___) ___-____" at bounding box center [663, 349] width 186 height 38
paste
type input "(___) ___-____"
click at [590, 341] on input "(___) ___-____" at bounding box center [663, 349] width 186 height 38
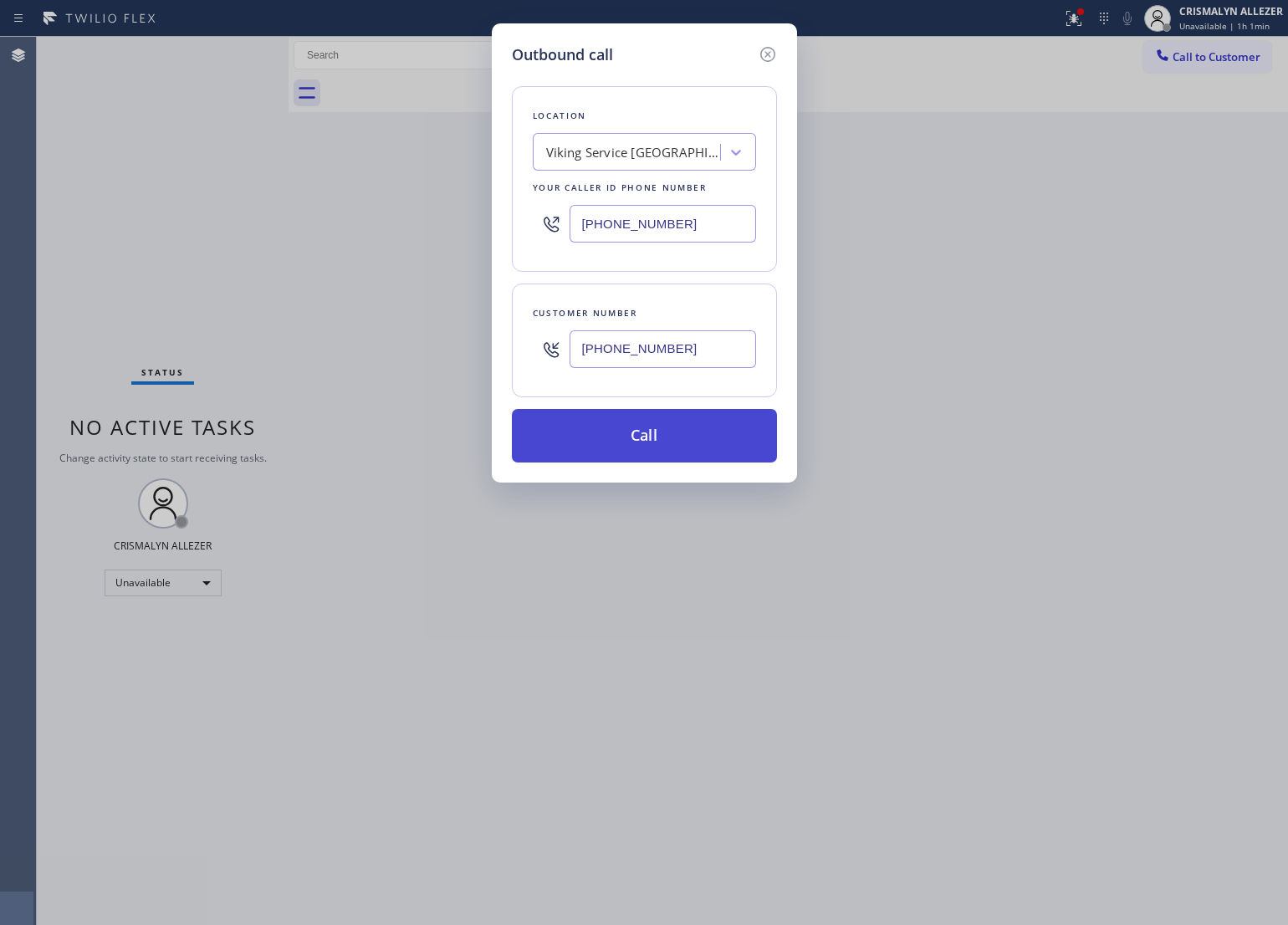
type input "[PHONE_NUMBER]"
click at [631, 433] on button "Call" at bounding box center [644, 436] width 266 height 54
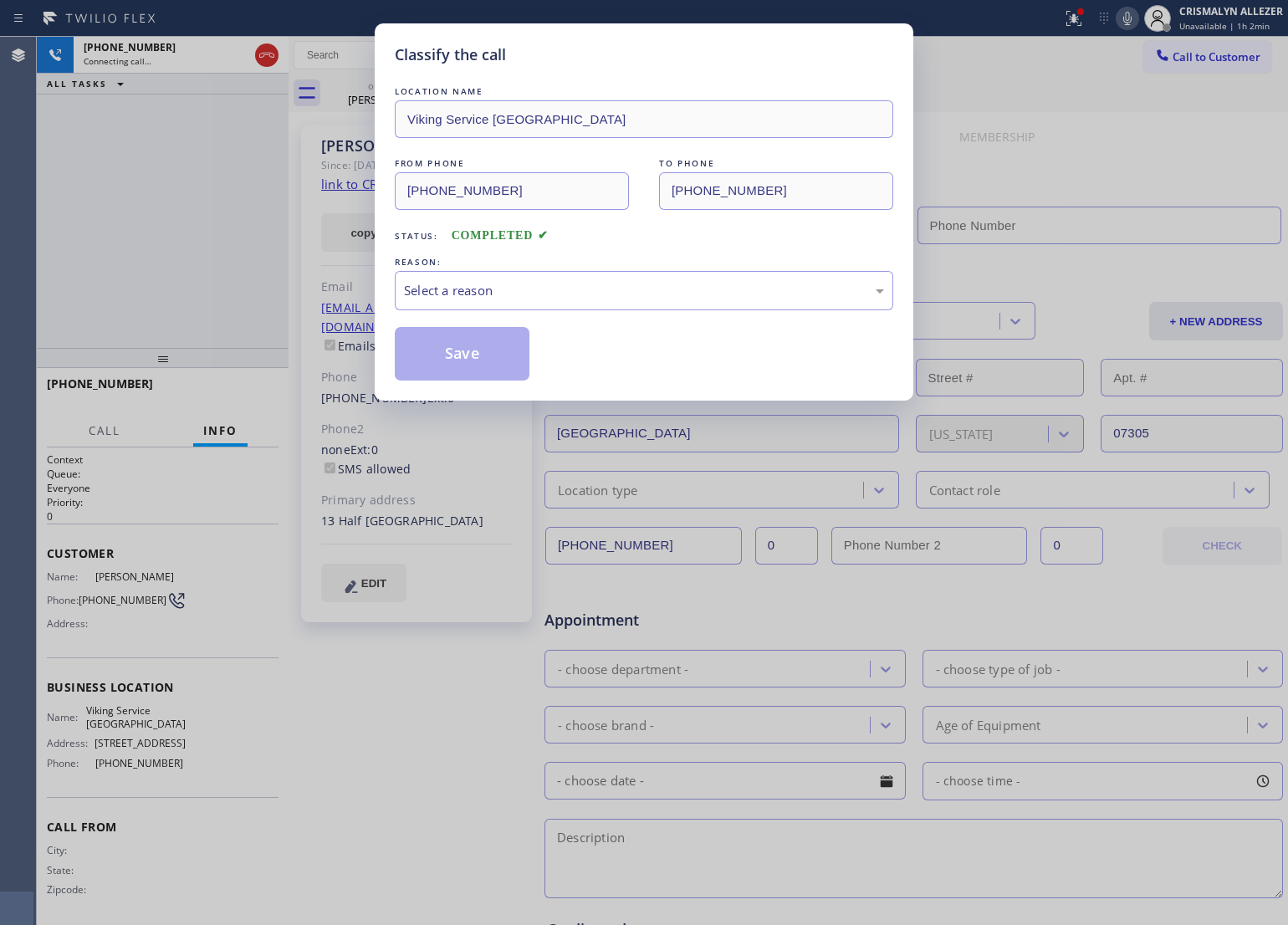
type input "[PHONE_NUMBER]"
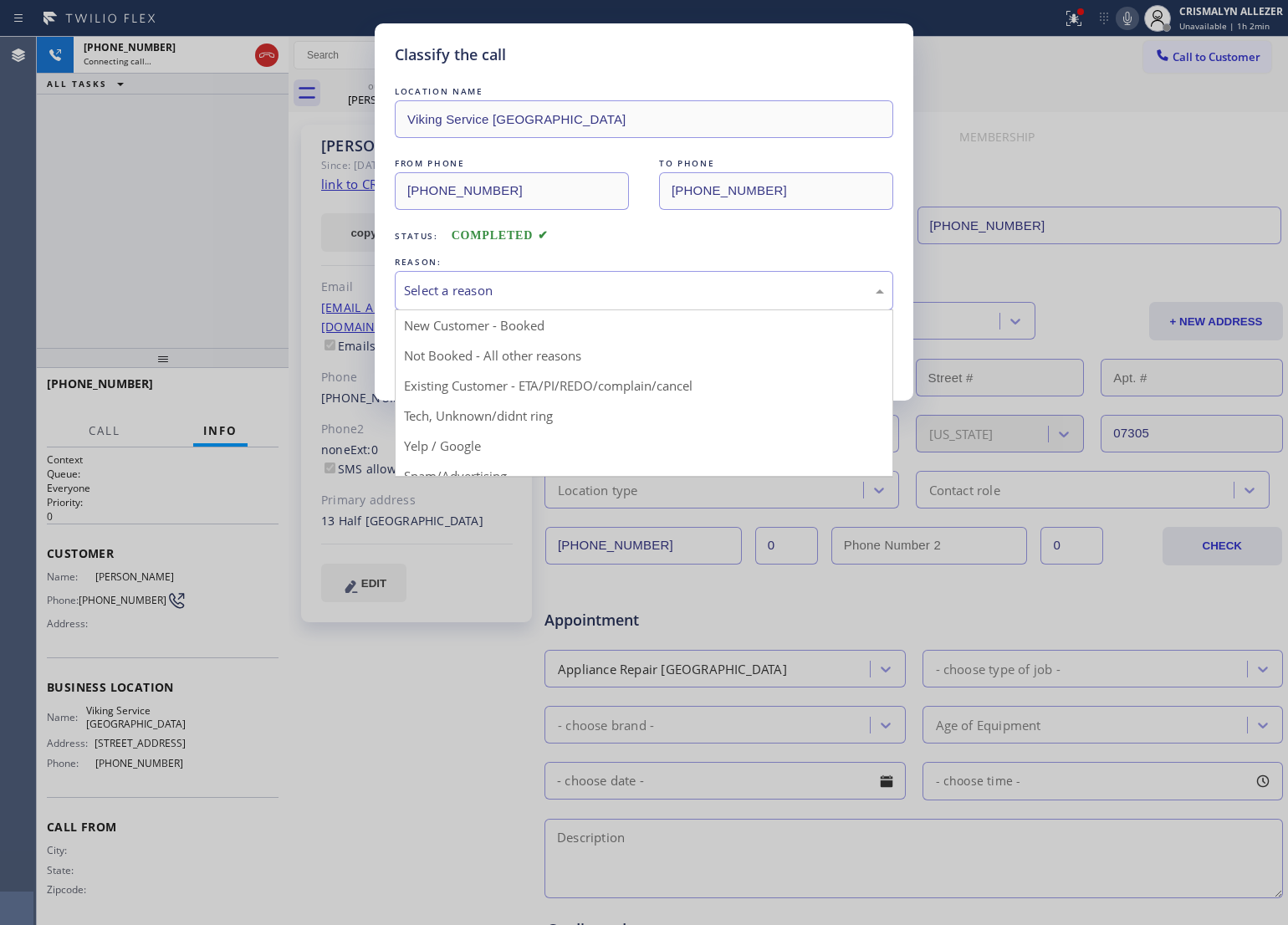
click at [641, 294] on div "Select a reason" at bounding box center [644, 290] width 480 height 19
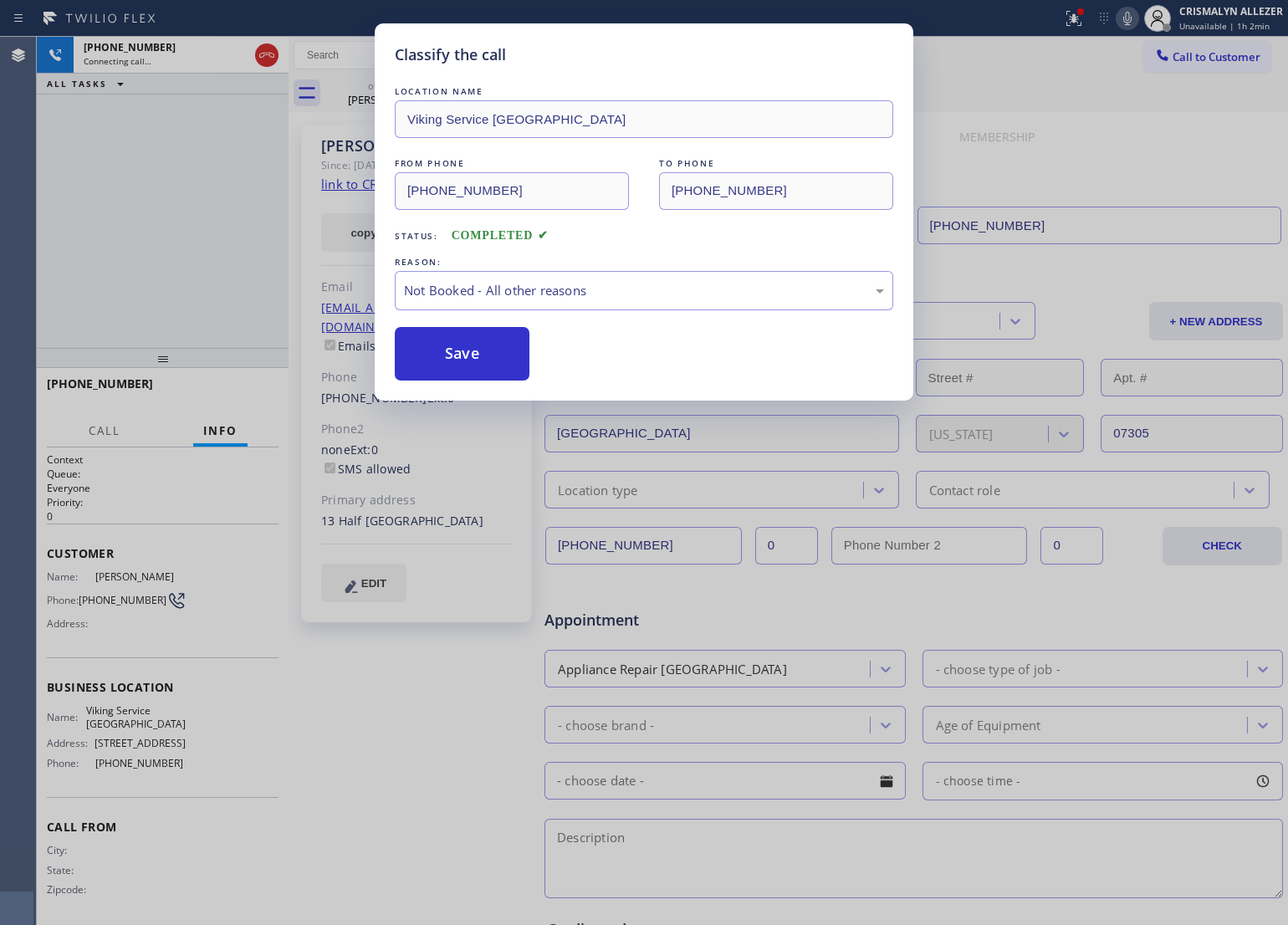
click at [481, 358] on button "Save" at bounding box center [462, 354] width 135 height 54
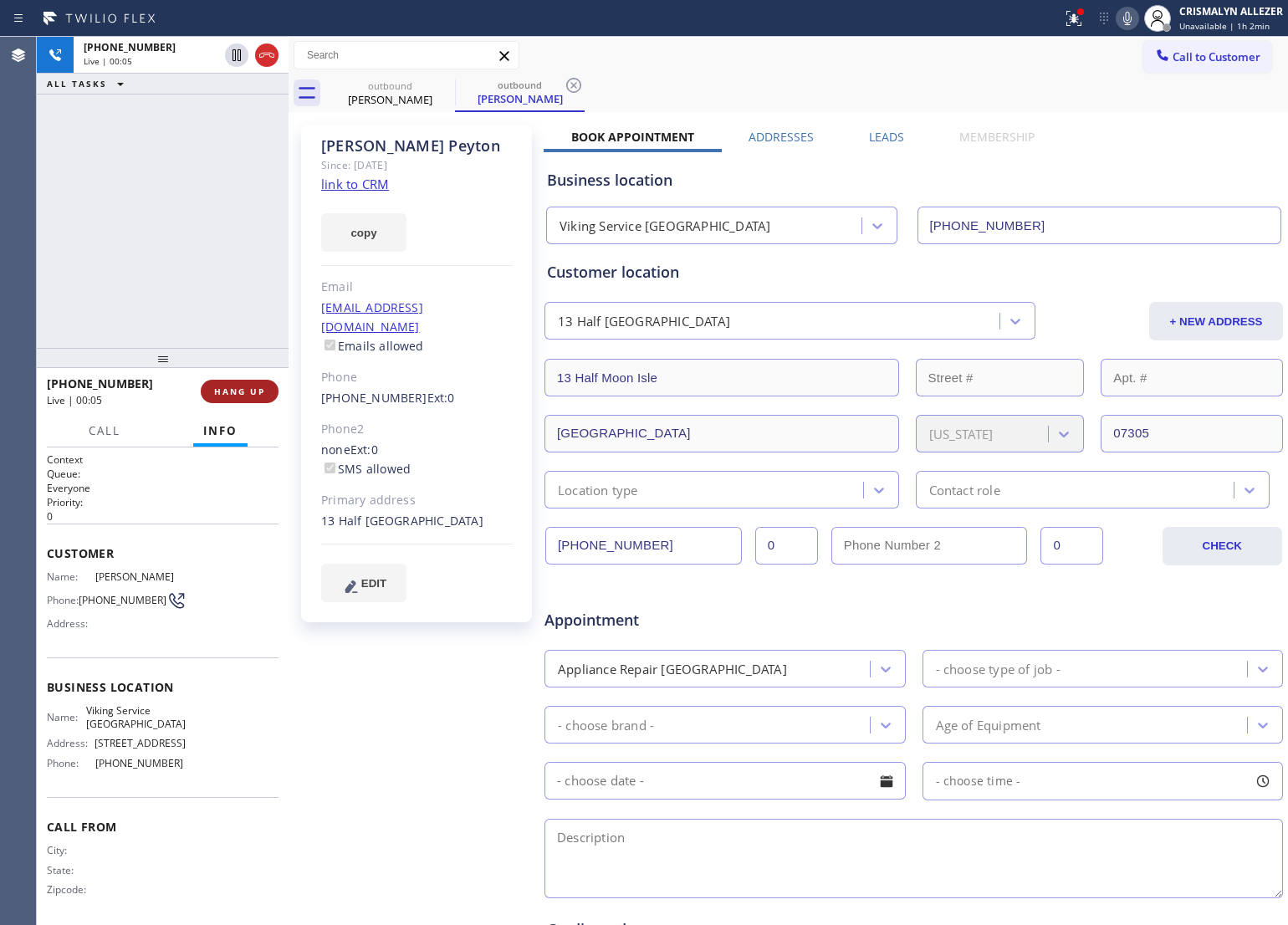
click at [237, 395] on span "HANG UP" at bounding box center [239, 391] width 51 height 12
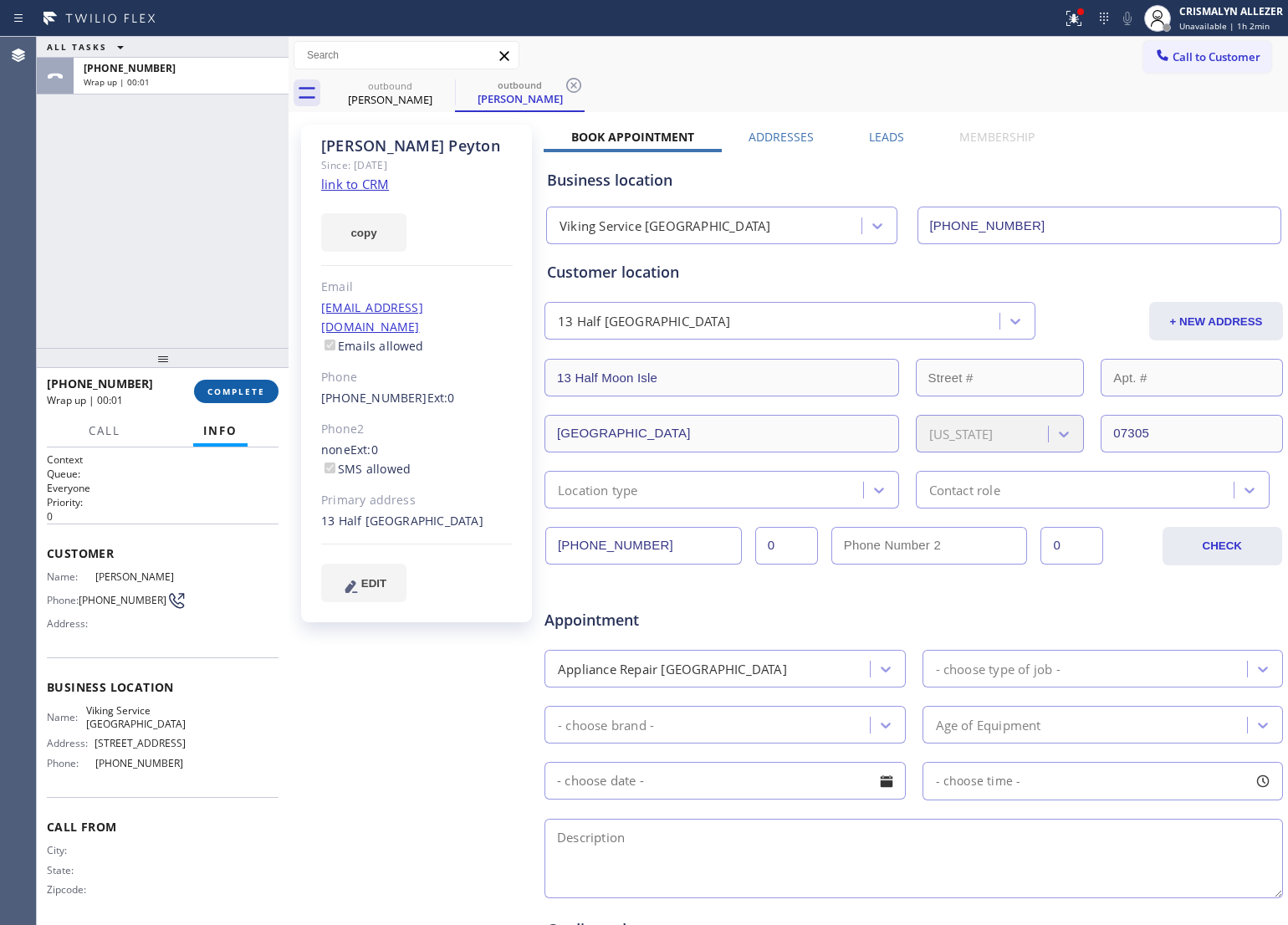
click at [245, 391] on span "COMPLETE" at bounding box center [236, 391] width 57 height 12
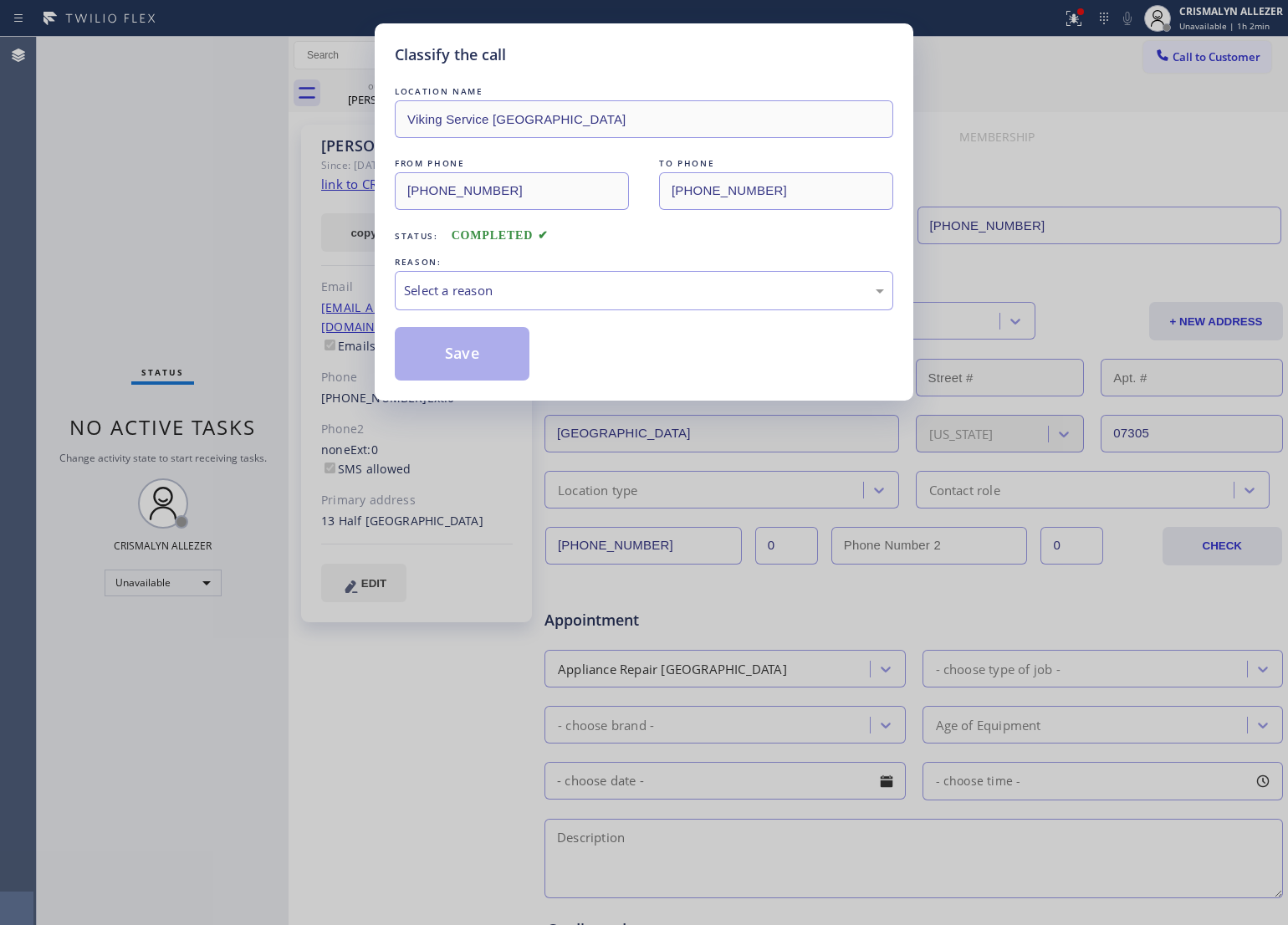
click at [667, 276] on div "Select a reason" at bounding box center [643, 290] width 498 height 40
click at [473, 352] on button "Save" at bounding box center [462, 354] width 135 height 54
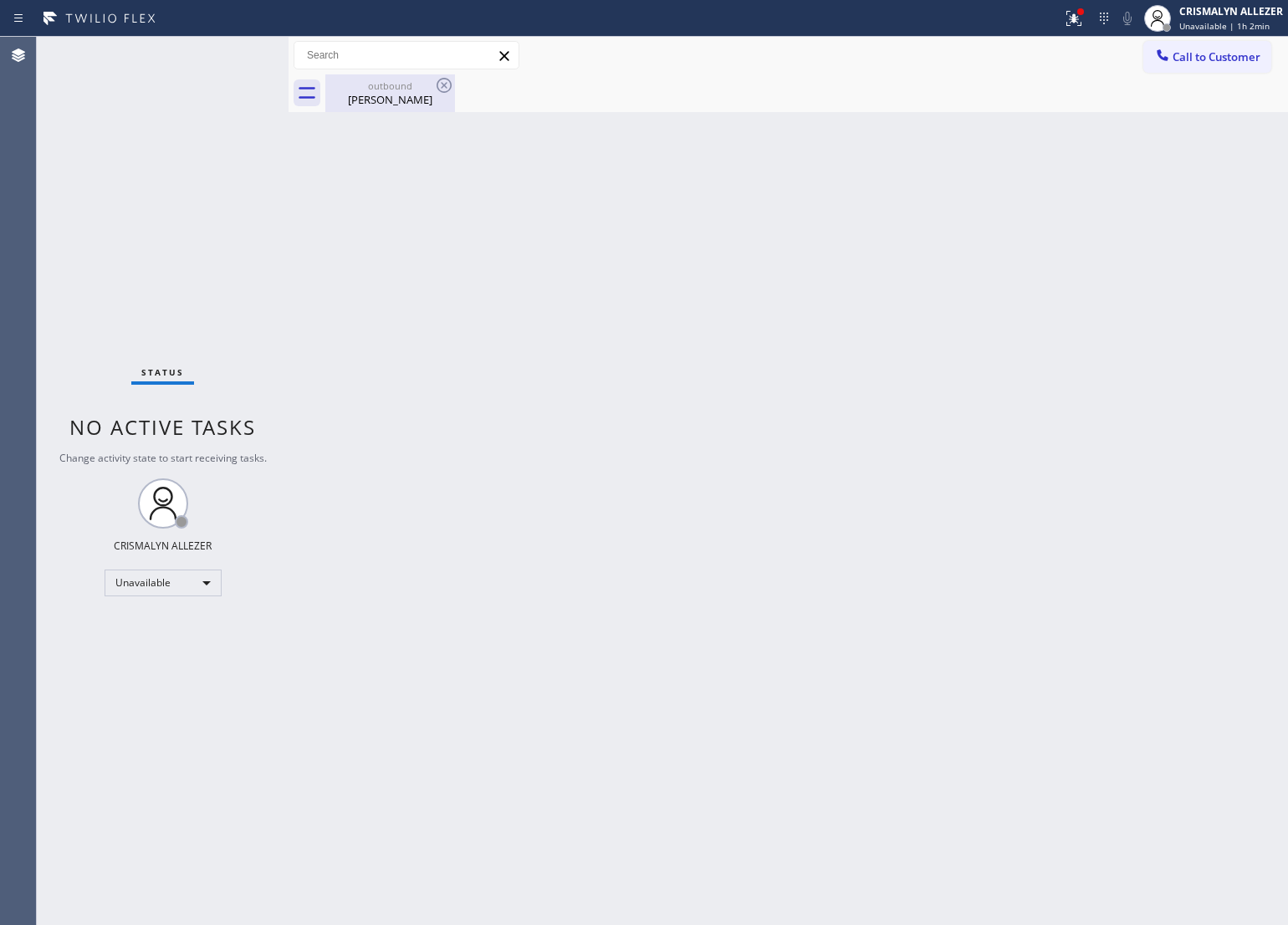
click at [394, 93] on div "[PERSON_NAME]" at bounding box center [390, 99] width 126 height 15
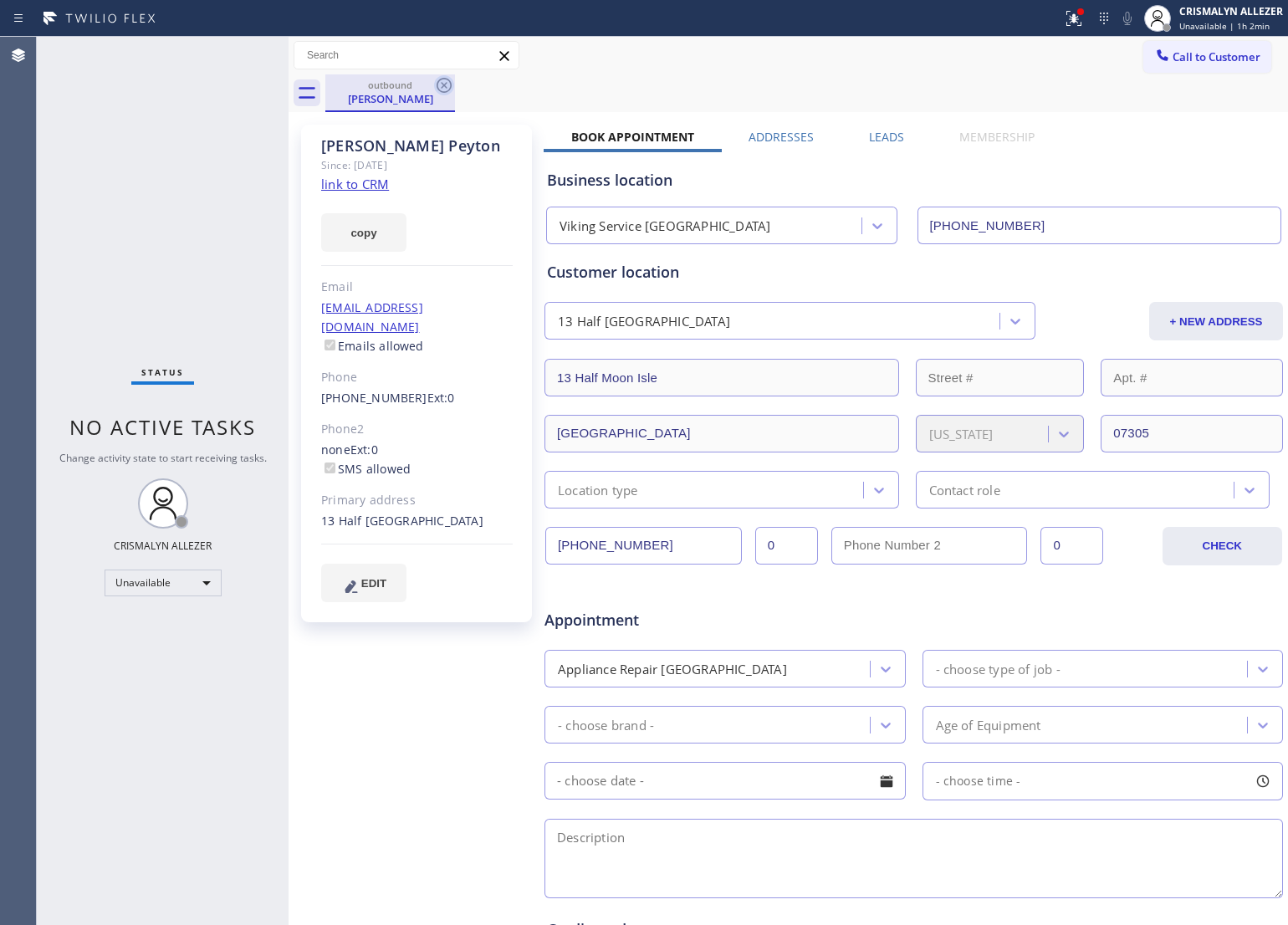
click at [437, 89] on icon at bounding box center [444, 85] width 15 height 15
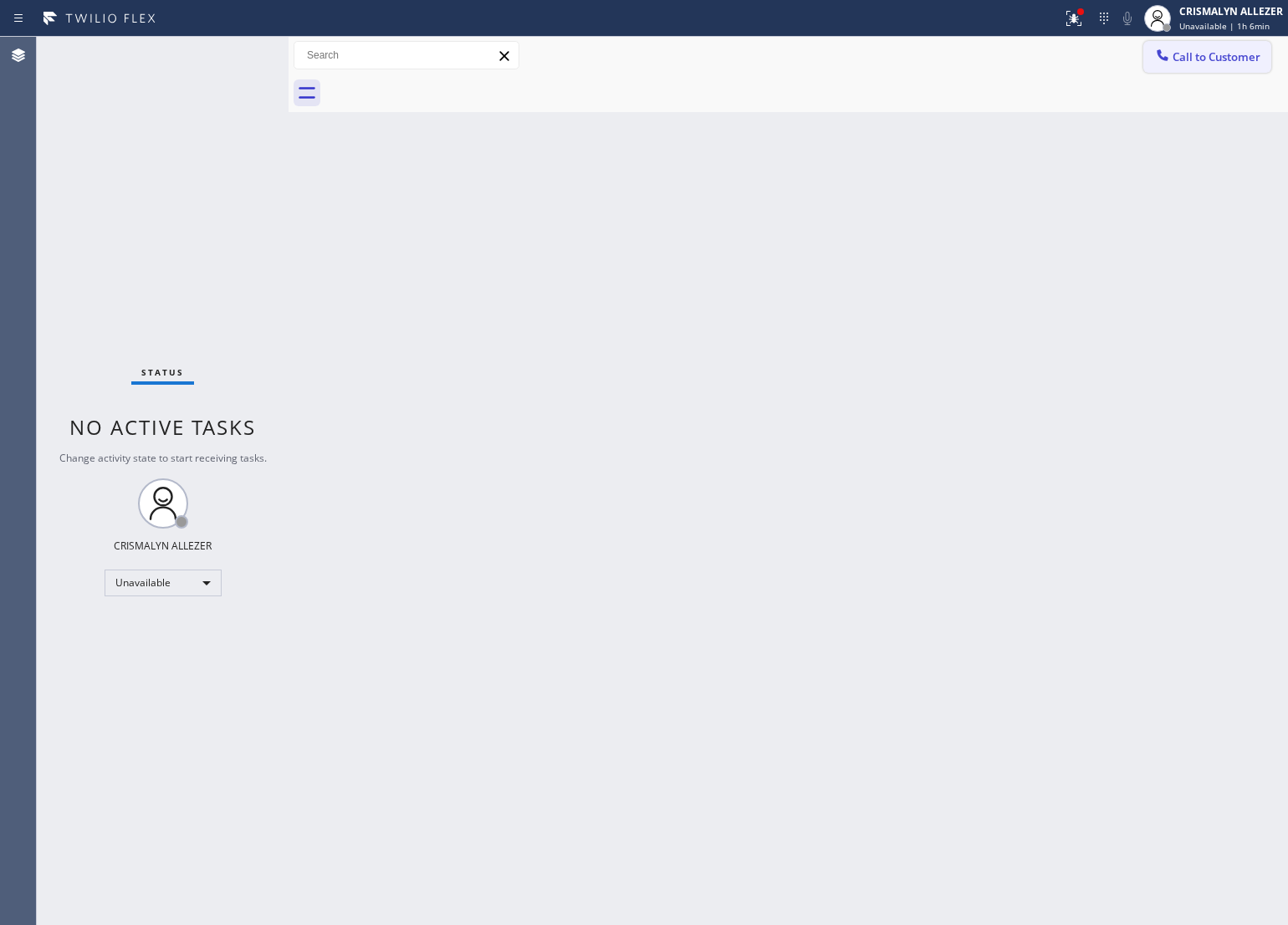
click at [1203, 65] on button "Call to Customer" at bounding box center [1207, 57] width 128 height 32
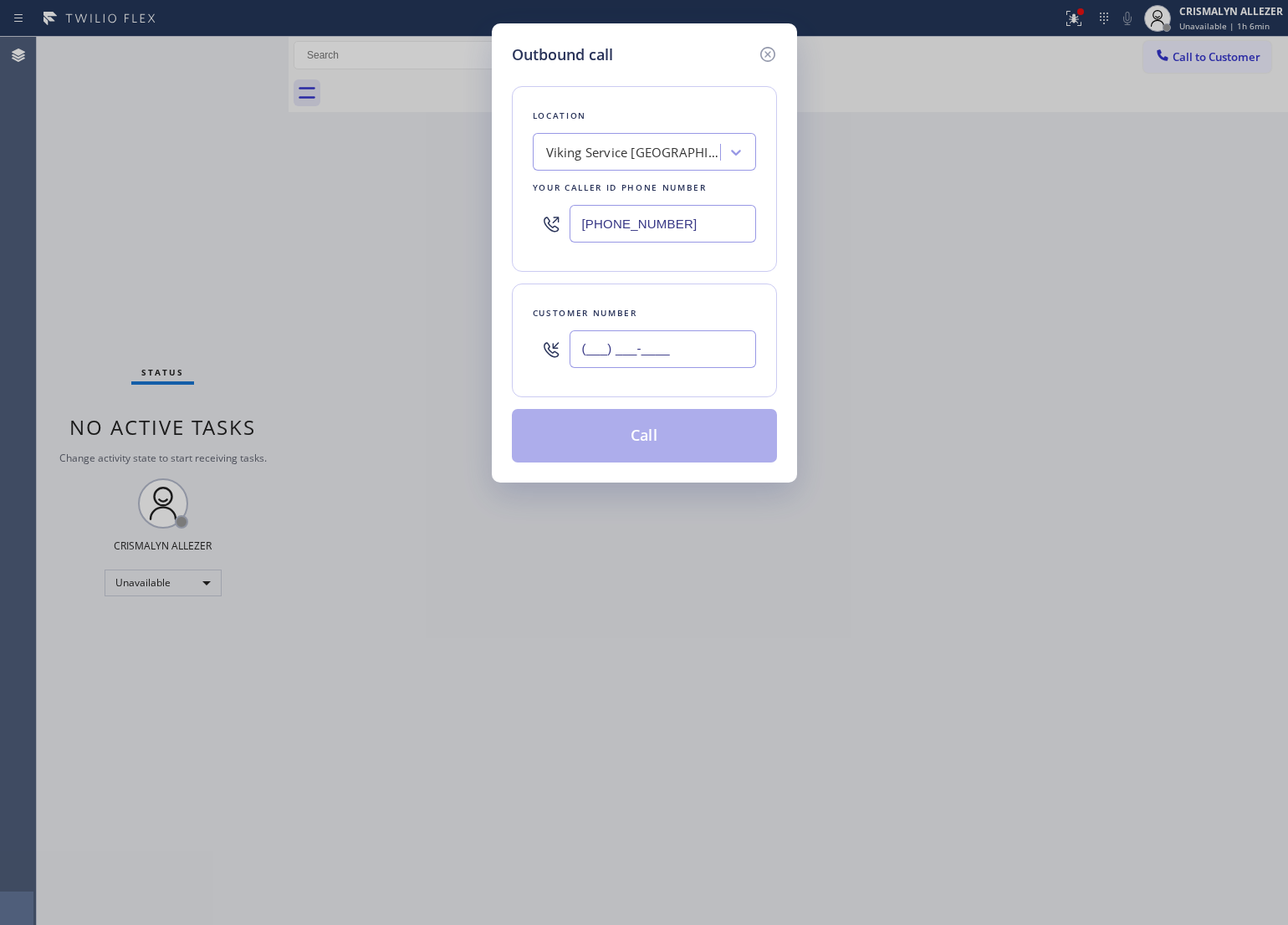
click at [724, 352] on input "(___) ___-____" at bounding box center [663, 349] width 186 height 38
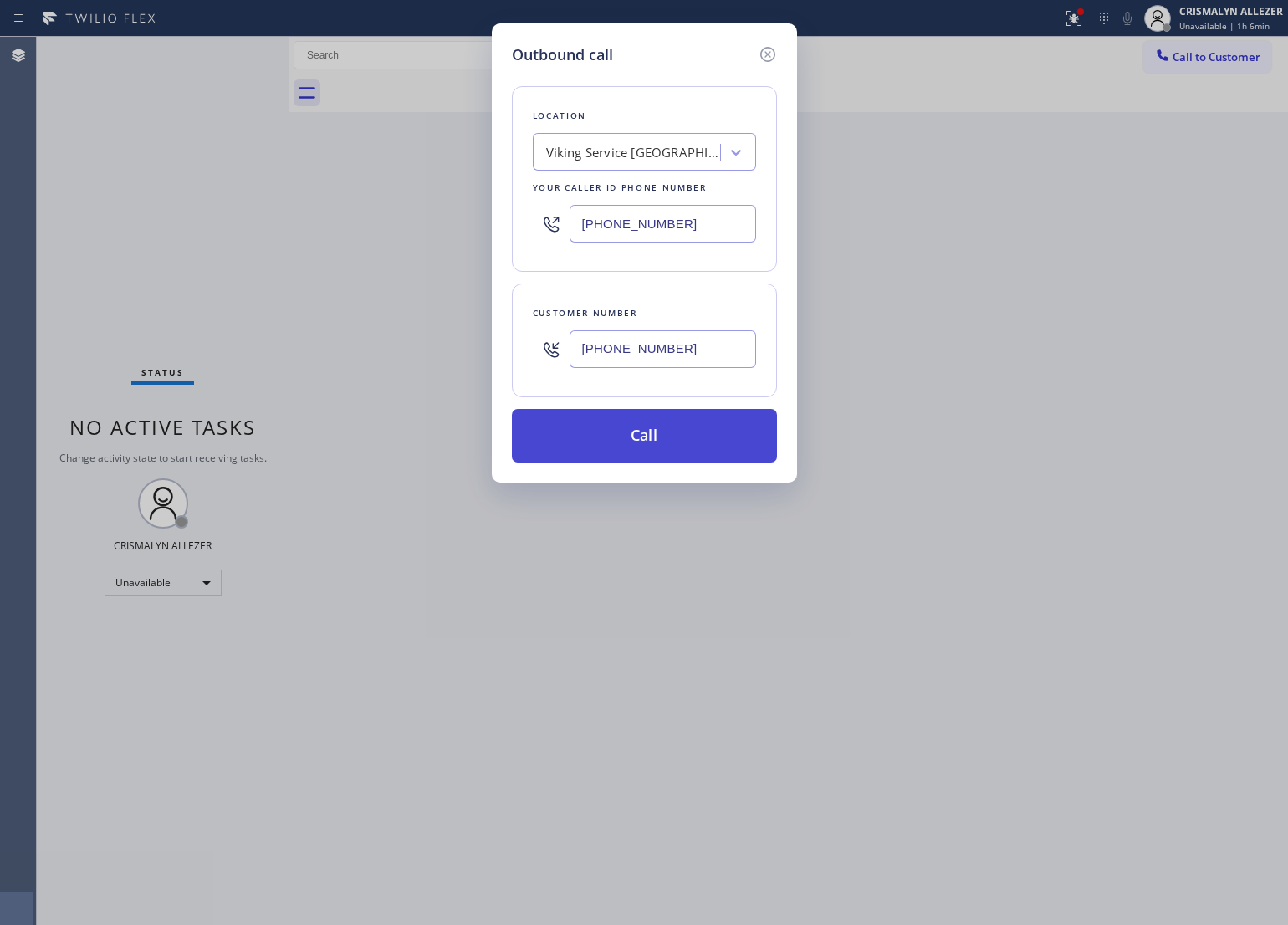
type input "[PHONE_NUMBER]"
click at [633, 449] on button "Call" at bounding box center [644, 436] width 266 height 54
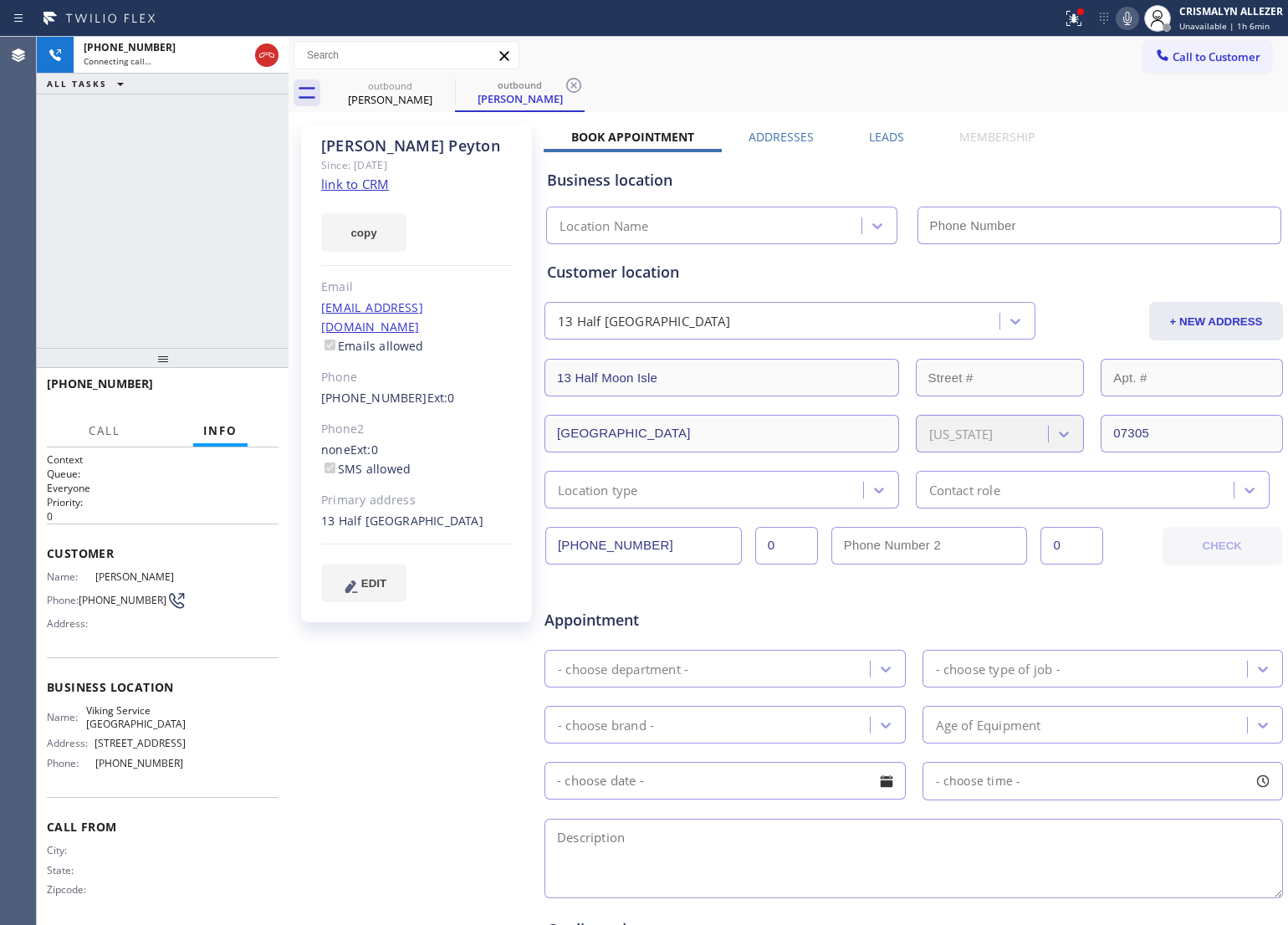
type input "[PHONE_NUMBER]"
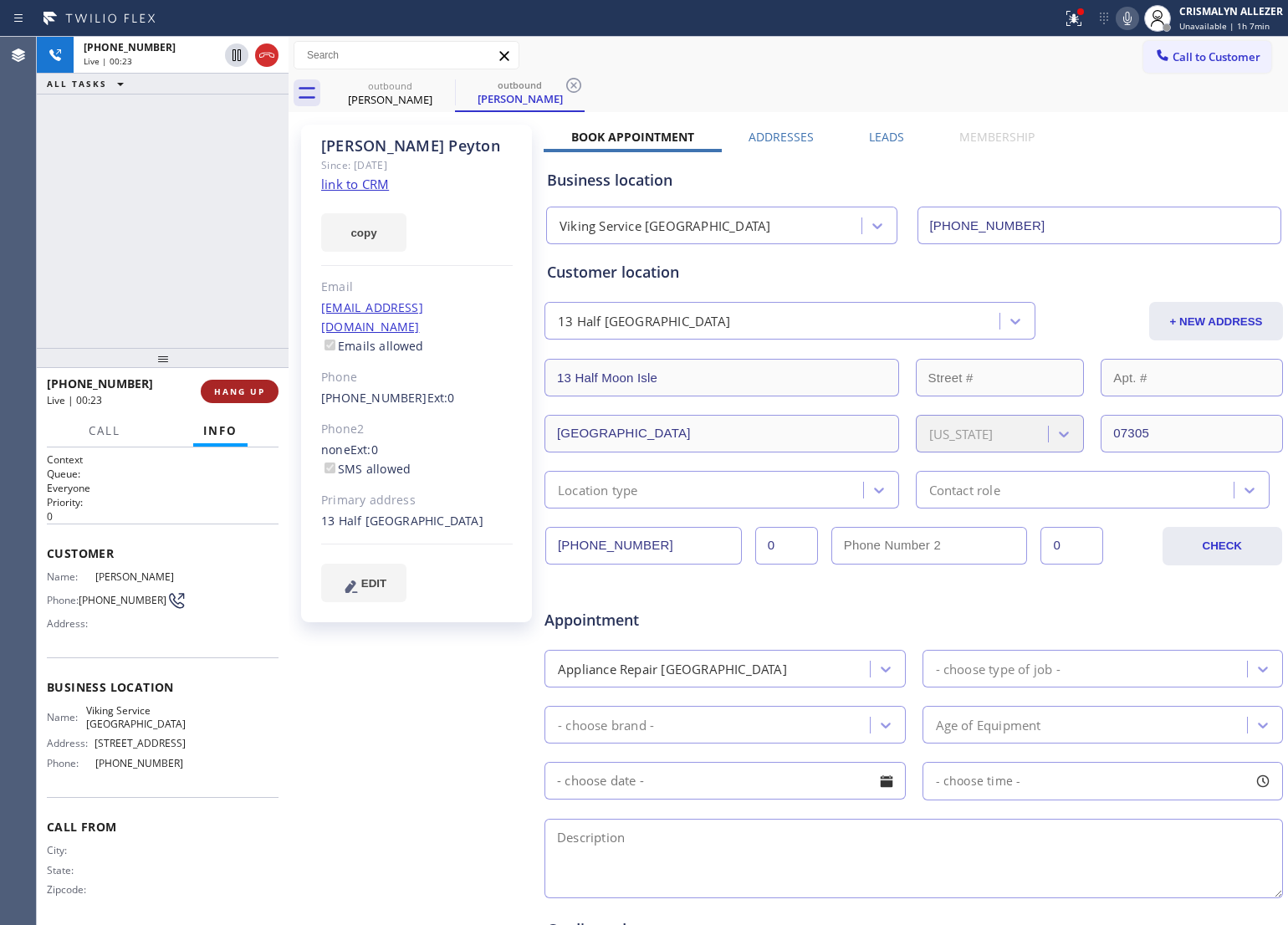
click at [219, 389] on span "HANG UP" at bounding box center [239, 391] width 51 height 12
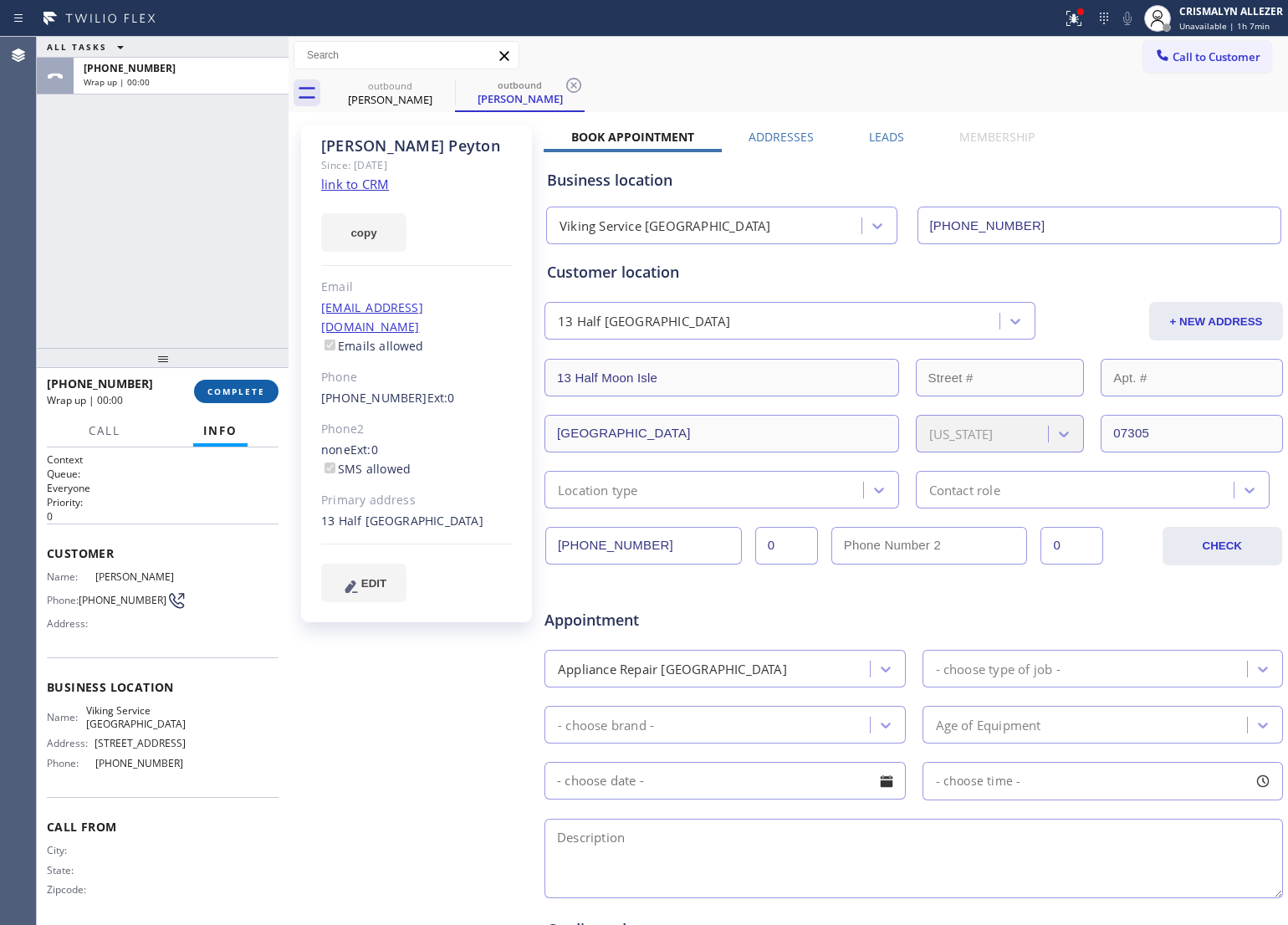
click at [219, 389] on span "COMPLETE" at bounding box center [236, 391] width 57 height 12
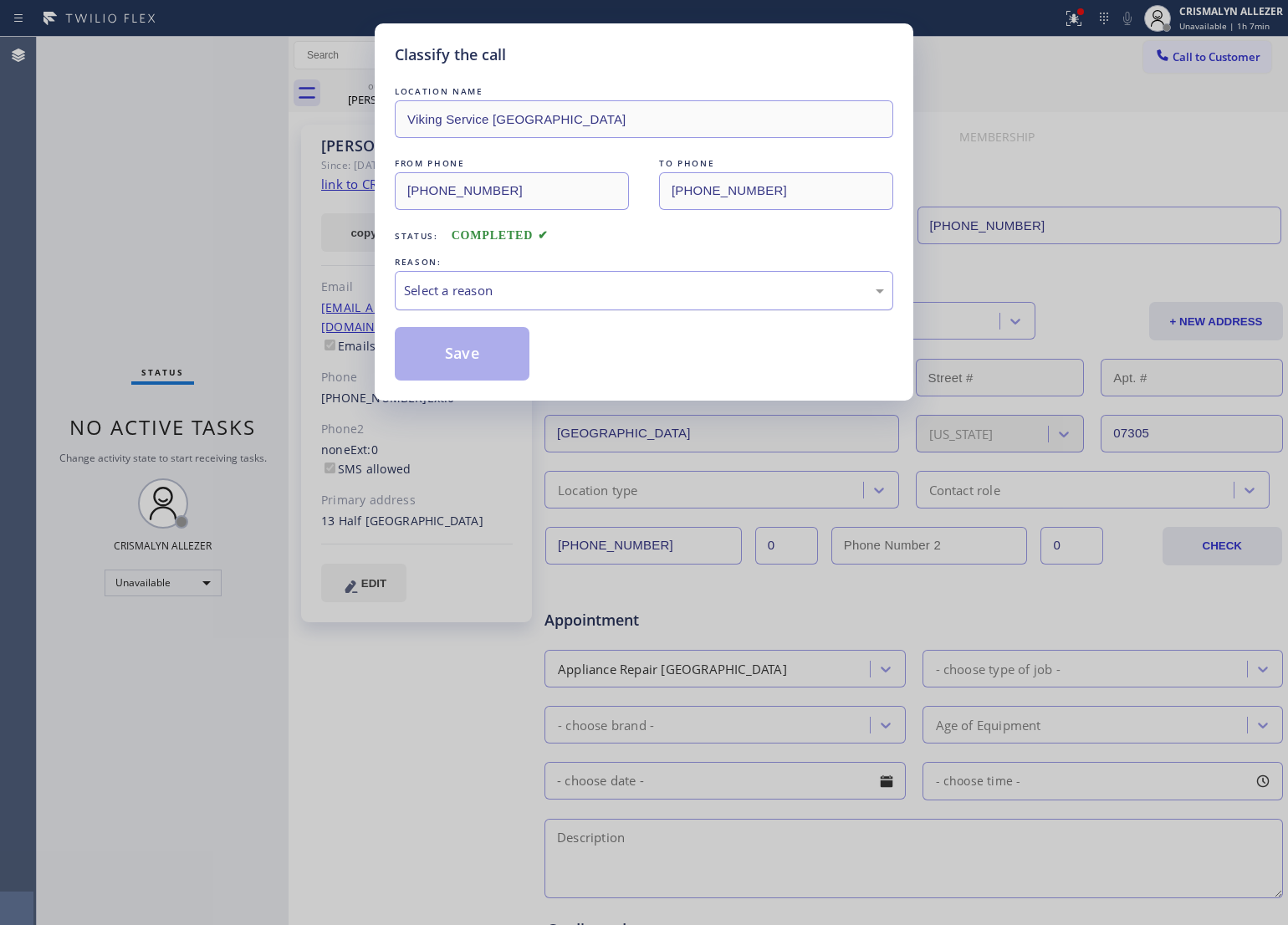
click at [652, 286] on div "Select a reason" at bounding box center [644, 290] width 480 height 19
click at [458, 354] on button "Save" at bounding box center [462, 354] width 135 height 54
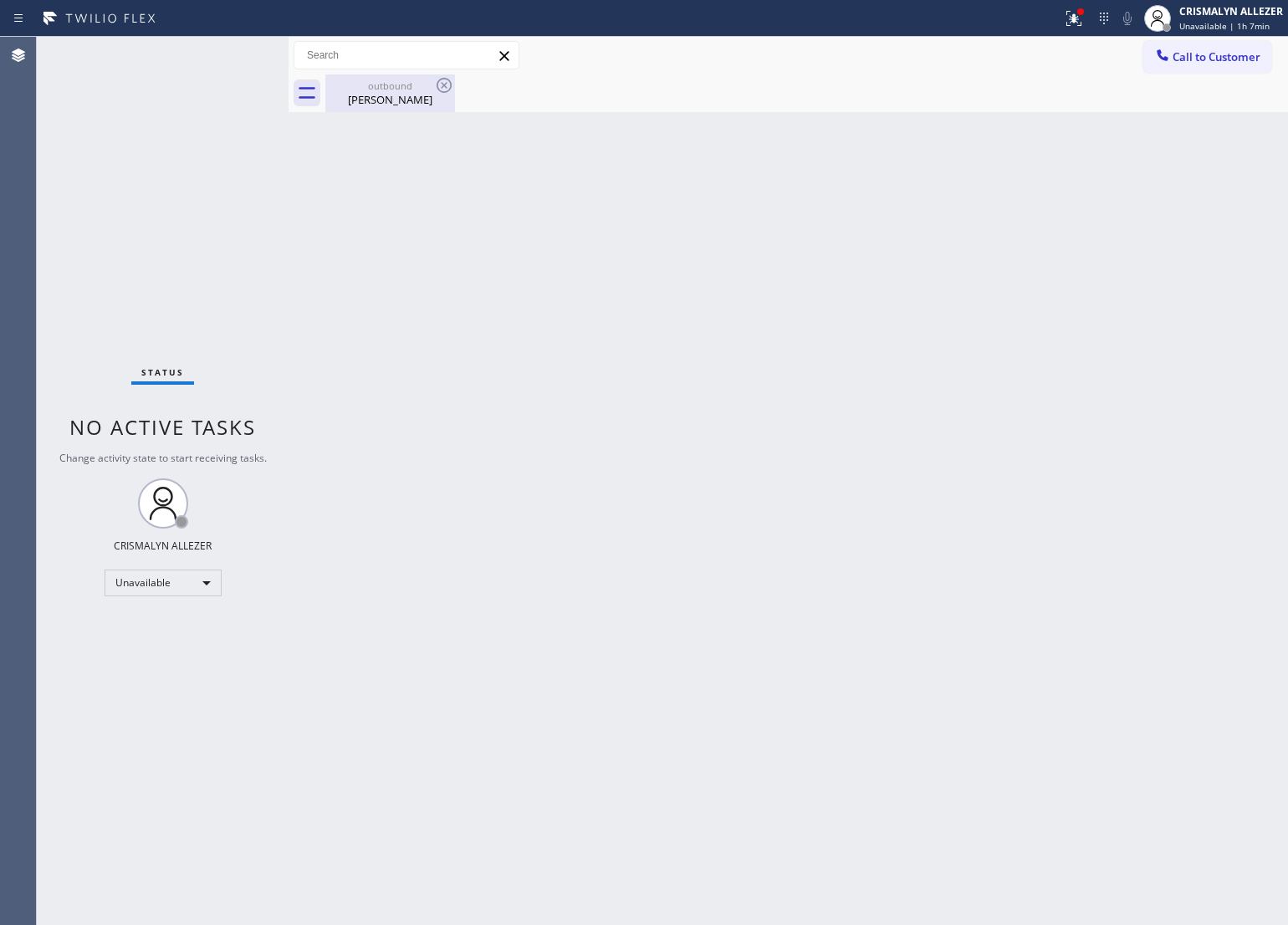
click at [378, 109] on div "outbound [PERSON_NAME]" at bounding box center [390, 93] width 126 height 38
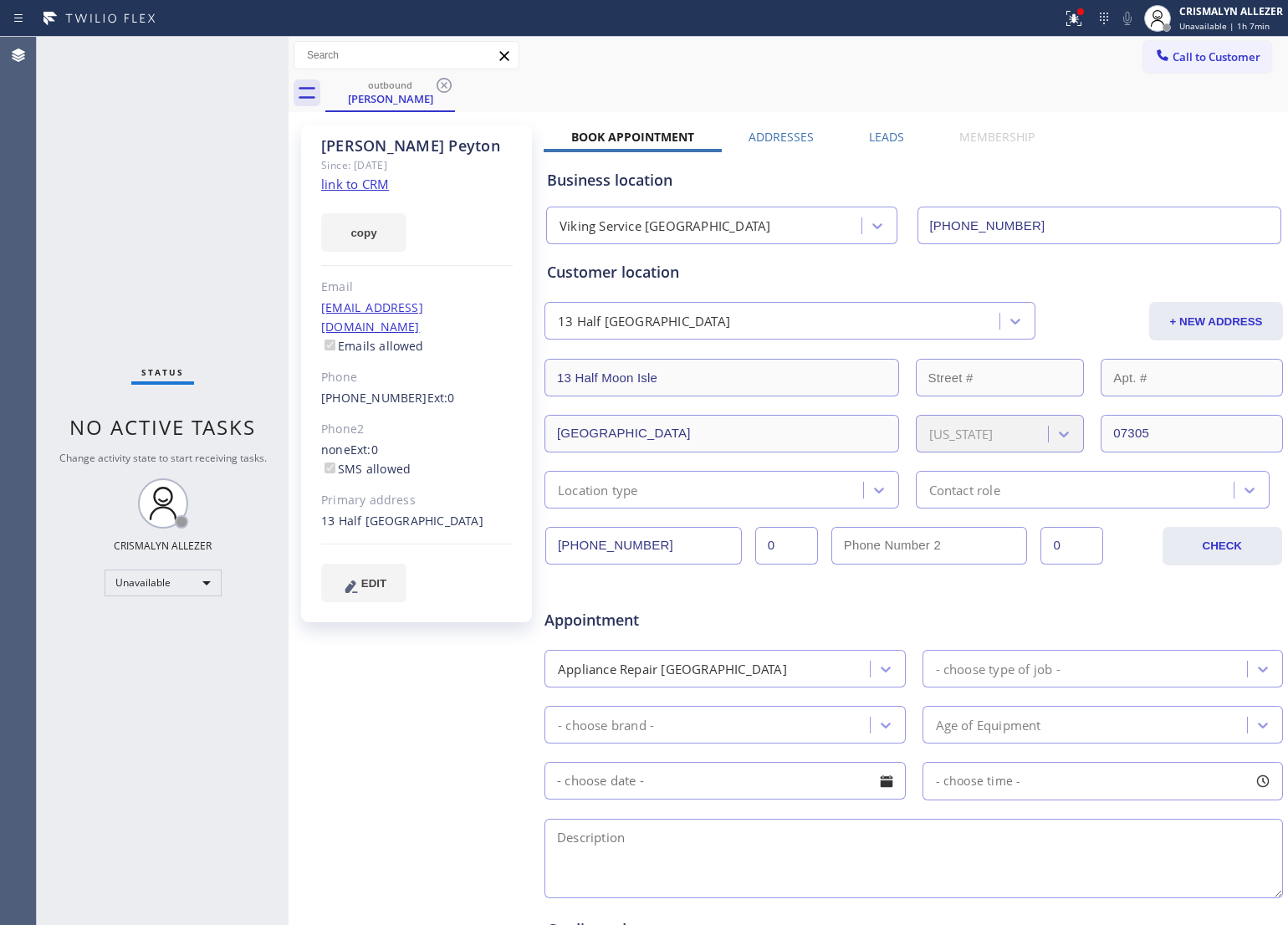
drag, startPoint x: 441, startPoint y: 88, endPoint x: 437, endPoint y: 58, distance: 30.3
click at [441, 86] on icon at bounding box center [444, 85] width 20 height 20
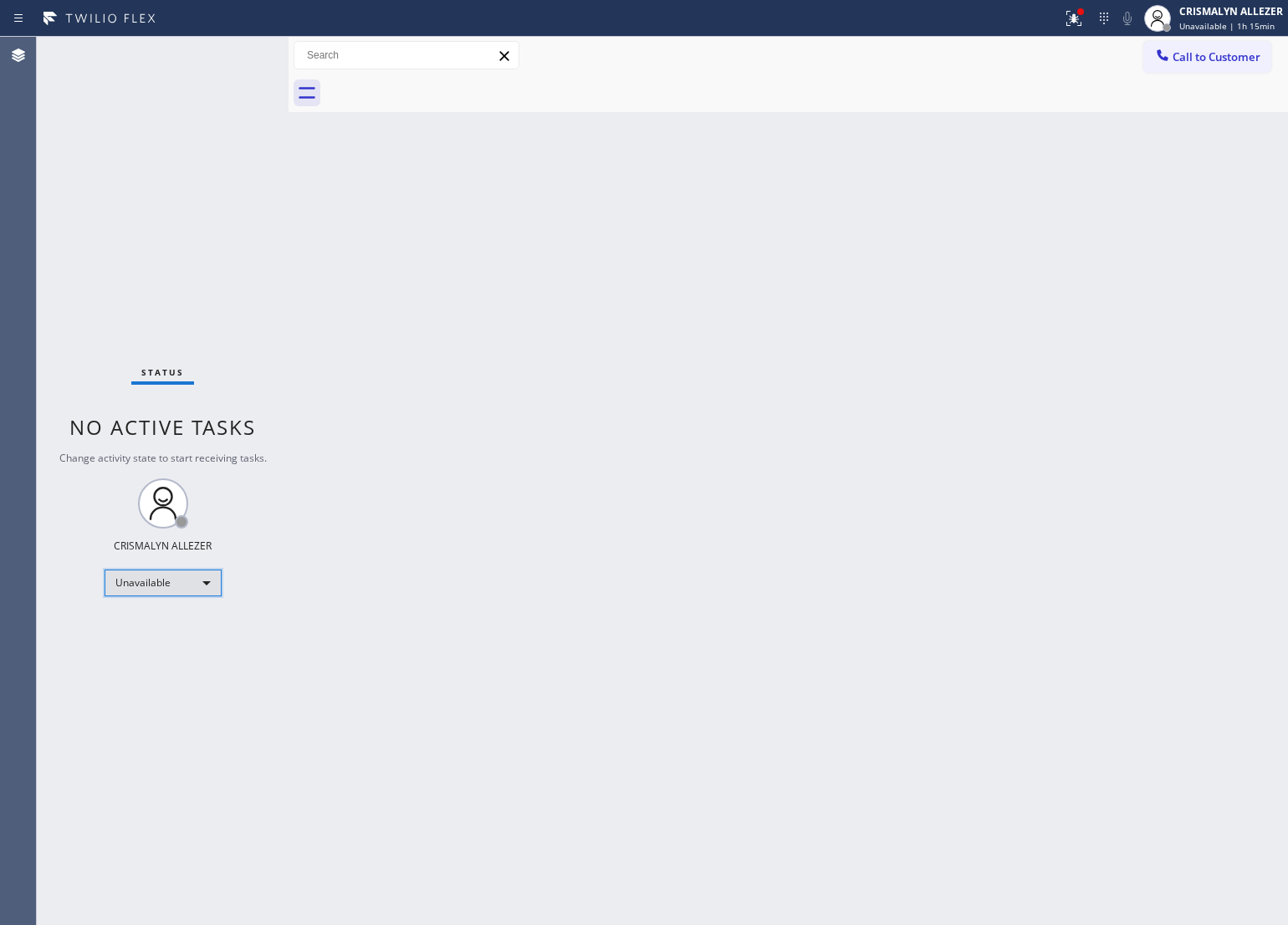
click at [201, 582] on div "Unavailable" at bounding box center [163, 584] width 117 height 27
click at [159, 620] on li "Available" at bounding box center [161, 627] width 114 height 20
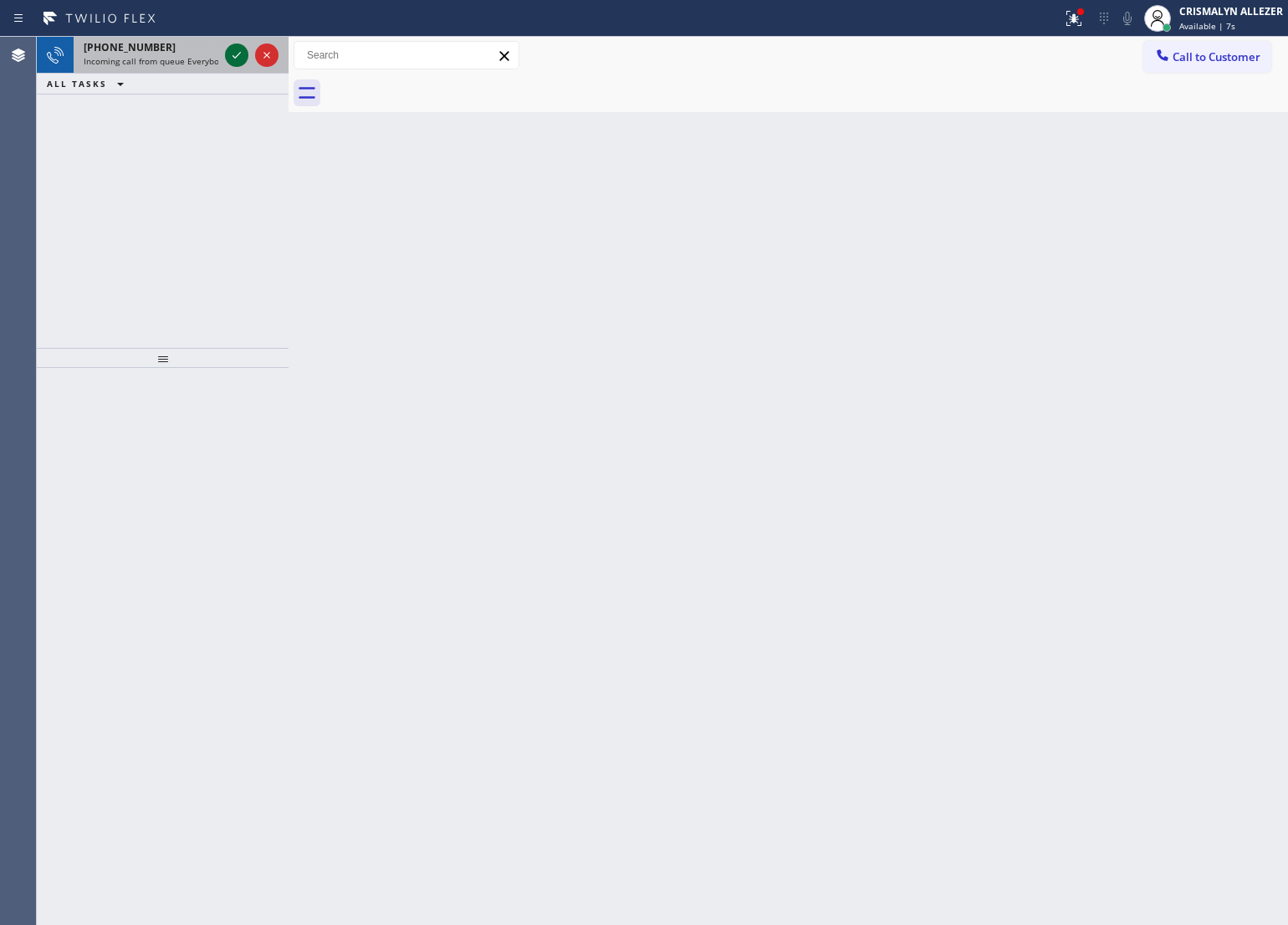
click at [239, 56] on icon at bounding box center [237, 56] width 20 height 20
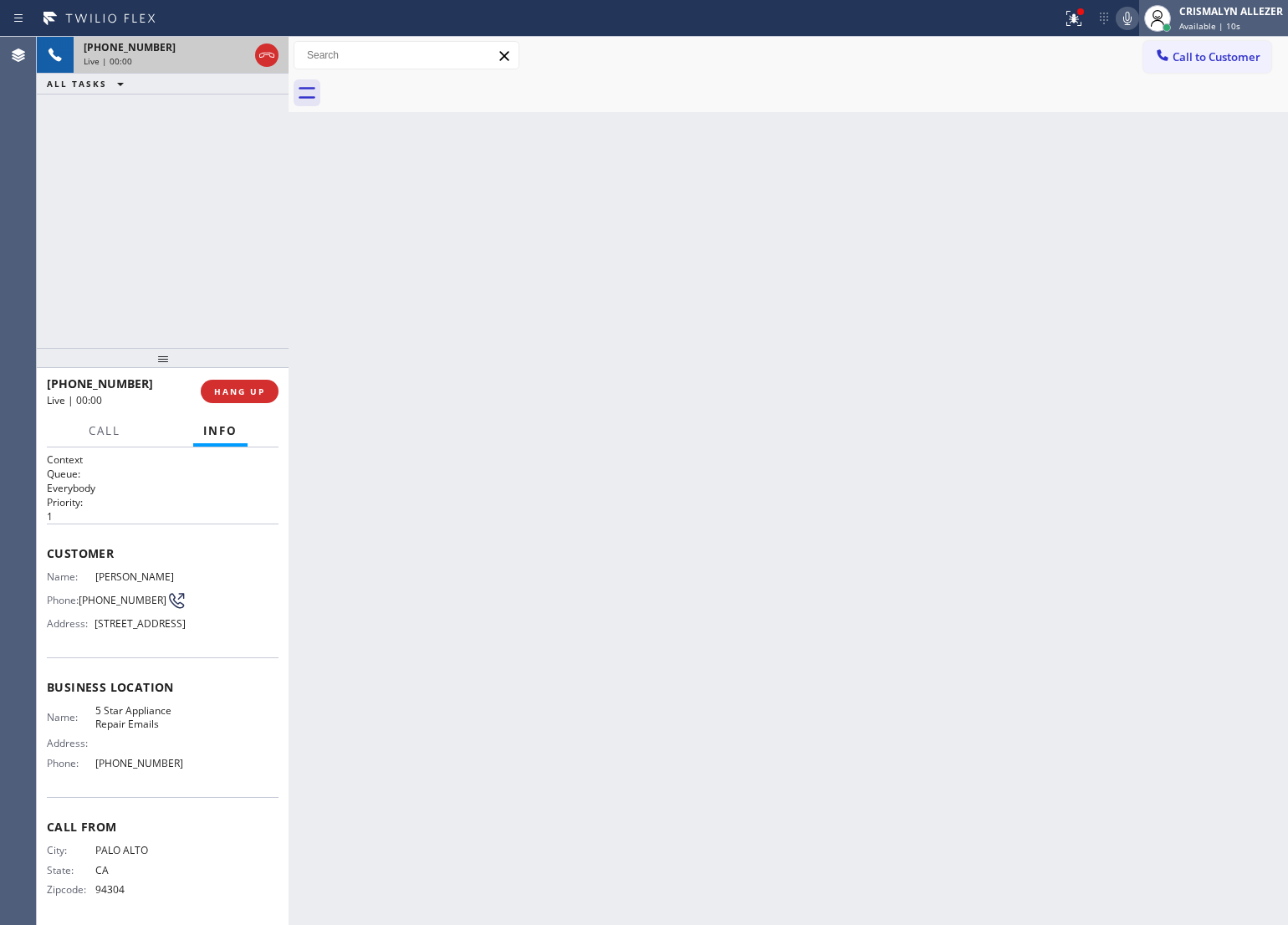
click at [1238, 26] on div "Available | 10s" at bounding box center [1231, 26] width 104 height 12
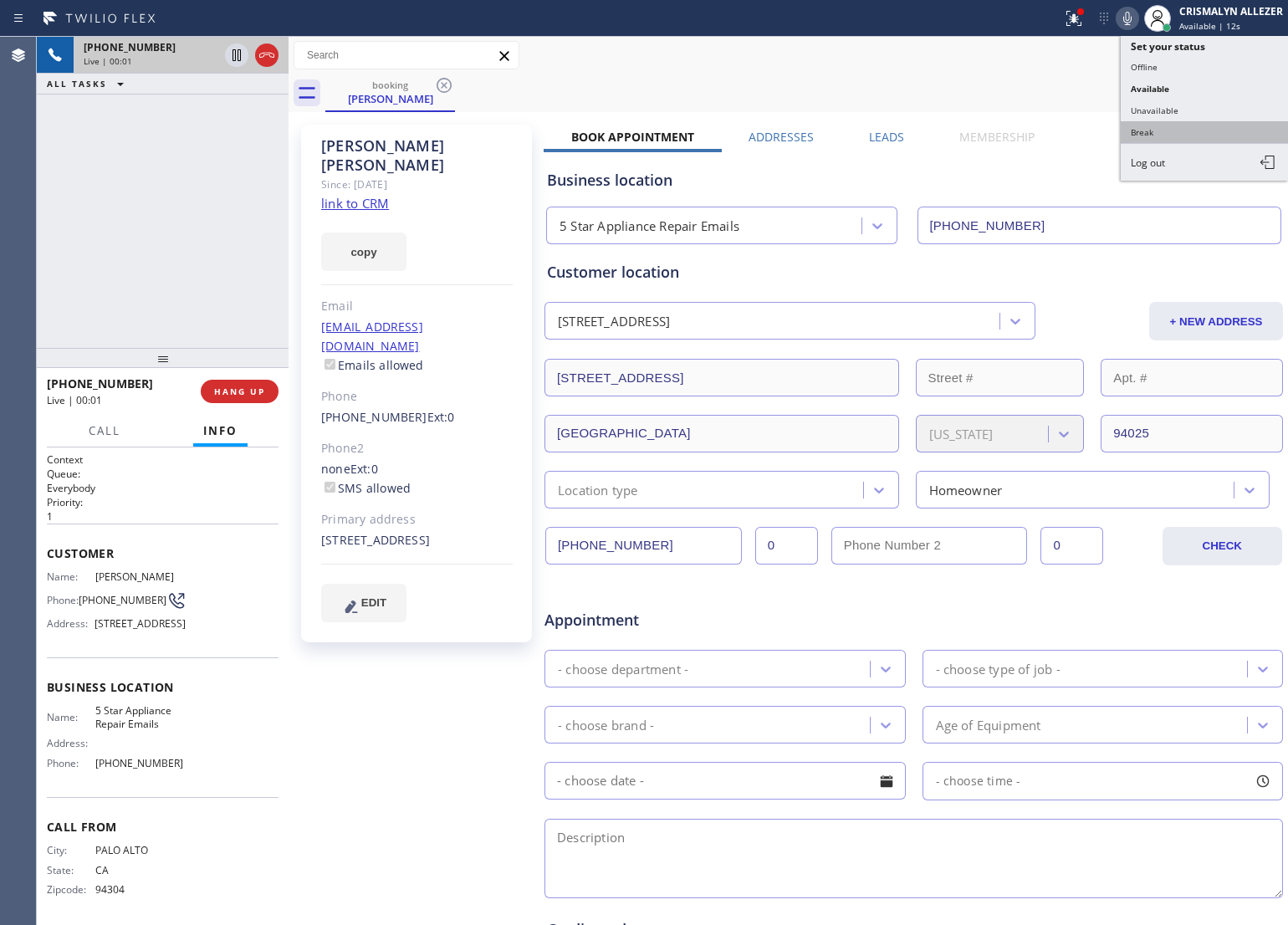
type input "[PHONE_NUMBER]"
click at [1175, 107] on button "Unavailable" at bounding box center [1205, 110] width 167 height 22
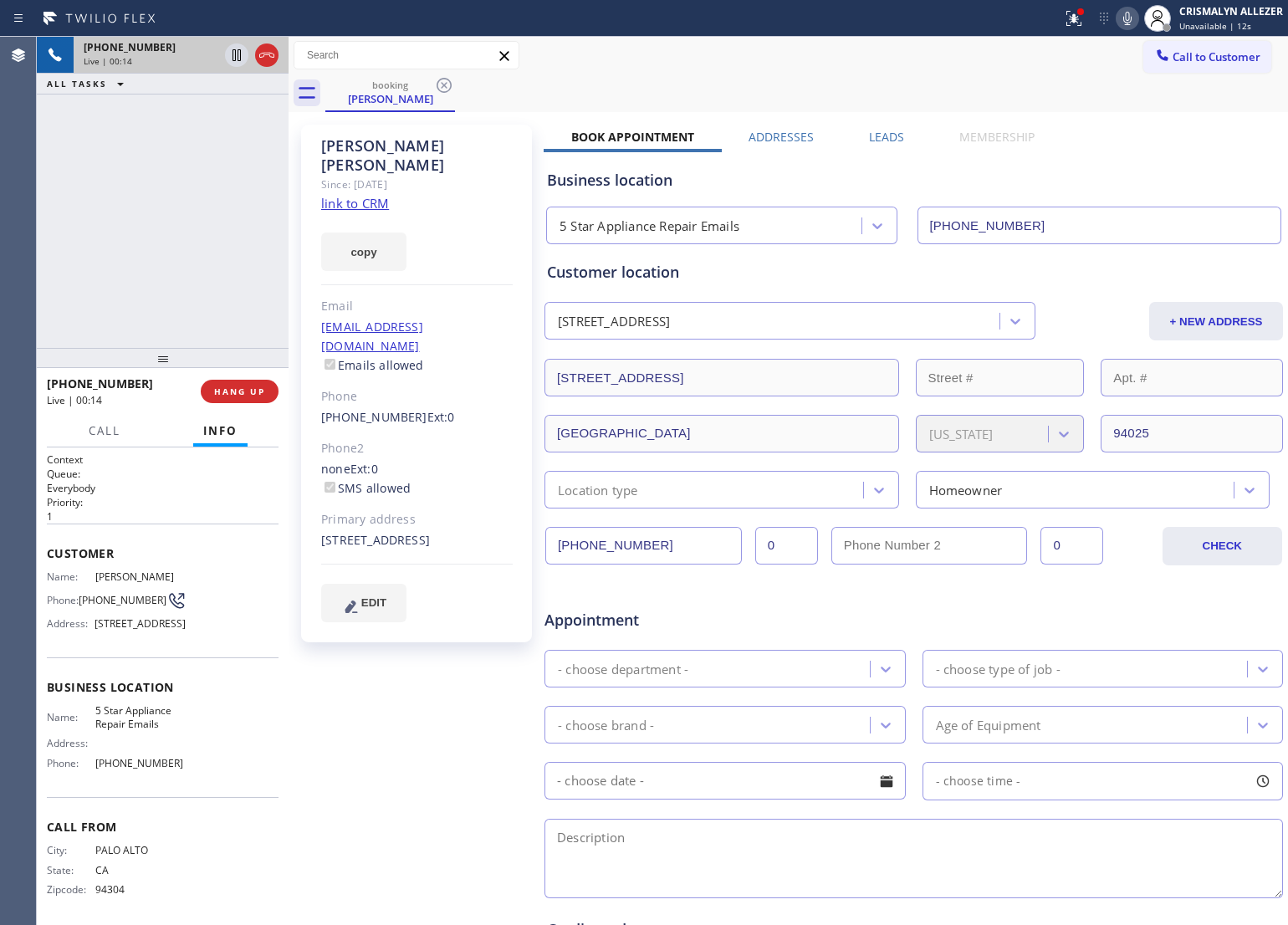
click at [373, 195] on link "link to CRM" at bounding box center [355, 203] width 67 height 17
click at [239, 390] on span "HANG UP" at bounding box center [239, 391] width 51 height 12
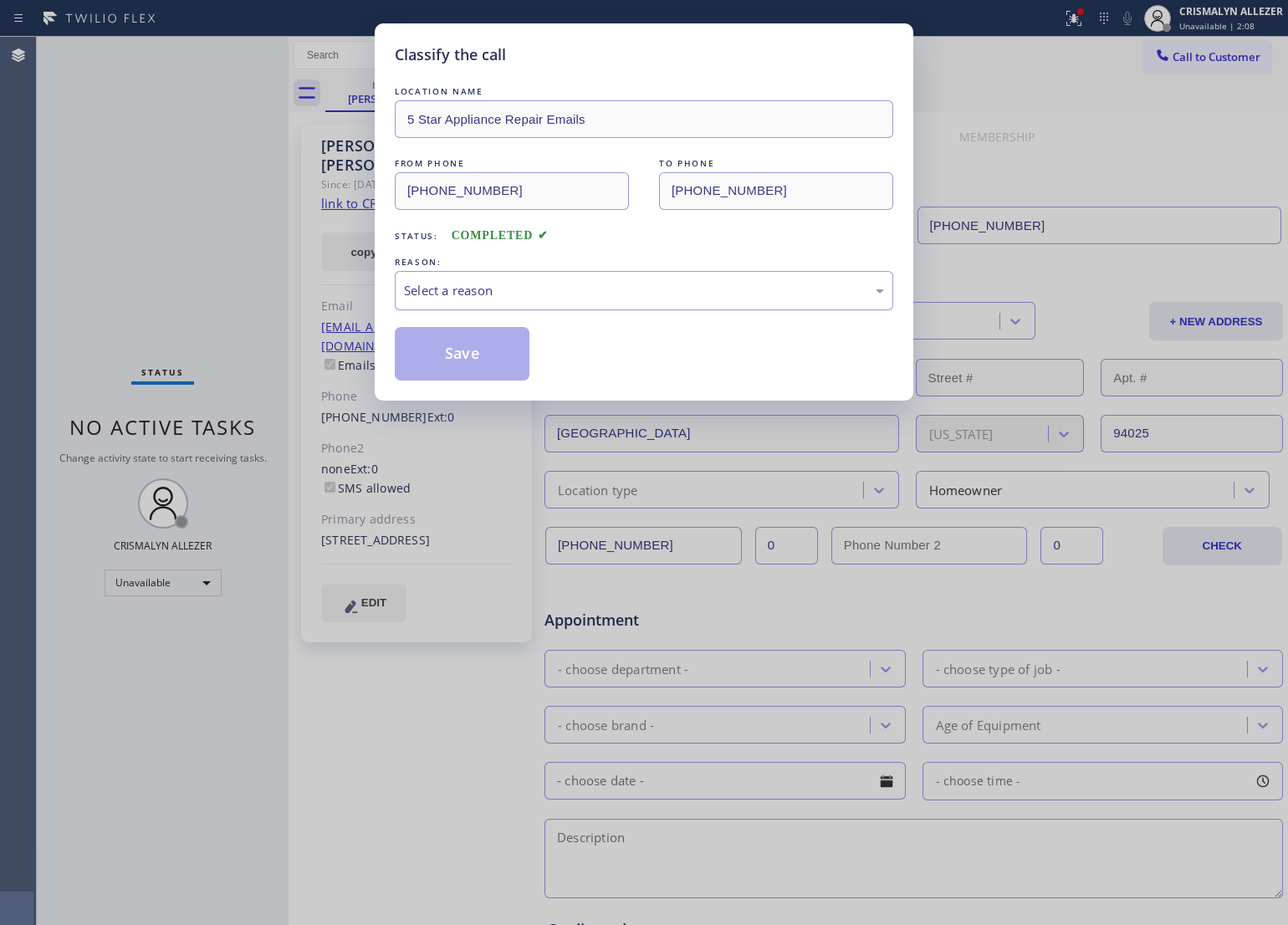
click at [555, 310] on div "Select a reason" at bounding box center [643, 290] width 498 height 40
click at [483, 356] on button "Save" at bounding box center [462, 354] width 135 height 54
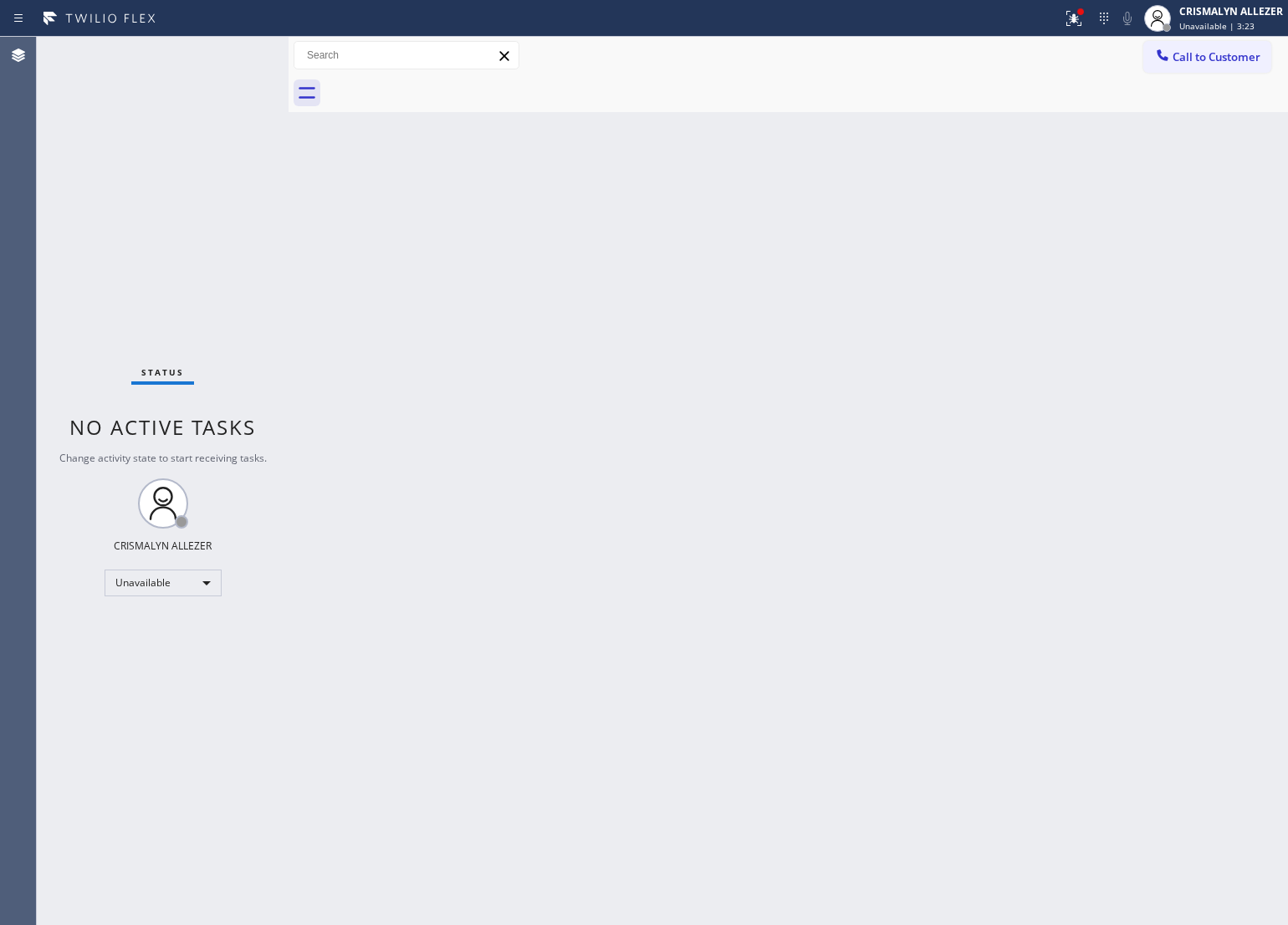
click at [1217, 51] on span "Call to Customer" at bounding box center [1216, 57] width 88 height 15
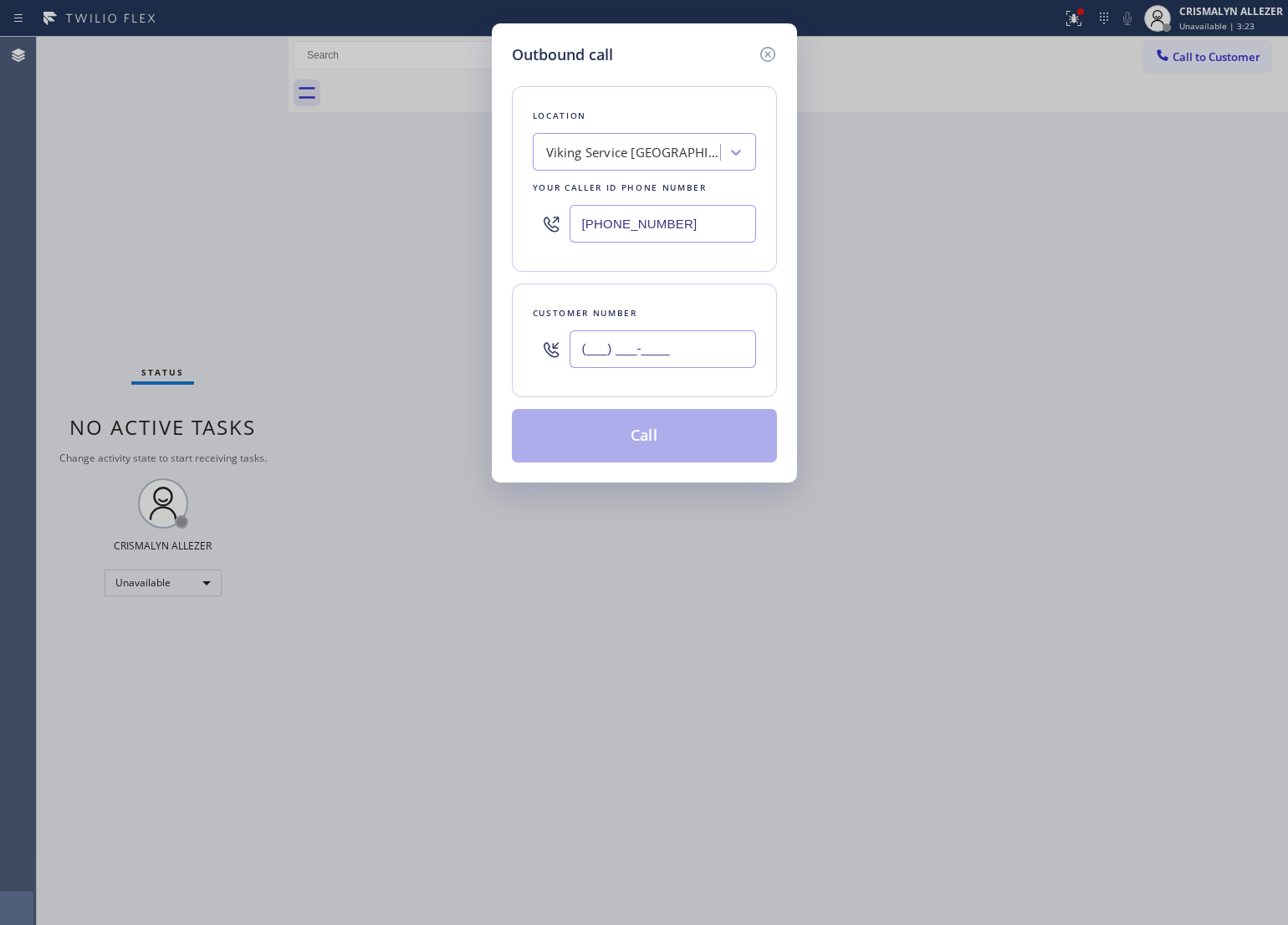
click at [695, 352] on input "(___) ___-____" at bounding box center [663, 349] width 186 height 38
paste input "646) 226-2576"
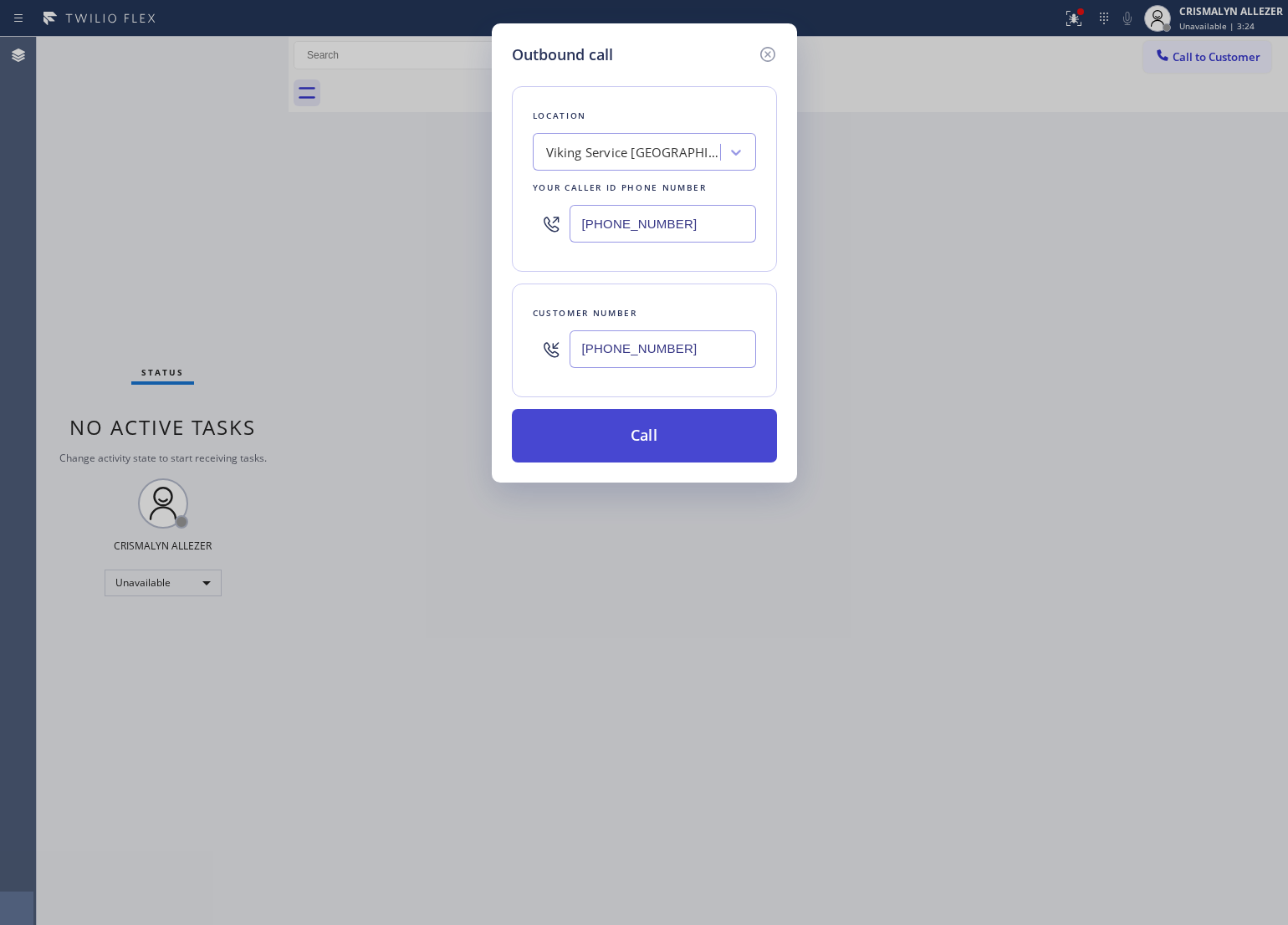
type input "[PHONE_NUMBER]"
click at [659, 439] on button "Call" at bounding box center [644, 436] width 266 height 54
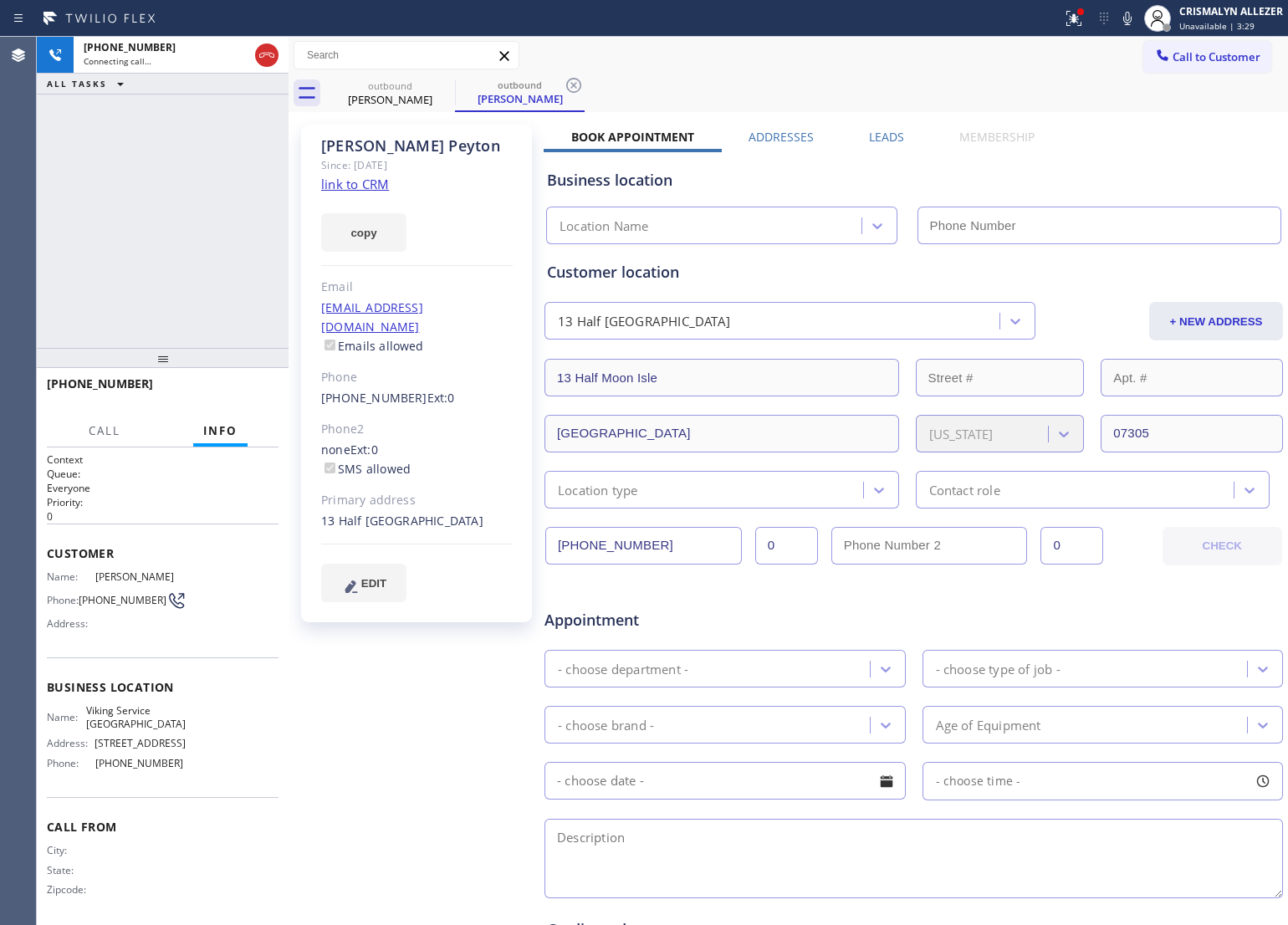
type input "[PHONE_NUMBER]"
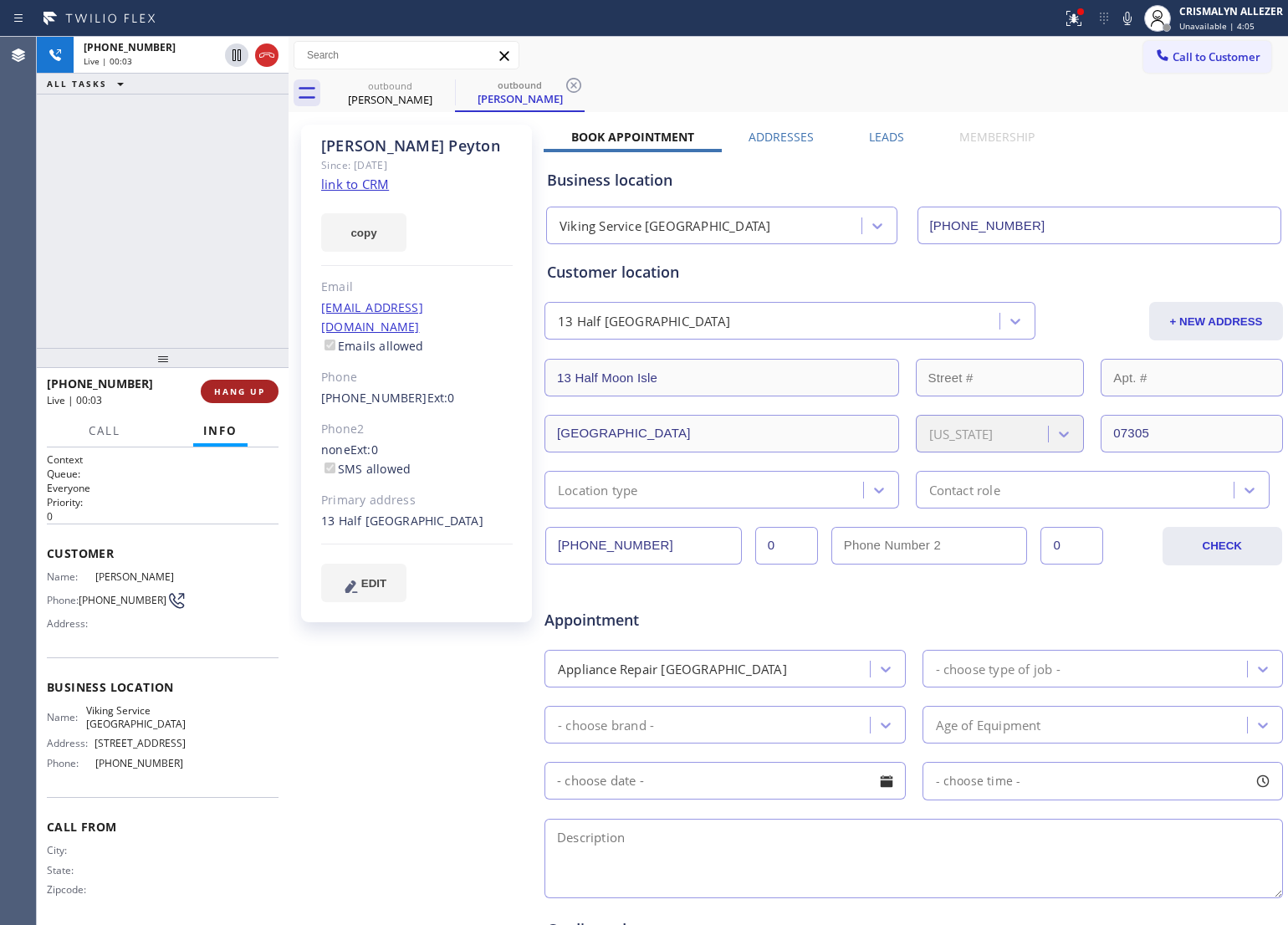
click at [236, 390] on span "HANG UP" at bounding box center [239, 391] width 51 height 12
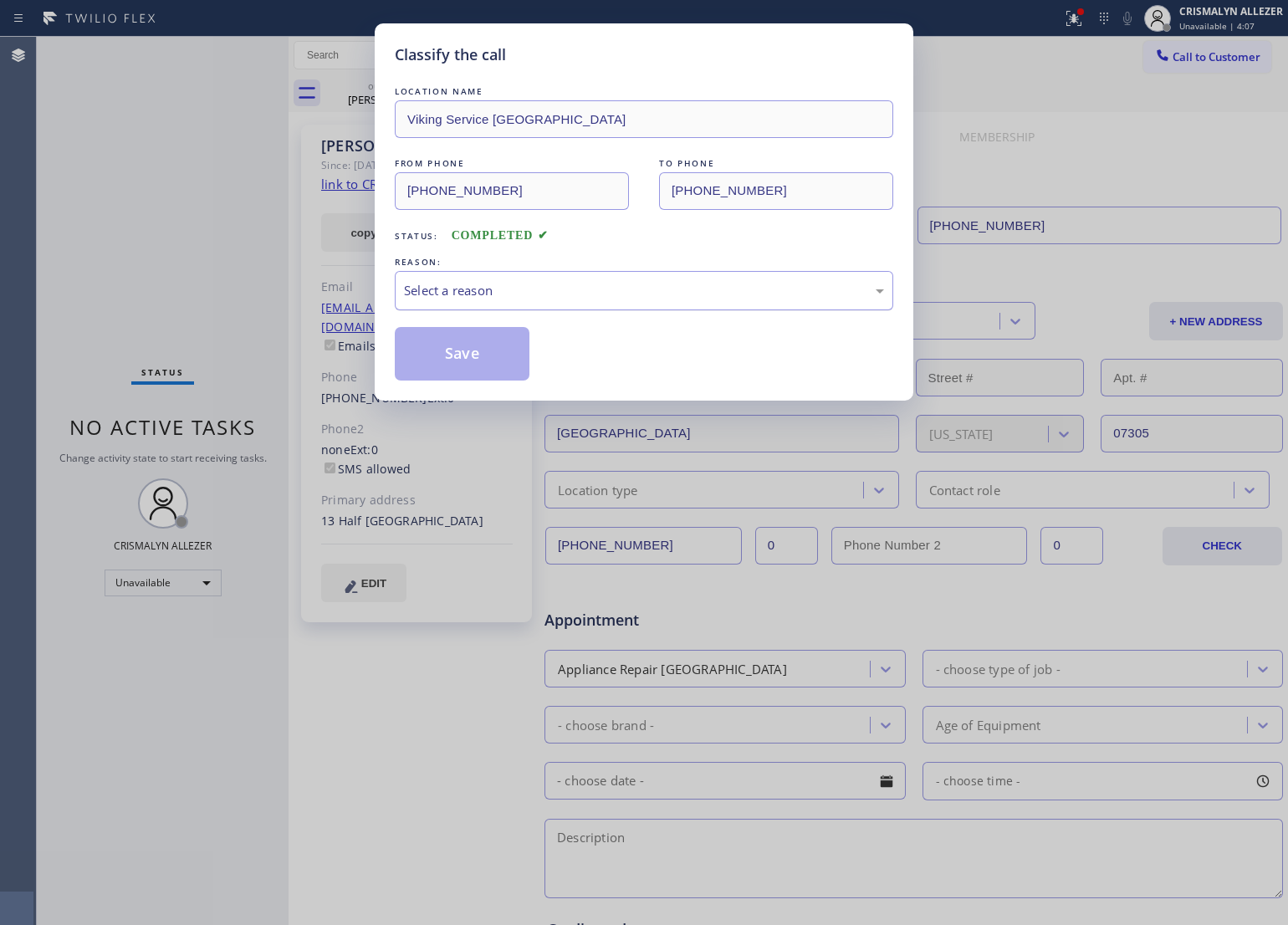
drag, startPoint x: 728, startPoint y: 295, endPoint x: 693, endPoint y: 298, distance: 35.1
click at [705, 297] on div "Select a reason" at bounding box center [644, 290] width 480 height 19
click at [439, 350] on button "Save" at bounding box center [462, 354] width 135 height 54
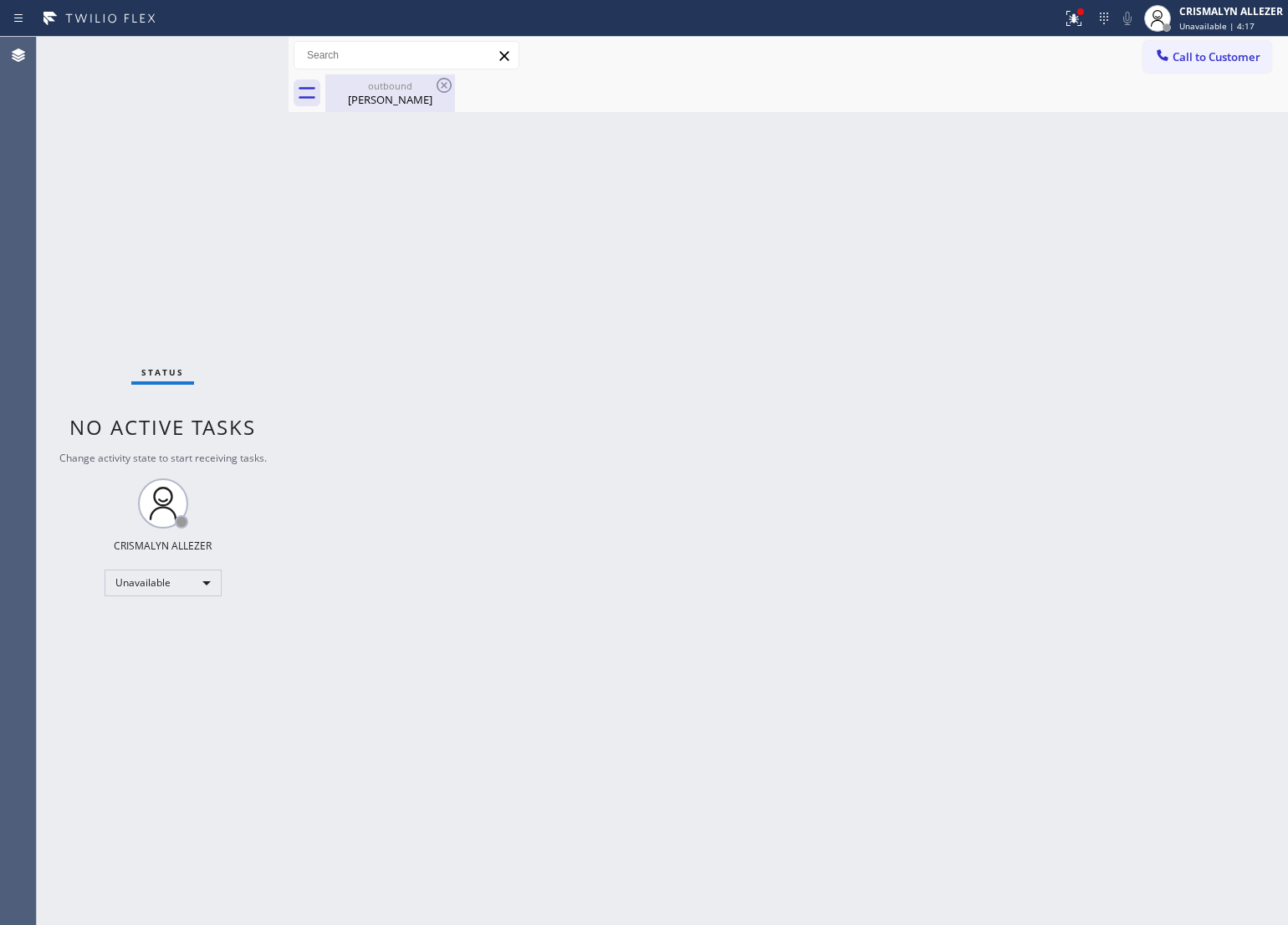
click at [381, 93] on div "[PERSON_NAME]" at bounding box center [390, 99] width 126 height 15
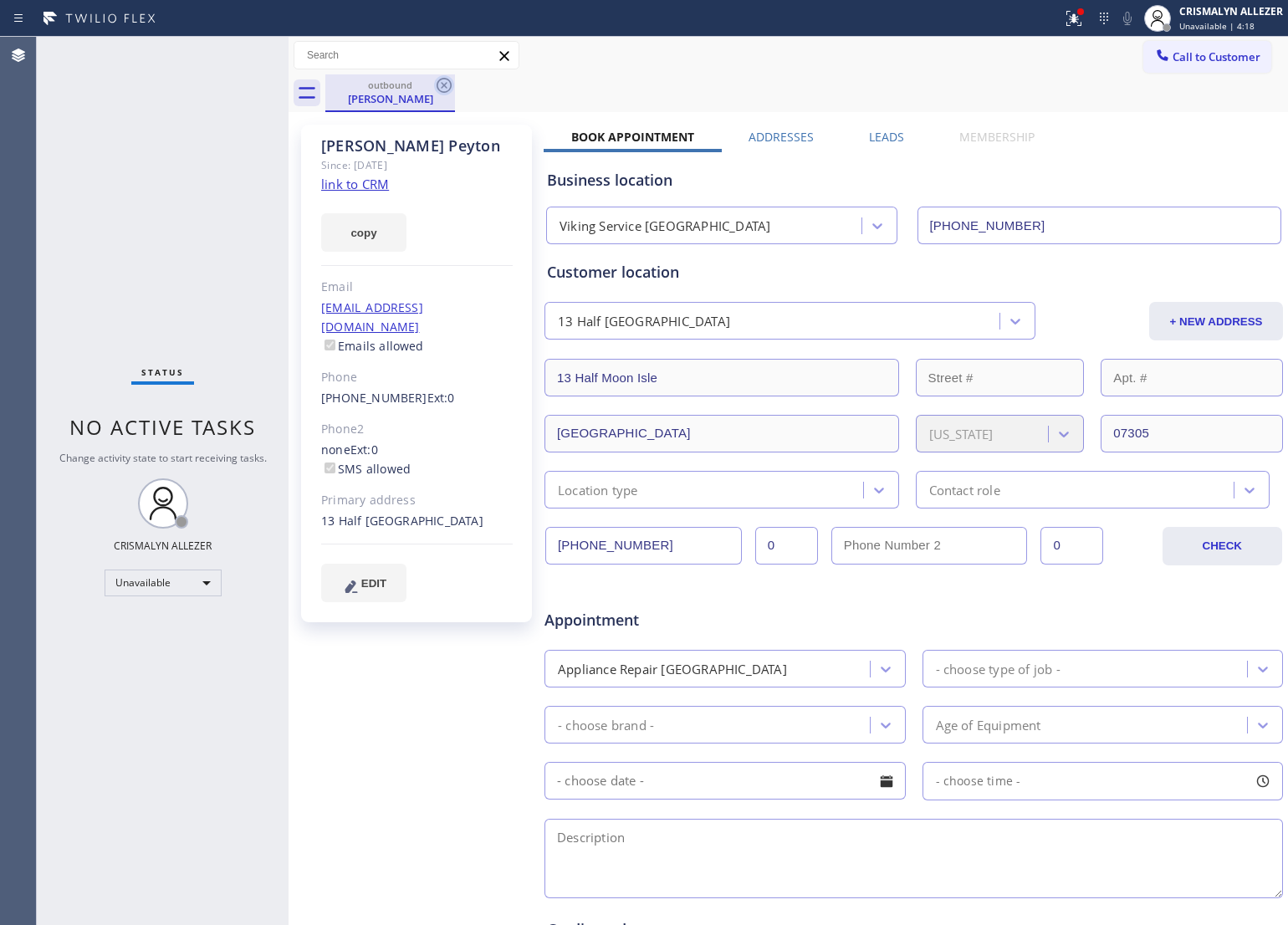
click at [443, 84] on icon at bounding box center [444, 85] width 15 height 15
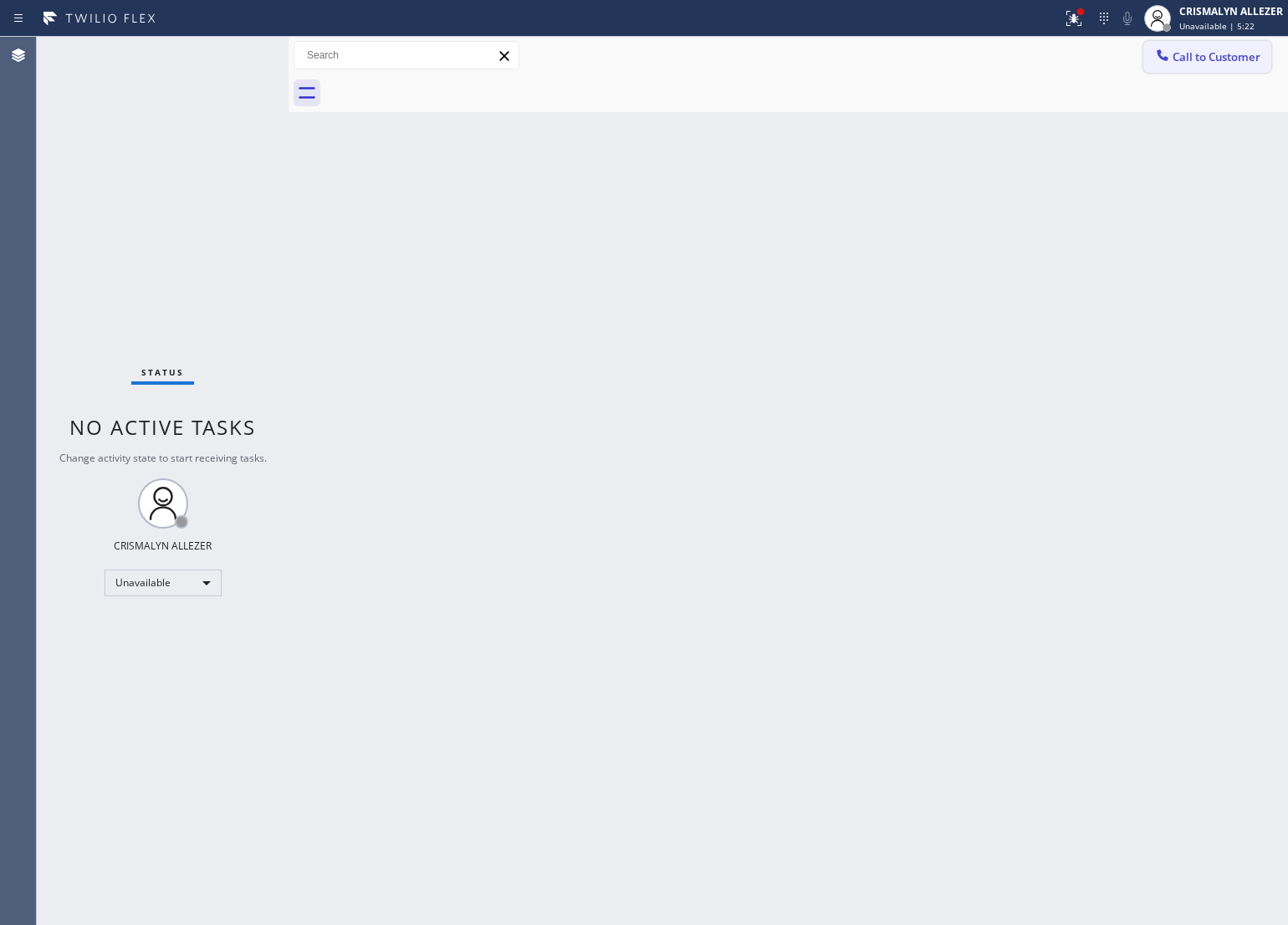
click at [1206, 63] on span "Call to Customer" at bounding box center [1216, 57] width 88 height 15
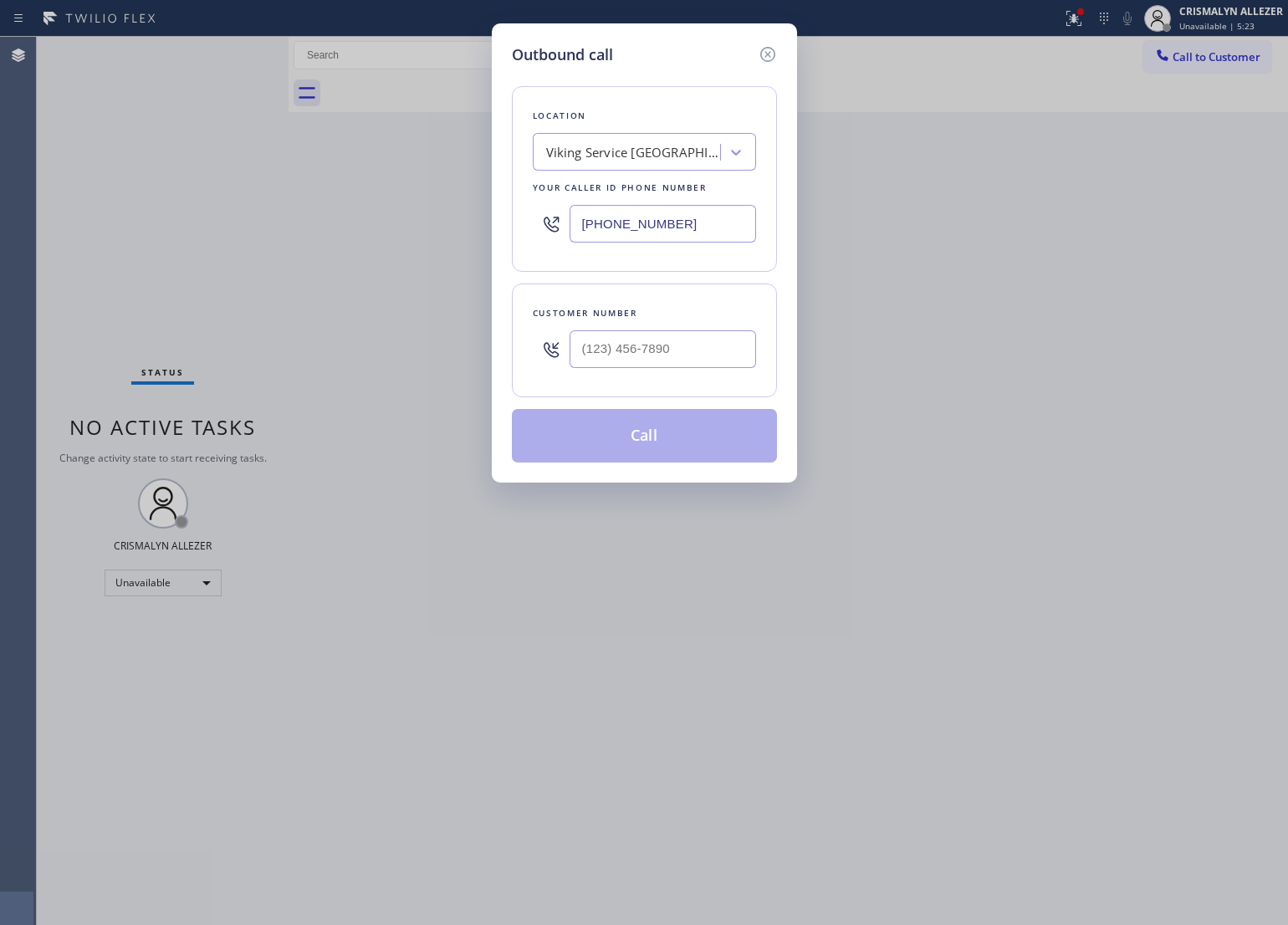
click at [620, 153] on div "Viking Service [GEOGRAPHIC_DATA]" at bounding box center [634, 153] width 175 height 19
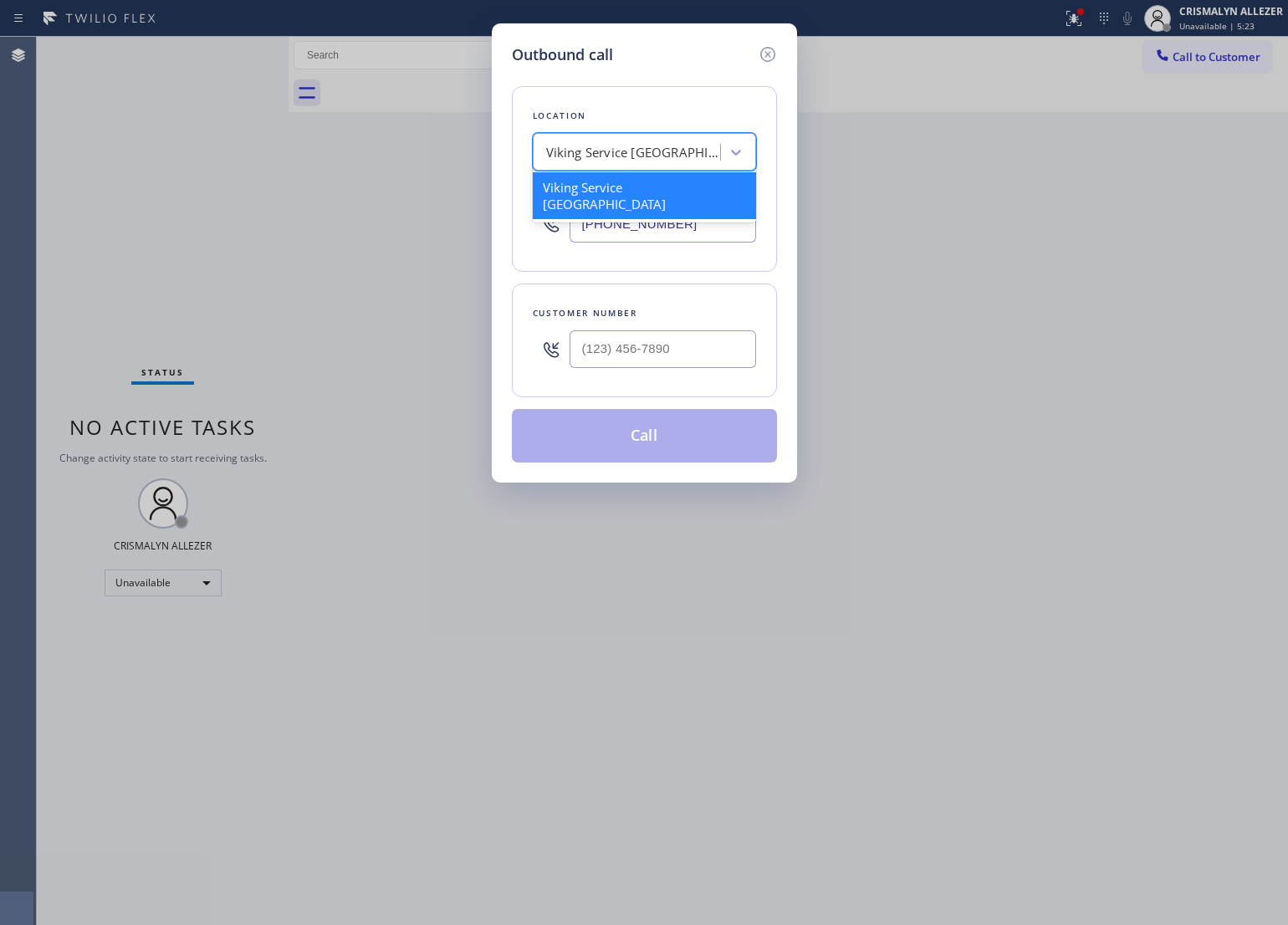
paste input "Golden Heater Service Irvine"
type input "Golden Heater Service Irvine"
click at [624, 188] on div "Golden Heater Service Irvine" at bounding box center [644, 196] width 223 height 47
type input "(657) 245-4511"
click at [700, 340] on input "(___) ___-____" at bounding box center [663, 349] width 186 height 38
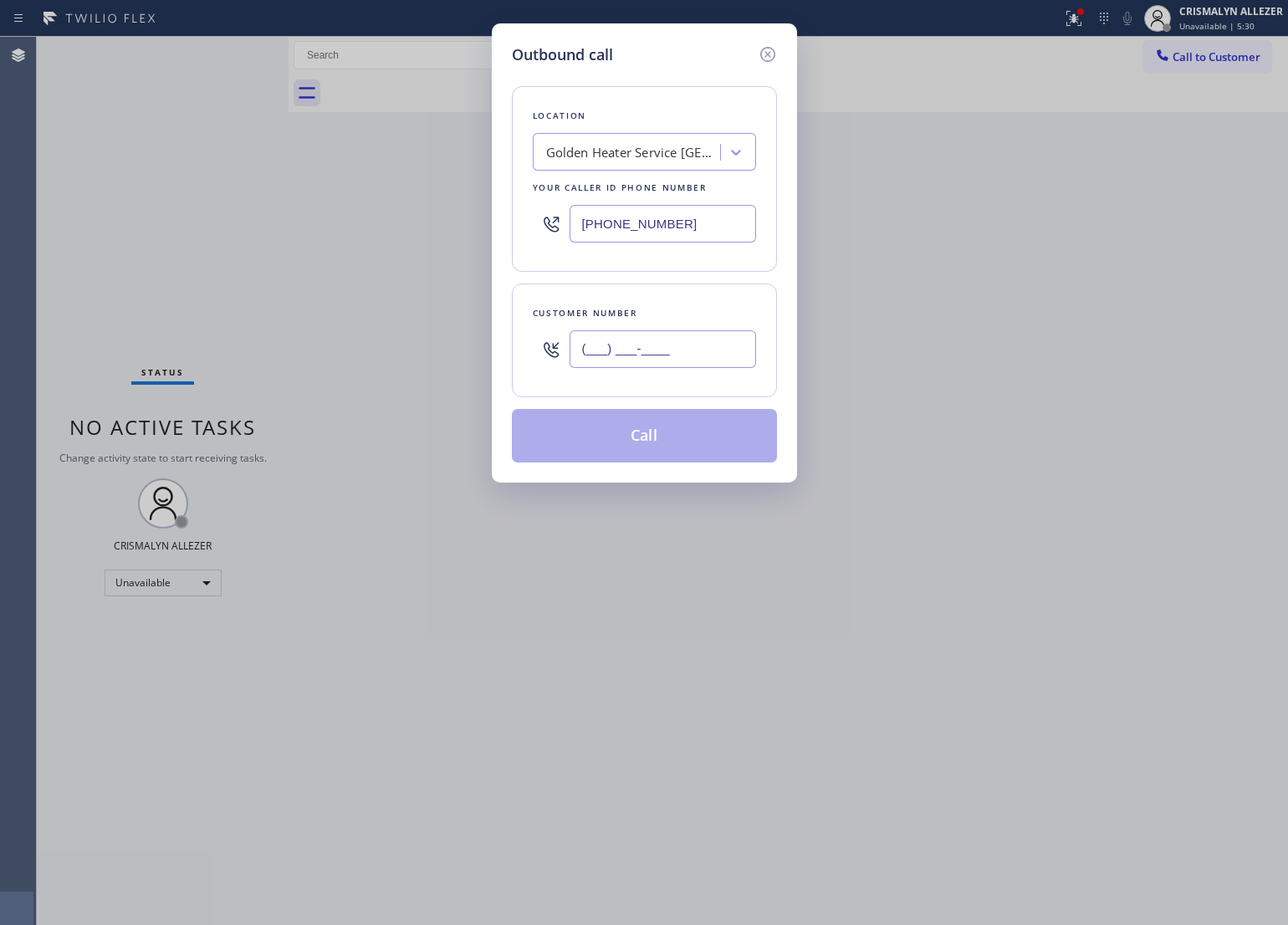
paste input "714) 852-0026"
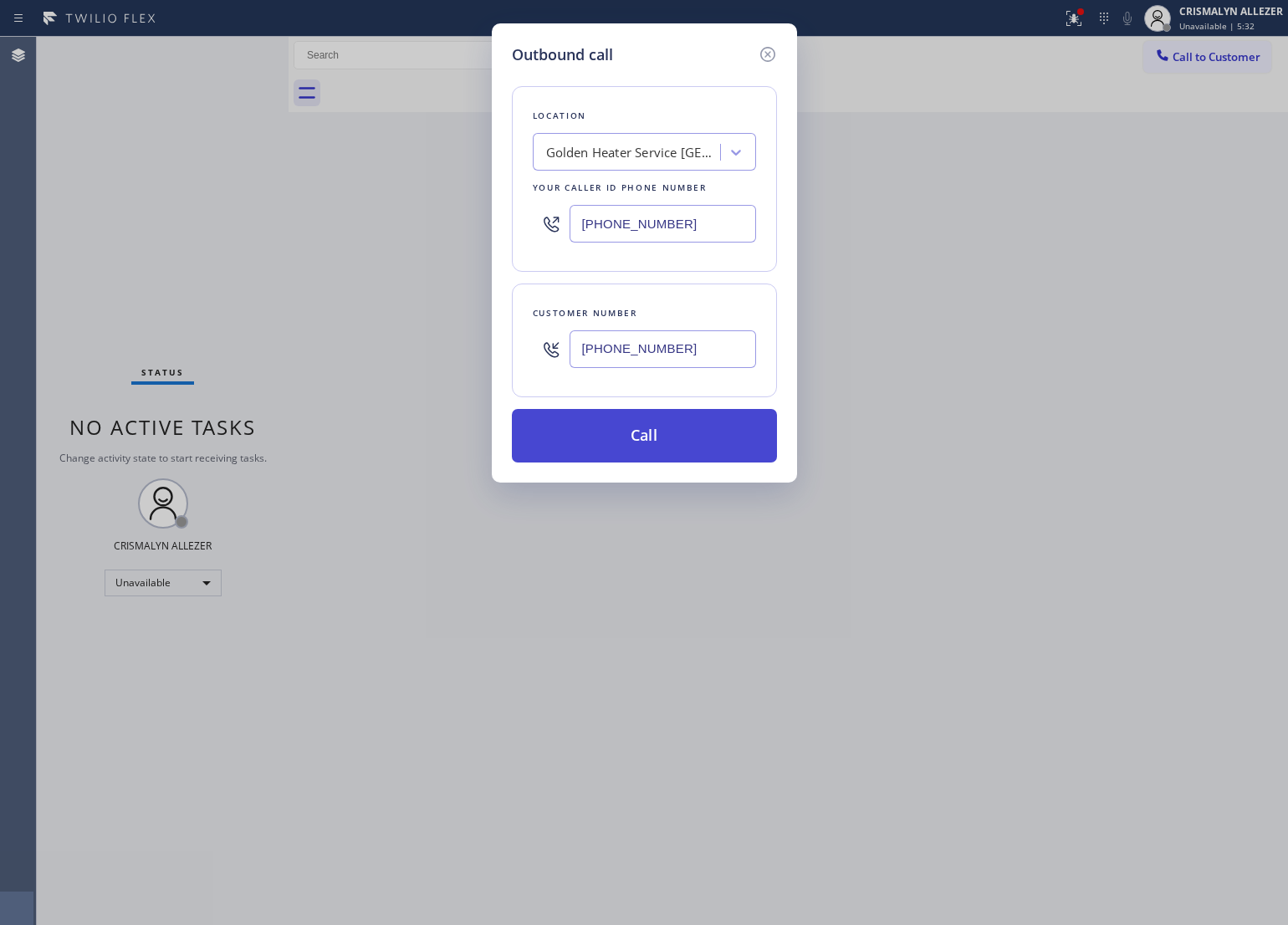
type input "(714) 852-0026"
click at [657, 435] on button "Call" at bounding box center [644, 436] width 266 height 54
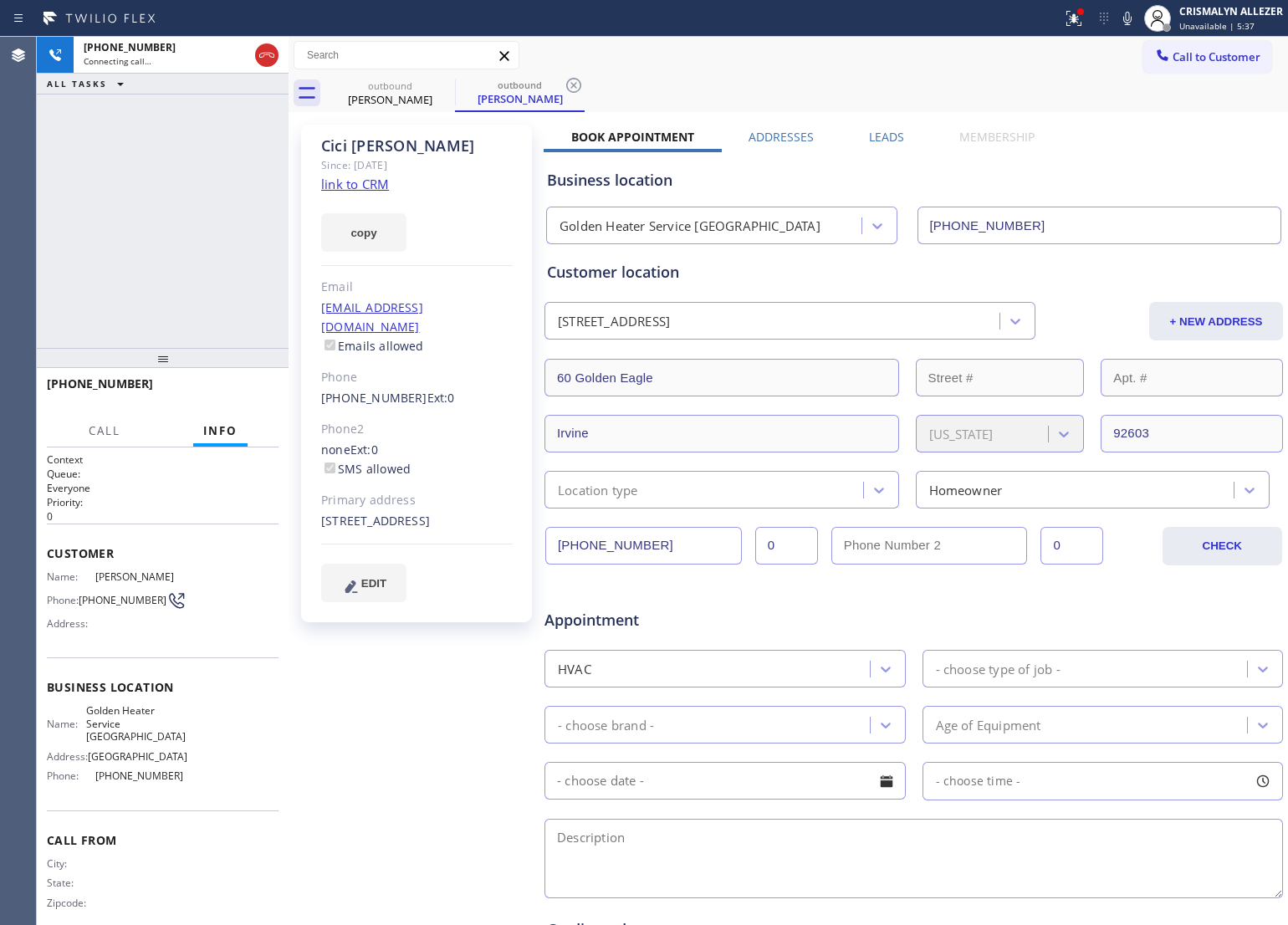
type input "(657) 245-4511"
click at [367, 670] on div "Cici Lee Since: 20 may 2020 link to CRM copy Email Rcummings@sunpinsolar.us Ema…" at bounding box center [418, 659] width 251 height 1084
click at [235, 391] on span "HANG UP" at bounding box center [239, 391] width 51 height 12
click at [235, 391] on span "COMPLETE" at bounding box center [236, 391] width 57 height 12
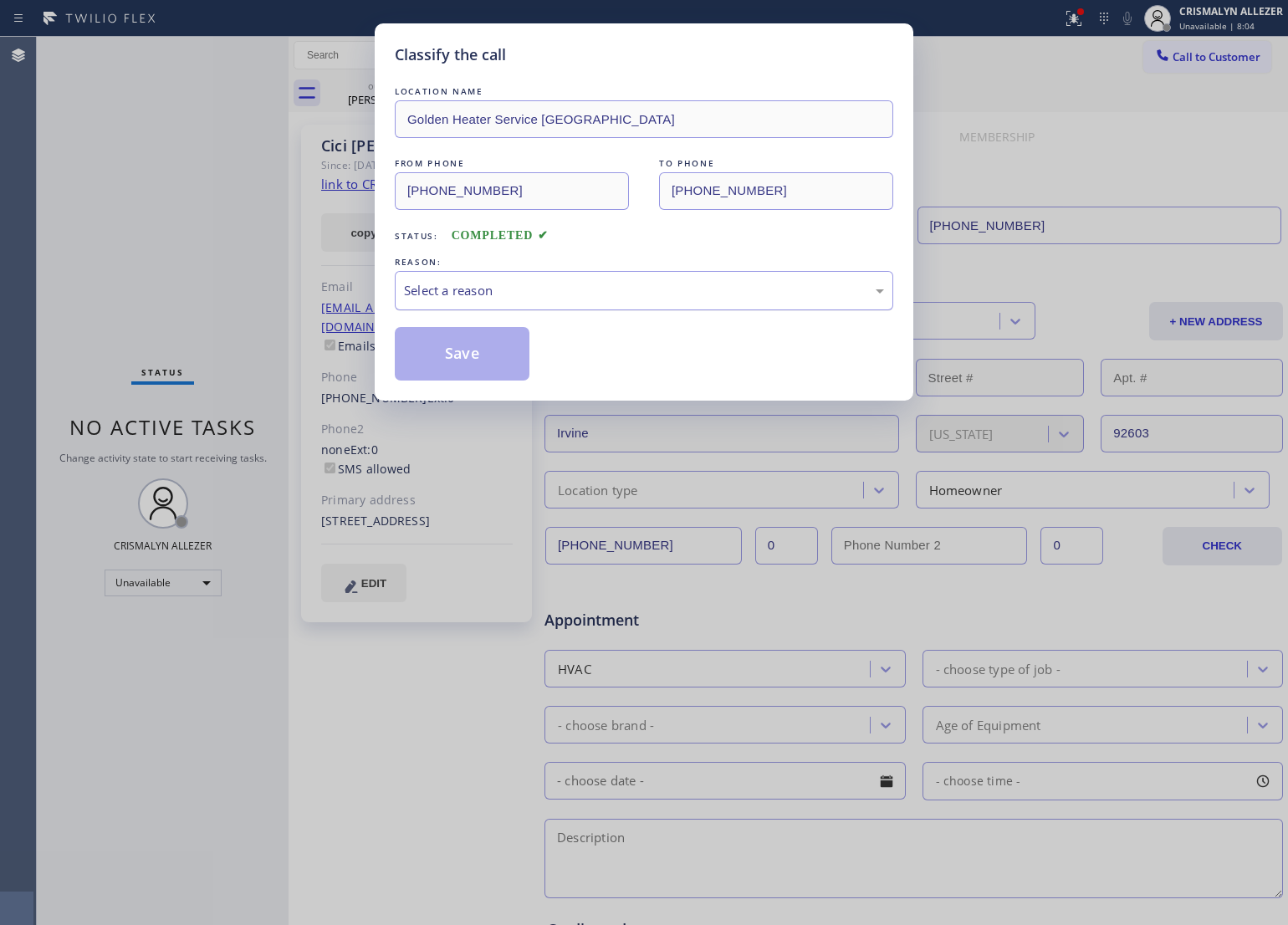
click at [620, 293] on div "Select a reason" at bounding box center [644, 290] width 480 height 19
click at [460, 353] on button "Save" at bounding box center [462, 354] width 135 height 54
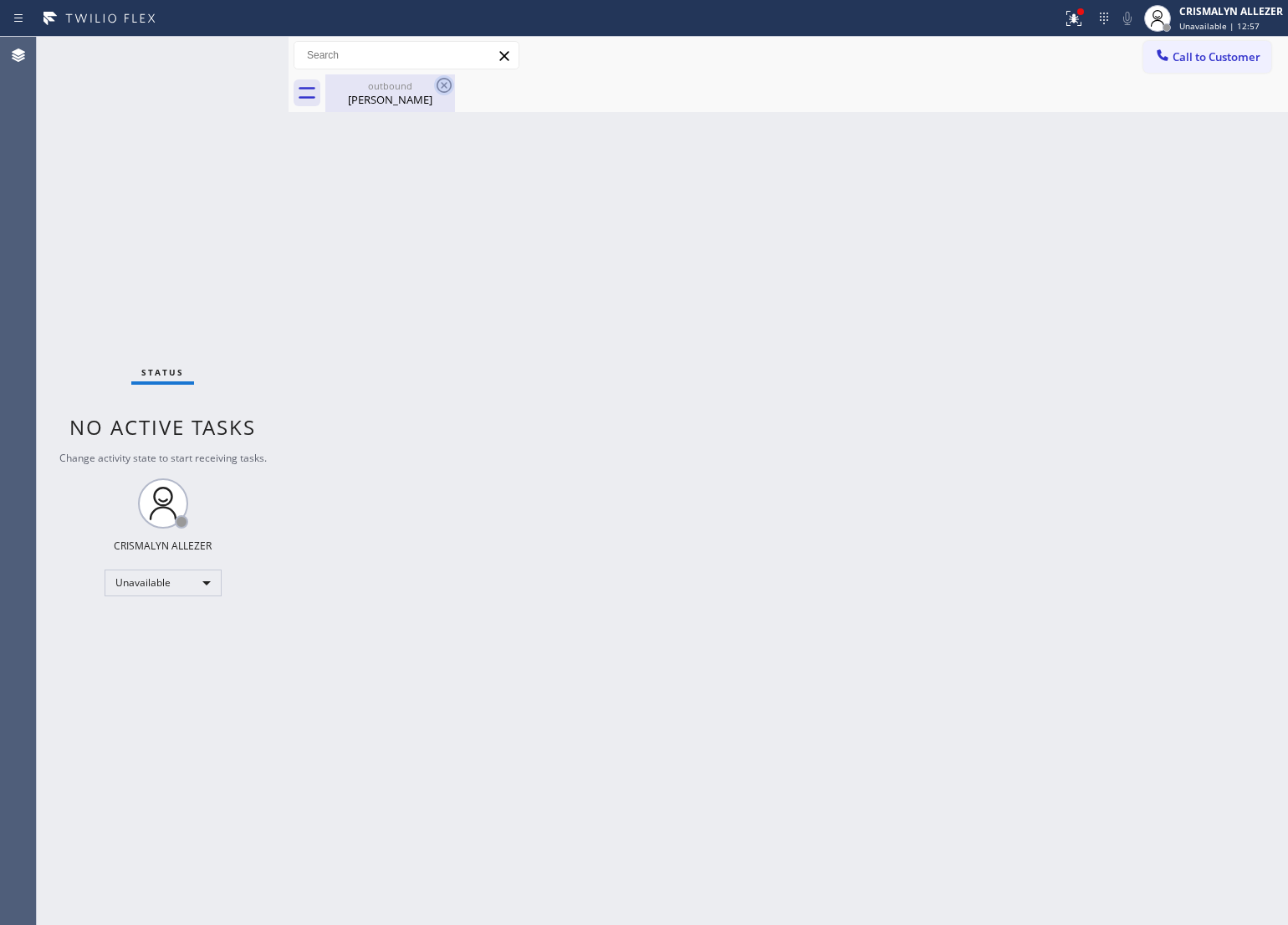
drag, startPoint x: 374, startPoint y: 99, endPoint x: 441, endPoint y: 85, distance: 68.4
click at [377, 97] on div "Cici Lee" at bounding box center [390, 99] width 126 height 15
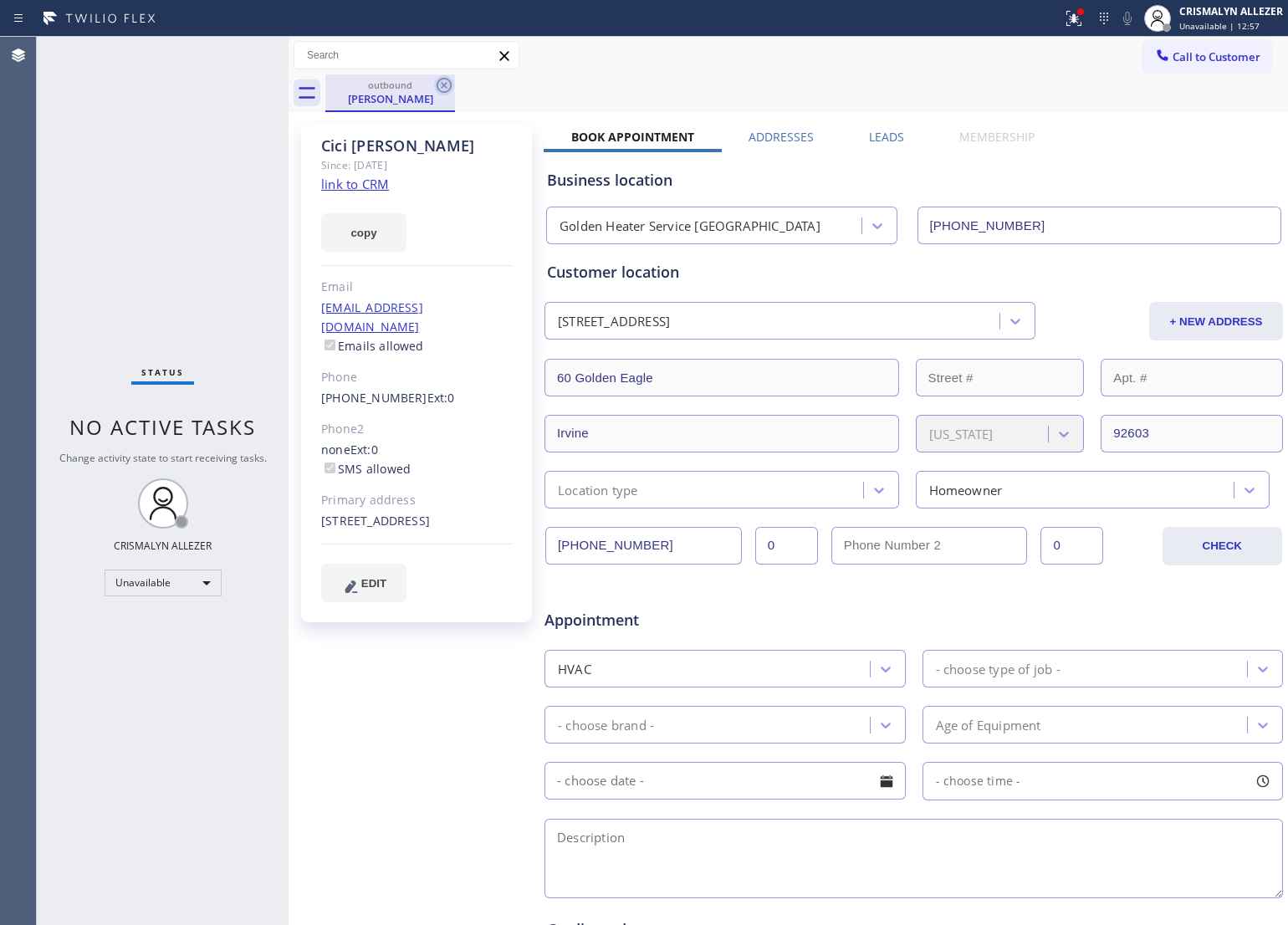
click at [443, 85] on icon at bounding box center [444, 85] width 15 height 15
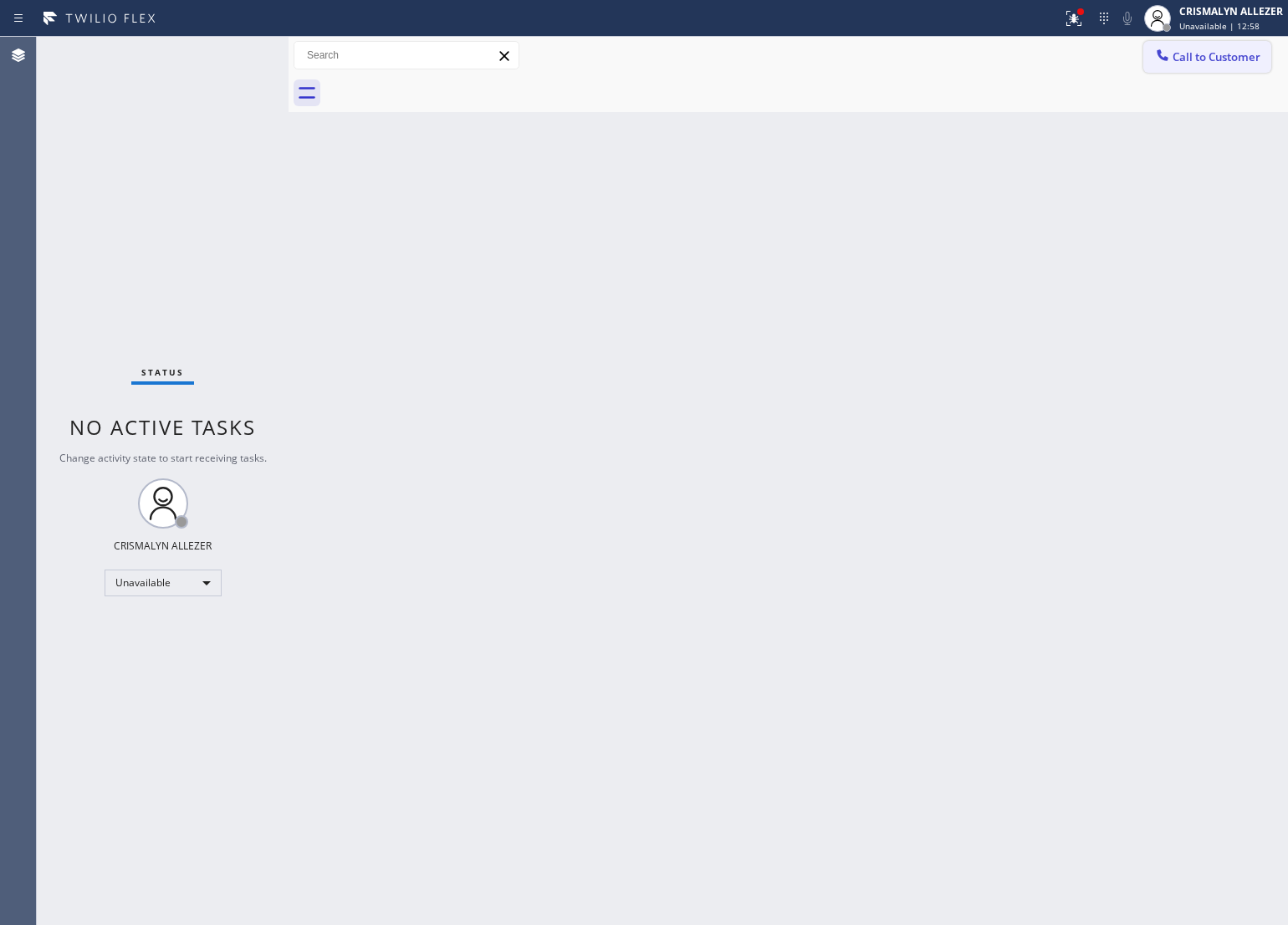
click at [1261, 44] on button "Call to Customer" at bounding box center [1207, 57] width 128 height 32
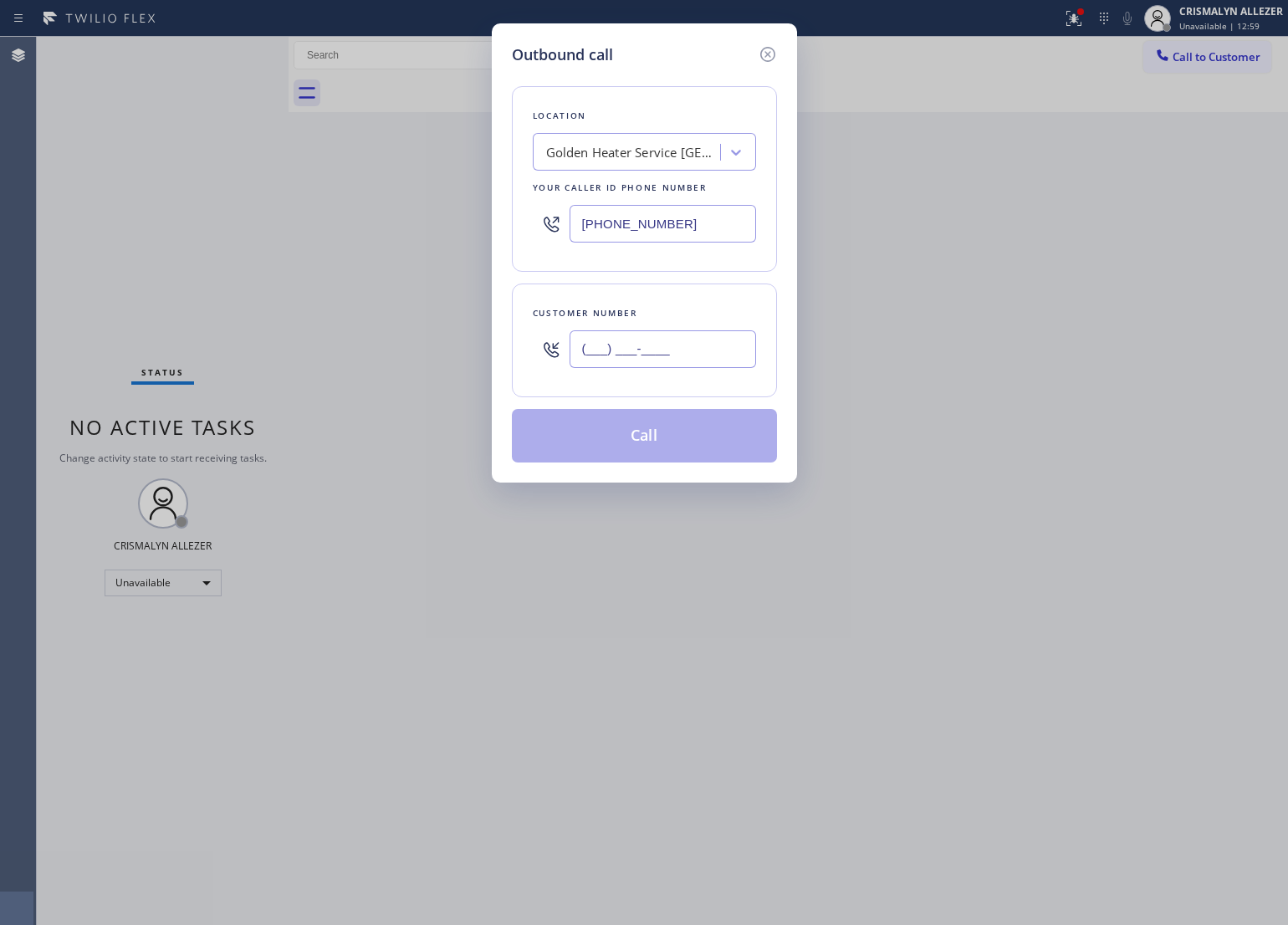
click at [716, 354] on input "(___) ___-____" at bounding box center [663, 349] width 186 height 38
paste input "562) 421-6200"
type input "(562) 421-6200"
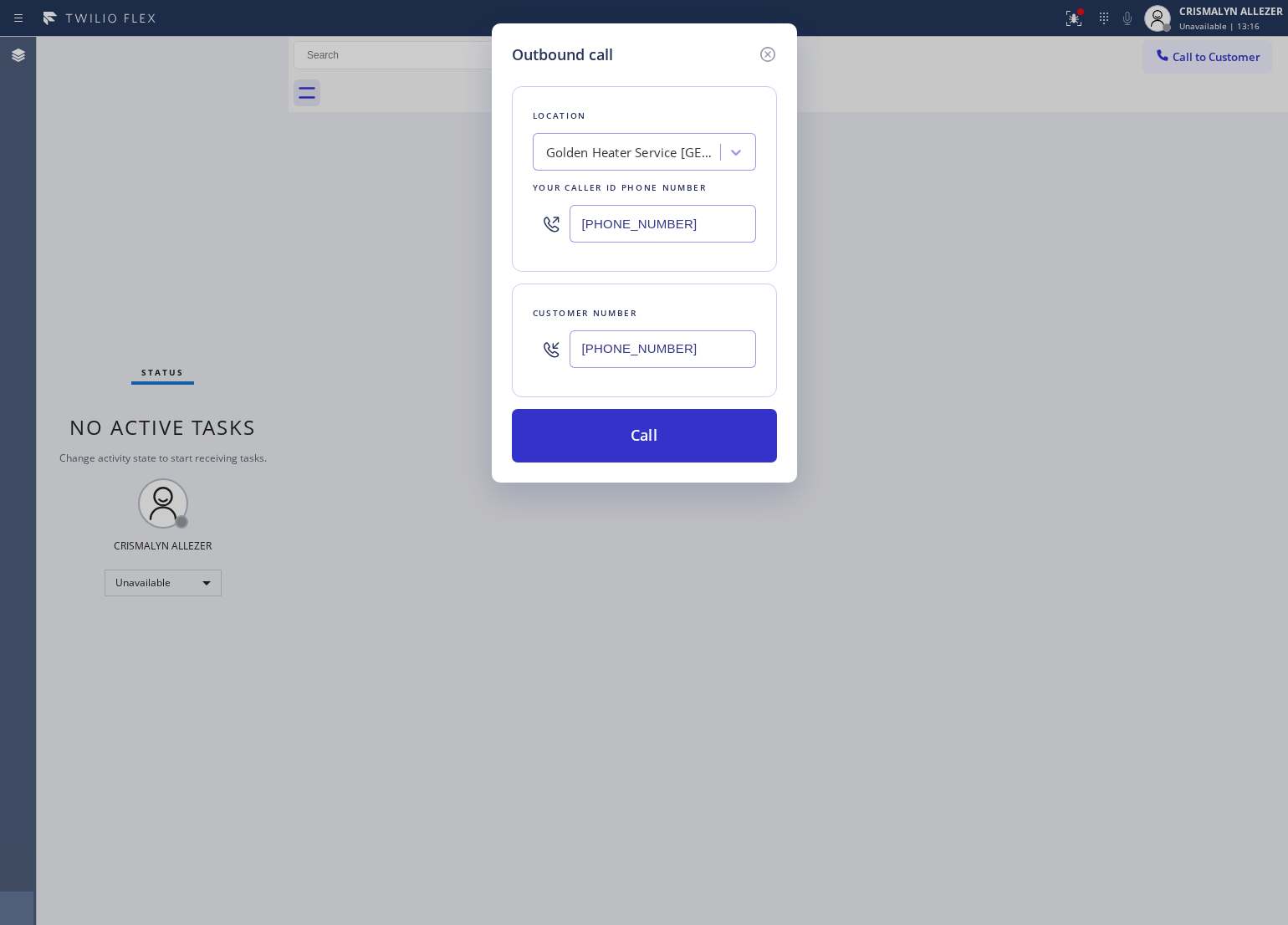
click at [600, 163] on div "Golden Heater Service Irvine" at bounding box center [629, 153] width 182 height 30
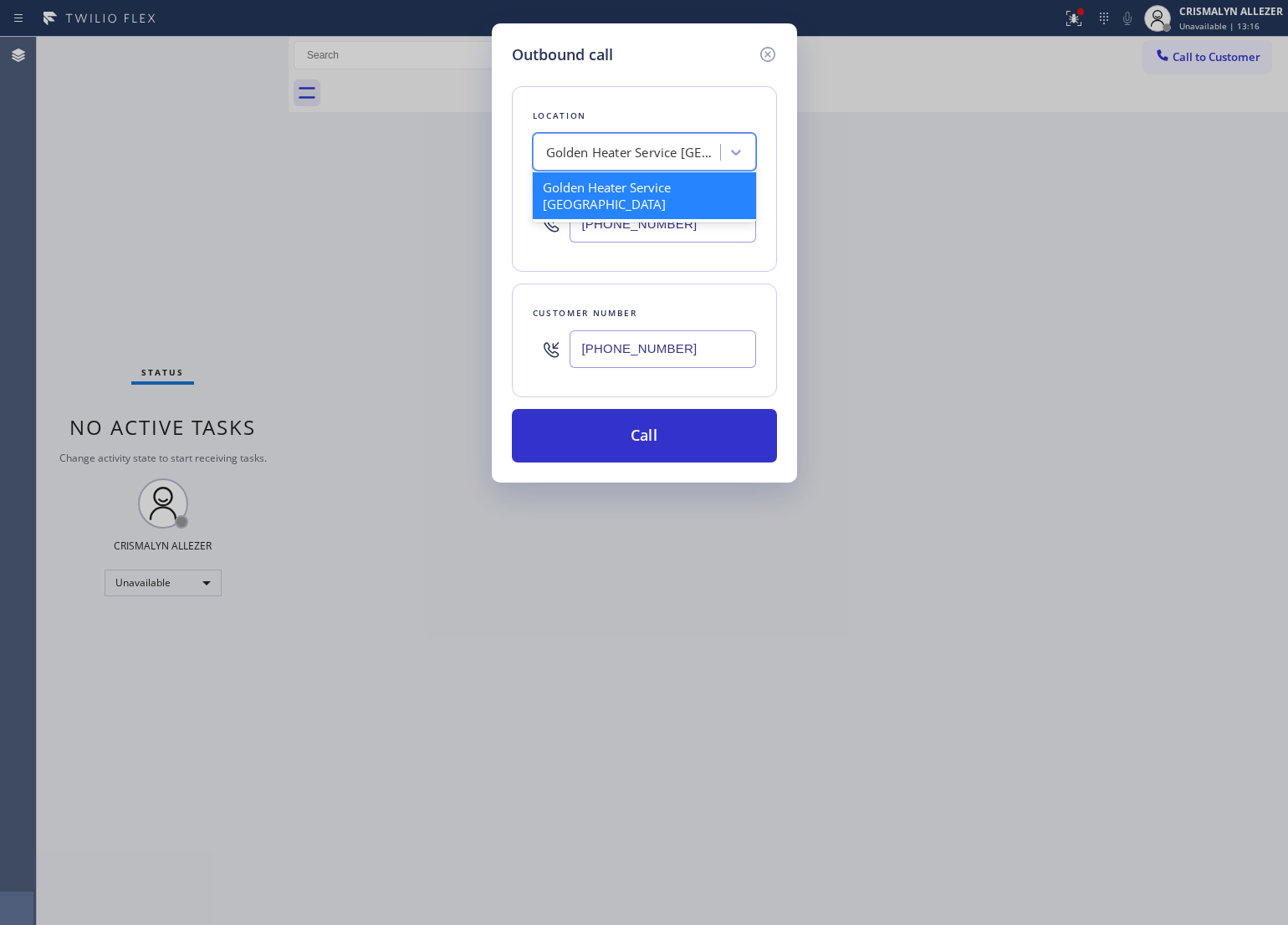
paste input "Affordable Appliance Repairs"
type input "Affordable Appliance Repairs"
click at [614, 186] on div "Affordable Appliance Repairs" at bounding box center [644, 187] width 223 height 30
type input "[PHONE_NUMBER]"
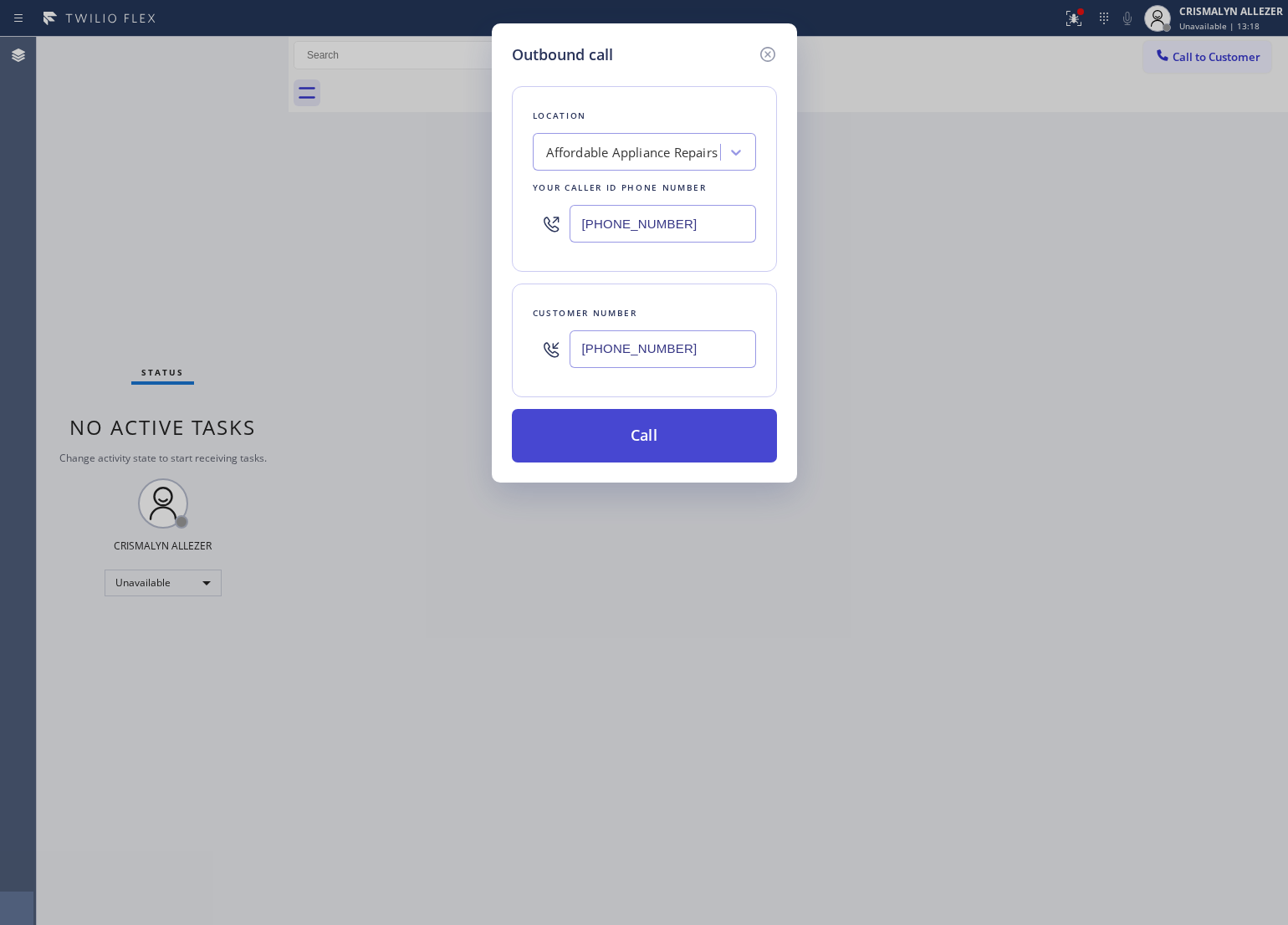
click at [648, 444] on button "Call" at bounding box center [644, 436] width 266 height 54
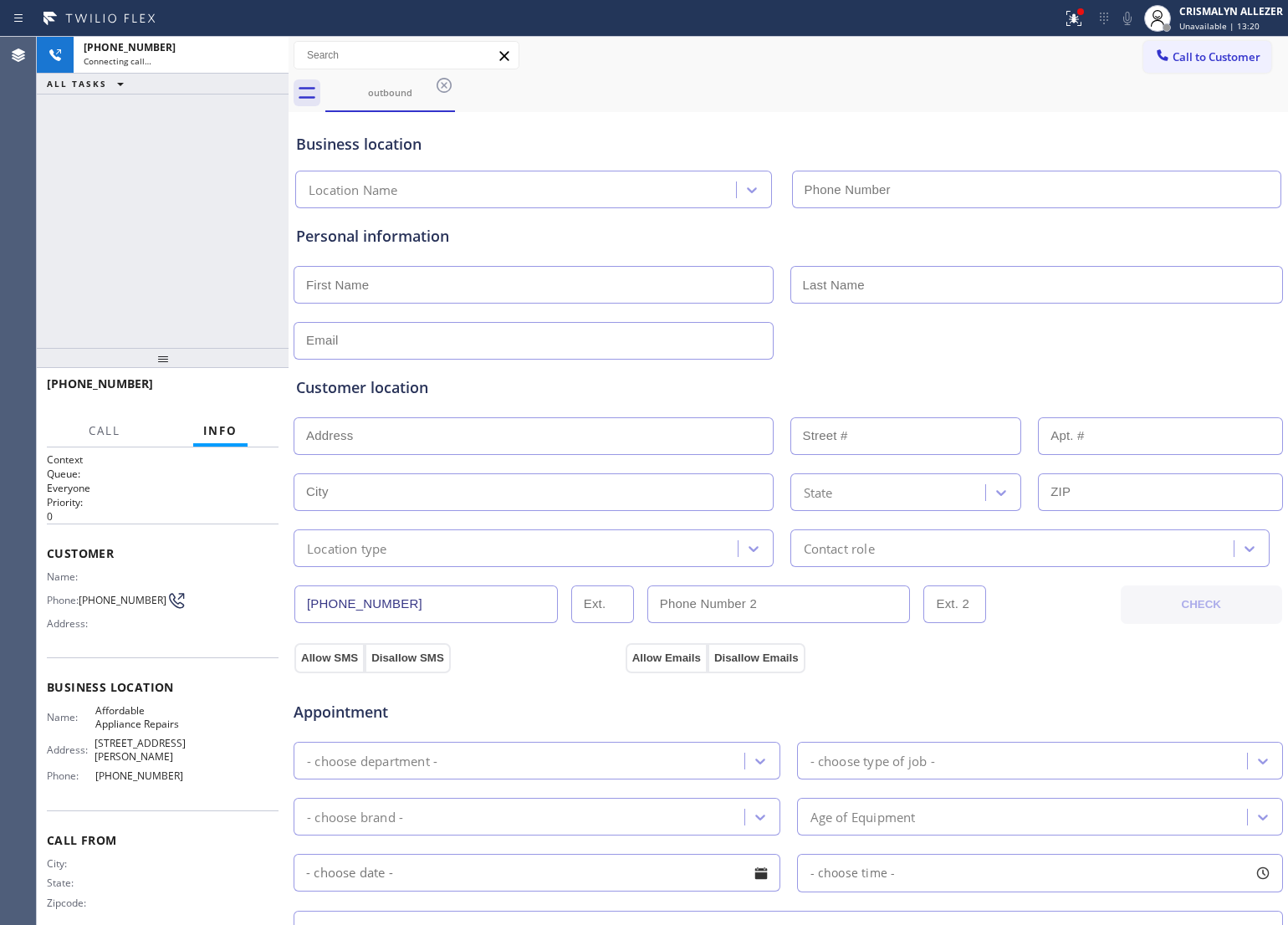
type input "[PHONE_NUMBER]"
click at [245, 393] on span "HANG UP" at bounding box center [239, 391] width 51 height 12
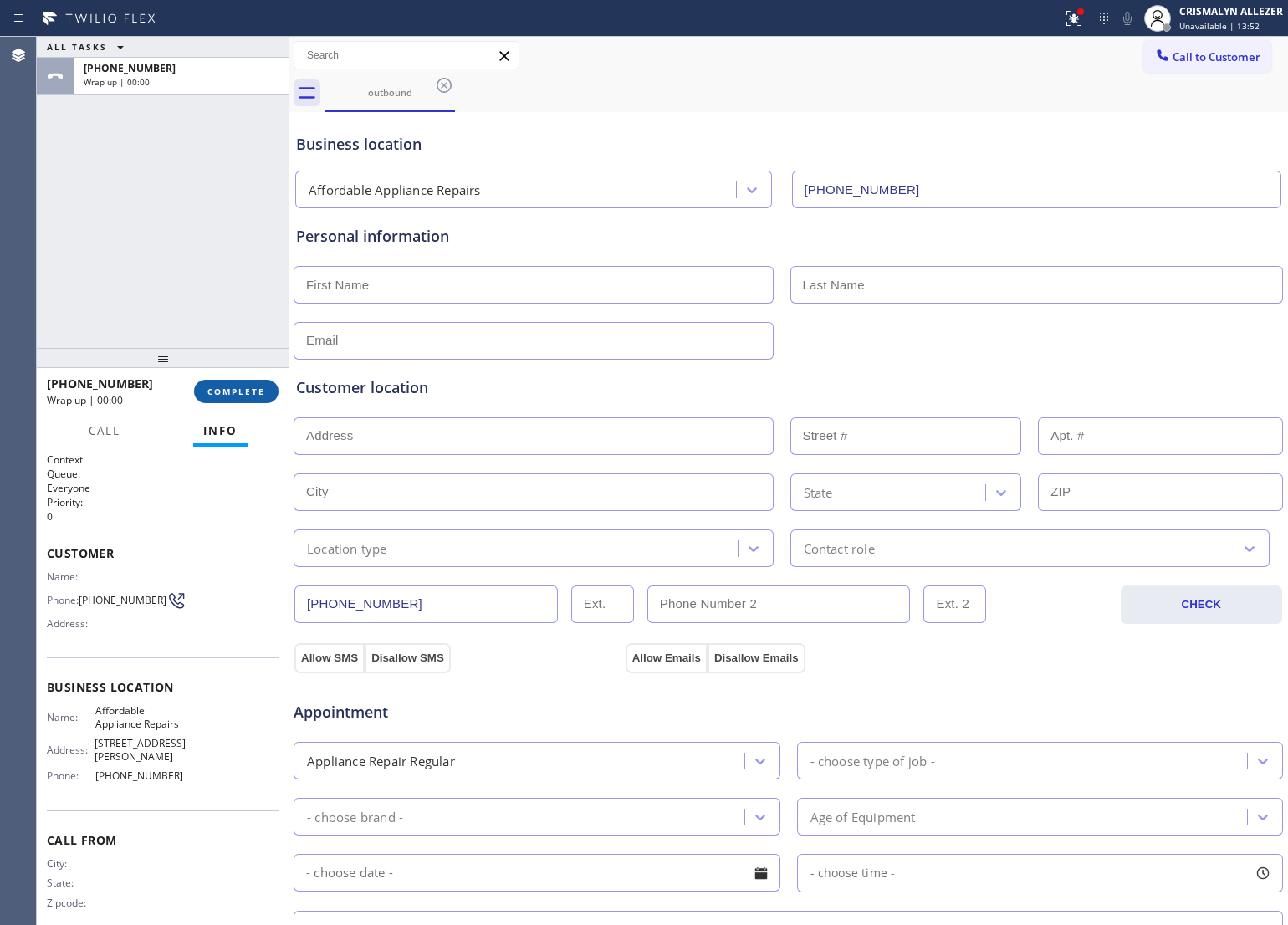
click at [245, 393] on span "COMPLETE" at bounding box center [236, 391] width 57 height 12
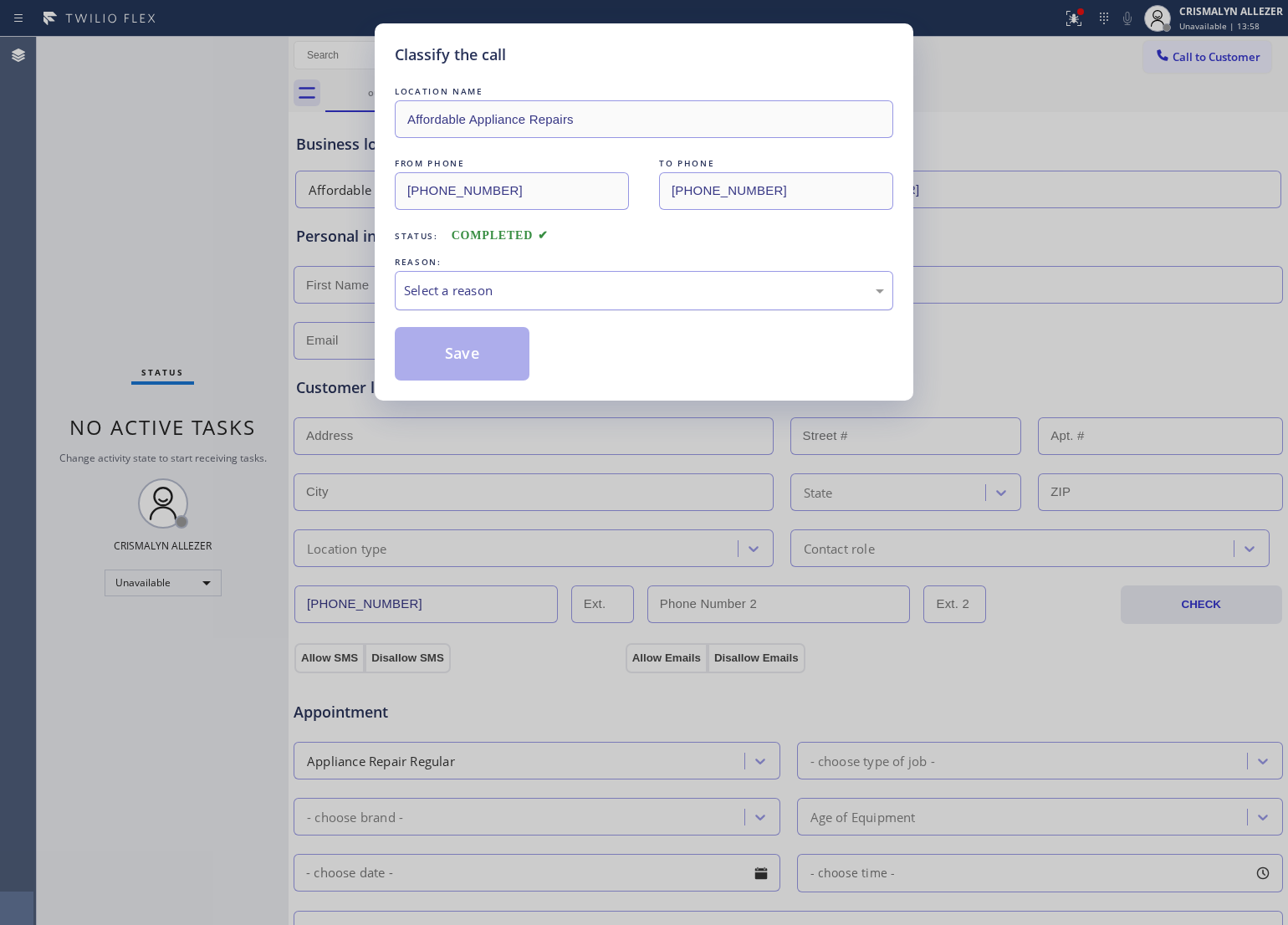
click at [548, 289] on div "Select a reason" at bounding box center [644, 290] width 480 height 19
click at [491, 353] on button "Save" at bounding box center [462, 354] width 135 height 54
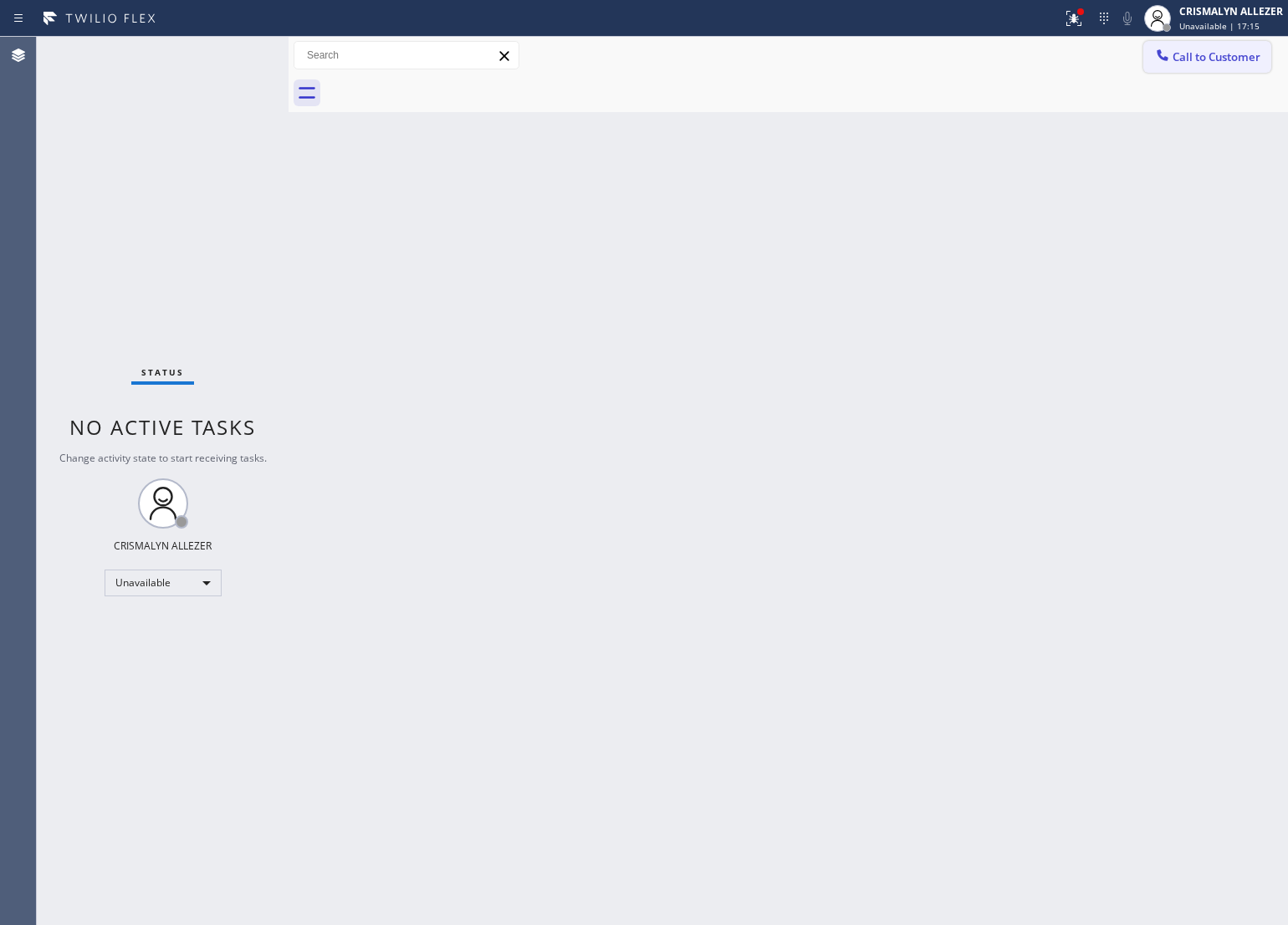
click at [1239, 54] on span "Call to Customer" at bounding box center [1216, 57] width 88 height 15
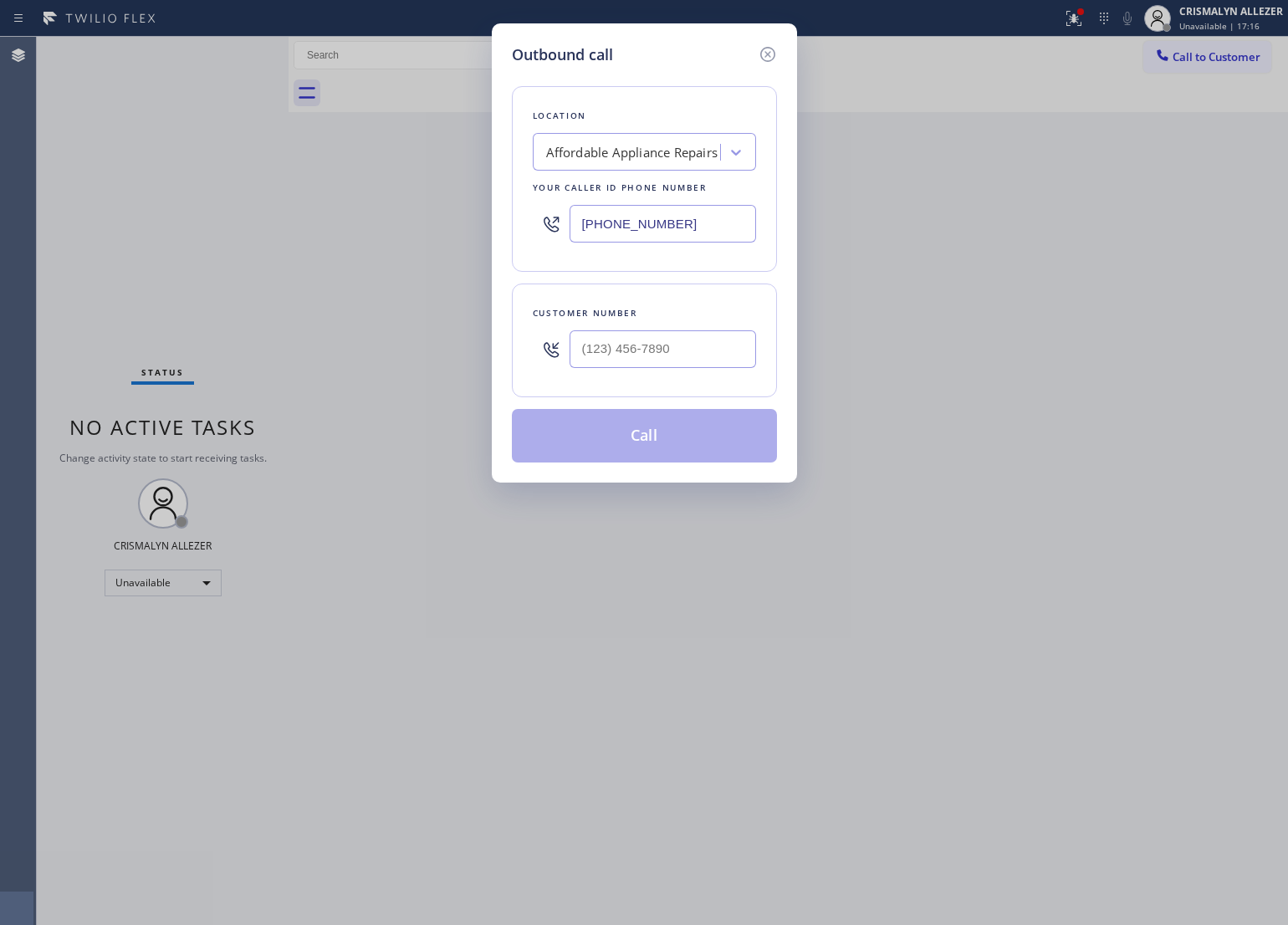
drag, startPoint x: 719, startPoint y: 228, endPoint x: 194, endPoint y: 234, distance: 525.0
click at [199, 233] on div "Outbound call Location Affordable Appliance Repairs Your caller id phone number…" at bounding box center [644, 462] width 1288 height 925
paste input "49) 734-7320"
type input "(949) 734-7320"
click at [711, 364] on input "(___) ___-____" at bounding box center [663, 349] width 186 height 38
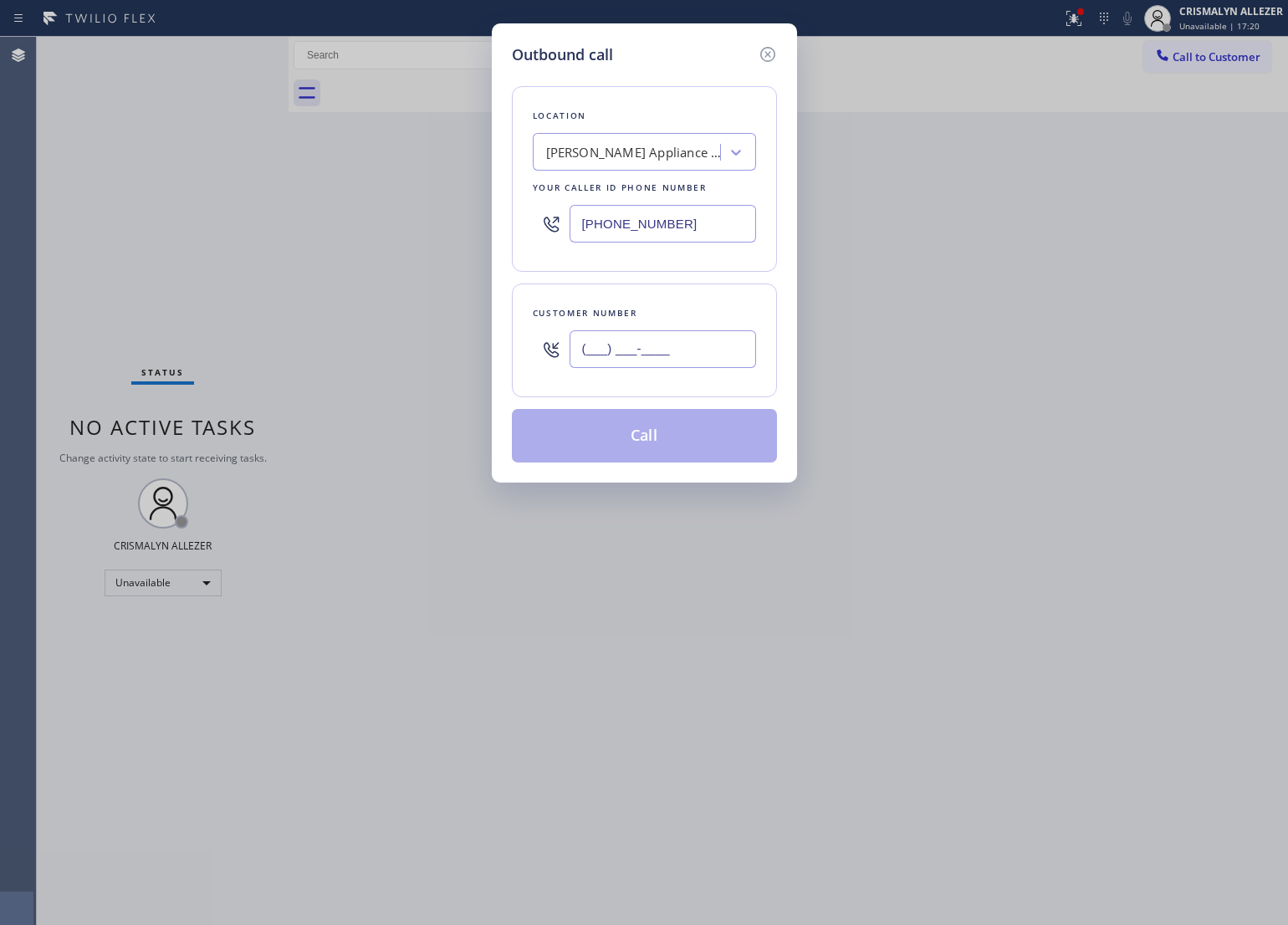
paste input "714) 397-5974"
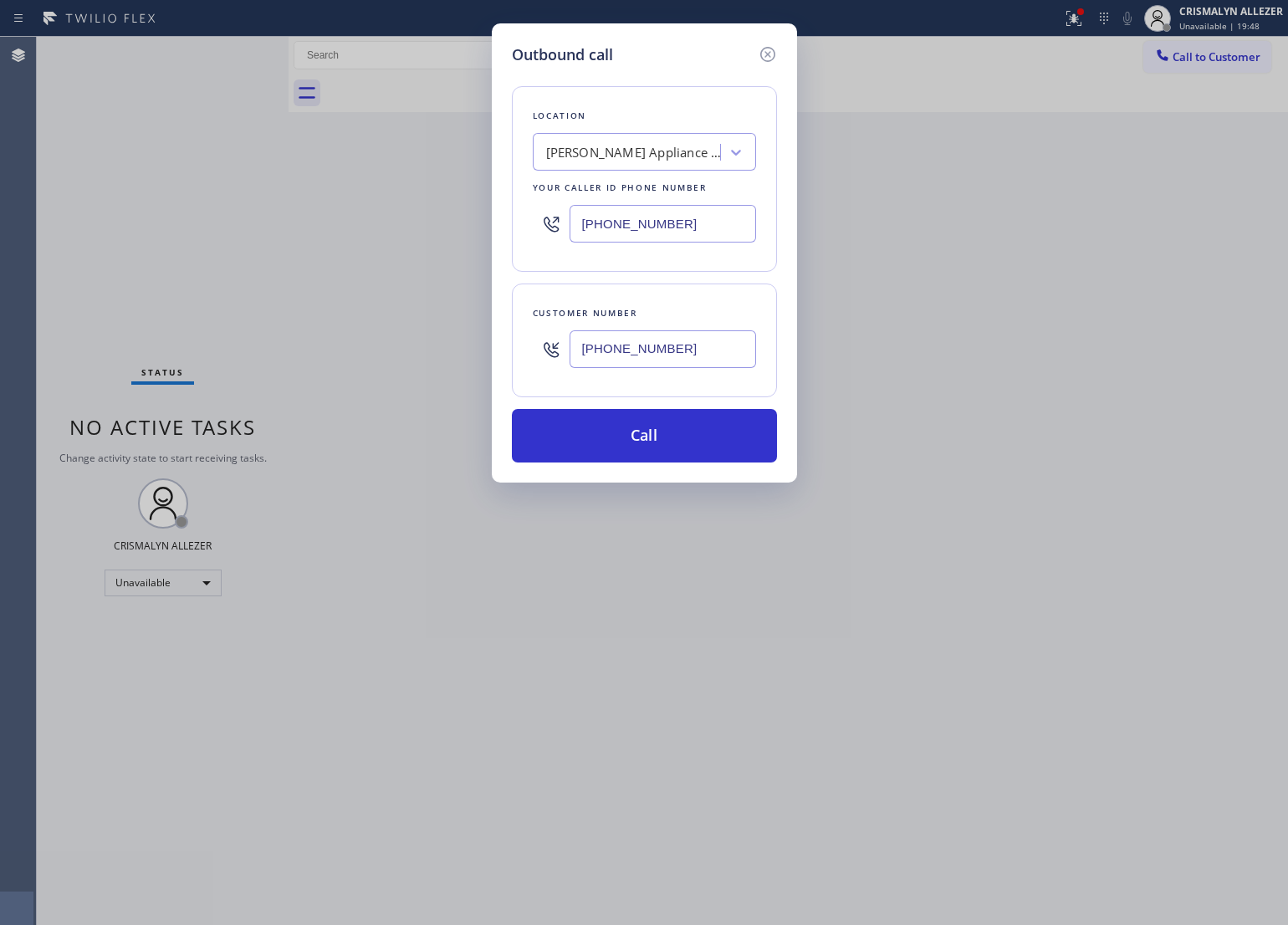
type input "(714) 397-5974"
click at [765, 587] on div "Outbound call Location Yorba Linda Appliance Repair 2 #uncorrect Your caller id…" at bounding box center [644, 462] width 1288 height 925
click at [661, 441] on button "Call" at bounding box center [644, 436] width 266 height 54
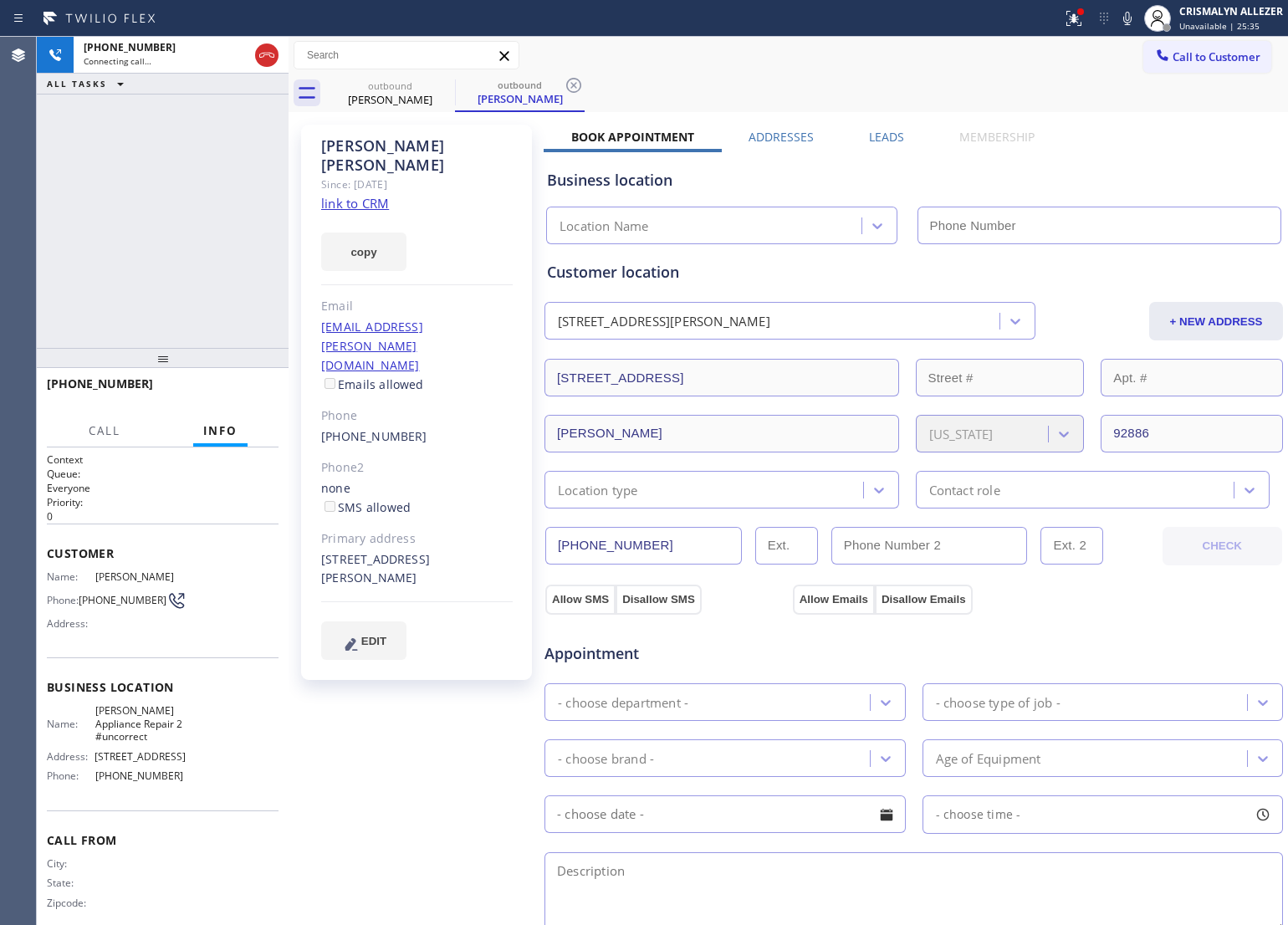
click at [336, 195] on link "link to CRM" at bounding box center [355, 203] width 67 height 17
type input "(949) 734-7320"
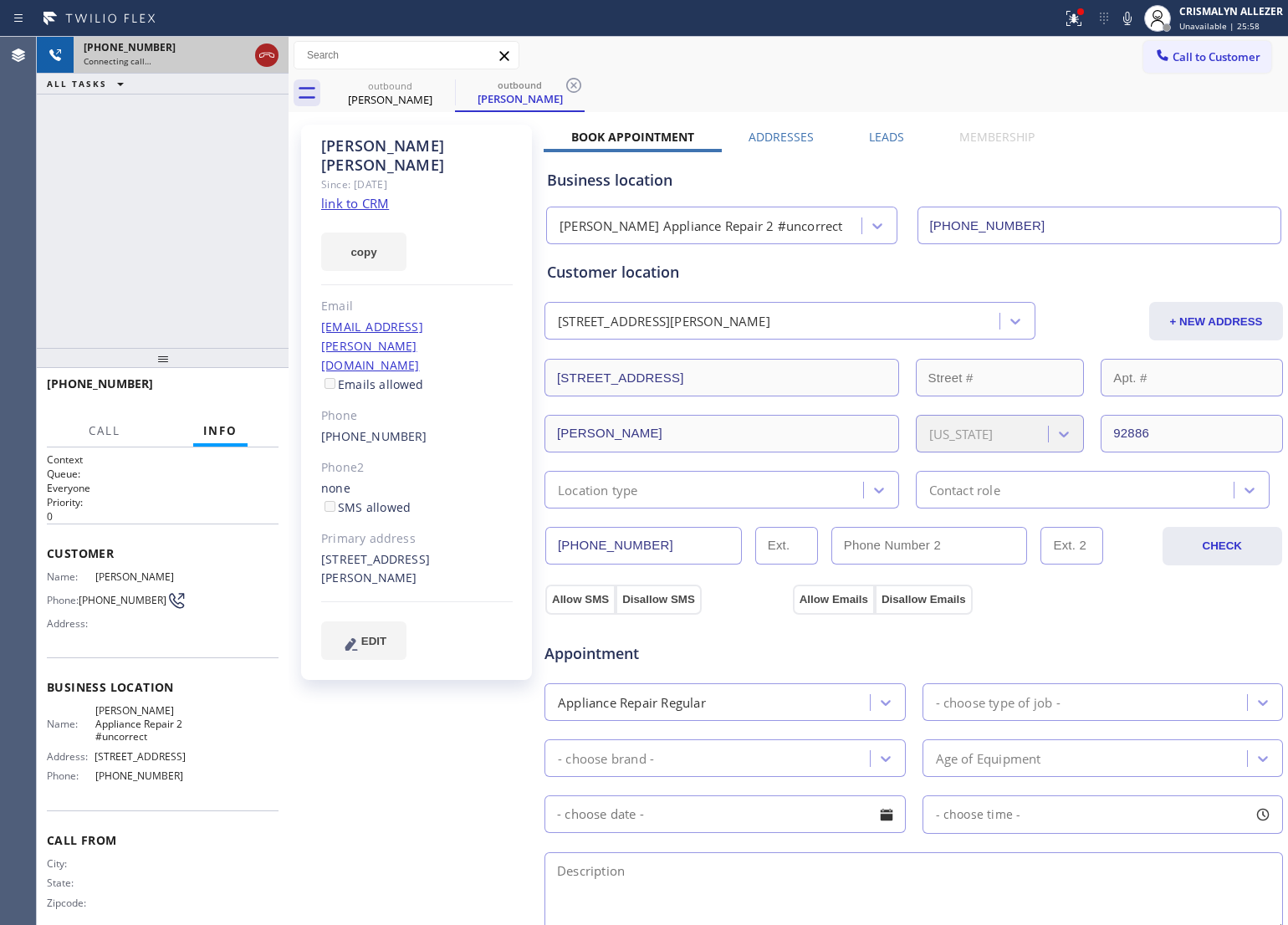
click at [260, 60] on icon at bounding box center [267, 56] width 20 height 20
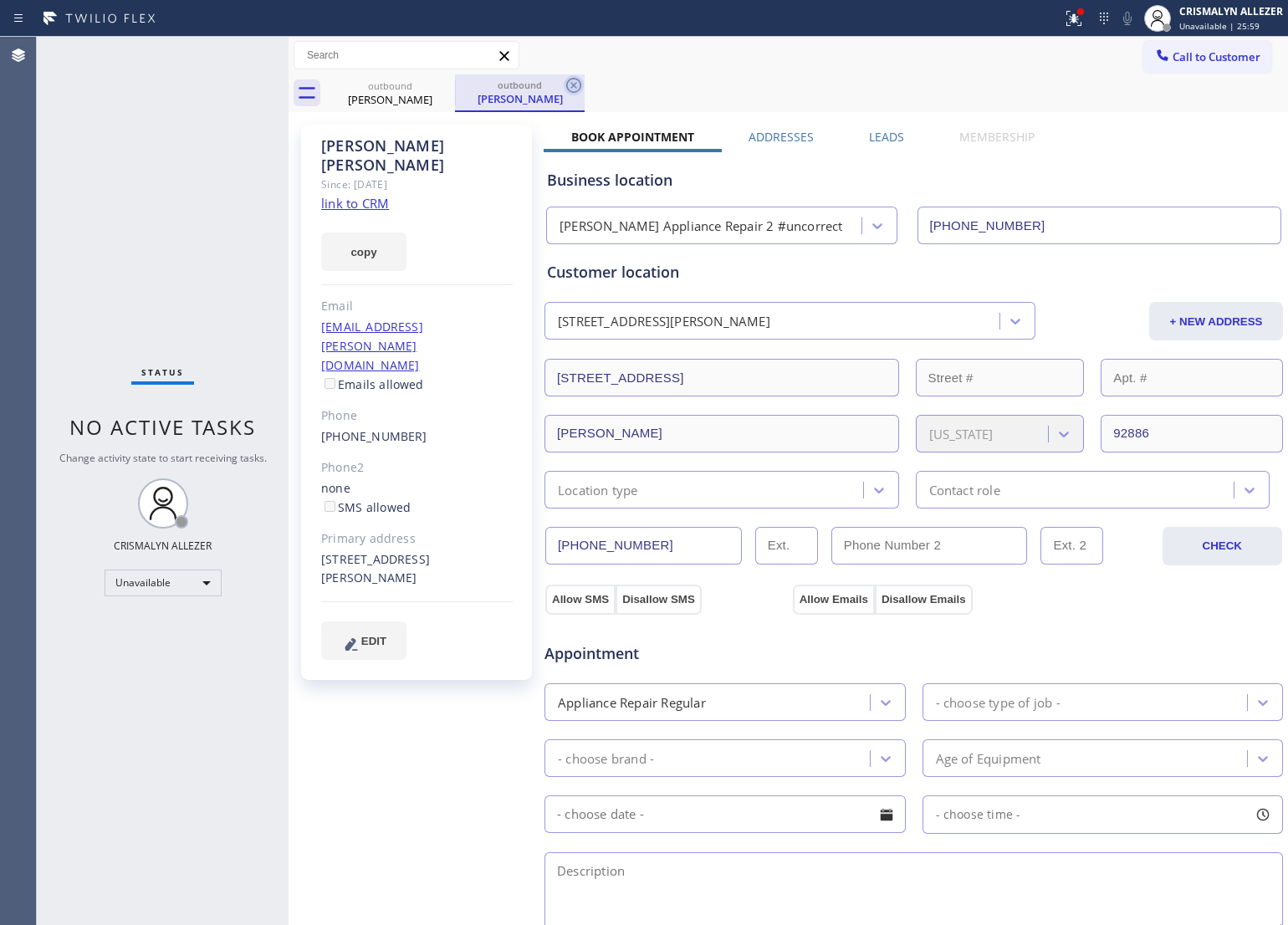
click at [575, 81] on icon at bounding box center [574, 85] width 20 height 20
drag, startPoint x: 442, startPoint y: 84, endPoint x: 386, endPoint y: 10, distance: 92.8
click at [442, 81] on icon at bounding box center [444, 85] width 20 height 20
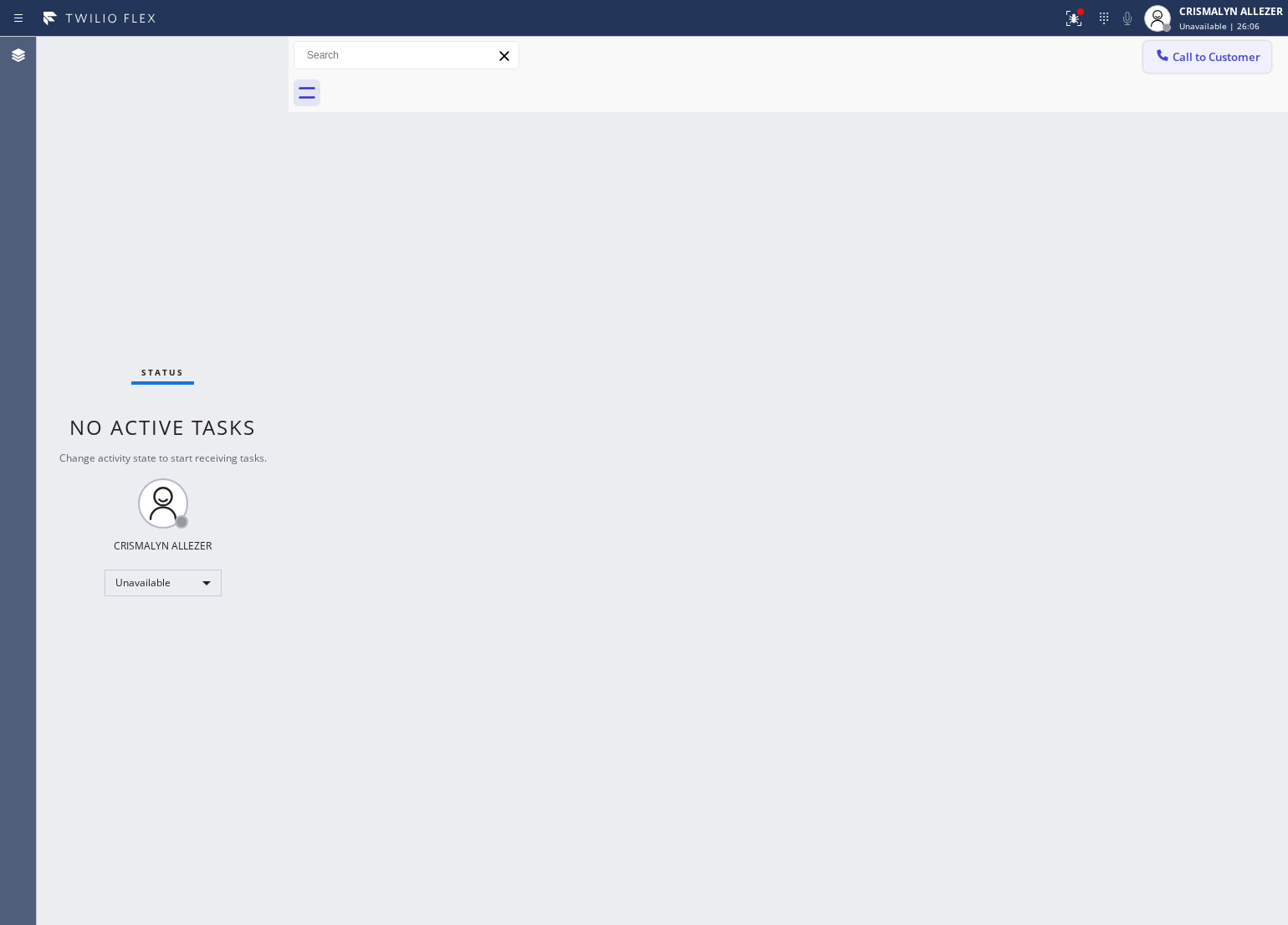
click at [1235, 59] on span "Call to Customer" at bounding box center [1216, 57] width 88 height 15
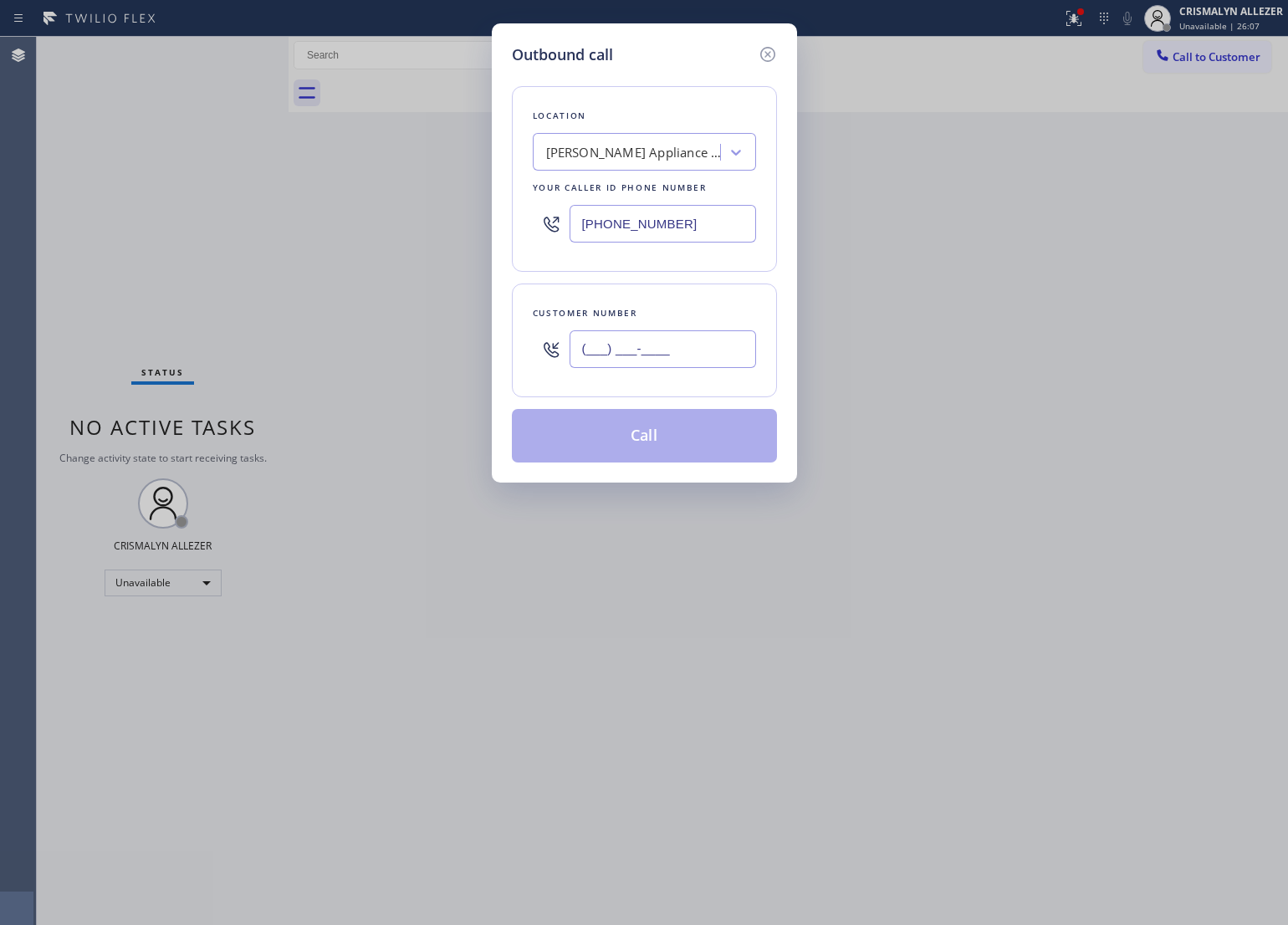
click at [696, 362] on input "(___) ___-____" at bounding box center [663, 349] width 186 height 38
paste input "714) 315-5659"
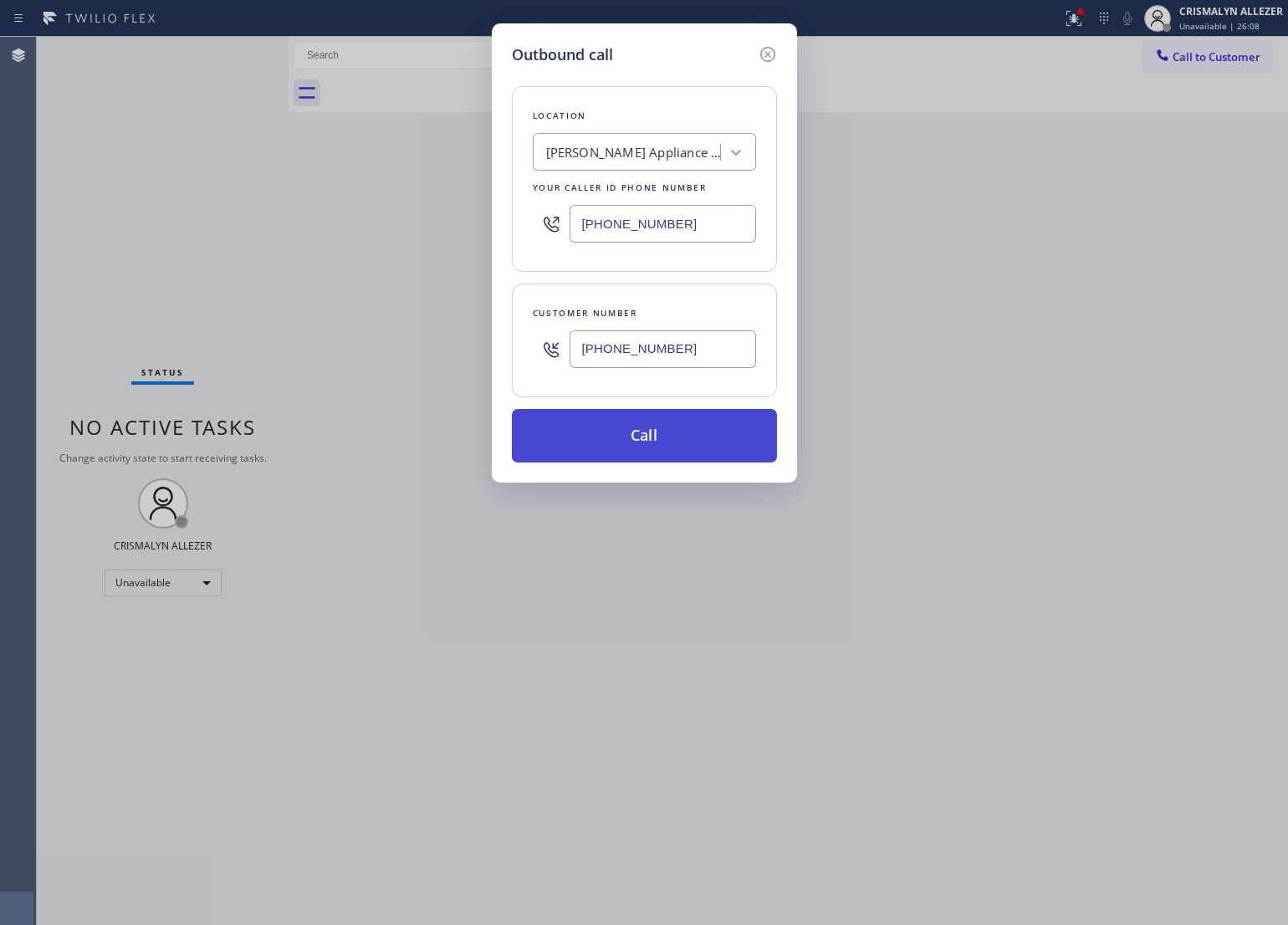
type input "(714) 315-5659"
click at [633, 453] on button "Call" at bounding box center [644, 436] width 266 height 54
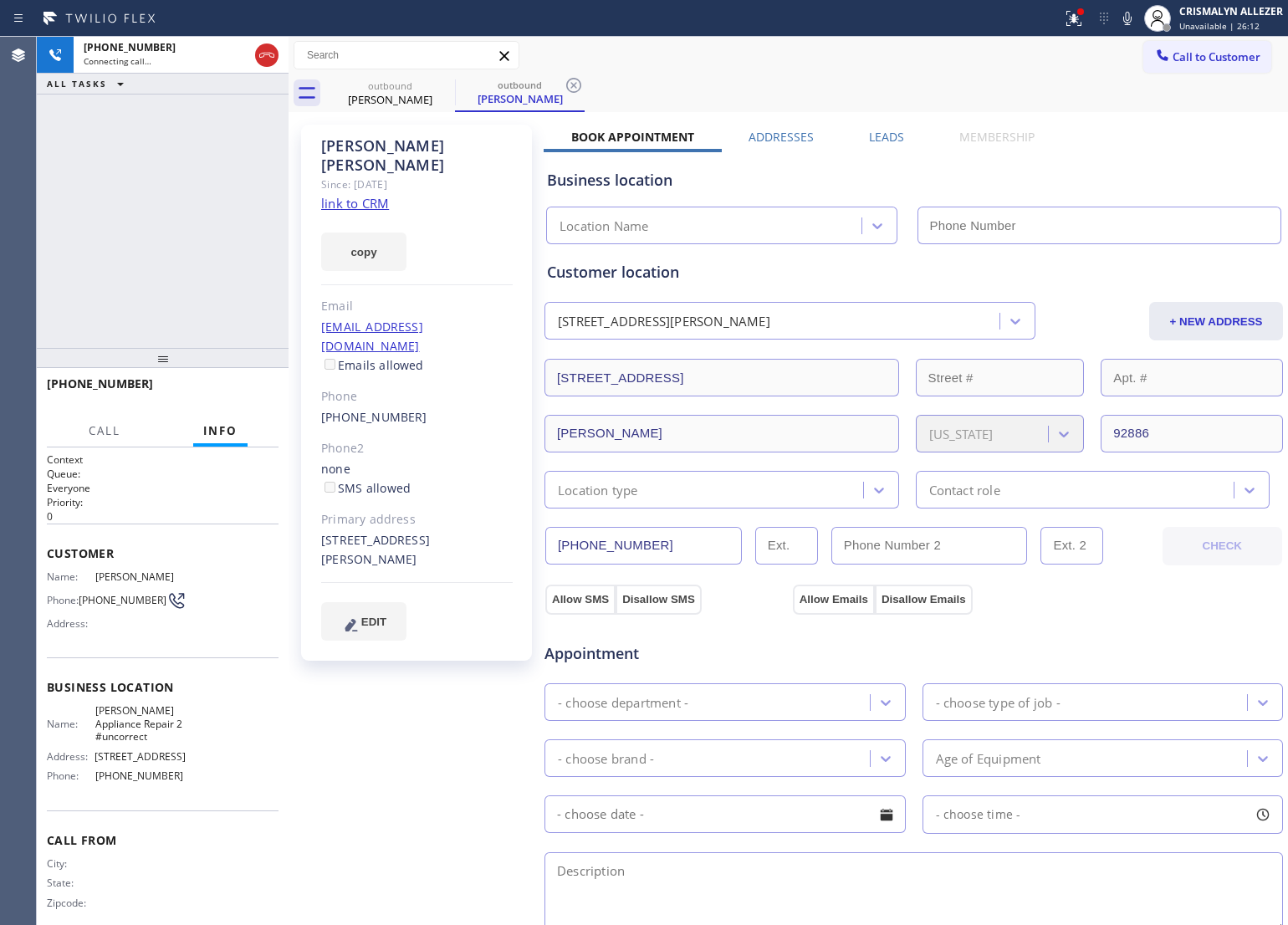
click at [369, 195] on link "link to CRM" at bounding box center [355, 203] width 67 height 17
type input "(949) 734-7320"
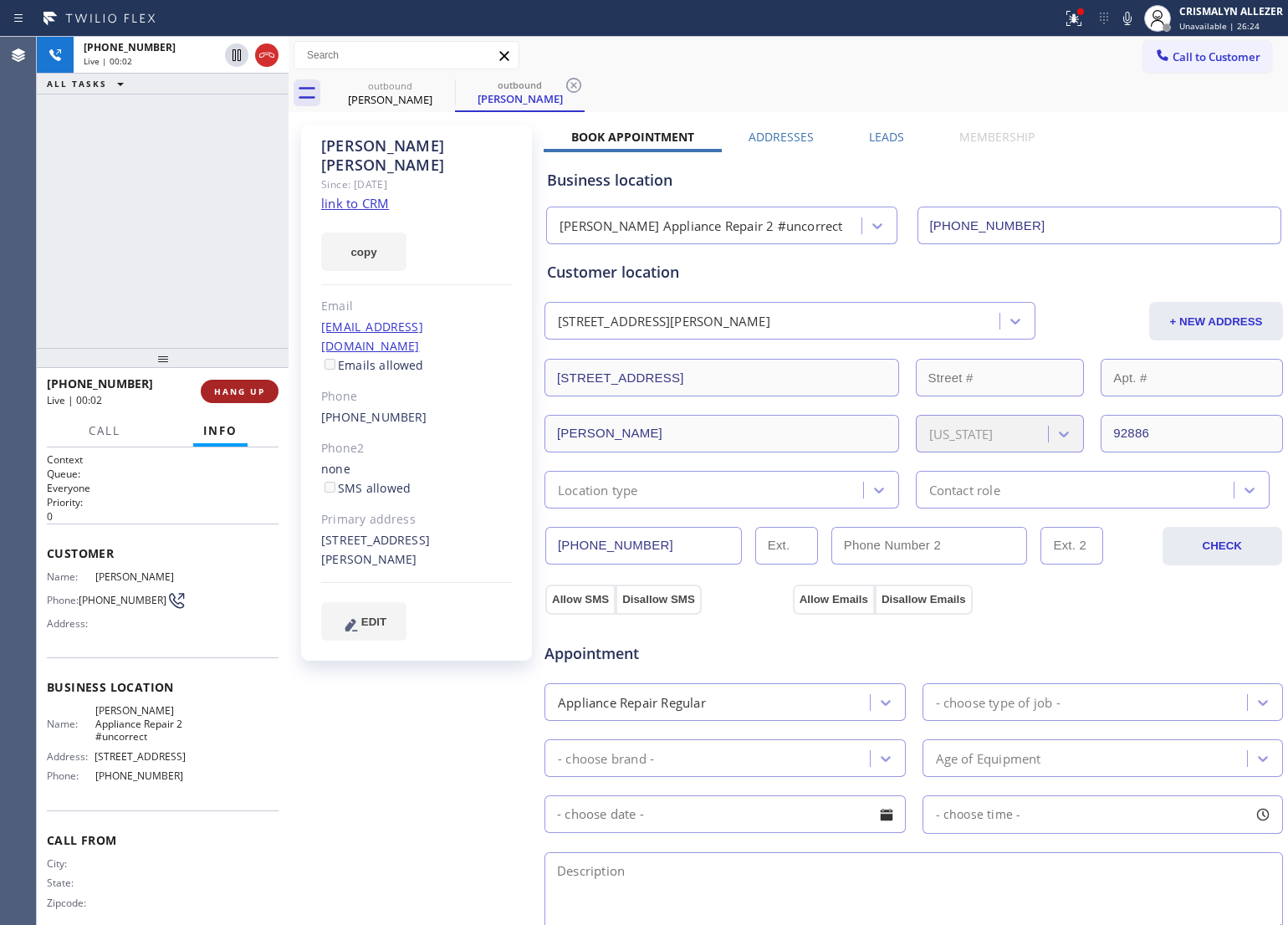
click at [240, 395] on span "HANG UP" at bounding box center [239, 391] width 51 height 12
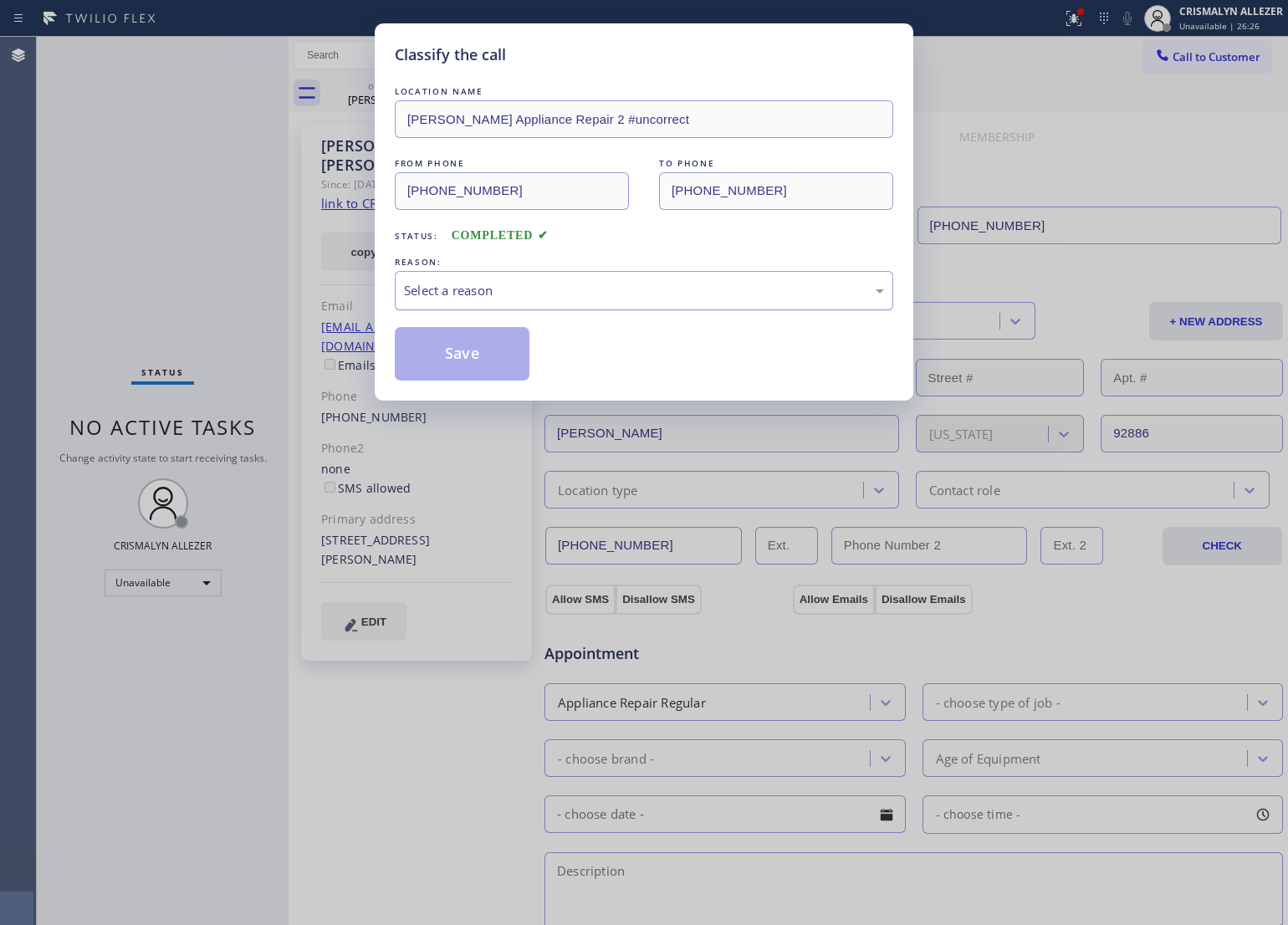
click at [716, 298] on div "Select a reason" at bounding box center [644, 290] width 480 height 19
click at [458, 356] on button "Save" at bounding box center [462, 354] width 135 height 54
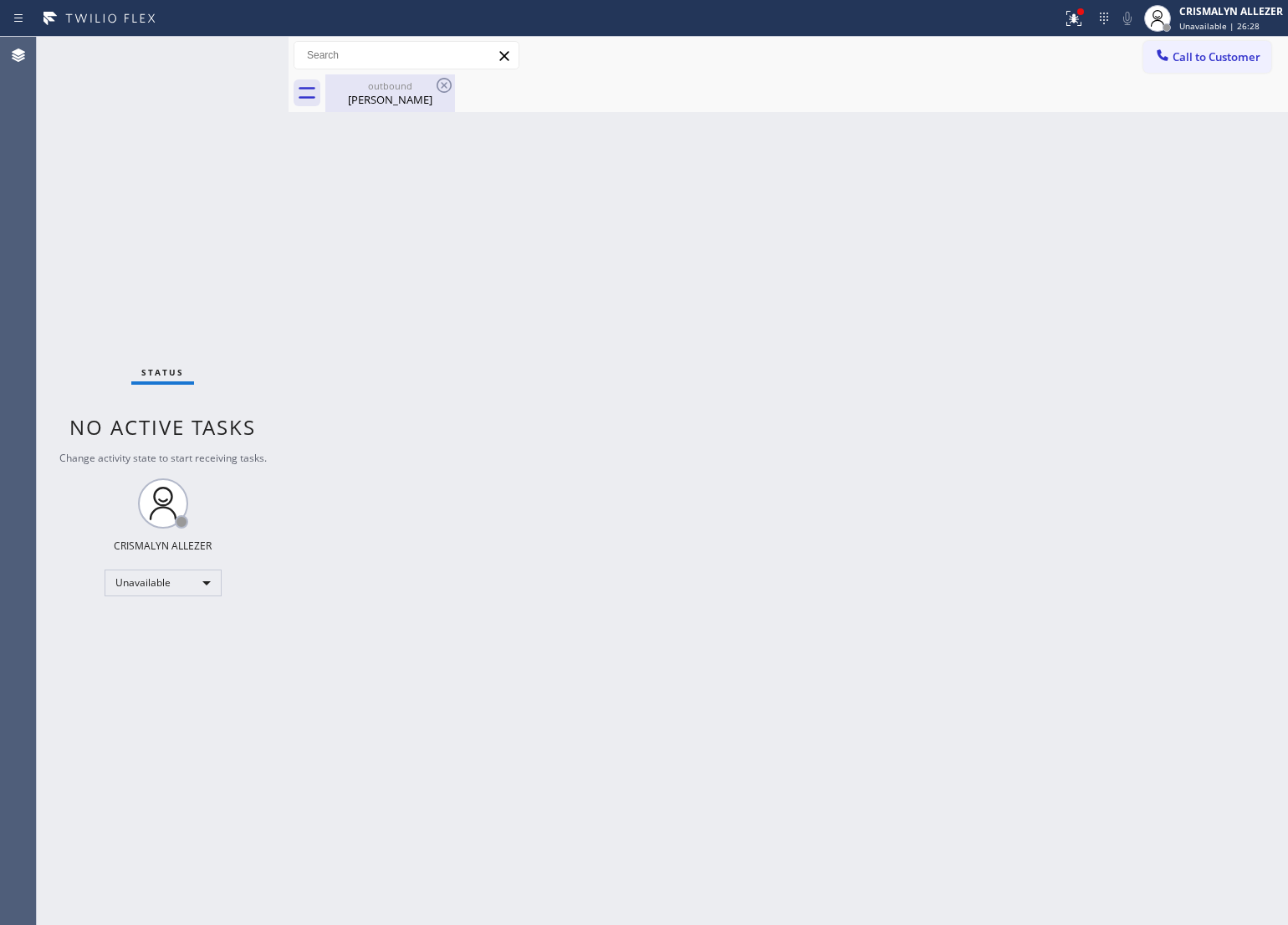
click at [389, 103] on div "Richard Graves" at bounding box center [390, 99] width 126 height 15
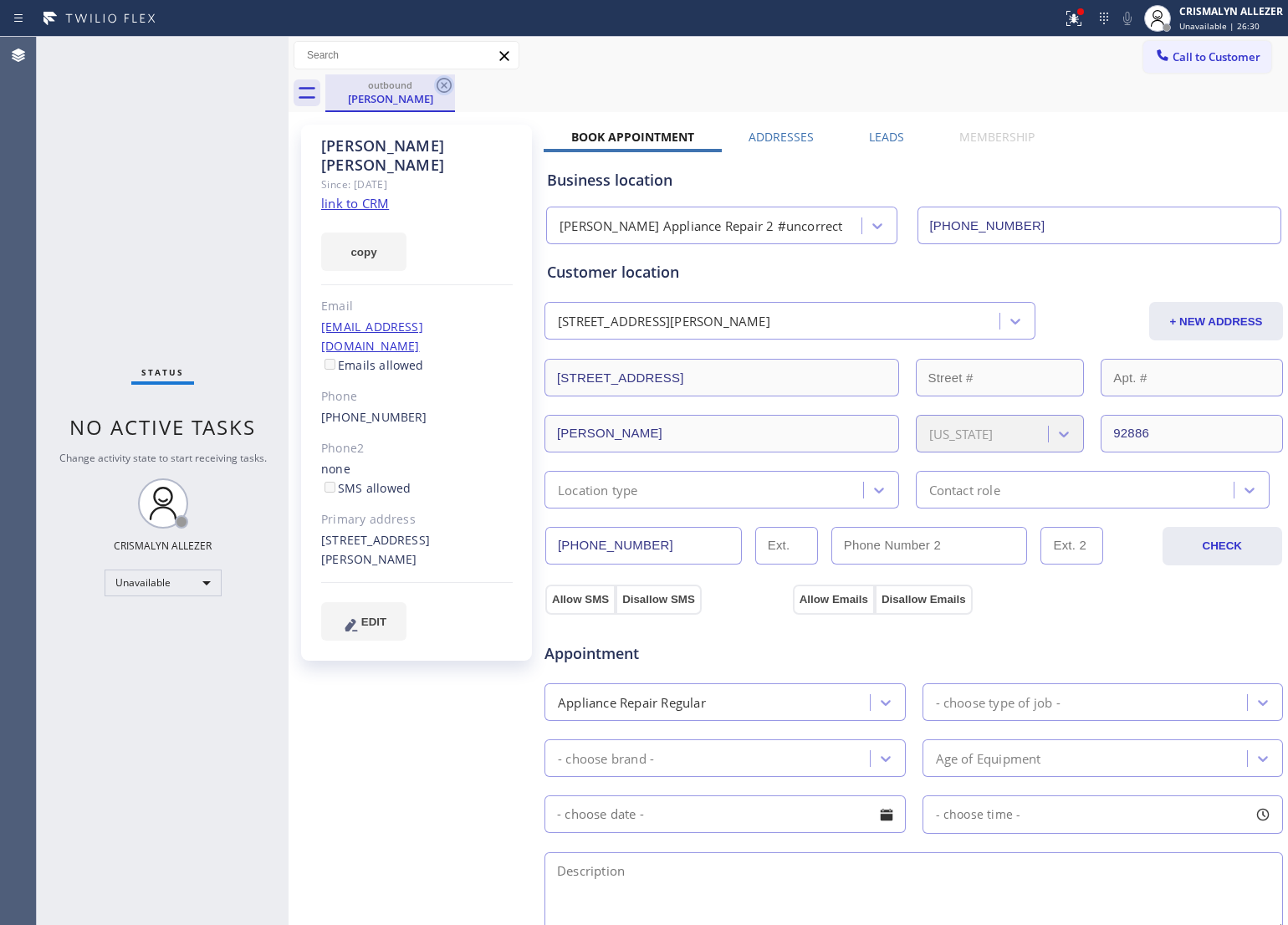
click at [436, 93] on icon at bounding box center [444, 85] width 20 height 20
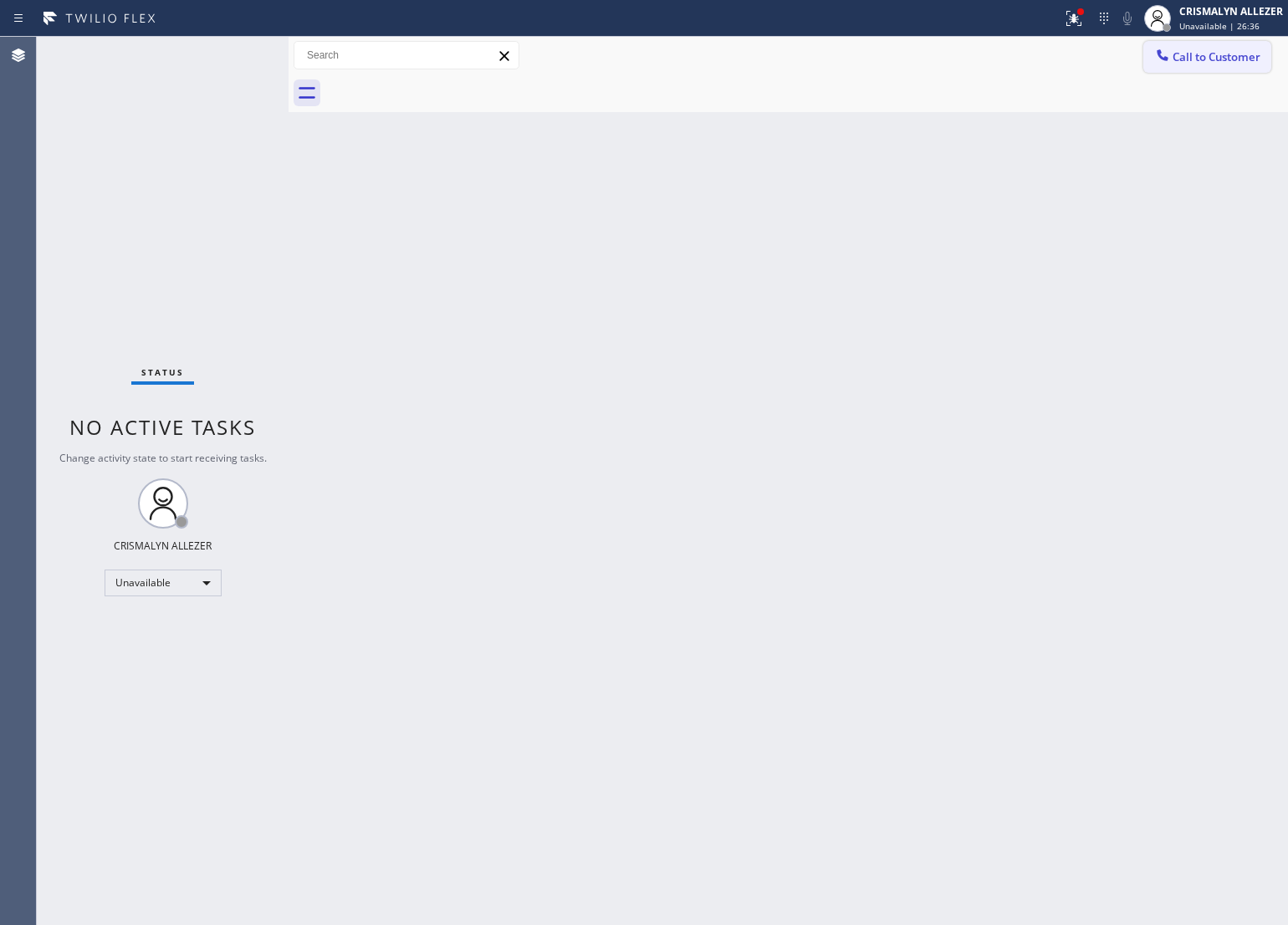
click at [1210, 59] on span "Call to Customer" at bounding box center [1216, 57] width 88 height 15
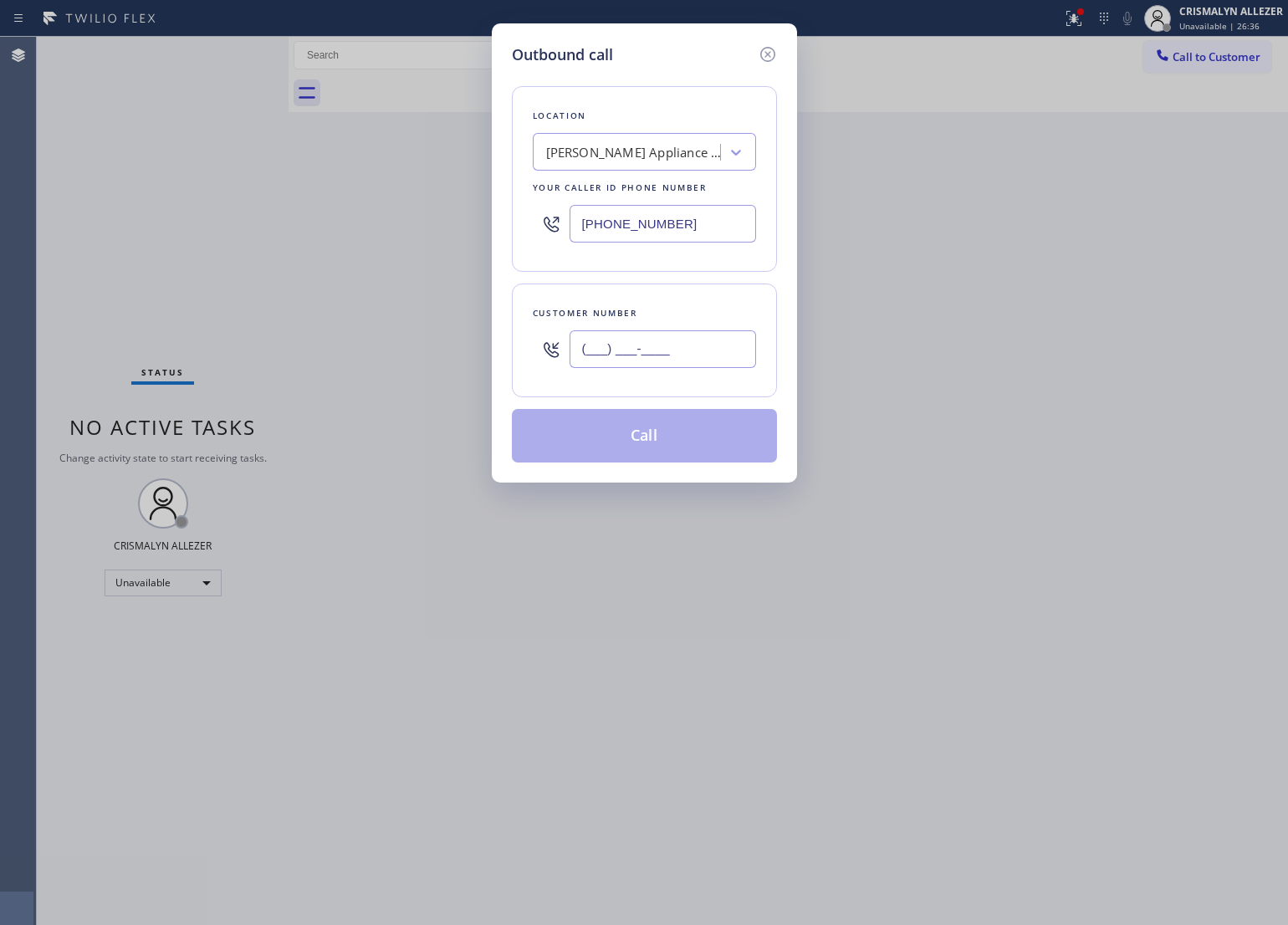
click at [695, 349] on input "(___) ___-____" at bounding box center [663, 349] width 186 height 38
paste input "714) 315-5659"
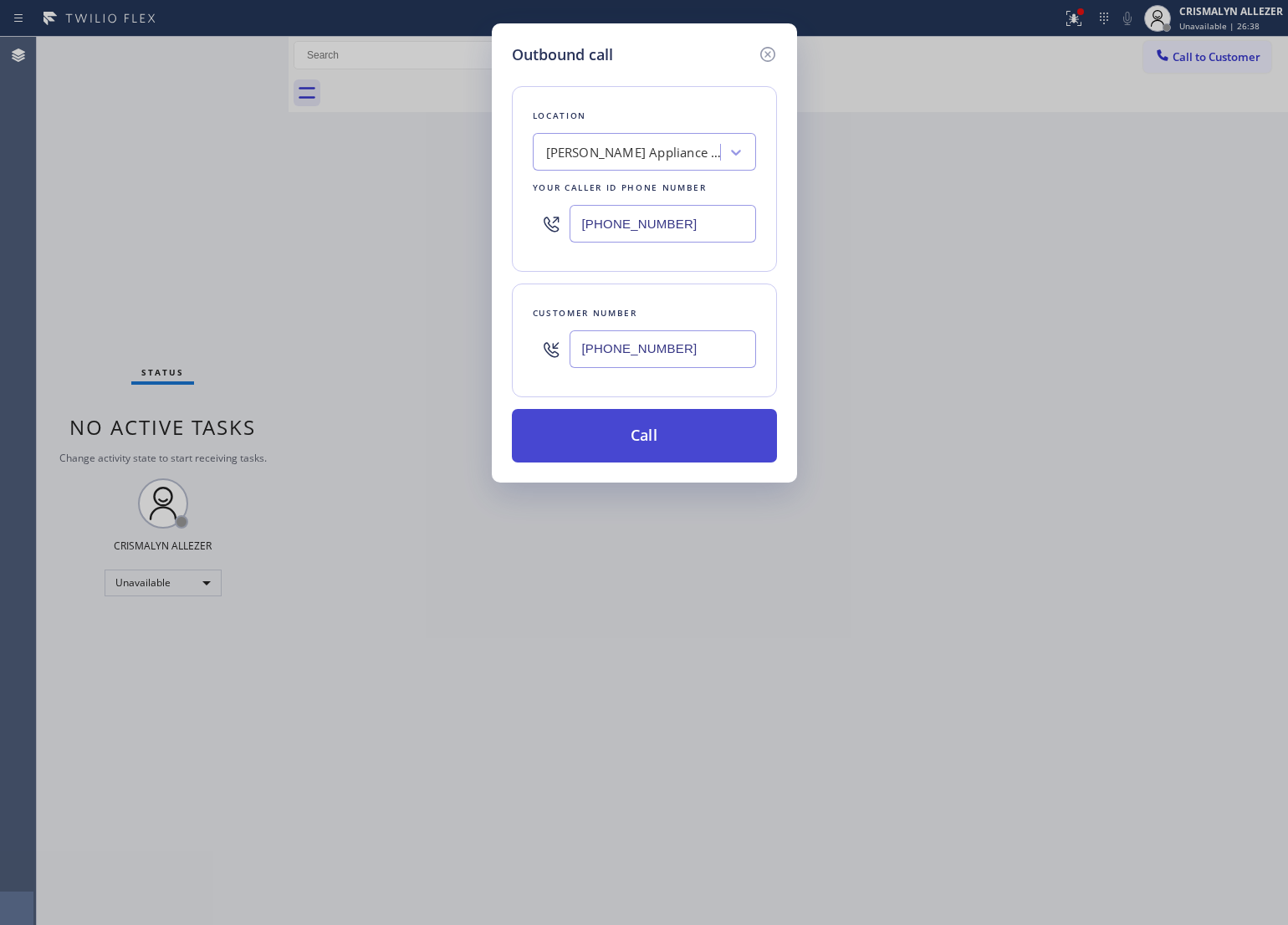
type input "(714) 315-5659"
click at [649, 438] on button "Call" at bounding box center [644, 436] width 266 height 54
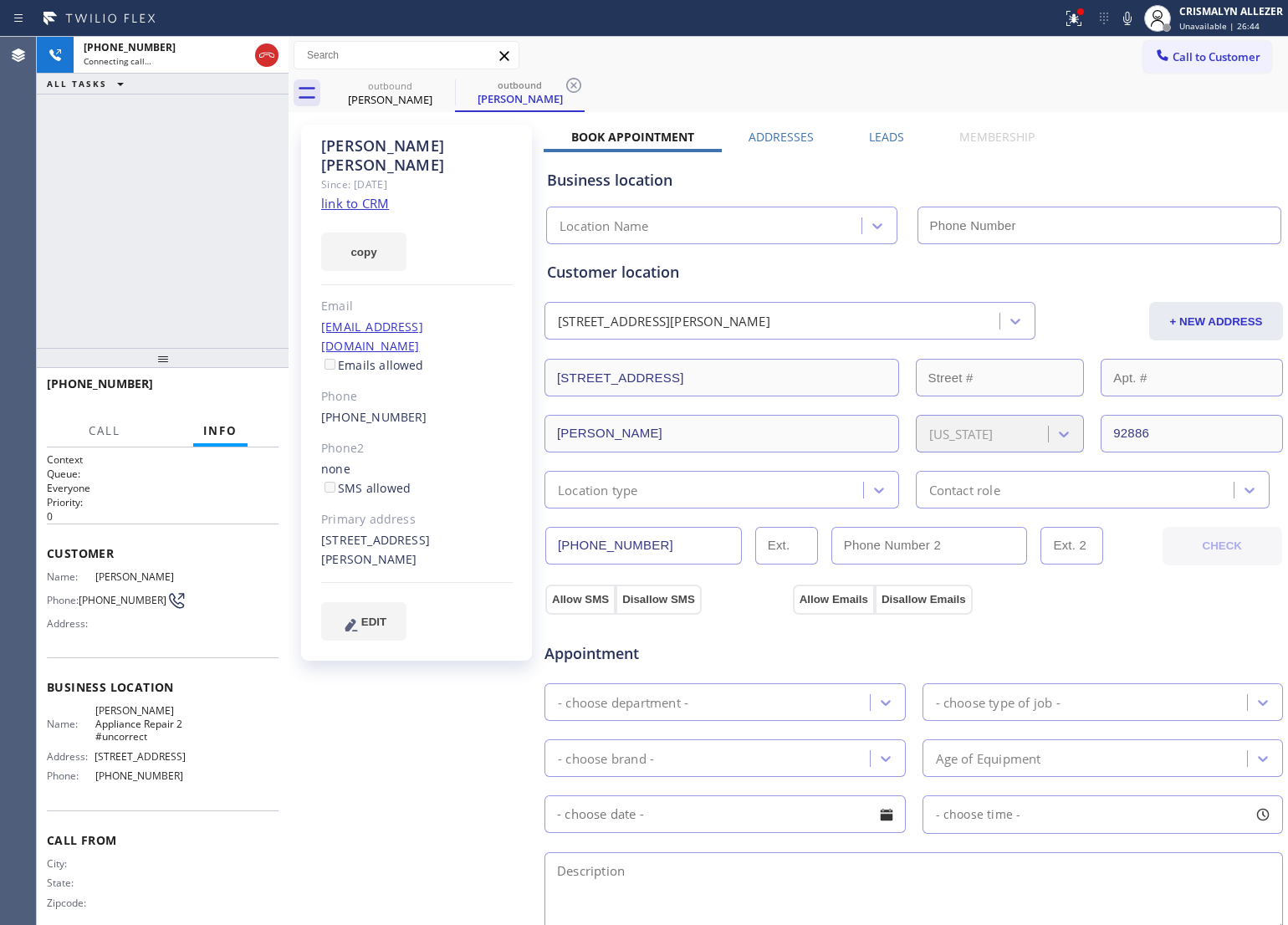
type input "(949) 734-7320"
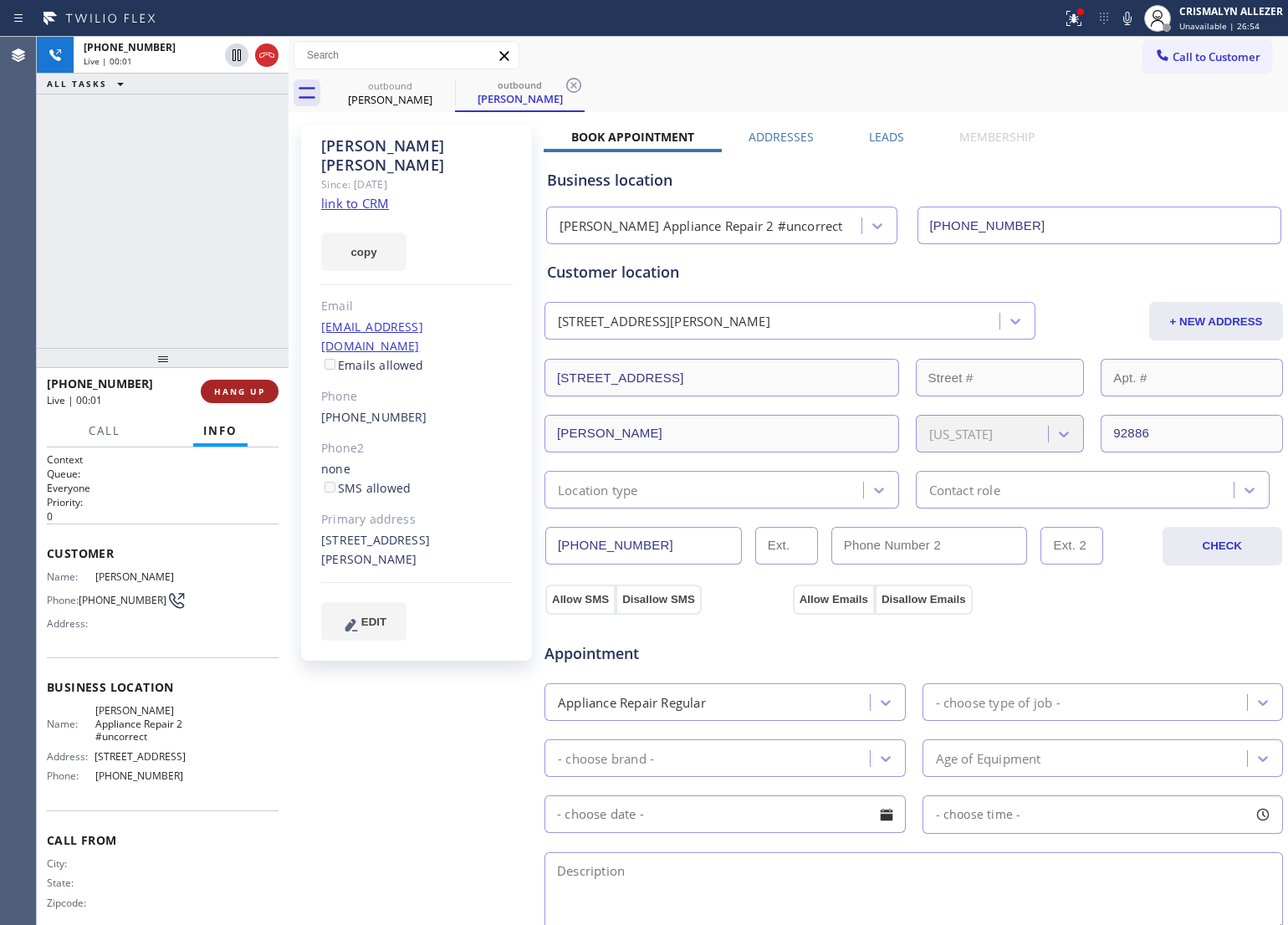
click at [228, 390] on span "HANG UP" at bounding box center [239, 391] width 51 height 12
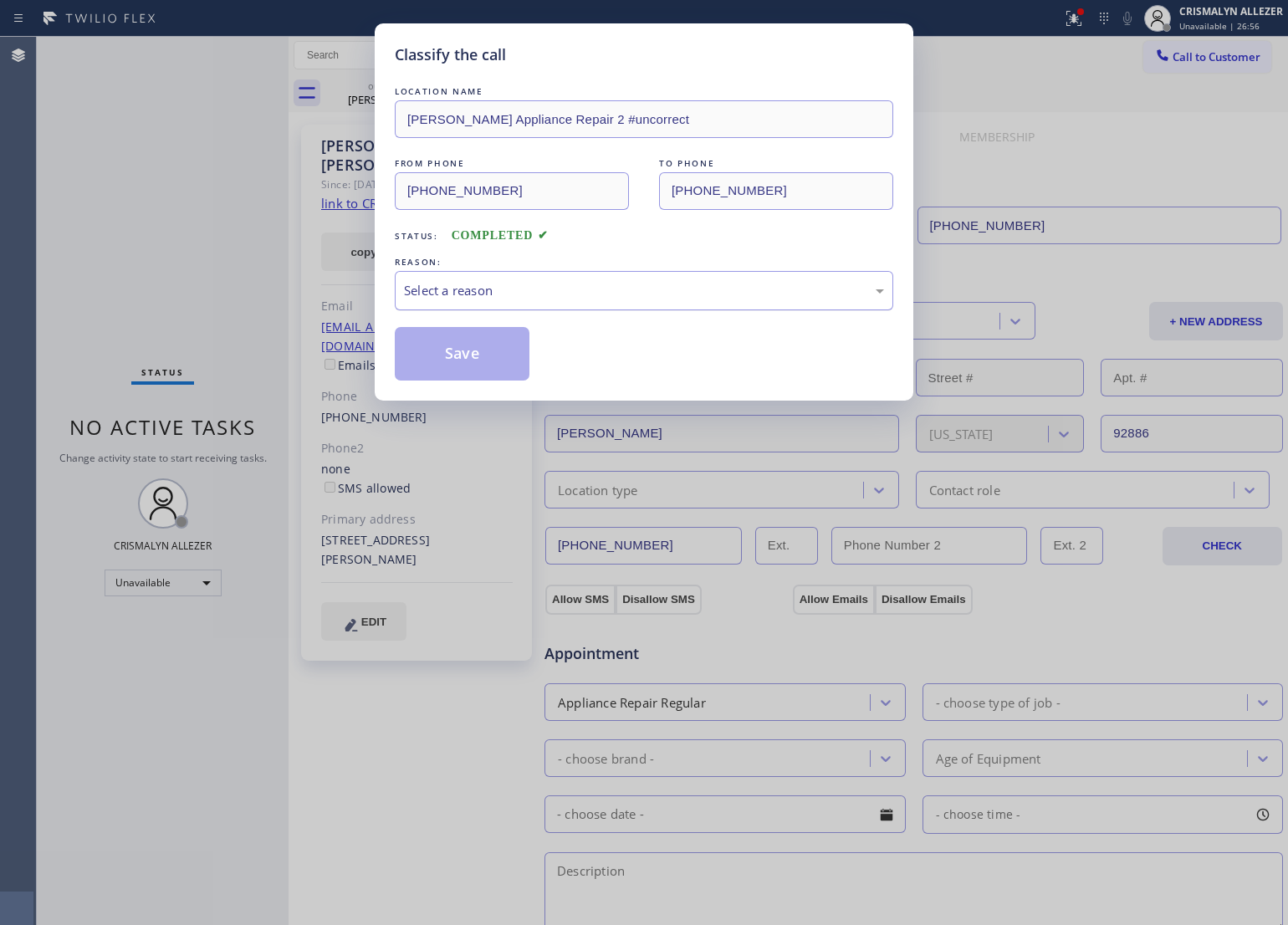
click at [665, 288] on div "Select a reason" at bounding box center [644, 290] width 480 height 19
click at [479, 352] on button "Save" at bounding box center [462, 354] width 135 height 54
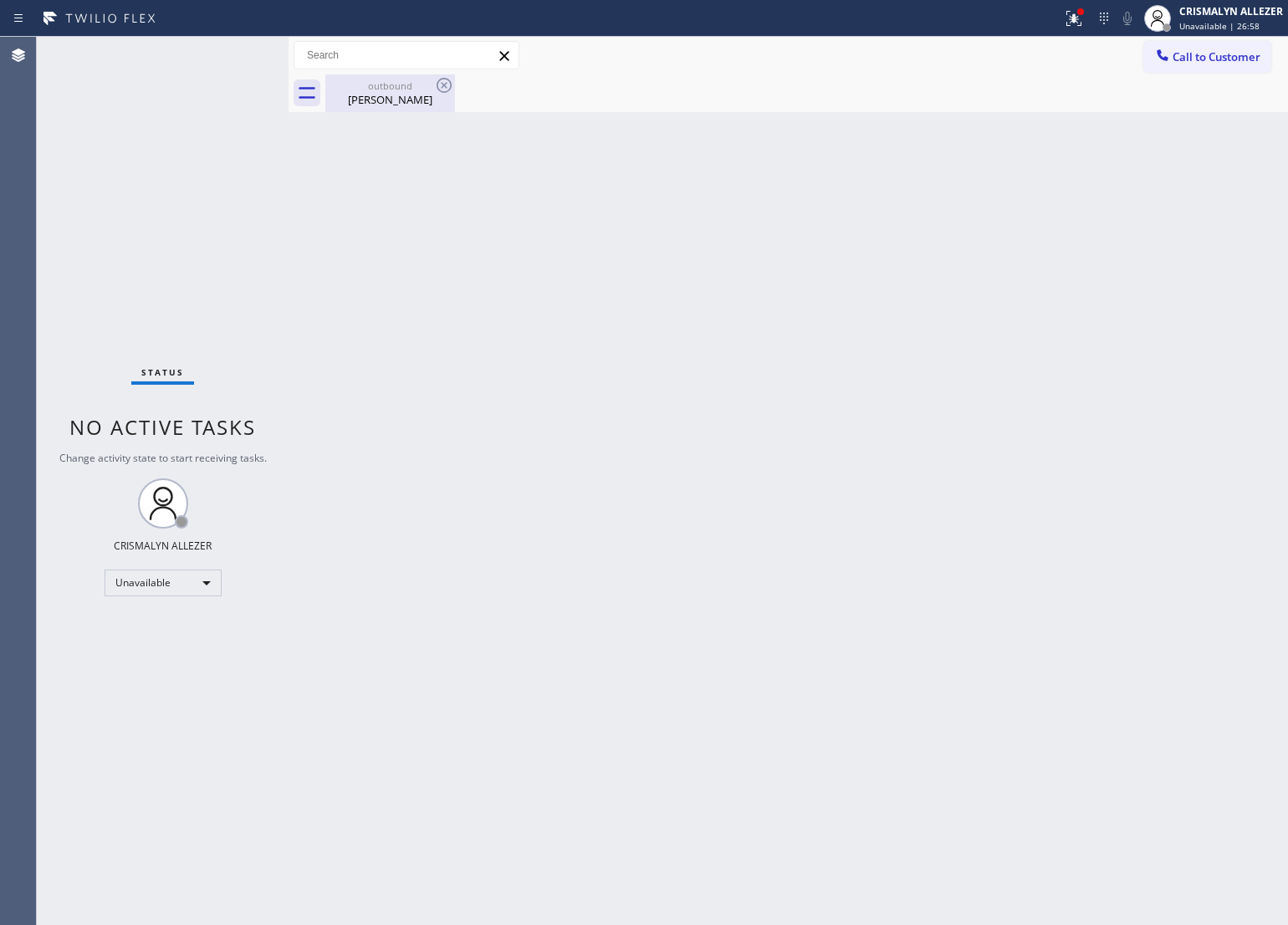
click at [411, 94] on div "Richard Graves" at bounding box center [390, 99] width 126 height 15
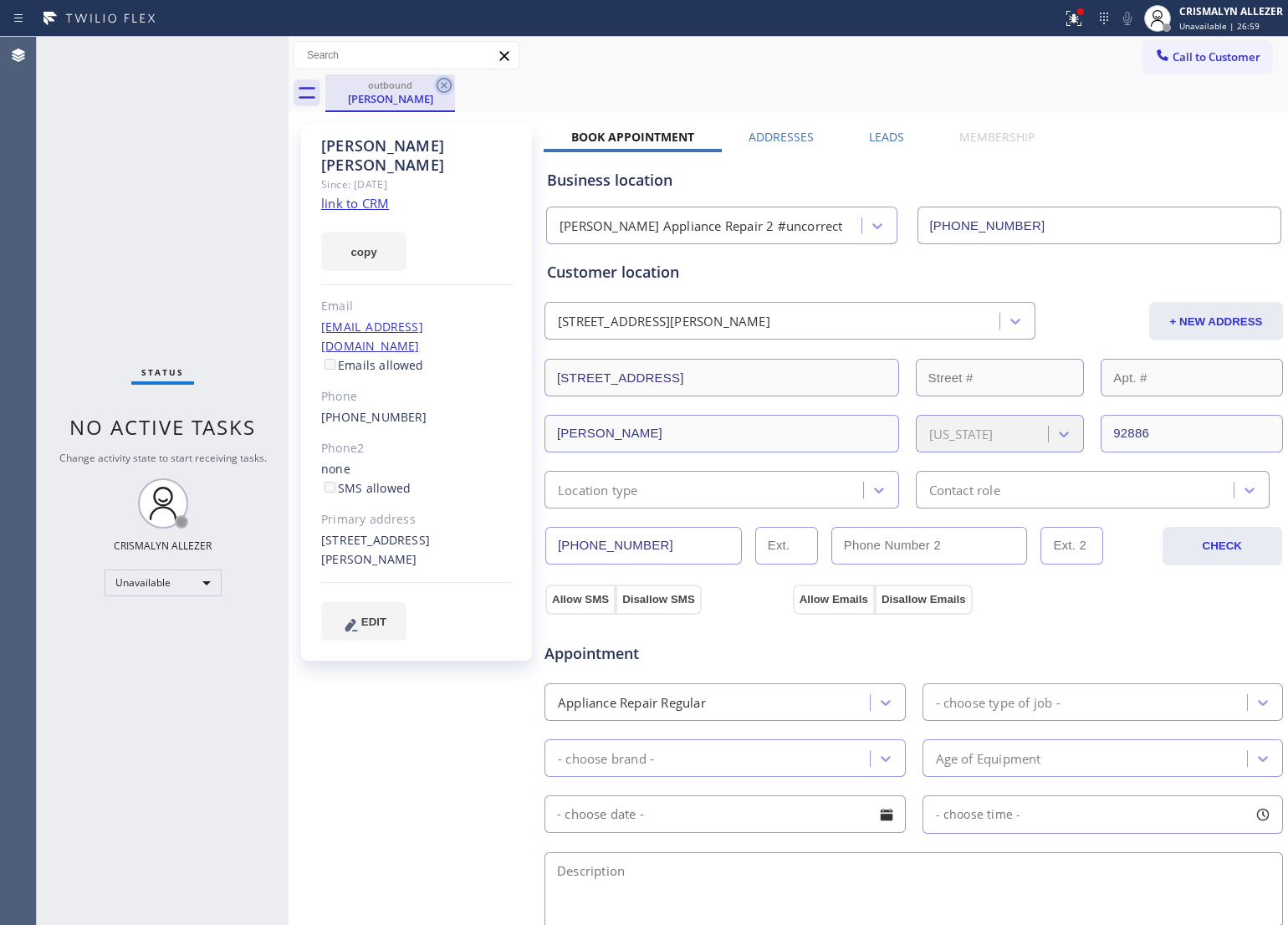
click at [437, 83] on icon at bounding box center [444, 85] width 15 height 15
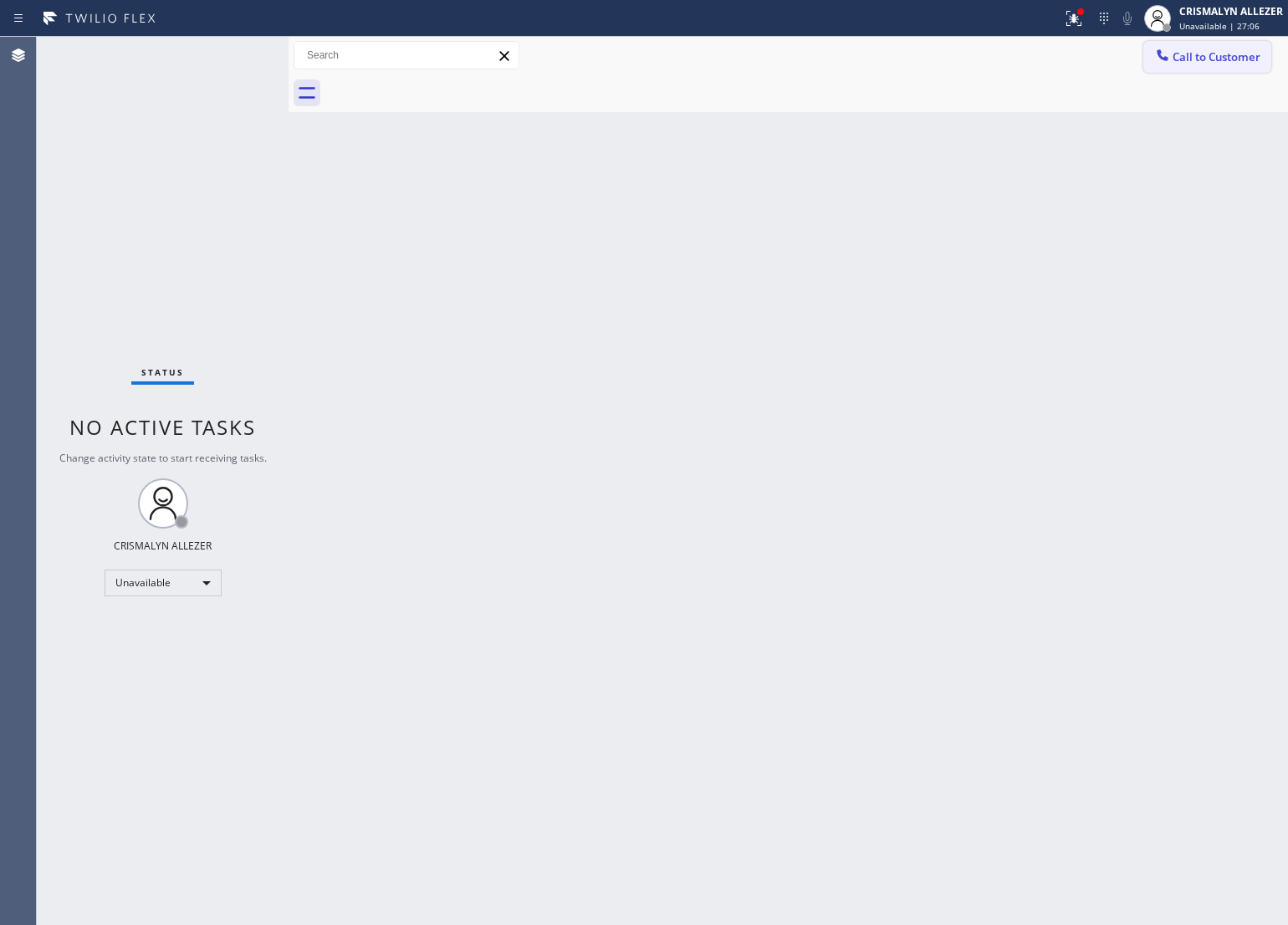
click at [1171, 61] on div at bounding box center [1162, 57] width 20 height 20
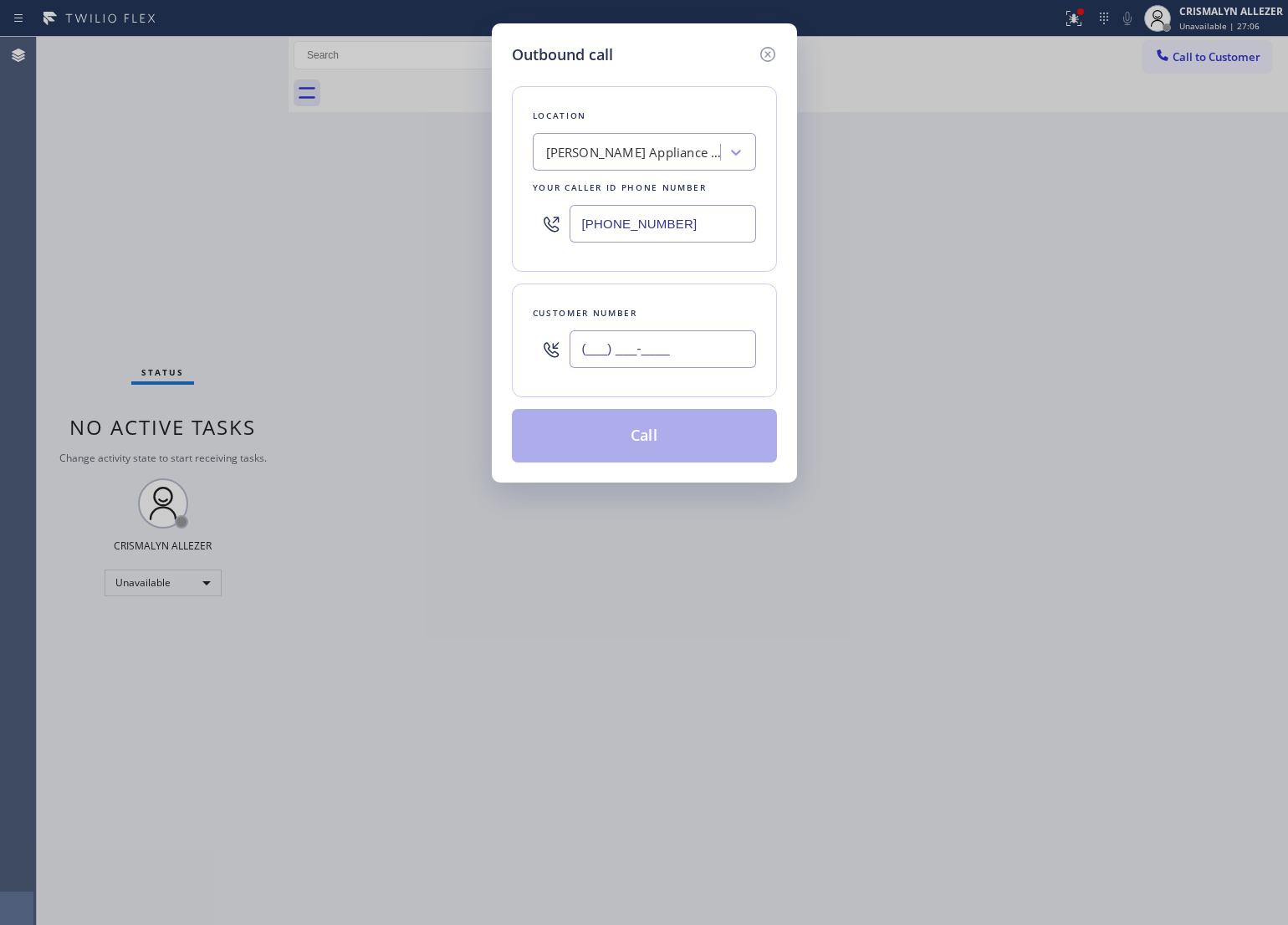
click at [728, 352] on input "(___) ___-____" at bounding box center [663, 349] width 186 height 38
paste input "714) 350-5965"
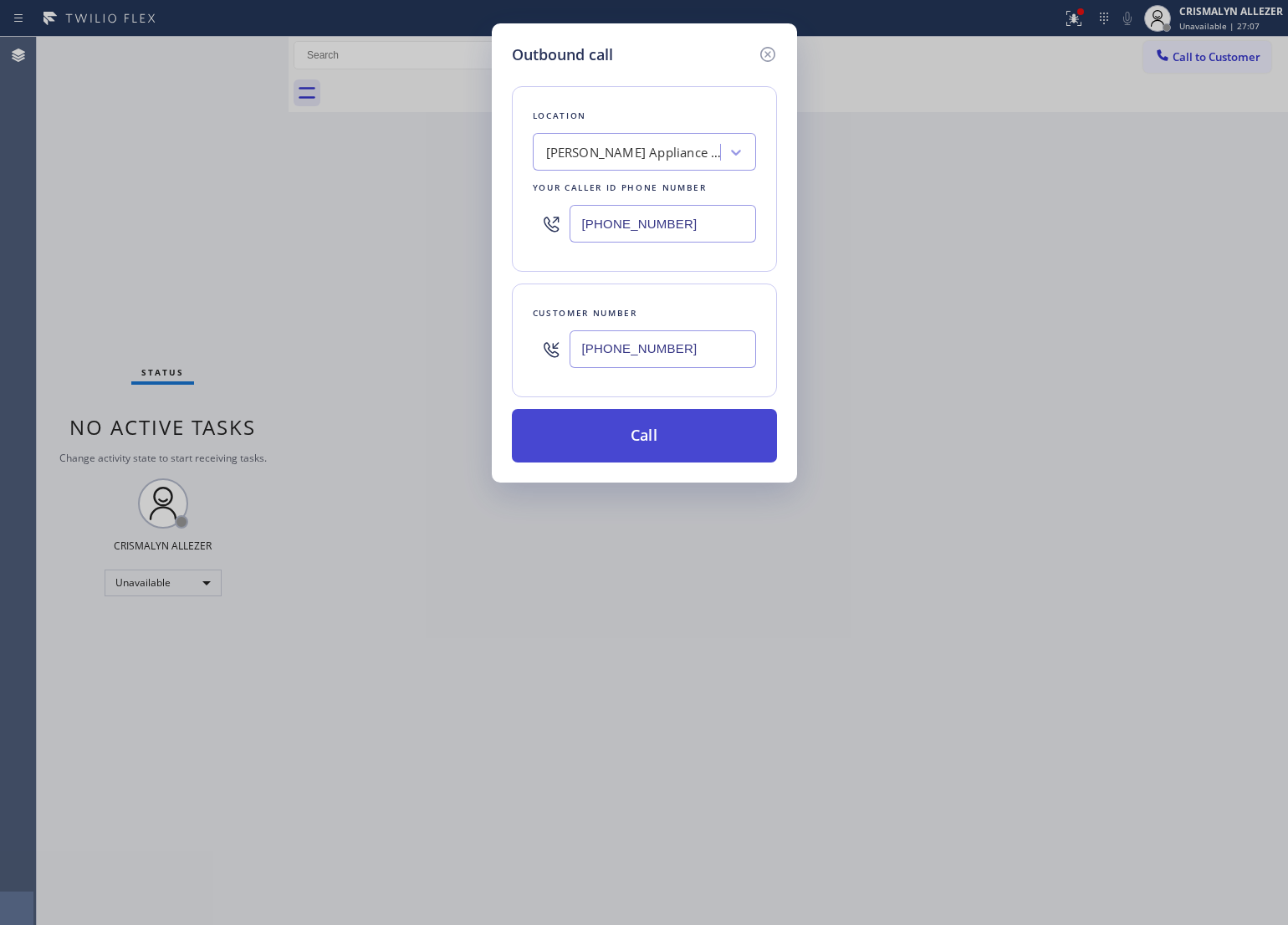
type input "(714) 350-5965"
click at [659, 445] on button "Call" at bounding box center [644, 436] width 266 height 54
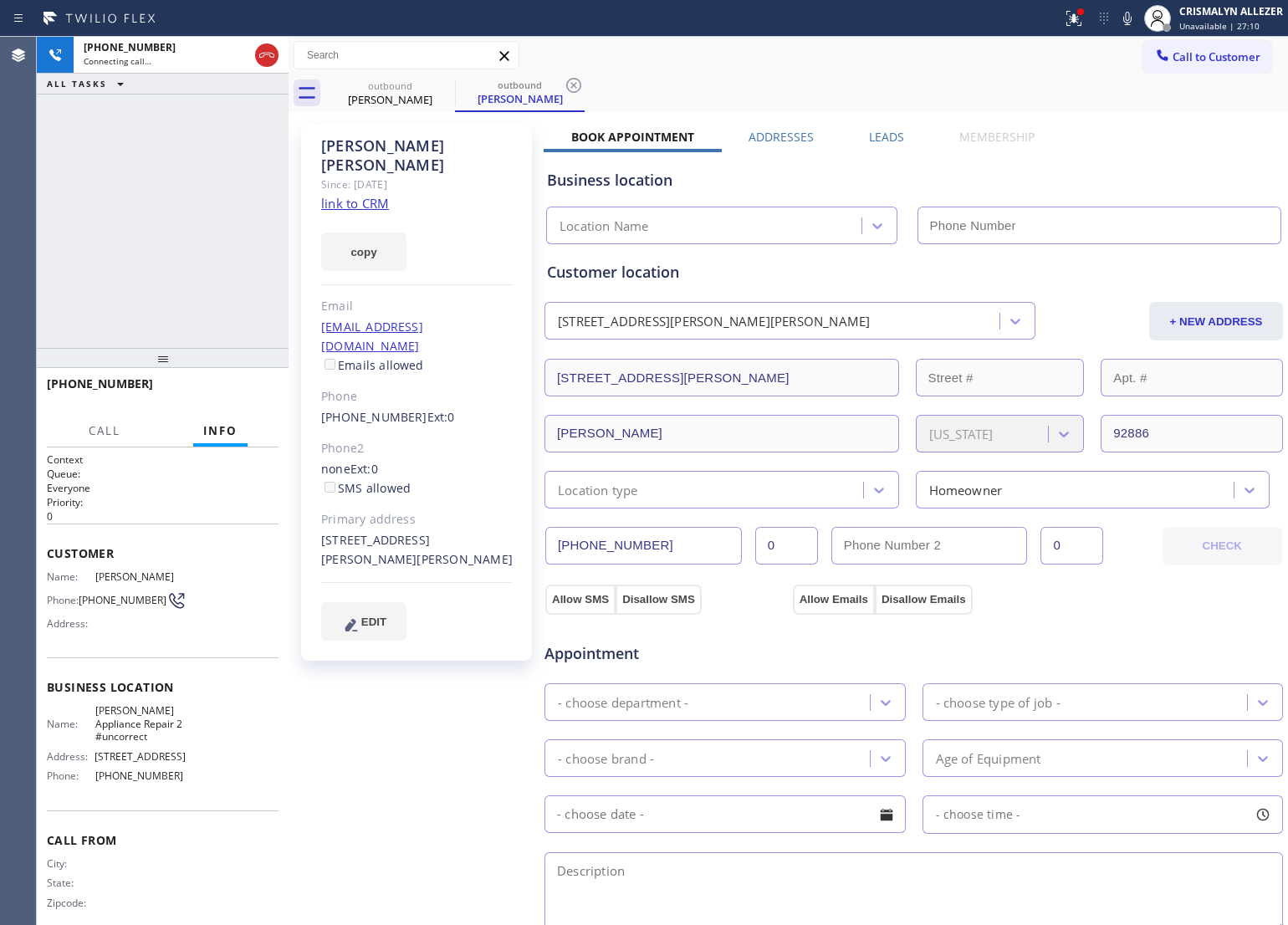
click at [356, 195] on link "link to CRM" at bounding box center [355, 203] width 67 height 17
type input "(949) 734-7320"
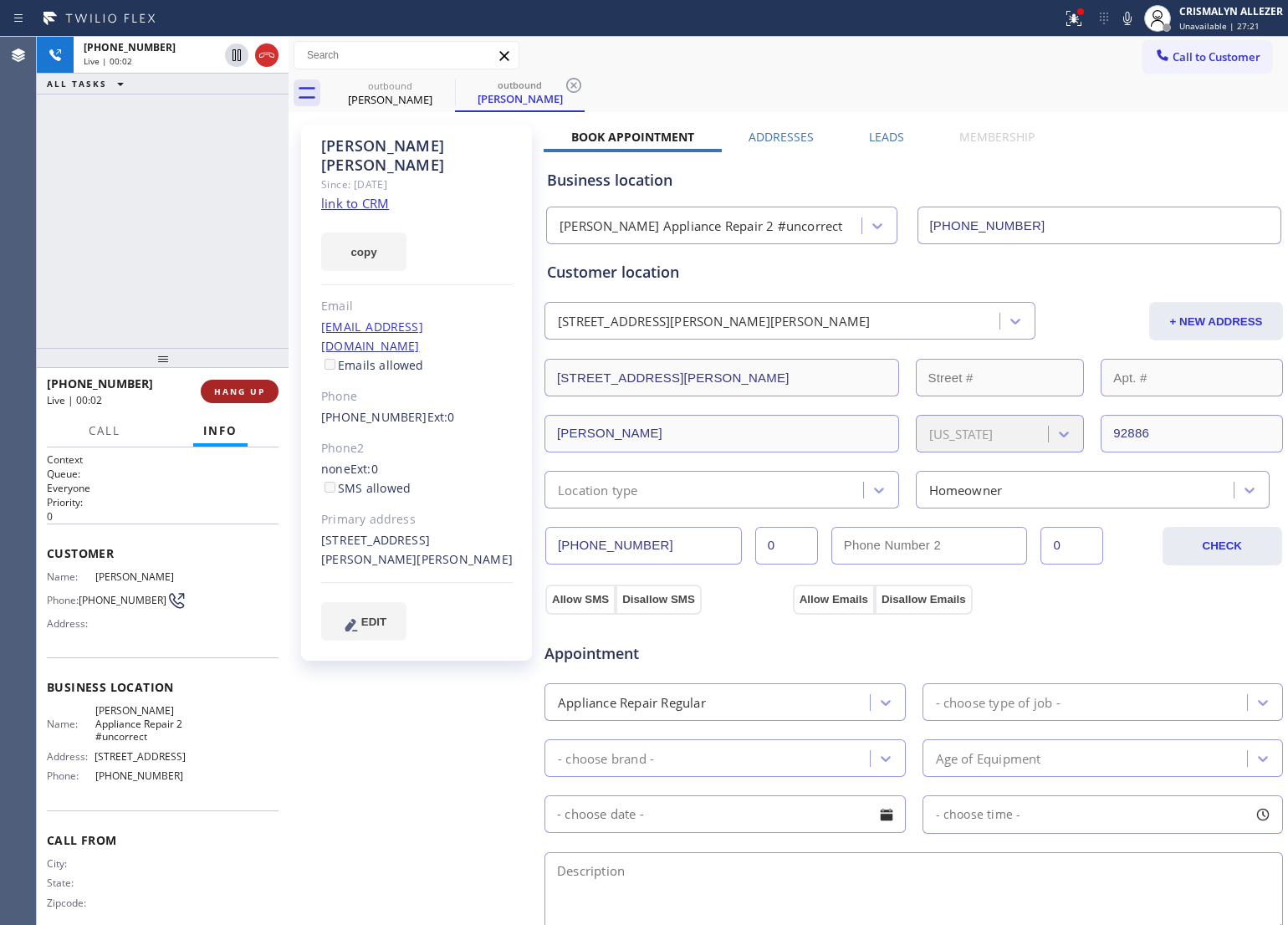
click at [223, 391] on span "HANG UP" at bounding box center [239, 391] width 51 height 12
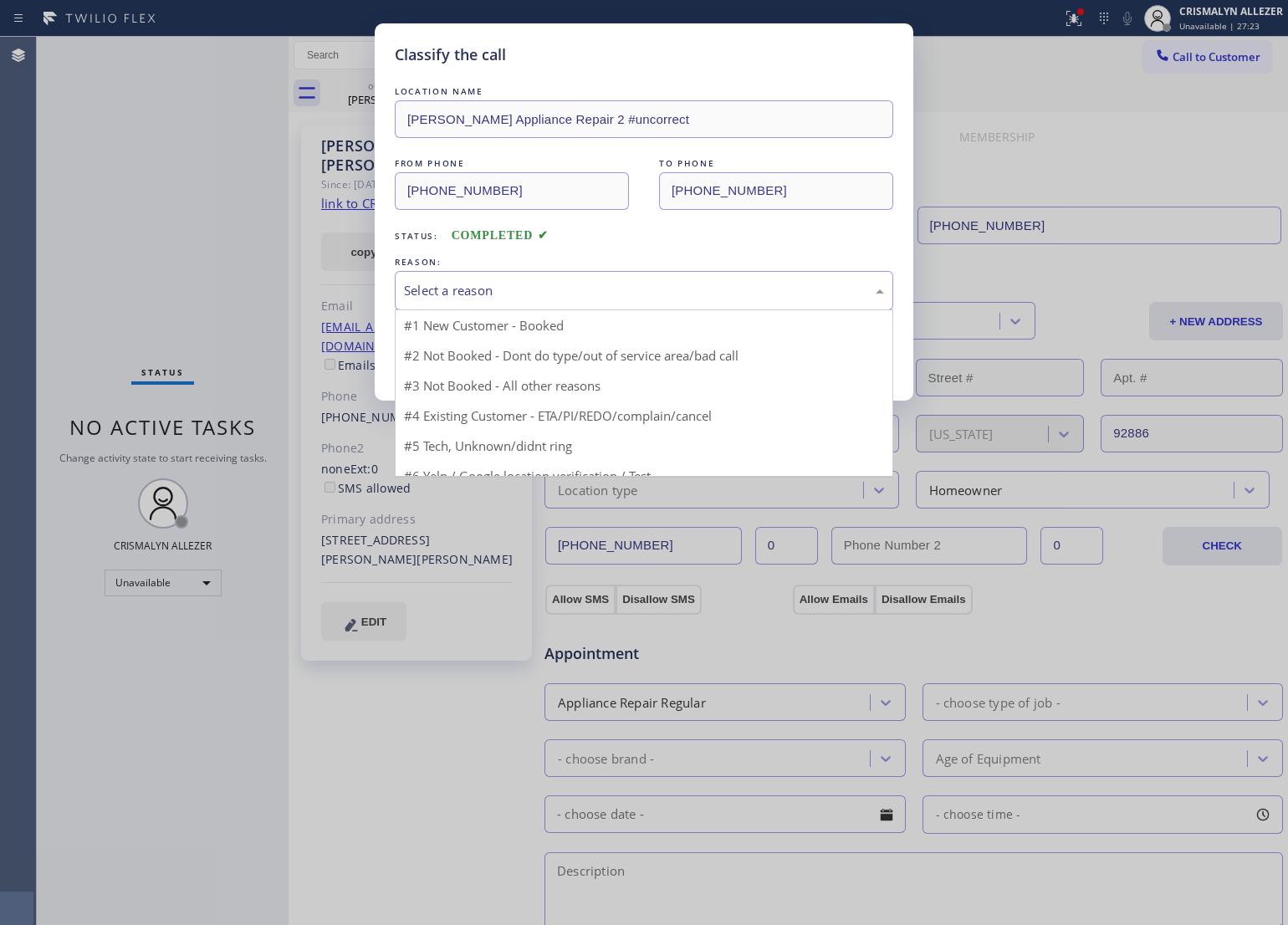
drag, startPoint x: 592, startPoint y: 304, endPoint x: 477, endPoint y: 356, distance: 126.2
click at [591, 306] on div "Select a reason" at bounding box center [643, 290] width 498 height 40
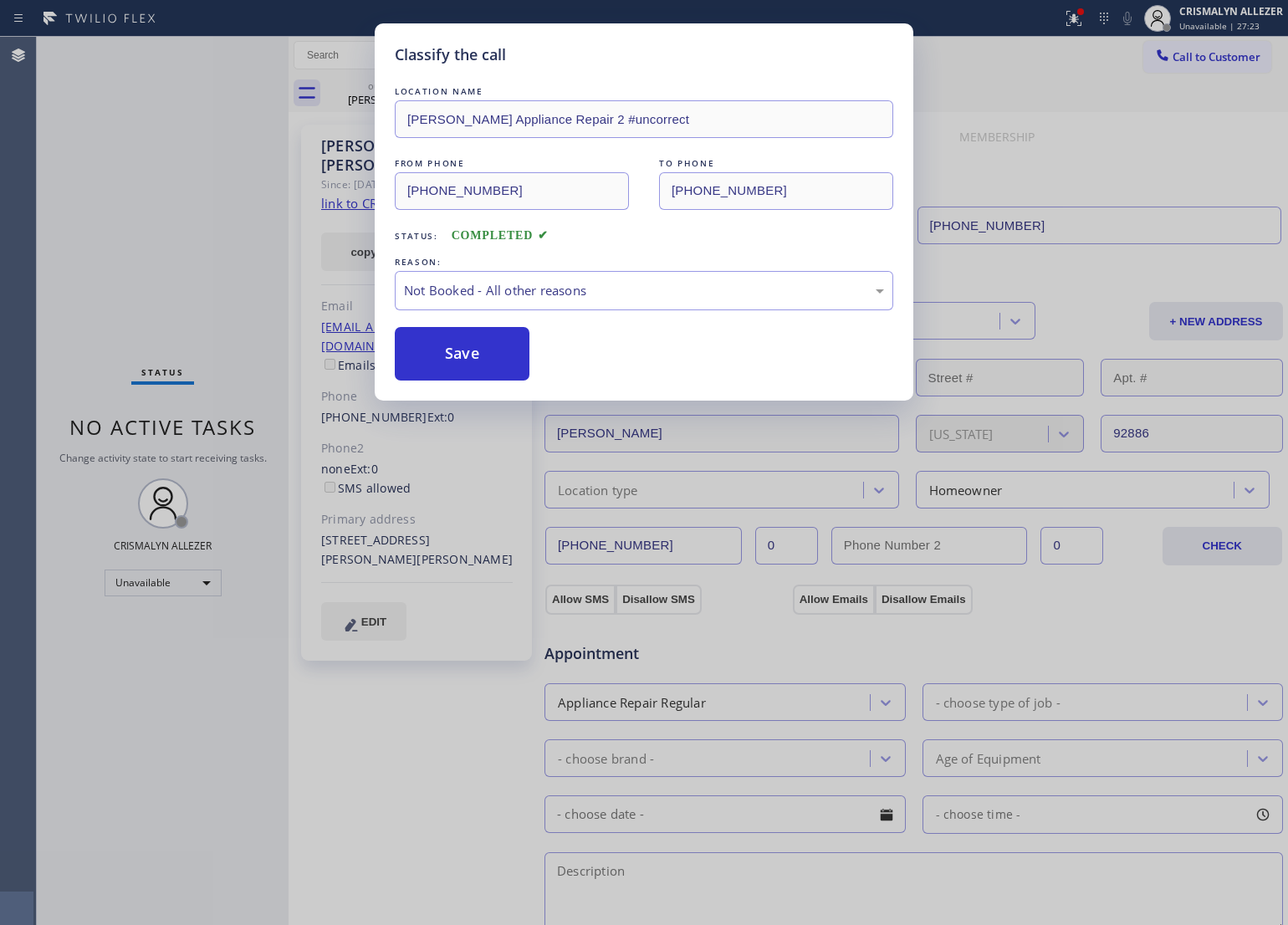
click at [467, 361] on button "Save" at bounding box center [462, 354] width 135 height 54
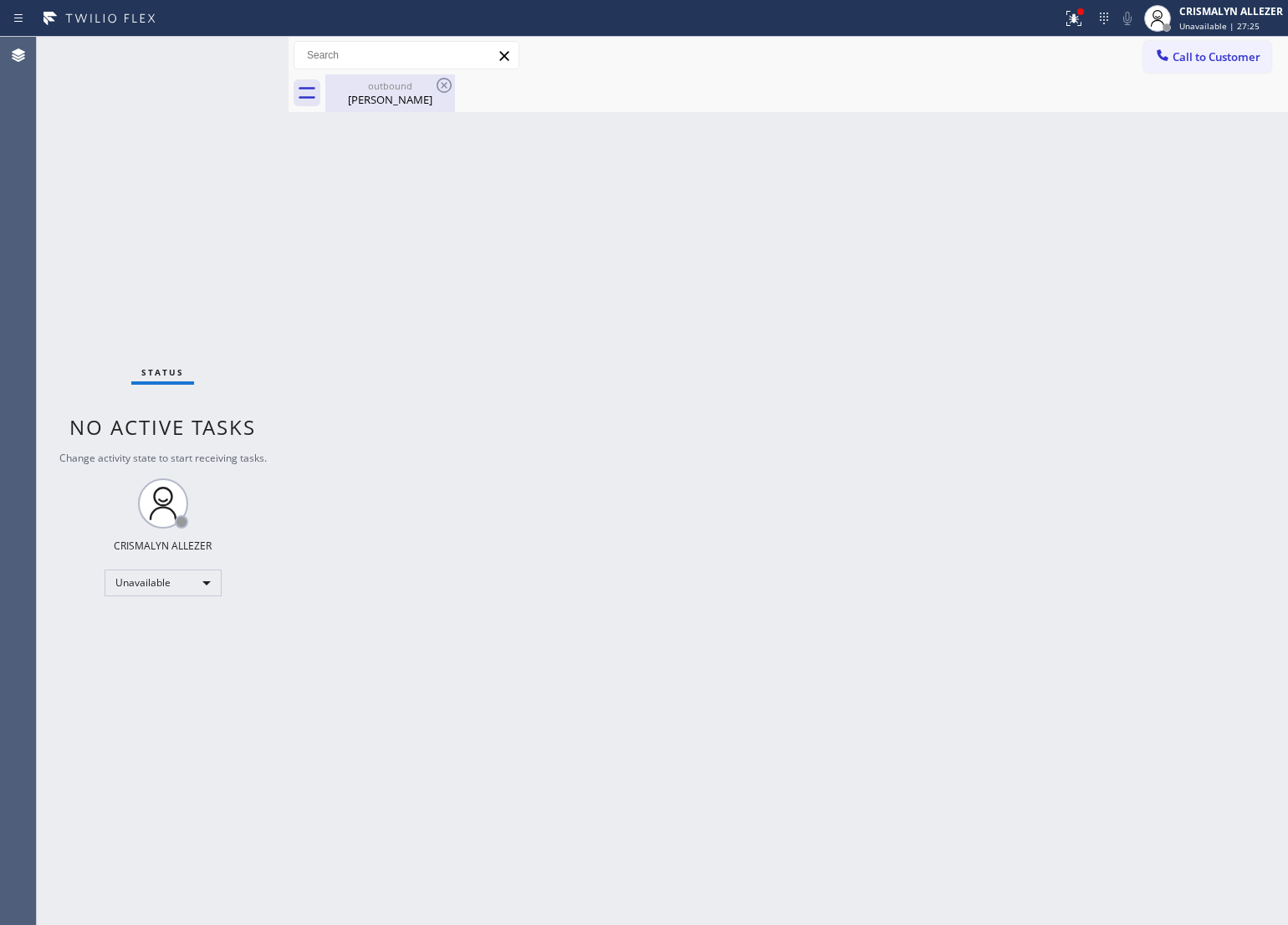
click at [398, 101] on div "Emily Hendrix" at bounding box center [390, 99] width 126 height 15
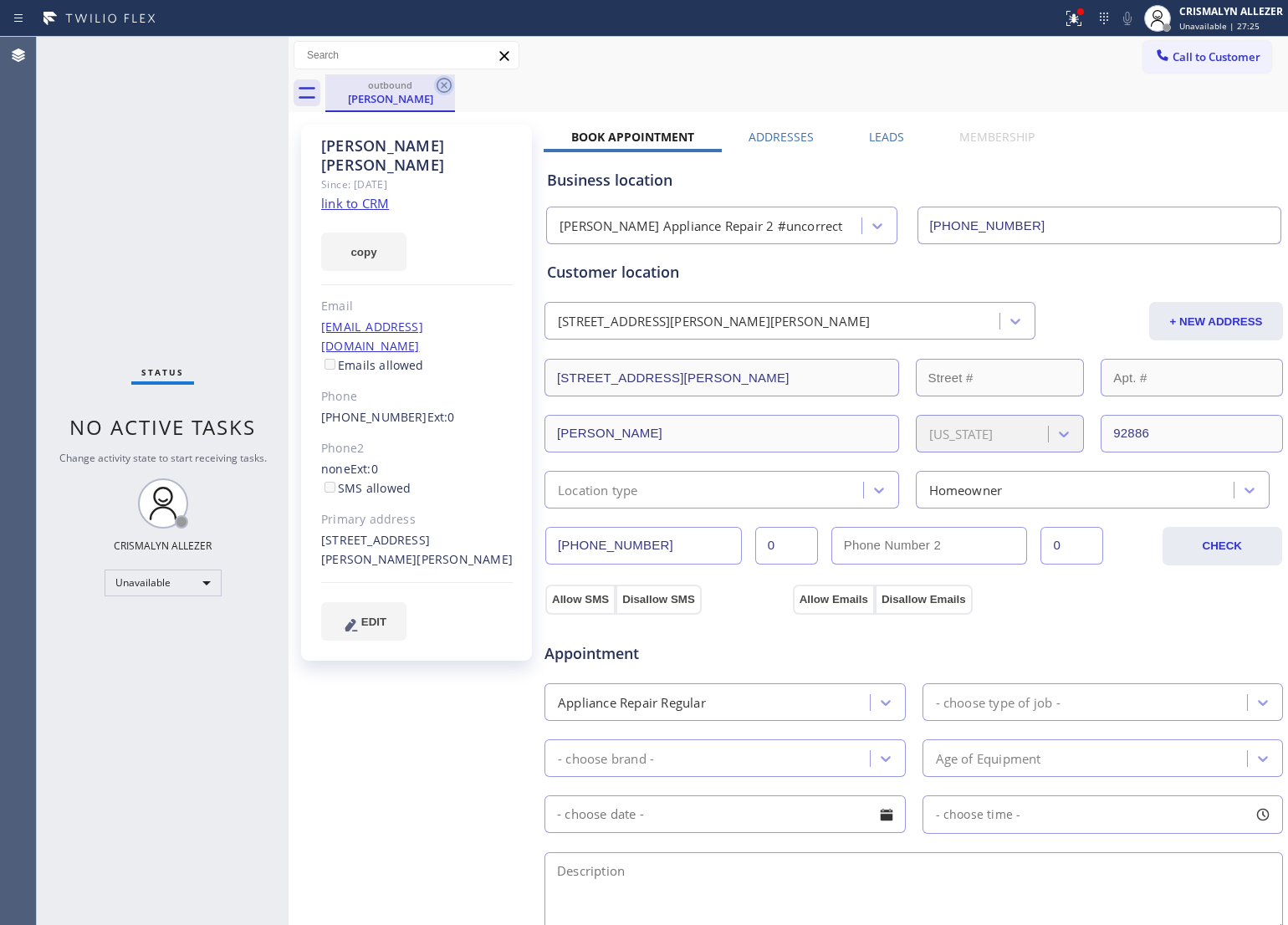
click at [444, 84] on icon at bounding box center [444, 85] width 15 height 15
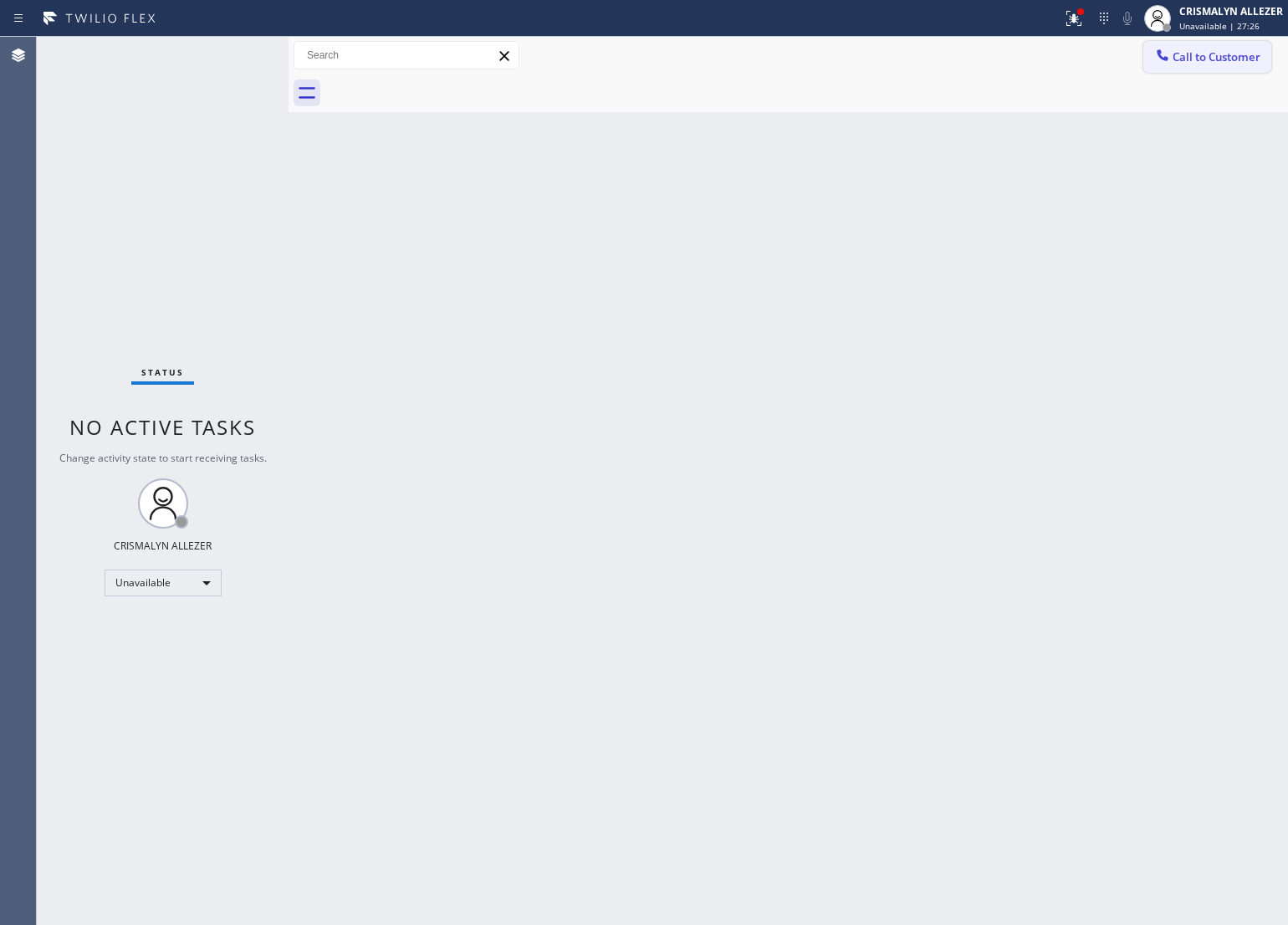
click at [1209, 62] on span "Call to Customer" at bounding box center [1216, 57] width 88 height 15
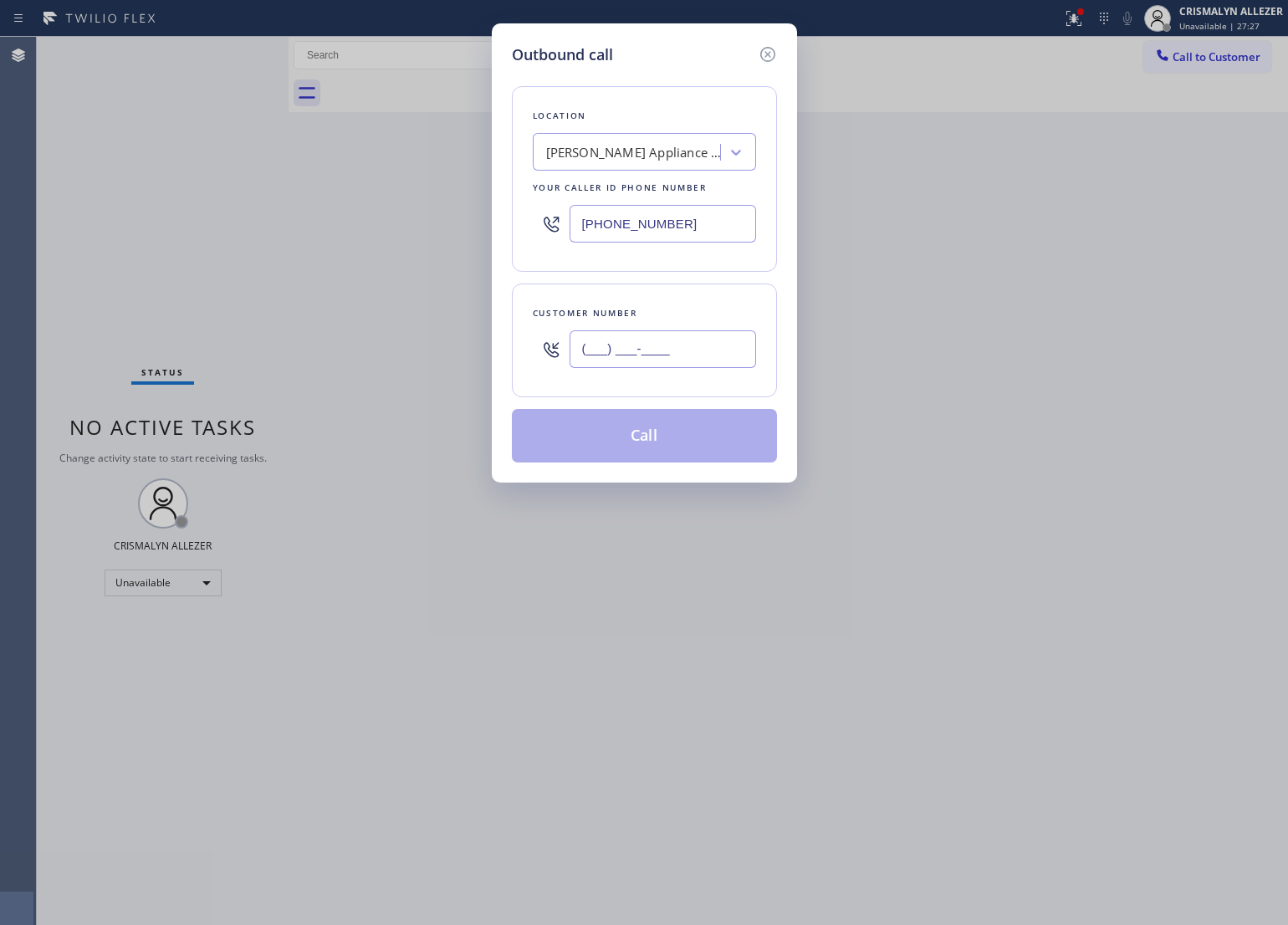
click at [741, 368] on input "(___) ___-____" at bounding box center [663, 349] width 186 height 38
paste input "714) 350-5965"
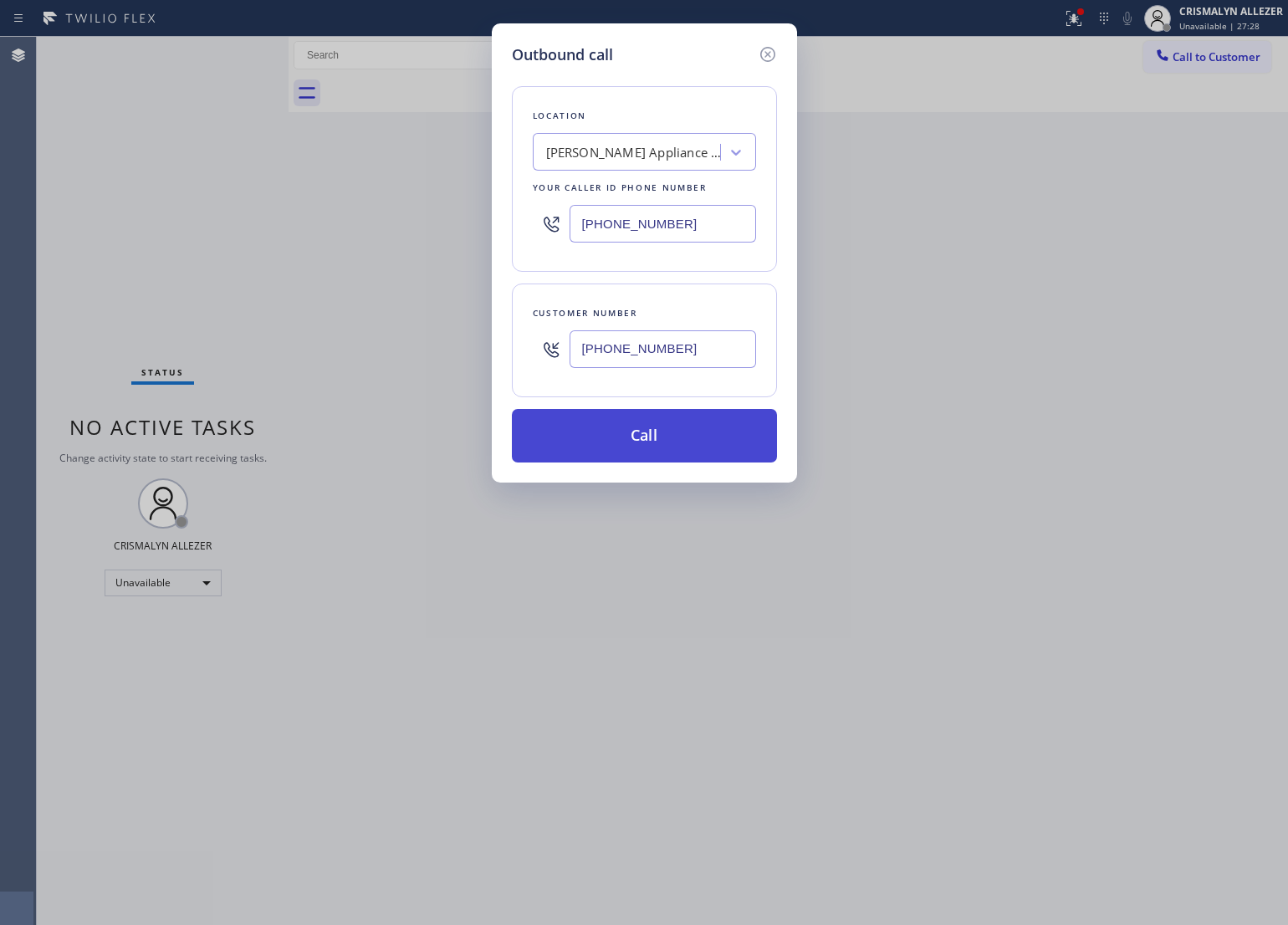
type input "(714) 350-5965"
click at [659, 440] on button "Call" at bounding box center [644, 436] width 266 height 54
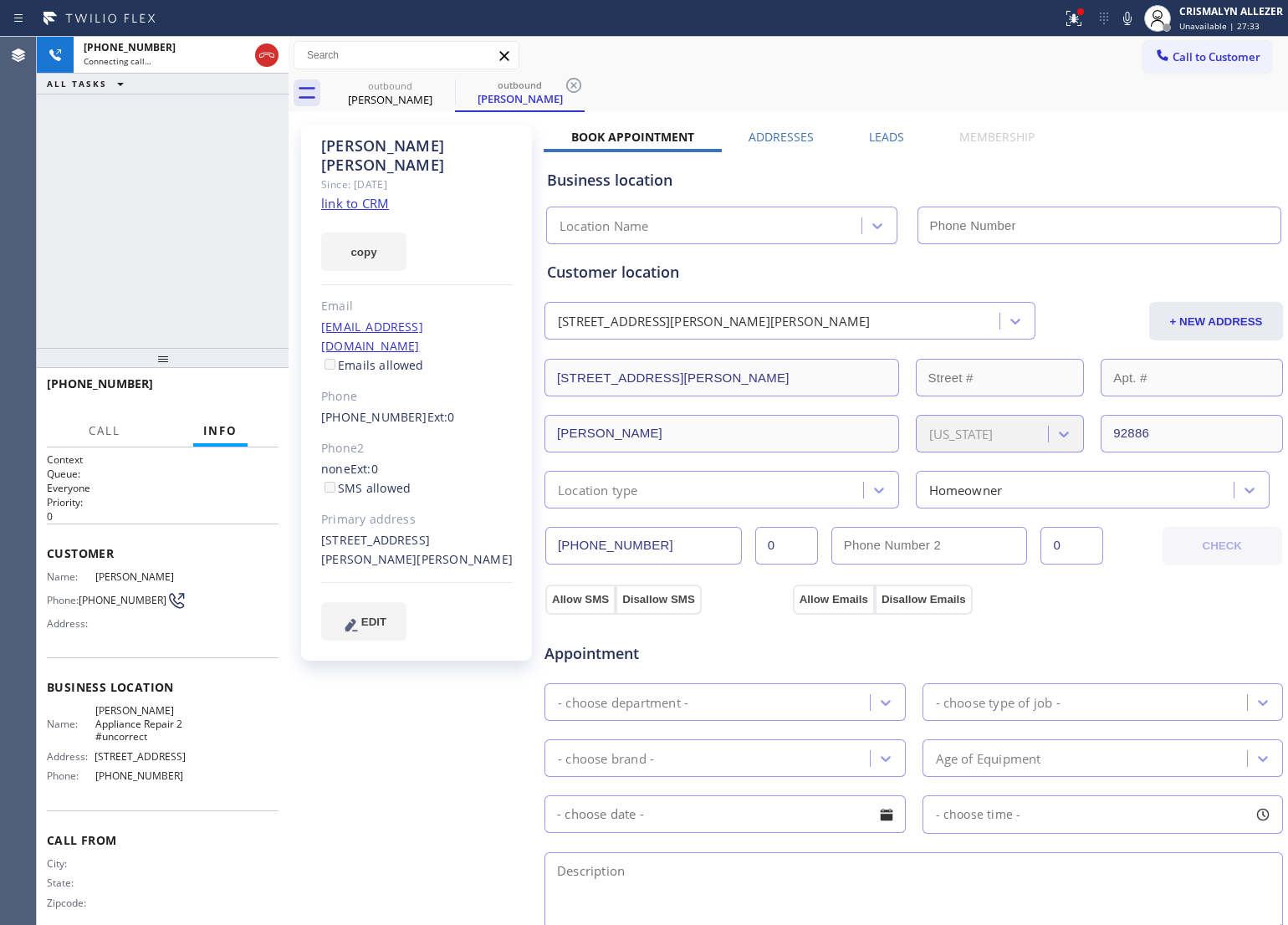
type input "(949) 734-7320"
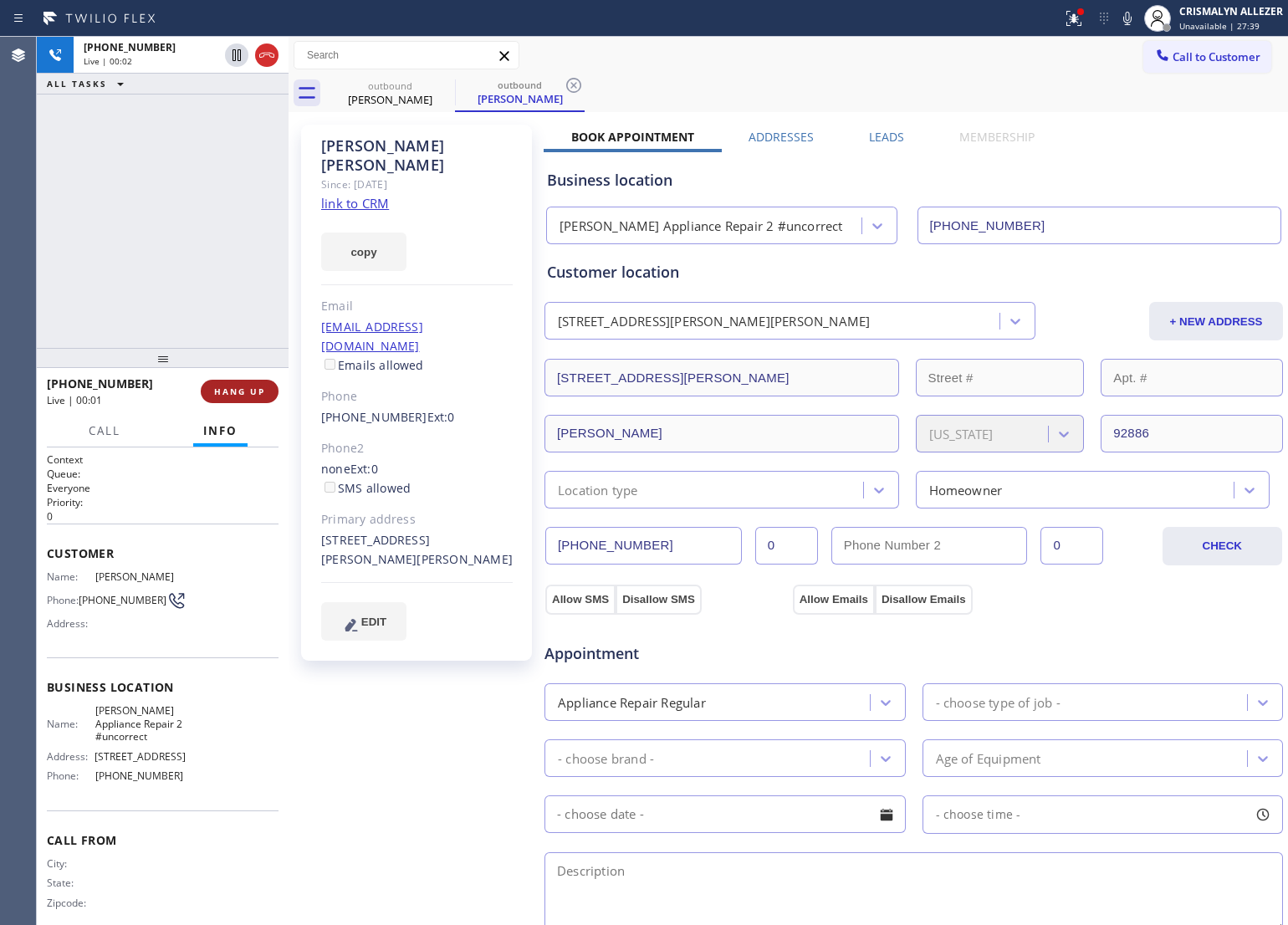
click at [239, 387] on span "HANG UP" at bounding box center [239, 391] width 51 height 12
click at [239, 390] on span "COMPLETE" at bounding box center [236, 391] width 57 height 12
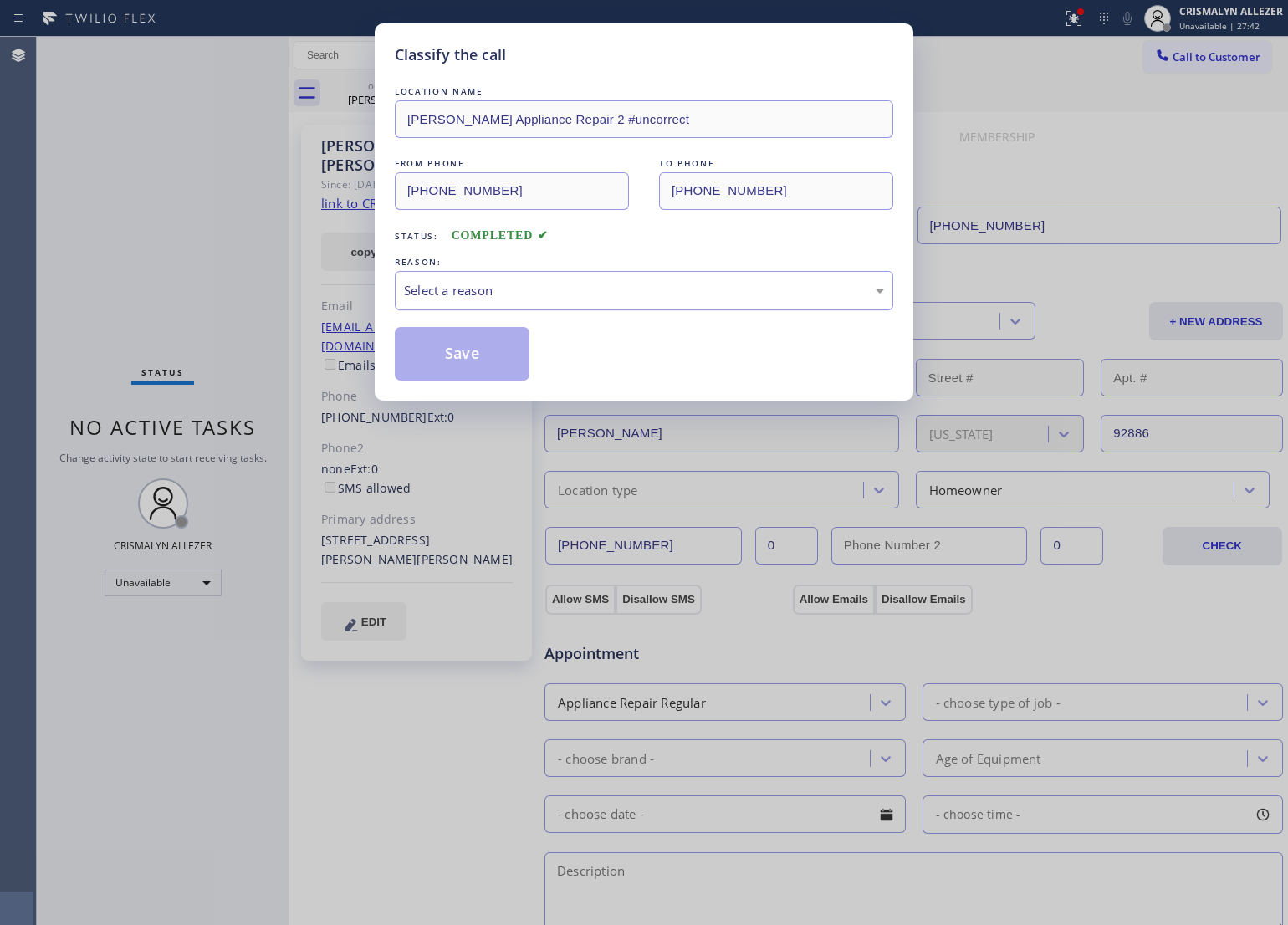
click at [683, 290] on div "Select a reason" at bounding box center [644, 290] width 480 height 19
click at [495, 365] on button "Save" at bounding box center [462, 354] width 135 height 54
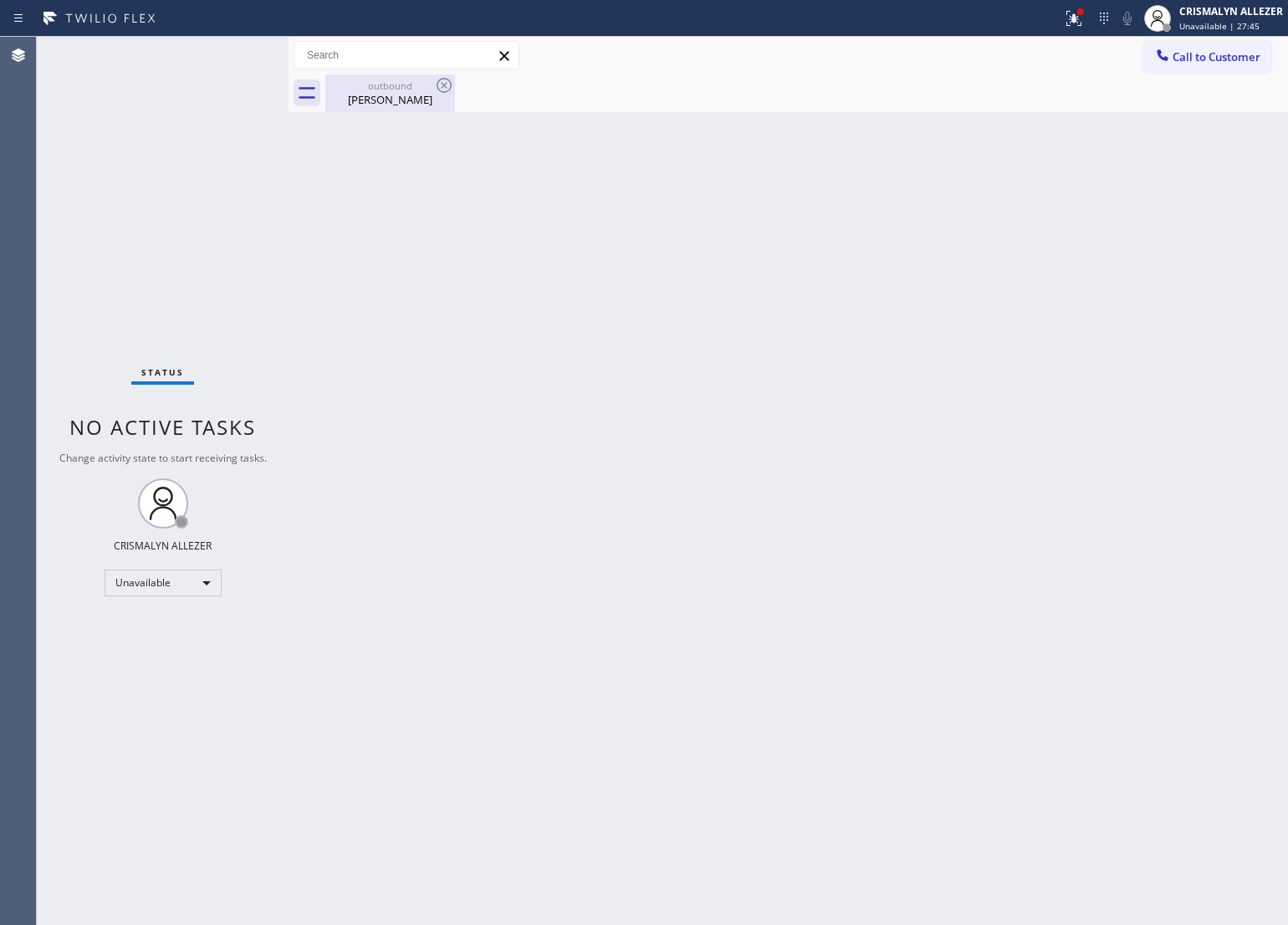
click at [394, 101] on div "Emily Hendrix" at bounding box center [390, 99] width 126 height 15
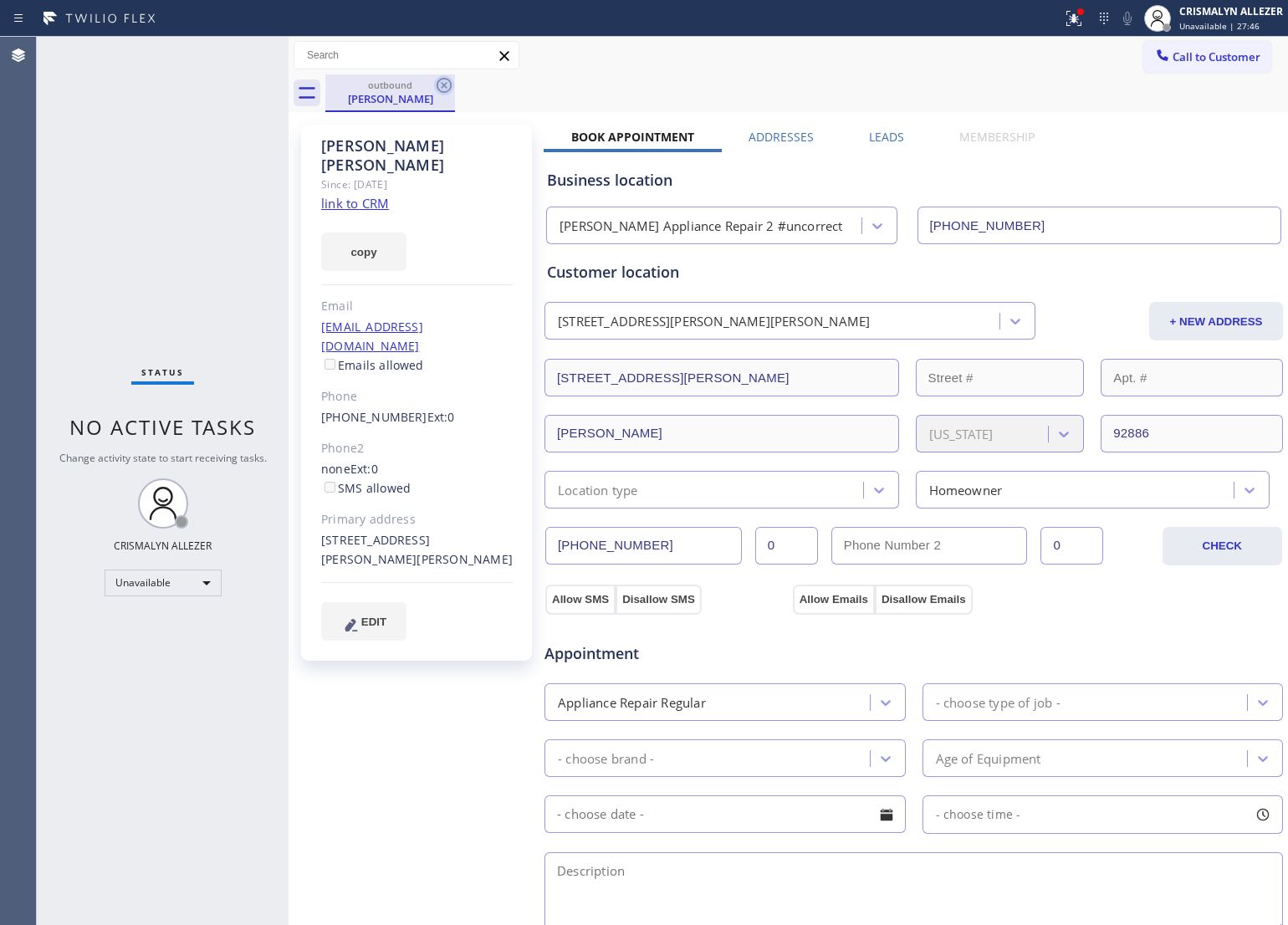
click at [441, 86] on icon at bounding box center [444, 85] width 20 height 20
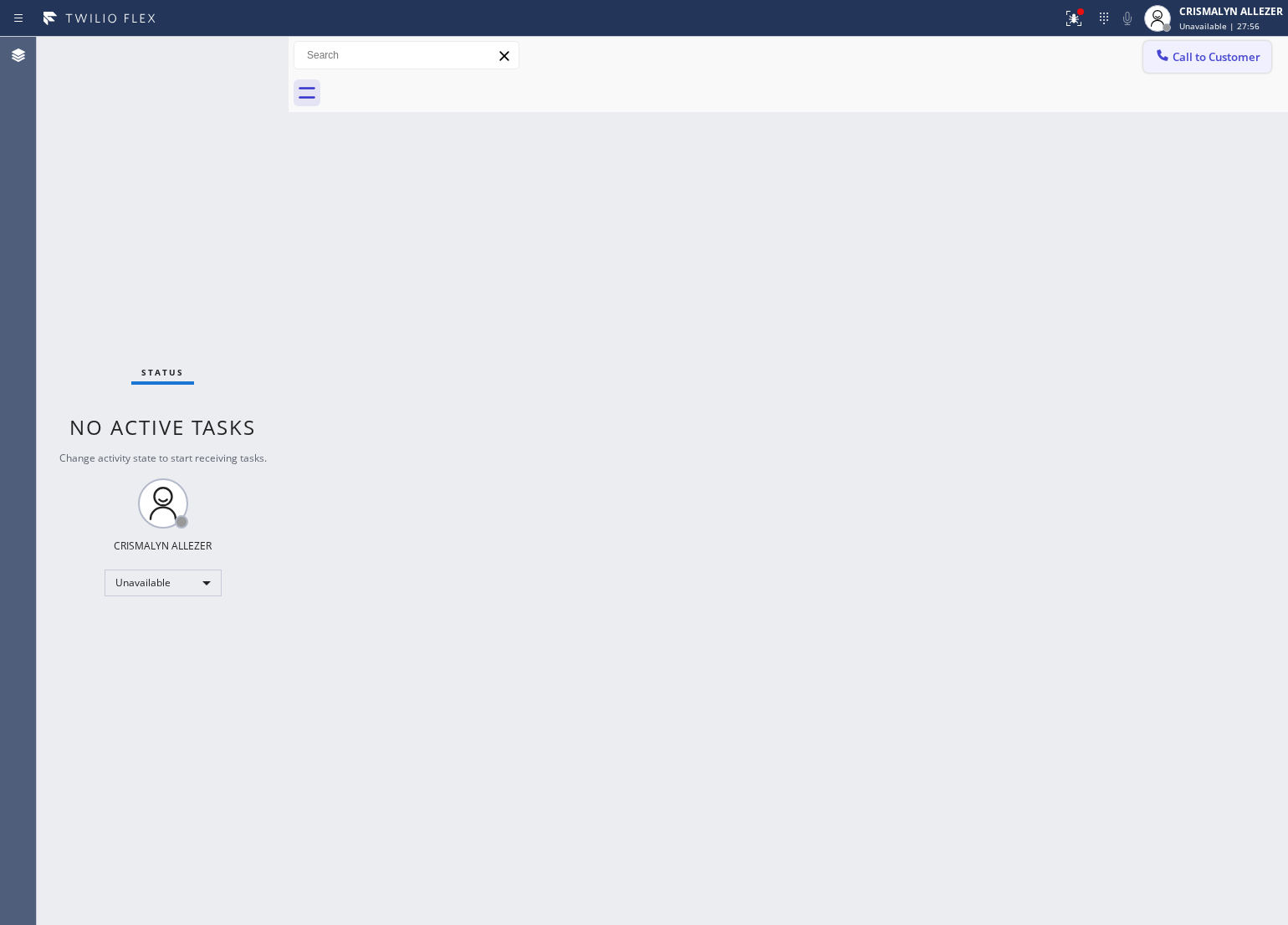
click at [1228, 60] on span "Call to Customer" at bounding box center [1216, 57] width 88 height 15
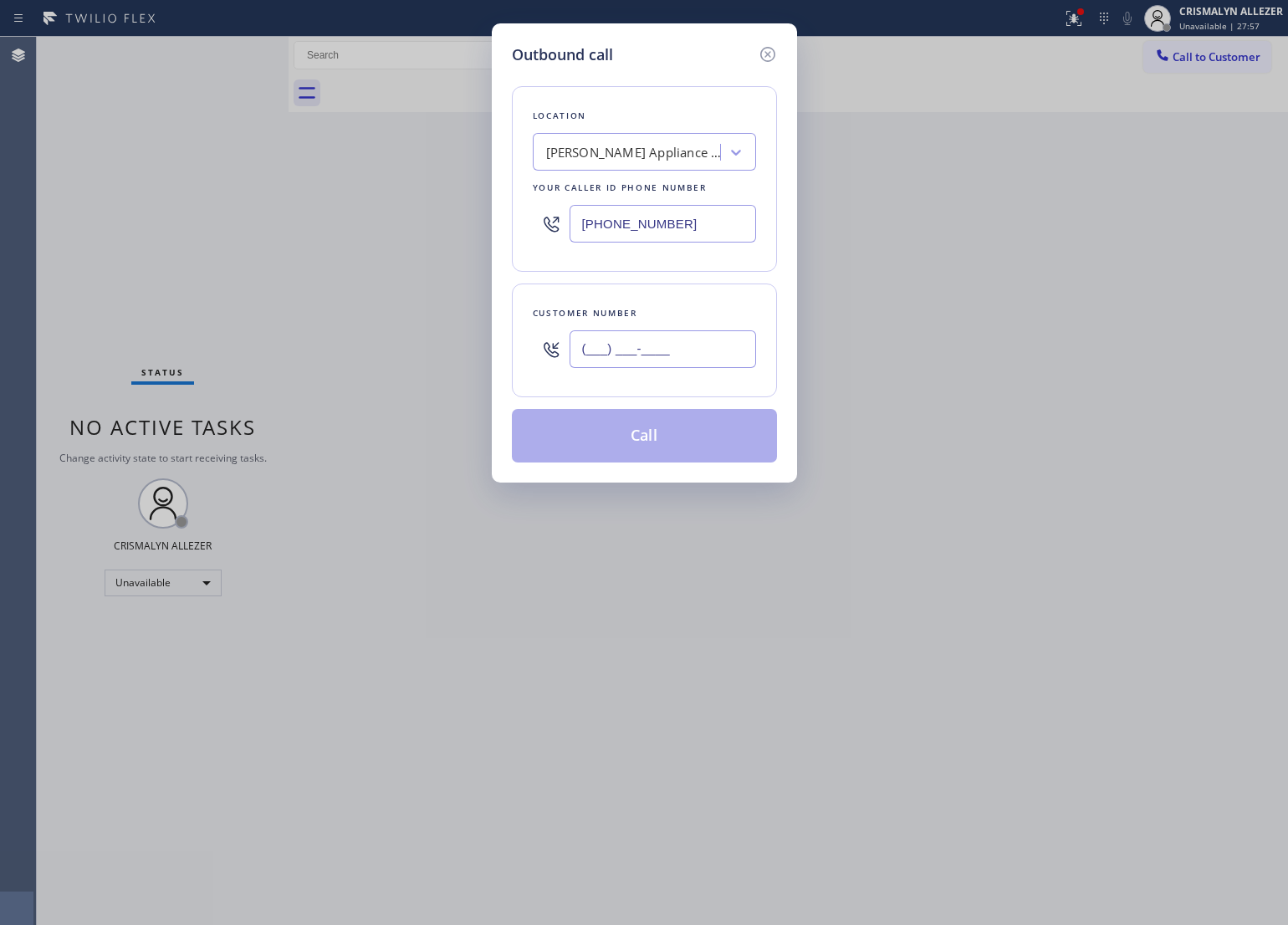
click at [708, 363] on input "(___) ___-____" at bounding box center [663, 349] width 186 height 38
paste input "714) 306-1066"
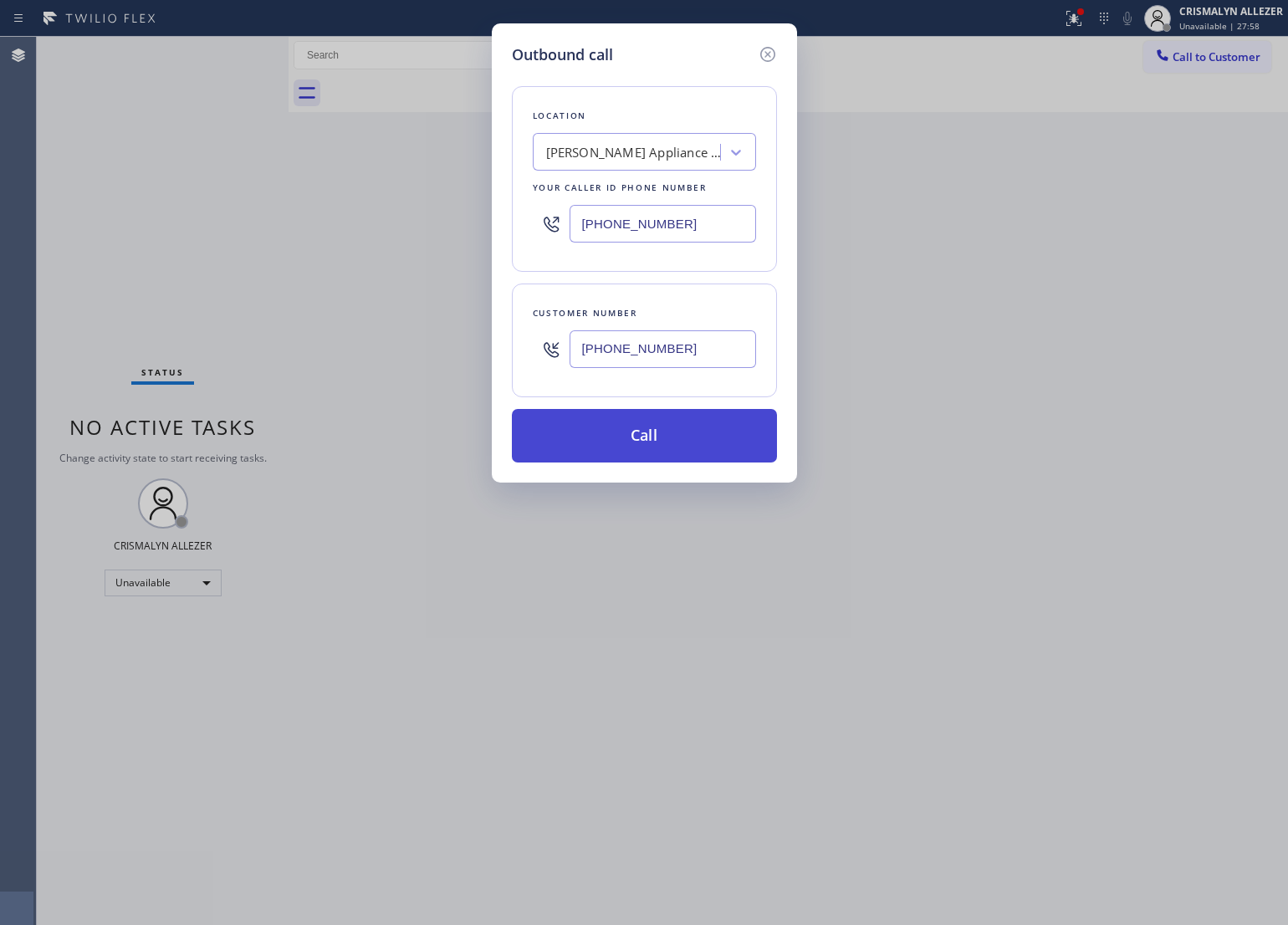
type input "(714) 306-1066"
click at [655, 436] on button "Call" at bounding box center [644, 436] width 266 height 54
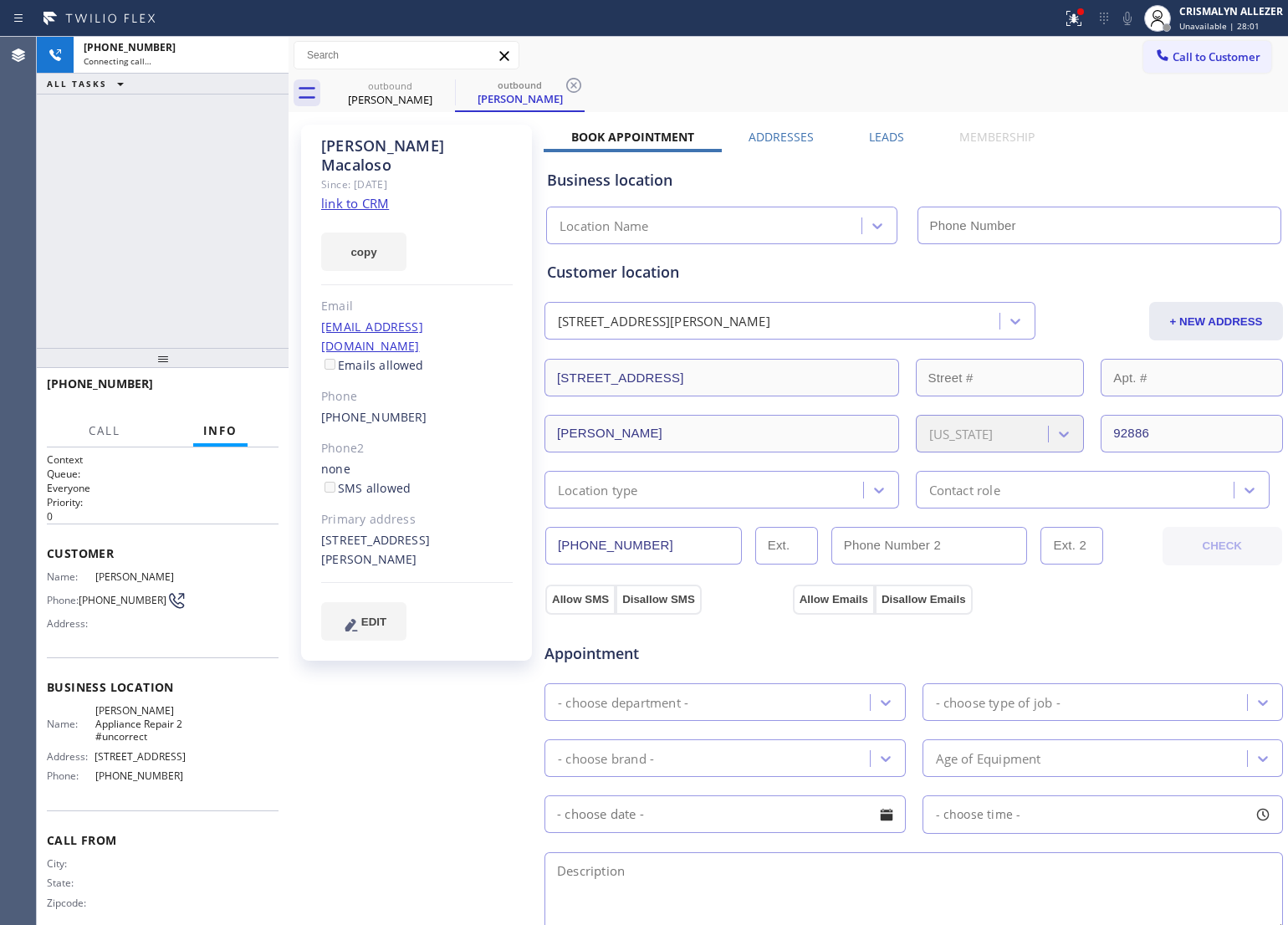
click at [357, 195] on link "link to CRM" at bounding box center [355, 203] width 67 height 17
type input "(949) 734-7320"
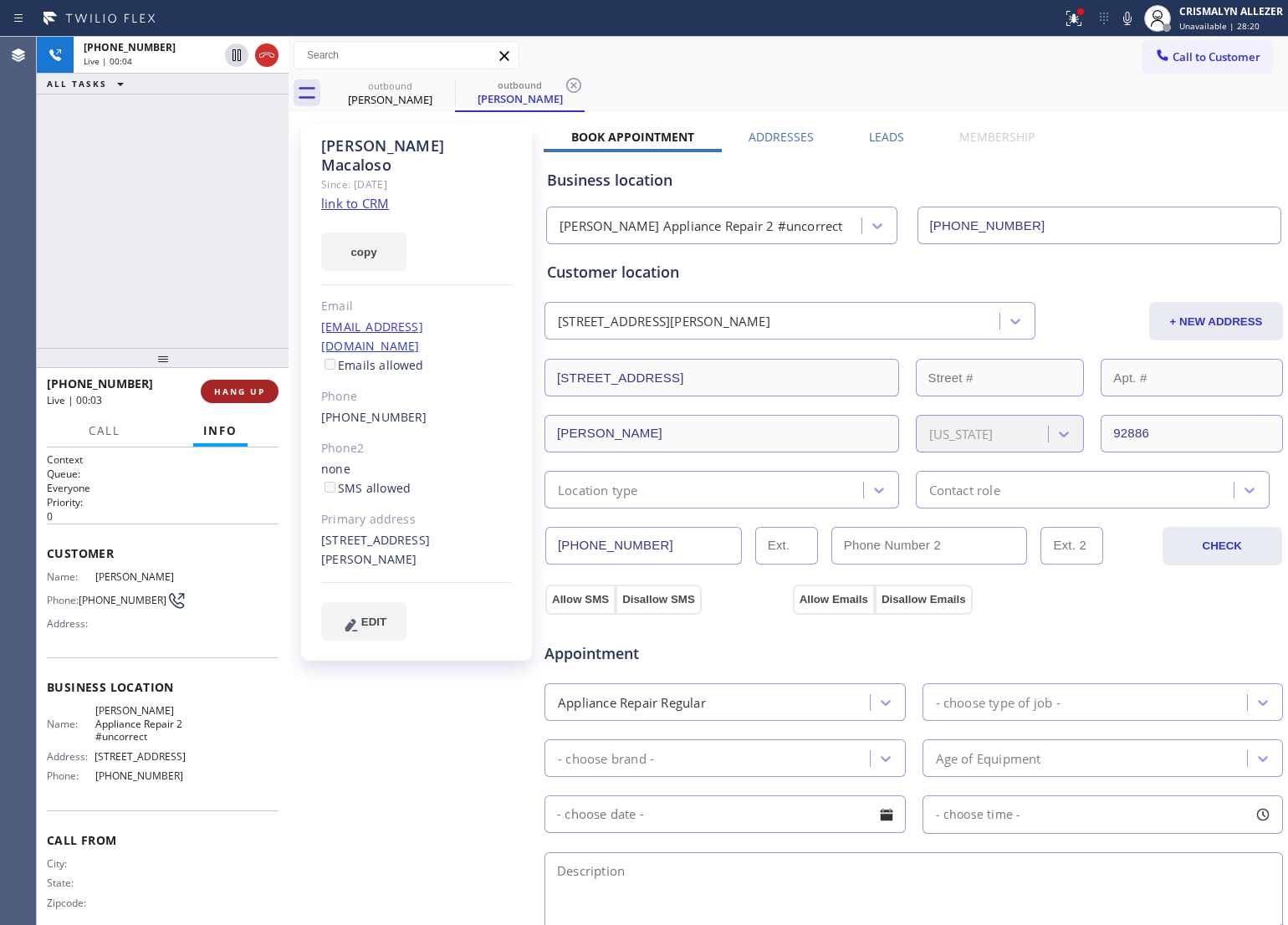
click at [226, 386] on span "HANG UP" at bounding box center [239, 391] width 51 height 12
click at [227, 387] on span "HANG UP" at bounding box center [239, 391] width 51 height 12
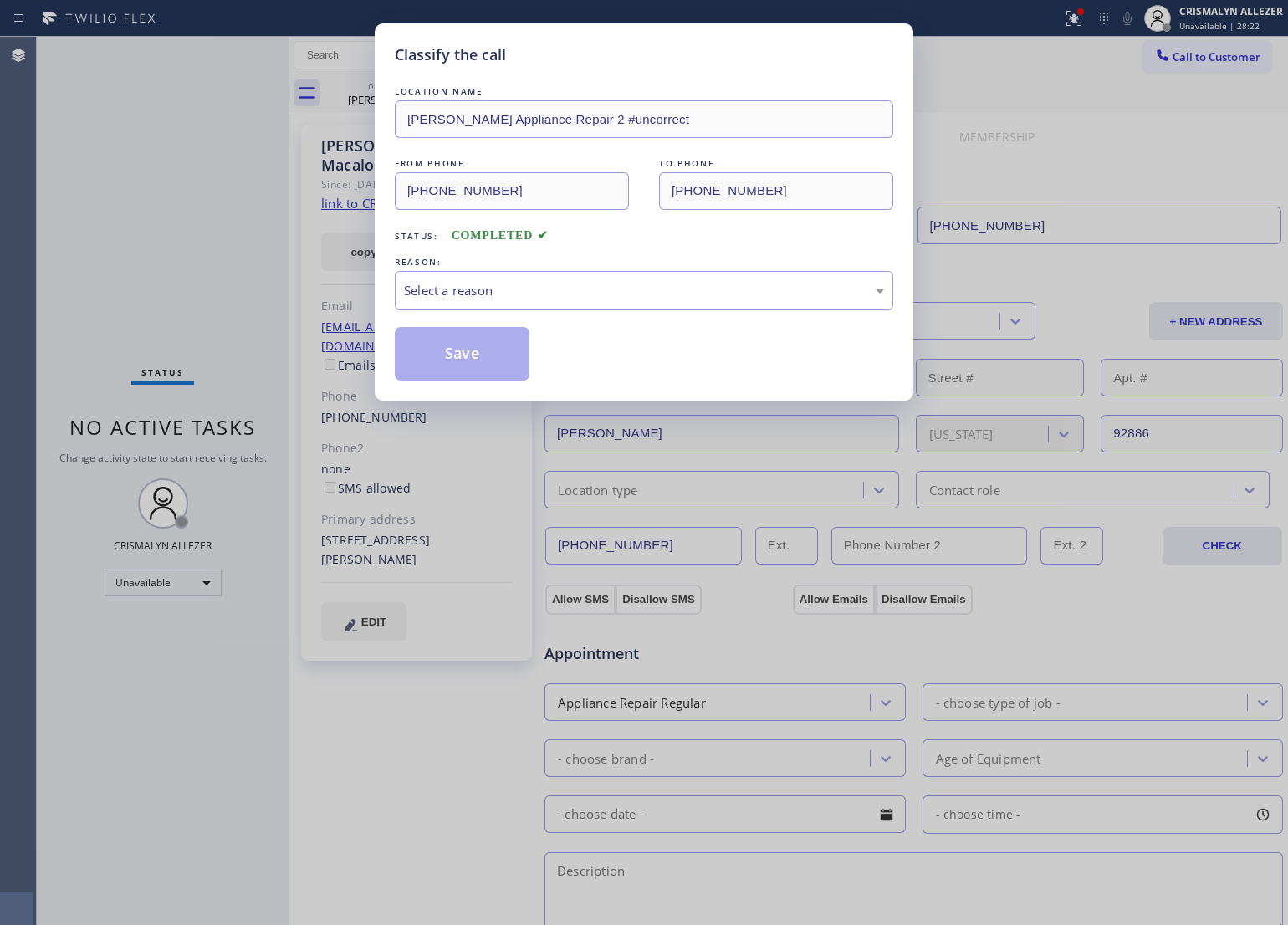
click at [623, 308] on div "Select a reason" at bounding box center [643, 290] width 498 height 40
click at [460, 364] on button "Save" at bounding box center [462, 354] width 135 height 54
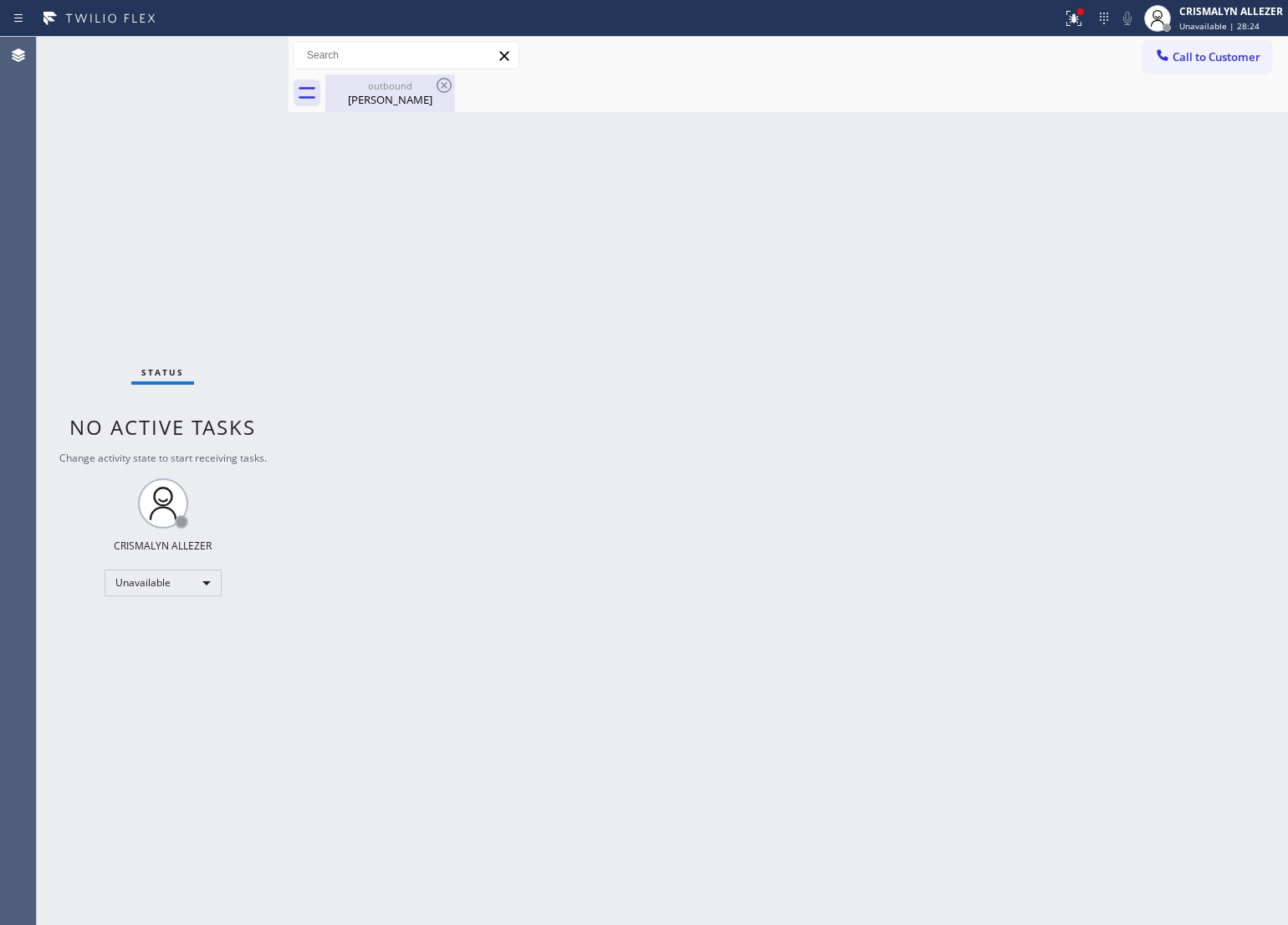
click at [390, 89] on div "outbound" at bounding box center [390, 85] width 126 height 13
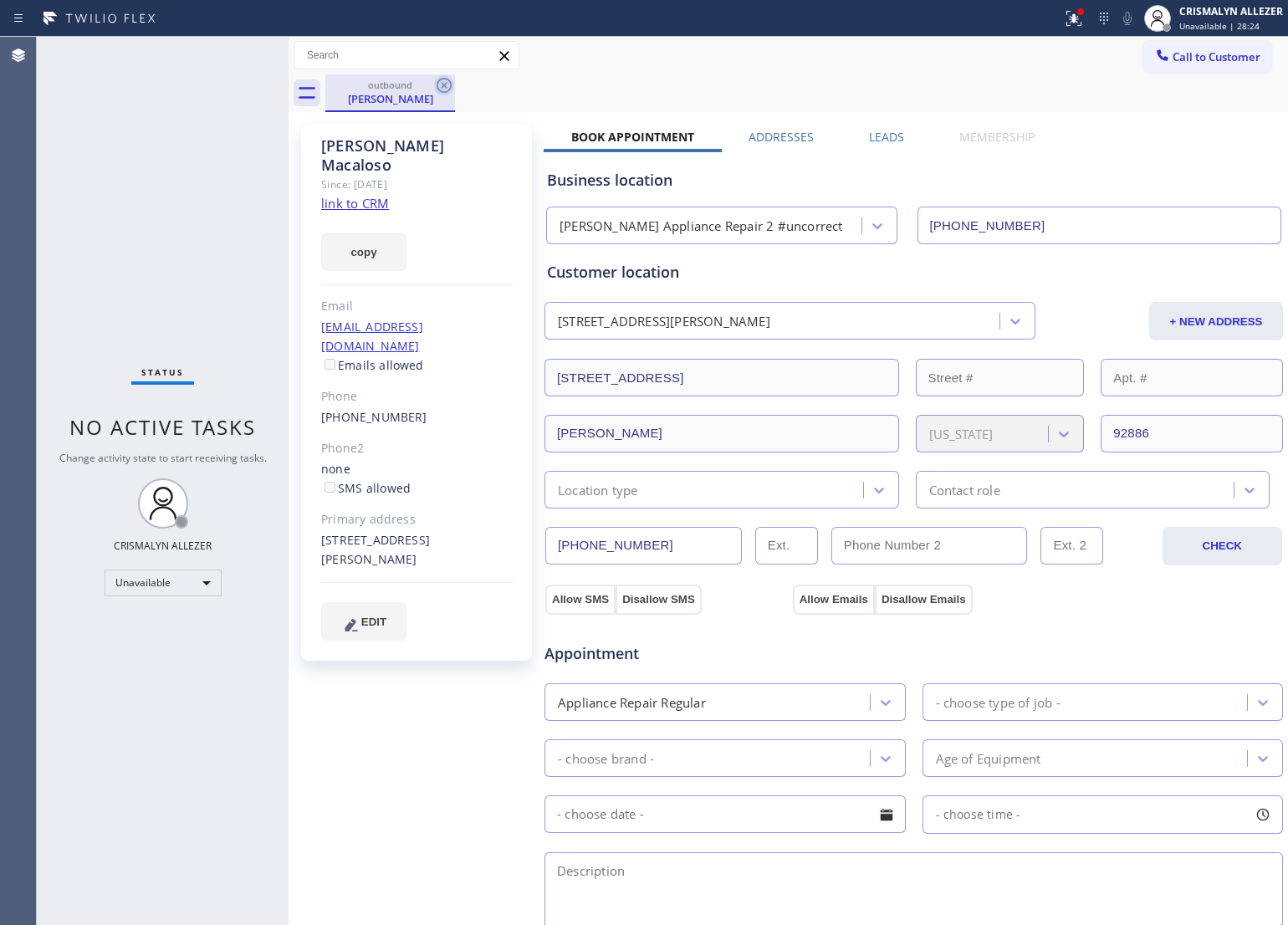
click at [442, 81] on icon at bounding box center [444, 85] width 20 height 20
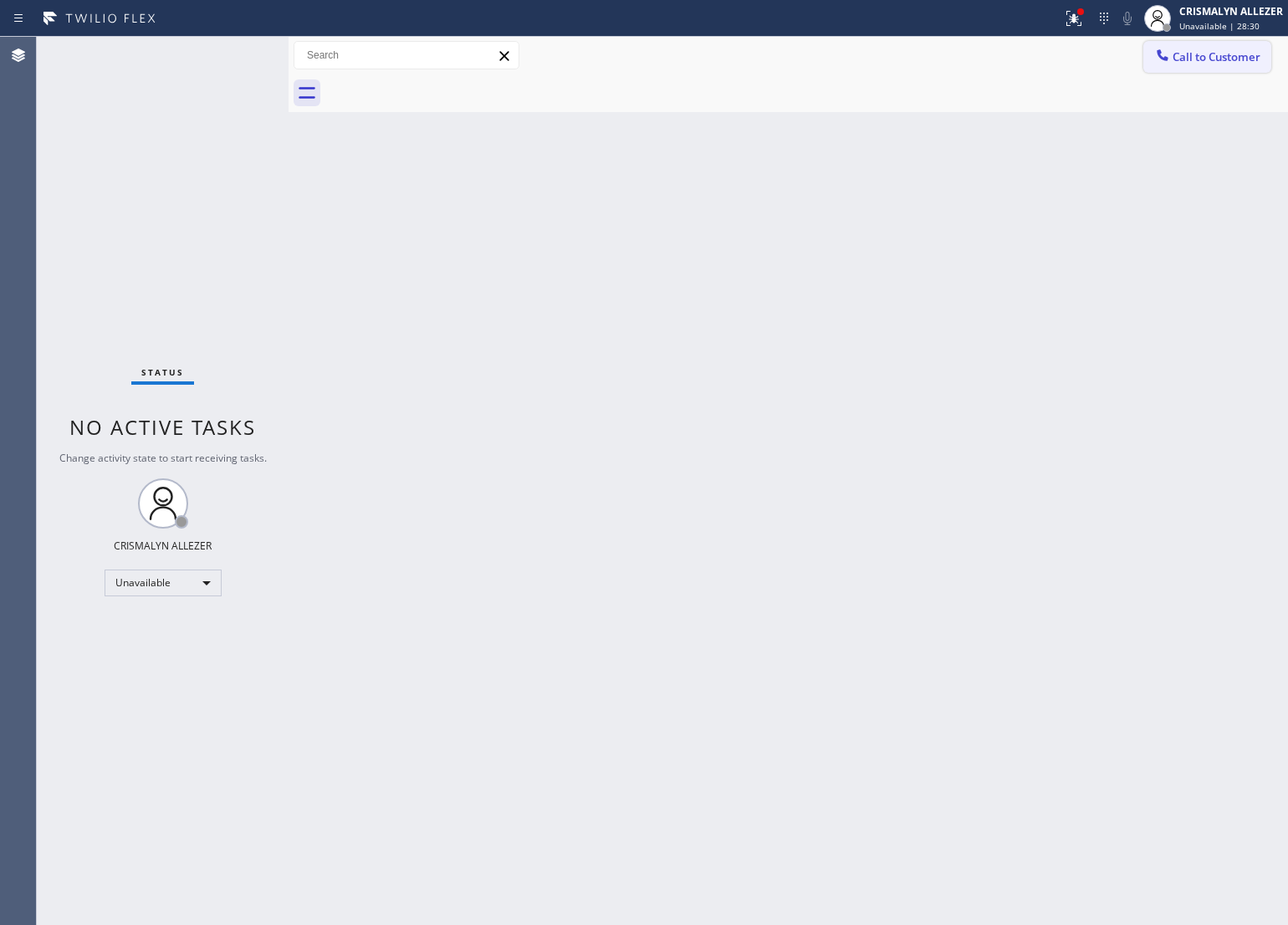
click at [1197, 48] on button "Call to Customer" at bounding box center [1207, 57] width 128 height 32
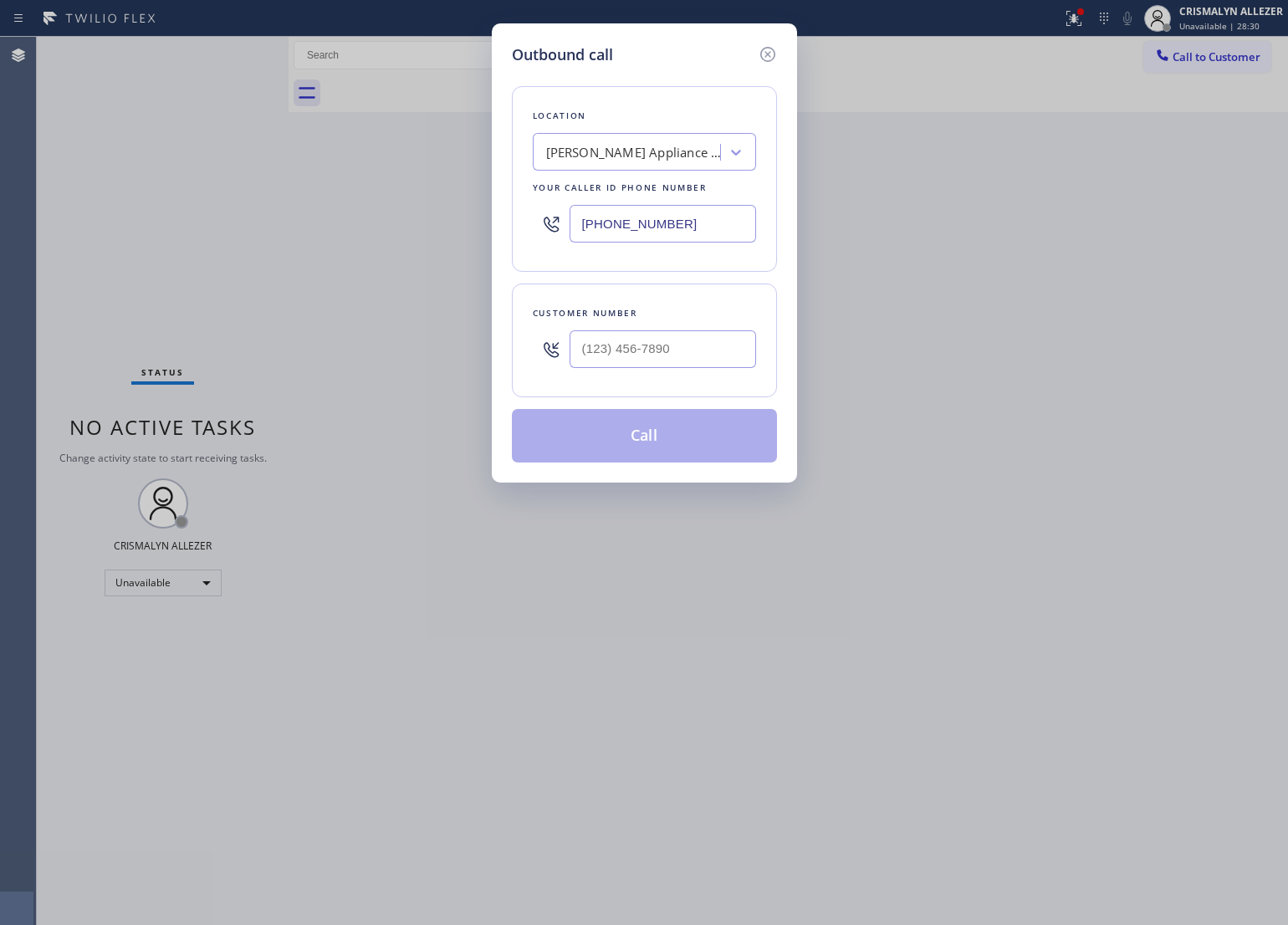
click at [716, 328] on div at bounding box center [663, 349] width 186 height 54
click at [712, 371] on div at bounding box center [663, 349] width 186 height 54
click at [711, 354] on input "(___) ___-____" at bounding box center [663, 349] width 186 height 38
paste input "714) 749-2667"
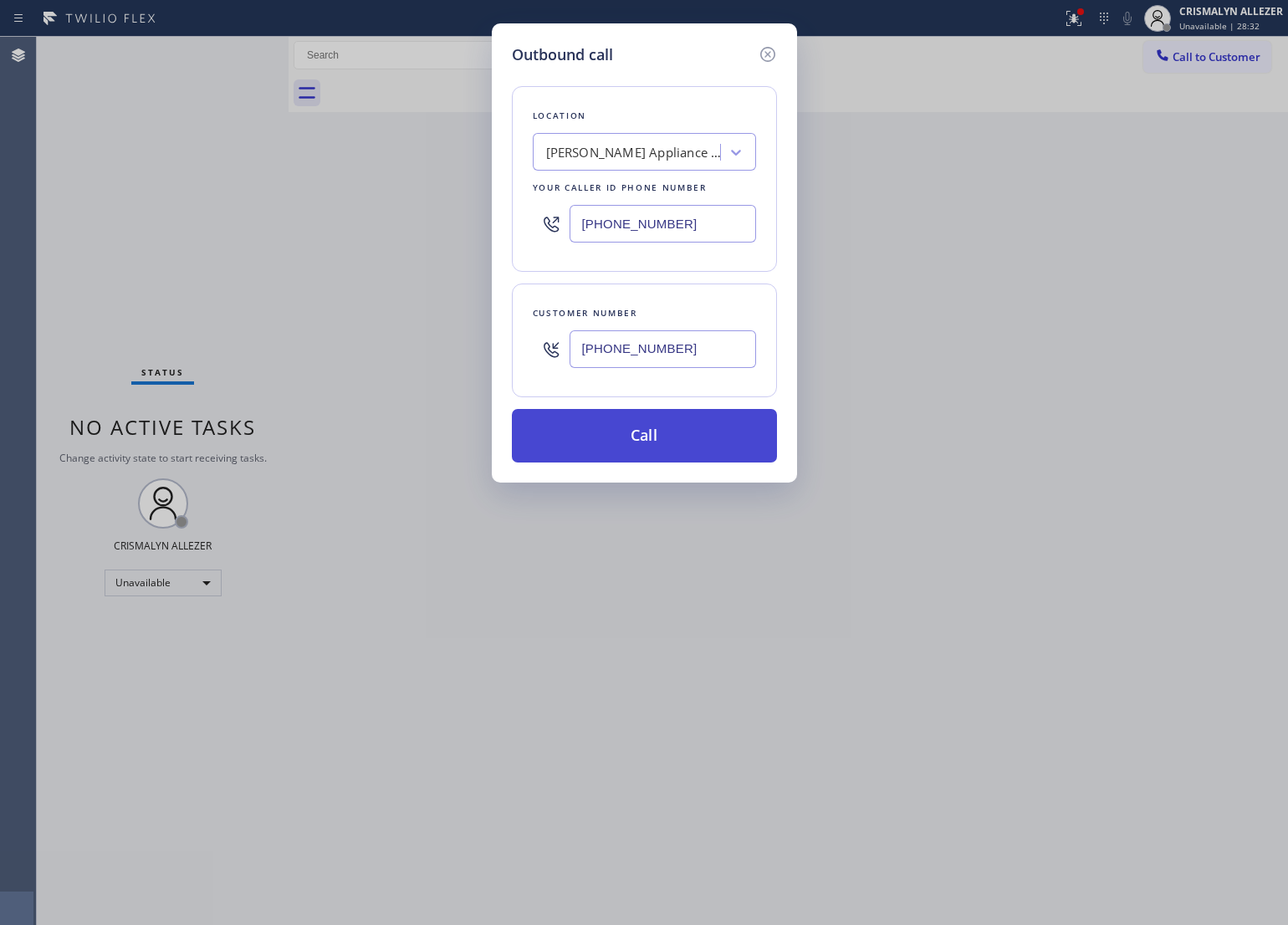
type input "(714) 749-2667"
click at [657, 458] on button "Call" at bounding box center [644, 436] width 266 height 54
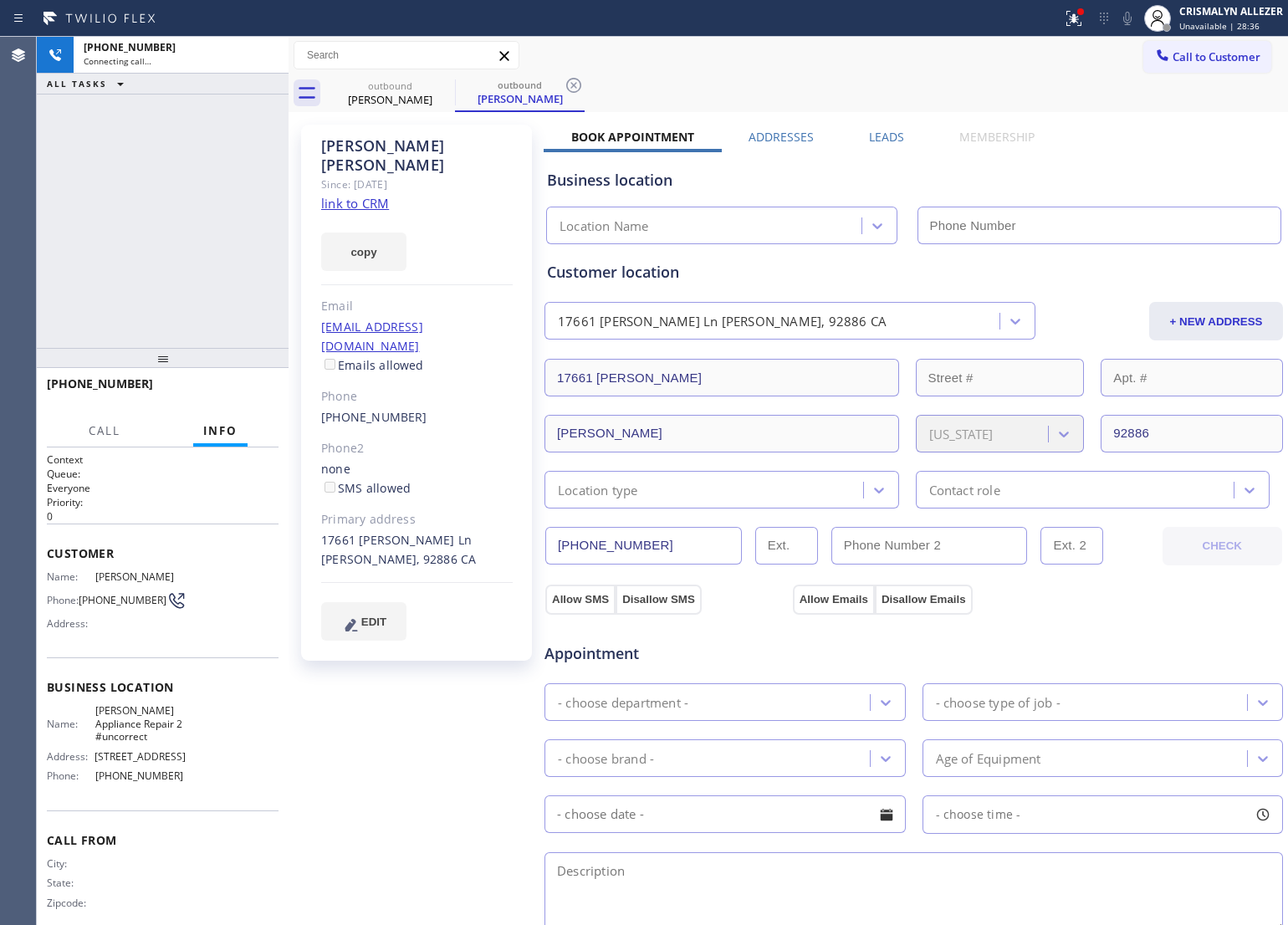
type input "(949) 734-7320"
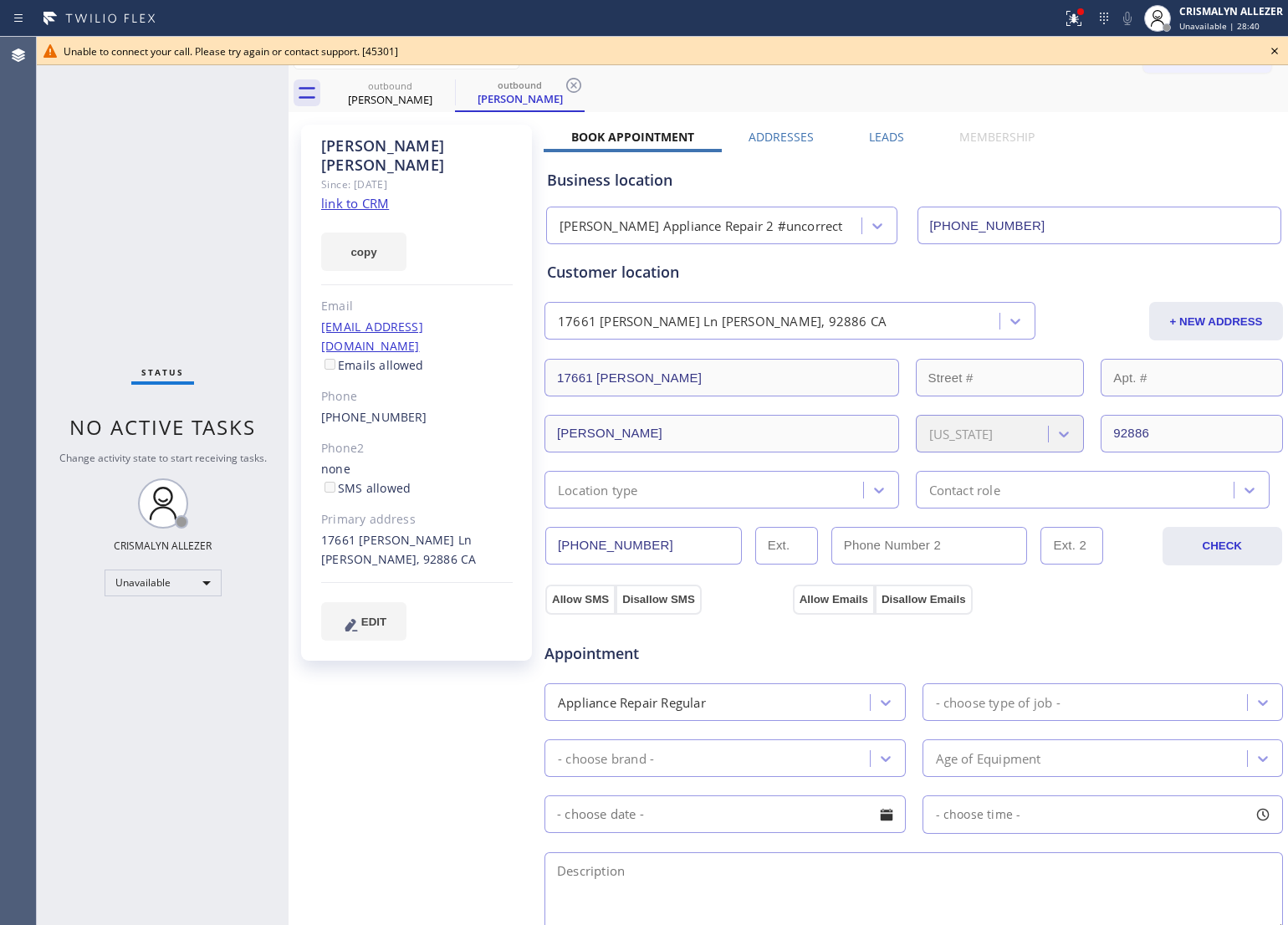
drag, startPoint x: 1273, startPoint y: 49, endPoint x: 1175, endPoint y: 75, distance: 101.4
click at [1273, 49] on icon at bounding box center [1275, 51] width 7 height 7
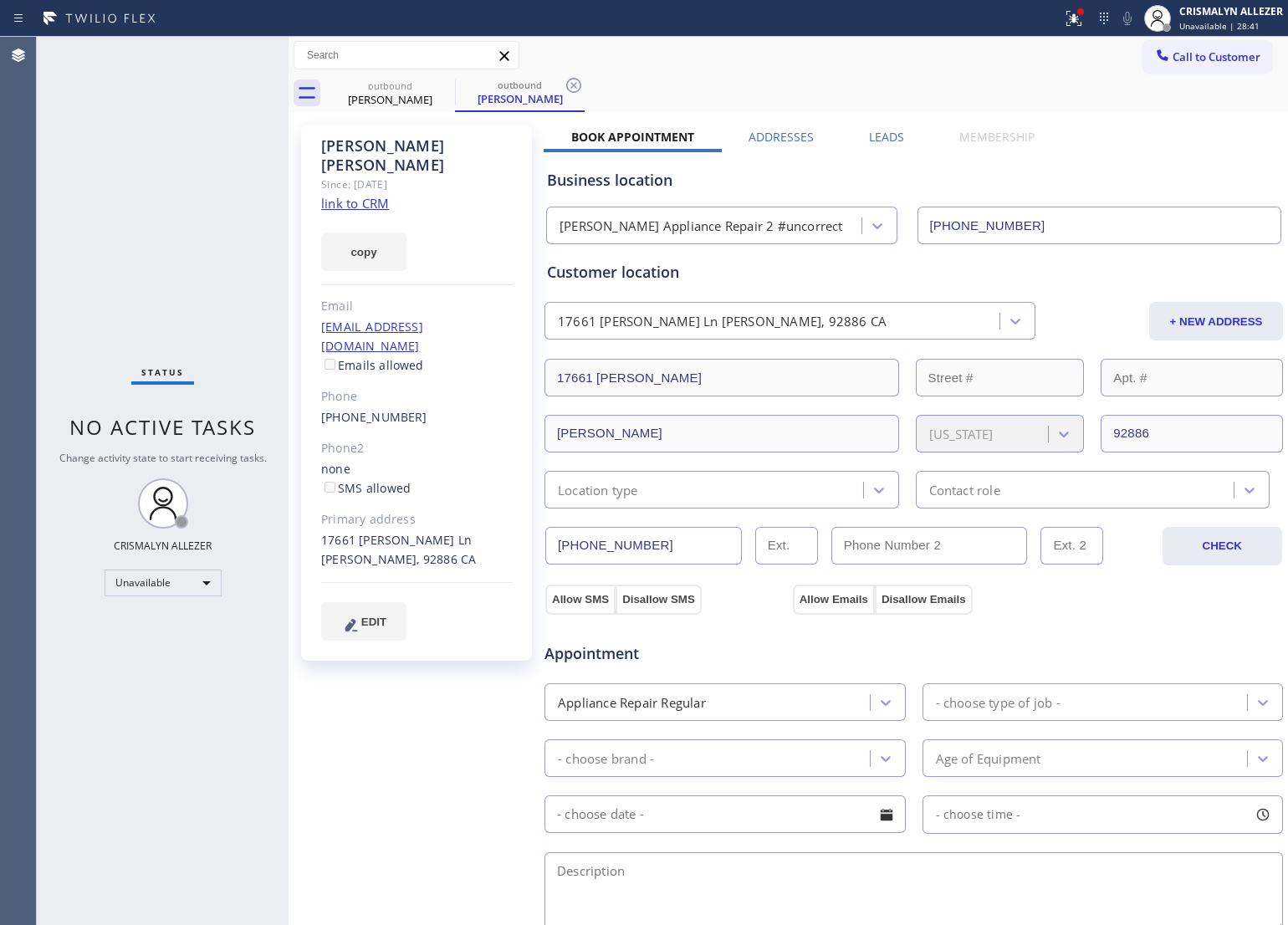
drag, startPoint x: 572, startPoint y: 81, endPoint x: 458, endPoint y: 96, distance: 115.0
click at [571, 82] on icon at bounding box center [574, 85] width 20 height 20
click at [445, 84] on icon at bounding box center [444, 85] width 15 height 15
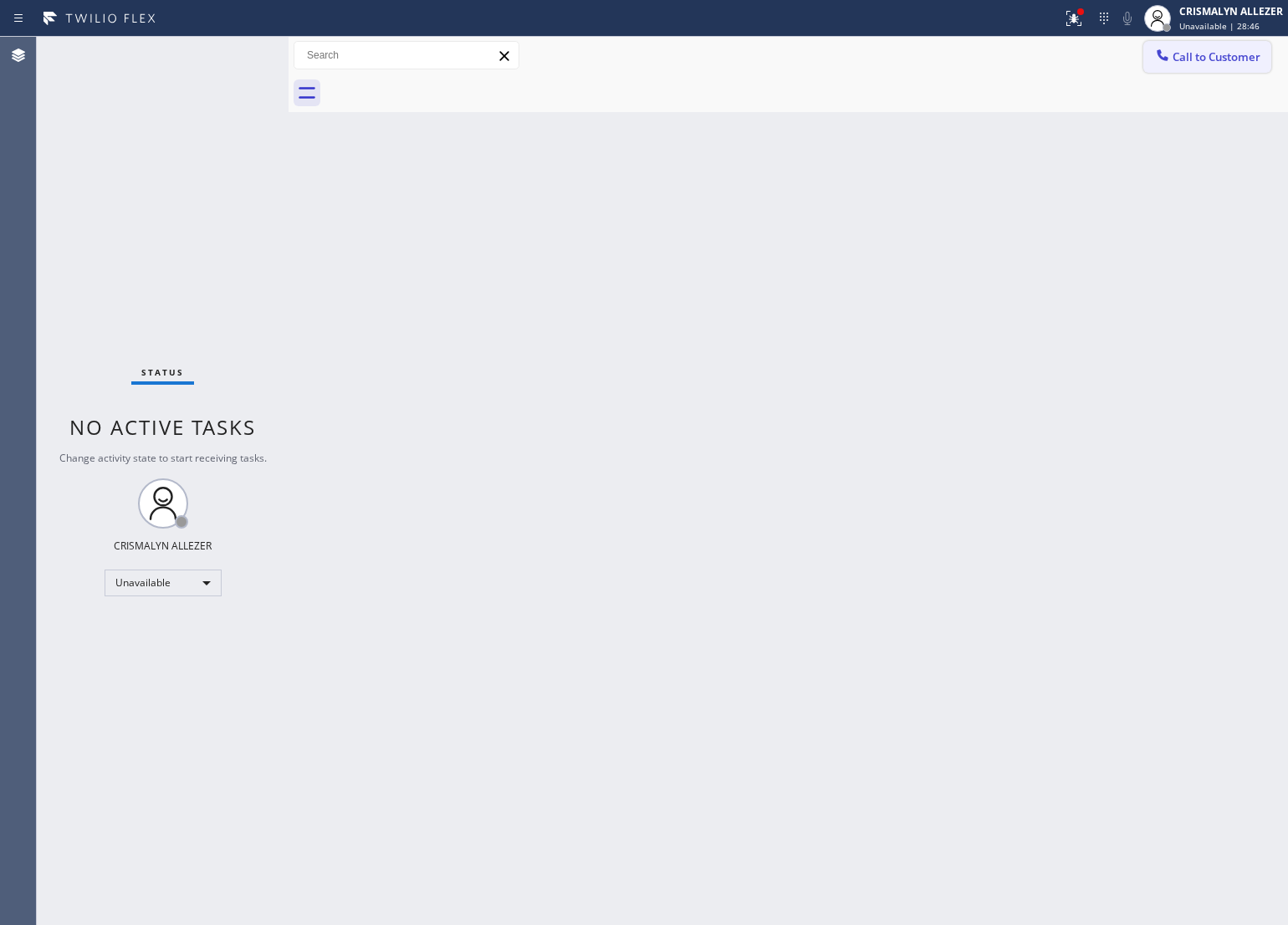
click at [1205, 46] on button "Call to Customer" at bounding box center [1207, 57] width 128 height 32
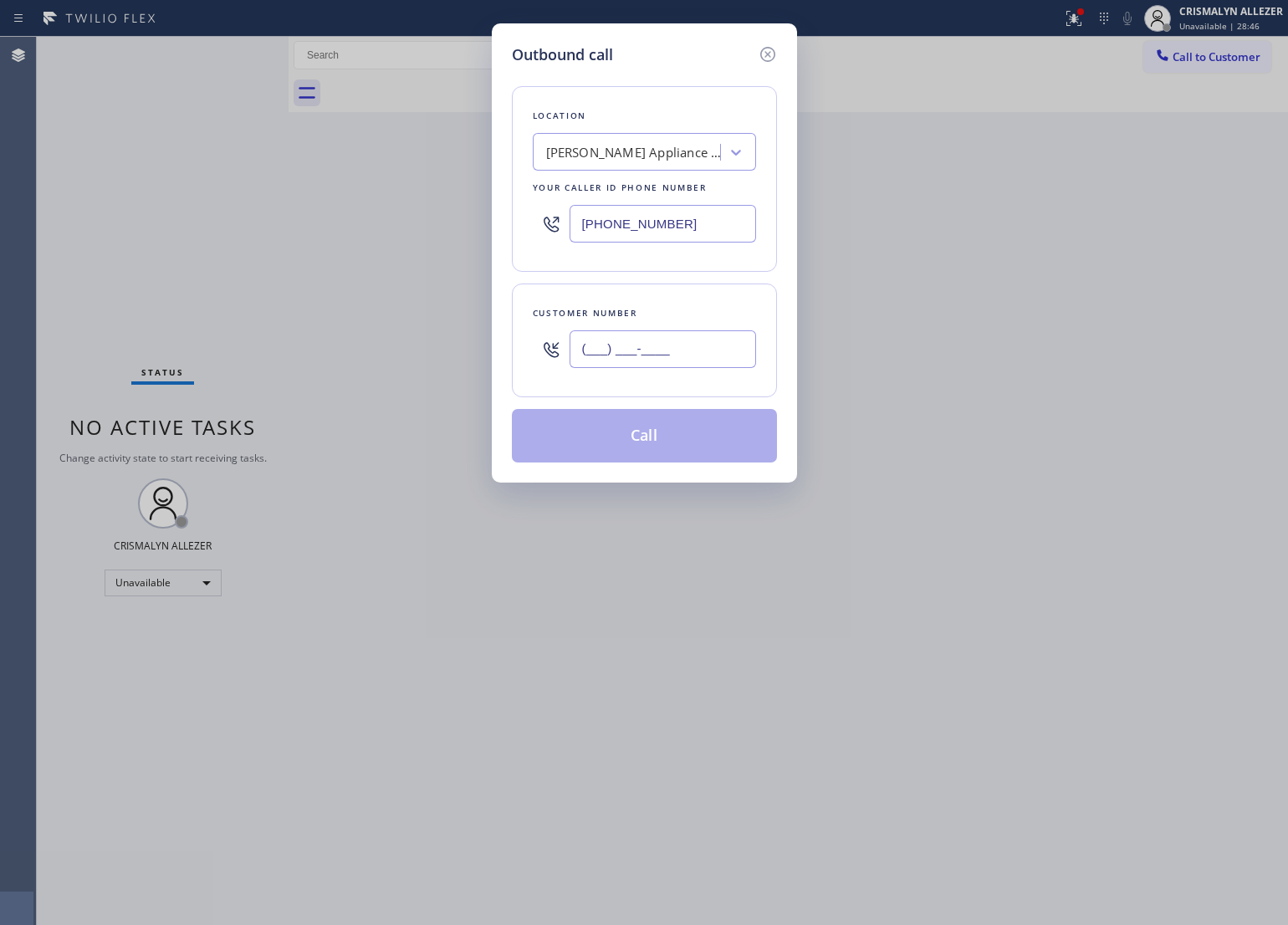
click at [713, 343] on input "(___) ___-____" at bounding box center [663, 349] width 186 height 38
paste input "805) 404-6344"
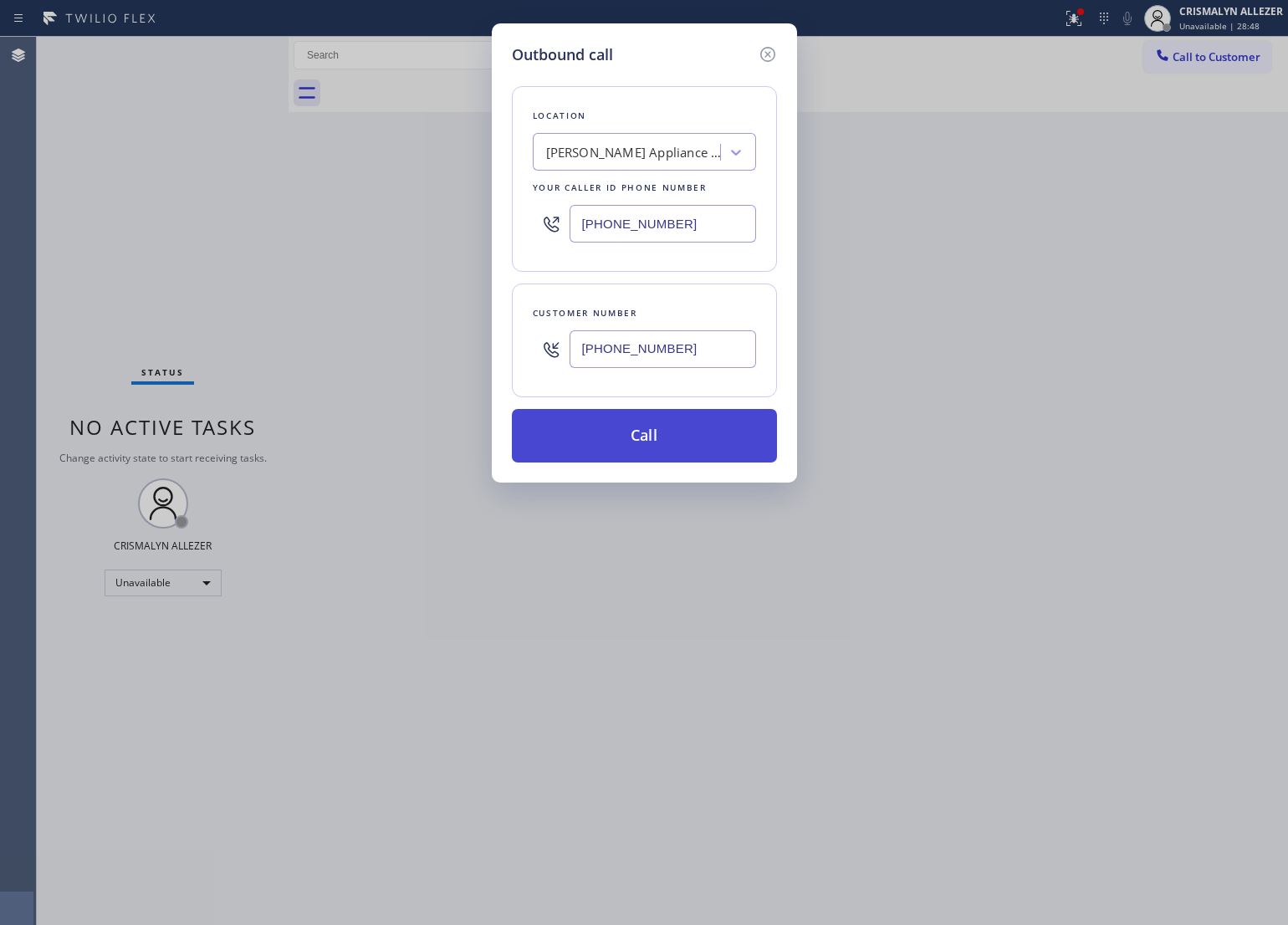
type input "(805) 404-6344"
click at [672, 448] on button "Call" at bounding box center [644, 436] width 266 height 54
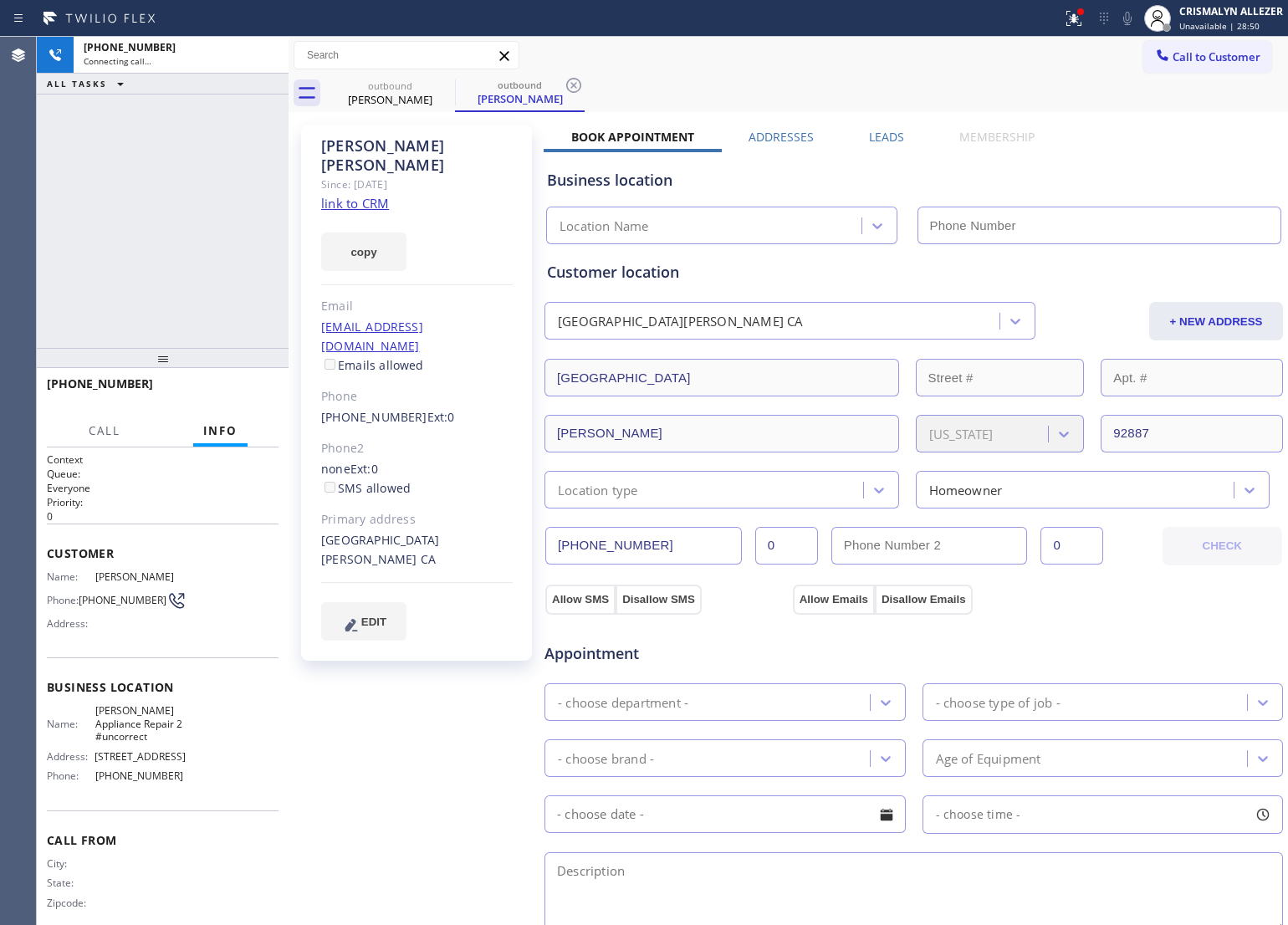
click at [332, 195] on link "link to CRM" at bounding box center [355, 203] width 67 height 17
type input "(949) 734-7320"
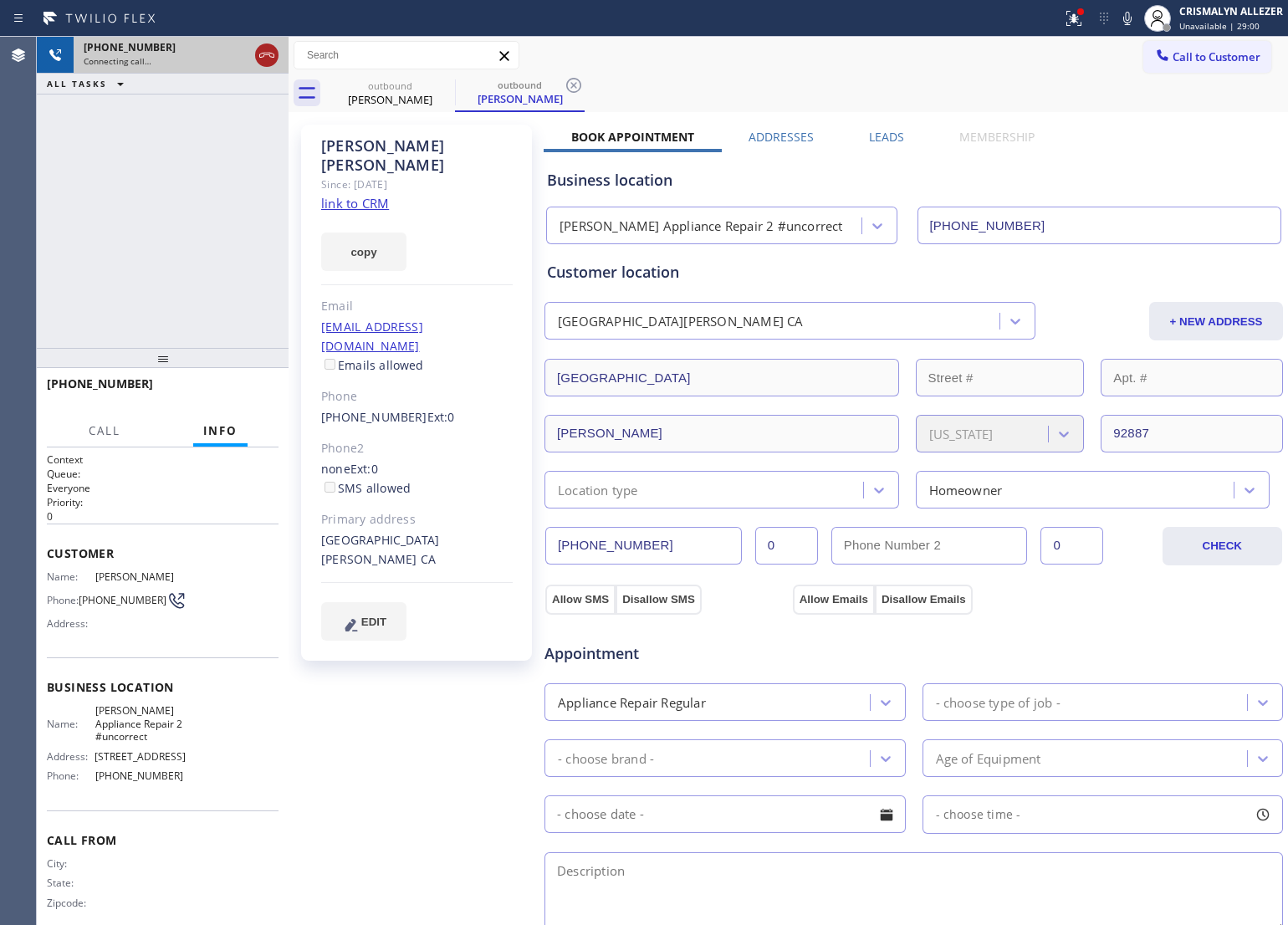
click at [260, 60] on icon at bounding box center [267, 56] width 20 height 20
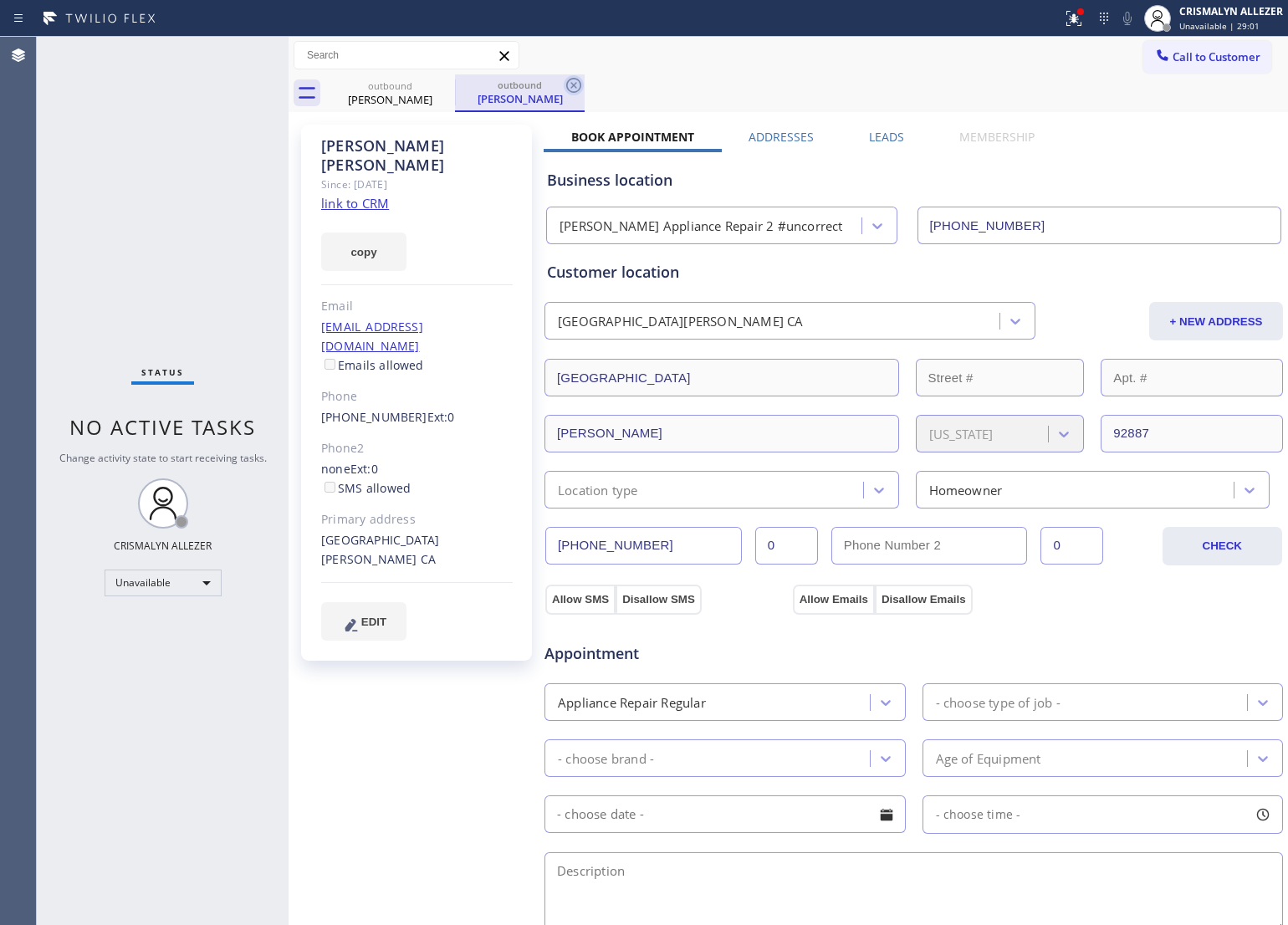
click at [576, 83] on icon at bounding box center [574, 85] width 15 height 15
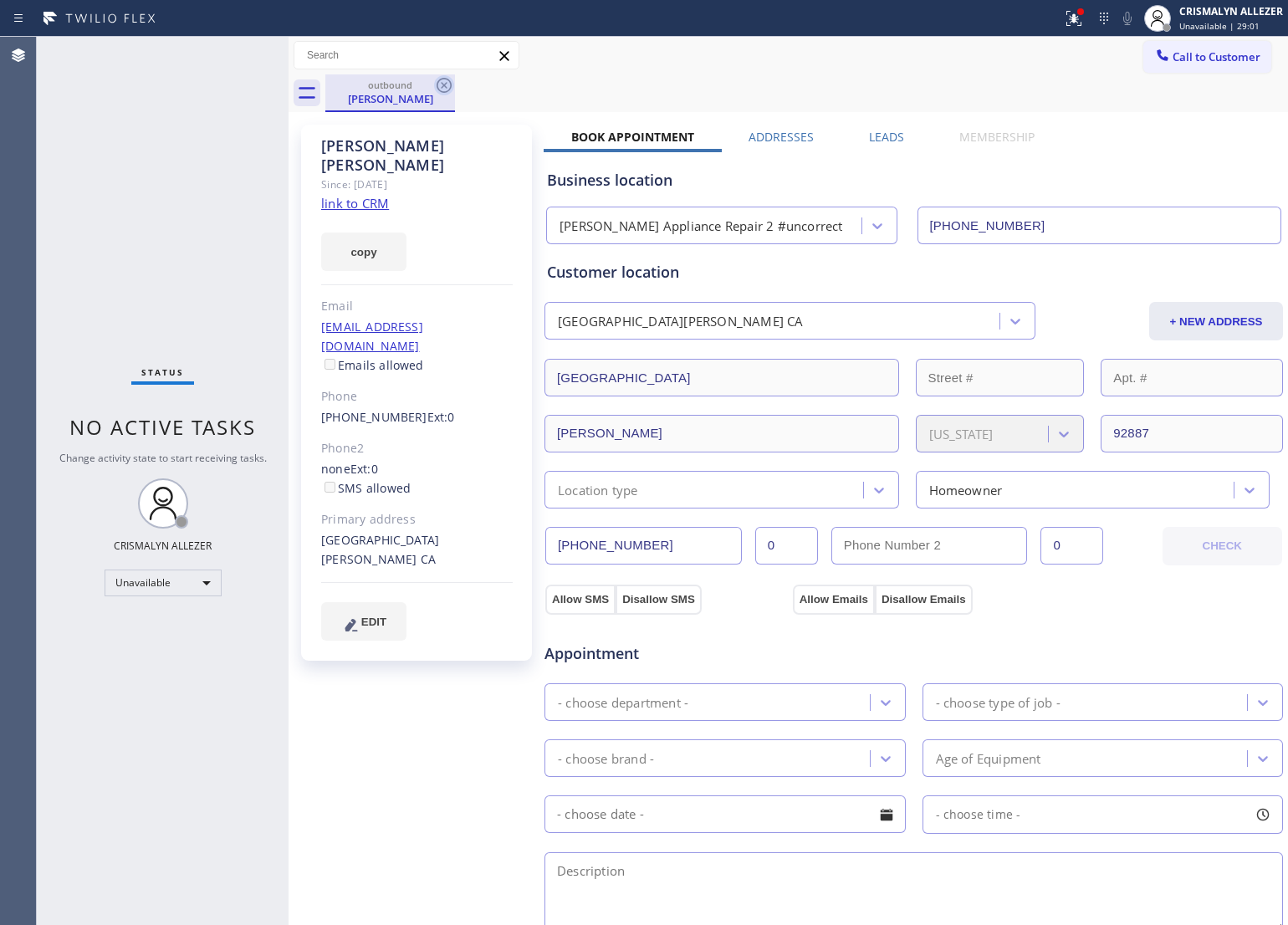
click at [442, 86] on icon at bounding box center [444, 85] width 15 height 15
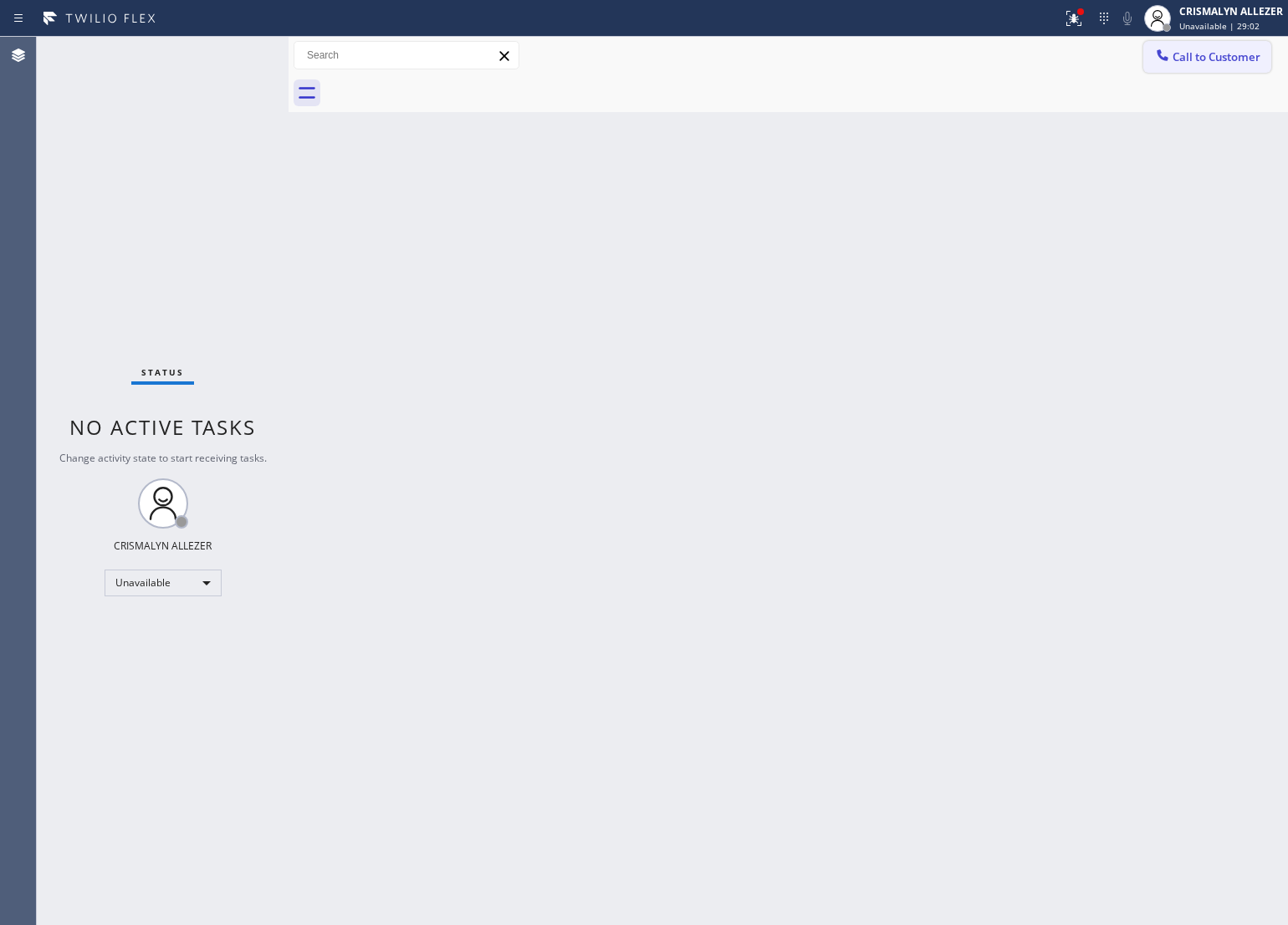
click at [1217, 48] on button "Call to Customer" at bounding box center [1207, 57] width 128 height 32
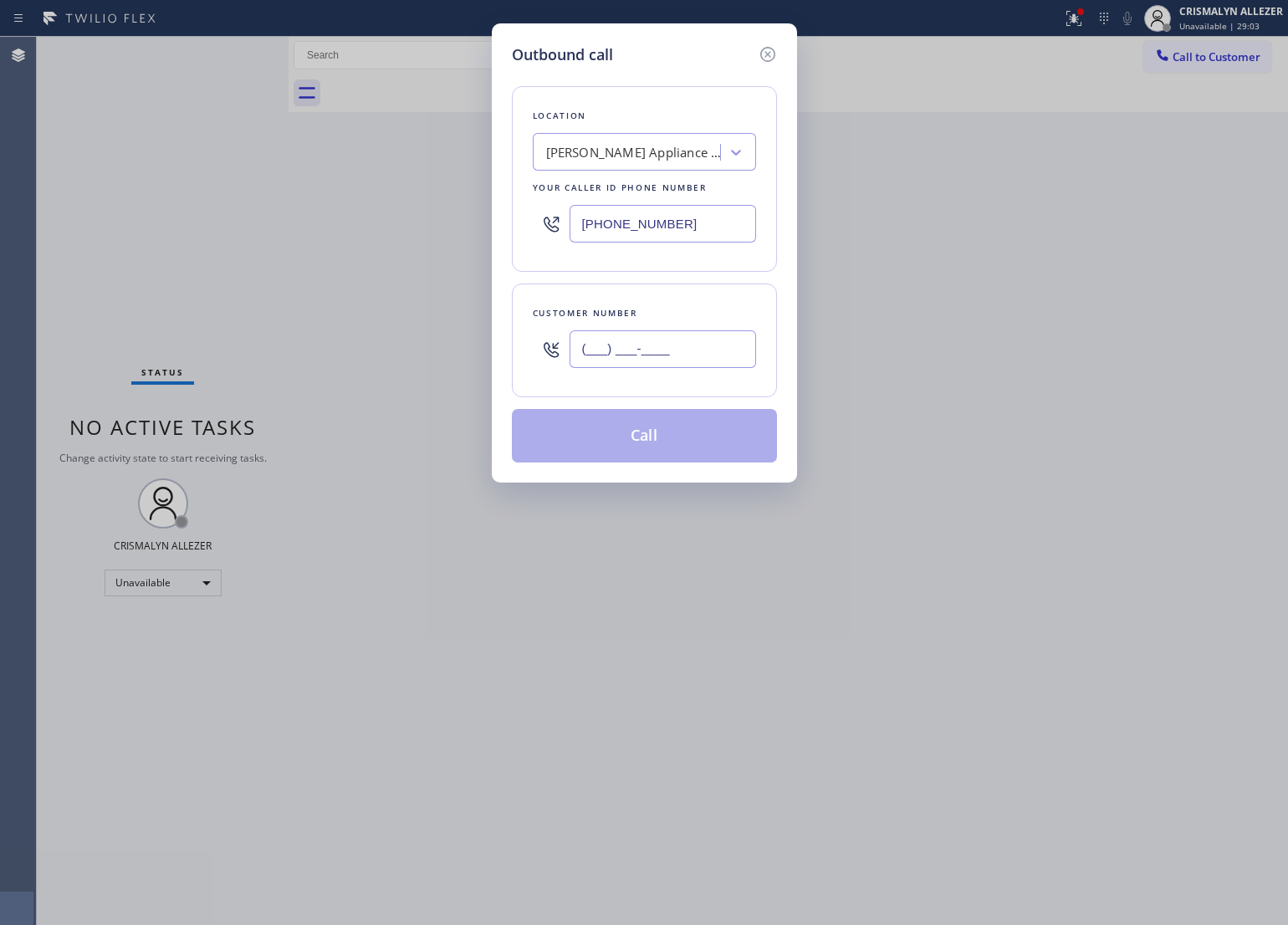
click at [737, 354] on input "(___) ___-____" at bounding box center [663, 349] width 186 height 38
paste input "805) 404-6344"
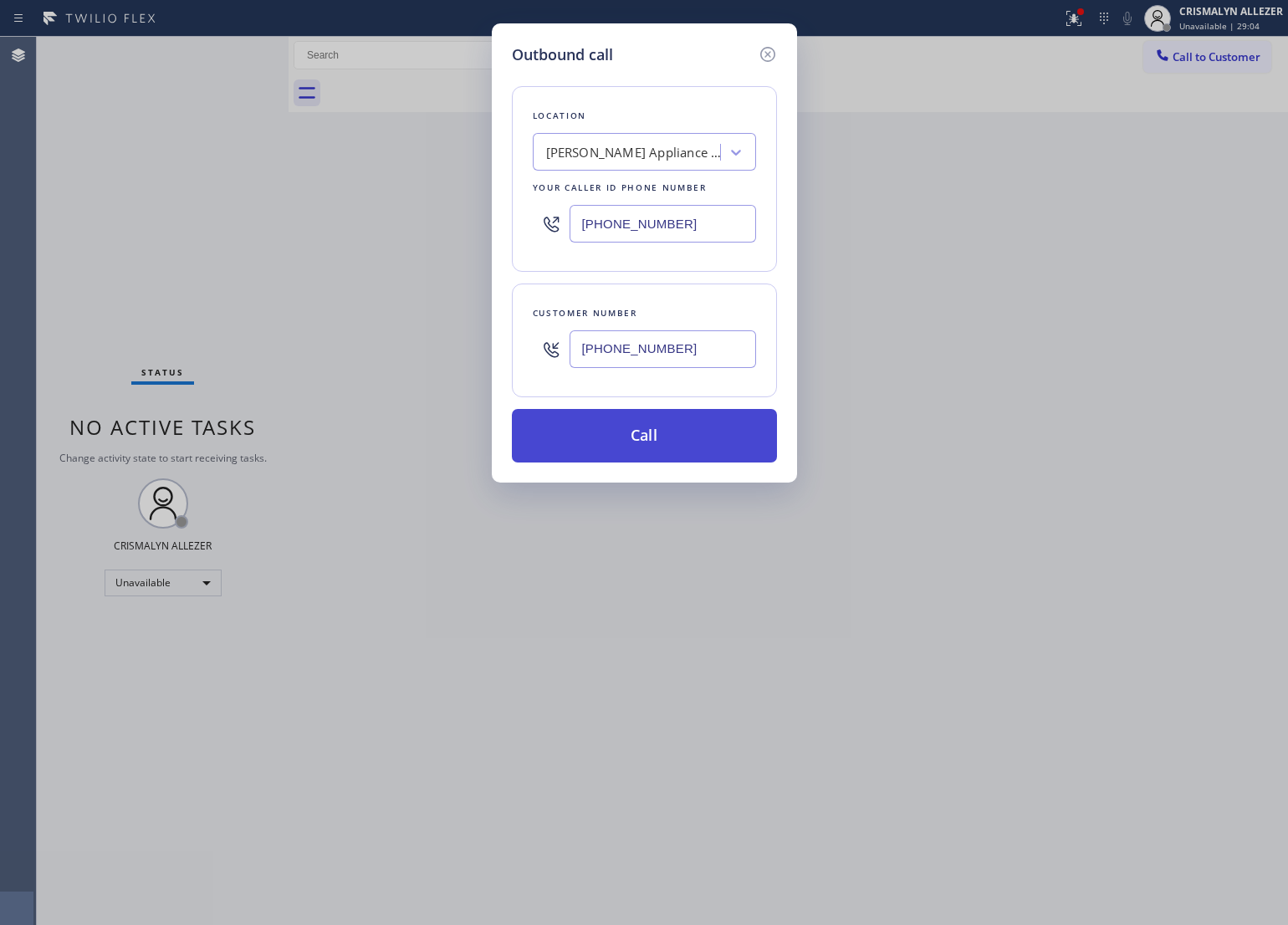
type input "(805) 404-6344"
click at [653, 442] on button "Call" at bounding box center [644, 436] width 266 height 54
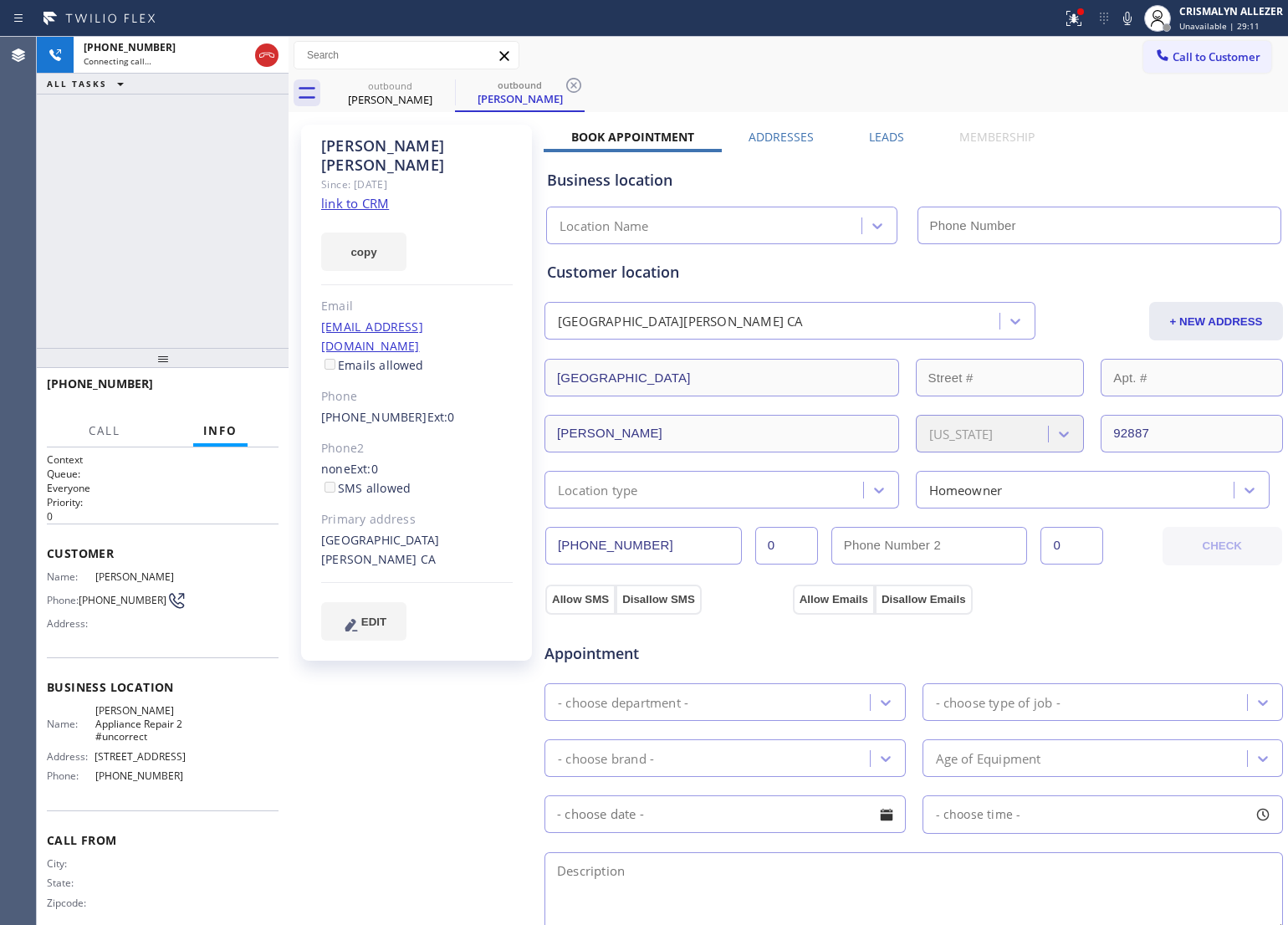
type input "(949) 734-7320"
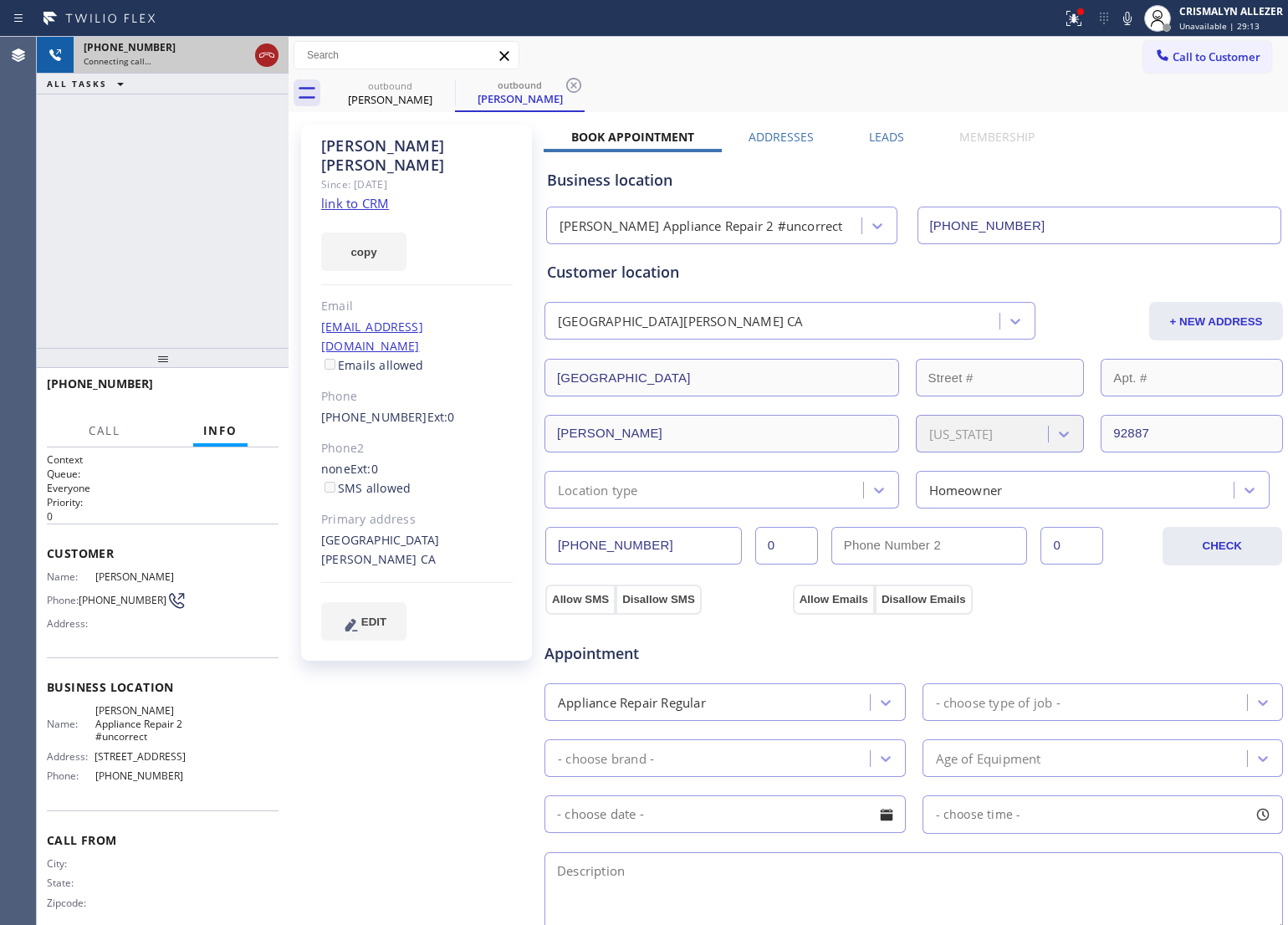
click at [260, 56] on icon at bounding box center [267, 56] width 15 height 5
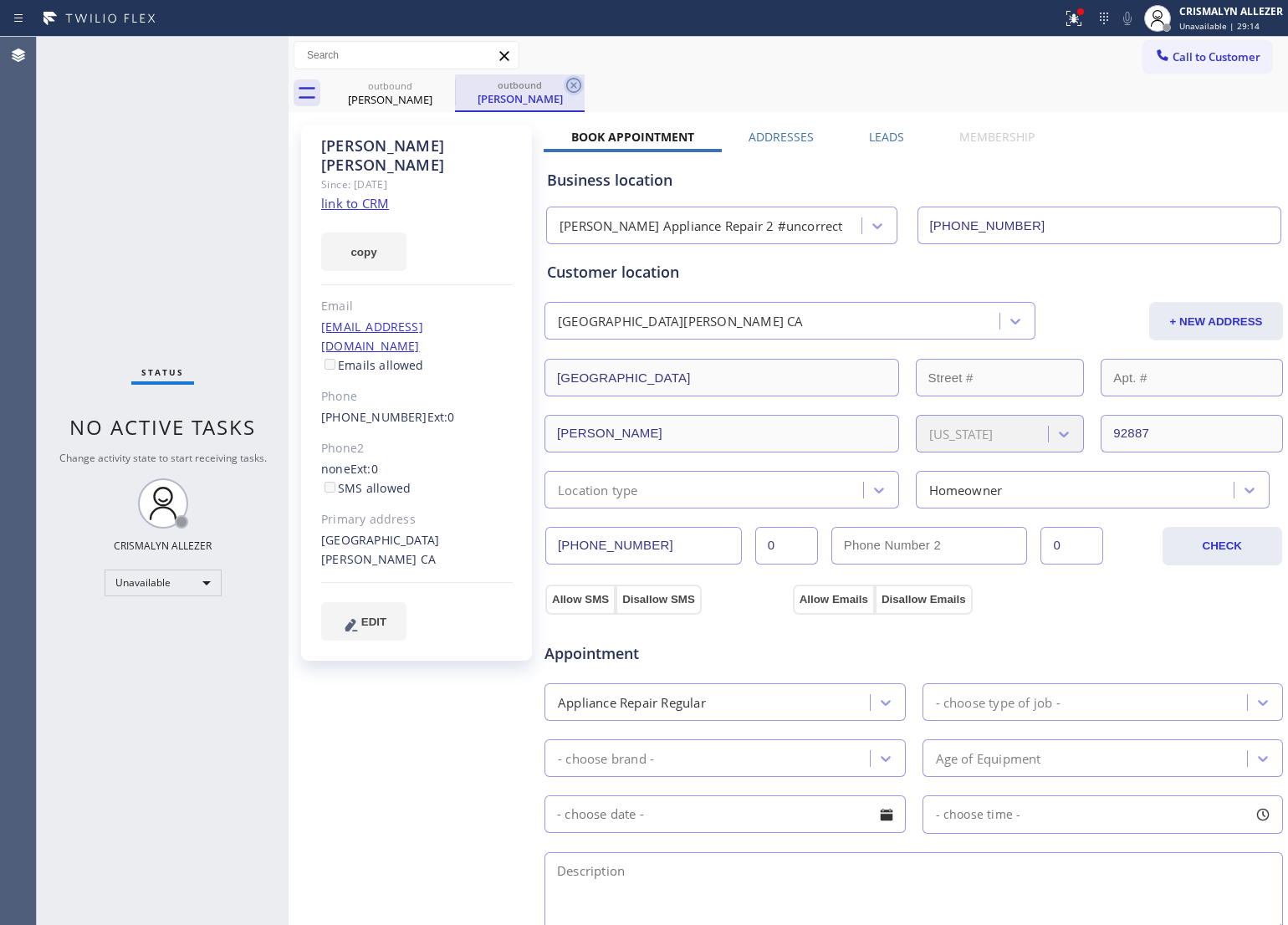
click at [577, 83] on icon at bounding box center [574, 85] width 20 height 20
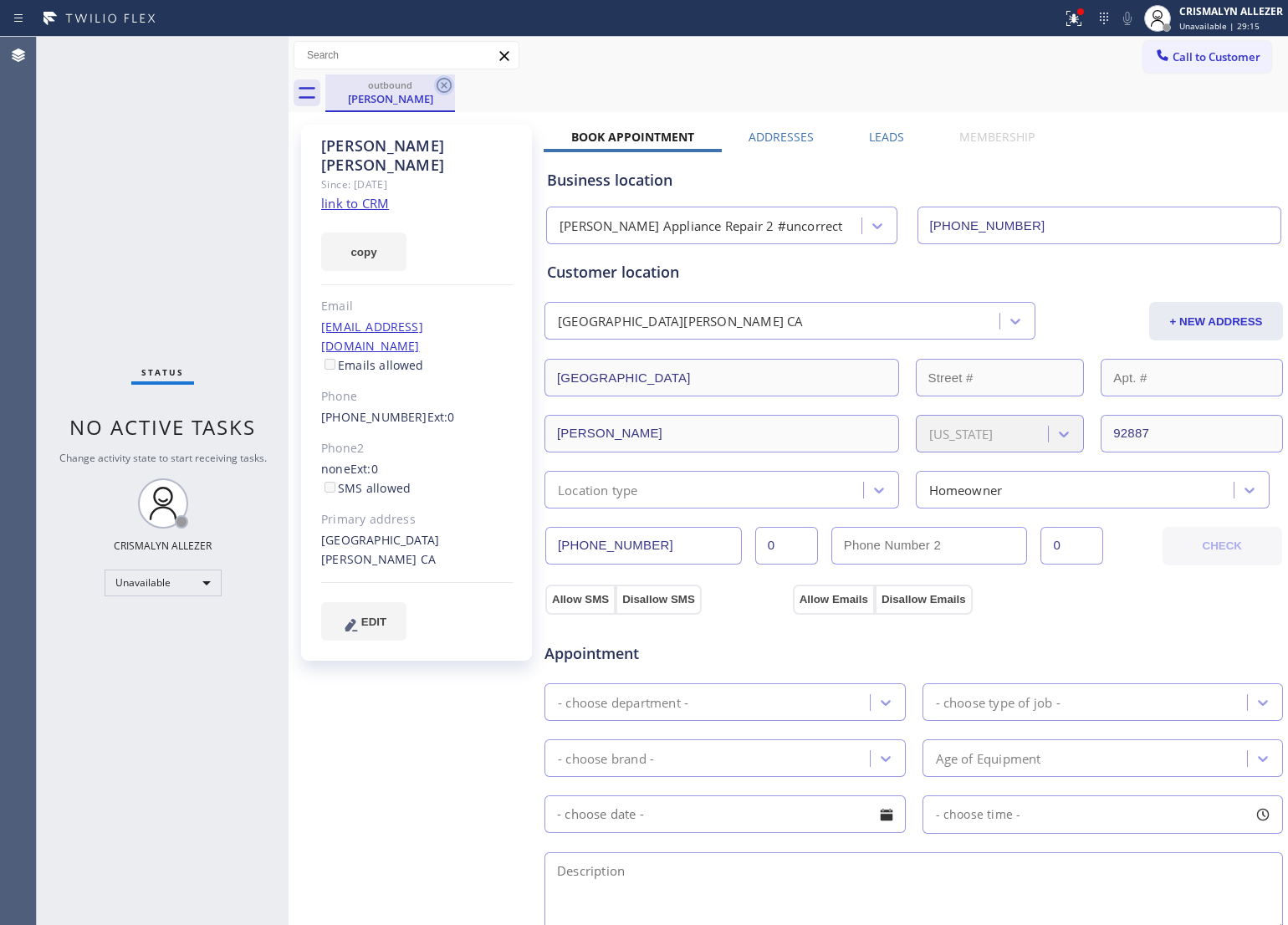
click at [441, 85] on icon at bounding box center [444, 85] width 20 height 20
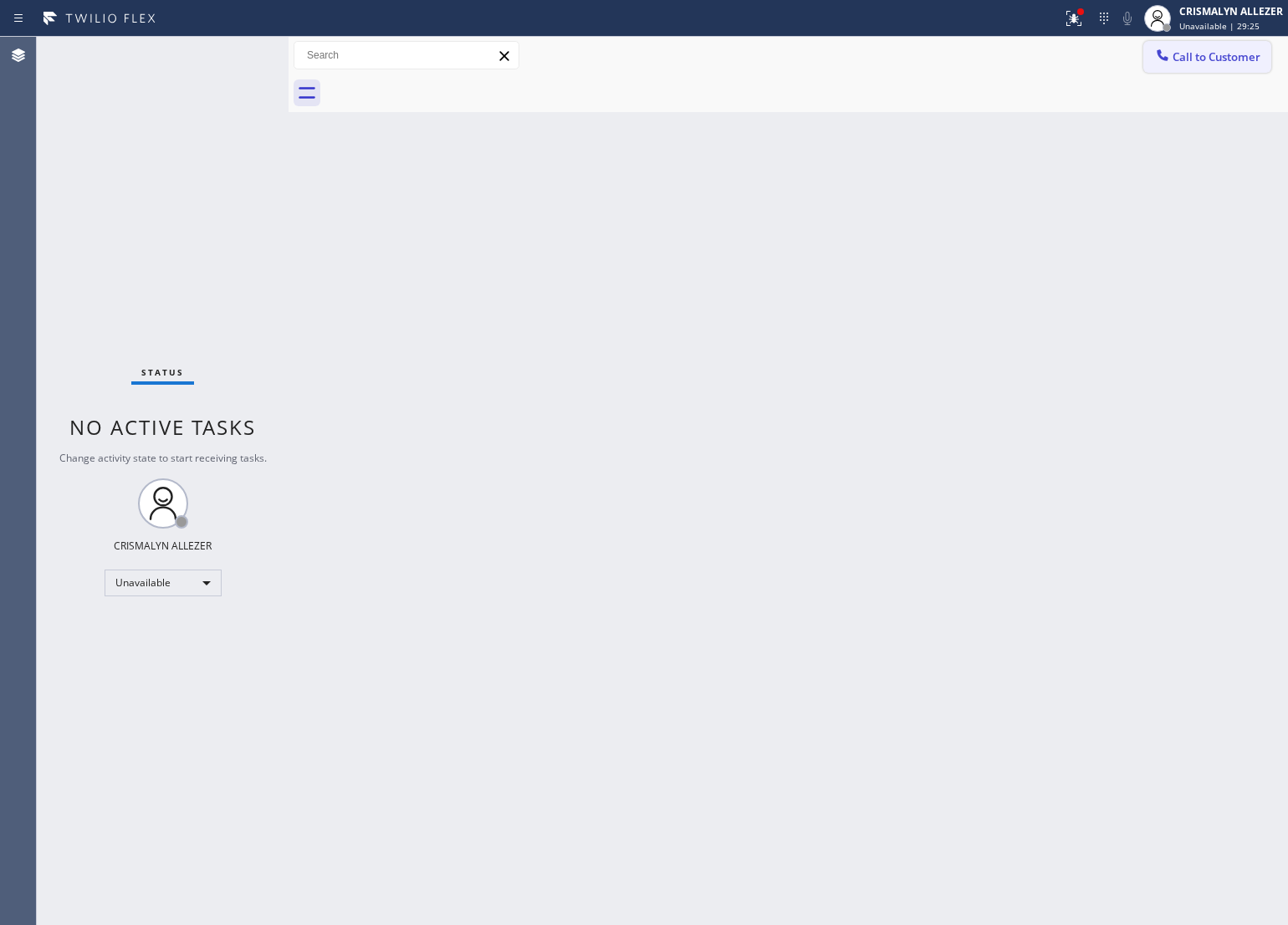
click at [1235, 58] on span "Call to Customer" at bounding box center [1216, 57] width 88 height 15
click at [0, 0] on div "Customer number" at bounding box center [0, 0] width 0 height 0
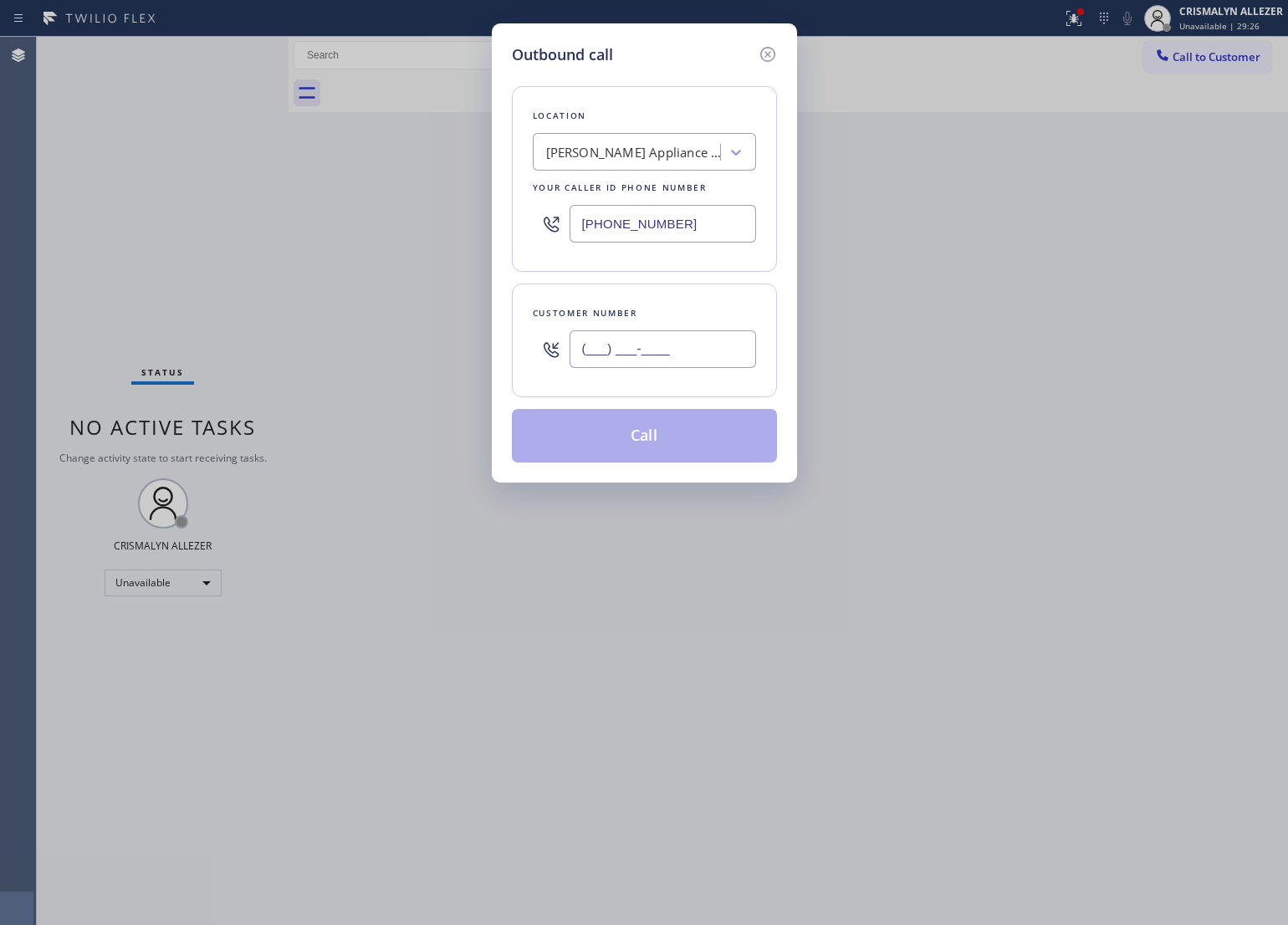
click at [713, 341] on input "(___) ___-____" at bounding box center [663, 349] width 186 height 38
paste input "714) 904-9503"
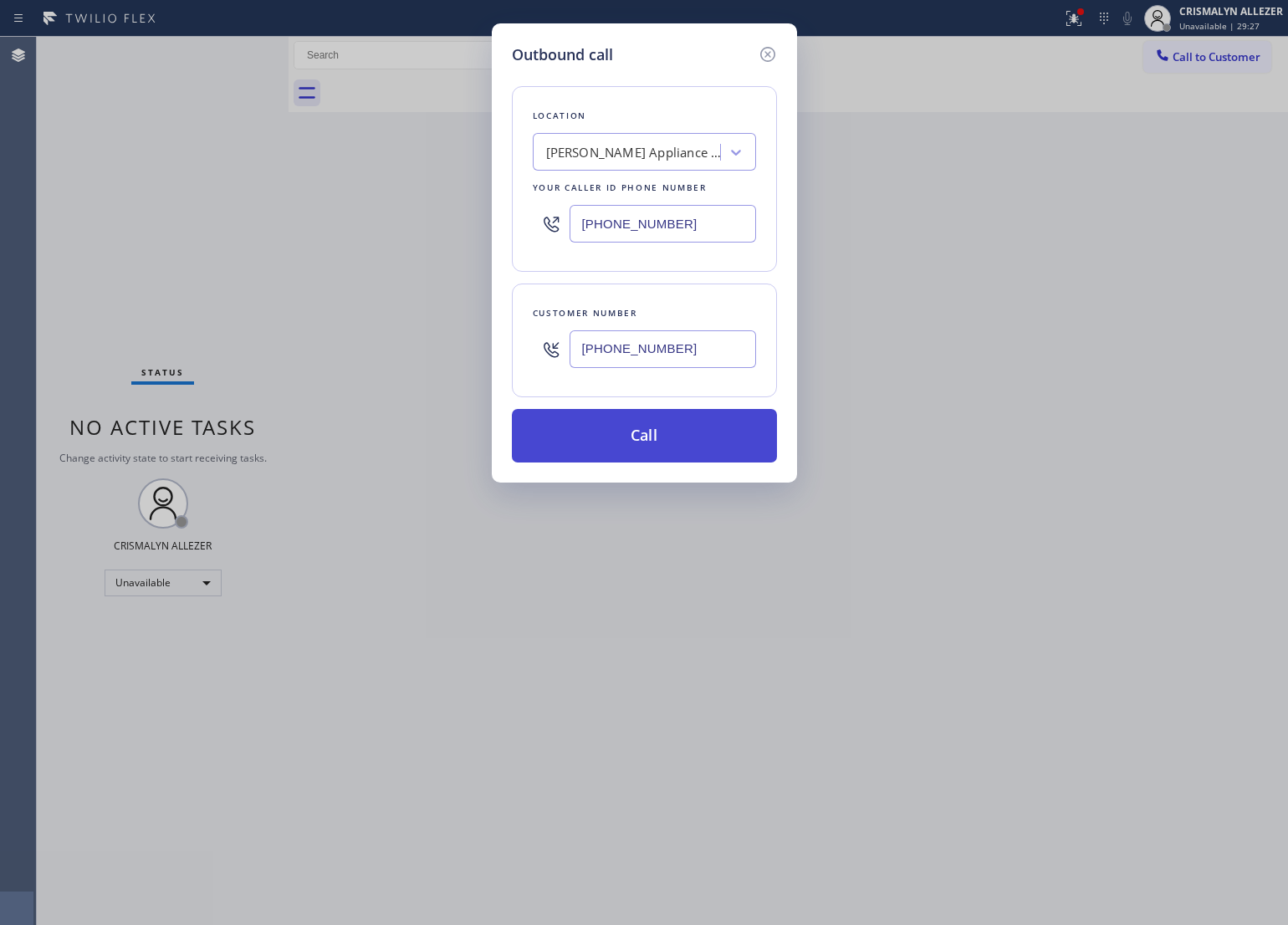
type input "(714) 904-9503"
click at [642, 440] on button "Call" at bounding box center [644, 436] width 266 height 54
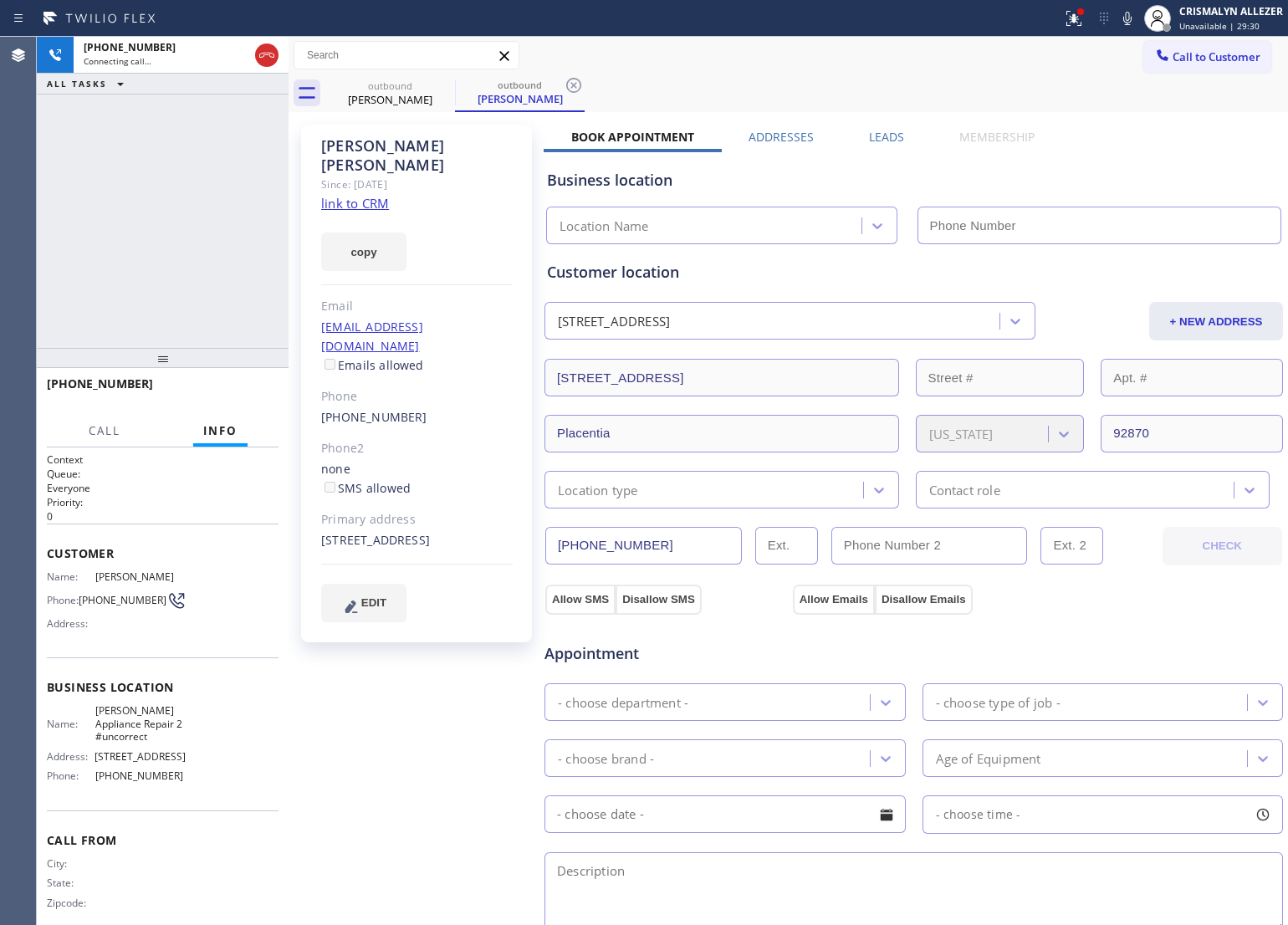
click at [329, 195] on link "link to CRM" at bounding box center [355, 203] width 67 height 17
type input "(949) 734-7320"
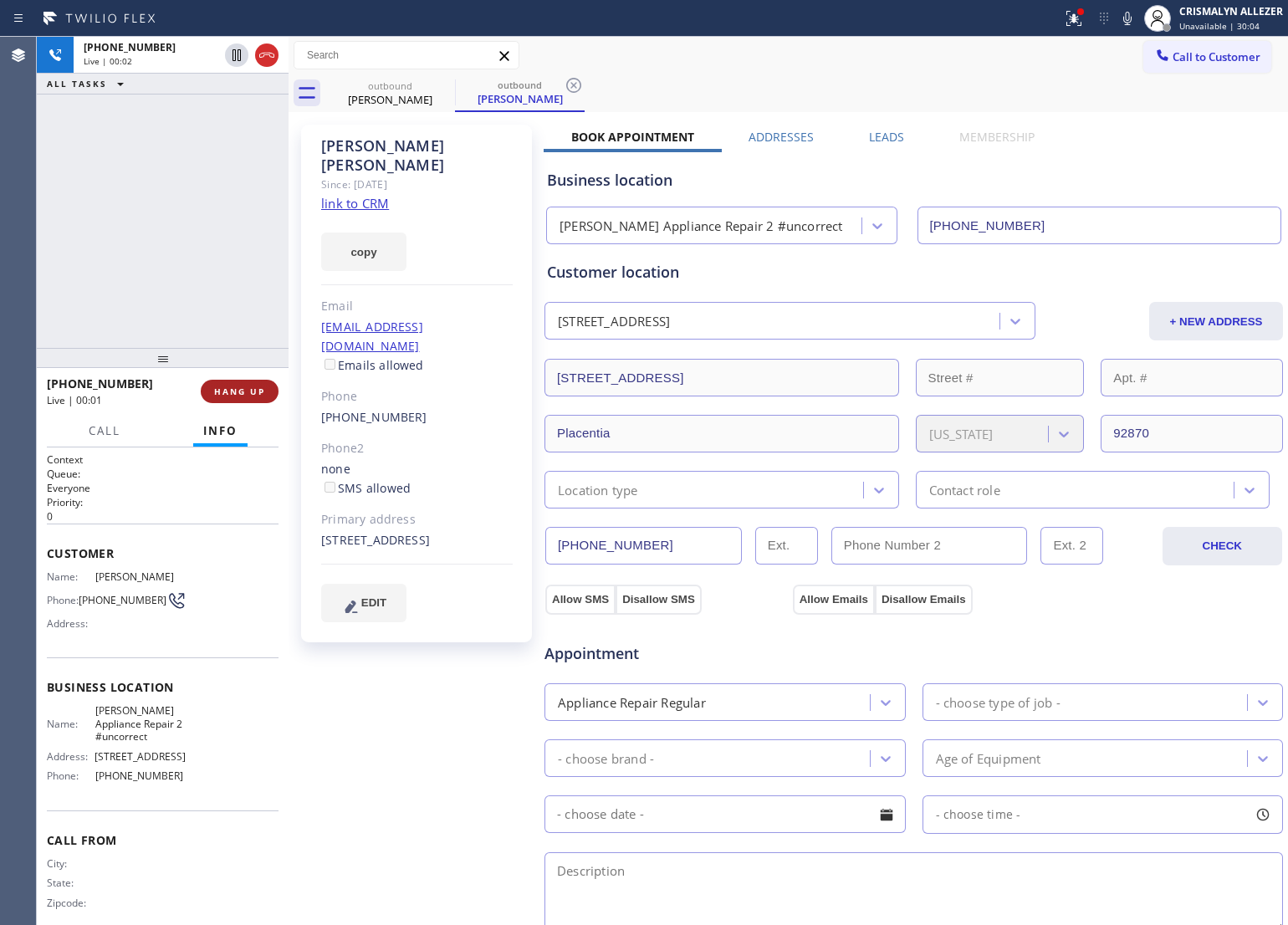
click at [234, 399] on button "HANG UP" at bounding box center [239, 391] width 78 height 24
click at [244, 393] on span "HANG UP" at bounding box center [239, 391] width 51 height 12
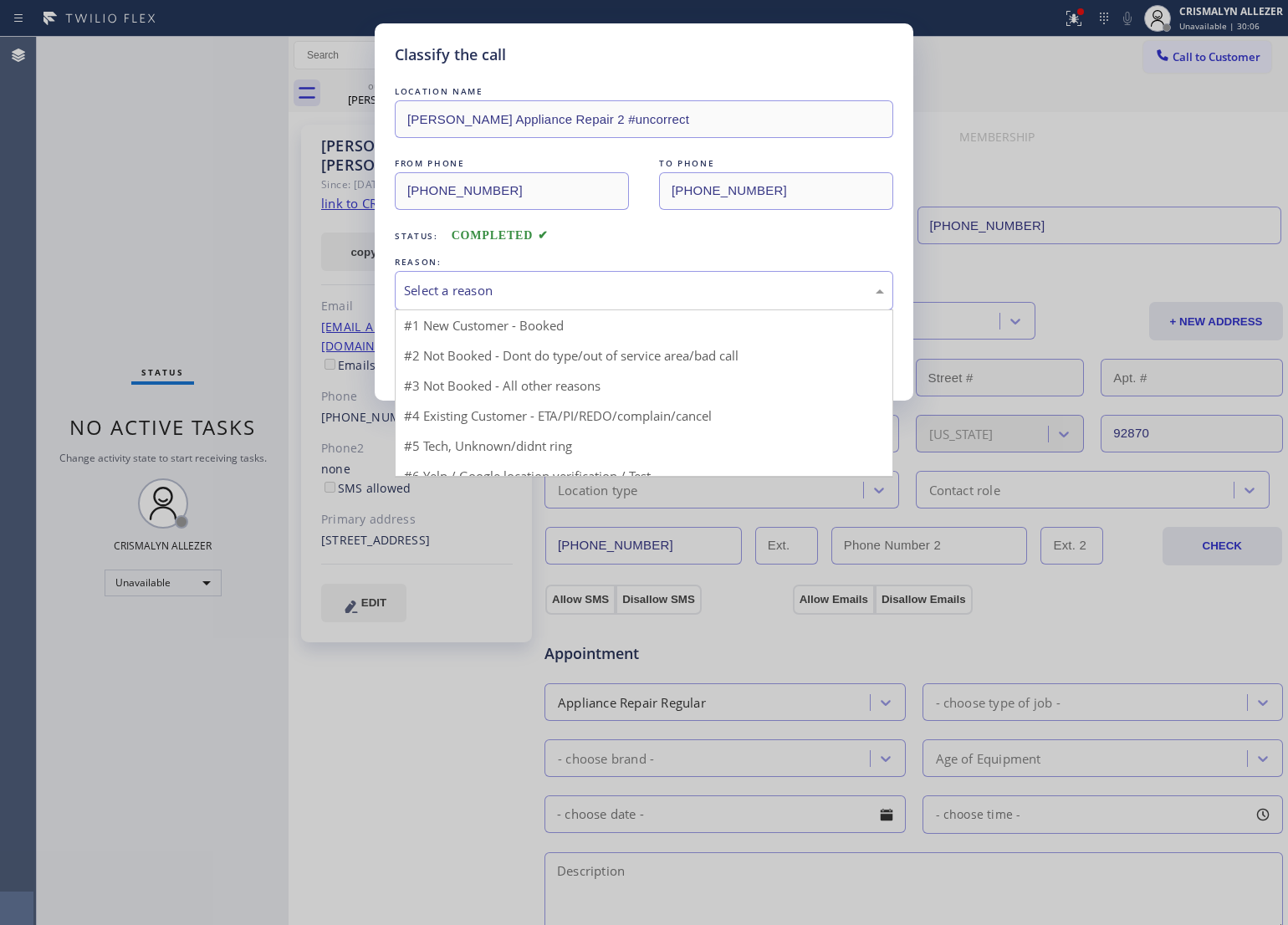
click at [645, 287] on div "Select a reason" at bounding box center [644, 290] width 480 height 19
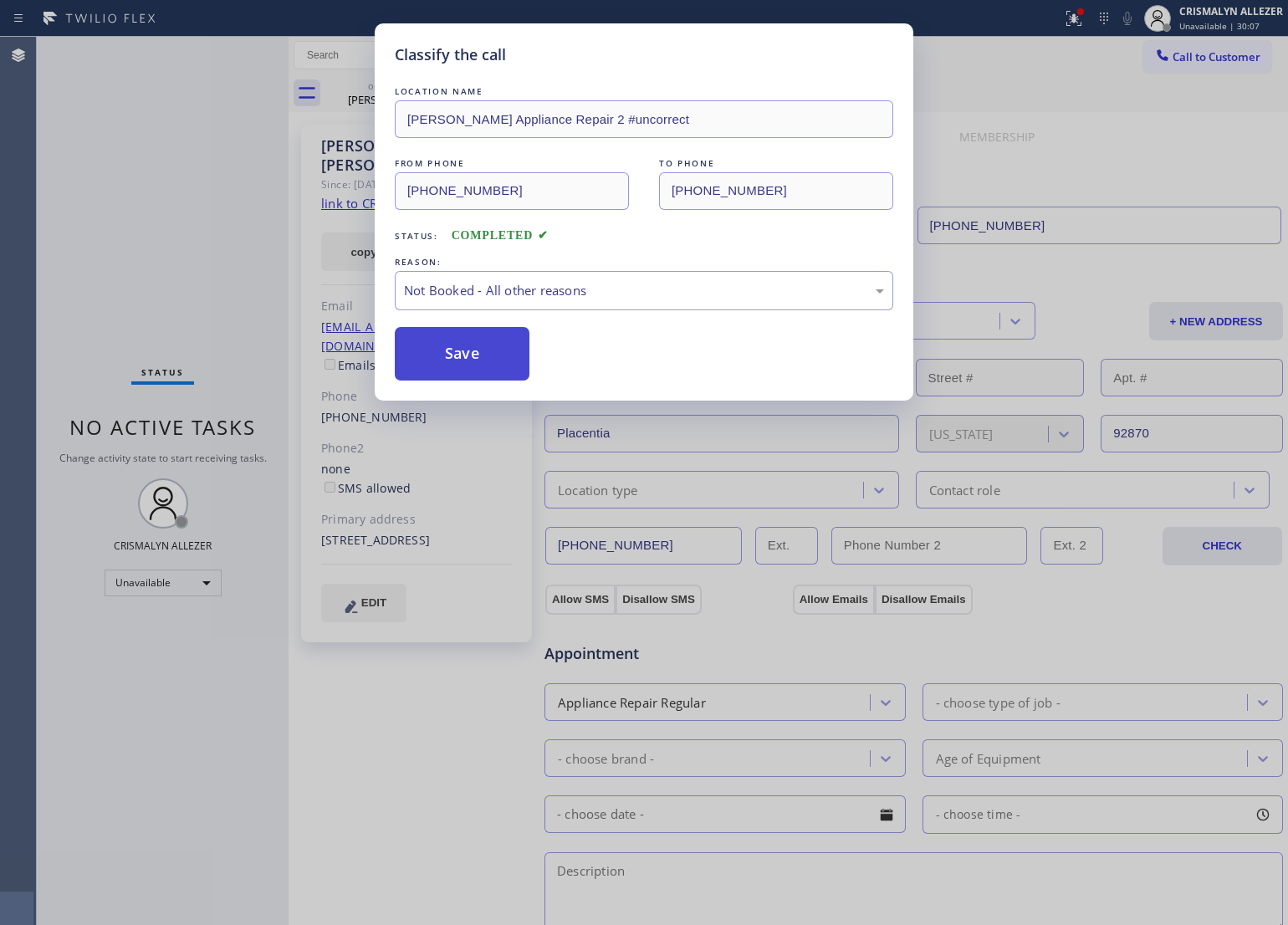
click at [448, 350] on button "Save" at bounding box center [462, 354] width 135 height 54
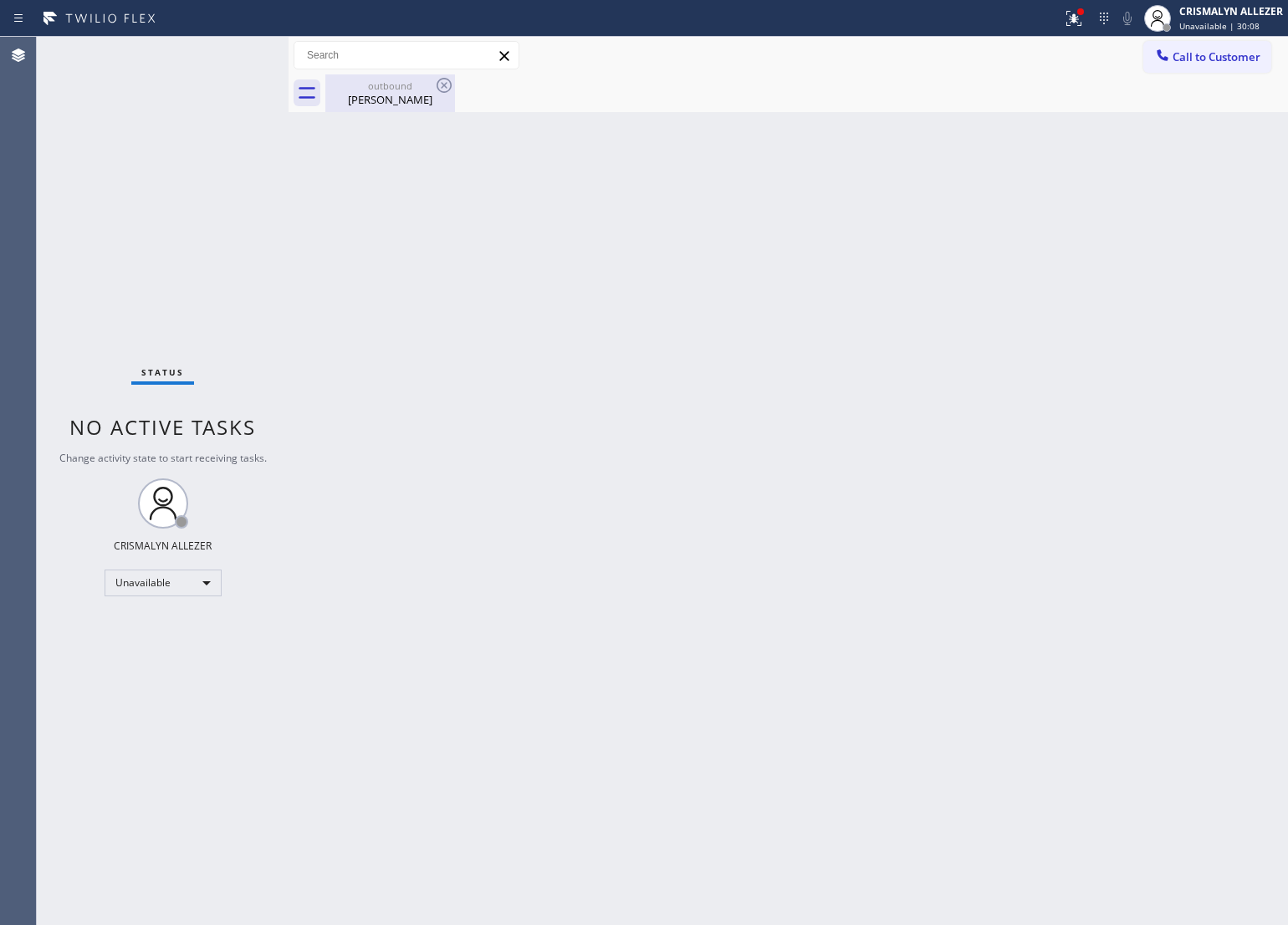
drag, startPoint x: 387, startPoint y: 94, endPoint x: 475, endPoint y: 79, distance: 89.3
click at [389, 94] on div "Laurie Cardenas" at bounding box center [390, 99] width 126 height 15
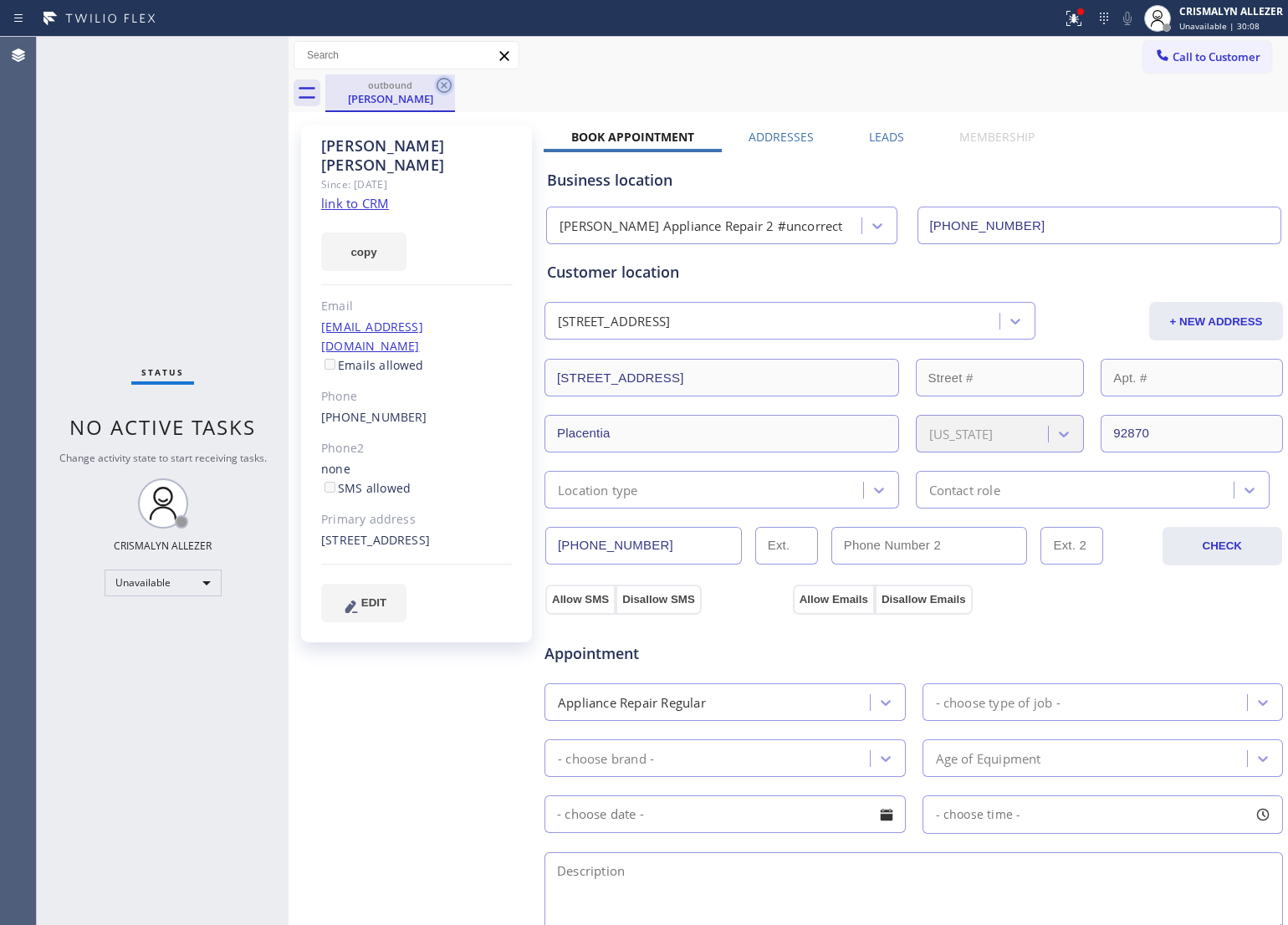
click at [449, 84] on icon at bounding box center [444, 85] width 20 height 20
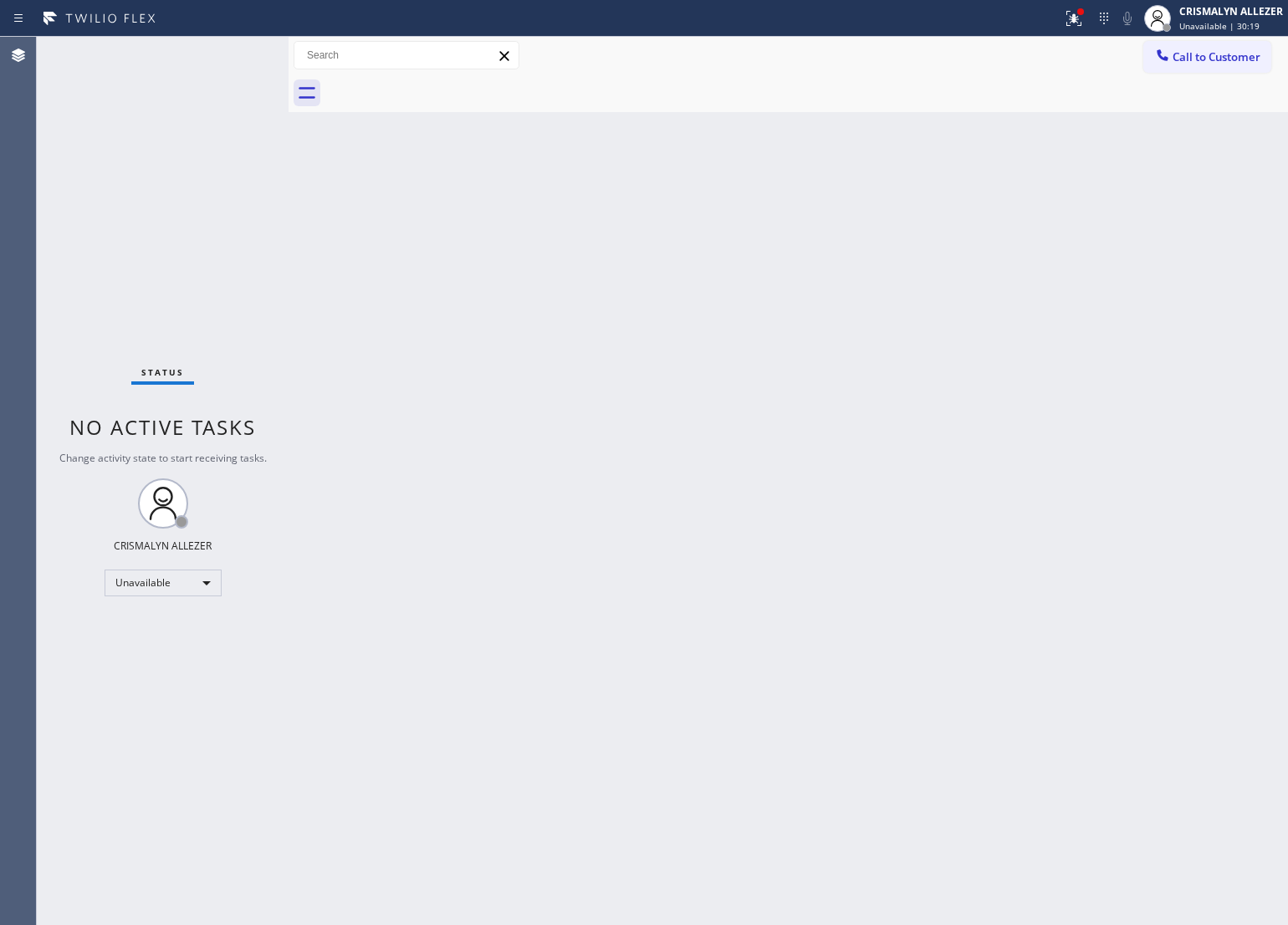
drag, startPoint x: 801, startPoint y: 402, endPoint x: 825, endPoint y: 419, distance: 29.4
click at [801, 407] on div "Back to Dashboard Change Sender ID Customers Technicians Select a contact Outbo…" at bounding box center [788, 481] width 1000 height 889
drag, startPoint x: 755, startPoint y: 148, endPoint x: 867, endPoint y: 5, distance: 181.6
click at [772, 116] on div "Back to Dashboard Change Sender ID Customers Technicians Select a contact Outbo…" at bounding box center [788, 481] width 1000 height 889
click at [1237, 60] on span "Call to Customer" at bounding box center [1216, 57] width 88 height 15
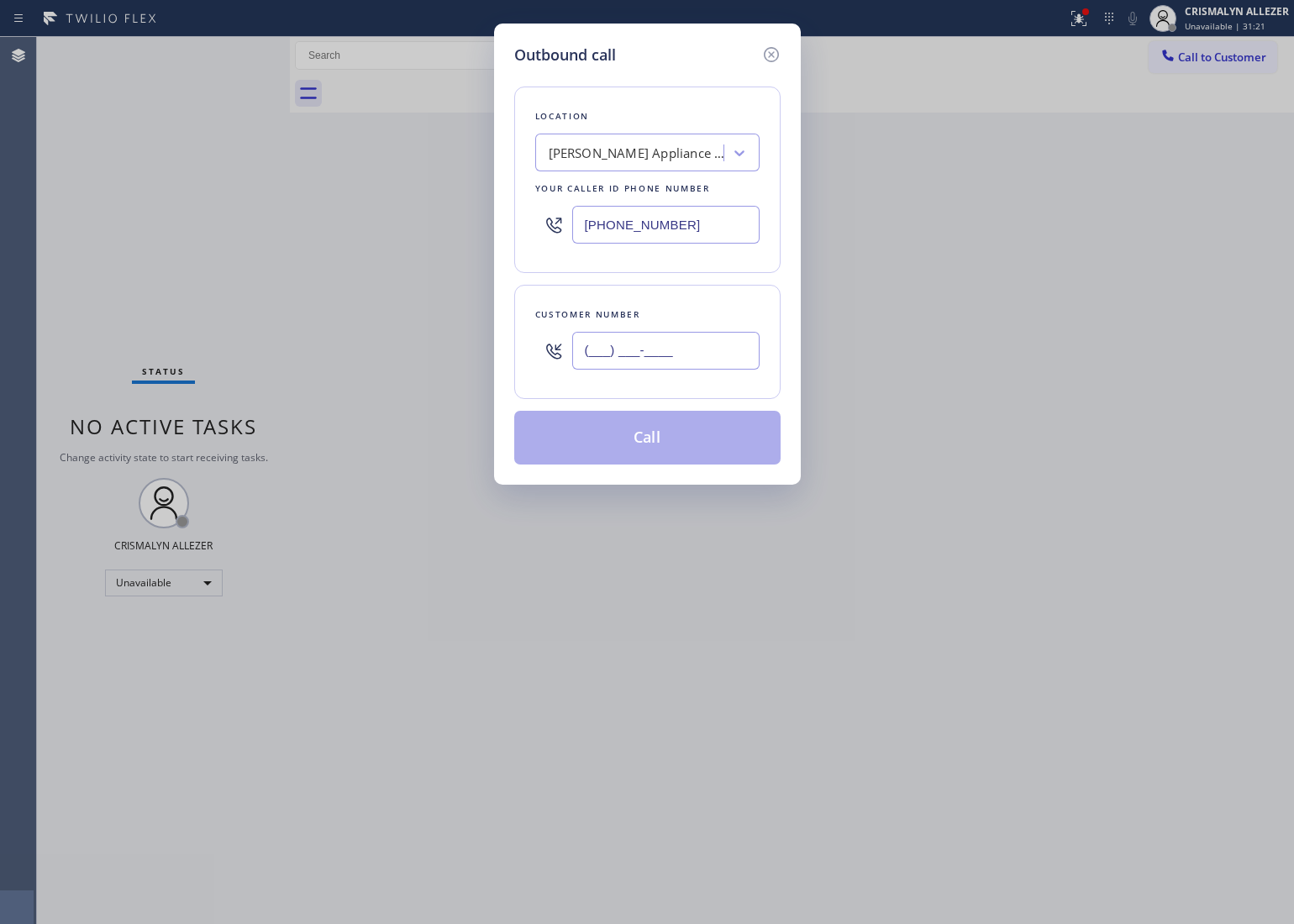
click at [706, 343] on input "(___) ___-____" at bounding box center [666, 351] width 187 height 38
paste input "714) 331-5241"
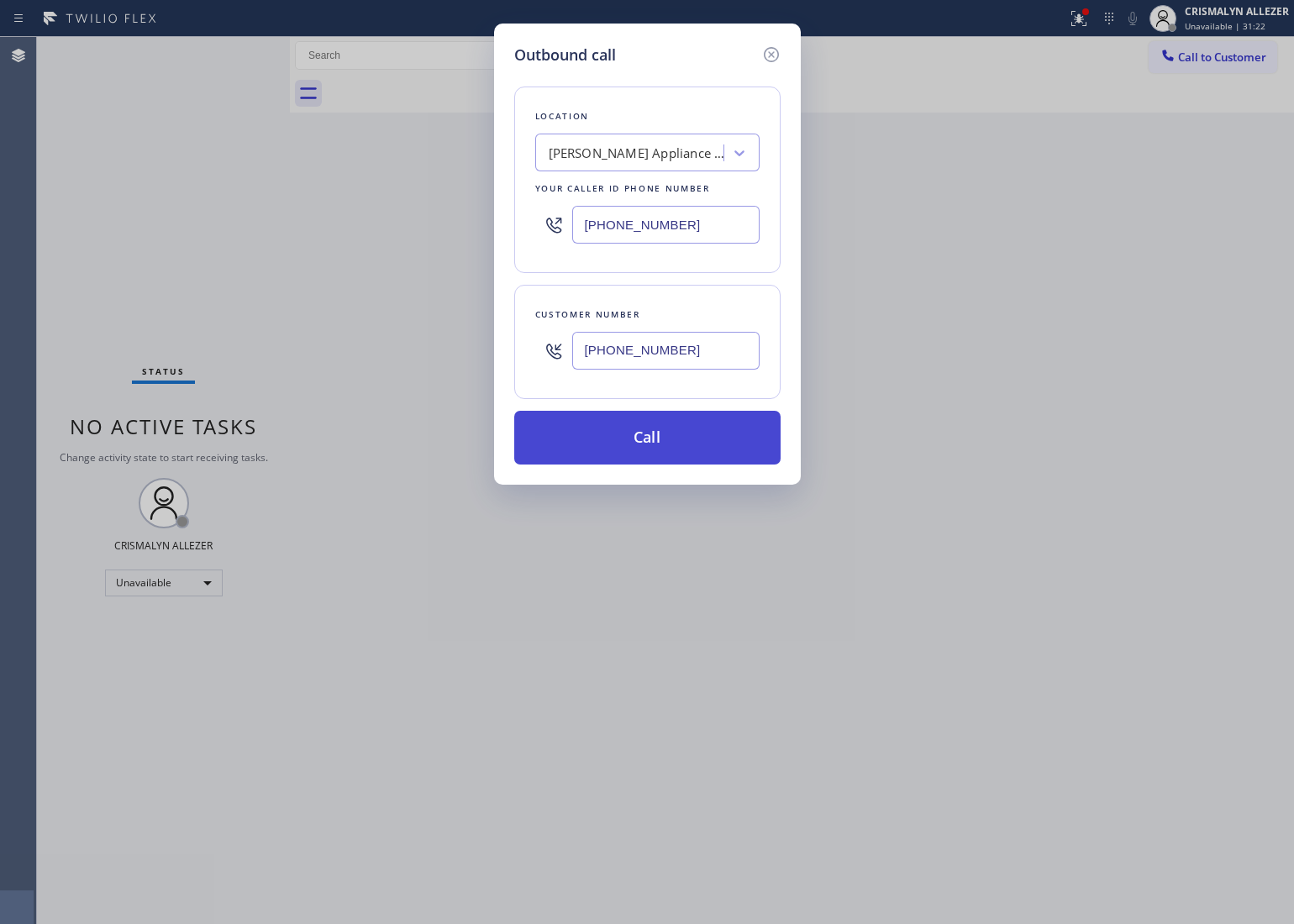
type input "(714) 331-5241"
click at [661, 450] on button "Call" at bounding box center [647, 438] width 267 height 54
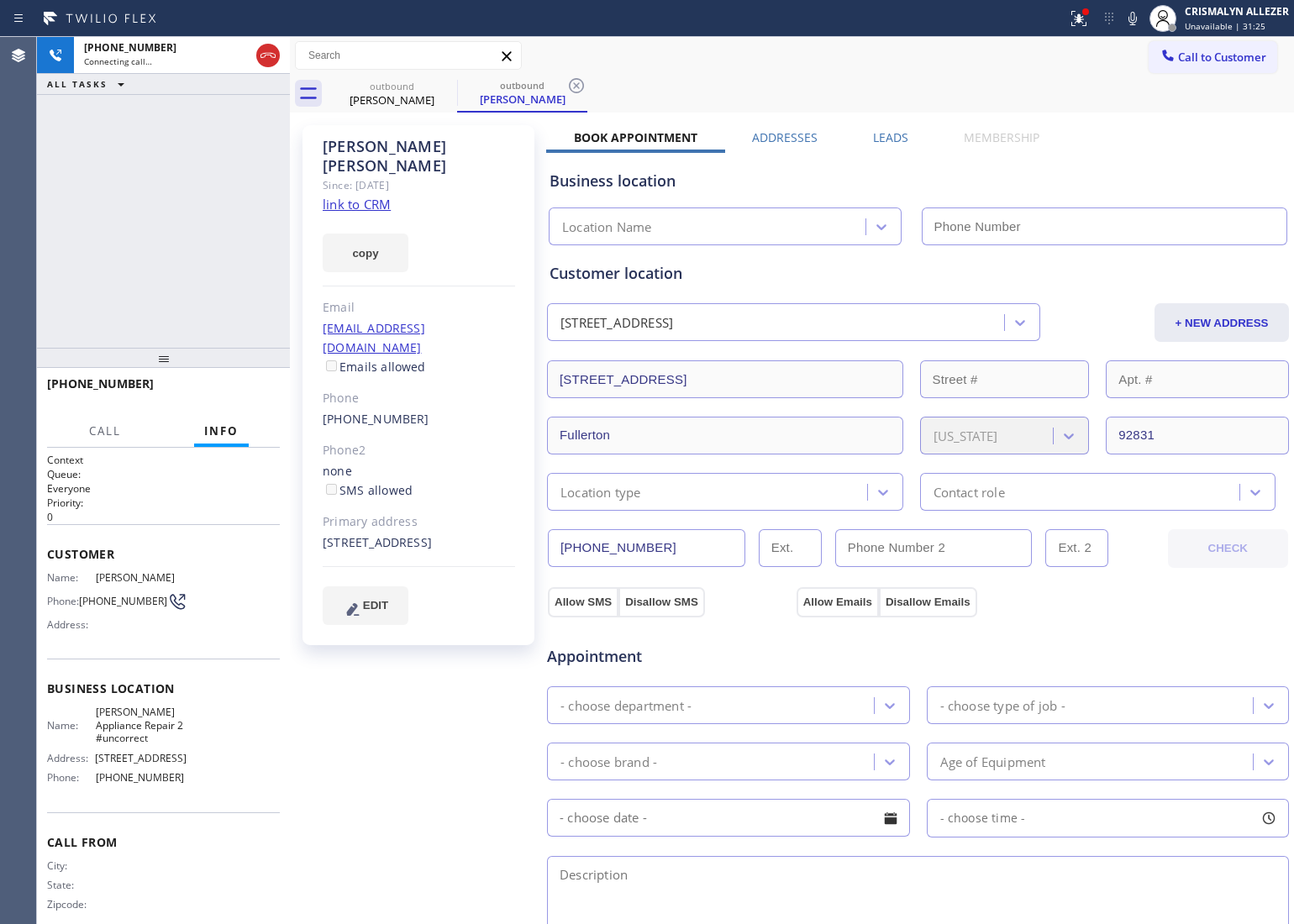
click at [359, 196] on link "link to CRM" at bounding box center [357, 204] width 68 height 17
type input "(949) 734-7320"
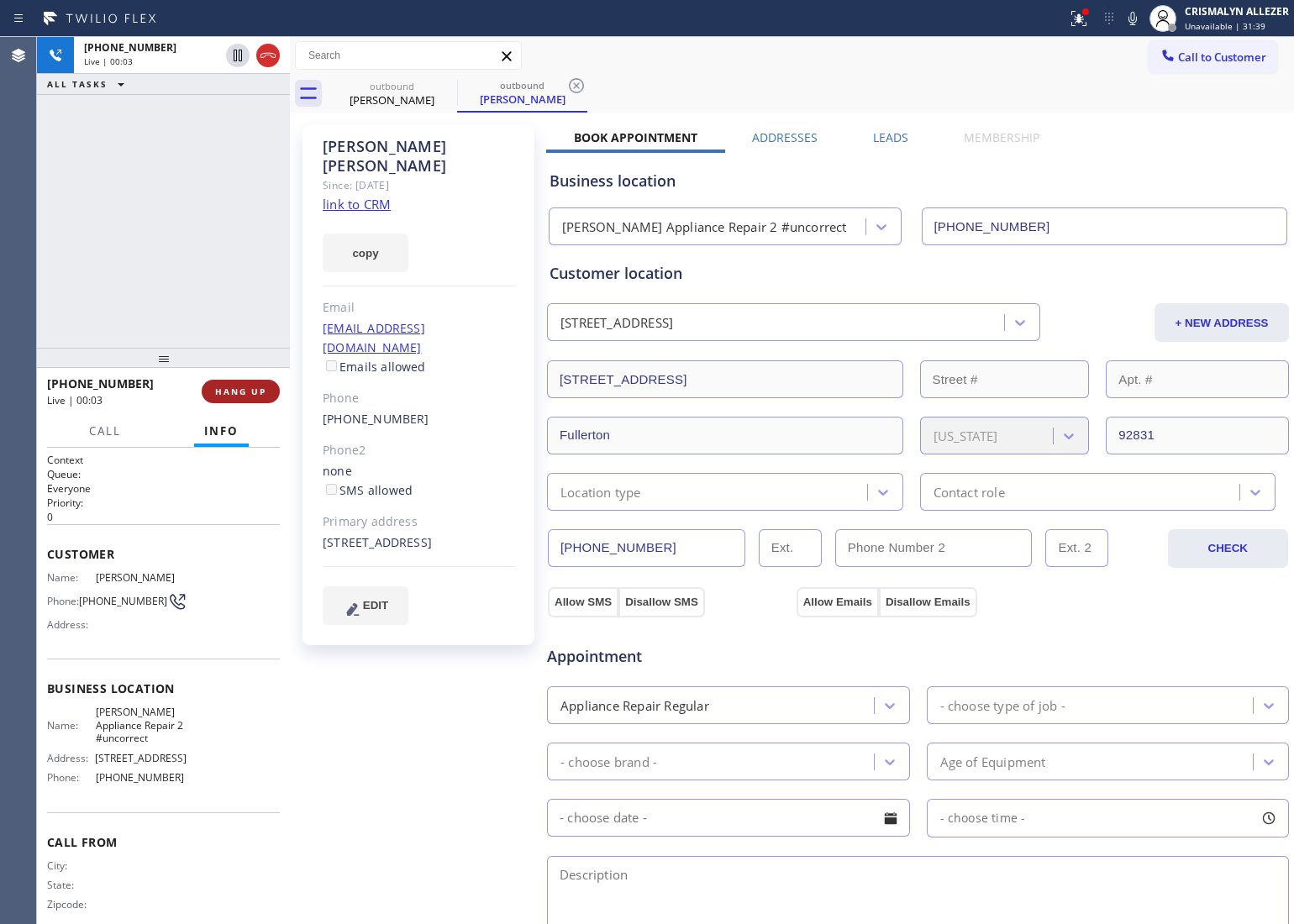
click at [232, 399] on button "HANG UP" at bounding box center [241, 391] width 78 height 24
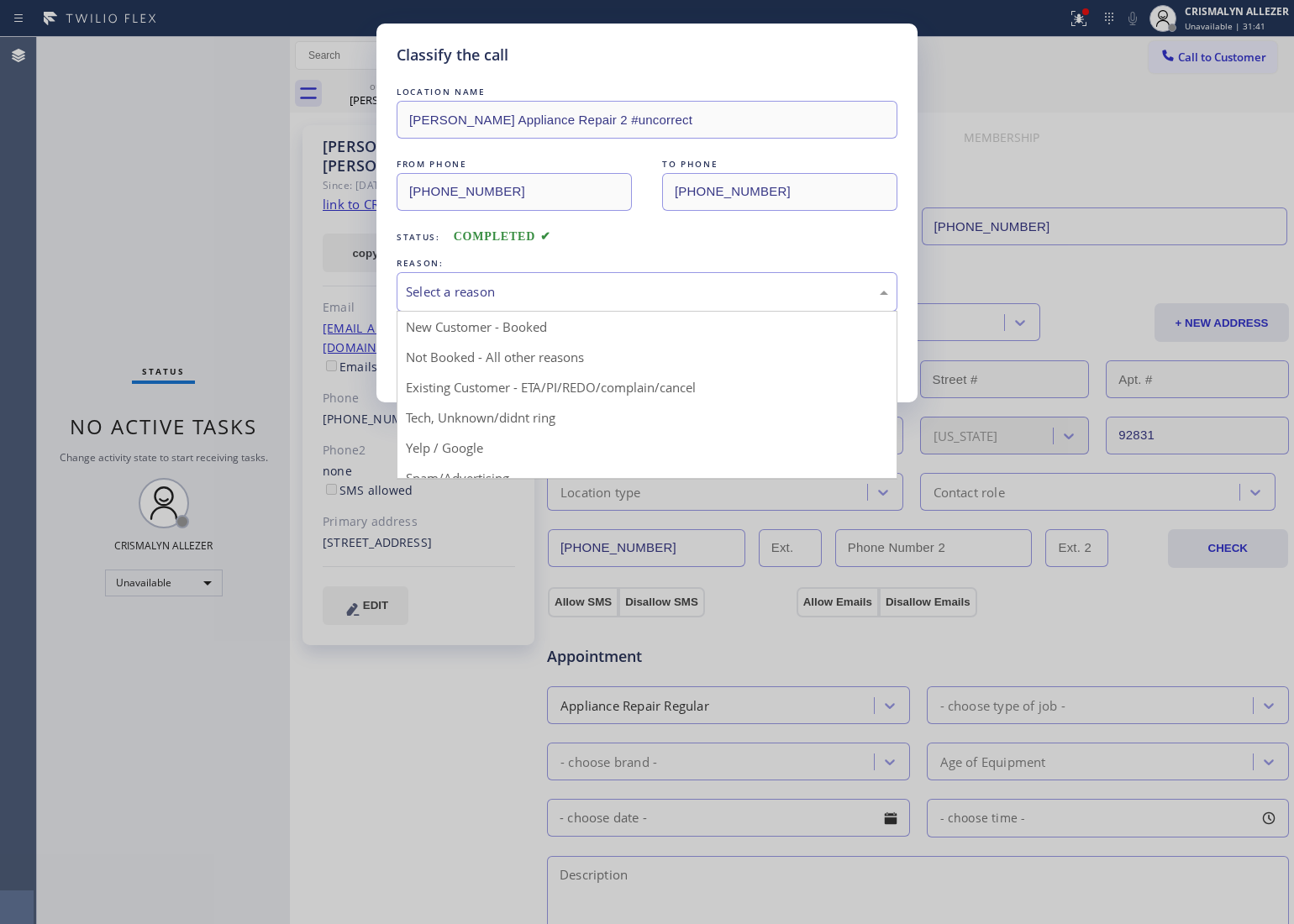
click at [649, 296] on div "Select a reason" at bounding box center [647, 291] width 483 height 19
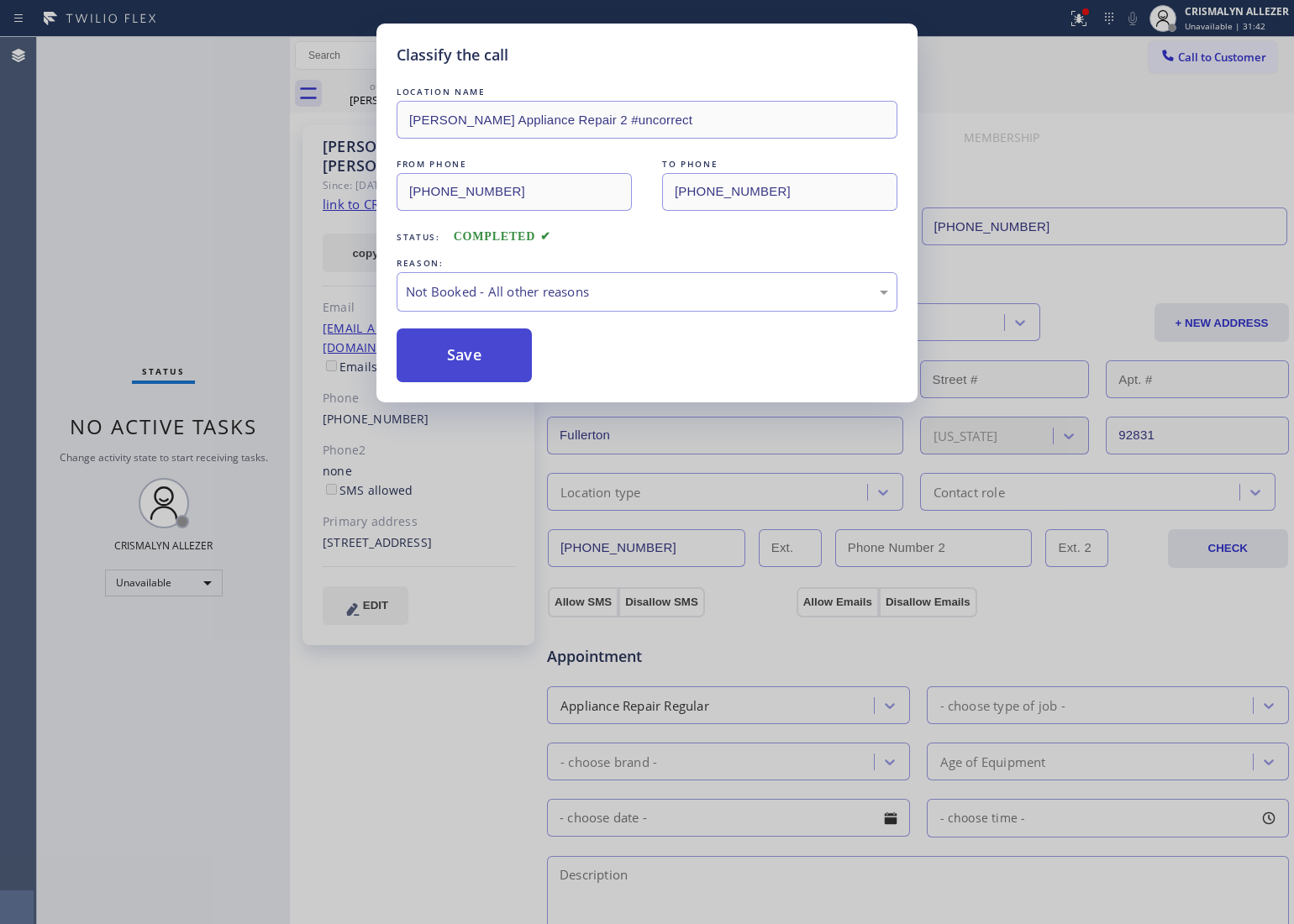
click at [485, 362] on button "Save" at bounding box center [464, 356] width 135 height 54
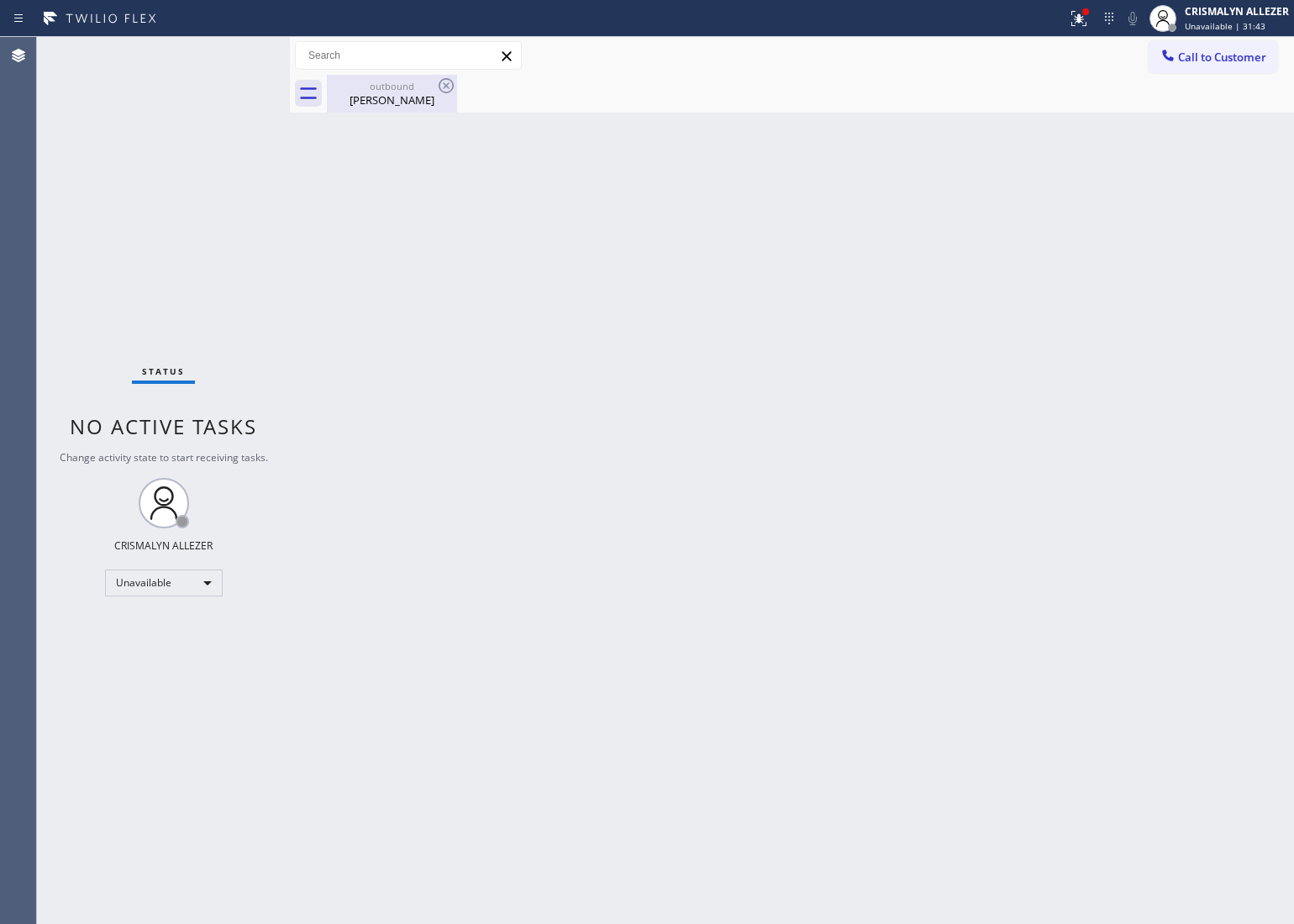
click at [391, 97] on div "Dan Hanley" at bounding box center [392, 100] width 127 height 15
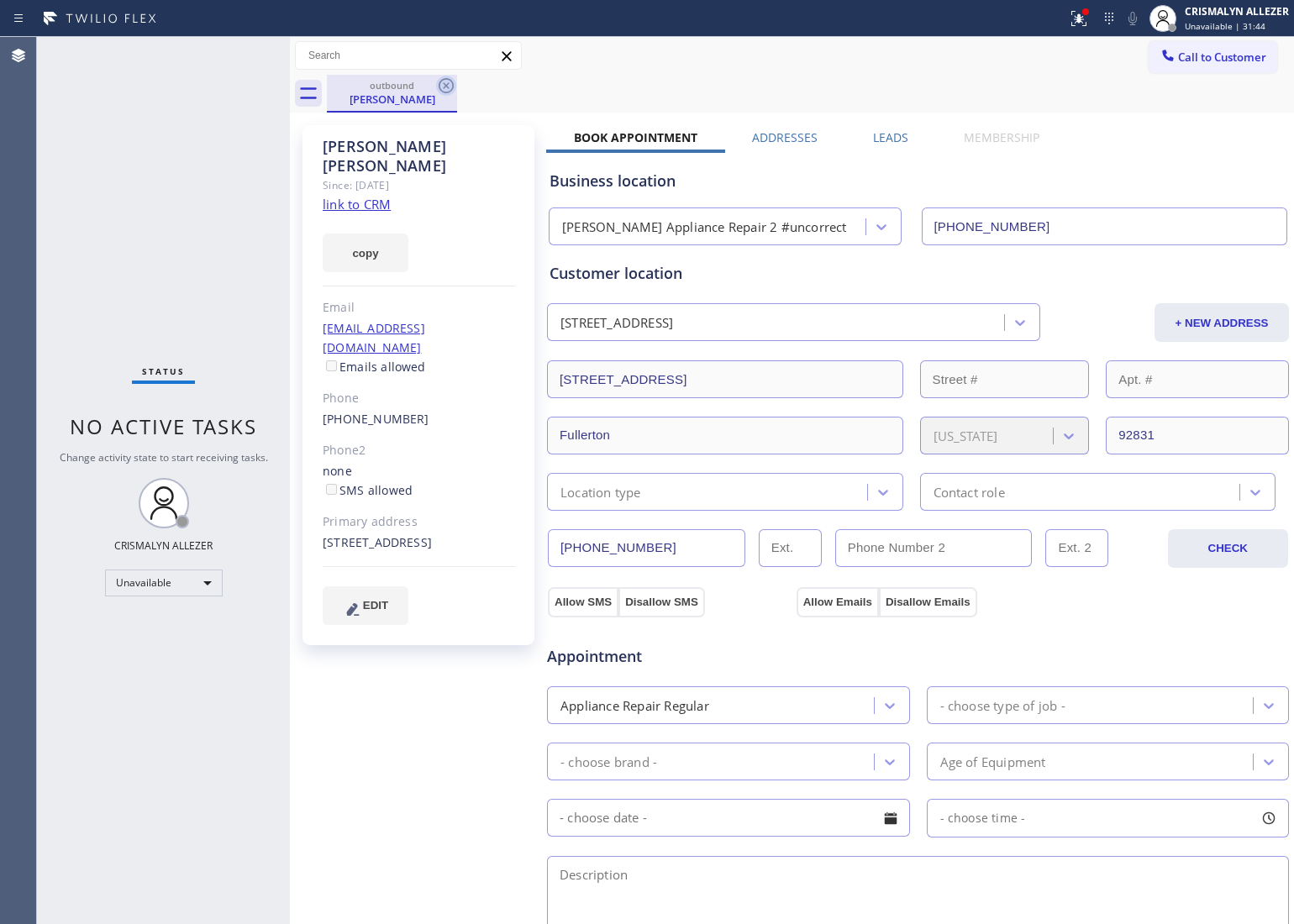
click at [446, 90] on icon at bounding box center [446, 86] width 20 height 20
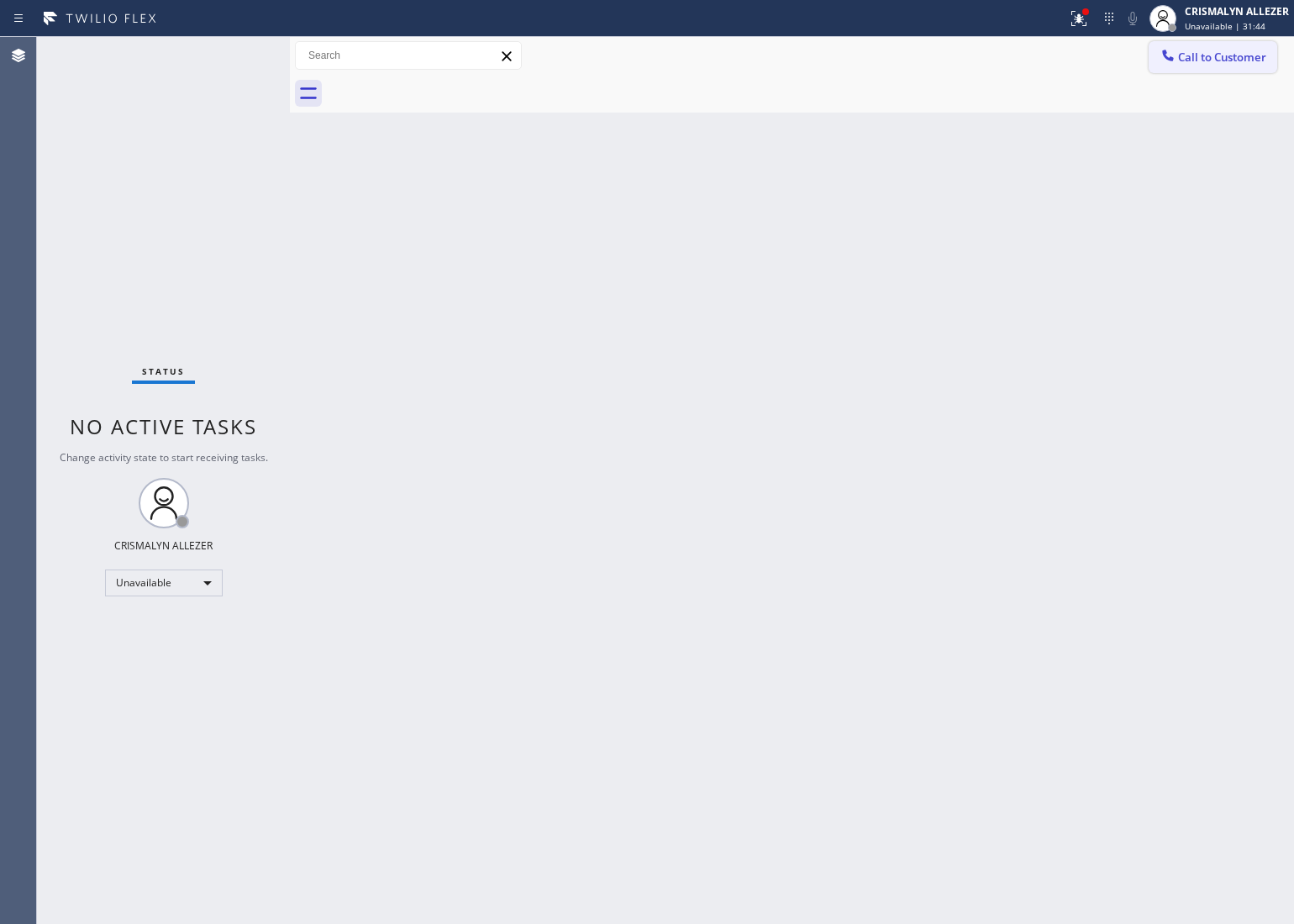
click at [1263, 64] on span "Call to Customer" at bounding box center [1222, 58] width 88 height 15
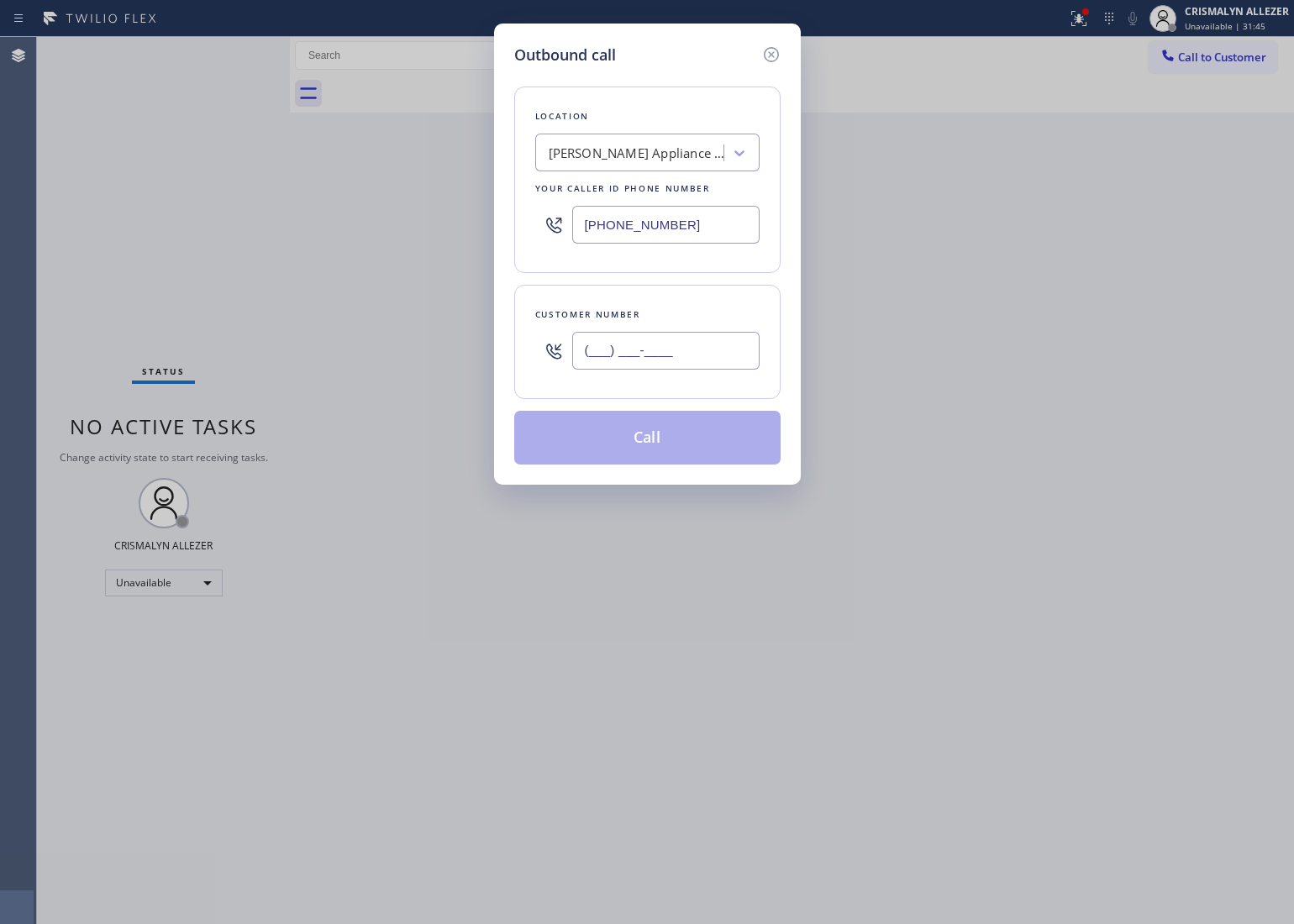
drag, startPoint x: 744, startPoint y: 351, endPoint x: 735, endPoint y: 356, distance: 10.3
click at [735, 355] on input "(___) ___-____" at bounding box center [666, 351] width 187 height 38
paste input "text"
click at [732, 359] on input "(___) ___-____" at bounding box center [666, 351] width 187 height 38
drag, startPoint x: 719, startPoint y: 353, endPoint x: 427, endPoint y: 356, distance: 292.0
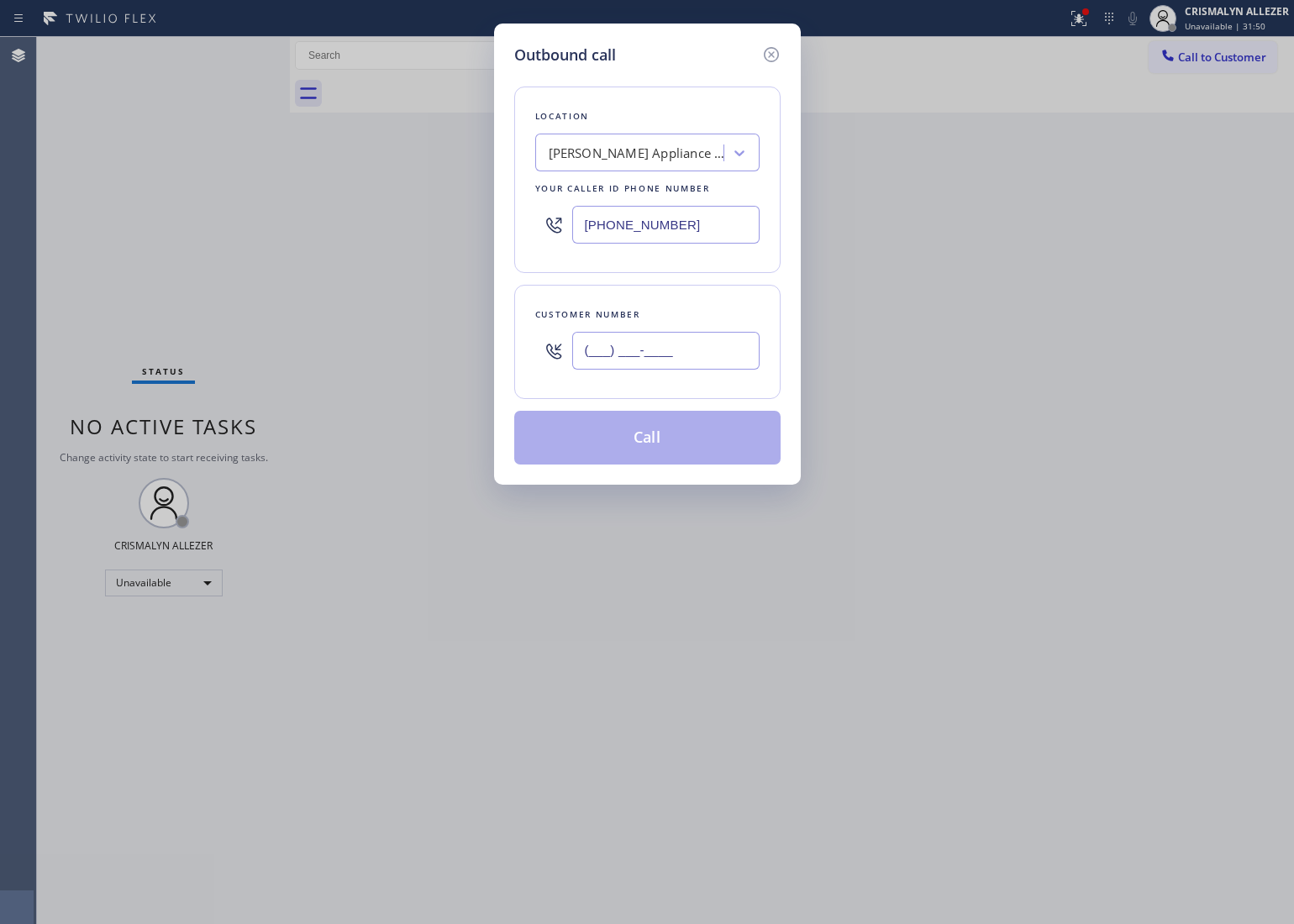
click at [427, 356] on div "Outbound call Location Yorba Linda Appliance Repair 2 #uncorrect Your caller id…" at bounding box center [647, 462] width 1294 height 924
paste input "714) 331-5241"
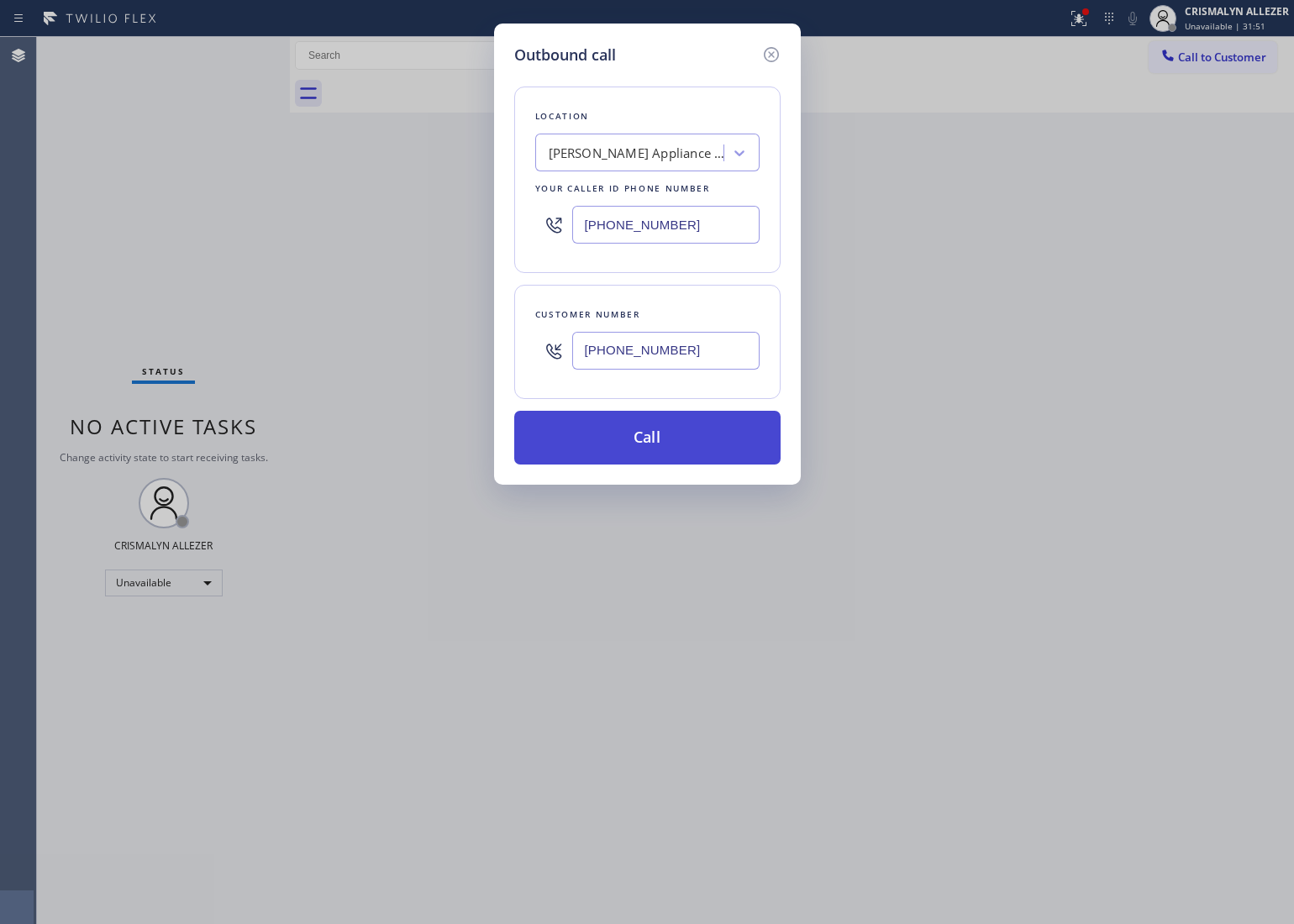
type input "(714) 331-5241"
click at [641, 456] on button "Call" at bounding box center [647, 438] width 267 height 54
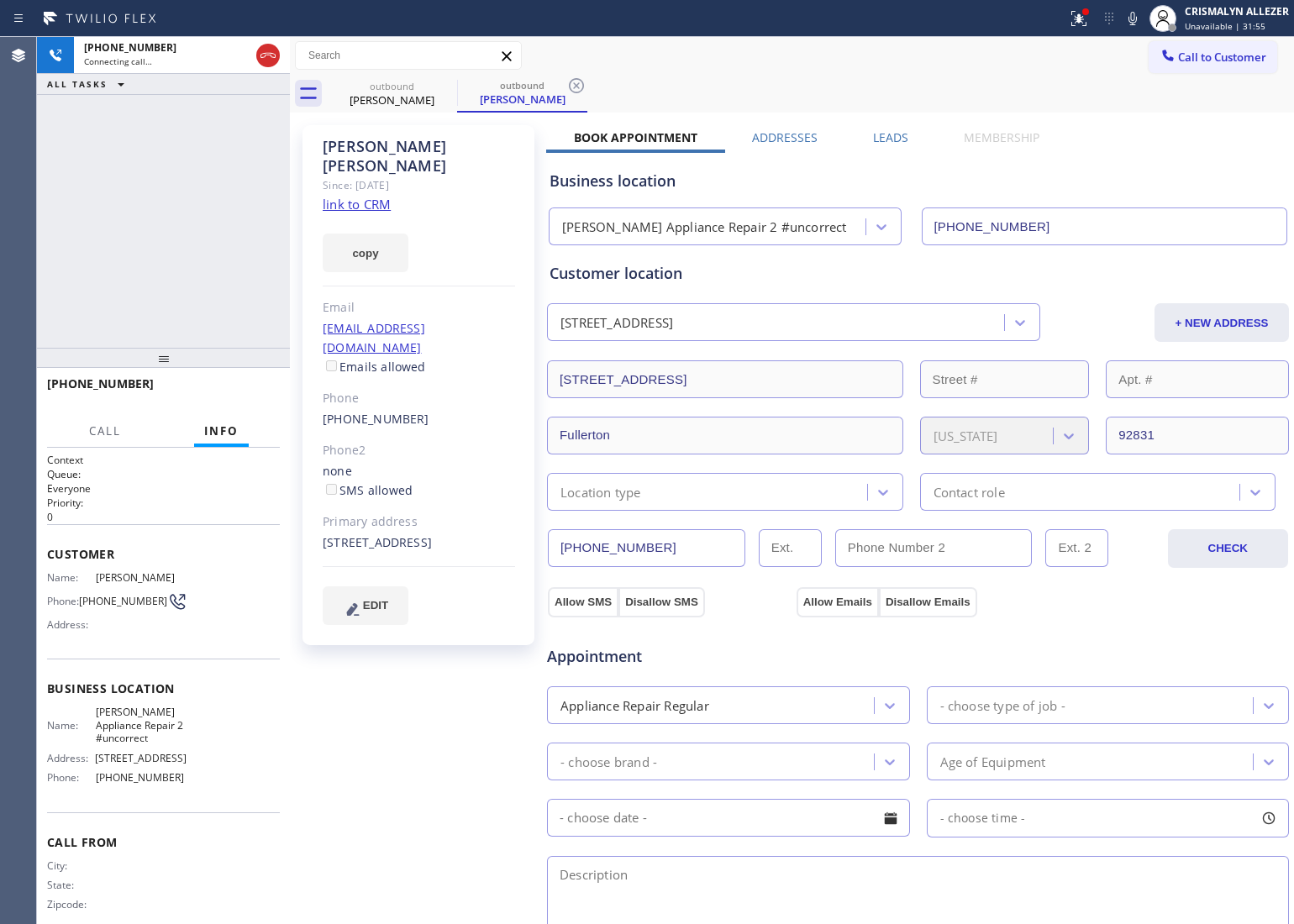
type input "(949) 734-7320"
click at [237, 395] on span "HANG UP" at bounding box center [241, 391] width 52 height 12
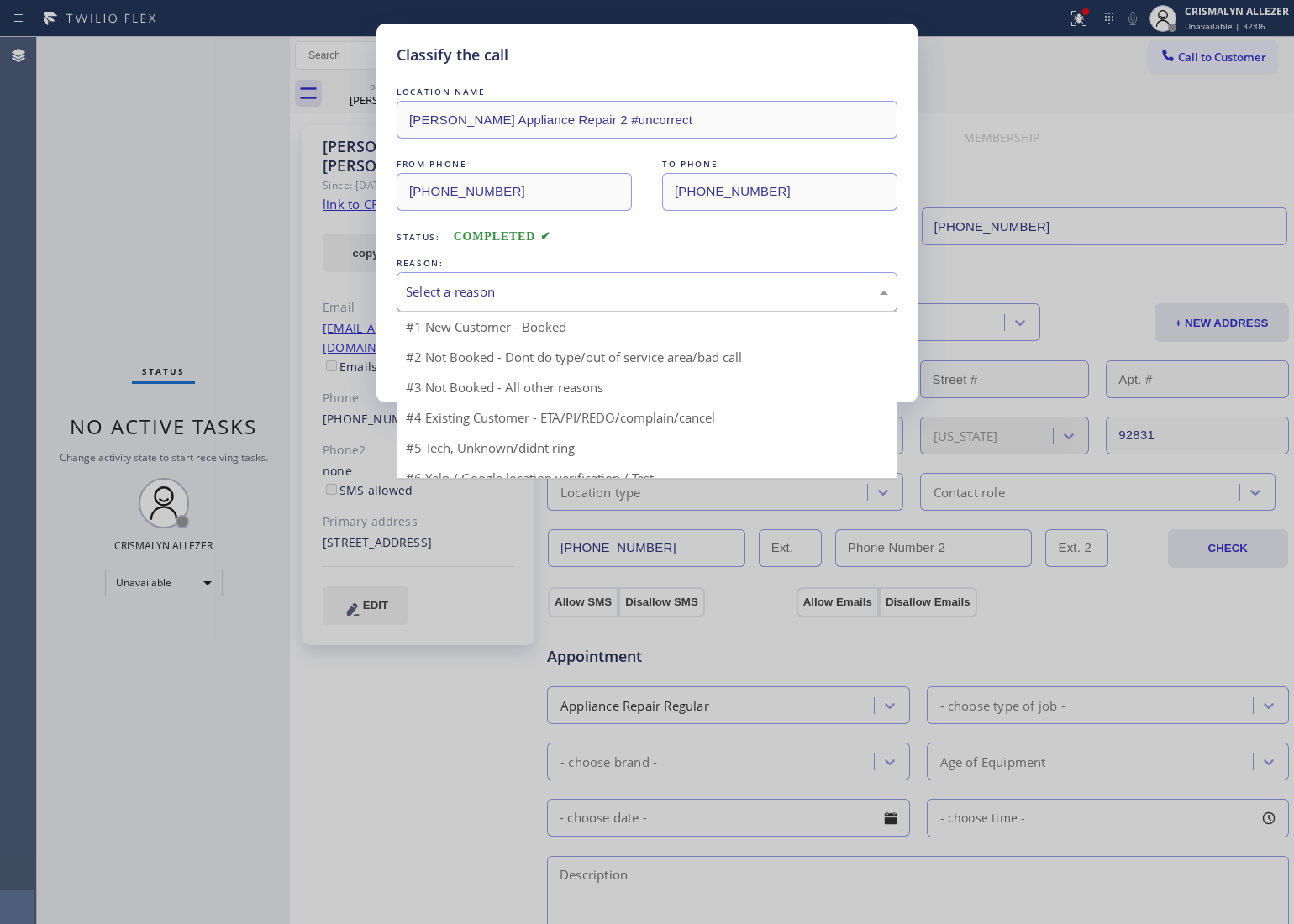
click at [594, 298] on div "Select a reason" at bounding box center [647, 291] width 483 height 19
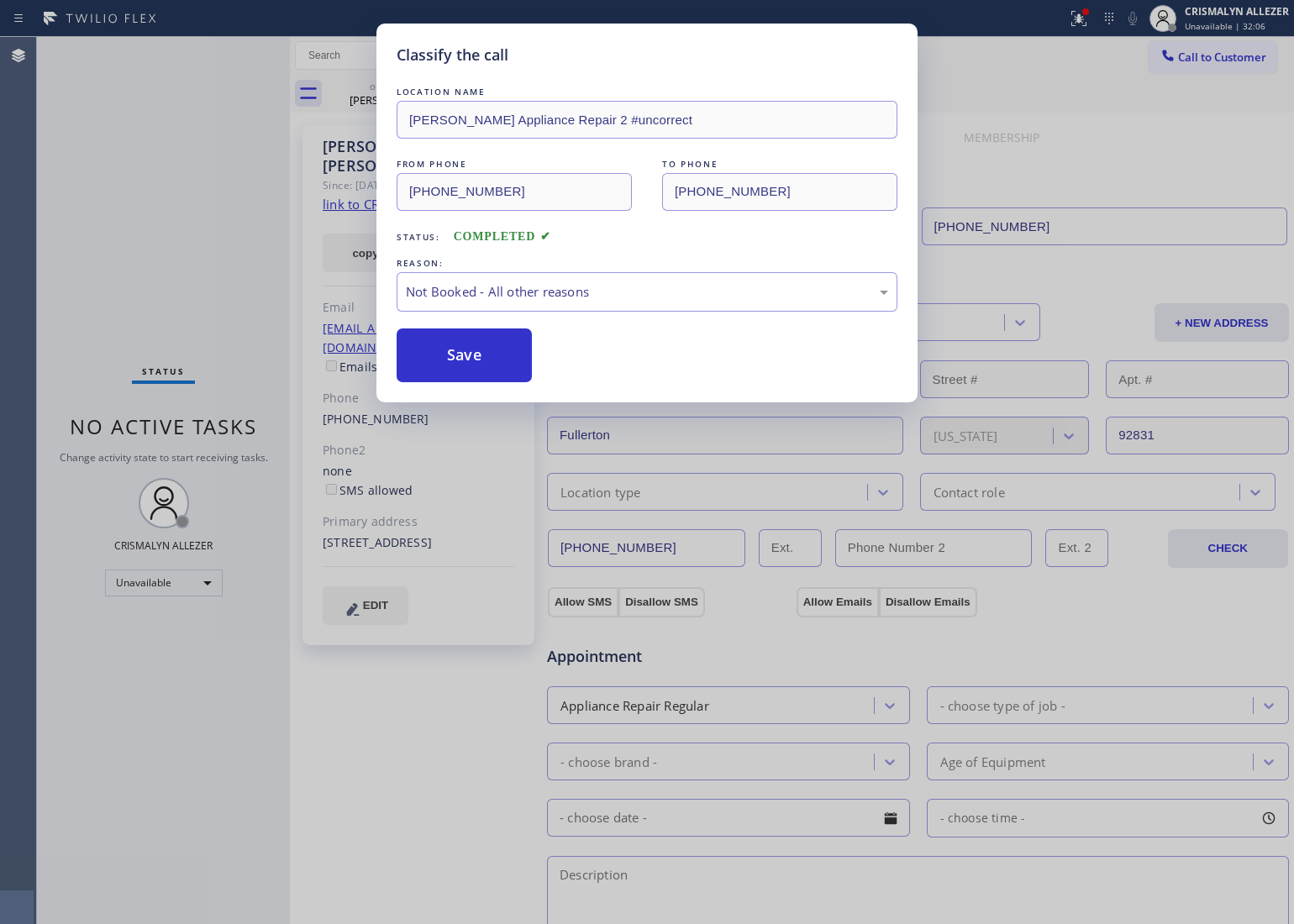
click at [471, 354] on button "Save" at bounding box center [464, 356] width 135 height 54
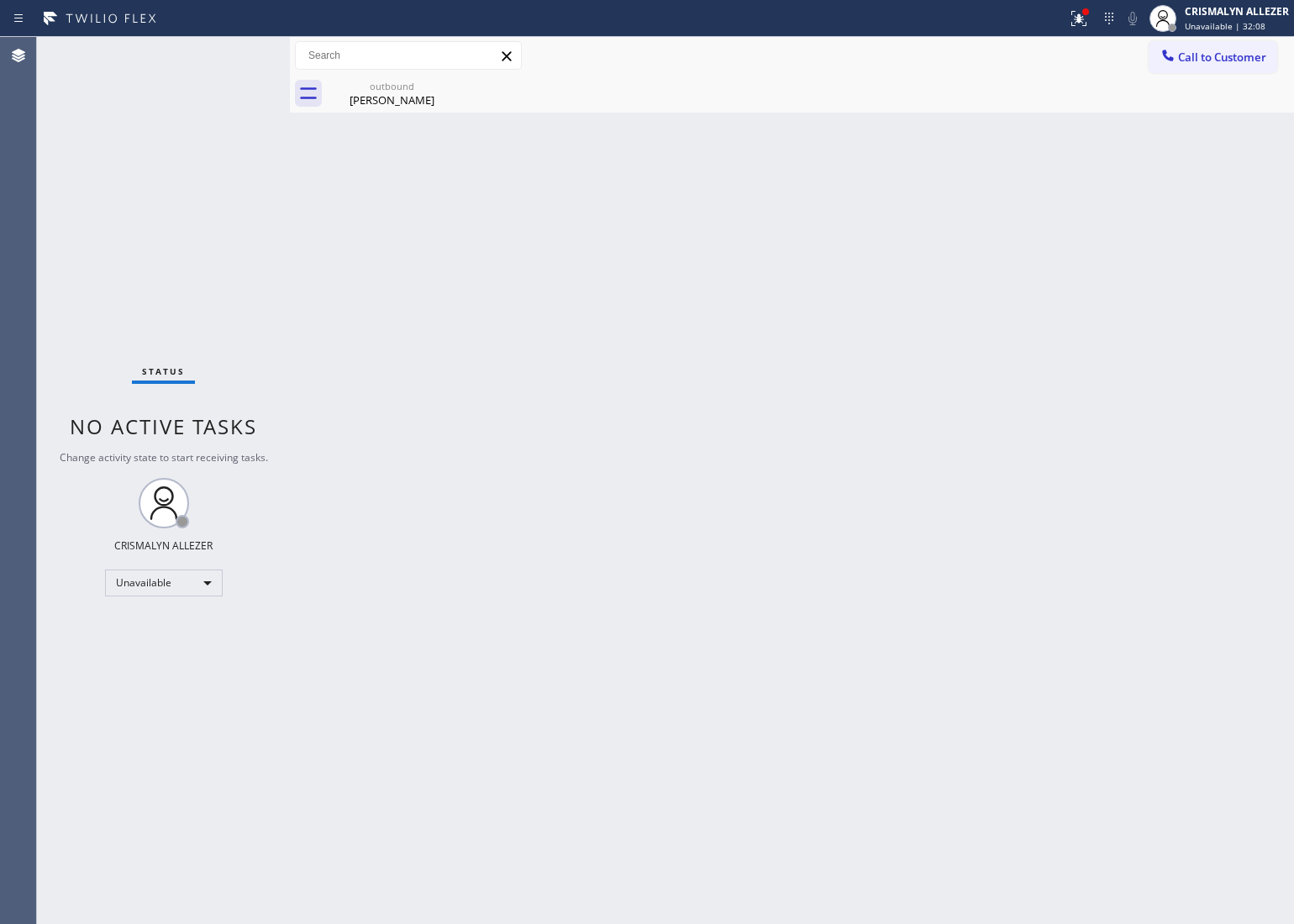
click at [386, 69] on div at bounding box center [408, 56] width 227 height 29
click at [412, 93] on div "Dan Hanley" at bounding box center [392, 100] width 127 height 15
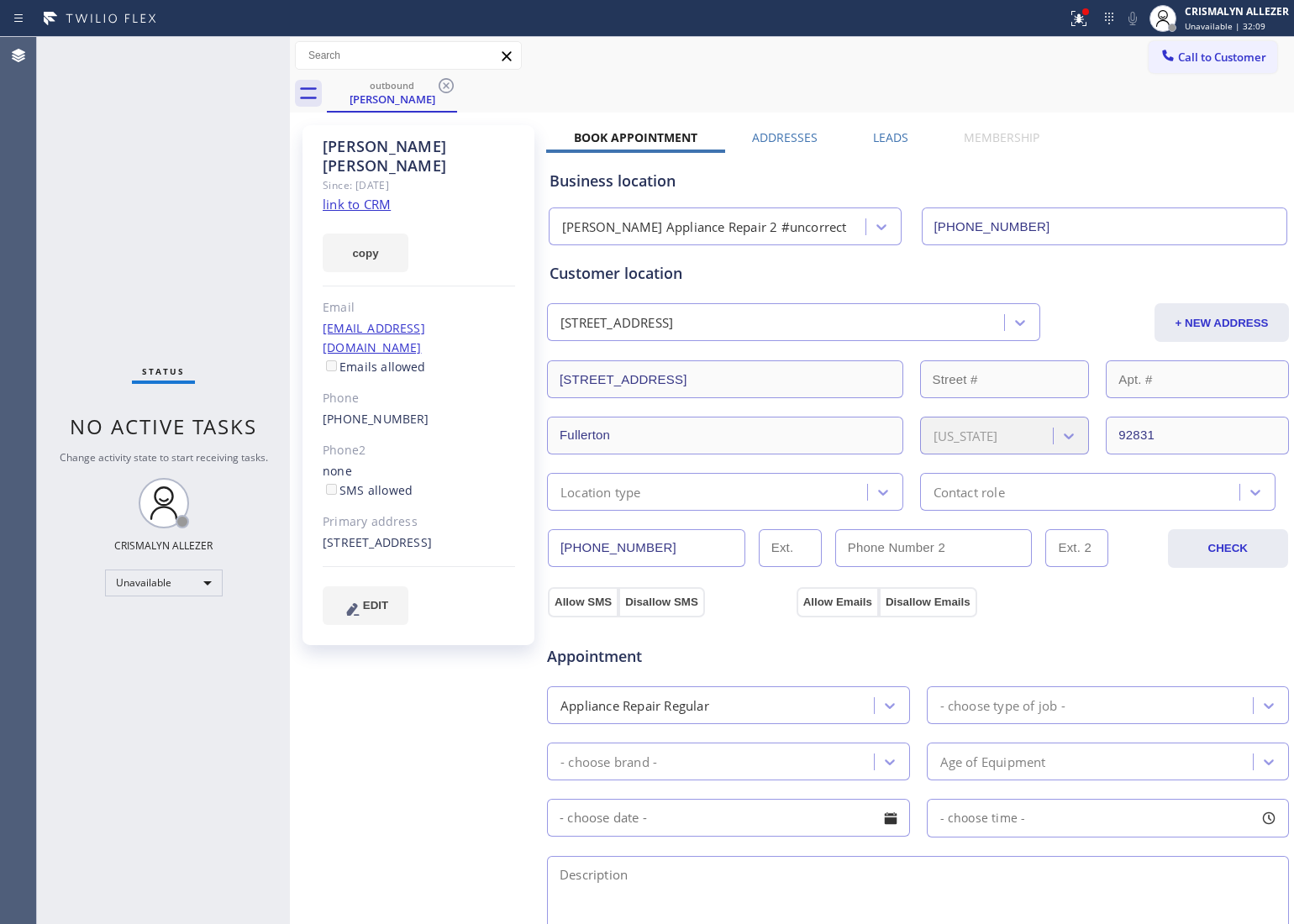
drag, startPoint x: 441, startPoint y: 84, endPoint x: 434, endPoint y: 55, distance: 29.8
click at [441, 82] on icon at bounding box center [446, 86] width 20 height 20
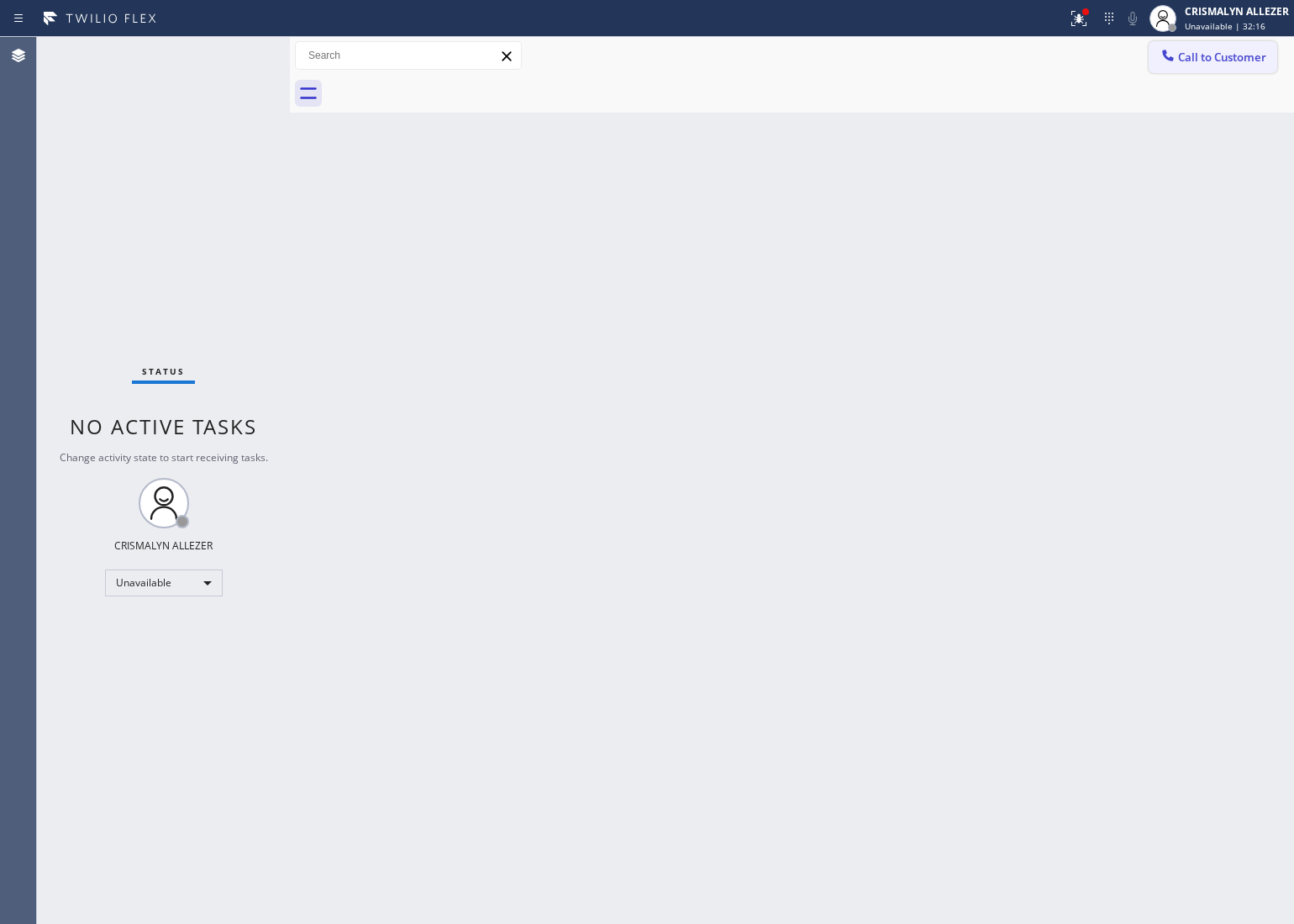
click at [1234, 47] on button "Call to Customer" at bounding box center [1213, 58] width 129 height 32
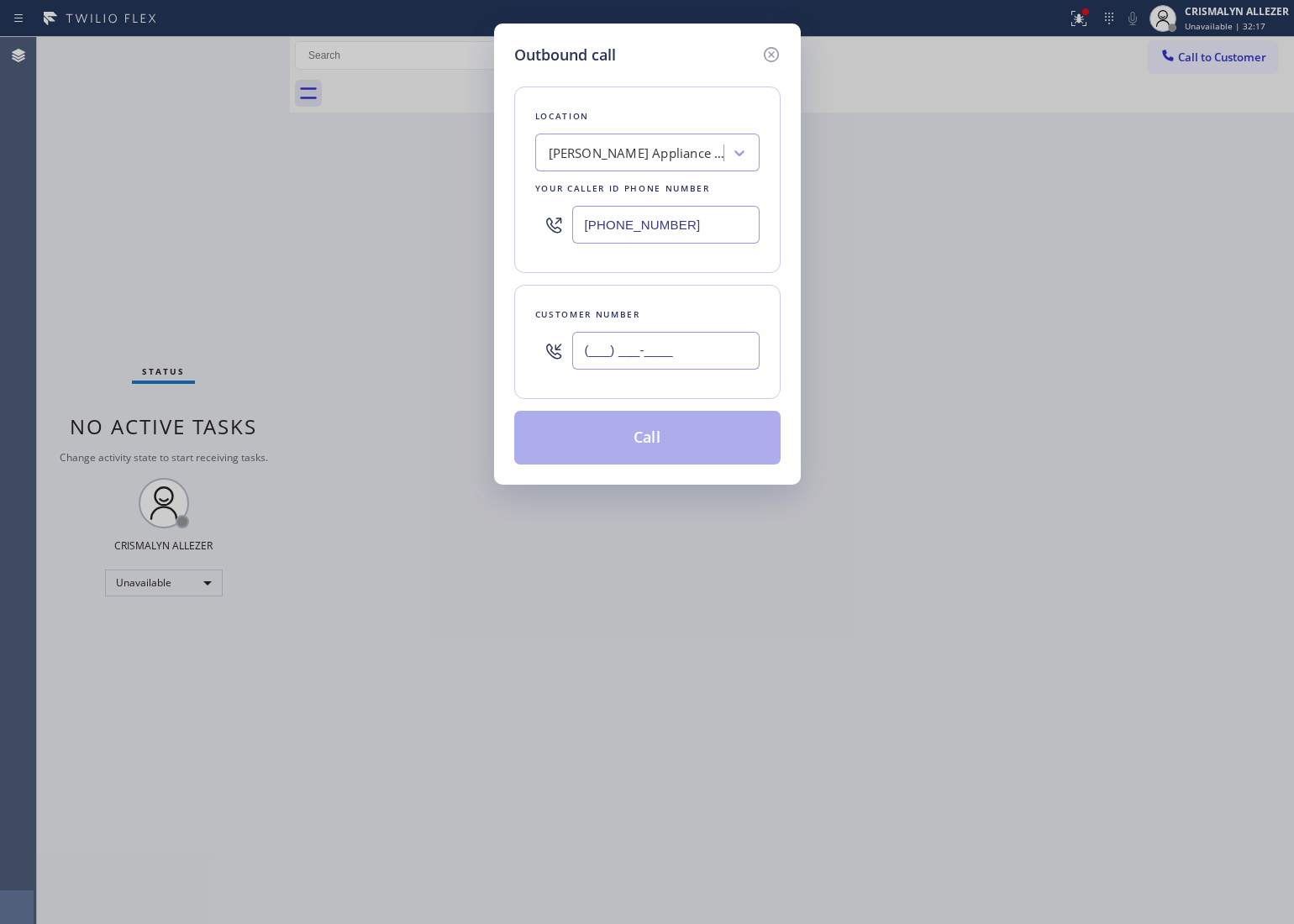
click at [689, 350] on input "(___) ___-____" at bounding box center [666, 351] width 187 height 38
paste input "714) 496-9143"
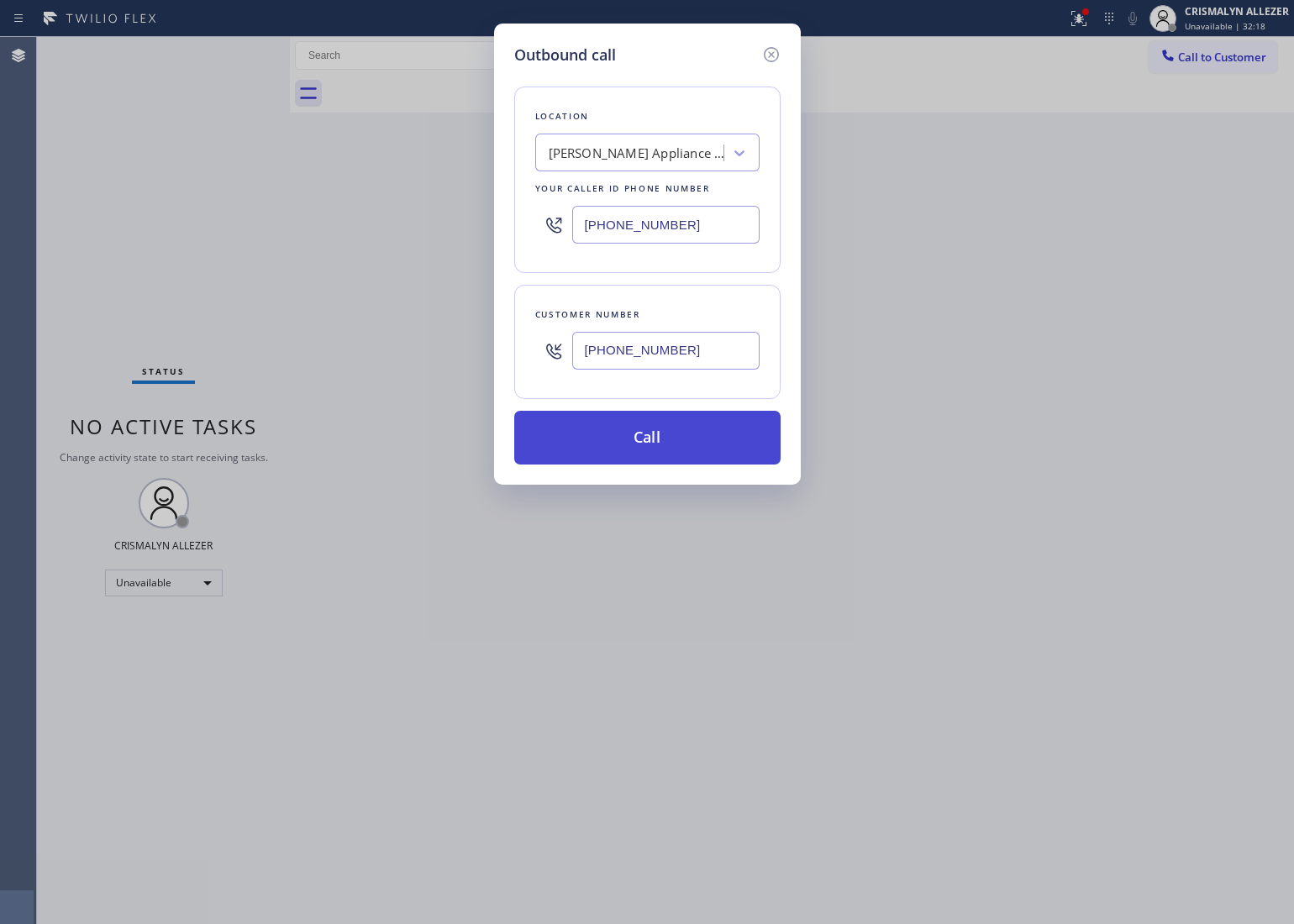
type input "(714) 496-9143"
click at [655, 451] on button "Call" at bounding box center [647, 438] width 267 height 54
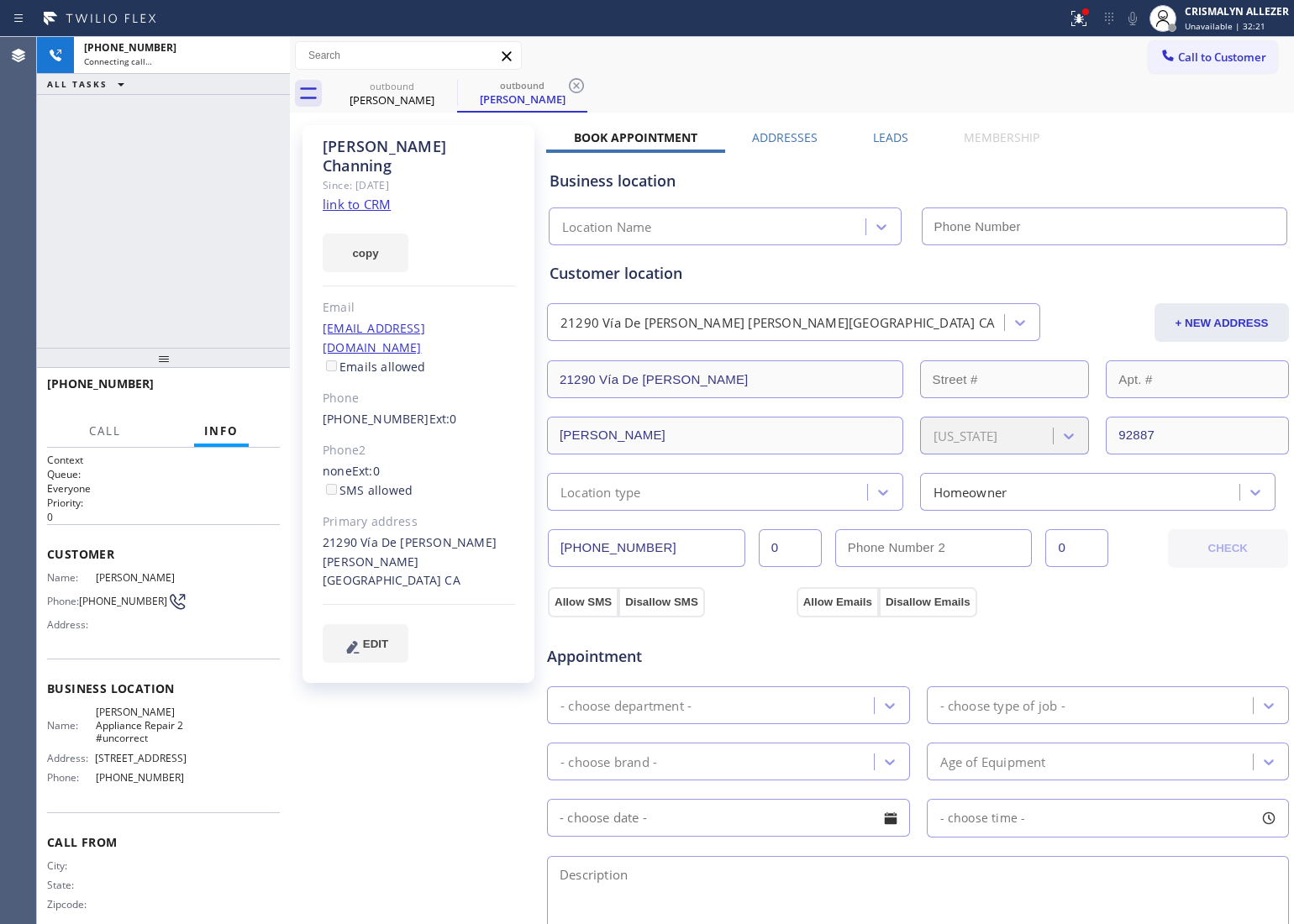
click at [342, 196] on link "link to CRM" at bounding box center [357, 204] width 68 height 17
type input "(949) 734-7320"
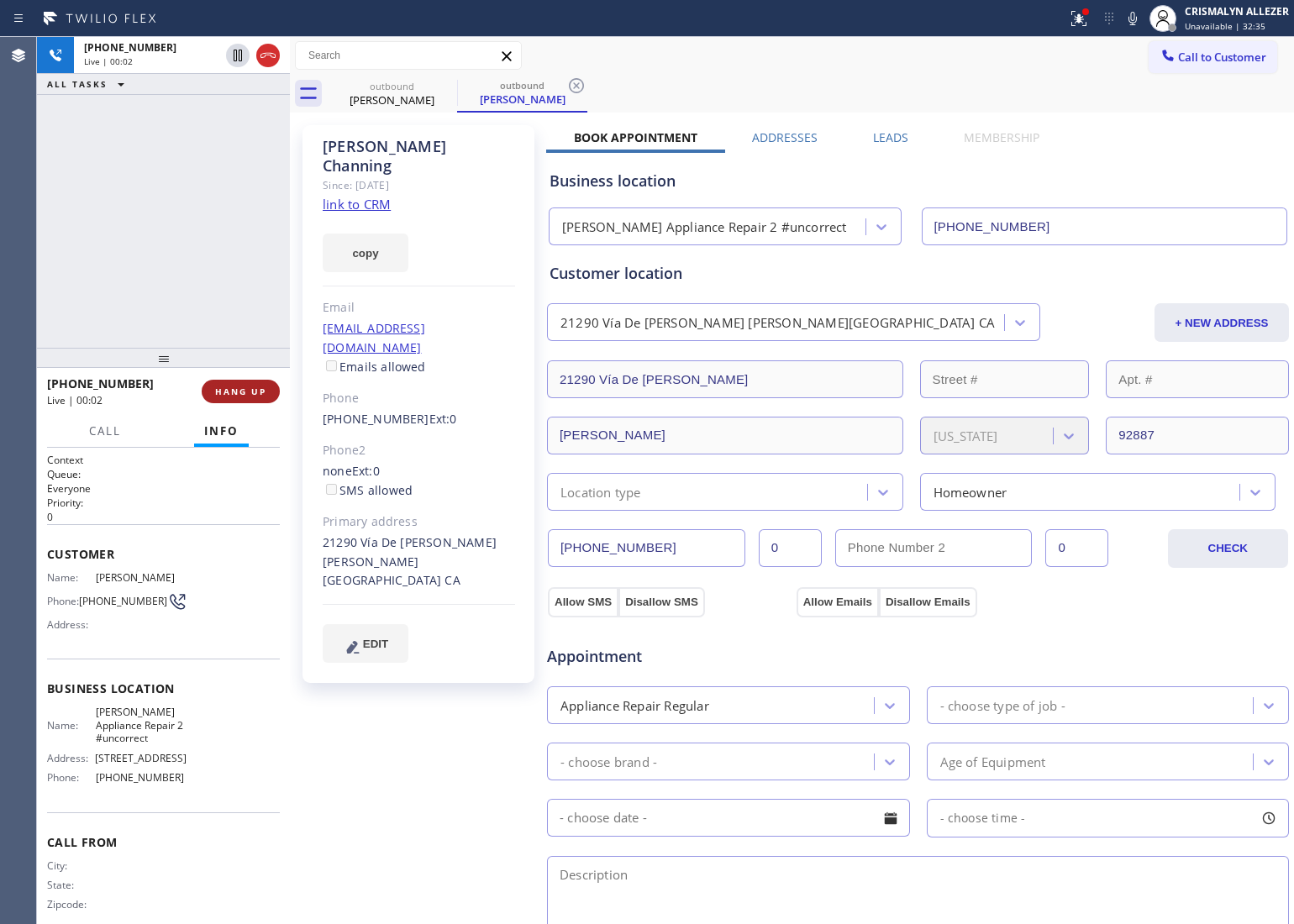
click at [221, 389] on span "HANG UP" at bounding box center [241, 391] width 52 height 12
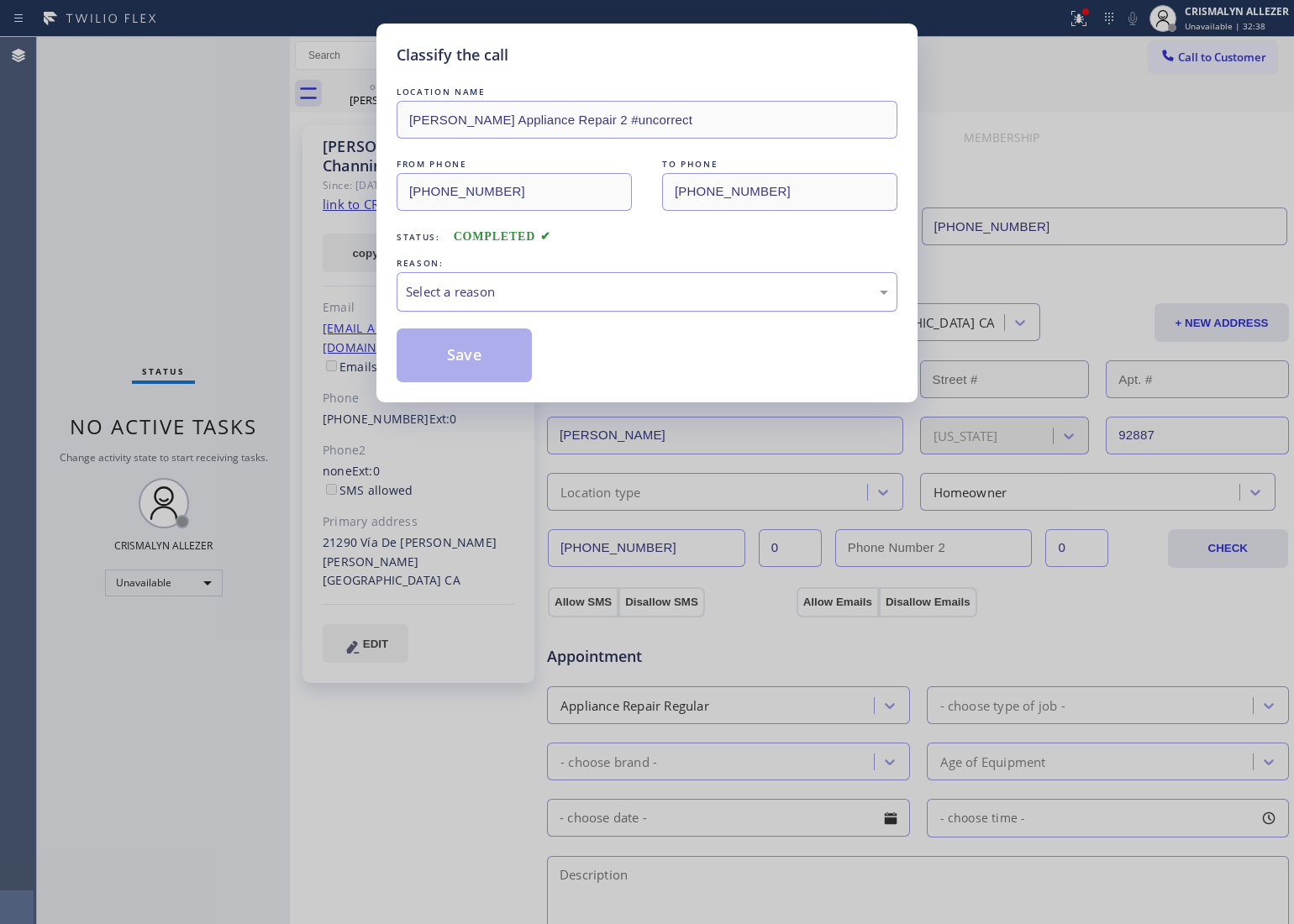
click at [622, 295] on div "Select a reason" at bounding box center [647, 291] width 483 height 19
click at [476, 351] on button "Save" at bounding box center [464, 356] width 135 height 54
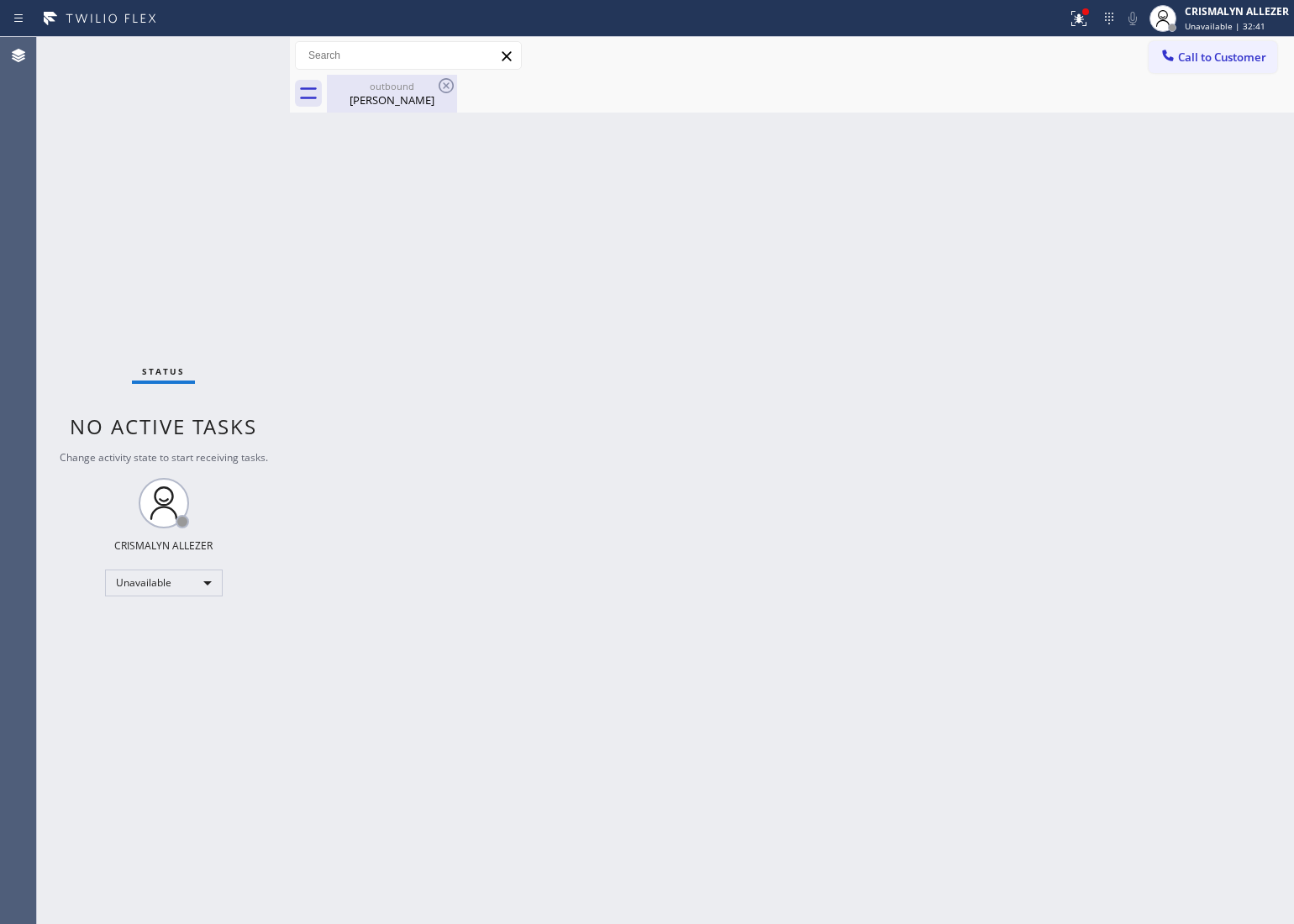
click at [401, 95] on div "Susan Channing" at bounding box center [392, 100] width 127 height 15
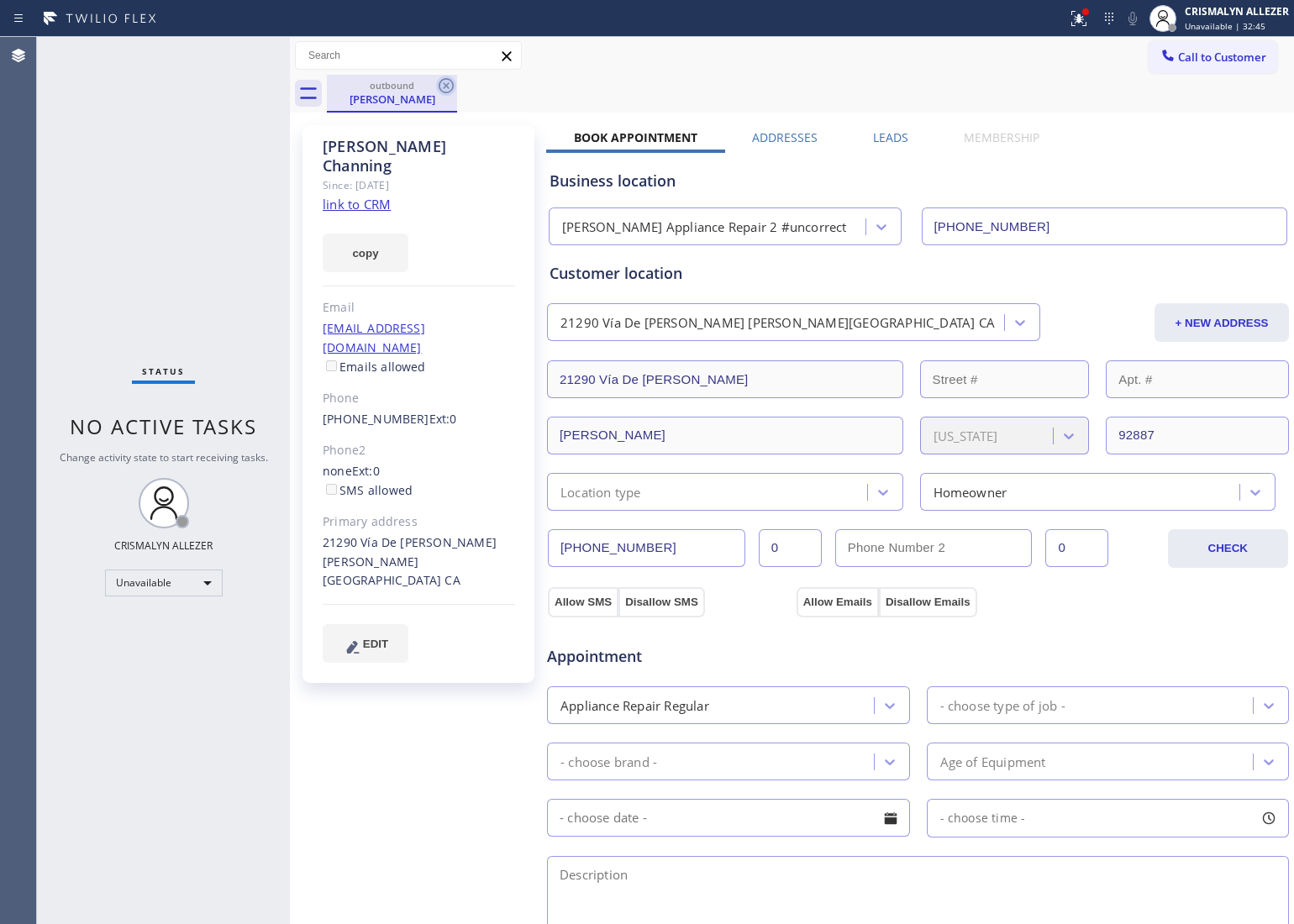
click at [446, 78] on icon at bounding box center [446, 86] width 15 height 15
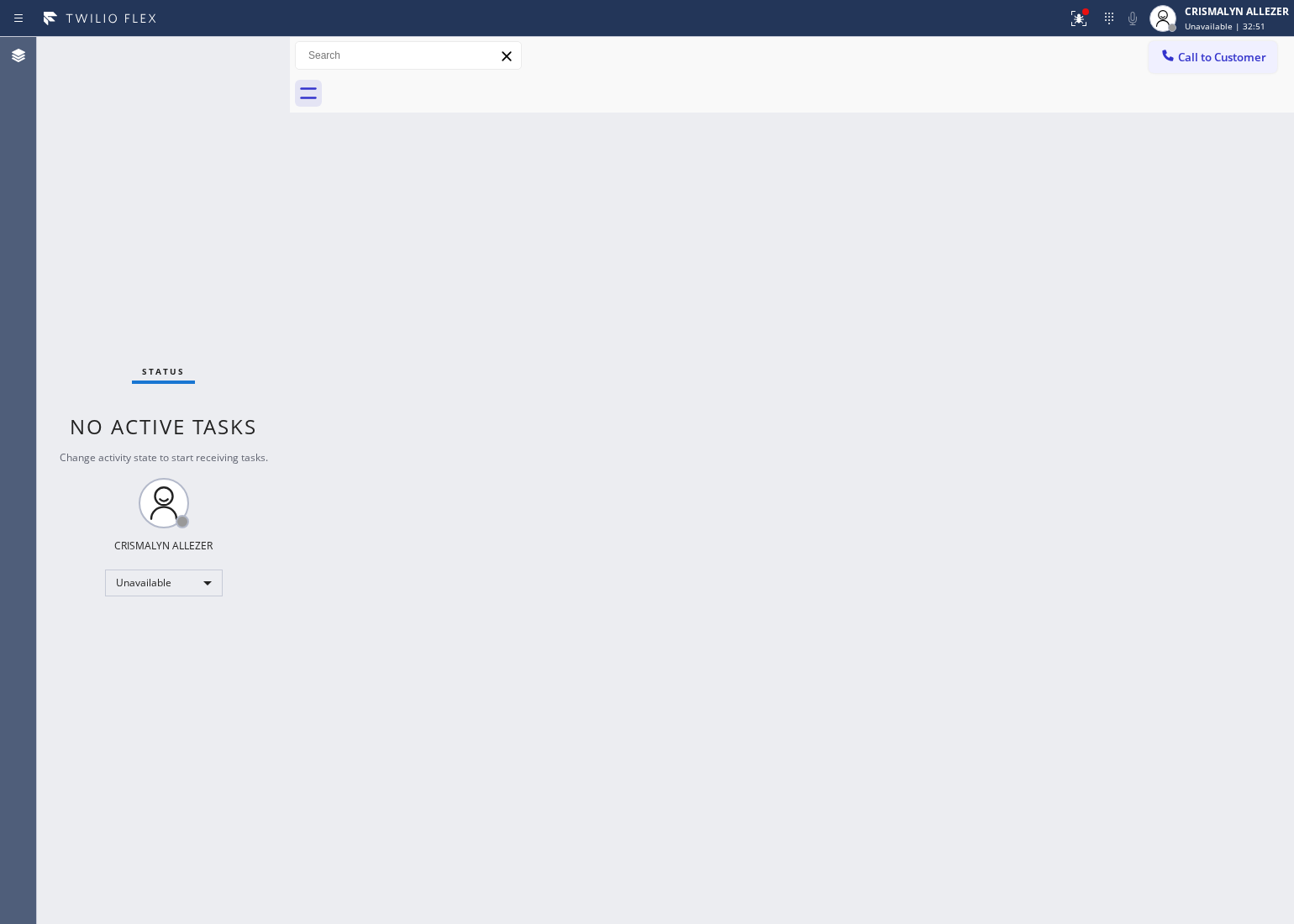
click at [1281, 53] on div "Call to Customer Outbound call Location Yorba Linda Appliance Repair 2 #uncorre…" at bounding box center [1221, 56] width 146 height 30
click at [1240, 64] on button "Call to Customer" at bounding box center [1213, 58] width 129 height 32
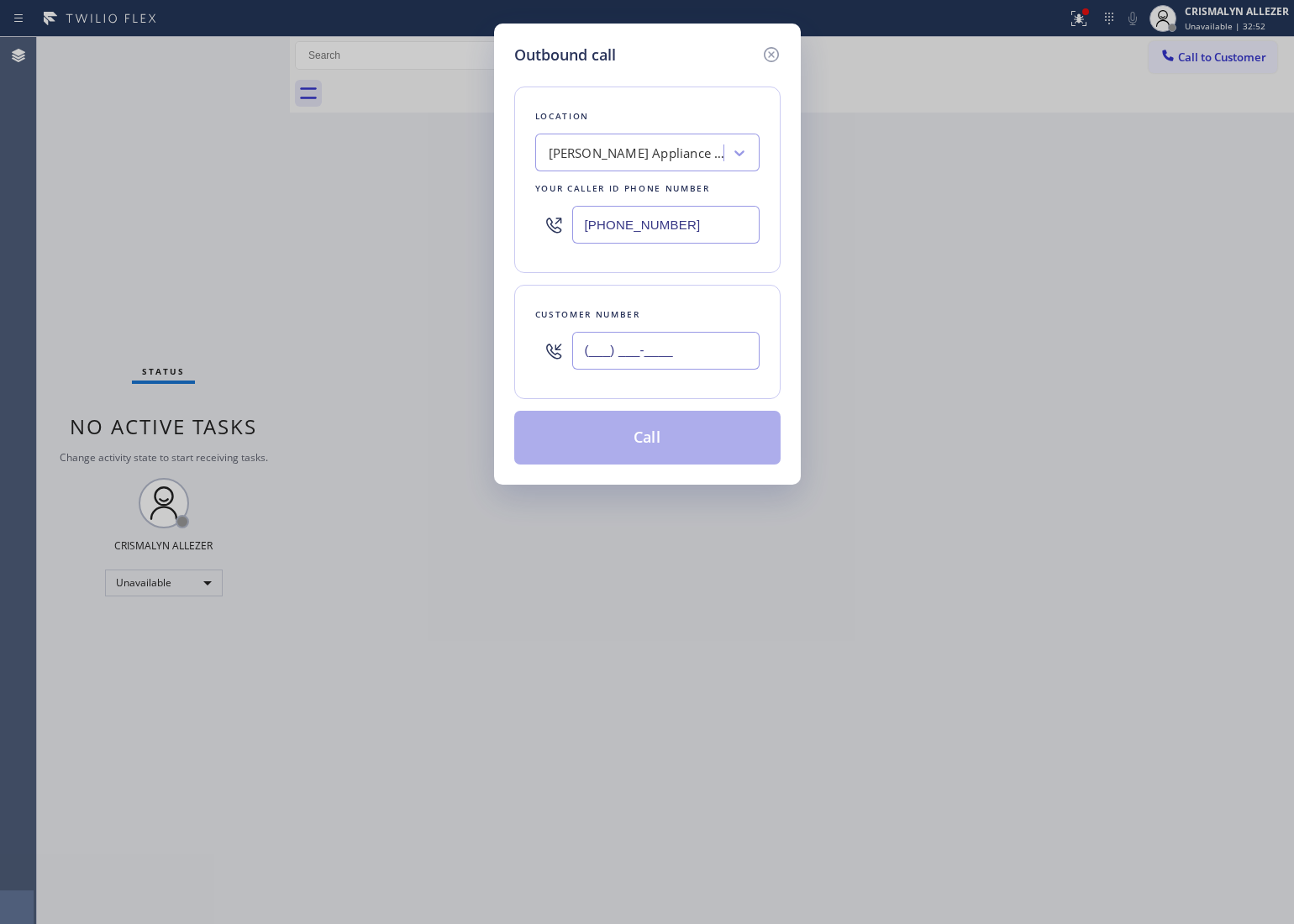
click at [691, 358] on input "(___) ___-____" at bounding box center [666, 351] width 187 height 38
paste input "714) 686-9216"
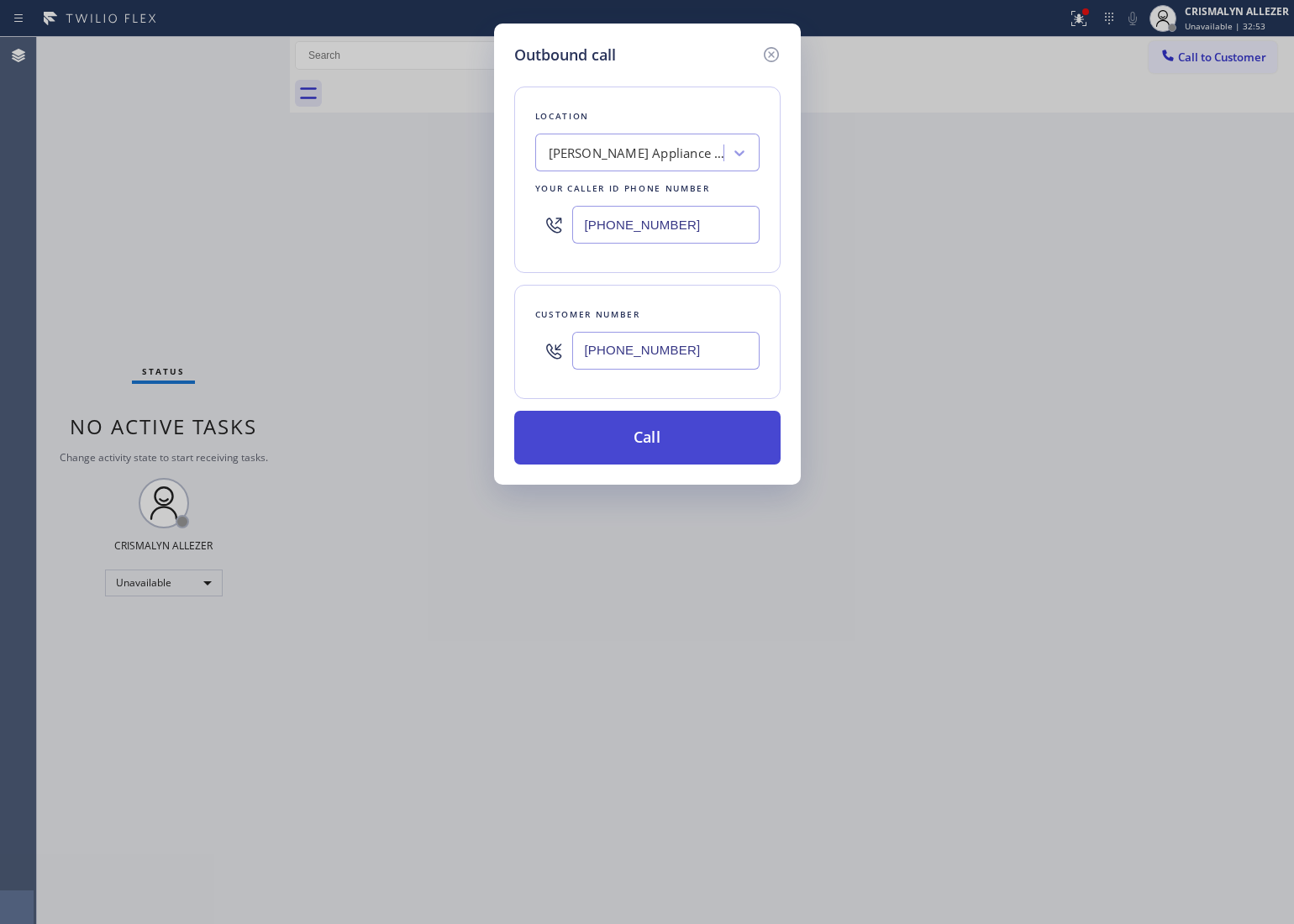
type input "(714) 686-9216"
click at [662, 440] on button "Call" at bounding box center [647, 438] width 267 height 54
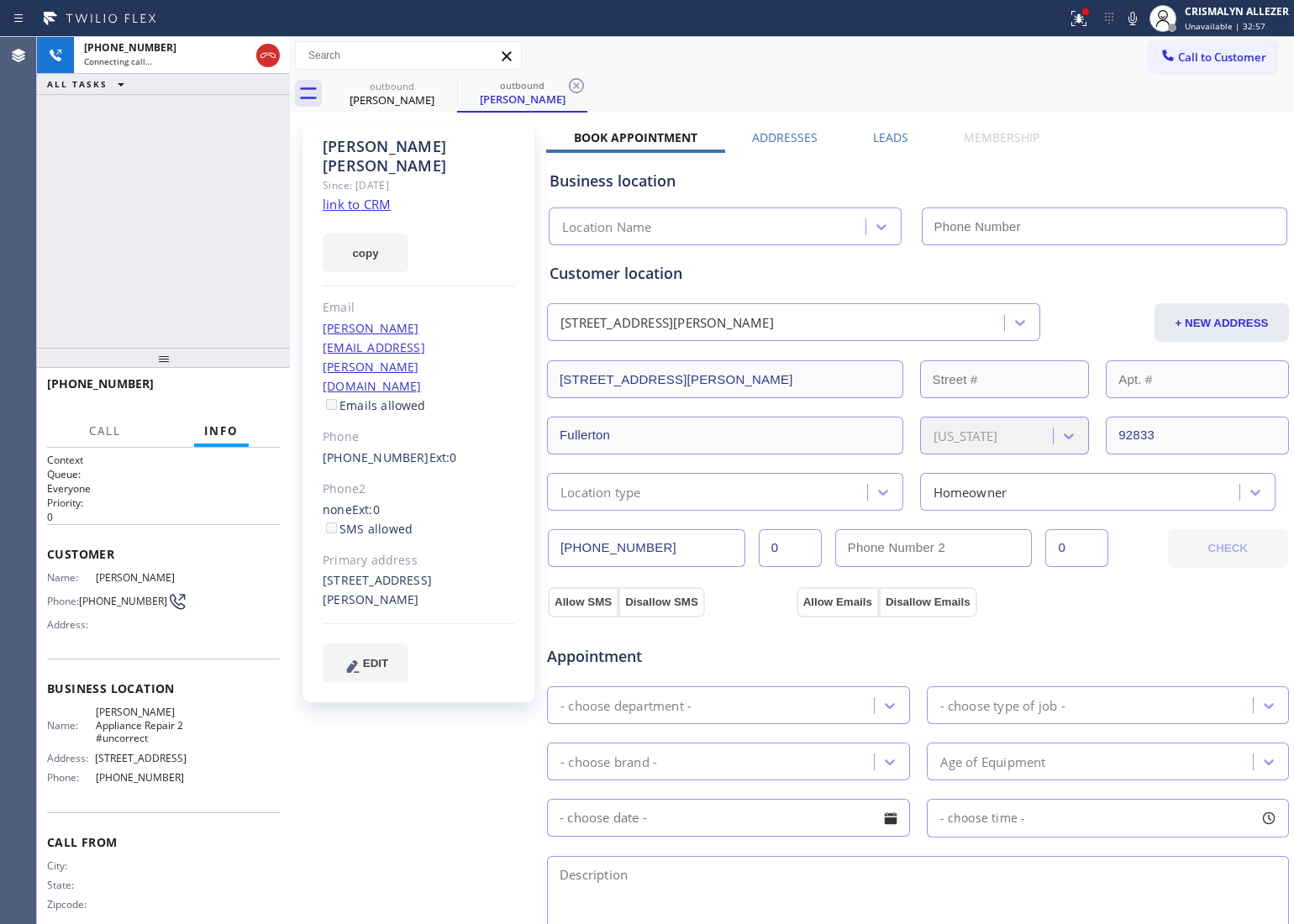
click at [354, 196] on link "link to CRM" at bounding box center [357, 204] width 68 height 17
type input "(949) 734-7320"
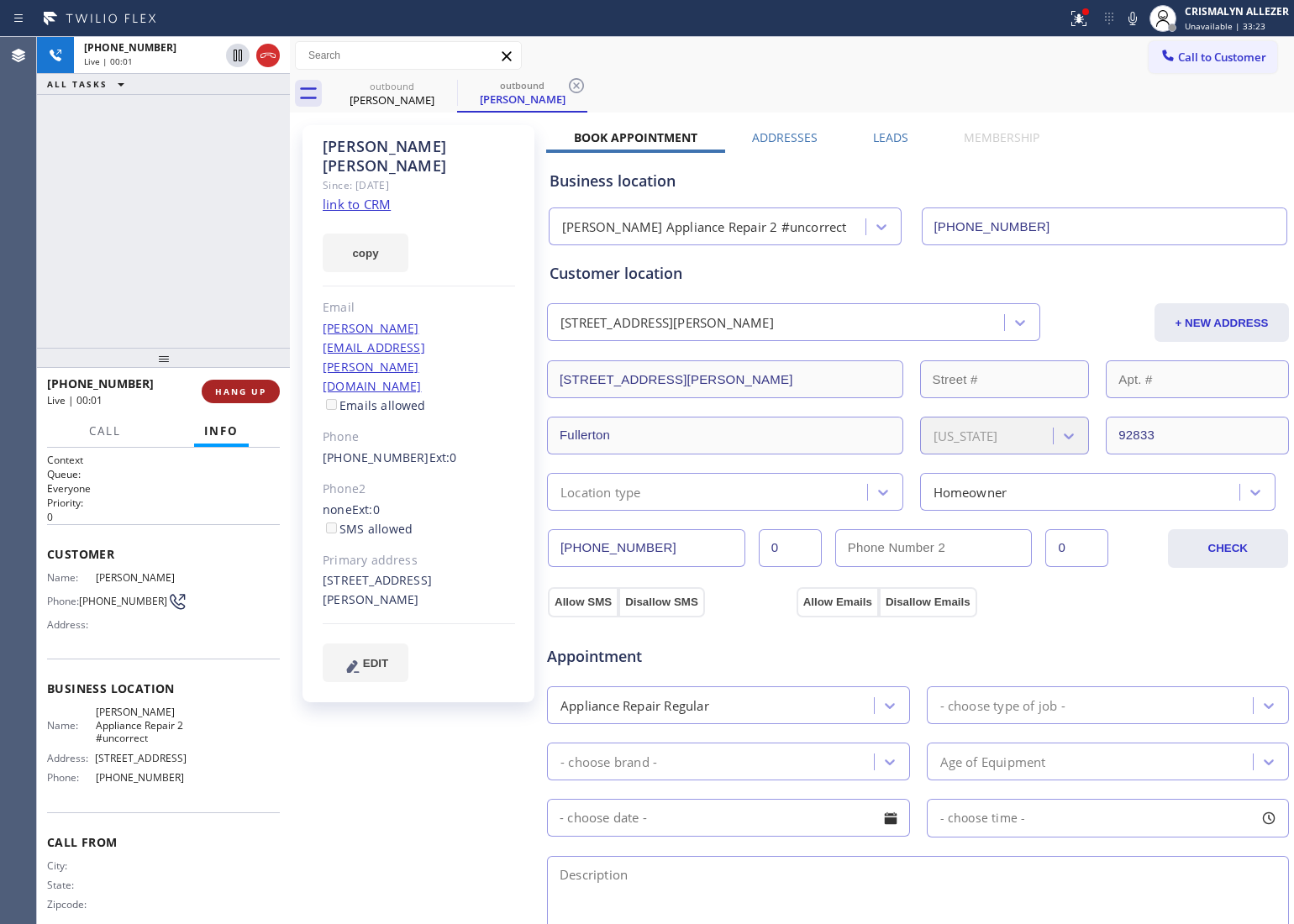
click at [231, 387] on span "HANG UP" at bounding box center [241, 391] width 52 height 12
click at [231, 387] on span "COMPLETE" at bounding box center [237, 391] width 58 height 12
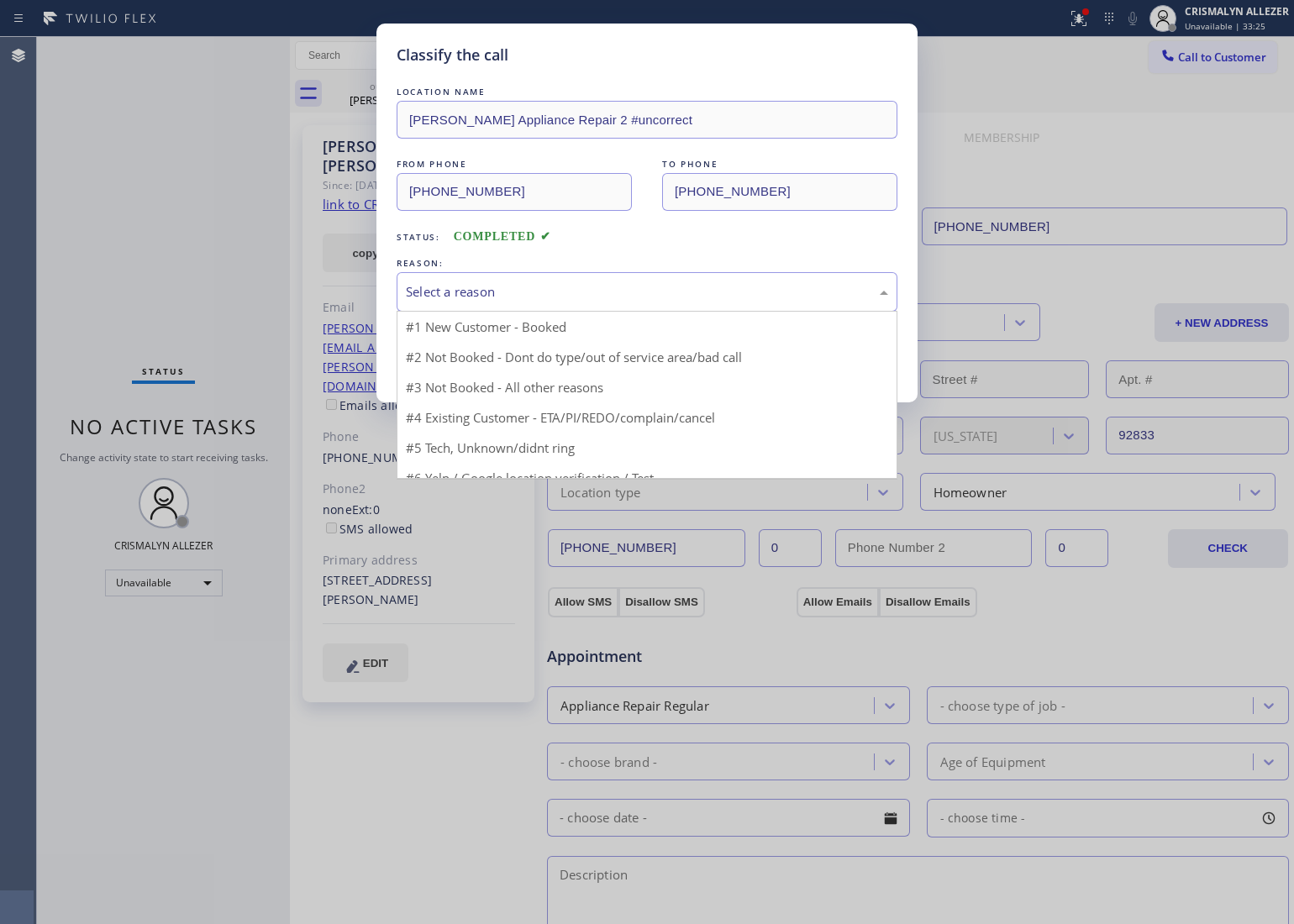
click at [607, 298] on div "Select a reason" at bounding box center [647, 291] width 483 height 19
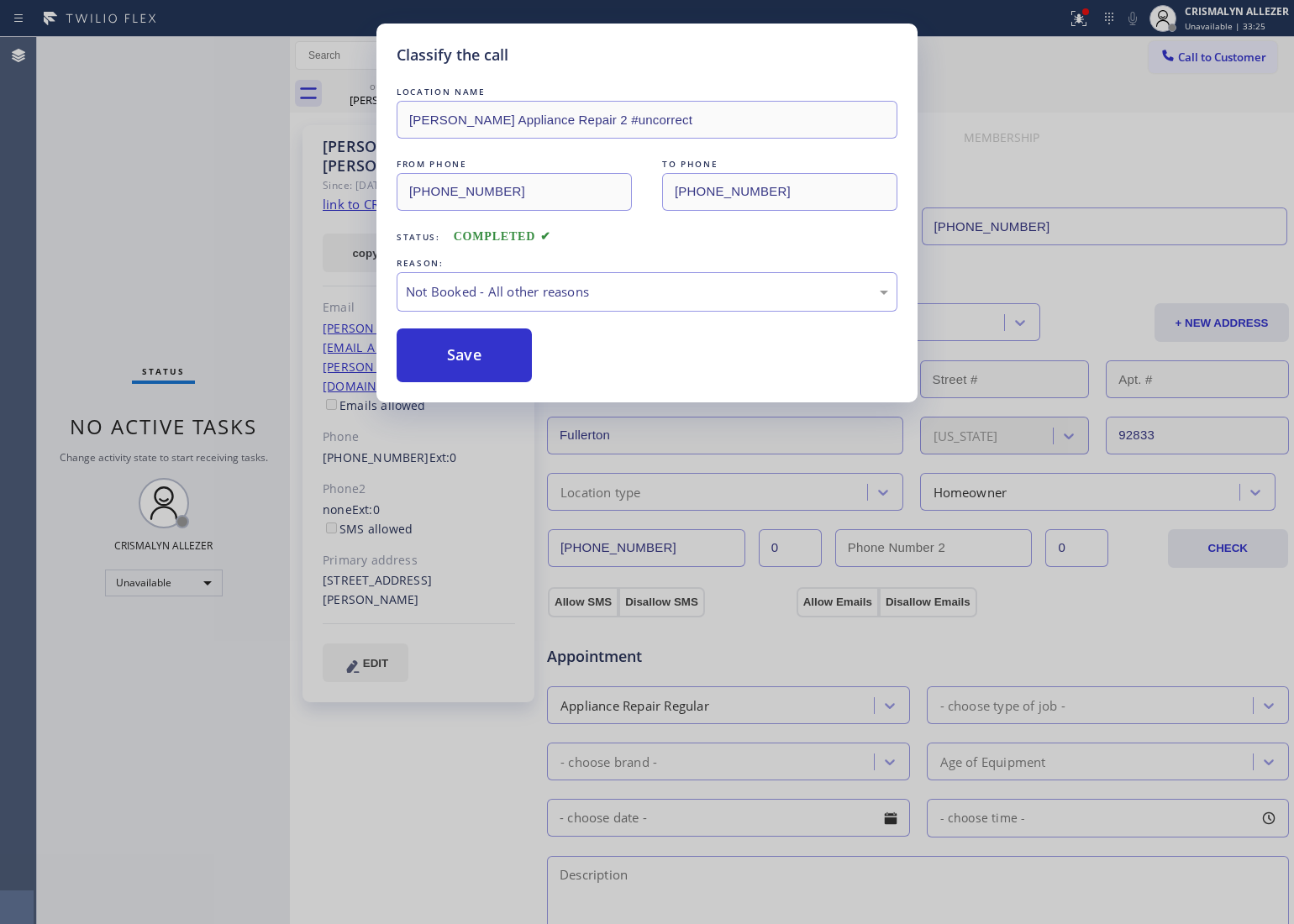
click at [484, 362] on button "Save" at bounding box center [464, 356] width 135 height 54
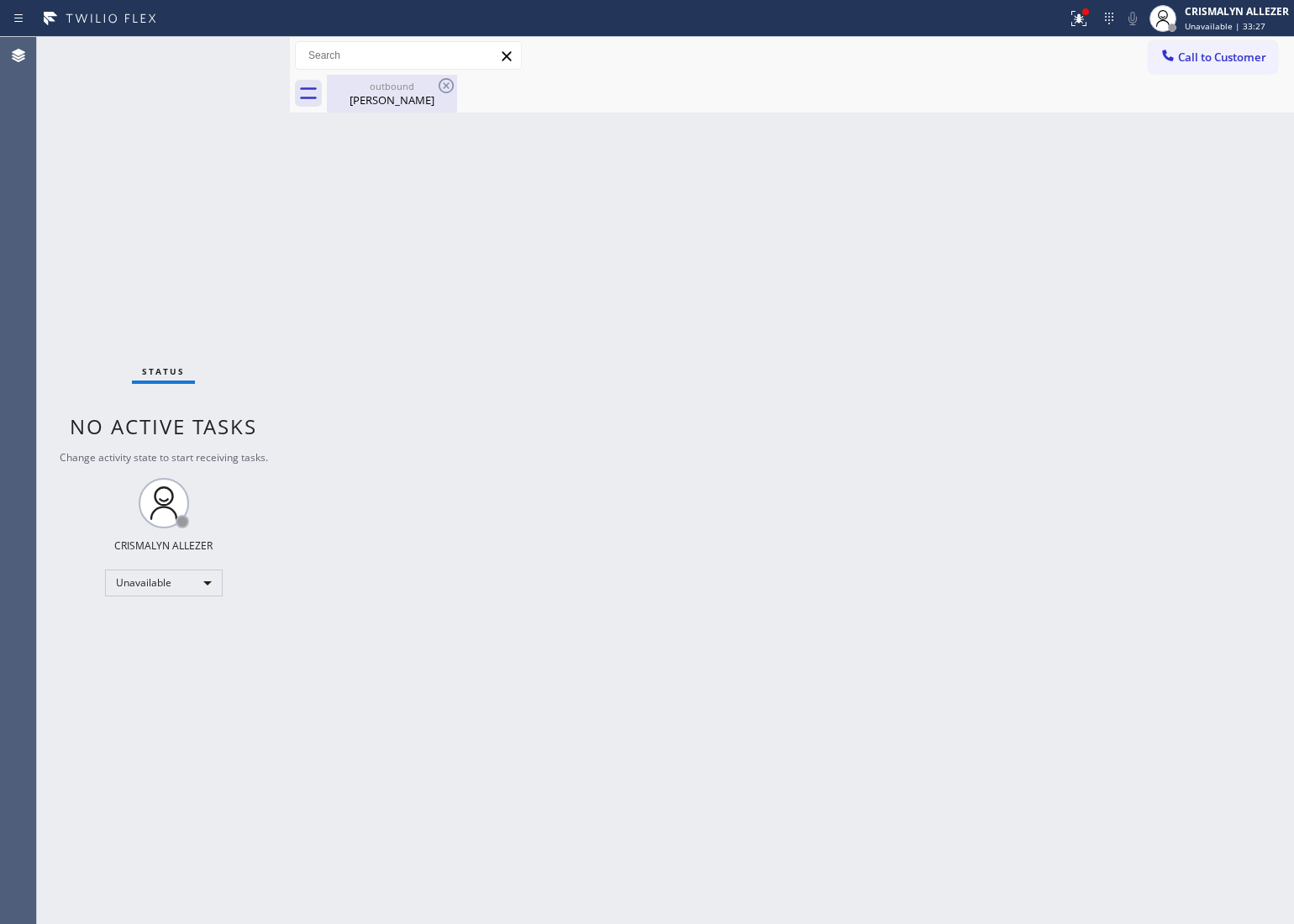
click at [403, 102] on div "Michael Molendyk" at bounding box center [392, 100] width 127 height 15
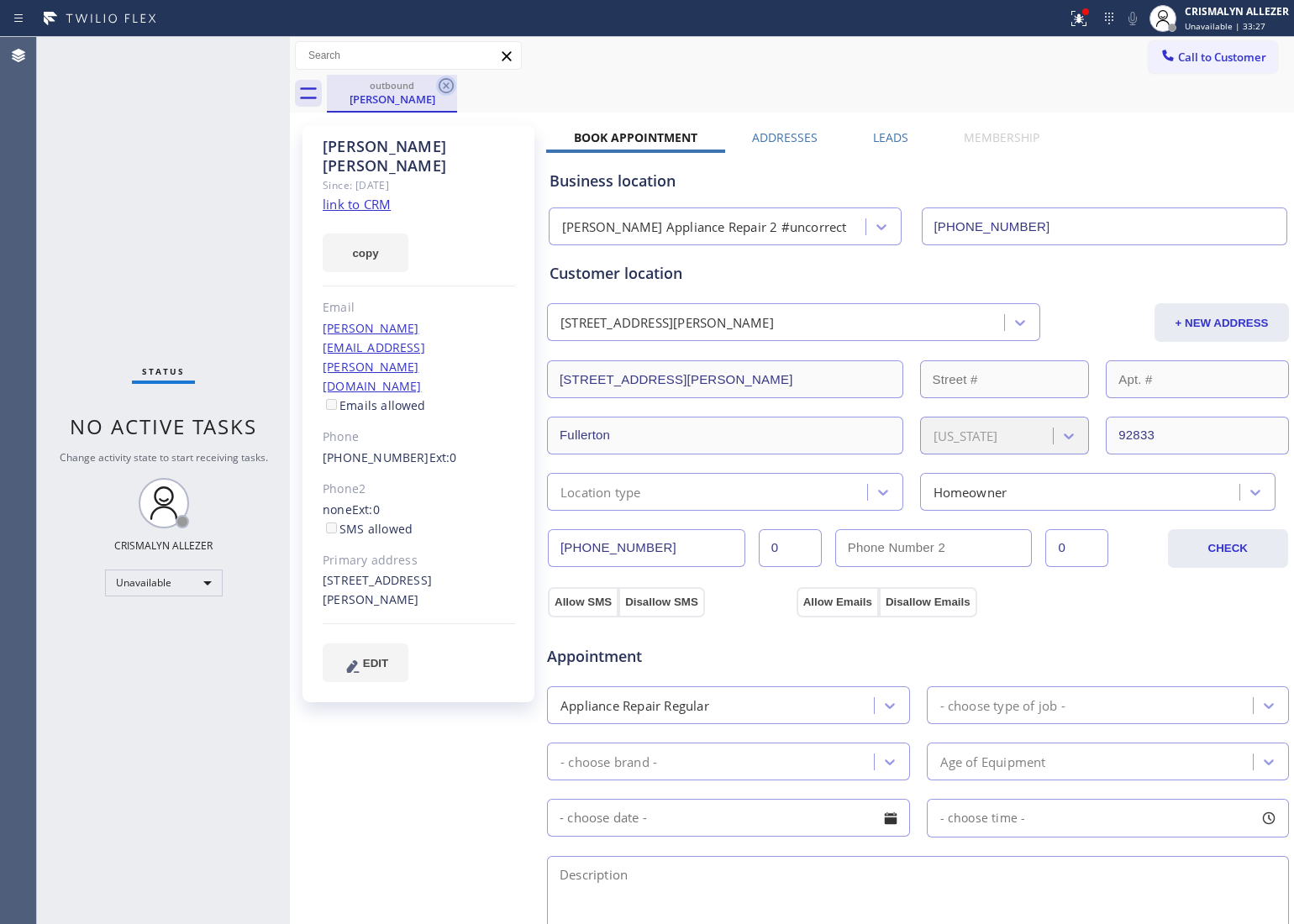
click at [443, 88] on icon at bounding box center [446, 86] width 15 height 15
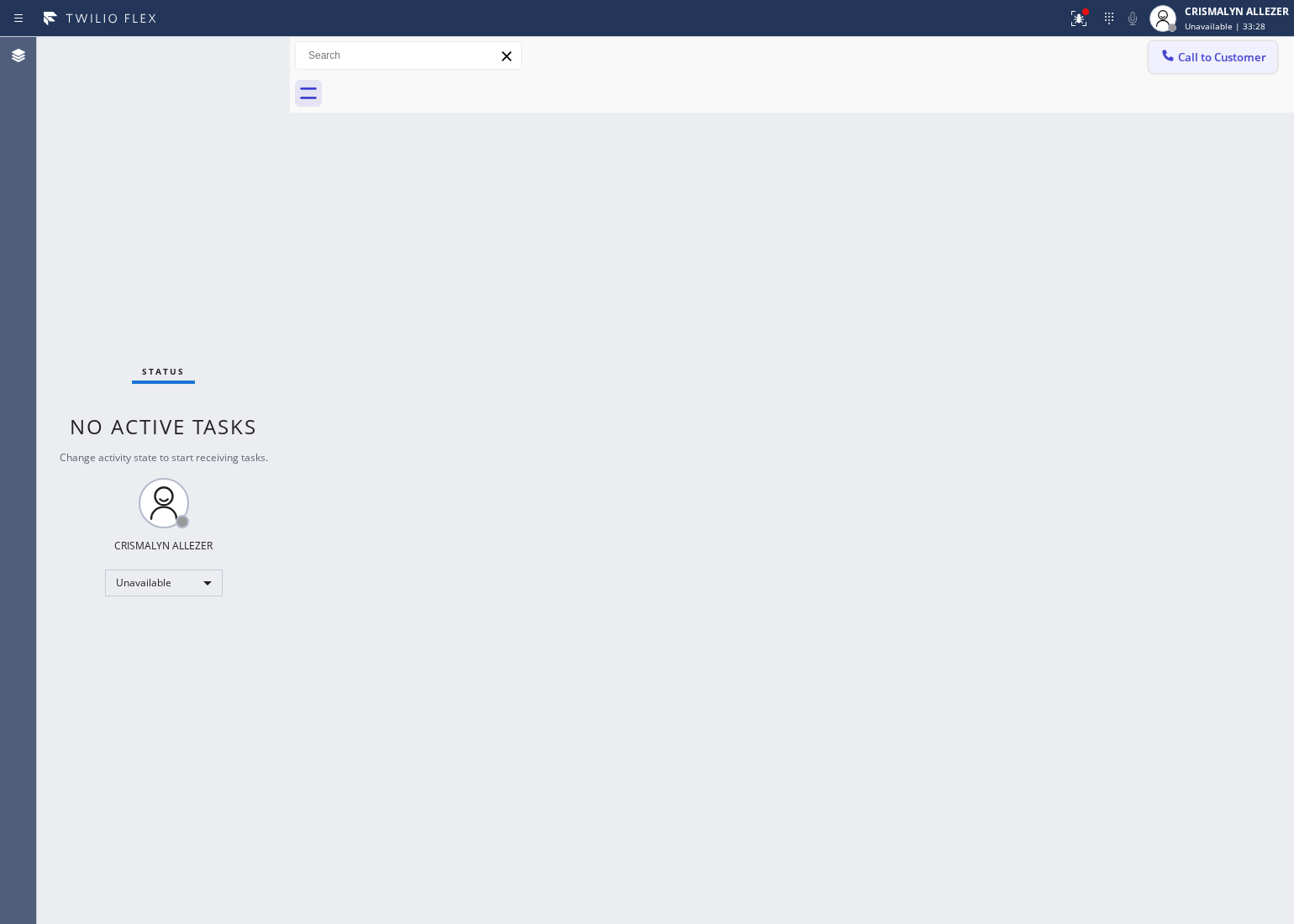
click at [1219, 64] on span "Call to Customer" at bounding box center [1222, 58] width 88 height 15
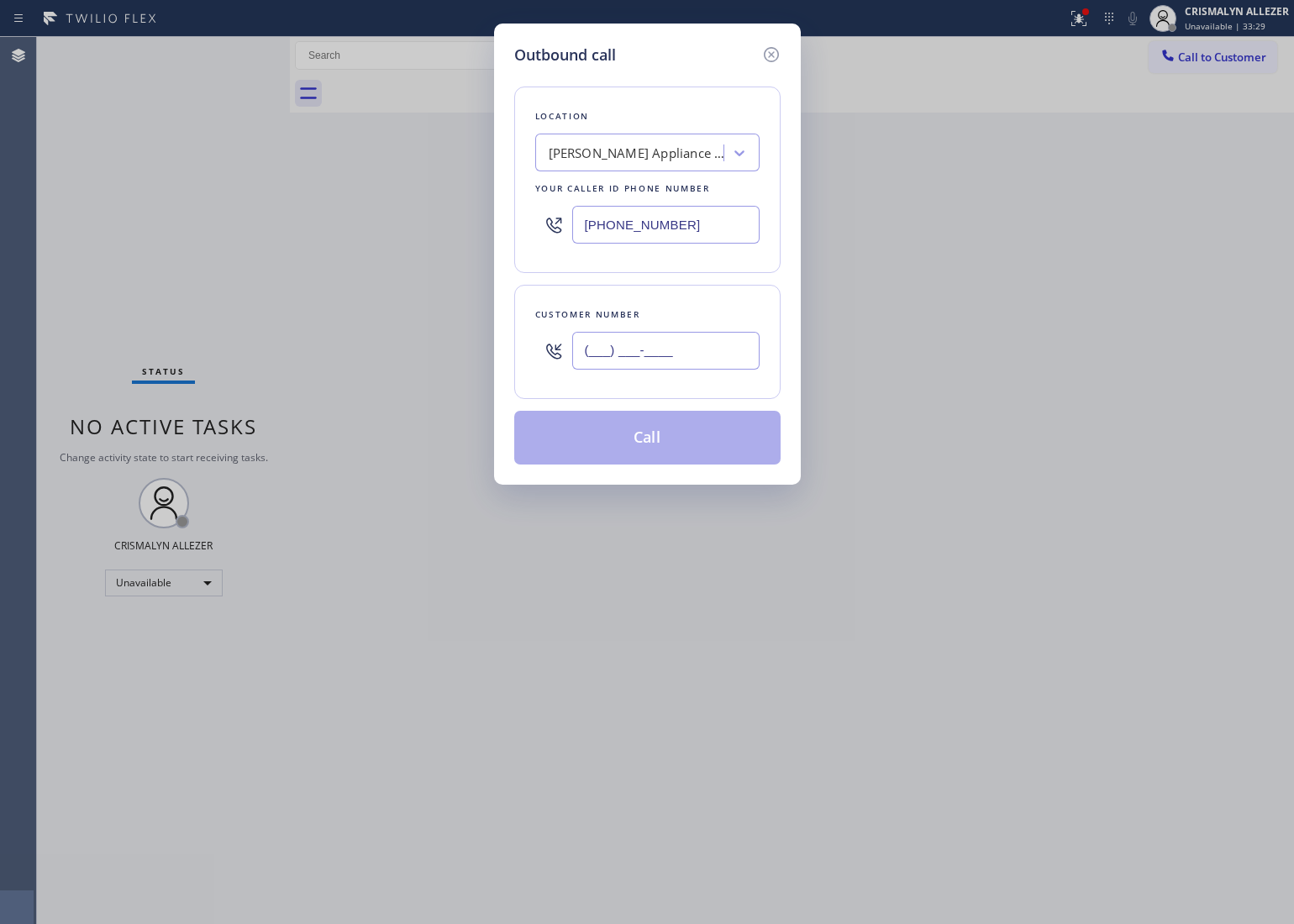
click at [732, 346] on input "(___) ___-____" at bounding box center [666, 351] width 187 height 38
paste input "714) 686-9216"
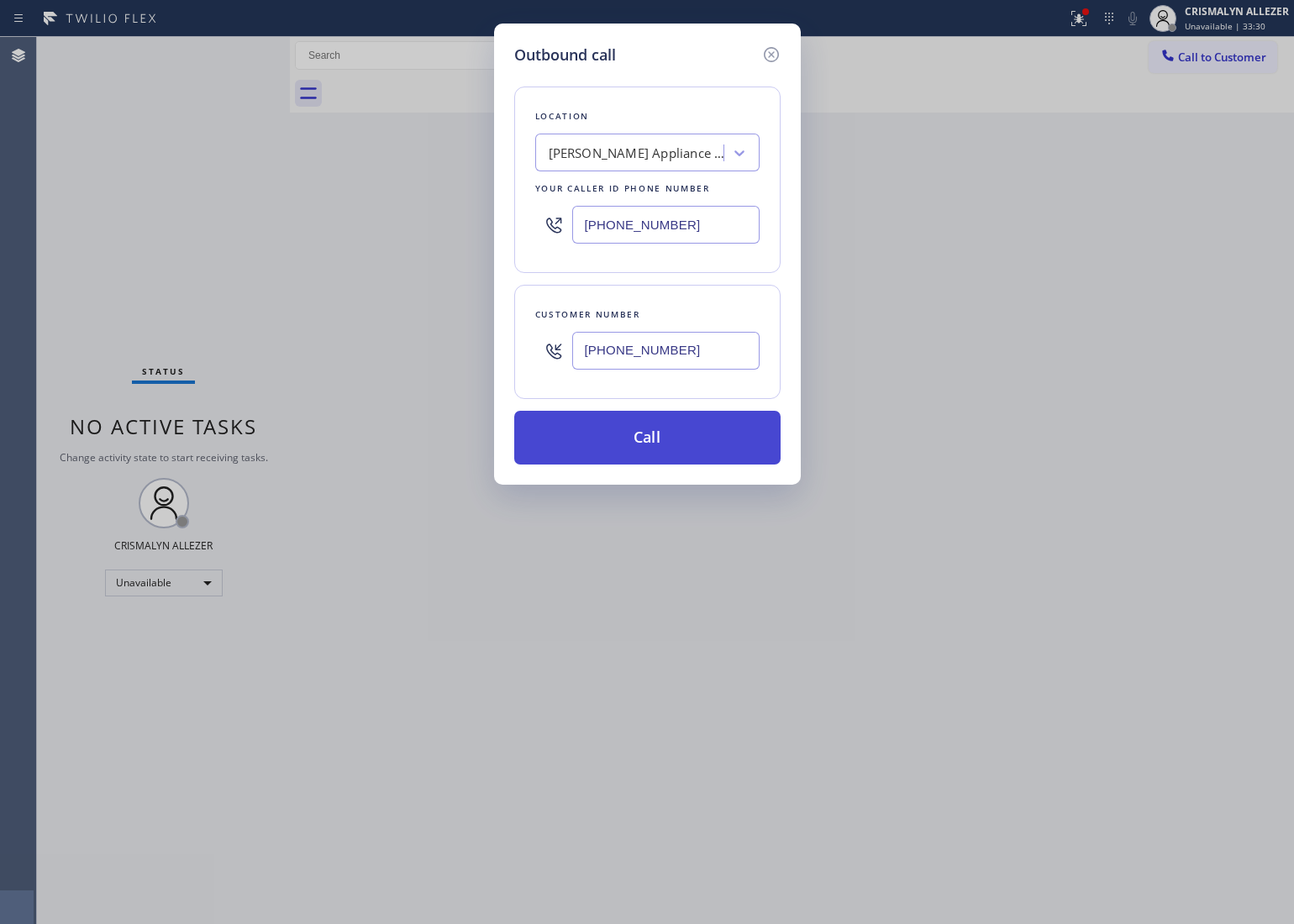
type input "(714) 686-9216"
click at [657, 439] on button "Call" at bounding box center [647, 438] width 267 height 54
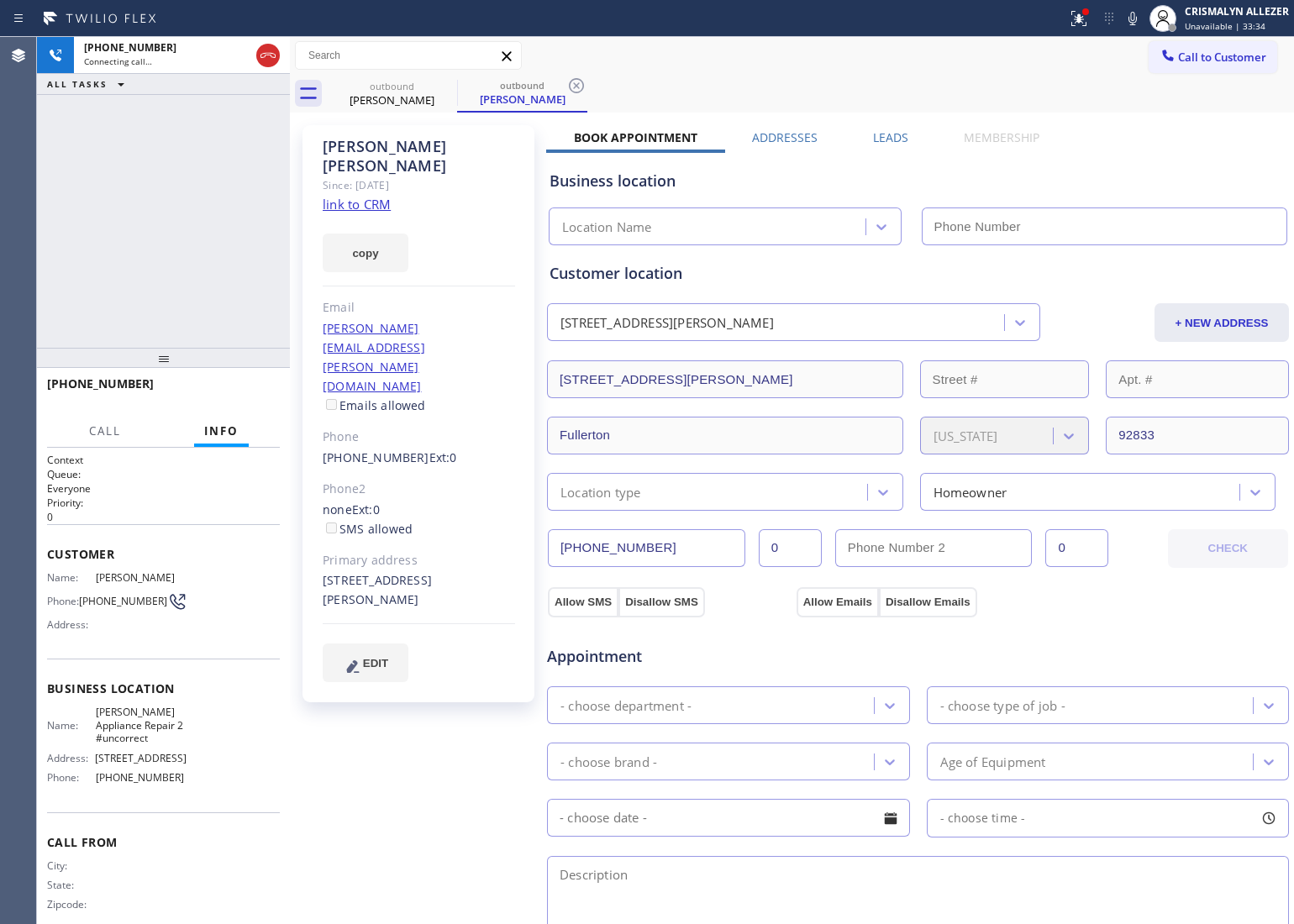
type input "(949) 734-7320"
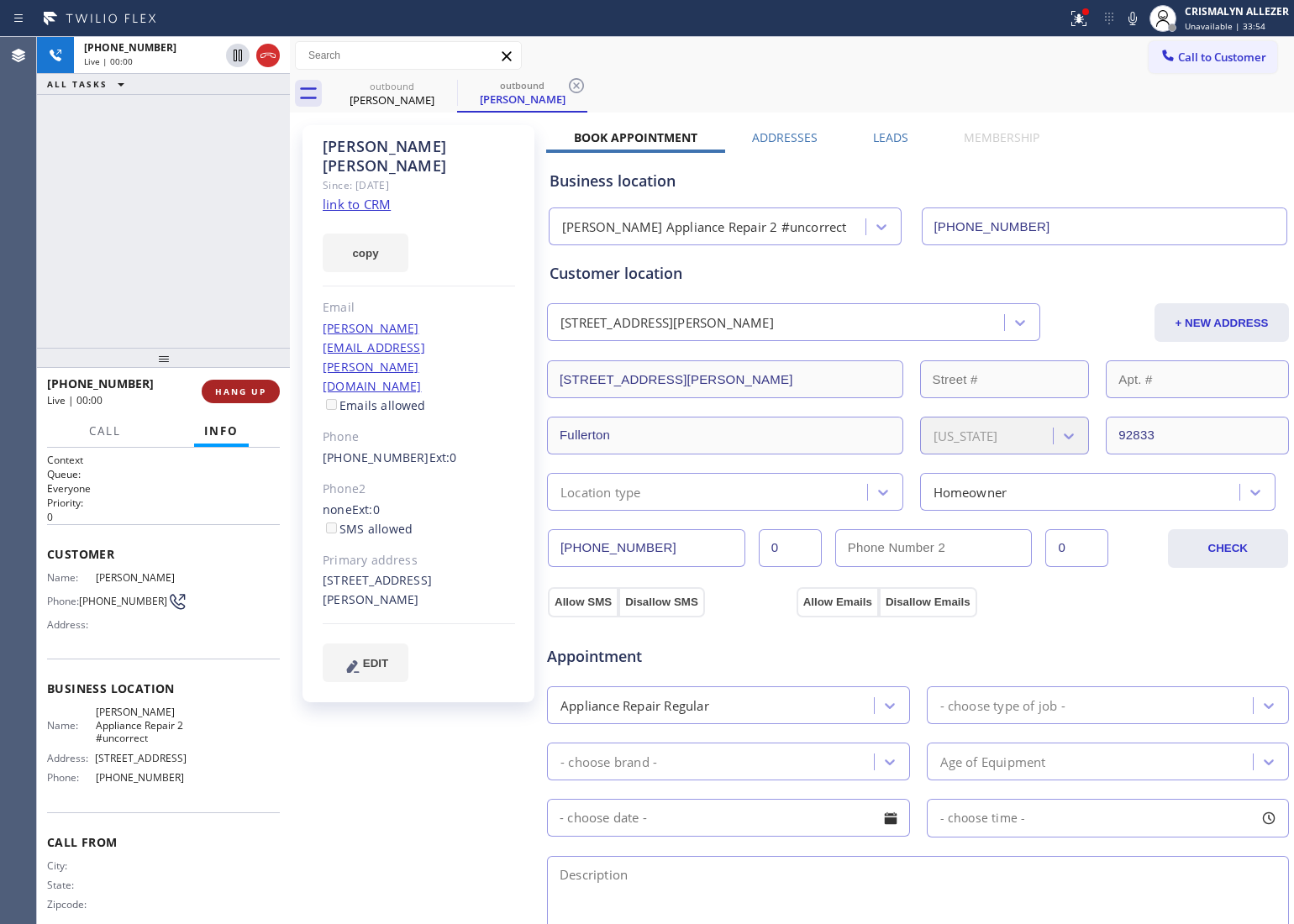
click at [252, 387] on span "HANG UP" at bounding box center [241, 391] width 52 height 12
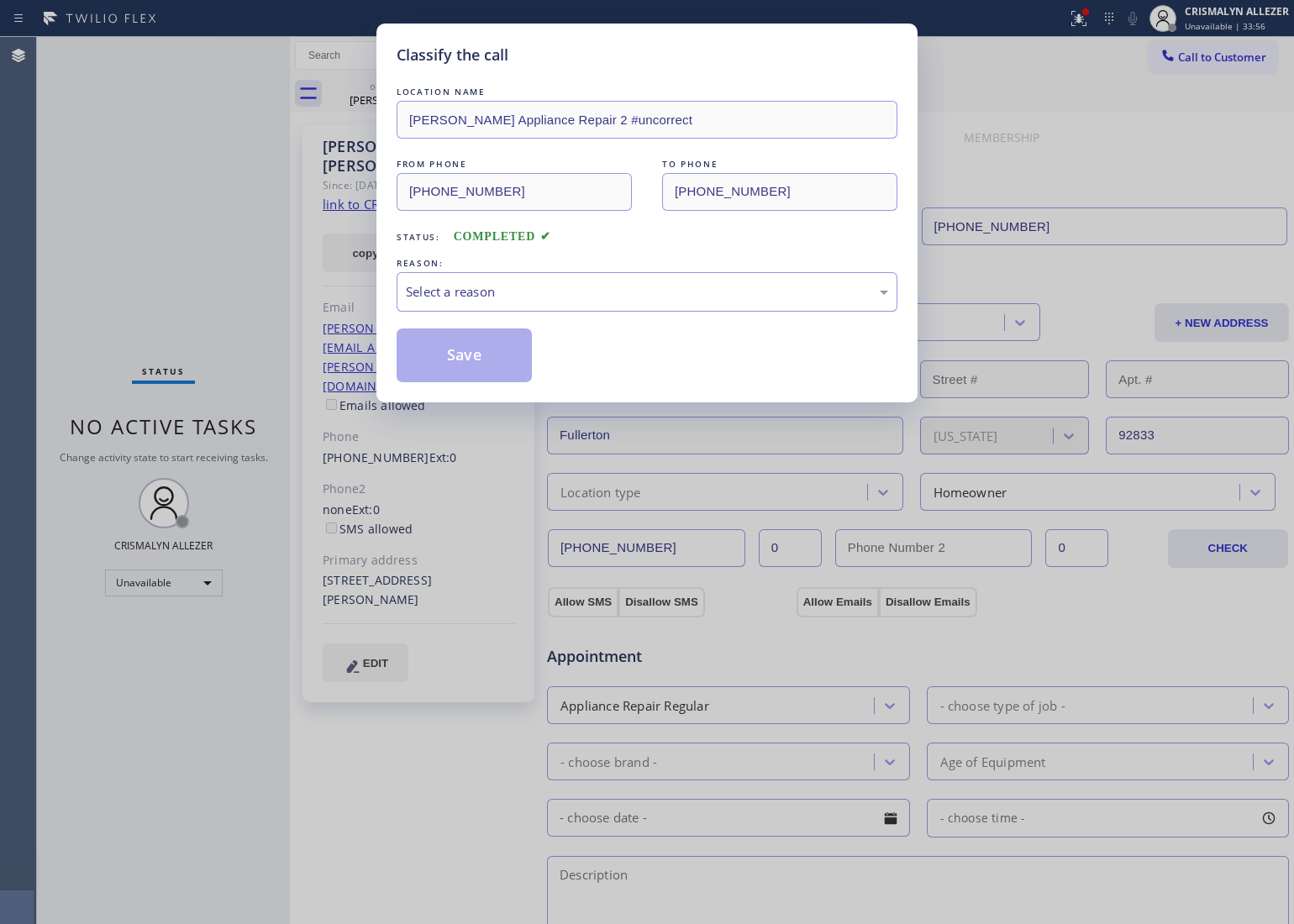
click at [687, 298] on div "Select a reason" at bounding box center [647, 291] width 483 height 19
click at [587, 305] on div "Existing Customer - ETA/PI/REDO/complain/cancel" at bounding box center [646, 291] width 500 height 40
click at [455, 356] on button "Save" at bounding box center [464, 356] width 135 height 54
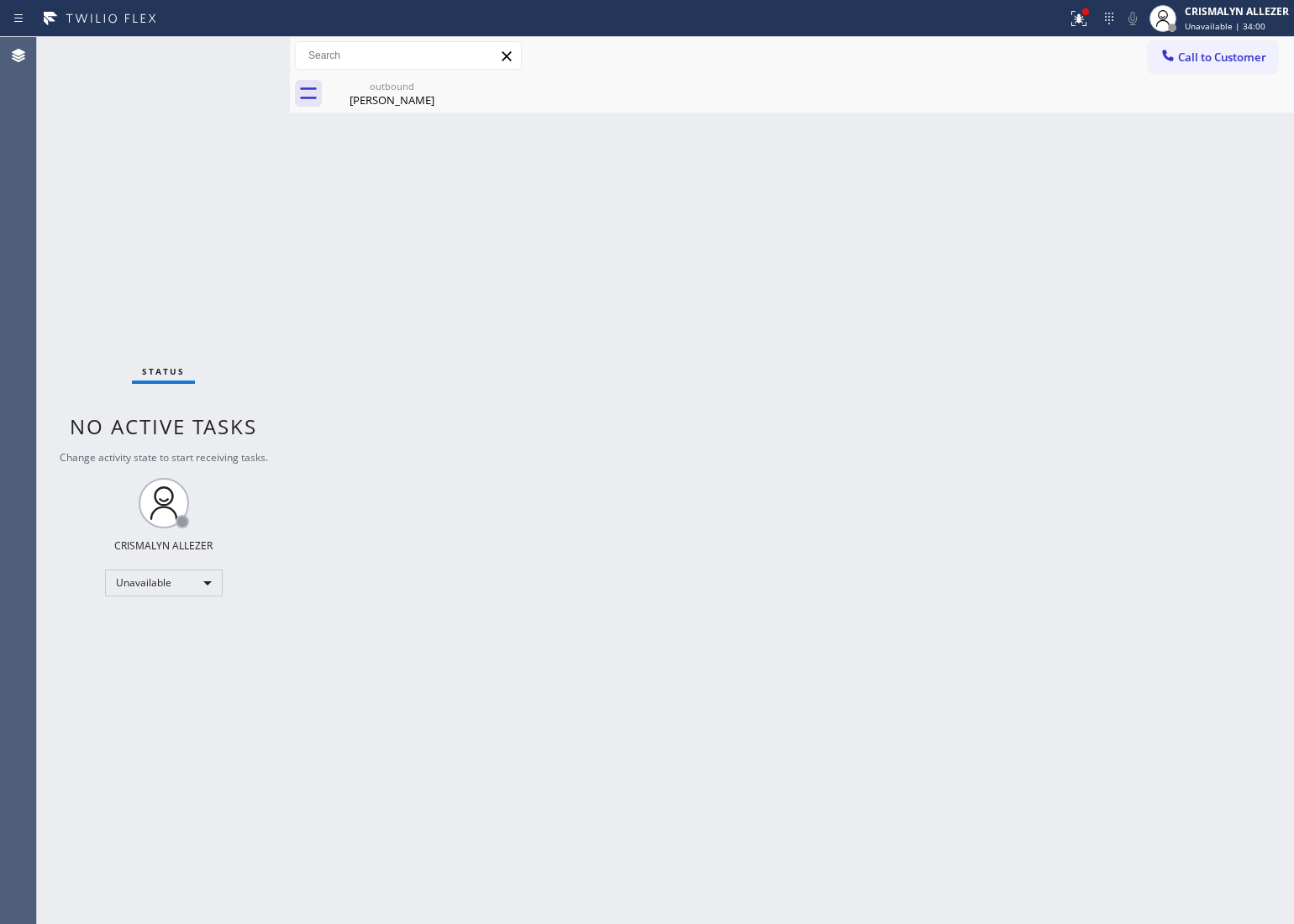
click at [407, 119] on div "Back to Dashboard Change Sender ID Customers Technicians Select a contact Outbo…" at bounding box center [792, 481] width 1004 height 888
click at [441, 89] on icon at bounding box center [446, 86] width 20 height 20
click at [396, 92] on div "Michael Molendyk" at bounding box center [392, 100] width 127 height 15
click at [1234, 48] on button "Call to Customer" at bounding box center [1213, 58] width 129 height 32
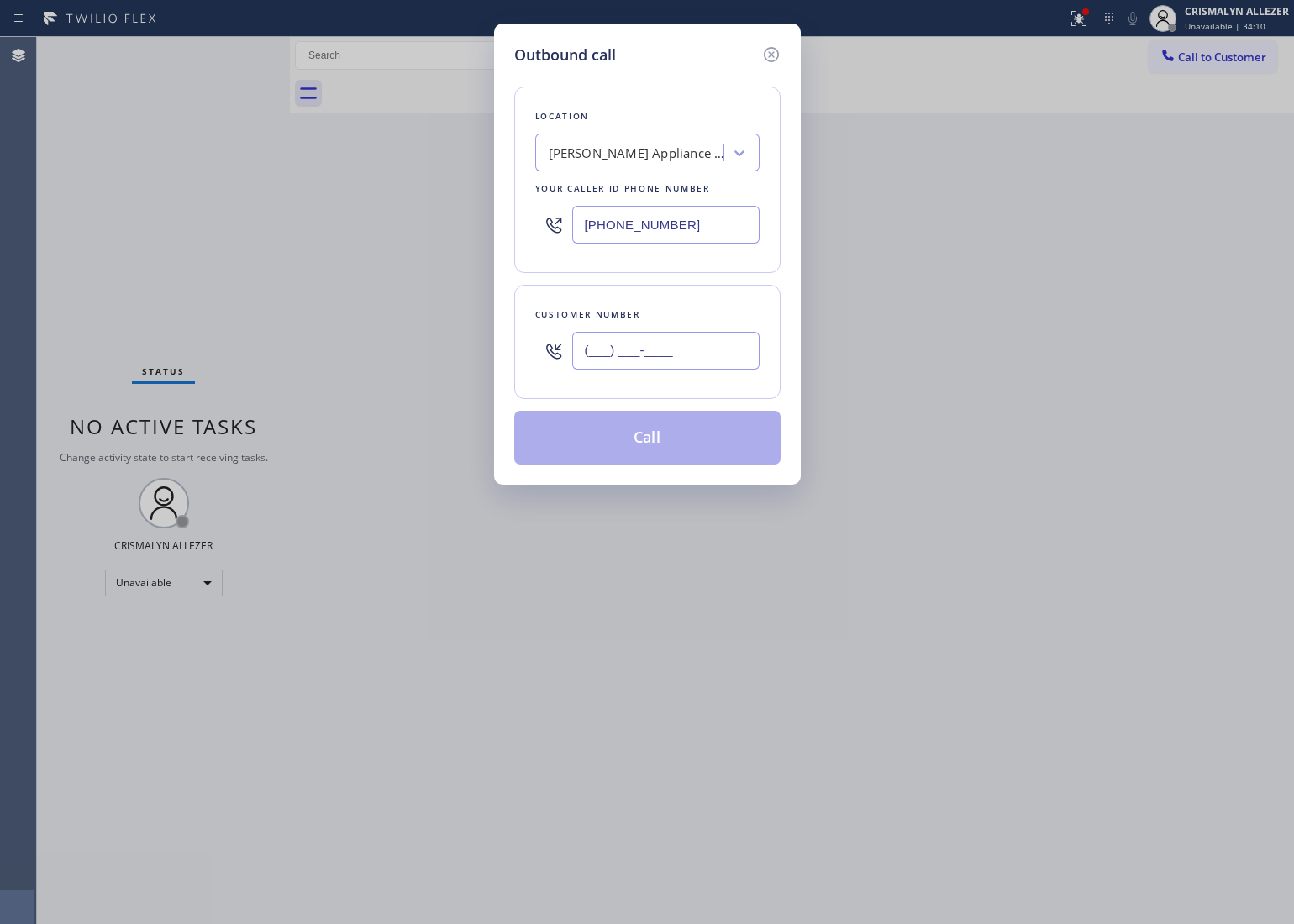
click at [703, 351] on input "(___) ___-____" at bounding box center [666, 351] width 187 height 38
paste input "714) 875-1380"
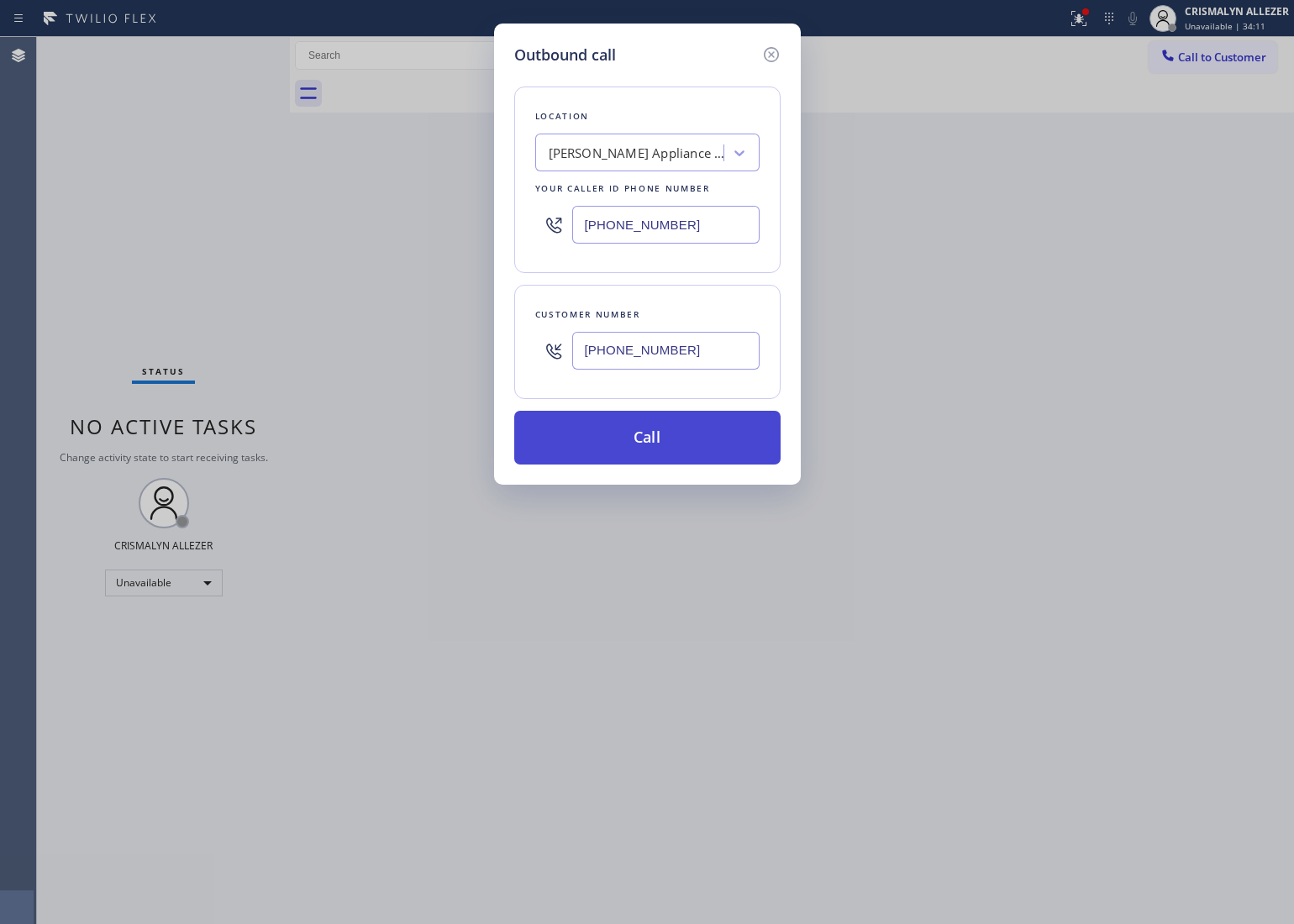
type input "(714) 875-1380"
click at [661, 434] on button "Call" at bounding box center [647, 438] width 267 height 54
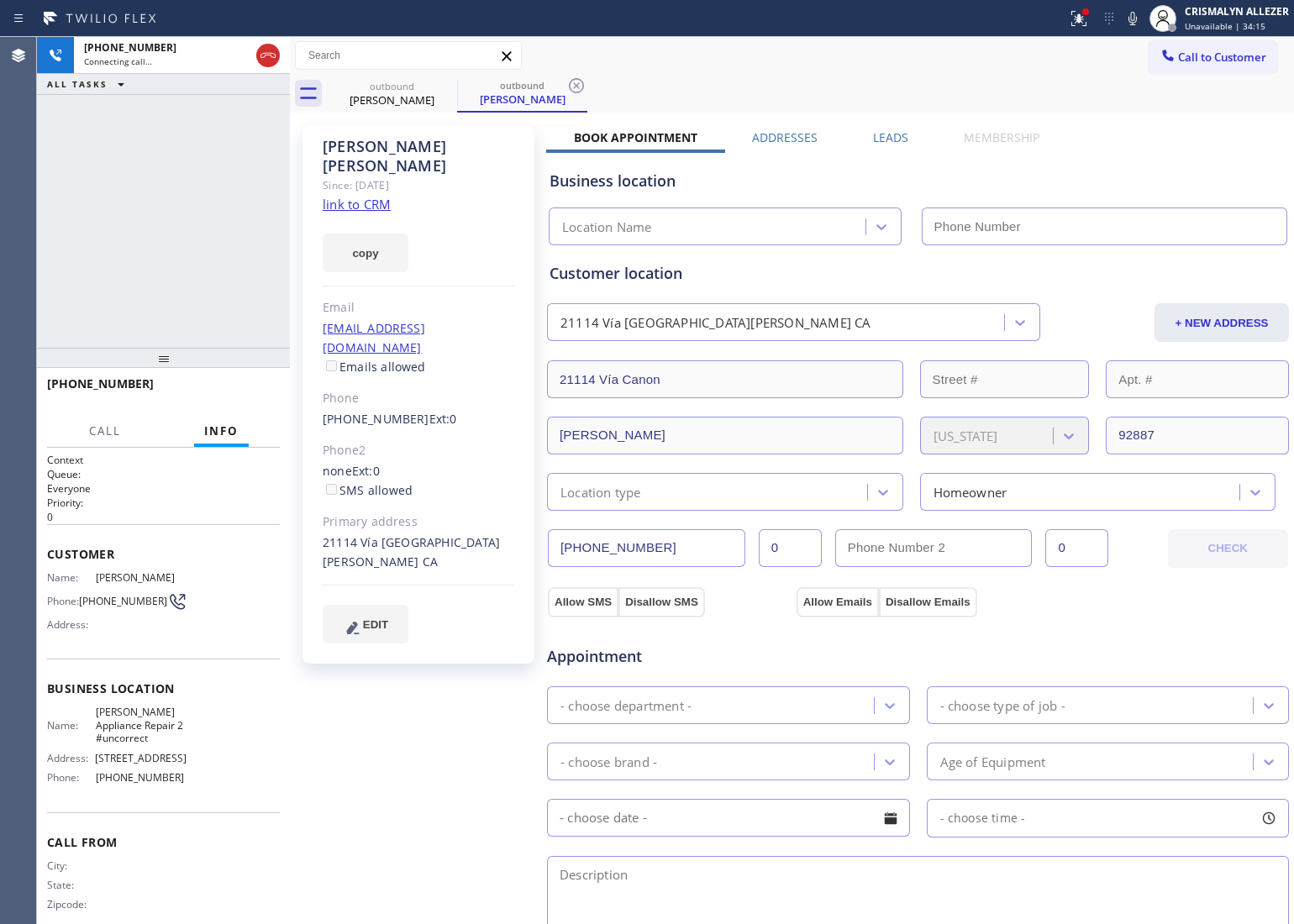
click at [374, 196] on link "link to CRM" at bounding box center [357, 204] width 68 height 17
type input "(949) 734-7320"
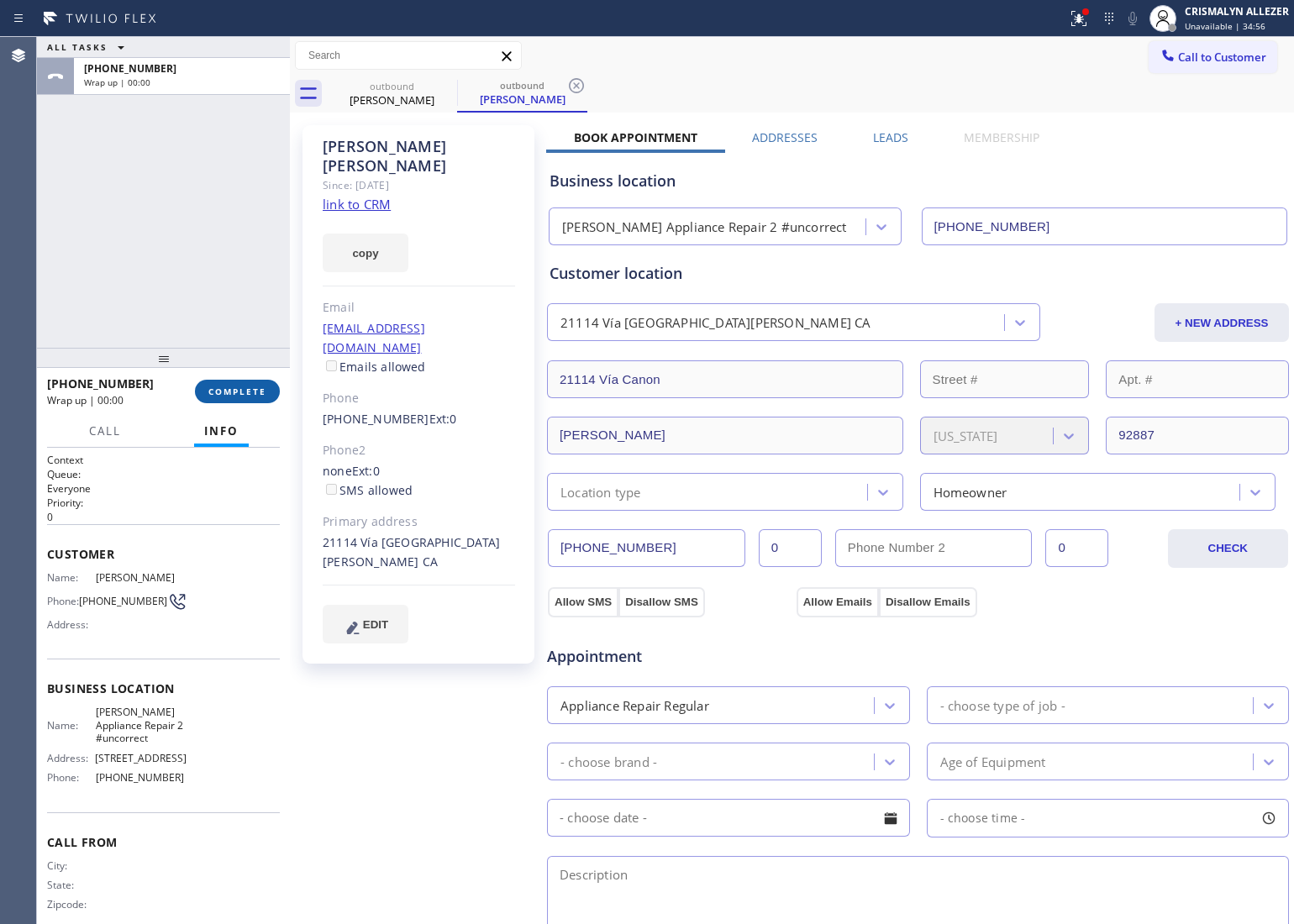
click at [248, 385] on span "COMPLETE" at bounding box center [237, 391] width 58 height 12
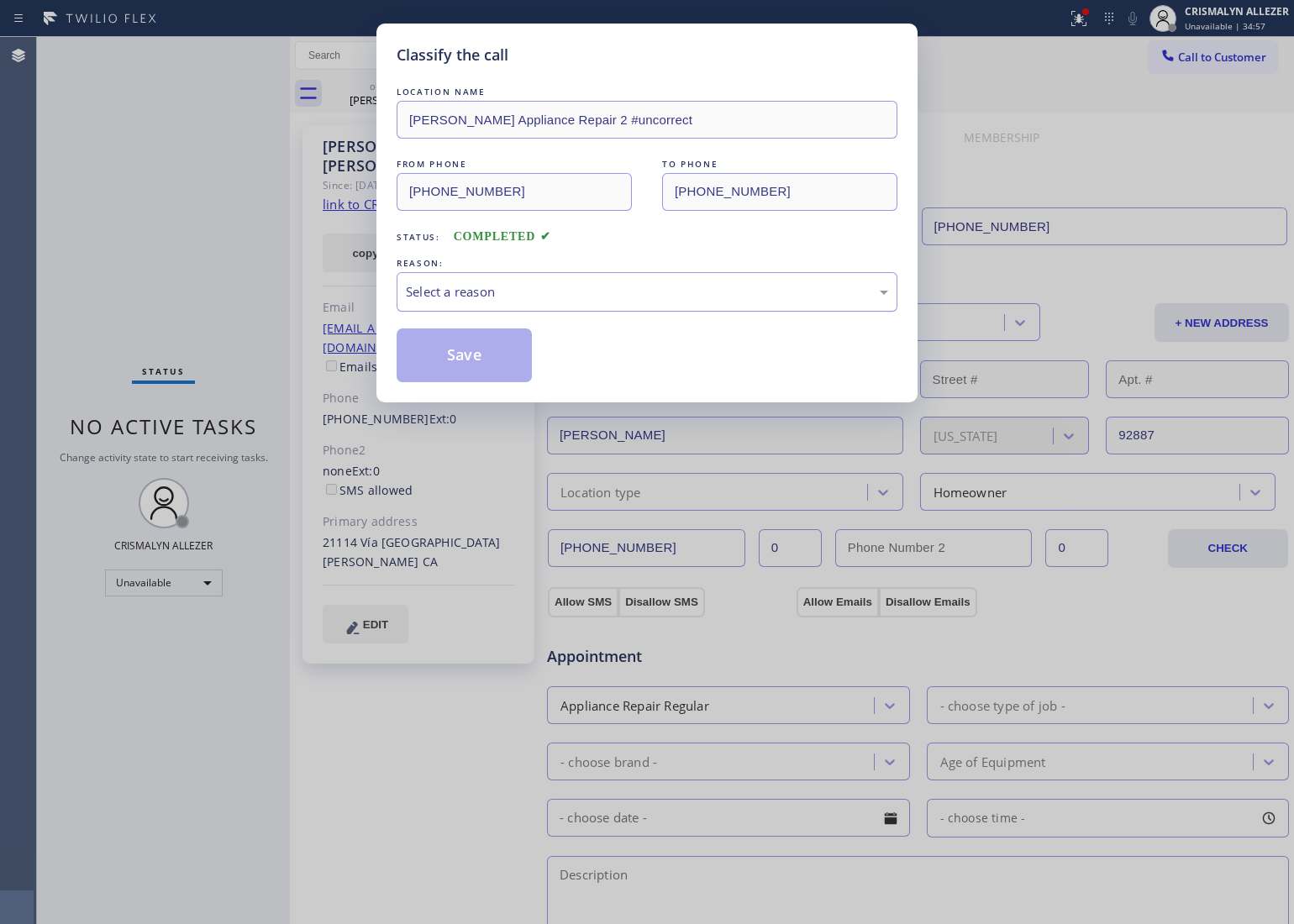
click at [639, 303] on div "Select a reason" at bounding box center [646, 291] width 500 height 40
click at [461, 368] on button "Save" at bounding box center [464, 356] width 135 height 54
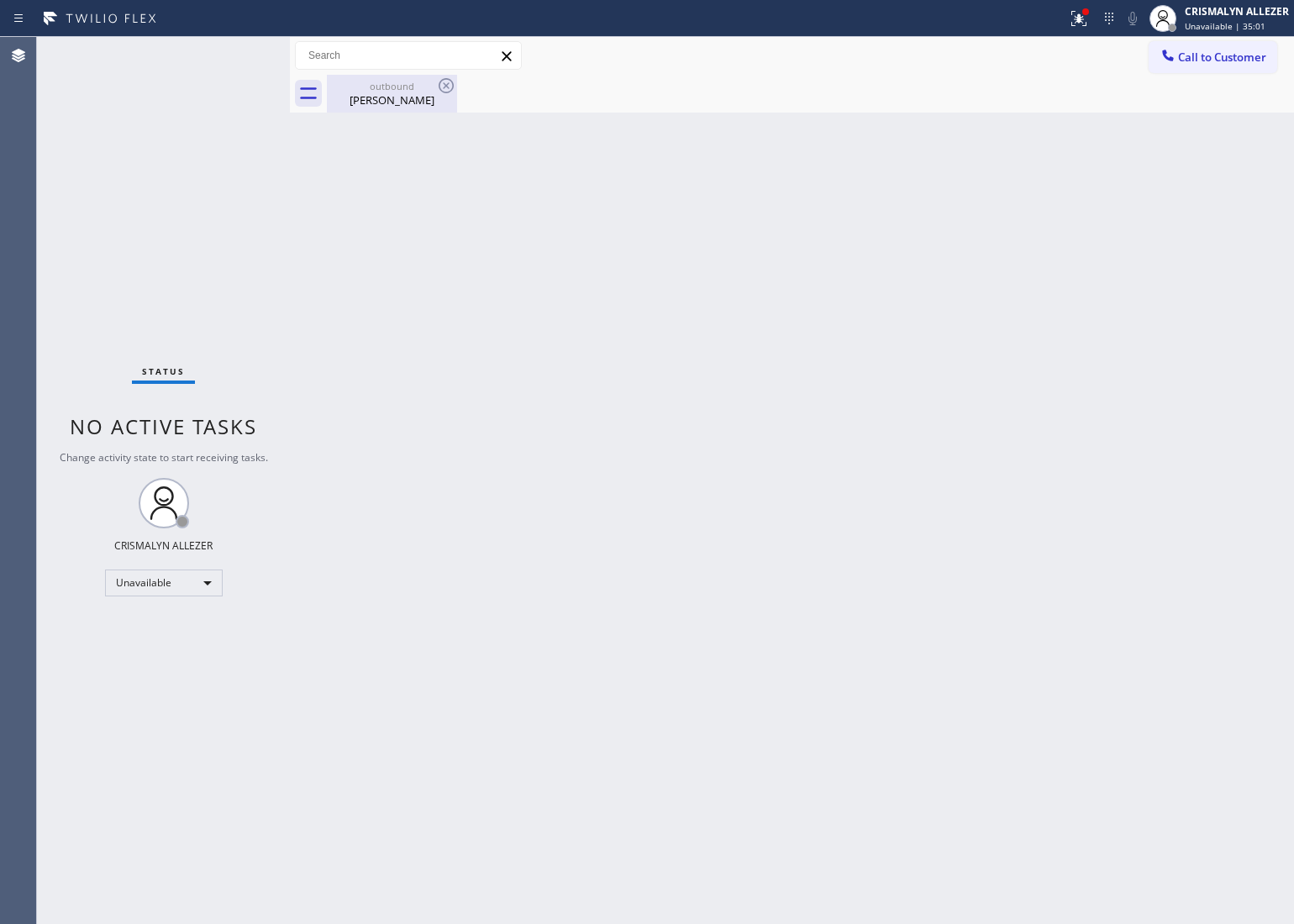
drag, startPoint x: 388, startPoint y: 110, endPoint x: 418, endPoint y: 97, distance: 32.7
click at [395, 105] on div "outbound Mindy Mcgreevey" at bounding box center [392, 93] width 127 height 38
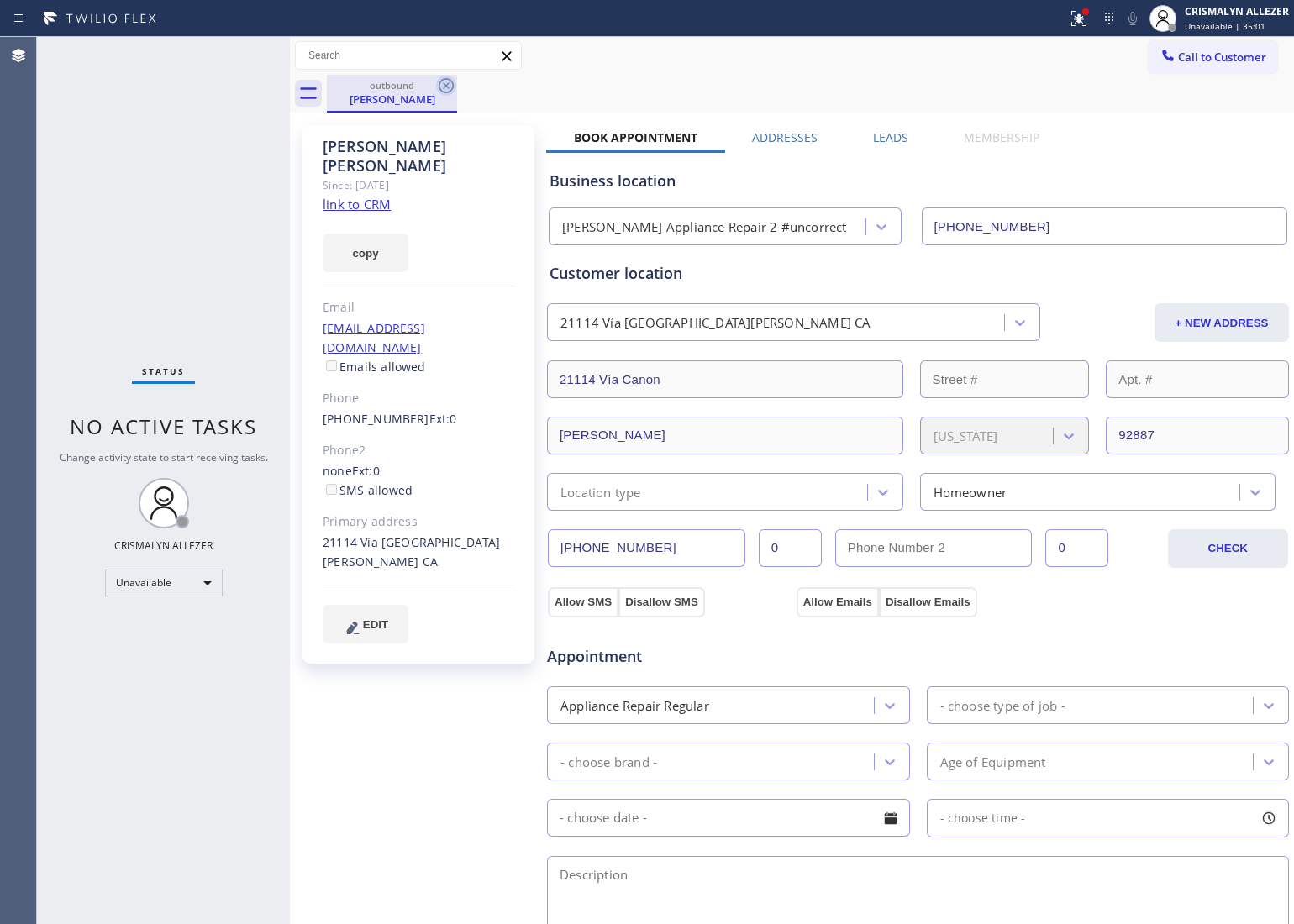
click at [443, 85] on icon at bounding box center [446, 86] width 20 height 20
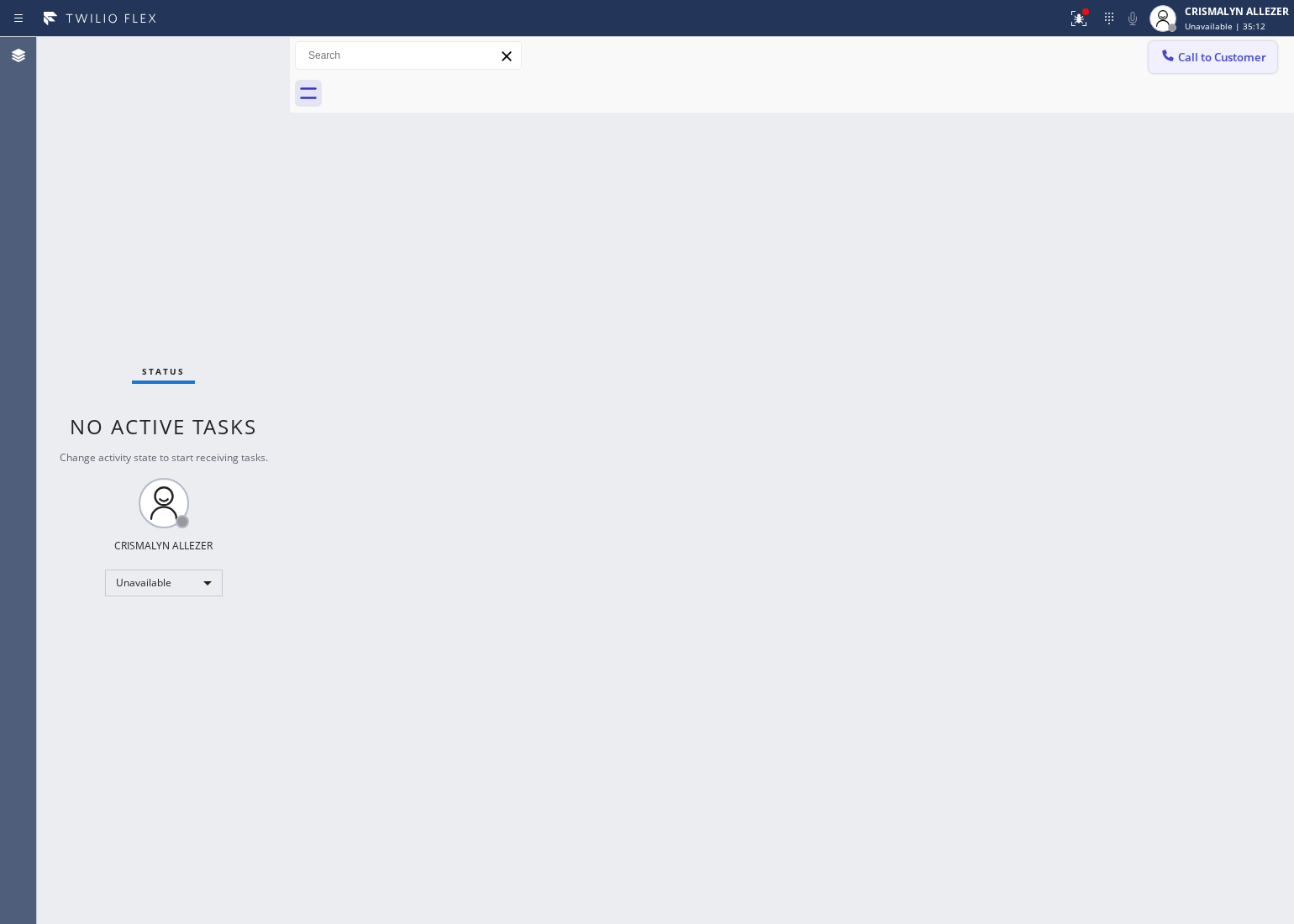
click at [1213, 59] on span "Call to Customer" at bounding box center [1222, 58] width 88 height 15
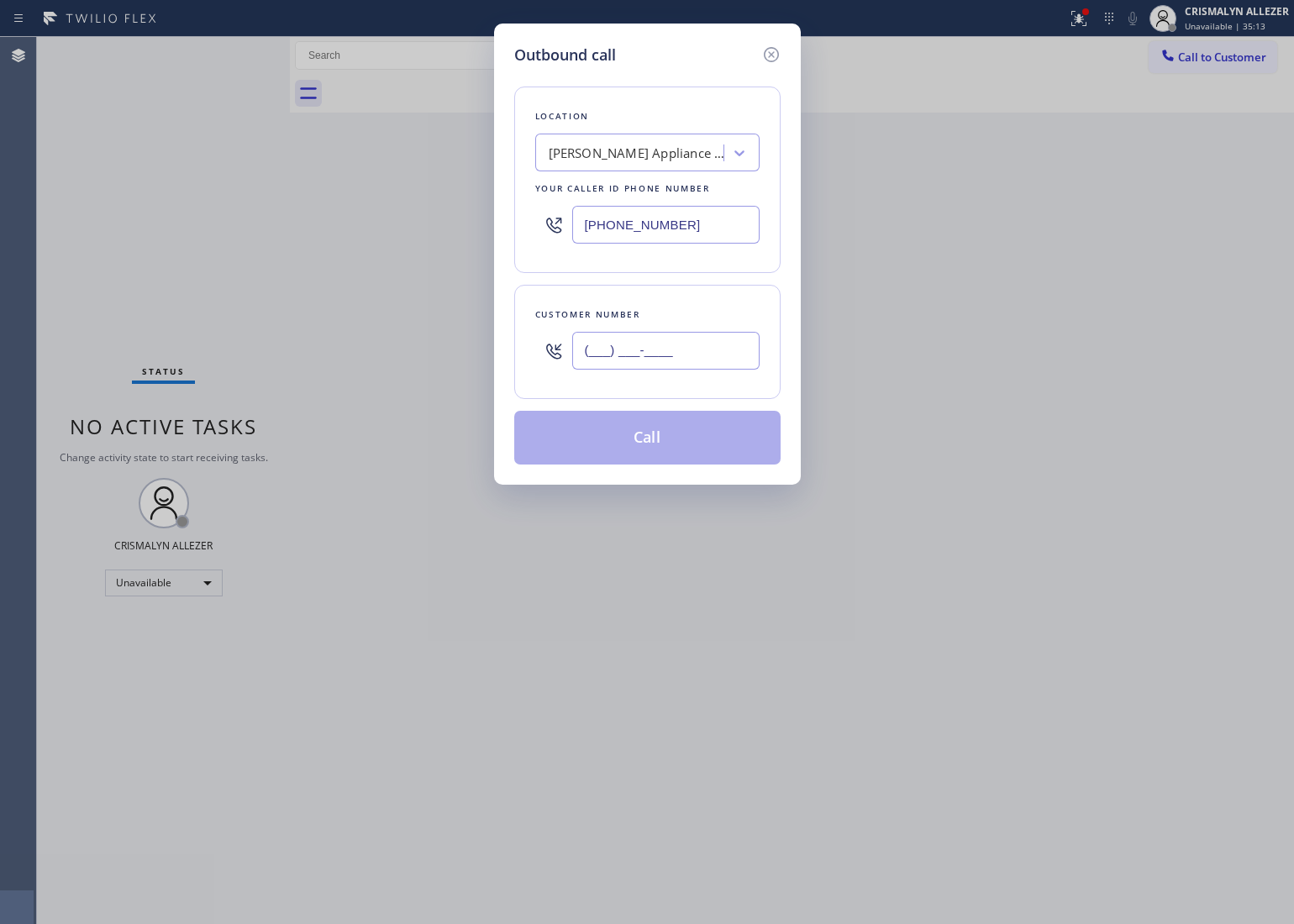
click at [694, 358] on input "(___) ___-____" at bounding box center [666, 351] width 187 height 38
paste input "562) 367-7185"
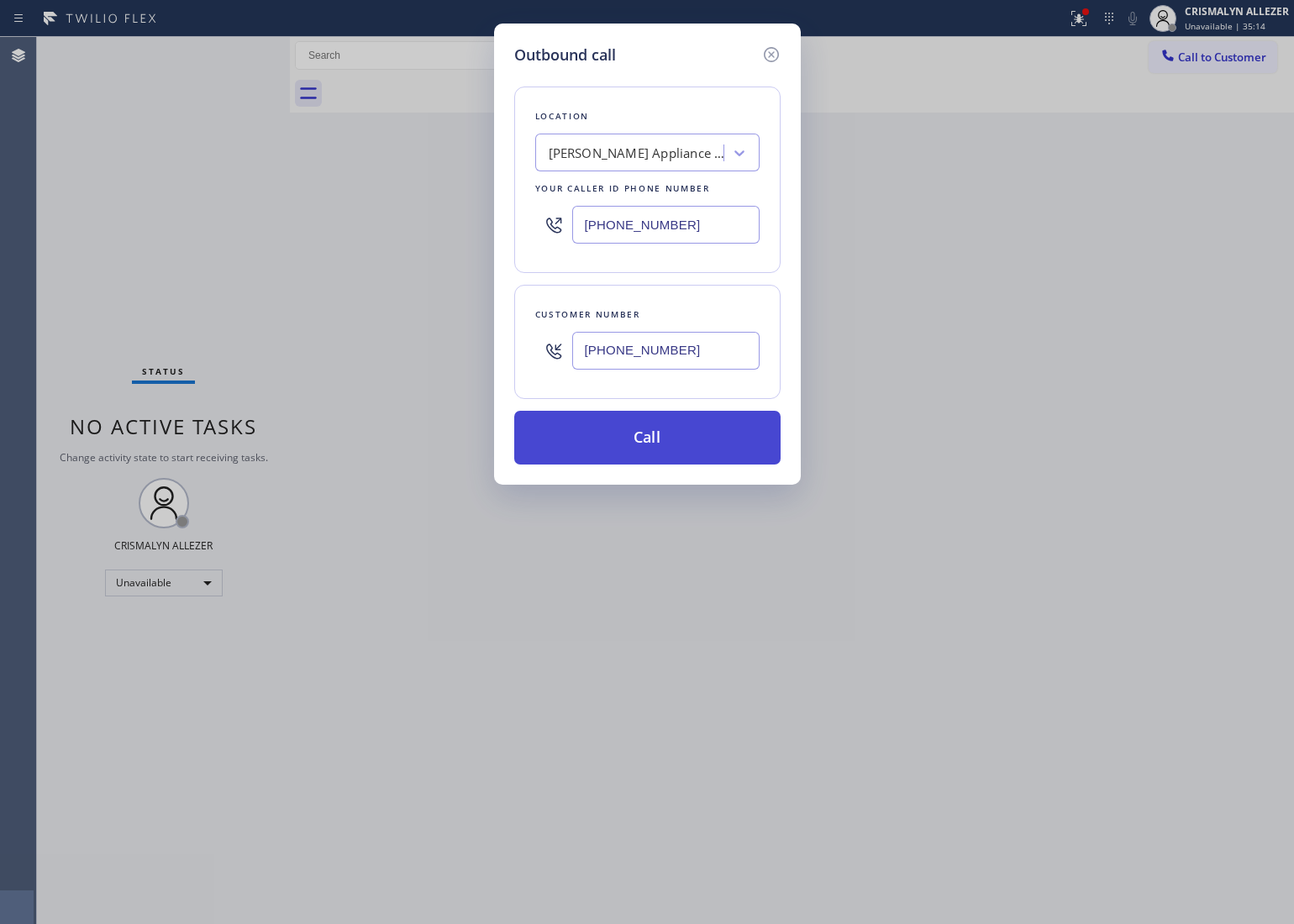
type input "(562) 367-7185"
click at [649, 451] on button "Call" at bounding box center [647, 438] width 267 height 54
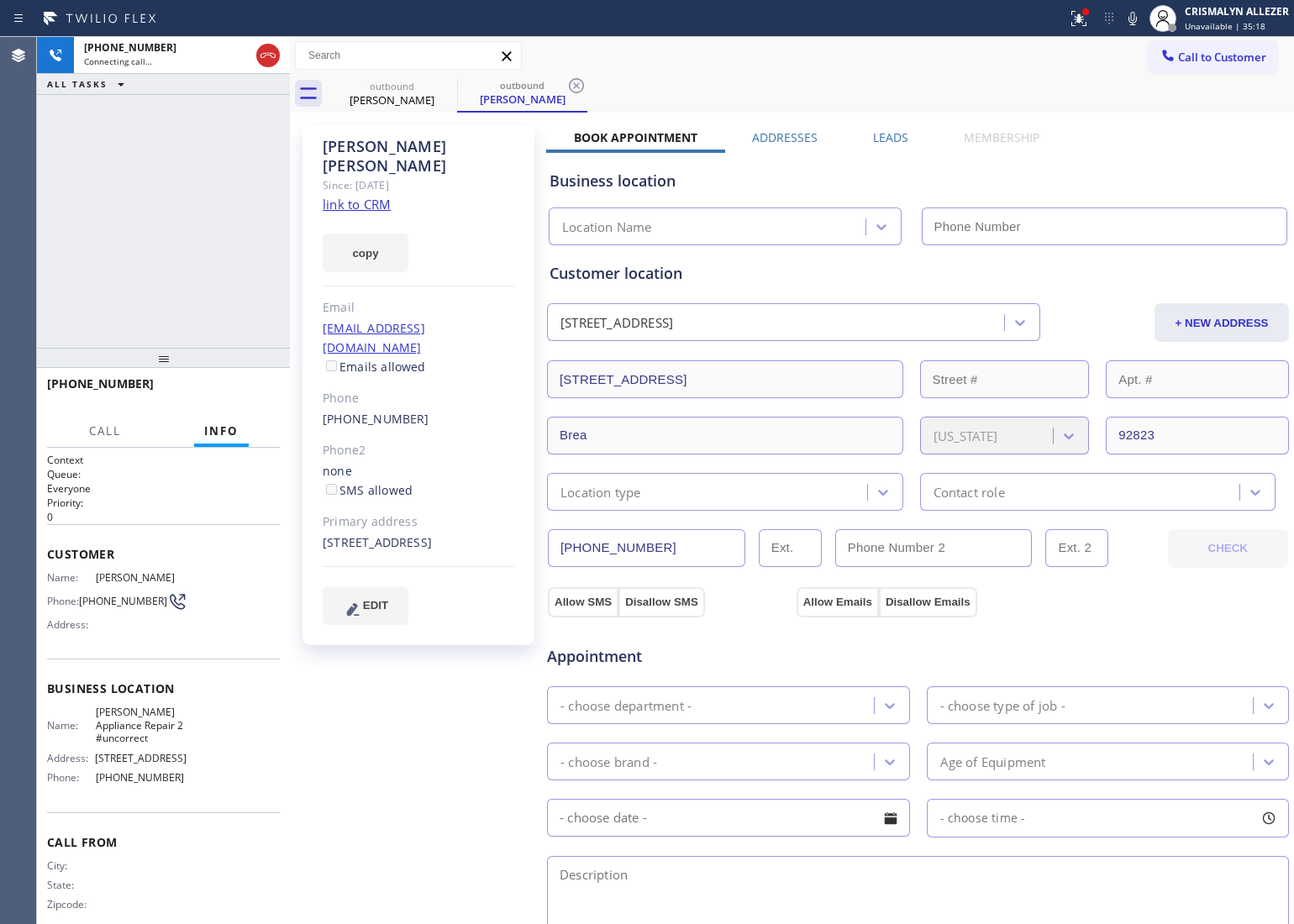
type input "(949) 734-7320"
click at [350, 196] on link "link to CRM" at bounding box center [357, 204] width 68 height 17
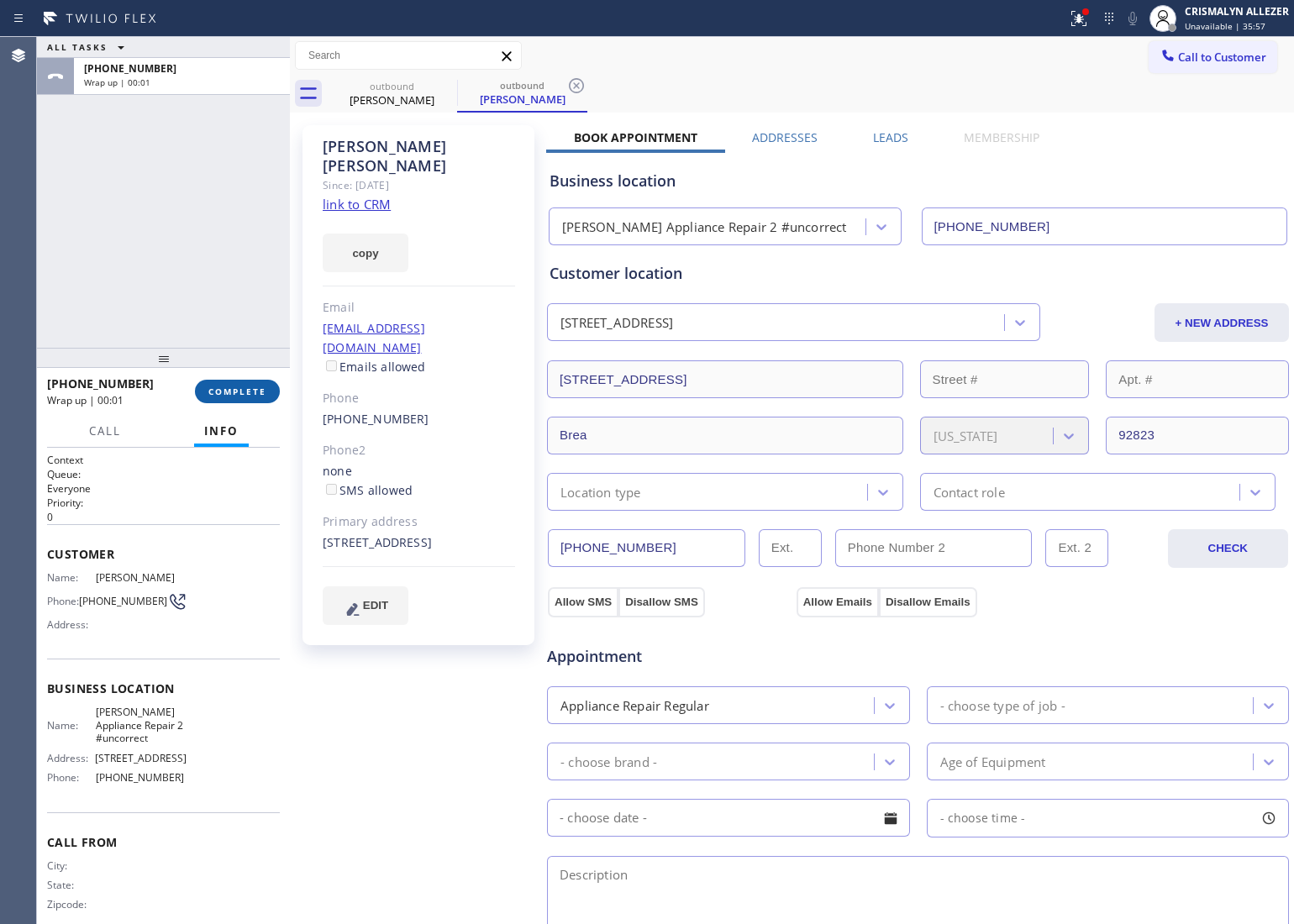
click at [233, 392] on span "COMPLETE" at bounding box center [237, 391] width 58 height 12
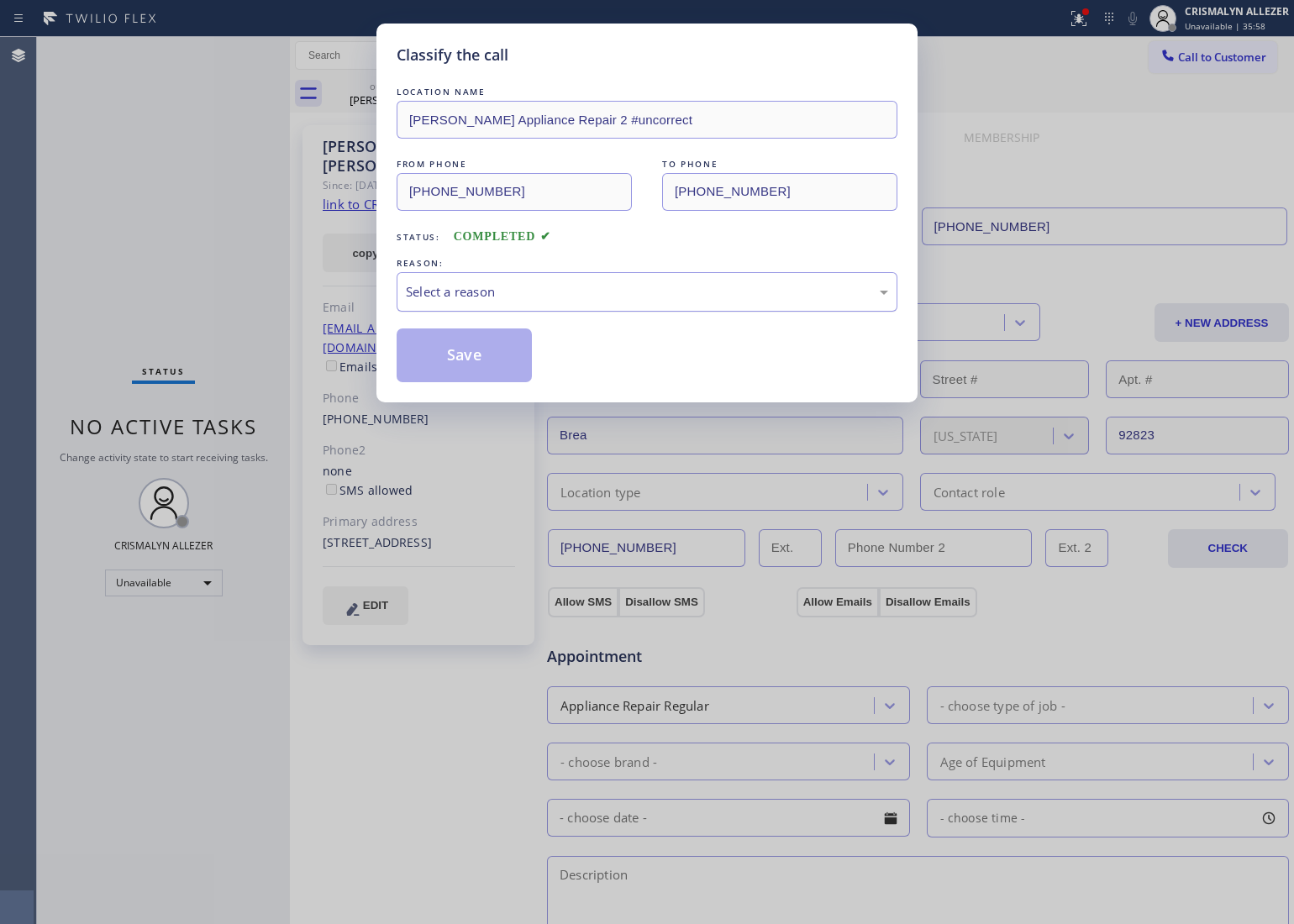
click at [675, 298] on div "Select a reason" at bounding box center [647, 291] width 483 height 19
click at [461, 367] on button "Save" at bounding box center [464, 356] width 135 height 54
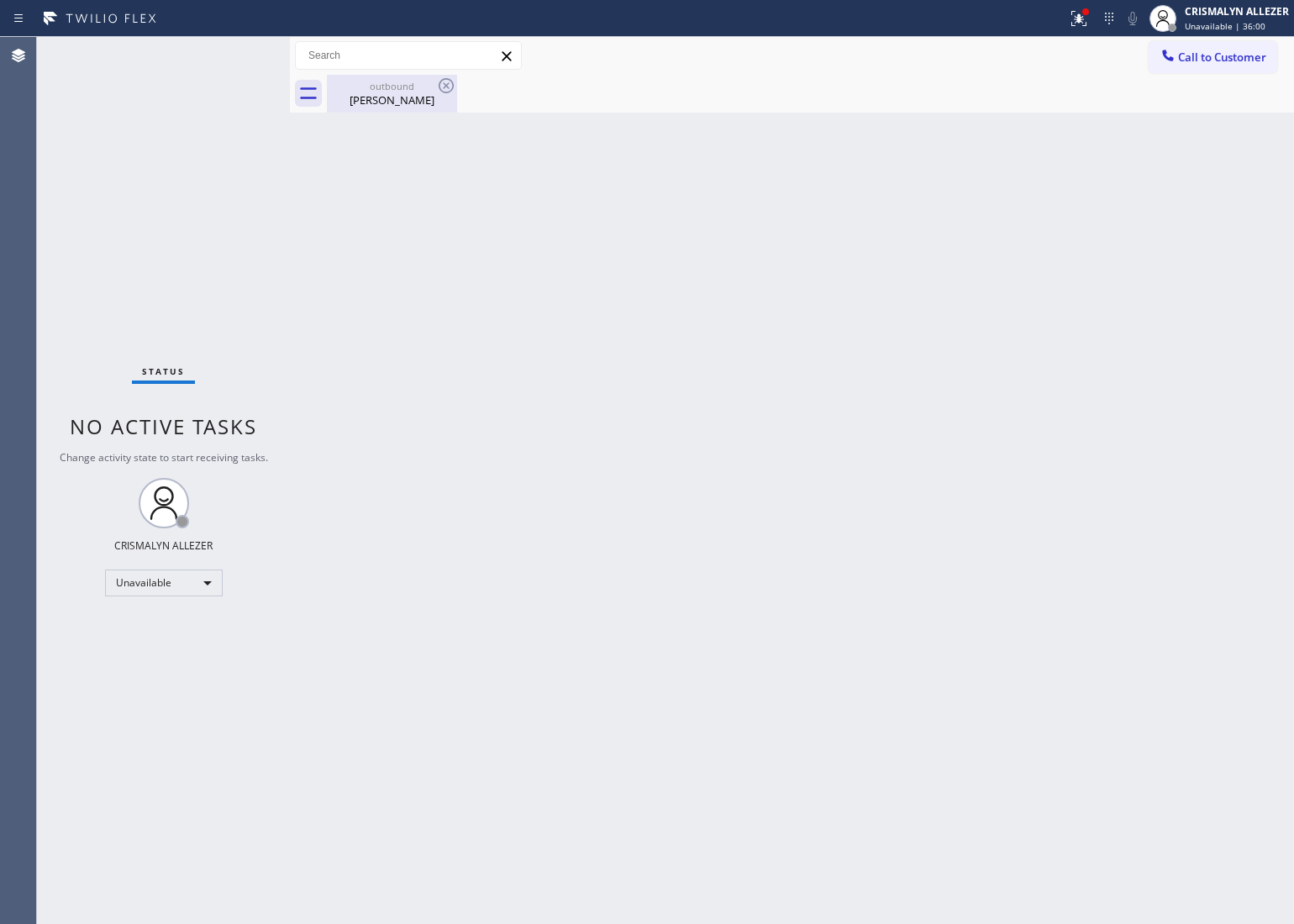
click at [389, 94] on div "Juan Santana" at bounding box center [392, 100] width 127 height 15
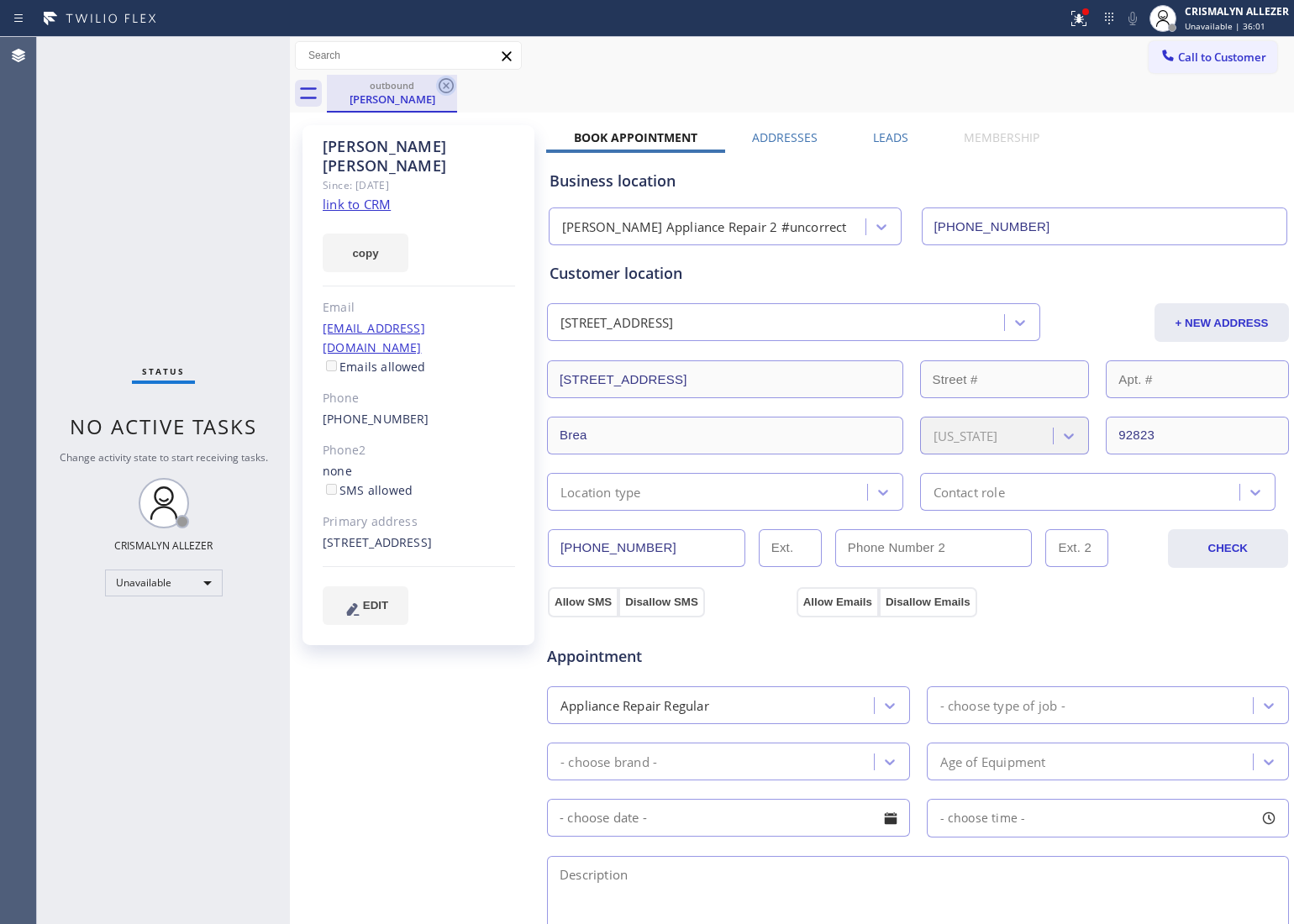
click at [452, 85] on icon at bounding box center [446, 86] width 15 height 15
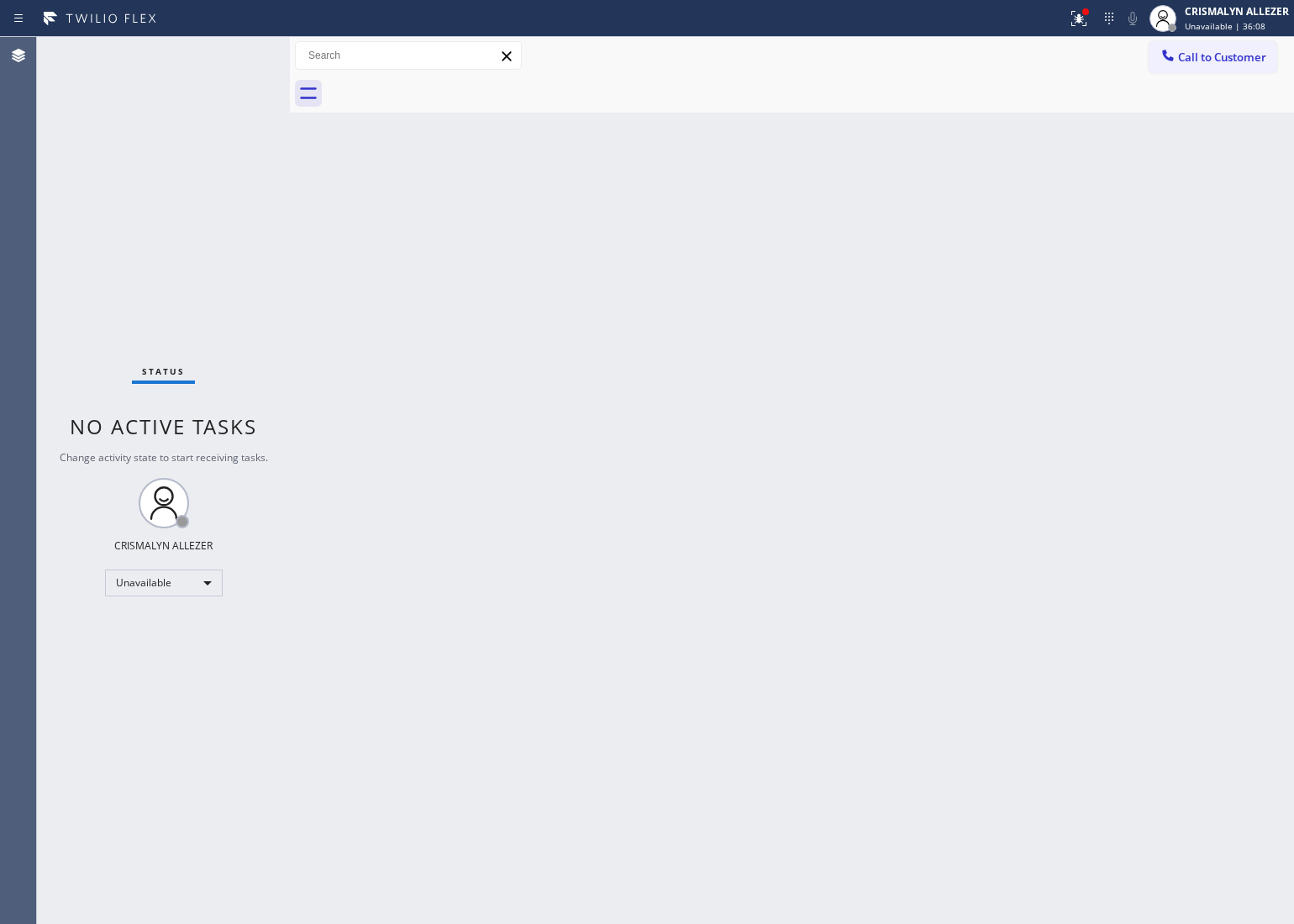
click at [1248, 61] on span "Call to Customer" at bounding box center [1222, 58] width 88 height 15
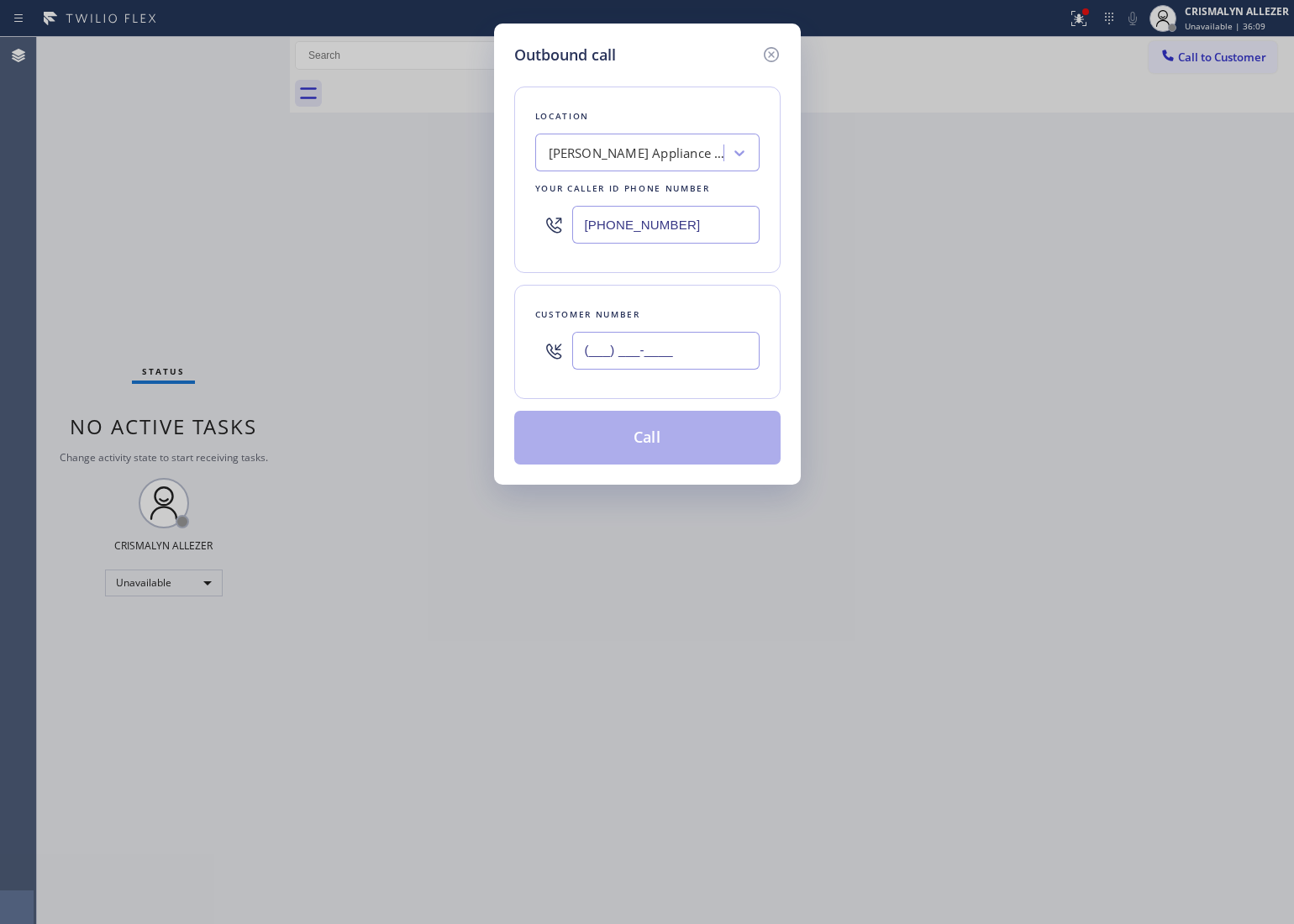
click at [706, 355] on input "(___) ___-____" at bounding box center [666, 351] width 187 height 38
paste input "714) 813-8787"
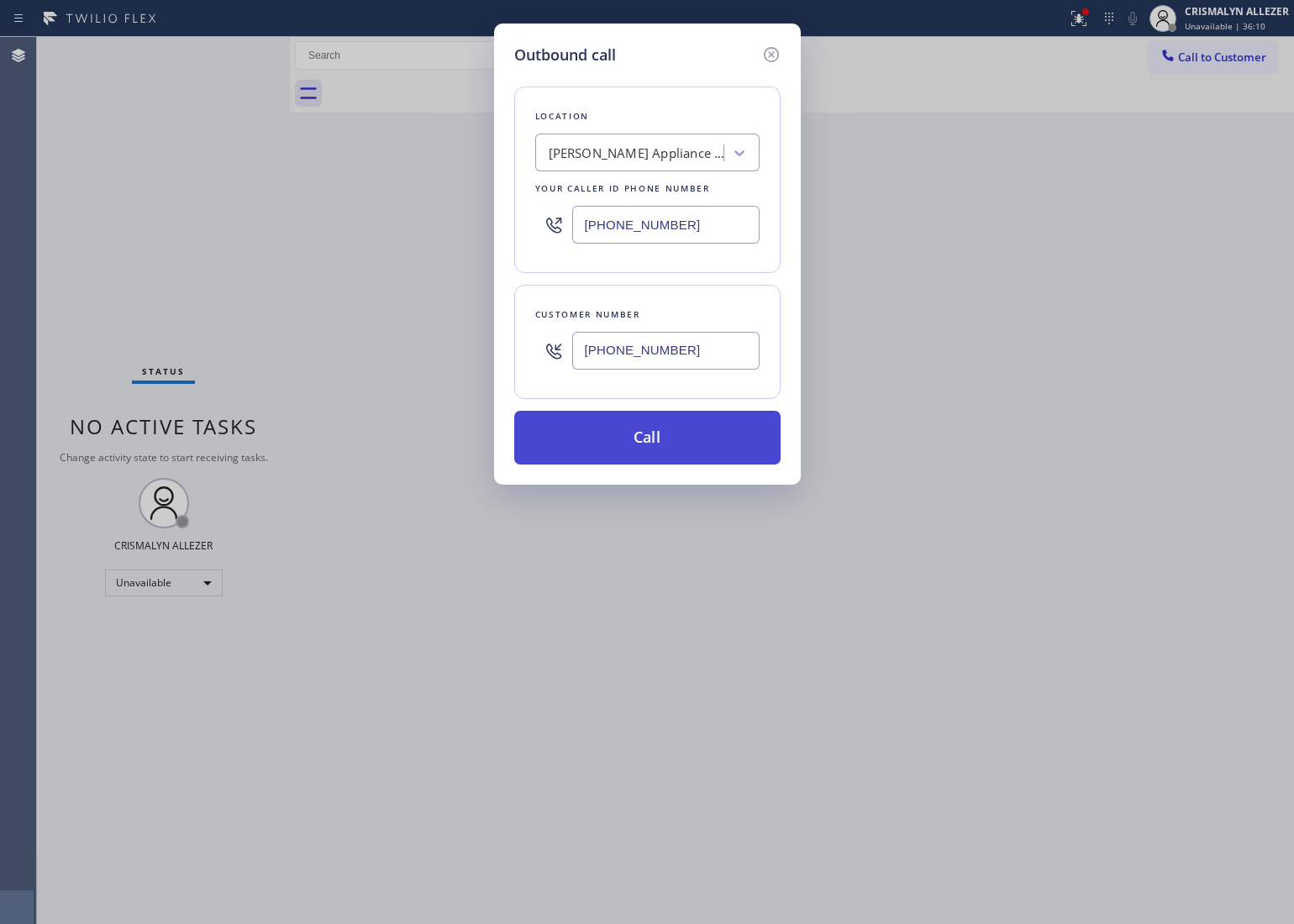
type input "(714) 813-8787"
click at [639, 451] on button "Call" at bounding box center [647, 438] width 267 height 54
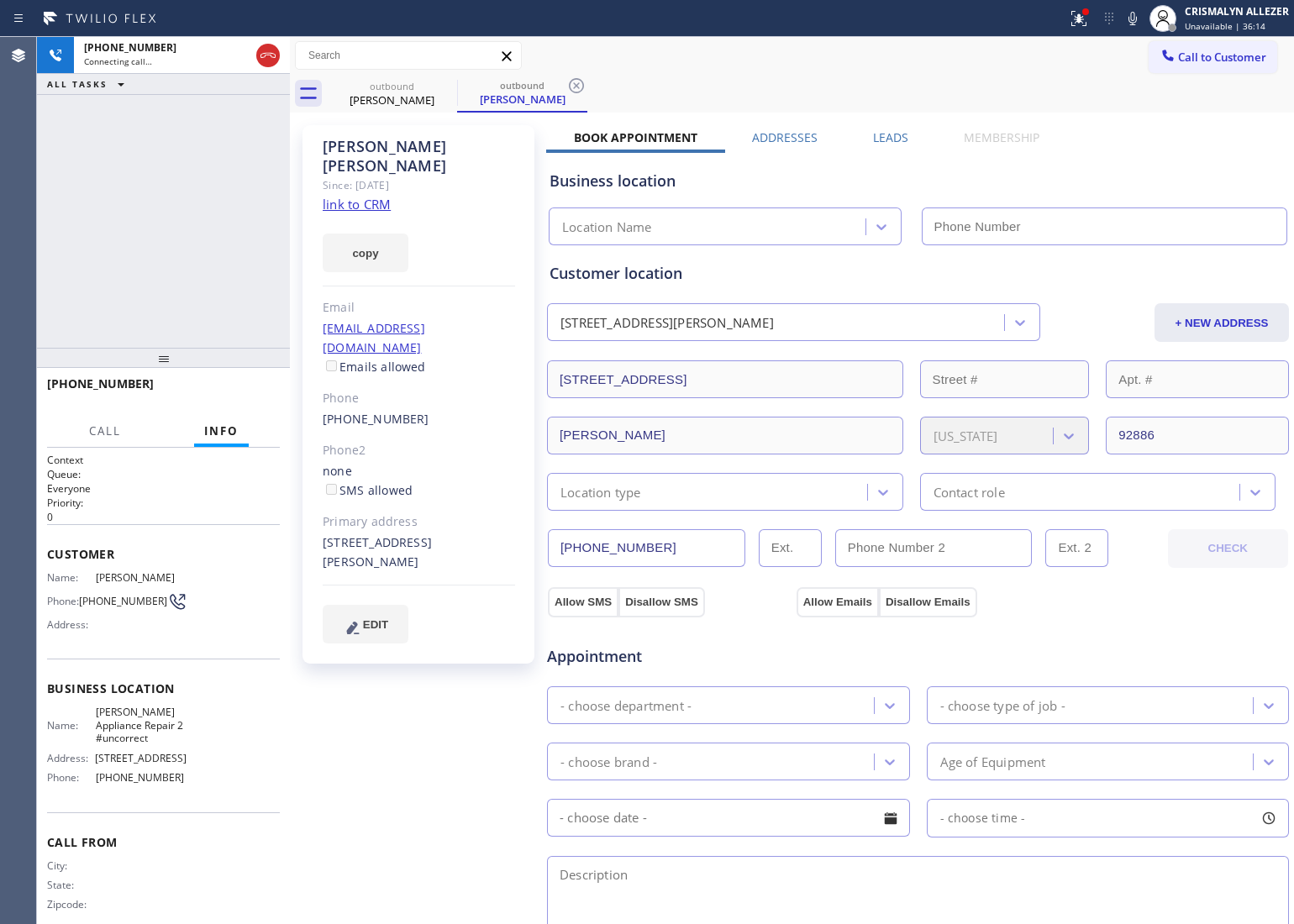
type input "(949) 734-7320"
click at [357, 196] on link "link to CRM" at bounding box center [357, 204] width 68 height 17
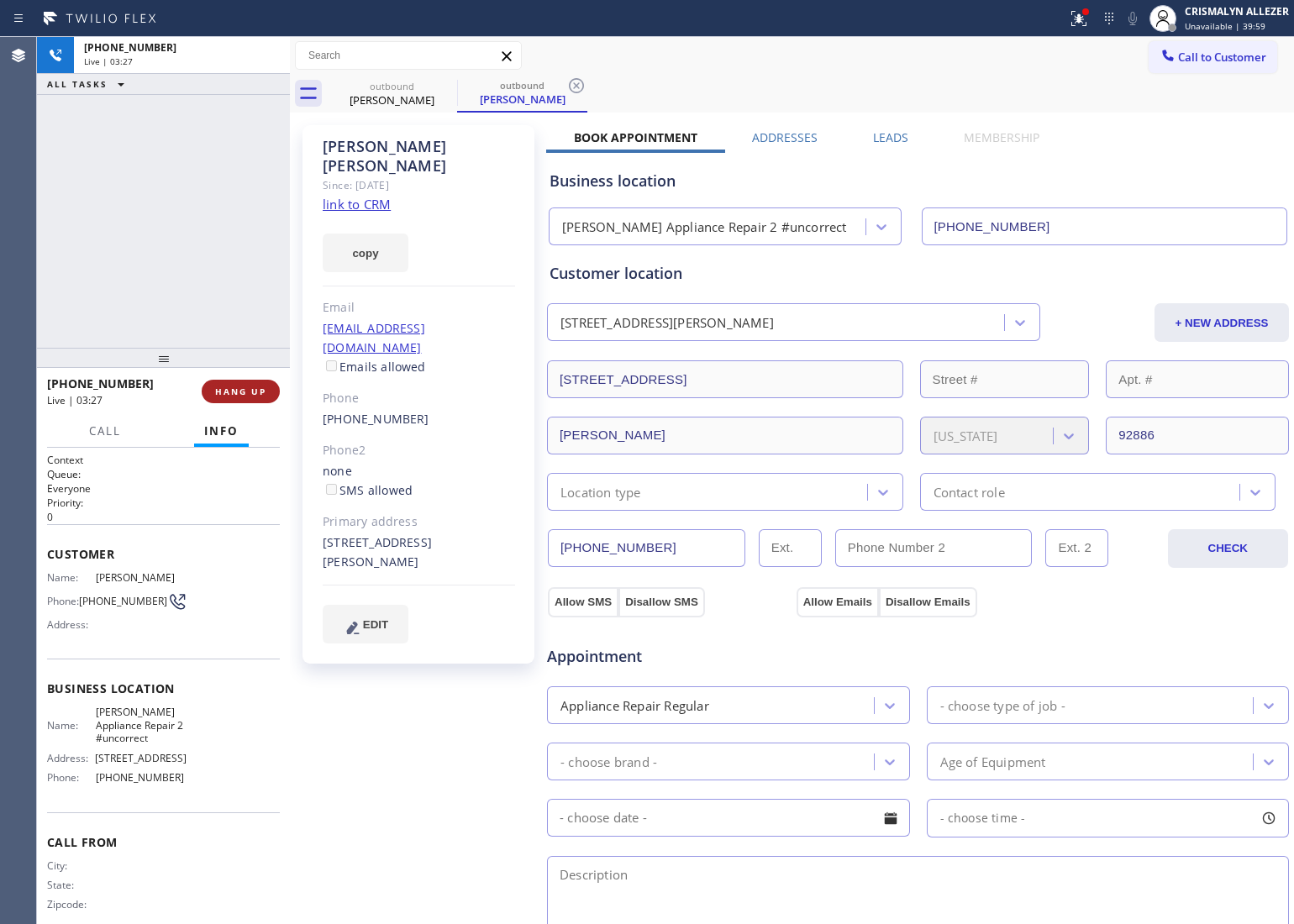
click at [235, 388] on span "HANG UP" at bounding box center [241, 391] width 52 height 12
click at [235, 388] on span "COMPLETE" at bounding box center [237, 391] width 58 height 12
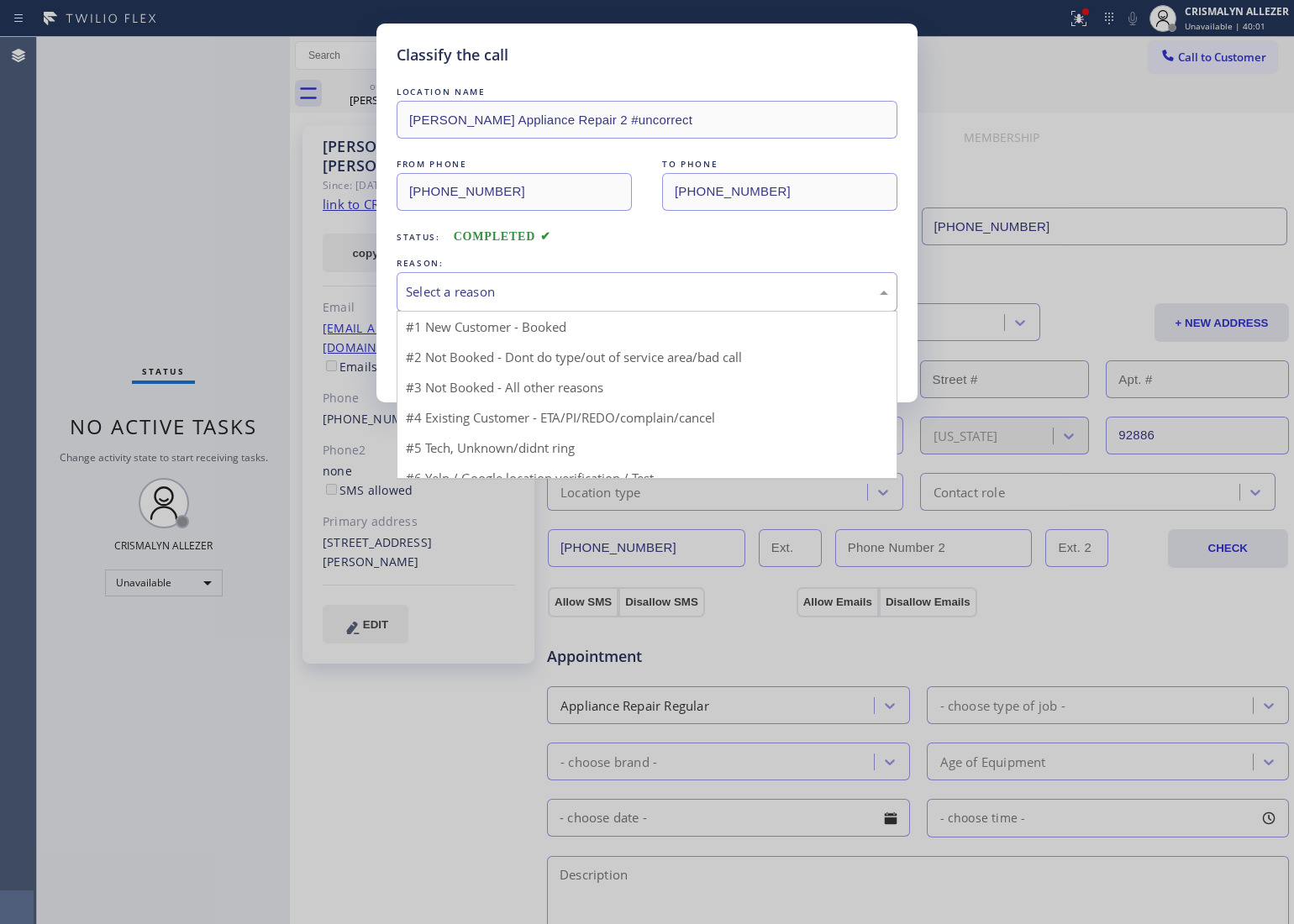
click at [645, 292] on div "Select a reason" at bounding box center [647, 291] width 483 height 19
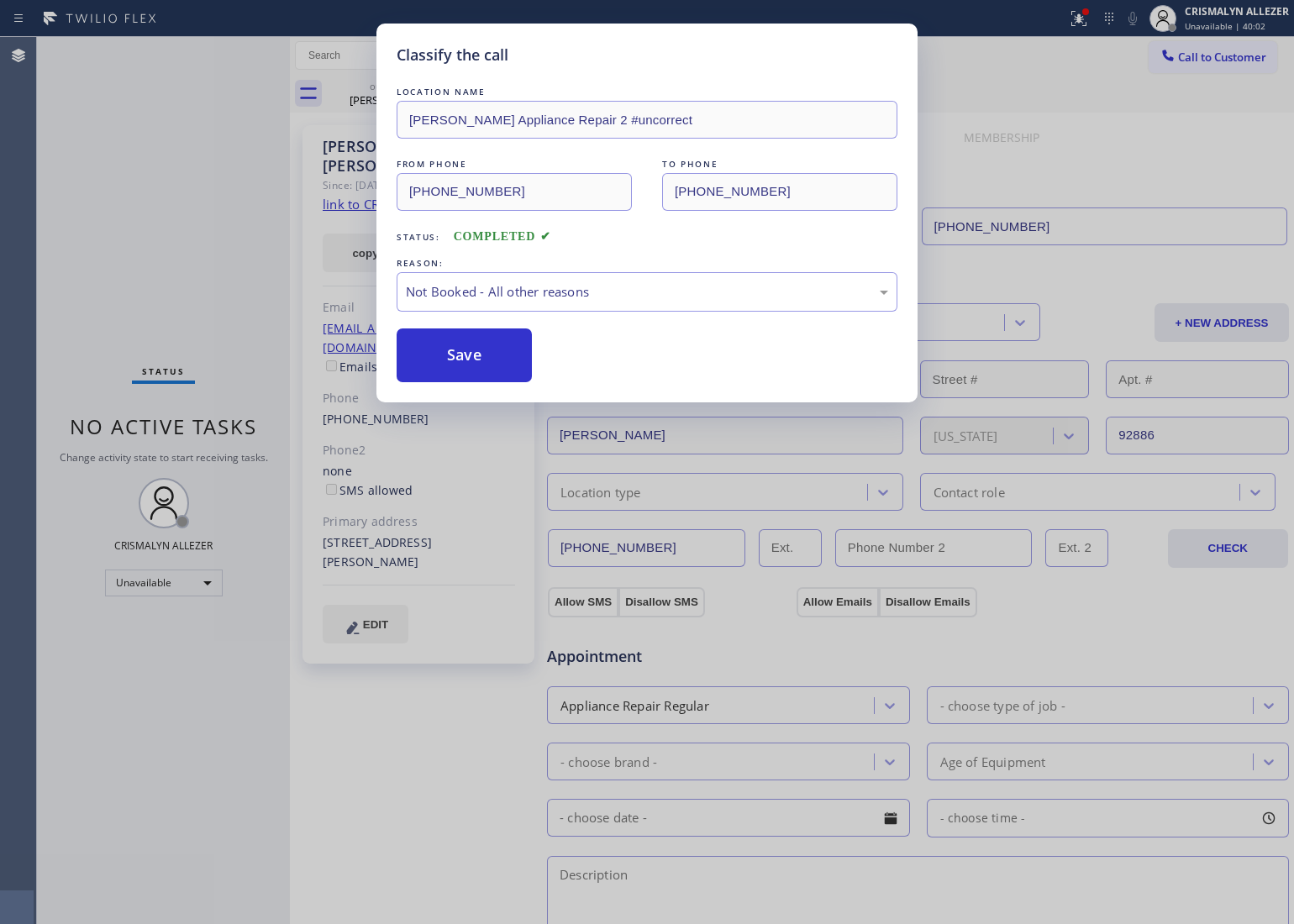
click at [485, 362] on button "Save" at bounding box center [464, 356] width 135 height 54
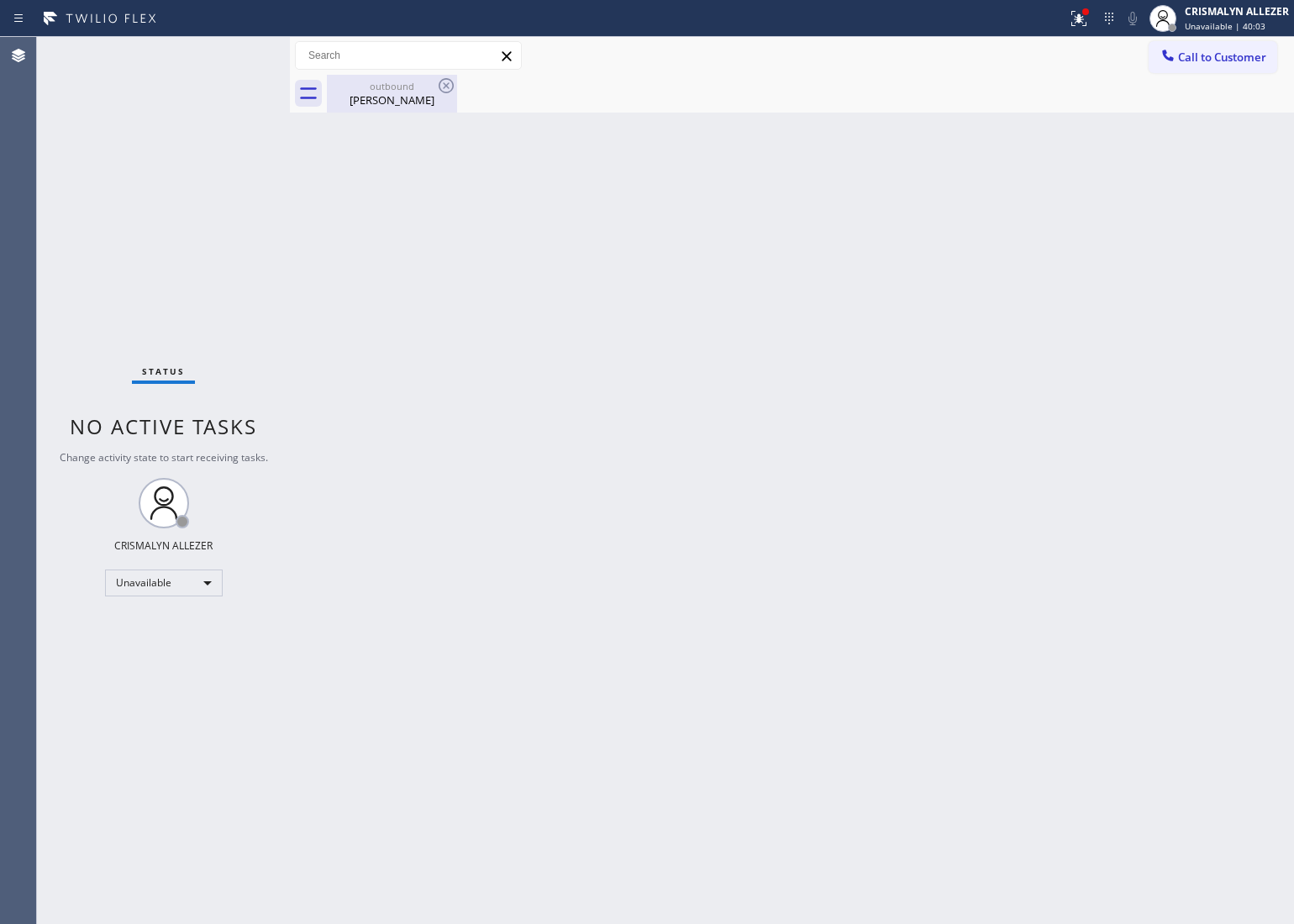
click at [386, 111] on div "outbound Angela Nguyen" at bounding box center [392, 93] width 127 height 38
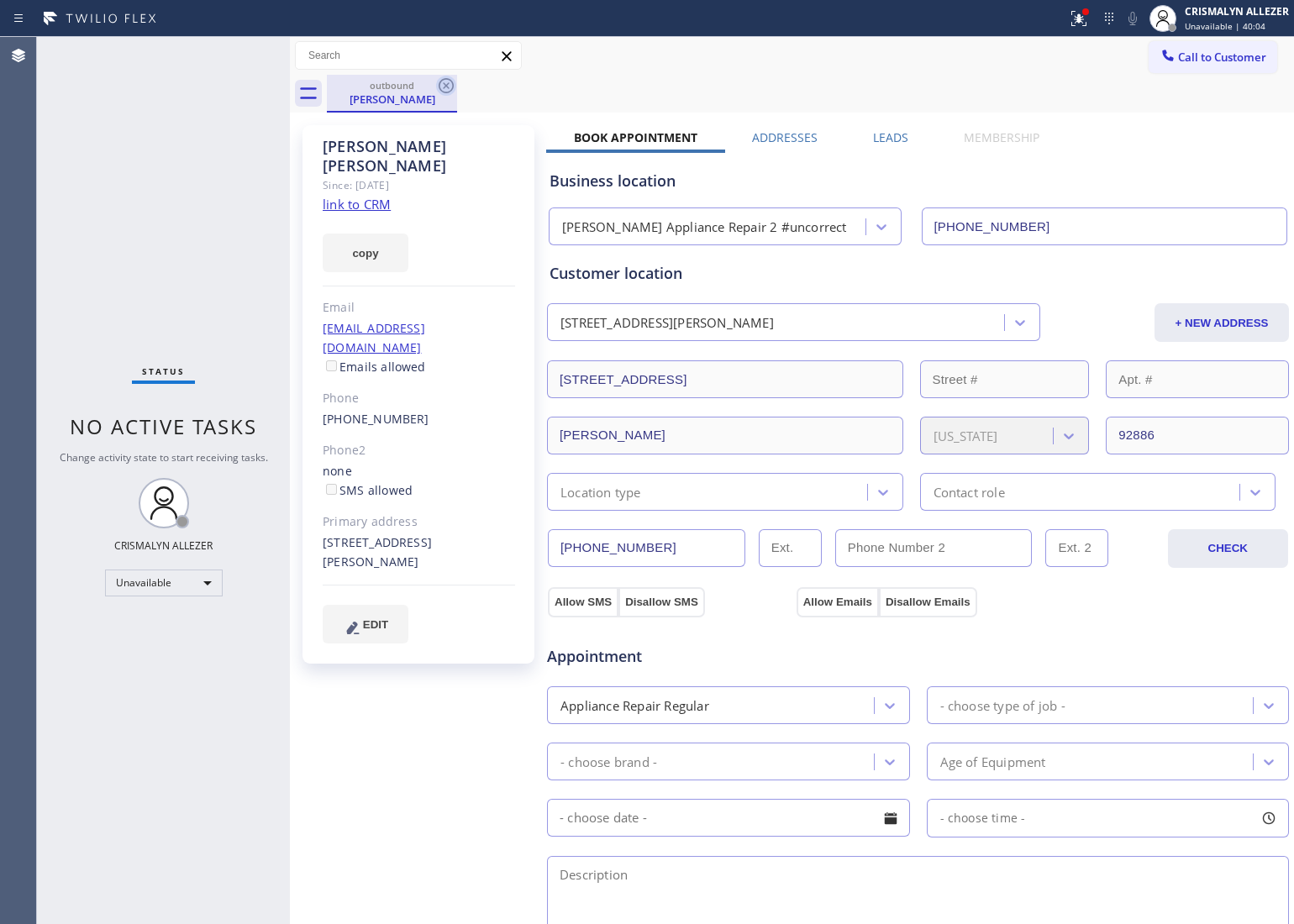
click at [448, 80] on icon at bounding box center [446, 86] width 20 height 20
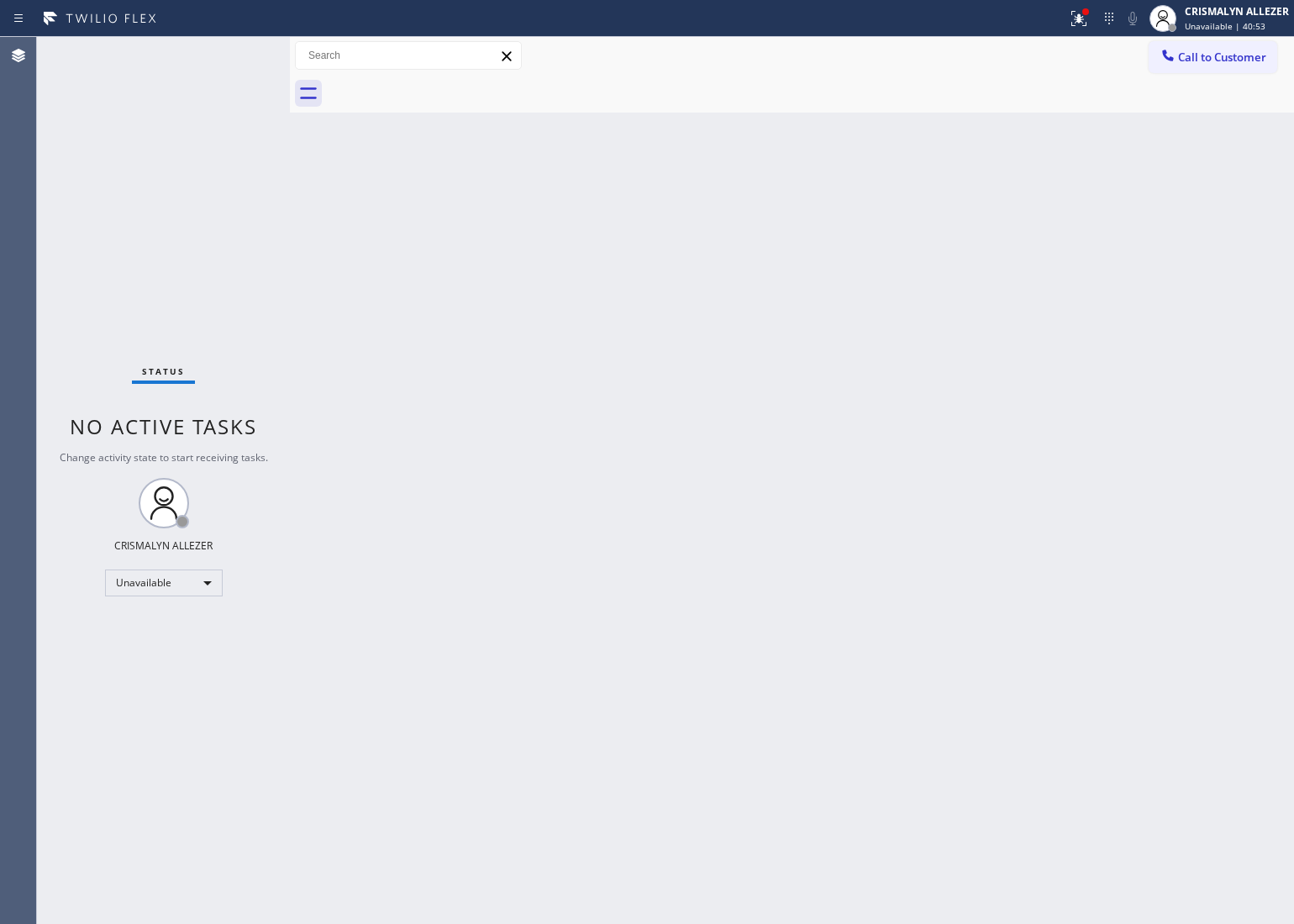
click at [1258, 57] on span "Call to Customer" at bounding box center [1222, 58] width 88 height 15
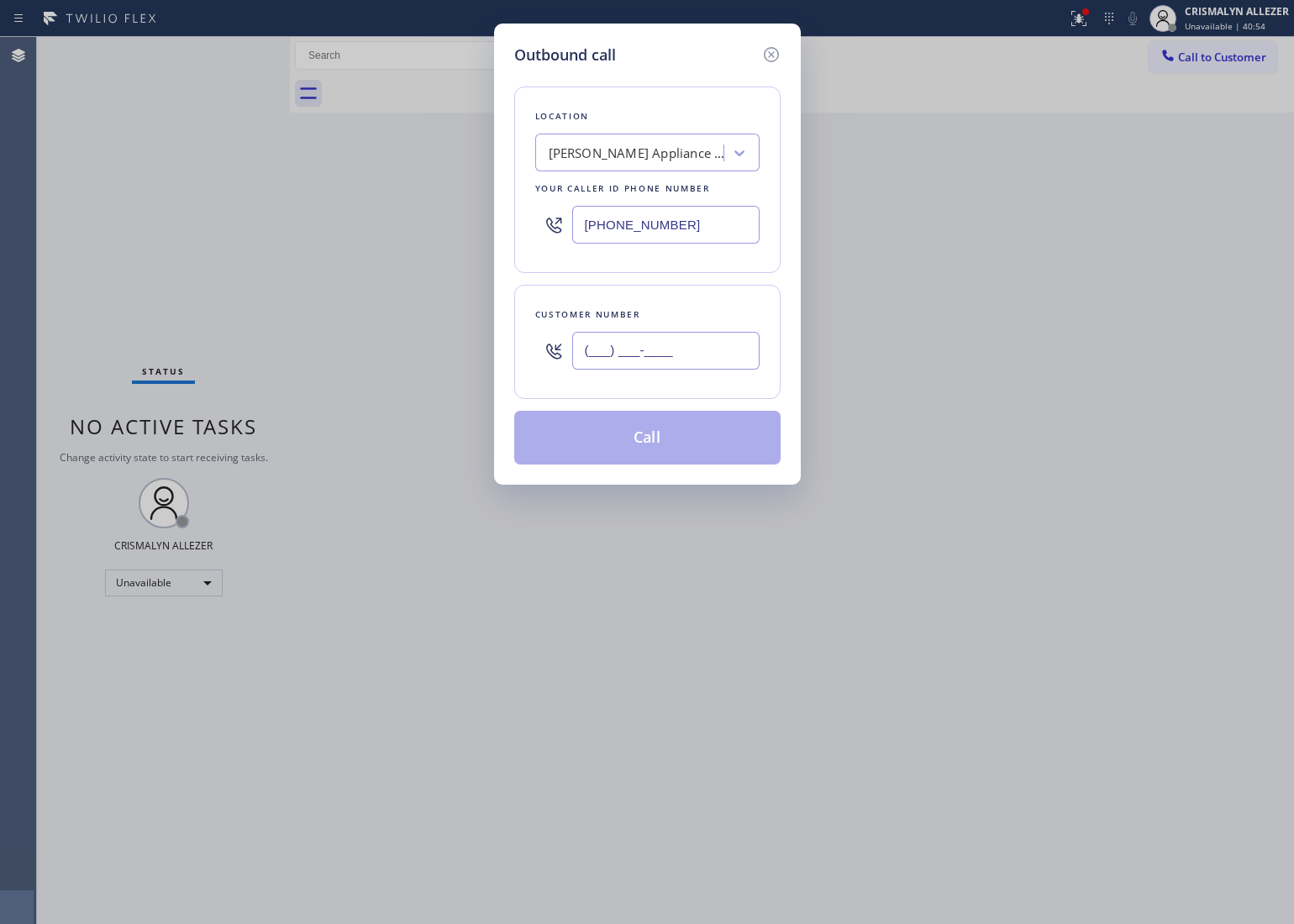
click at [706, 349] on input "(___) ___-____" at bounding box center [666, 351] width 187 height 38
paste input "310) 908-0866"
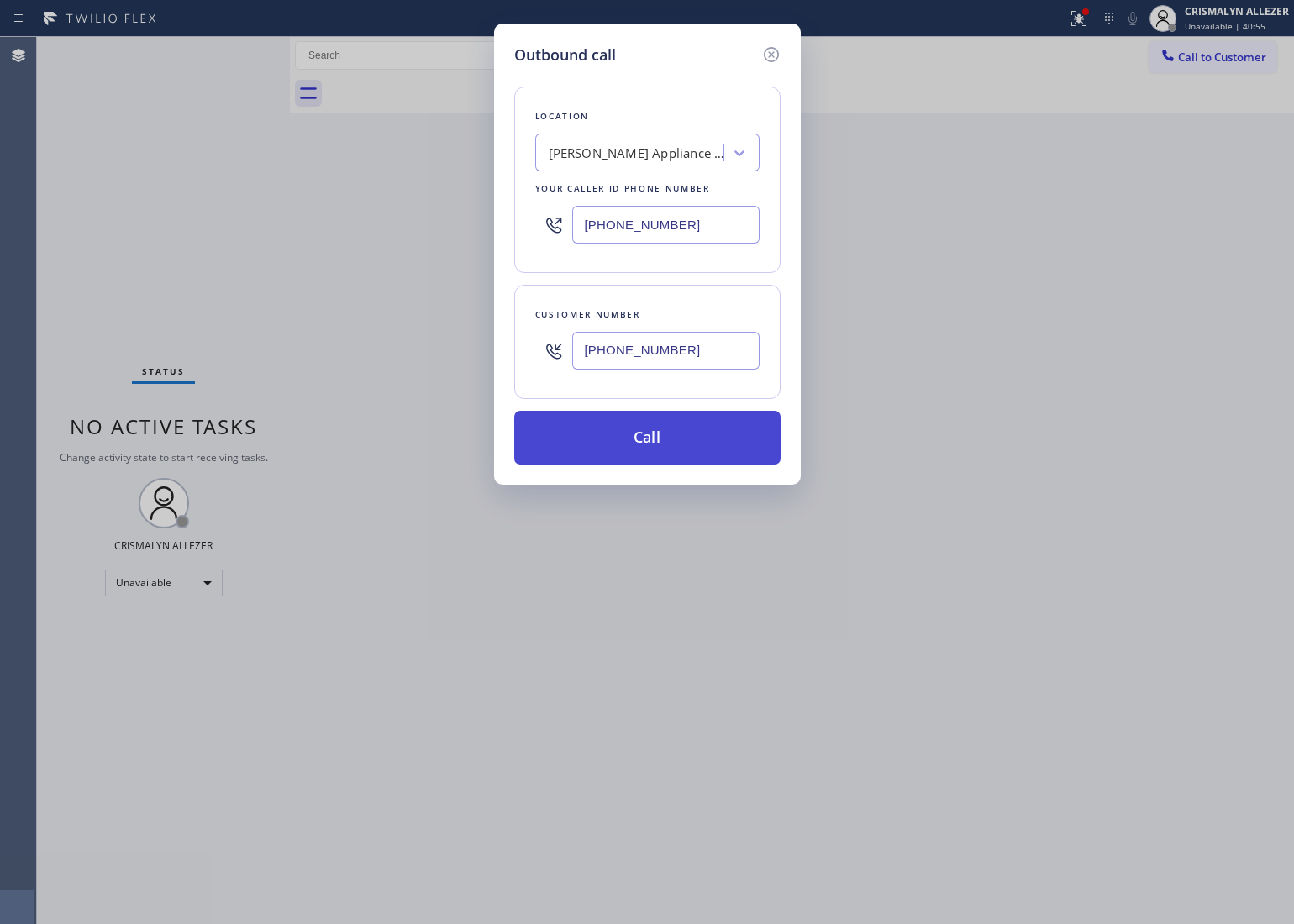
type input "(310) 908-0866"
click at [653, 454] on button "Call" at bounding box center [647, 438] width 267 height 54
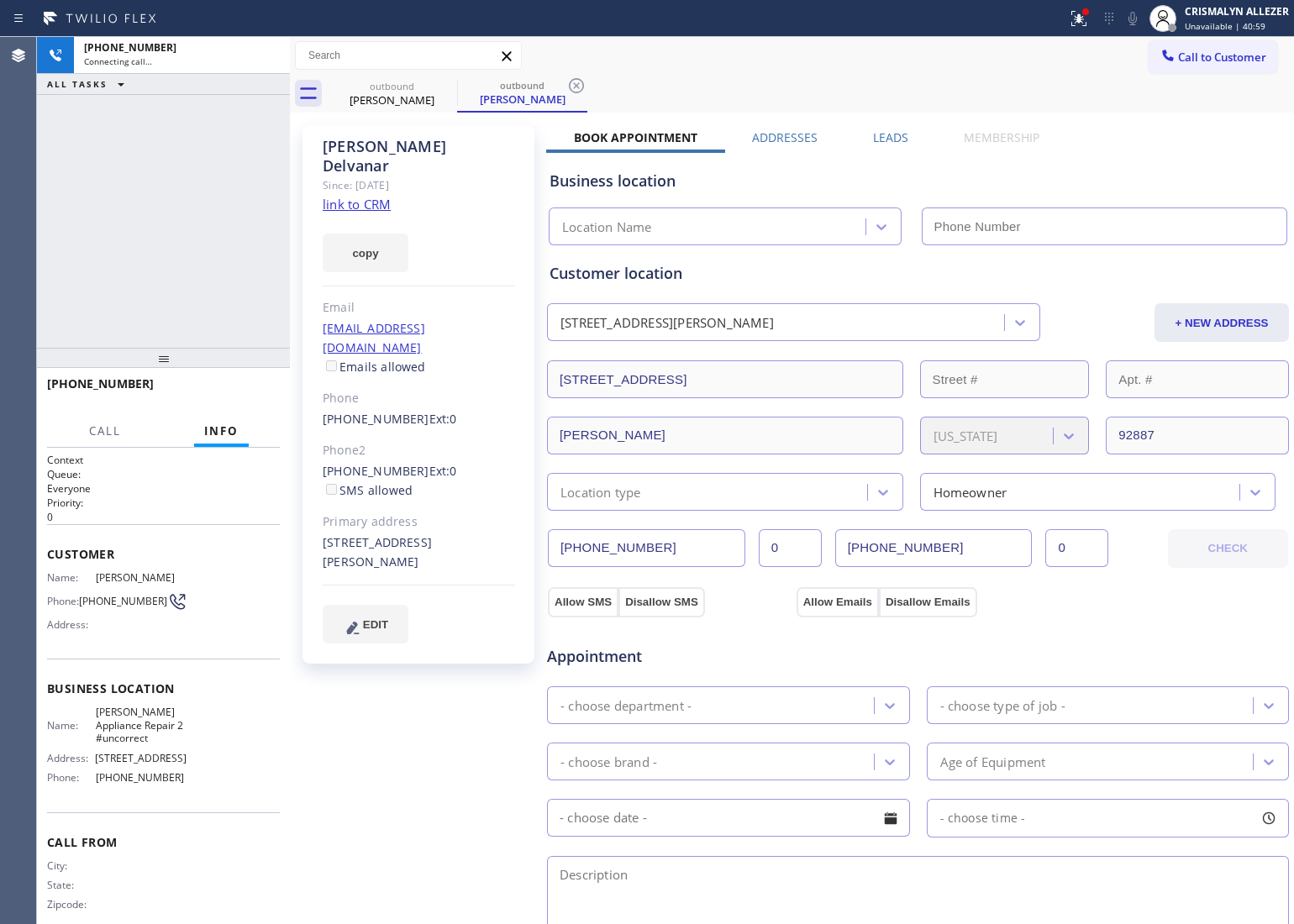
click at [368, 196] on link "link to CRM" at bounding box center [357, 204] width 68 height 17
type input "(949) 734-7320"
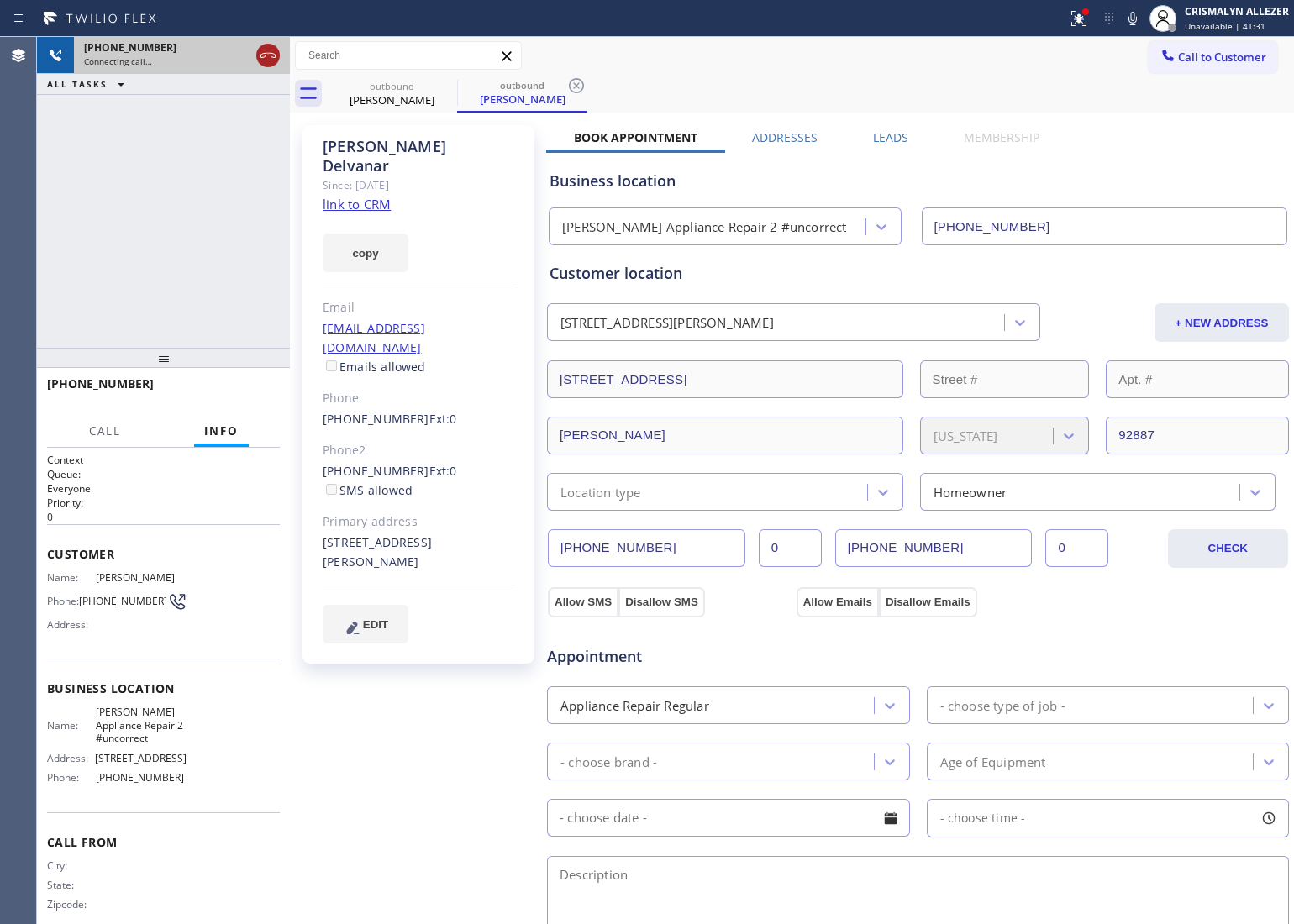
click at [263, 58] on icon at bounding box center [268, 56] width 20 height 20
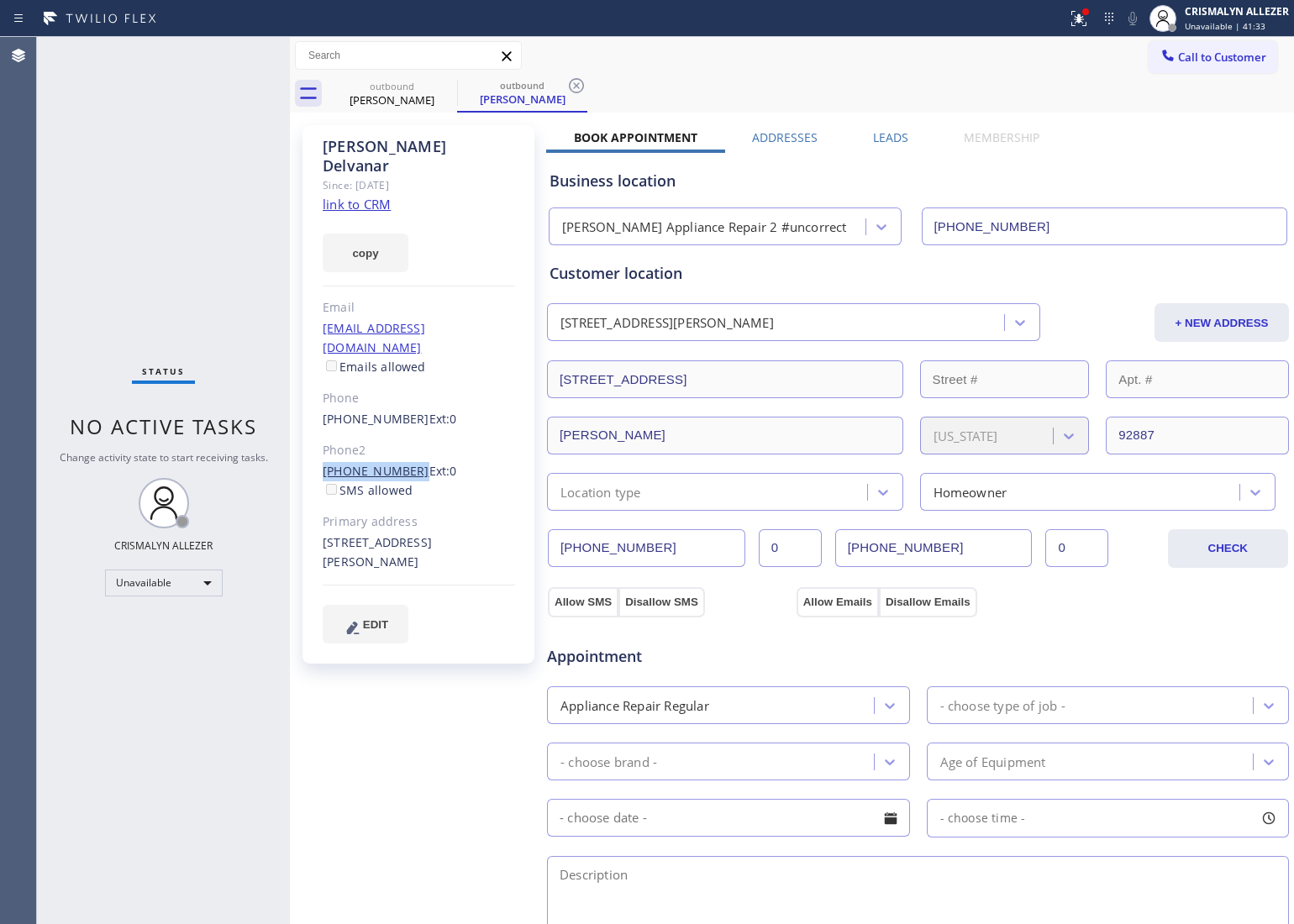
drag, startPoint x: 312, startPoint y: 429, endPoint x: 403, endPoint y: 430, distance: 91.0
click at [403, 430] on div "Amir Delvanar Since: 20 may 2020 link to CRM copy Email sedis@yahoo.com Emails …" at bounding box center [418, 395] width 232 height 539
copy link "(714) 913-7598"
click at [570, 84] on icon at bounding box center [577, 86] width 15 height 15
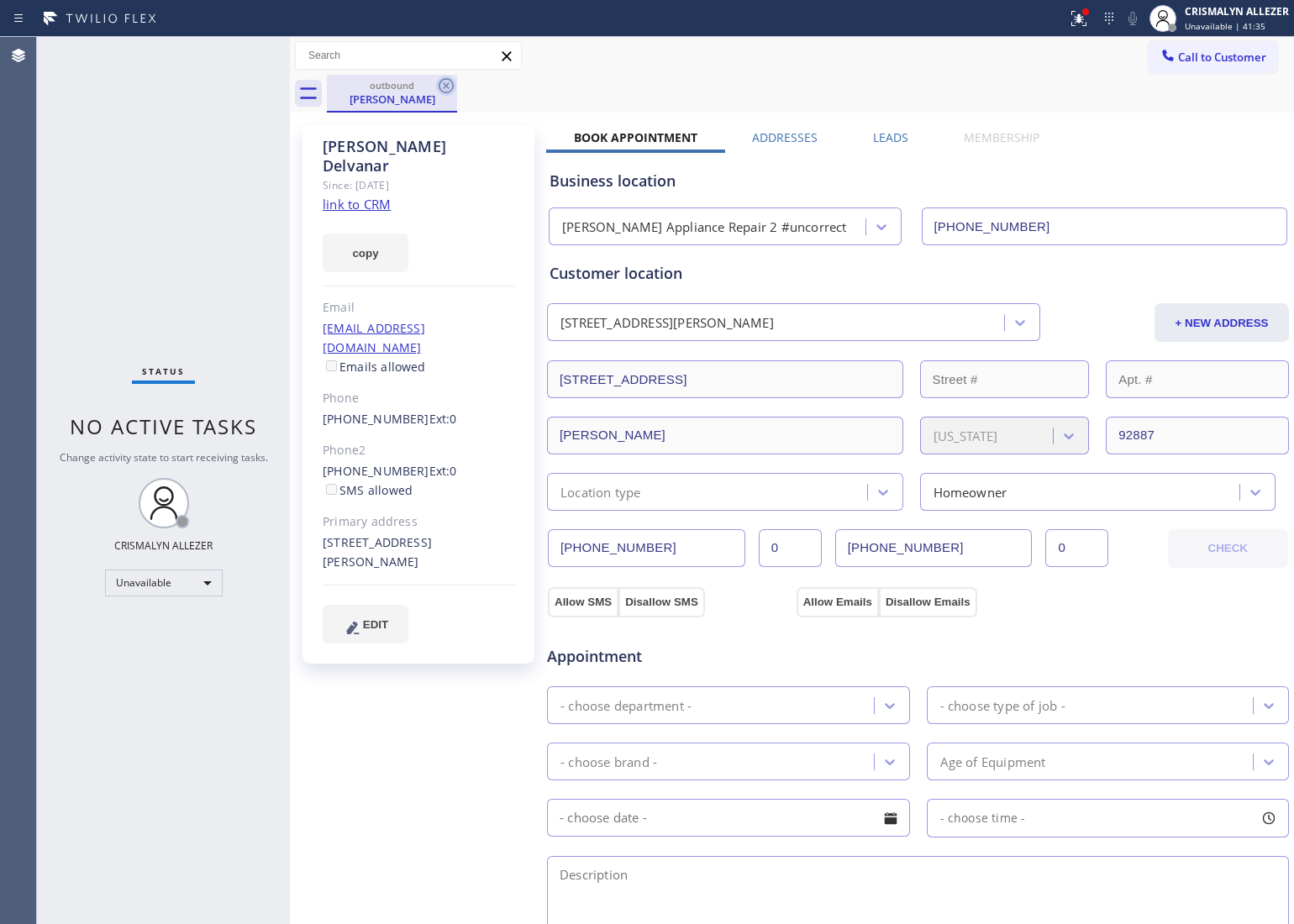
click at [441, 80] on icon at bounding box center [446, 86] width 15 height 15
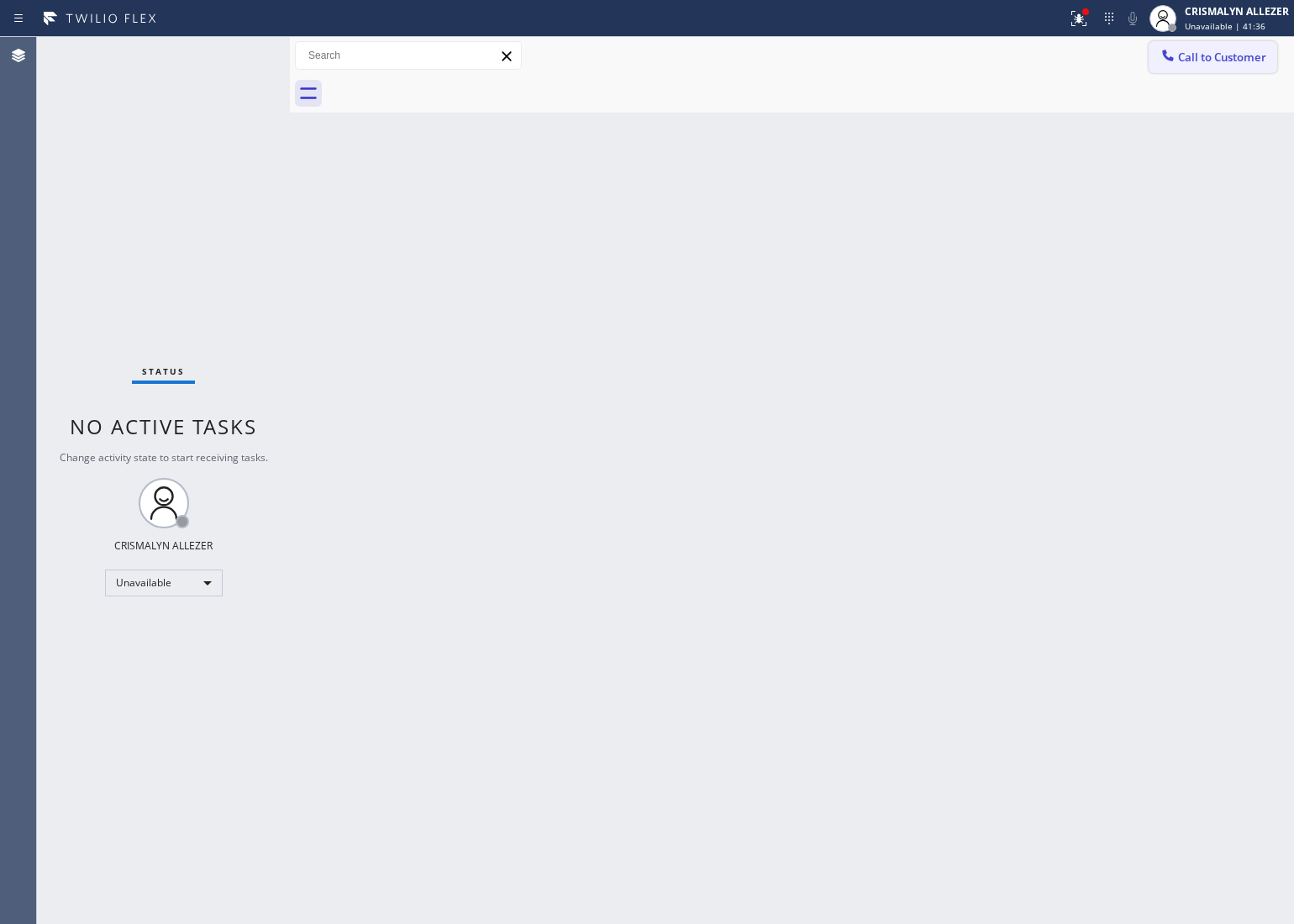
click at [1219, 65] on button "Call to Customer" at bounding box center [1213, 58] width 129 height 32
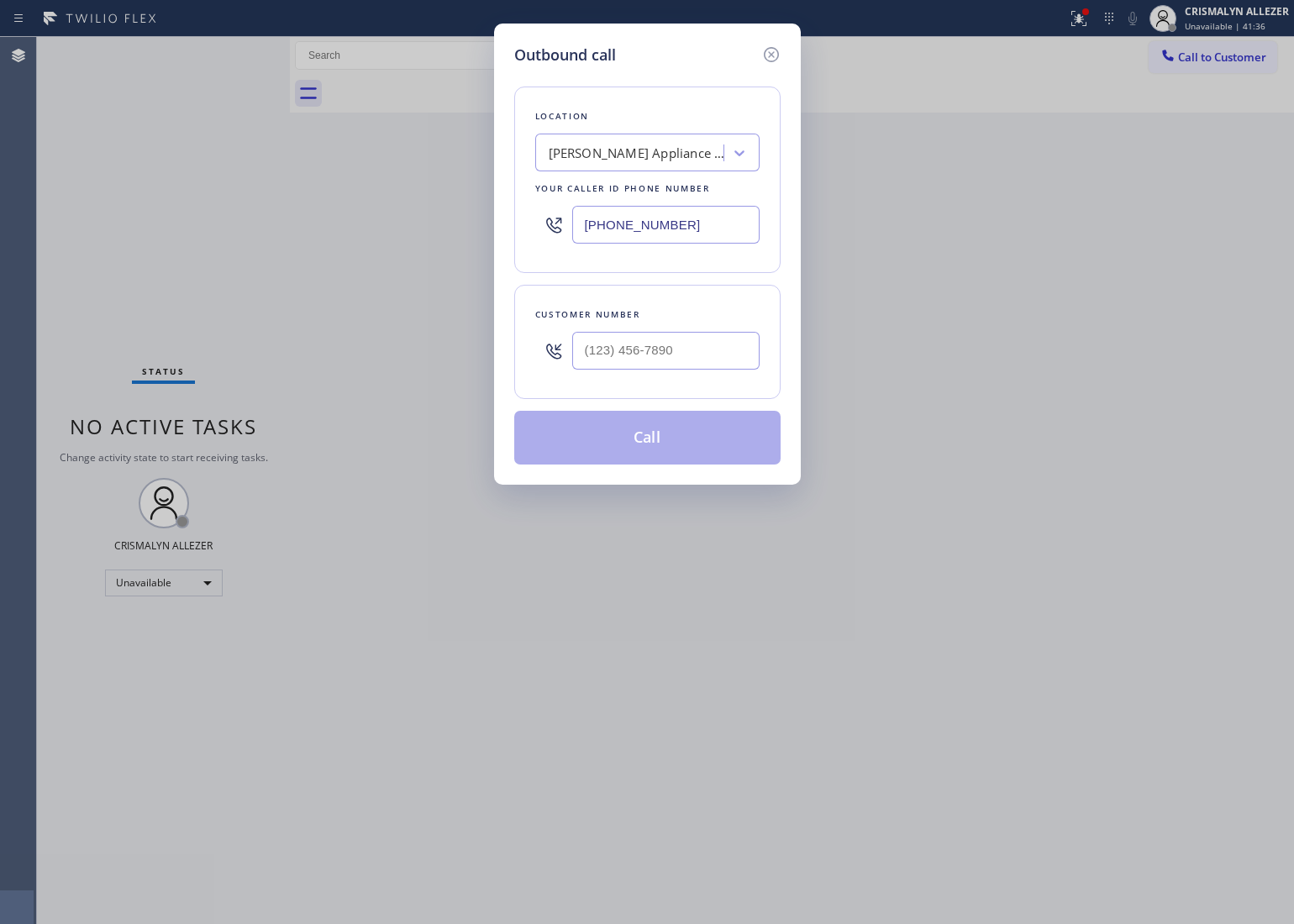
drag, startPoint x: 711, startPoint y: 380, endPoint x: 711, endPoint y: 368, distance: 12.0
click at [711, 379] on div "Customer number" at bounding box center [647, 341] width 267 height 114
click at [711, 368] on input "(___) ___-____" at bounding box center [666, 351] width 187 height 38
paste input "714) 913-7598"
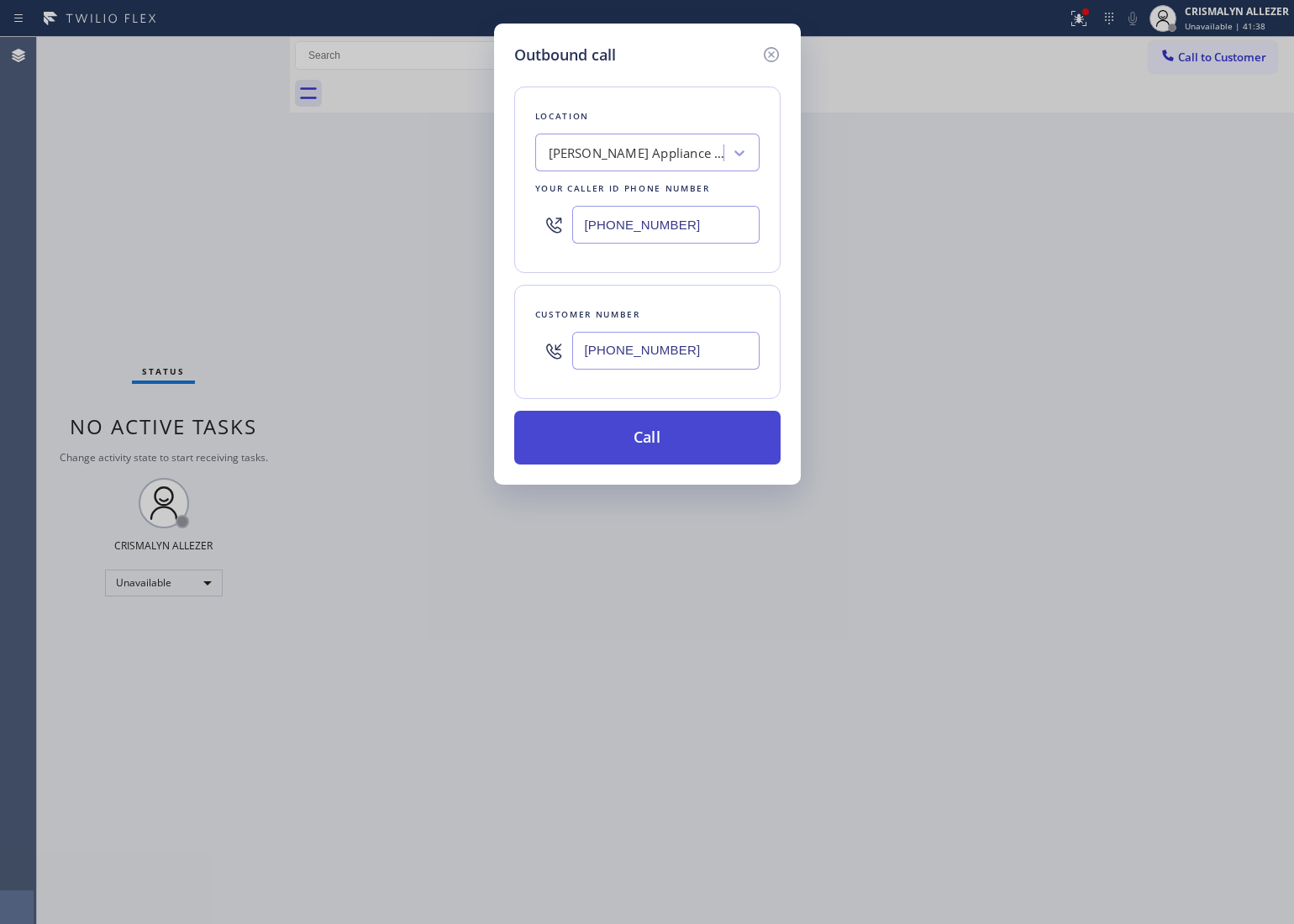
type input "(714) 913-7598"
click at [677, 443] on button "Call" at bounding box center [647, 438] width 267 height 54
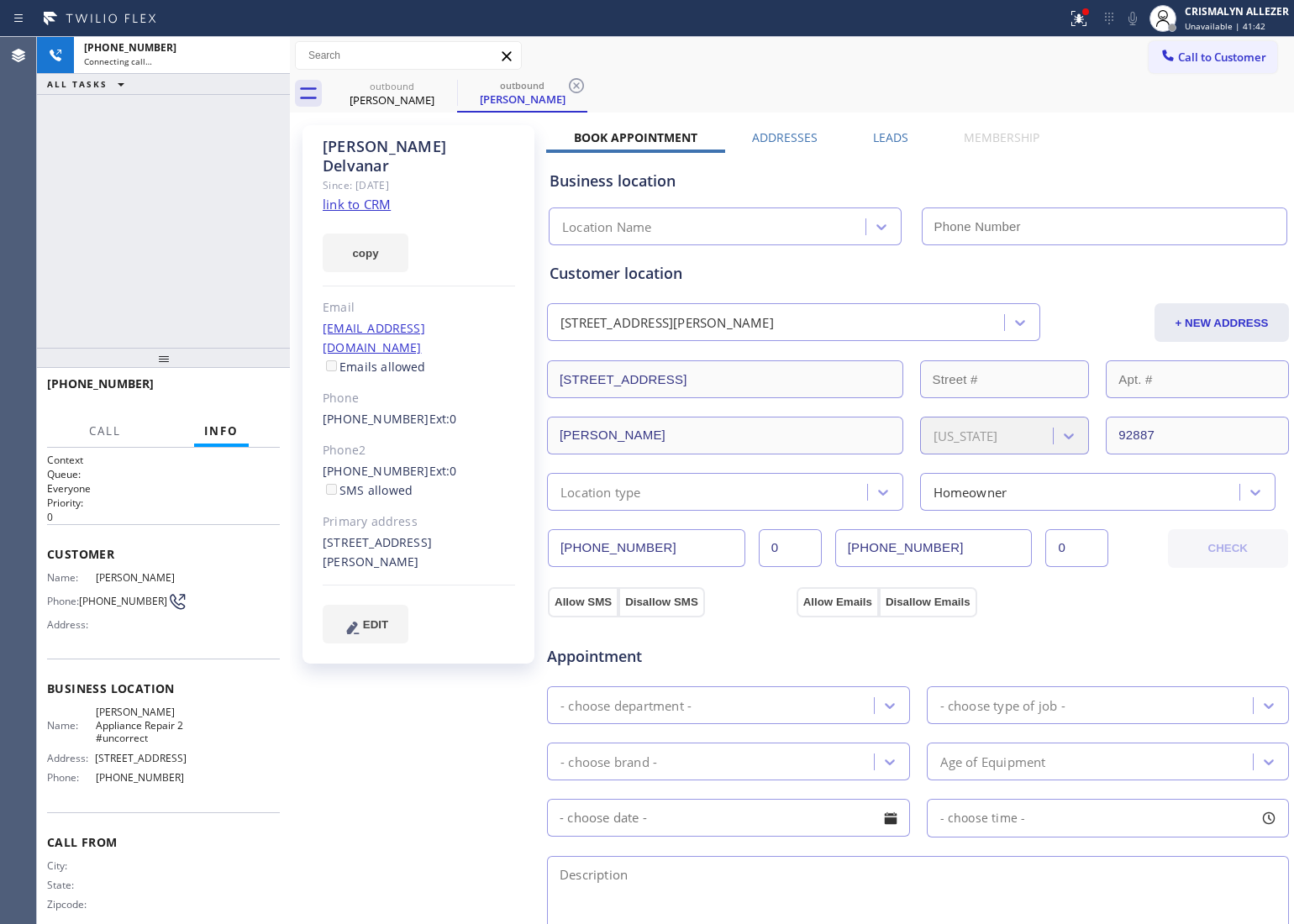
type input "(949) 734-7320"
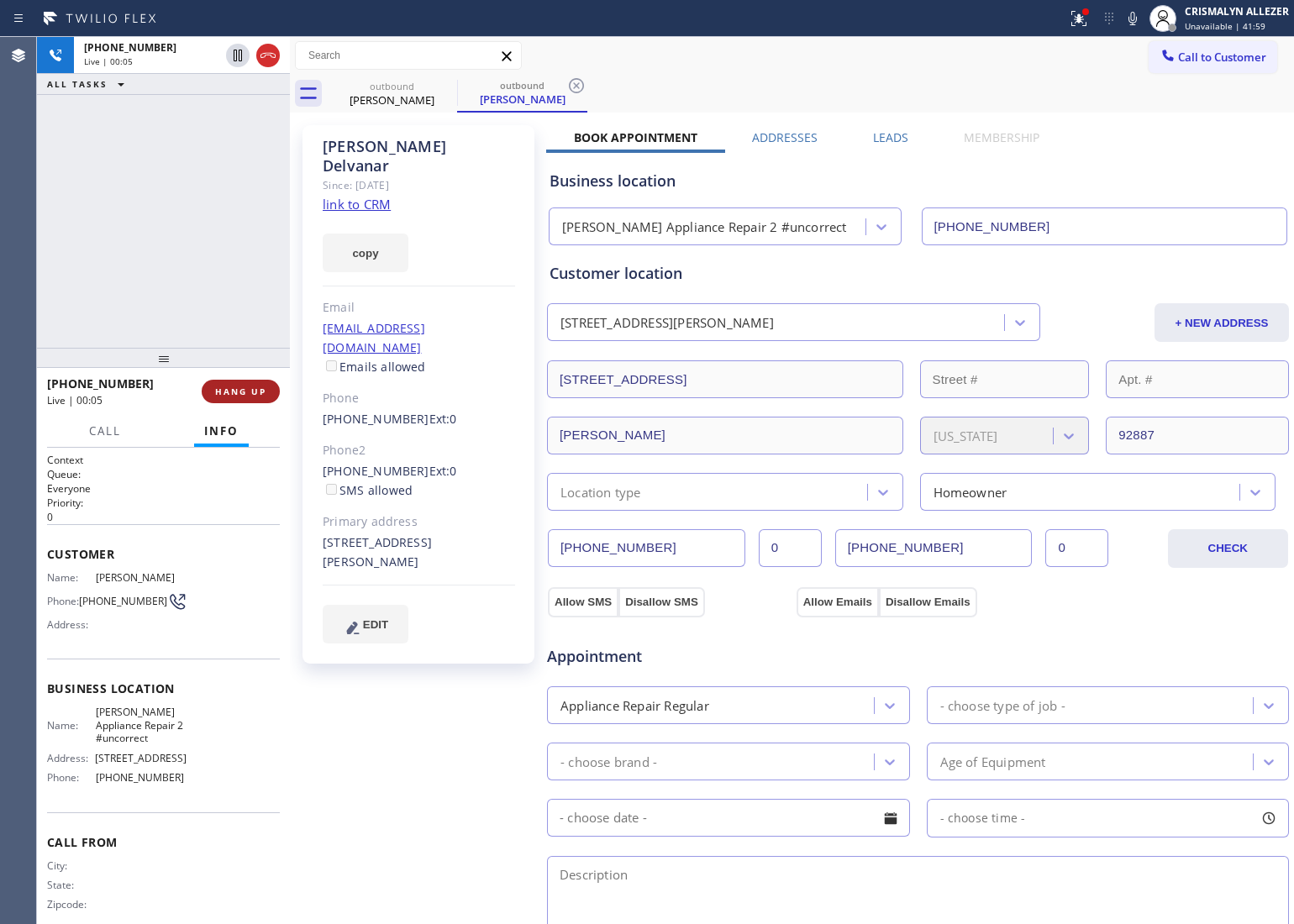
click at [221, 391] on span "HANG UP" at bounding box center [241, 391] width 52 height 12
click at [224, 393] on span "COMPLETE" at bounding box center [237, 391] width 58 height 12
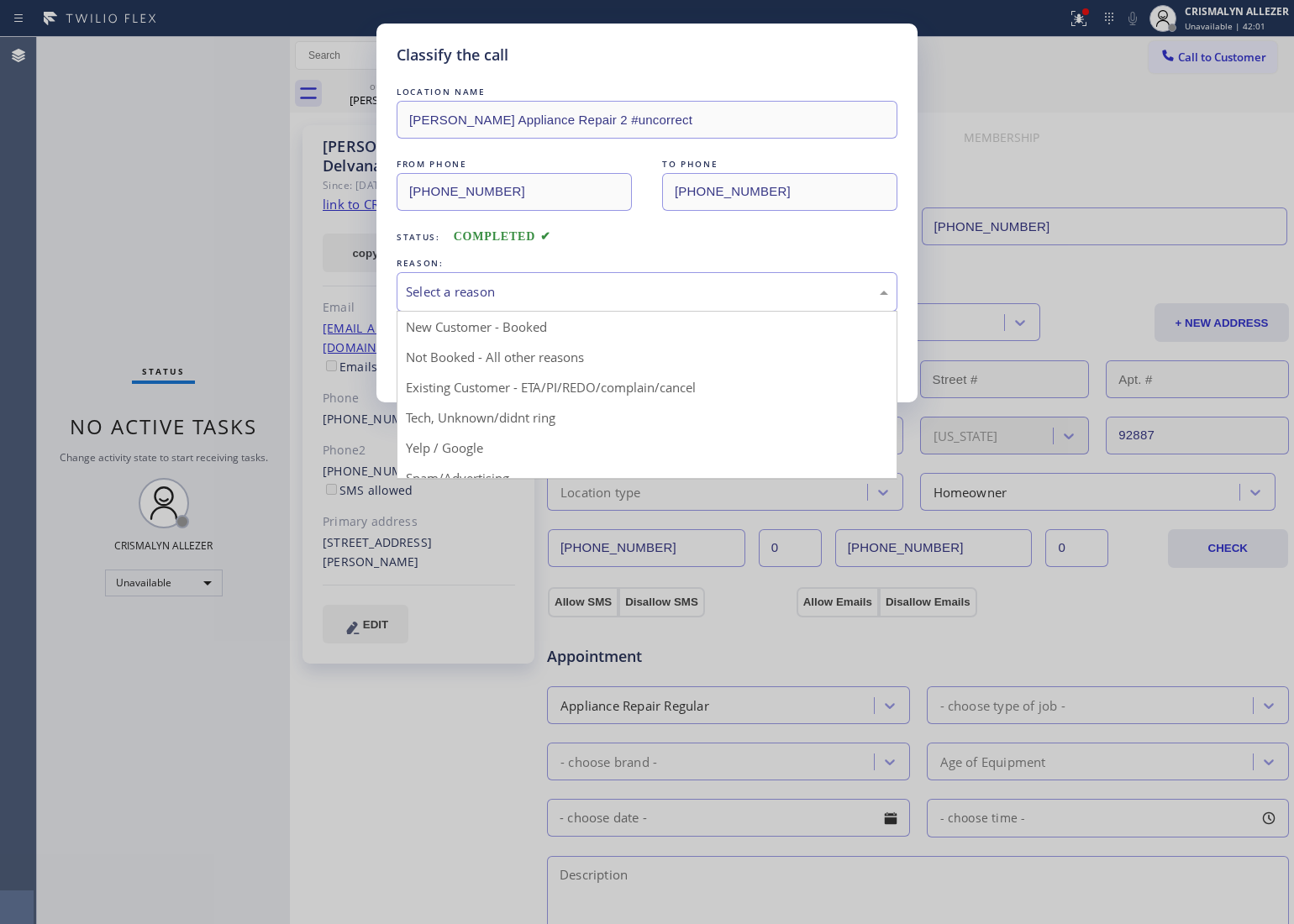
click at [696, 300] on div "Select a reason" at bounding box center [647, 291] width 483 height 19
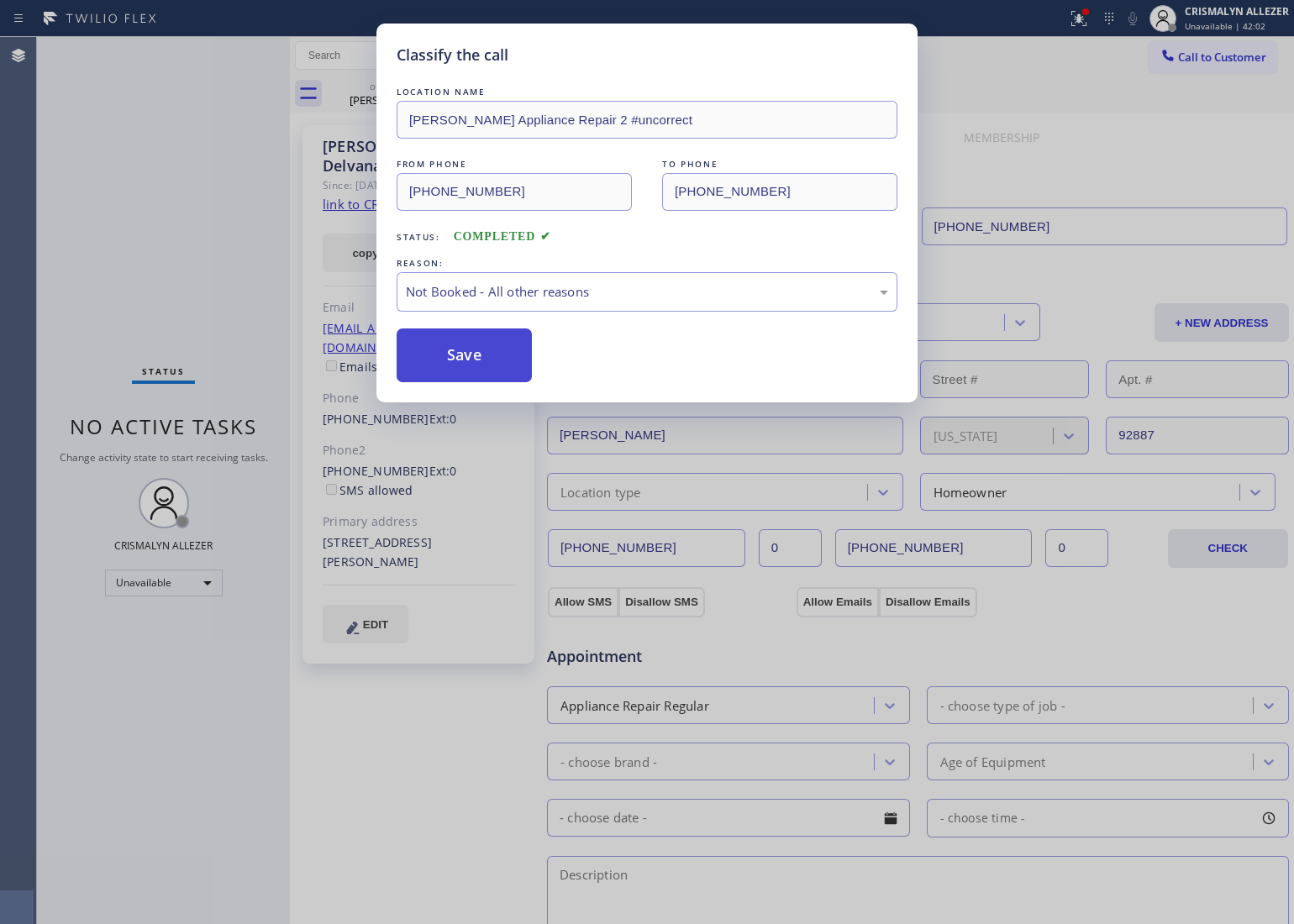
click at [505, 351] on button "Save" at bounding box center [464, 356] width 135 height 54
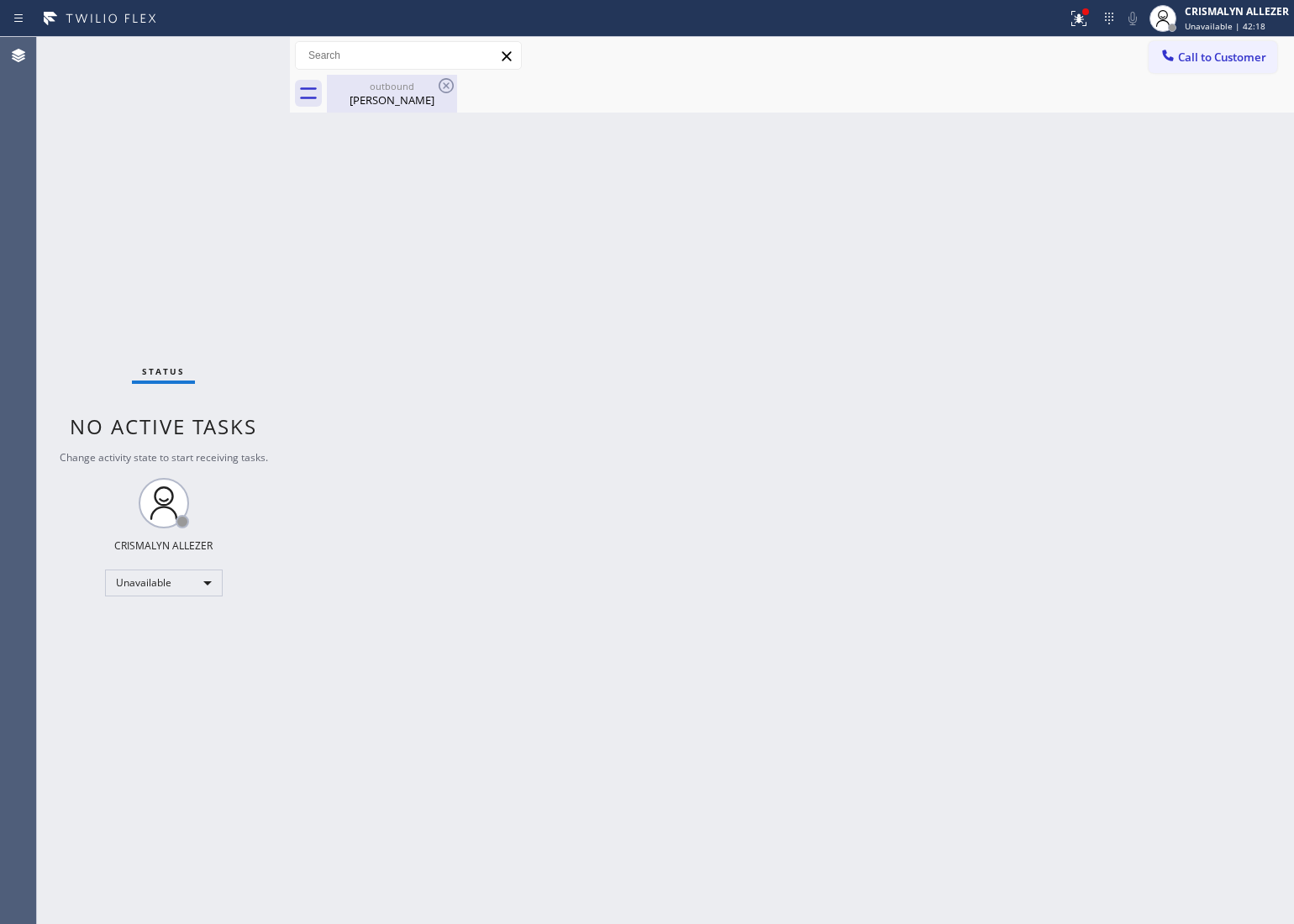
click at [392, 92] on div "Amir Delvanar" at bounding box center [392, 100] width 127 height 15
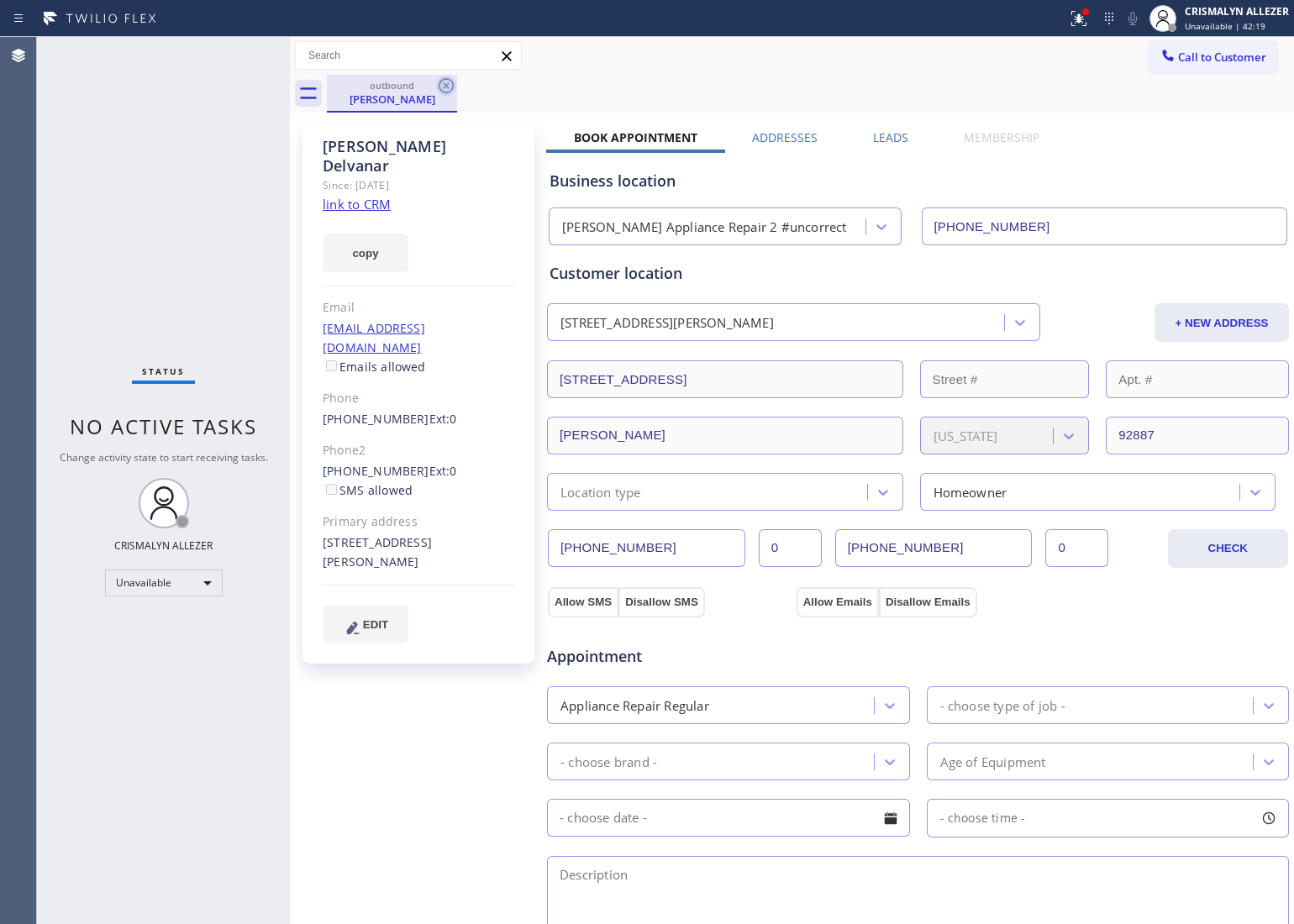
click at [450, 85] on icon at bounding box center [446, 86] width 20 height 20
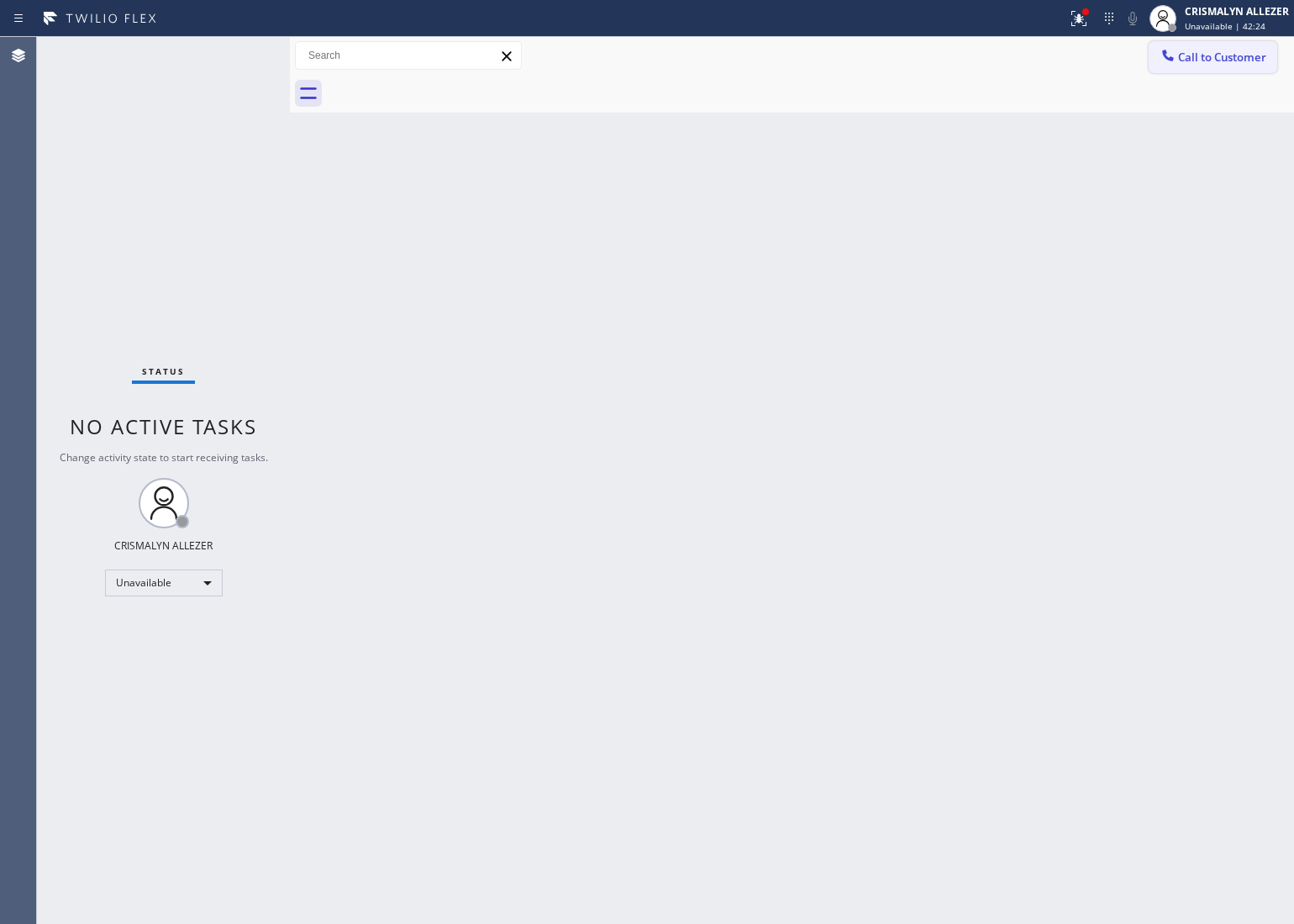
click at [1237, 60] on span "Call to Customer" at bounding box center [1222, 58] width 88 height 15
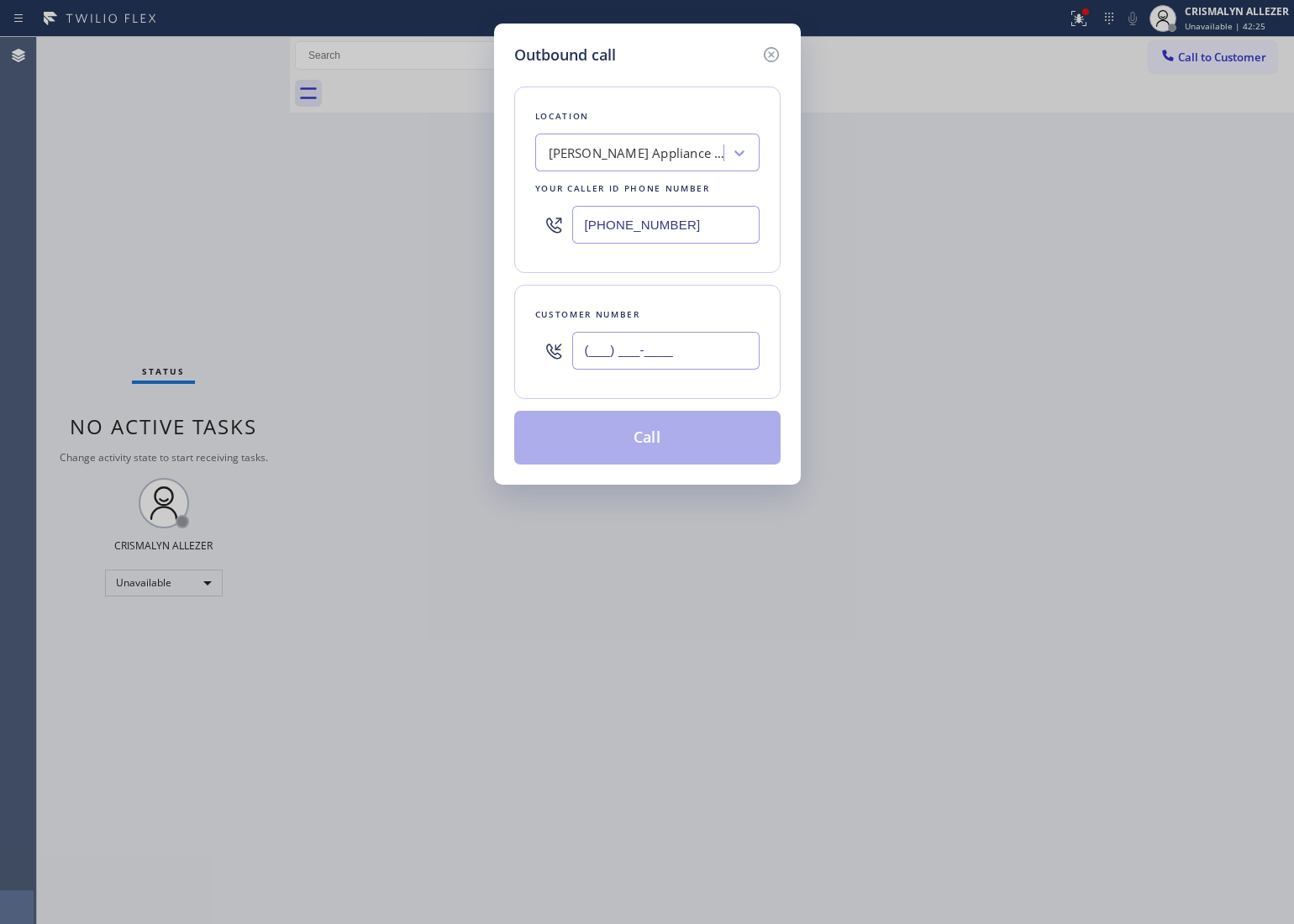
click at [718, 339] on input "(___) ___-____" at bounding box center [666, 351] width 187 height 38
paste input "855) 472-2746"
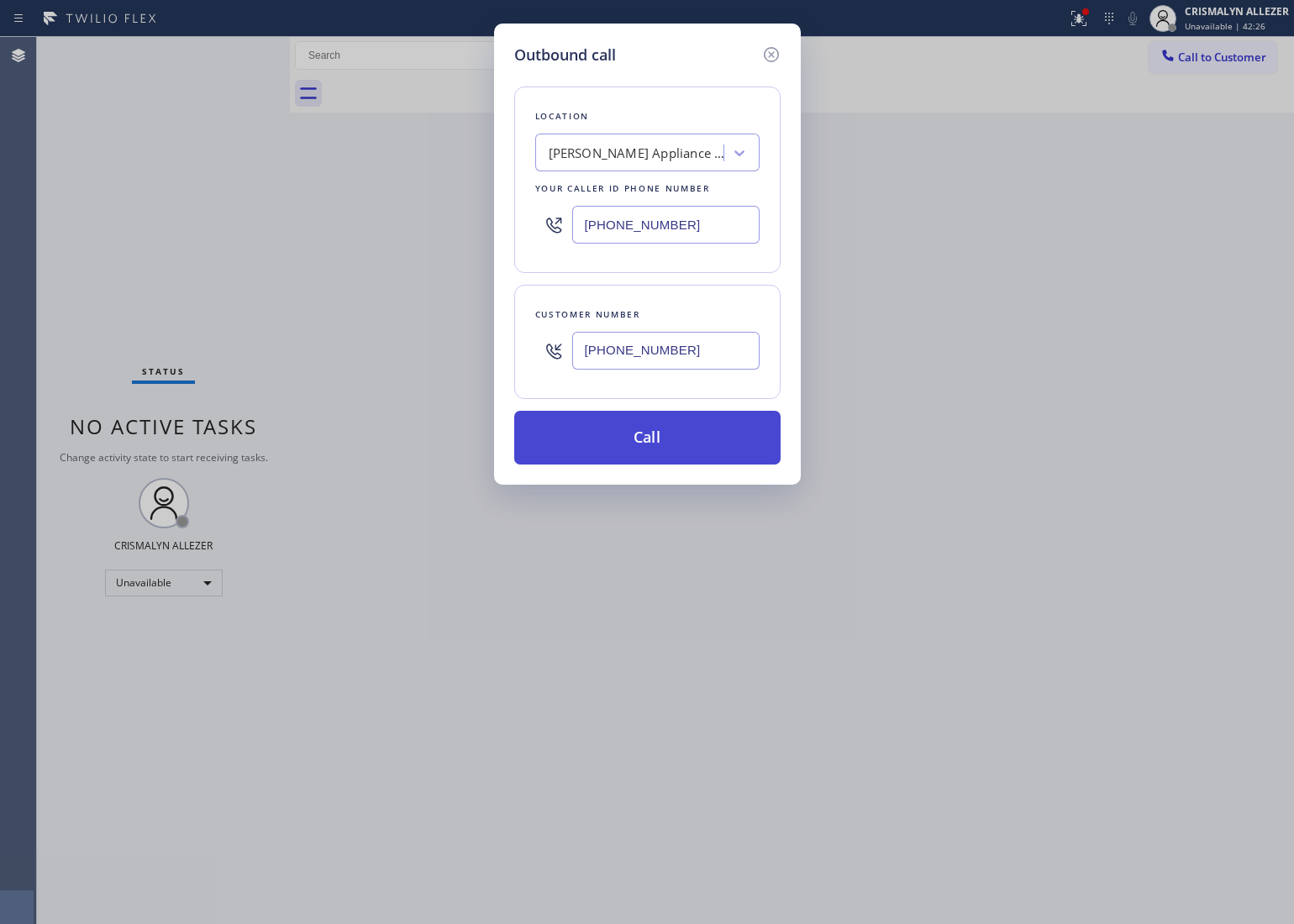
type input "(855) 472-2746"
click at [637, 429] on button "Call" at bounding box center [647, 438] width 267 height 54
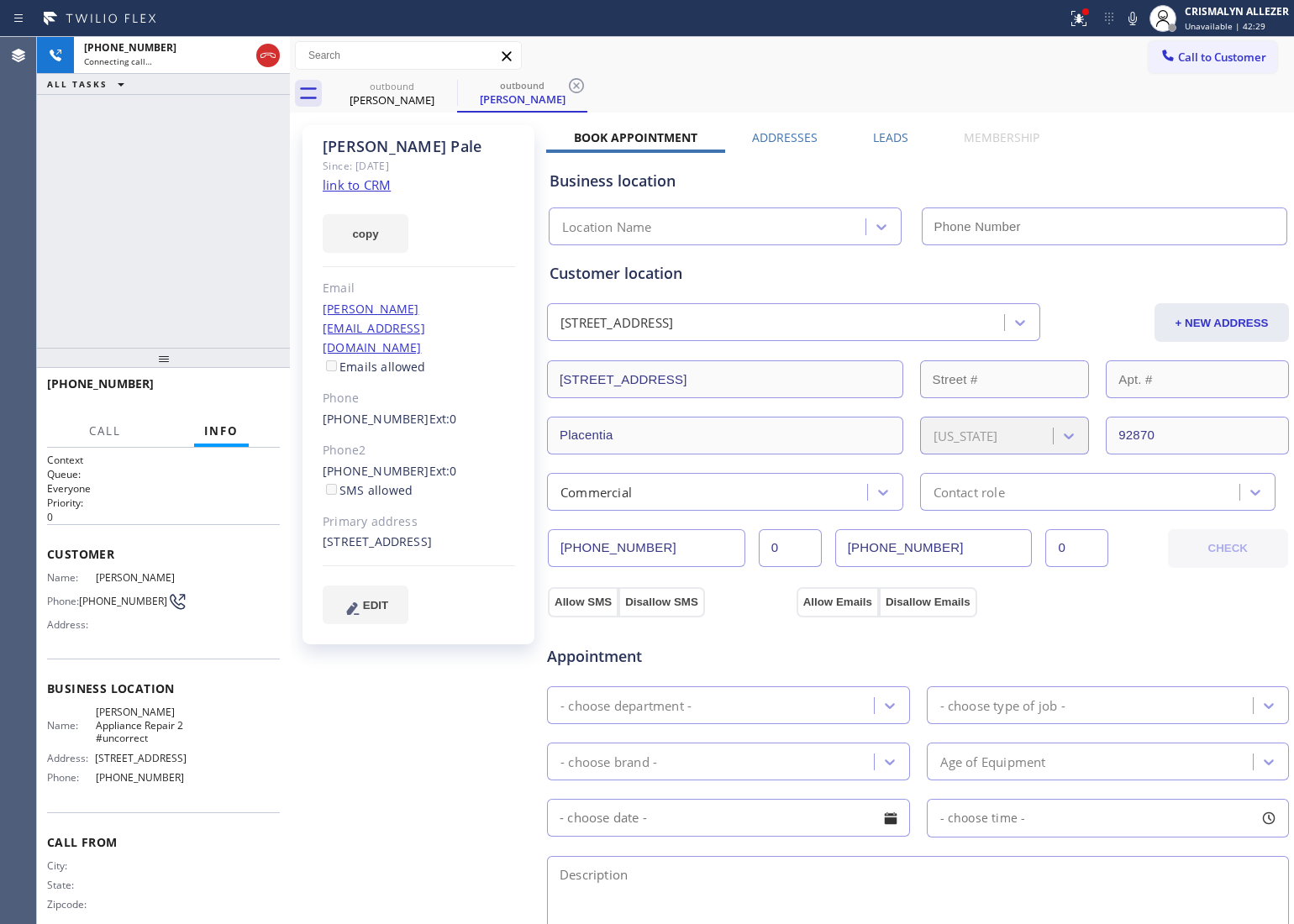
click at [347, 187] on link "link to CRM" at bounding box center [357, 185] width 68 height 17
type input "(949) 734-7320"
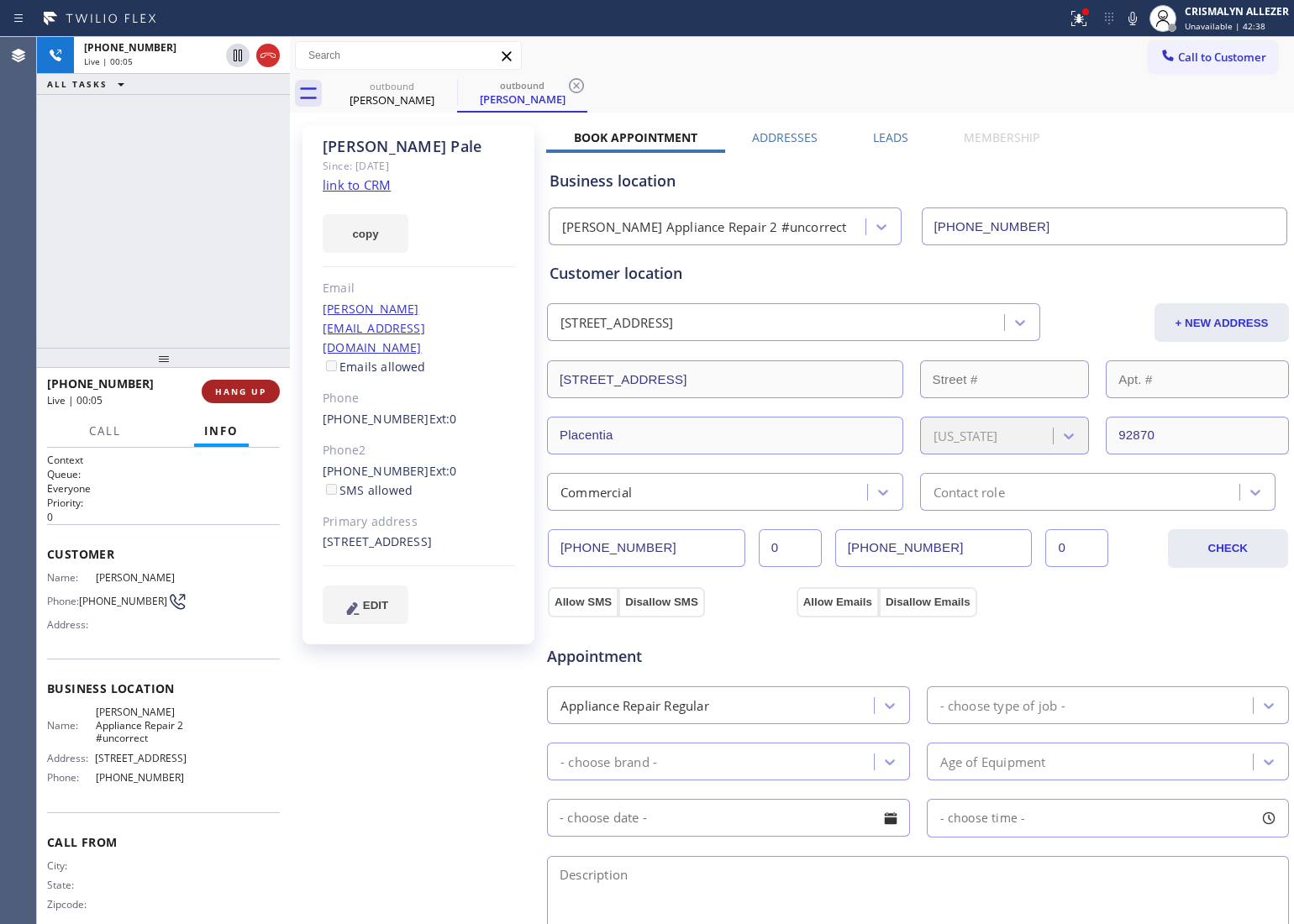
click at [240, 401] on button "HANG UP" at bounding box center [241, 391] width 78 height 24
click at [246, 388] on span "HANG UP" at bounding box center [241, 391] width 52 height 12
click at [224, 392] on span "COMPLETE" at bounding box center [237, 391] width 58 height 12
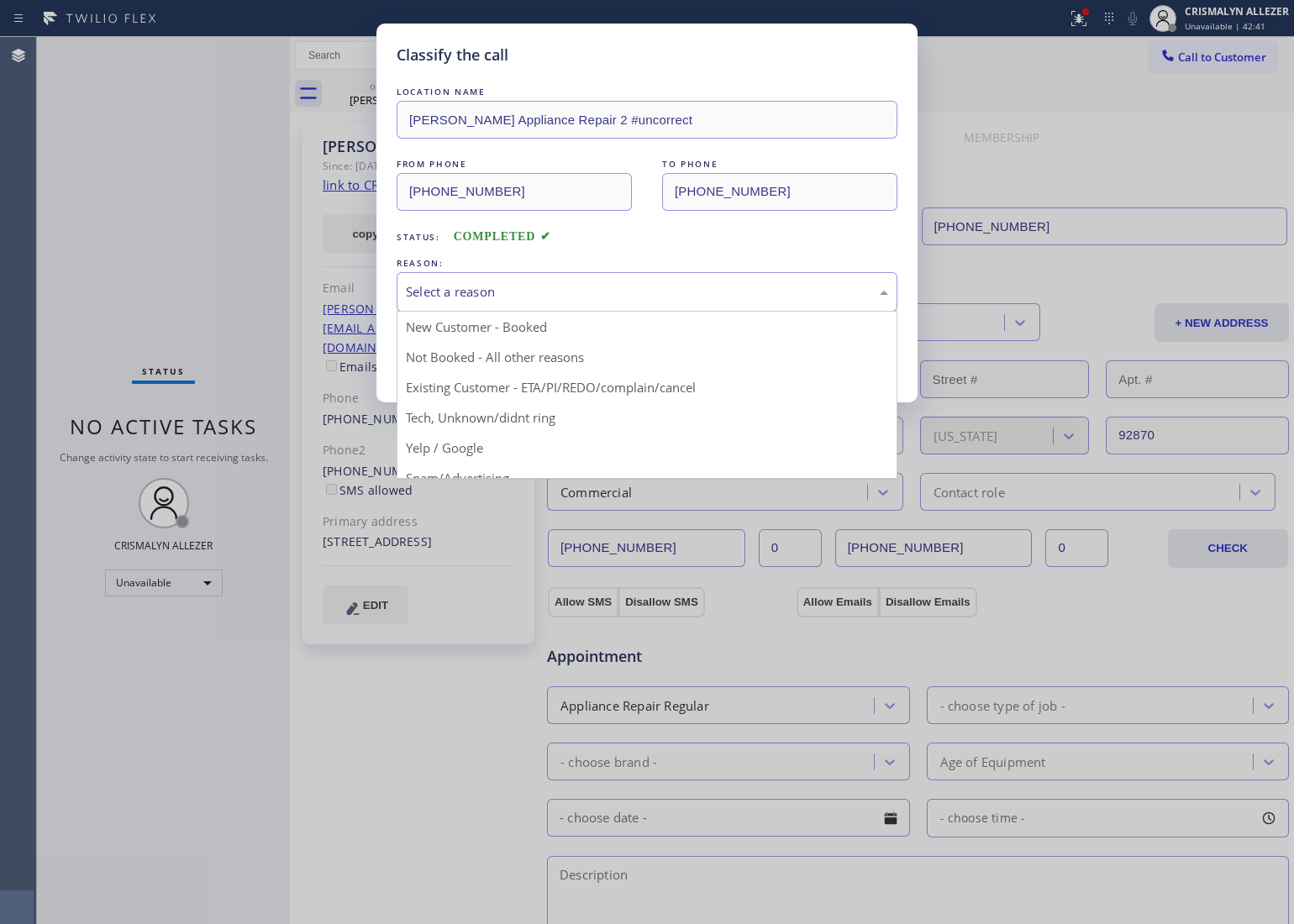
click at [715, 303] on div "Select a reason" at bounding box center [646, 291] width 500 height 40
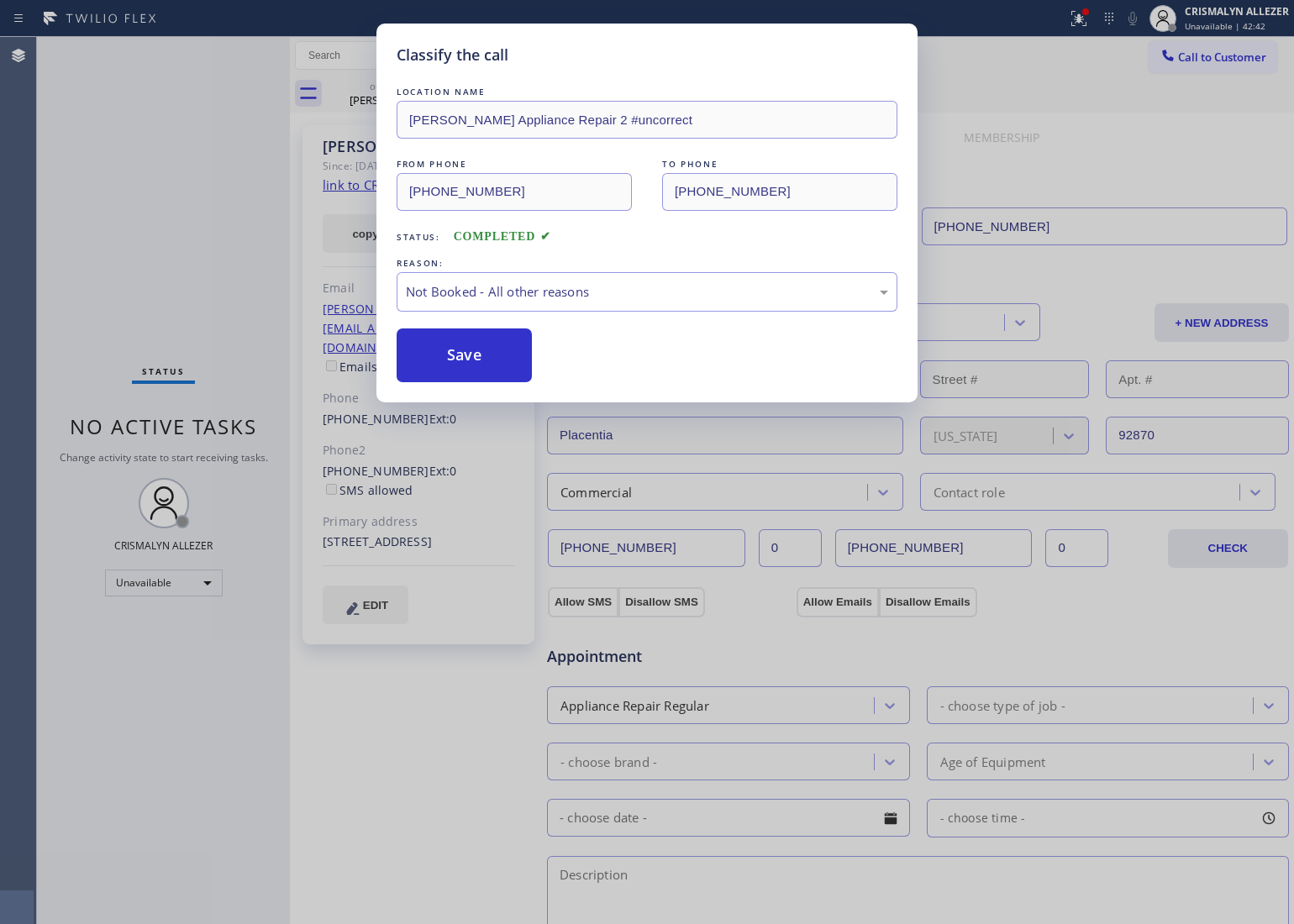
click at [468, 349] on button "Save" at bounding box center [464, 356] width 135 height 54
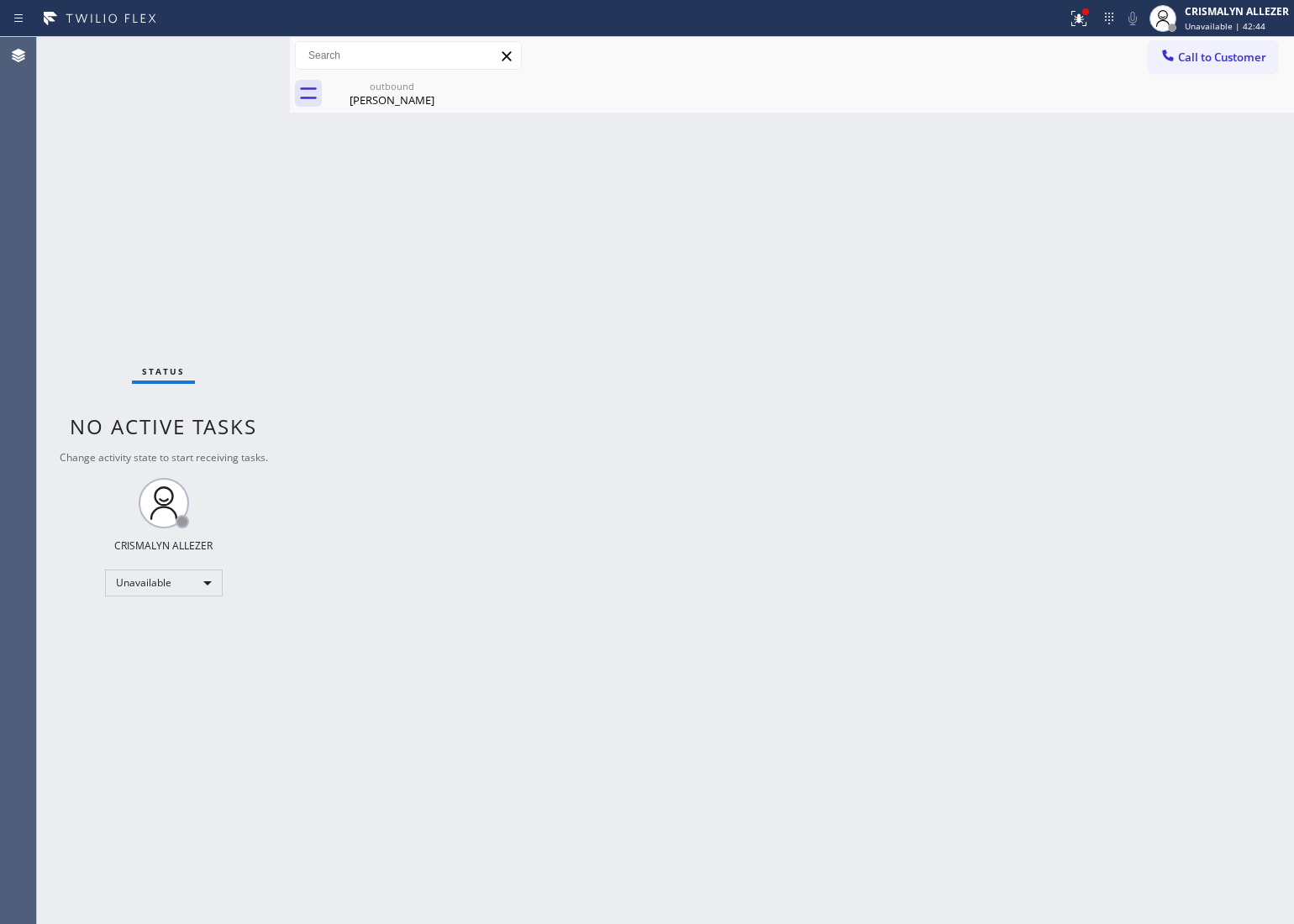
drag, startPoint x: 387, startPoint y: 92, endPoint x: 413, endPoint y: 0, distance: 95.6
click at [397, 88] on div "outbound Cynthia Pale" at bounding box center [392, 93] width 127 height 38
click at [0, 0] on icon at bounding box center [0, 0] width 0 height 0
click at [1236, 57] on span "Call to Customer" at bounding box center [1222, 58] width 88 height 15
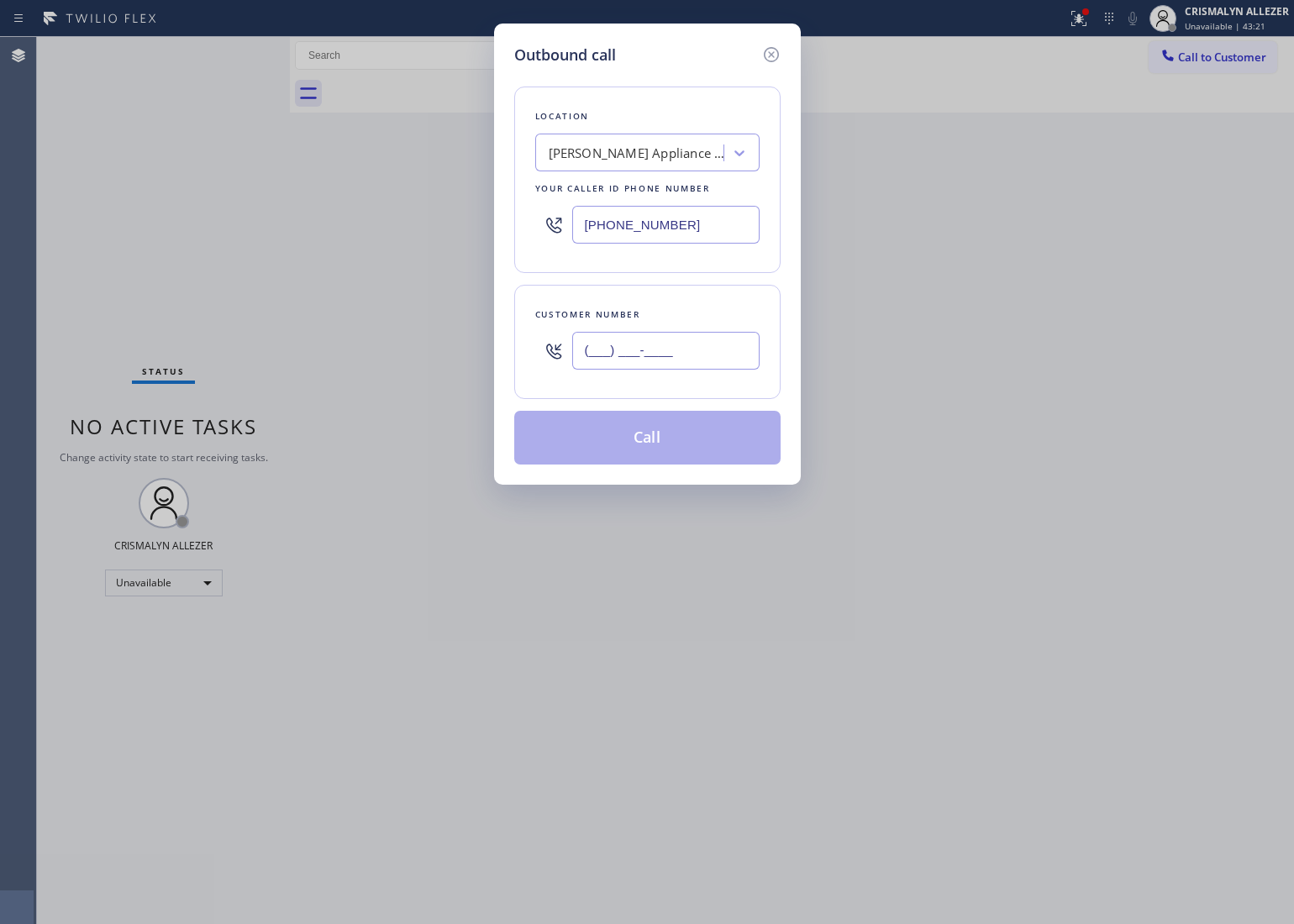
click at [732, 336] on input "(___) ___-____" at bounding box center [666, 351] width 187 height 38
paste input "310) 753-5277"
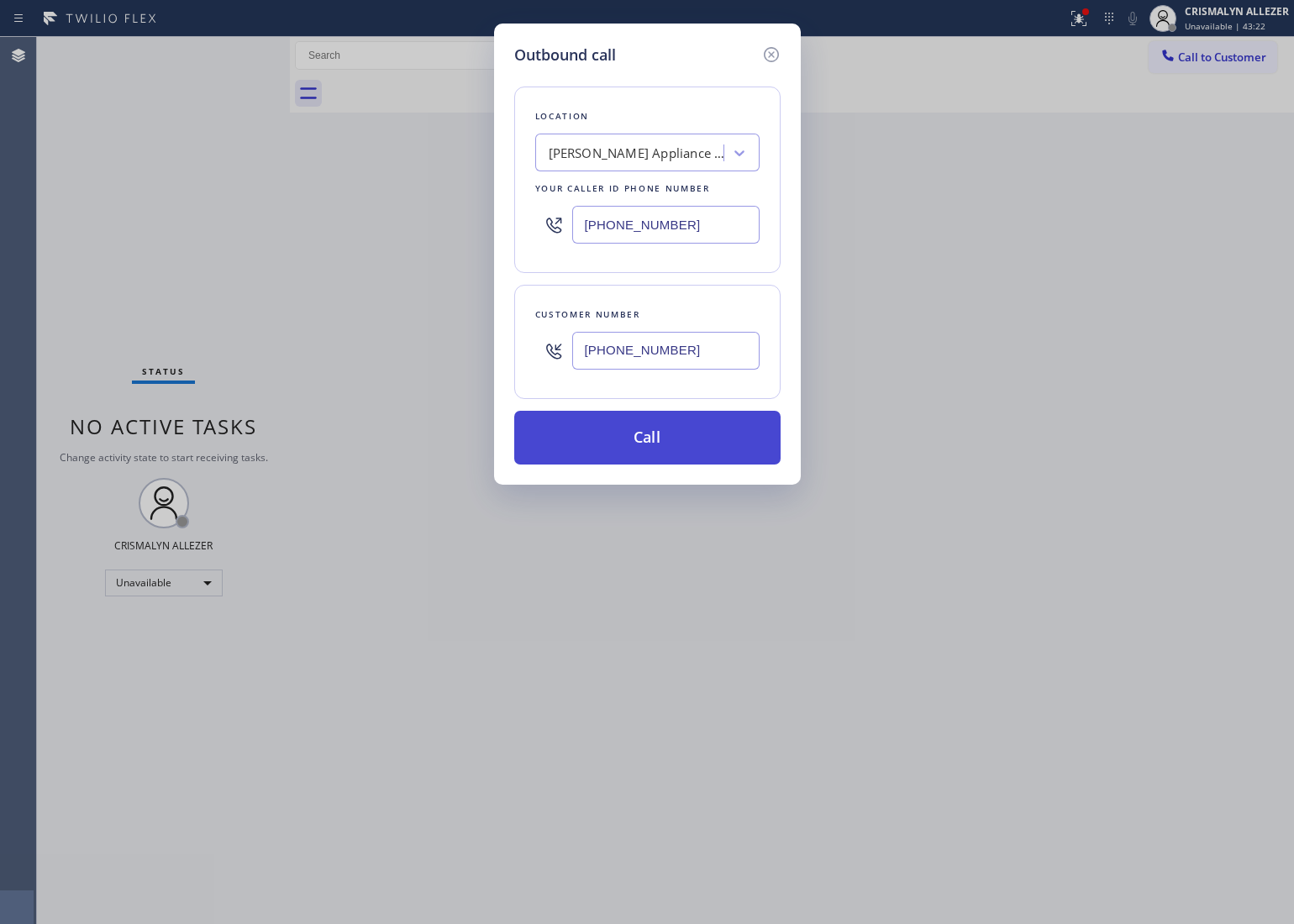
type input "(310) 753-5277"
click at [650, 447] on button "Call" at bounding box center [647, 438] width 267 height 54
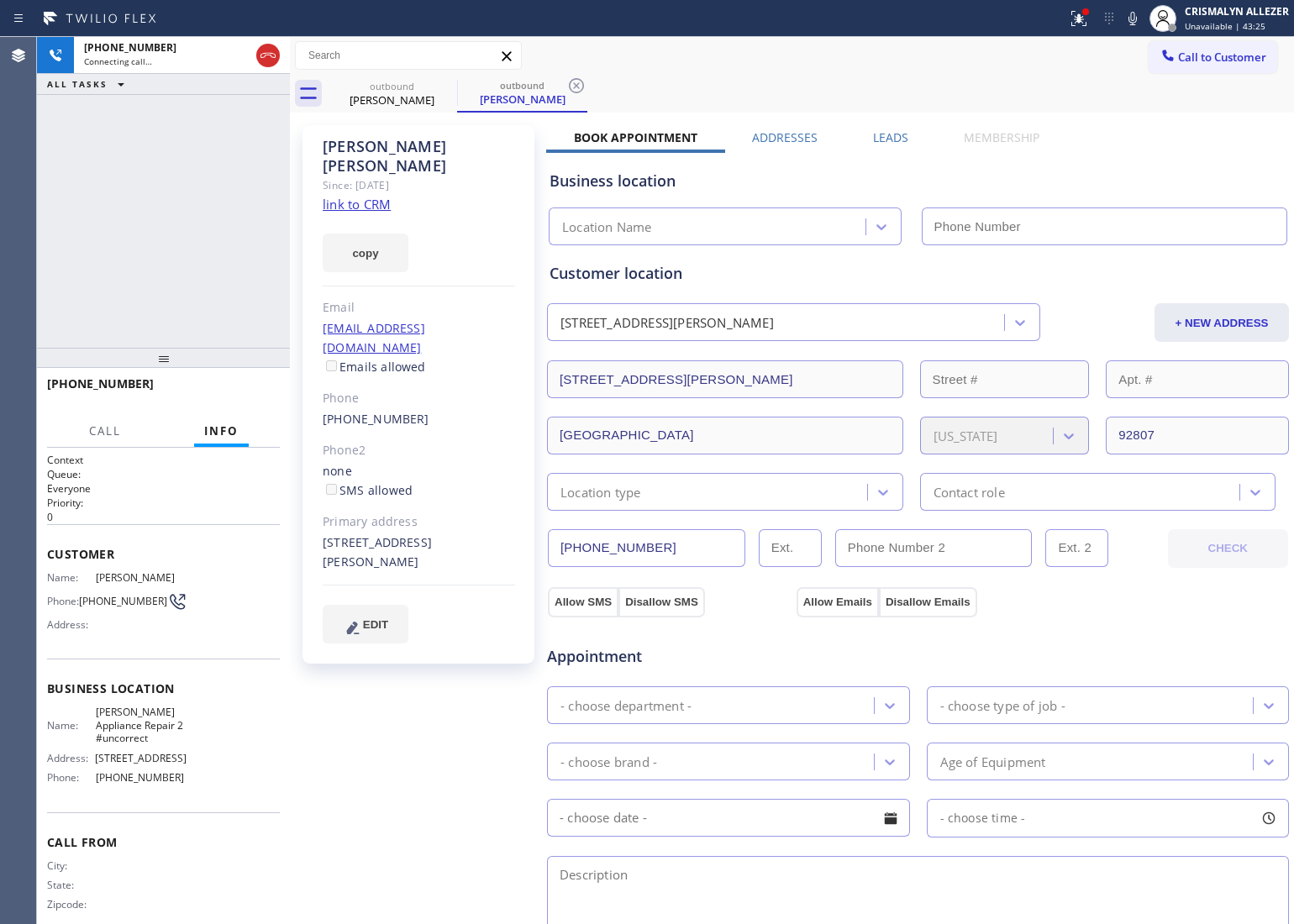
click at [333, 196] on link "link to CRM" at bounding box center [357, 204] width 68 height 17
type input "(949) 734-7320"
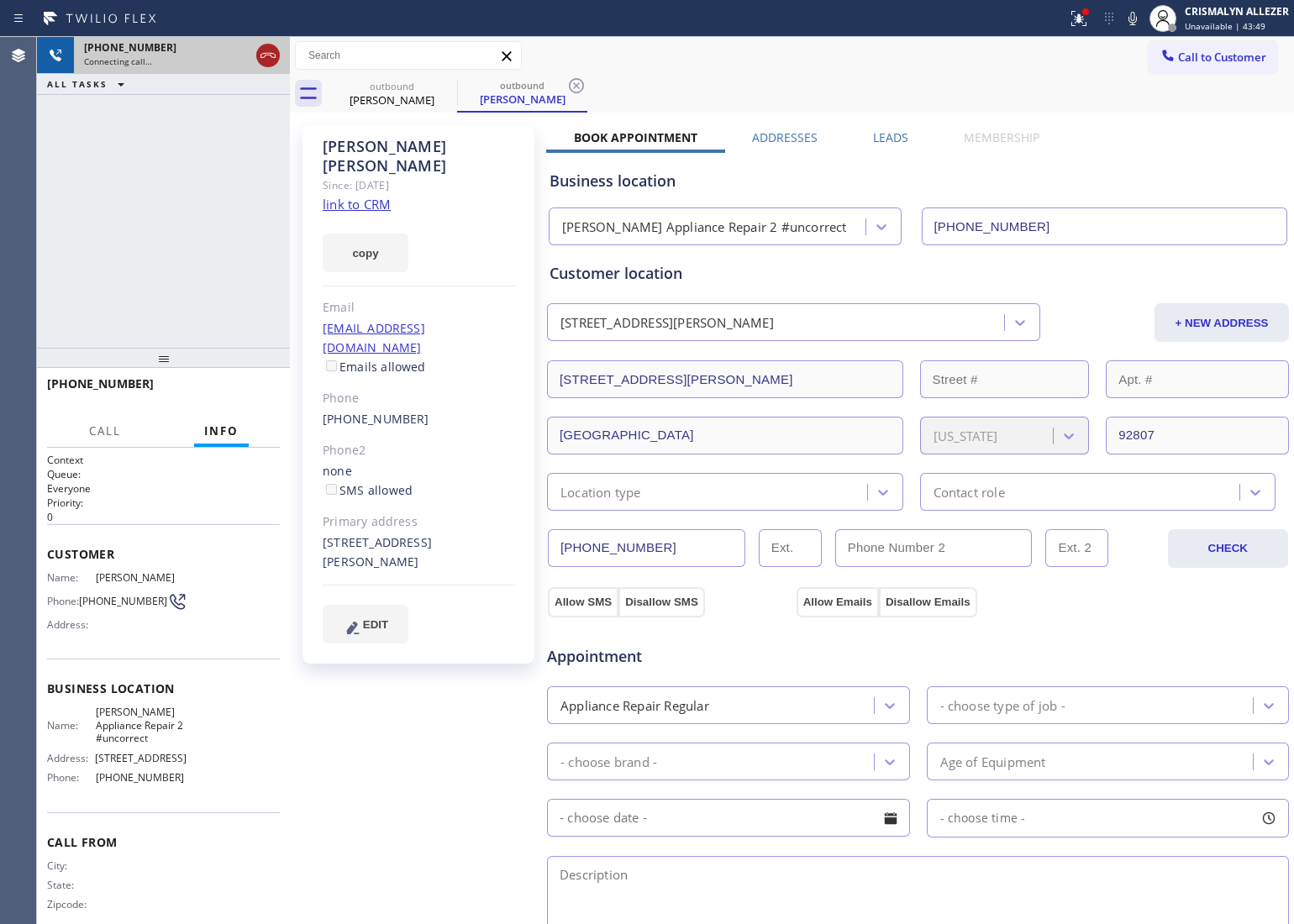
click at [270, 58] on icon at bounding box center [268, 56] width 20 height 20
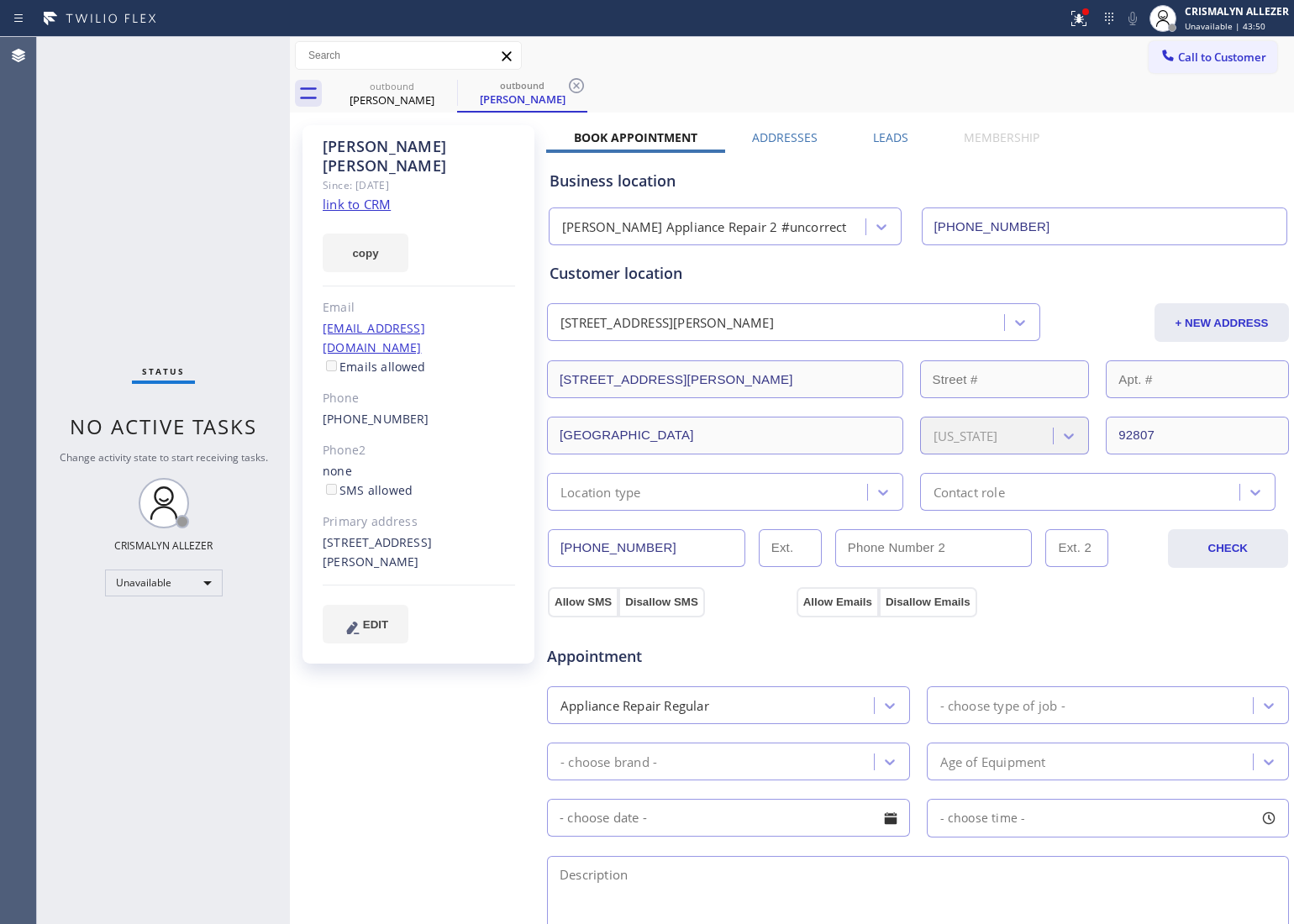
click at [873, 137] on label "Leads" at bounding box center [891, 137] width 36 height 16
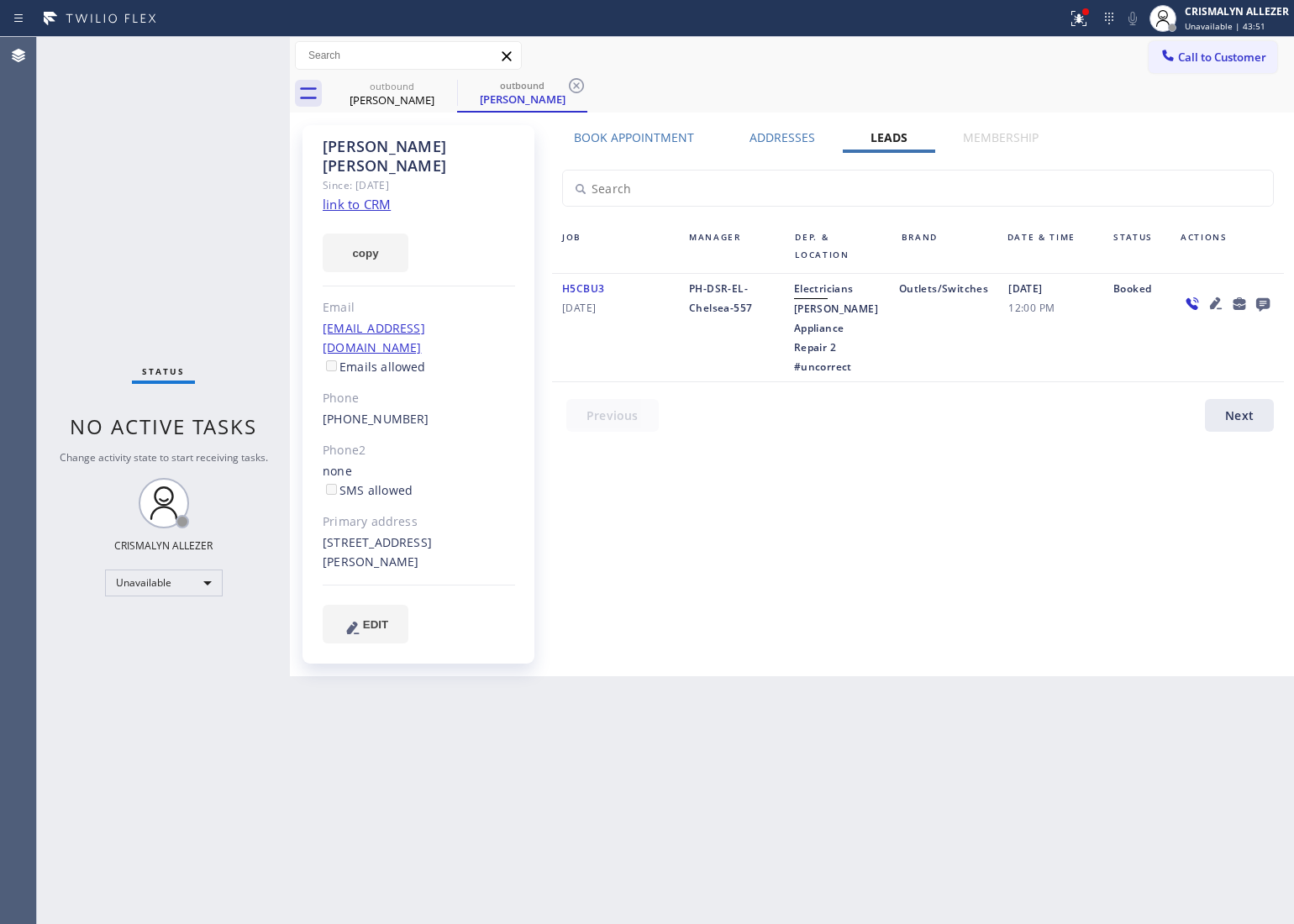
click at [1265, 301] on icon at bounding box center [1263, 303] width 20 height 21
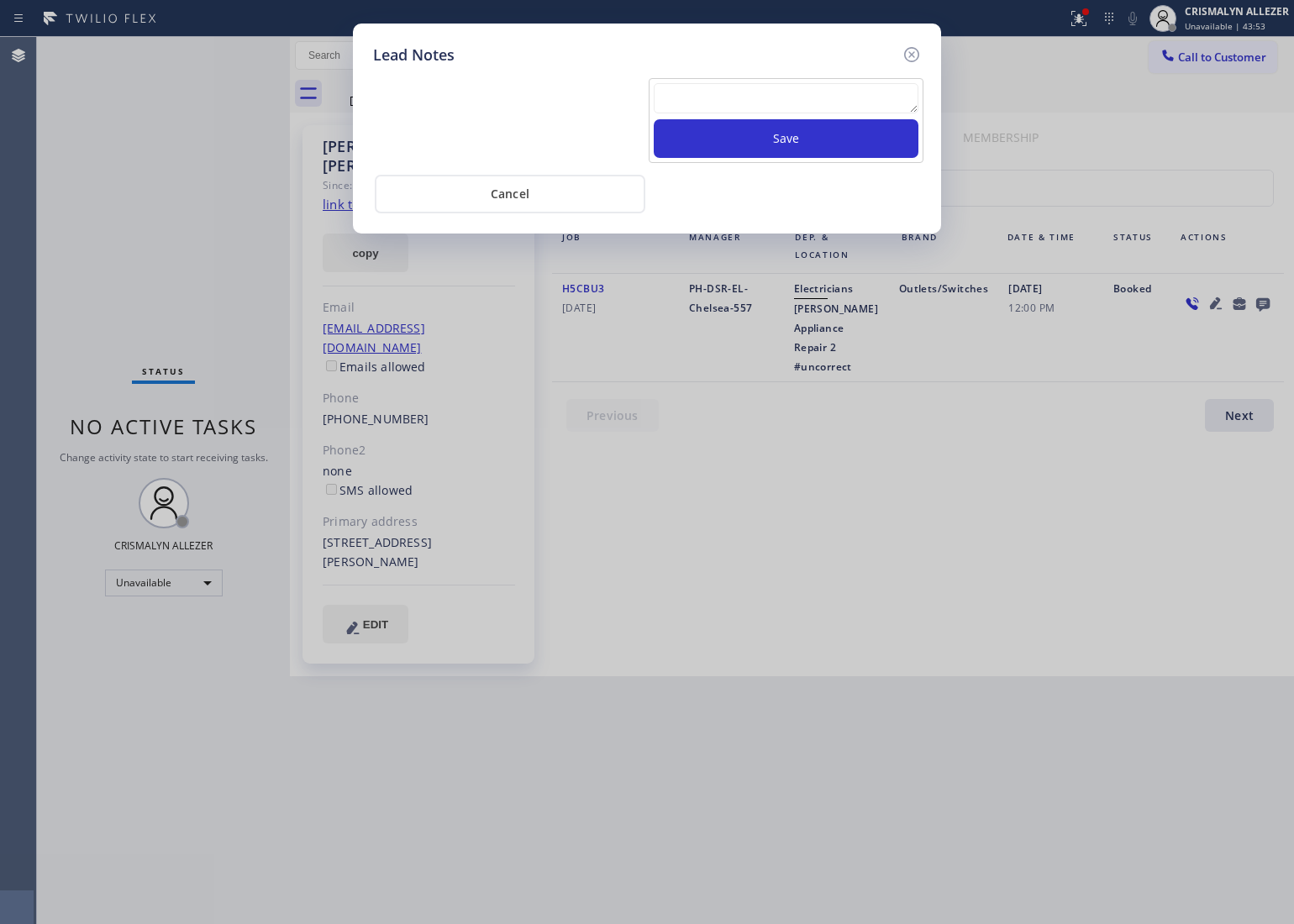
click at [754, 98] on textarea at bounding box center [786, 98] width 265 height 30
paste textarea "no answer | pls xfer here cx cb"
type textarea "no answer | pls xfer here cx cb"
click at [778, 145] on button "Save" at bounding box center [786, 139] width 265 height 39
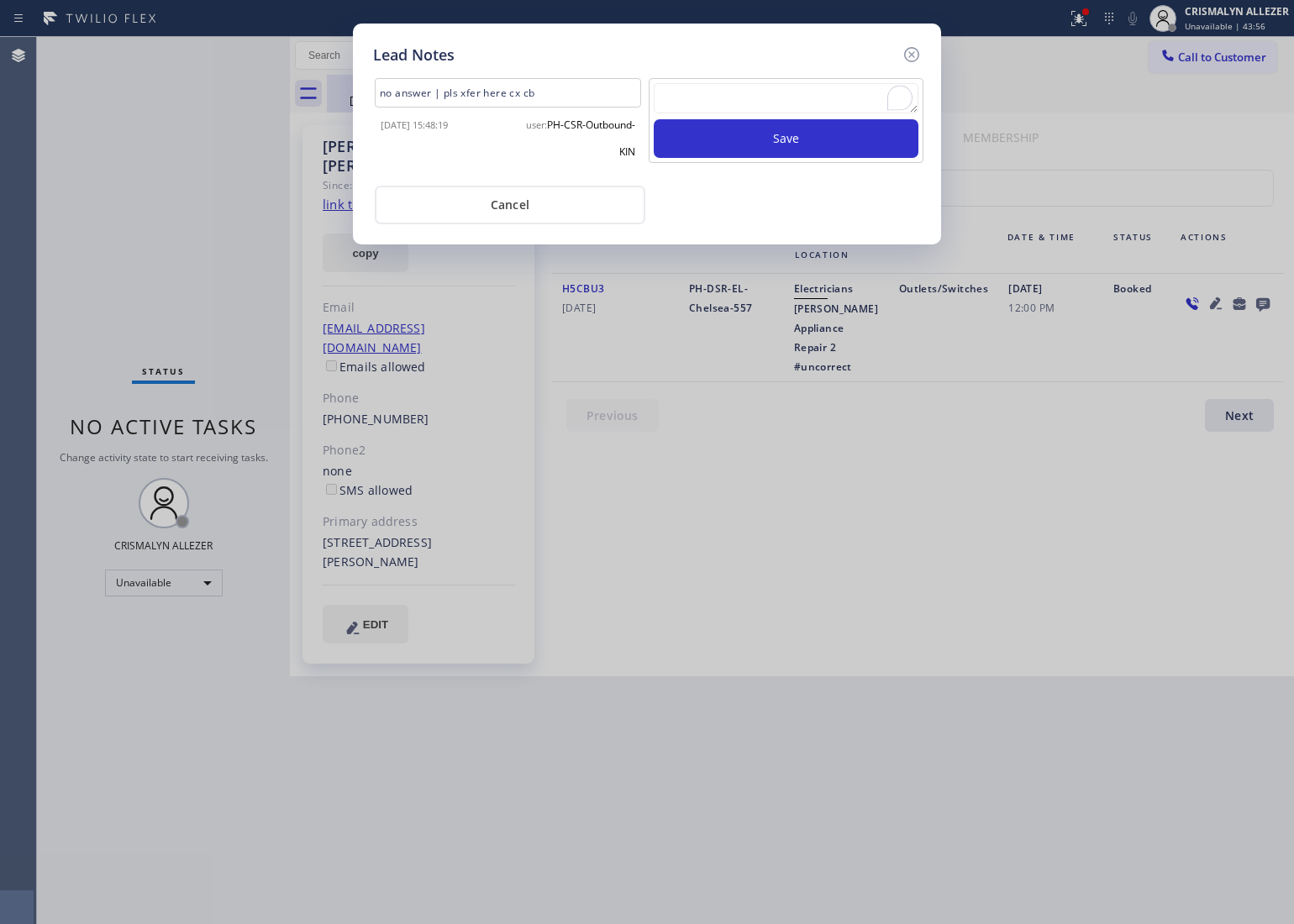
click at [501, 206] on button "Cancel" at bounding box center [510, 205] width 270 height 39
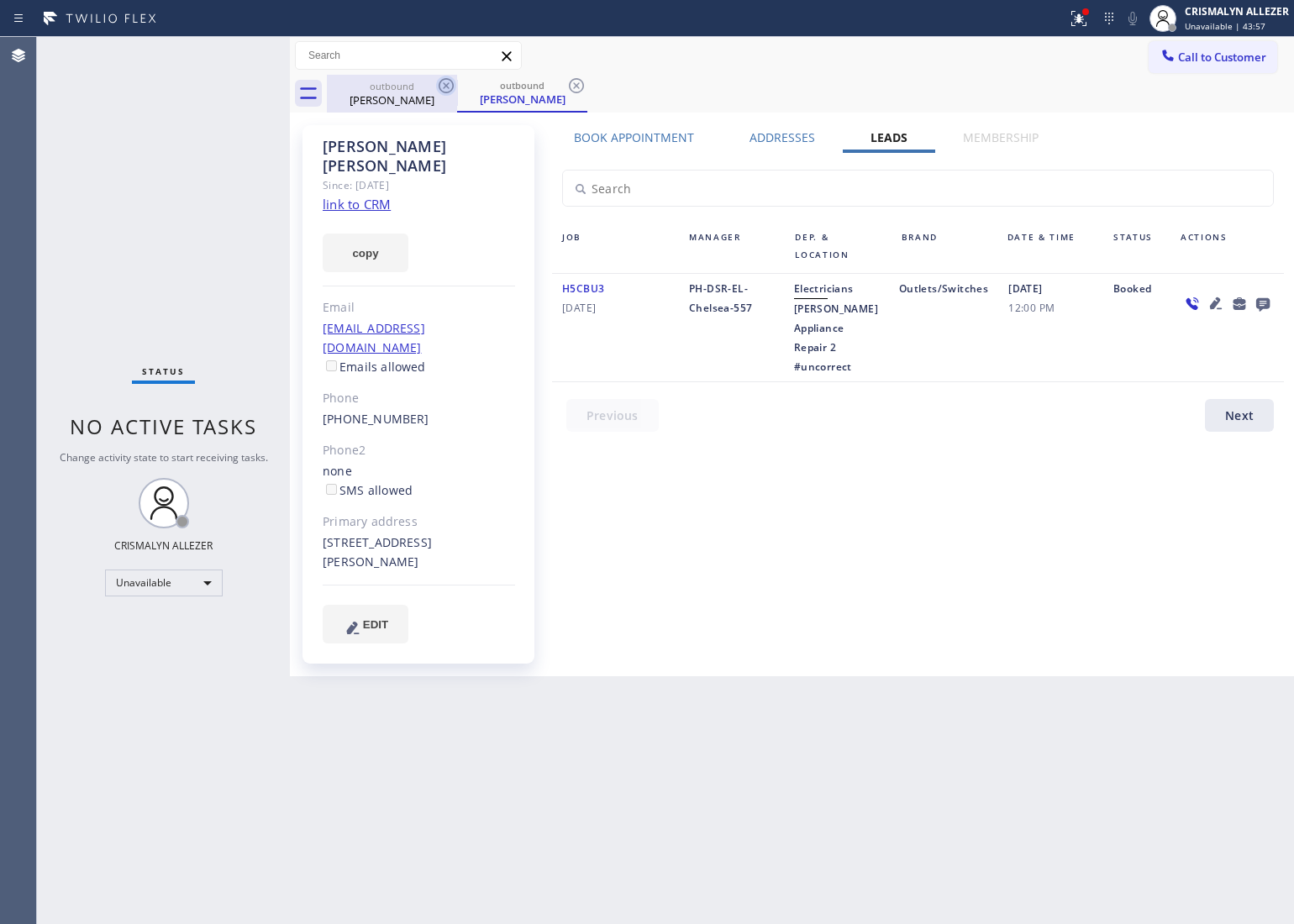
click at [440, 81] on icon at bounding box center [446, 86] width 15 height 15
click at [459, 81] on div "outbound" at bounding box center [523, 85] width 127 height 13
click at [583, 90] on icon at bounding box center [577, 86] width 20 height 20
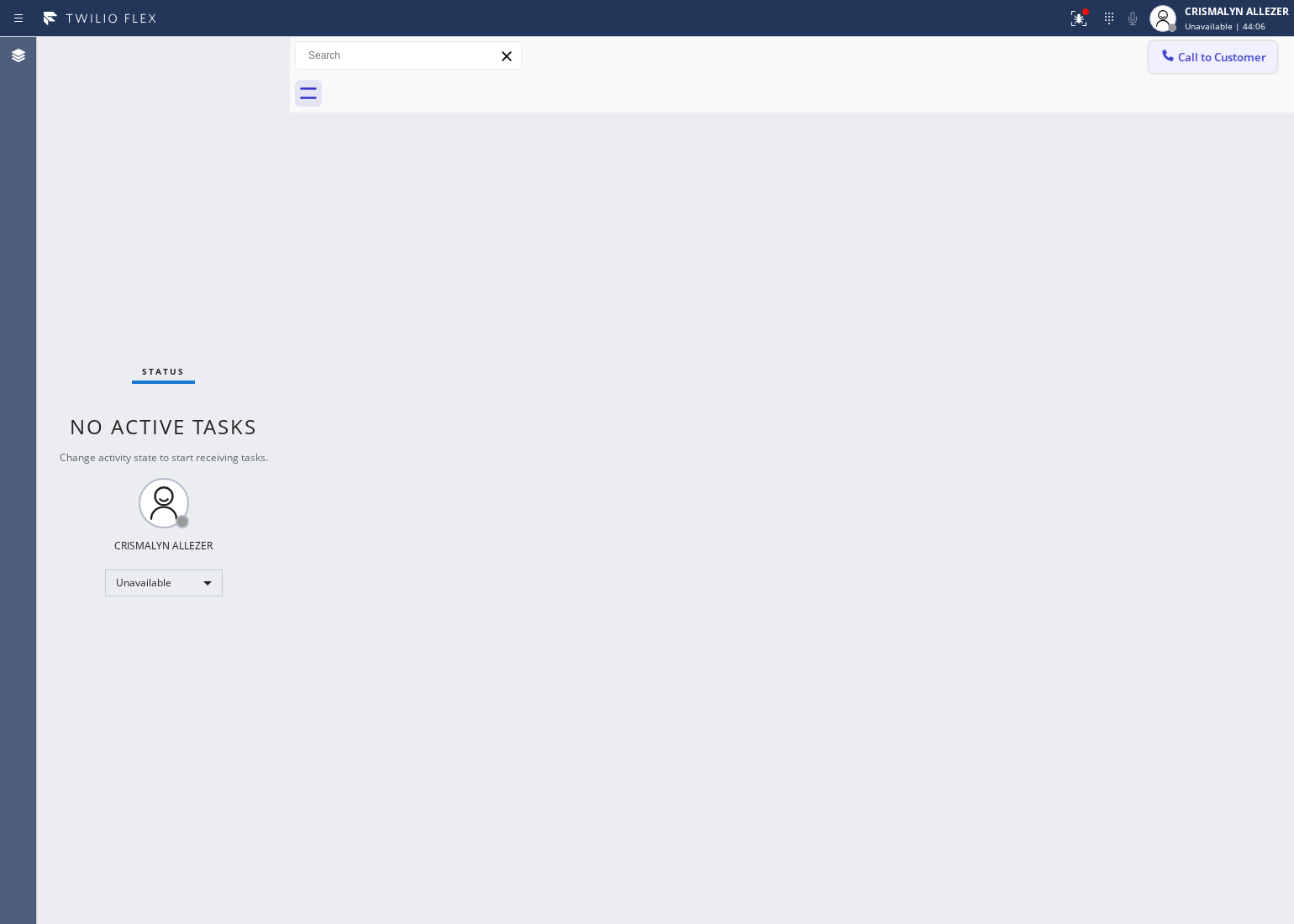
click at [1223, 59] on span "Call to Customer" at bounding box center [1222, 58] width 88 height 15
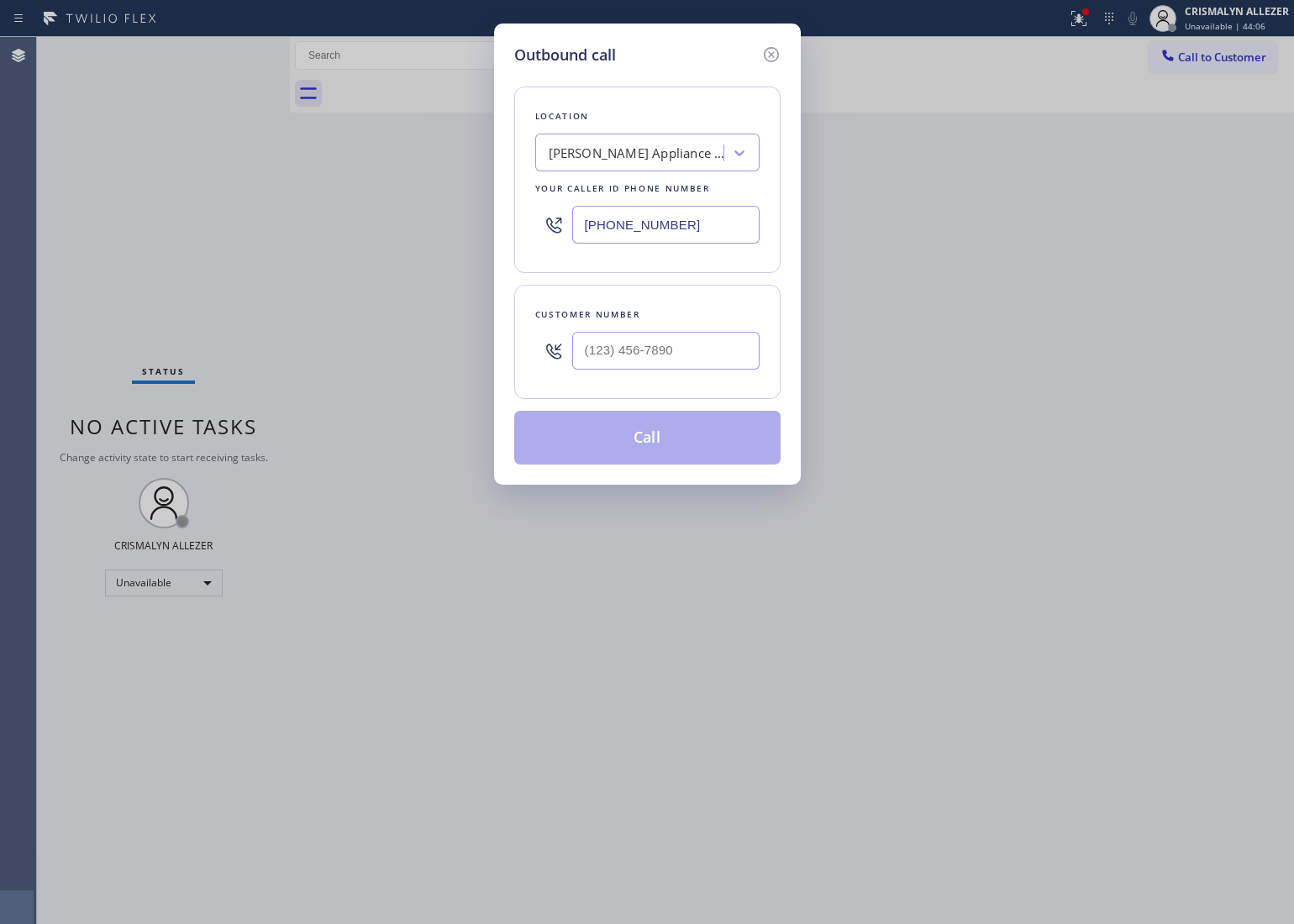
click at [727, 333] on div at bounding box center [666, 351] width 187 height 54
click at [707, 351] on input "(___) ___-____" at bounding box center [666, 351] width 187 height 38
paste input "714) 501-0255"
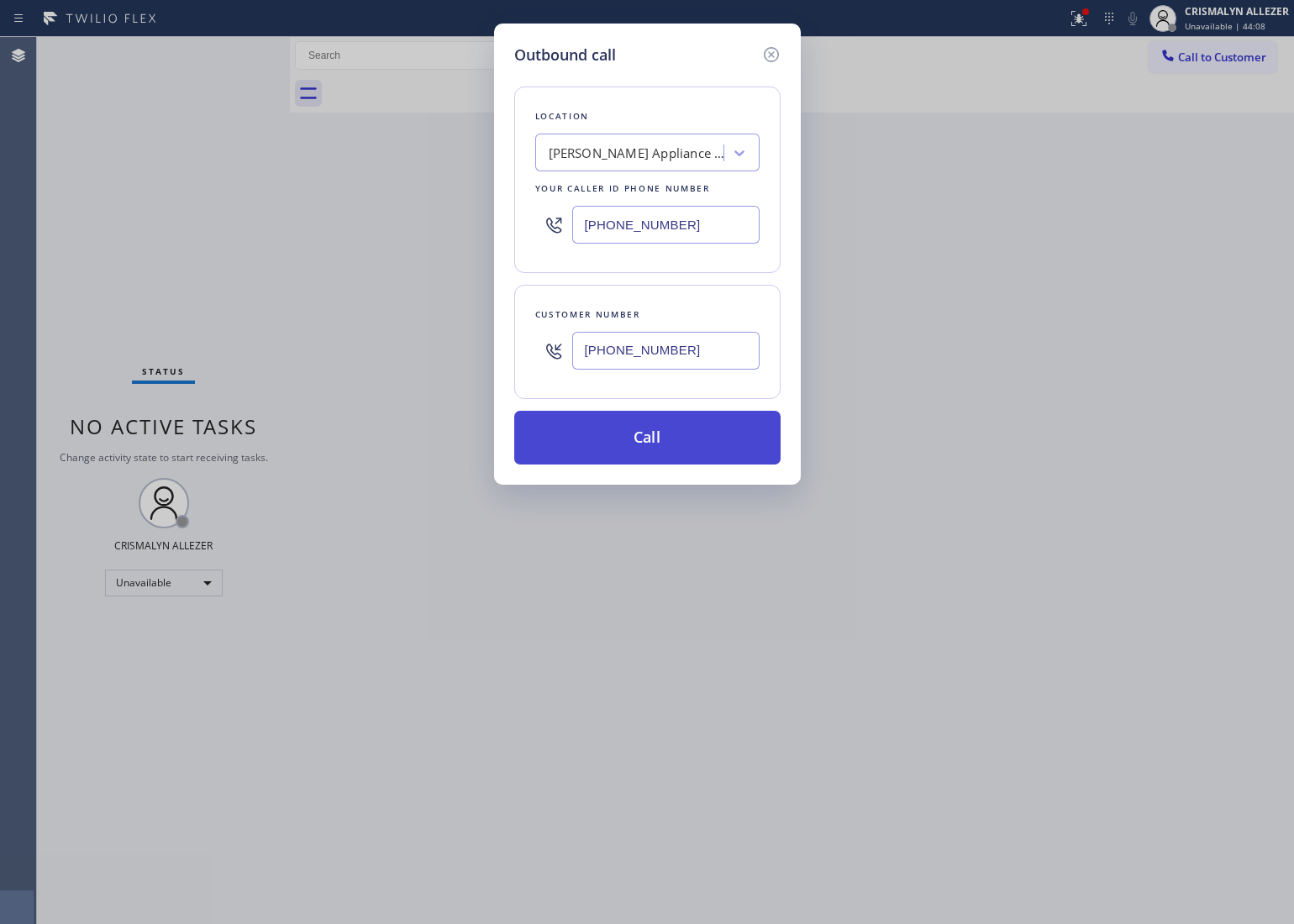
type input "(714) 501-0255"
click at [662, 441] on button "Call" at bounding box center [647, 438] width 267 height 54
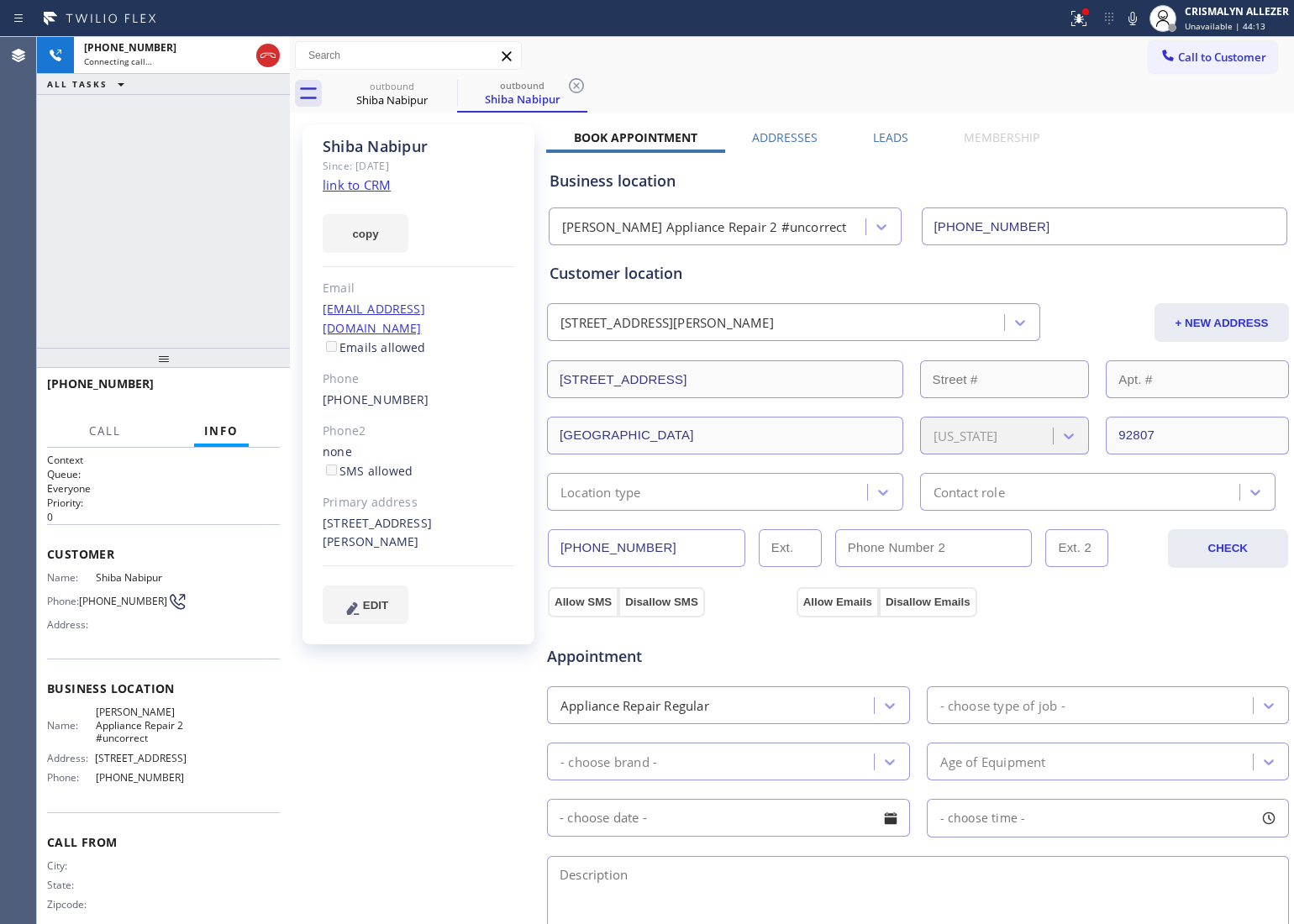
type input "(949) 734-7320"
click at [382, 185] on link "link to CRM" at bounding box center [357, 185] width 68 height 17
click at [241, 392] on span "HANG UP" at bounding box center [241, 391] width 52 height 12
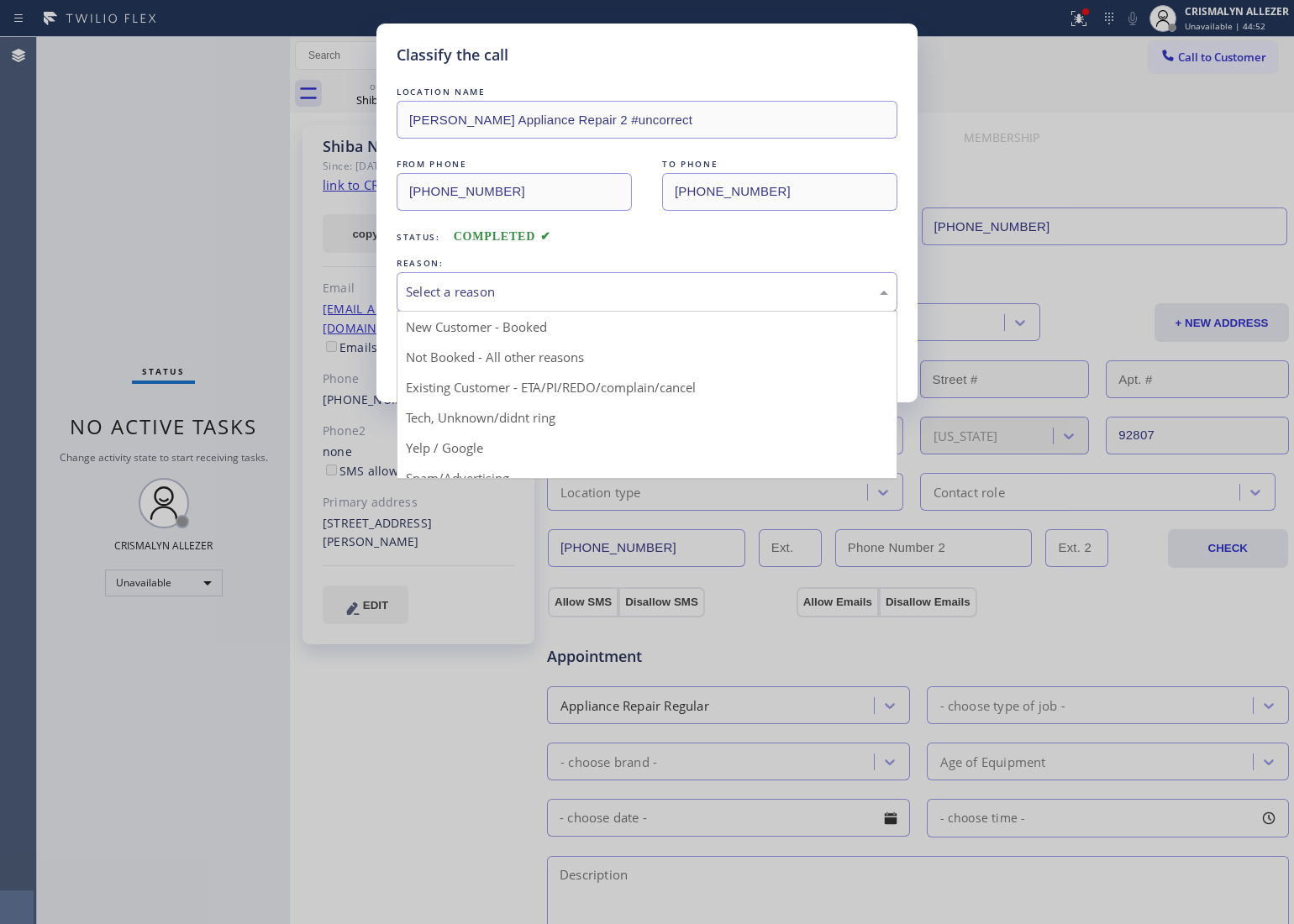
click at [662, 303] on div "Select a reason" at bounding box center [646, 291] width 500 height 40
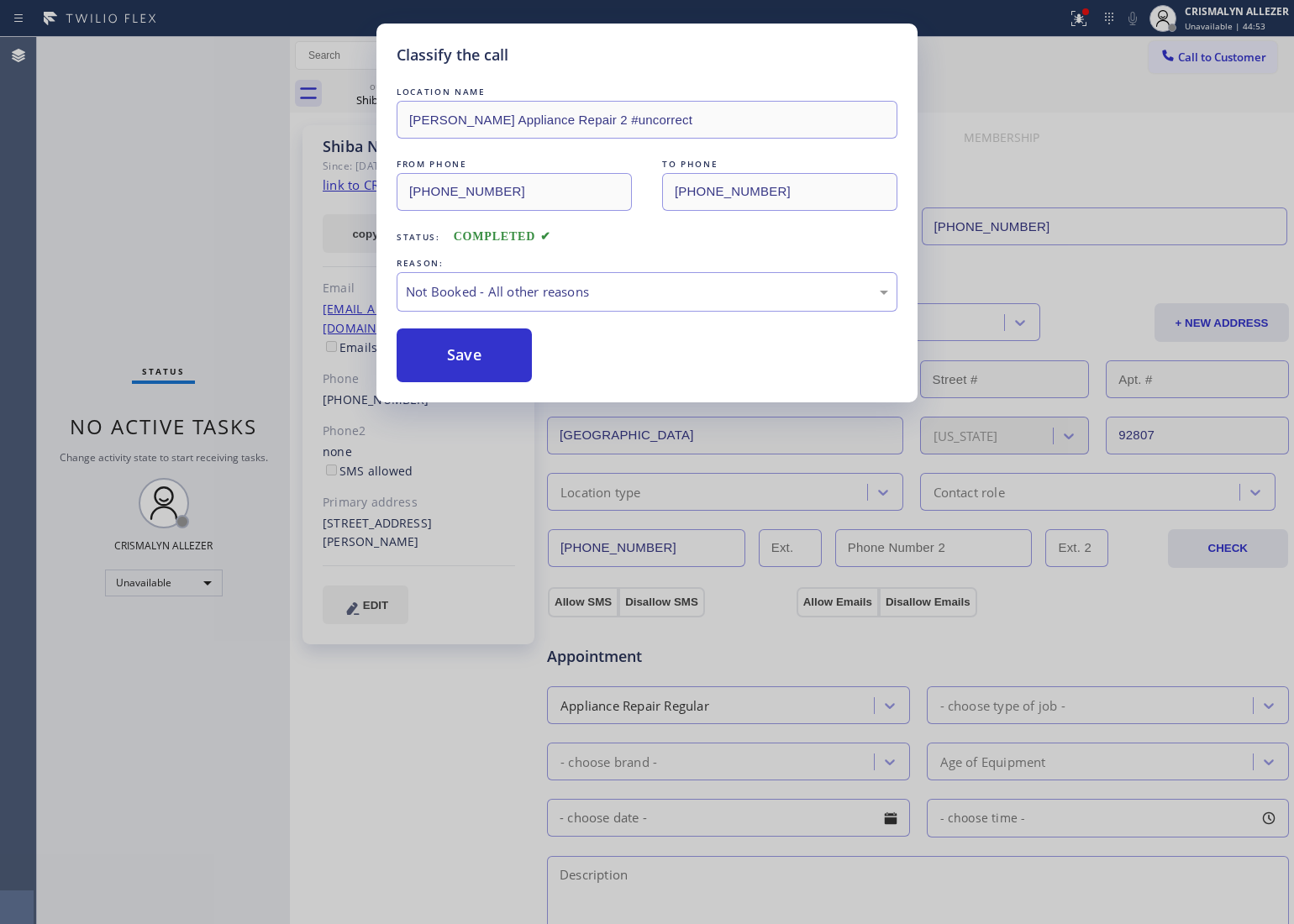
click at [512, 346] on button "Save" at bounding box center [464, 356] width 135 height 54
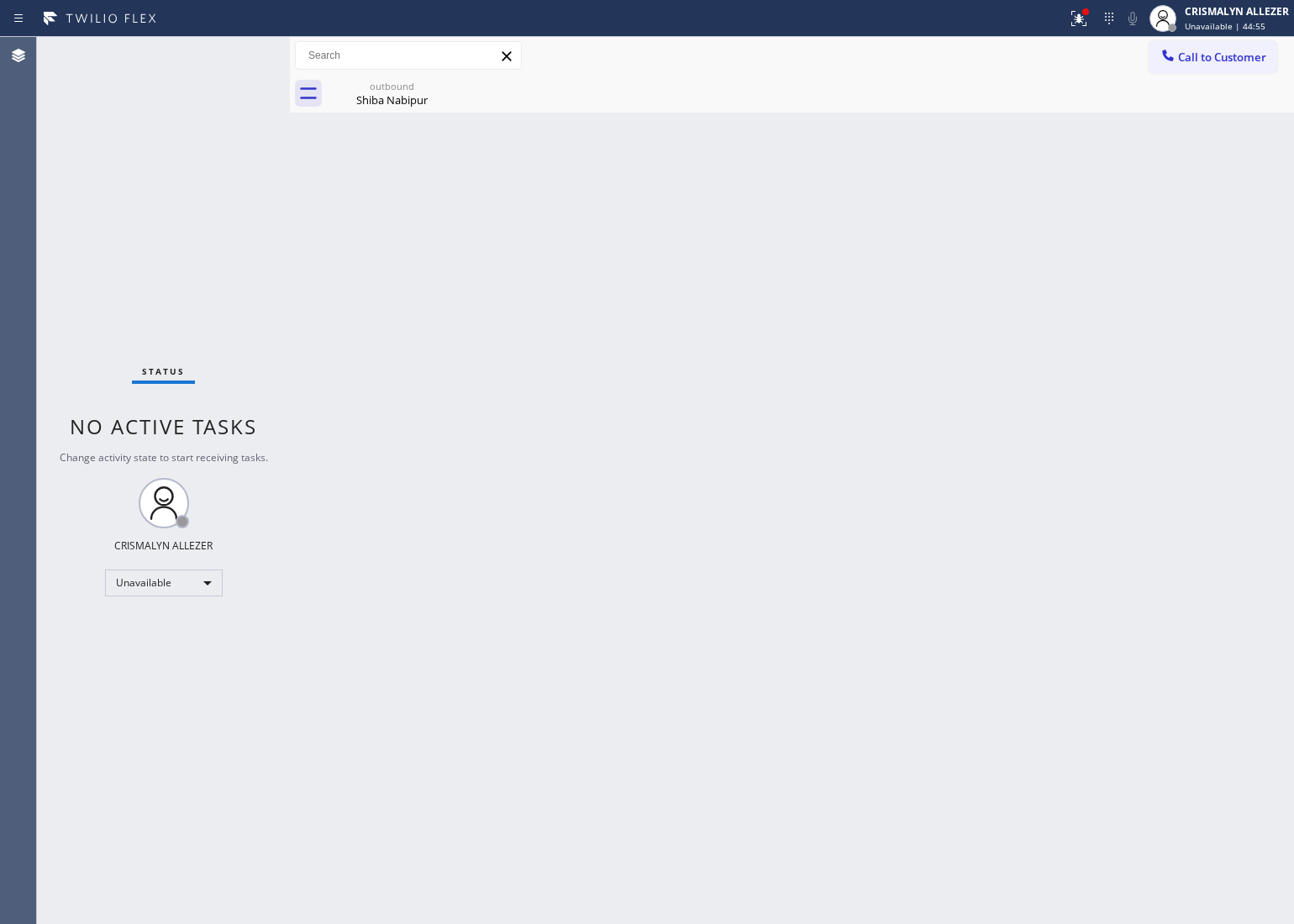
click at [351, 94] on div "Shiba Nabipur" at bounding box center [392, 100] width 127 height 15
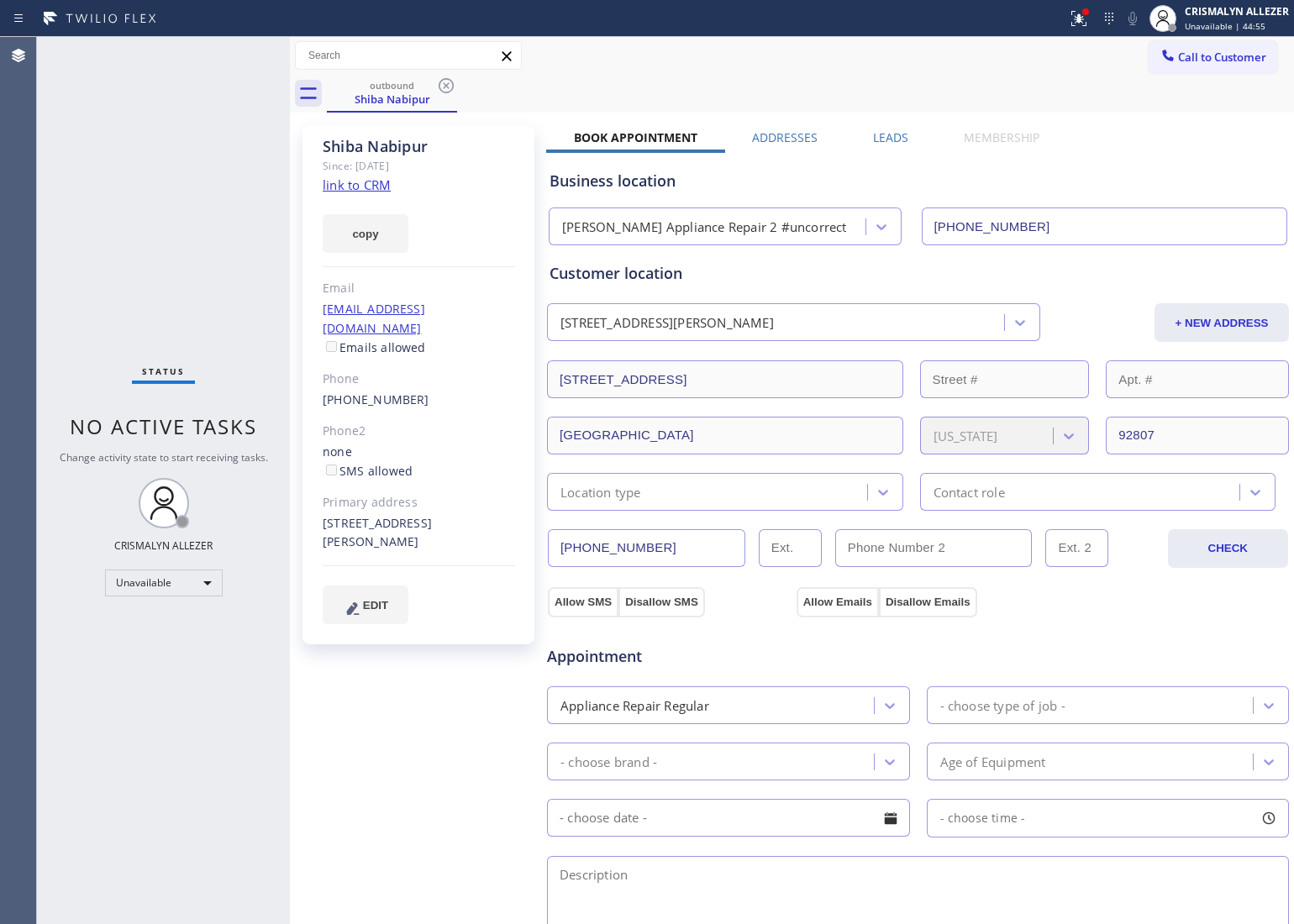
click at [884, 136] on label "Leads" at bounding box center [891, 137] width 36 height 16
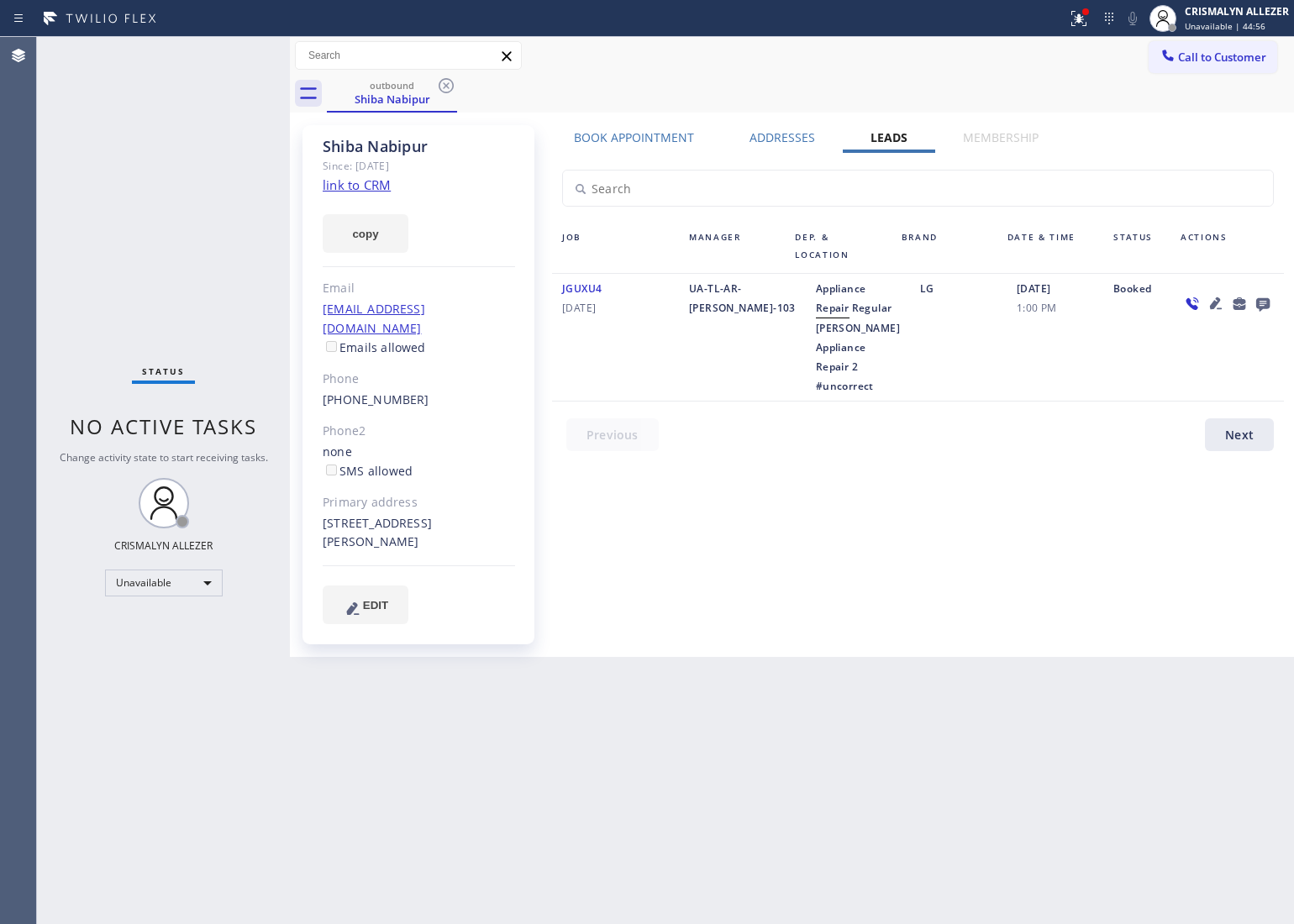
click at [1260, 301] on icon at bounding box center [1263, 303] width 20 height 21
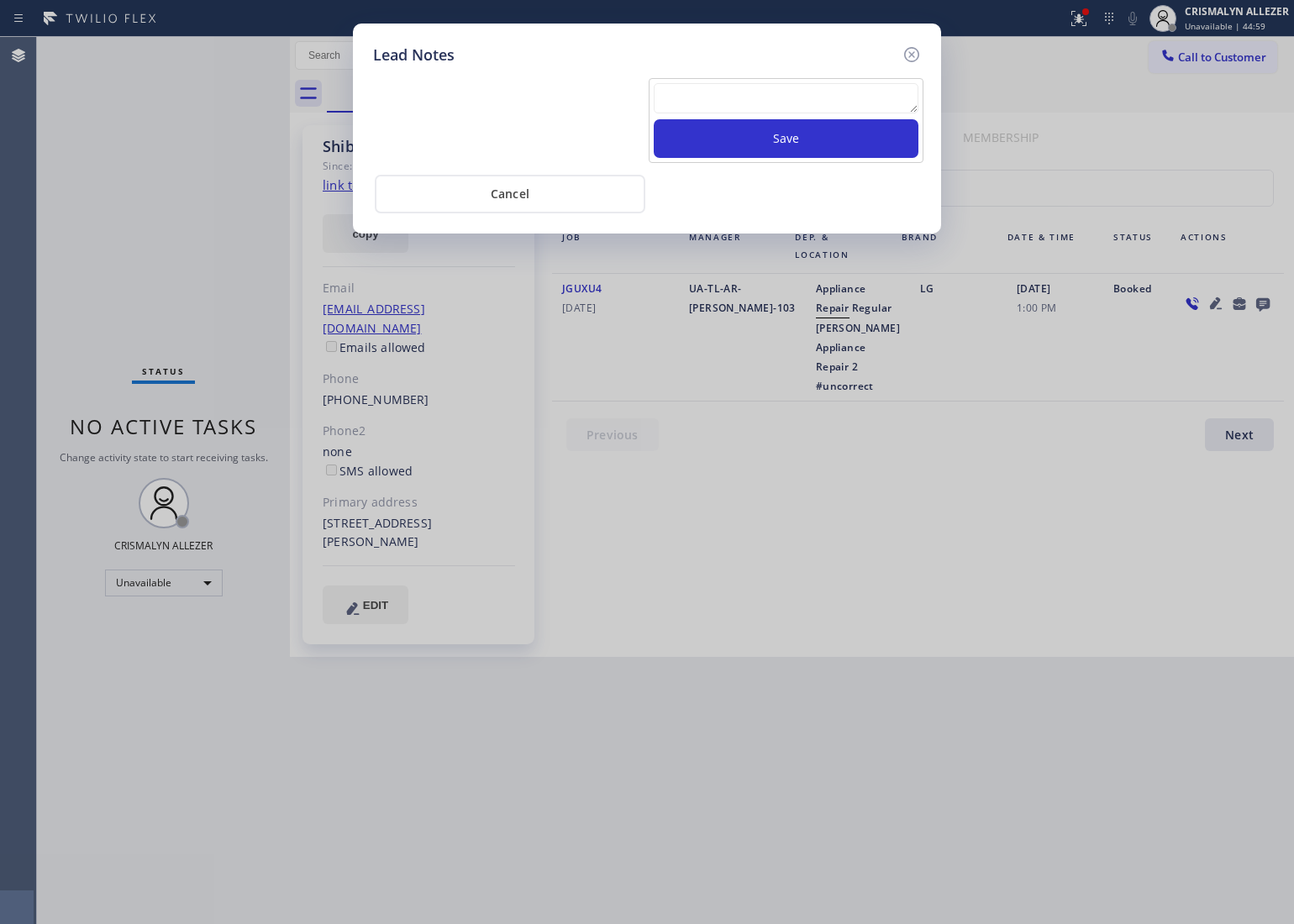
click at [800, 92] on textarea at bounding box center [786, 98] width 265 height 30
paste textarea "DON'T NEED SERVICE"
type textarea "DON'T NEED SERVICE"
click at [784, 148] on button "Save" at bounding box center [786, 139] width 265 height 39
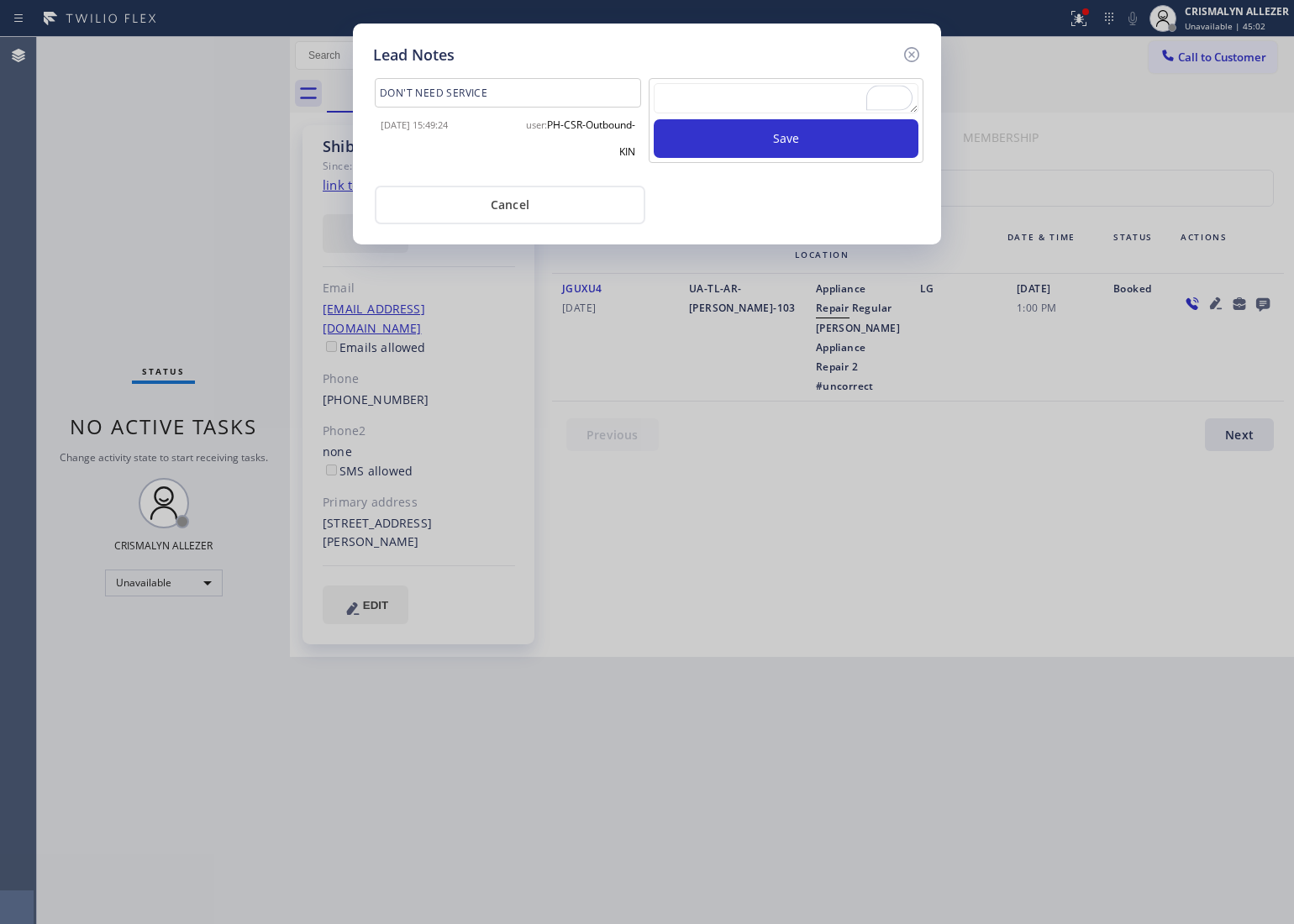
click at [553, 216] on button "Cancel" at bounding box center [510, 205] width 270 height 39
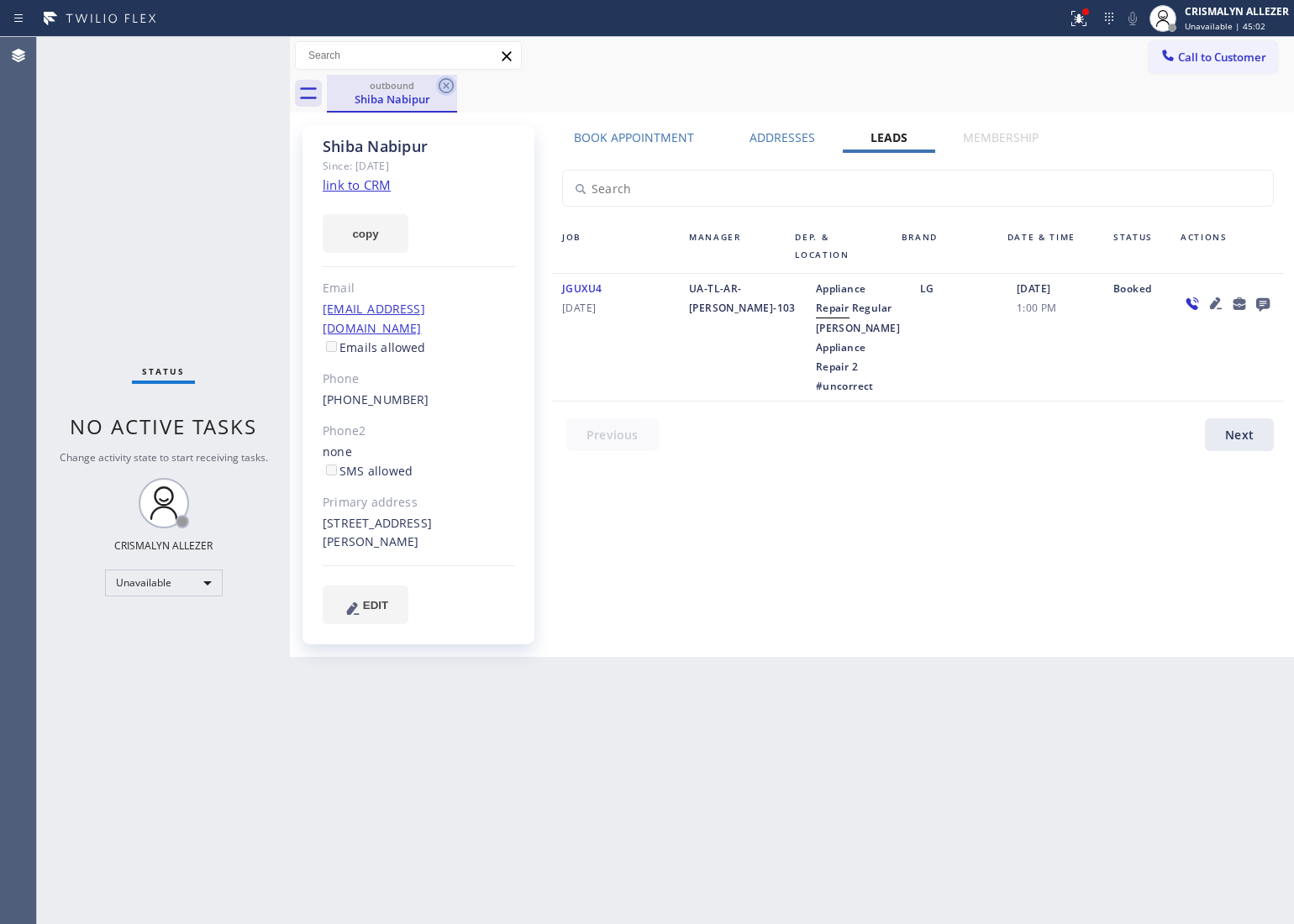
click at [447, 84] on icon at bounding box center [446, 86] width 15 height 15
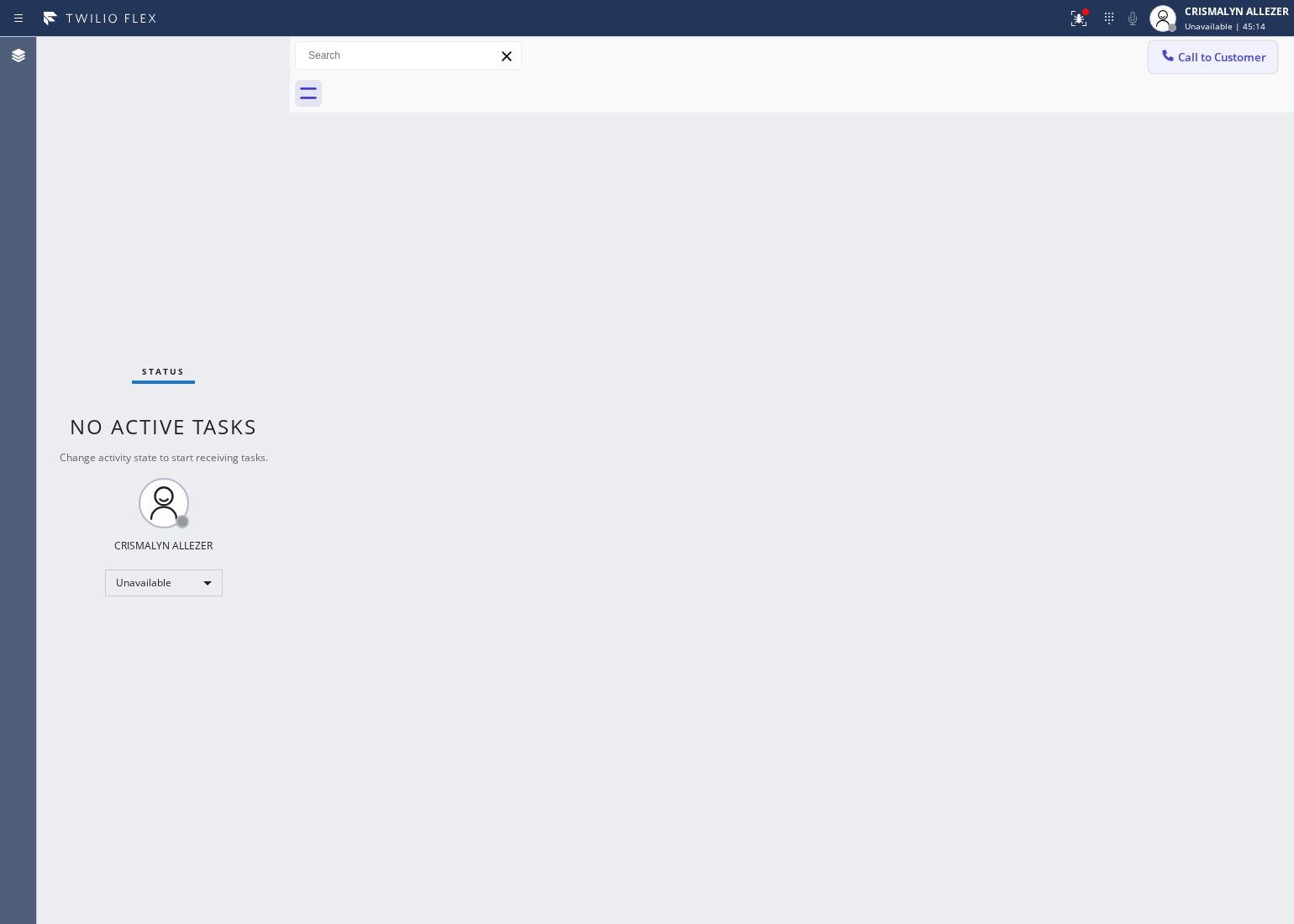
click at [1190, 72] on button "Call to Customer" at bounding box center [1213, 58] width 129 height 32
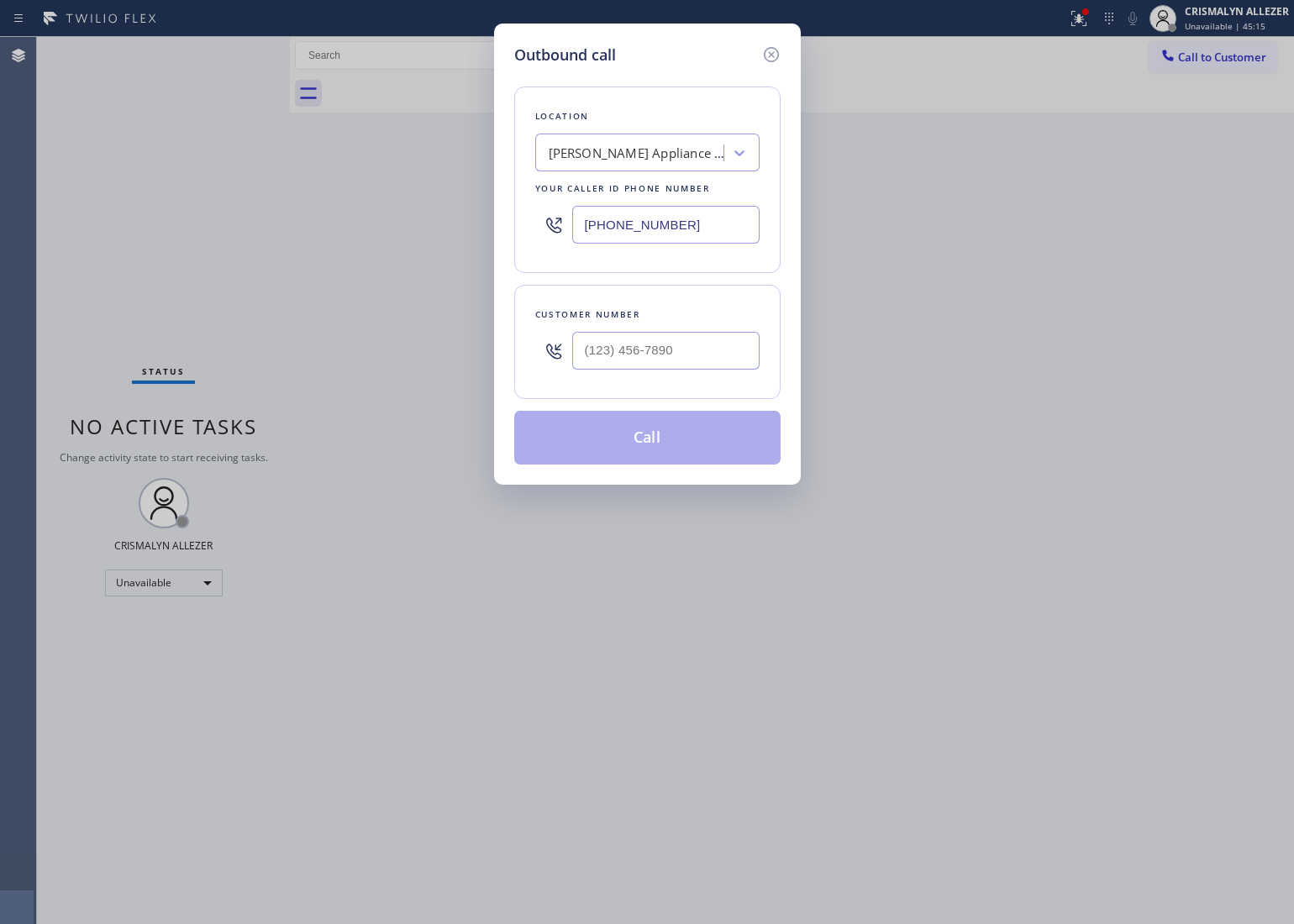
click at [1223, 63] on div "Outbound call Location Yorba Linda Appliance Repair 2 #uncorrect Your caller id…" at bounding box center [647, 462] width 1294 height 924
click at [708, 345] on input "(___) ___-____" at bounding box center [666, 351] width 187 height 38
paste input "714) 493-8792"
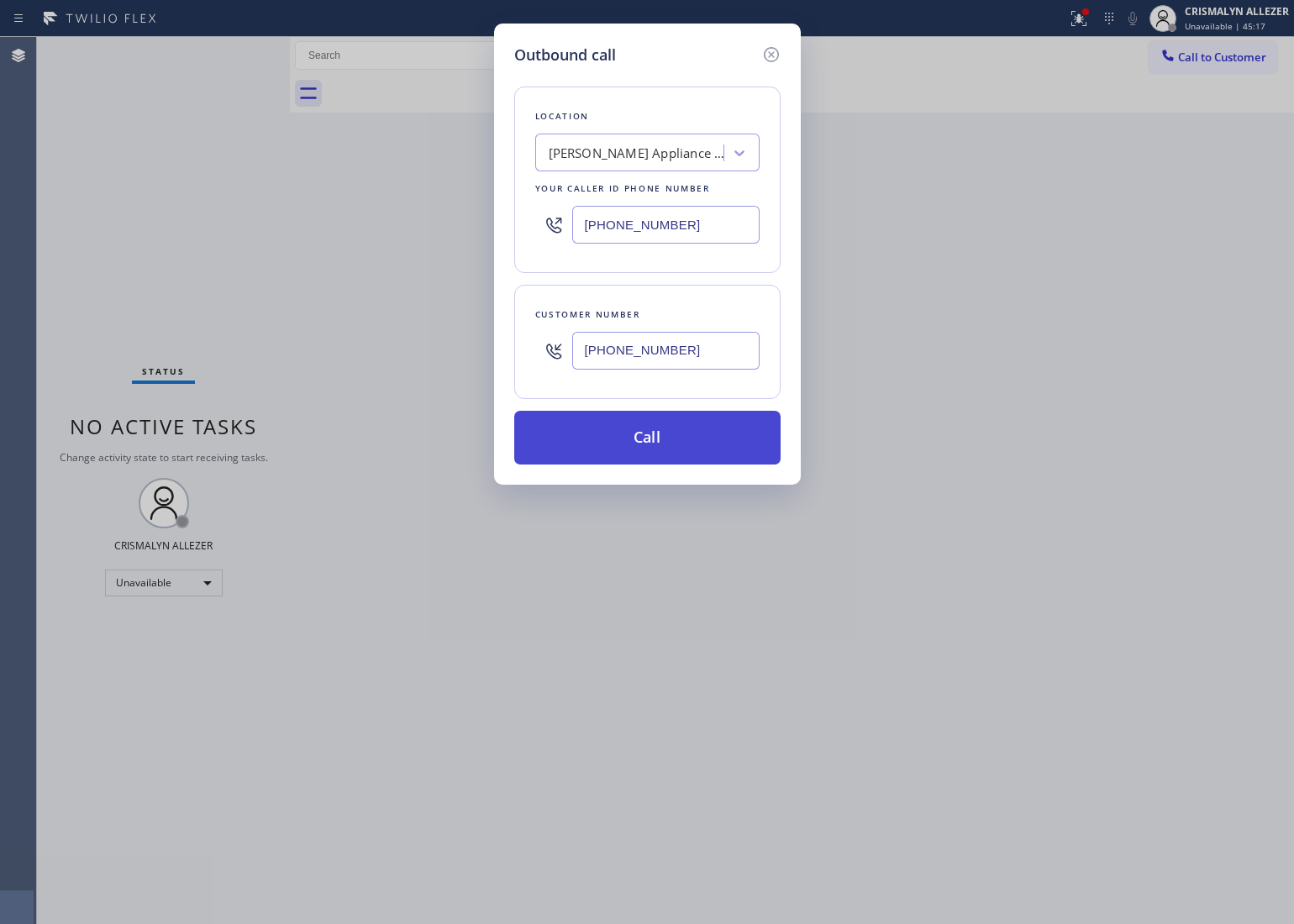
type input "(714) 493-8792"
drag, startPoint x: 675, startPoint y: 418, endPoint x: 1258, endPoint y: 223, distance: 614.7
click at [675, 420] on button "Call" at bounding box center [647, 438] width 267 height 54
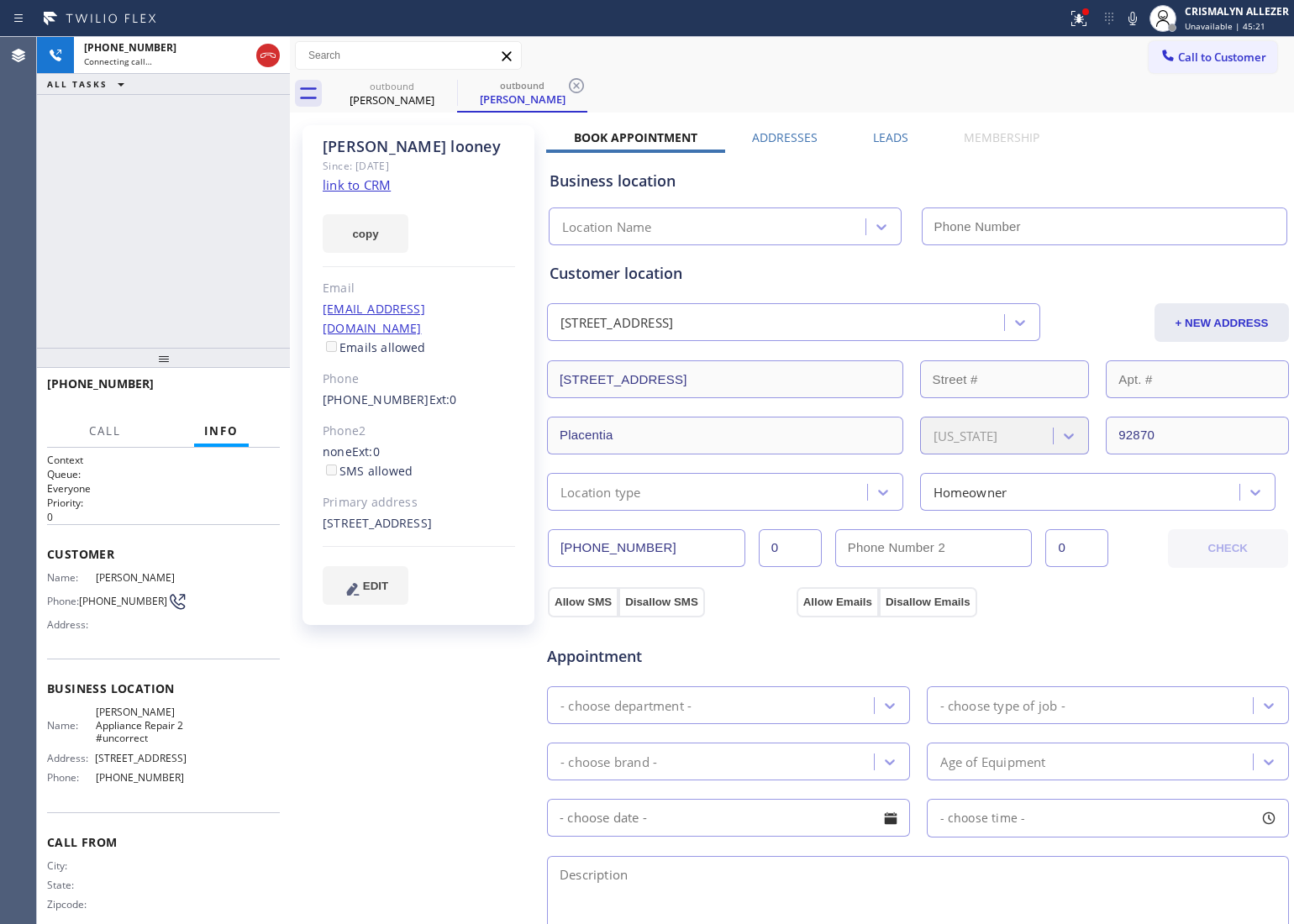
click at [355, 189] on link "link to CRM" at bounding box center [357, 185] width 68 height 17
type input "(949) 734-7320"
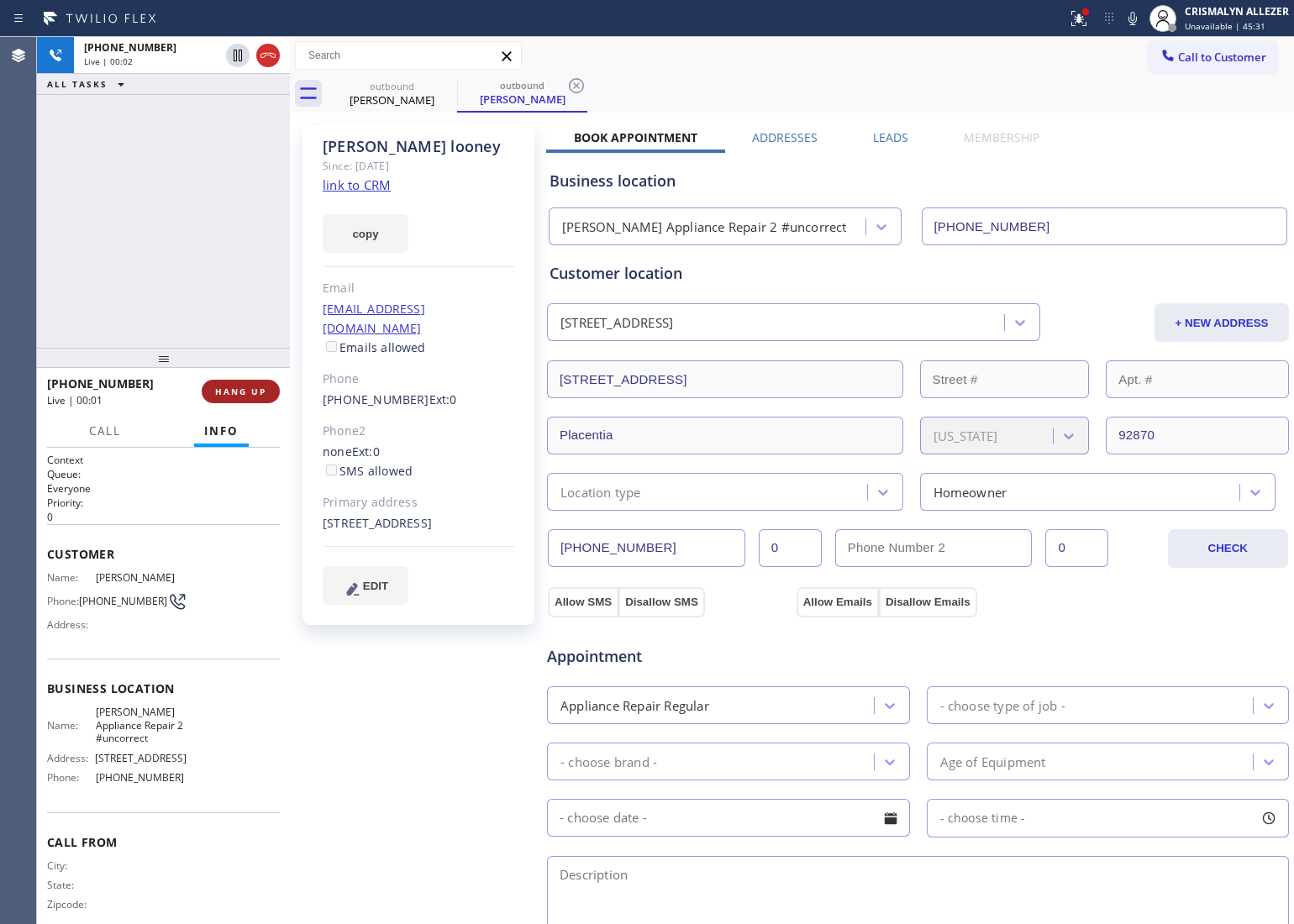
click at [225, 391] on span "HANG UP" at bounding box center [241, 391] width 52 height 12
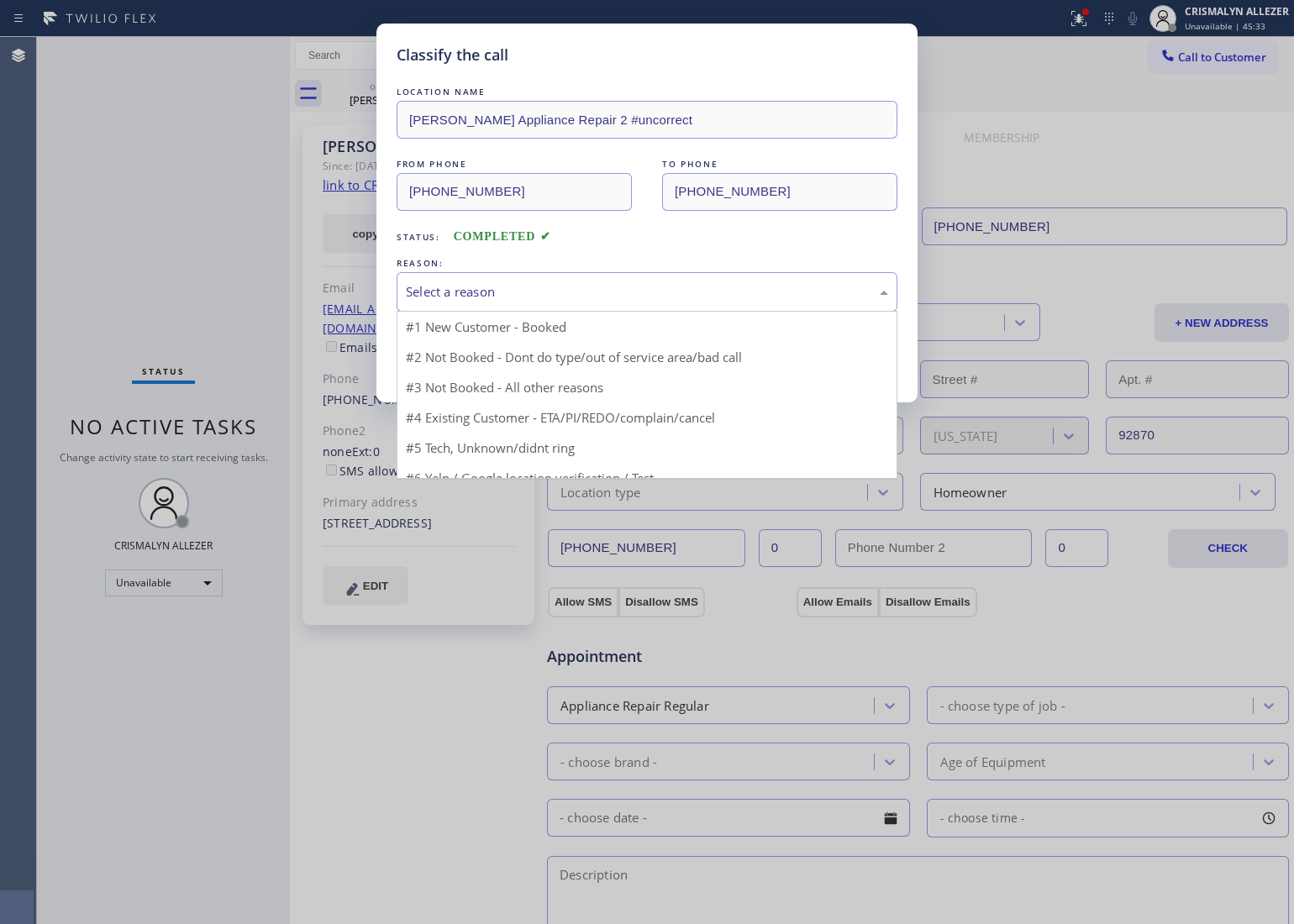
click at [703, 296] on div "Select a reason" at bounding box center [647, 291] width 483 height 19
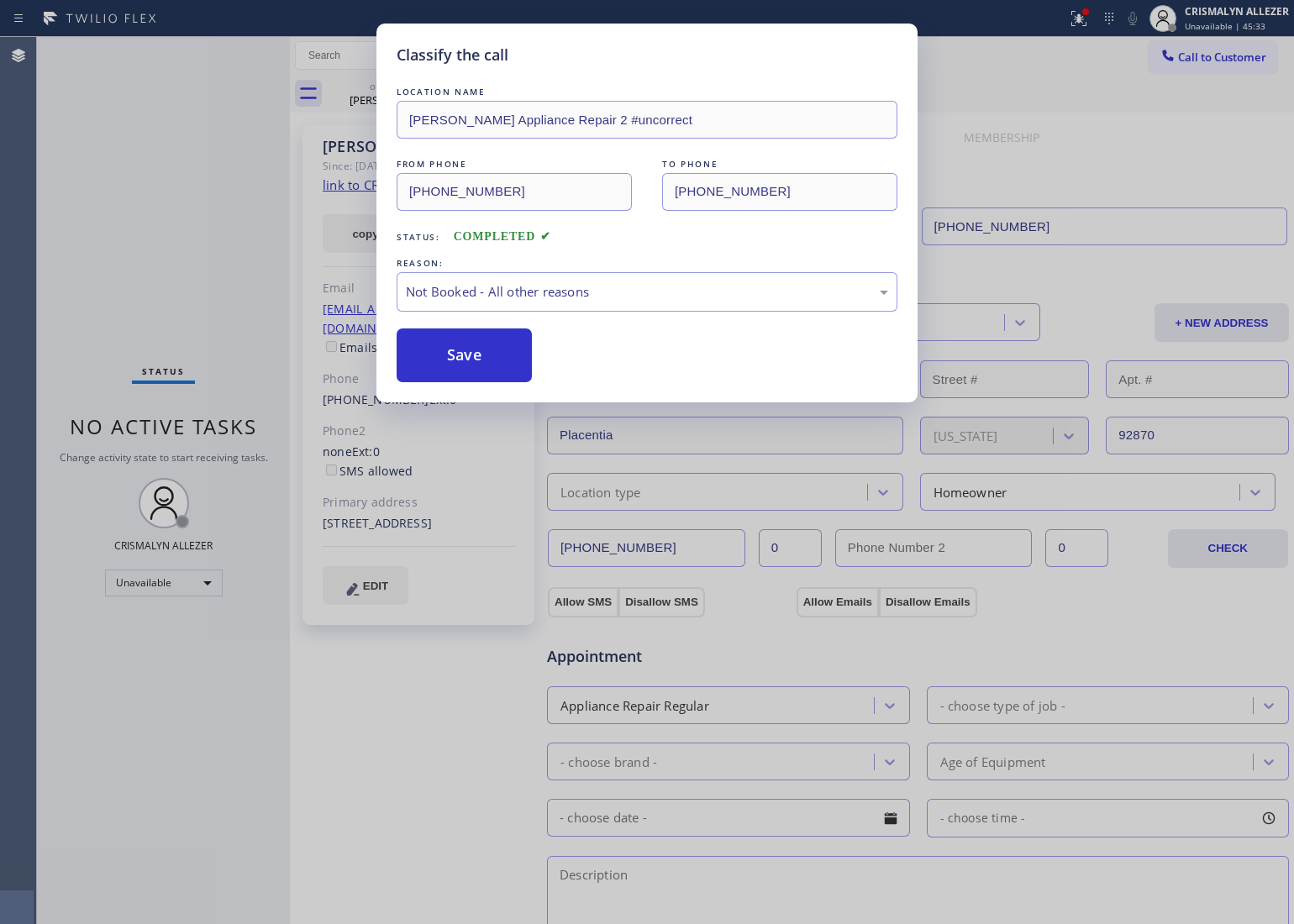
click at [467, 360] on button "Save" at bounding box center [464, 356] width 135 height 54
click at [384, 97] on div "Classify the call LOCATION NAME Yorba Linda Appliance Repair 2 #uncorrect FROM …" at bounding box center [647, 213] width 541 height 379
click at [485, 353] on button "Save" at bounding box center [464, 356] width 135 height 54
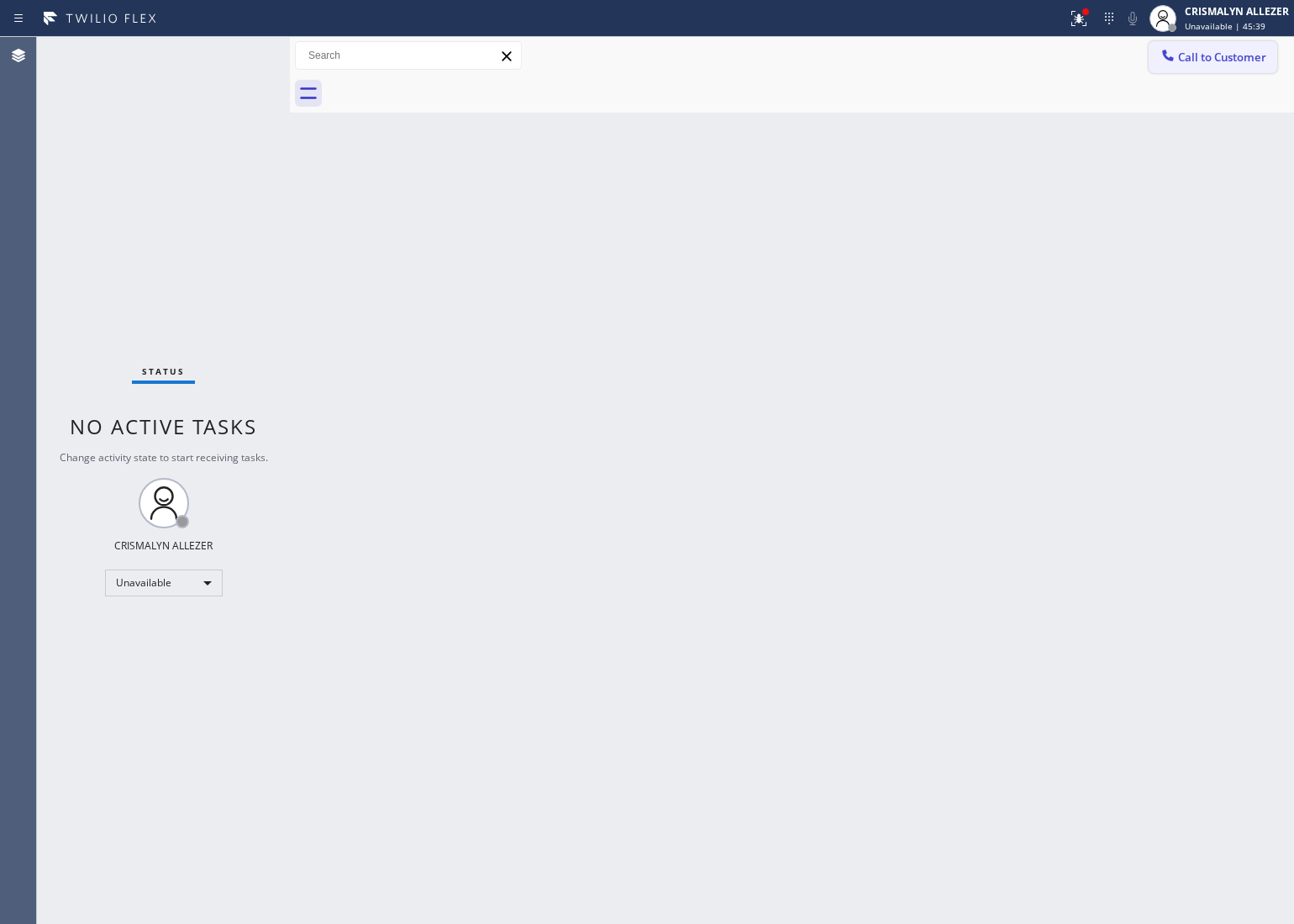
click at [1233, 64] on span "Call to Customer" at bounding box center [1222, 58] width 88 height 15
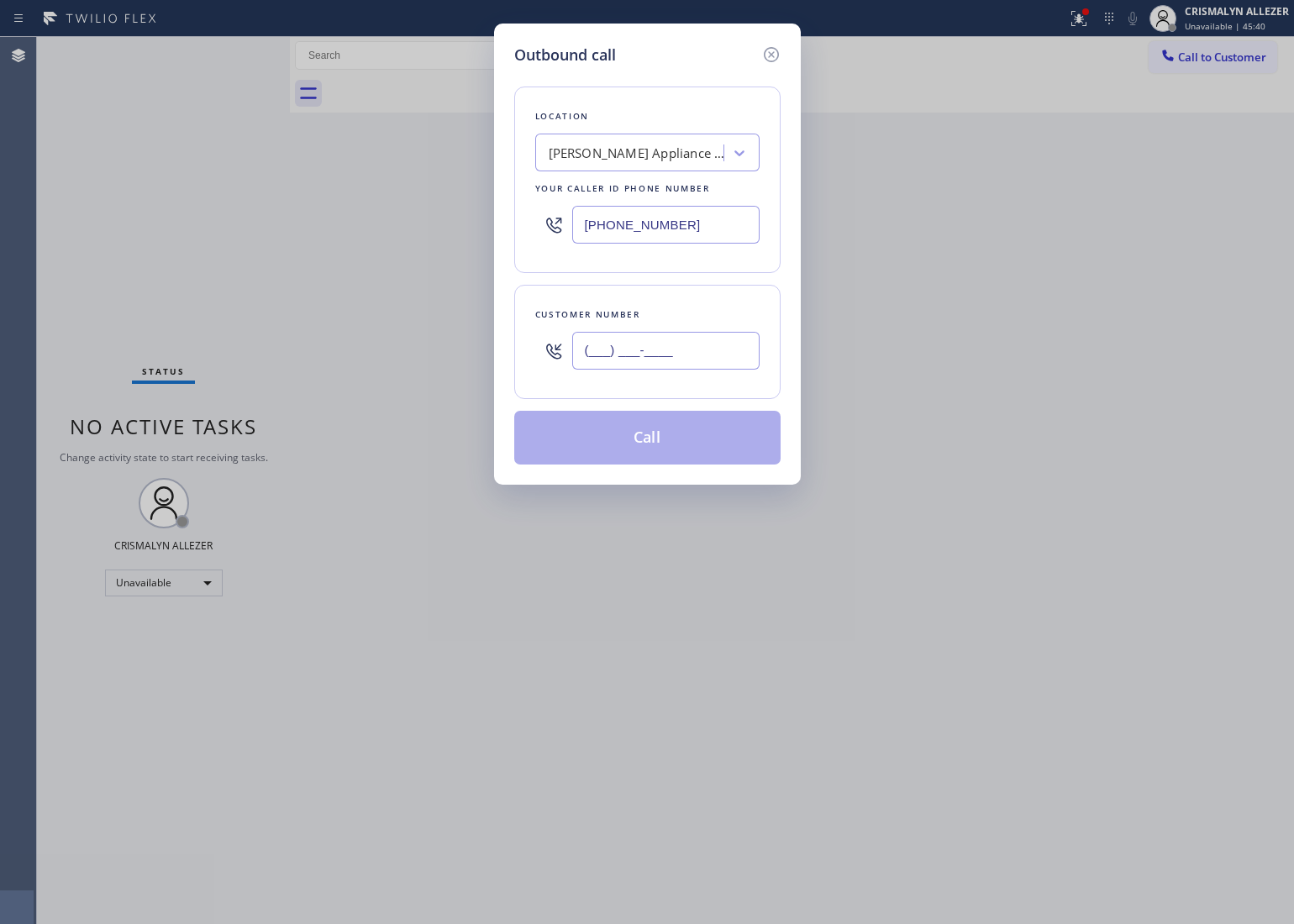
click at [695, 355] on input "(___) ___-____" at bounding box center [666, 351] width 187 height 38
paste input "714) 493-8792"
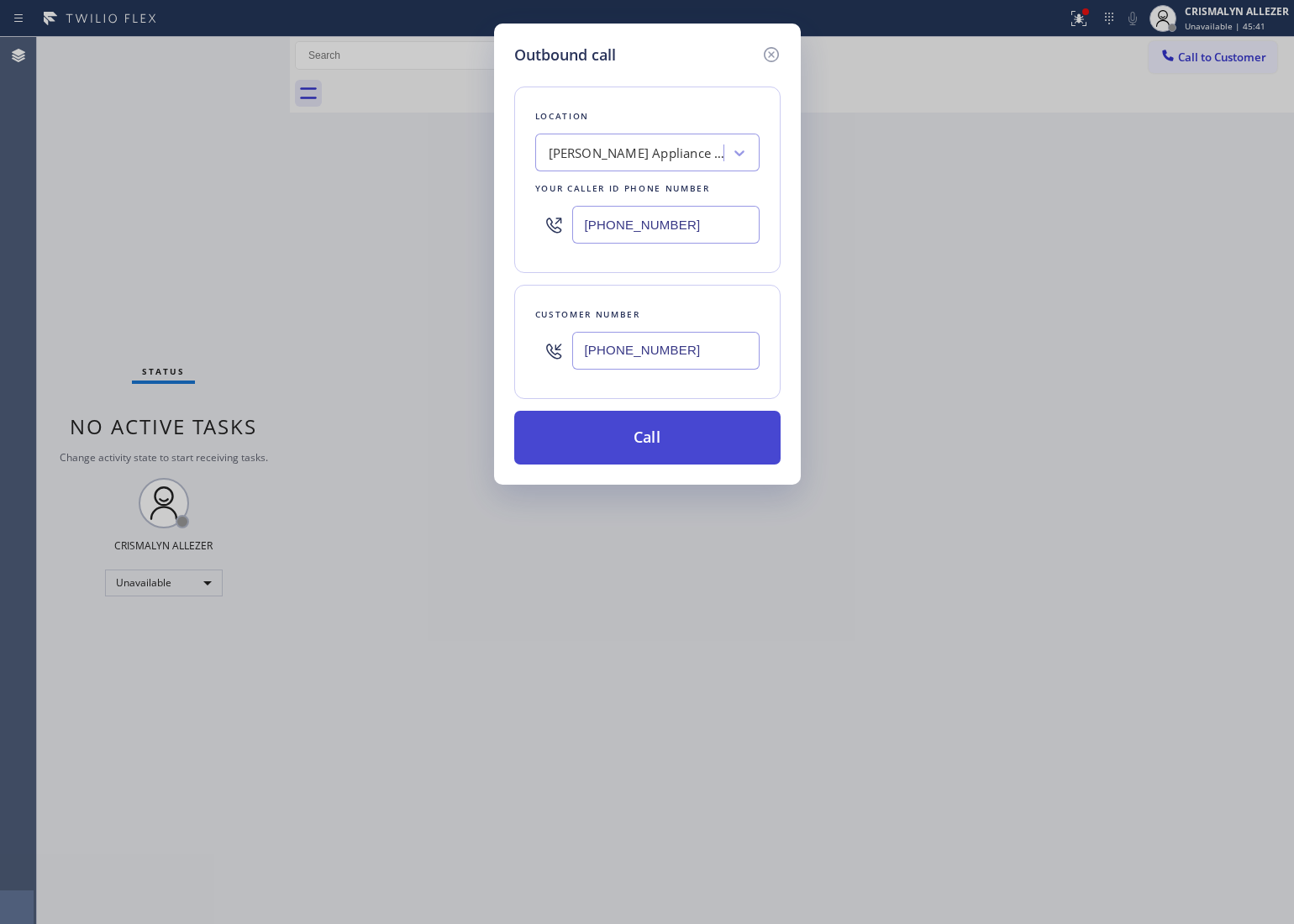
type input "(714) 493-8792"
click at [643, 442] on button "Call" at bounding box center [647, 438] width 267 height 54
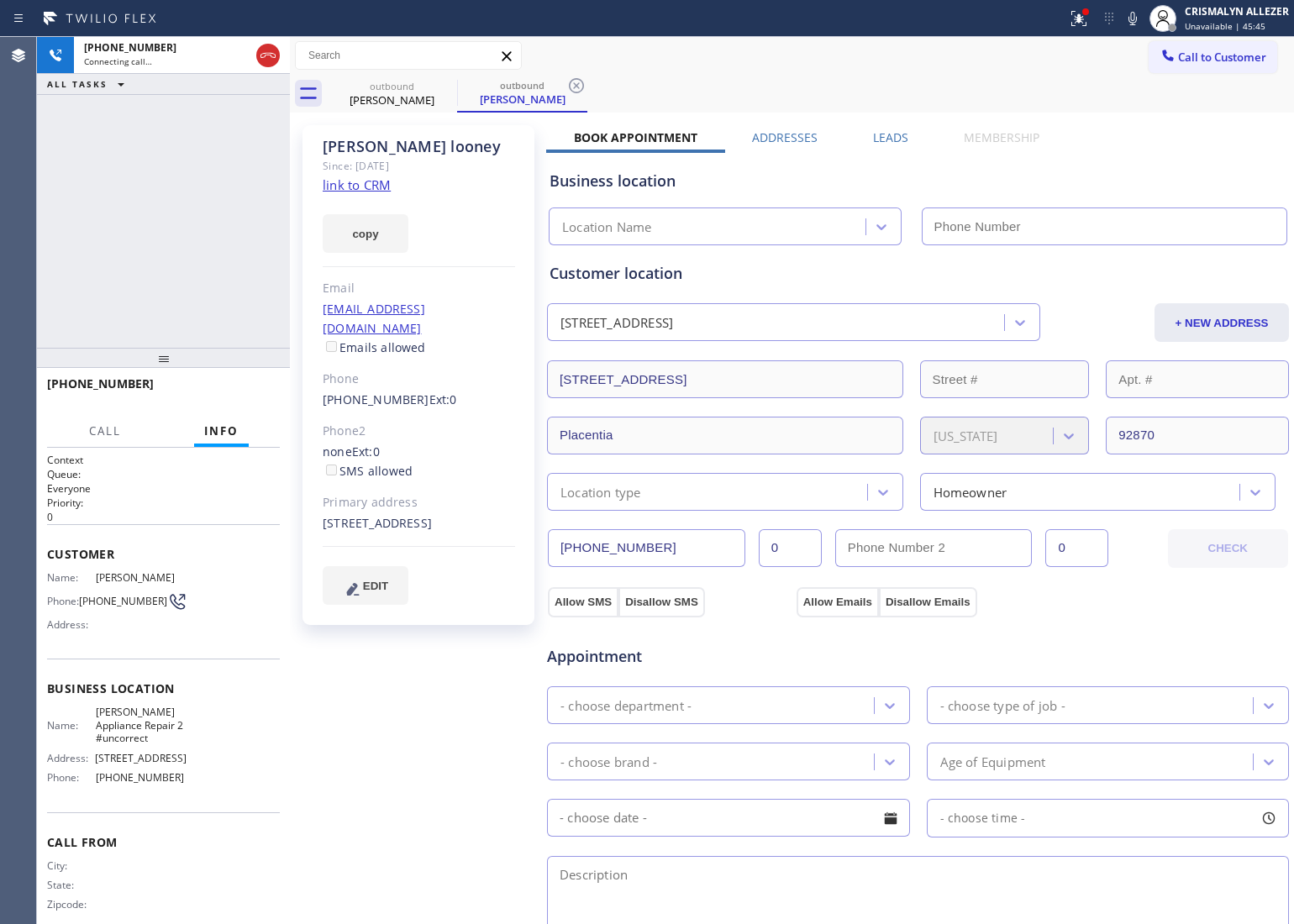
type input "(949) 734-7320"
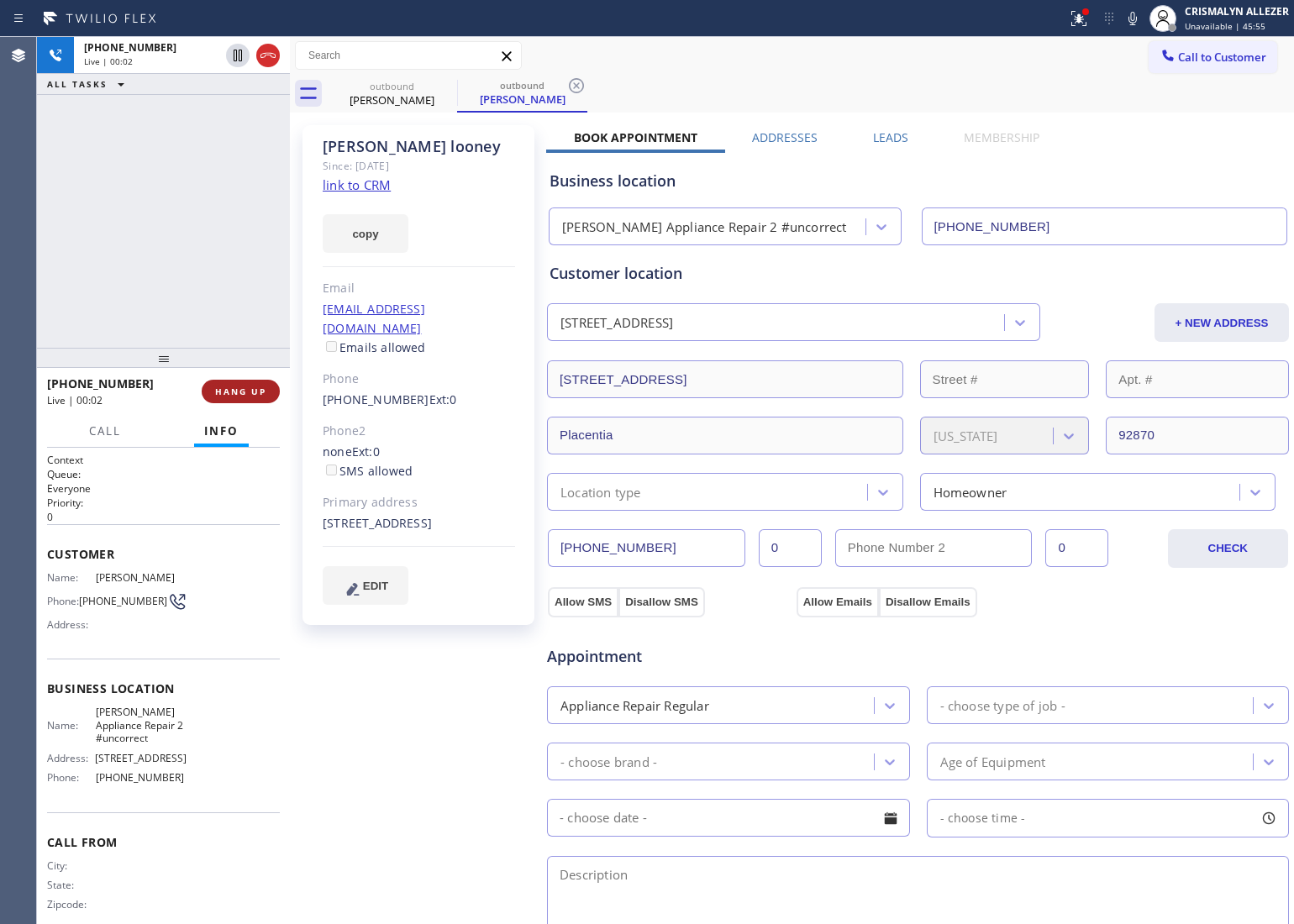
click at [233, 392] on span "HANG UP" at bounding box center [241, 391] width 52 height 12
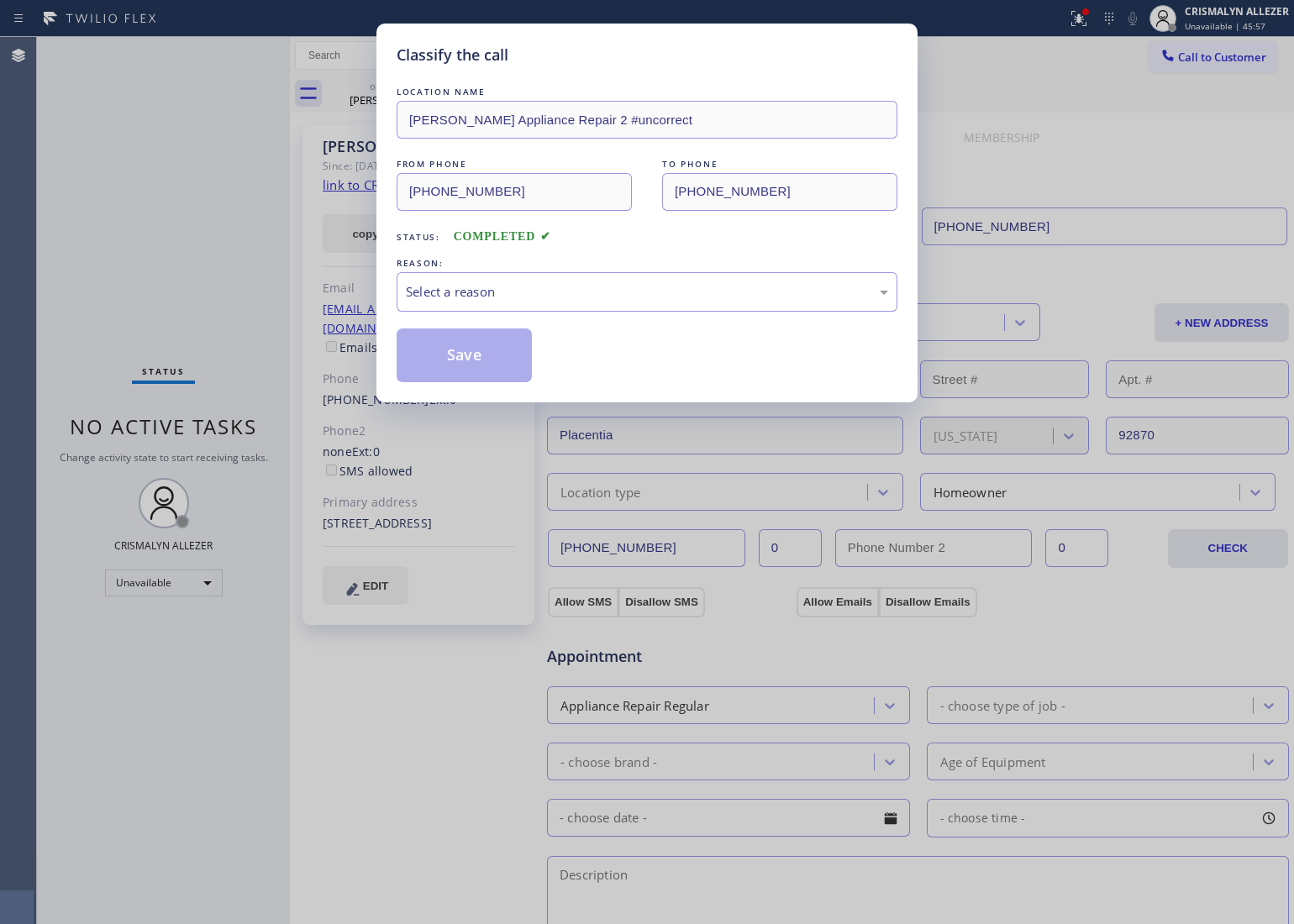
click at [525, 298] on div "Select a reason" at bounding box center [647, 291] width 483 height 19
click at [435, 368] on button "Save" at bounding box center [464, 356] width 135 height 54
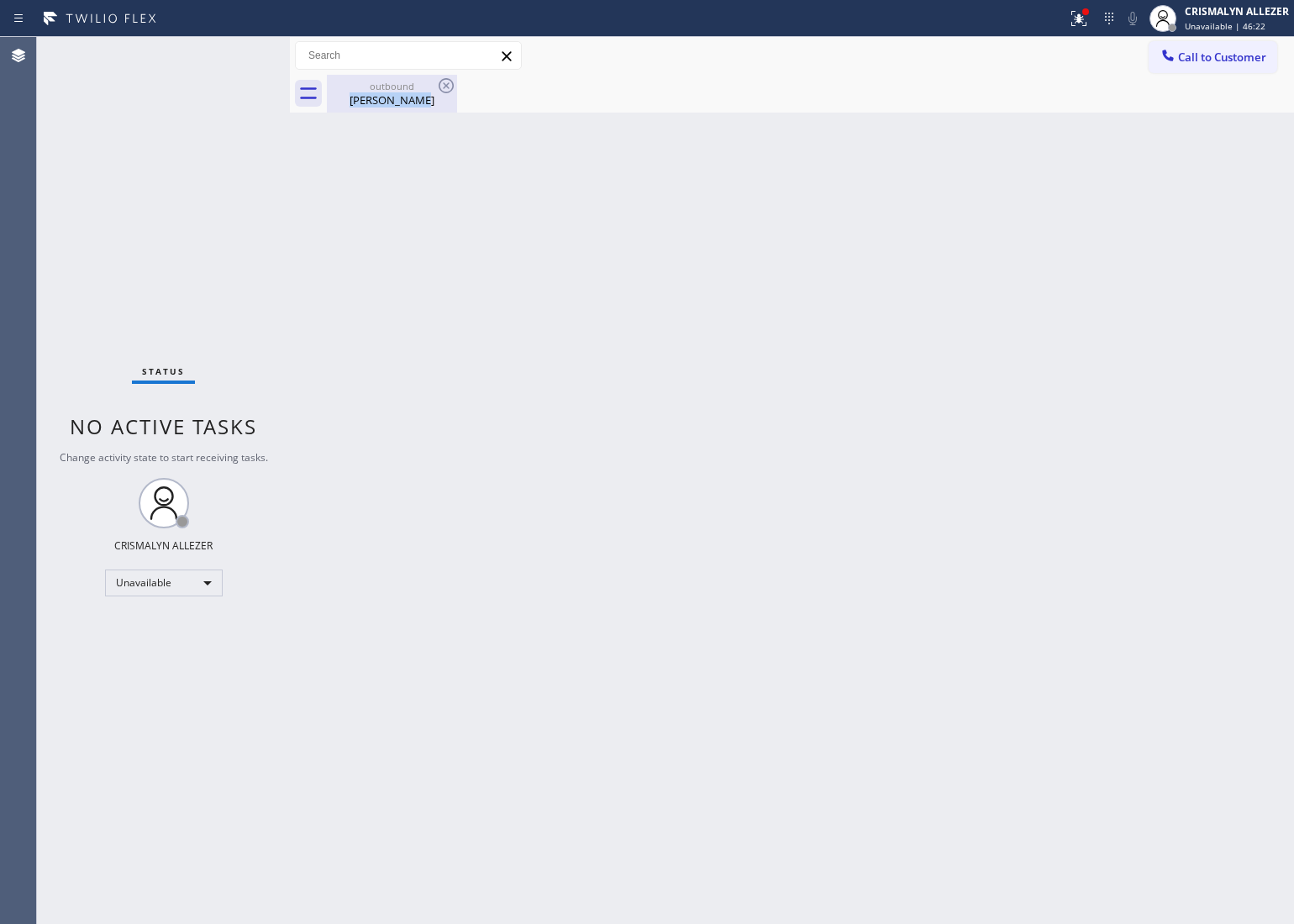
click at [413, 91] on div "outbound Sheila looney" at bounding box center [392, 93] width 127 height 38
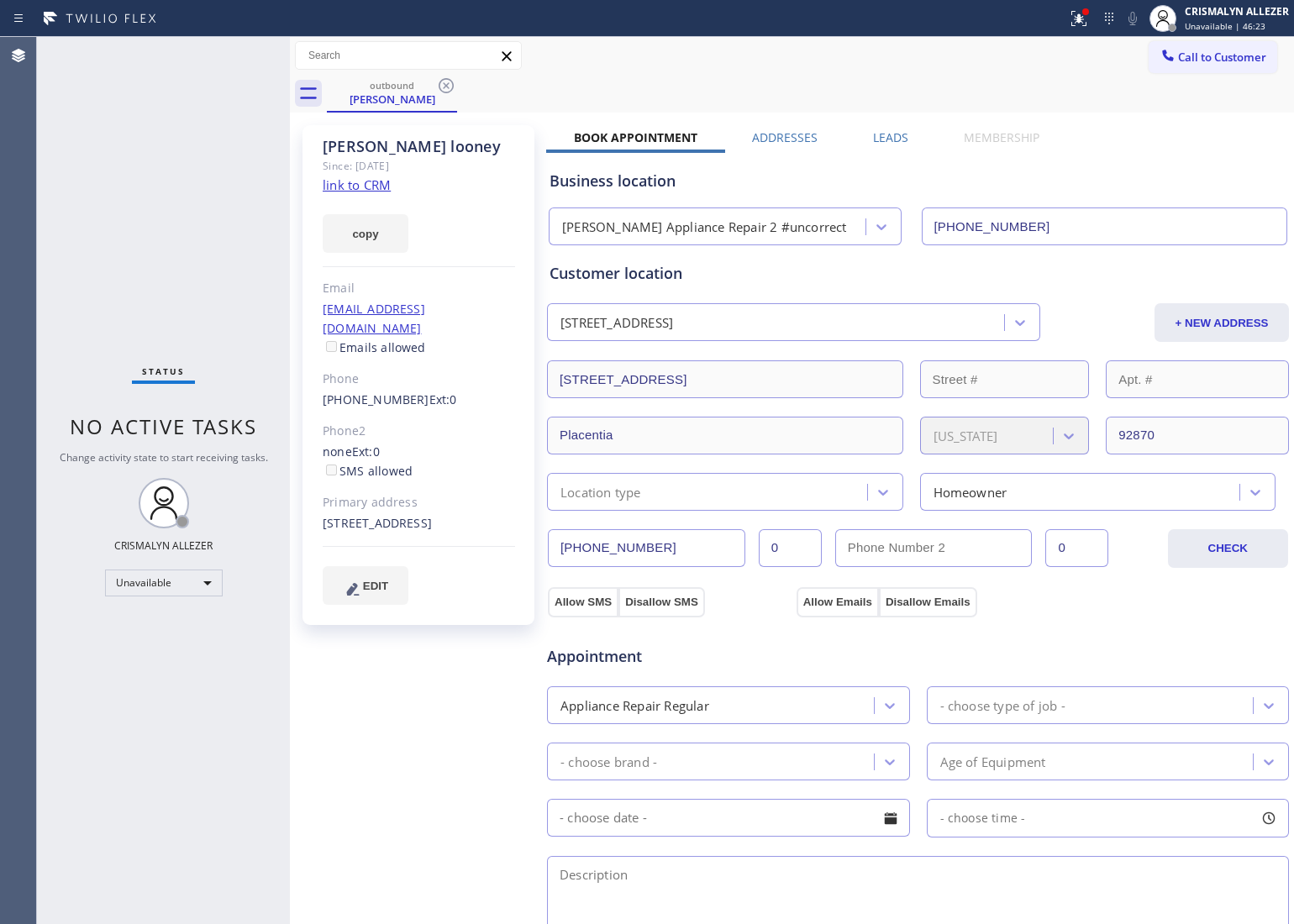
drag, startPoint x: 445, startPoint y: 85, endPoint x: 427, endPoint y: 4, distance: 83.0
click at [446, 85] on icon at bounding box center [446, 86] width 15 height 15
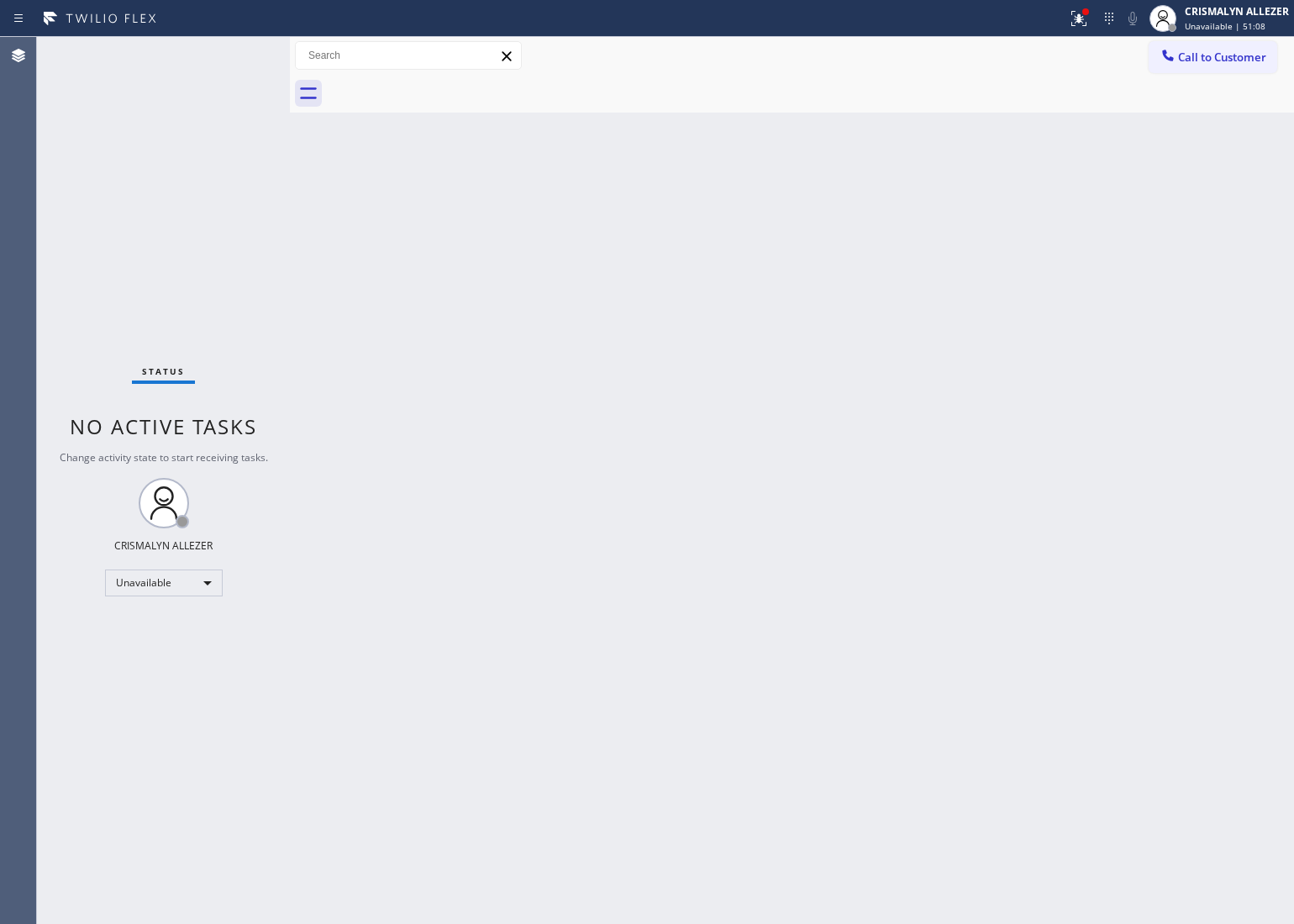
drag, startPoint x: 1233, startPoint y: 48, endPoint x: 1203, endPoint y: 67, distance: 35.5
click at [1233, 49] on button "Call to Customer" at bounding box center [1213, 58] width 129 height 32
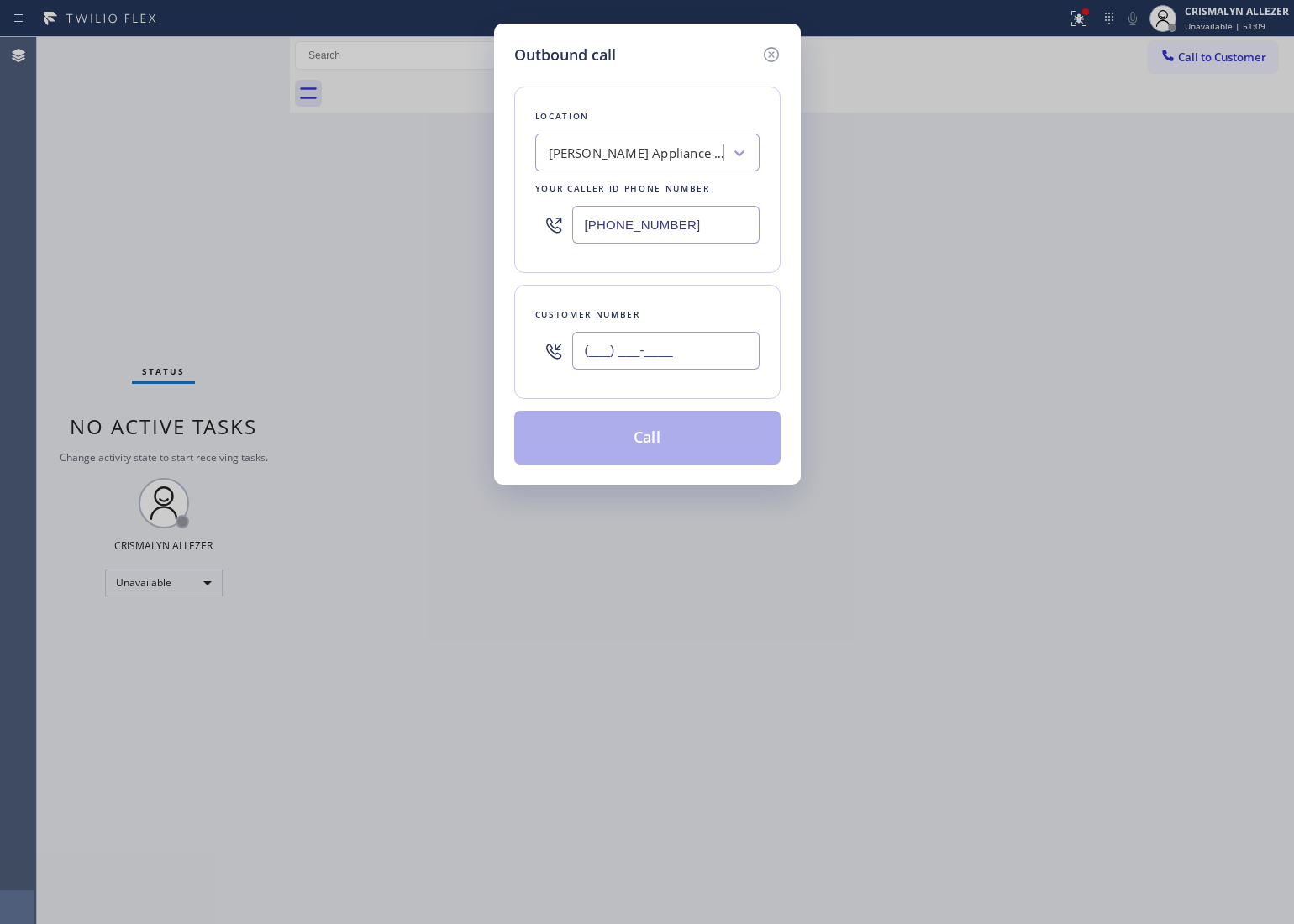
click at [722, 351] on input "(___) ___-____" at bounding box center [666, 351] width 187 height 38
paste input "312) 330-0819"
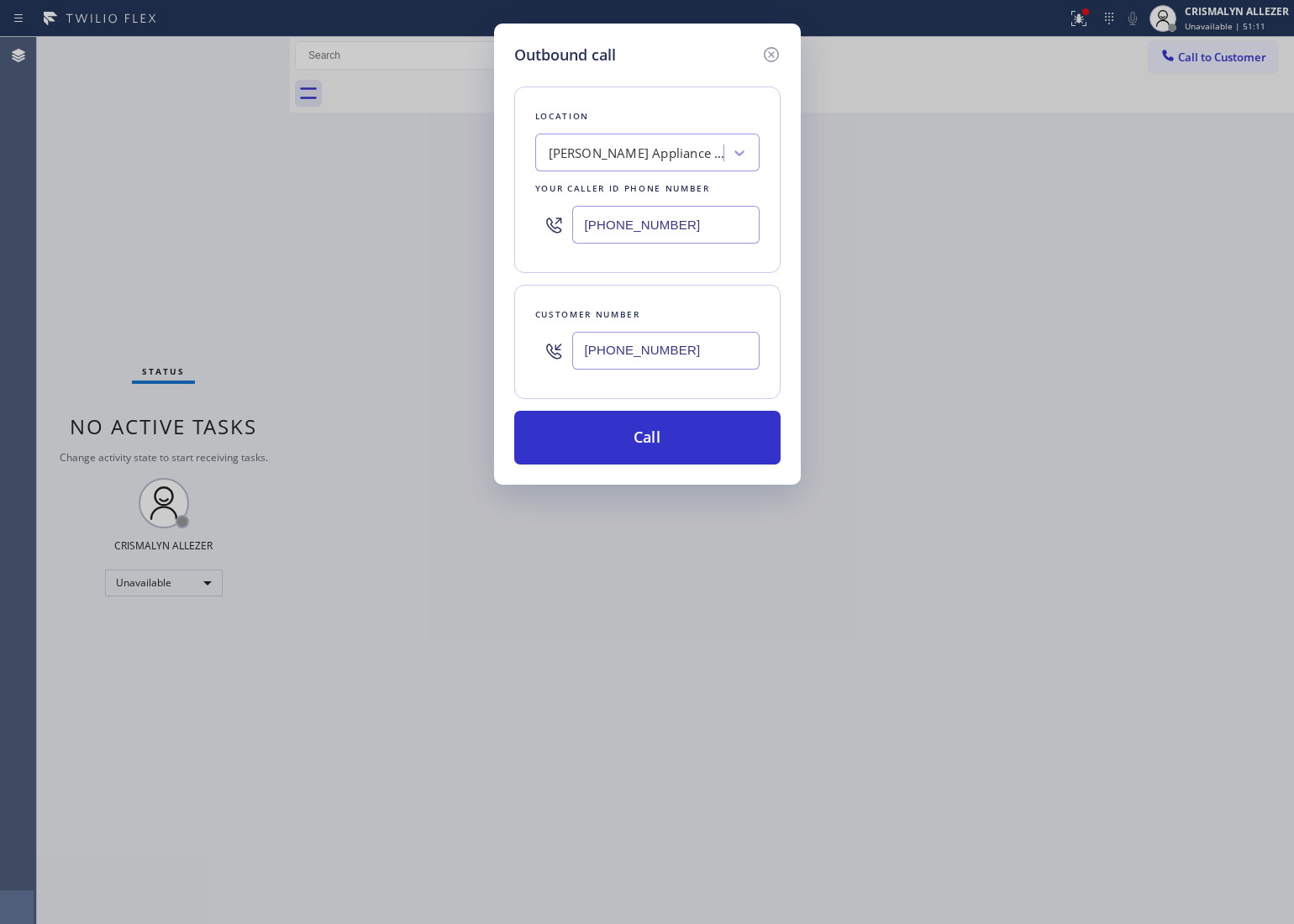
type input "(312) 330-0819"
drag, startPoint x: 705, startPoint y: 234, endPoint x: 368, endPoint y: 245, distance: 337.2
click at [368, 245] on div "Outbound call Location Yorba Linda Appliance Repair 2 #uncorrect Your caller id…" at bounding box center [647, 462] width 1294 height 924
paste input "866) 429-1288"
type input "(866) 429-1288"
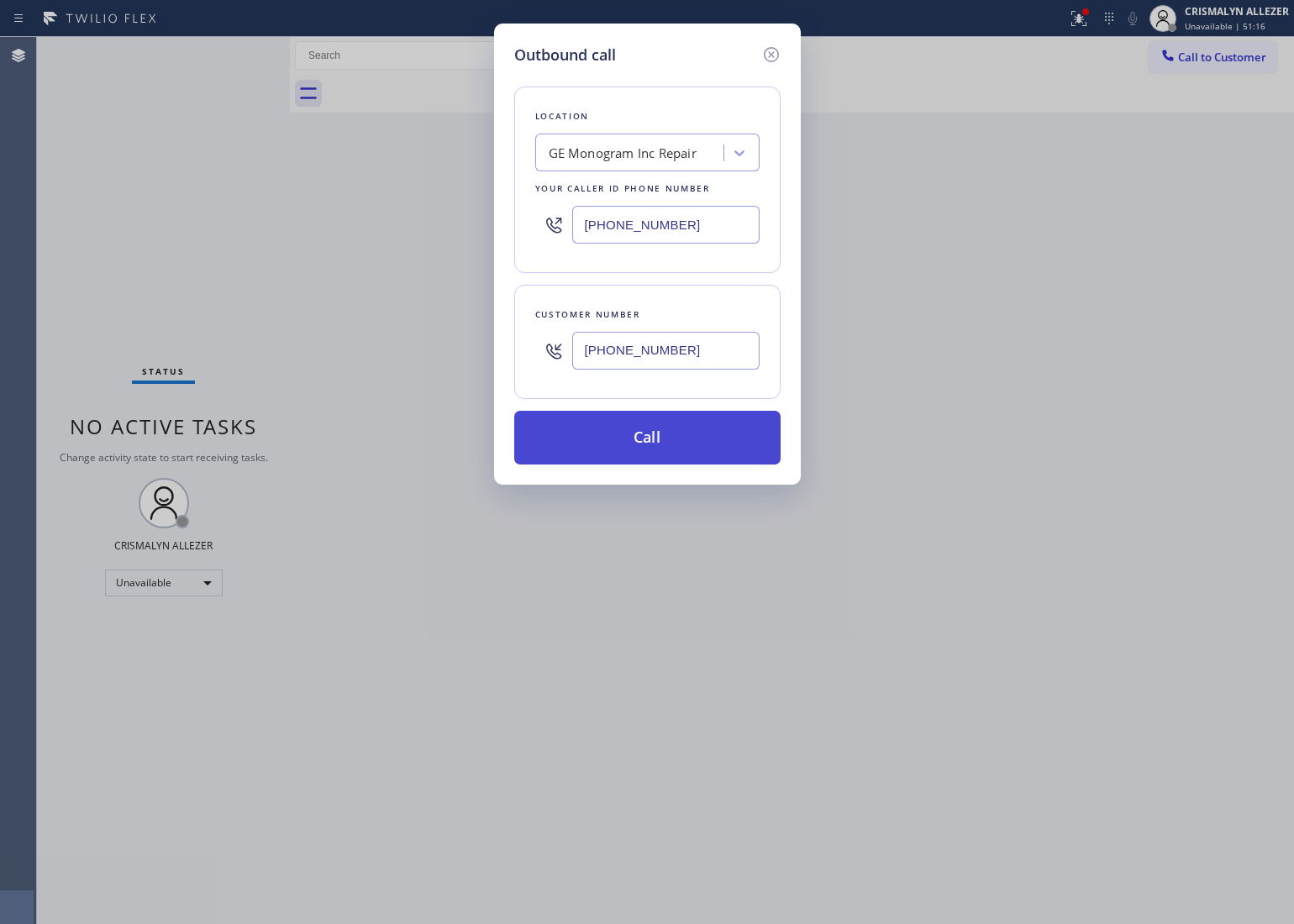
click at [671, 446] on button "Call" at bounding box center [647, 438] width 267 height 54
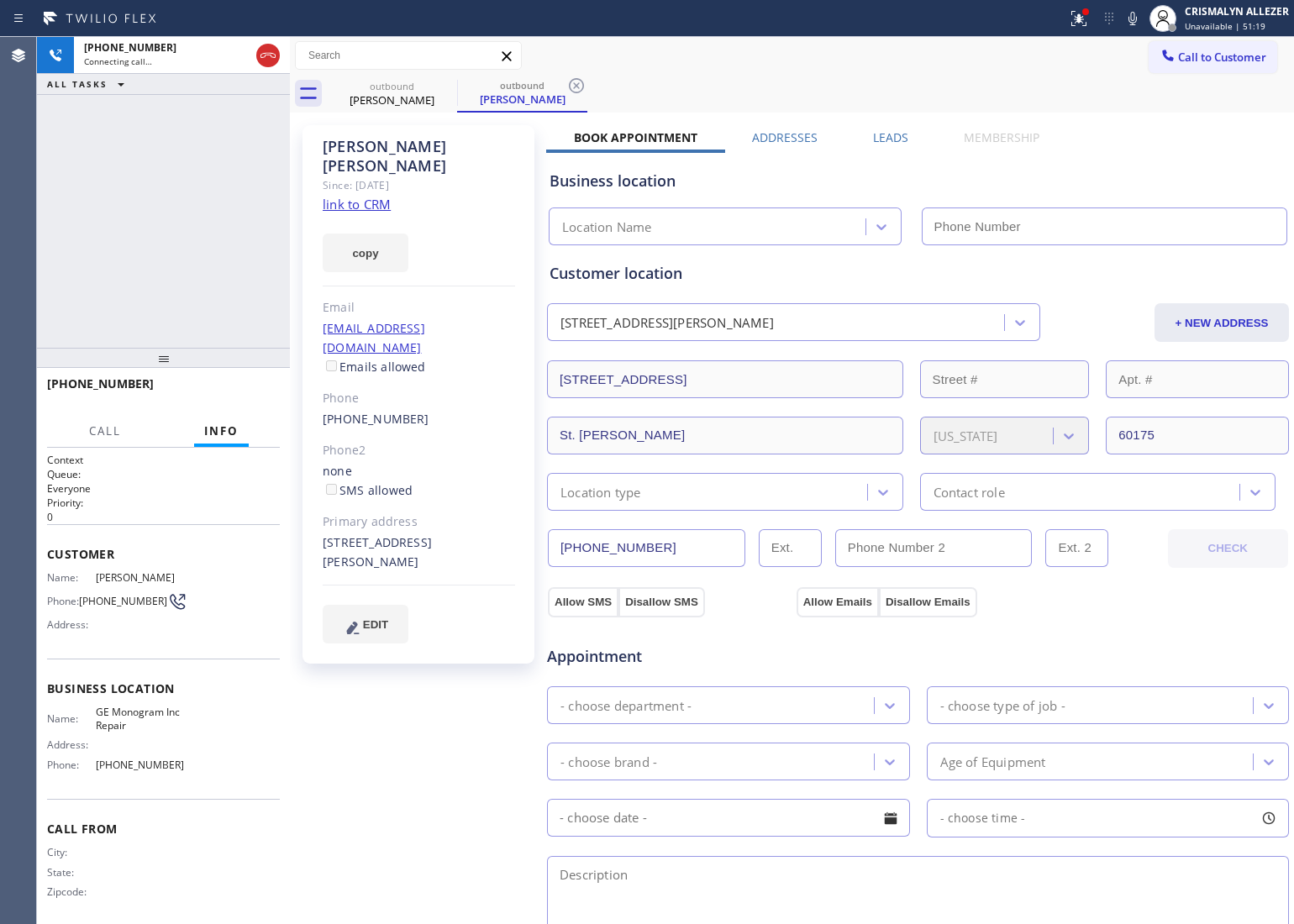
click at [346, 196] on link "link to CRM" at bounding box center [357, 204] width 68 height 17
type input "(866) 429-1288"
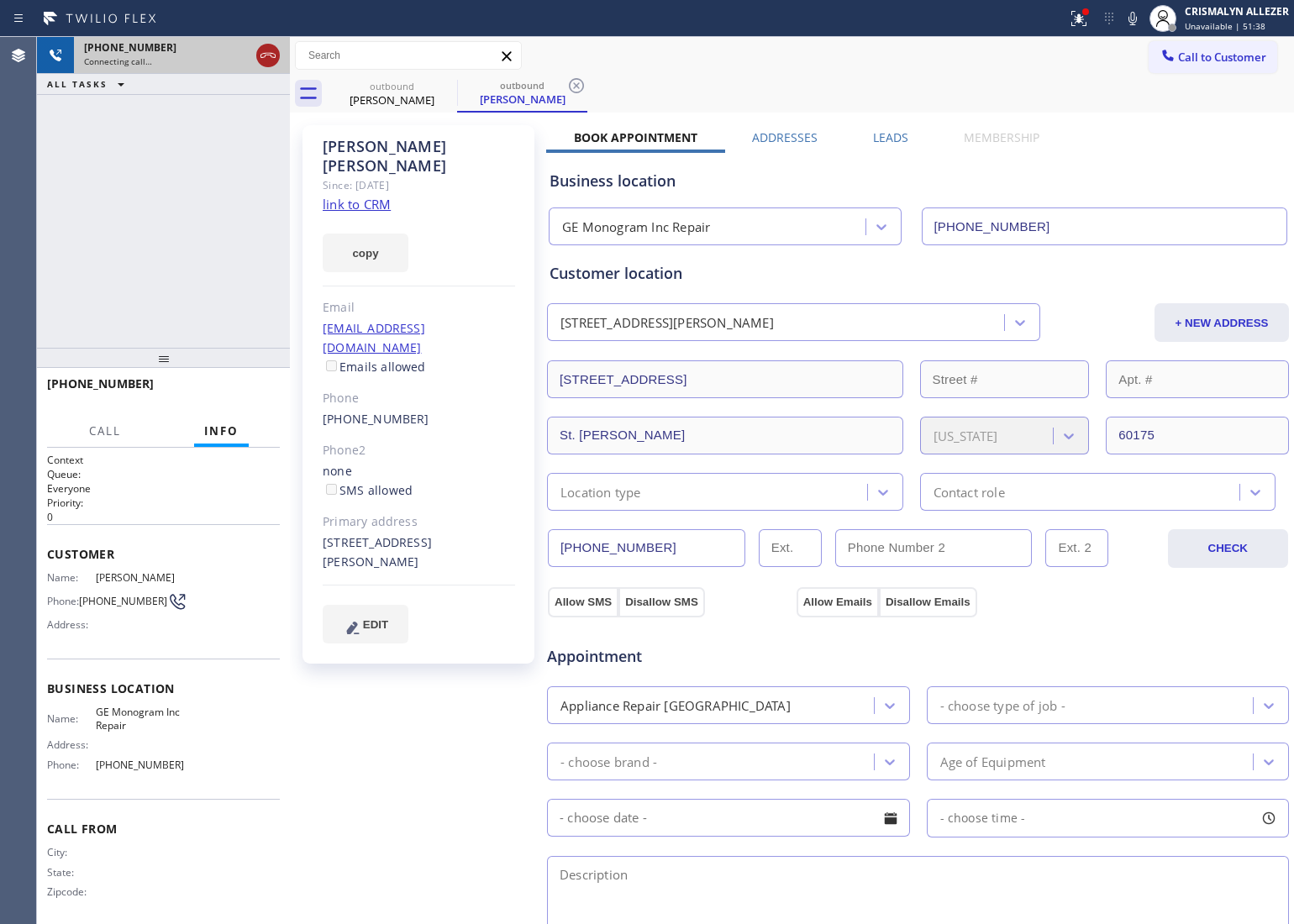
click at [269, 49] on icon at bounding box center [268, 56] width 20 height 20
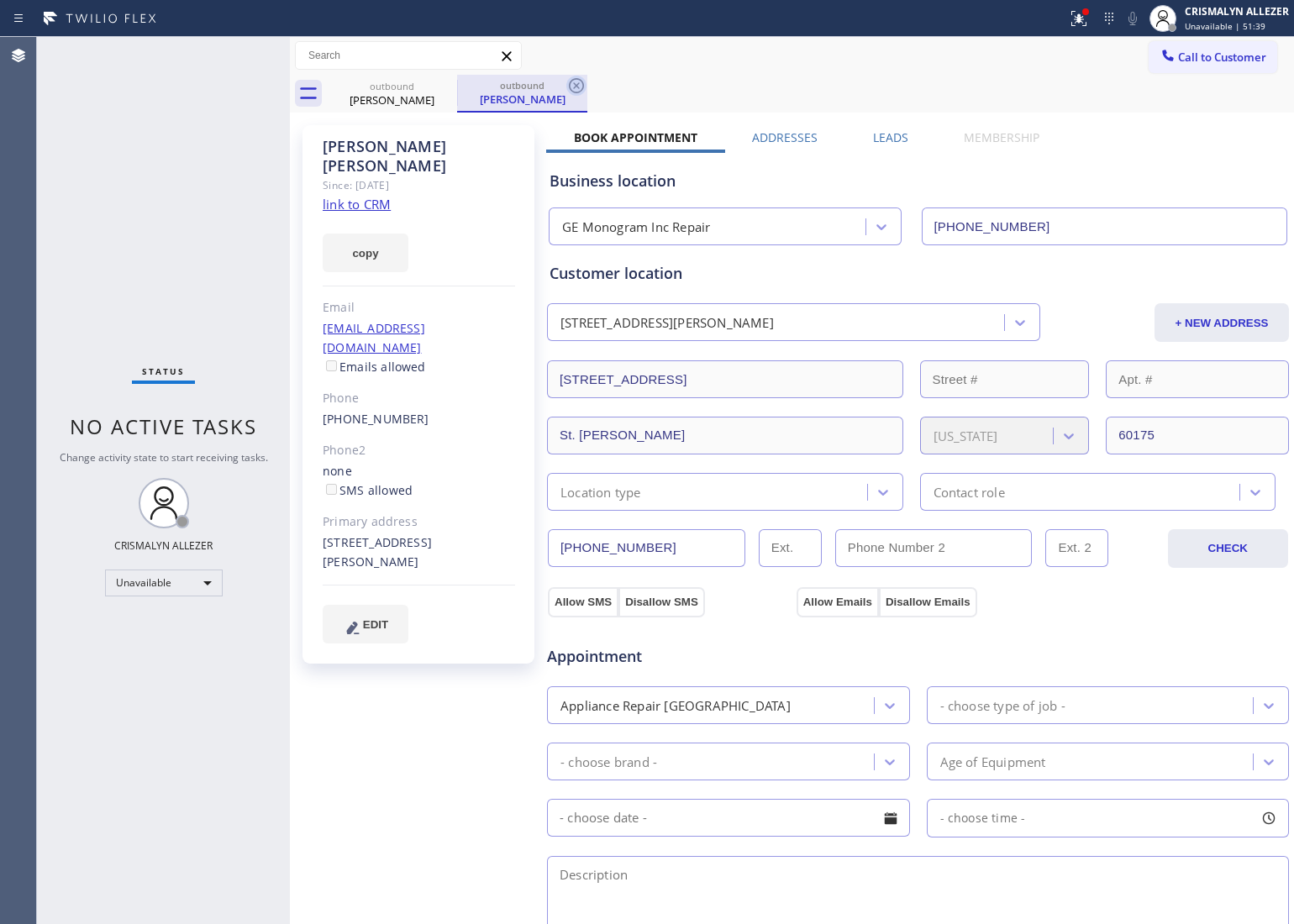
click at [573, 80] on icon at bounding box center [577, 86] width 20 height 20
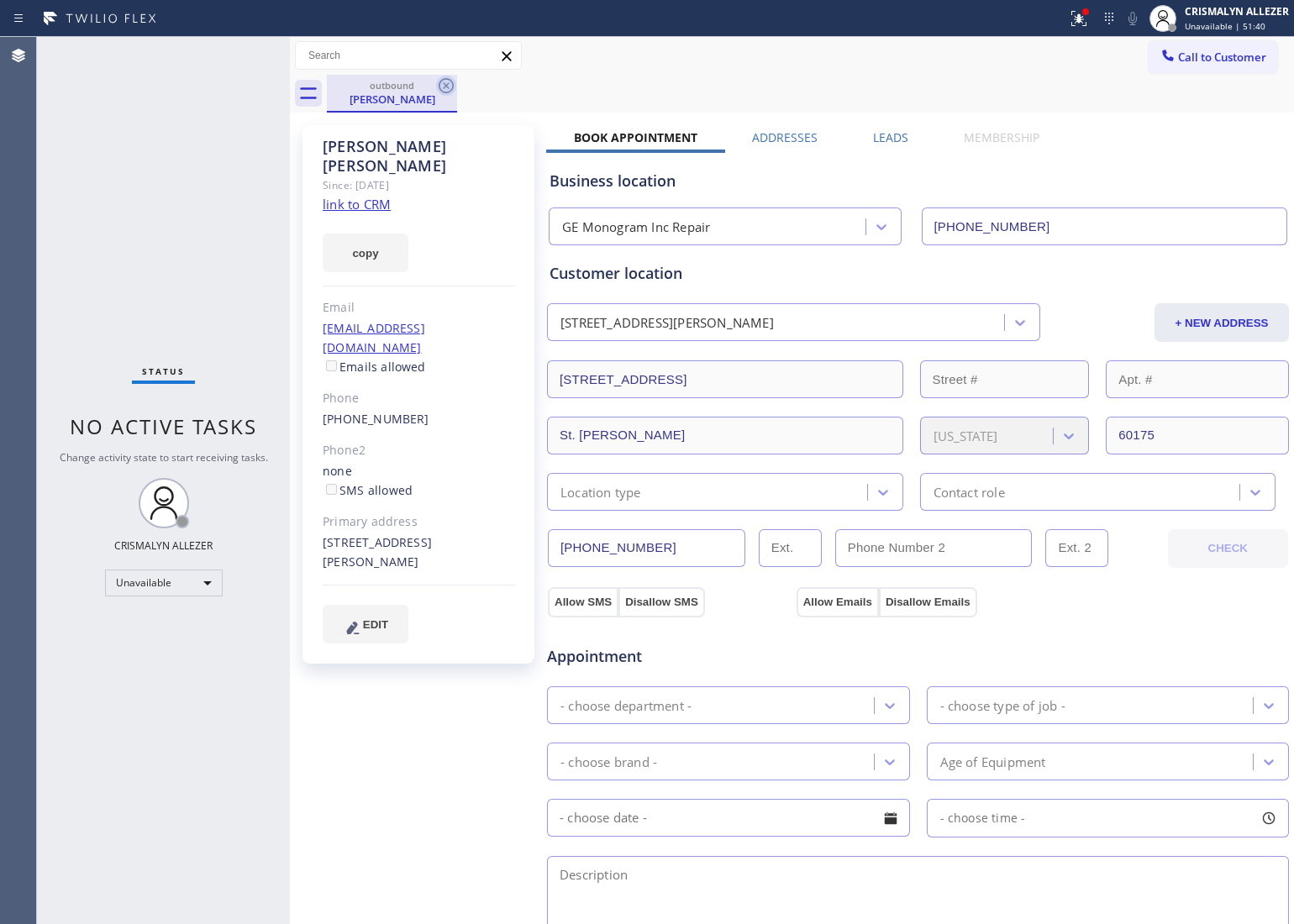
click at [436, 82] on icon at bounding box center [446, 86] width 20 height 20
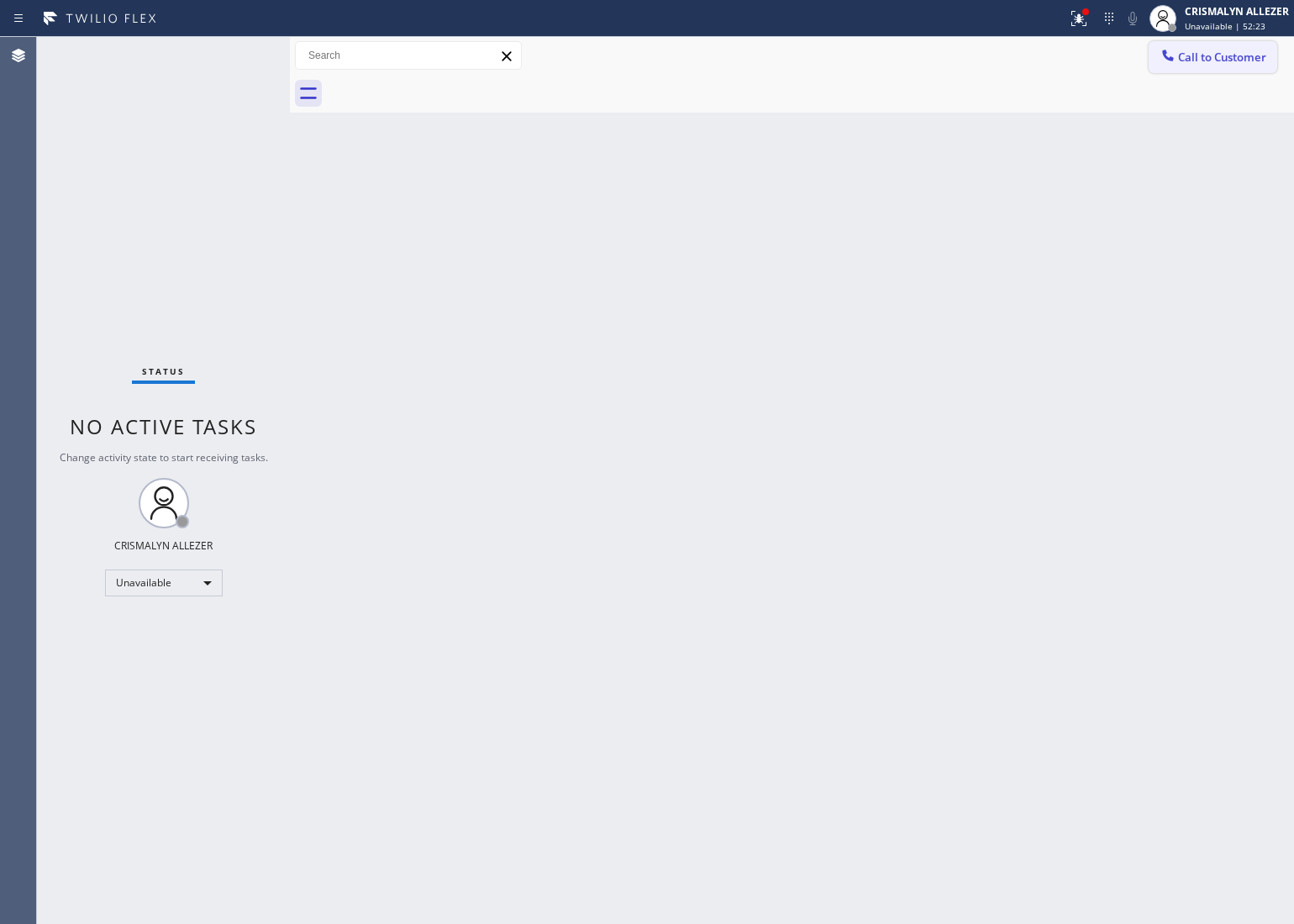
click at [1223, 57] on span "Call to Customer" at bounding box center [1222, 58] width 88 height 15
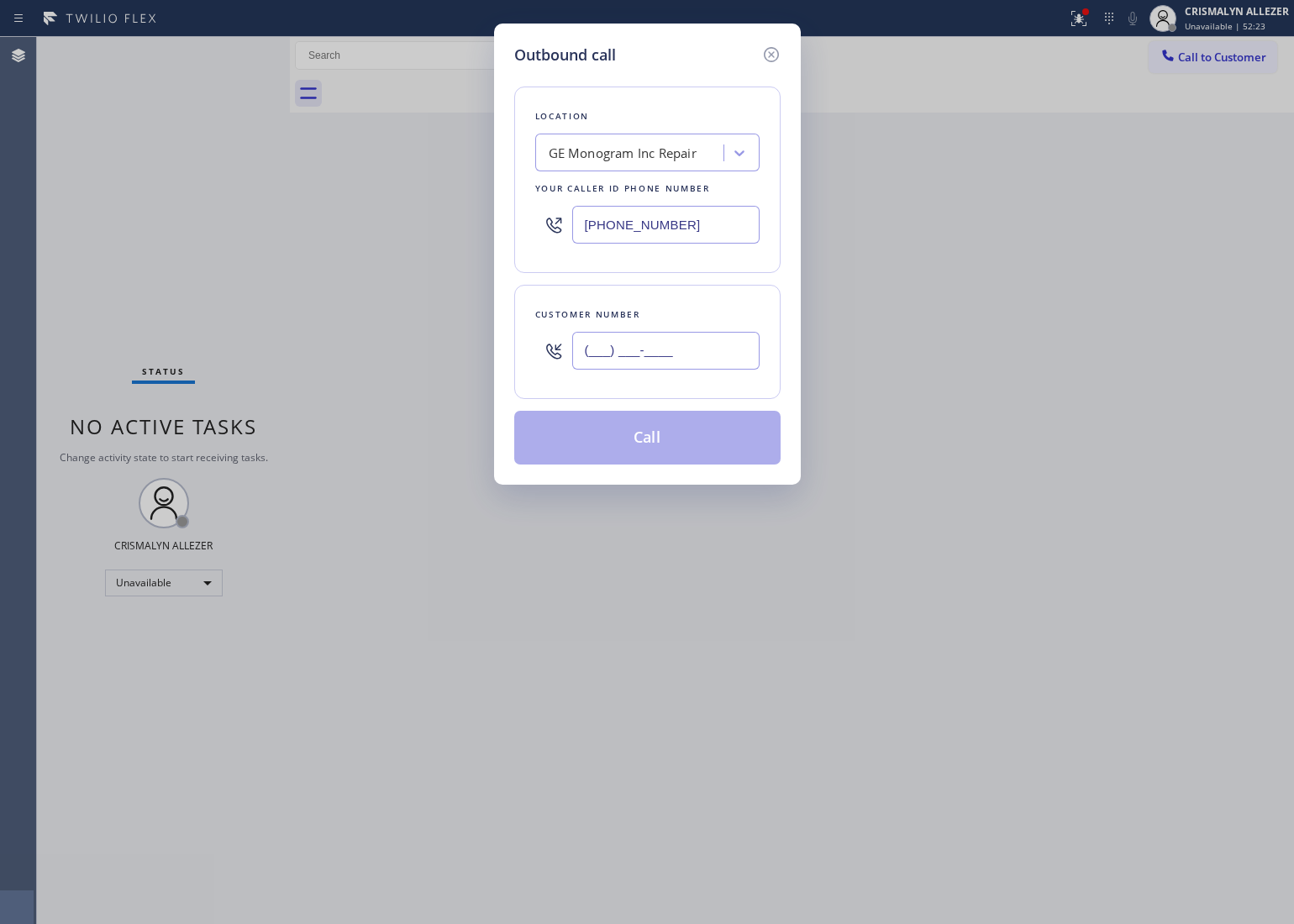
click at [683, 362] on input "(___) ___-____" at bounding box center [666, 351] width 187 height 38
paste input "646) 226-2576"
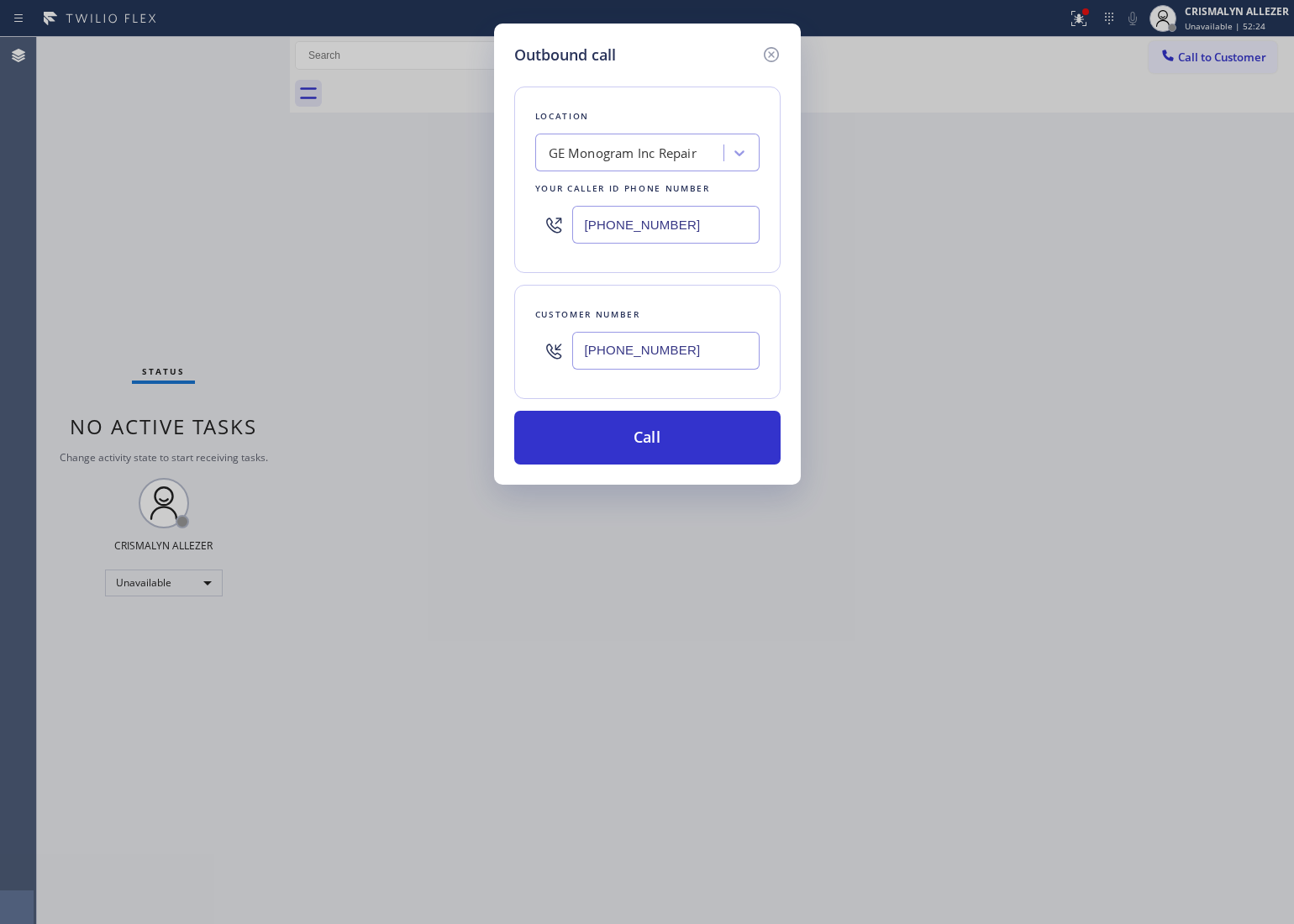
type input "[PHONE_NUMBER]"
click at [675, 152] on div "GE Monogram Inc Repair" at bounding box center [622, 153] width 148 height 19
type input "5 star appliance re"
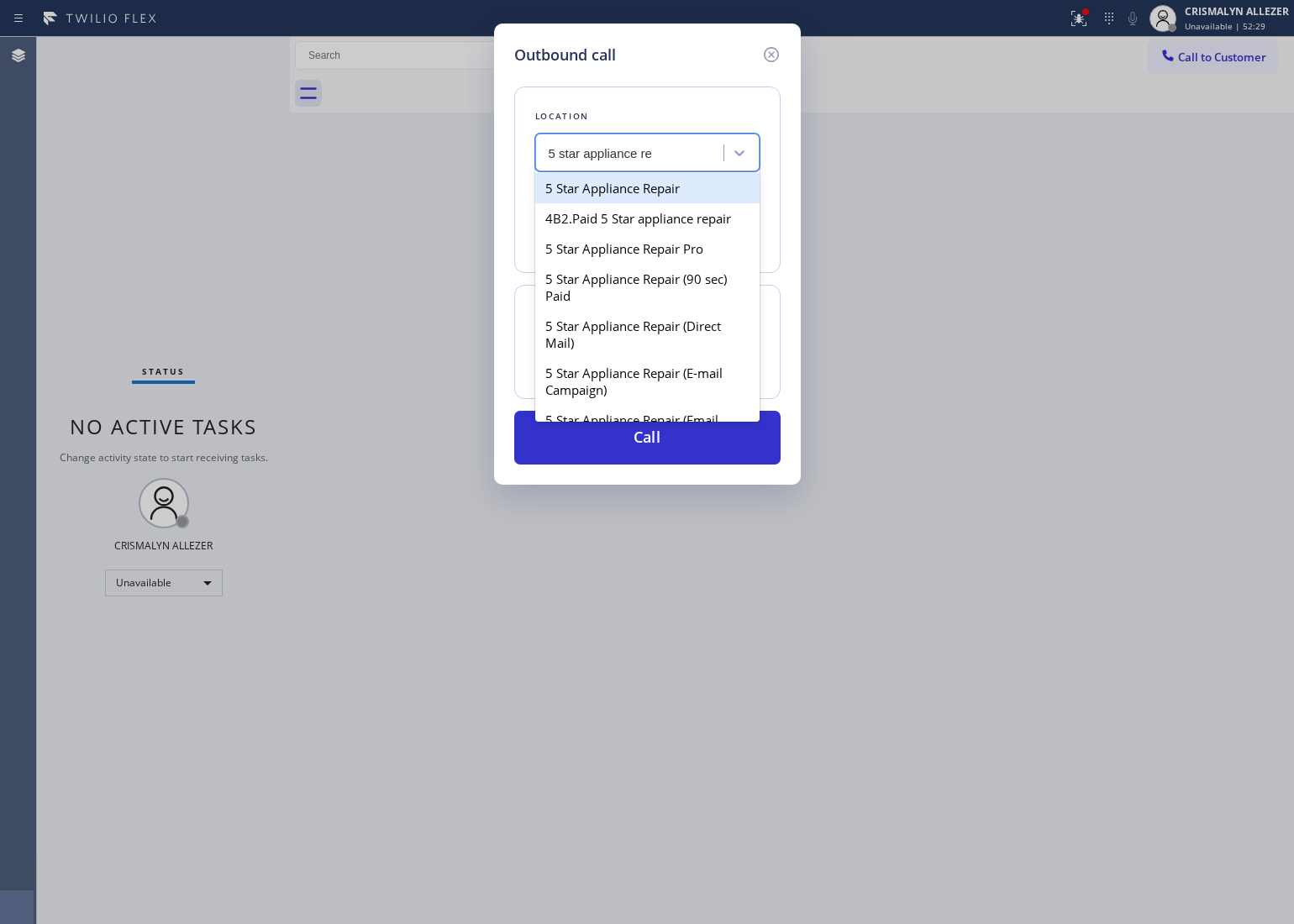
click at [671, 182] on div "5 Star Appliance Repair" at bounding box center [647, 188] width 224 height 30
type input "[PHONE_NUMBER]"
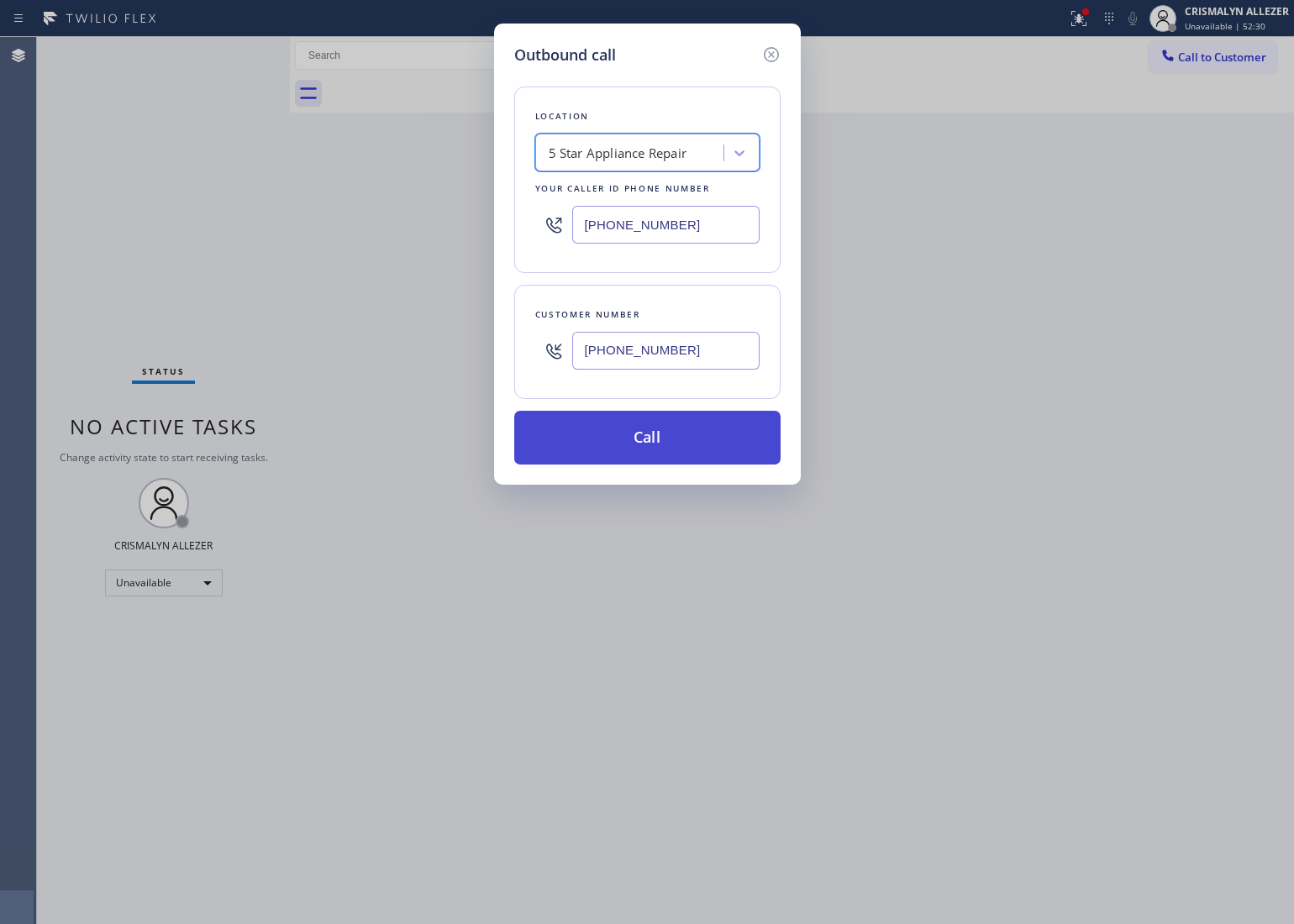
click at [653, 451] on button "Call" at bounding box center [647, 438] width 267 height 54
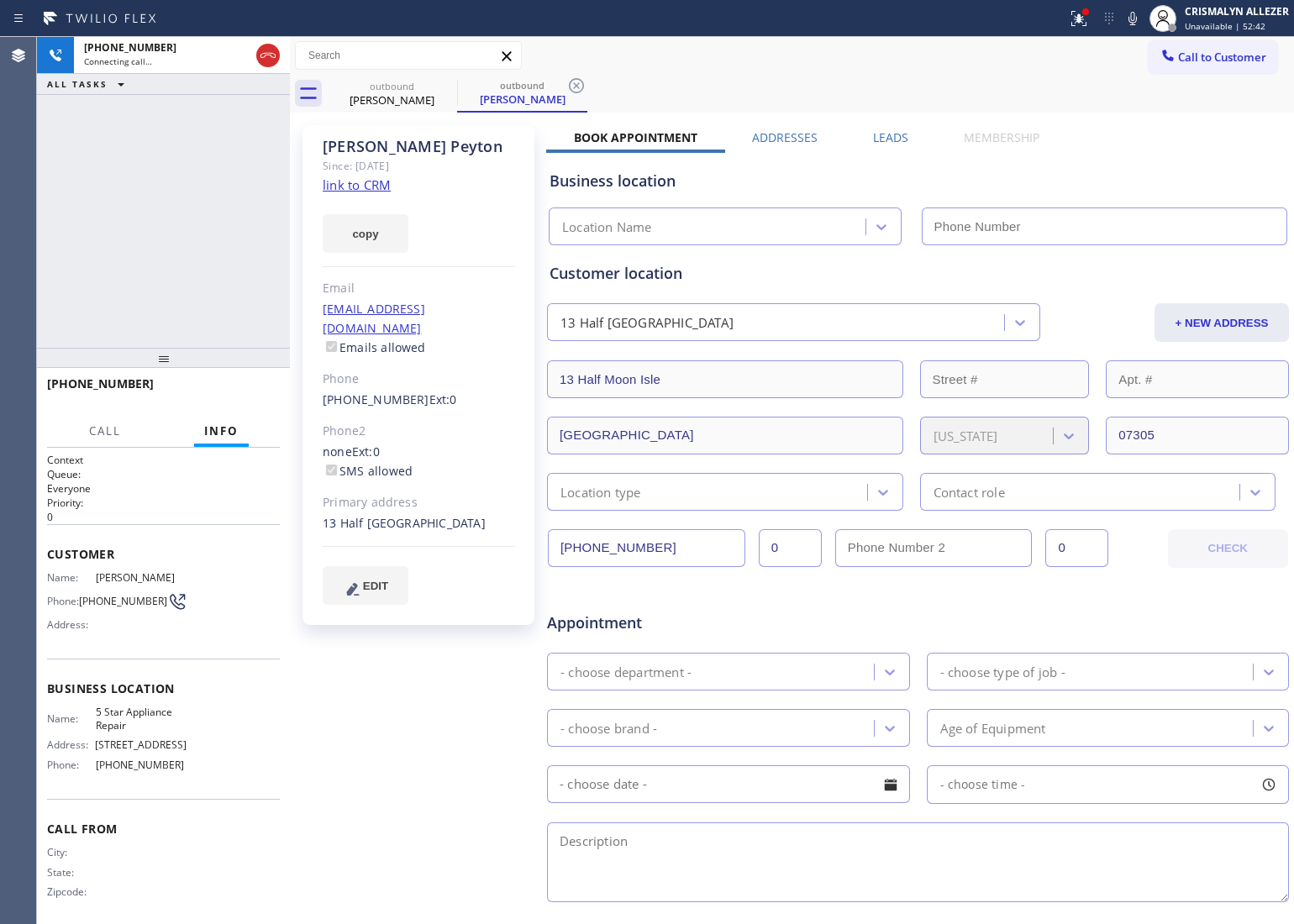
type input "[PHONE_NUMBER]"
click at [238, 382] on button "HANG UP" at bounding box center [241, 391] width 78 height 24
click at [240, 389] on span "HANG UP" at bounding box center [241, 391] width 52 height 12
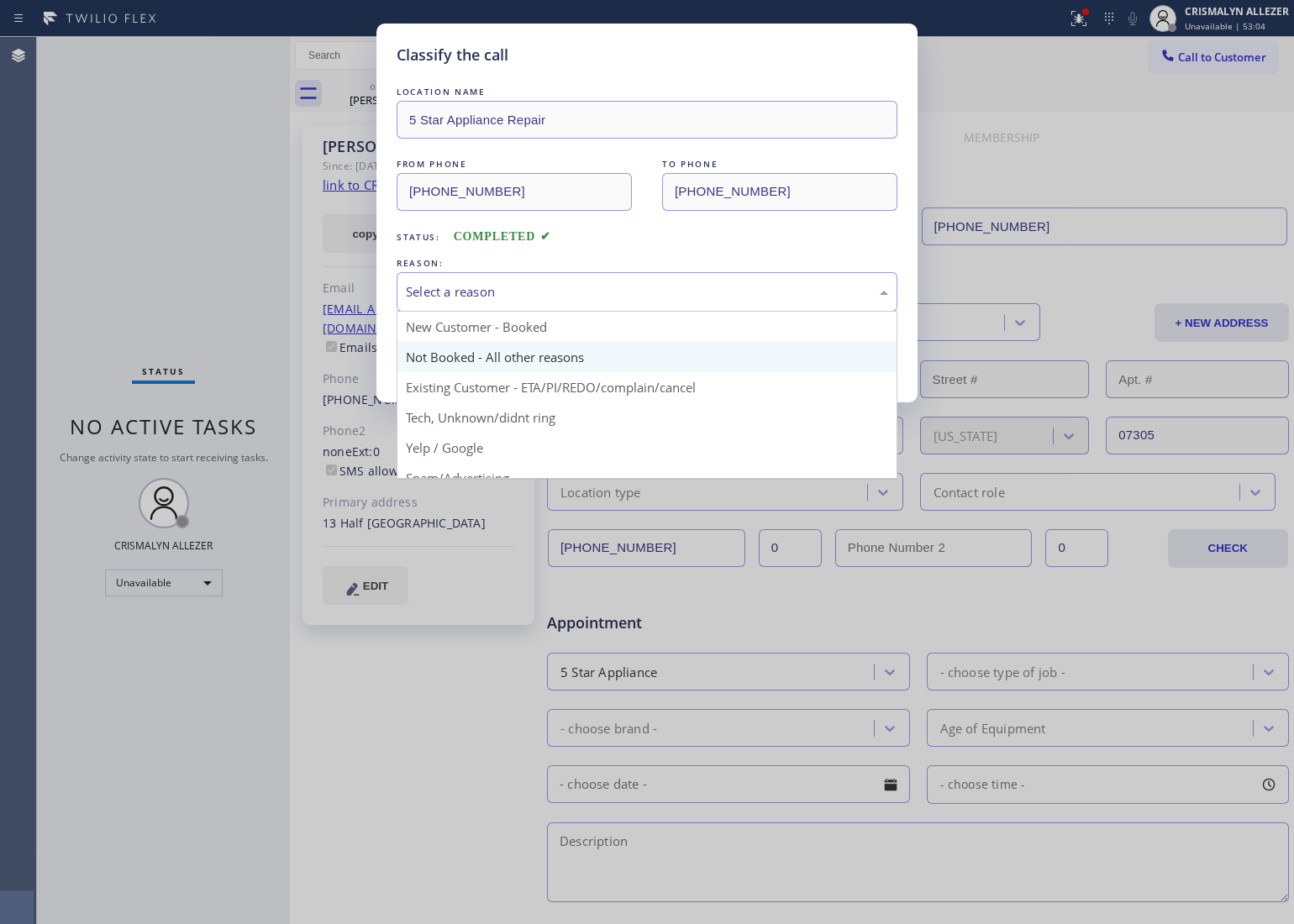
drag, startPoint x: 652, startPoint y: 298, endPoint x: 515, endPoint y: 358, distance: 149.6
click at [647, 302] on div "Select a reason" at bounding box center [647, 291] width 483 height 19
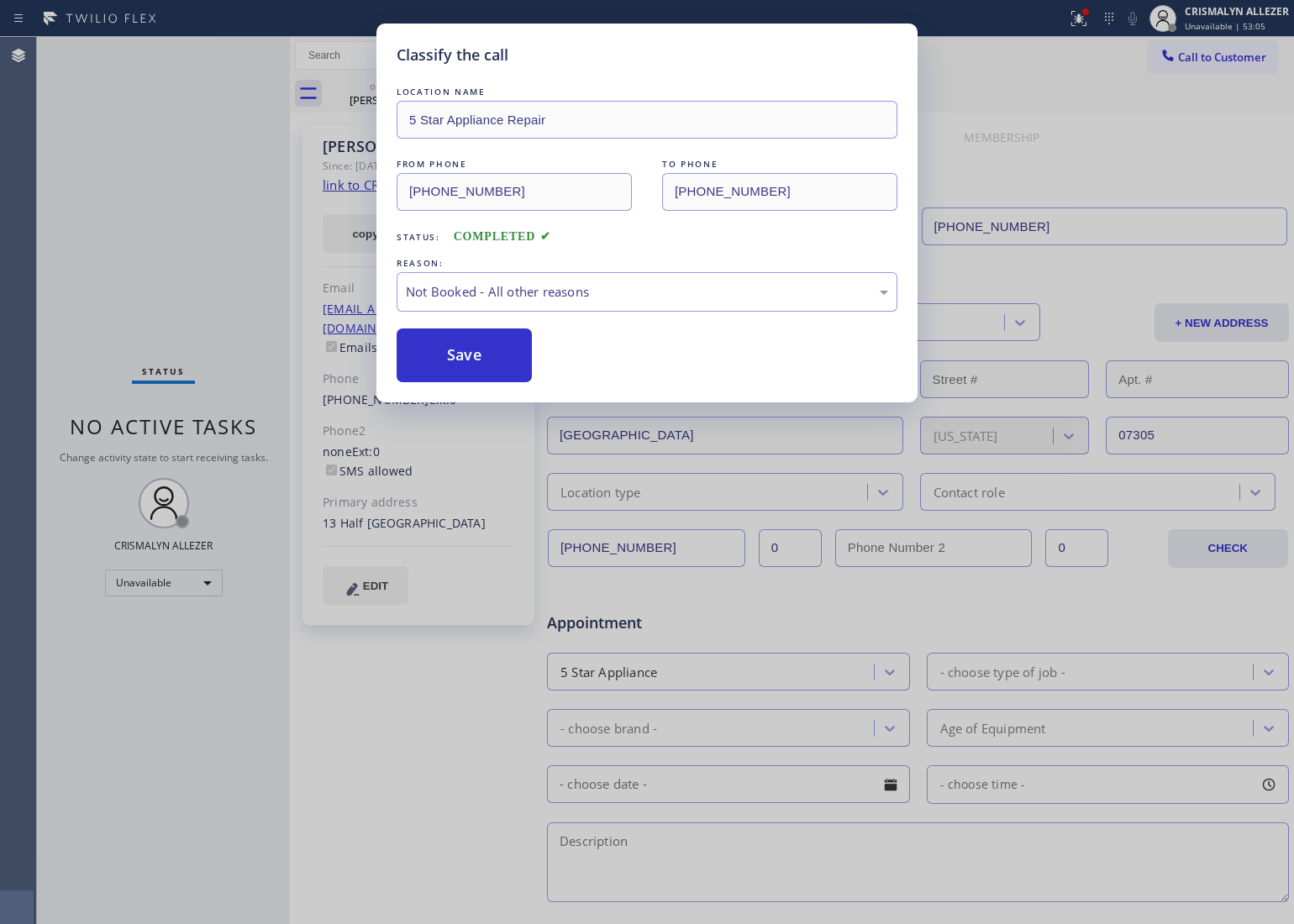
click at [496, 364] on button "Save" at bounding box center [464, 356] width 135 height 54
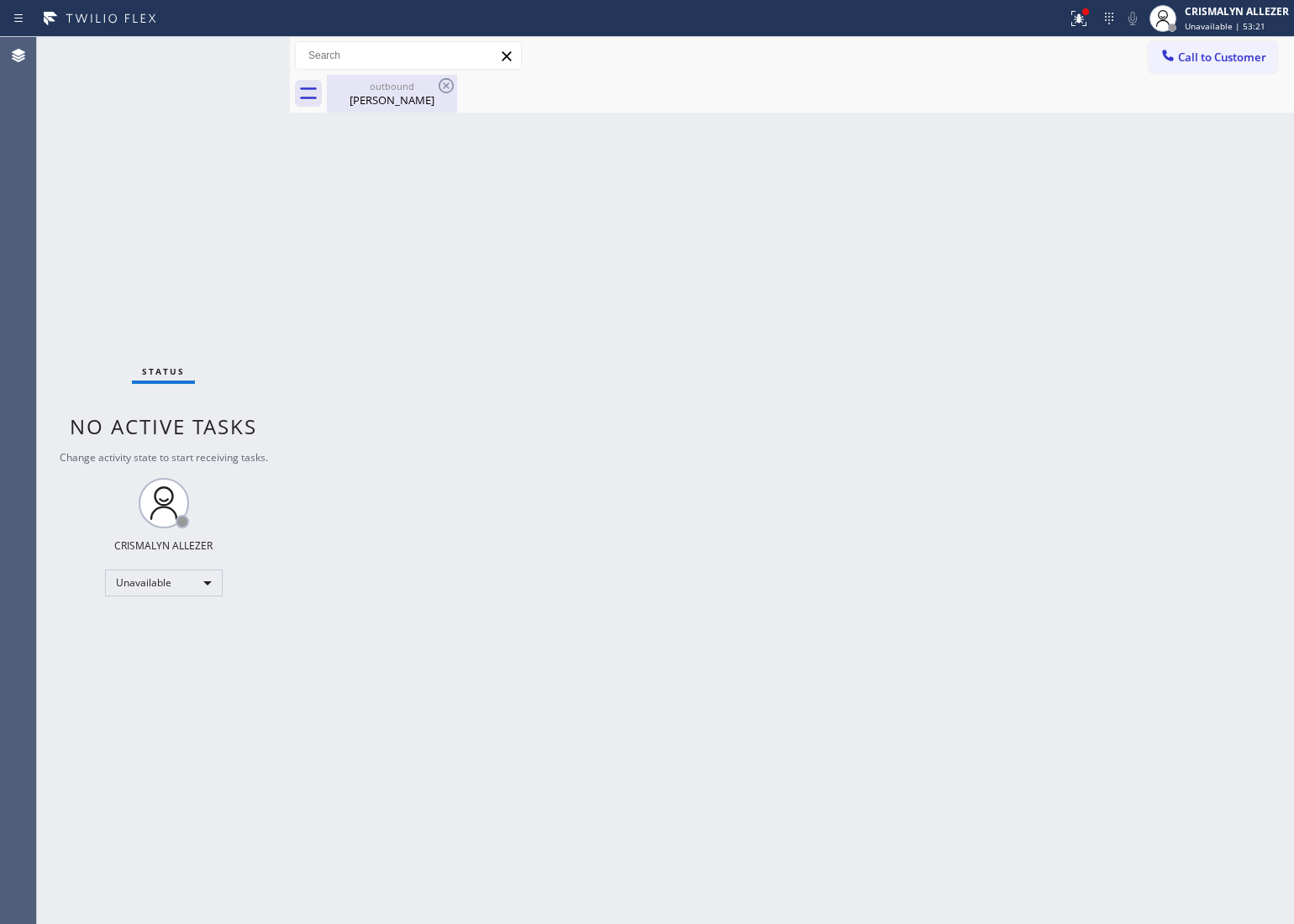
click at [423, 102] on div "[PERSON_NAME]" at bounding box center [392, 100] width 127 height 15
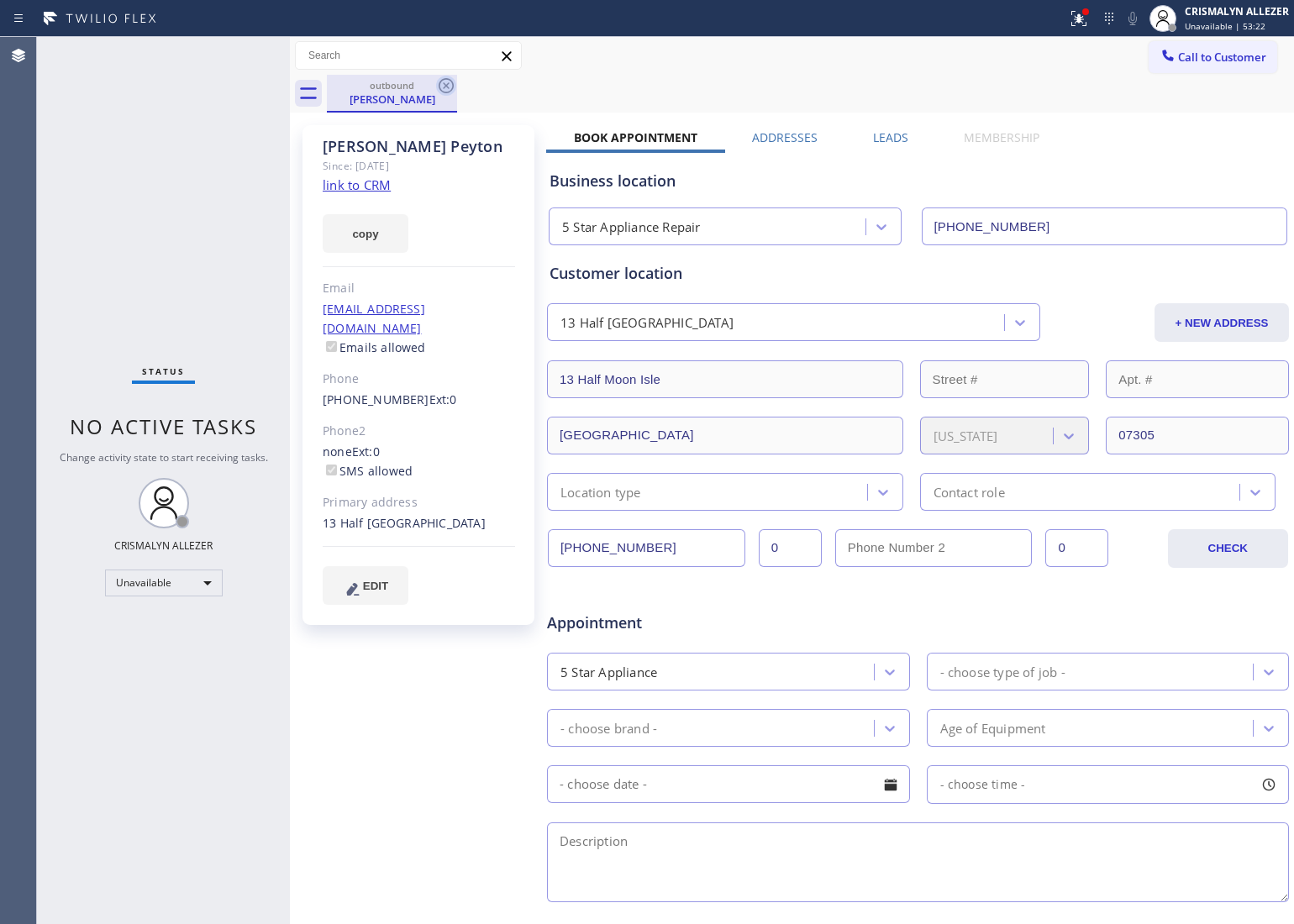
click at [442, 84] on icon at bounding box center [446, 86] width 20 height 20
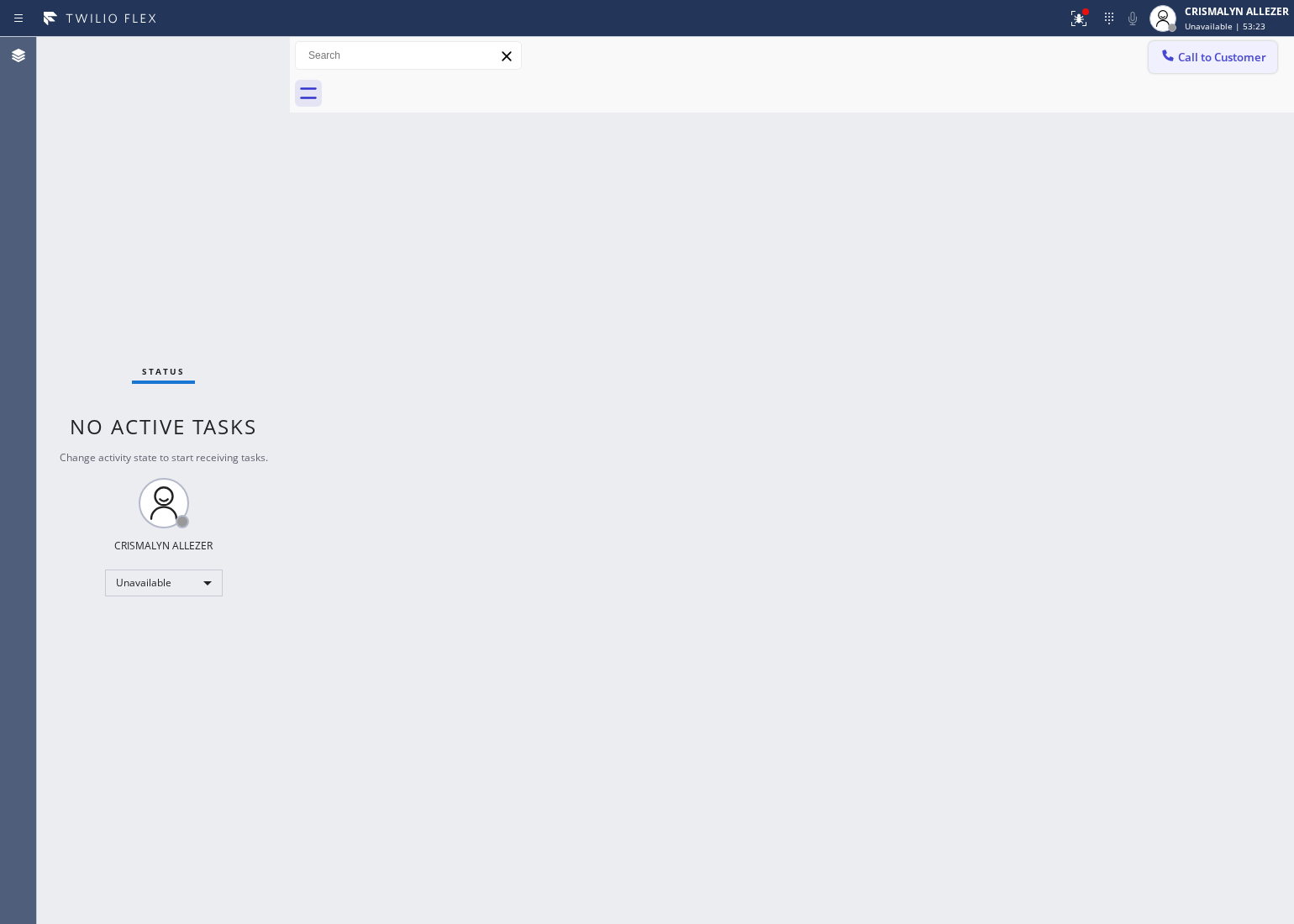
click at [1252, 52] on span "Call to Customer" at bounding box center [1222, 58] width 88 height 15
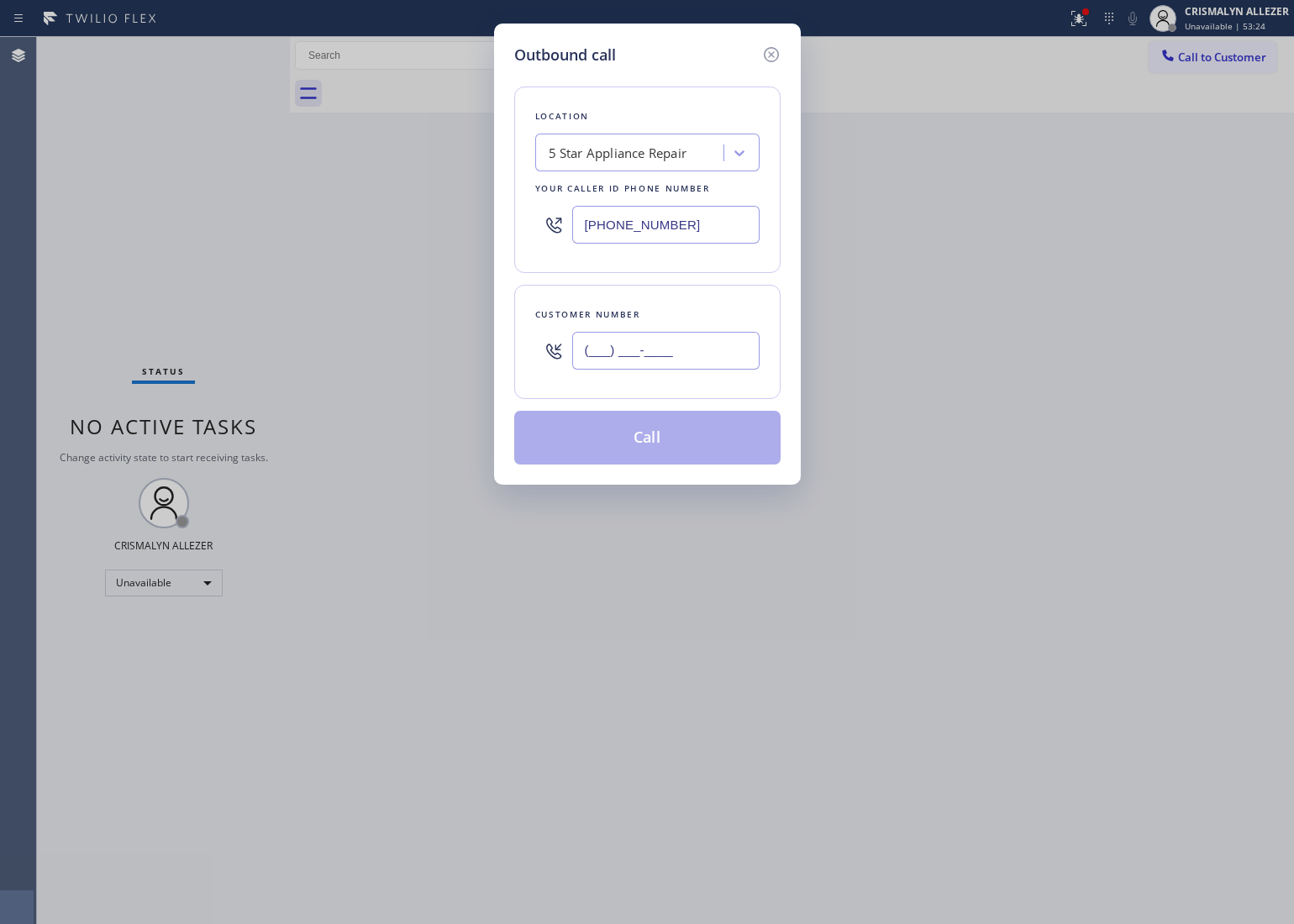
click at [711, 356] on input "(___) ___-____" at bounding box center [666, 351] width 187 height 38
paste input "646) 226-2576"
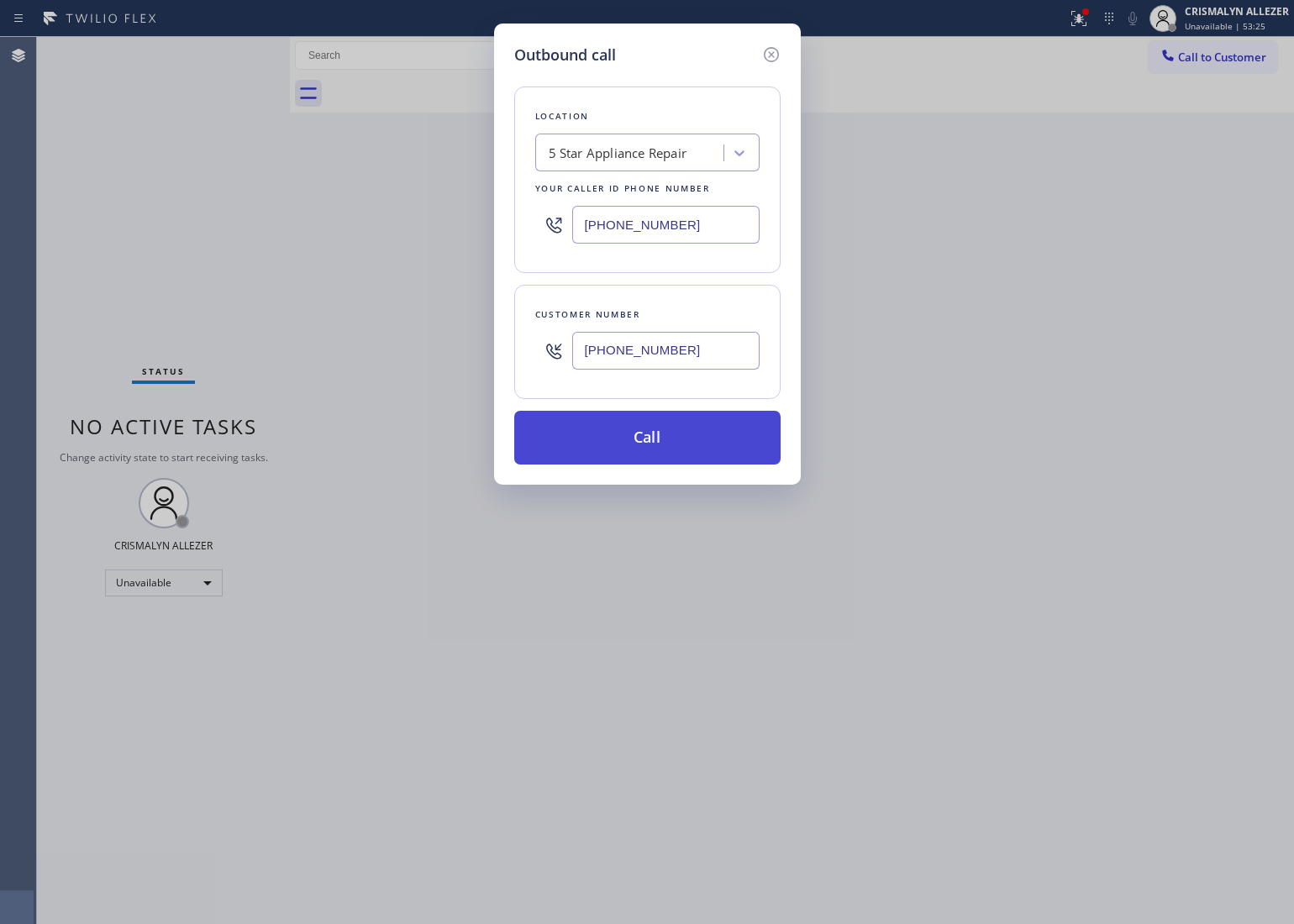
type input "[PHONE_NUMBER]"
click at [677, 439] on button "Call" at bounding box center [647, 438] width 267 height 54
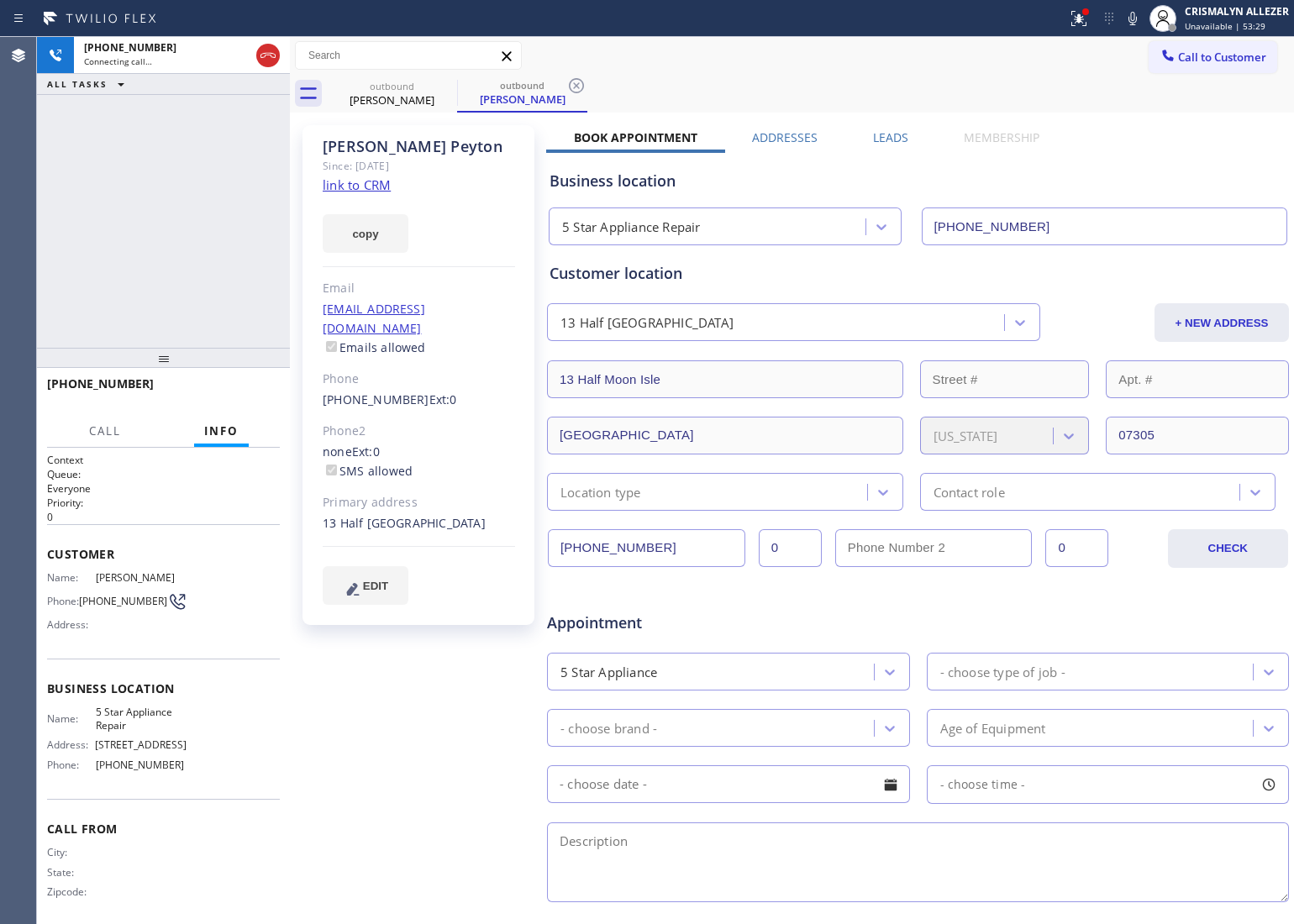
type input "[PHONE_NUMBER]"
click at [263, 58] on icon at bounding box center [268, 56] width 20 height 20
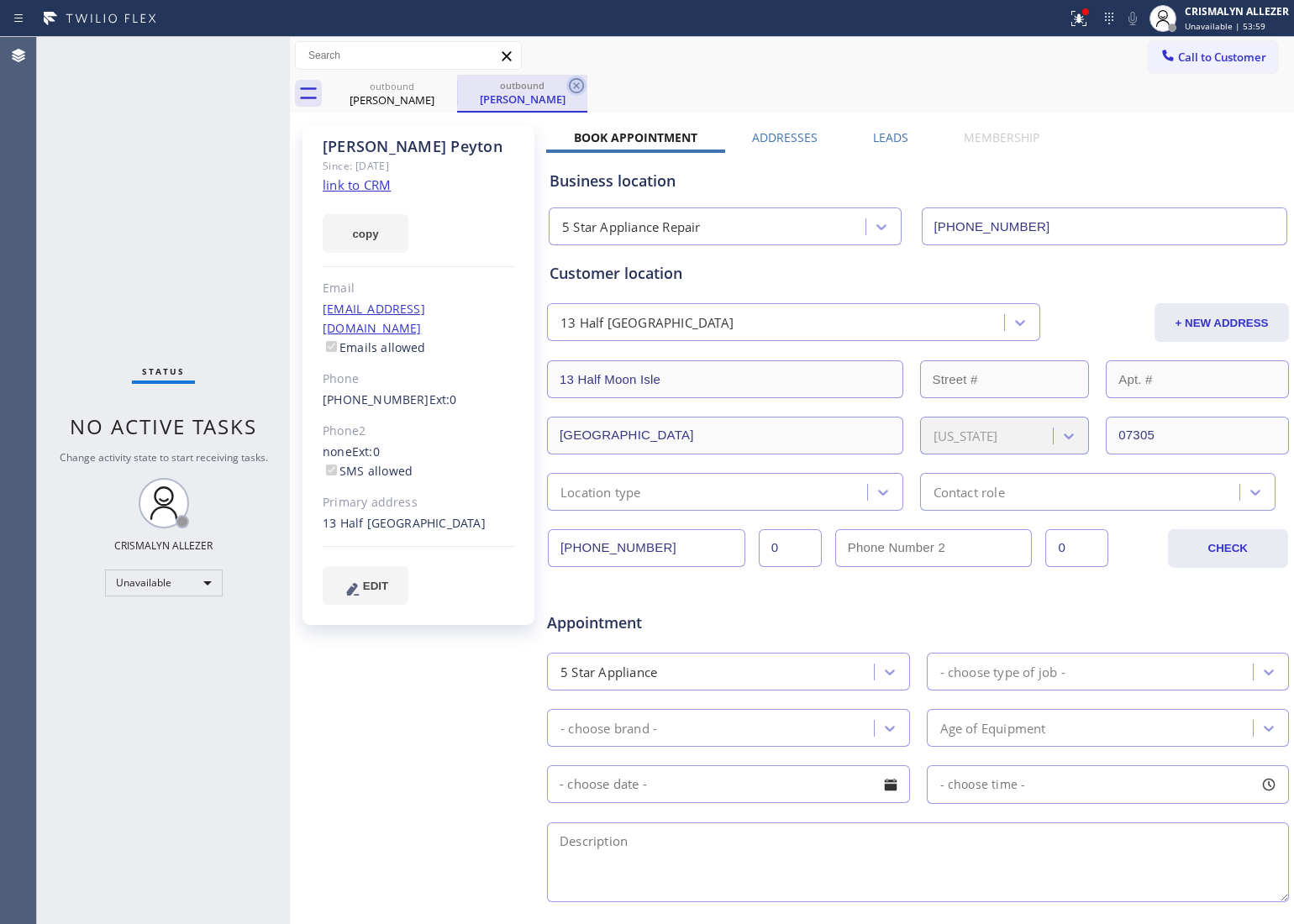
click at [573, 88] on icon at bounding box center [577, 86] width 15 height 15
click at [444, 89] on icon at bounding box center [446, 86] width 20 height 20
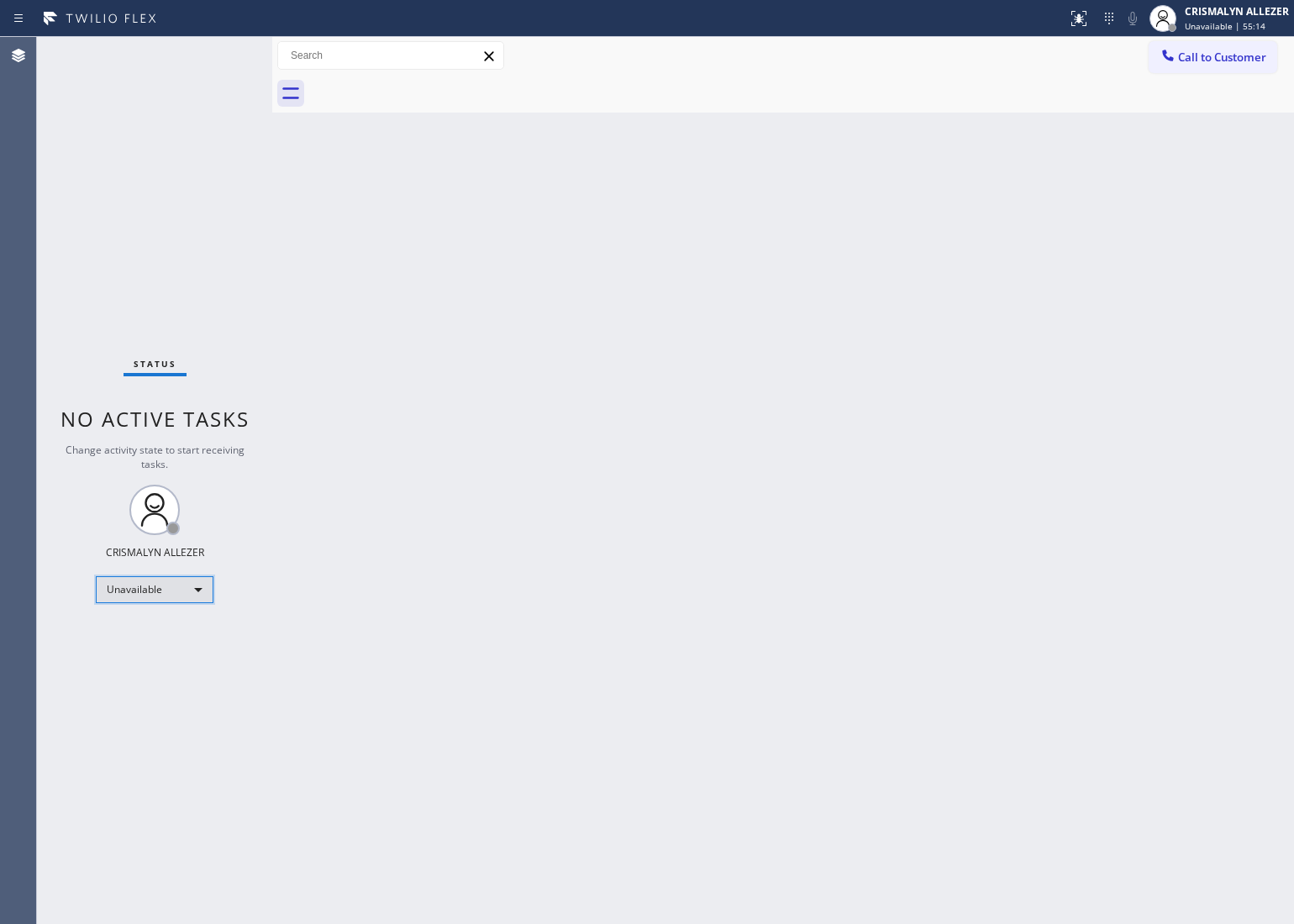
click at [197, 589] on div "Unavailable" at bounding box center [154, 590] width 118 height 27
click at [165, 615] on li "Offline" at bounding box center [153, 612] width 114 height 20
click at [1253, 17] on div "CRISMALYN ALLEZER" at bounding box center [1236, 11] width 104 height 14
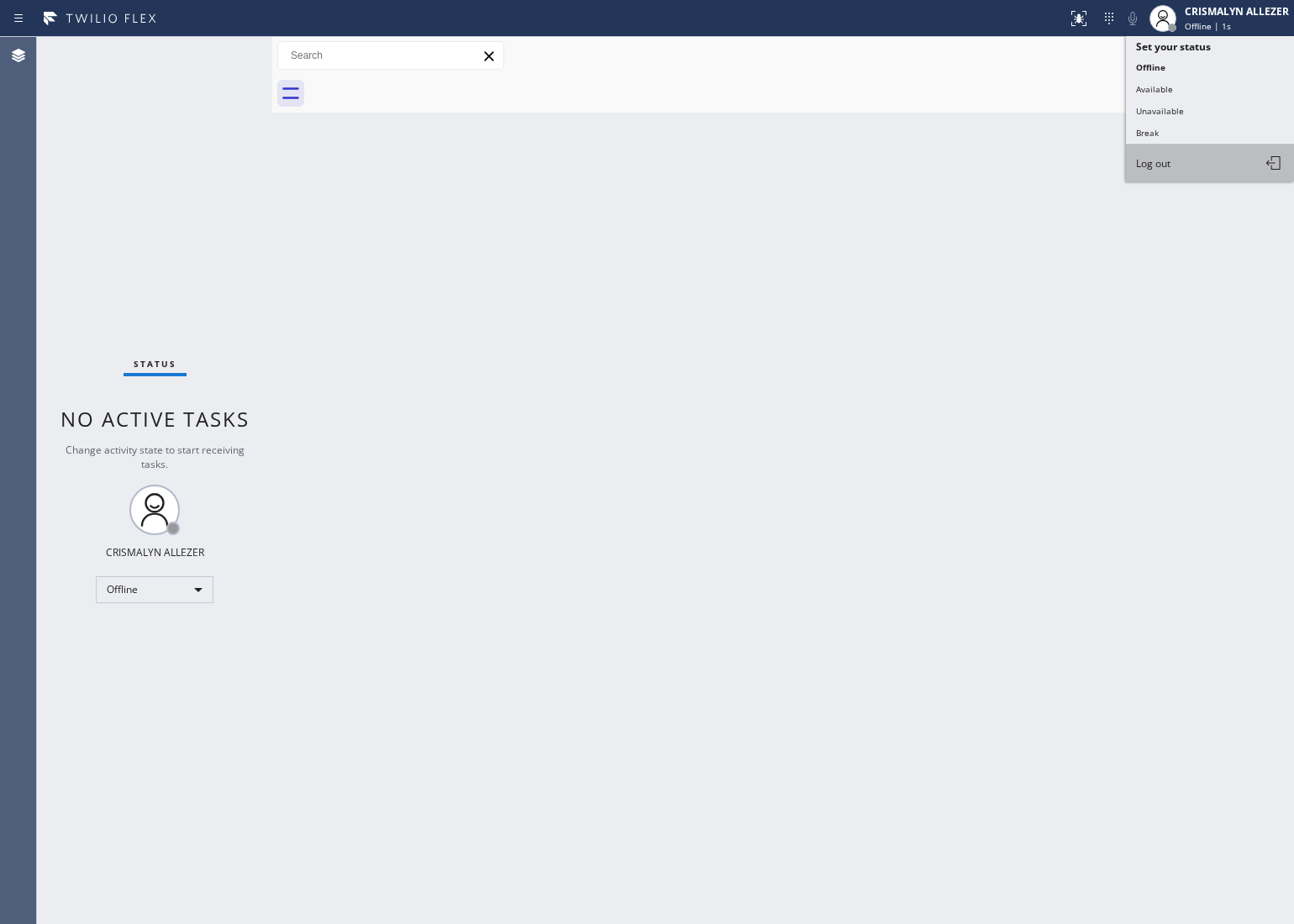
click at [1194, 162] on button "Log out" at bounding box center [1210, 163] width 168 height 37
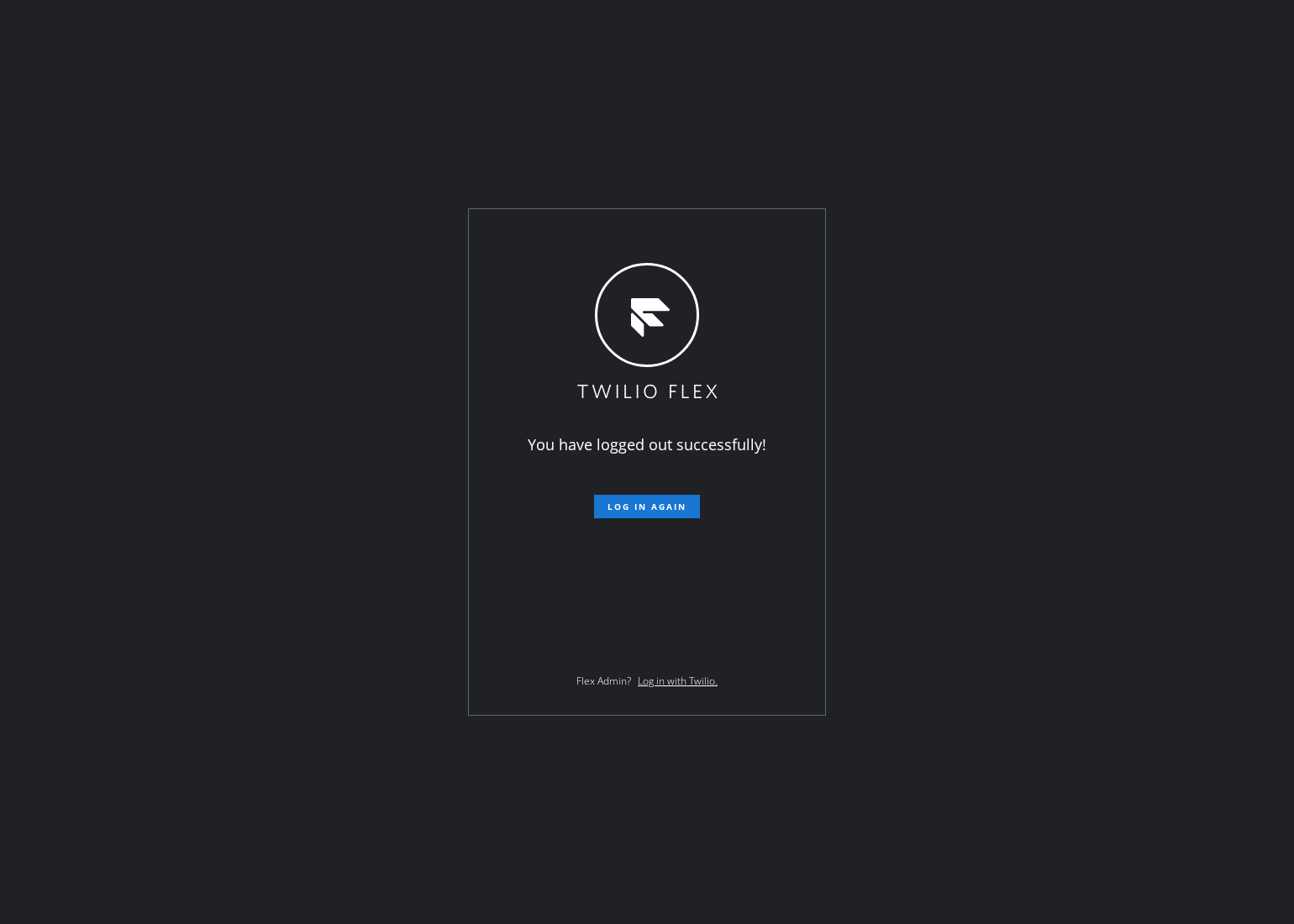
click at [1114, 800] on div "You have logged out successfully! Log in again Flex Admin? Log in with Twilio." at bounding box center [647, 462] width 1294 height 924
